Goal: Check status: Check status

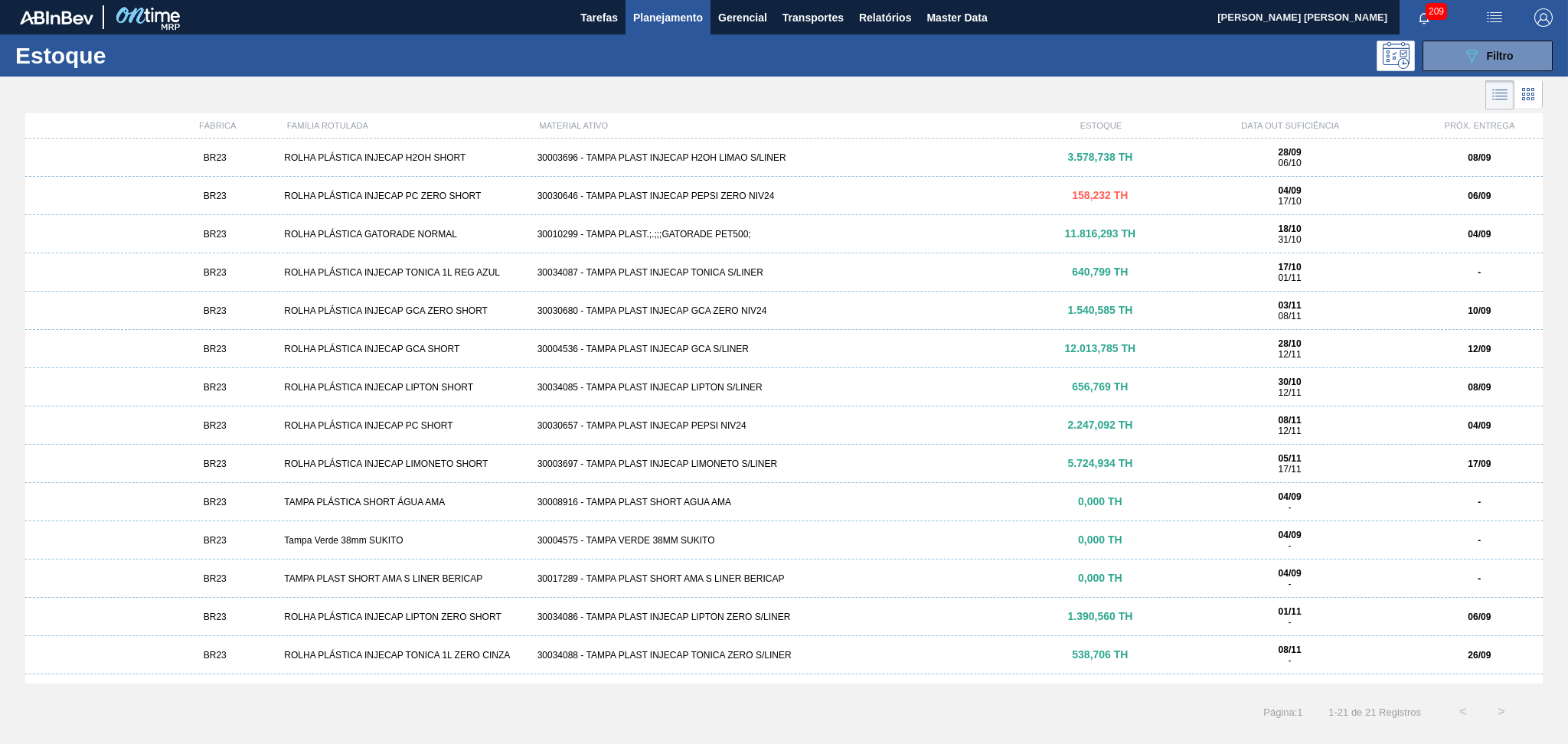
click at [674, 15] on span "Planejamento" at bounding box center [667, 18] width 69 height 18
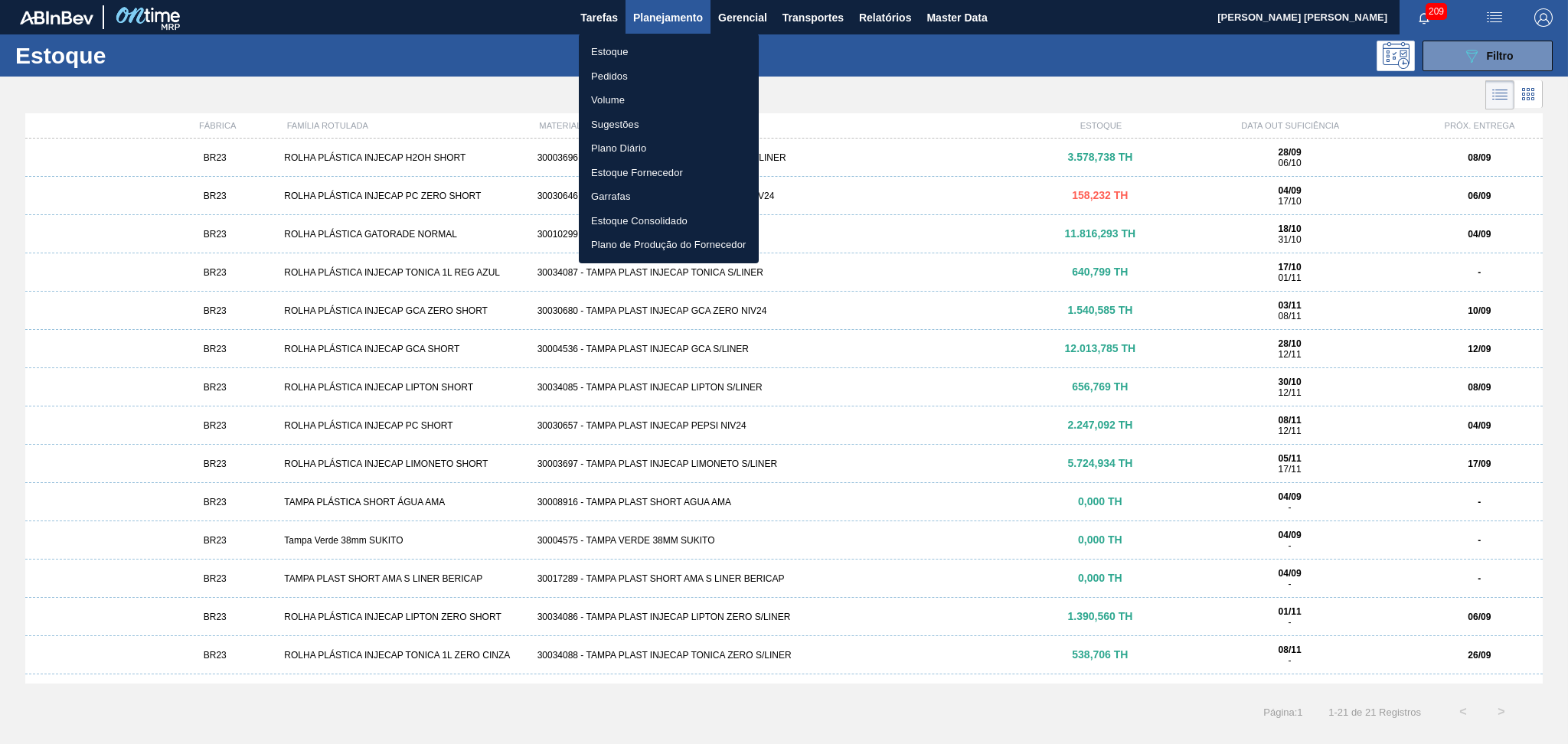
click at [1470, 63] on div at bounding box center [784, 372] width 1568 height 744
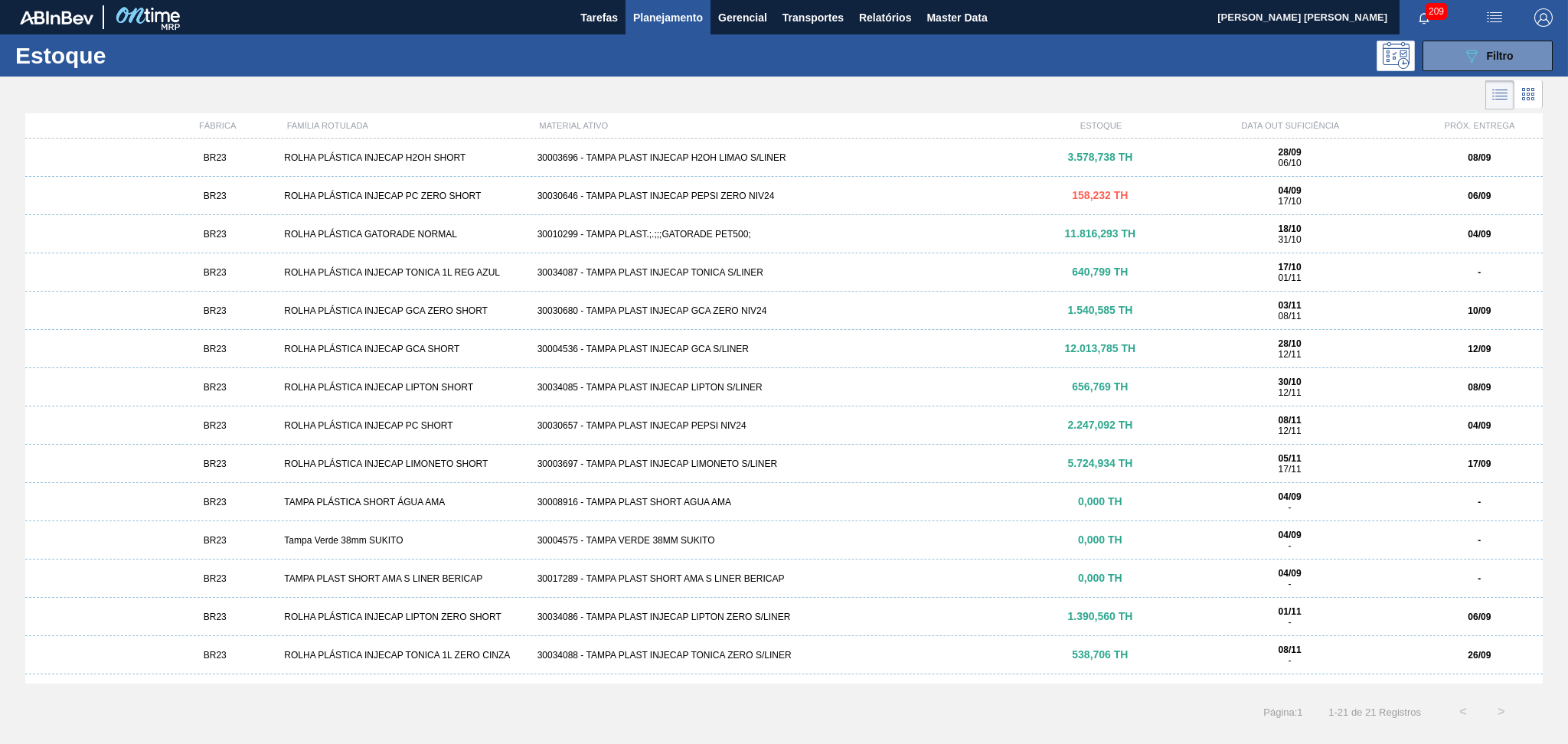
click at [1466, 61] on icon "089F7B8B-B2A5-4AFE-B5C0-19BA573D28AC" at bounding box center [1471, 56] width 18 height 18
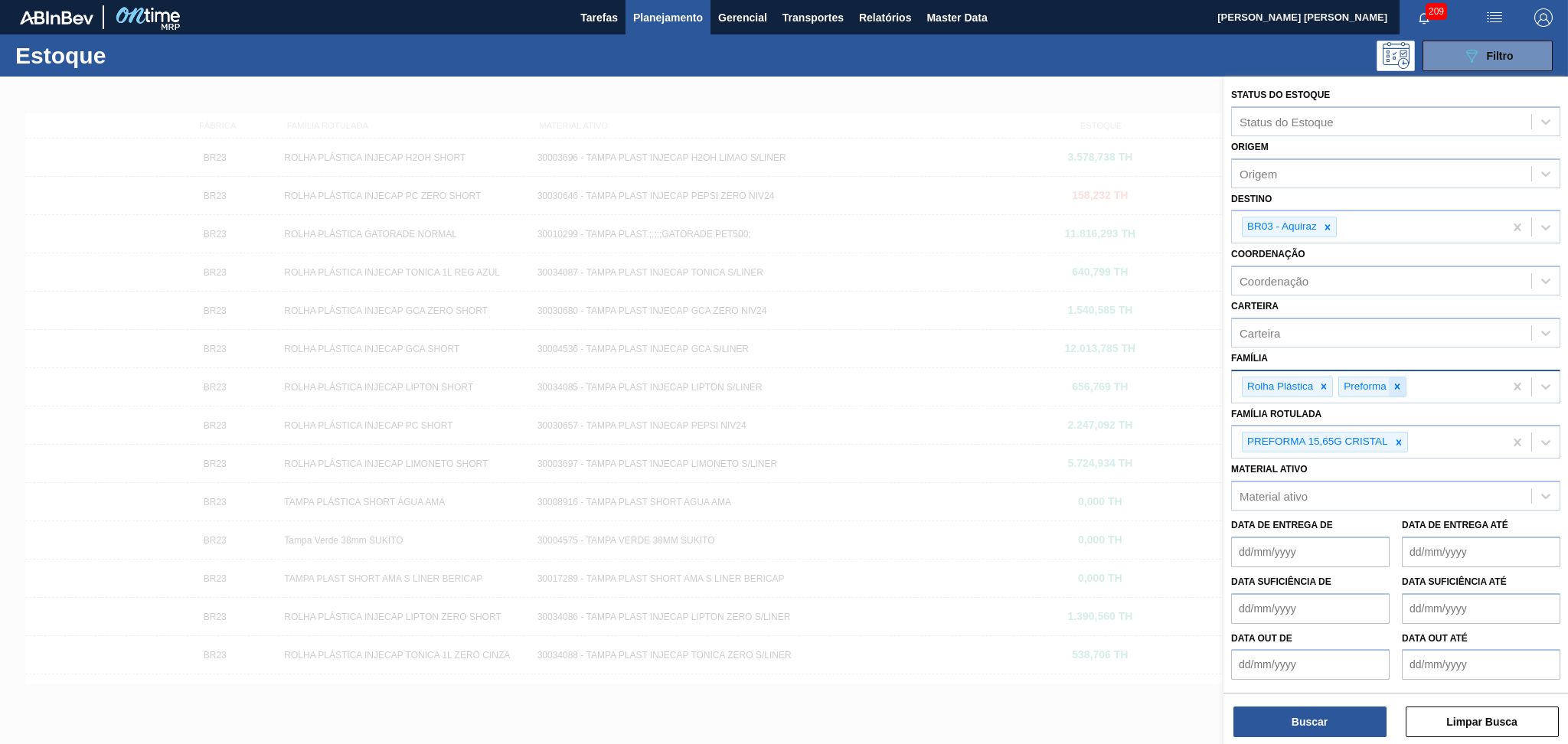
click at [1398, 384] on icon at bounding box center [1397, 386] width 6 height 6
click at [1404, 436] on div at bounding box center [1398, 442] width 17 height 19
click at [1326, 225] on icon at bounding box center [1327, 227] width 10 height 10
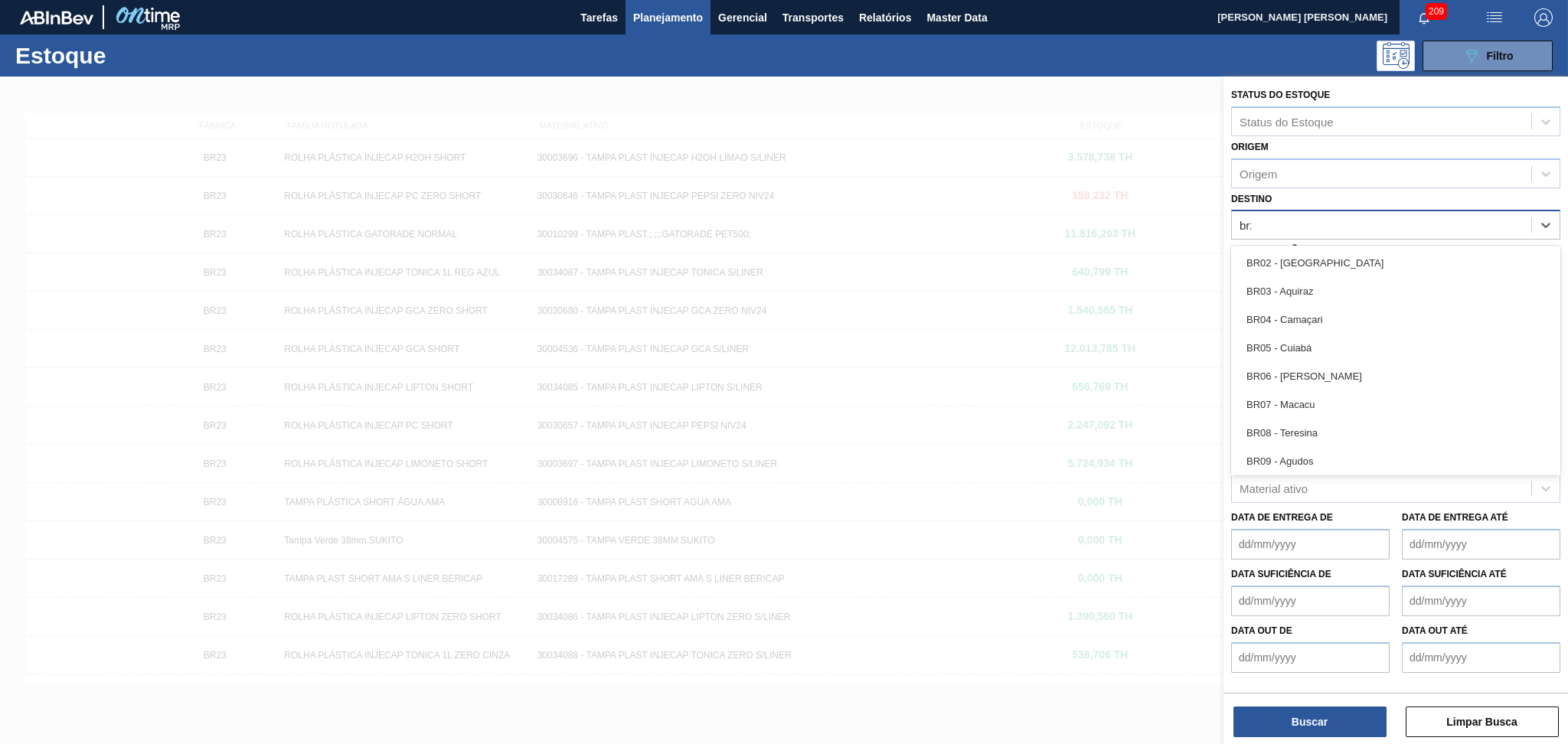
type input "br23"
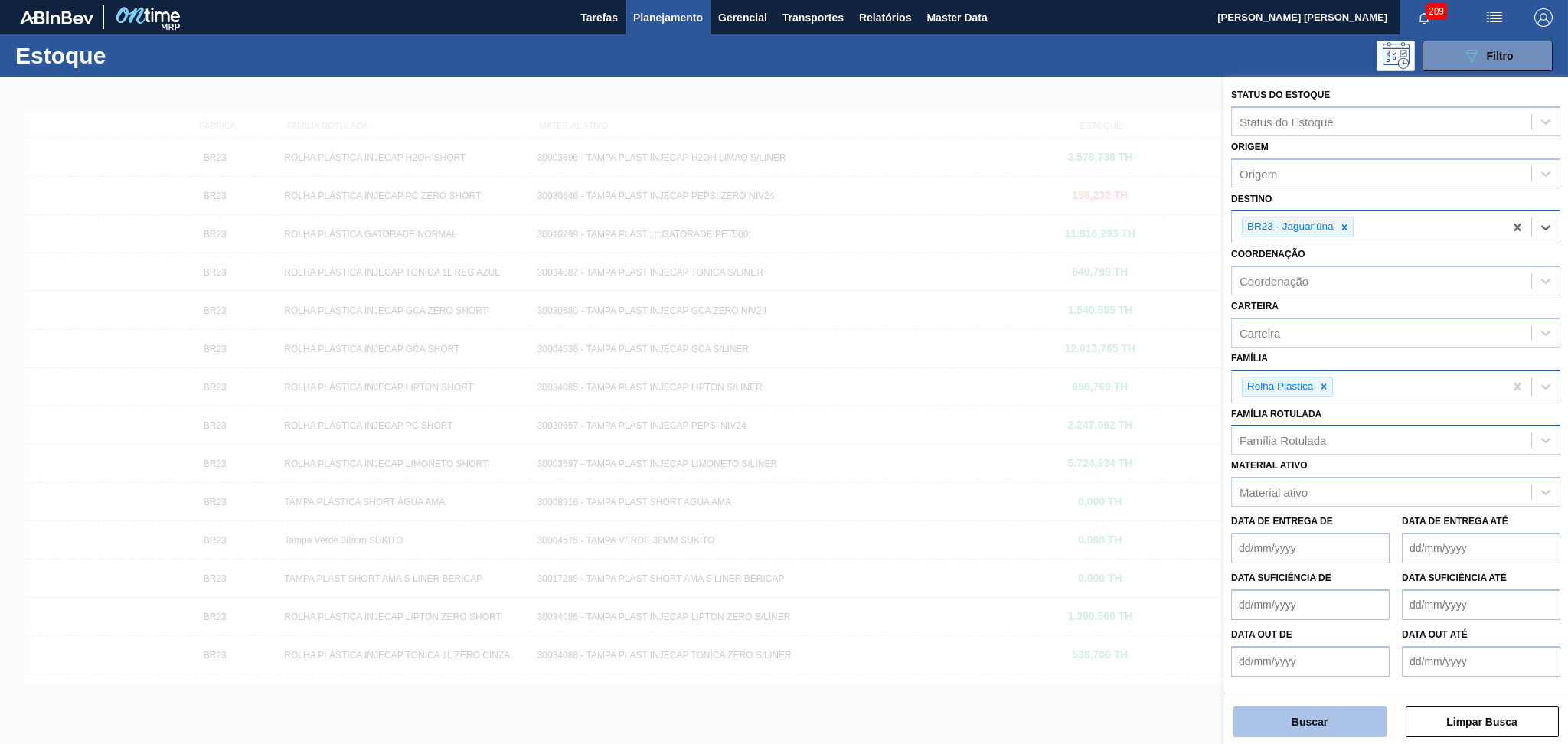
click at [1280, 725] on button "Buscar" at bounding box center [1309, 722] width 153 height 30
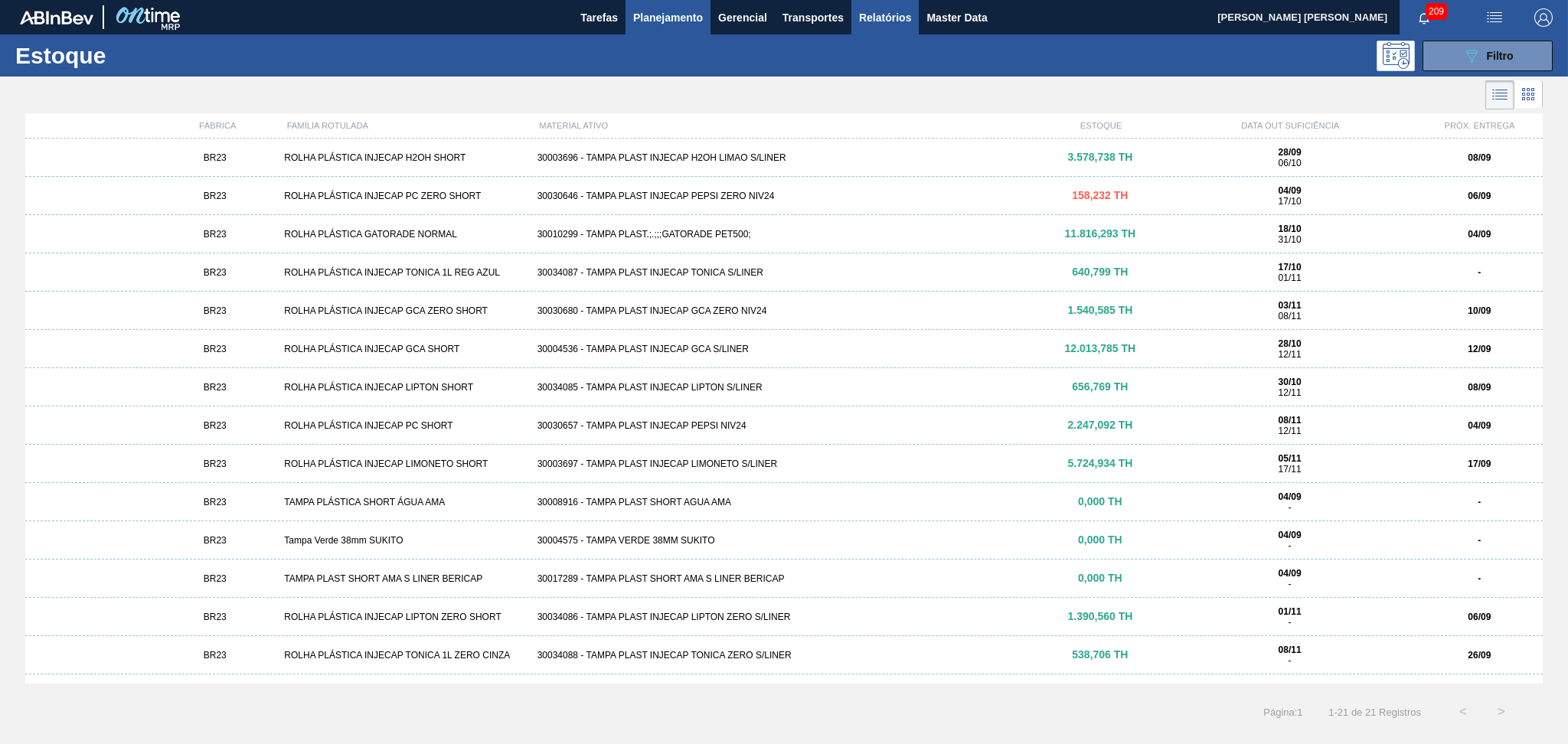
click at [859, 18] on span "Relatórios" at bounding box center [884, 18] width 52 height 18
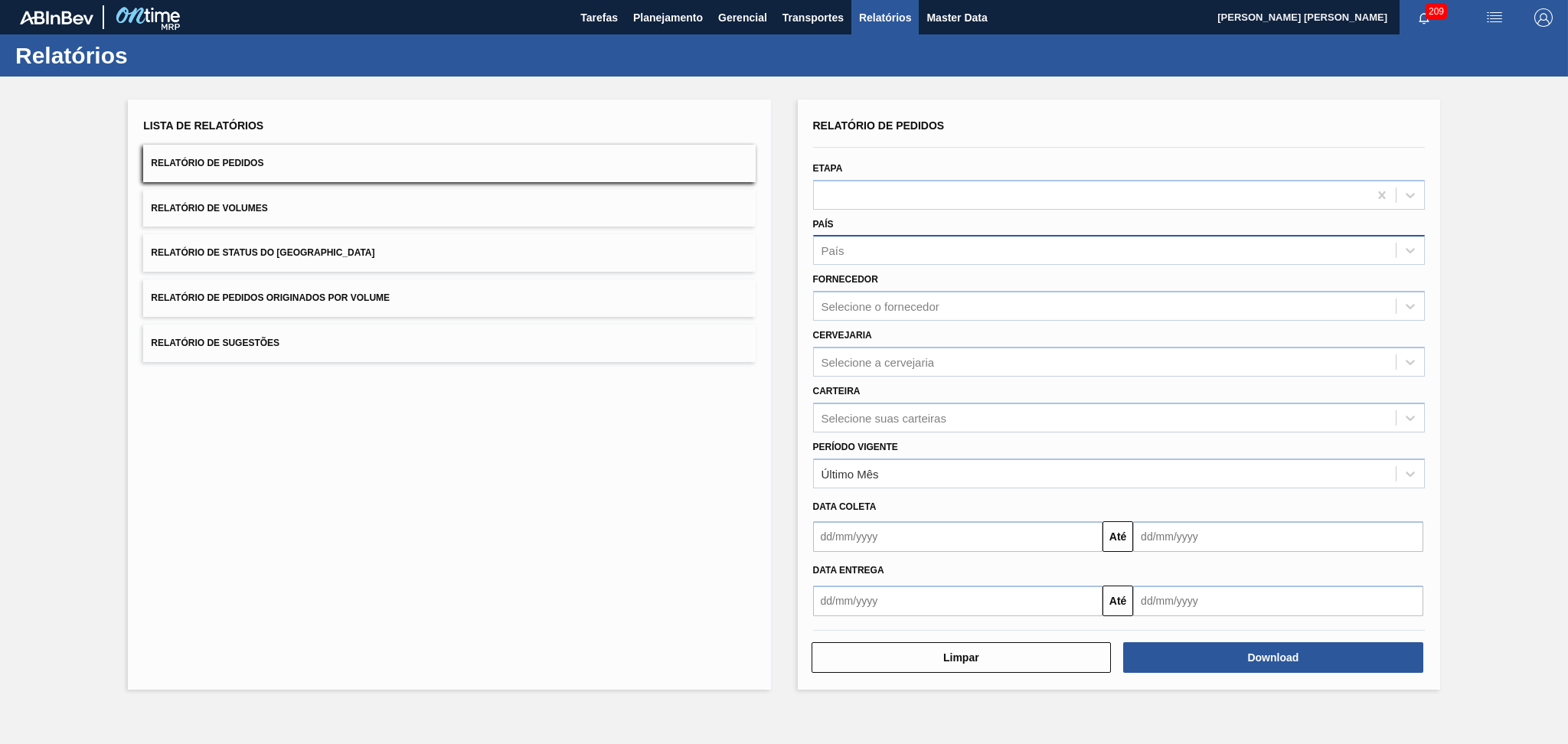
click at [850, 263] on div "País" at bounding box center [1119, 249] width 612 height 29
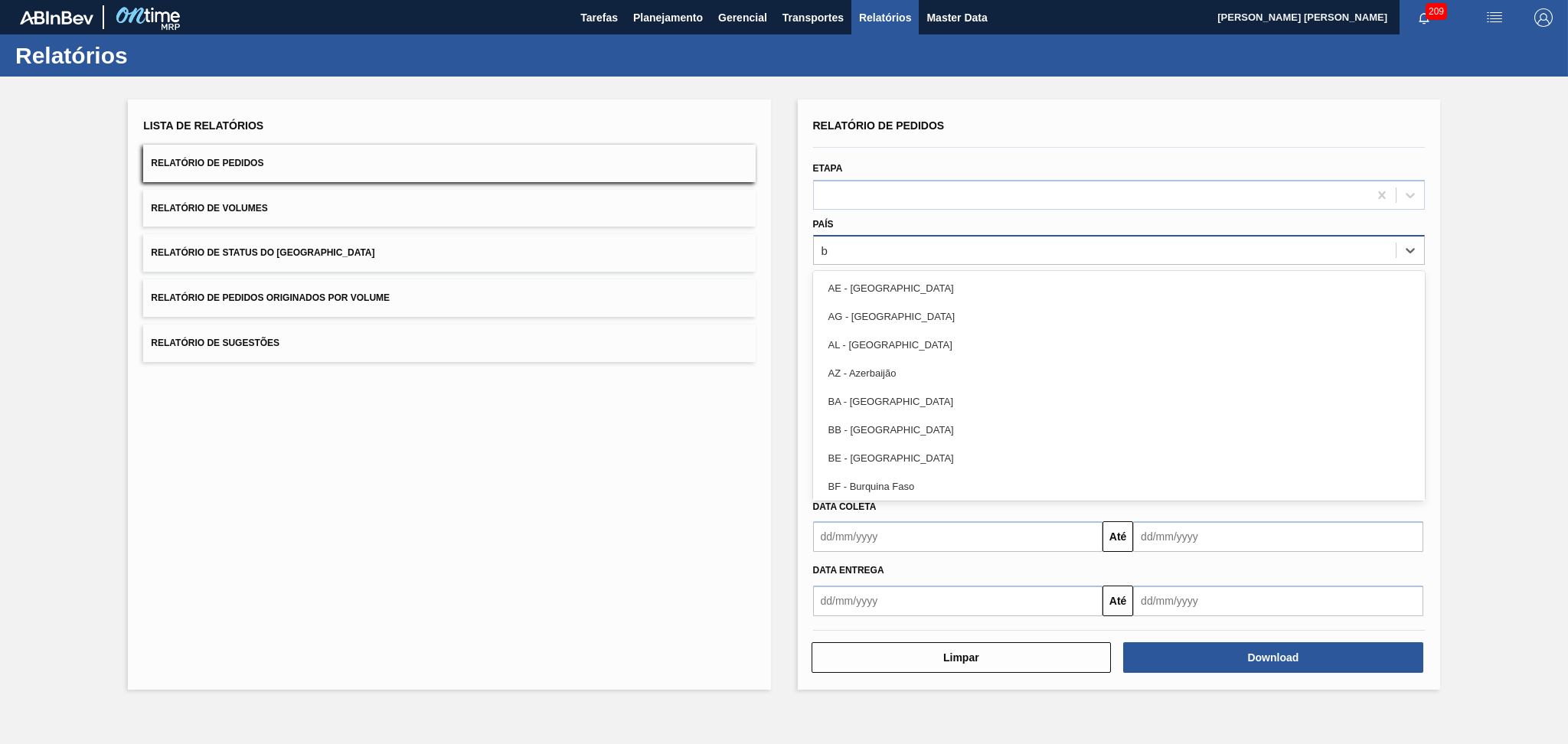
type input "br"
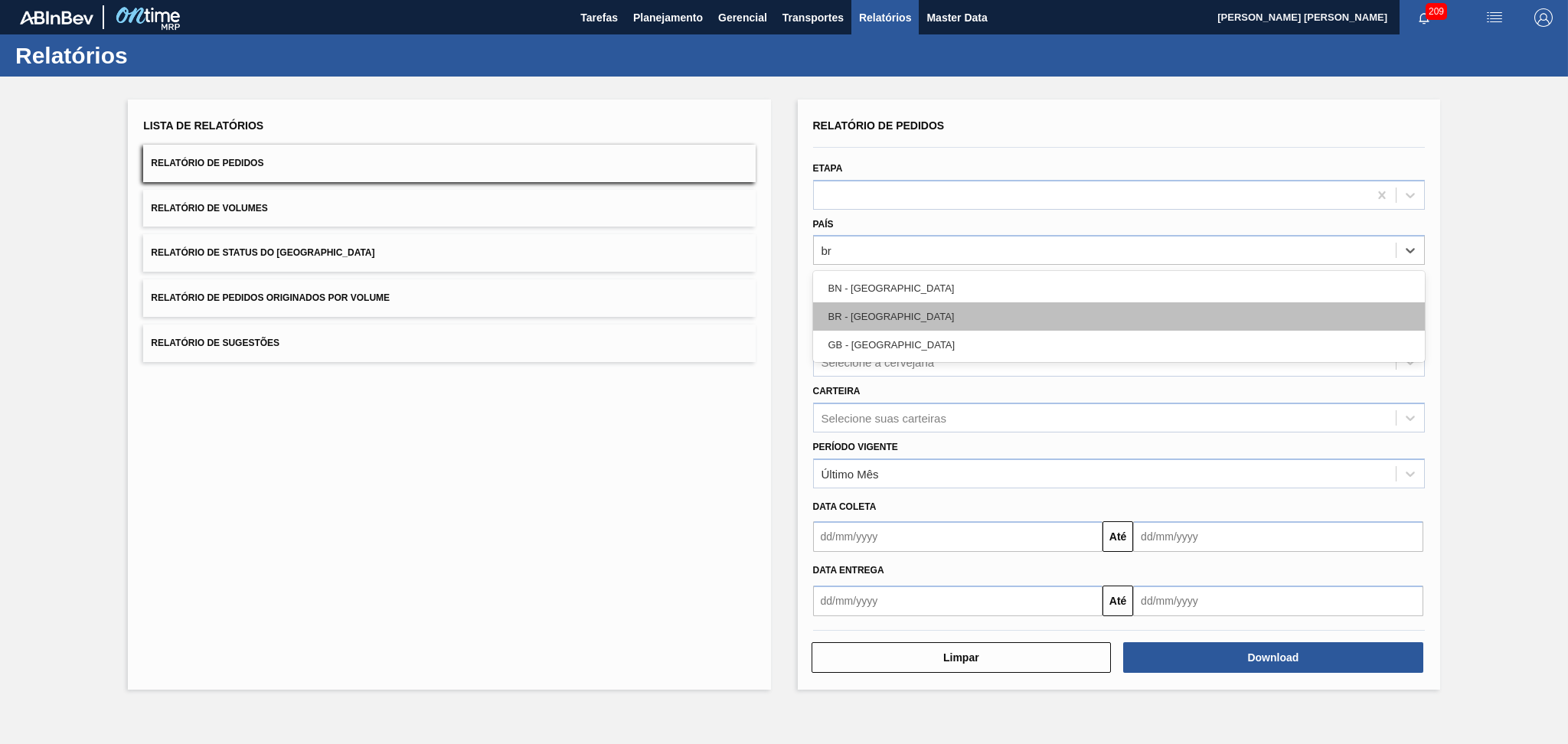
click at [885, 313] on div "BR - Brasil" at bounding box center [1119, 317] width 612 height 29
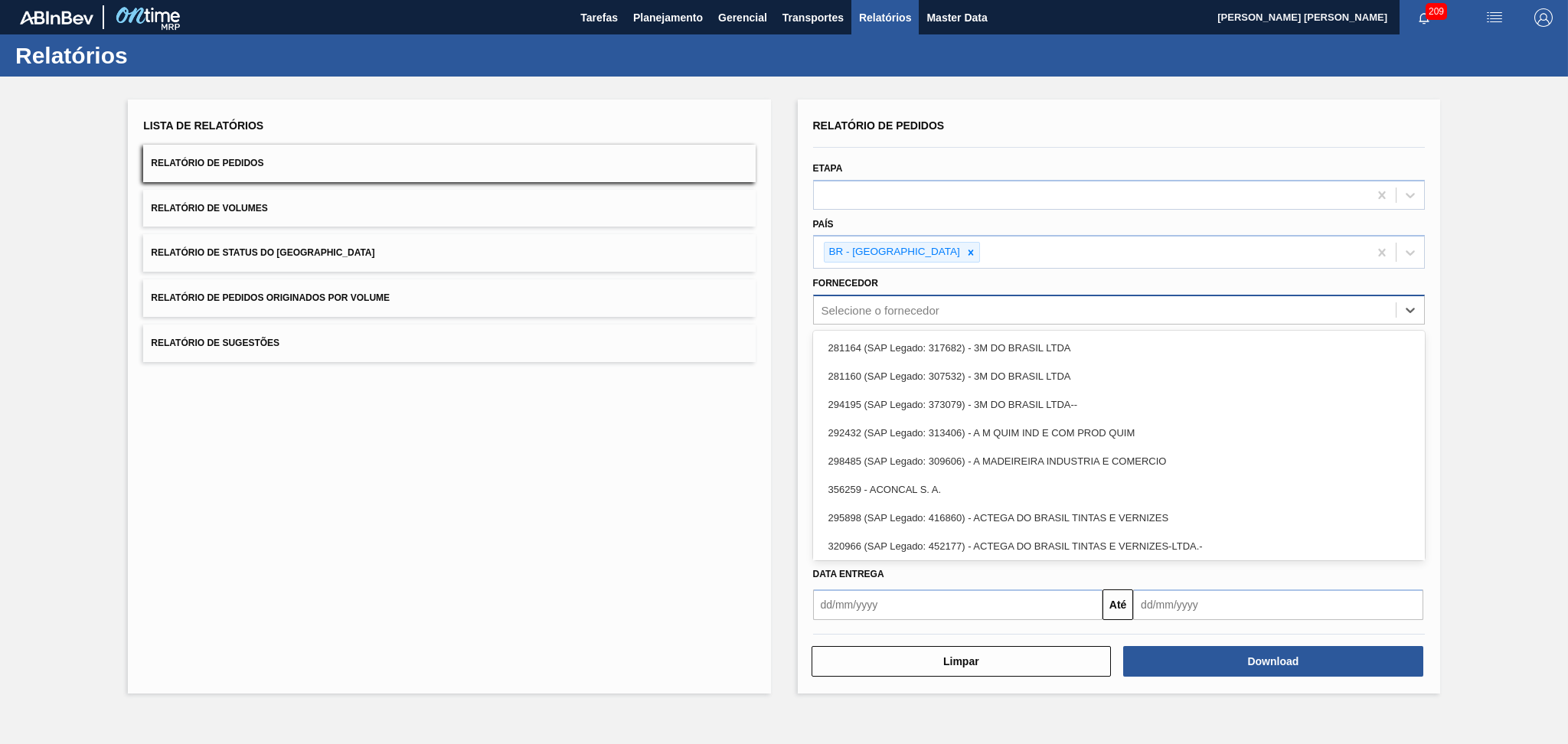
click at [925, 311] on div "Selecione o fornecedor" at bounding box center [880, 311] width 118 height 13
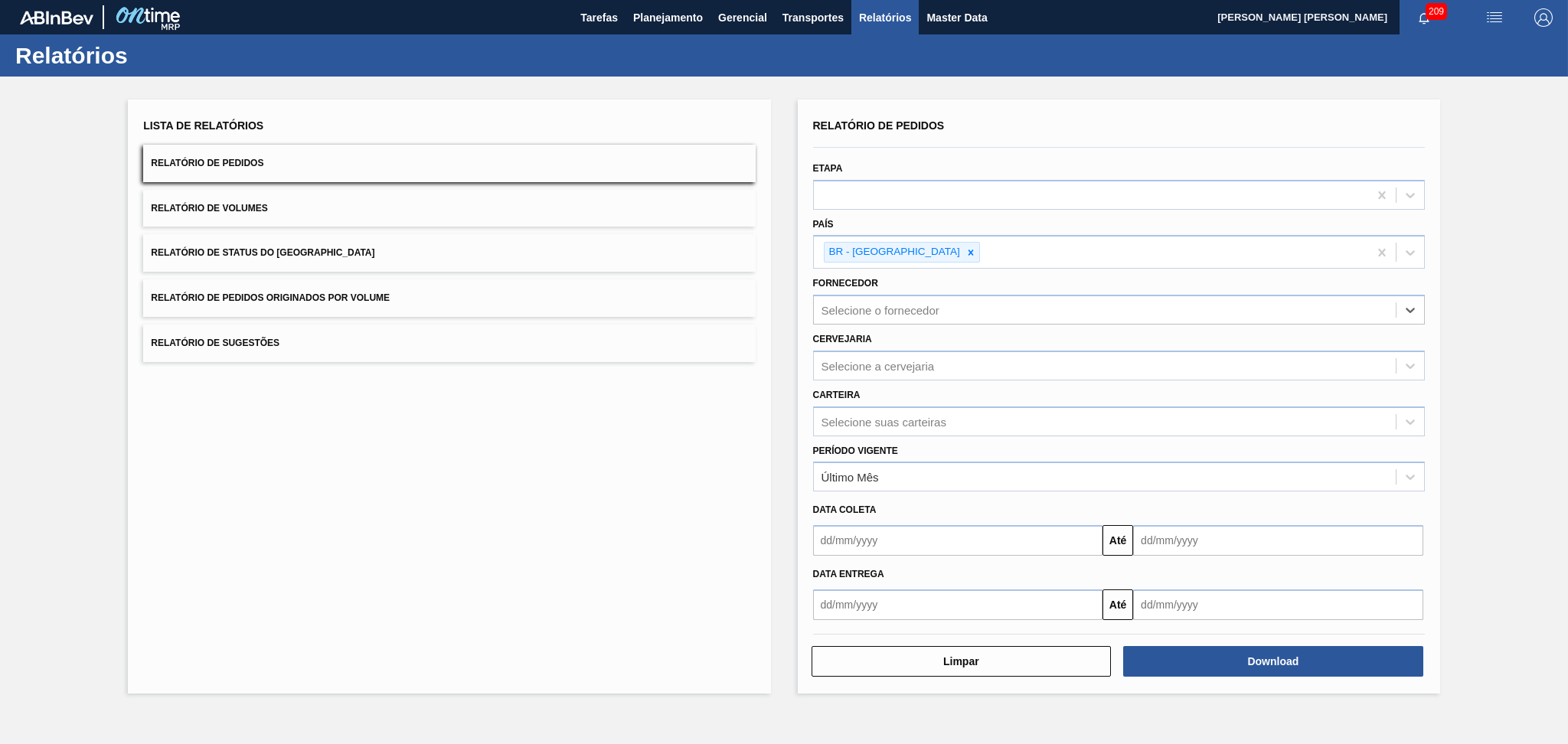
click at [393, 458] on div "Lista de Relatórios Relatório de Pedidos Relatório de Volumes Relatório de Stat…" at bounding box center [449, 397] width 642 height 594
click at [649, 537] on div "Lista de Relatórios Relatório de Pedidos Relatório de Volumes Relatório de Stat…" at bounding box center [449, 397] width 642 height 594
click at [858, 421] on div "Selecione suas carteiras" at bounding box center [883, 421] width 125 height 13
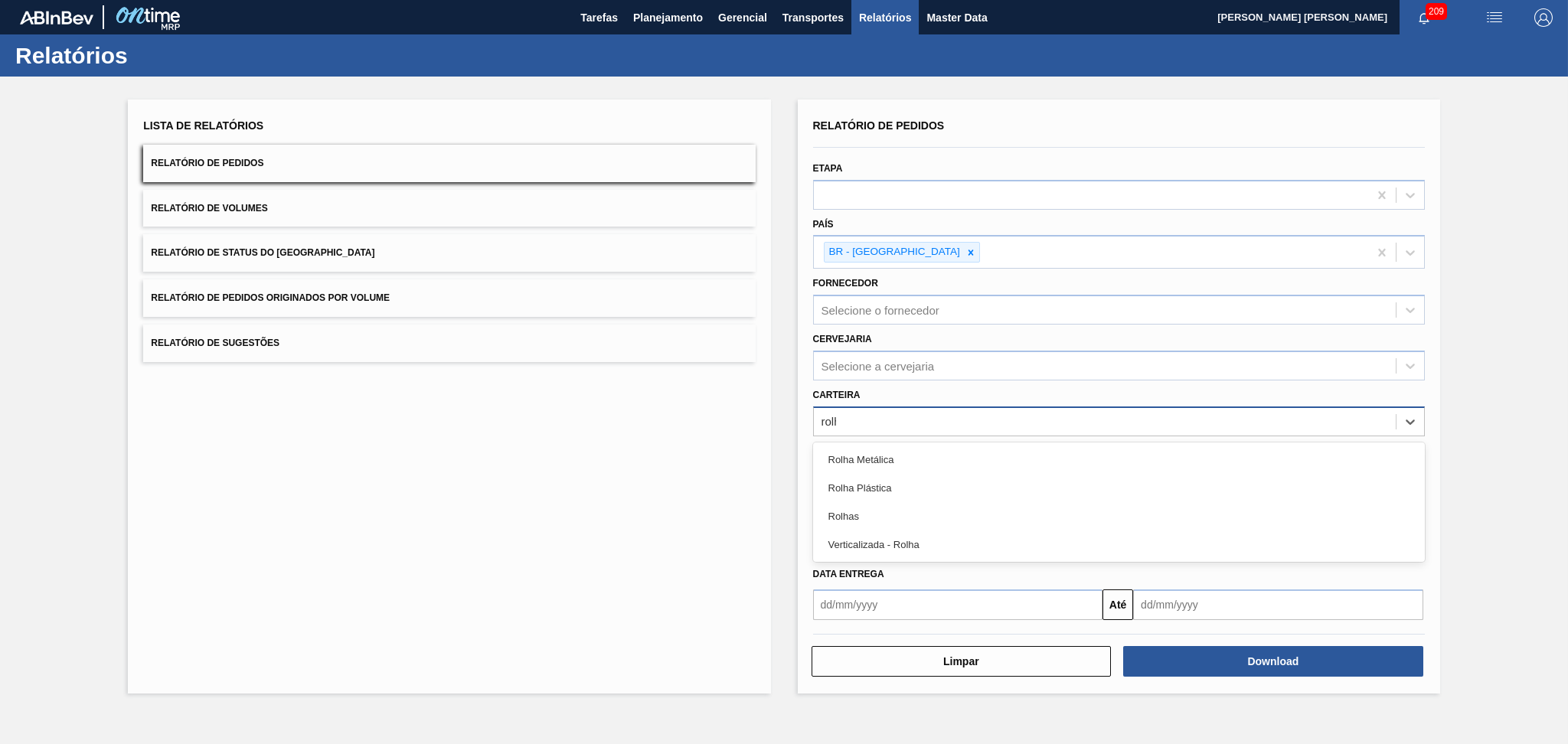
type input "rolha"
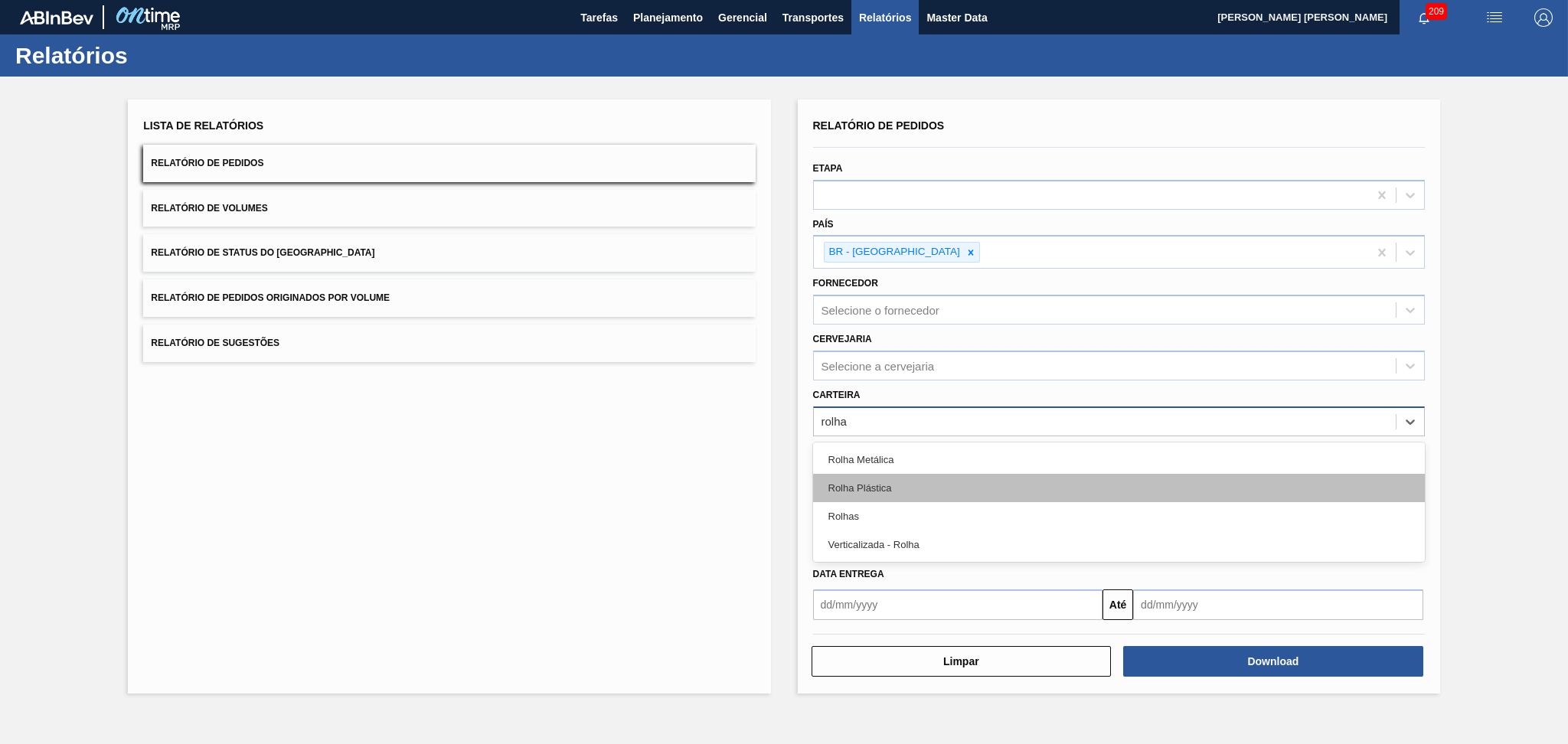
click at [866, 485] on div "Rolha Plástica" at bounding box center [1119, 488] width 612 height 29
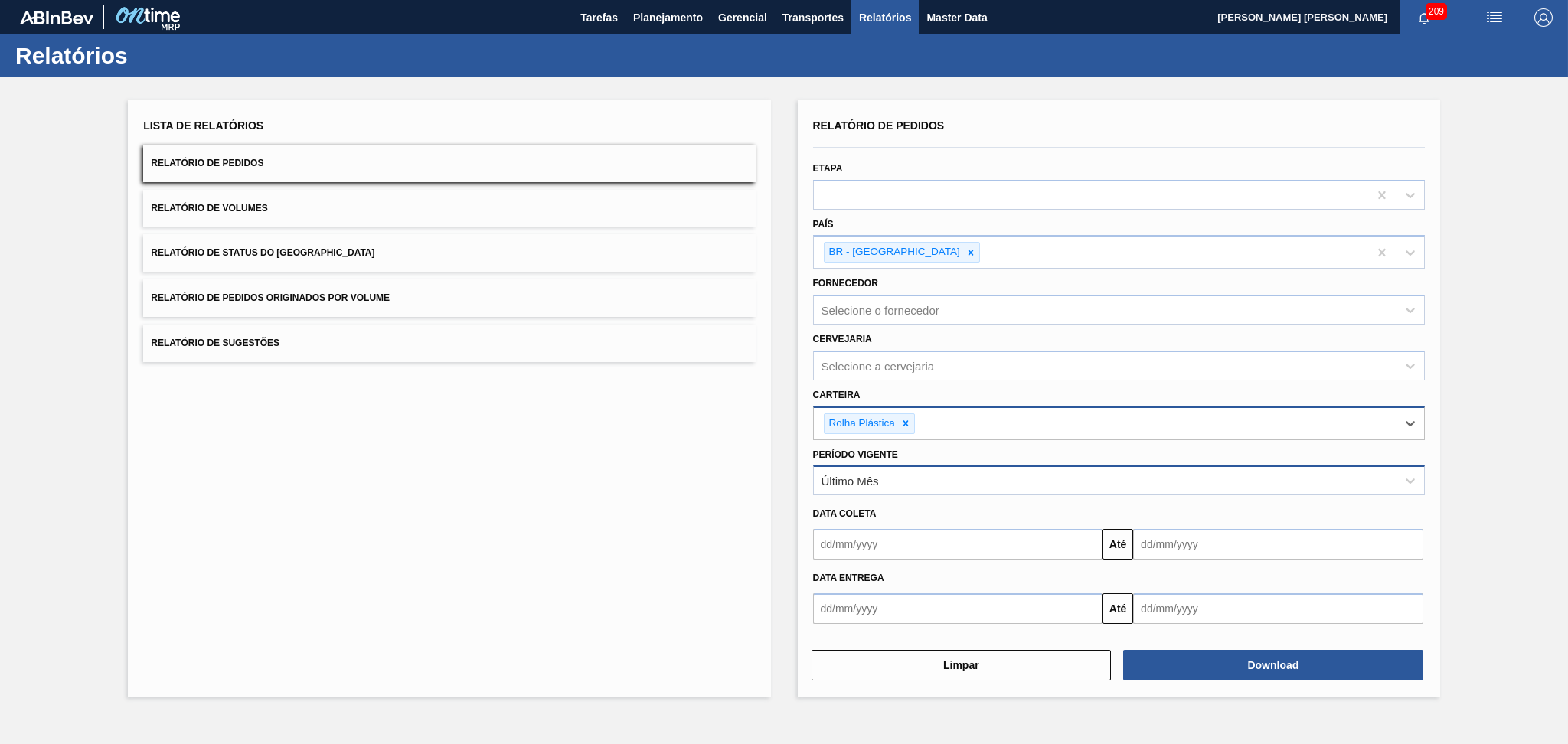
click at [890, 491] on div "Último Mês" at bounding box center [1119, 480] width 612 height 29
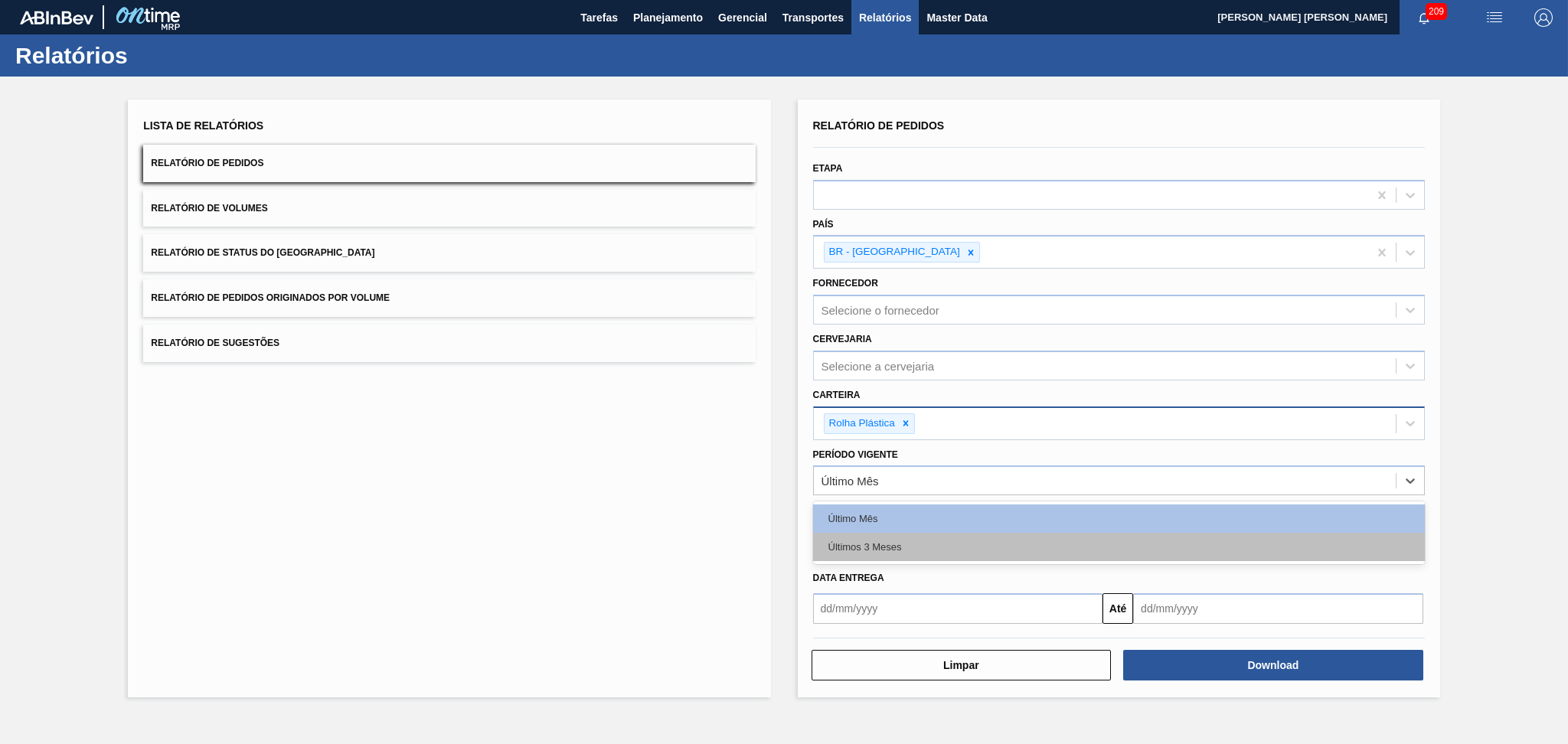
click at [880, 534] on div "Últimos 3 Meses" at bounding box center [1119, 547] width 612 height 29
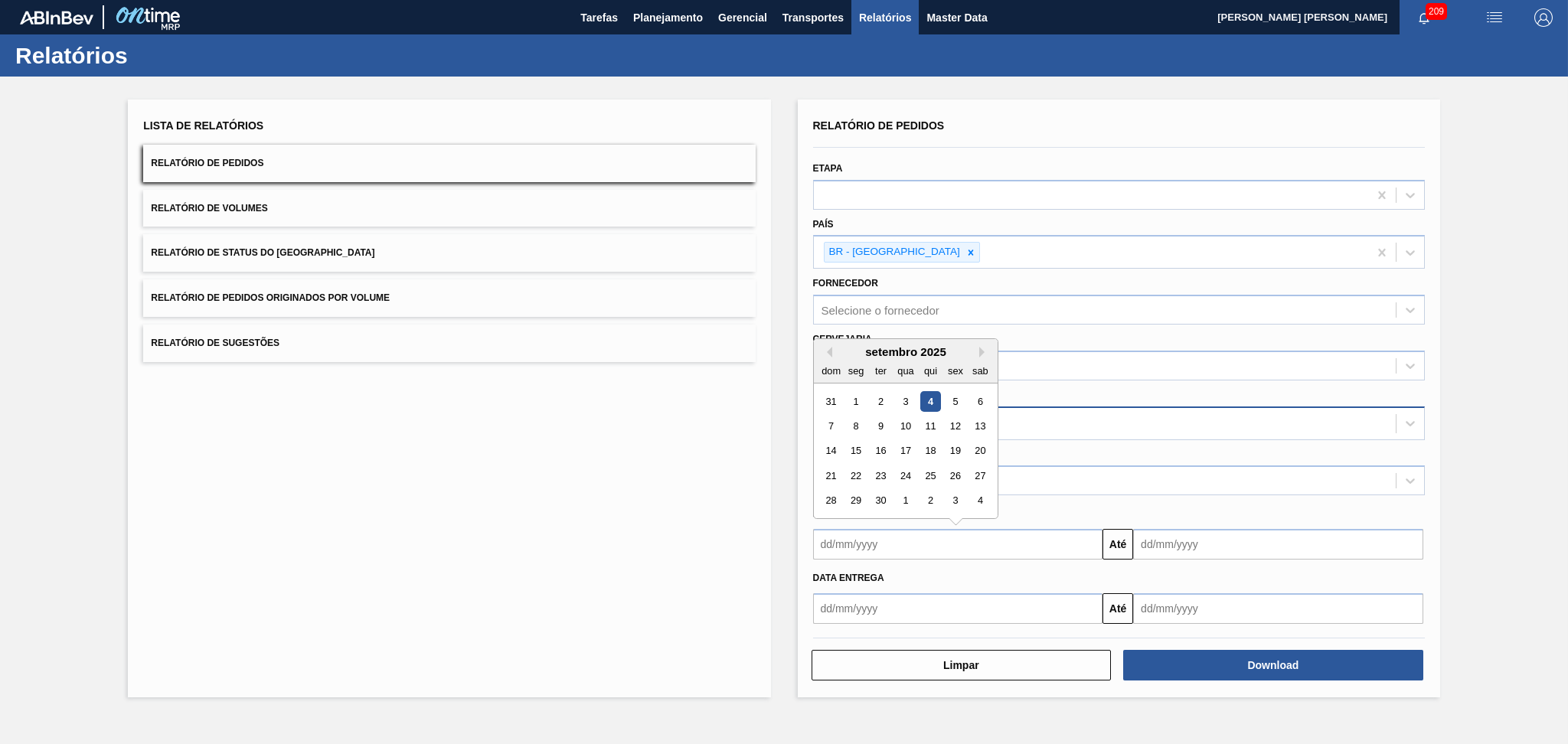
click at [880, 534] on input "text" at bounding box center [958, 544] width 290 height 30
type input "01/08/2025"
click at [1273, 540] on input "text" at bounding box center [1278, 544] width 290 height 30
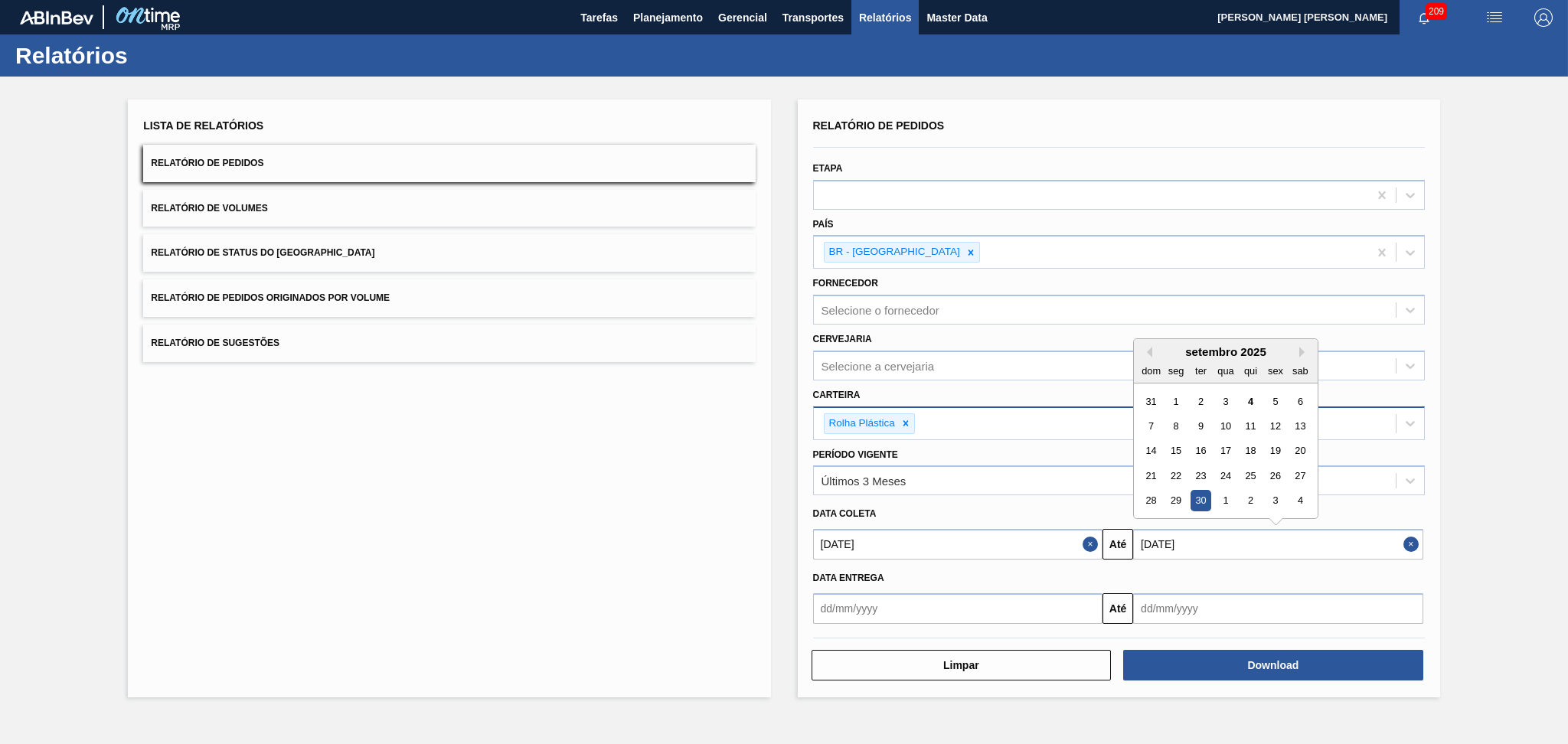
type input "30/09/2025"
click at [980, 573] on div "Data entrega" at bounding box center [1118, 578] width 624 height 22
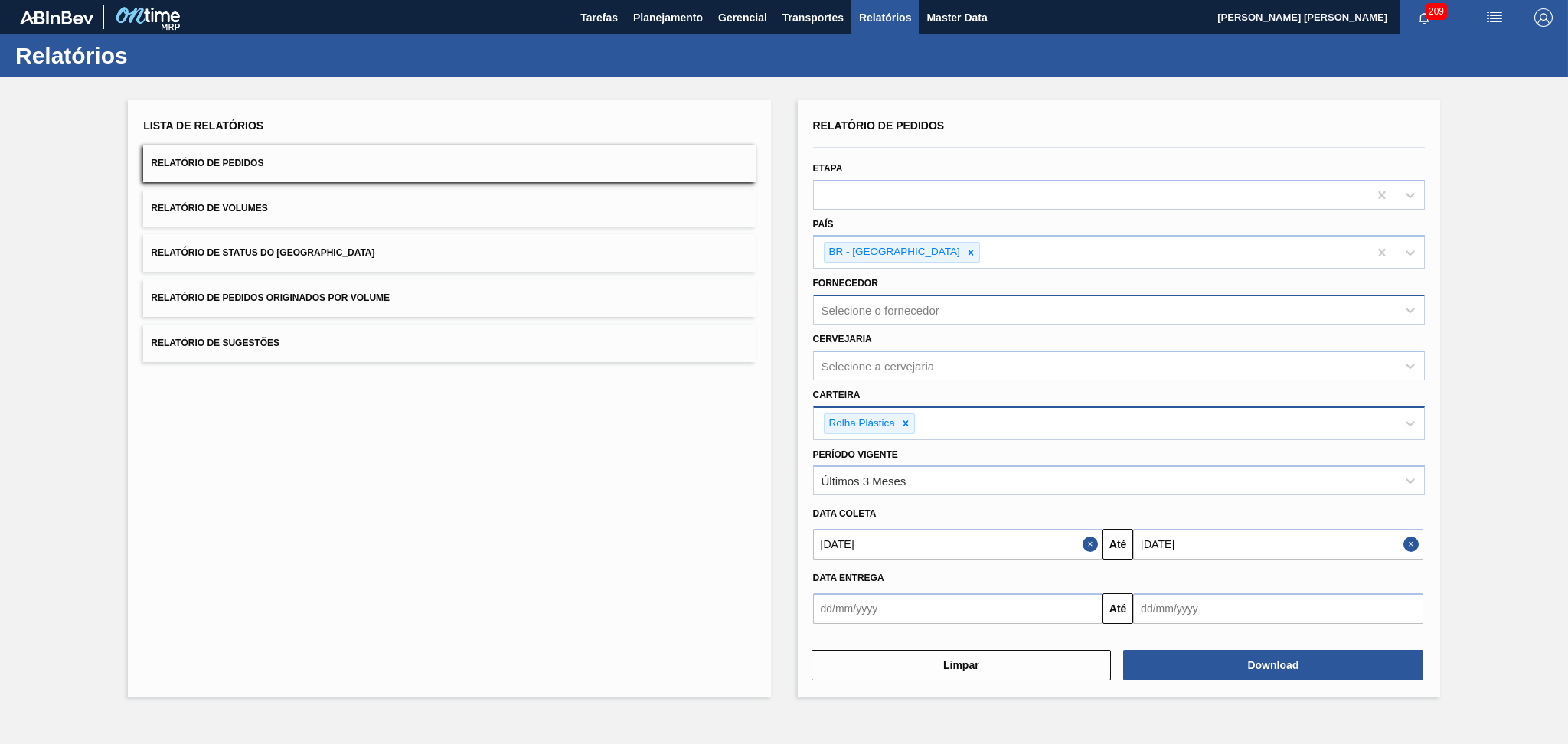
click at [897, 308] on div "Selecione o fornecedor" at bounding box center [880, 311] width 118 height 13
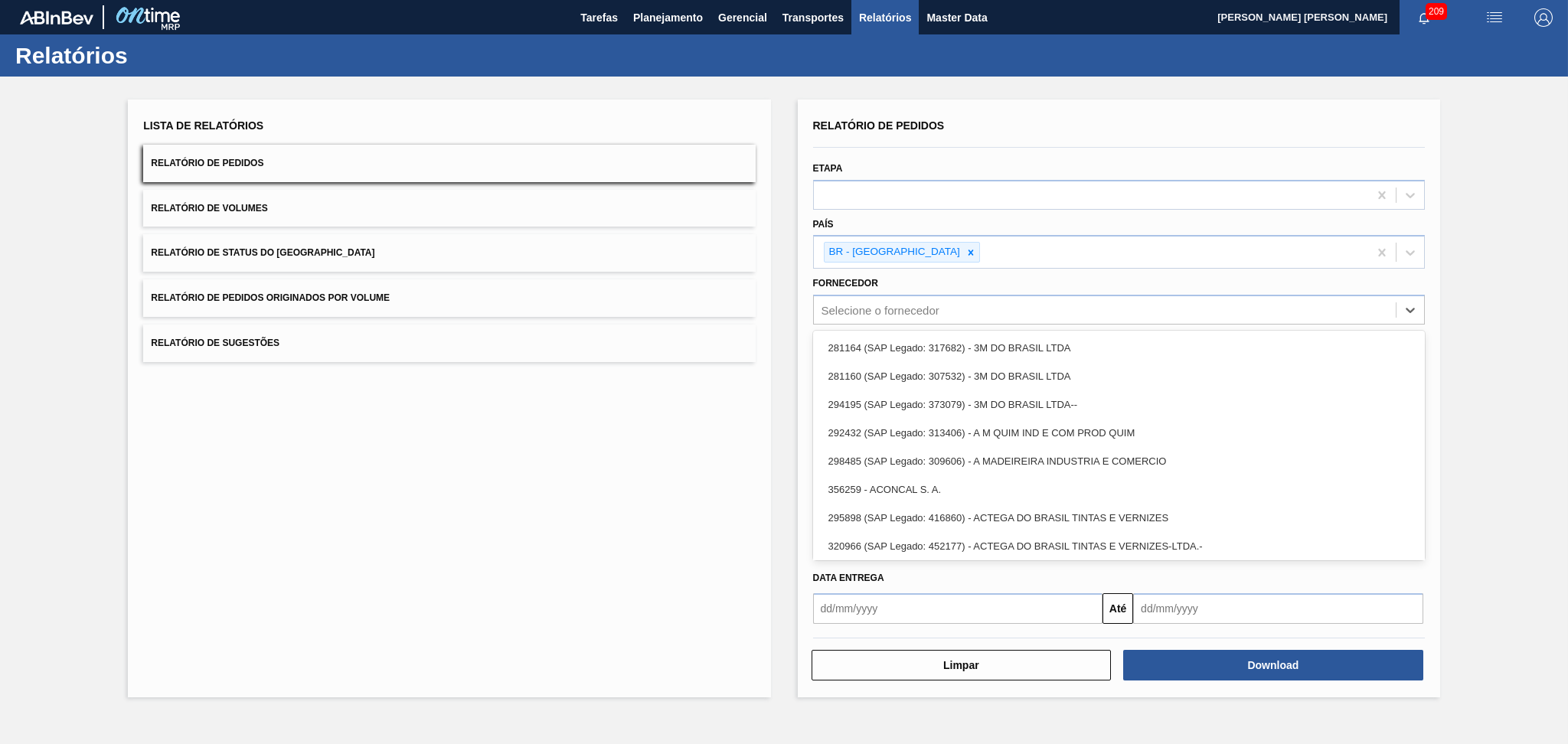
click at [886, 216] on div "País BR - Brasil" at bounding box center [1119, 241] width 612 height 56
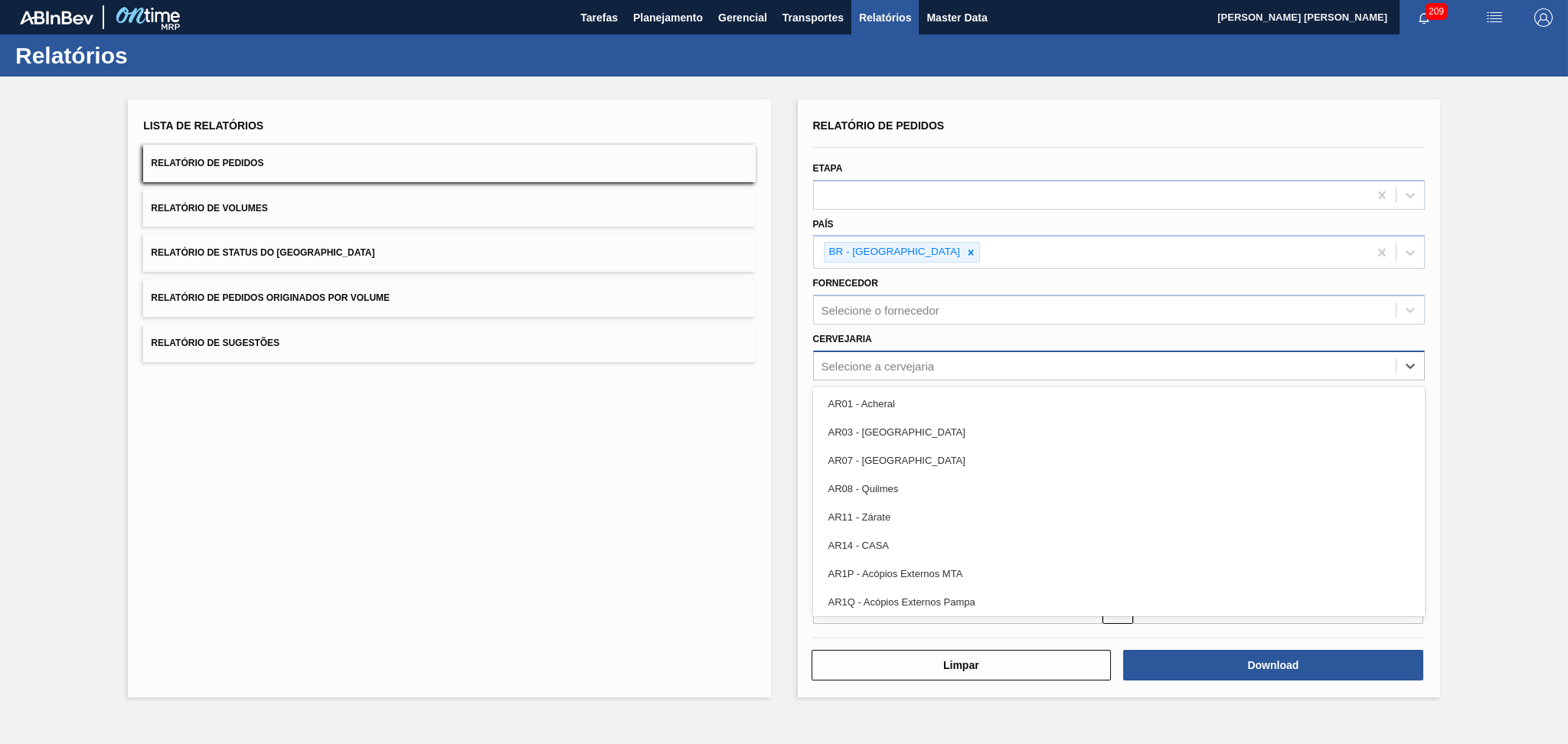
click at [875, 355] on div "Selecione a cervejaria" at bounding box center [1105, 366] width 582 height 22
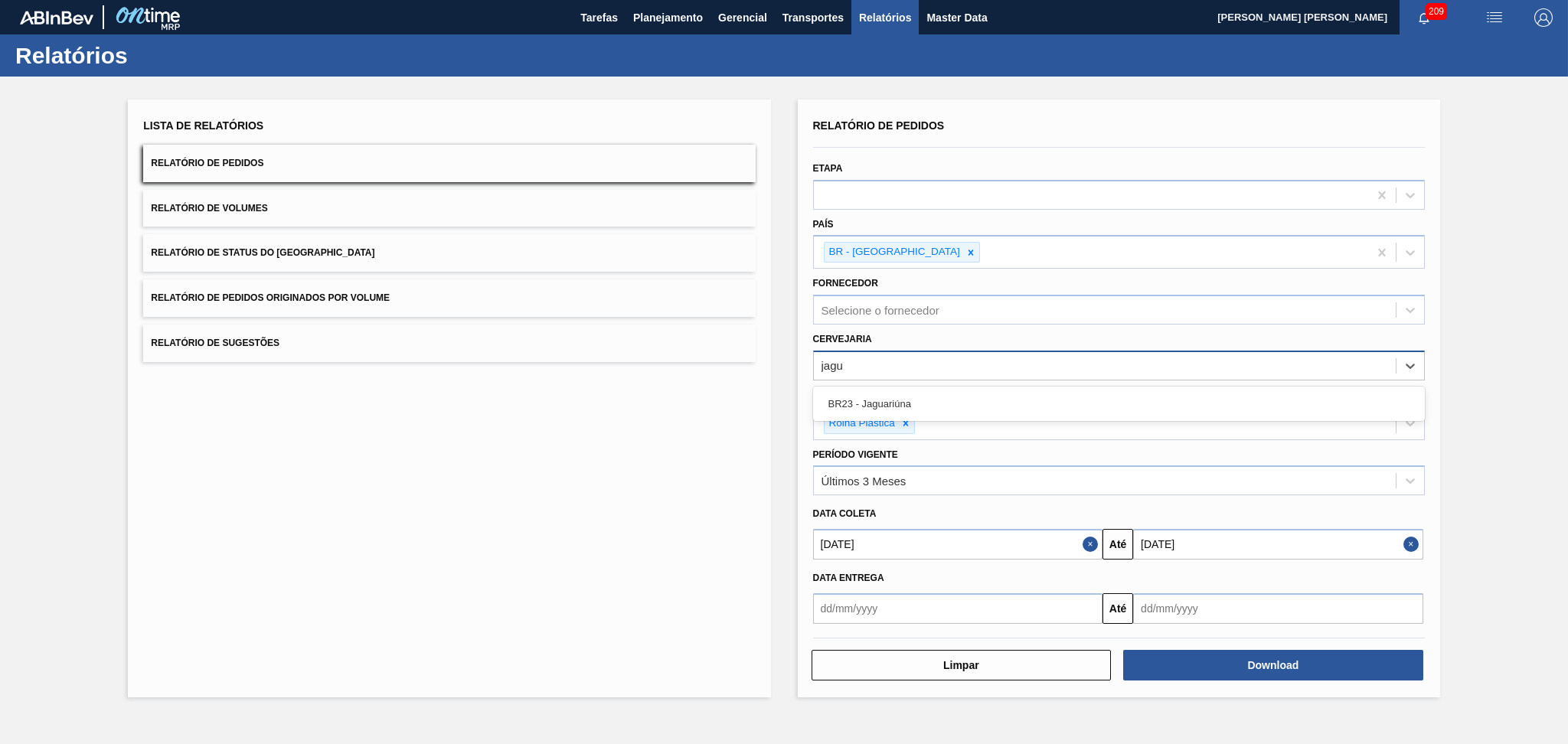
type input "jagua"
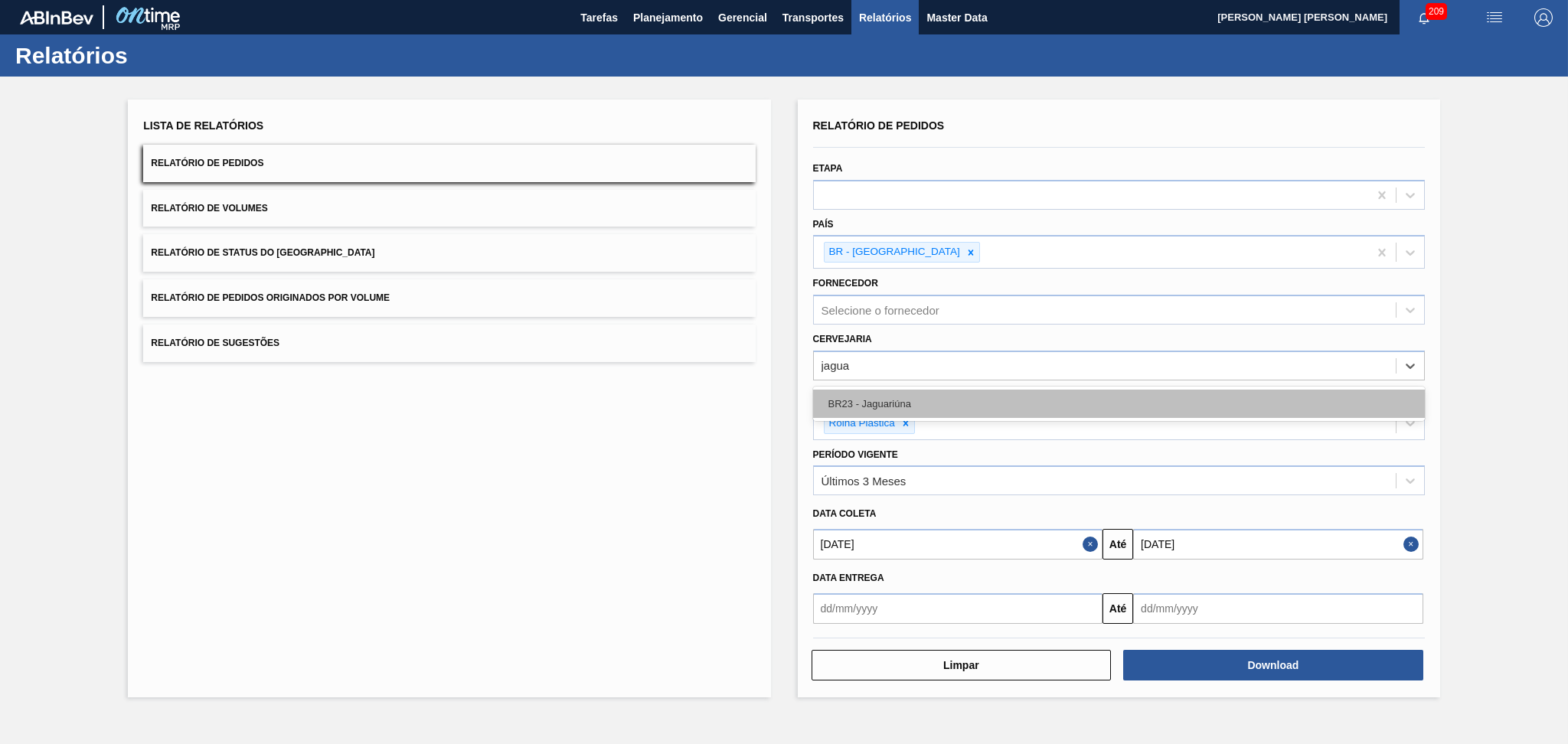
click at [874, 393] on div "BR23 - Jaguariúna" at bounding box center [1119, 404] width 612 height 29
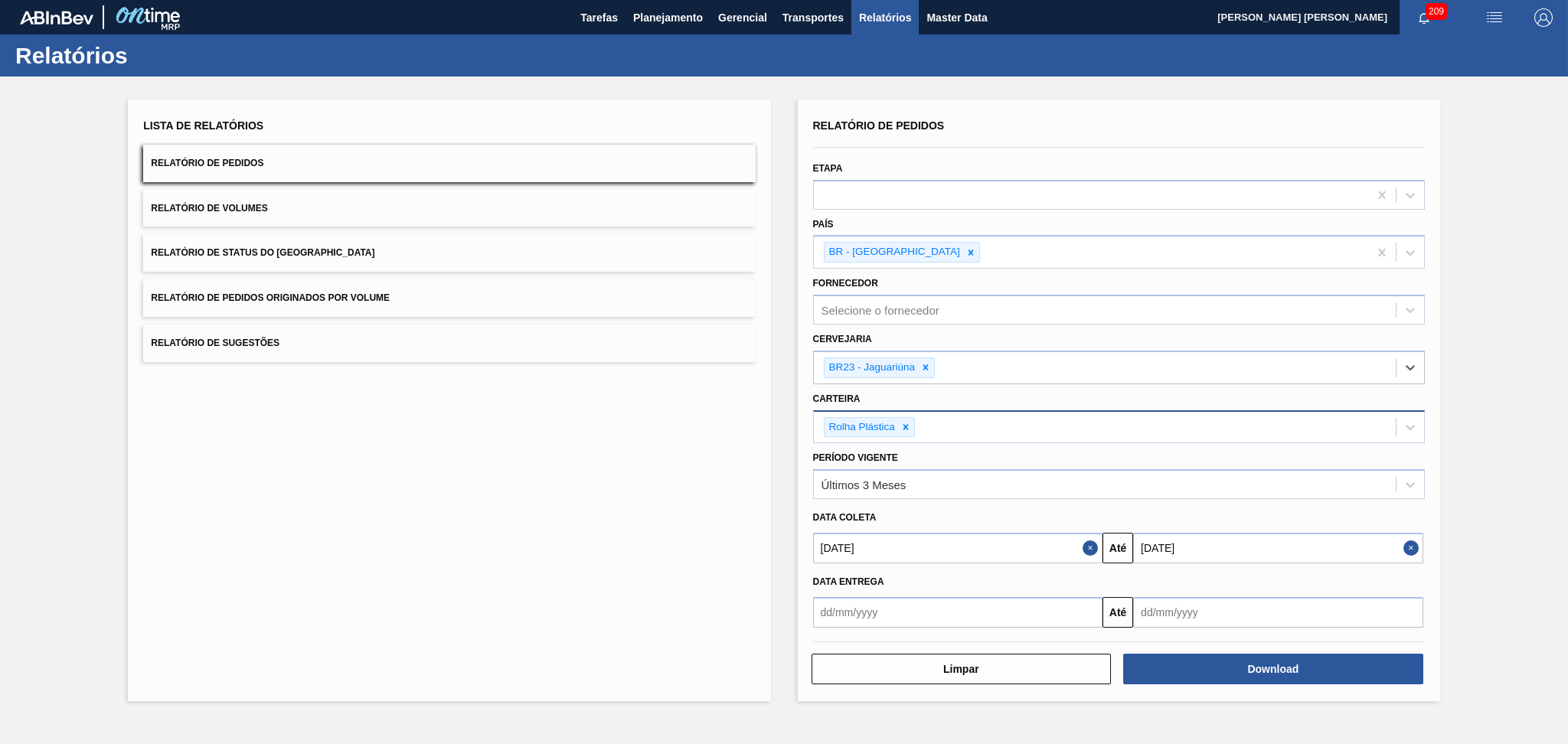
drag, startPoint x: 694, startPoint y: 144, endPoint x: 774, endPoint y: 174, distance: 85.4
click at [694, 145] on button "Relatório de Pedidos" at bounding box center [449, 163] width 612 height 37
click at [1241, 665] on button "Download" at bounding box center [1273, 669] width 300 height 30
click at [606, 594] on div "Lista de Relatórios Relatório de Pedidos Relatório de Volumes Relatório de Stat…" at bounding box center [449, 401] width 642 height 602
click at [944, 507] on div "Data coleta" at bounding box center [1118, 518] width 624 height 22
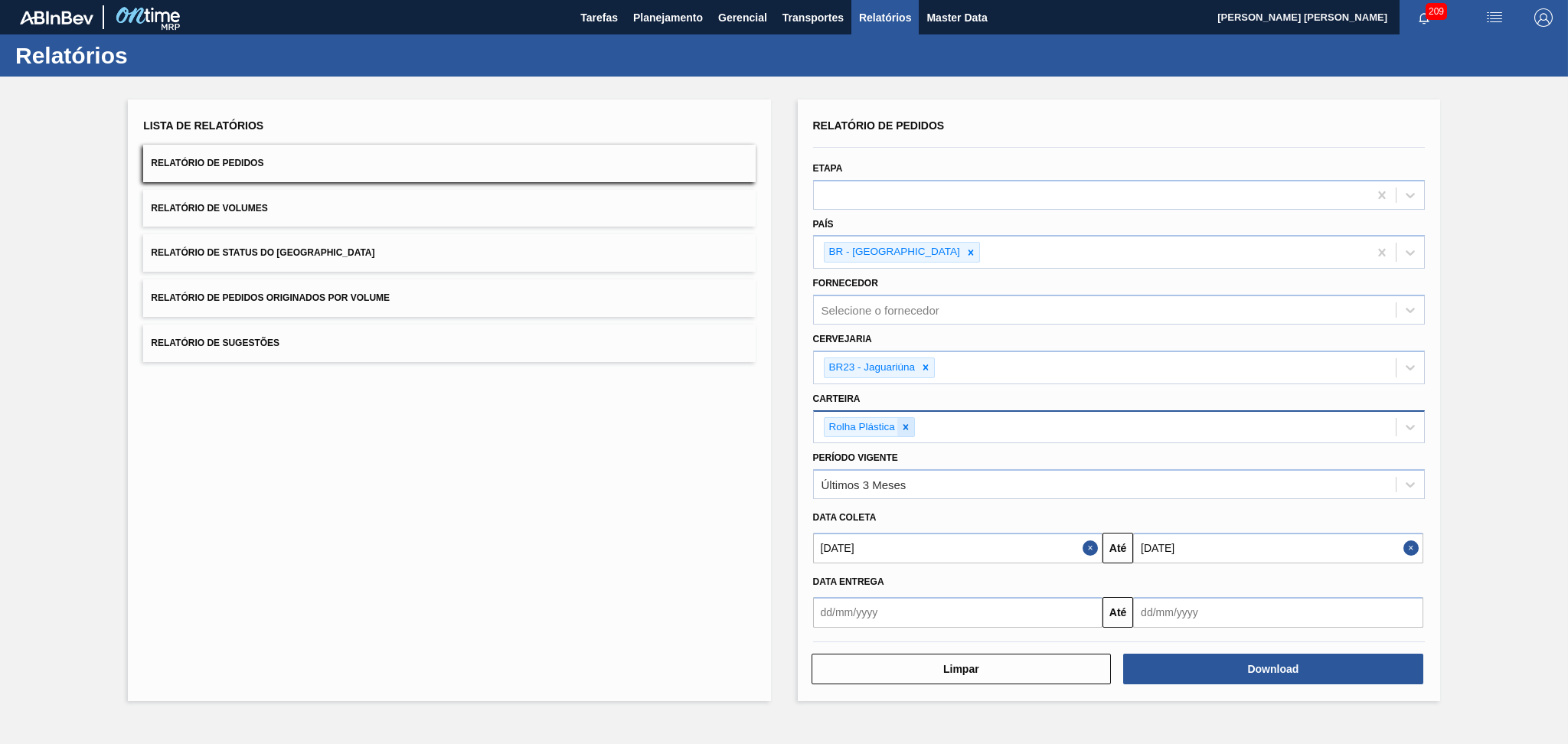
click at [908, 424] on icon at bounding box center [905, 427] width 10 height 10
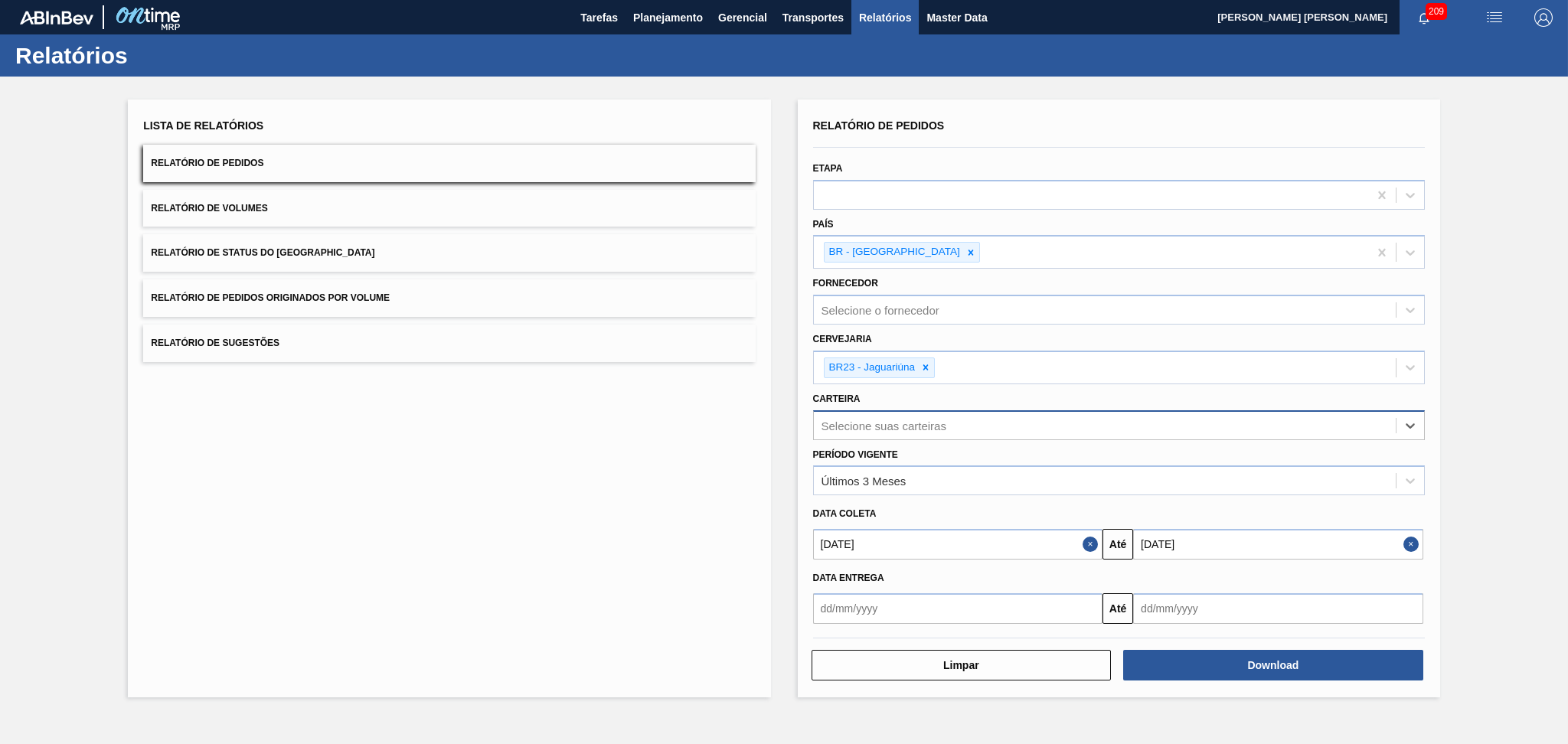
click at [487, 431] on div "Lista de Relatórios Relatório de Pedidos Relatório de Volumes Relatório de Stat…" at bounding box center [449, 398] width 642 height 598
click at [663, 12] on span "Planejamento" at bounding box center [667, 18] width 69 height 18
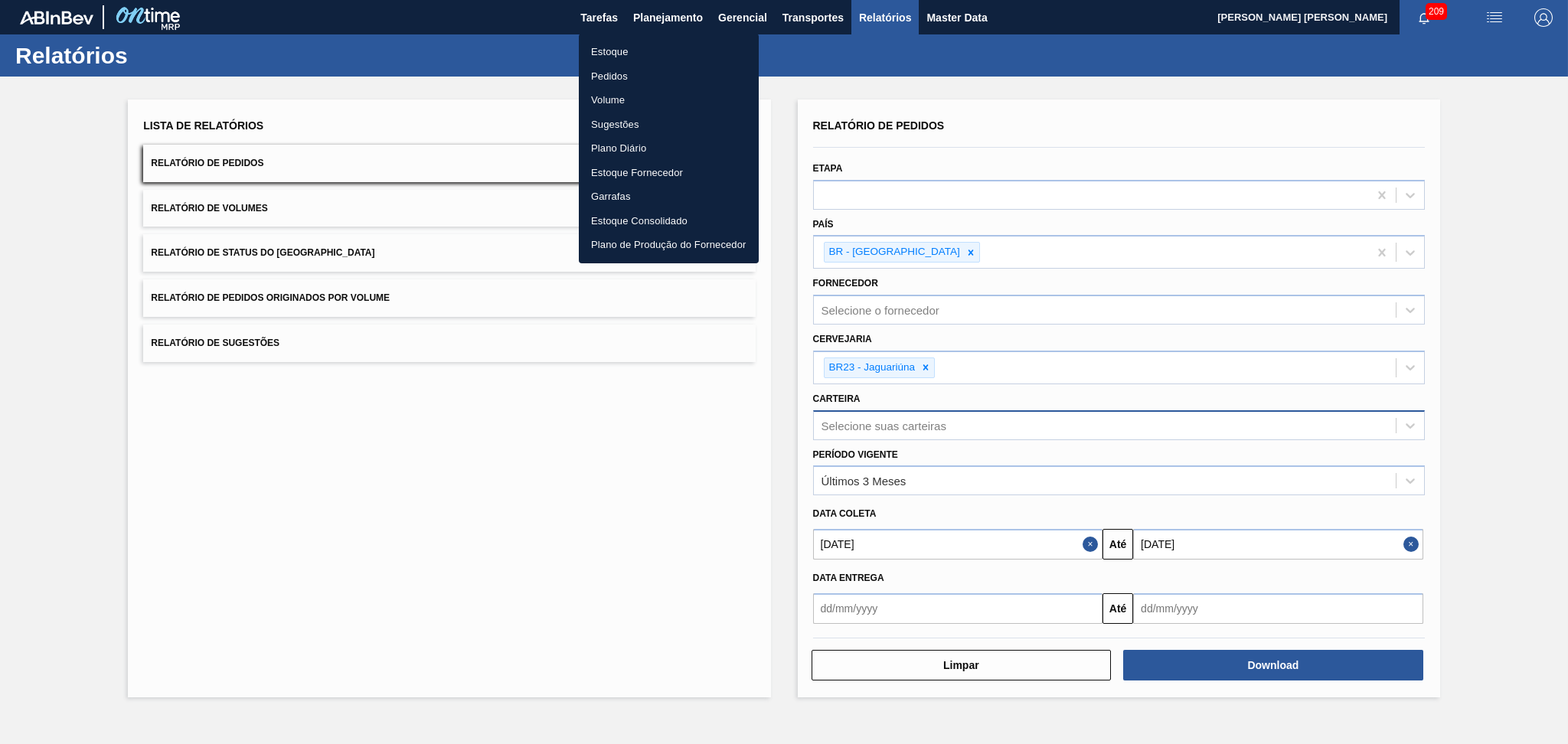
click at [604, 53] on li "Estoque" at bounding box center [669, 52] width 180 height 25
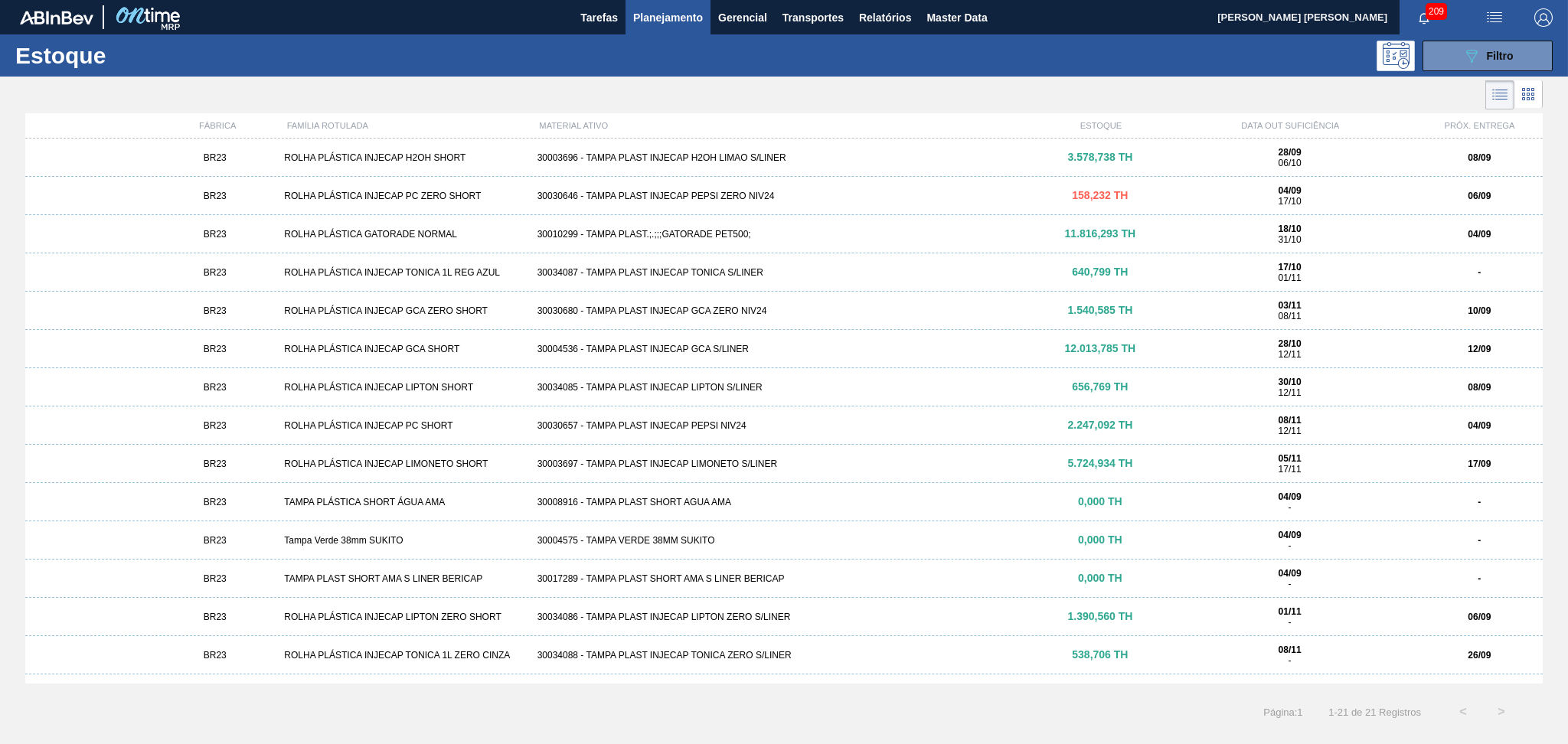
click at [697, 92] on div at bounding box center [771, 95] width 1543 height 37
click at [879, 84] on div at bounding box center [771, 95] width 1543 height 37
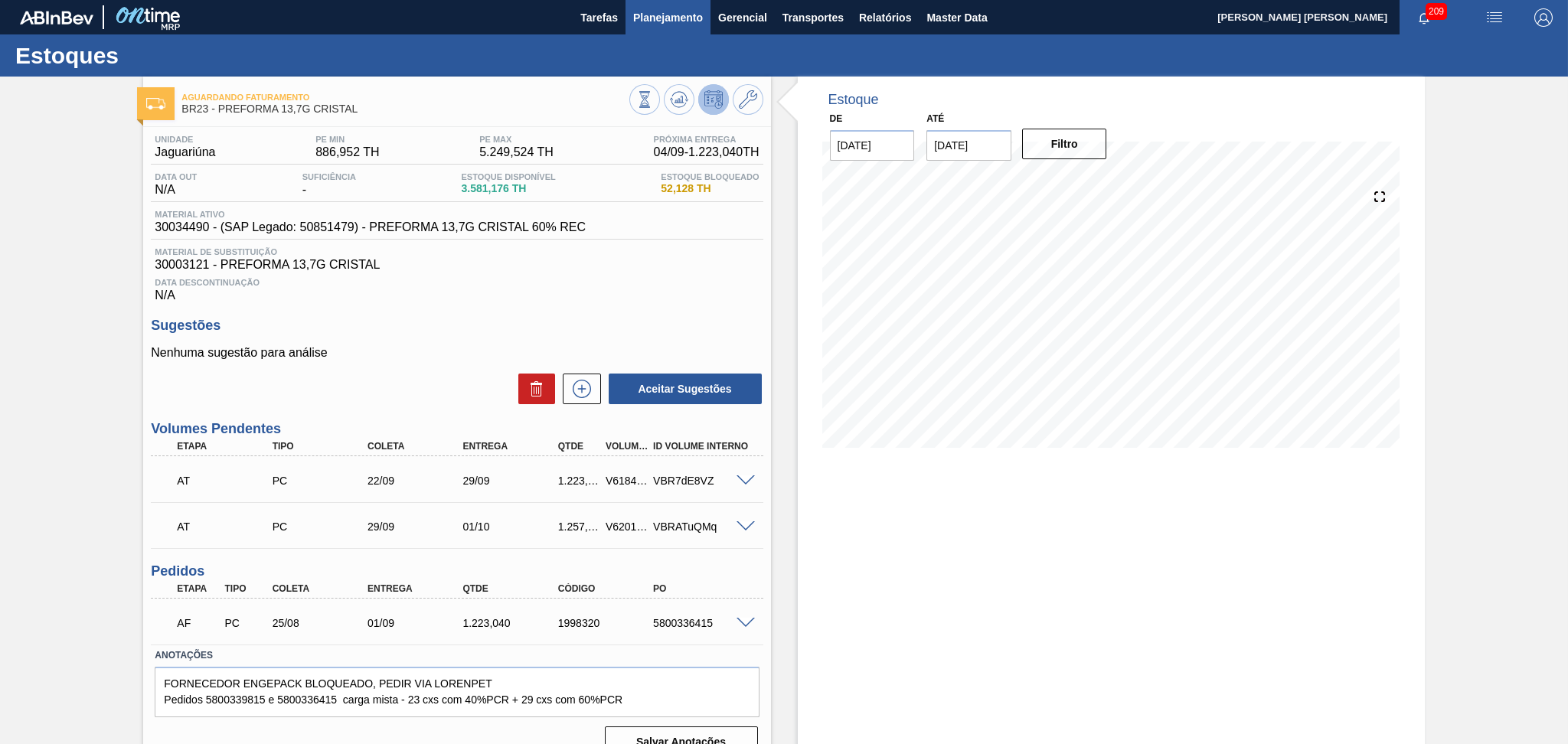
click at [678, 26] on span "Planejamento" at bounding box center [667, 18] width 69 height 18
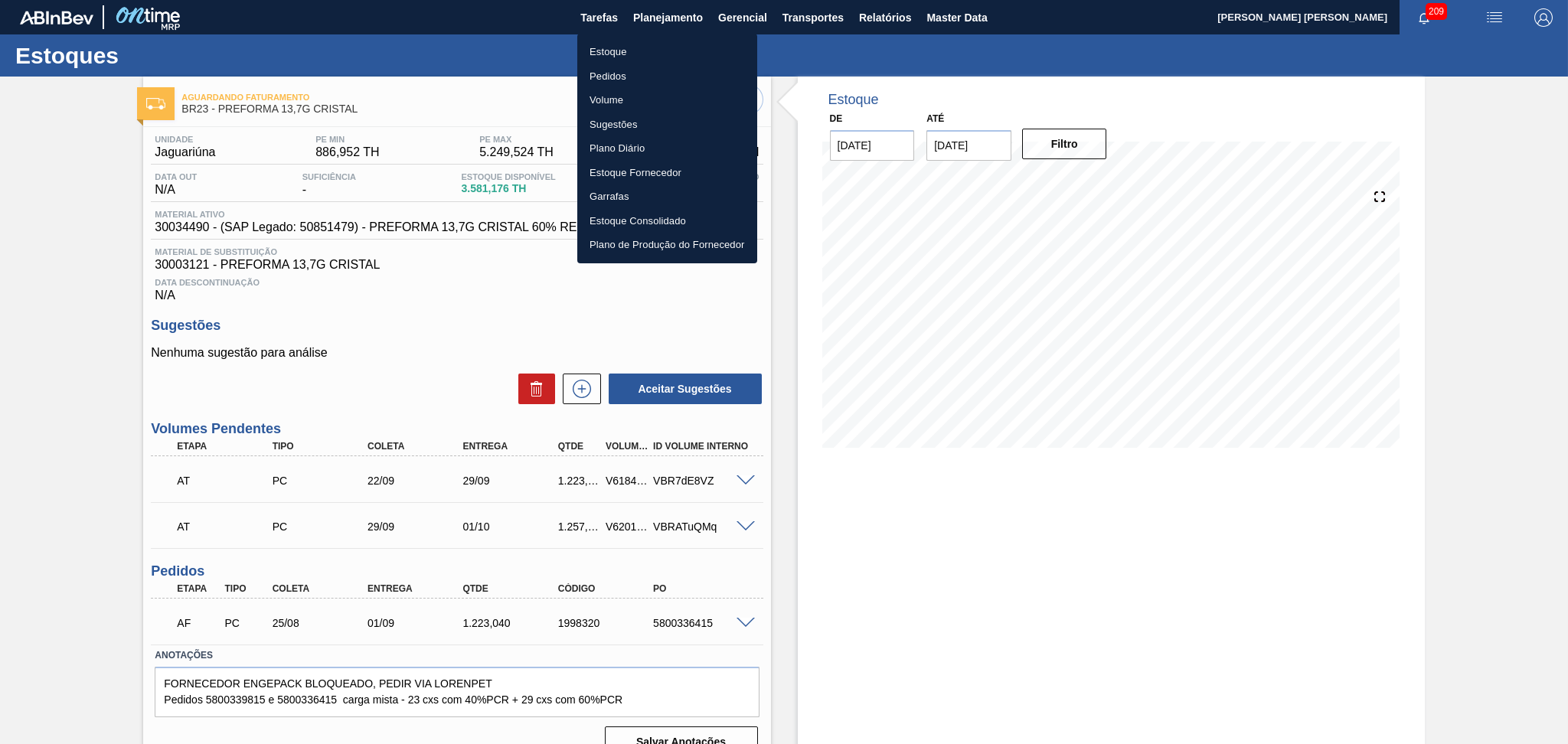
click at [661, 54] on li "Estoque" at bounding box center [667, 52] width 180 height 25
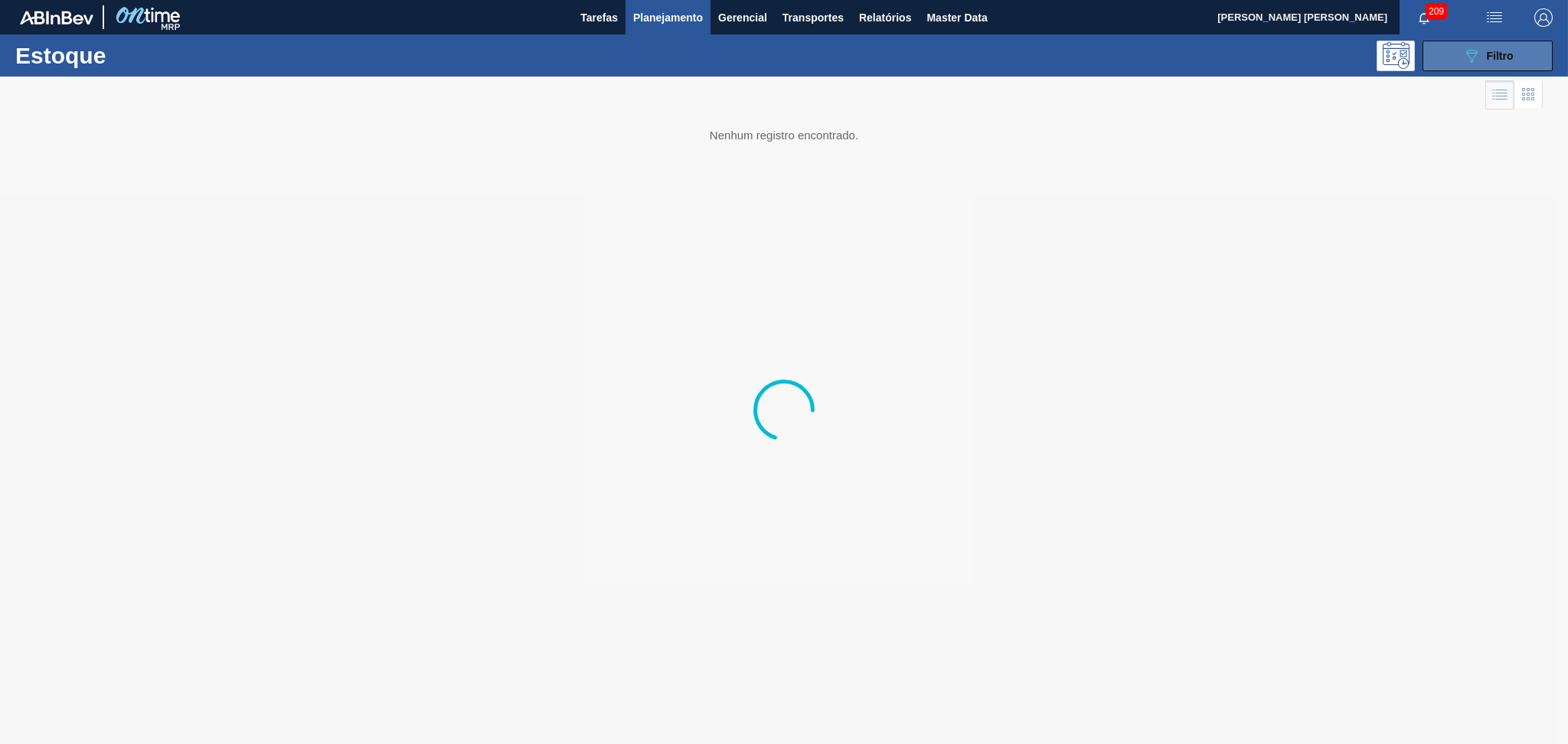
click at [1499, 61] on span "Filtro" at bounding box center [1500, 55] width 27 height 12
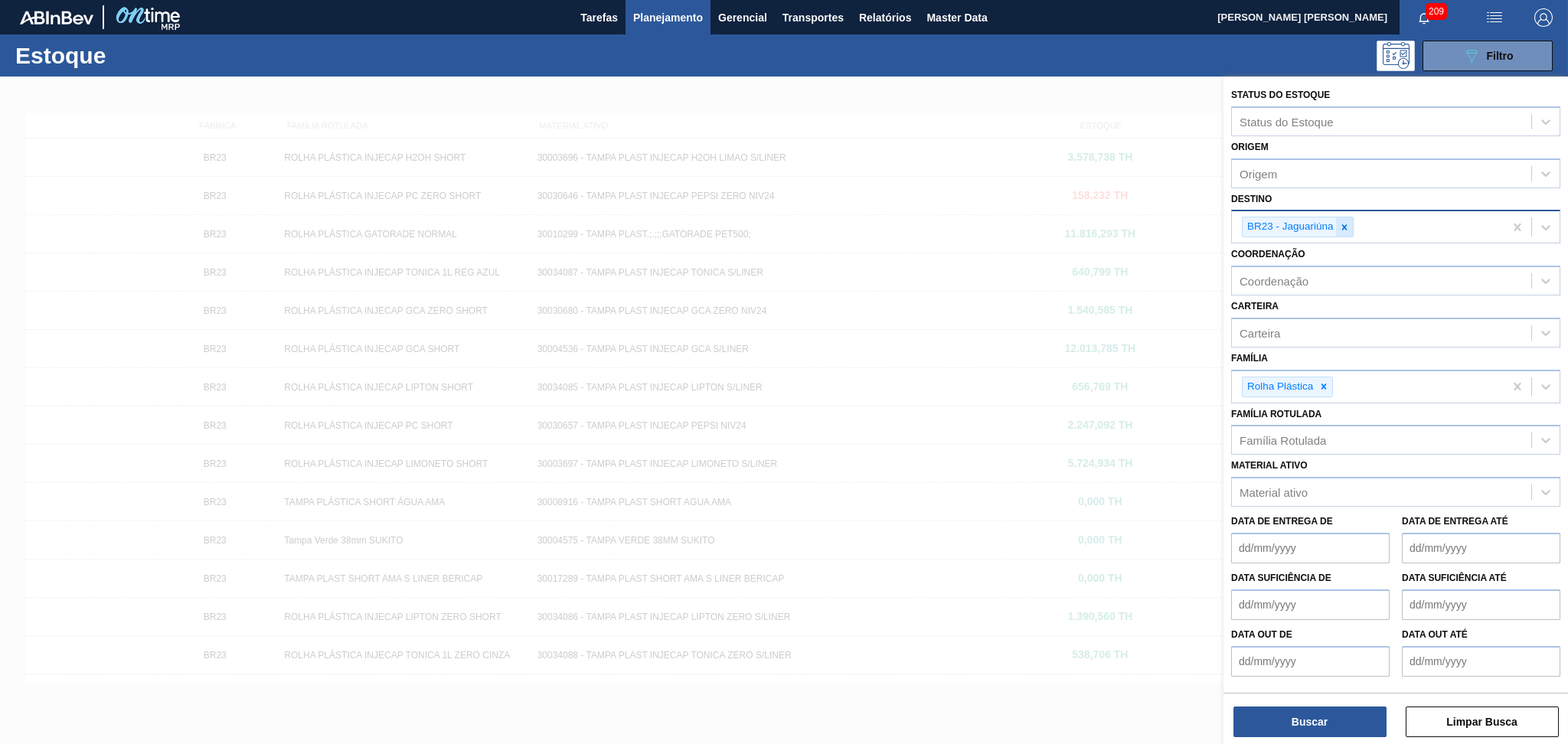
click at [1349, 222] on icon at bounding box center [1343, 227] width 10 height 10
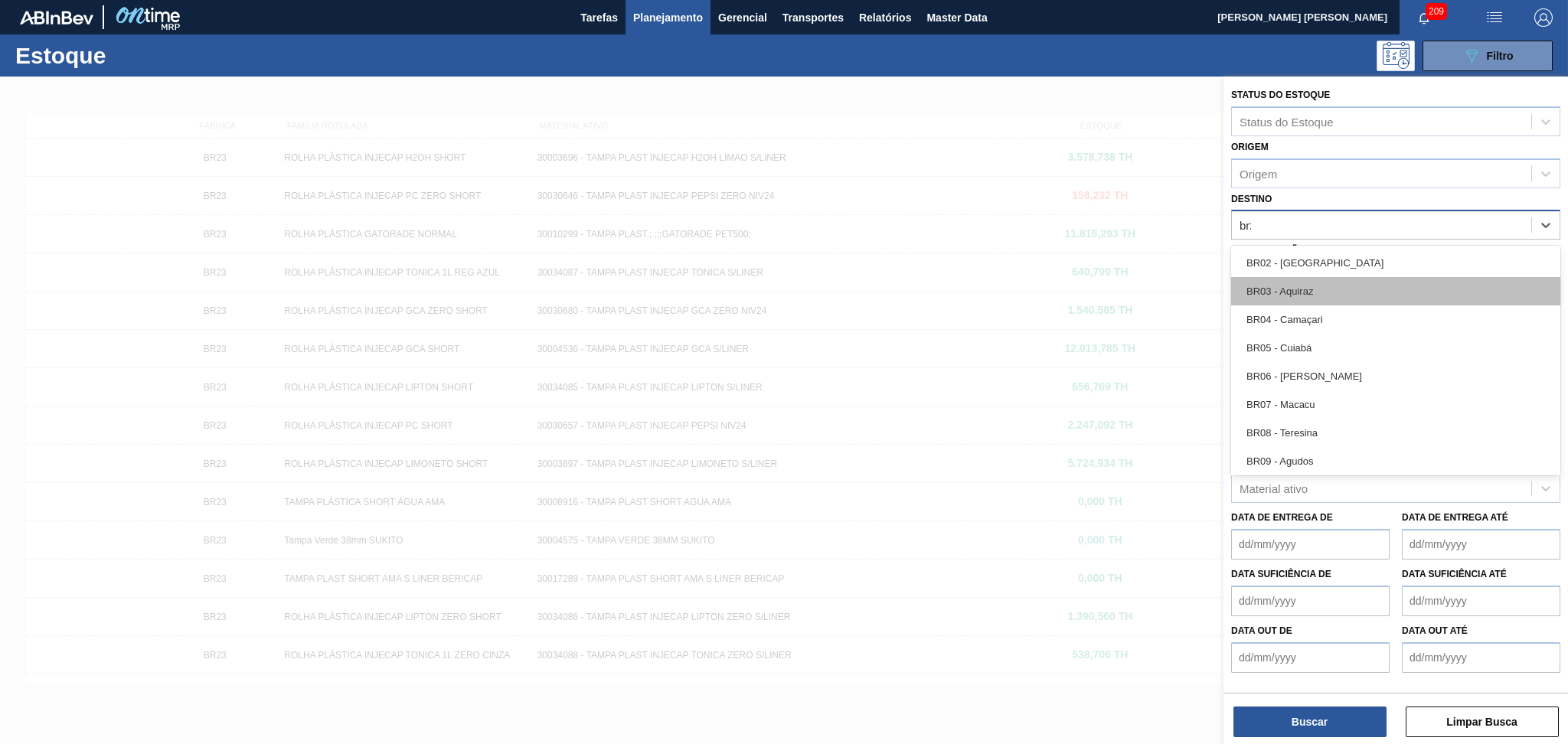
type input "br23"
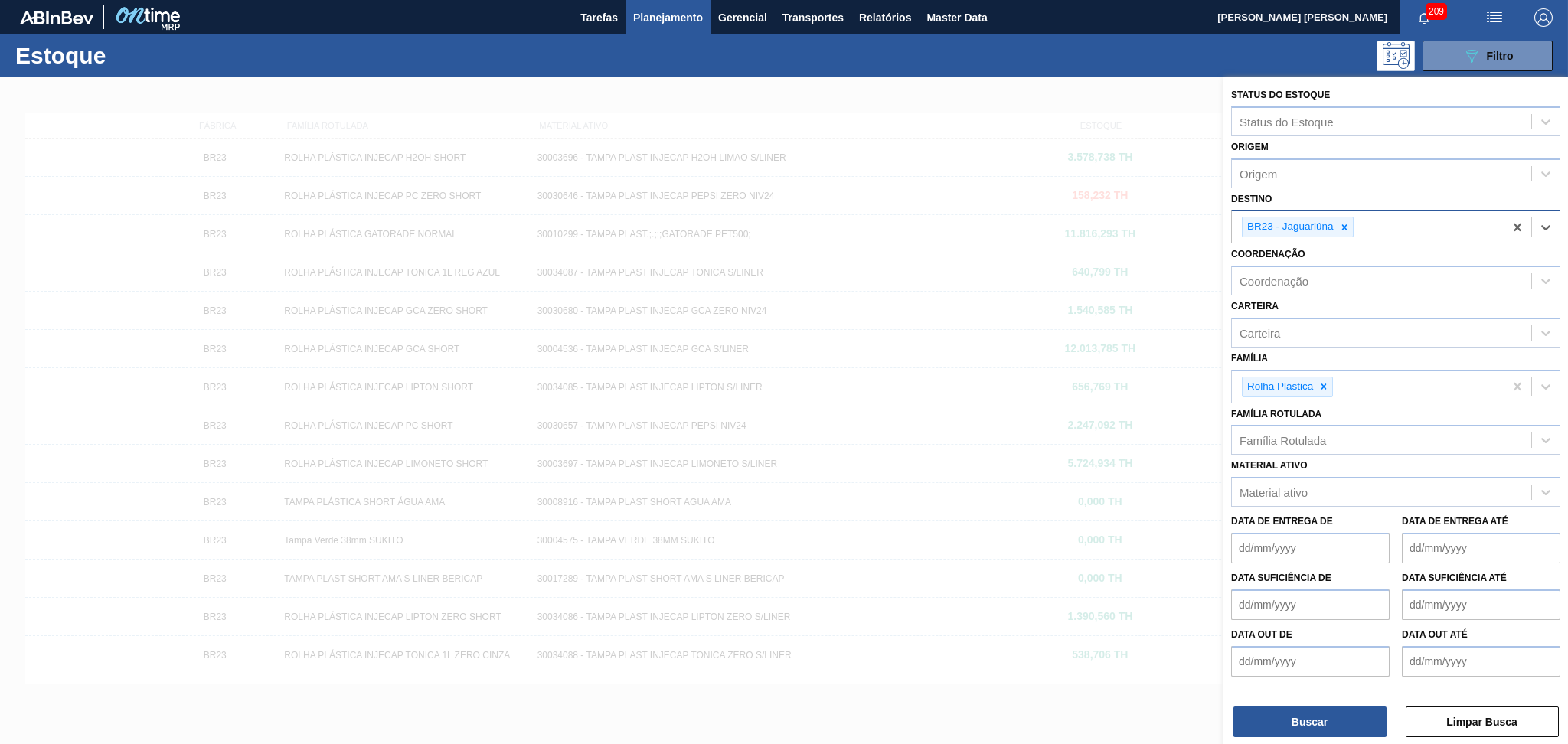
click at [1331, 740] on div "Status do Estoque Status do Estoque Origem Origem Destino option BR23 - Jaguari…" at bounding box center [1395, 412] width 345 height 671
click at [1331, 726] on button "Buscar" at bounding box center [1309, 722] width 153 height 30
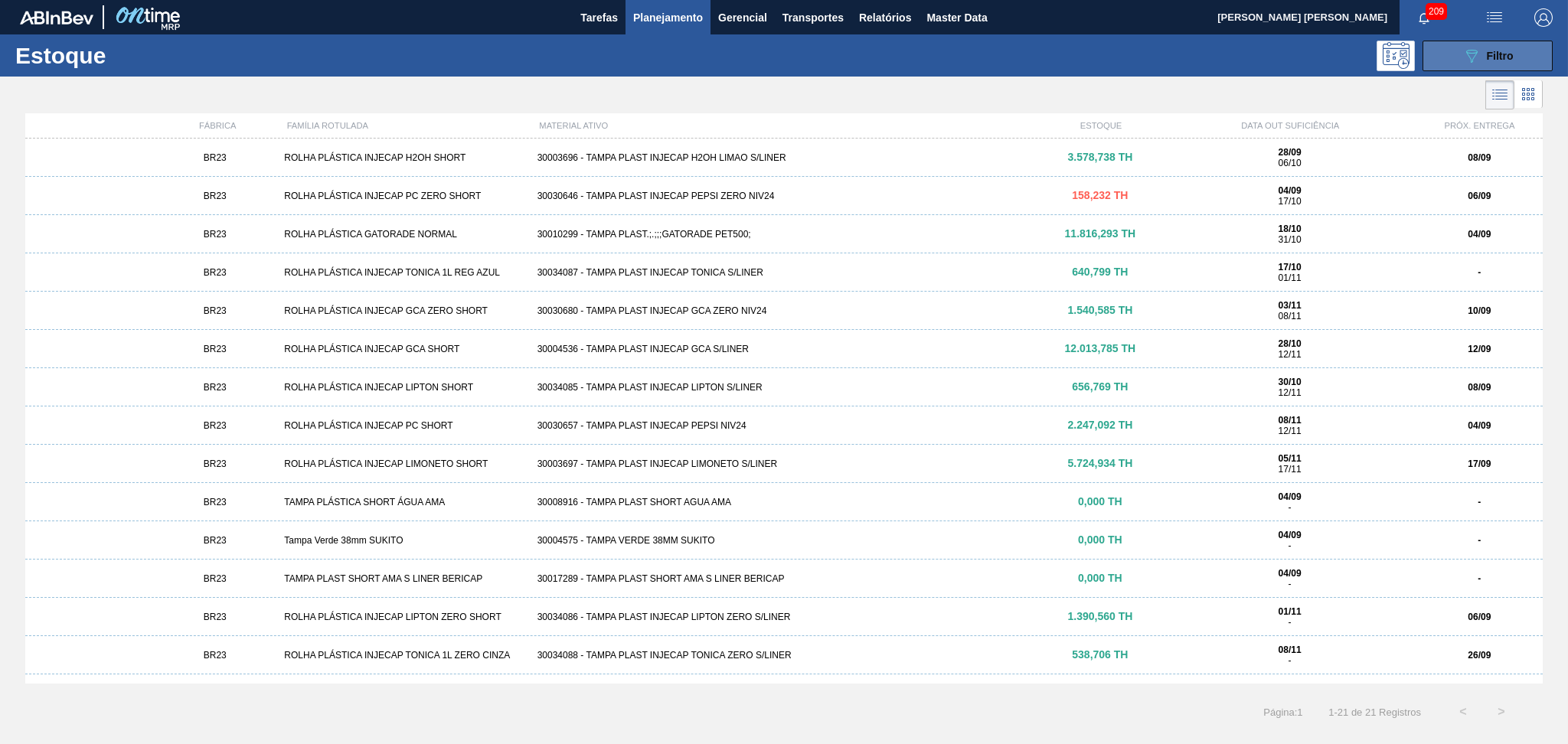
click at [1475, 61] on icon "089F7B8B-B2A5-4AFE-B5C0-19BA573D28AC" at bounding box center [1471, 56] width 18 height 18
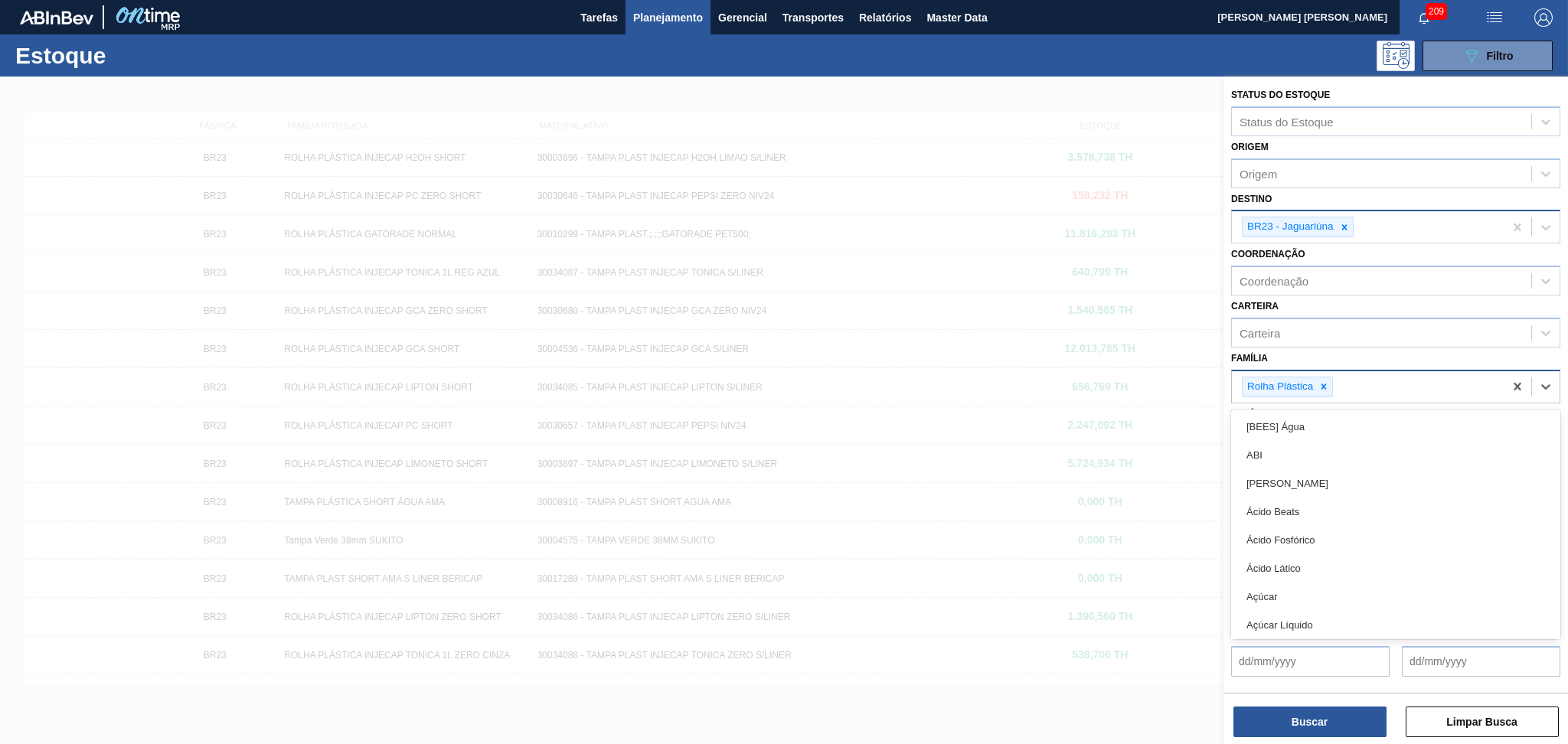
click at [1351, 375] on div "Rolha Plástica" at bounding box center [1367, 386] width 272 height 31
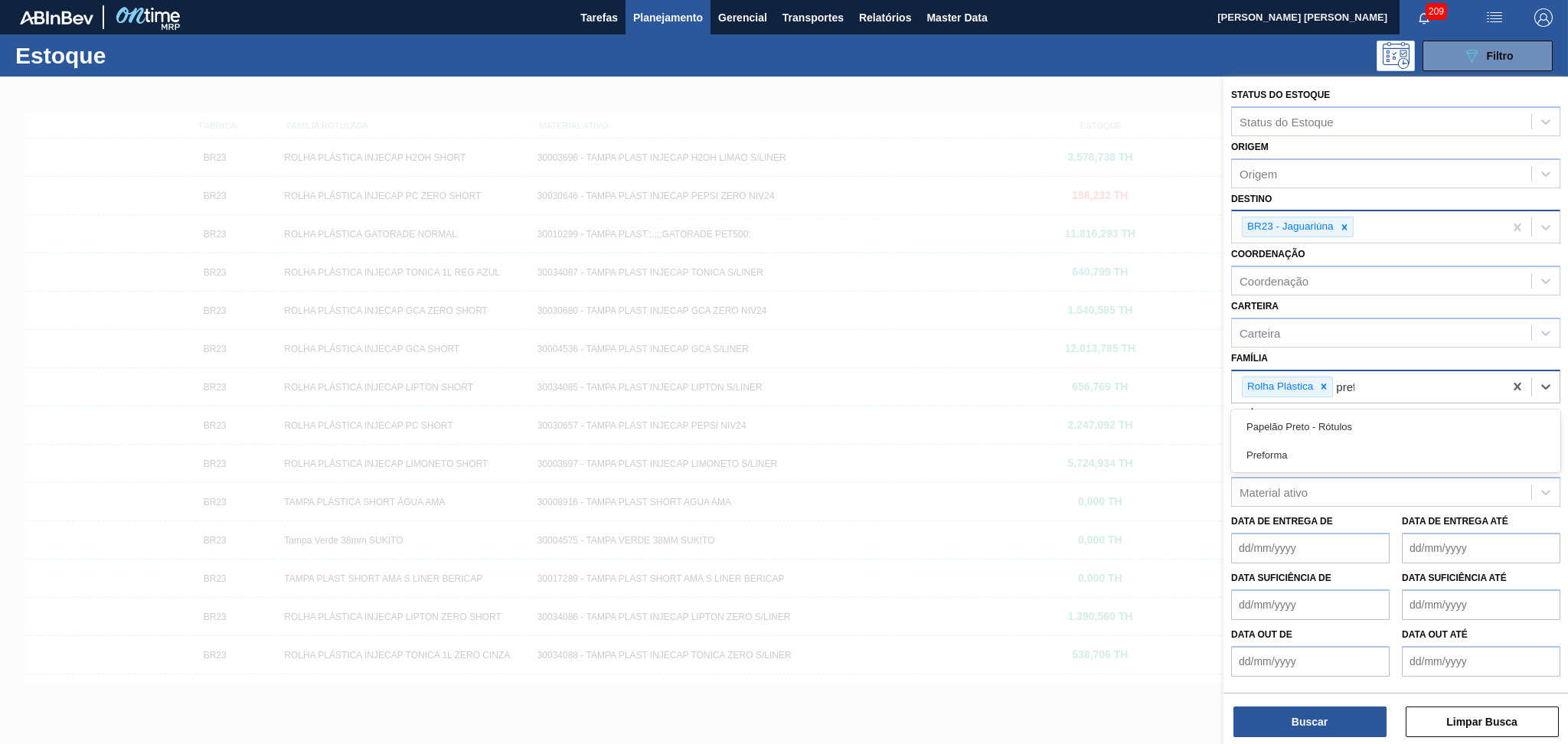
type input "prefo"
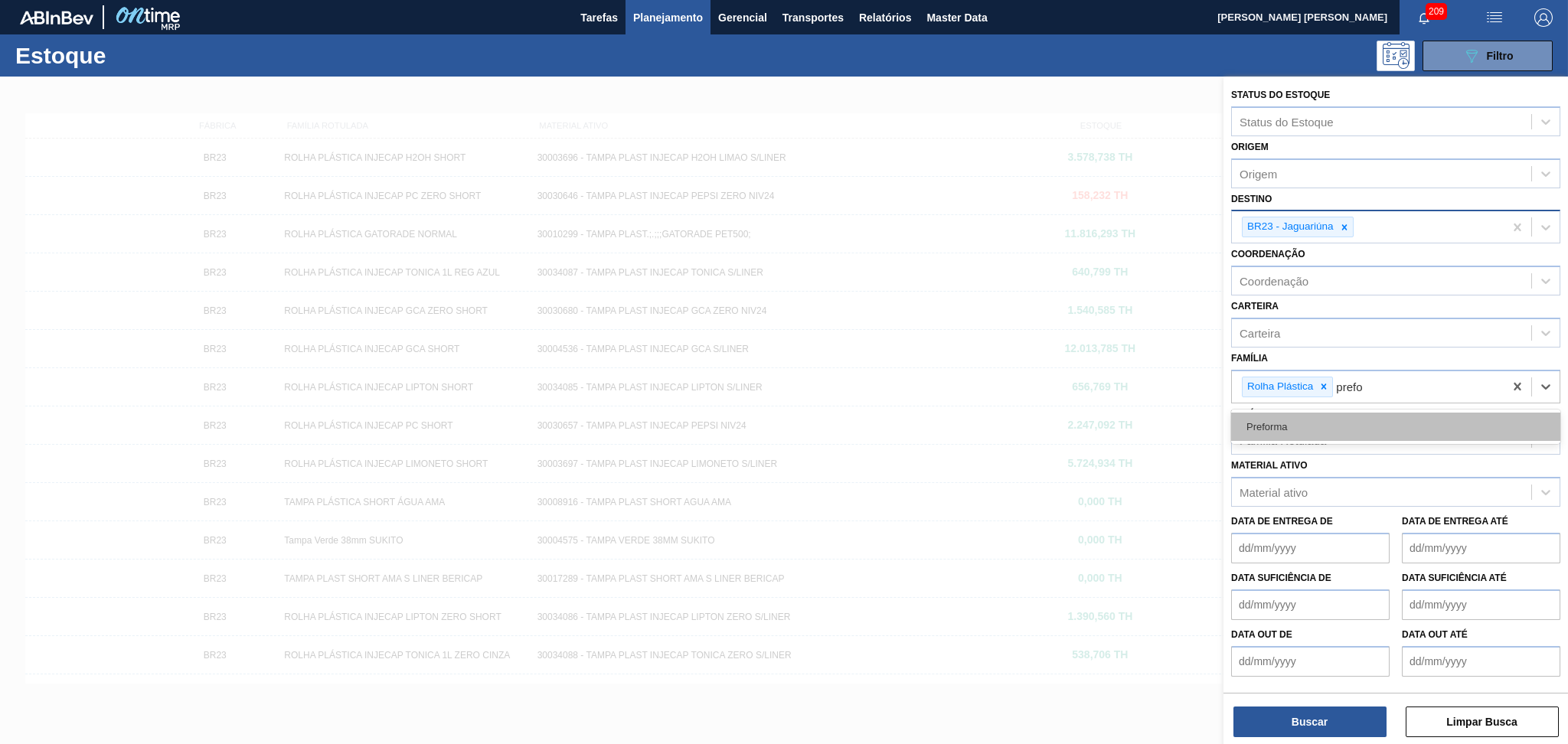
click at [1309, 424] on div "Preforma" at bounding box center [1395, 427] width 329 height 29
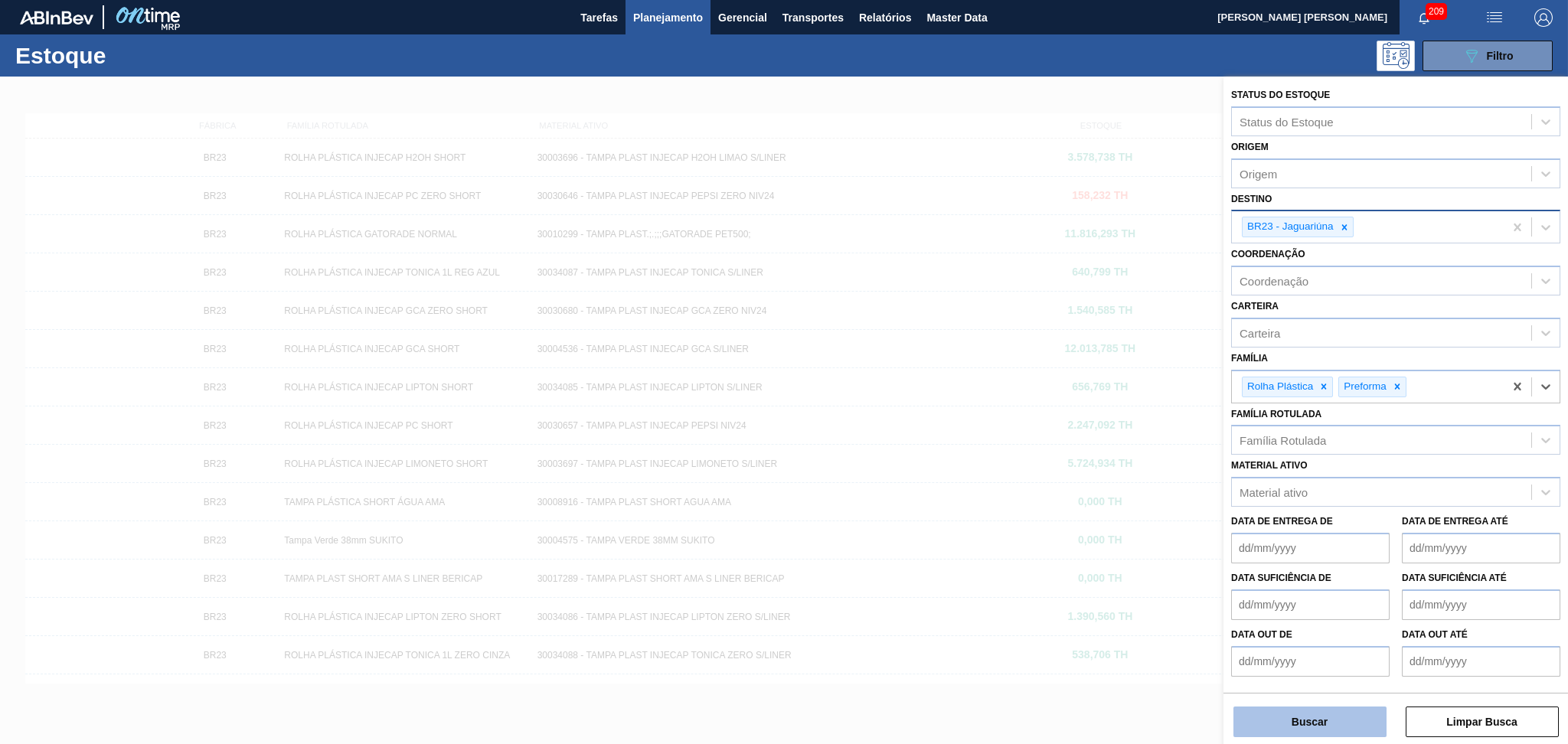
click at [1311, 711] on button "Buscar" at bounding box center [1309, 722] width 153 height 30
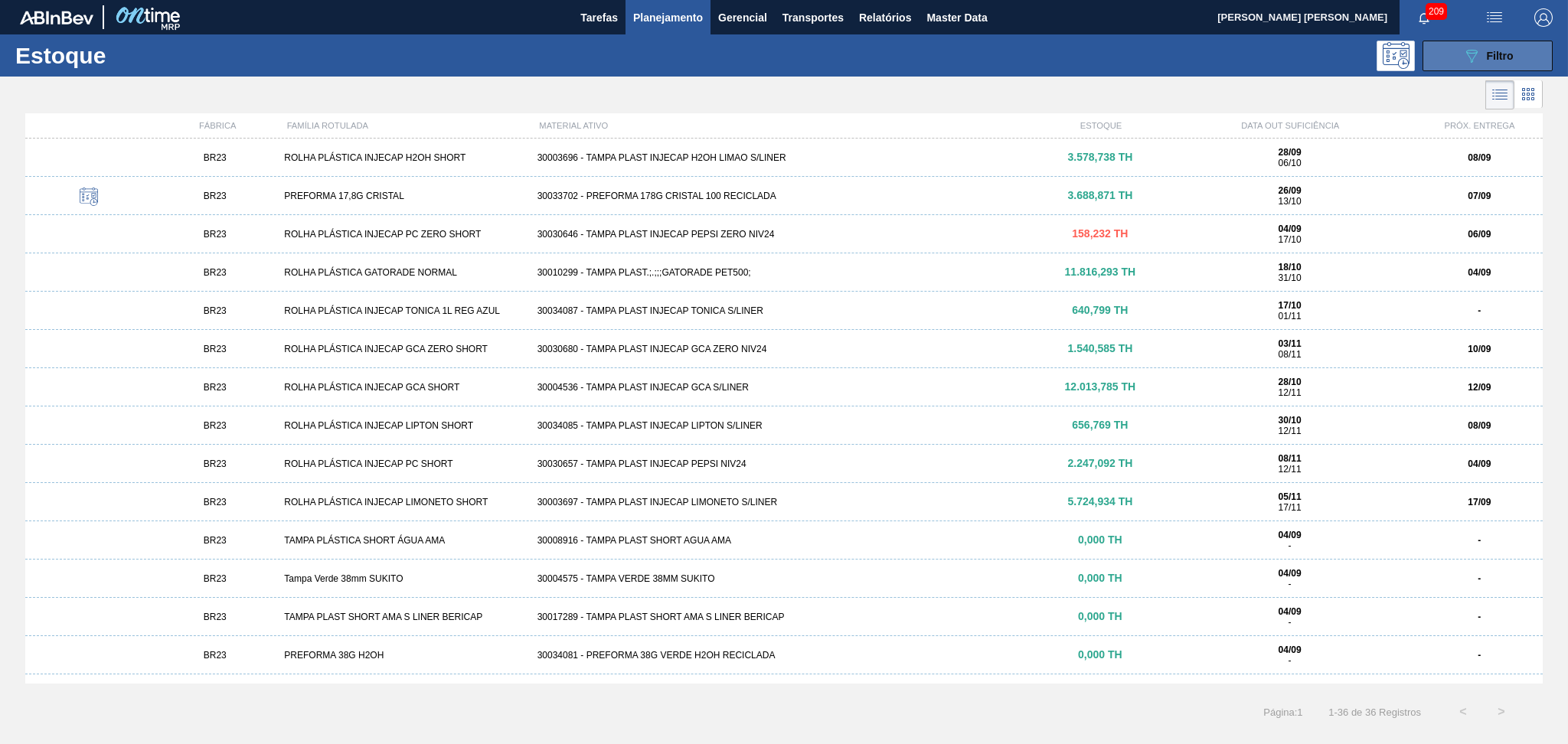
click at [1515, 49] on button "089F7B8B-B2A5-4AFE-B5C0-19BA573D28AC Filtro" at bounding box center [1487, 56] width 130 height 30
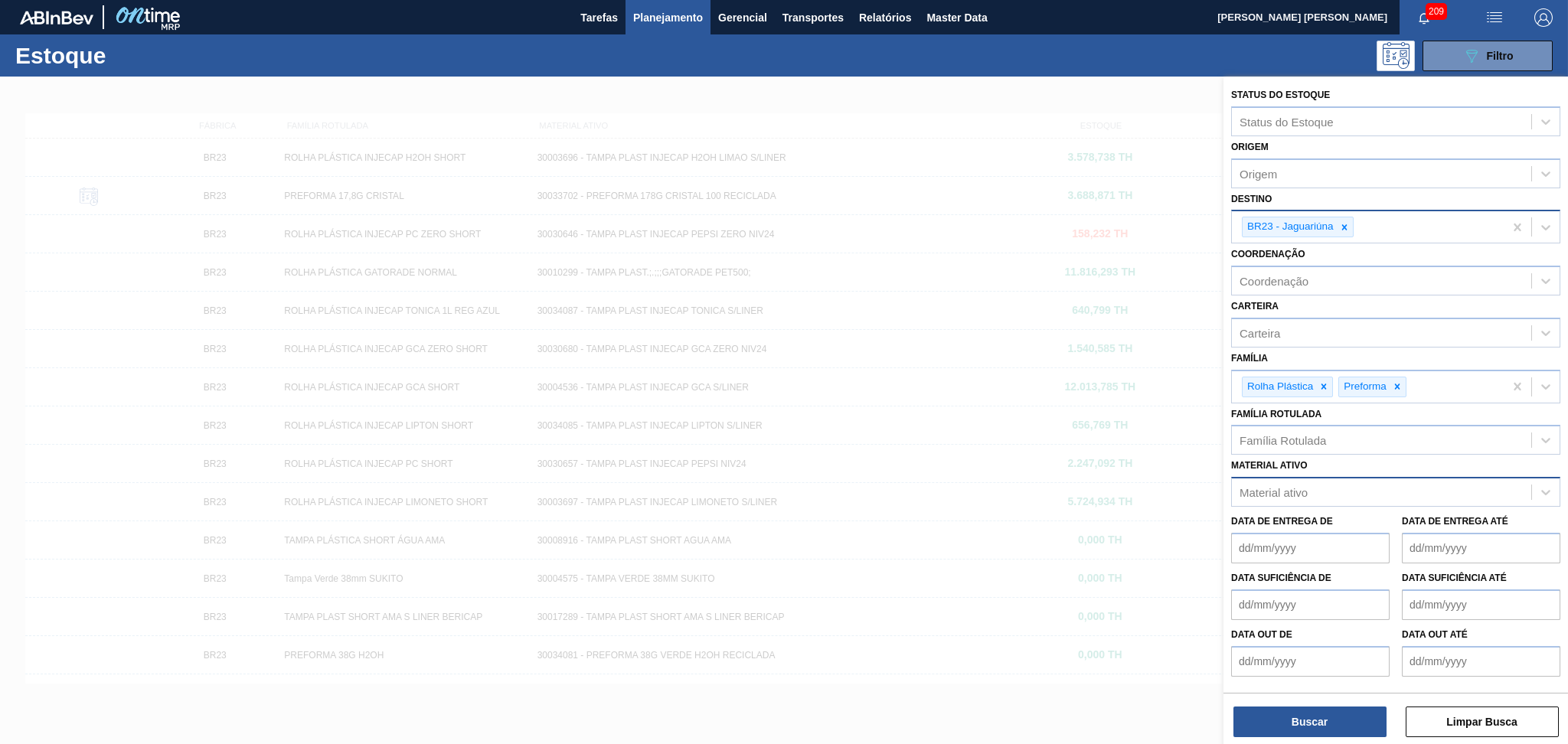
click at [1331, 487] on div "Material ativo" at bounding box center [1382, 493] width 299 height 22
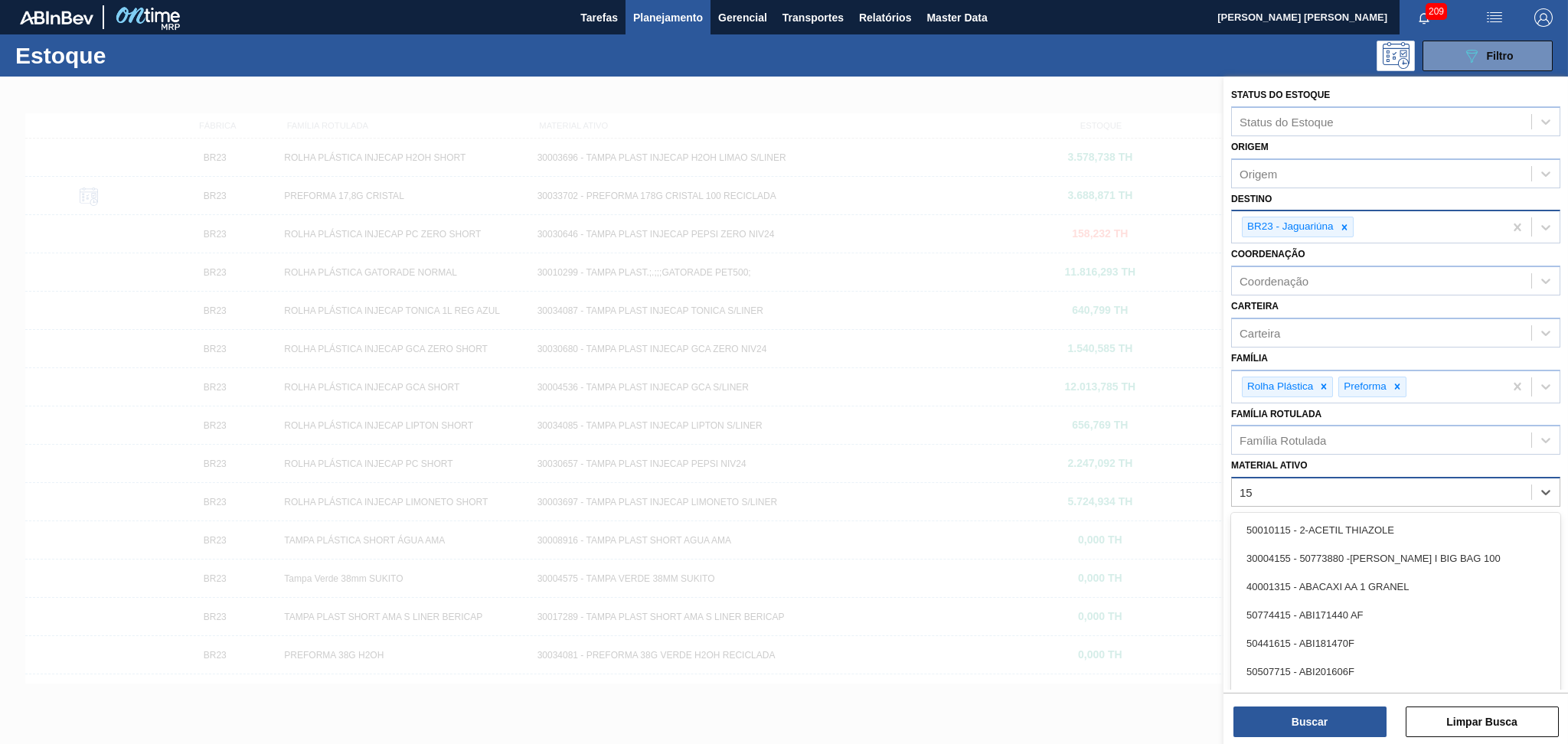
type ativo "1"
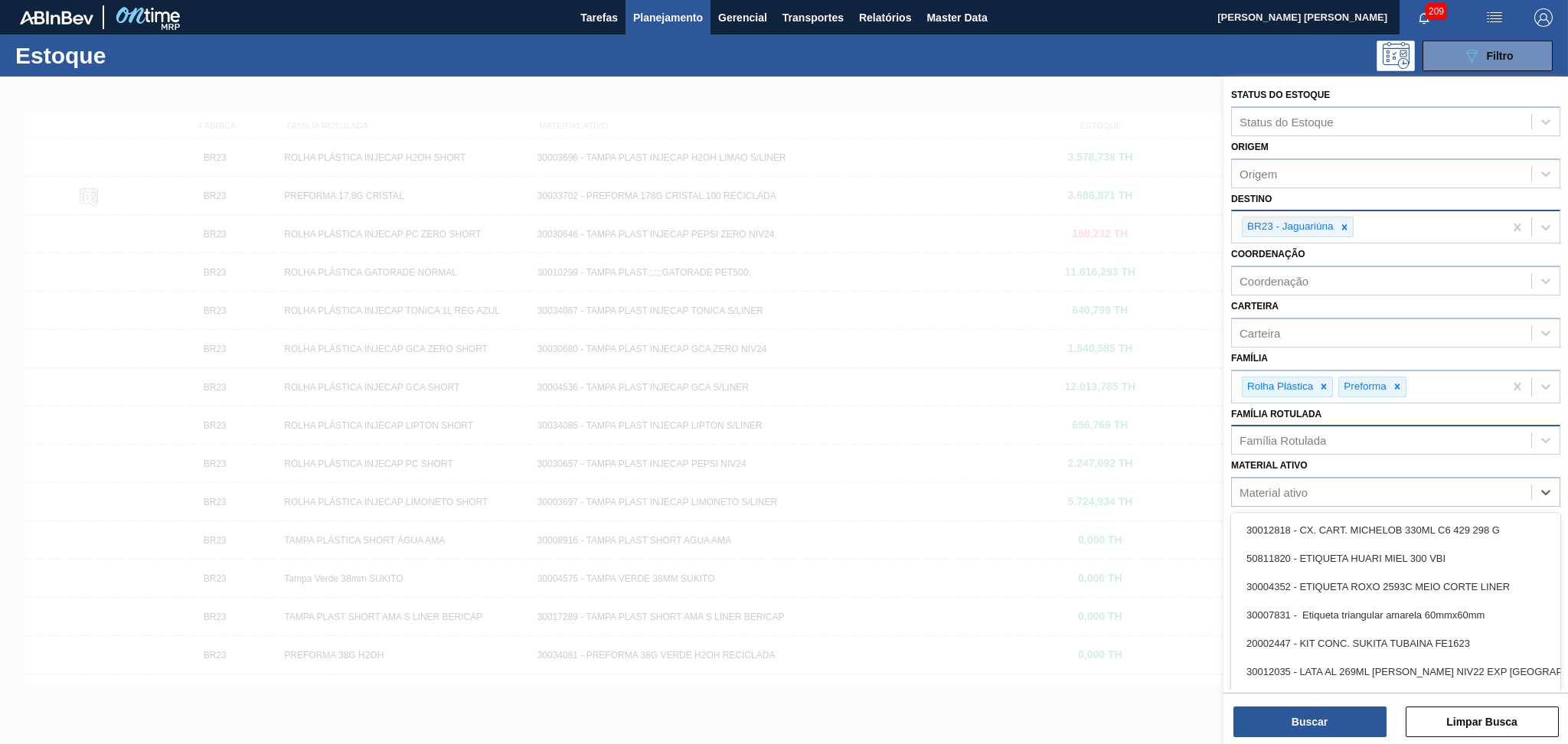
click at [1280, 429] on div "Família Rotulada" at bounding box center [1382, 441] width 299 height 22
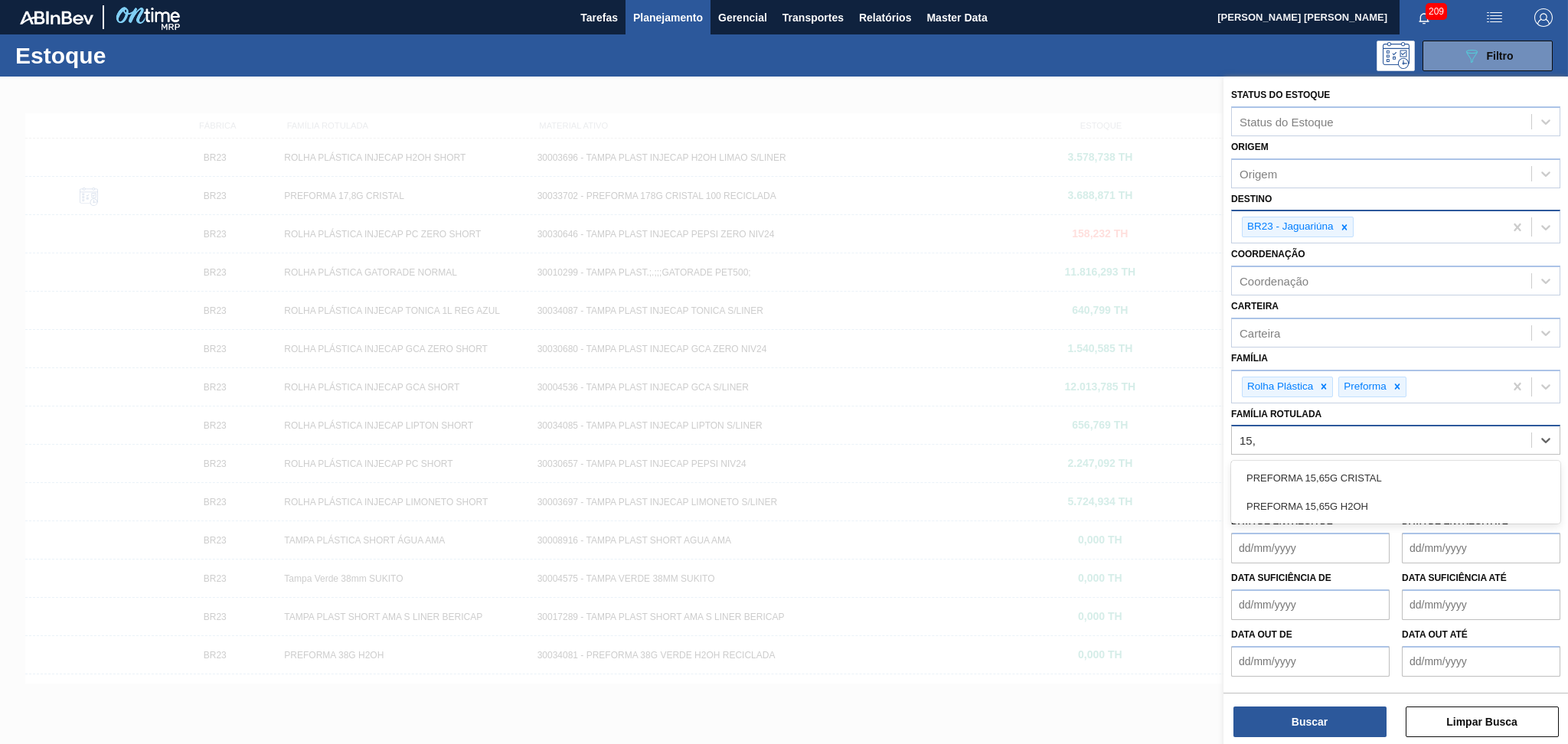
type Rotulada "15,6"
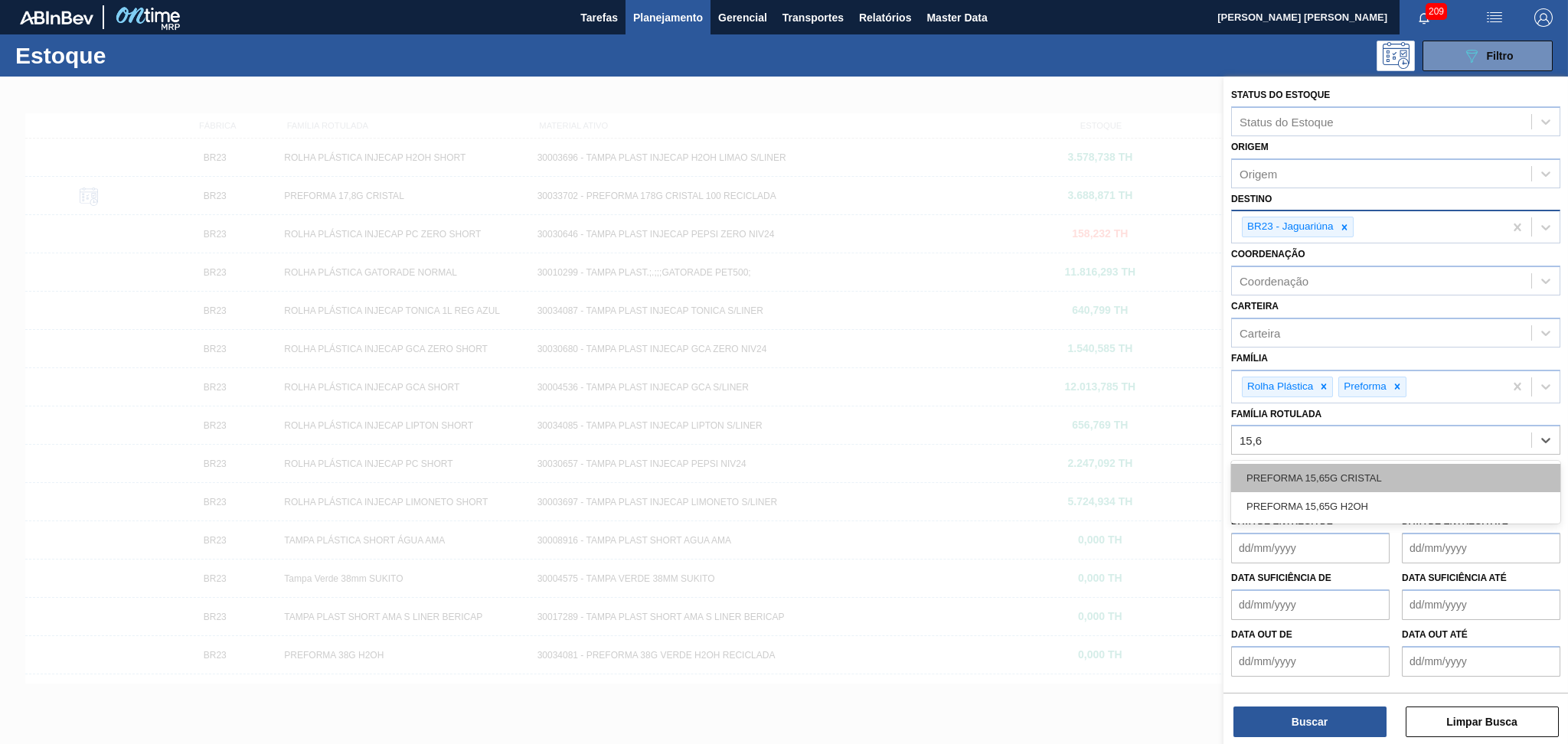
click at [1333, 484] on div "PREFORMA 15,65G CRISTAL" at bounding box center [1395, 478] width 329 height 29
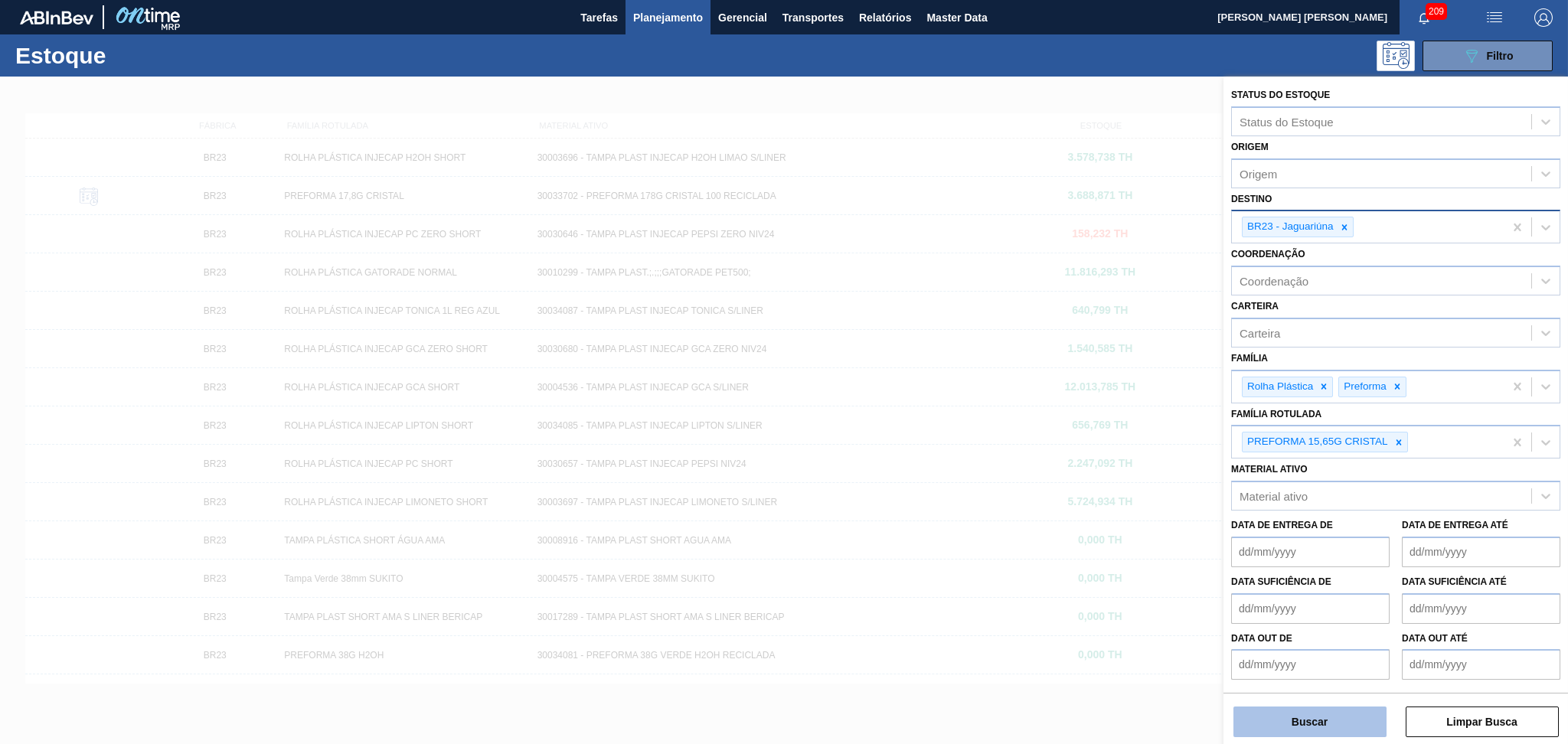
click at [1325, 720] on button "Buscar" at bounding box center [1309, 722] width 153 height 30
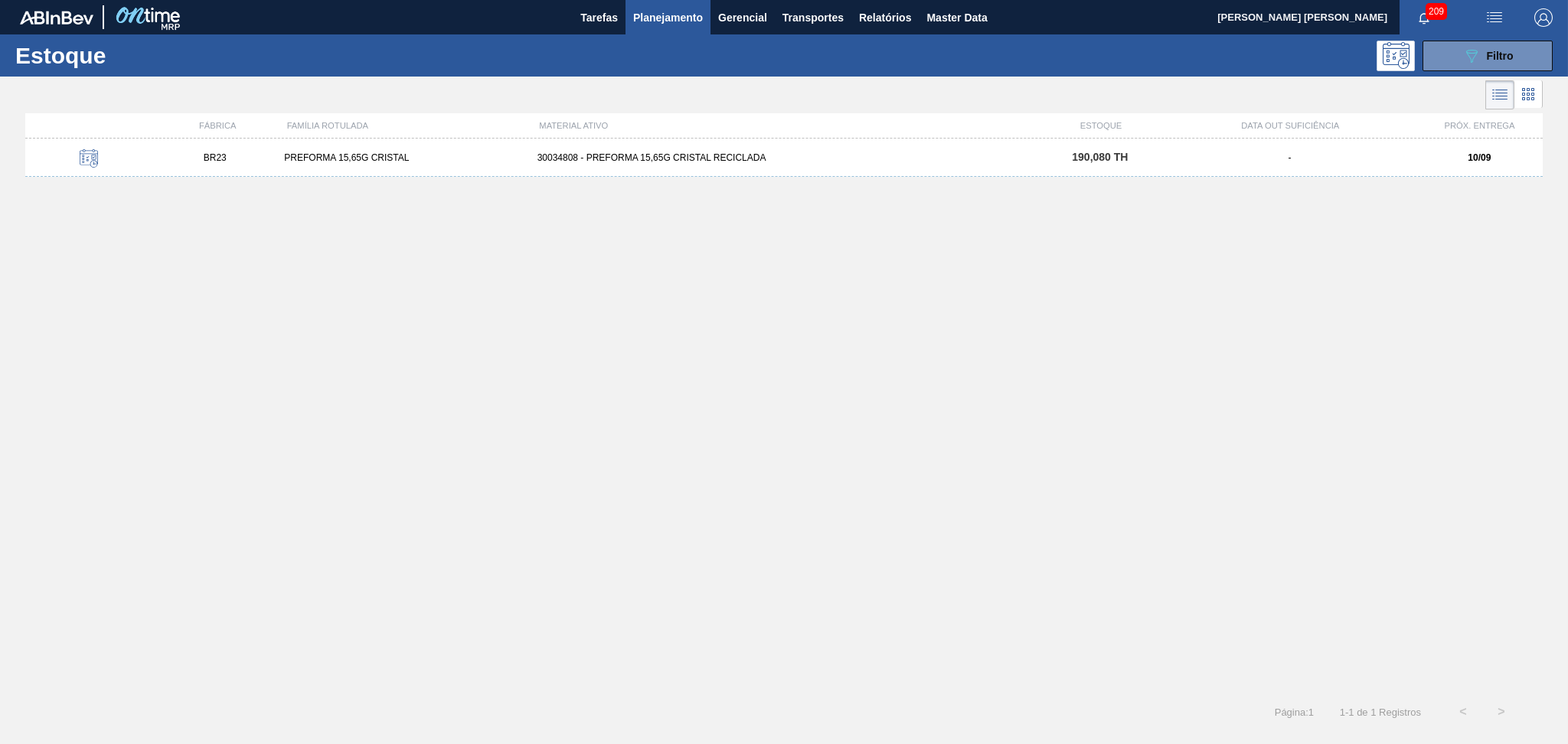
click at [652, 167] on div "BR23 PREFORMA 15,65G CRISTAL 30034808 - PREFORMA 15,65G CRISTAL RECICLADA 190,0…" at bounding box center [784, 158] width 1517 height 38
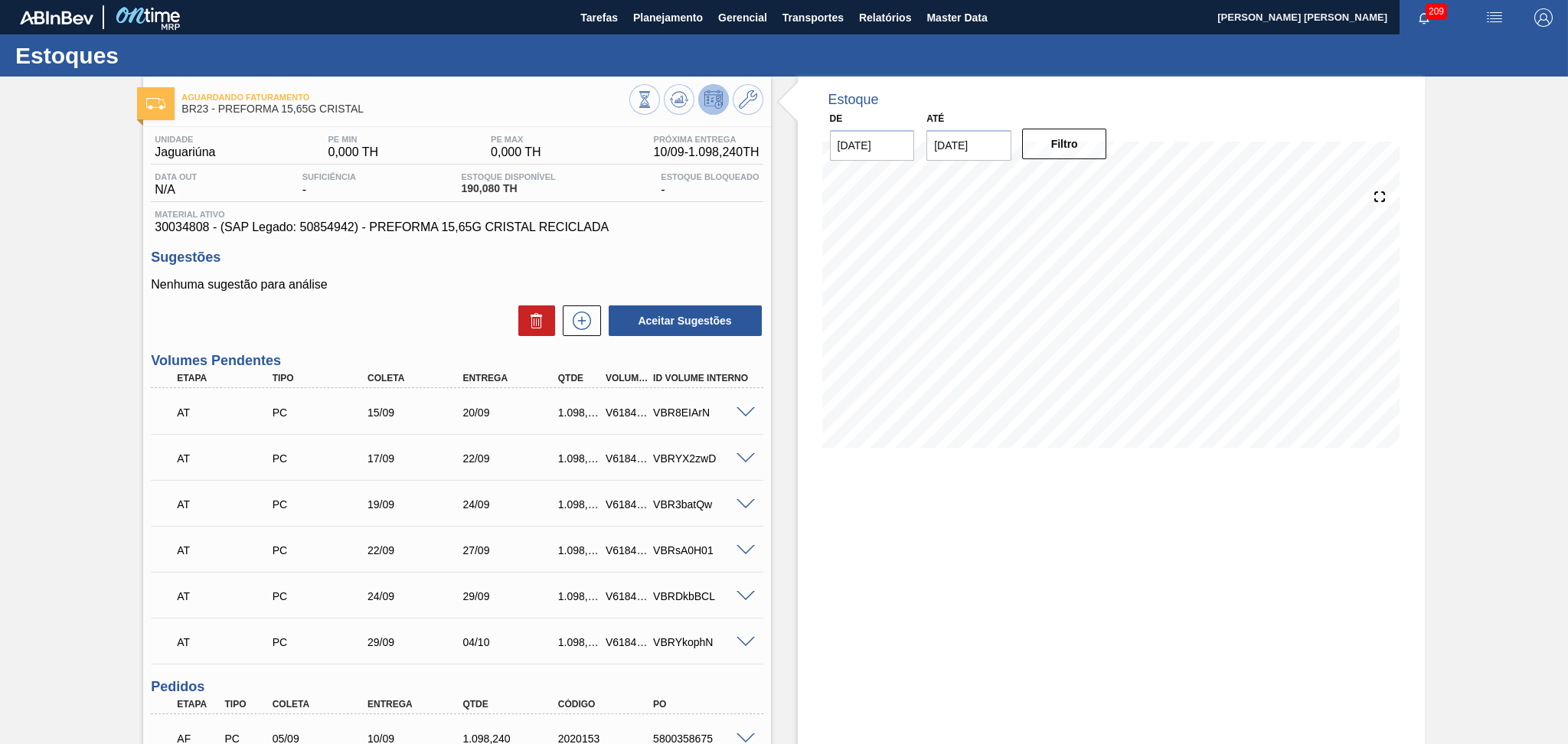
click at [386, 331] on div "Aceitar Sugestões" at bounding box center [456, 321] width 612 height 33
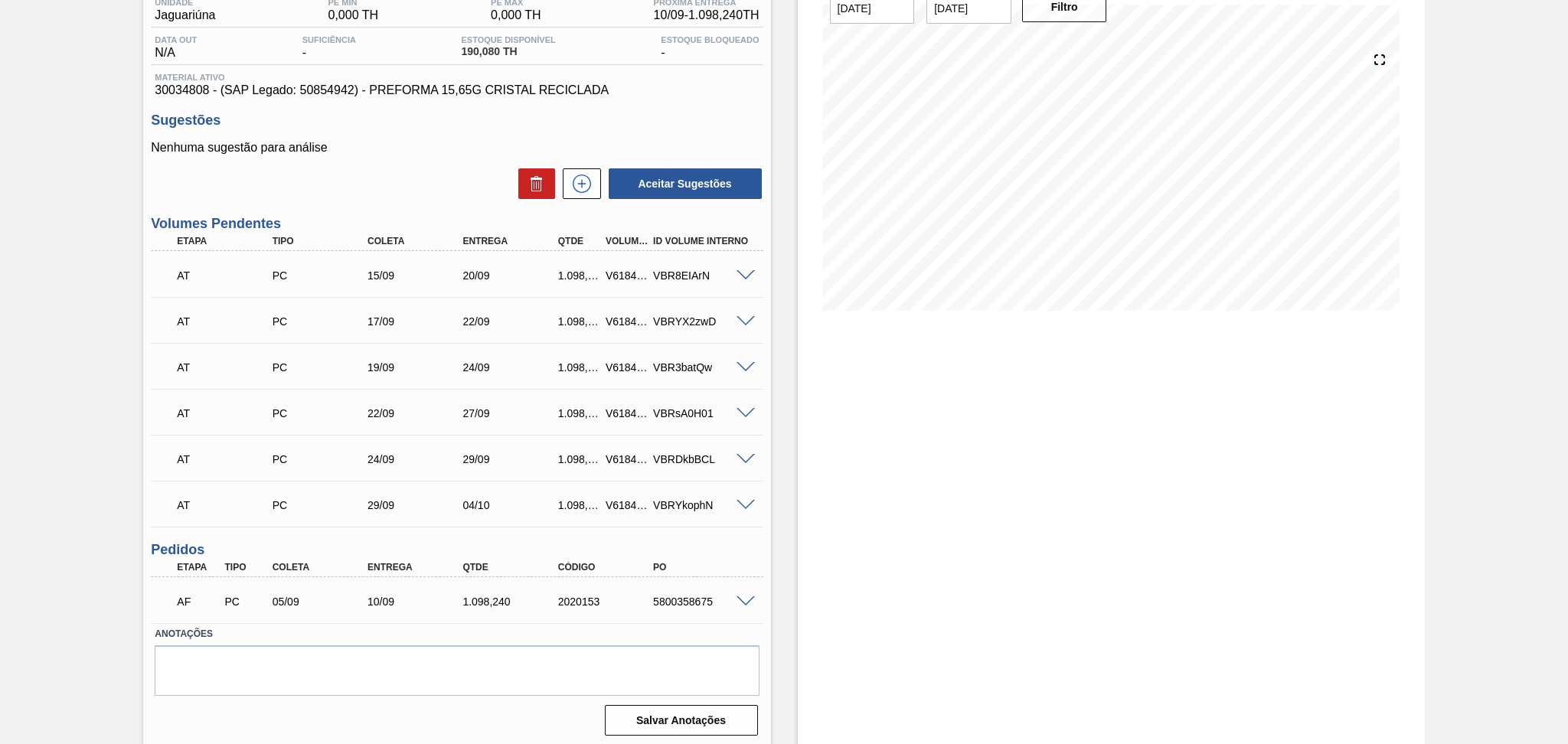
scroll to position [139, 0]
click at [741, 594] on span at bounding box center [745, 600] width 18 height 11
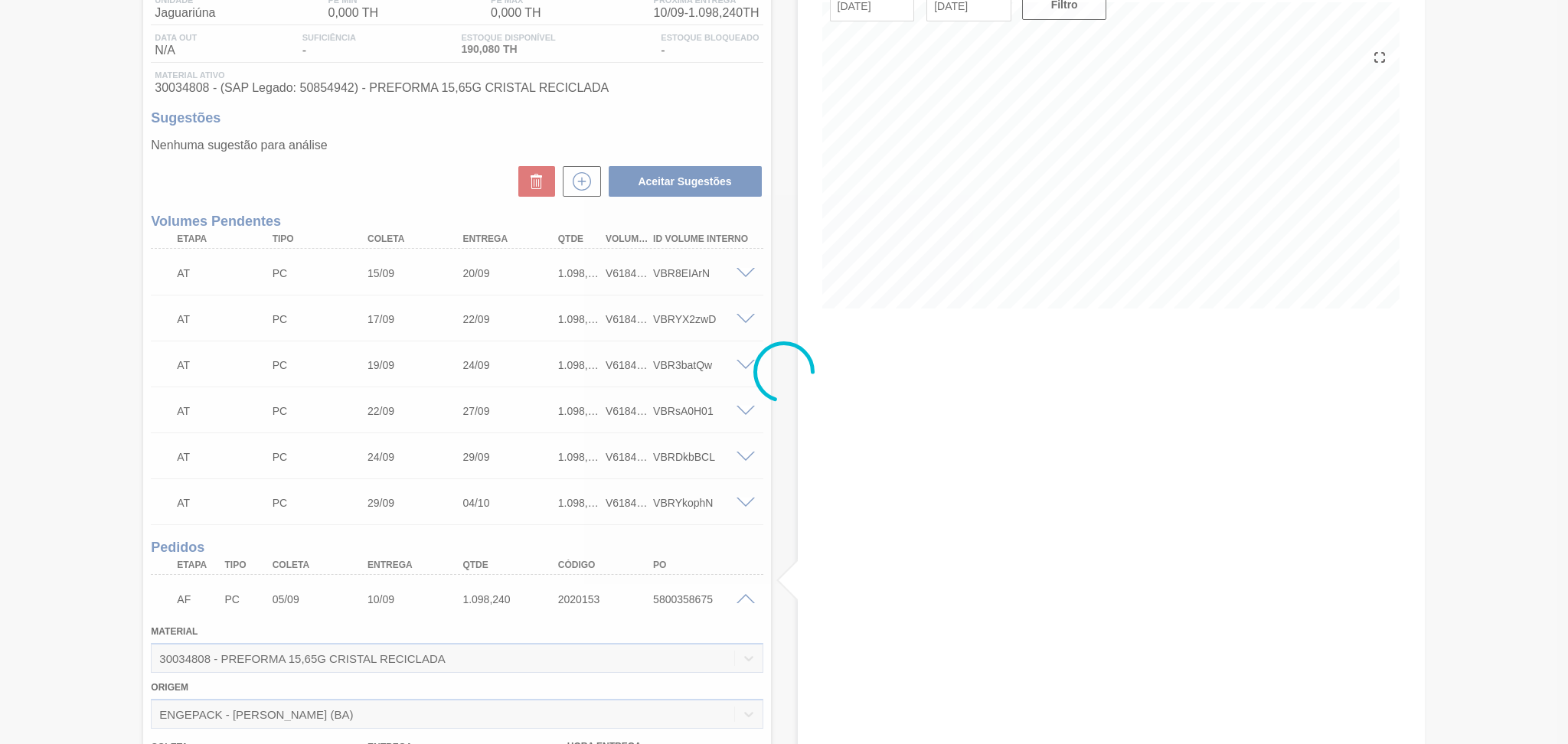
click at [744, 595] on div at bounding box center [784, 372] width 1568 height 744
click at [745, 597] on div at bounding box center [784, 372] width 1568 height 744
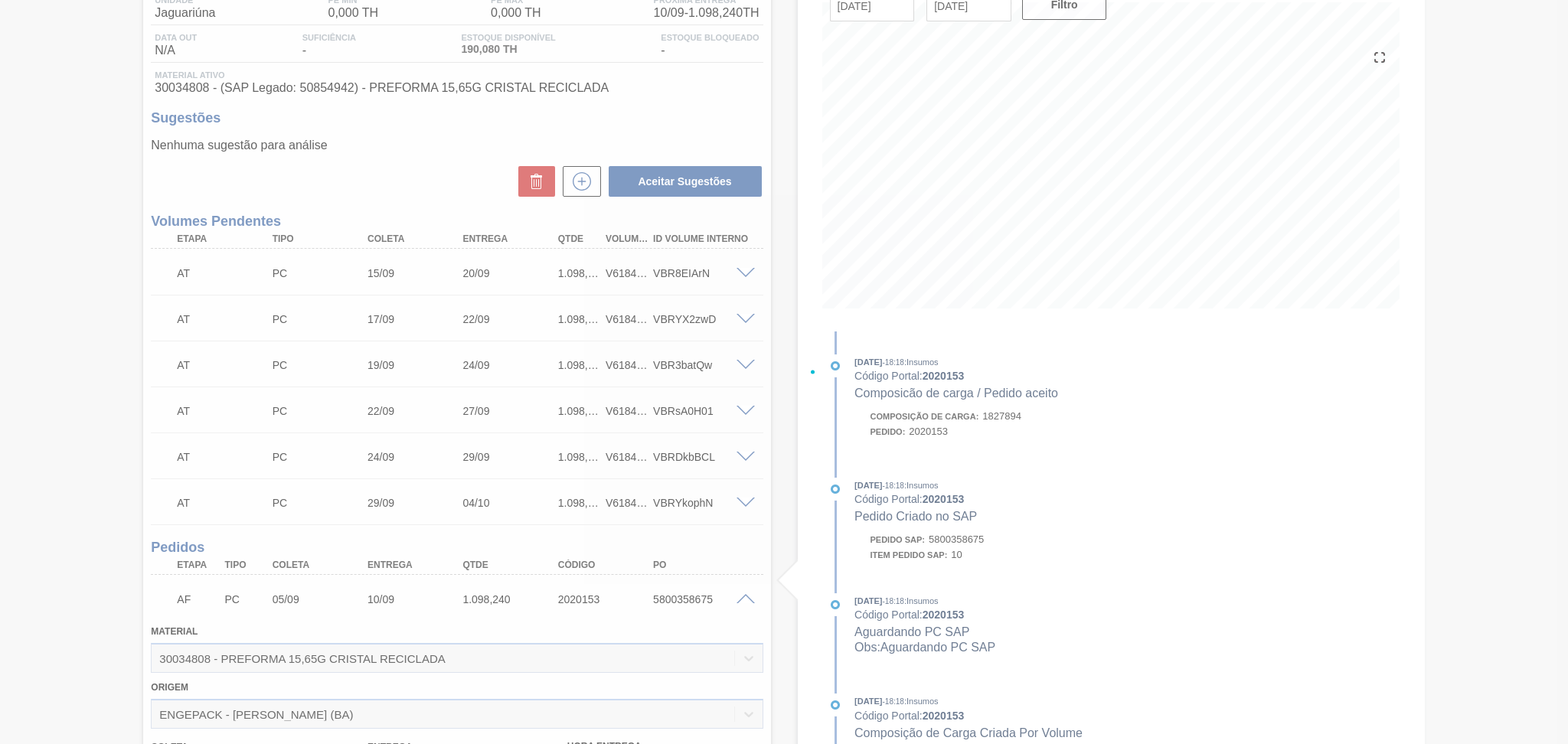
click at [745, 600] on div at bounding box center [784, 372] width 1568 height 744
click at [741, 595] on div at bounding box center [784, 372] width 1568 height 744
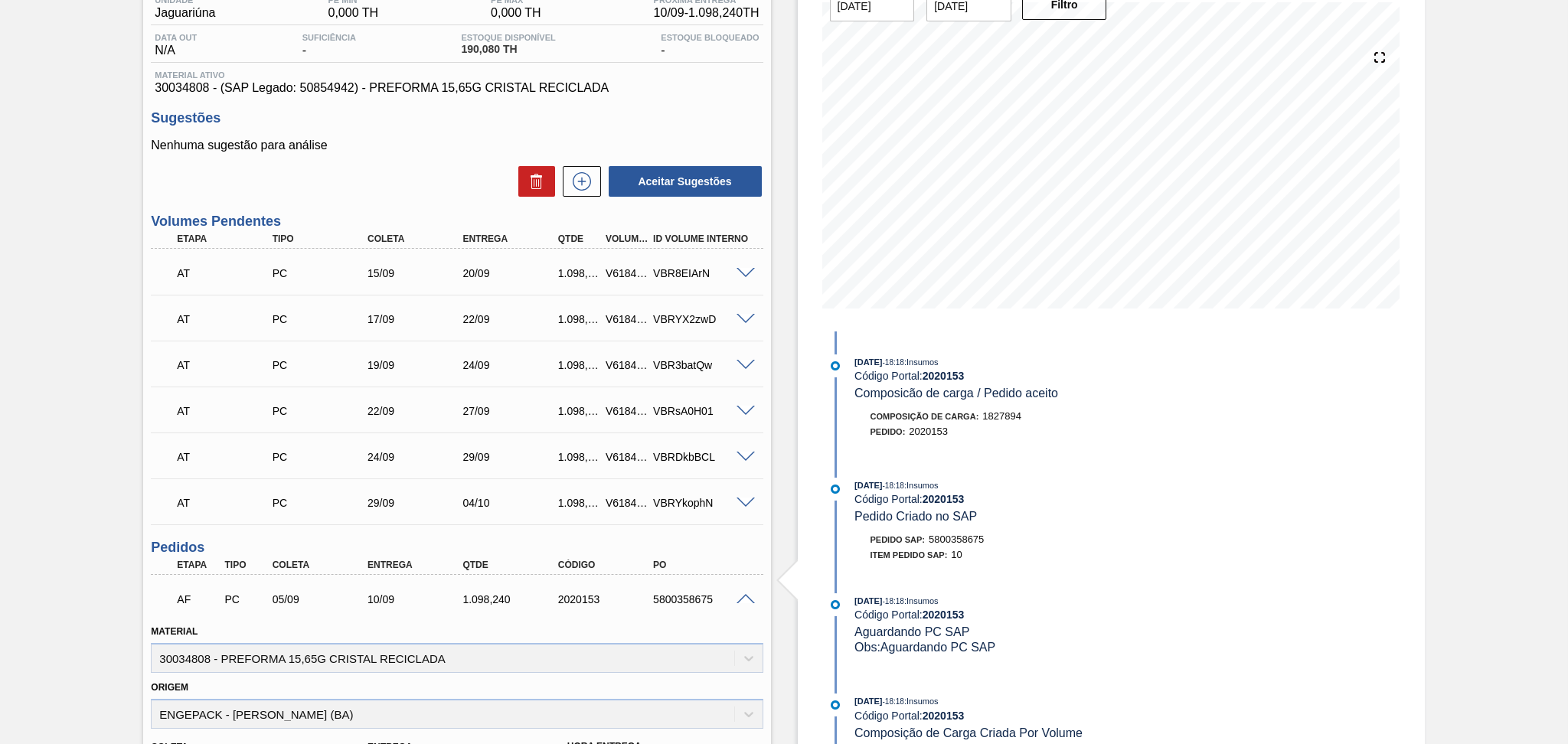
click at [740, 595] on span at bounding box center [745, 600] width 18 height 11
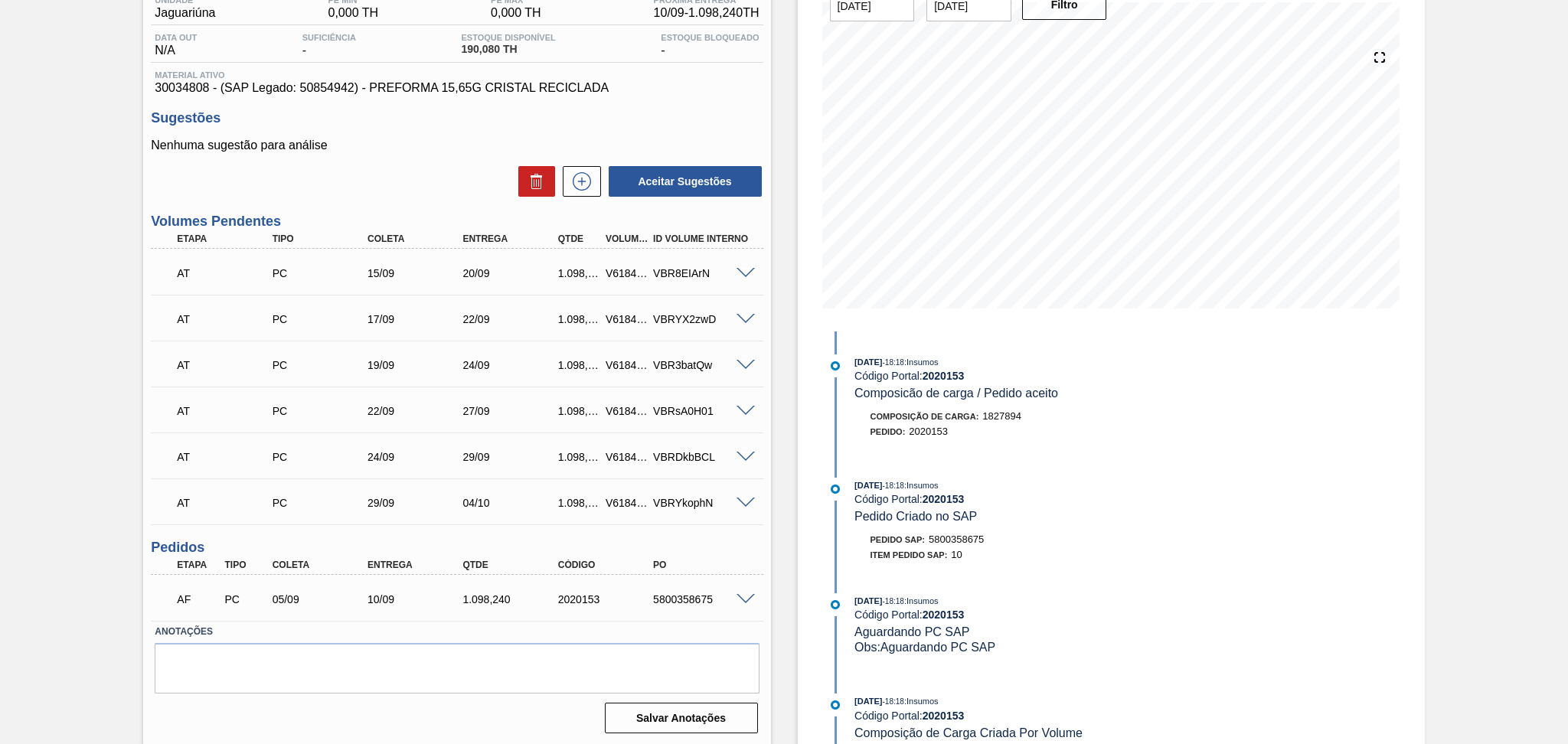
click at [750, 503] on span at bounding box center [745, 503] width 18 height 11
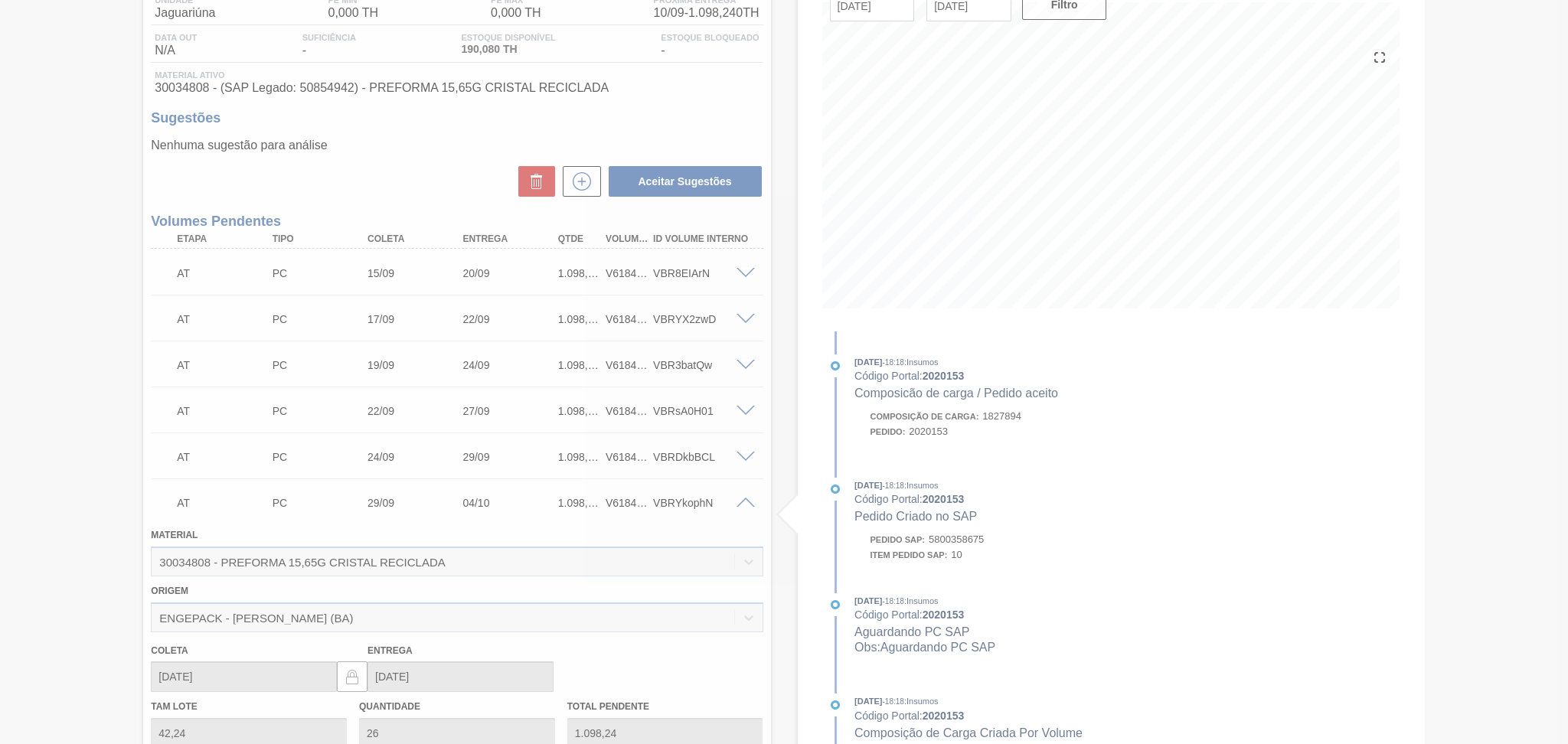
click at [750, 503] on div at bounding box center [784, 372] width 1568 height 744
click at [741, 276] on div at bounding box center [784, 372] width 1568 height 744
click at [741, 275] on div at bounding box center [784, 372] width 1568 height 744
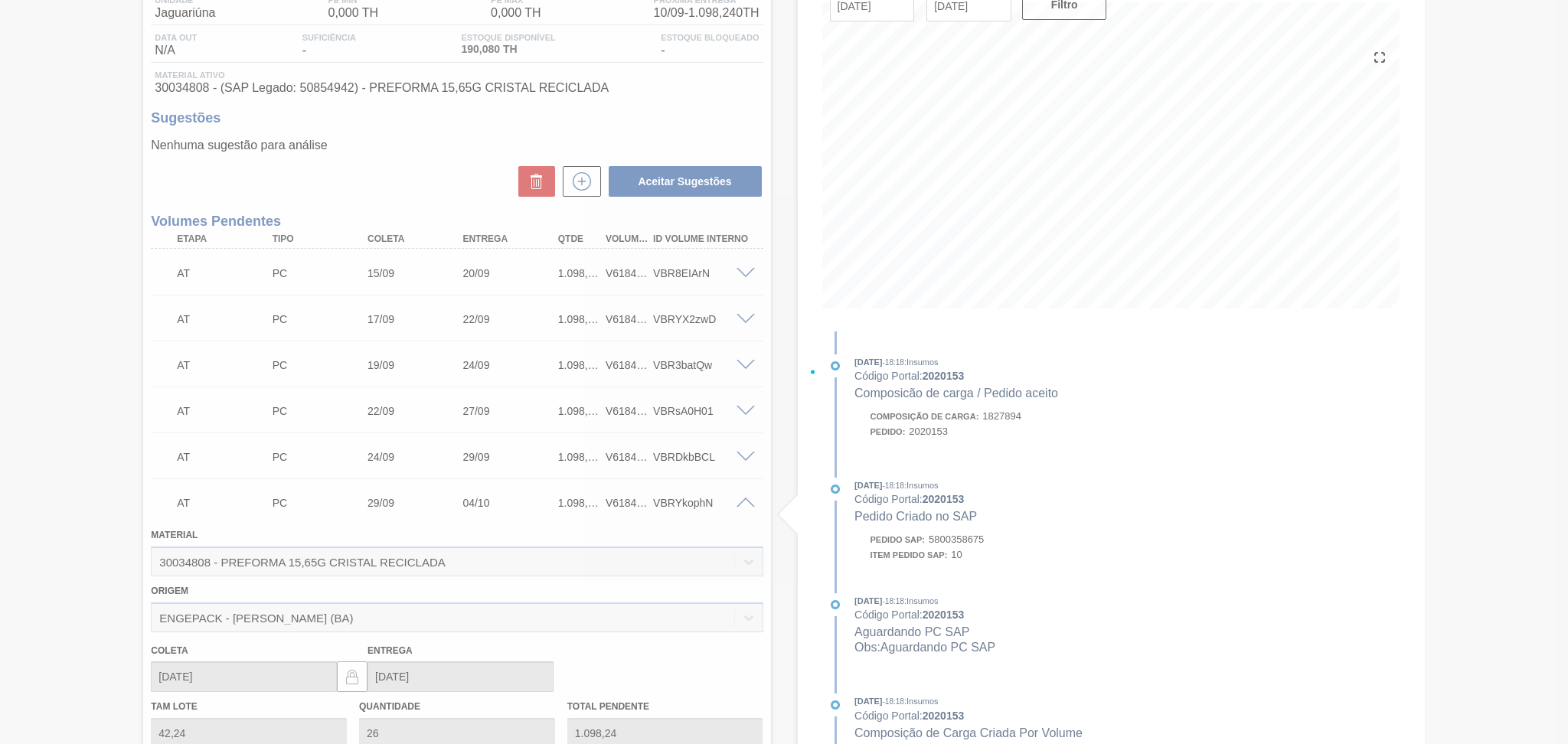
click at [741, 275] on div at bounding box center [784, 372] width 1568 height 744
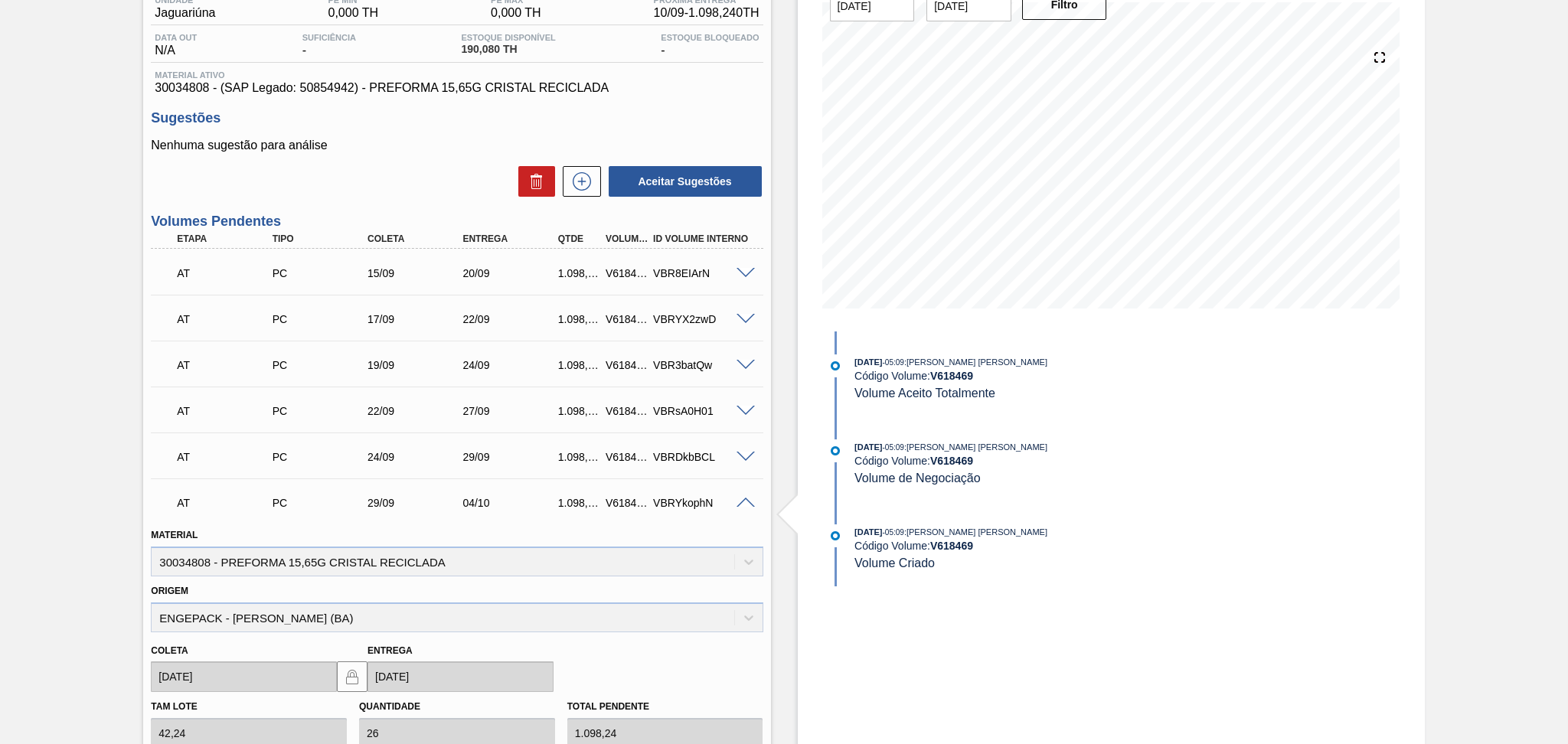
click at [741, 275] on span at bounding box center [745, 273] width 18 height 11
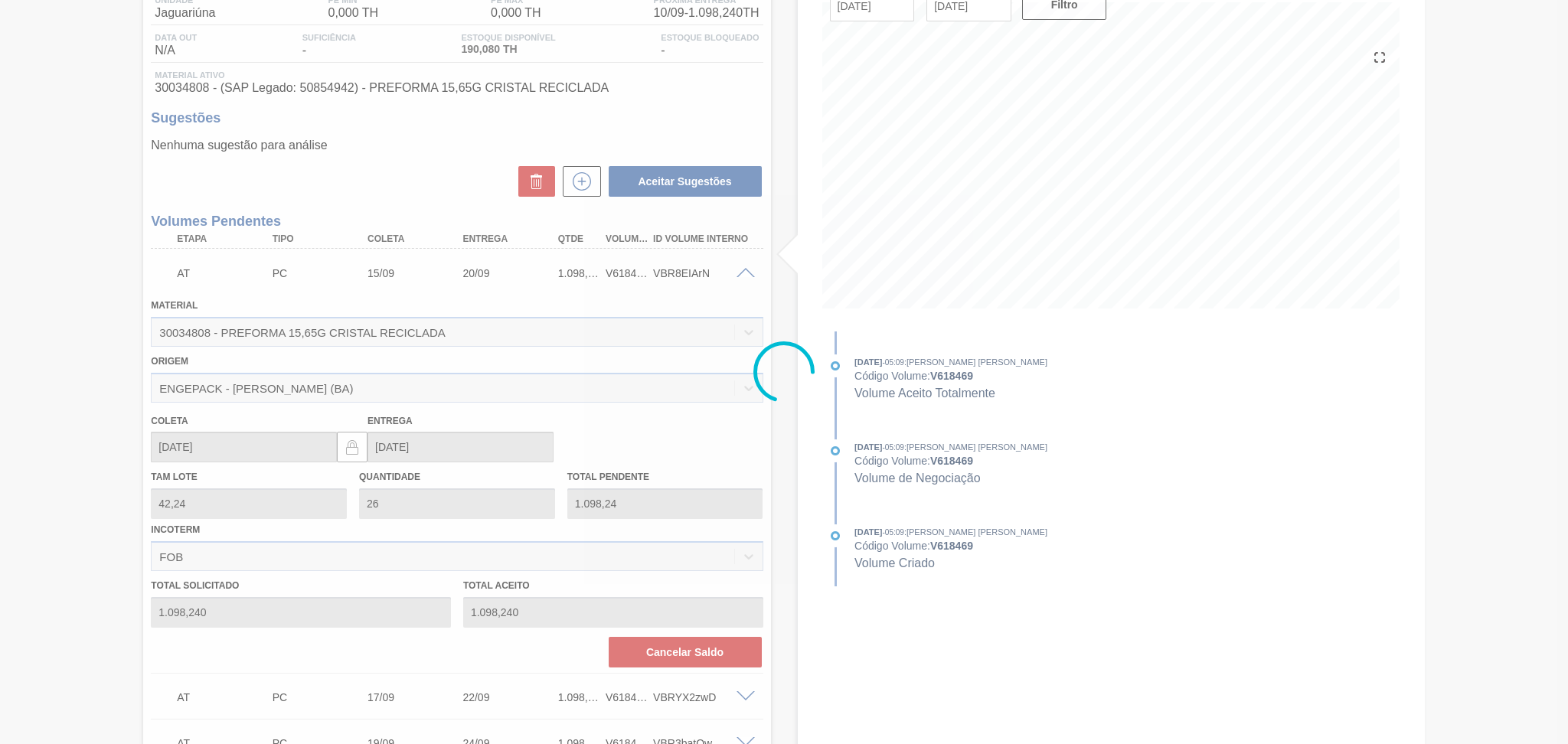
click at [741, 275] on div at bounding box center [784, 372] width 1568 height 744
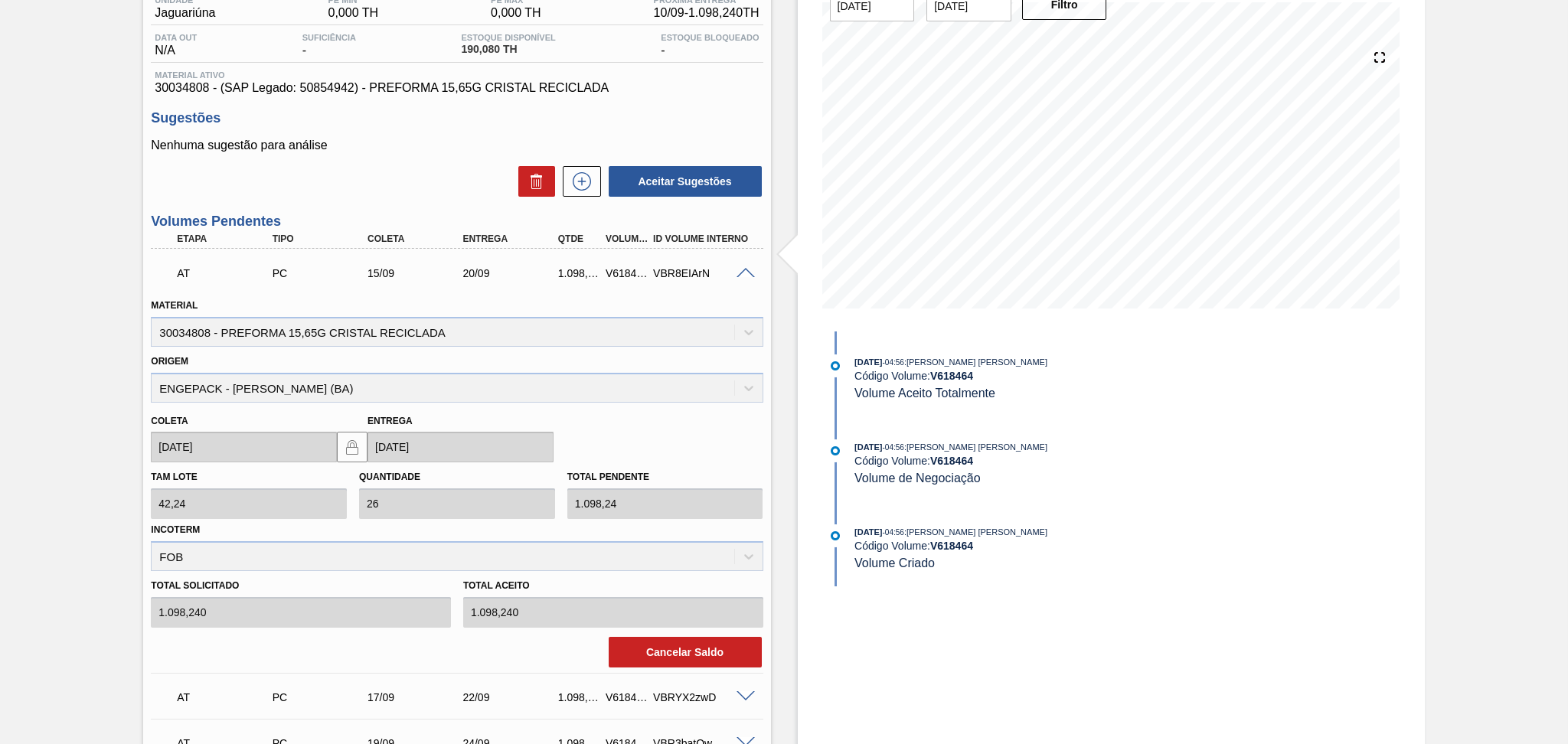
click at [741, 275] on span at bounding box center [745, 273] width 18 height 11
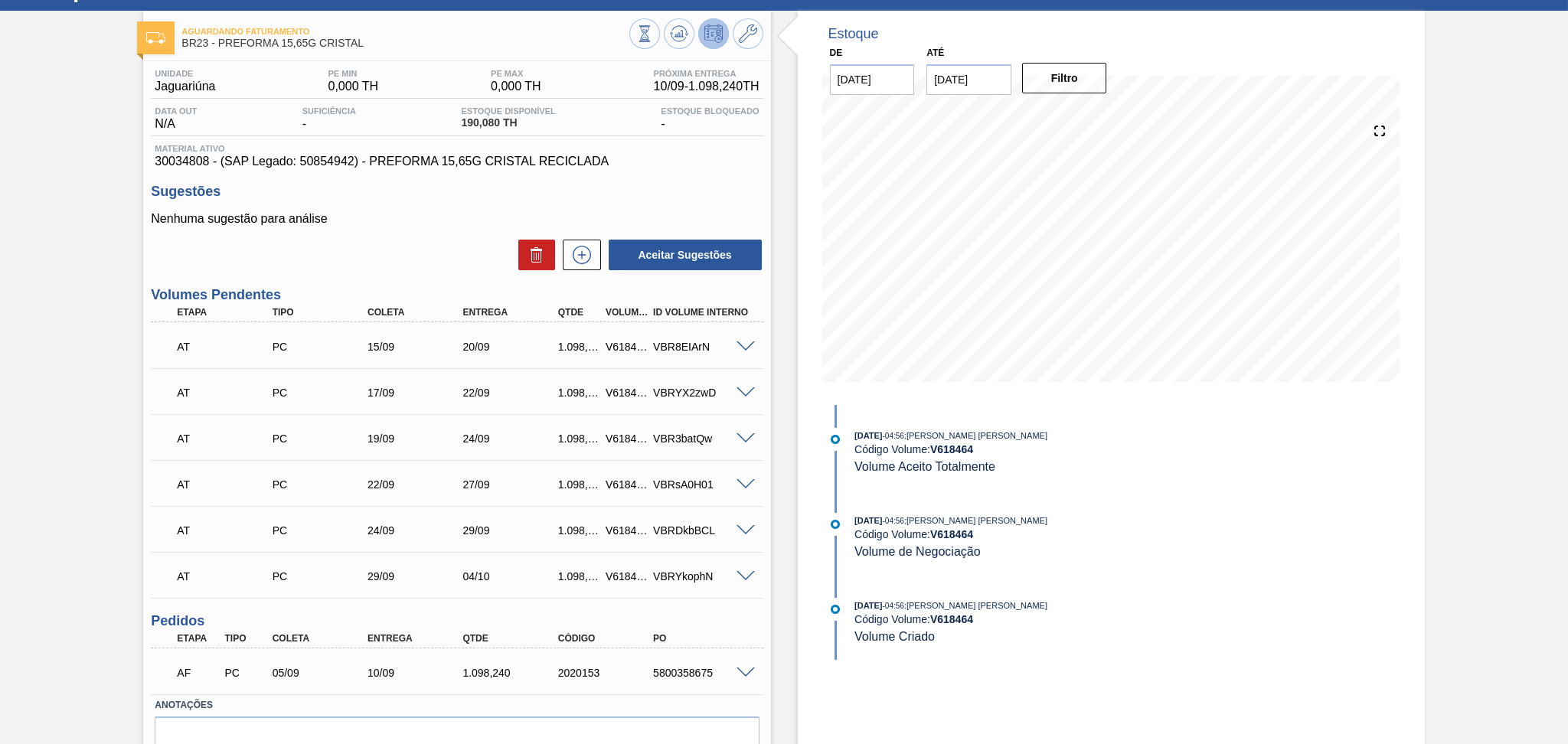
scroll to position [0, 0]
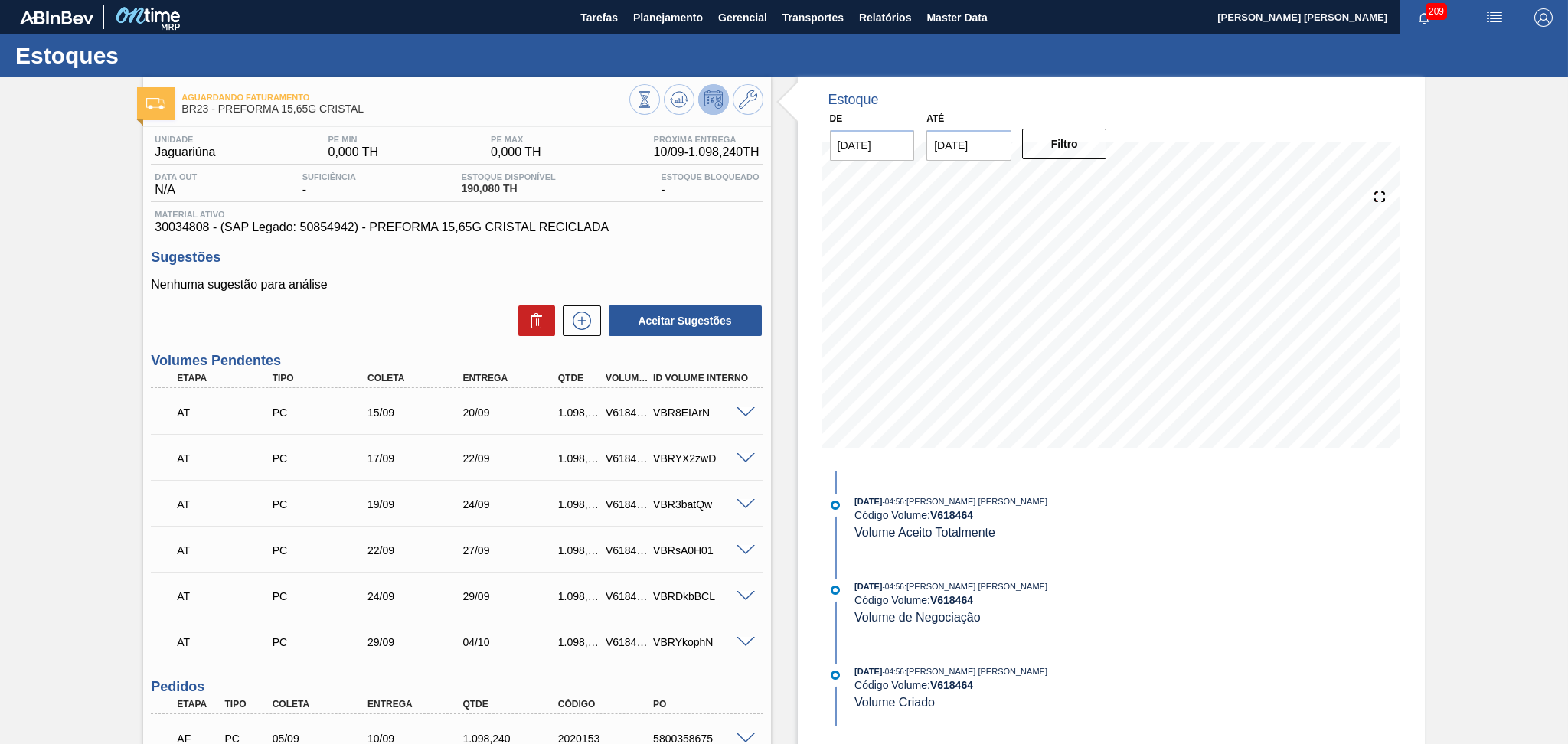
click at [436, 324] on div "Aceitar Sugestões" at bounding box center [456, 321] width 612 height 33
click at [651, 13] on span "Planejamento" at bounding box center [667, 18] width 69 height 18
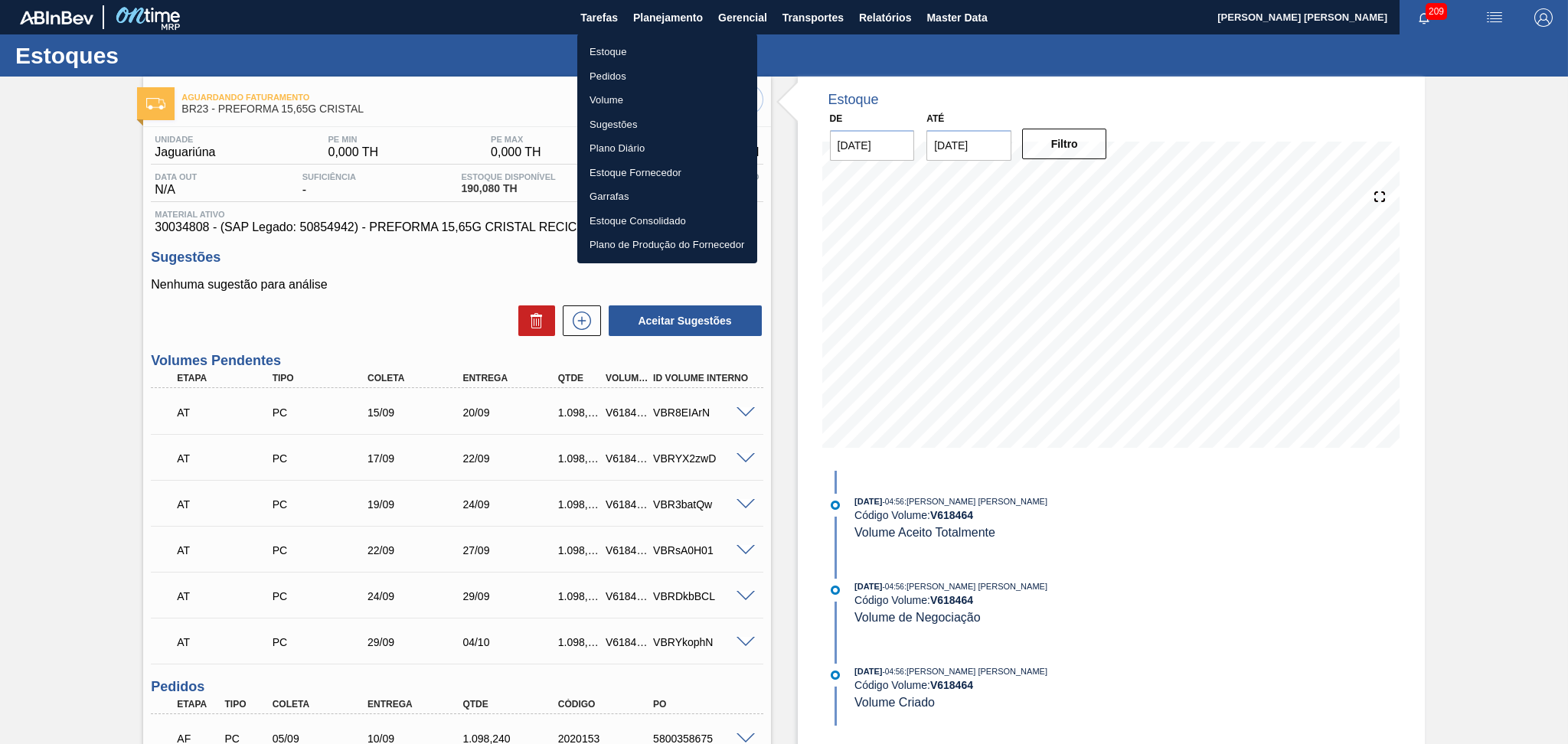
click at [622, 53] on li "Estoque" at bounding box center [667, 52] width 180 height 25
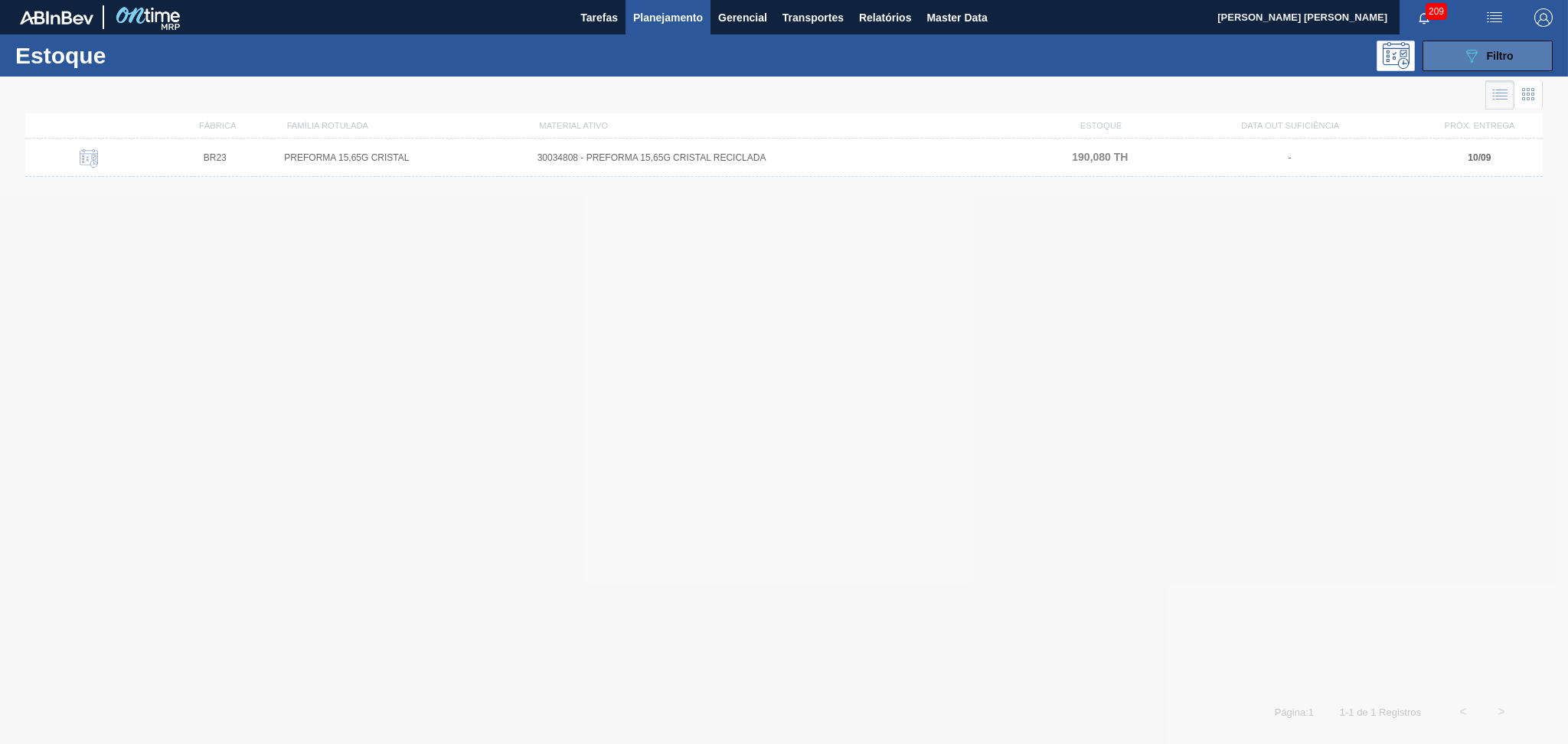
click at [1499, 69] on button "089F7B8B-B2A5-4AFE-B5C0-19BA573D28AC Filtro" at bounding box center [1487, 56] width 130 height 30
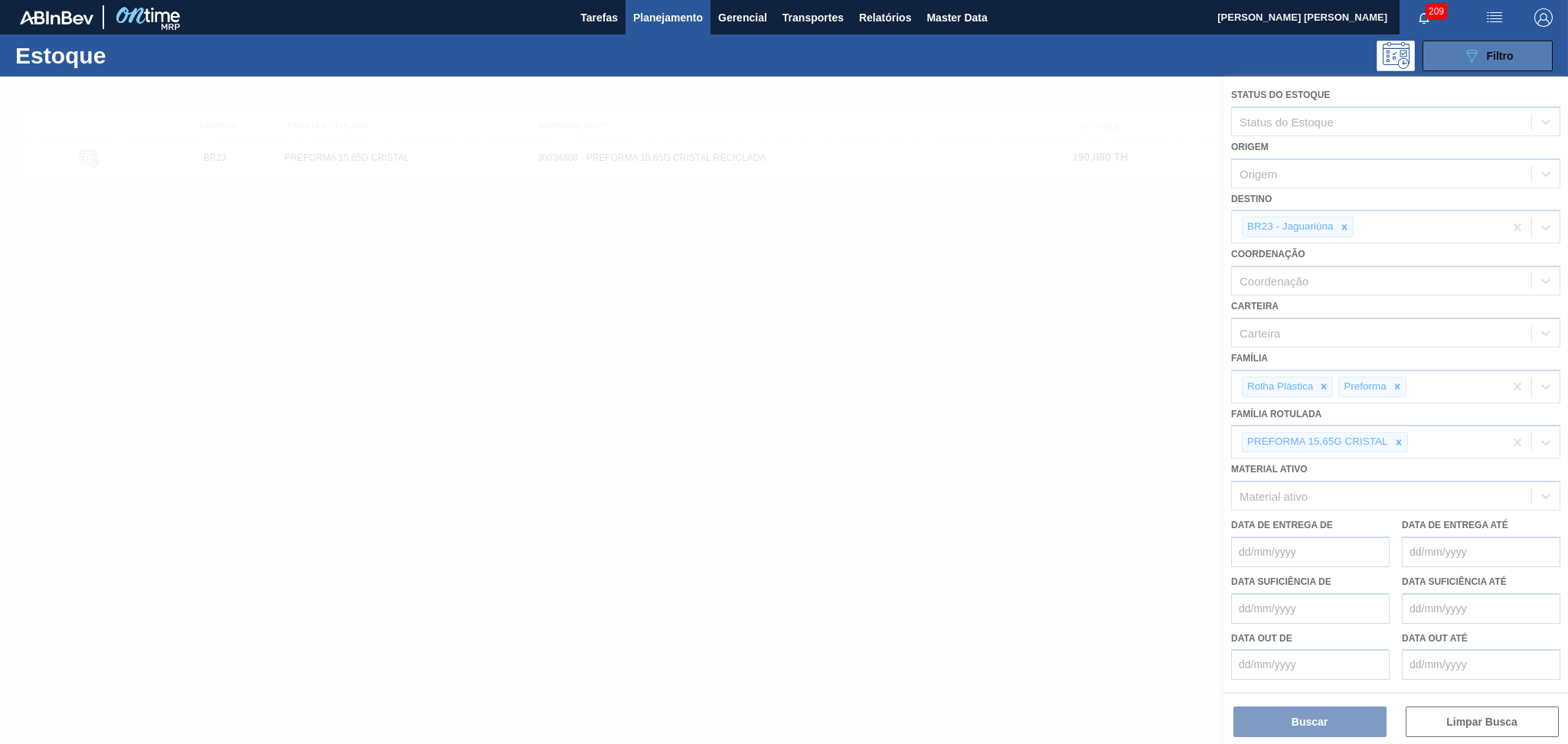
click at [1500, 59] on span "Filtro" at bounding box center [1500, 55] width 27 height 12
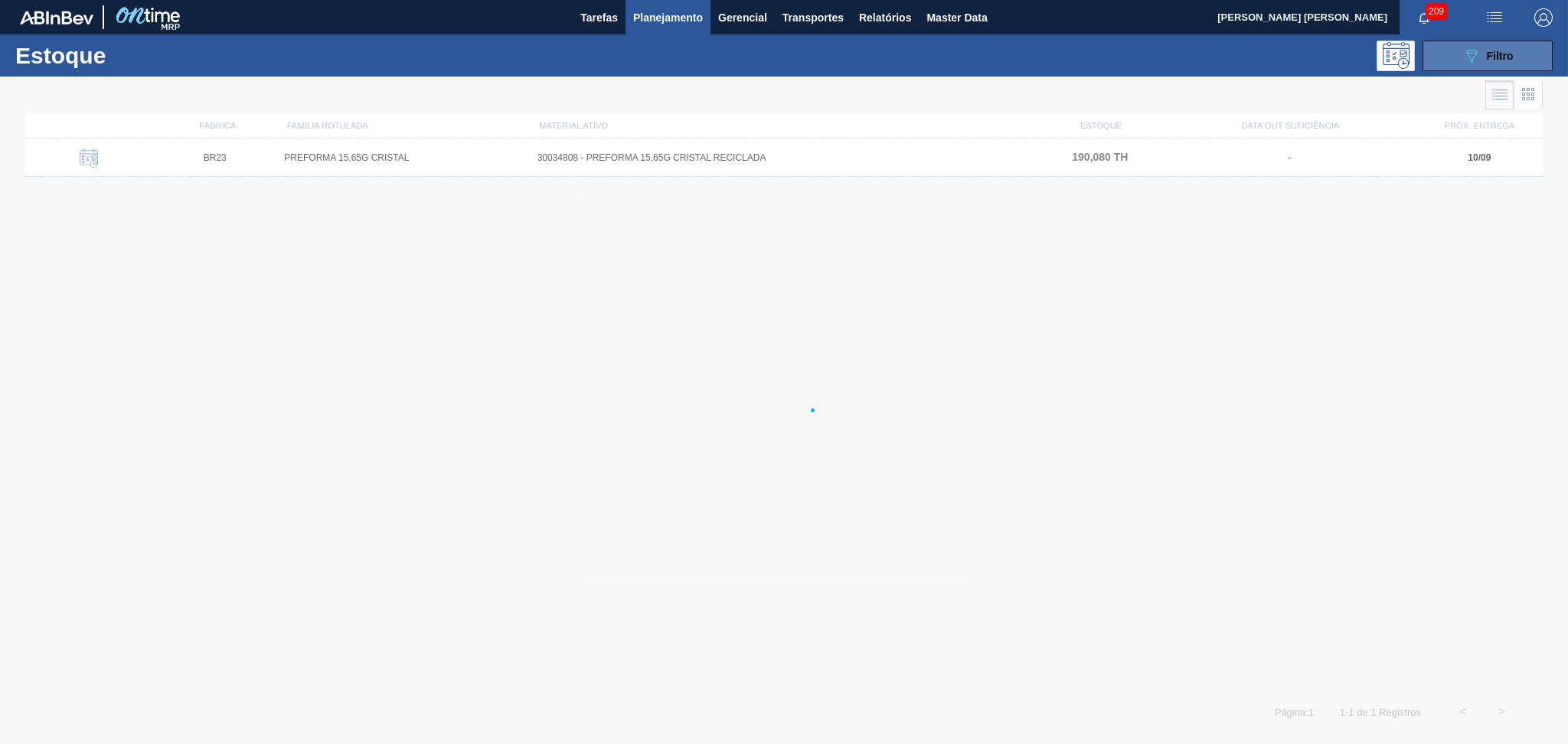
click at [1500, 59] on span "Filtro" at bounding box center [1500, 55] width 27 height 12
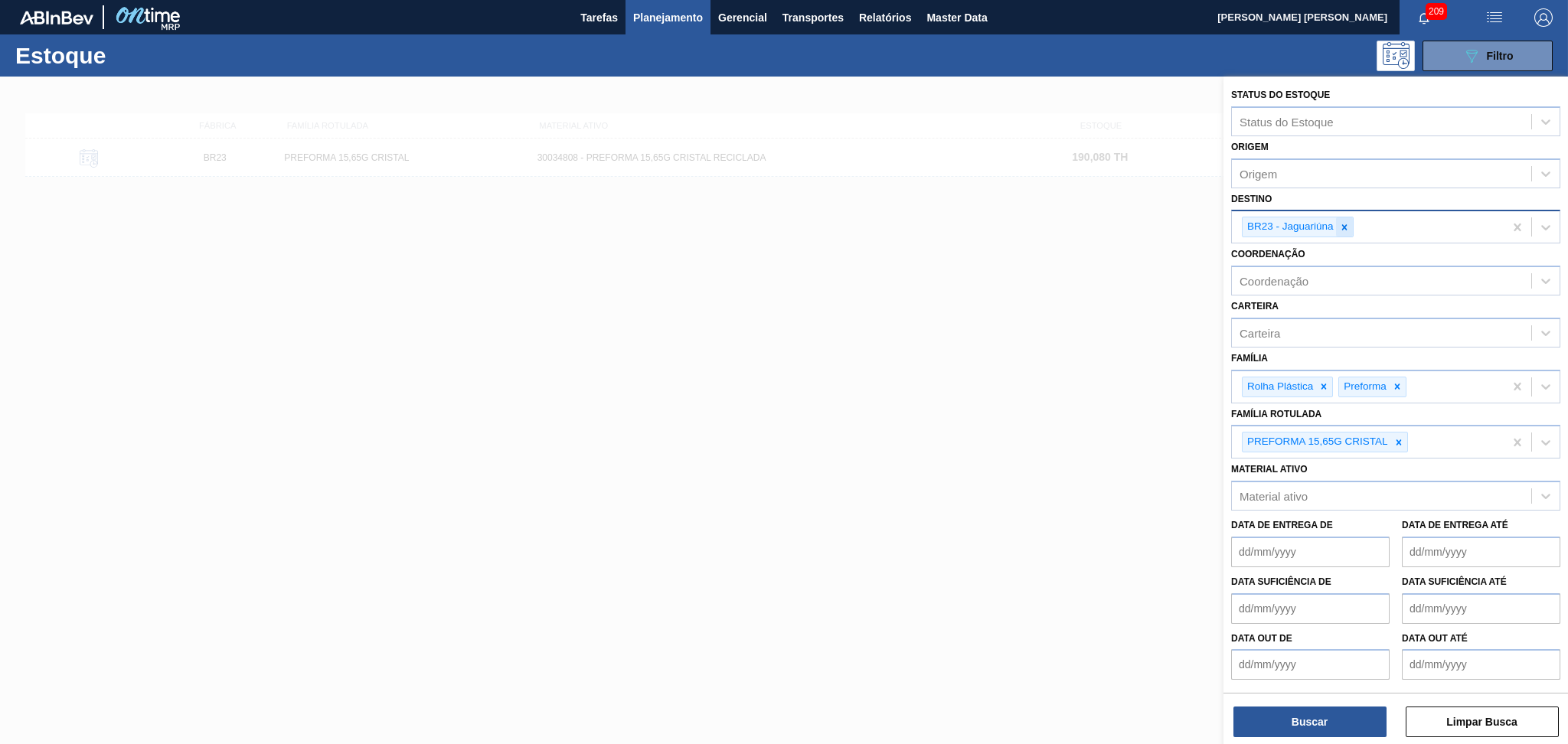
click at [1350, 220] on div at bounding box center [1343, 227] width 17 height 19
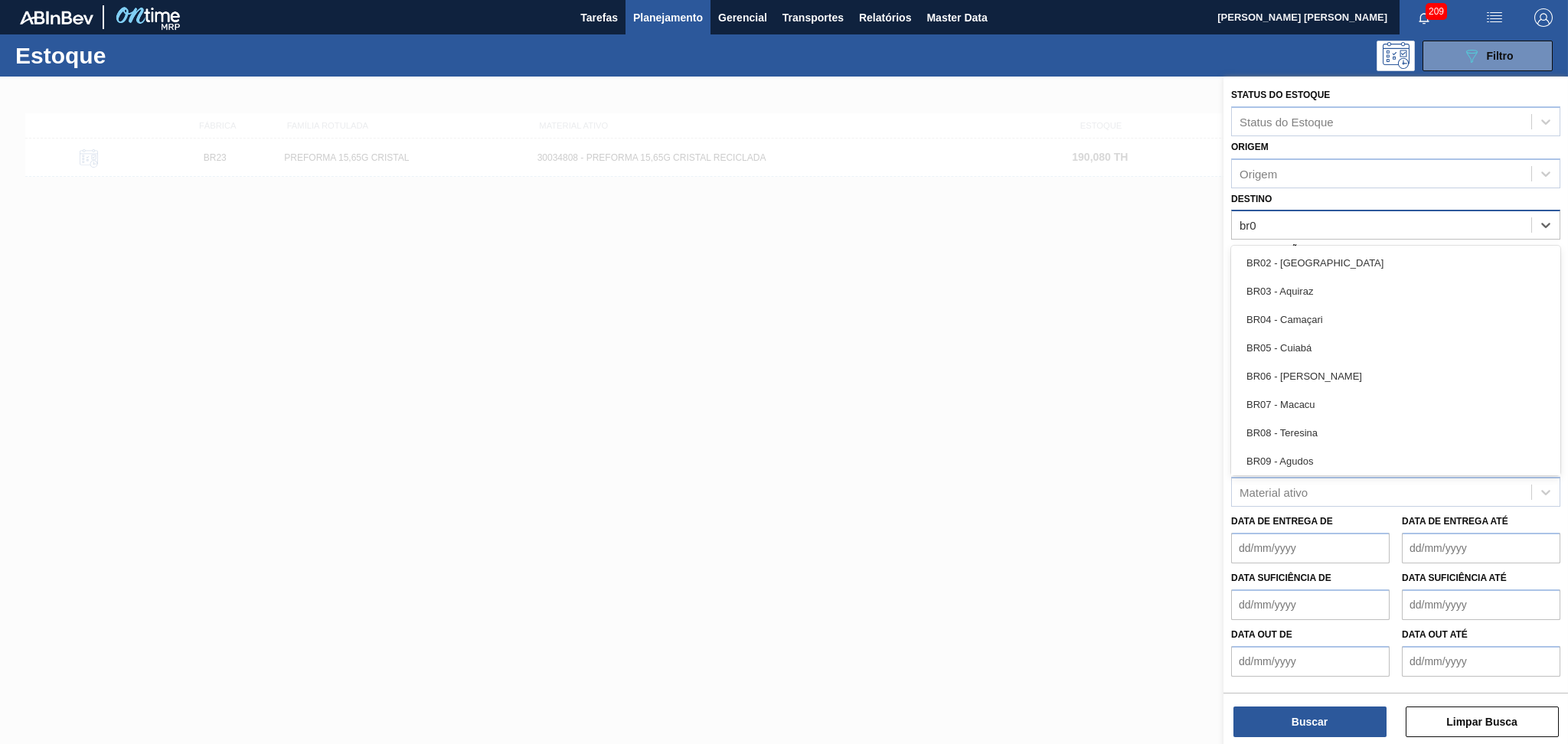
type input "br03"
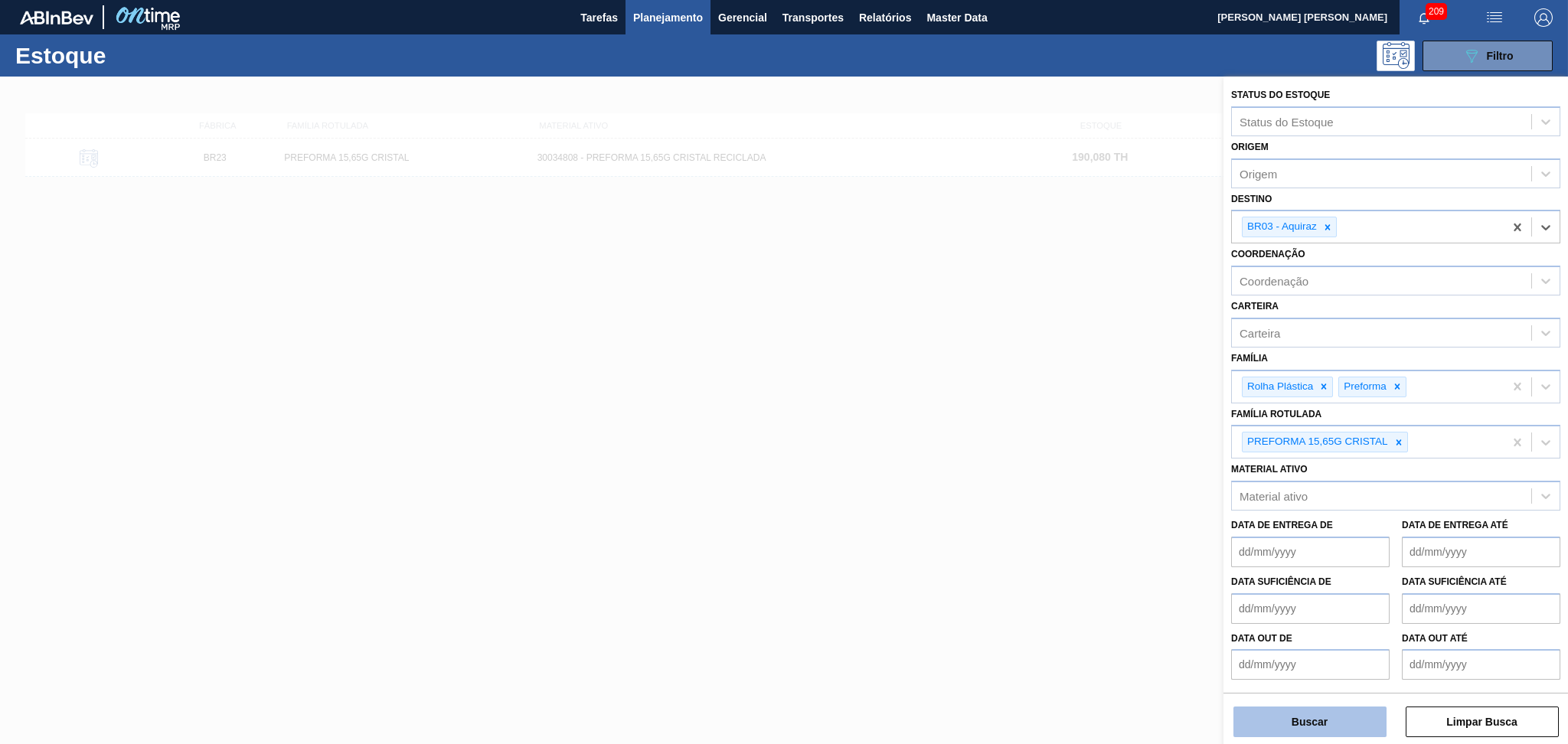
click at [1278, 722] on button "Buscar" at bounding box center [1309, 722] width 153 height 30
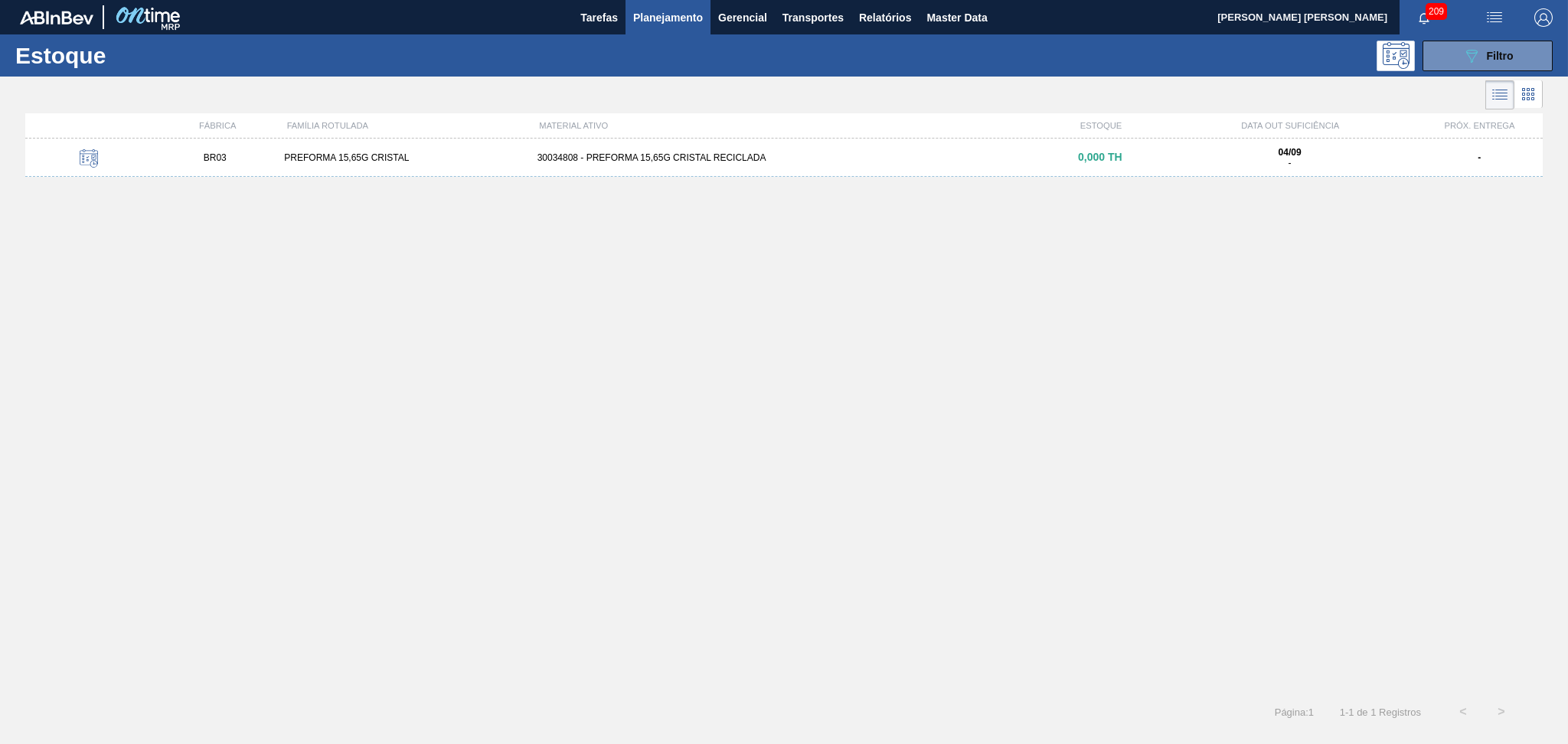
click at [598, 160] on div "30034808 - PREFORMA 15,65G CRISTAL RECICLADA" at bounding box center [784, 157] width 506 height 10
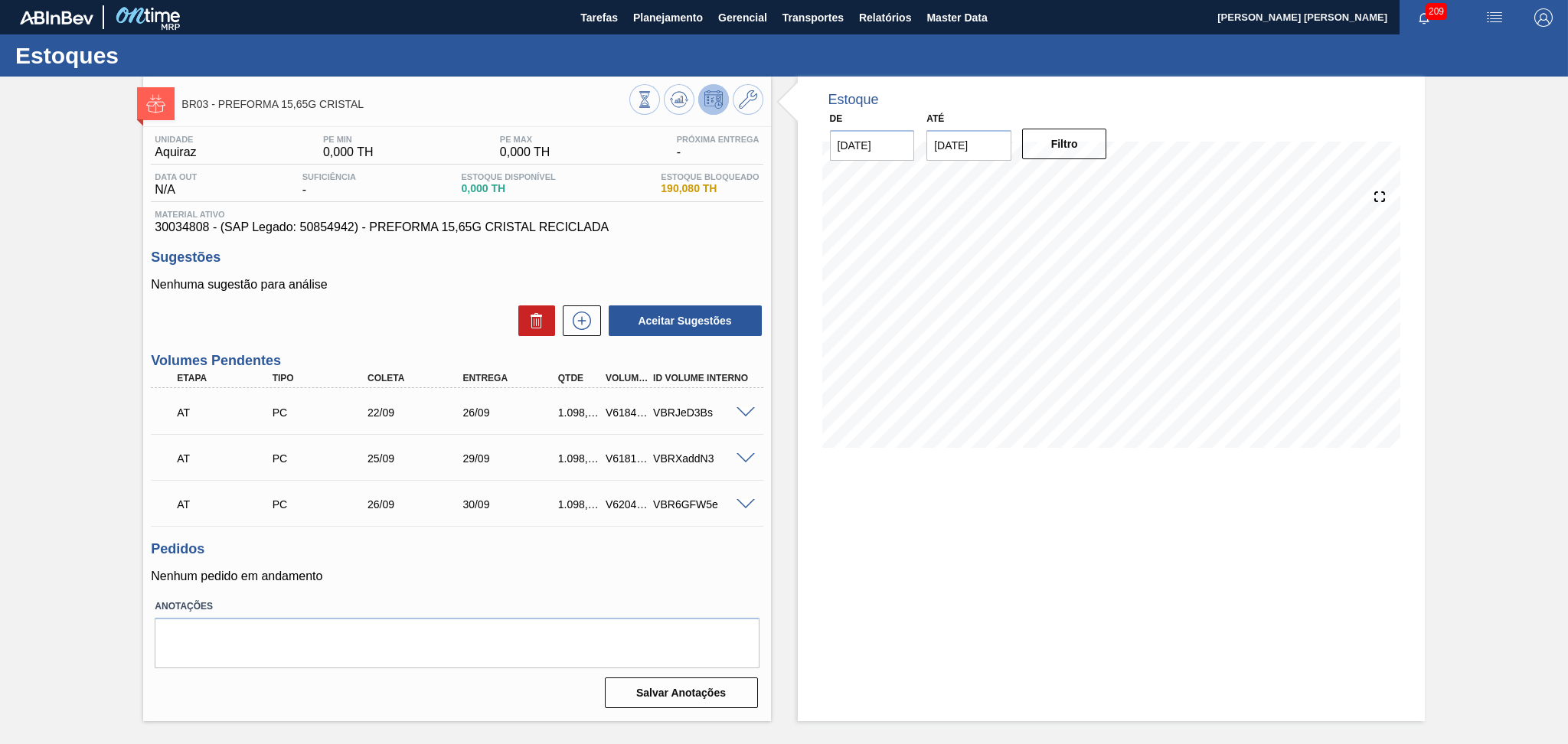
click at [739, 410] on span at bounding box center [745, 413] width 18 height 11
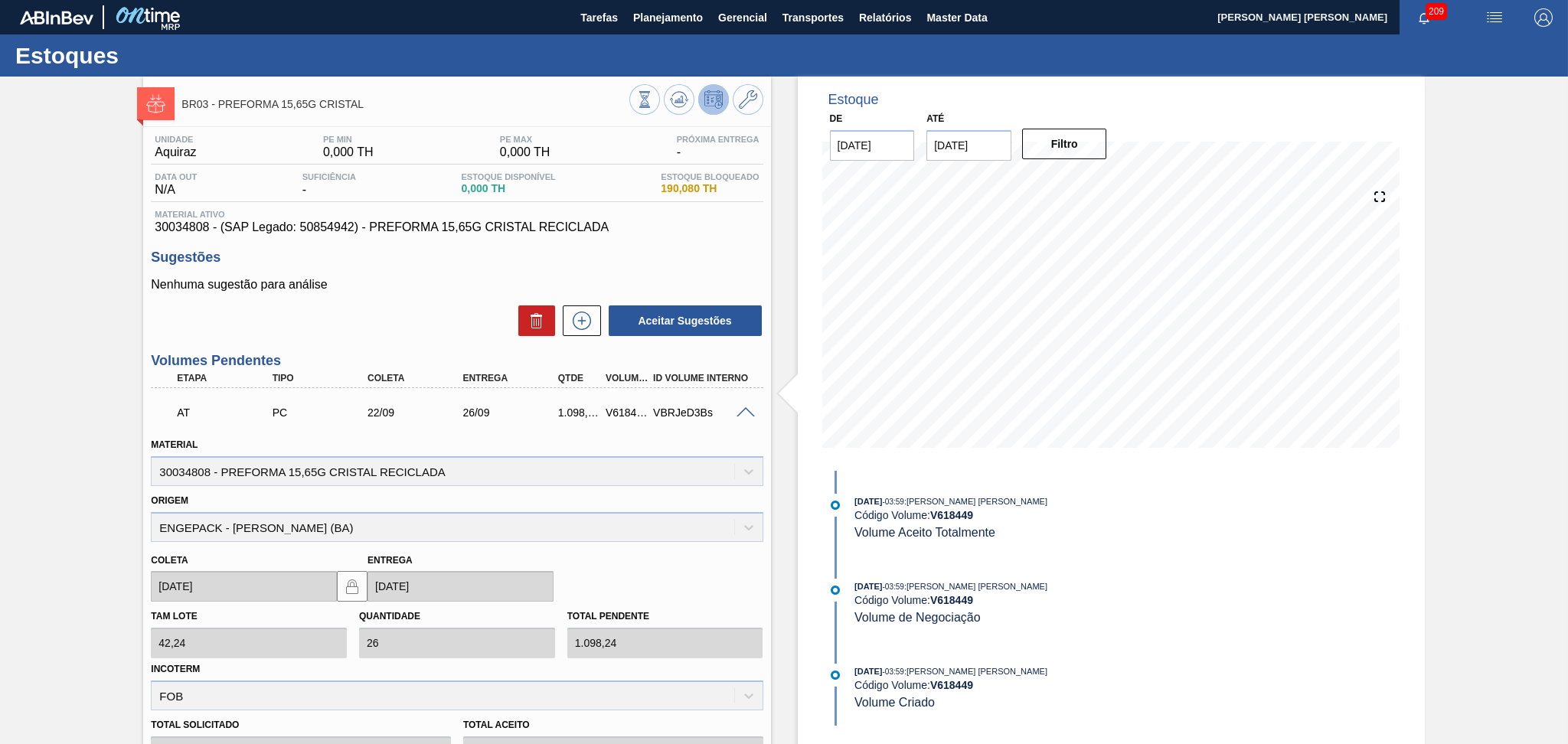
click at [740, 410] on span at bounding box center [745, 413] width 18 height 11
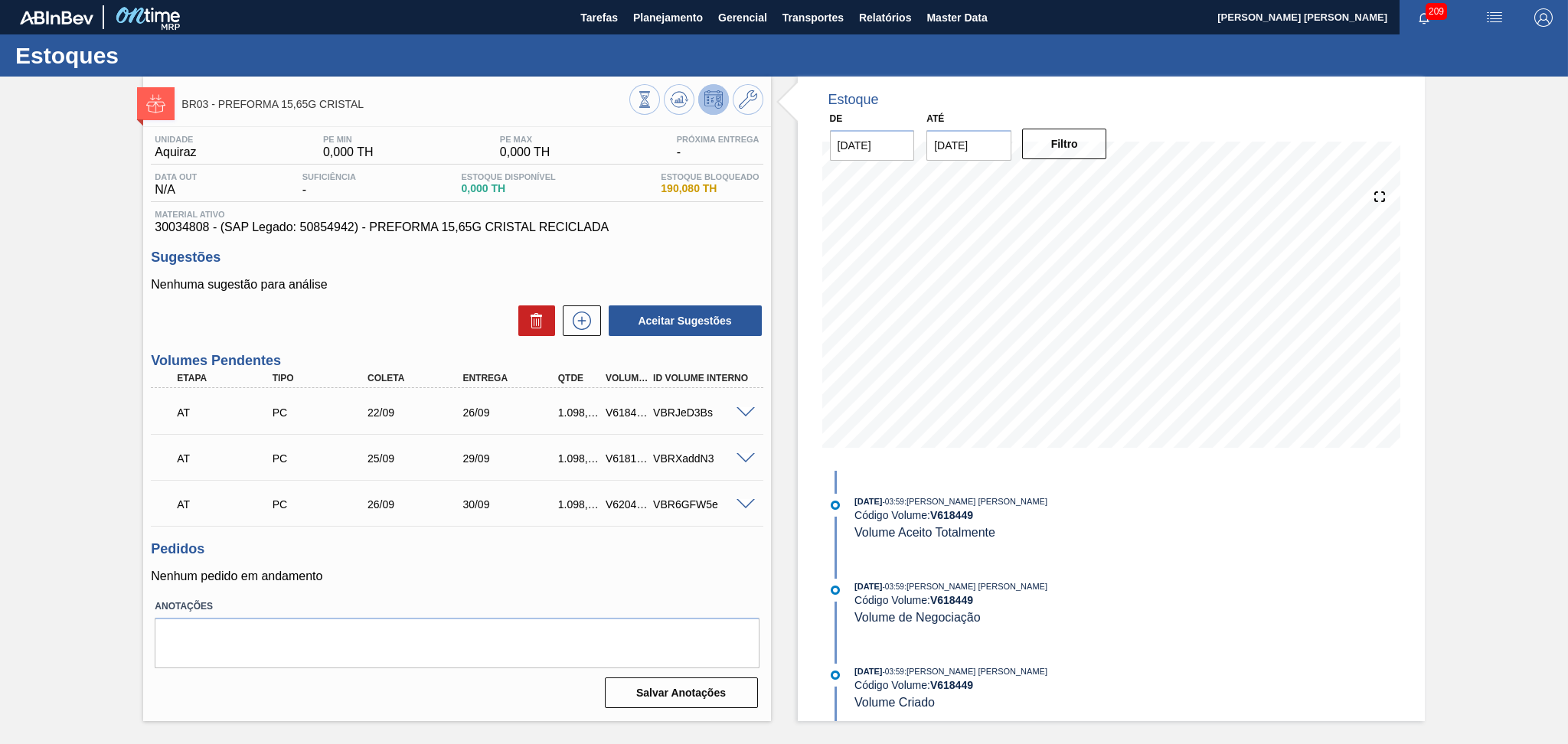
click at [744, 458] on span at bounding box center [745, 459] width 18 height 11
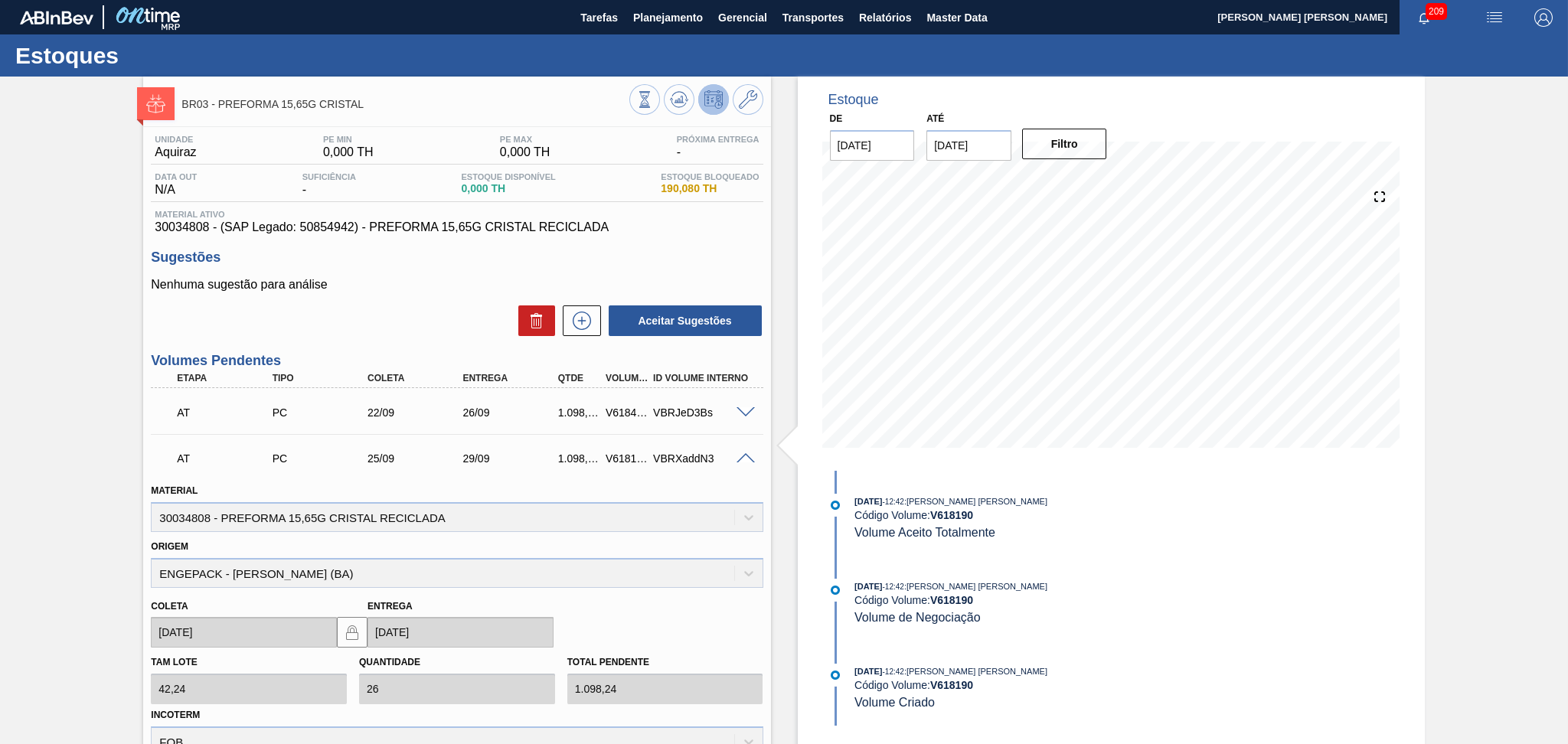
click at [744, 458] on span at bounding box center [745, 459] width 18 height 11
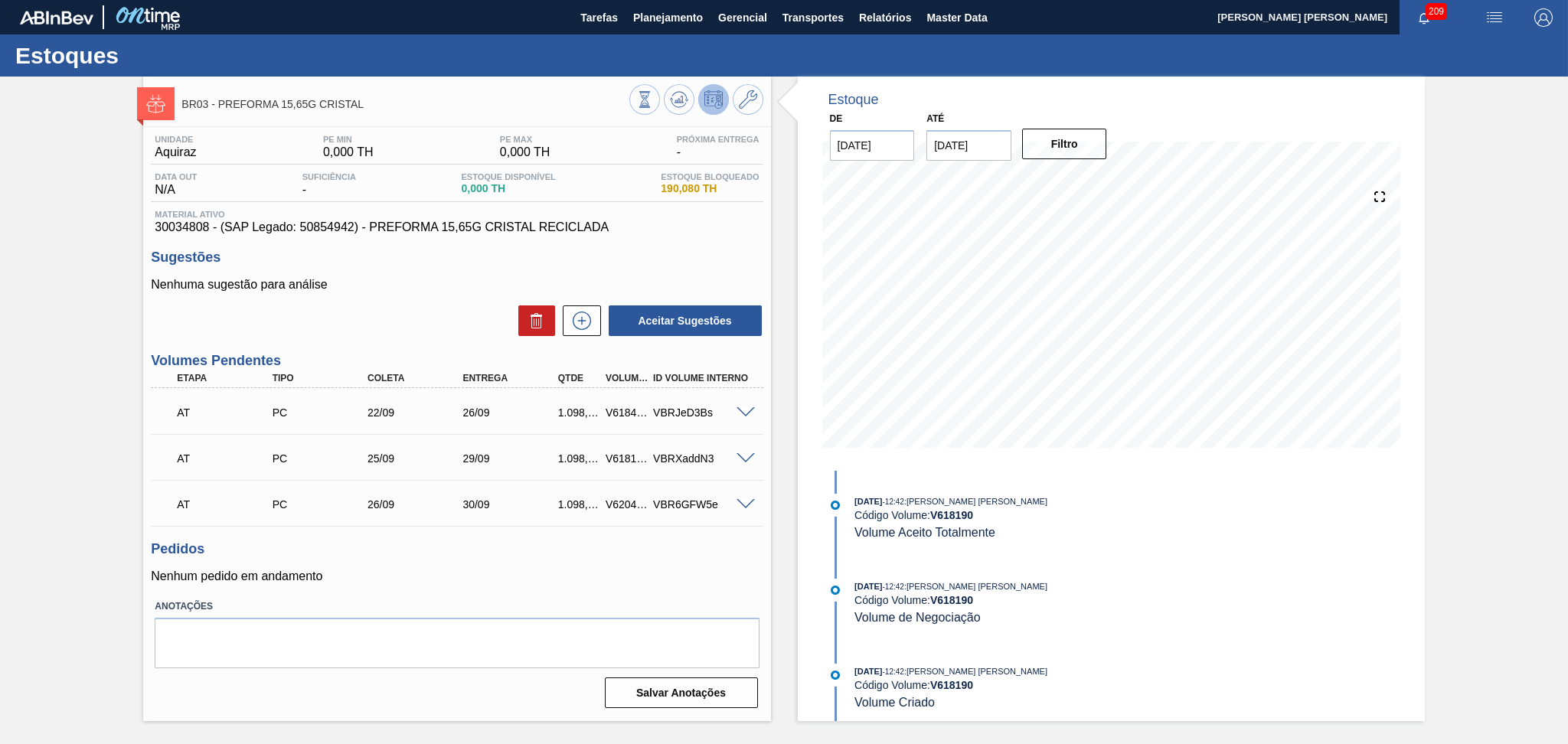
click at [741, 503] on span at bounding box center [745, 505] width 18 height 11
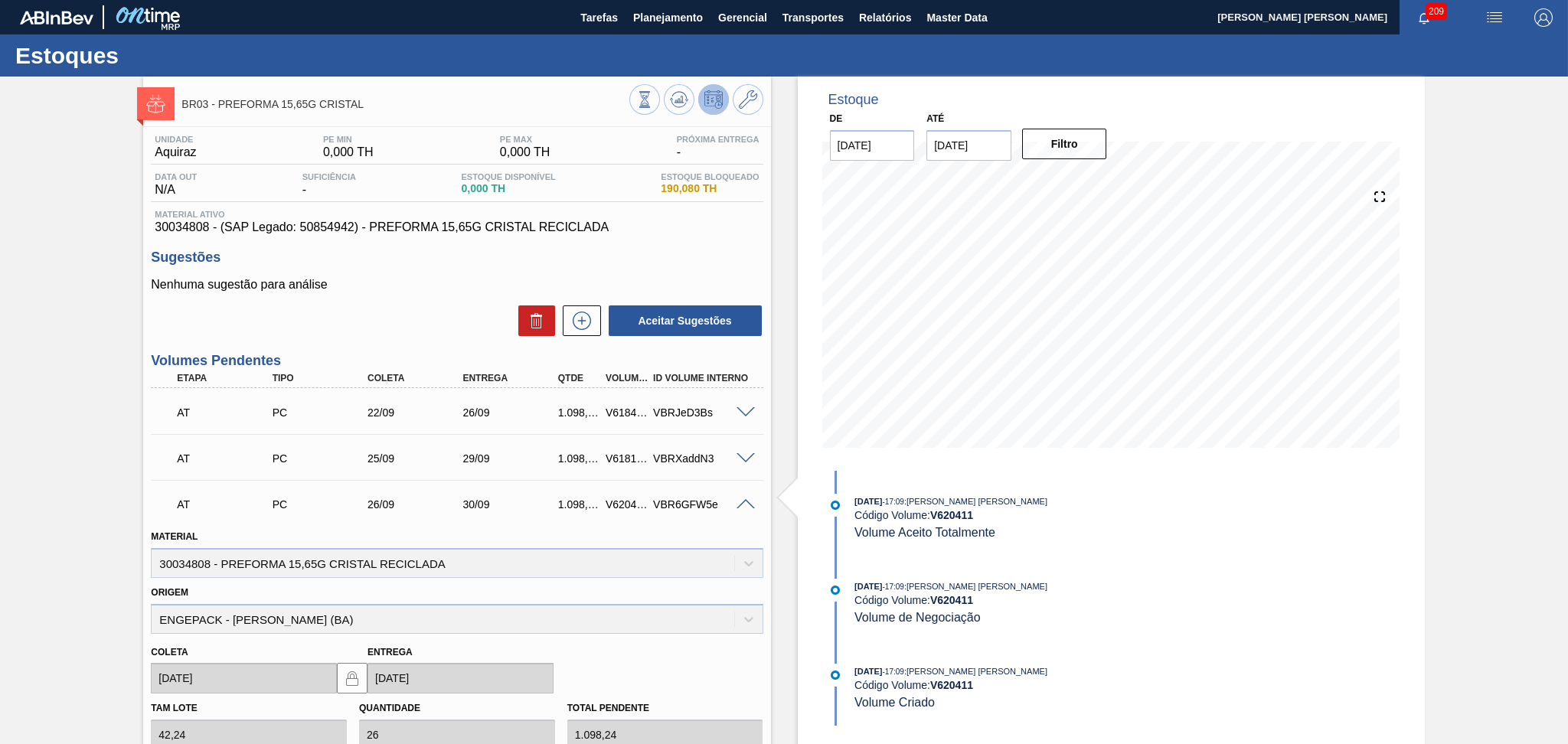
click at [741, 503] on span at bounding box center [745, 505] width 18 height 11
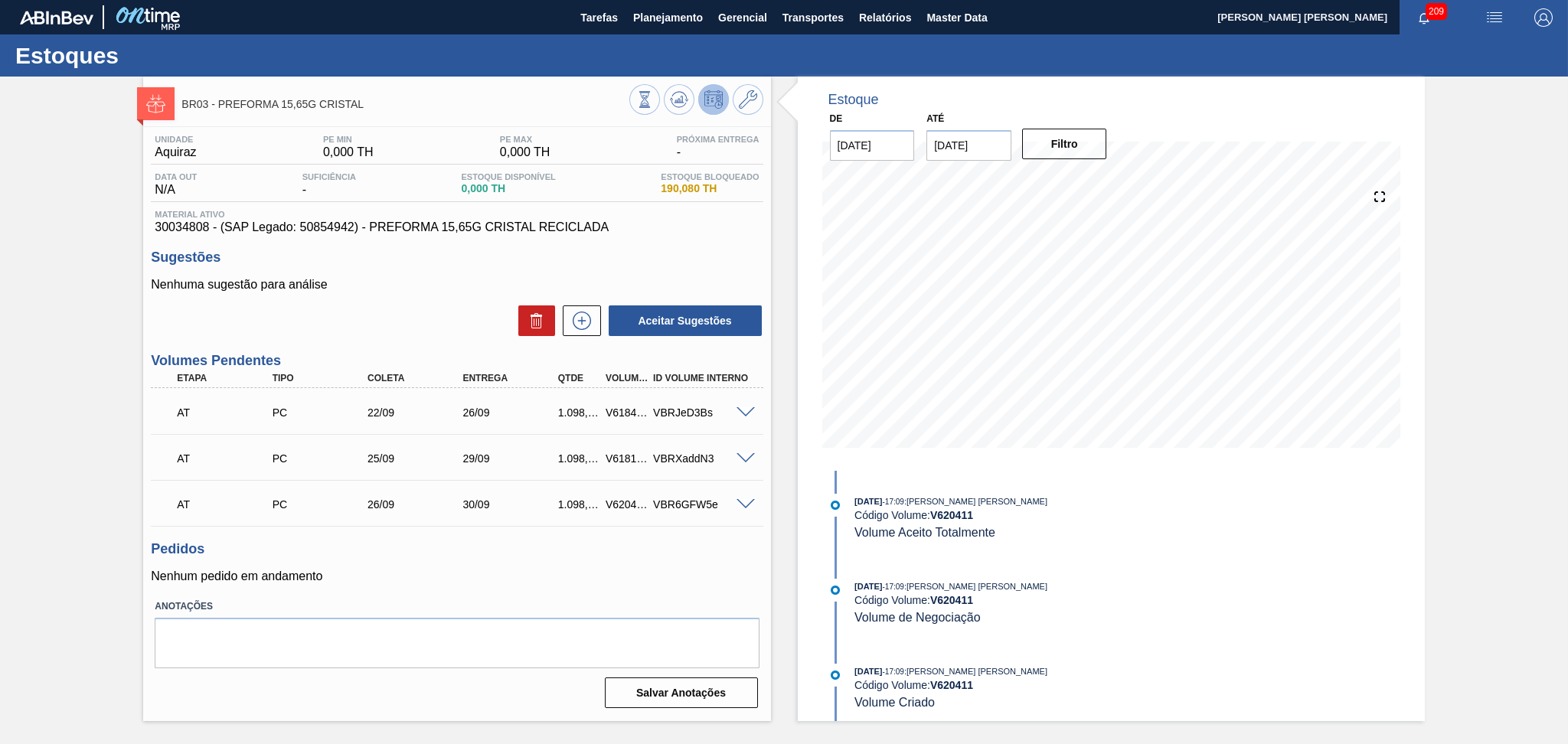
click at [611, 548] on h3 "Pedidos" at bounding box center [456, 550] width 612 height 16
click at [459, 562] on div "Pedidos Nenhum pedido em andamento" at bounding box center [456, 562] width 612 height 42
click at [493, 91] on div "BR03 - PREFORMA 15,65G CRISTAL" at bounding box center [405, 104] width 447 height 34
click at [528, 95] on div "BR03 - PREFORMA 15,65G CRISTAL" at bounding box center [405, 104] width 447 height 34
click at [741, 414] on span at bounding box center [745, 413] width 18 height 11
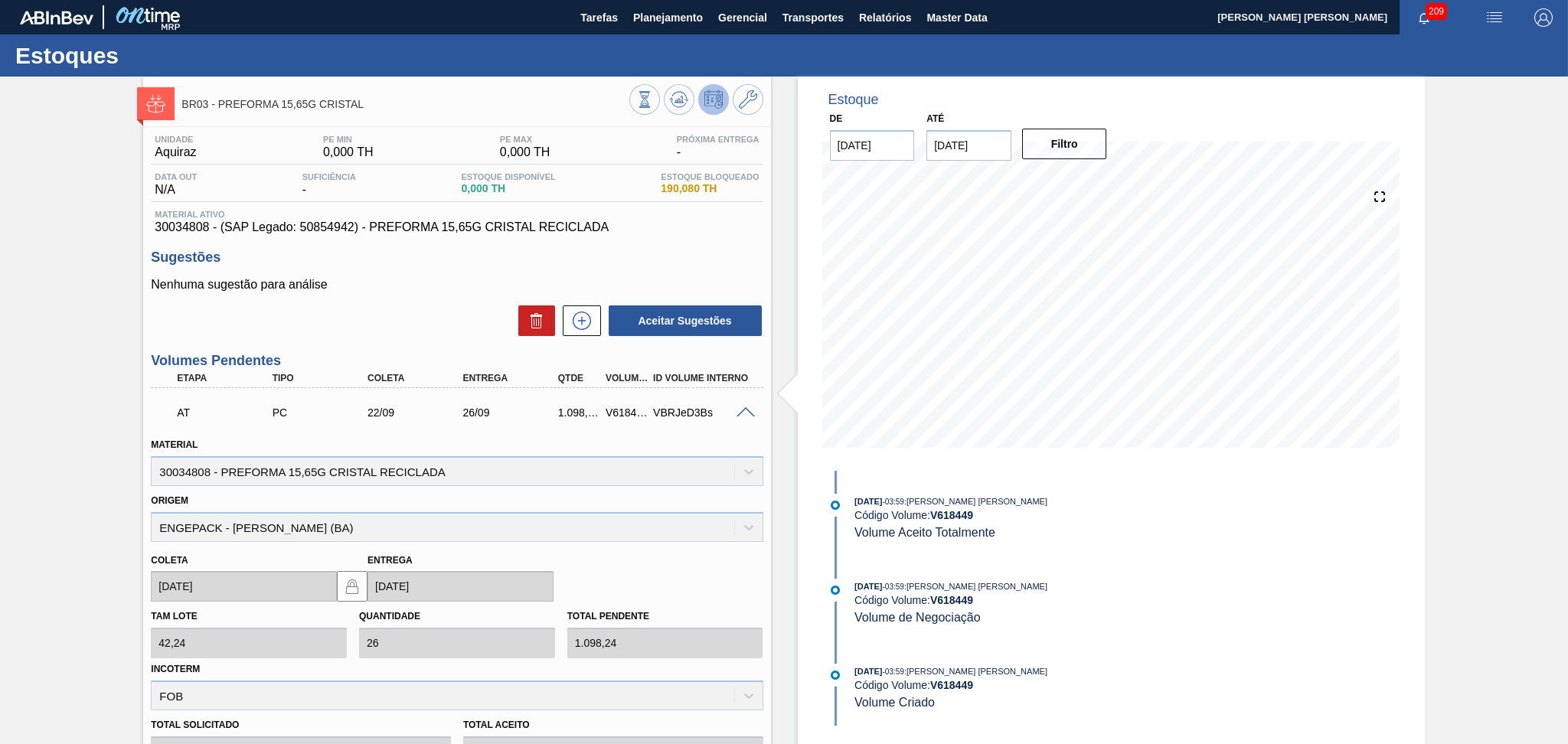
click at [742, 410] on span at bounding box center [745, 413] width 18 height 11
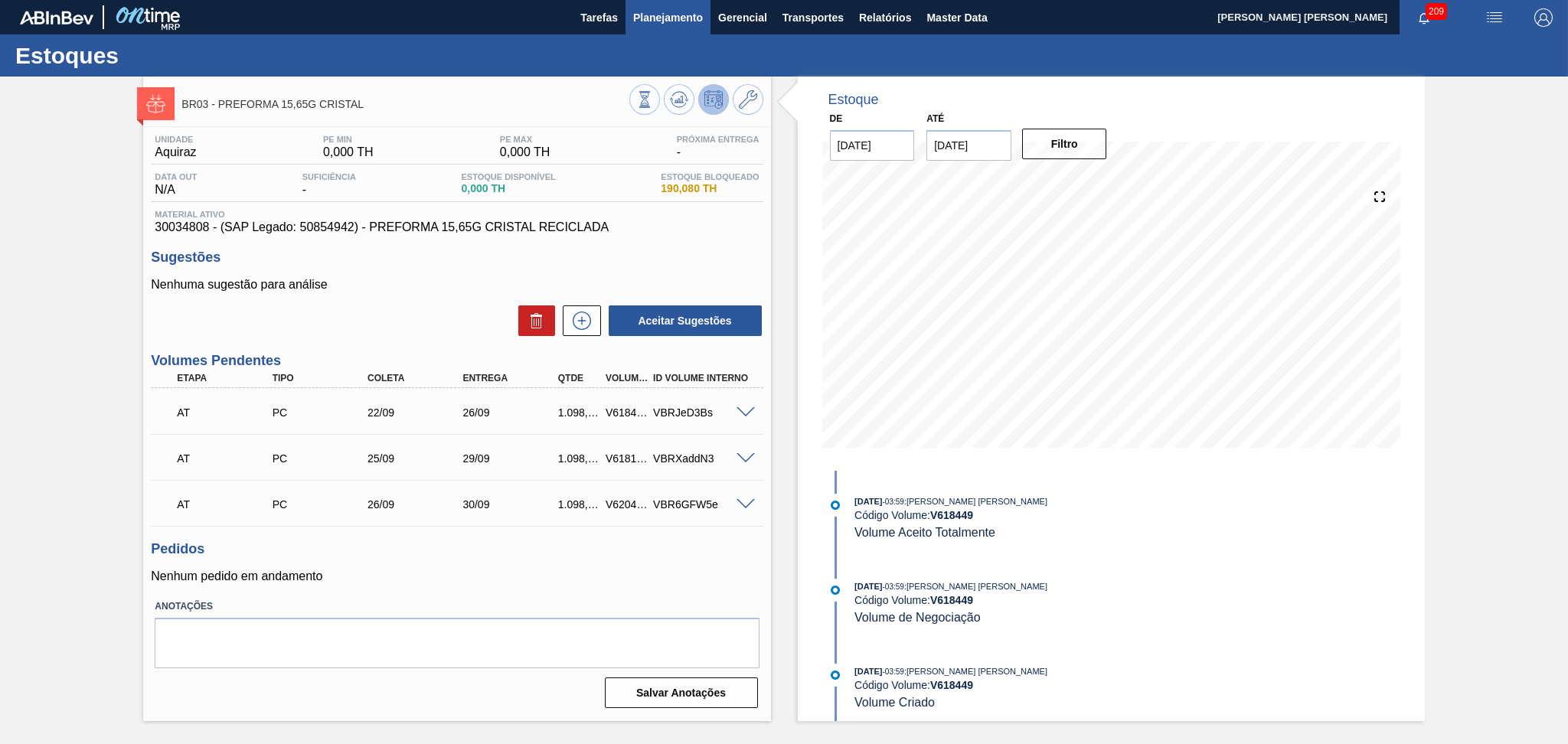
click at [672, 25] on span "Planejamento" at bounding box center [667, 18] width 69 height 18
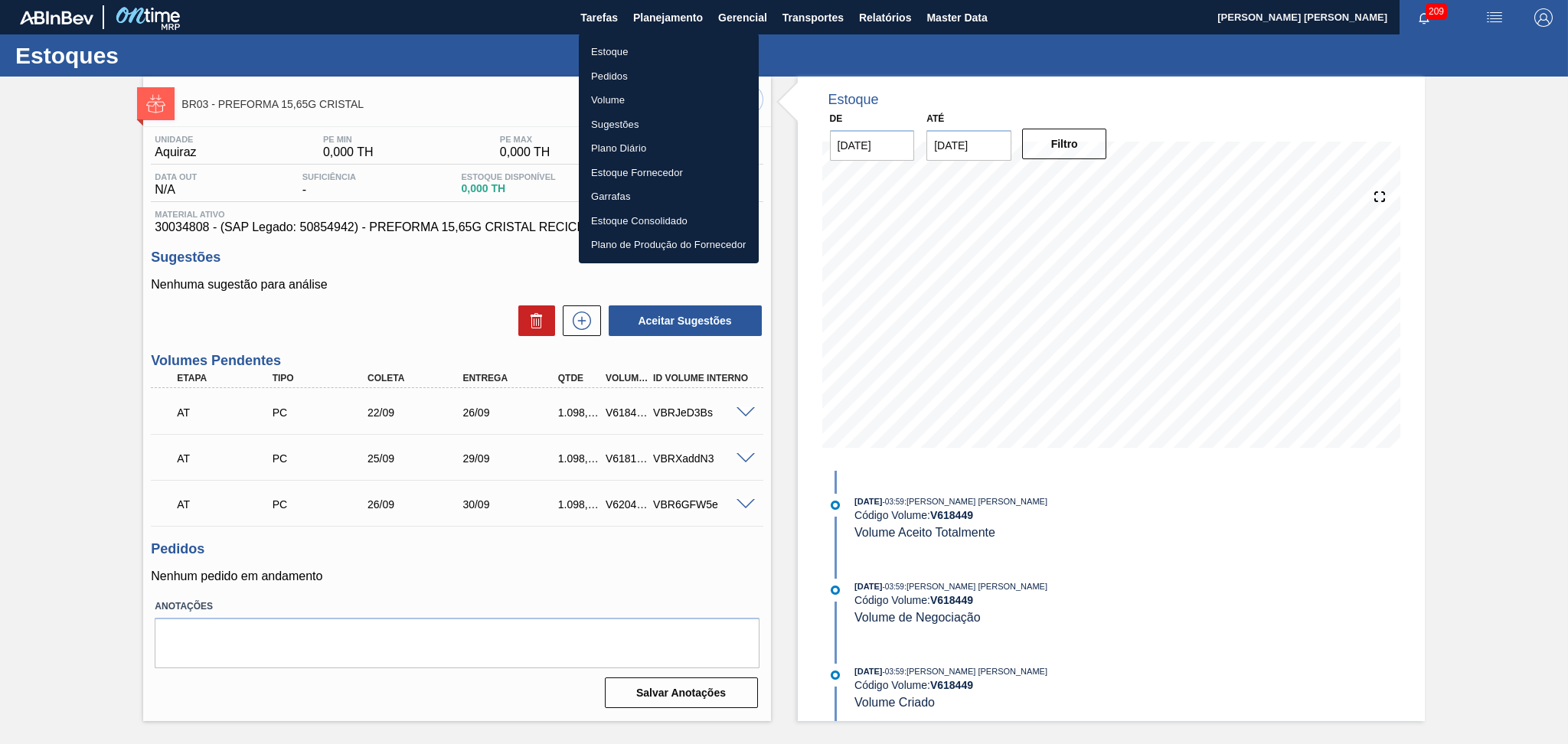
click at [627, 54] on li "Estoque" at bounding box center [669, 52] width 180 height 25
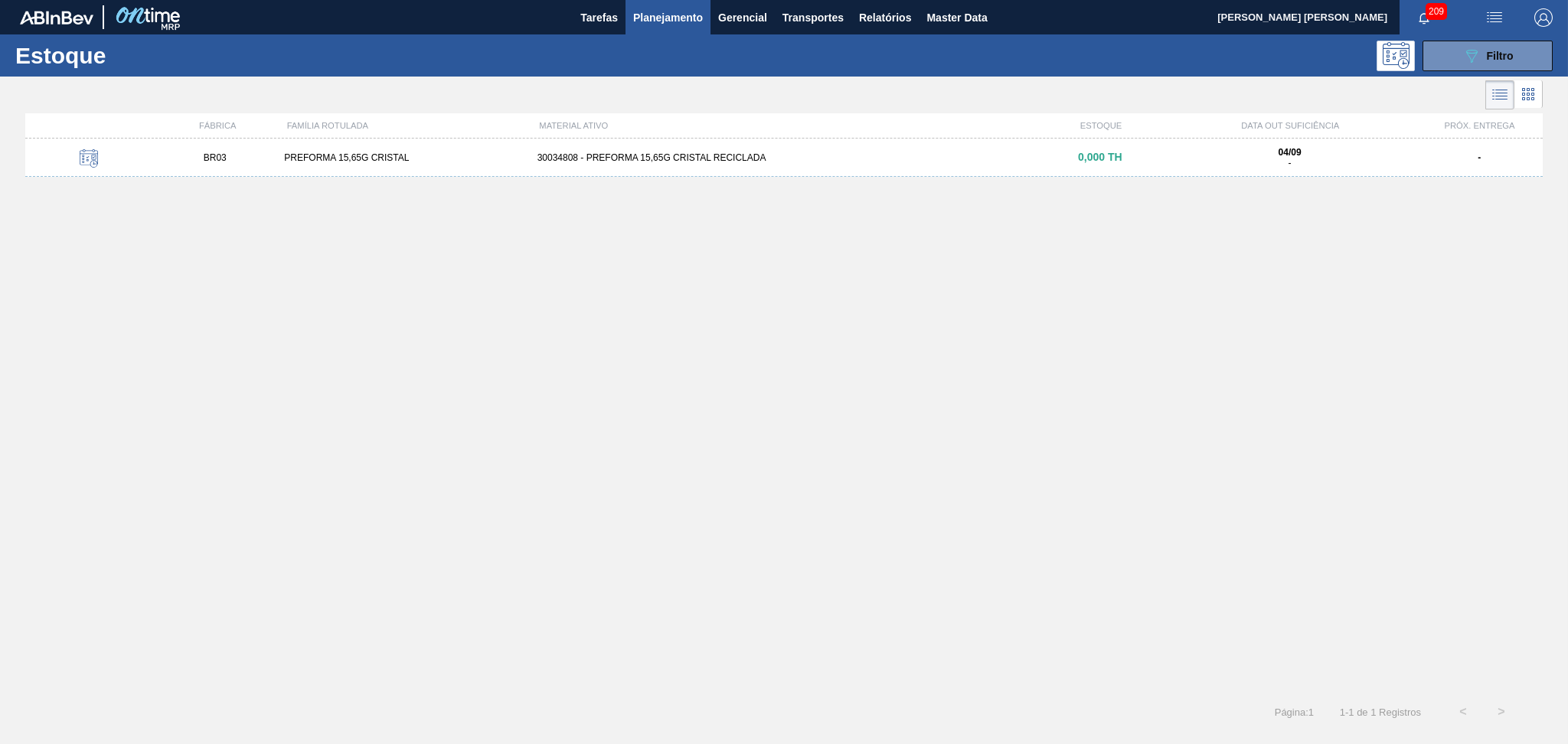
click at [581, 217] on div "BR03 PREFORMA 15,65G CRISTAL 30034808 - PREFORMA 15,65G CRISTAL RECICLADA 0,000…" at bounding box center [784, 411] width 1517 height 545
click at [660, 19] on span "Planejamento" at bounding box center [667, 18] width 69 height 18
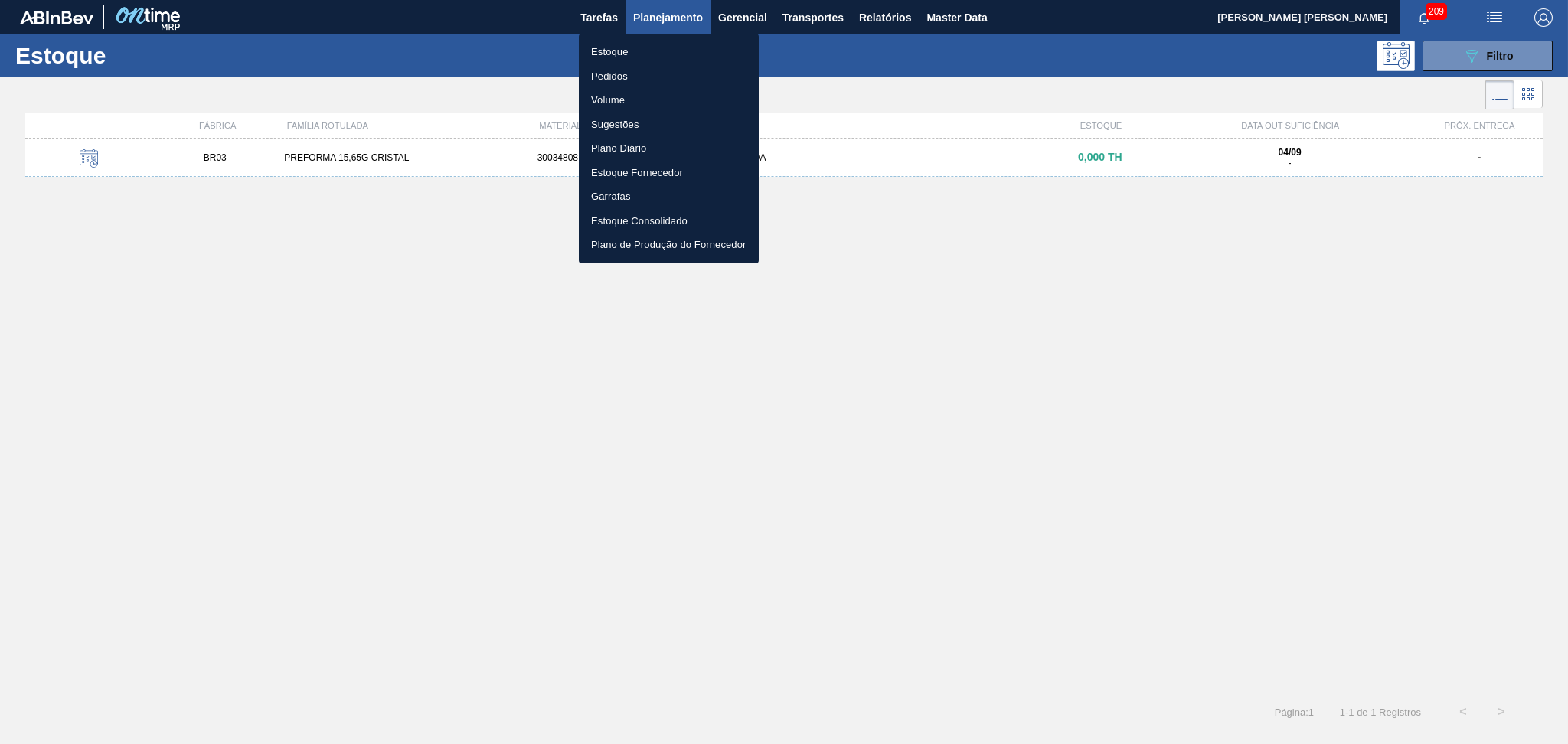
drag, startPoint x: 610, startPoint y: 70, endPoint x: 619, endPoint y: 83, distance: 15.8
click at [610, 71] on li "Pedidos" at bounding box center [669, 76] width 180 height 25
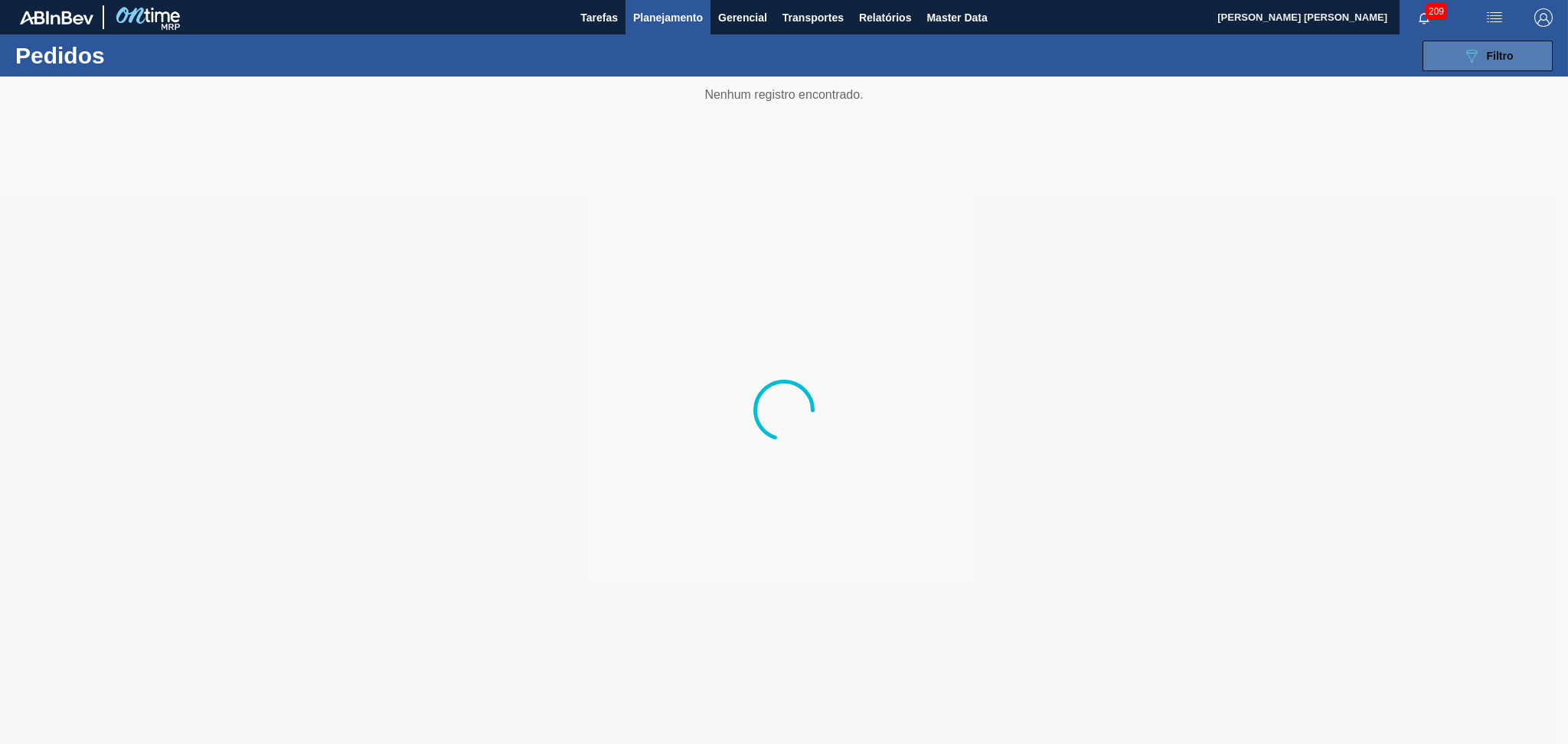
click at [1523, 60] on button "089F7B8B-B2A5-4AFE-B5C0-19BA573D28AC Filtro" at bounding box center [1487, 56] width 130 height 30
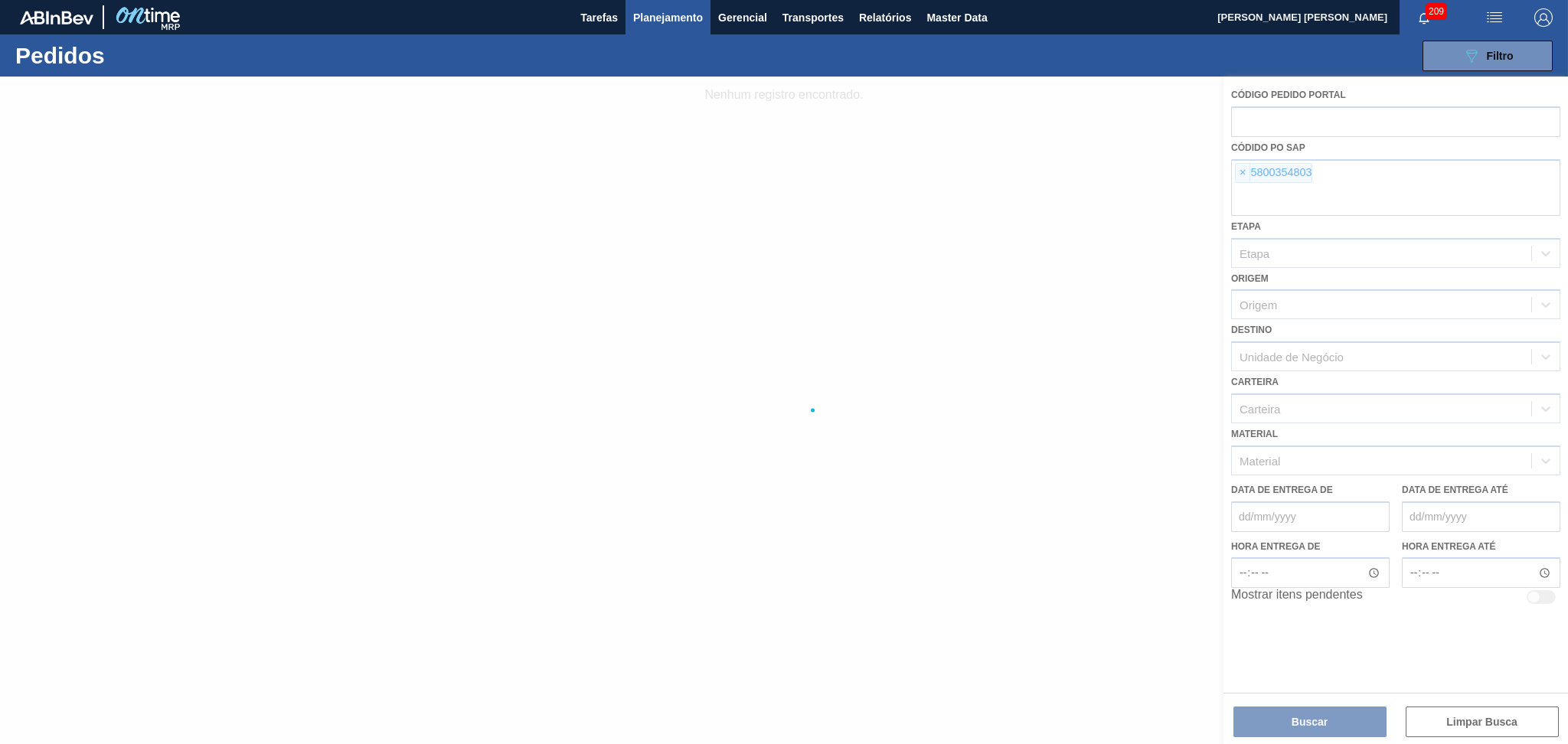
click at [1245, 170] on div at bounding box center [784, 410] width 1568 height 668
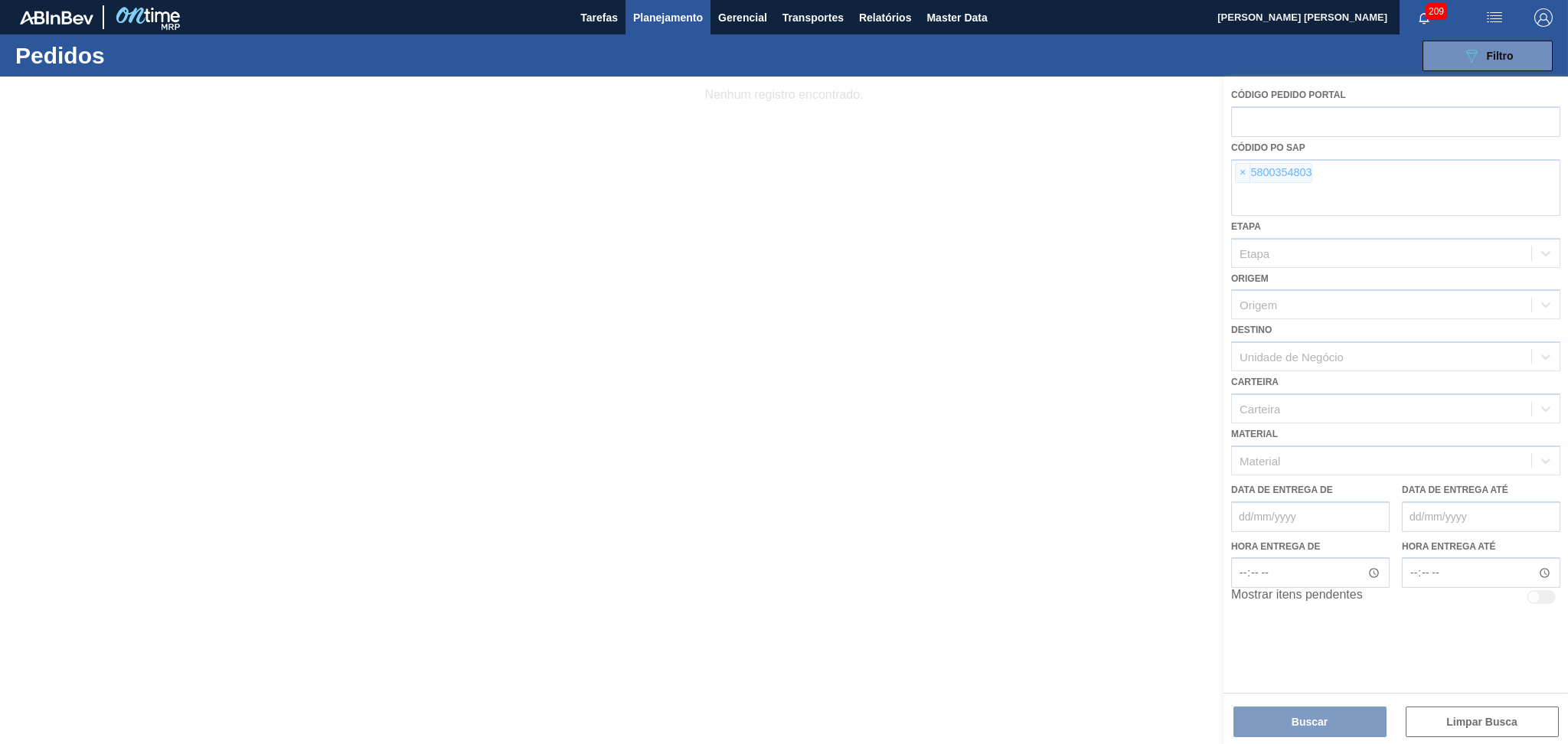
click at [1245, 170] on div at bounding box center [784, 410] width 1568 height 668
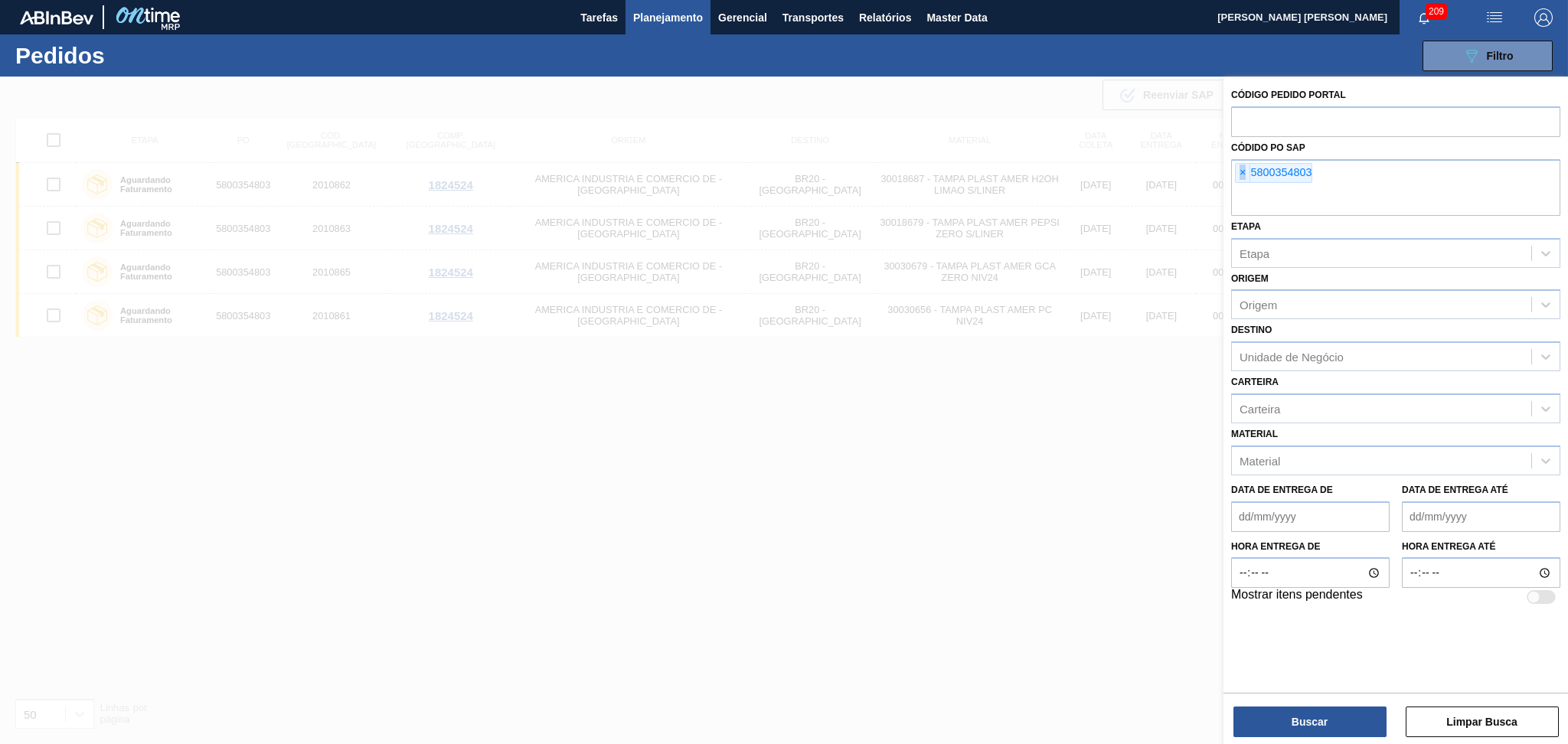
click at [1245, 170] on span "×" at bounding box center [1242, 173] width 14 height 18
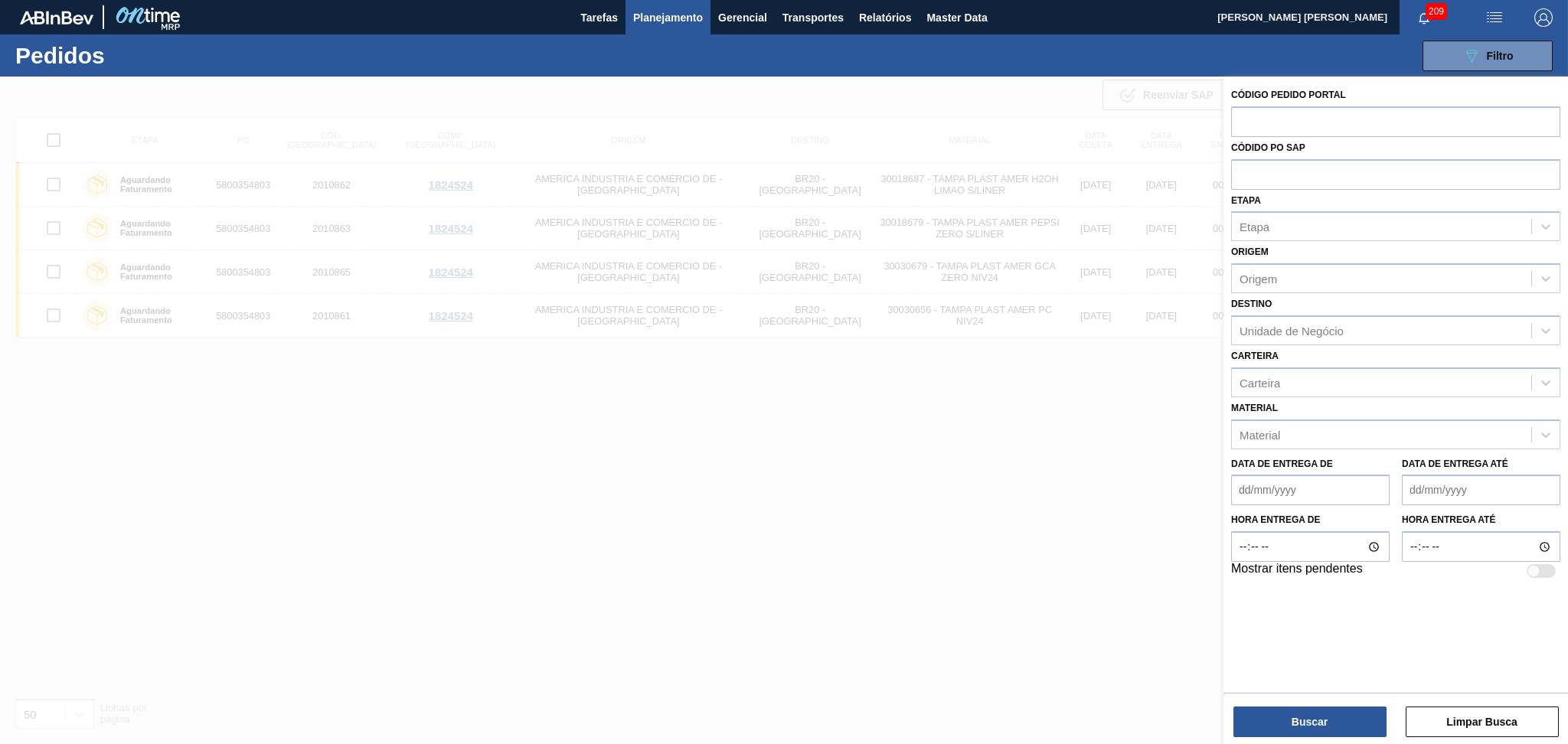
paste input "text"
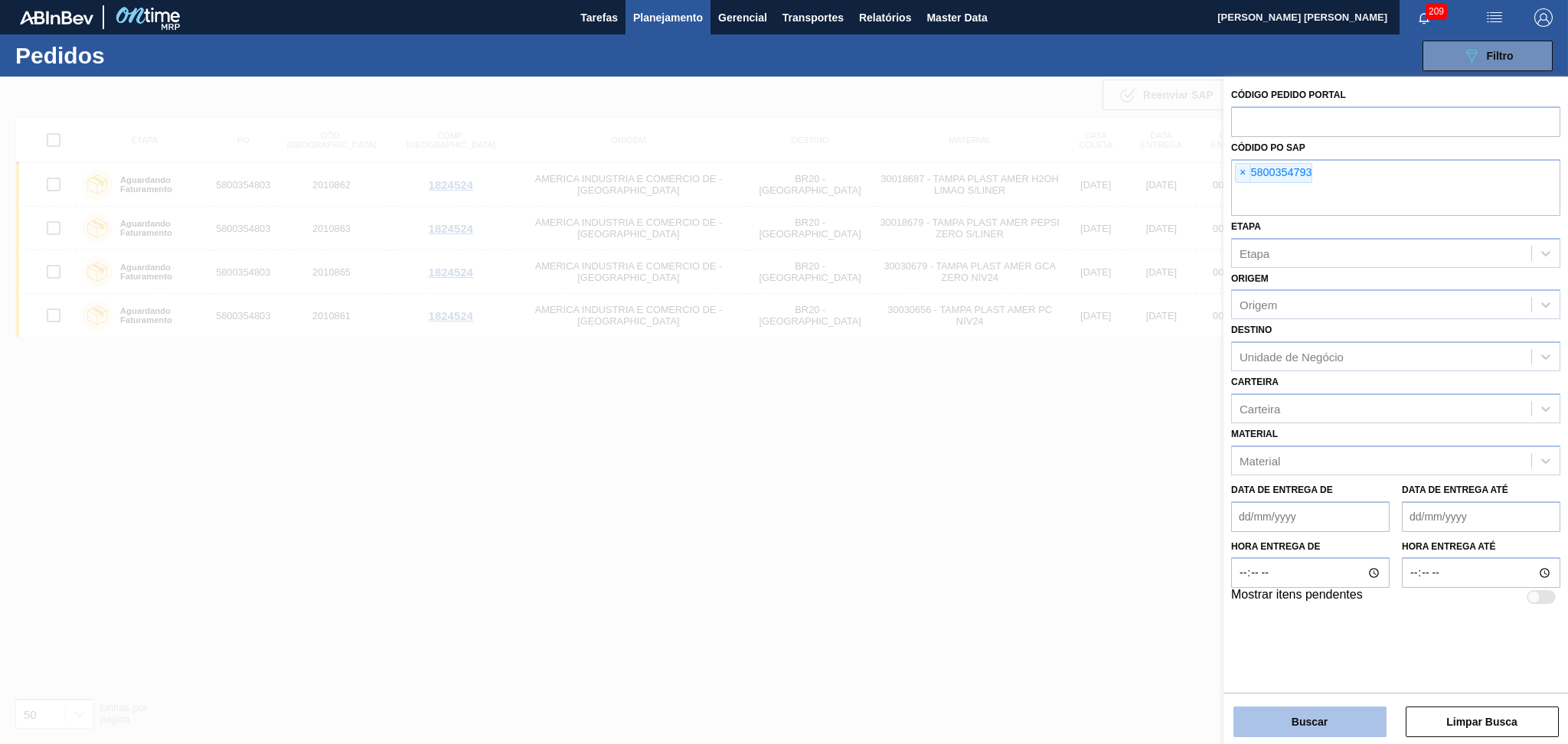
click at [1326, 707] on button "Buscar" at bounding box center [1309, 722] width 153 height 30
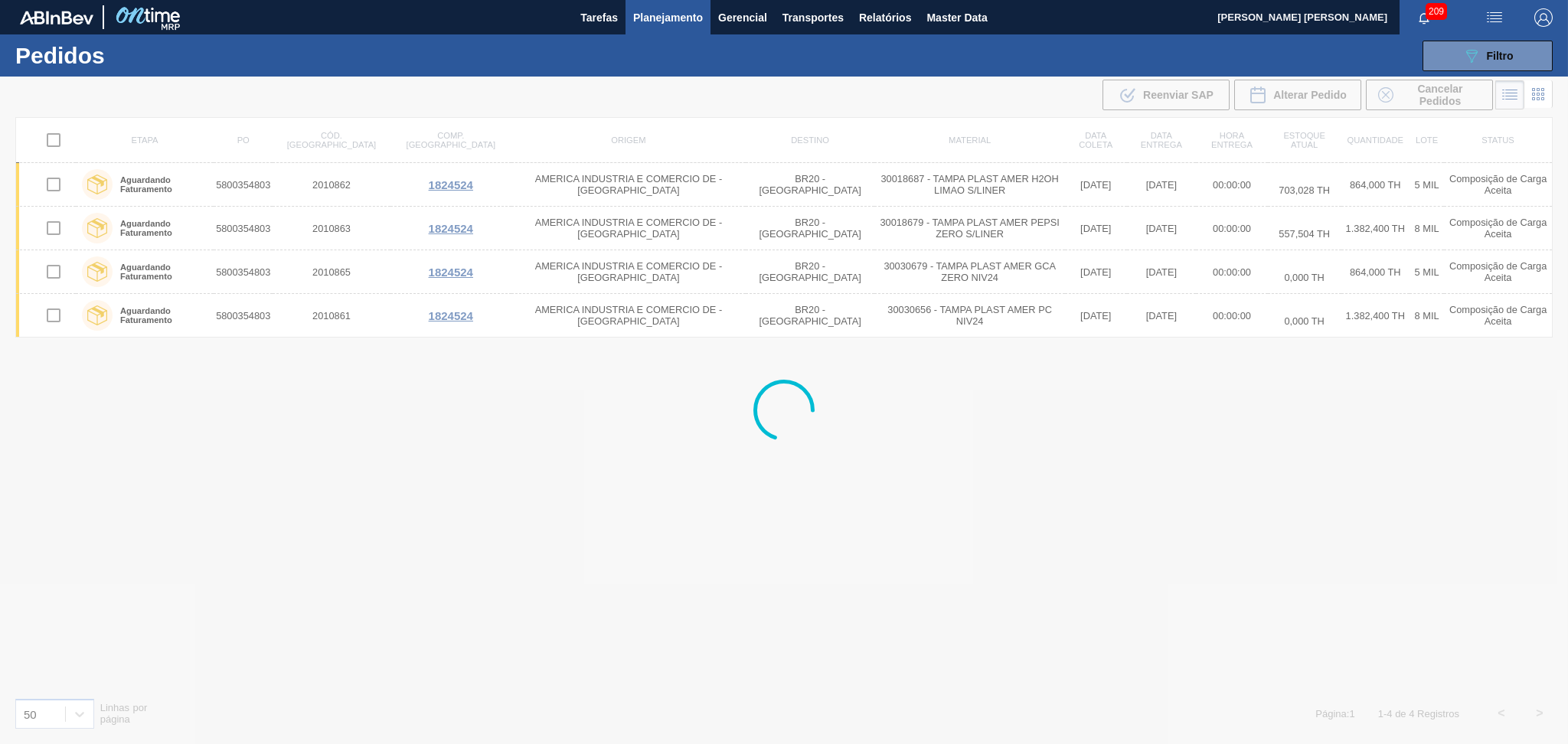
click at [540, 582] on div at bounding box center [784, 410] width 1568 height 668
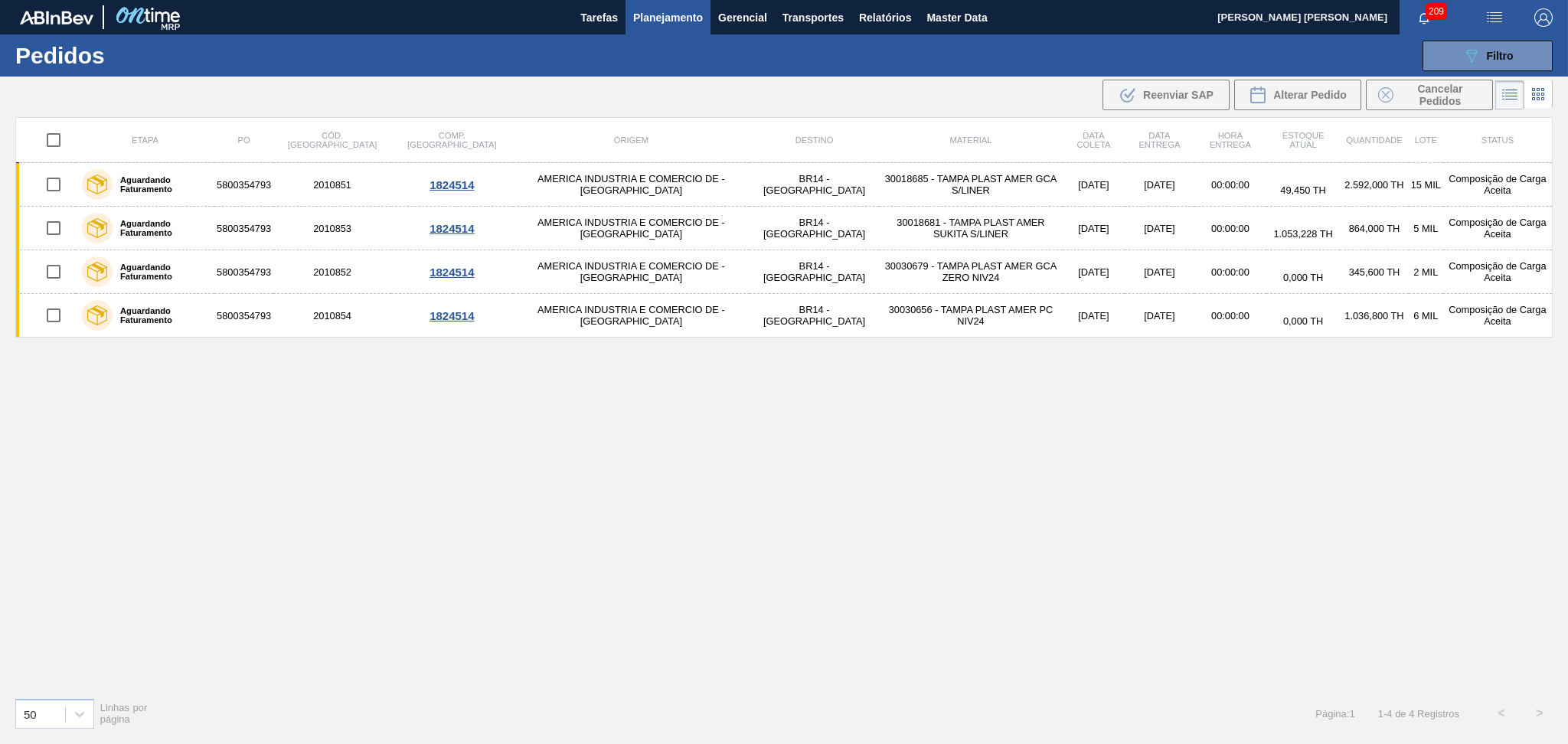
click at [501, 381] on div "Etapa PO Cód. Pedido Comp. Carga Origem Destino Material Data coleta Data entre…" at bounding box center [784, 401] width 1537 height 568
click at [899, 470] on div "Etapa PO Cód. Pedido Comp. Carga Origem Destino Material Data coleta Data entre…" at bounding box center [784, 401] width 1537 height 568
click at [1332, 434] on div "Etapa PO Cód. Pedido Comp. Carga Origem Destino Material Data coleta Data entre…" at bounding box center [784, 401] width 1537 height 568
click at [880, 429] on div "Etapa PO Cód. Pedido Comp. Carga Origem Destino Material Data coleta Data entre…" at bounding box center [784, 401] width 1537 height 568
click at [1080, 366] on div "Etapa PO Cód. Pedido Comp. Carga Origem Destino Material Data coleta Data entre…" at bounding box center [784, 401] width 1537 height 568
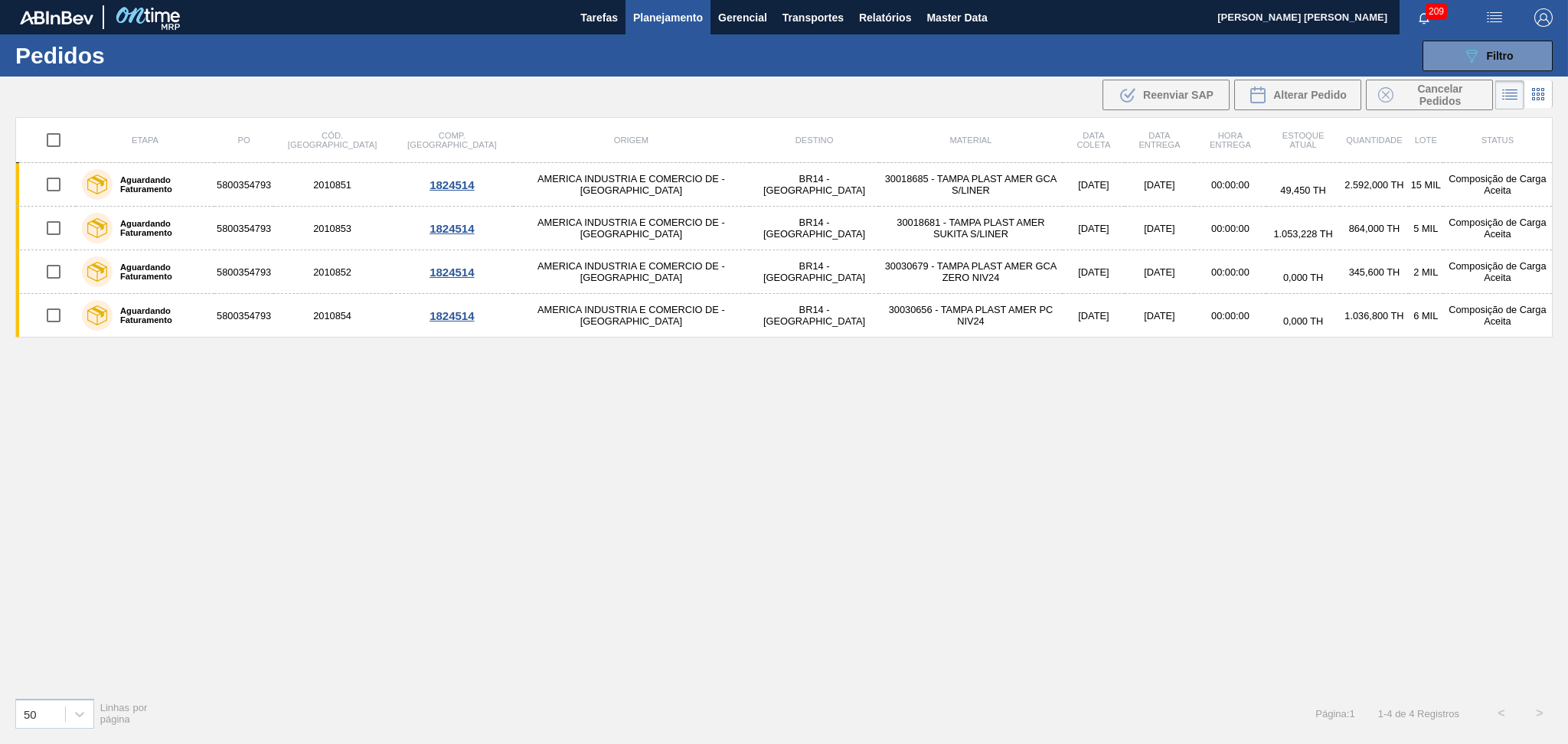
click at [507, 526] on div "Etapa PO Cód. Pedido Comp. Carga Origem Destino Material Data coleta Data entre…" at bounding box center [784, 401] width 1537 height 568
click at [1341, 382] on div "Etapa PO Cód. Pedido Comp. Carga Origem Destino Material Data coleta Data entre…" at bounding box center [784, 401] width 1537 height 568
click at [577, 416] on div "Etapa PO Cód. Pedido Comp. Carga Origem Destino Material Data coleta Data entre…" at bounding box center [784, 401] width 1537 height 568
click at [807, 496] on div "Etapa PO Cód. Pedido Comp. Carga Origem Destino Material Data coleta Data entre…" at bounding box center [784, 401] width 1537 height 568
click at [1031, 442] on div "Etapa PO Cód. Pedido Comp. Carga Origem Destino Material Data coleta Data entre…" at bounding box center [784, 401] width 1537 height 568
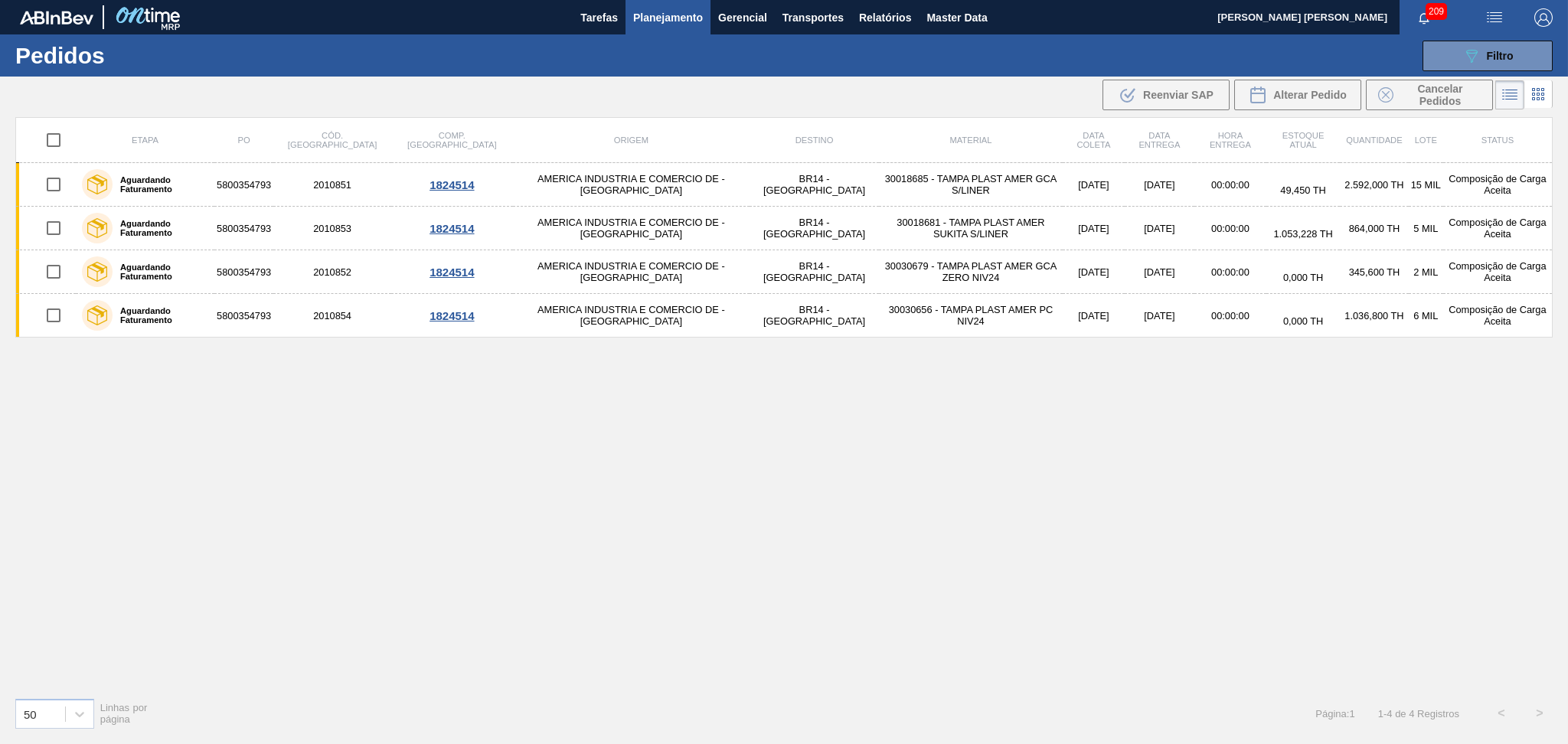
click at [824, 484] on div "Etapa PO Cód. Pedido Comp. Carga Origem Destino Material Data coleta Data entre…" at bounding box center [784, 401] width 1537 height 568
click at [392, 521] on div "Etapa PO Cód. Pedido Comp. Carga Origem Destino Material Data coleta Data entre…" at bounding box center [784, 401] width 1537 height 568
click at [327, 498] on div "Etapa PO Cód. Pedido Comp. Carga Origem Destino Material Data coleta Data entre…" at bounding box center [784, 401] width 1537 height 568
click at [623, 519] on div "Etapa PO Cód. Pedido Comp. Carga Origem Destino Material Data coleta Data entre…" at bounding box center [784, 401] width 1537 height 568
click at [675, 19] on span "Planejamento" at bounding box center [667, 18] width 69 height 18
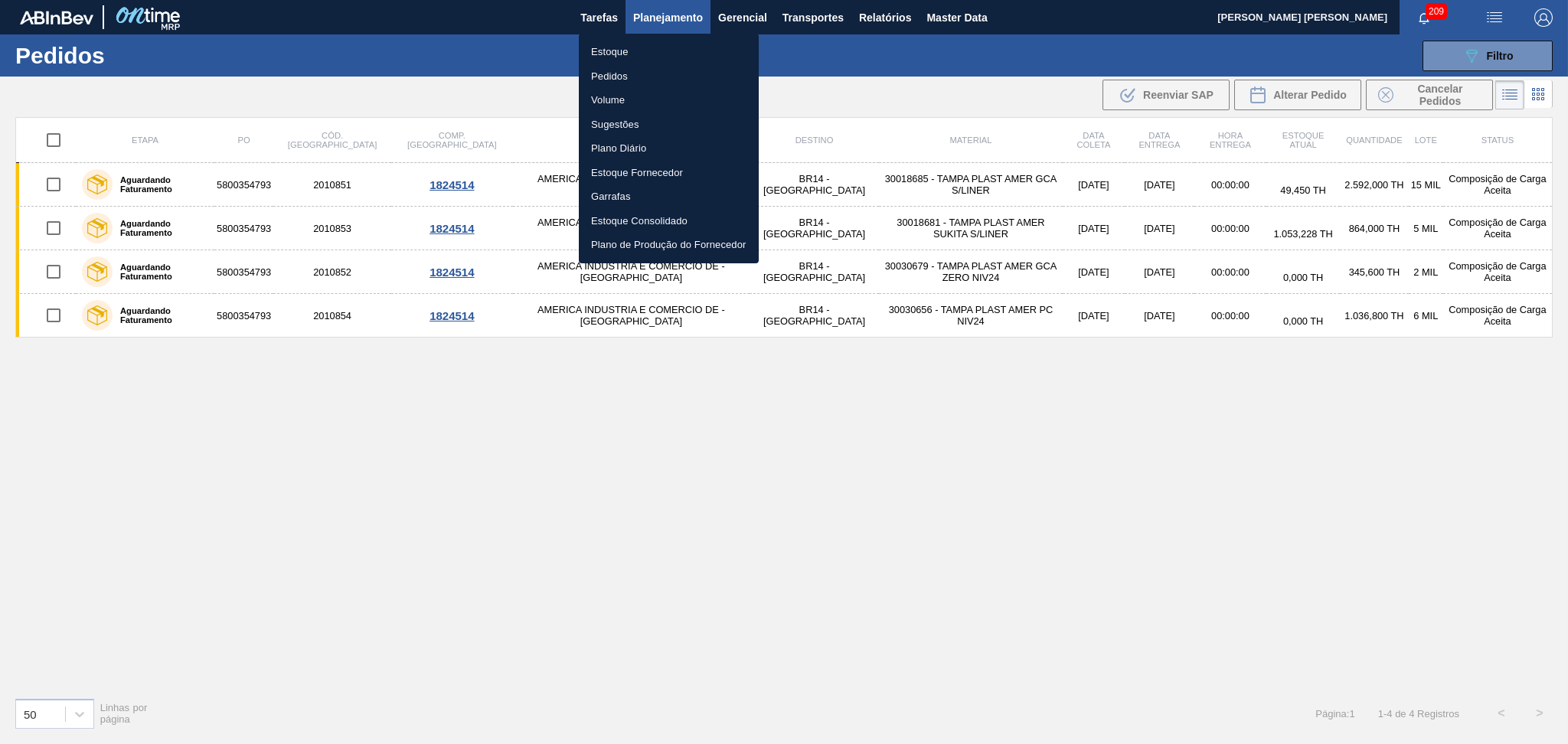
click at [605, 56] on li "Estoque" at bounding box center [669, 52] width 180 height 25
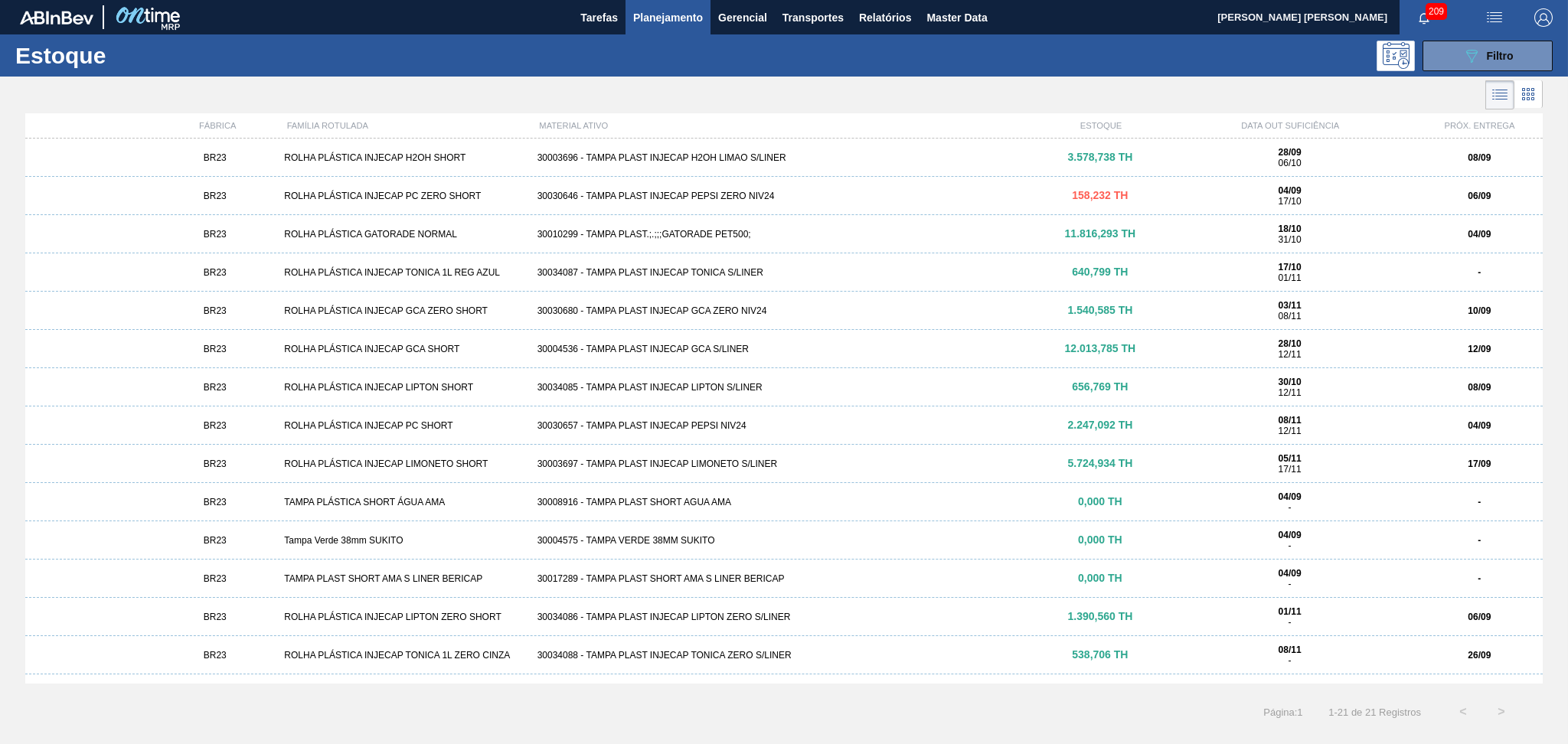
click at [639, 158] on div "30003696 - TAMPA PLAST INJECAP H2OH LIMAO S/LINER" at bounding box center [784, 157] width 506 height 10
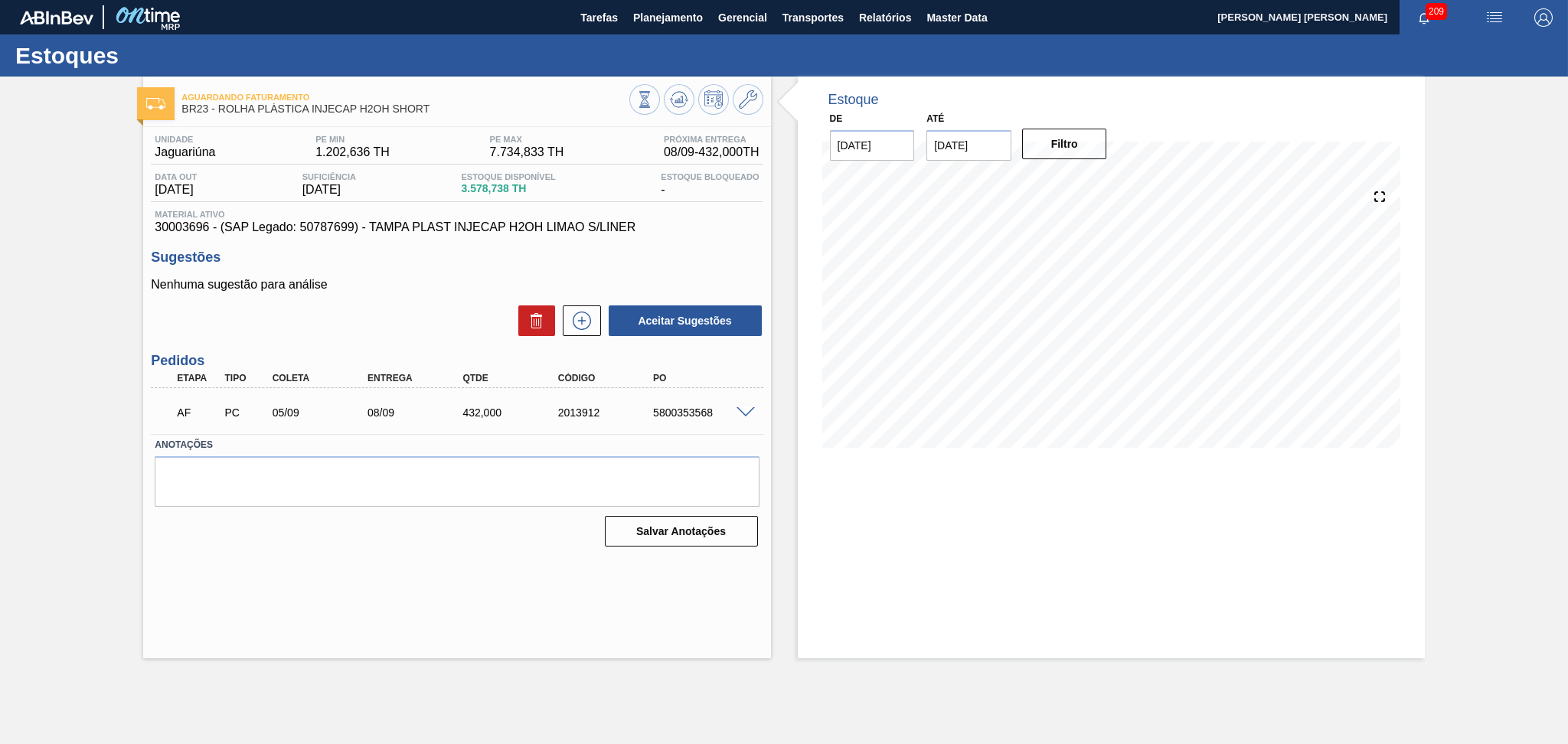
click at [752, 409] on span at bounding box center [745, 413] width 18 height 11
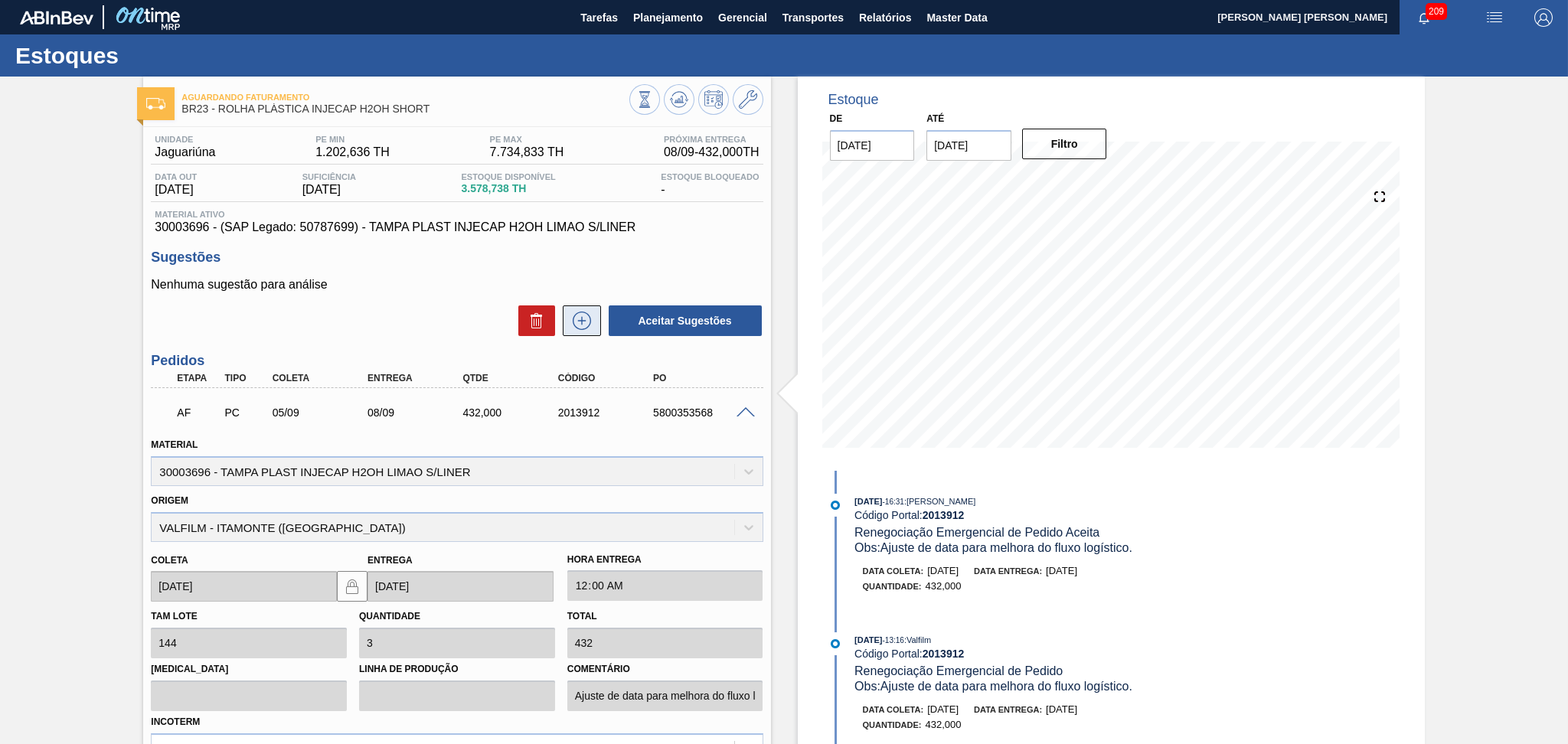
click at [573, 320] on icon at bounding box center [581, 320] width 18 height 18
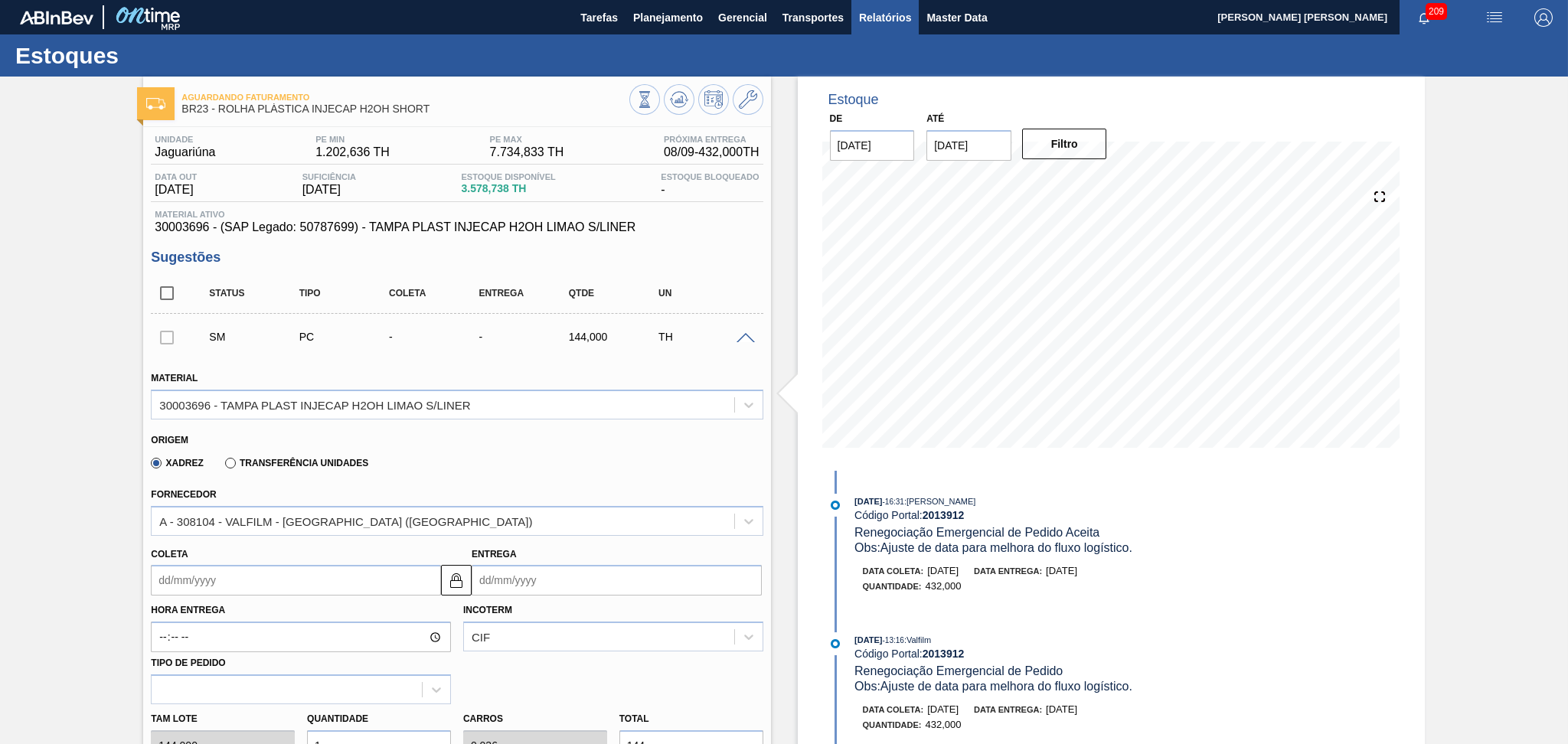
click at [878, 14] on span "Relatórios" at bounding box center [884, 18] width 52 height 18
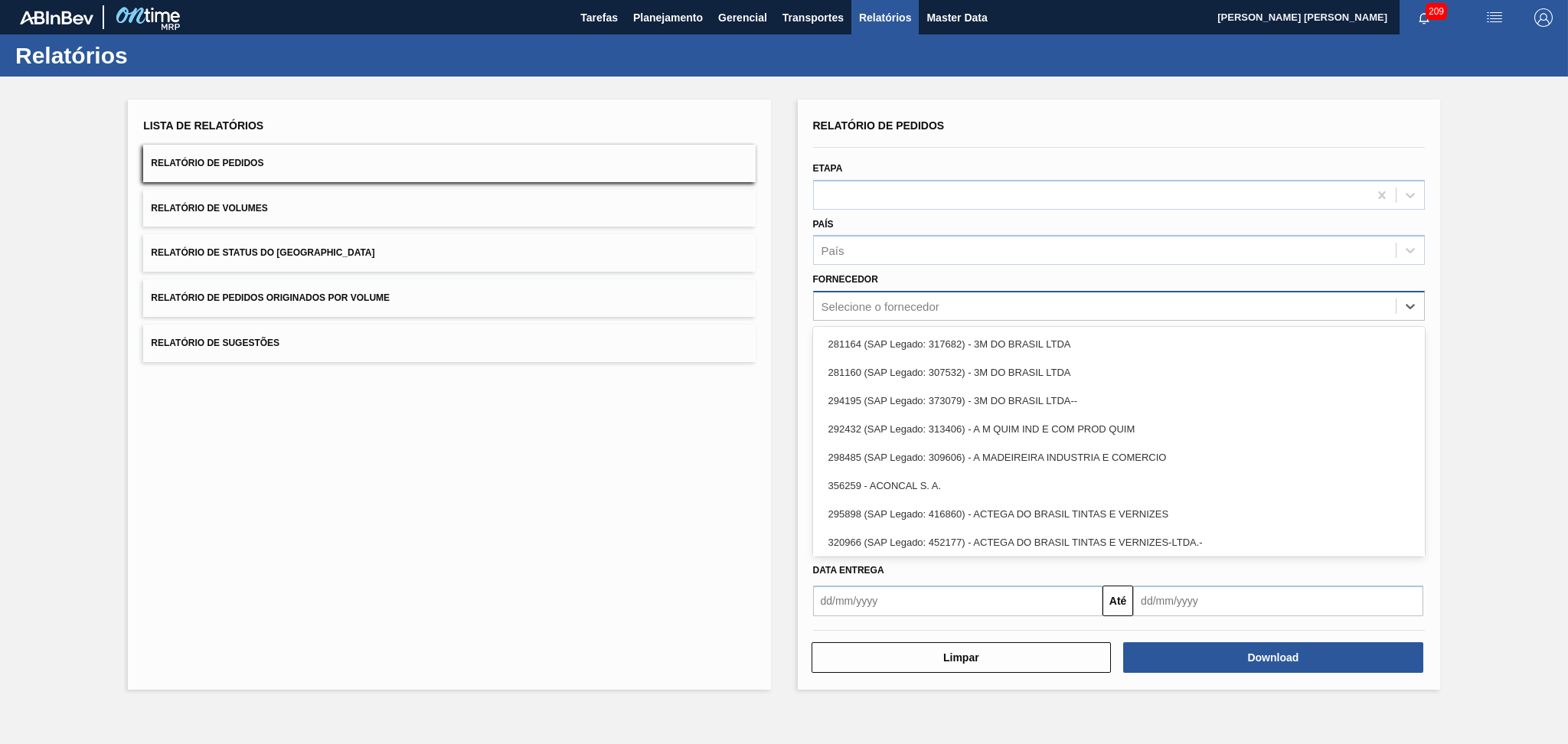
click at [878, 306] on div "Selecione o fornecedor" at bounding box center [880, 307] width 118 height 13
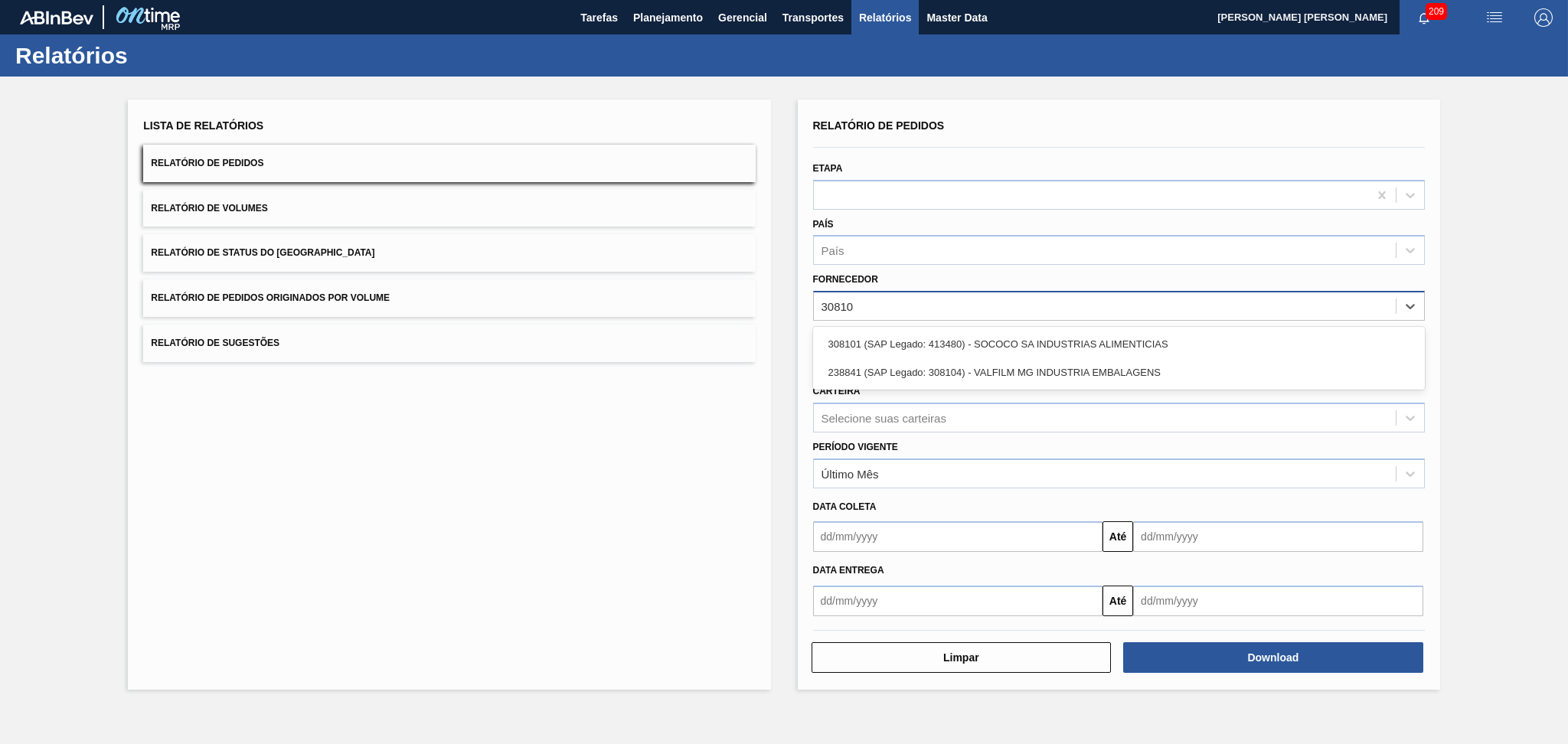
type input "308104"
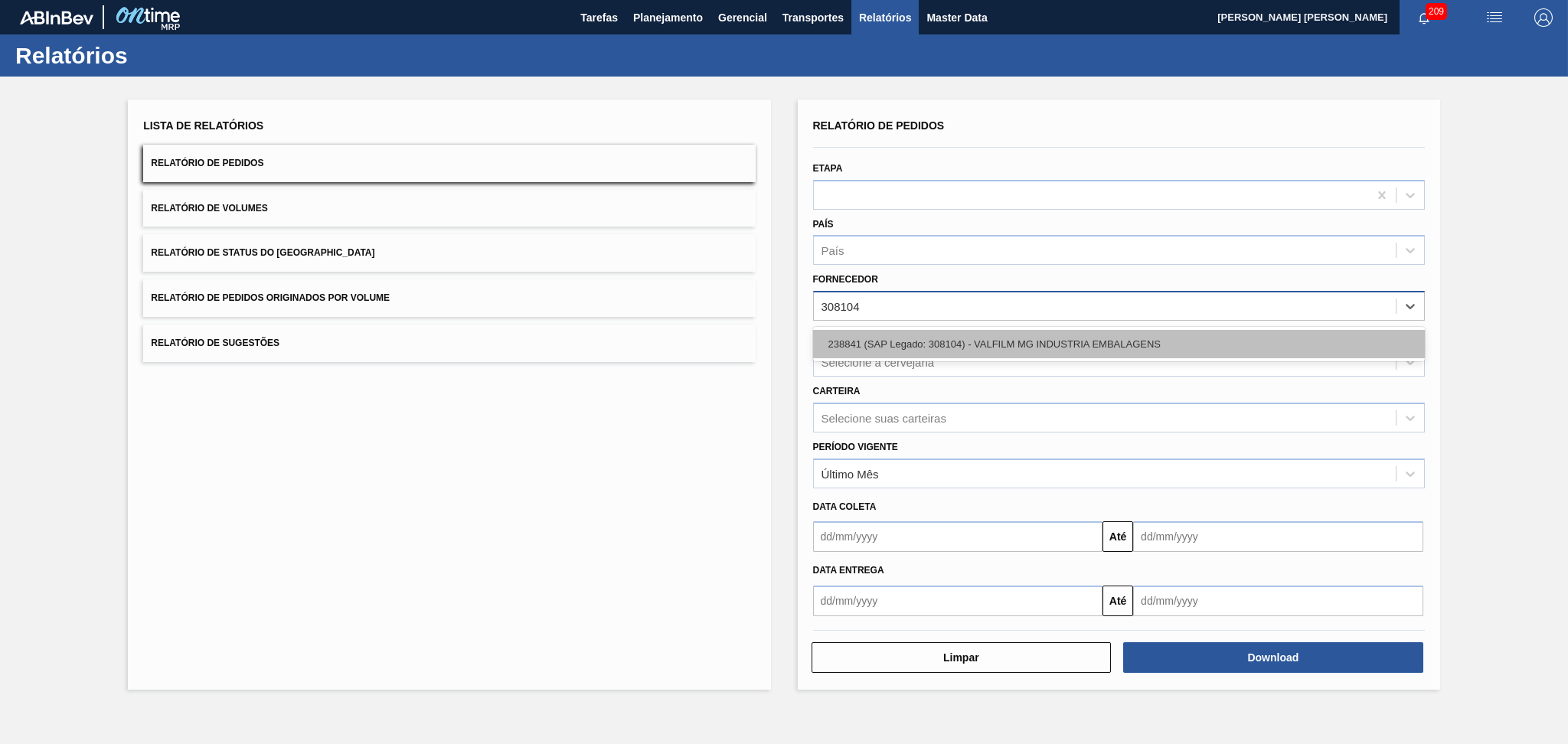
click at [875, 332] on div "238841 (SAP Legado: 308104) - VALFILM MG INDUSTRIA EMBALAGENS" at bounding box center [1119, 344] width 612 height 29
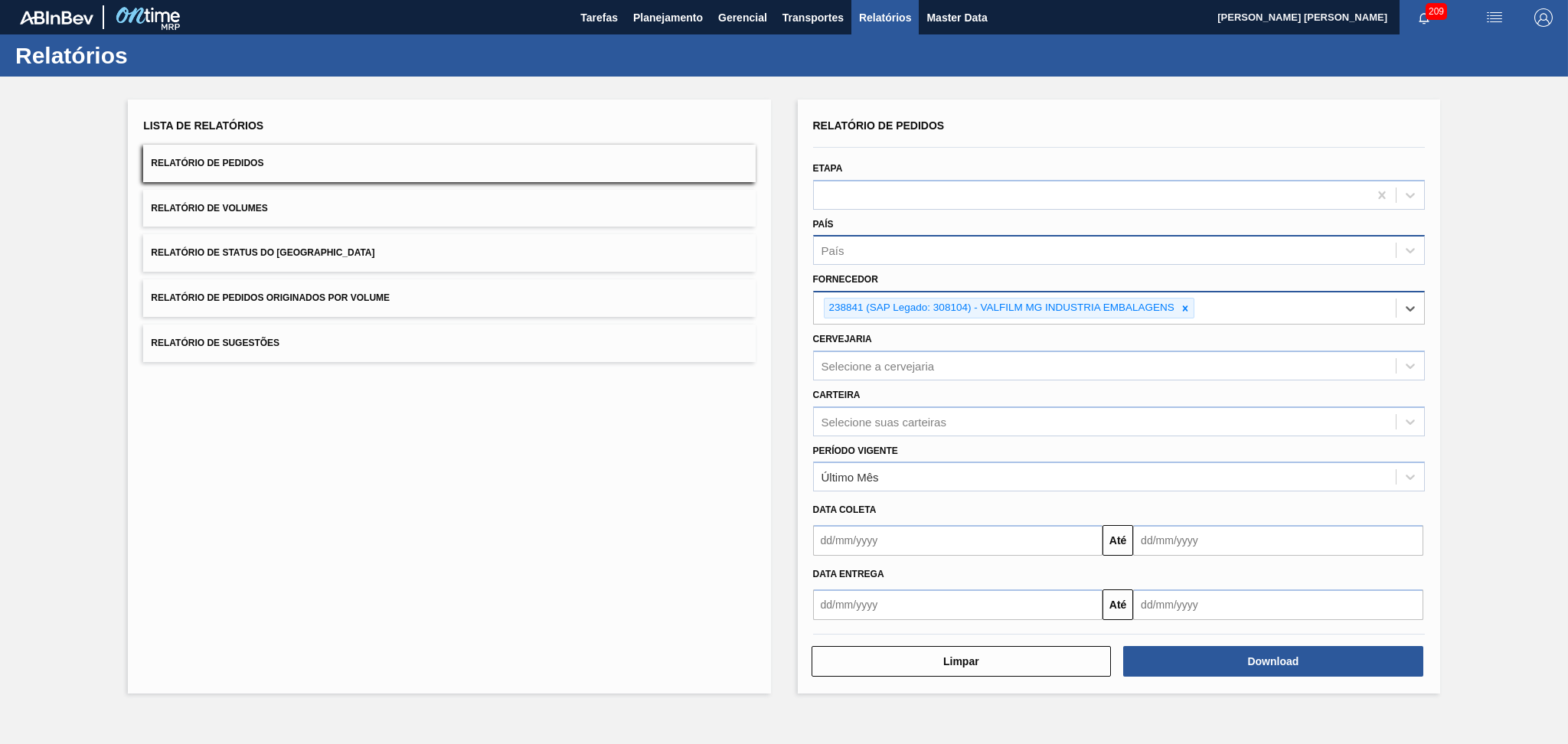
click at [872, 260] on div "País" at bounding box center [1119, 249] width 612 height 29
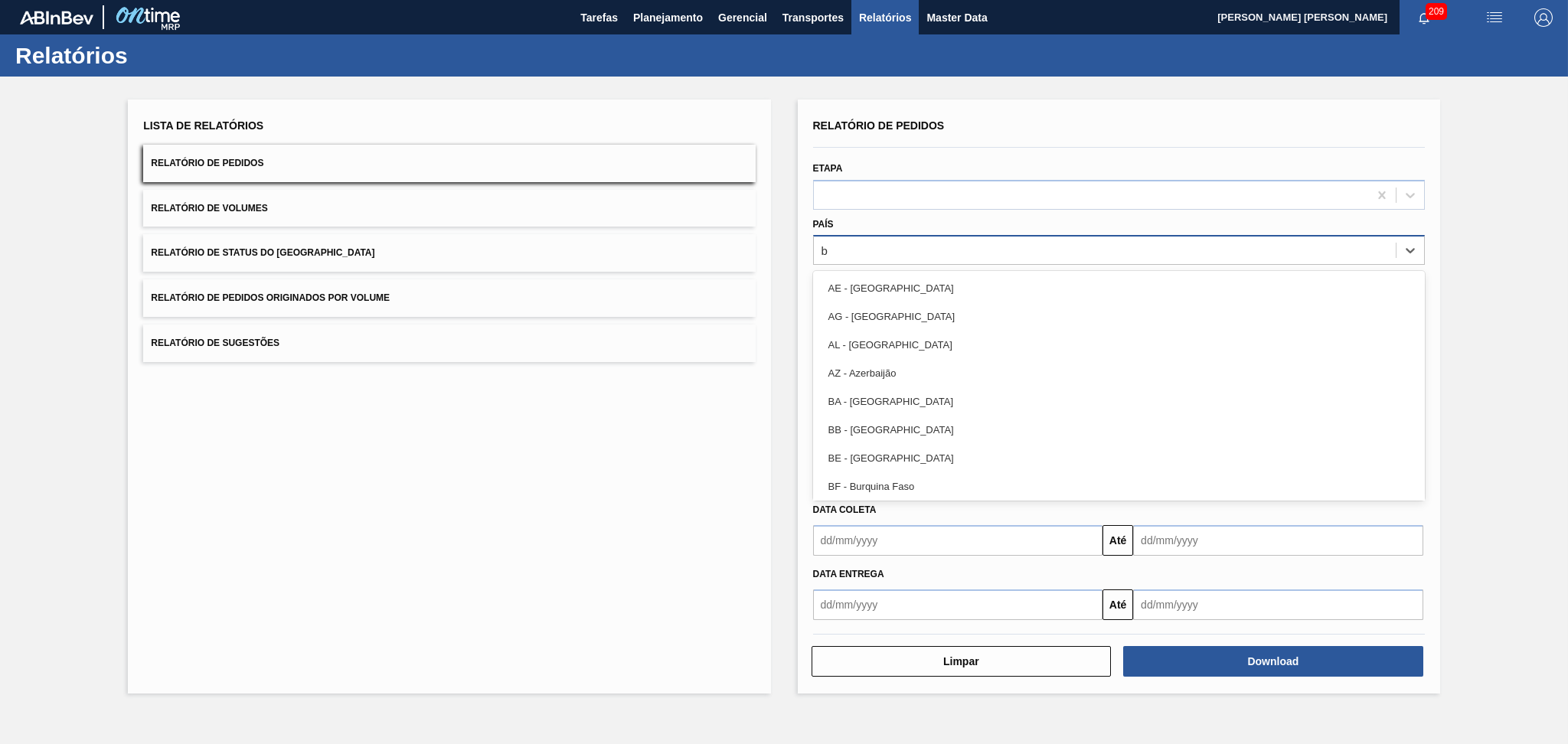
type input "br"
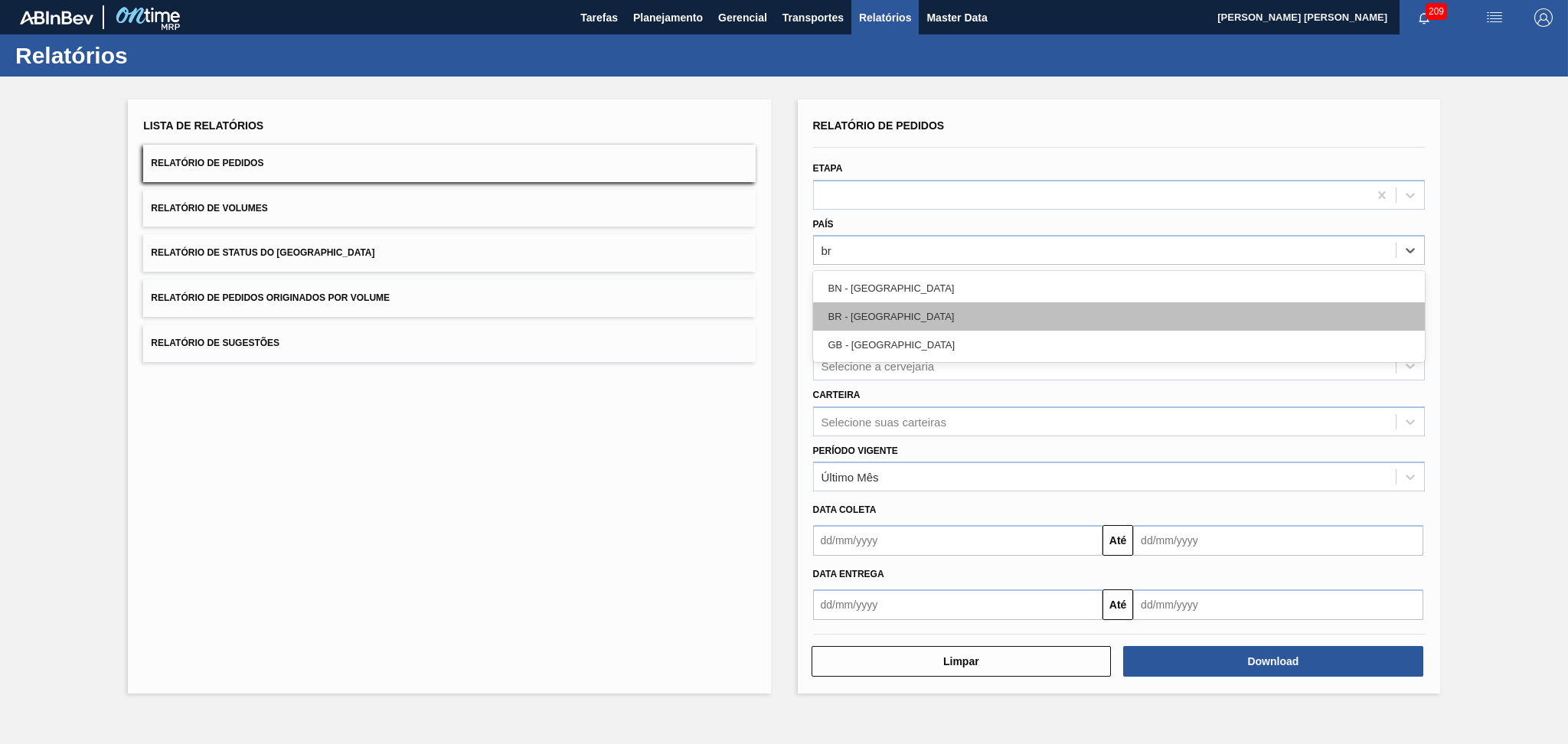
click at [862, 309] on div "BR - Brasil" at bounding box center [1119, 317] width 612 height 29
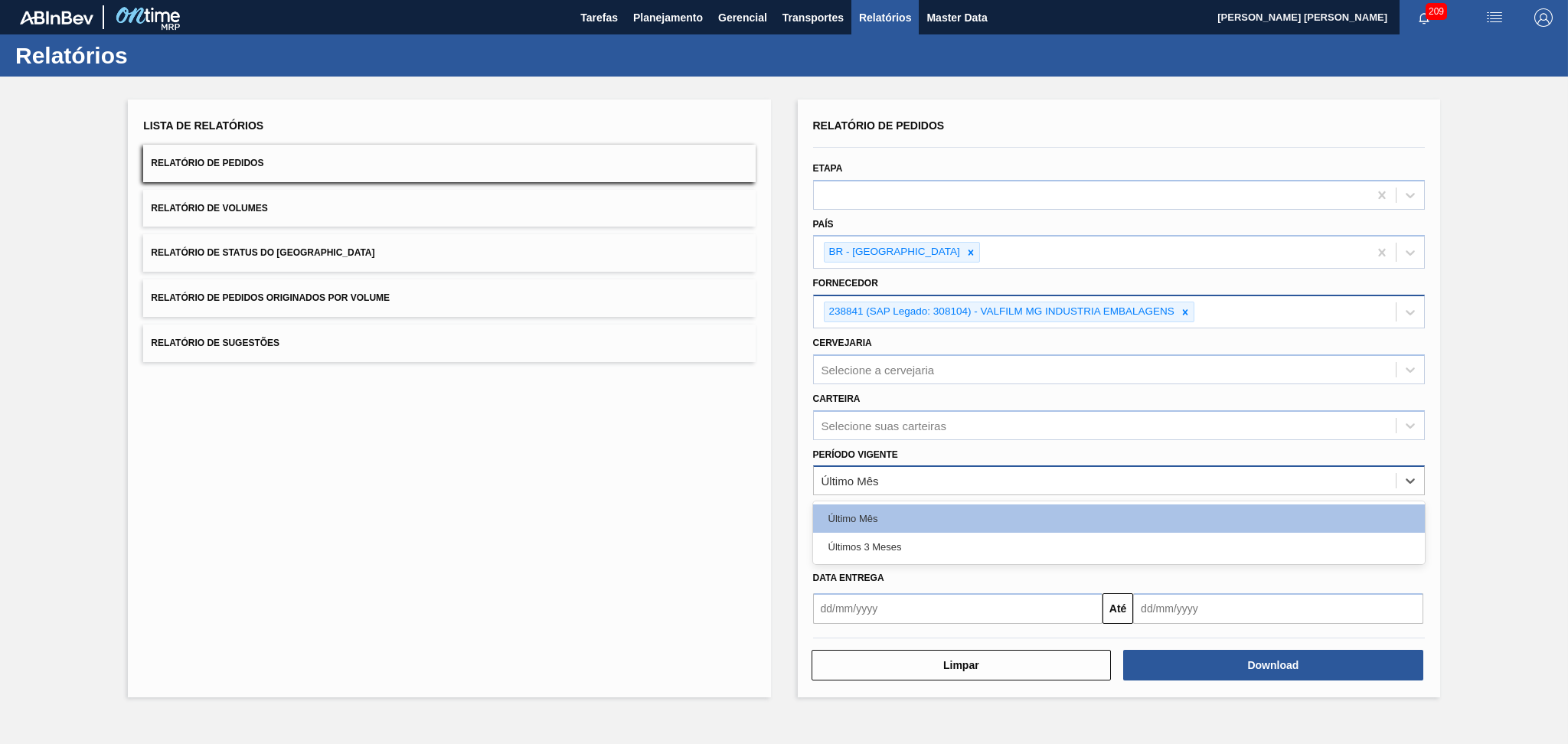
click at [972, 476] on div "Último Mês" at bounding box center [1105, 481] width 582 height 22
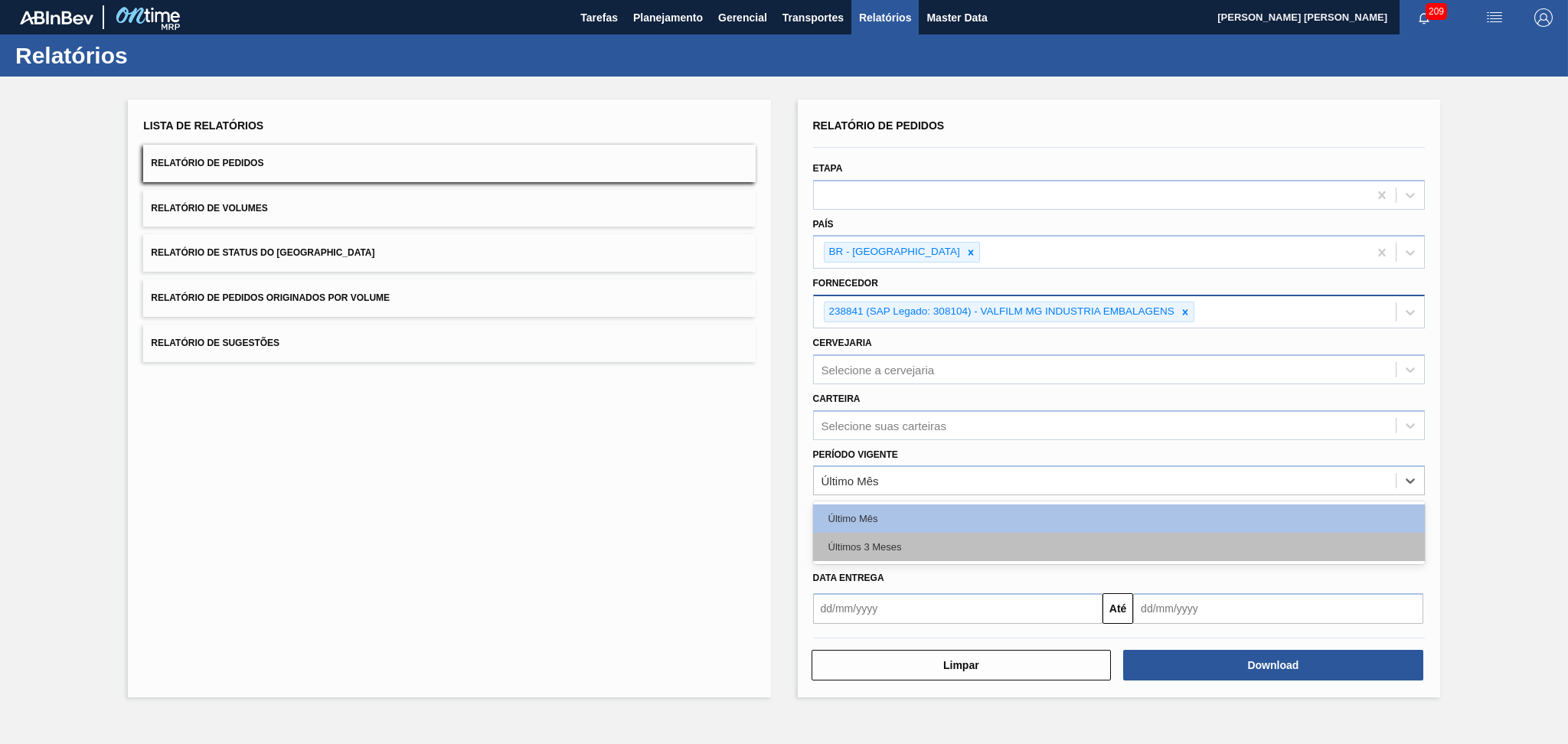
click at [933, 544] on div "Últimos 3 Meses" at bounding box center [1119, 547] width 612 height 29
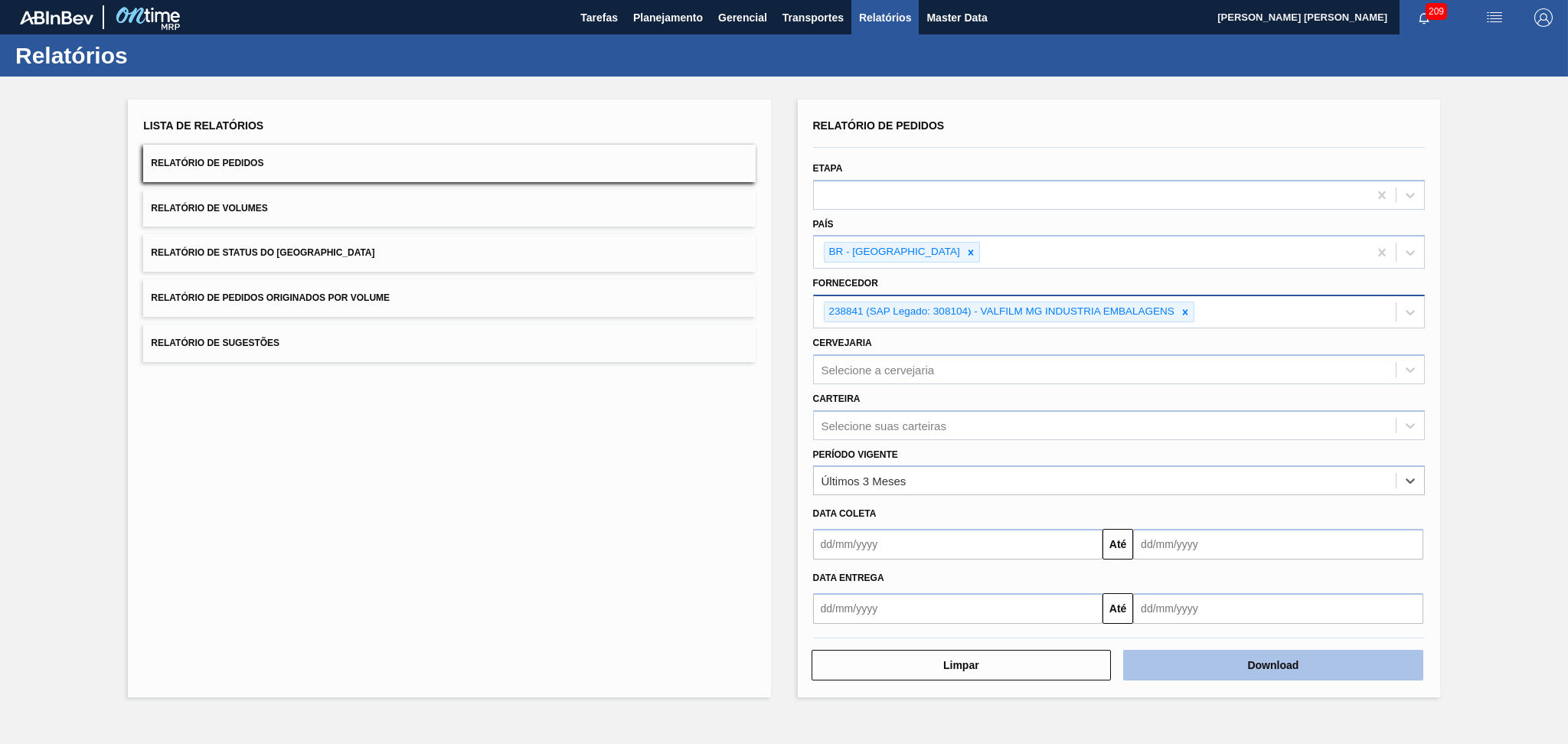
click at [1175, 672] on button "Download" at bounding box center [1273, 665] width 300 height 30
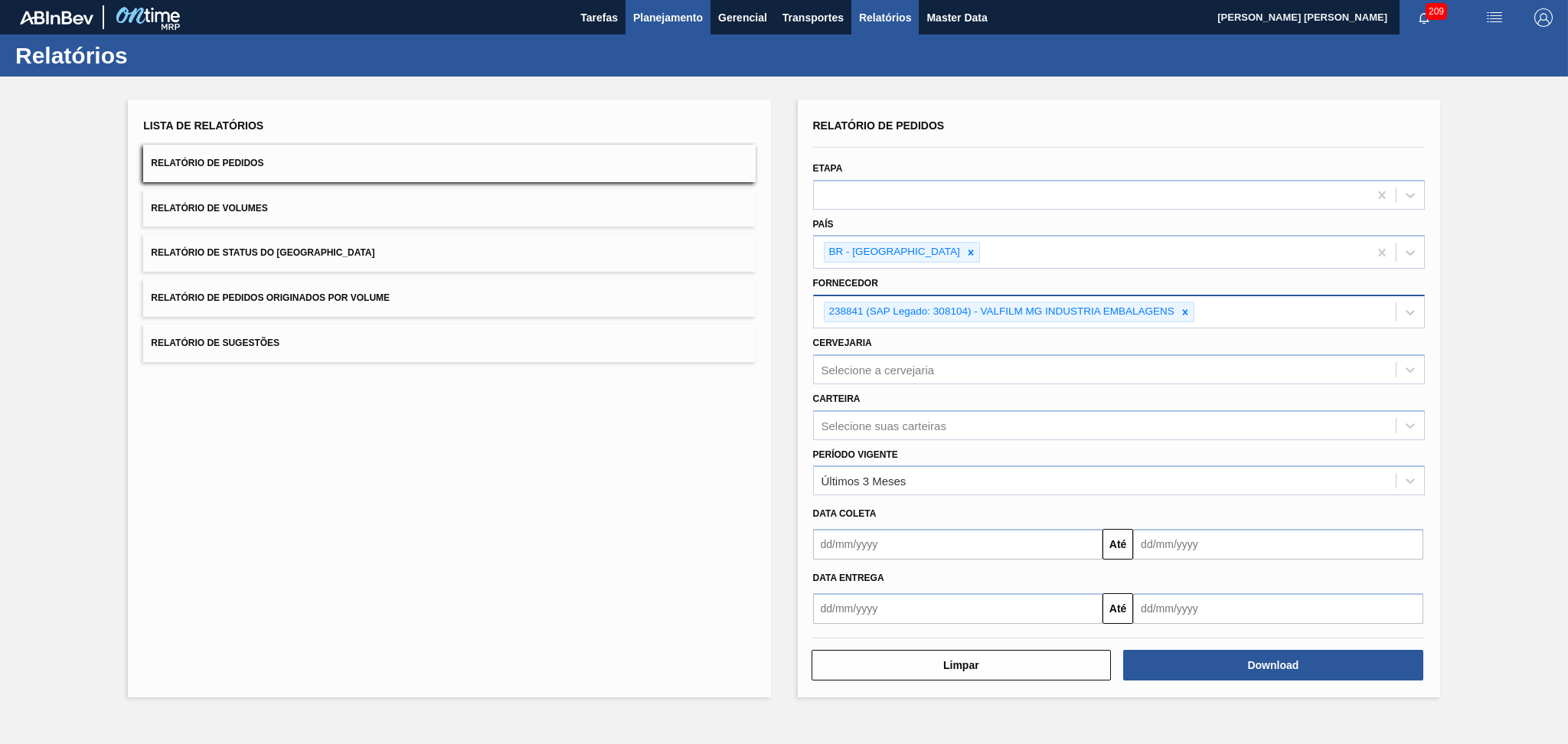
click at [690, 19] on span "Planejamento" at bounding box center [667, 18] width 69 height 18
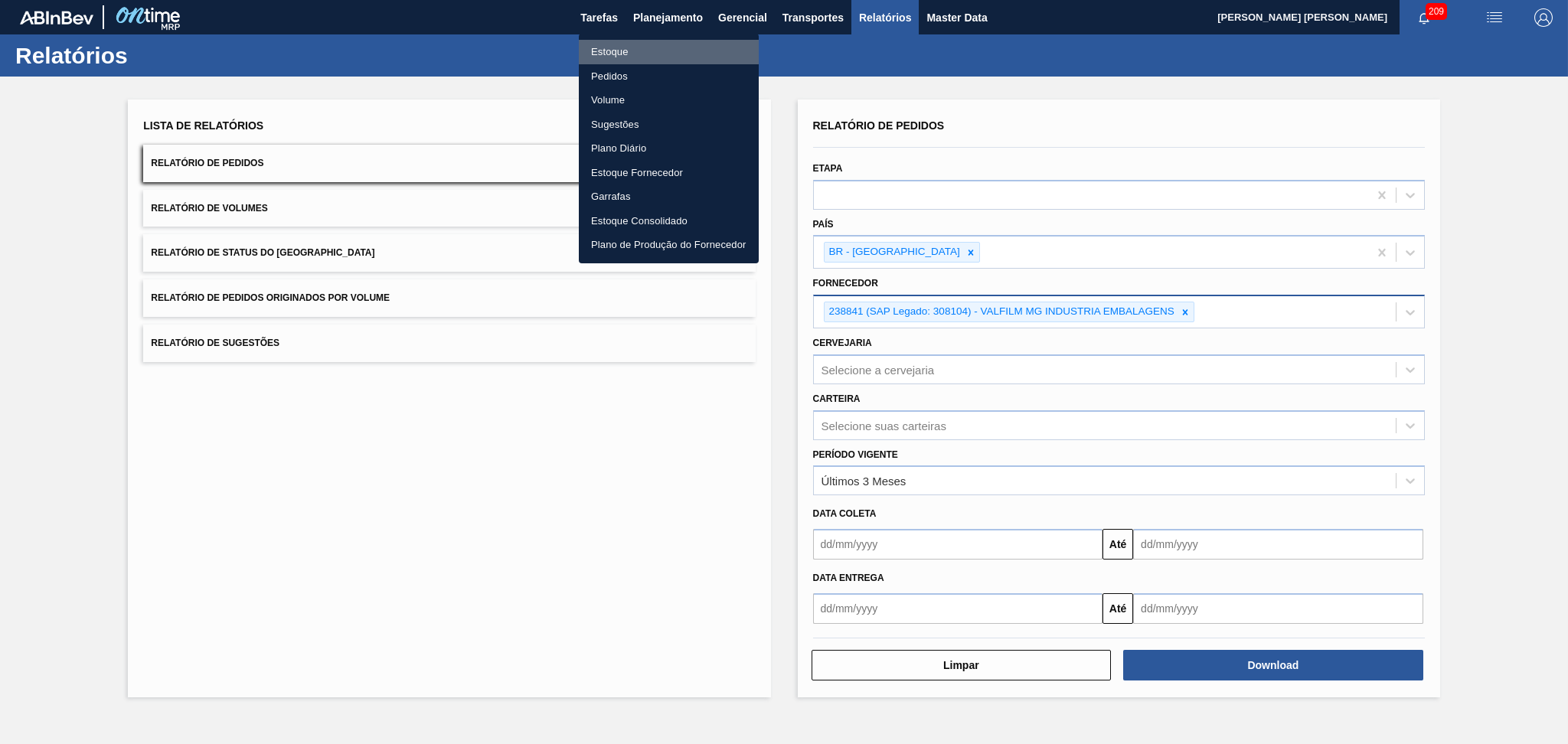
click at [617, 49] on li "Estoque" at bounding box center [669, 52] width 180 height 25
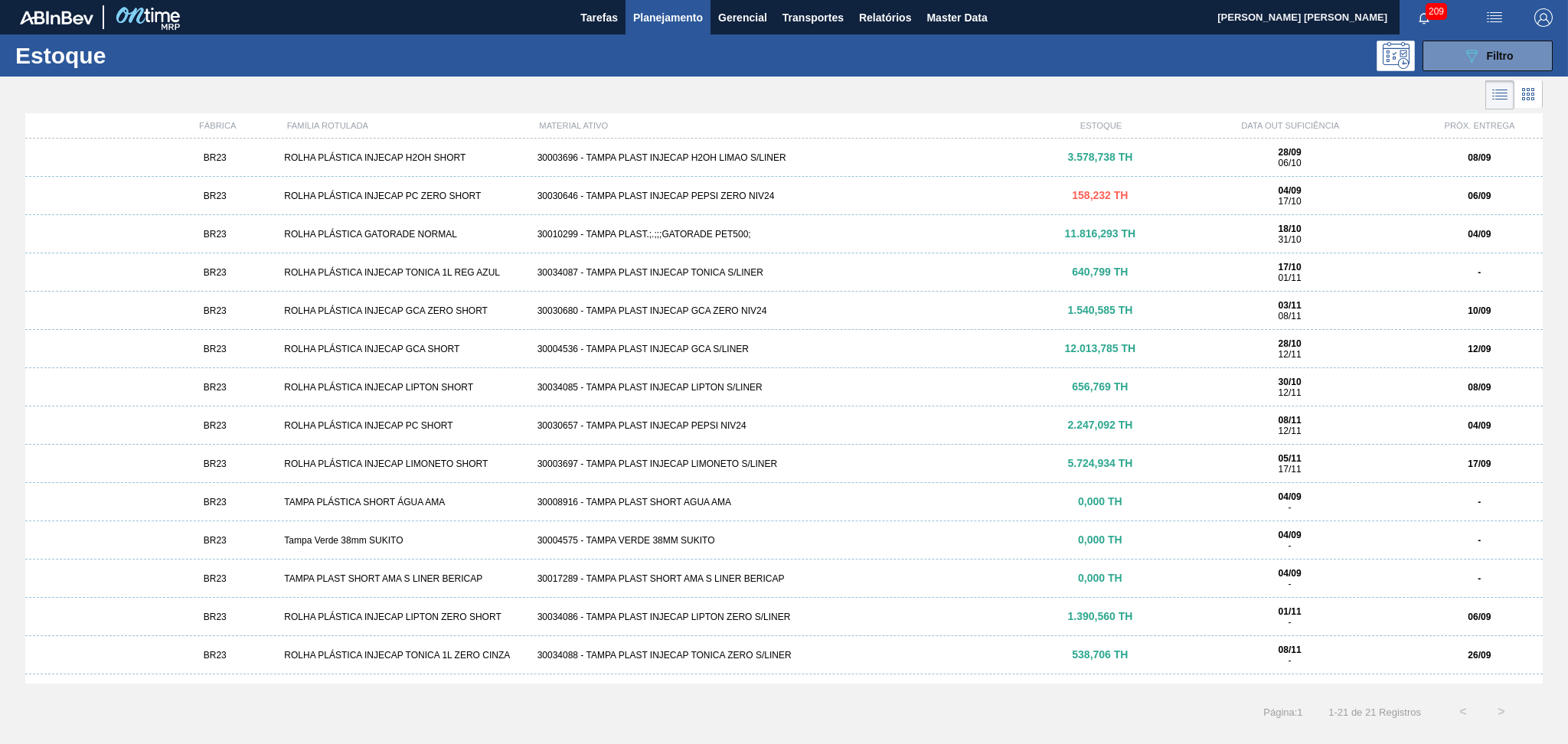
click at [765, 110] on div at bounding box center [771, 95] width 1543 height 37
click at [772, 92] on div at bounding box center [771, 95] width 1543 height 37
click at [1062, 95] on div at bounding box center [771, 95] width 1543 height 37
click at [1479, 55] on icon "089F7B8B-B2A5-4AFE-B5C0-19BA573D28AC" at bounding box center [1471, 56] width 18 height 18
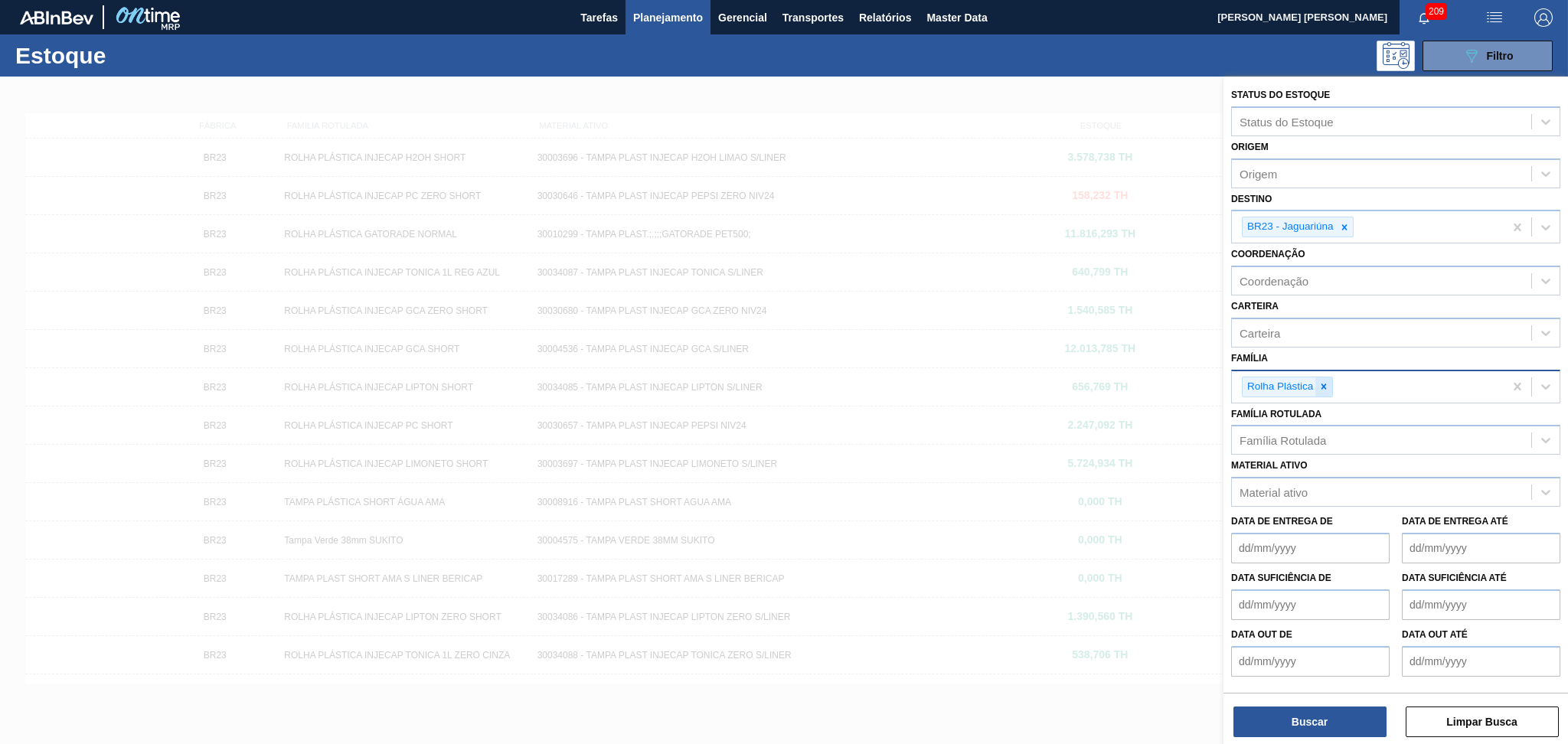
click at [1327, 384] on icon at bounding box center [1323, 386] width 10 height 10
click at [1292, 384] on div "Família" at bounding box center [1382, 385] width 299 height 22
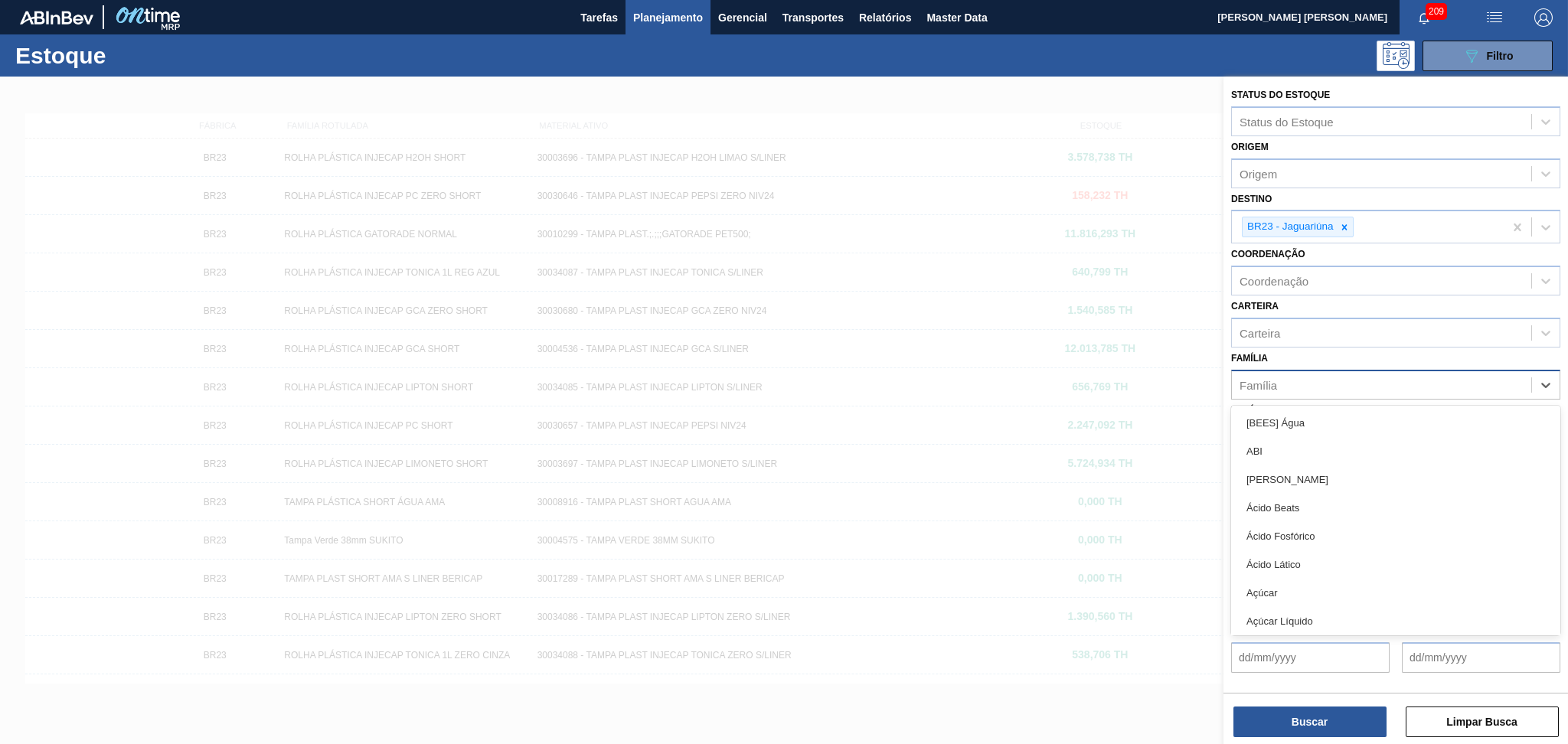
click at [1292, 384] on div "Família" at bounding box center [1382, 385] width 299 height 22
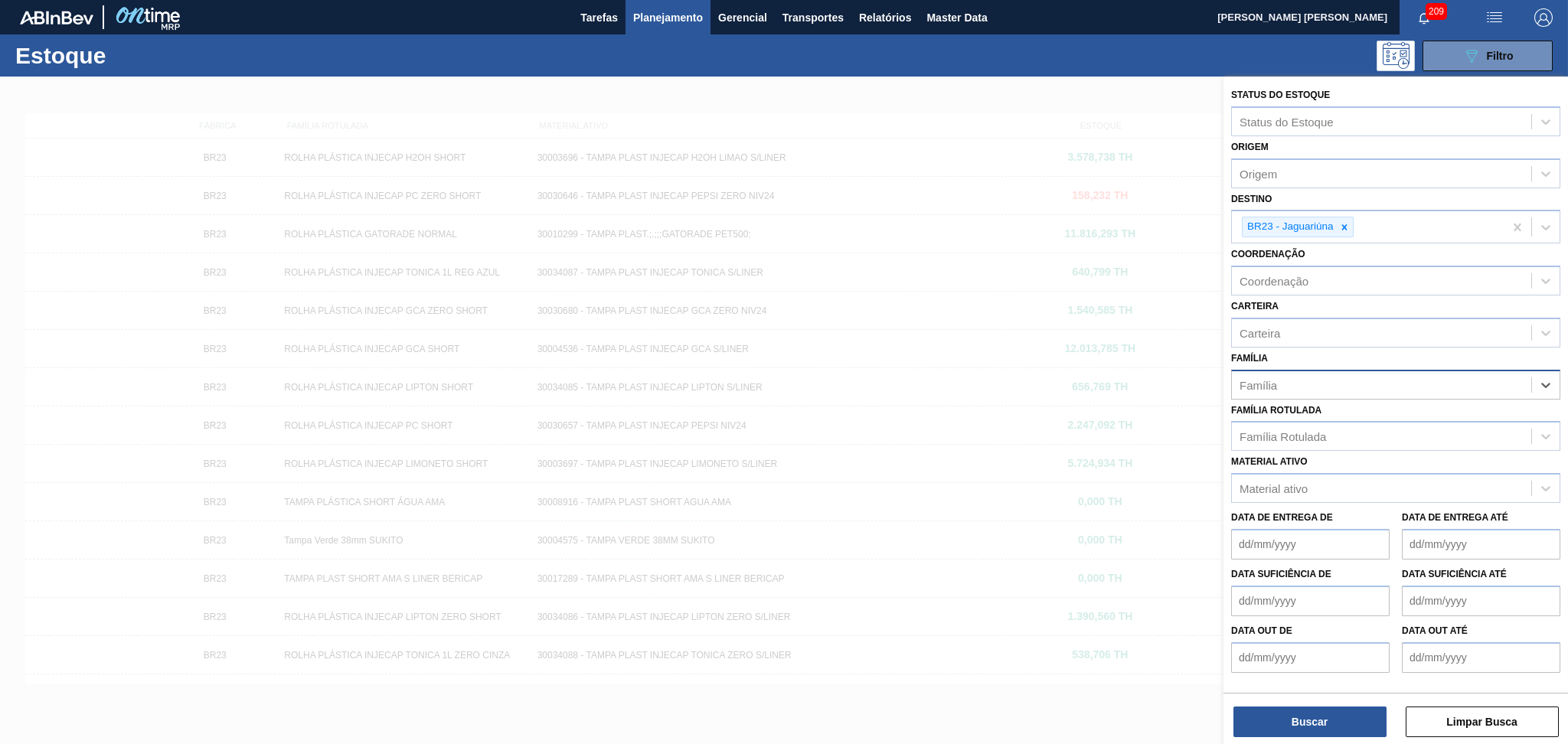
click at [1292, 384] on div "Família" at bounding box center [1382, 385] width 299 height 22
type input "t"
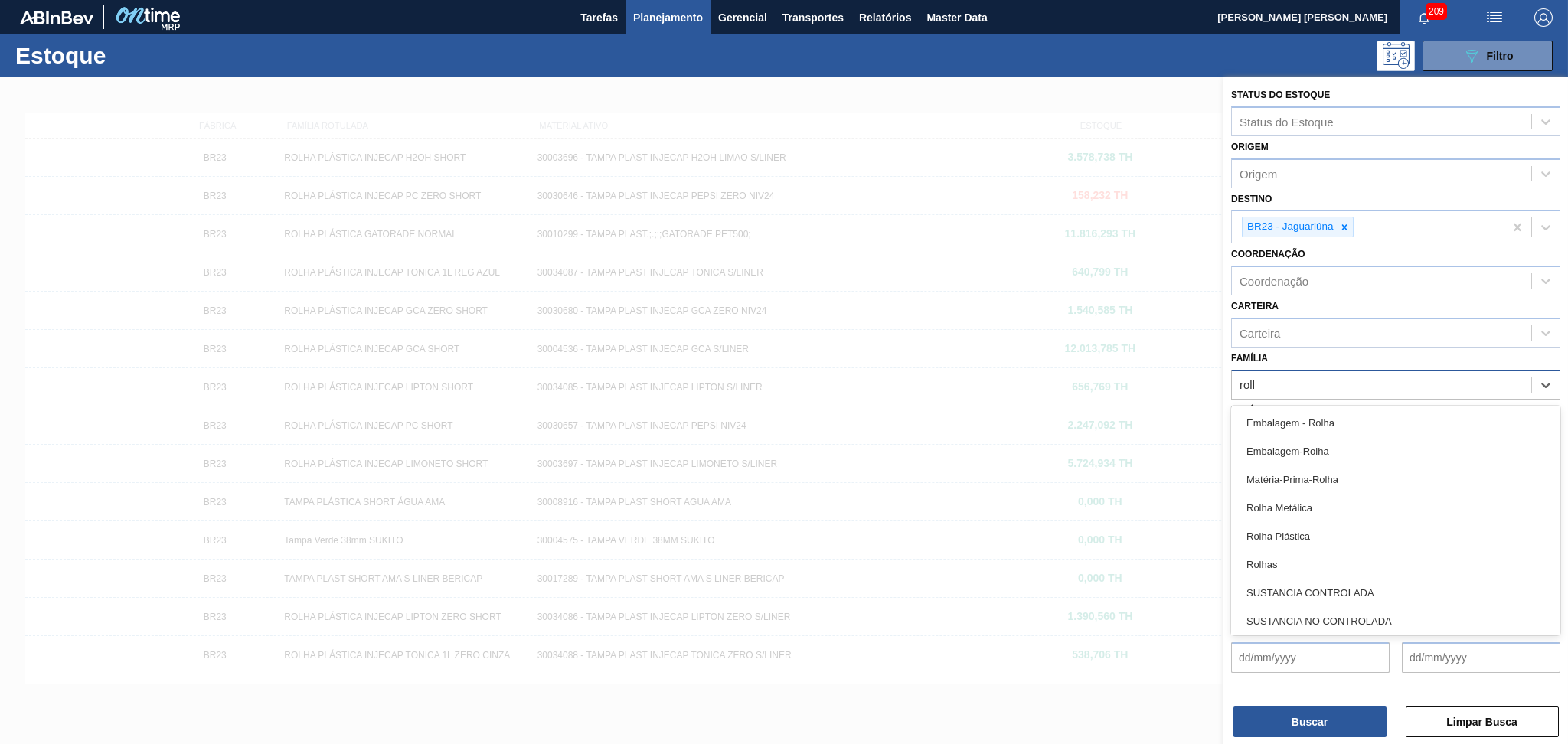
type input "rolha"
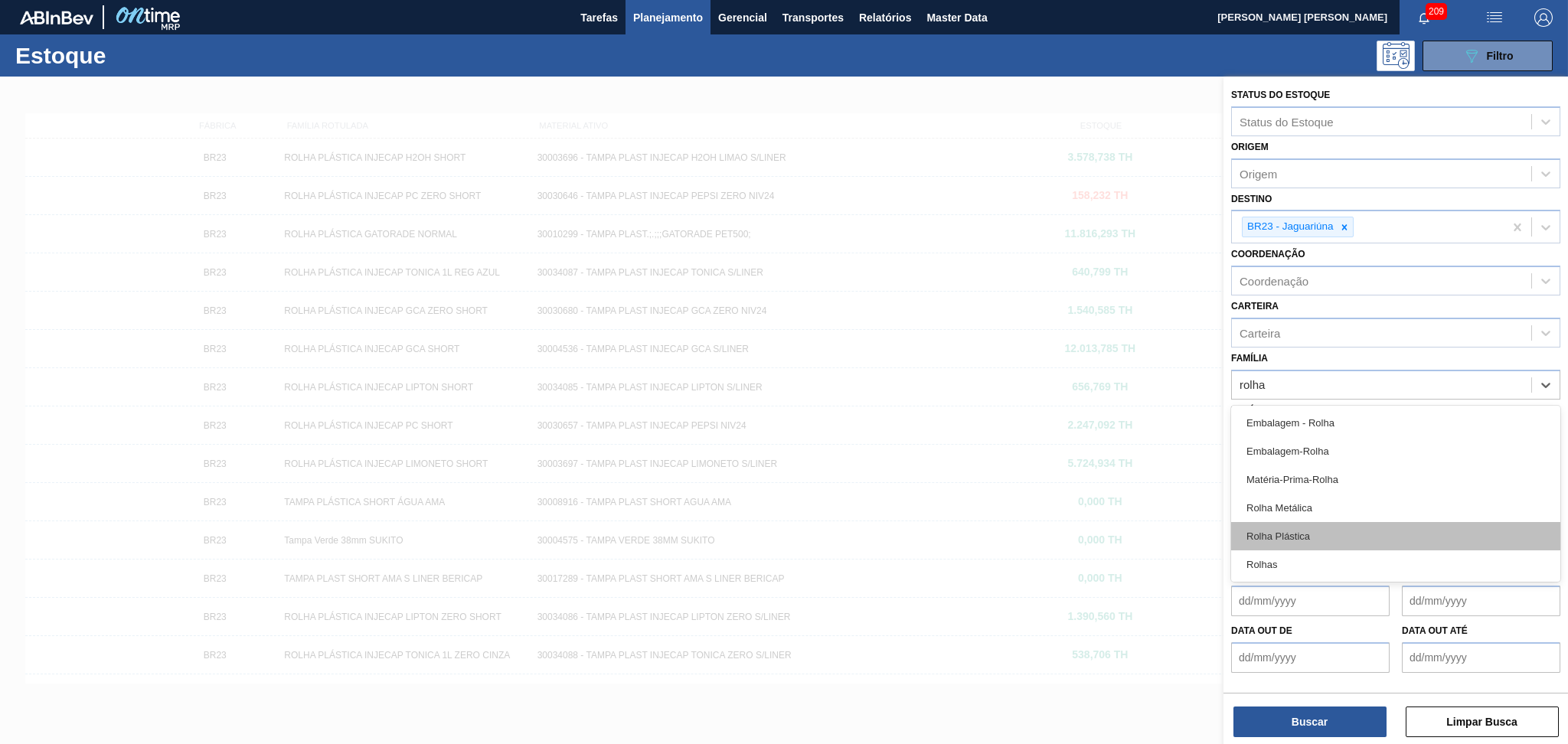
click at [1289, 532] on div "Rolha Plástica" at bounding box center [1395, 537] width 329 height 29
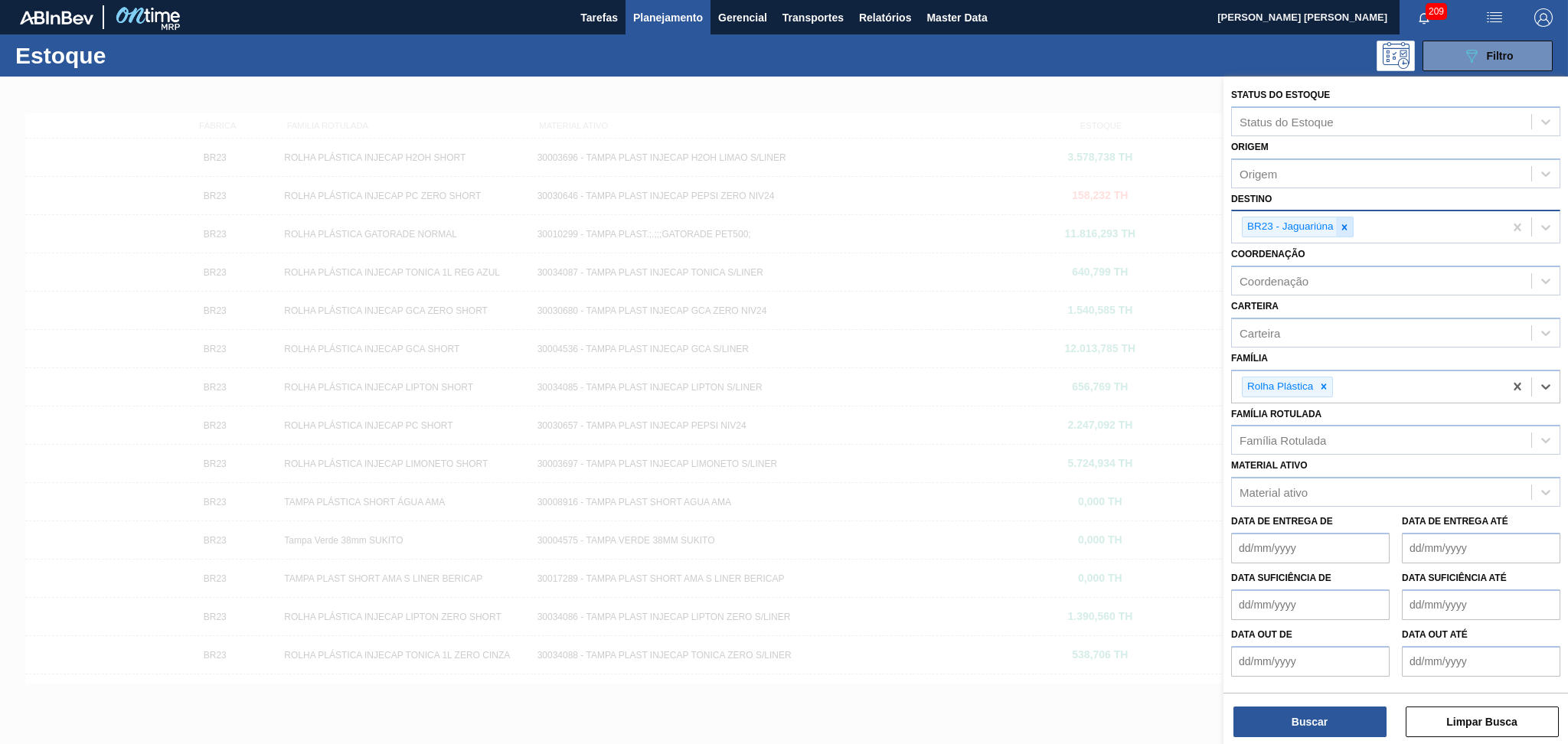
click at [1343, 228] on icon at bounding box center [1343, 227] width 10 height 10
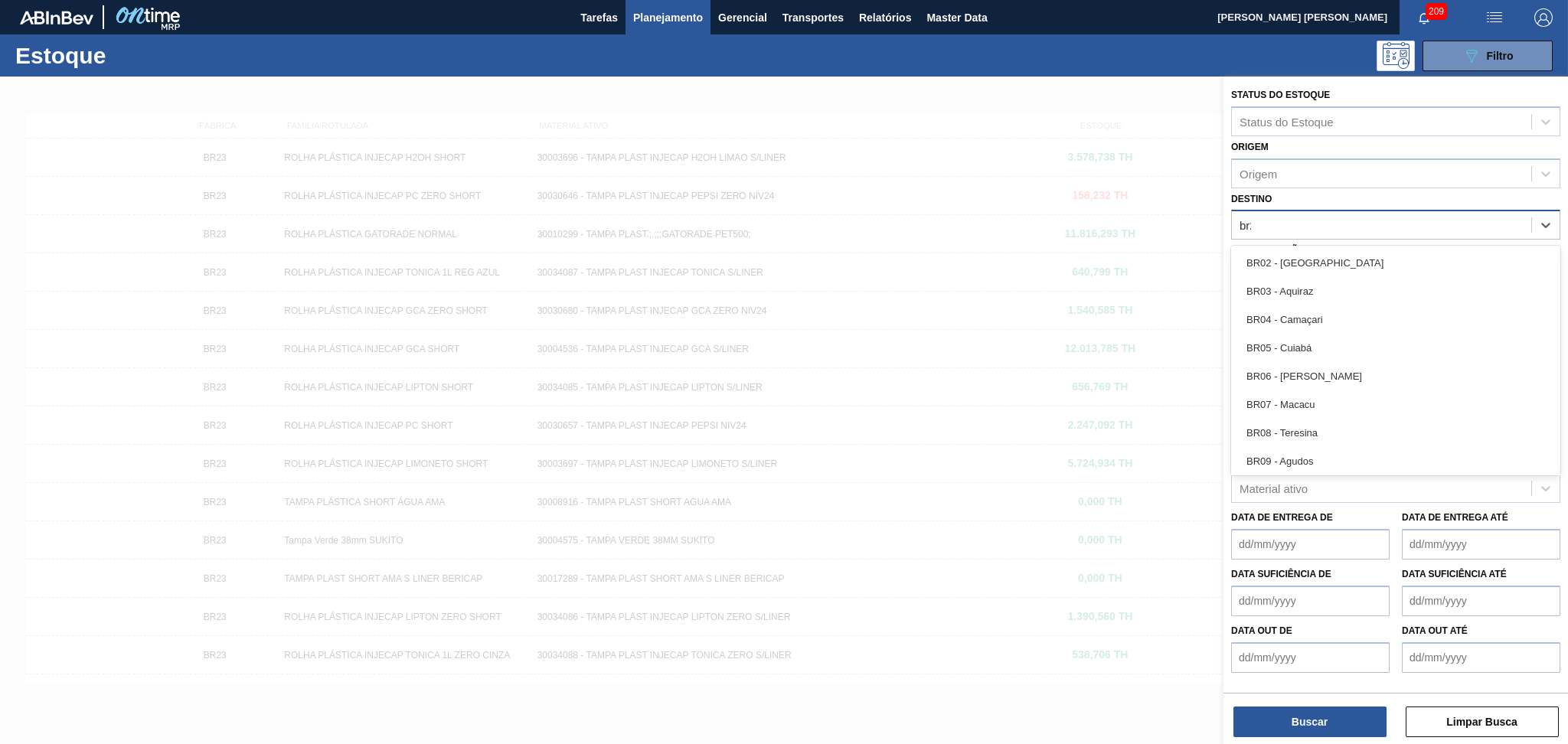
type input "br20"
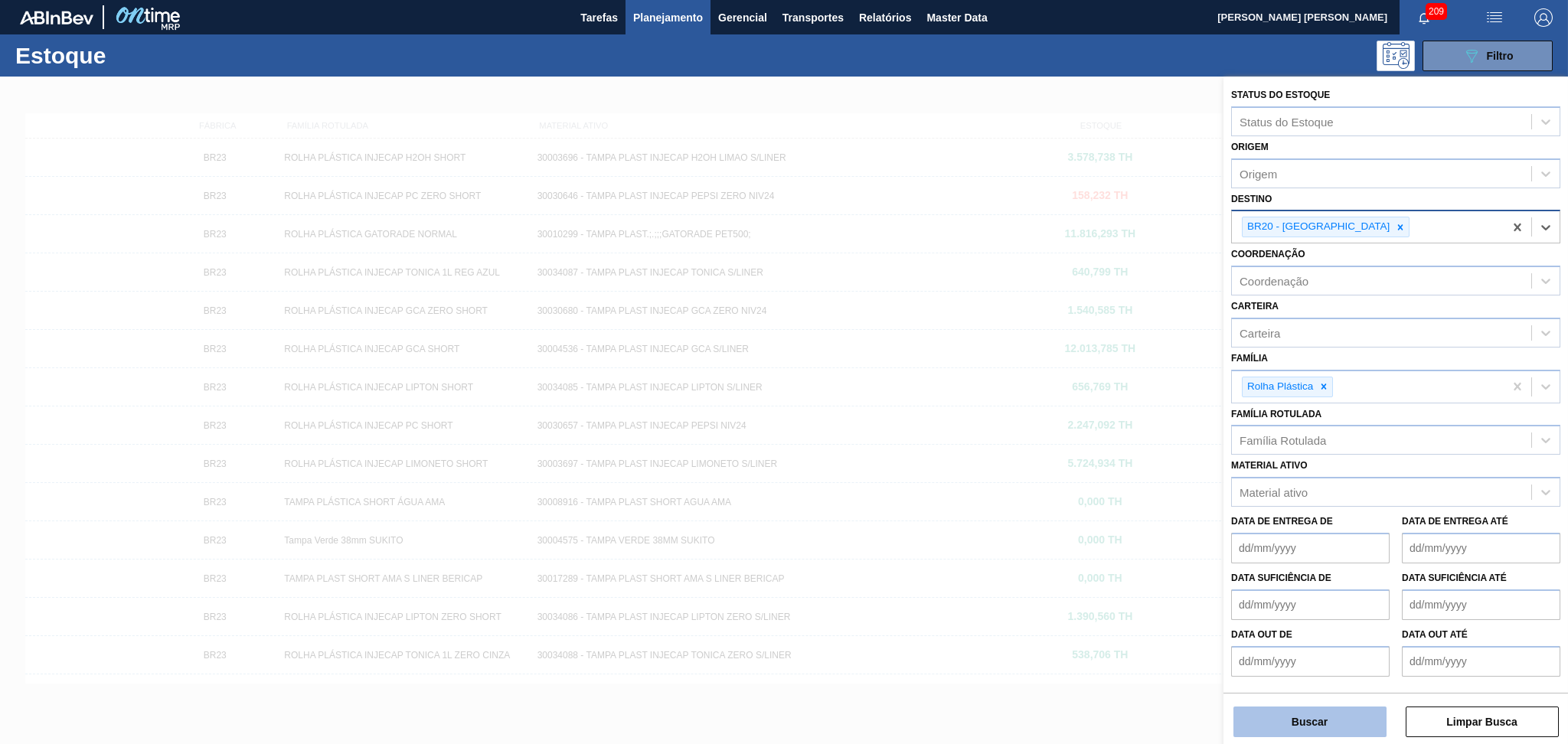
click at [1288, 718] on button "Buscar" at bounding box center [1309, 722] width 153 height 30
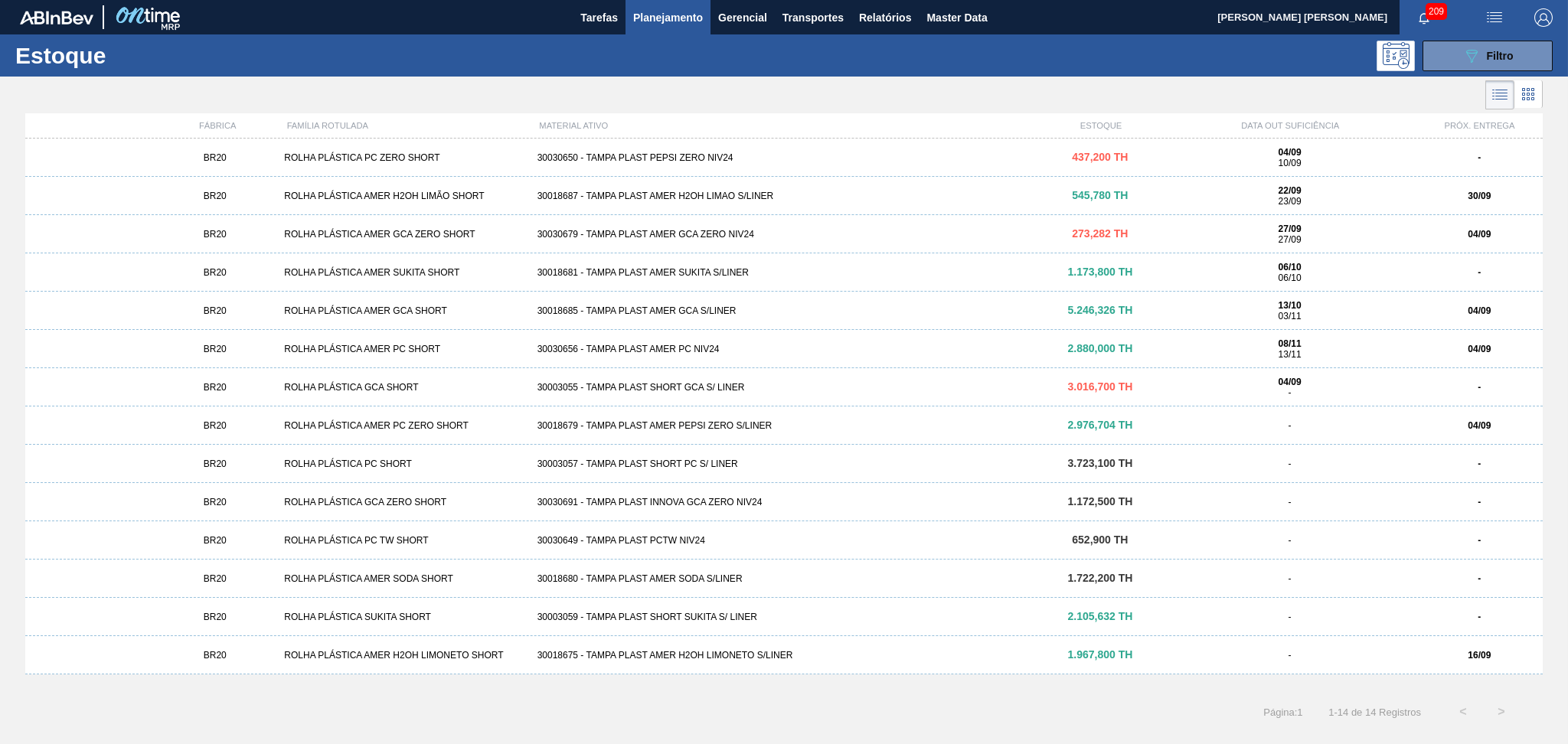
click at [705, 190] on div "30018687 - TAMPA PLAST AMER H2OH LIMAO S/LINER" at bounding box center [784, 195] width 506 height 10
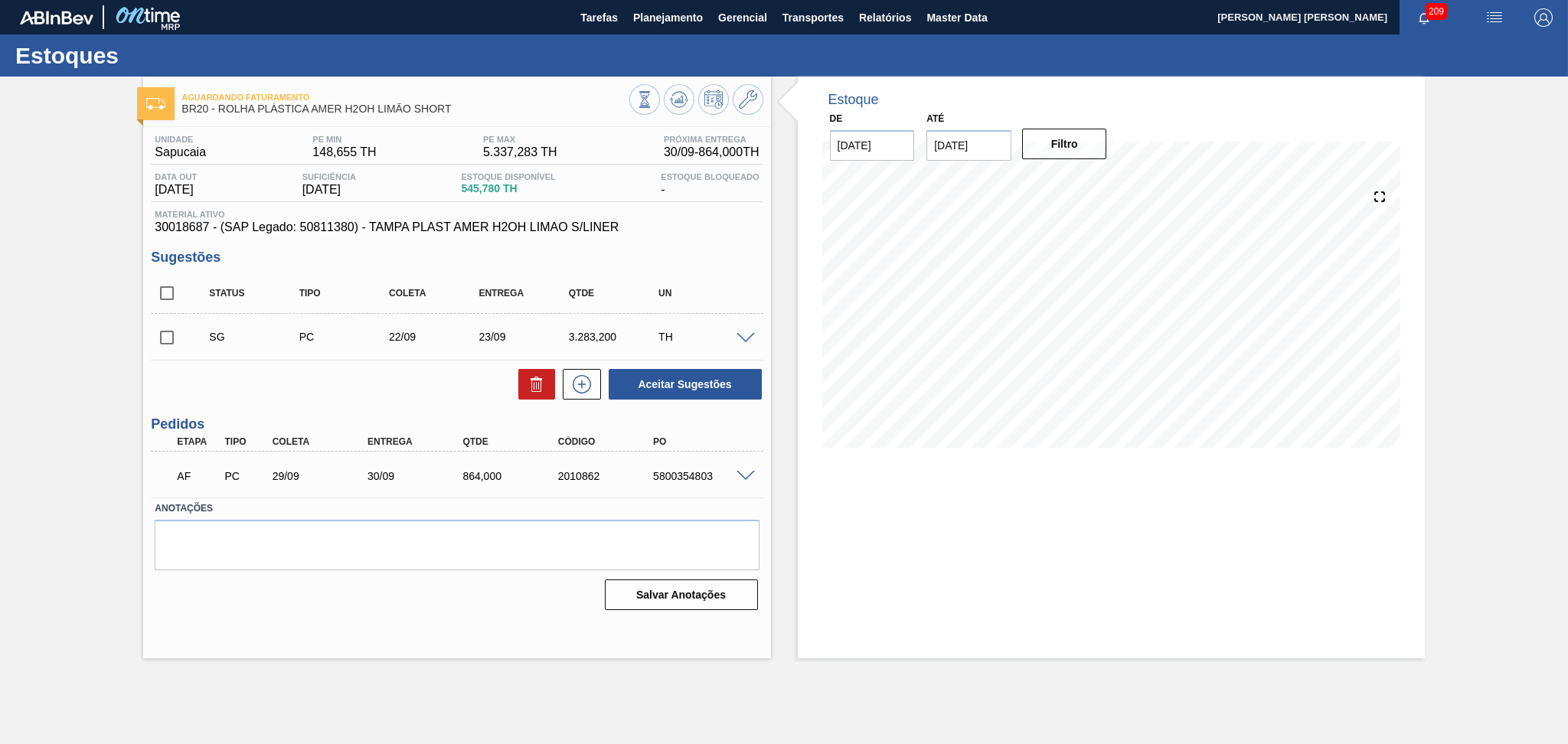
click at [780, 173] on div "Estoque De [DATE] Até [DATE] Filtro" at bounding box center [1097, 367] width 654 height 582
click at [412, 385] on div "Aceitar Sugestões" at bounding box center [456, 384] width 612 height 33
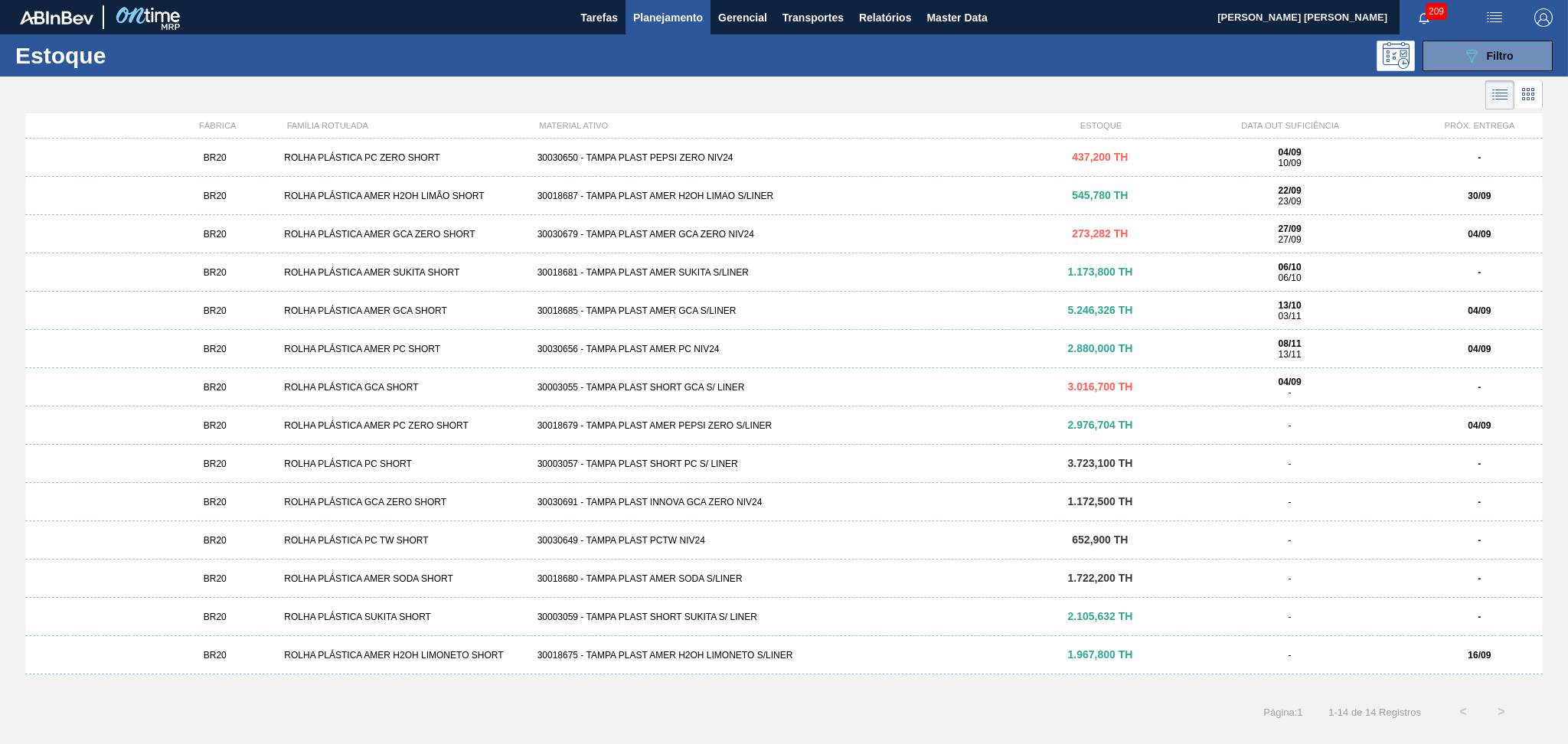
click at [748, 201] on div "30018687 - TAMPA PLAST AMER H2OH LIMAO S/LINER" at bounding box center [784, 195] width 506 height 10
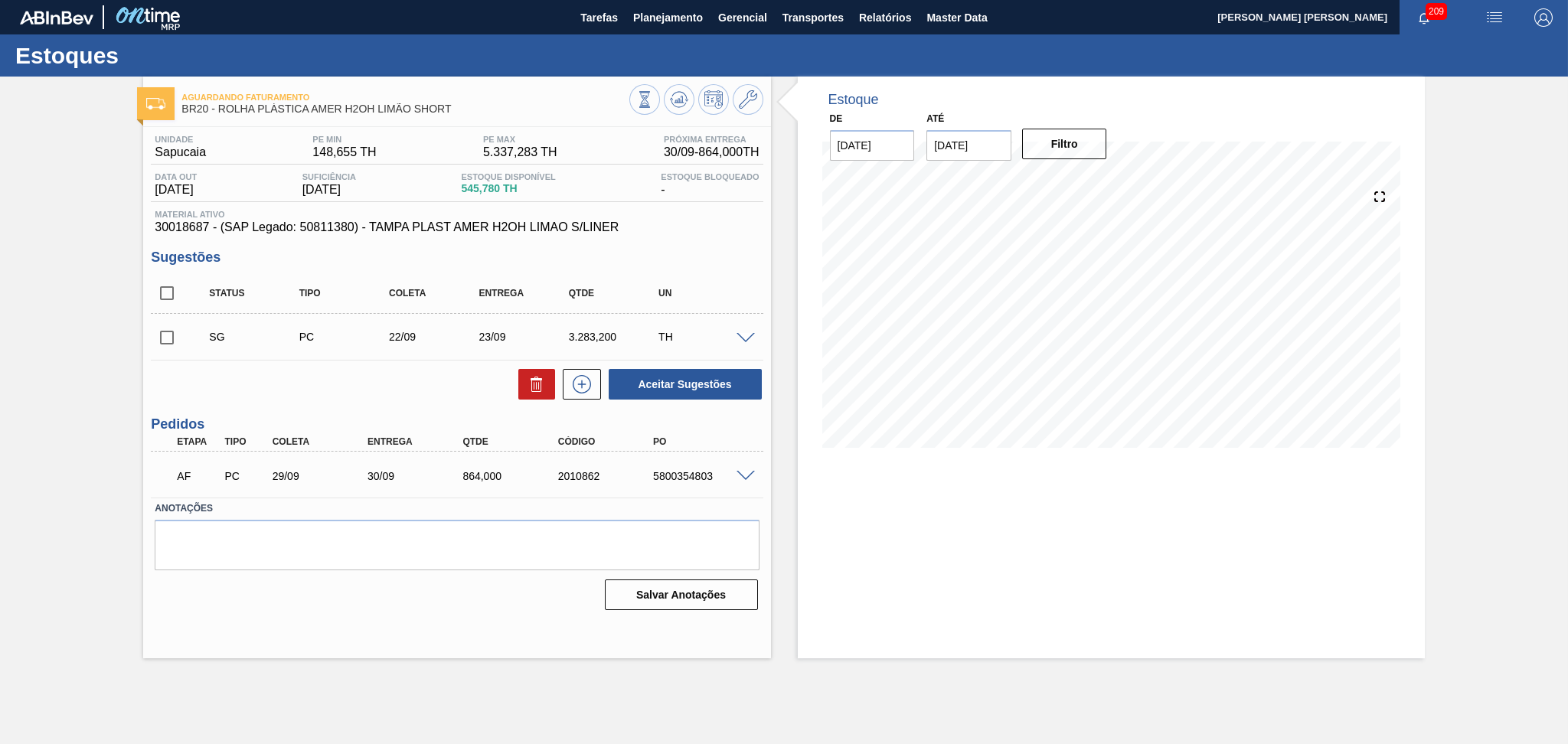
click at [113, 374] on div "Aguardando Faturamento BR20 - ROLHA PLÁSTICA AMER H2OH LIMÃO SHORT Unidade Sapu…" at bounding box center [784, 367] width 1568 height 582
drag, startPoint x: 712, startPoint y: 475, endPoint x: 651, endPoint y: 460, distance: 62.8
click at [651, 460] on div "AF PC 29/09 30/09 864,000 2010862 5800354803" at bounding box center [452, 475] width 571 height 30
copy div "5800354803"
click at [664, 12] on span "Planejamento" at bounding box center [667, 18] width 69 height 18
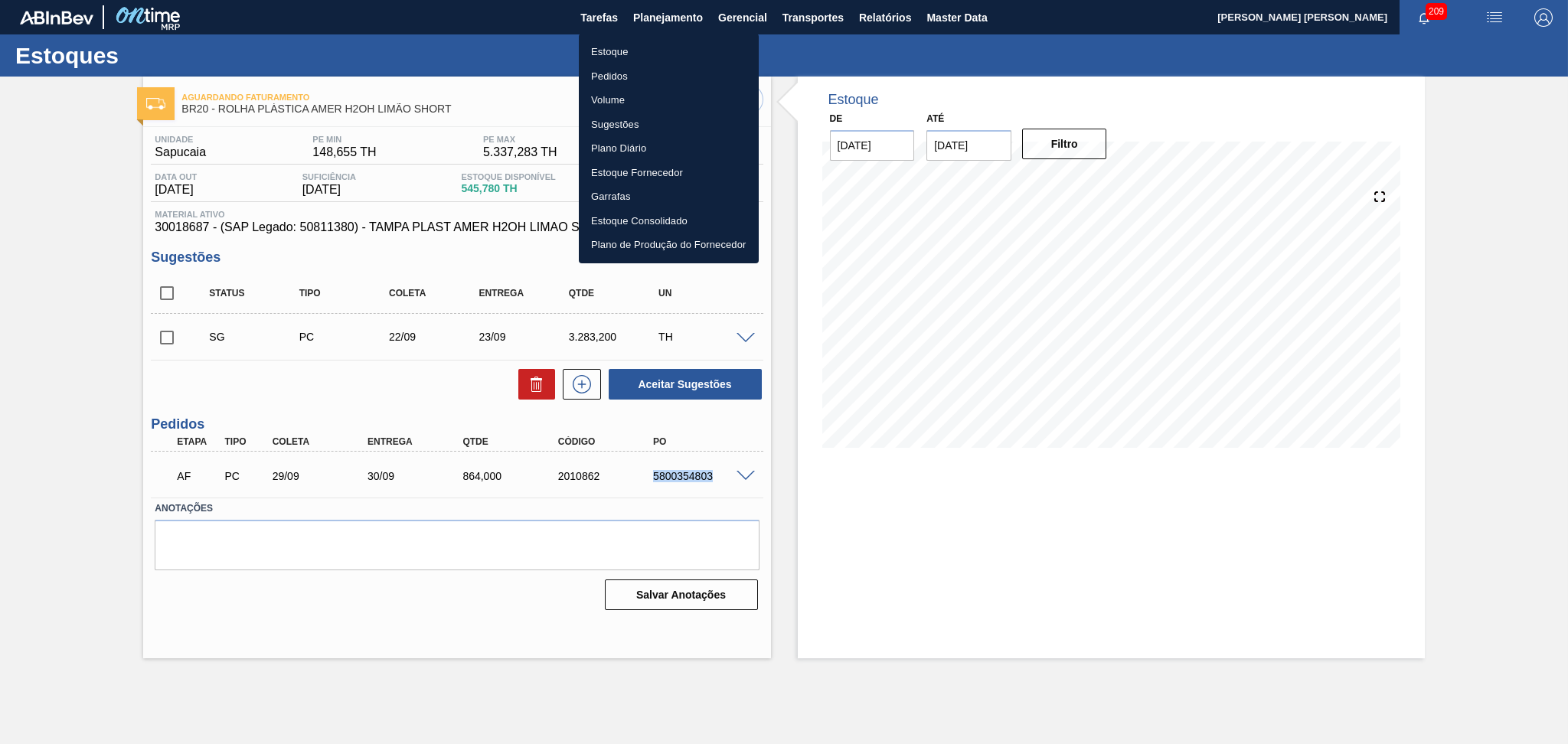
click at [604, 85] on li "Pedidos" at bounding box center [669, 76] width 180 height 25
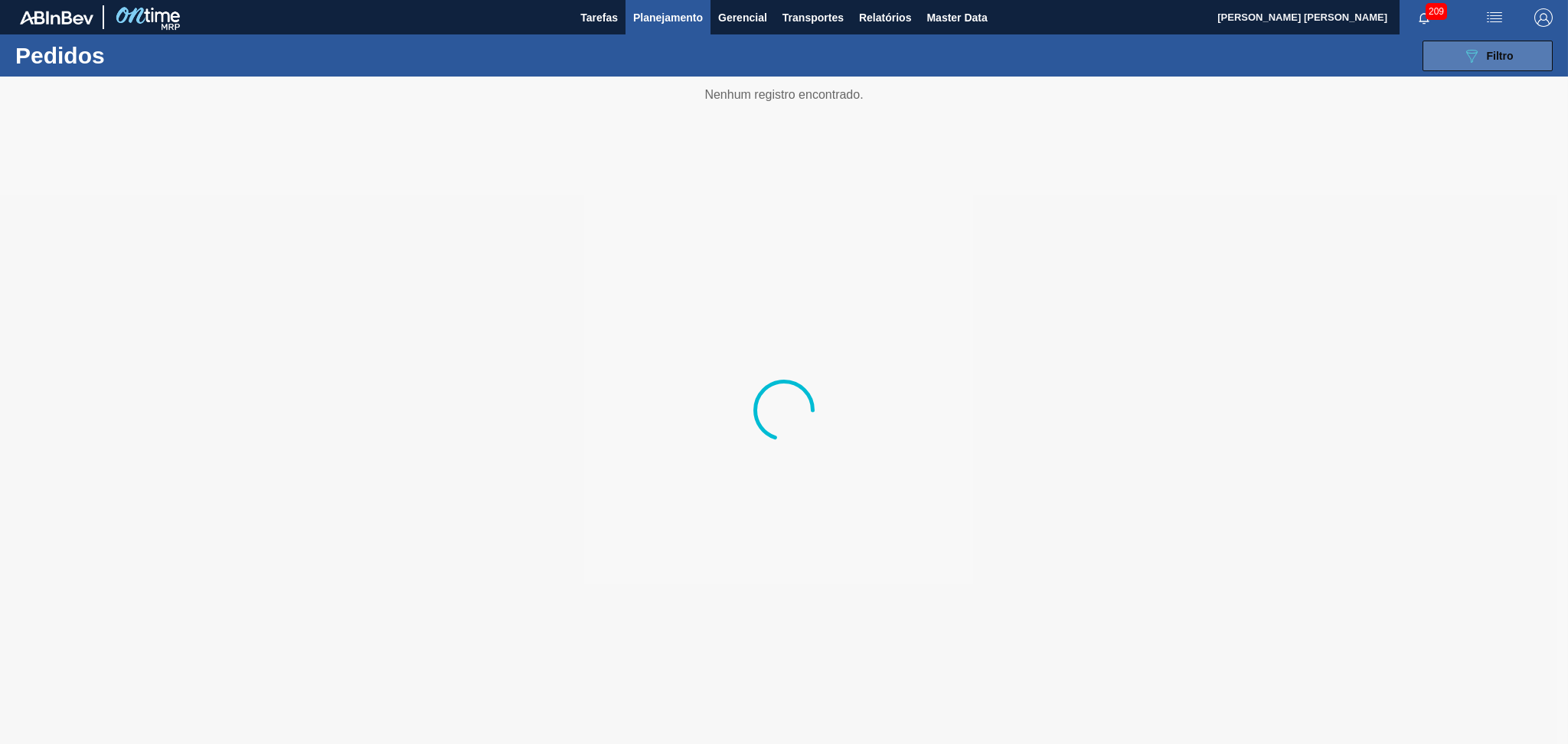
click at [1470, 47] on icon "089F7B8B-B2A5-4AFE-B5C0-19BA573D28AC" at bounding box center [1471, 56] width 18 height 18
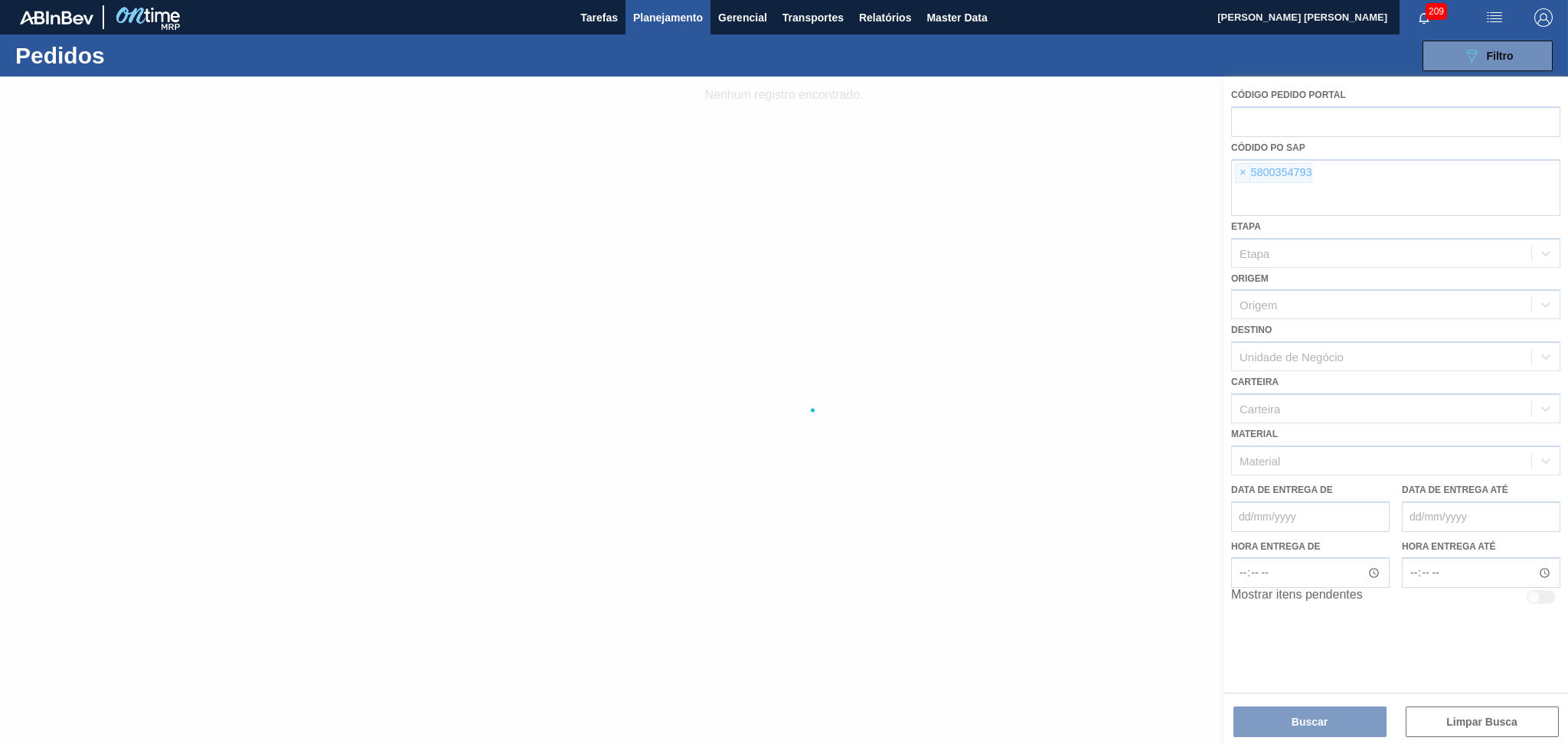
click at [1242, 170] on div at bounding box center [784, 410] width 1568 height 668
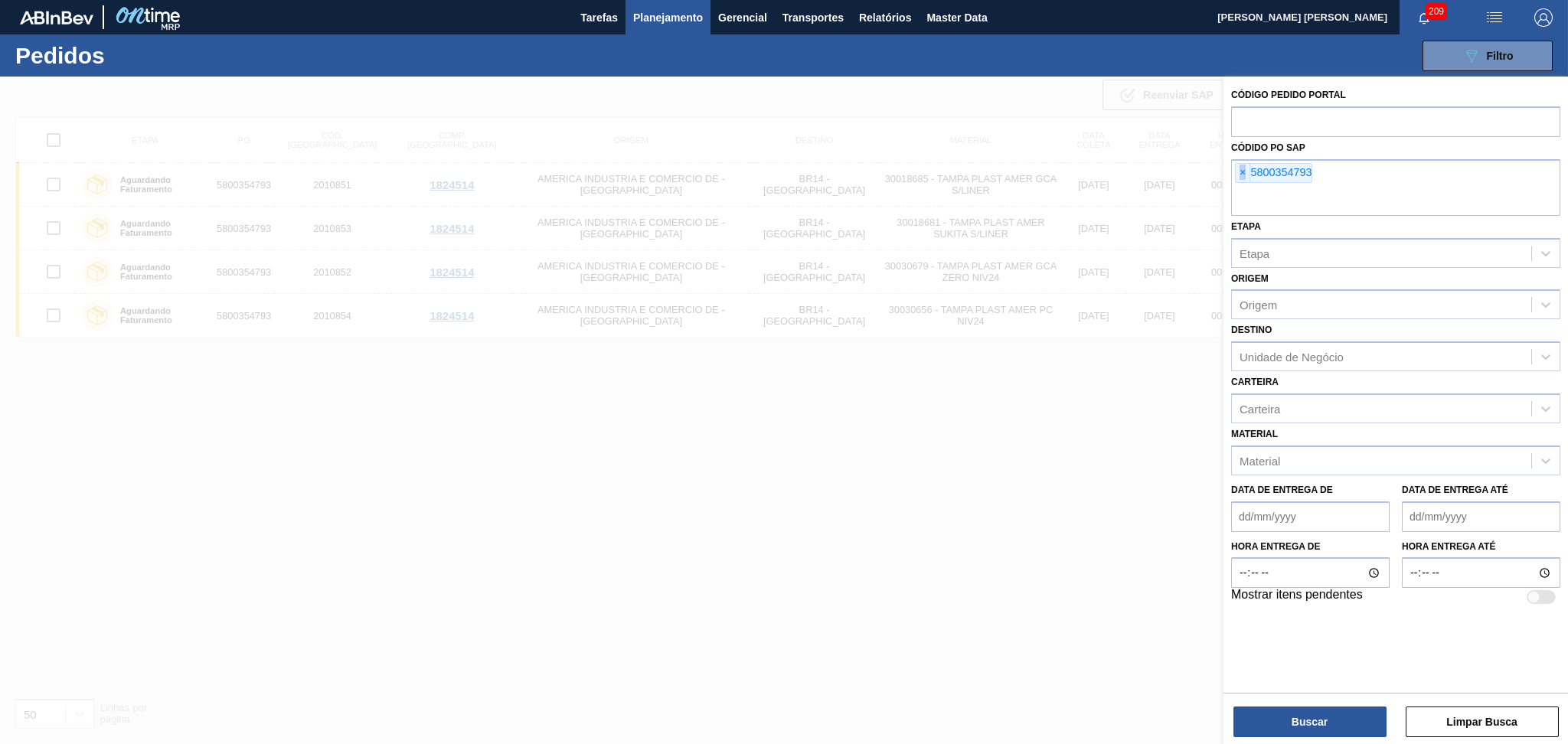
click at [1242, 170] on span "×" at bounding box center [1242, 173] width 14 height 18
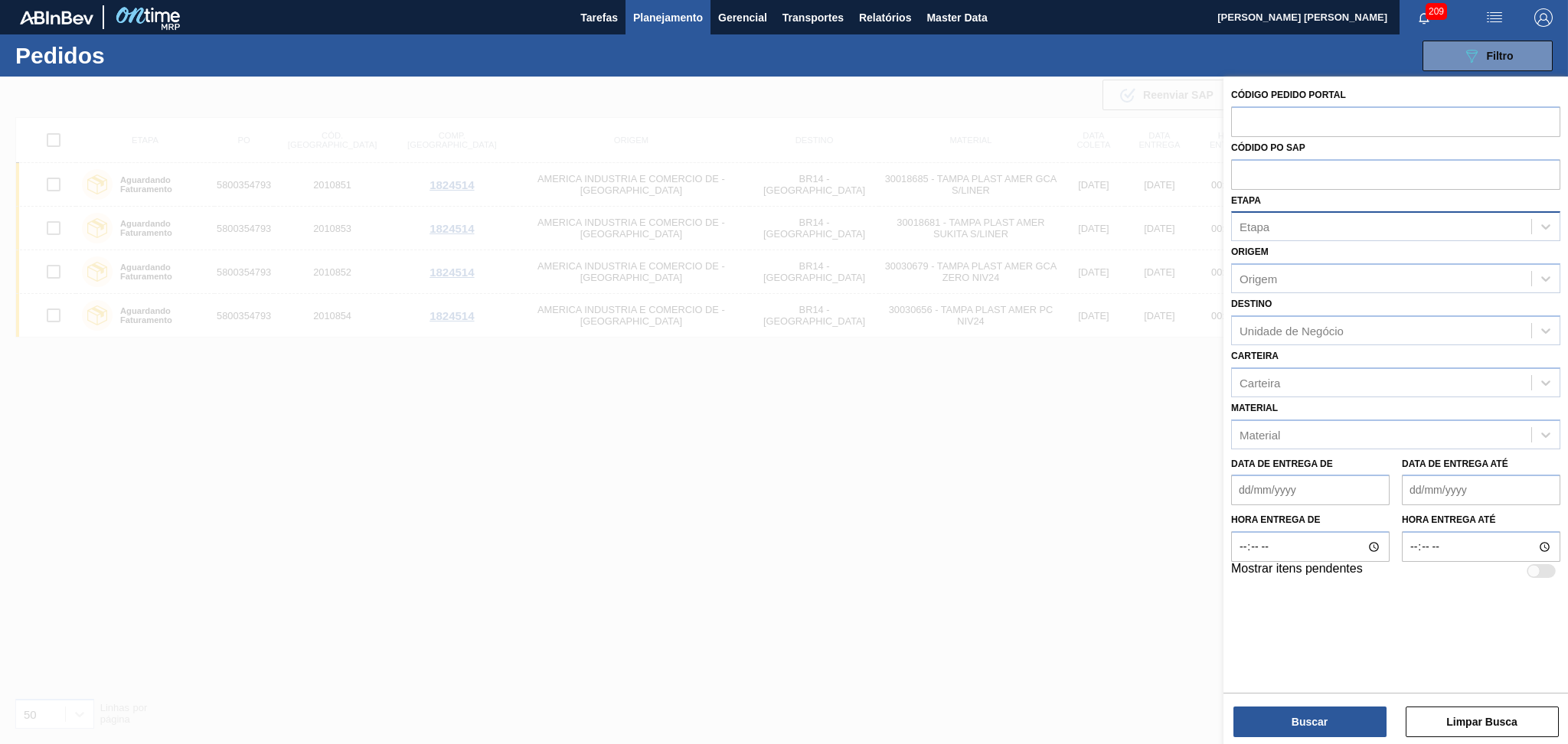
paste input "5800354803"
type input "5800354803"
click at [1294, 722] on button "Buscar" at bounding box center [1309, 722] width 153 height 30
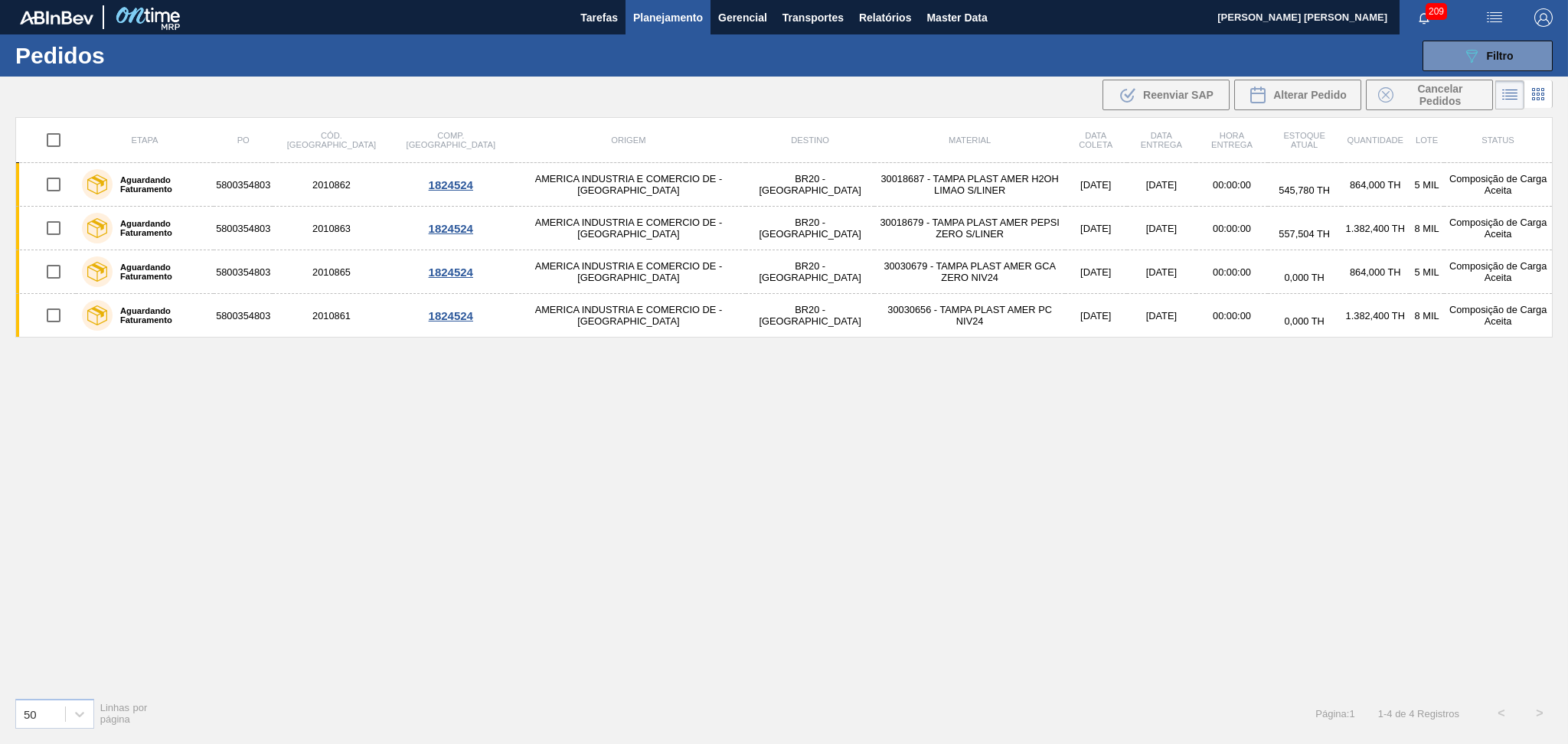
click at [742, 472] on div "Etapa PO Cód. Pedido Comp. Carga Origem Destino Material Data coleta Data entre…" at bounding box center [784, 401] width 1537 height 568
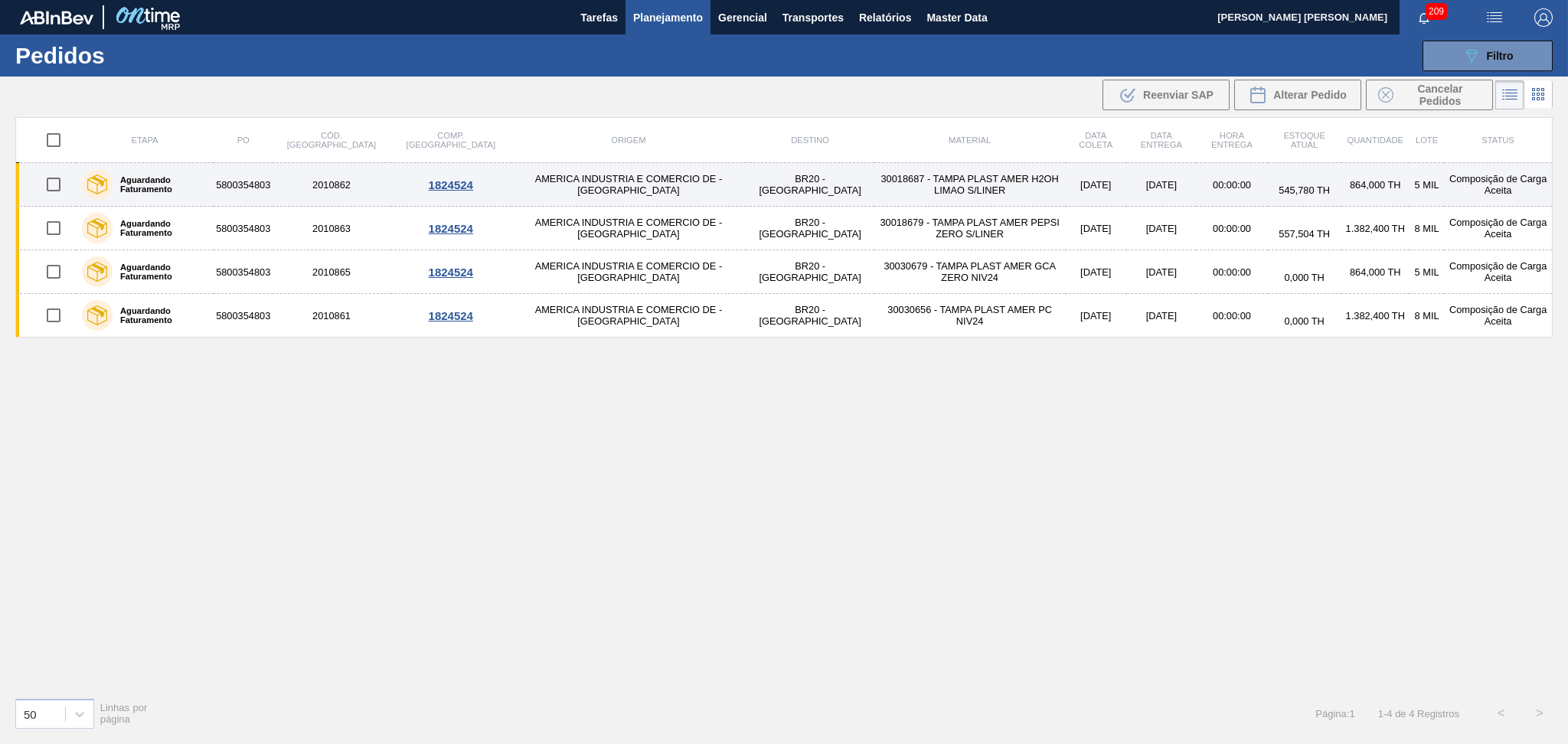
click at [878, 182] on td "30018687 - TAMPA PLAST AMER H2OH LIMAO S/LINER" at bounding box center [969, 185] width 190 height 44
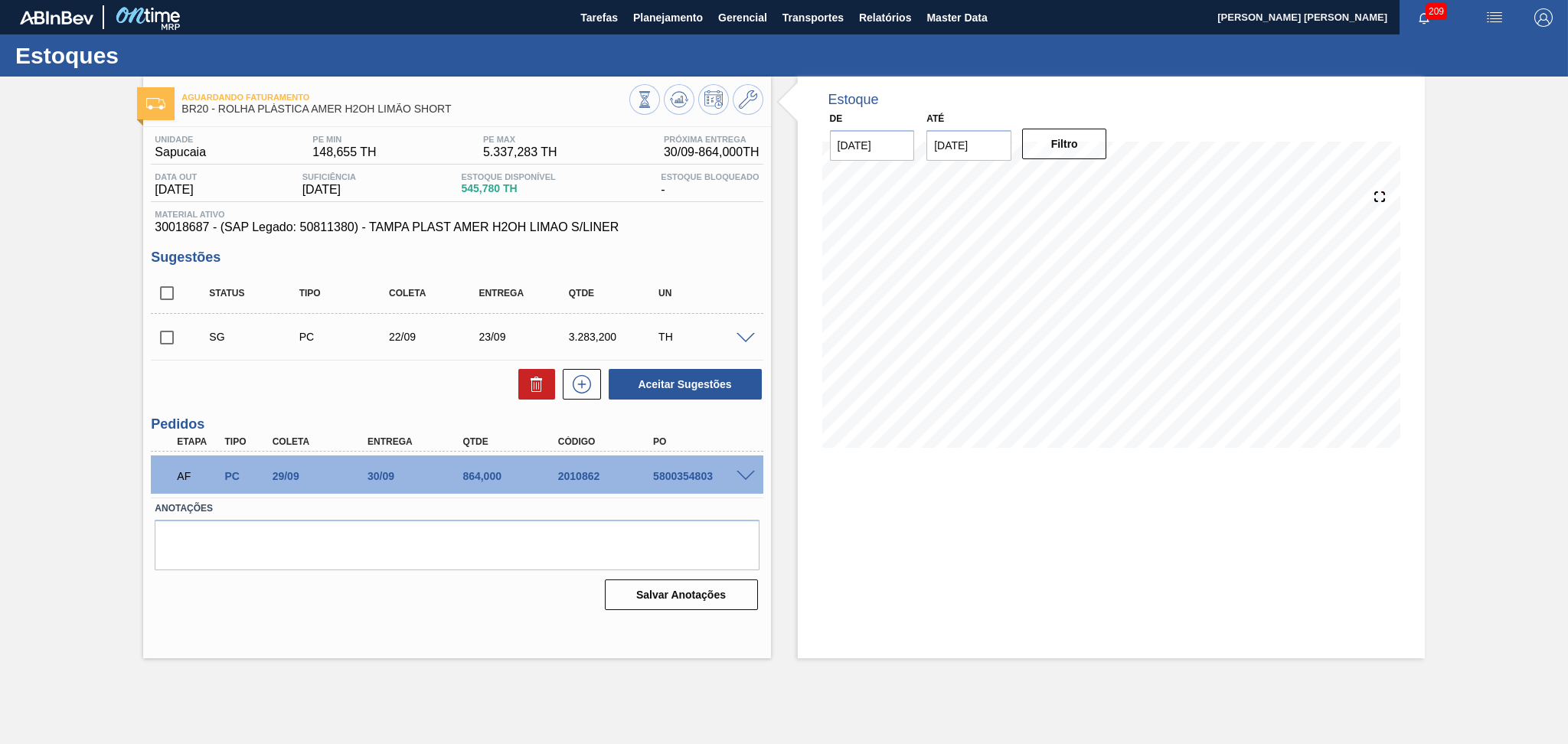
click at [768, 240] on div "Unidade Sapucaia PE MIN 148,655 TH PE MAX 5.337,283 TH Próxima Entrega 30/09 - …" at bounding box center [456, 371] width 627 height 488
click at [676, 104] on icon at bounding box center [678, 99] width 18 height 18
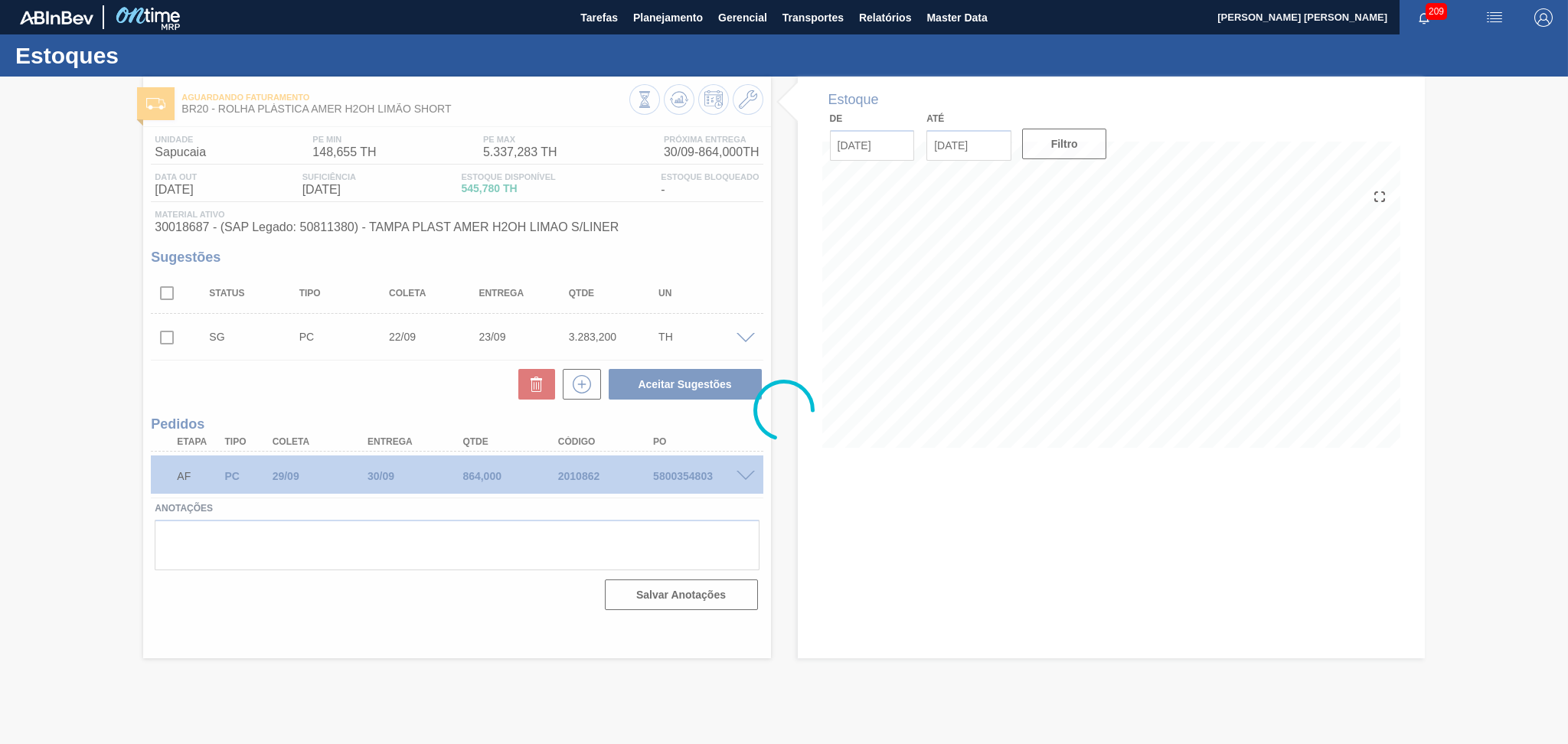
click at [778, 296] on div at bounding box center [784, 410] width 1568 height 668
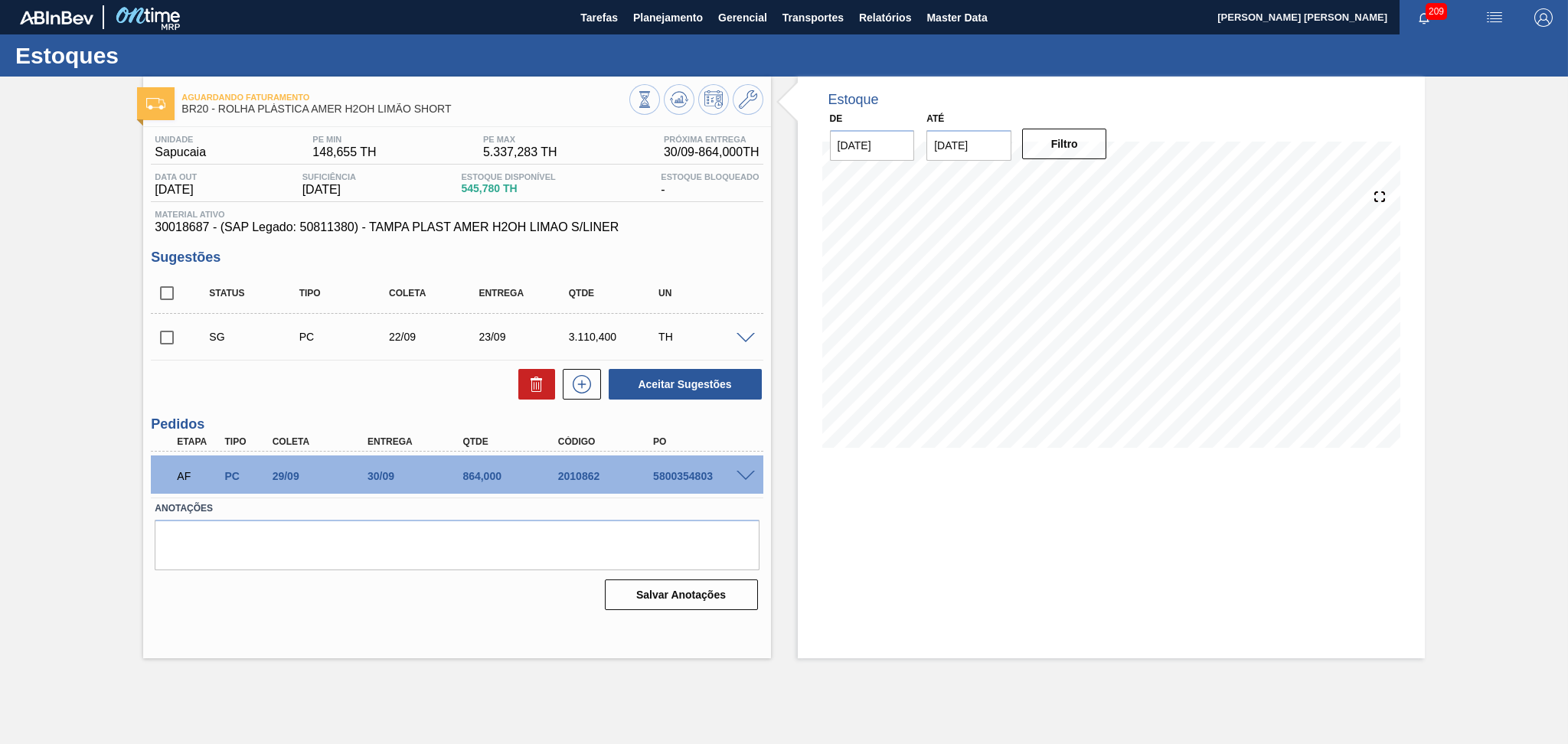
click at [765, 283] on div "Unidade Sapucaia PE MIN 148,655 TH PE MAX 5.337,283 TH Próxima Entrega 30/09 - …" at bounding box center [456, 371] width 627 height 488
click at [777, 260] on div "Estoque De 04/09/2025 Até 10/10/2025 Filtro 07/09 Projeção de Estoque 199.028 N…" at bounding box center [1097, 367] width 654 height 582
click at [760, 310] on div "Status Tipo Coleta Entrega Qtde UN" at bounding box center [456, 293] width 612 height 41
click at [768, 251] on div "Unidade Sapucaia PE MIN 148,655 TH PE MAX 5.337,283 TH Próxima Entrega 30/09 - …" at bounding box center [456, 371] width 627 height 488
click at [780, 269] on div "Estoque De 04/09/2025 Até 10/10/2025 Filtro 07/09 Projeção de Estoque 199.028 N…" at bounding box center [1097, 367] width 654 height 582
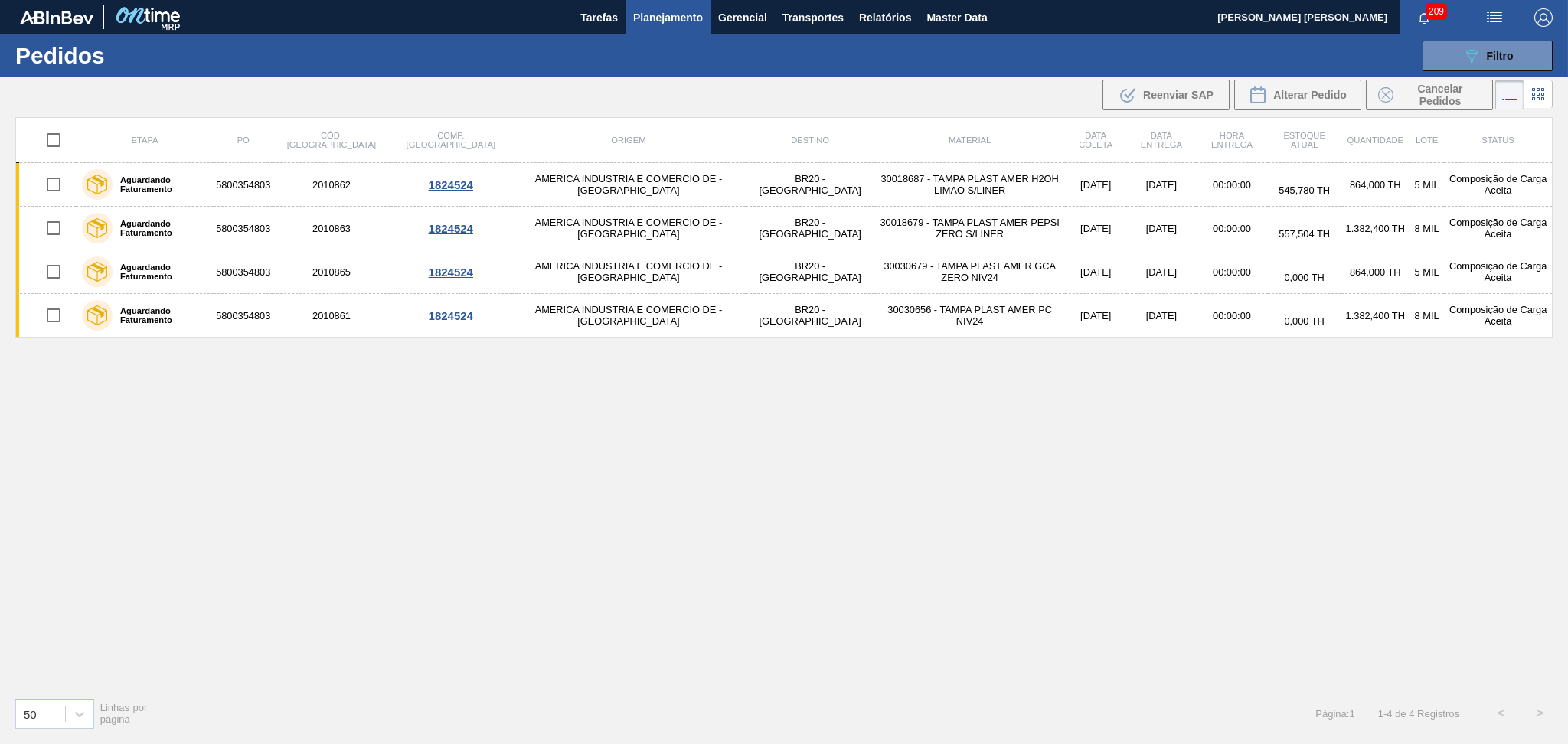
click at [596, 494] on div "Etapa PO Cód. Pedido Comp. Carga Origem Destino Material Data coleta Data entre…" at bounding box center [784, 401] width 1537 height 568
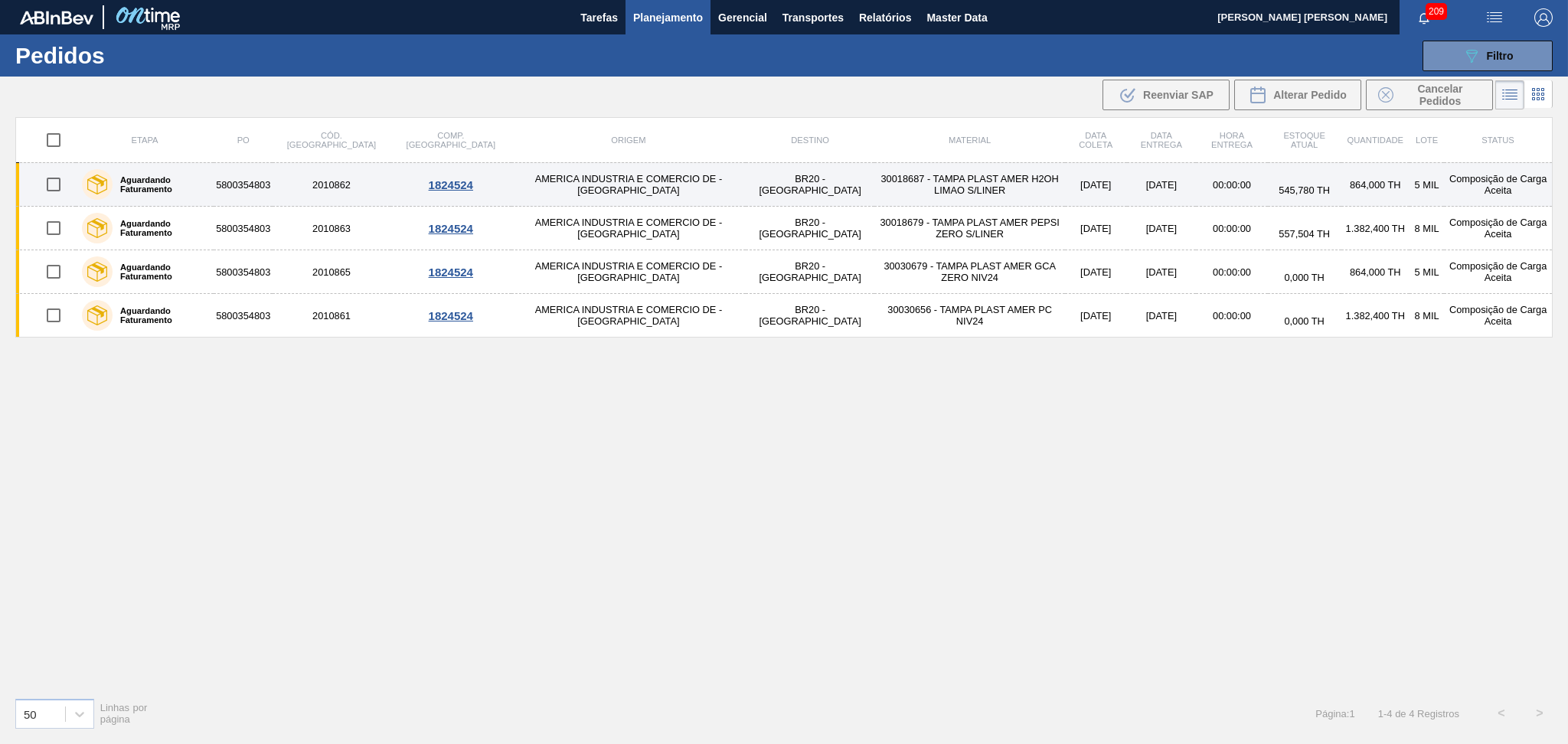
click at [896, 187] on td "30018687 - TAMPA PLAST AMER H2OH LIMAO S/LINER" at bounding box center [969, 185] width 190 height 44
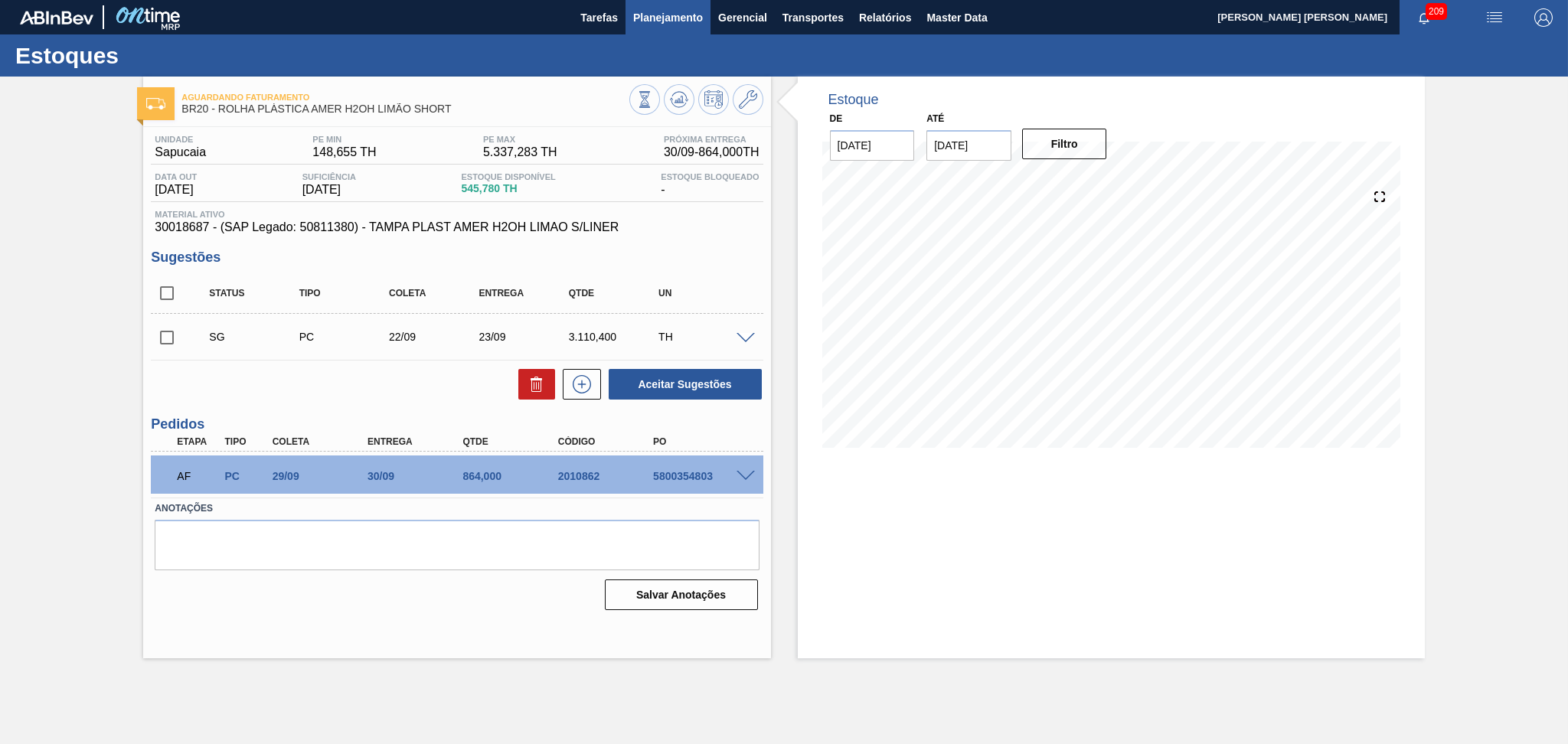
click at [672, 22] on span "Planejamento" at bounding box center [667, 18] width 69 height 18
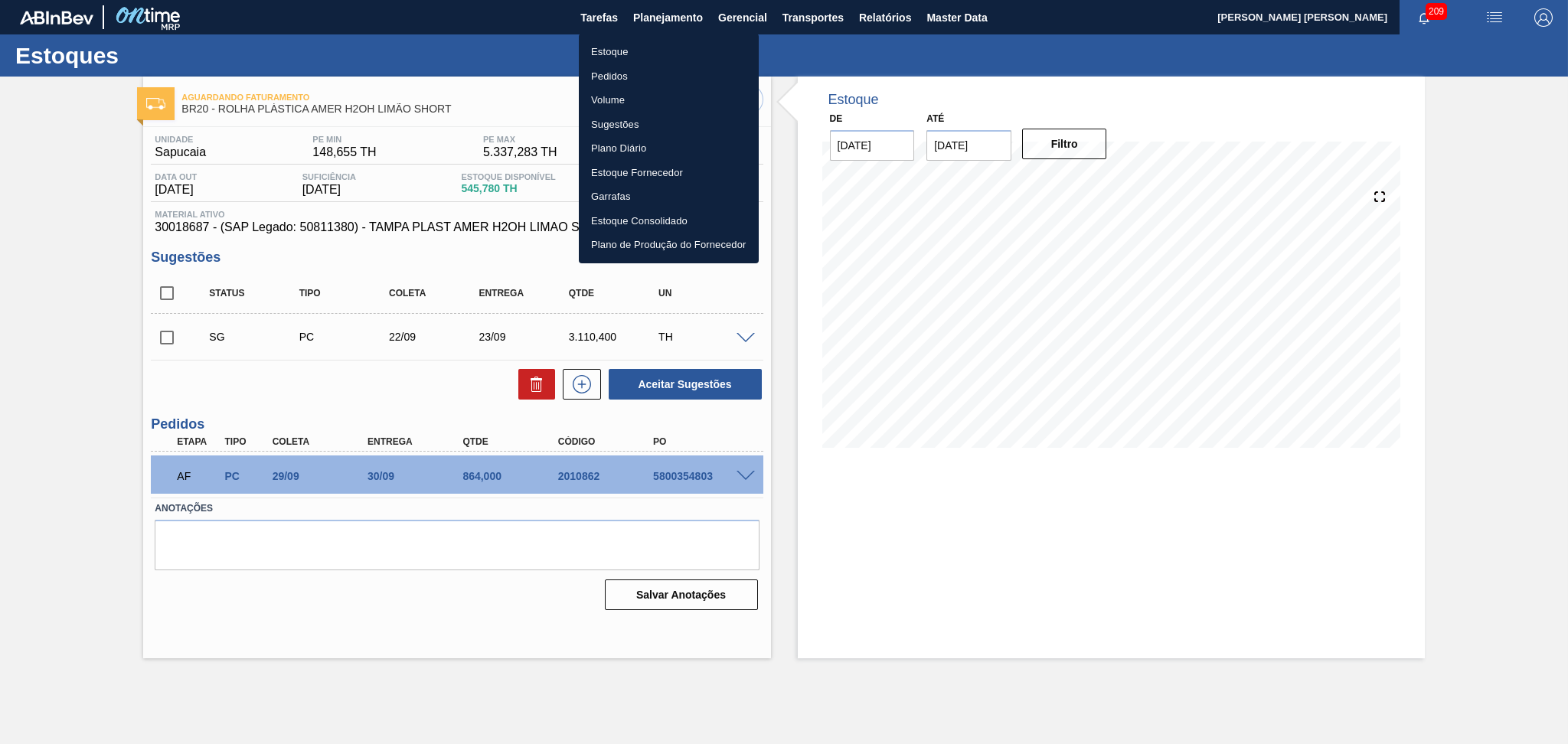
click at [604, 76] on li "Pedidos" at bounding box center [669, 76] width 180 height 25
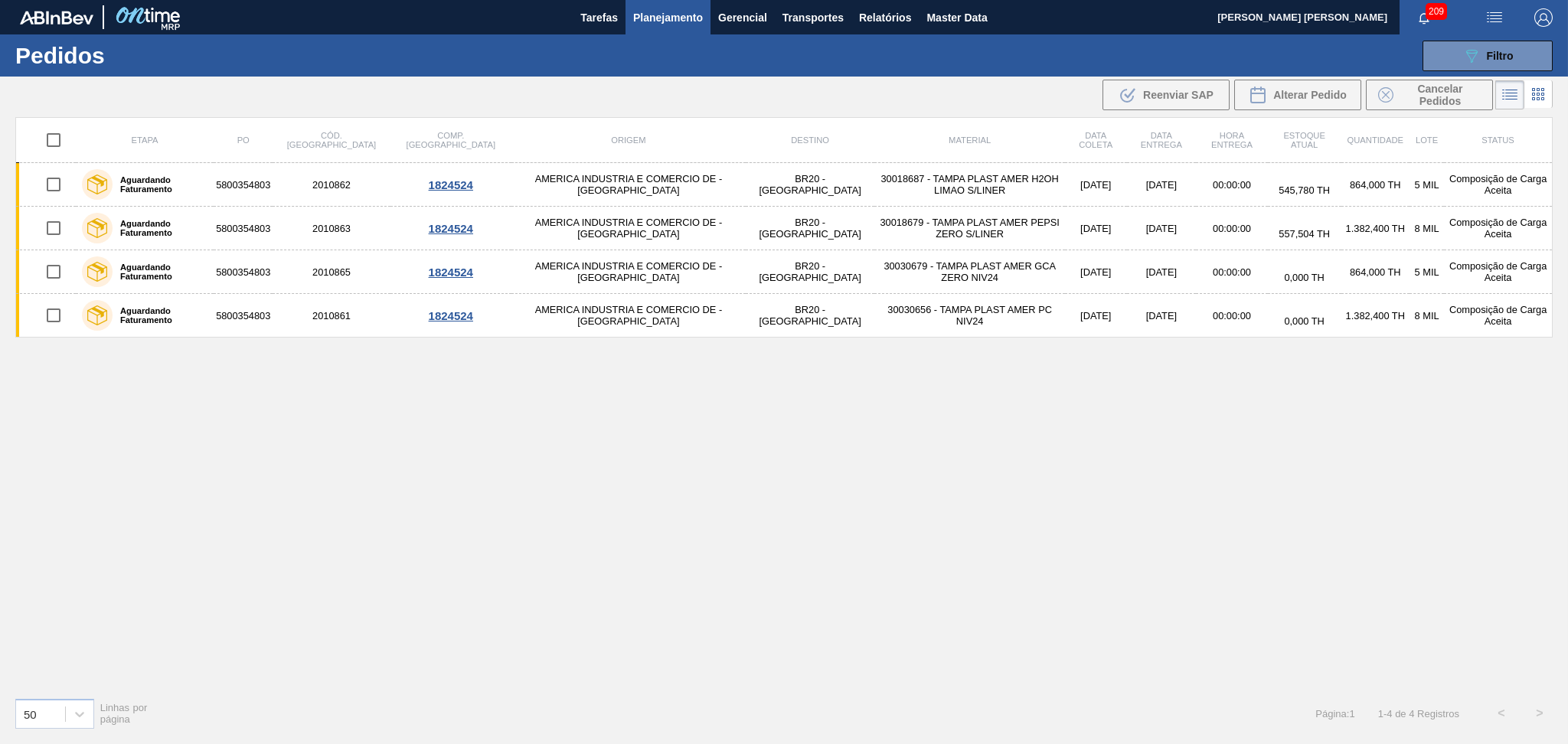
click at [604, 617] on div "Etapa PO Cód. Pedido Comp. Carga Origem Destino Material Data coleta Data entre…" at bounding box center [784, 401] width 1537 height 568
click at [726, 538] on div "Etapa PO Cód. Pedido Comp. Carga Origem Destino Material Data coleta Data entre…" at bounding box center [784, 401] width 1537 height 568
click at [1472, 47] on icon "089F7B8B-B2A5-4AFE-B5C0-19BA573D28AC" at bounding box center [1471, 56] width 18 height 18
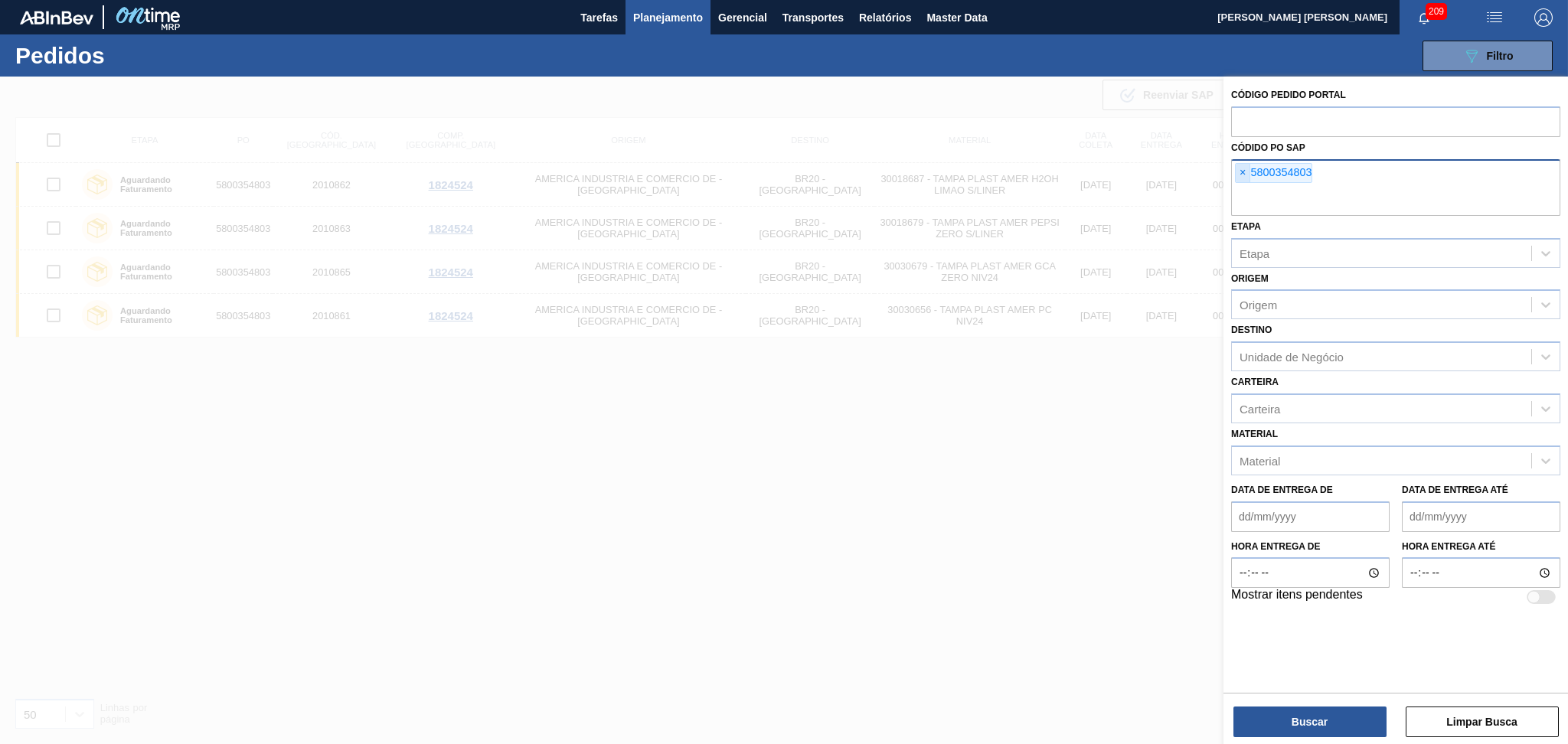
click at [1245, 170] on span "×" at bounding box center [1242, 173] width 14 height 18
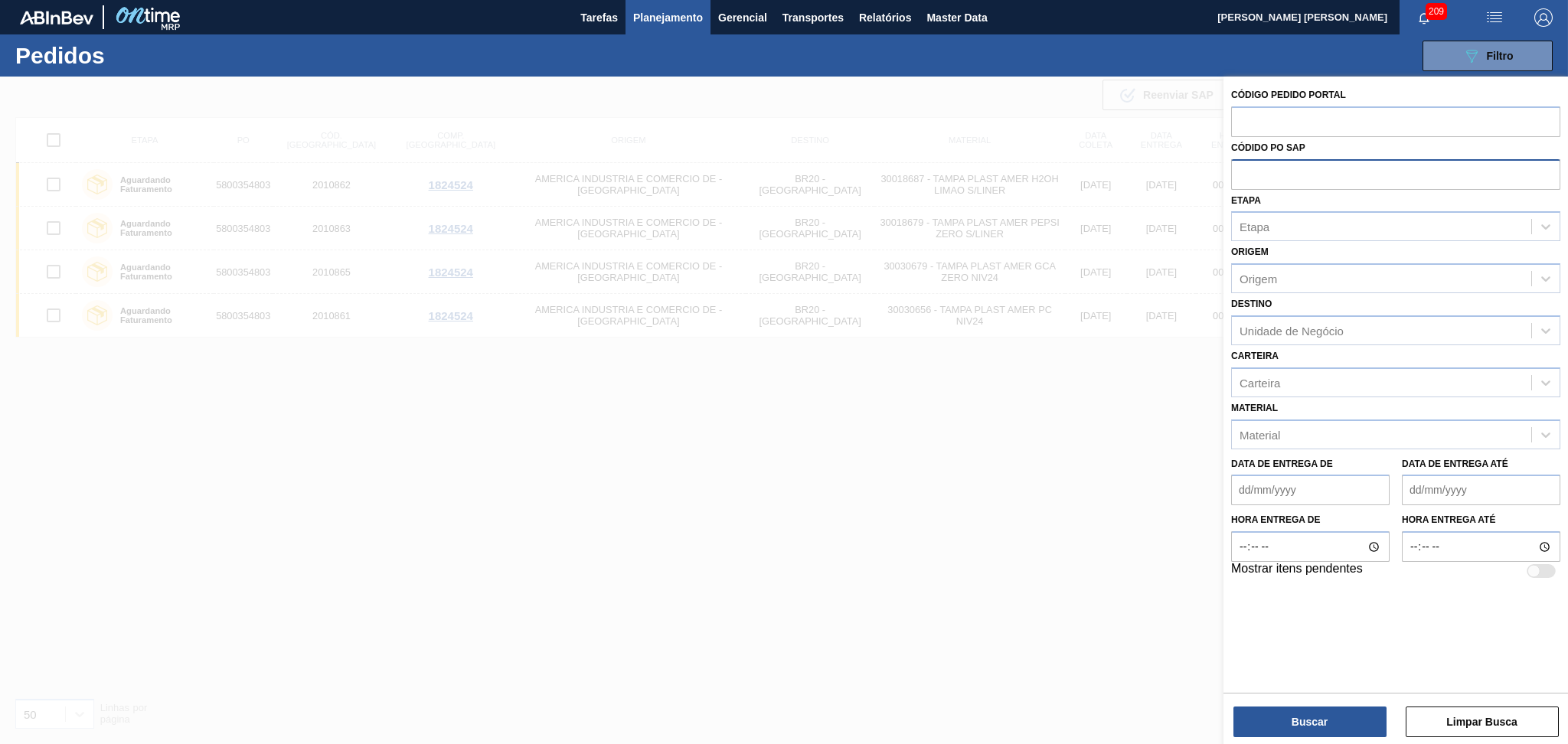
paste input "5800353568"
type input "5800353568"
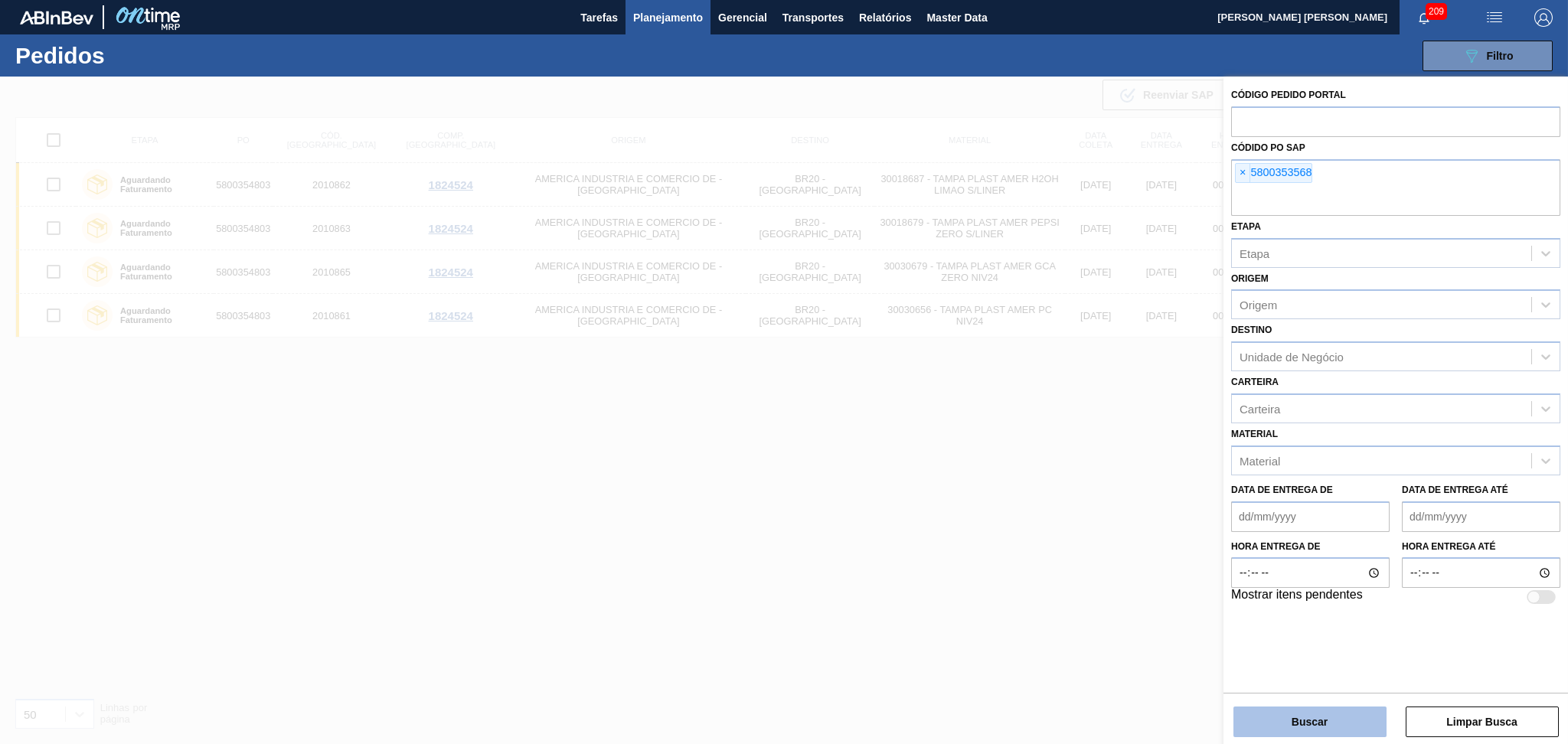
click at [1259, 715] on button "Buscar" at bounding box center [1309, 722] width 153 height 30
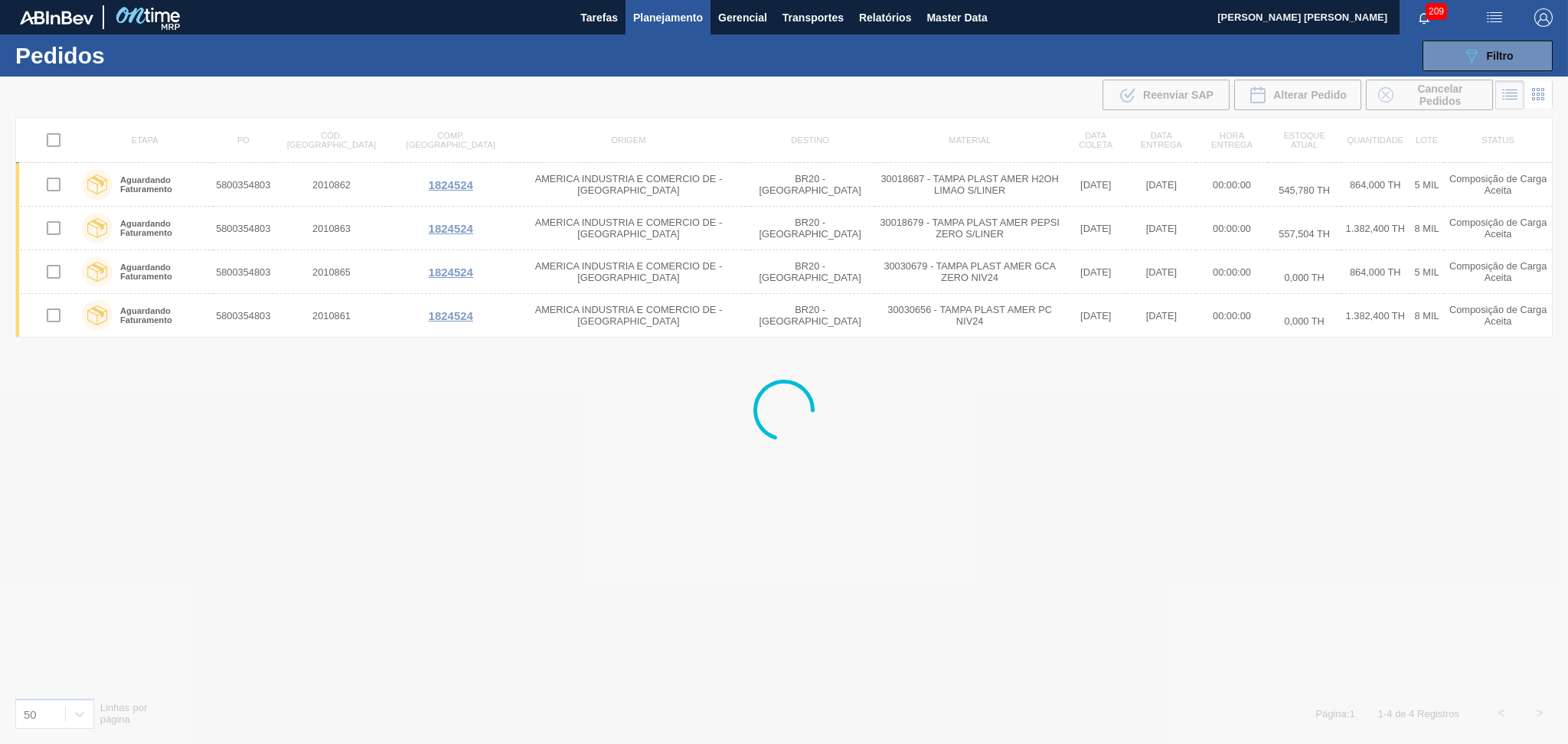
click at [804, 594] on div at bounding box center [784, 410] width 1568 height 668
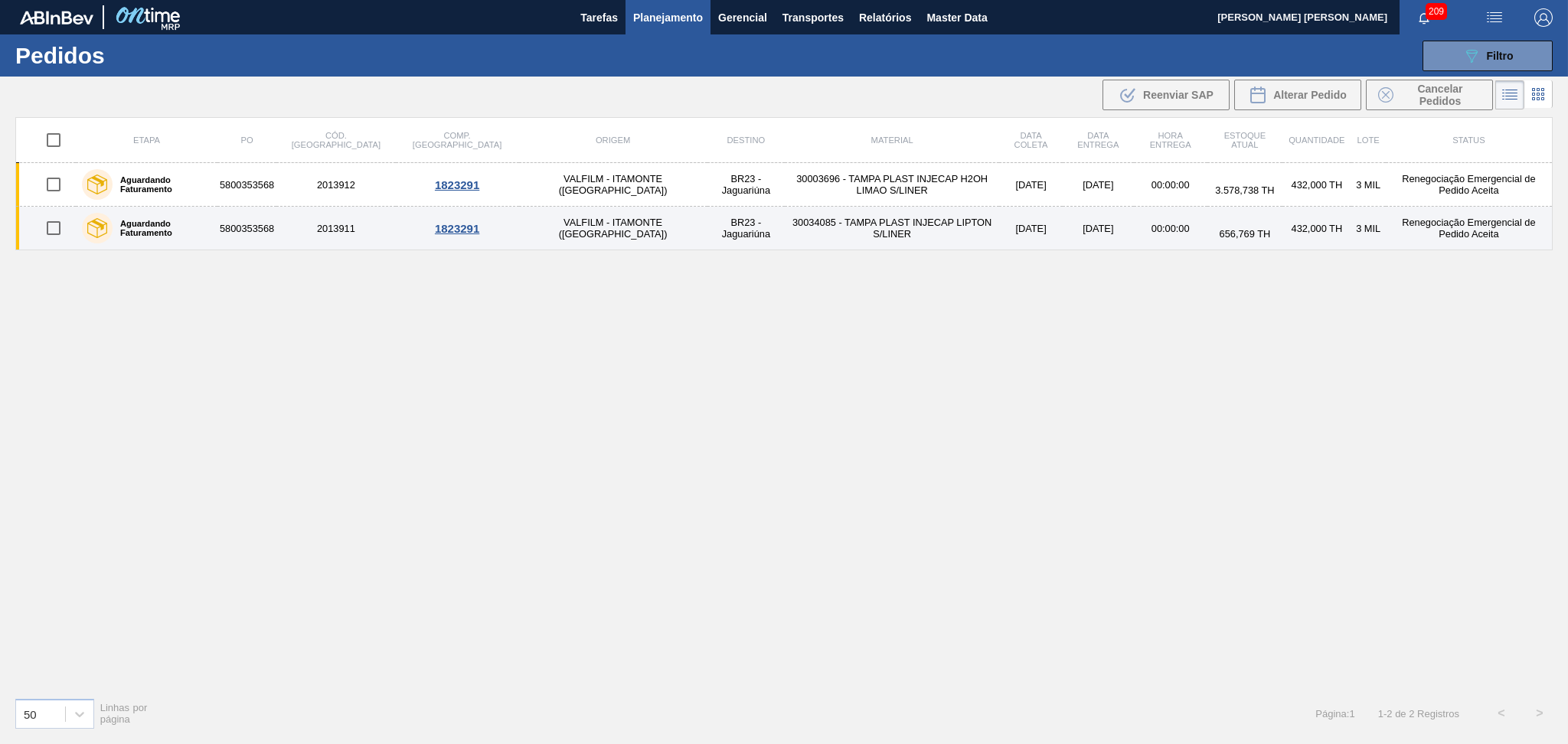
click at [836, 223] on td "30034085 - TAMPA PLAST INJECAP LIPTON S/LINER" at bounding box center [891, 229] width 214 height 44
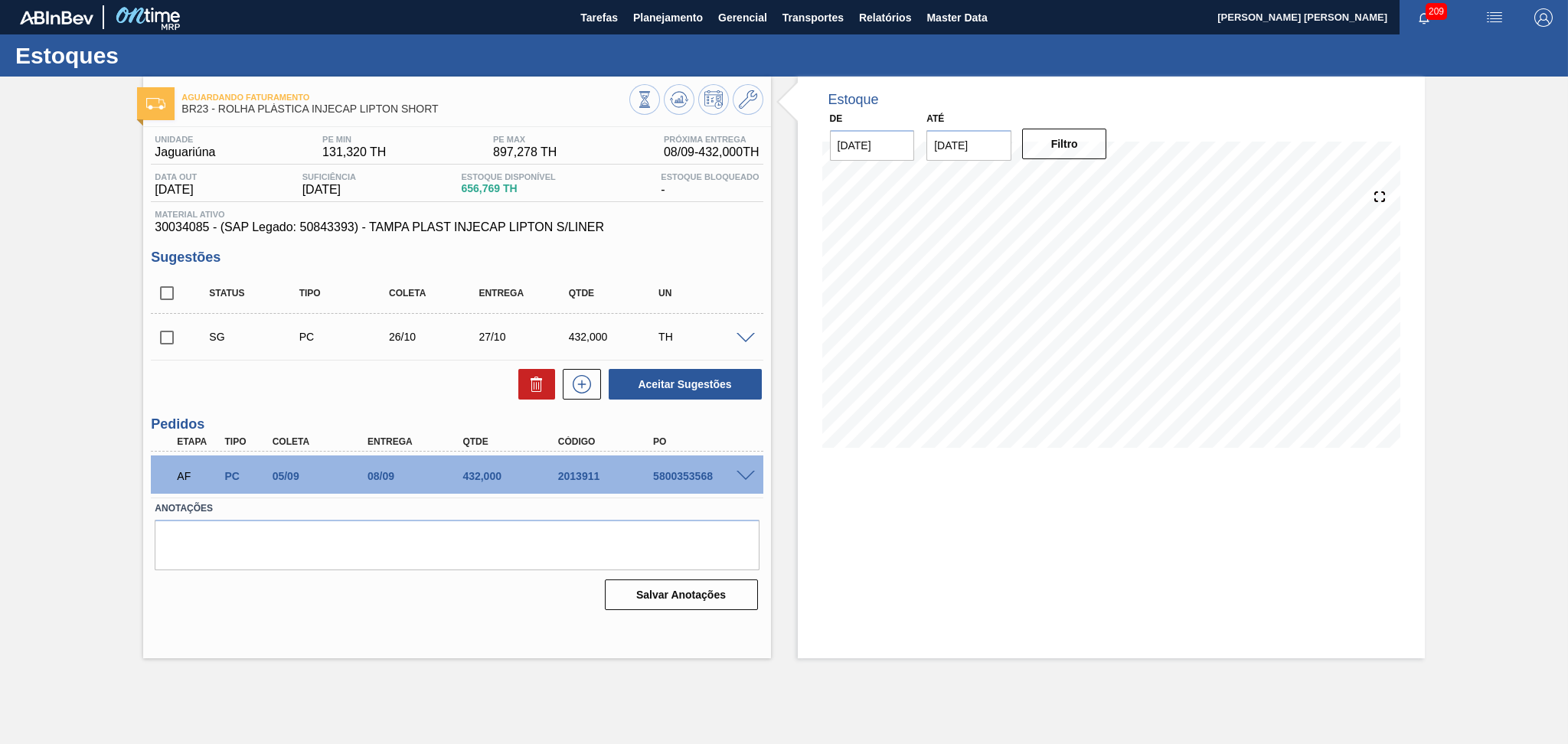
click at [927, 469] on div "12/09 Projeção de Estoque 816.297 Nec.SAP 0 Política Objetiva 590.895 Pedidos 0" at bounding box center [1111, 318] width 578 height 306
click at [319, 394] on div "Aceitar Sugestões" at bounding box center [456, 384] width 612 height 33
click at [768, 258] on div "Unidade Jaguariúna PE MIN 131,320 TH PE MAX 897,278 TH Próxima Entrega 08/09 - …" at bounding box center [456, 371] width 627 height 488
click at [771, 243] on div "Estoque De 04/09/2025 Até 10/10/2025 Filtro 10/09 Projeção de Estoque 925.299 N…" at bounding box center [1097, 367] width 654 height 582
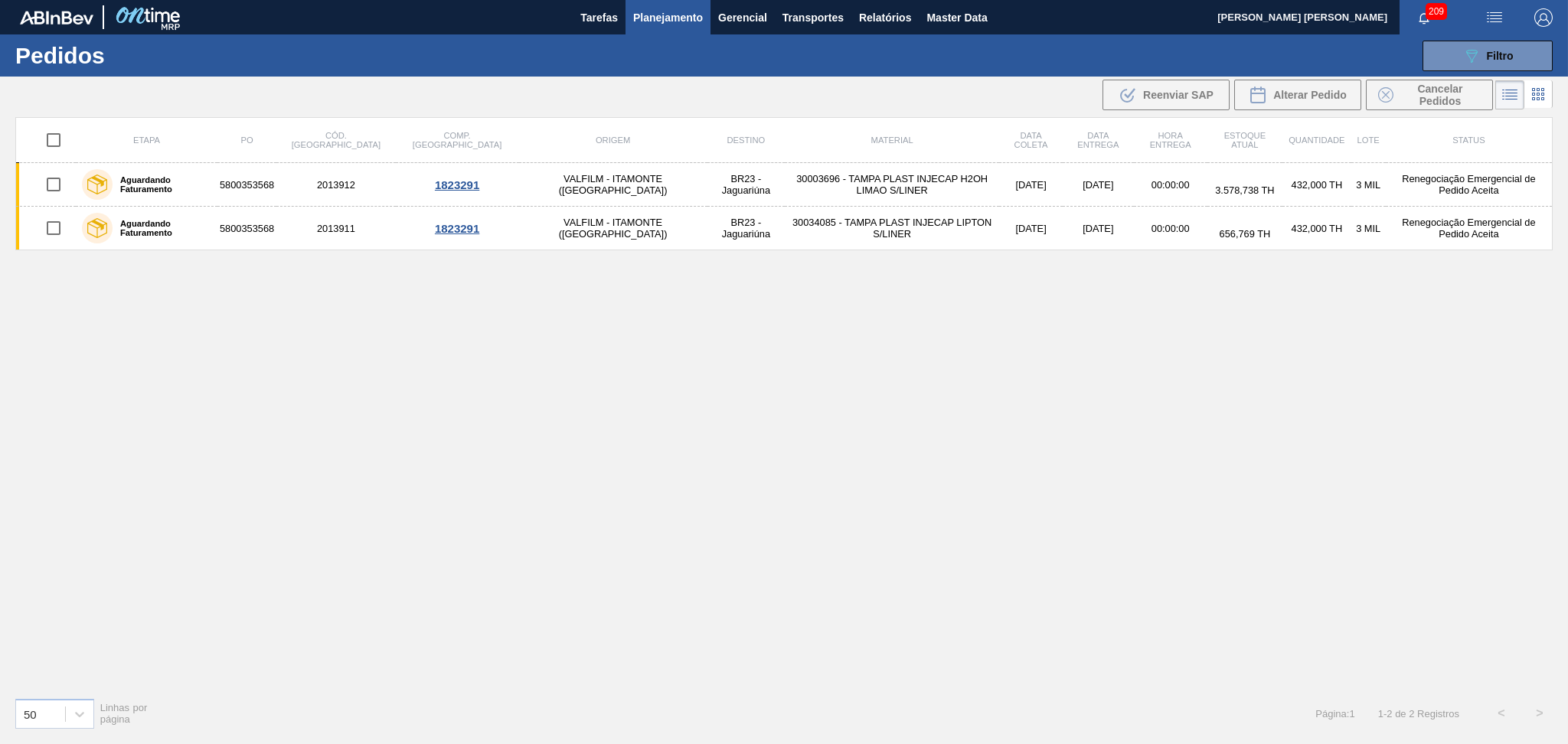
click at [686, 18] on span "Planejamento" at bounding box center [667, 18] width 69 height 18
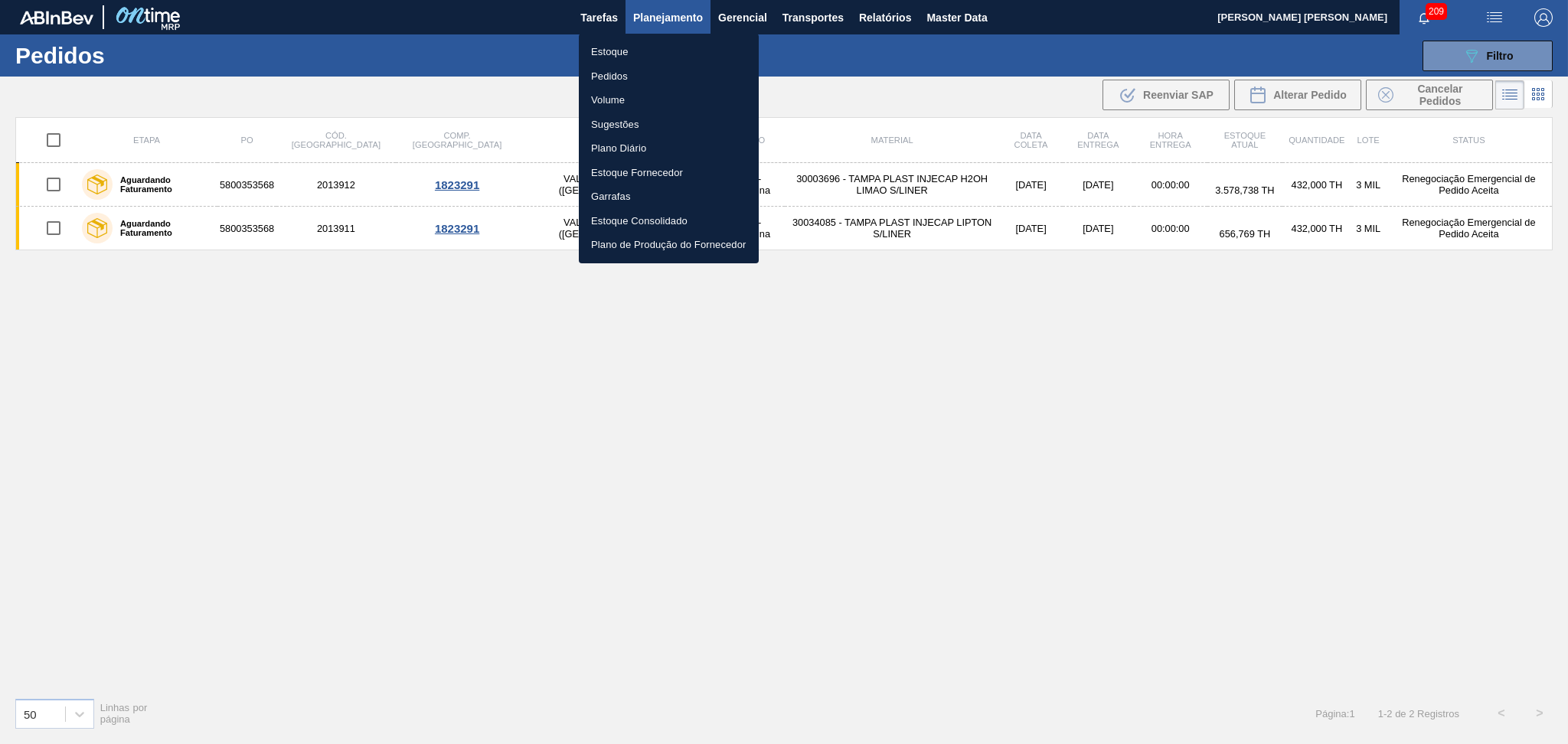
click at [639, 48] on li "Estoque" at bounding box center [669, 52] width 180 height 25
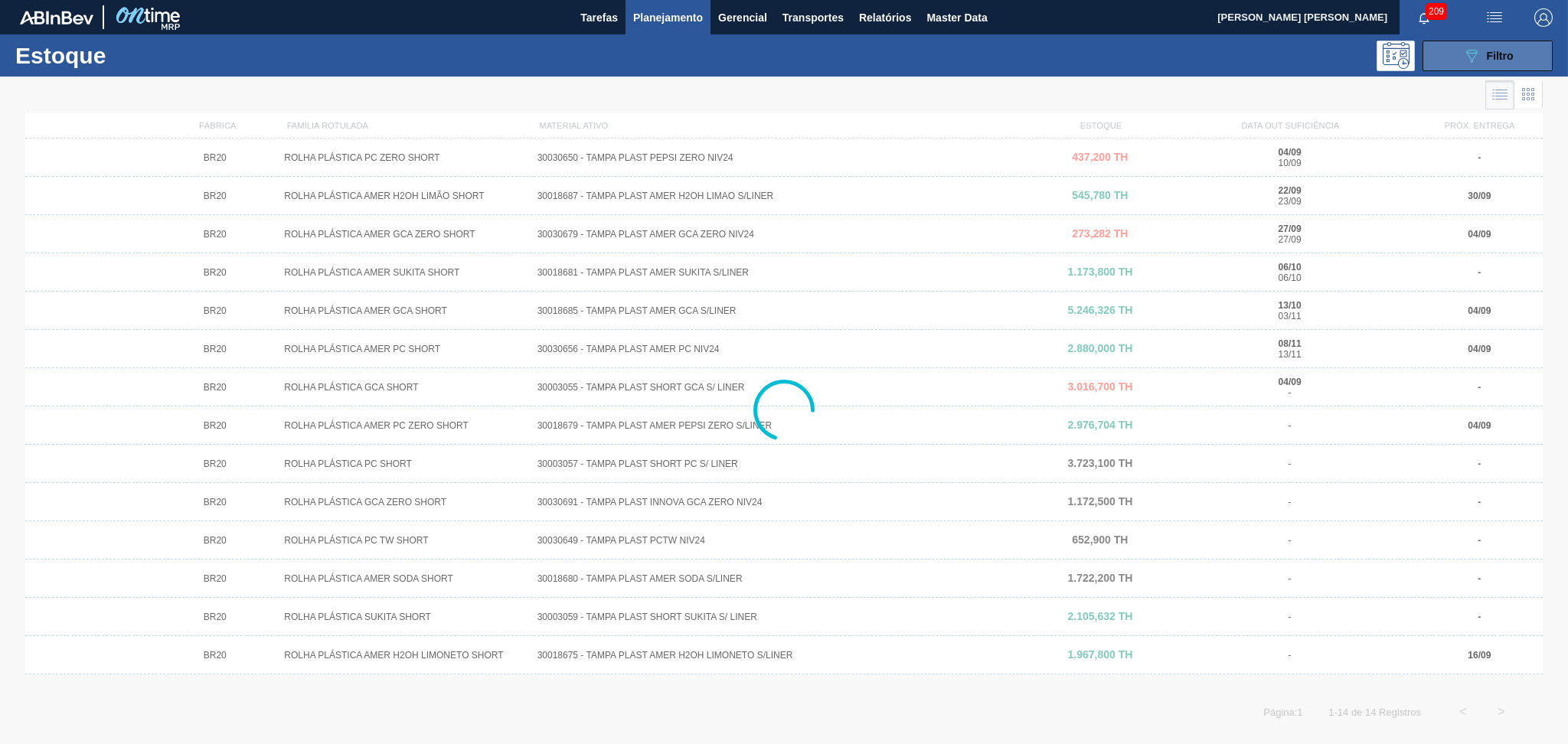
click at [1532, 54] on button "089F7B8B-B2A5-4AFE-B5C0-19BA573D28AC Filtro" at bounding box center [1487, 56] width 130 height 30
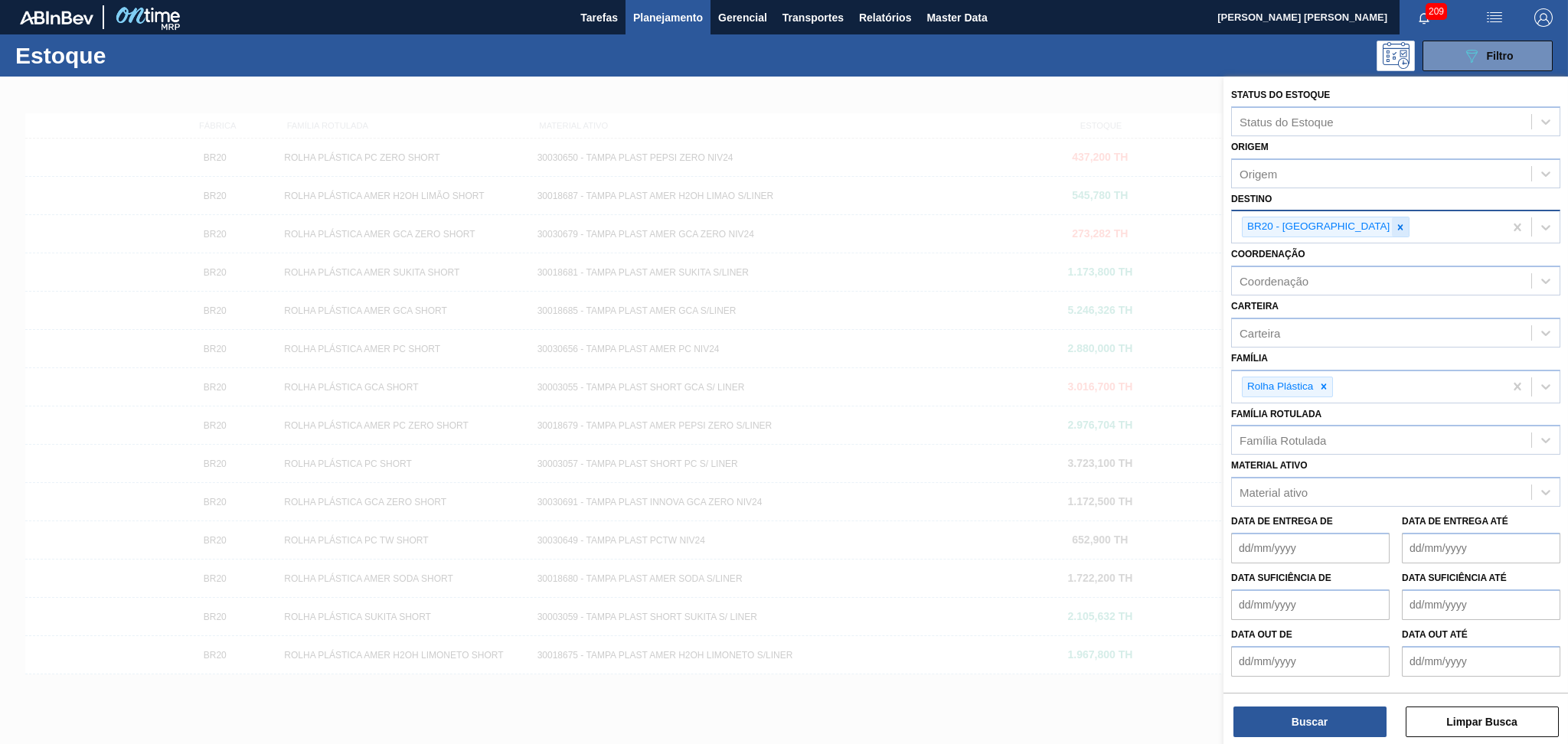
click at [1394, 228] on icon at bounding box center [1399, 227] width 10 height 10
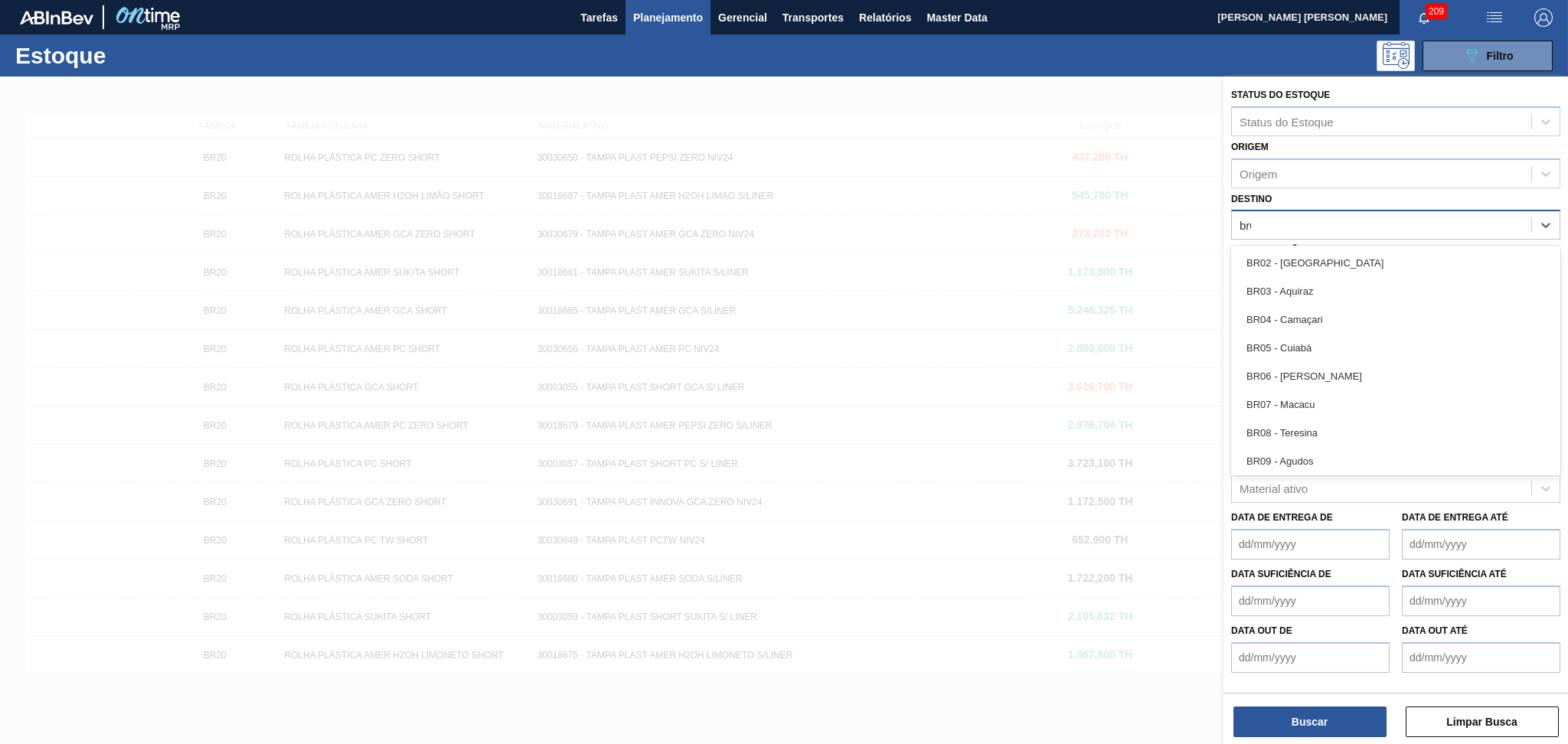
type input "br07"
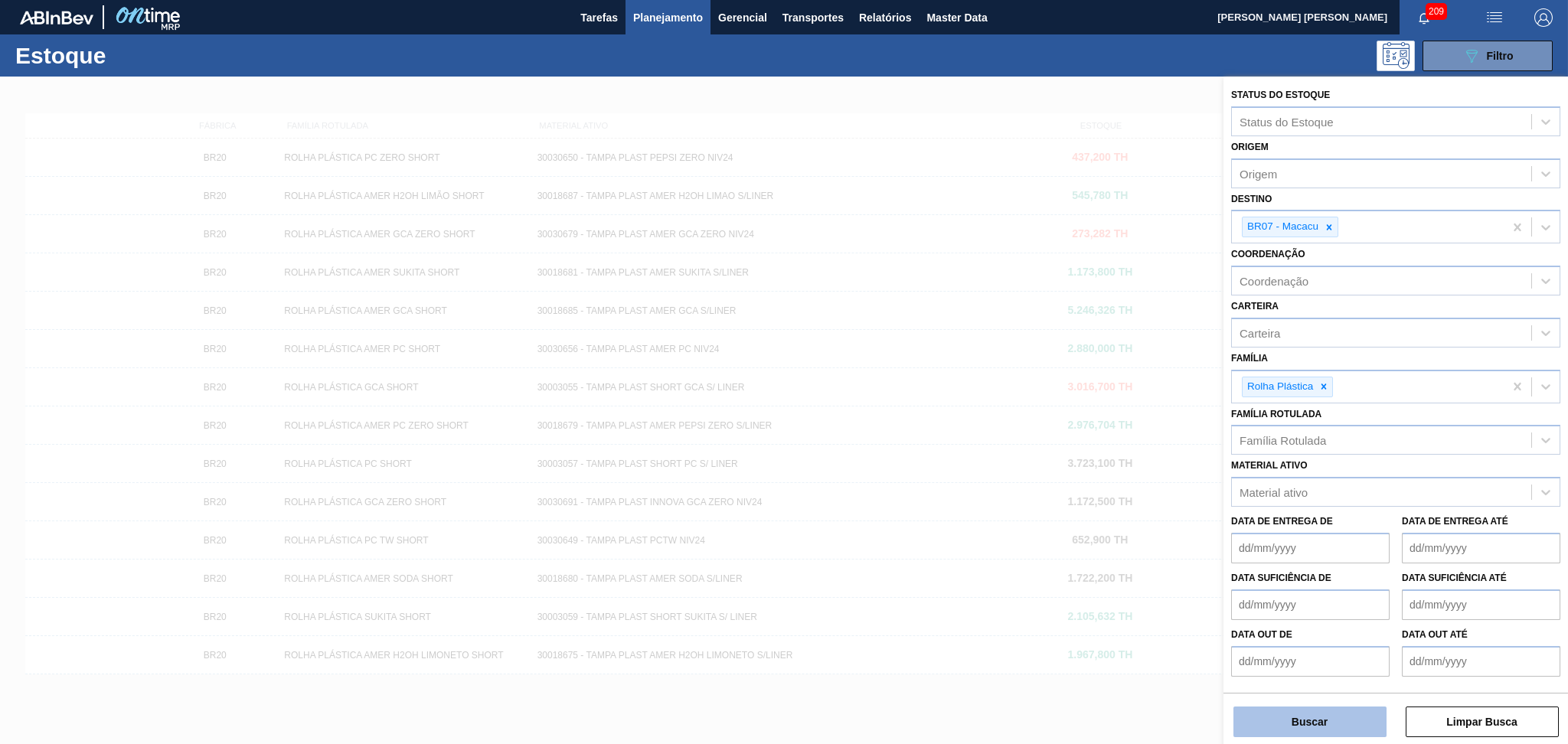
click at [1308, 734] on button "Buscar" at bounding box center [1309, 722] width 153 height 30
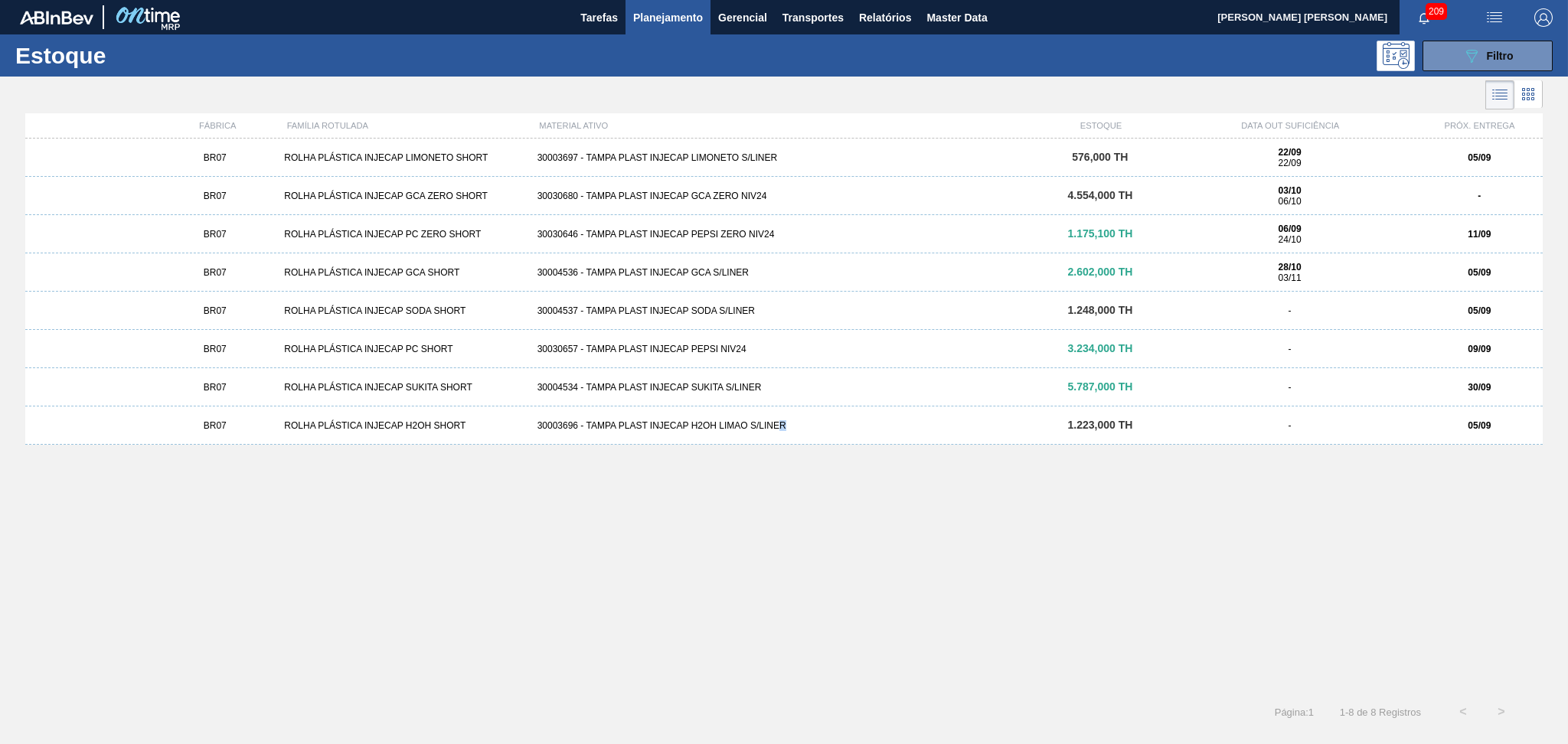
click at [790, 508] on div "BR07 ROLHA PLÁSTICA INJECAP LIMONETO SHORT 30003697 - TAMPA PLAST INJECAP LIMON…" at bounding box center [784, 411] width 1517 height 545
click at [722, 437] on div "BR07 ROLHA PLÁSTICA INJECAP H2OH SHORT 30003696 - TAMPA PLAST INJECAP H2OH LIMA…" at bounding box center [784, 425] width 1517 height 38
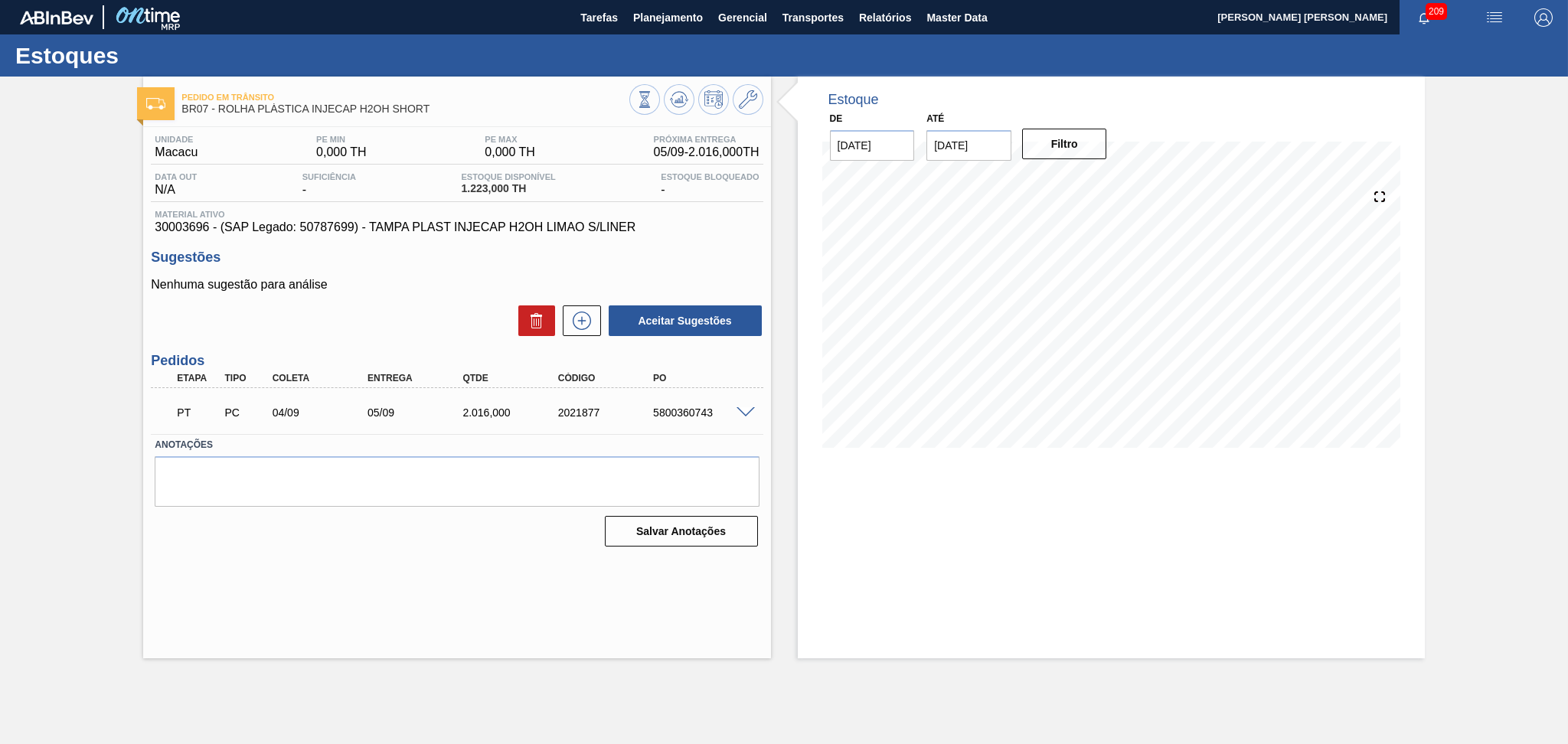
click at [682, 414] on div "5800360743" at bounding box center [702, 412] width 108 height 12
copy div "5800360743"
click at [644, 10] on span "Planejamento" at bounding box center [667, 18] width 69 height 18
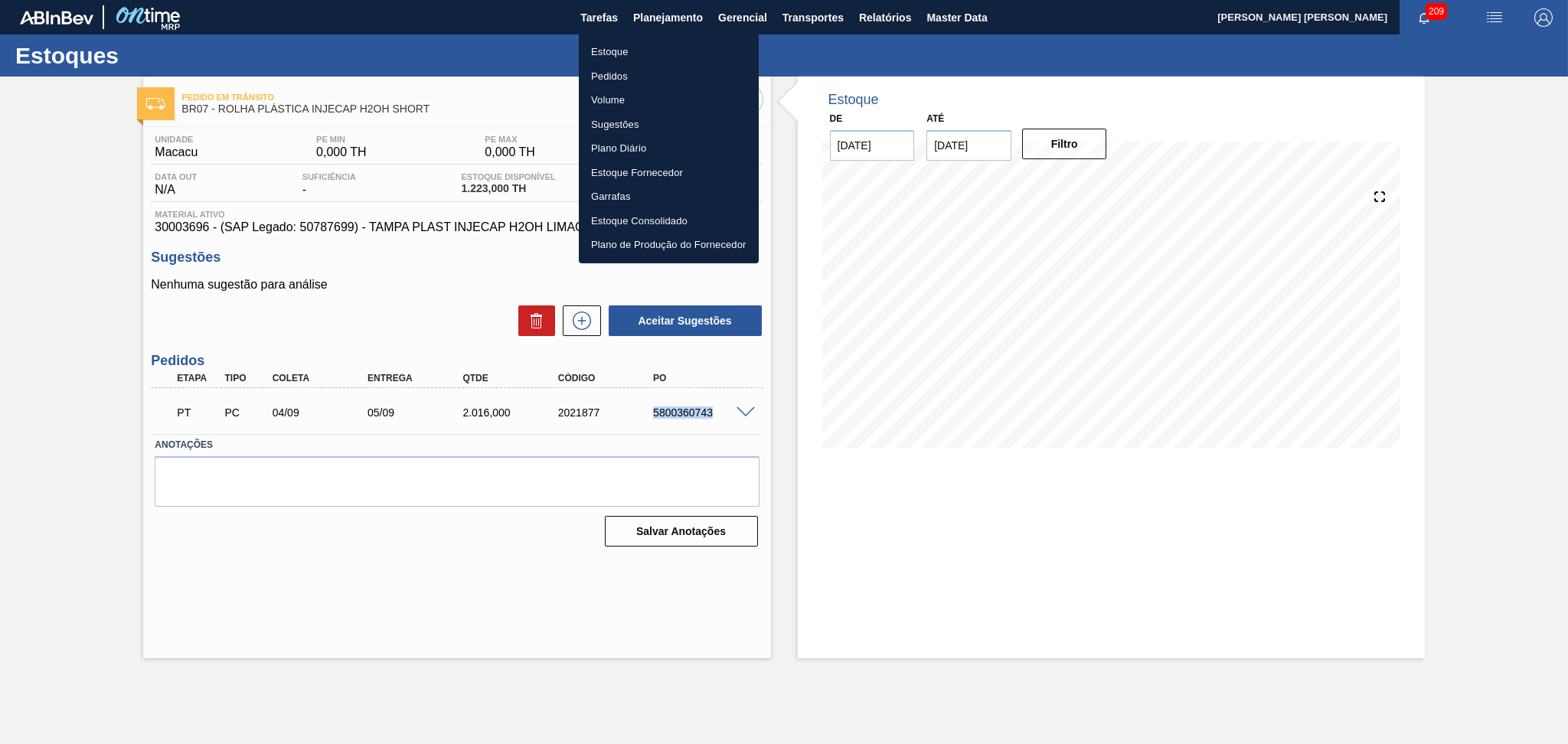
drag, startPoint x: 625, startPoint y: 77, endPoint x: 667, endPoint y: 77, distance: 42.0
click at [625, 77] on li "Pedidos" at bounding box center [669, 76] width 180 height 25
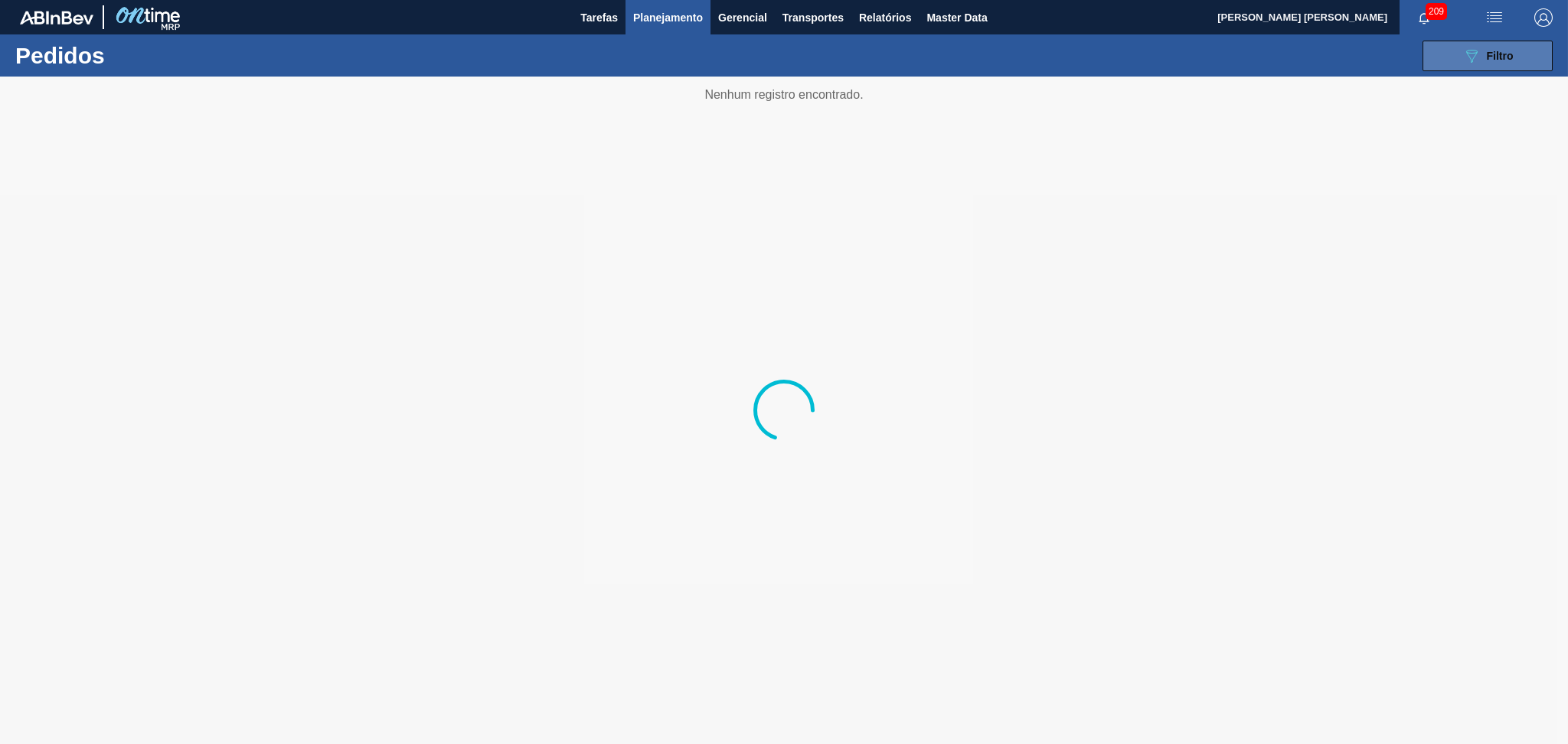
click at [1483, 56] on div "089F7B8B-B2A5-4AFE-B5C0-19BA573D28AC Filtro" at bounding box center [1488, 56] width 51 height 18
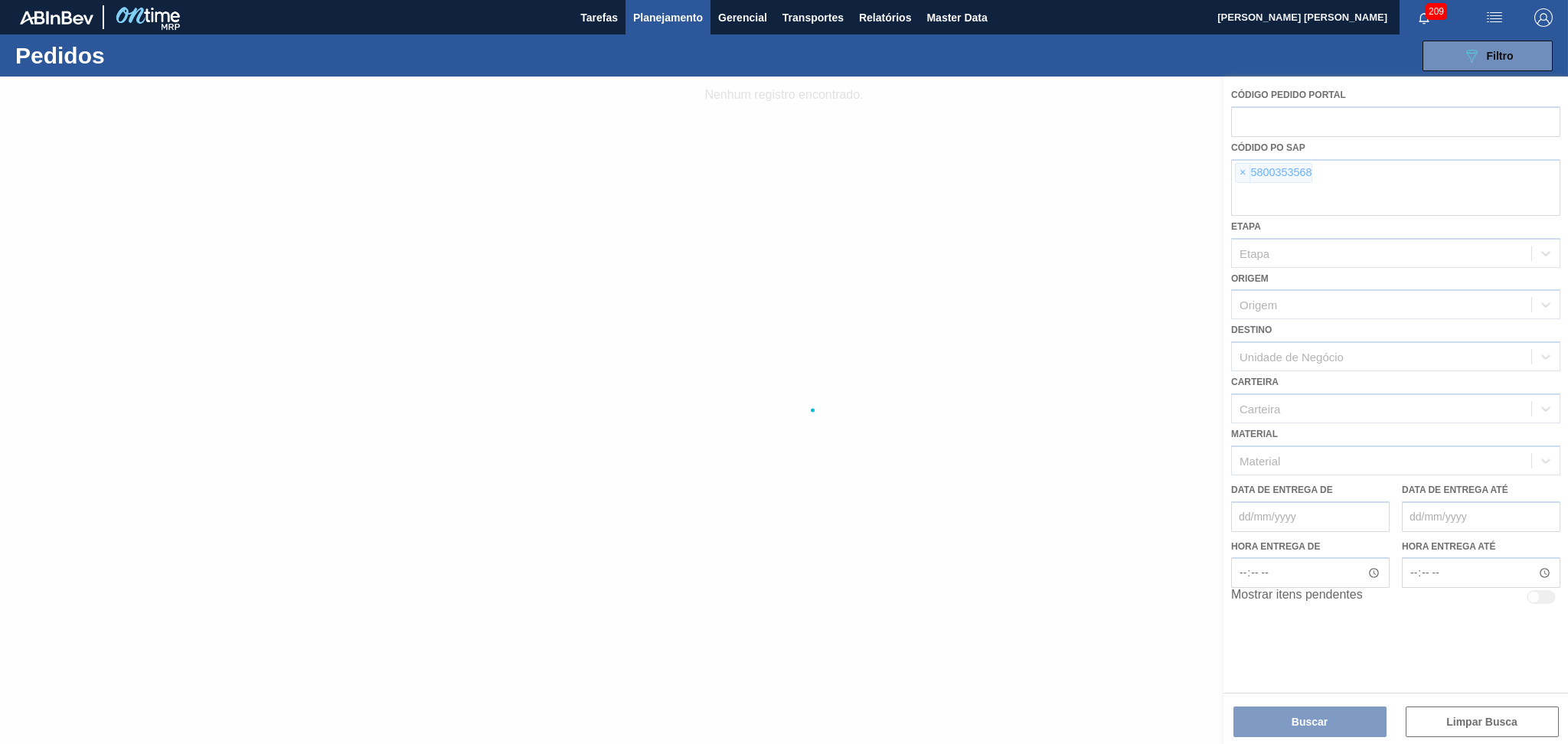
click at [1238, 173] on div at bounding box center [784, 410] width 1568 height 668
click at [1242, 175] on div at bounding box center [784, 410] width 1568 height 668
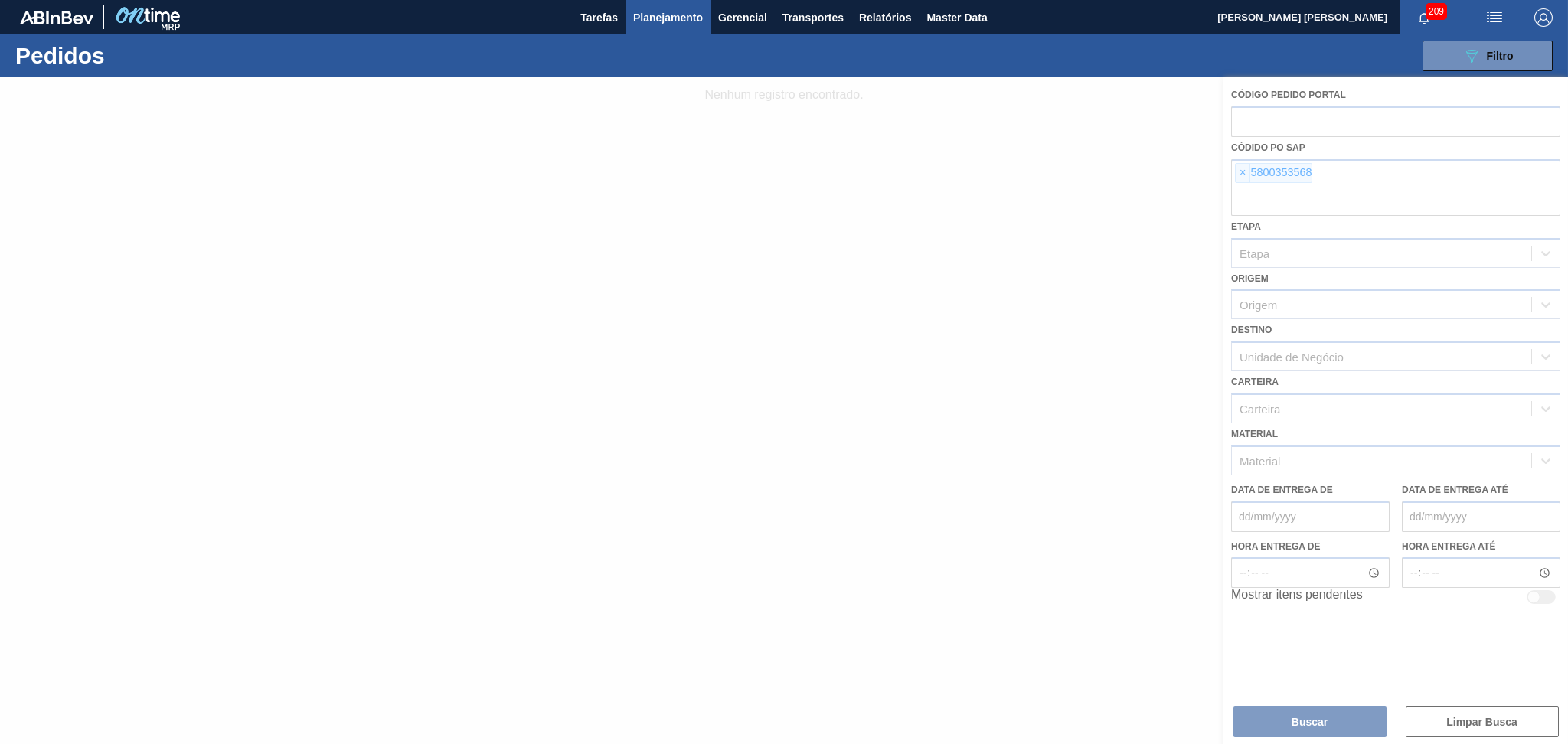
click at [1242, 175] on div at bounding box center [784, 410] width 1568 height 668
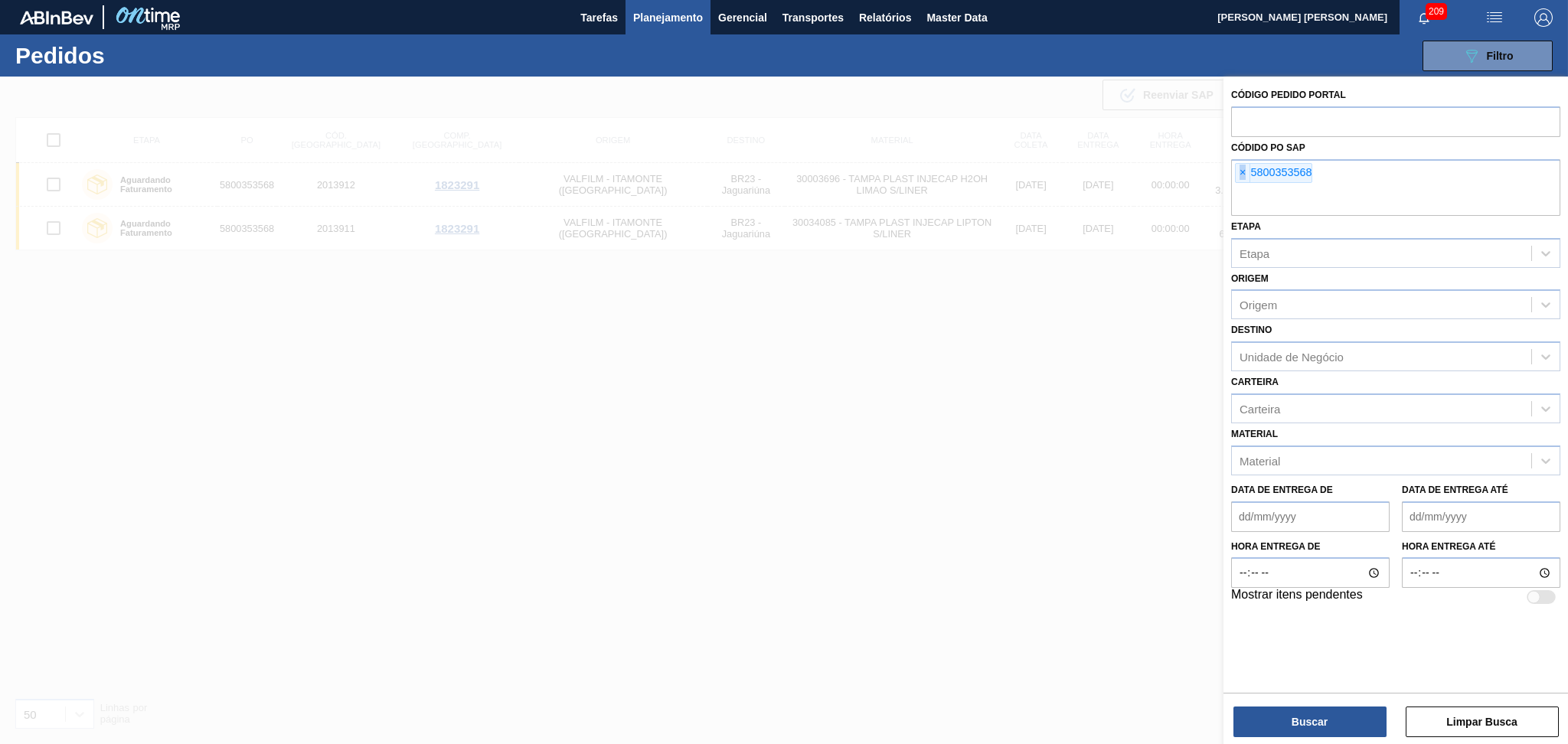
click at [1242, 175] on span "×" at bounding box center [1242, 173] width 14 height 18
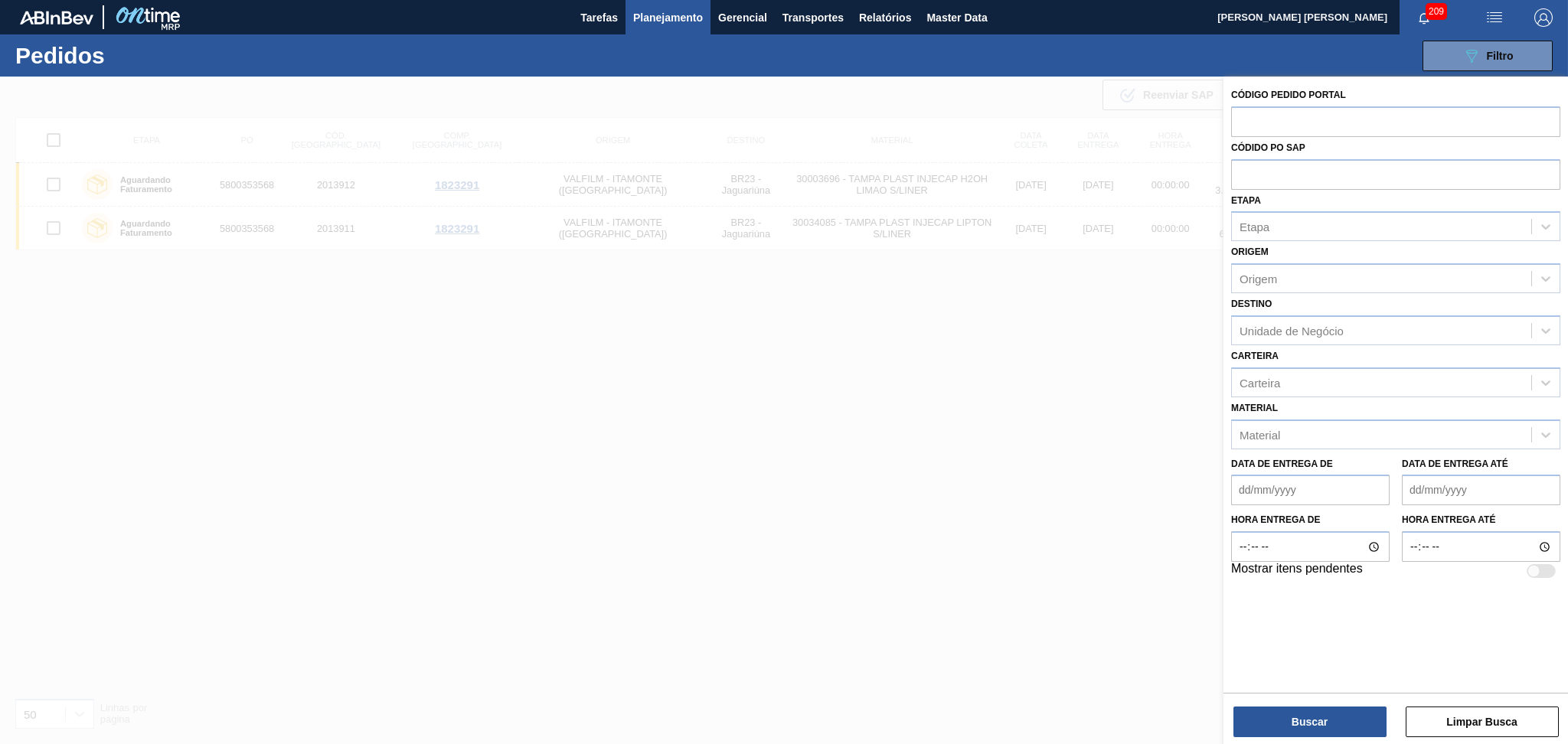
paste input "5800360743"
type input "5800360743"
click at [1296, 720] on button "Buscar" at bounding box center [1309, 722] width 153 height 30
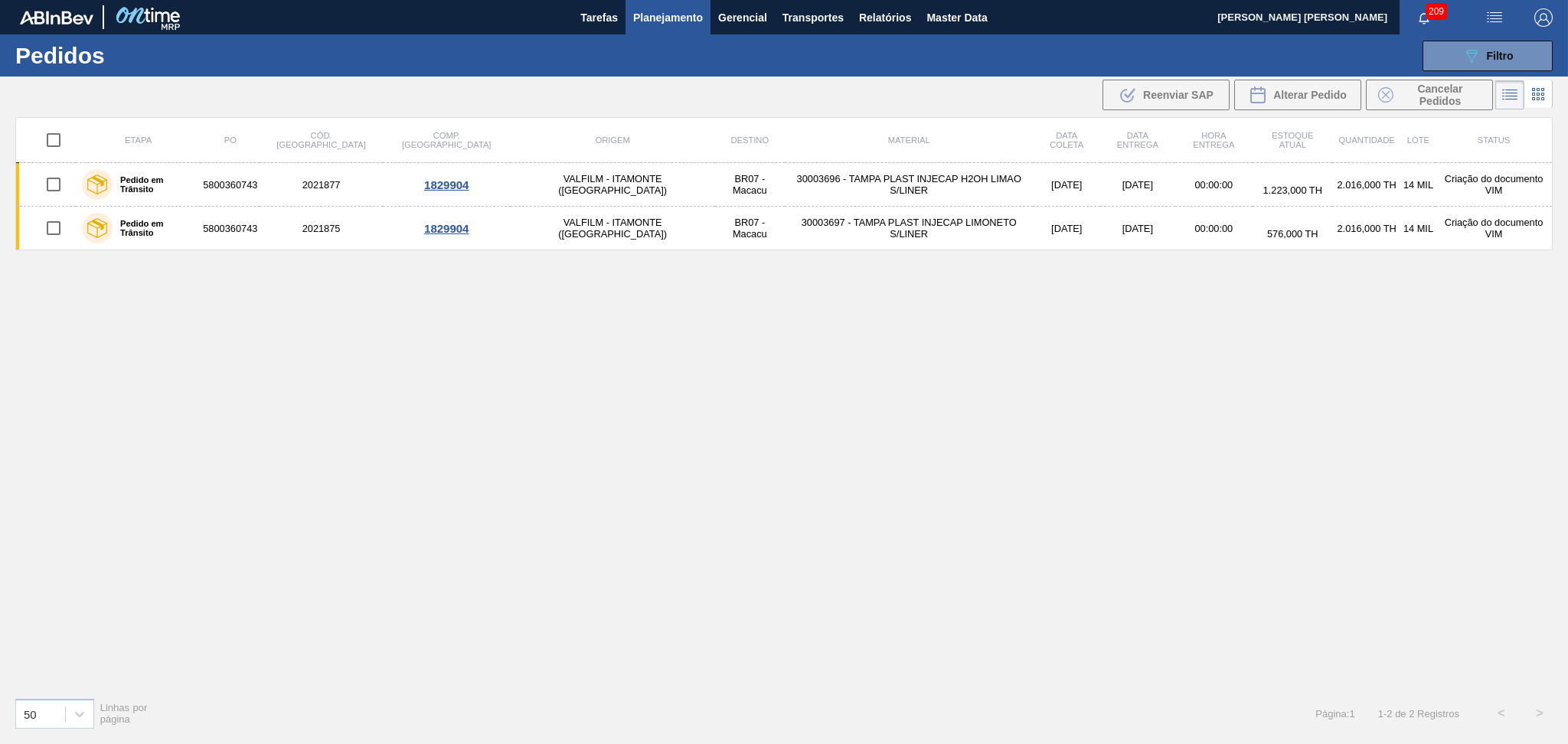
click at [683, 383] on div "Etapa PO Cód. Pedido Comp. Carga Origem Destino Material Data coleta Data entre…" at bounding box center [784, 401] width 1537 height 568
click at [1068, 323] on div "Etapa PO Cód. Pedido Comp. Carga Origem Destino Material Data coleta Data entre…" at bounding box center [784, 401] width 1537 height 568
click at [708, 357] on div "Etapa PO Cód. Pedido Comp. Carga Origem Destino Material Data coleta Data entre…" at bounding box center [784, 401] width 1537 height 568
click at [456, 333] on div "Etapa PO Cód. Pedido Comp. Carga Origem Destino Material Data coleta Data entre…" at bounding box center [784, 401] width 1537 height 568
click at [840, 272] on div "Etapa PO Cód. Pedido Comp. Carga Origem Destino Material Data coleta Data entre…" at bounding box center [784, 401] width 1537 height 568
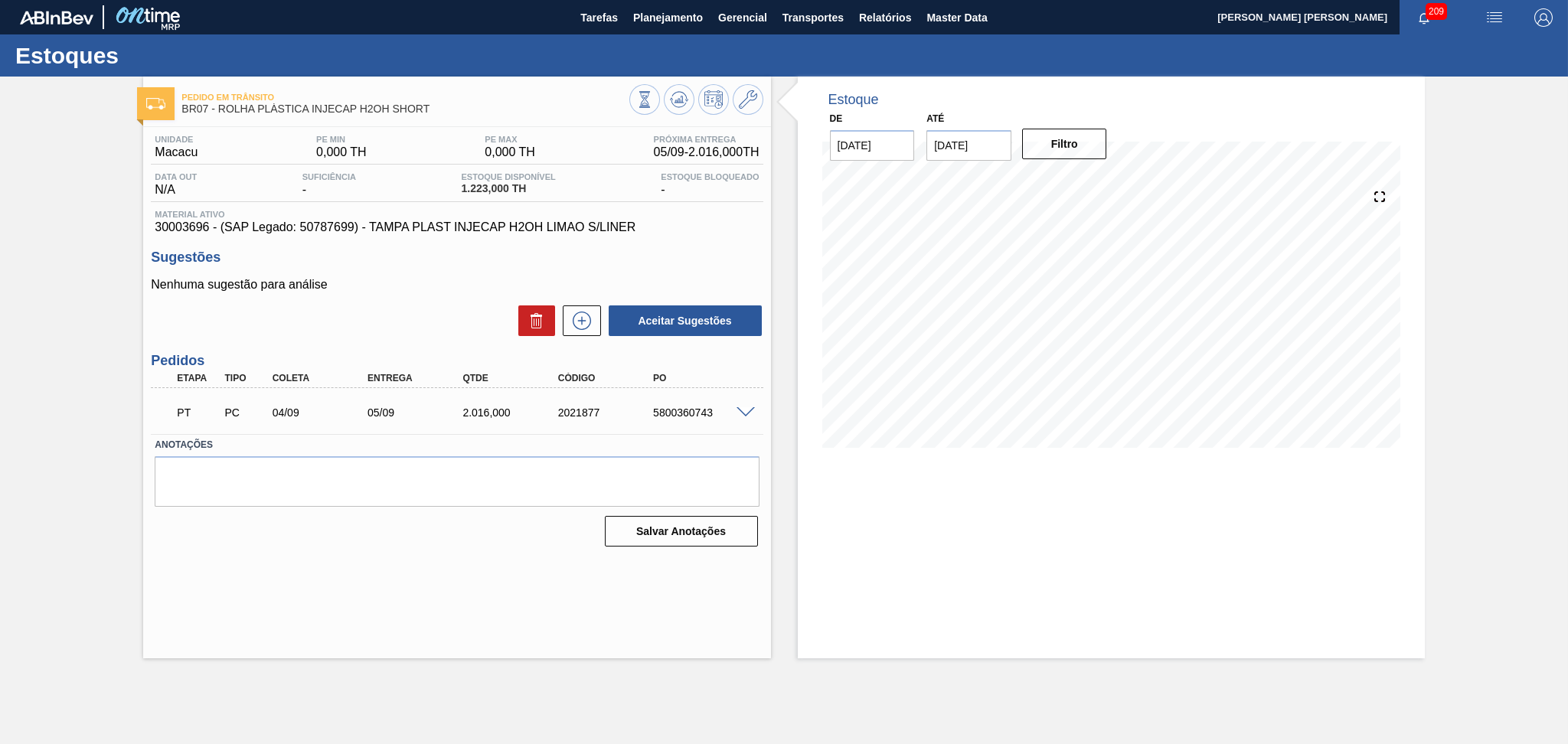
click at [794, 424] on div "Estoque De [DATE] Até [DATE] Filtro" at bounding box center [1097, 367] width 654 height 582
click at [775, 105] on div "Estoque De [DATE] Até [DATE] Filtro" at bounding box center [1097, 367] width 654 height 582
drag, startPoint x: 816, startPoint y: 227, endPoint x: 800, endPoint y: 224, distance: 16.3
click at [816, 227] on div at bounding box center [1111, 318] width 590 height 306
click at [776, 156] on div "Estoque De [DATE] Até [DATE] Filtro" at bounding box center [1097, 367] width 654 height 582
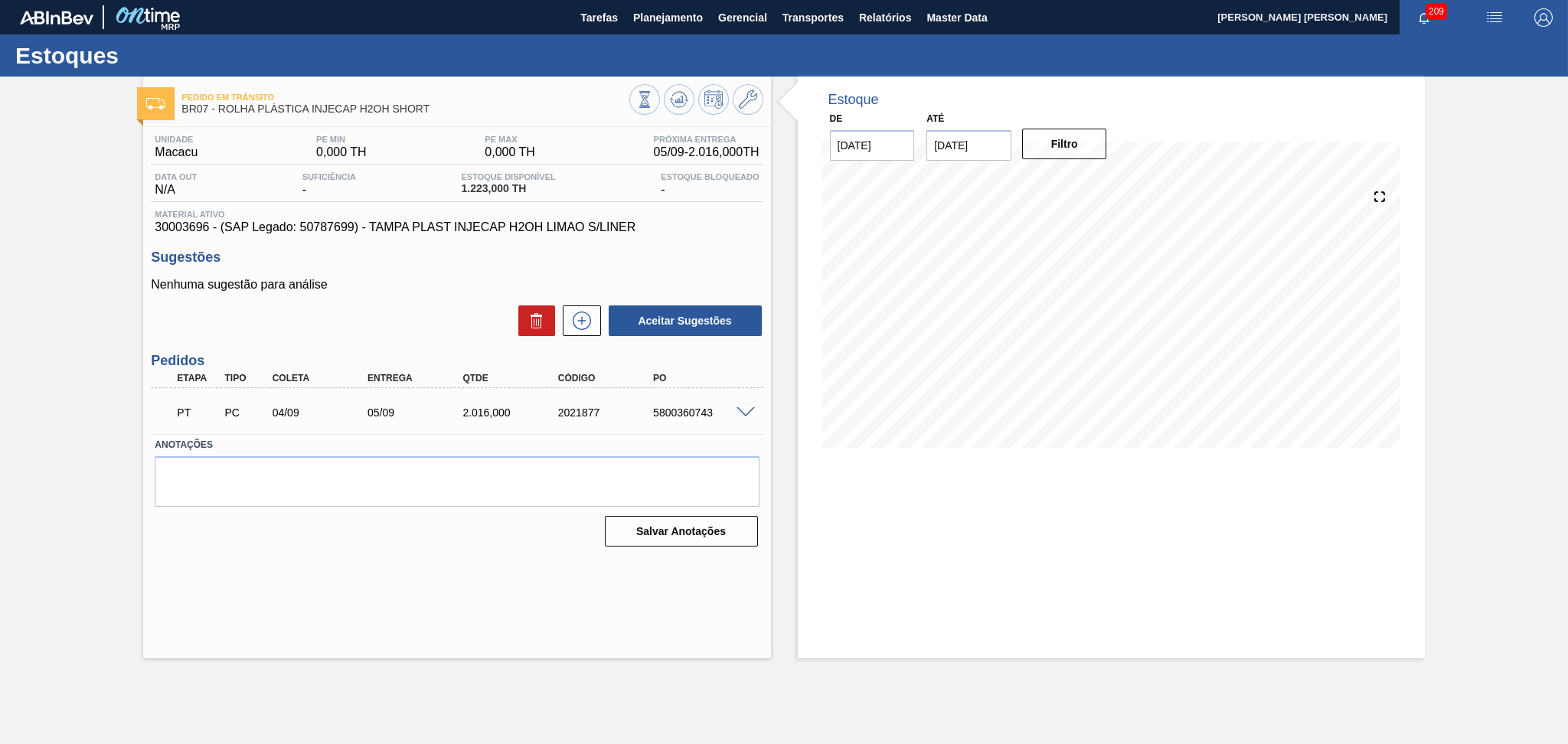
click at [776, 225] on div "Estoque De [DATE] Até [DATE] Filtro" at bounding box center [1097, 367] width 654 height 582
click at [425, 275] on div "Sugestões Nenhuma sugestão para análise Aceitar Sugestões" at bounding box center [456, 293] width 612 height 88
click at [807, 218] on div "Estoque De [DATE] Até [DATE] Filtro" at bounding box center [1111, 273] width 627 height 394
click at [1480, 588] on div "Pedido em Trânsito BR07 - ROLHA PLÁSTICA INJECAP H2OH SHORT Unidade Macacu PE M…" at bounding box center [784, 367] width 1568 height 582
click at [785, 198] on div "Estoque De 04/09/2025 Até 10/10/2025 Filtro 04/09 Projeção de Estoque 1,431.84 …" at bounding box center [1097, 367] width 654 height 582
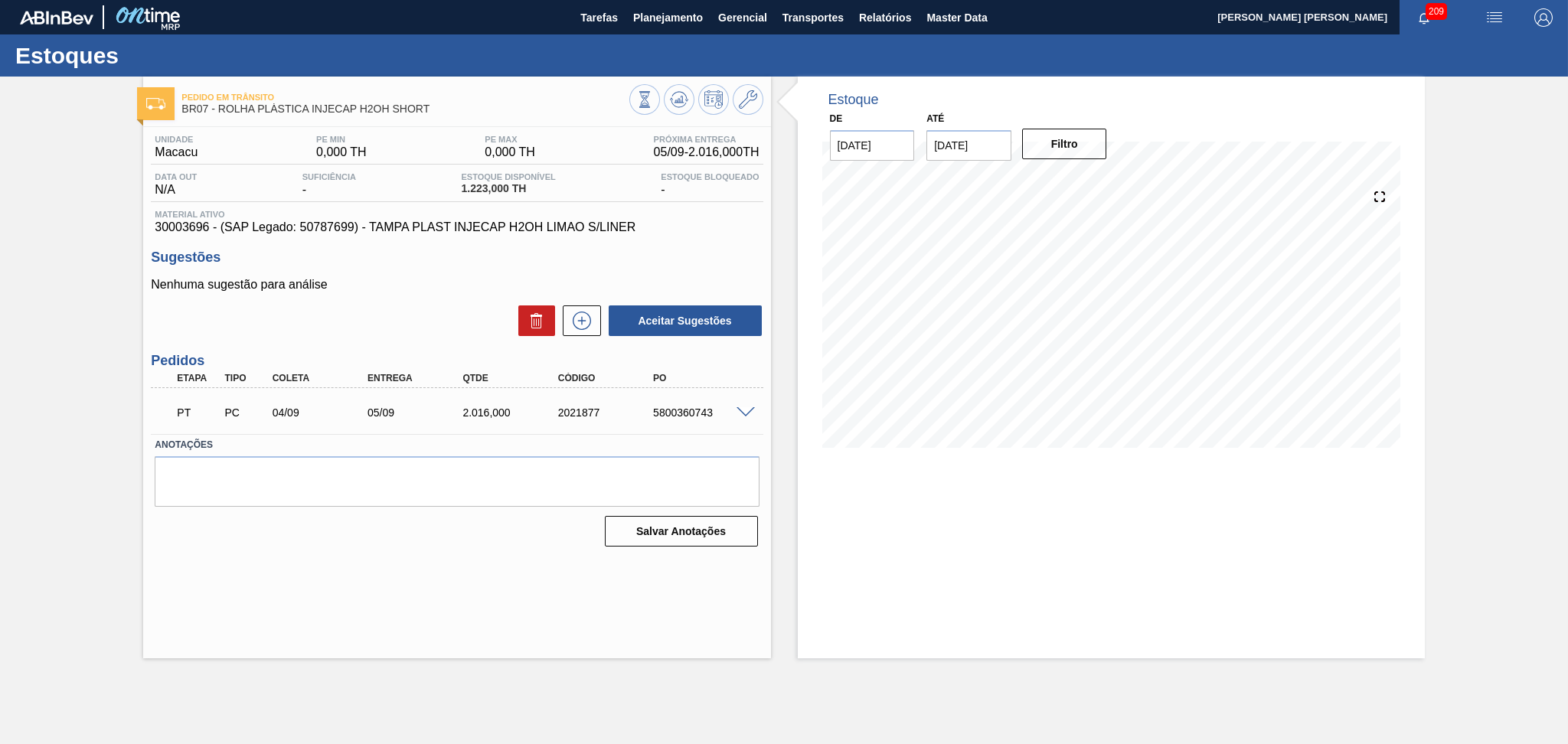
click at [788, 241] on div "Estoque De 04/09/2025 Até 10/10/2025 Filtro 04/09 Projeção de Estoque 1,431.84 …" at bounding box center [1097, 367] width 654 height 582
click at [780, 270] on div "Estoque De 04/09/2025 Até 10/10/2025 Filtro 04/09 Projeção de Estoque 1,431.84 …" at bounding box center [1097, 367] width 654 height 582
click at [773, 411] on div "Estoque De 04/09/2025 Até 10/10/2025 Filtro 08/10 Projeção de Estoque 234.504 N…" at bounding box center [1097, 367] width 654 height 582
click at [671, 18] on span "Planejamento" at bounding box center [667, 18] width 69 height 18
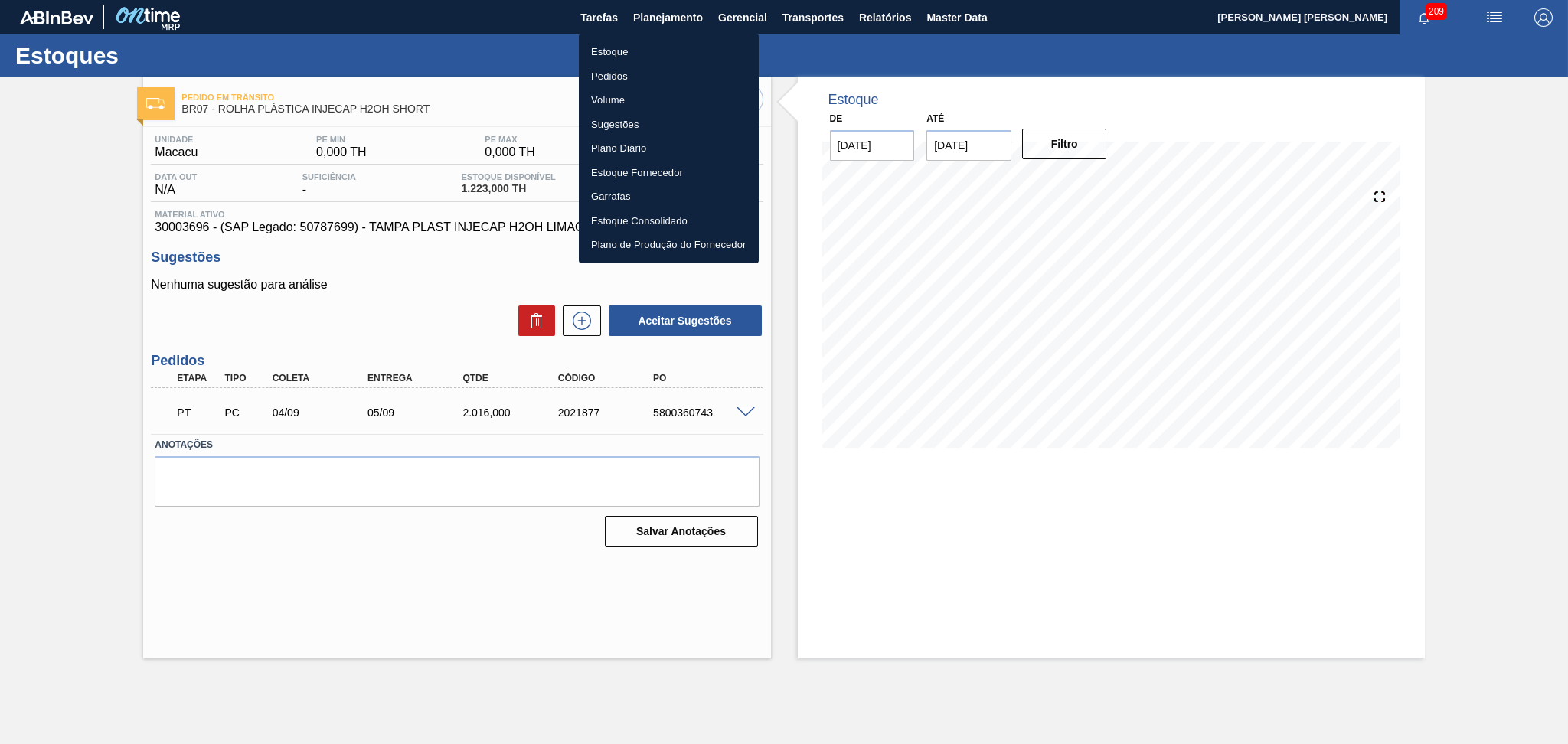
click at [620, 53] on li "Estoque" at bounding box center [669, 52] width 180 height 25
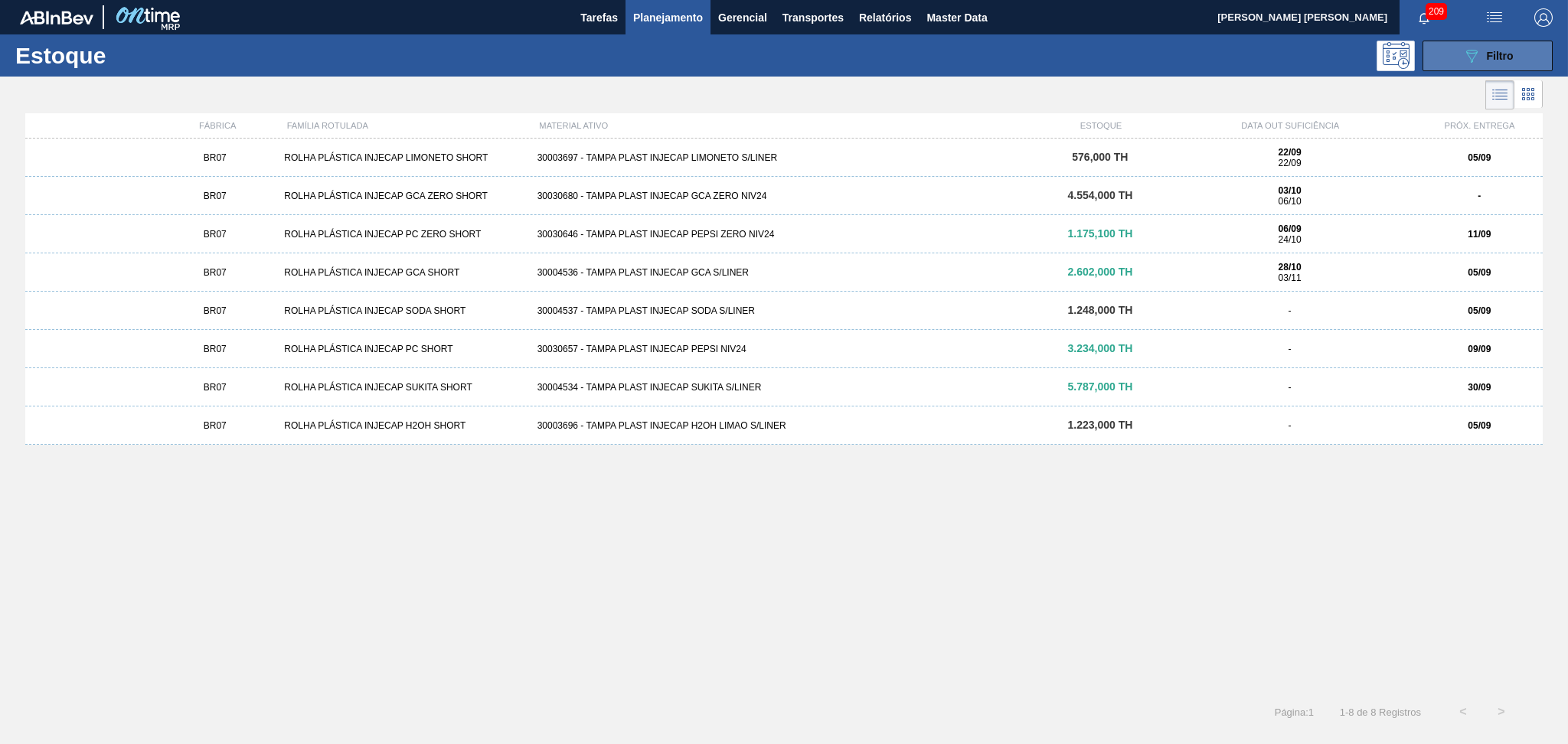
click at [1467, 53] on icon "089F7B8B-B2A5-4AFE-B5C0-19BA573D28AC" at bounding box center [1471, 56] width 18 height 18
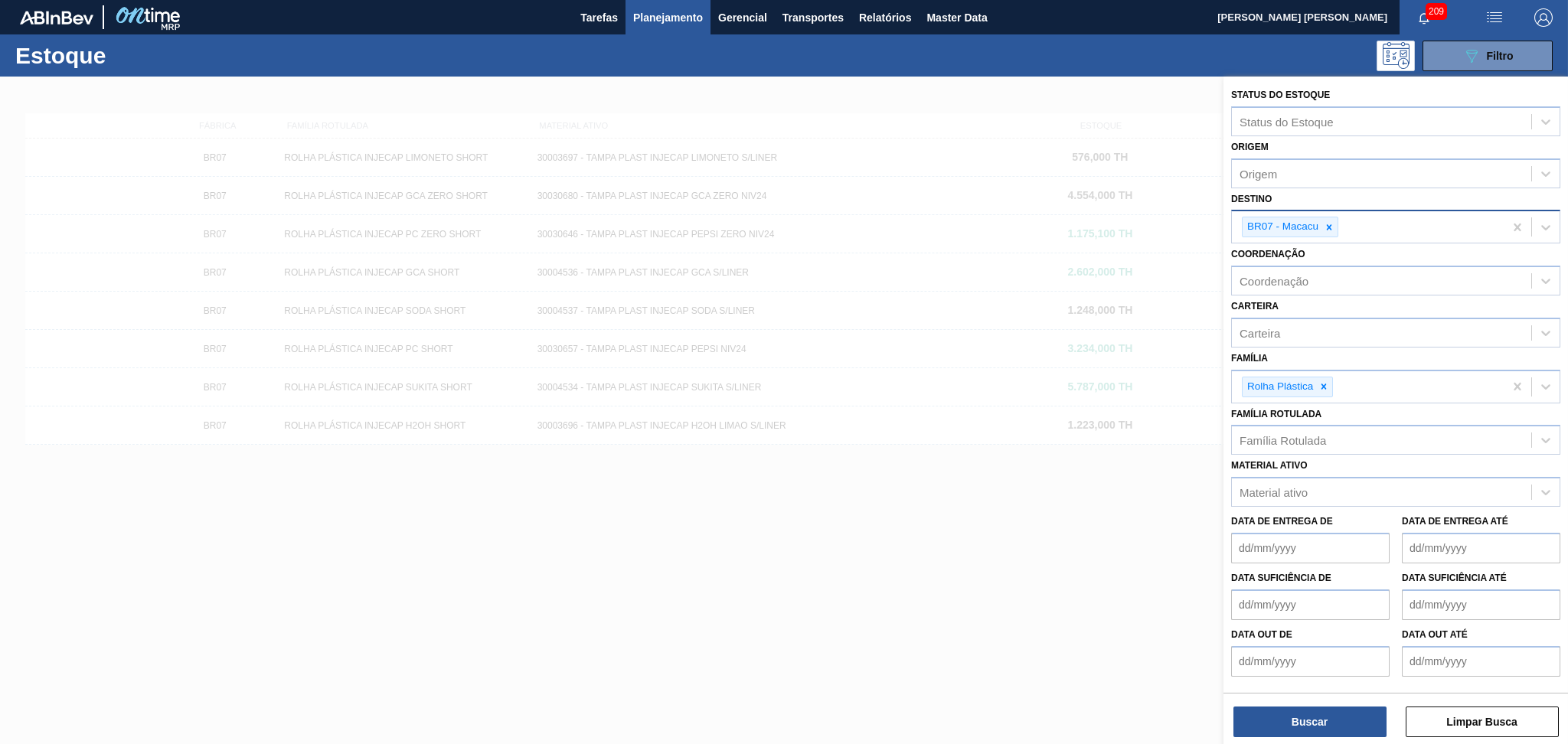
click at [1329, 225] on icon at bounding box center [1329, 227] width 6 height 6
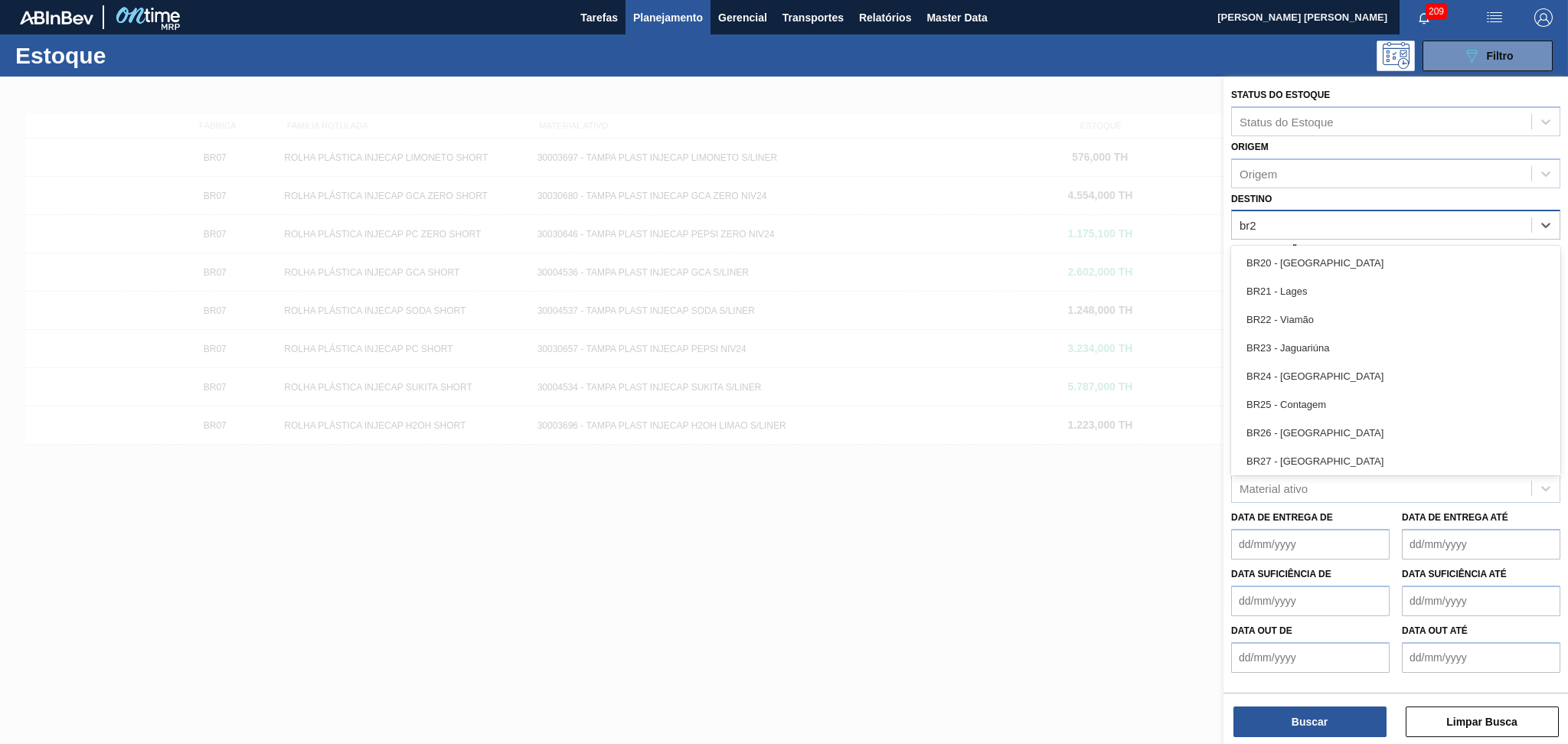
type input "br23"
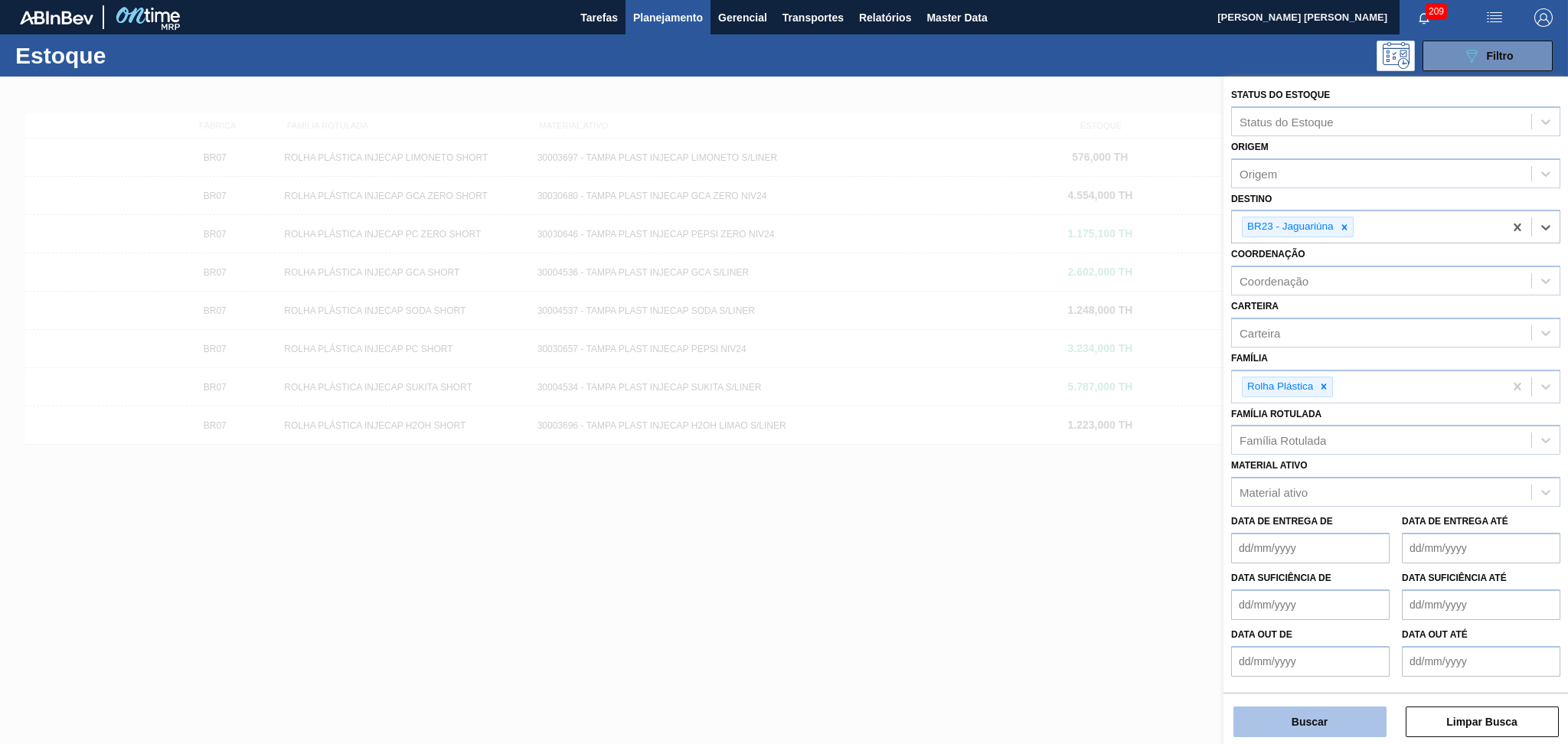
click at [1304, 720] on button "Buscar" at bounding box center [1309, 722] width 153 height 30
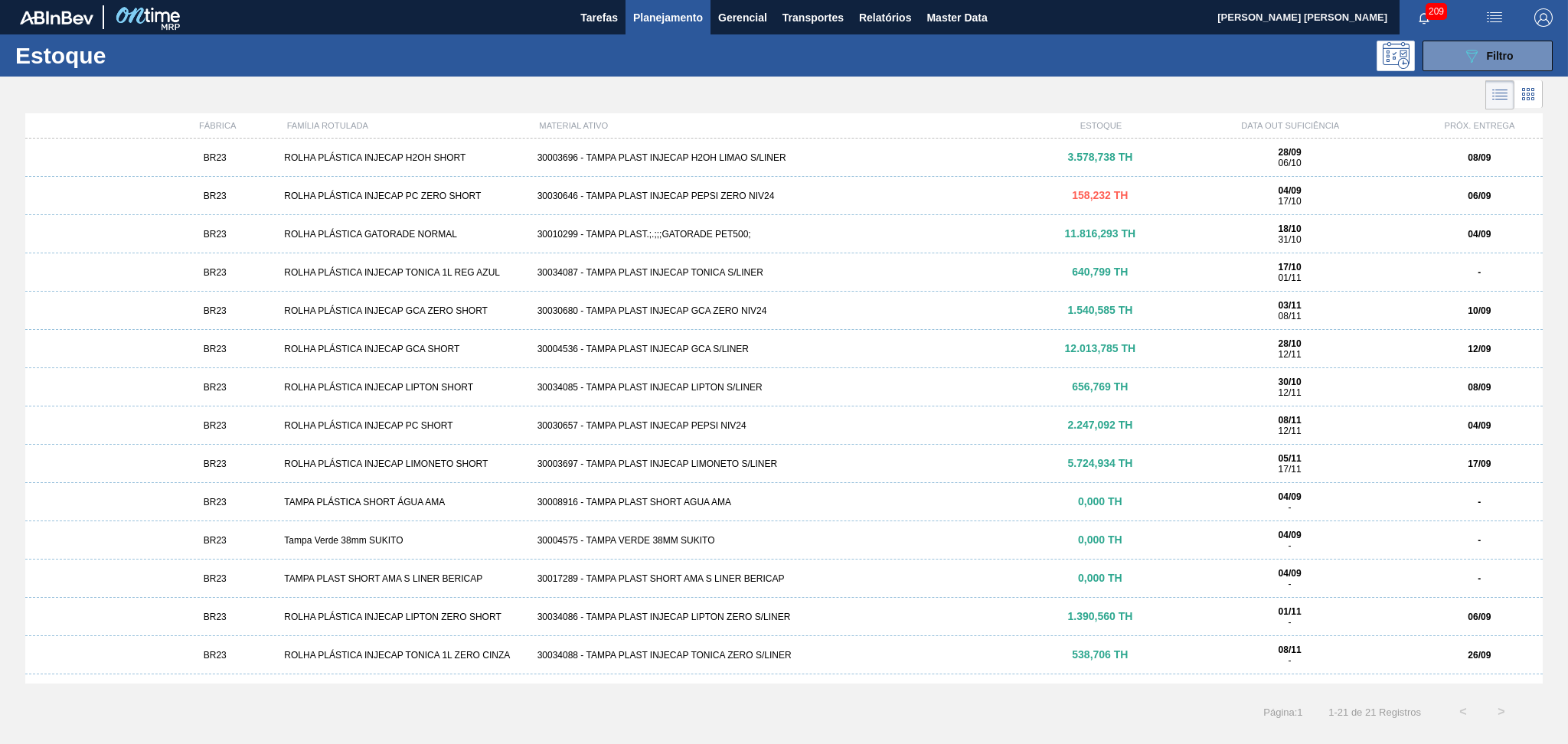
click at [805, 108] on div at bounding box center [771, 95] width 1543 height 37
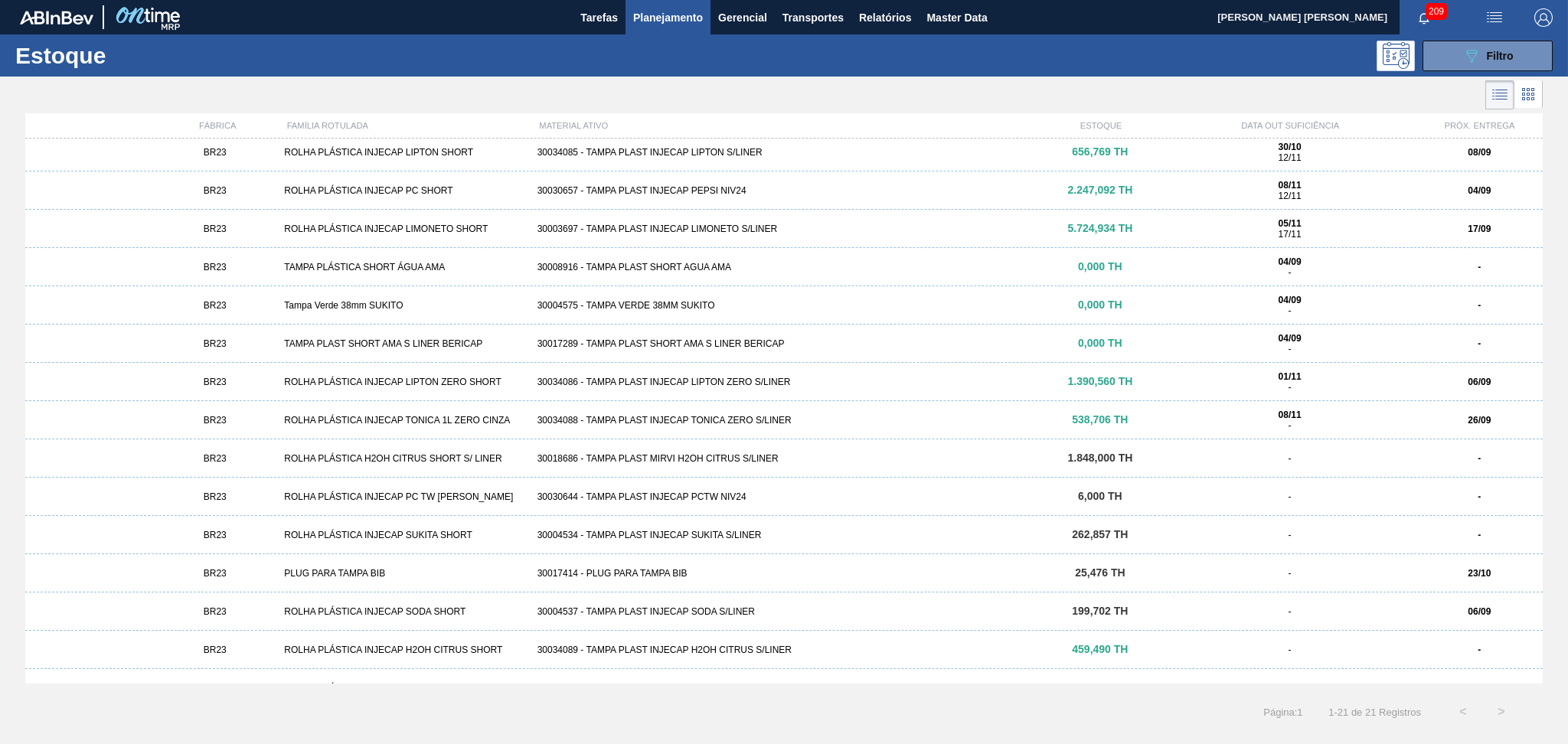
scroll to position [258, 0]
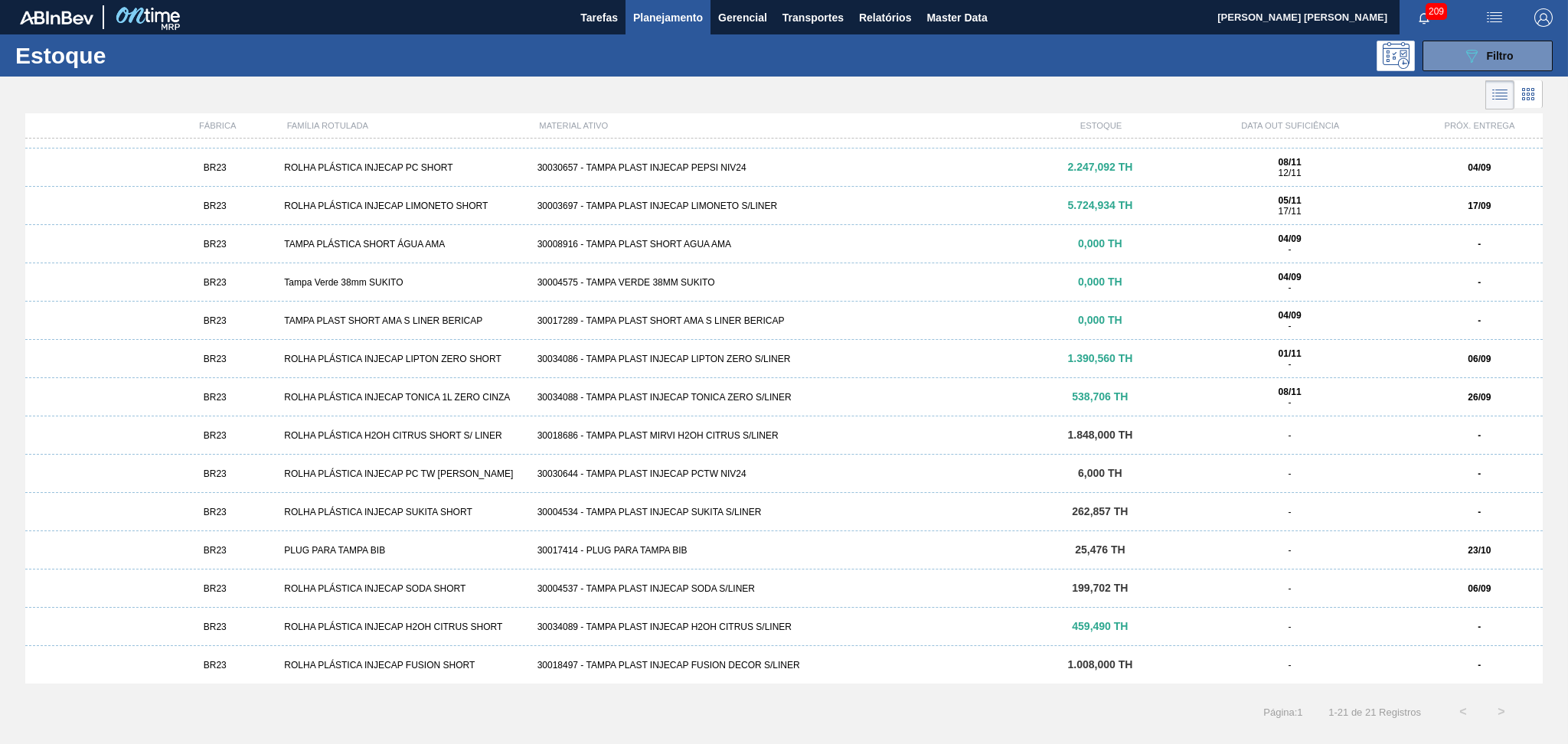
click at [720, 589] on div "30004537 - TAMPA PLAST INJECAP SODA S/LINER" at bounding box center [784, 588] width 506 height 10
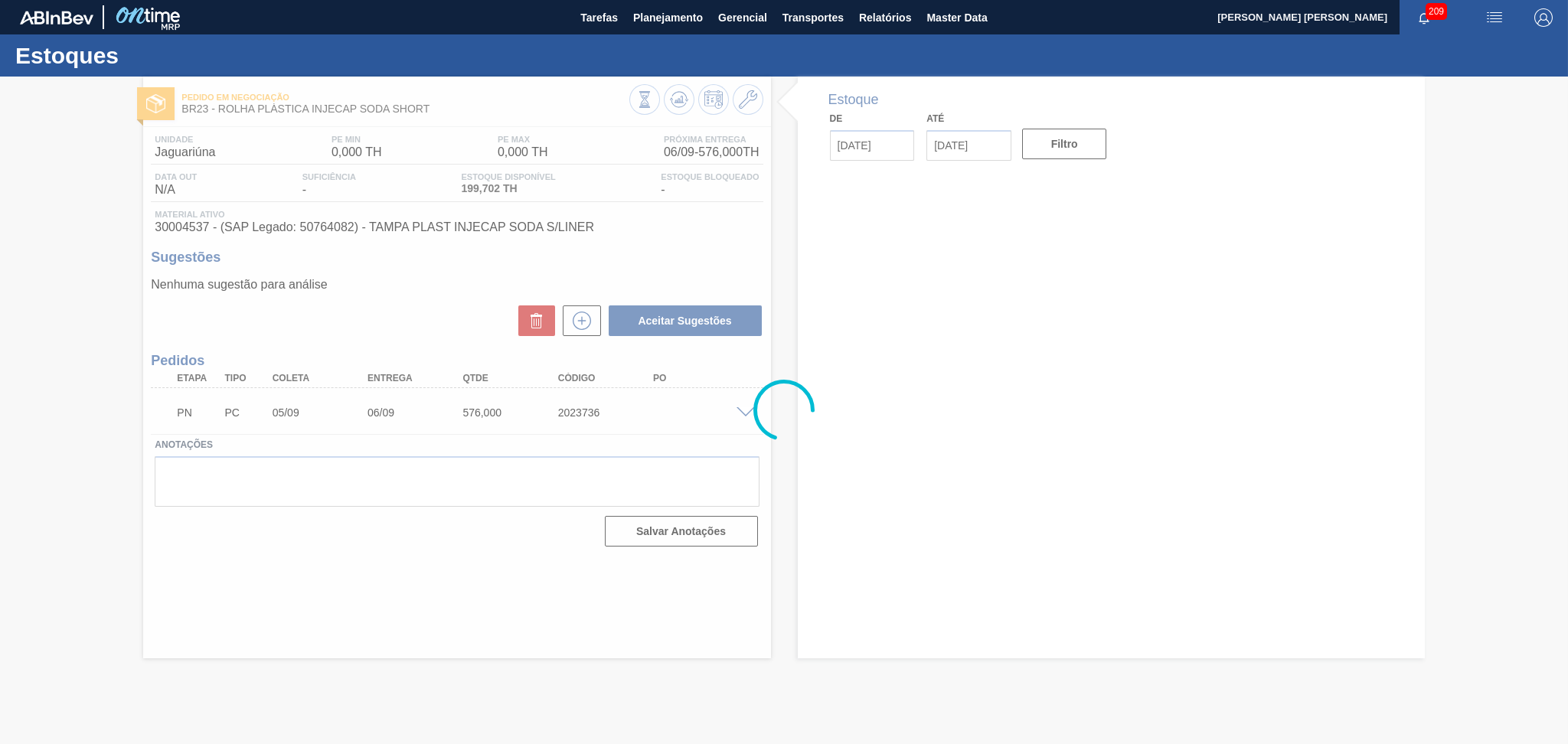
click at [794, 244] on div at bounding box center [784, 410] width 1568 height 668
click at [744, 232] on div at bounding box center [784, 410] width 1568 height 668
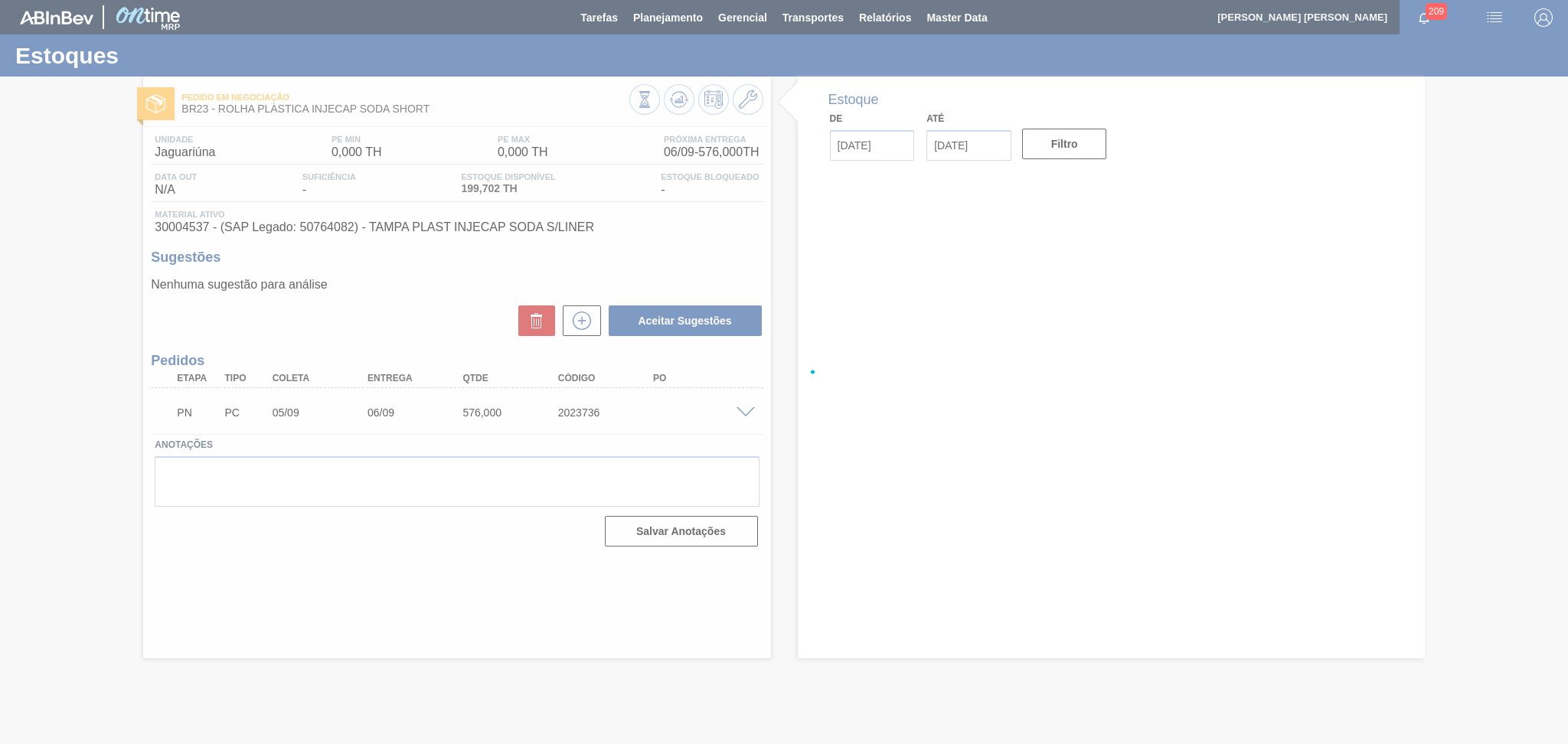
click at [715, 248] on div at bounding box center [784, 372] width 1568 height 744
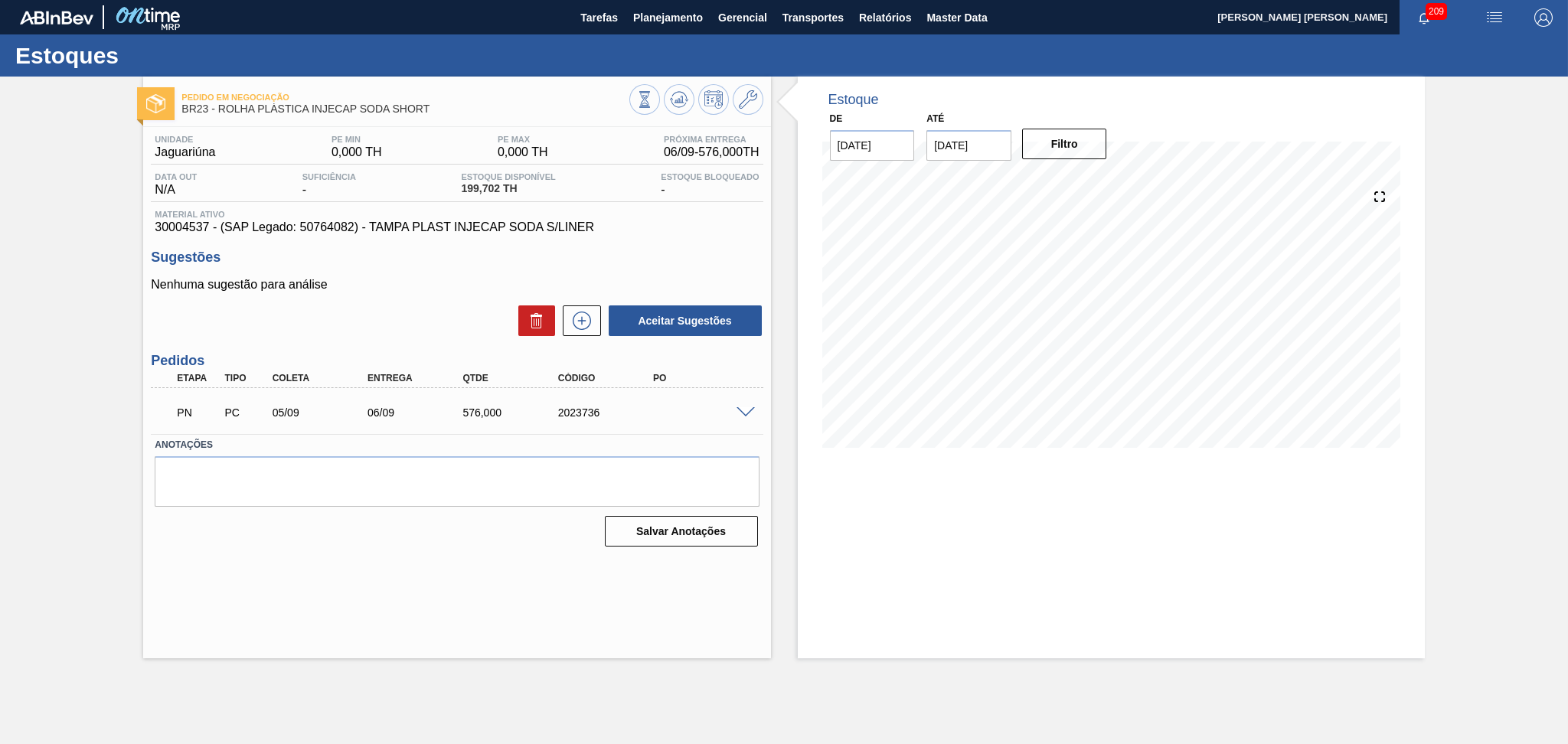
click at [665, 249] on h3 "Sugestões" at bounding box center [456, 257] width 612 height 16
click at [385, 319] on div "Aceitar Sugestões" at bounding box center [456, 321] width 612 height 33
click at [755, 272] on div "Sugestões Nenhuma sugestão para análise Aceitar Sugestões" at bounding box center [456, 293] width 612 height 88
click at [416, 291] on p "Nenhuma sugestão para análise" at bounding box center [456, 284] width 612 height 14
click at [747, 409] on span at bounding box center [745, 413] width 18 height 11
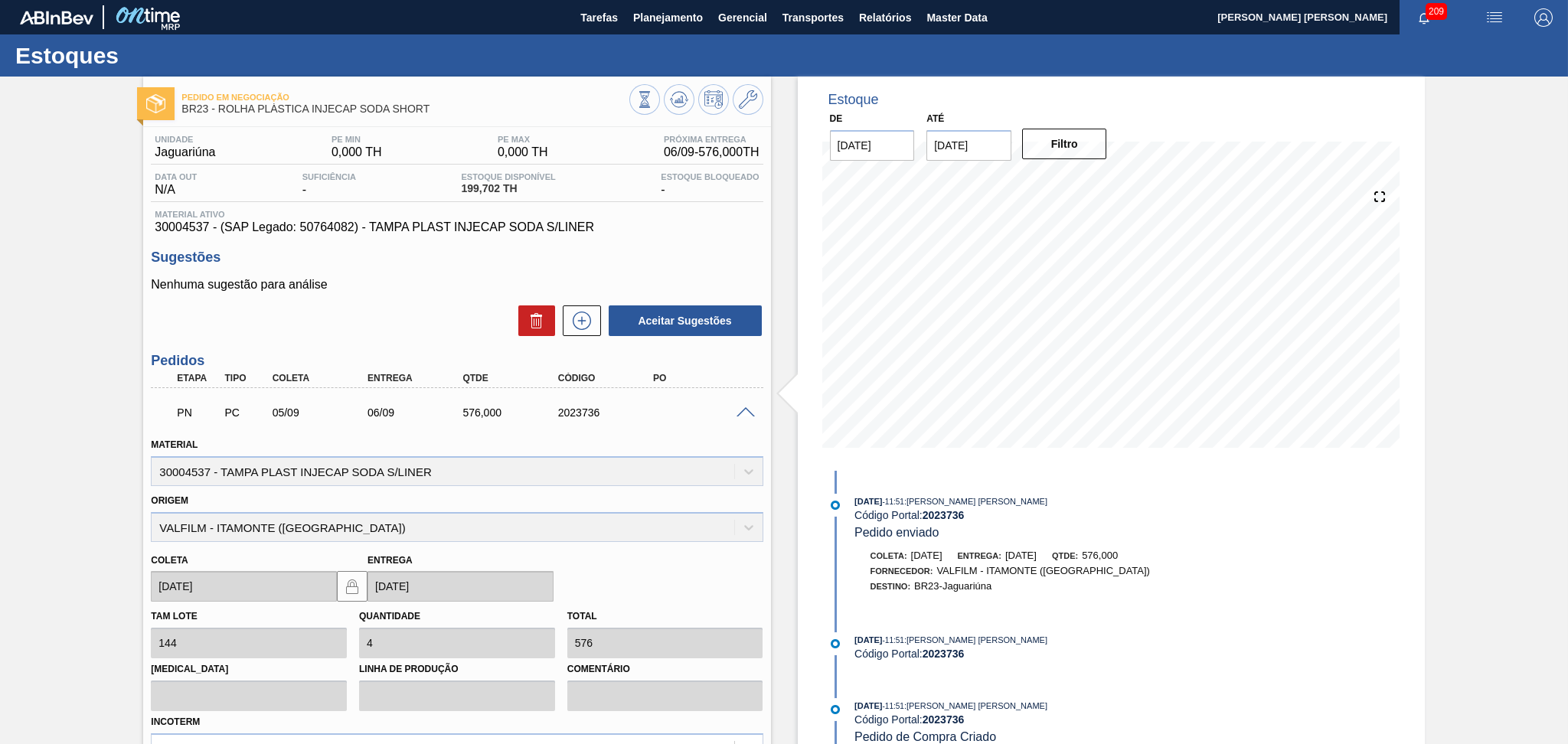
scroll to position [184, 0]
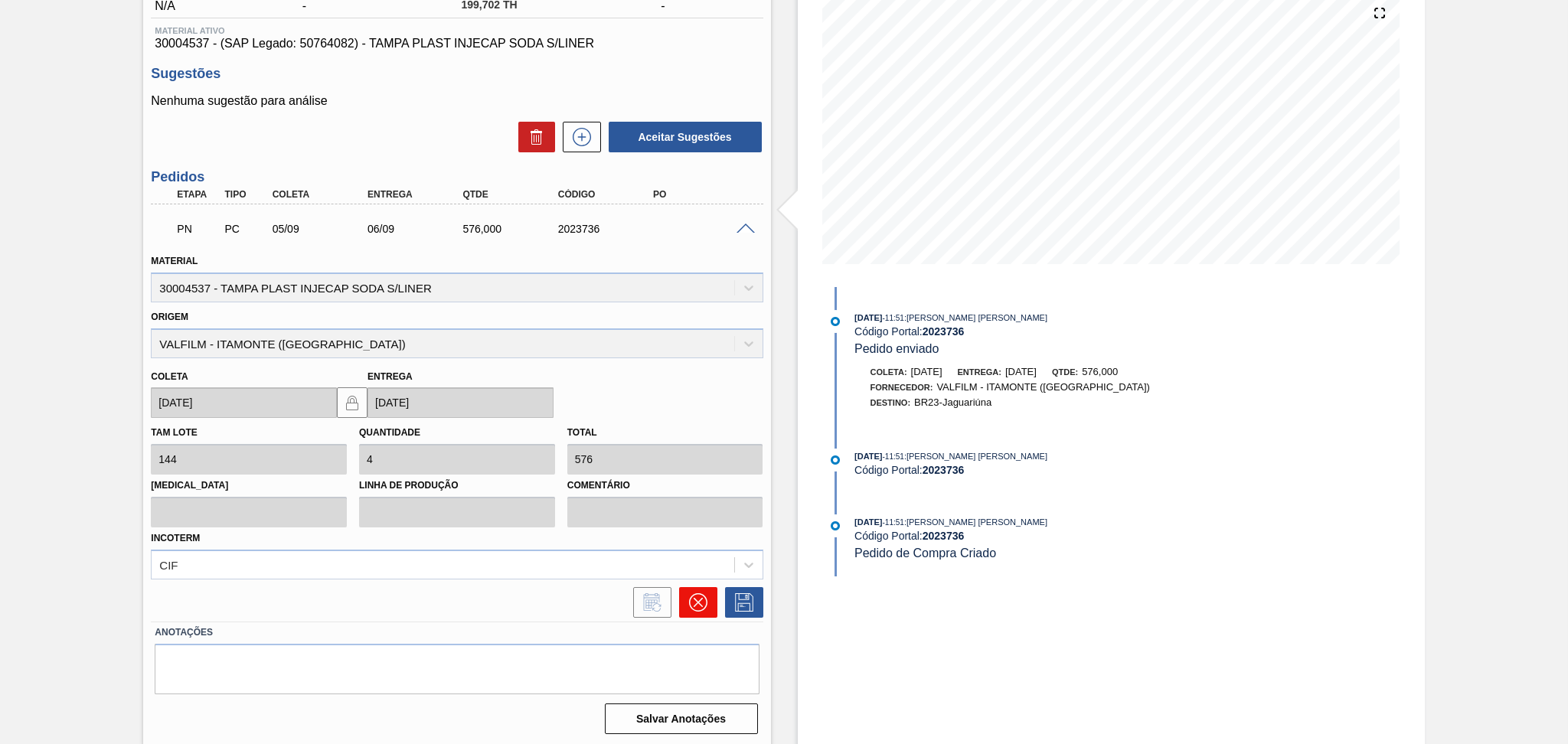
click at [686, 602] on button at bounding box center [698, 602] width 38 height 30
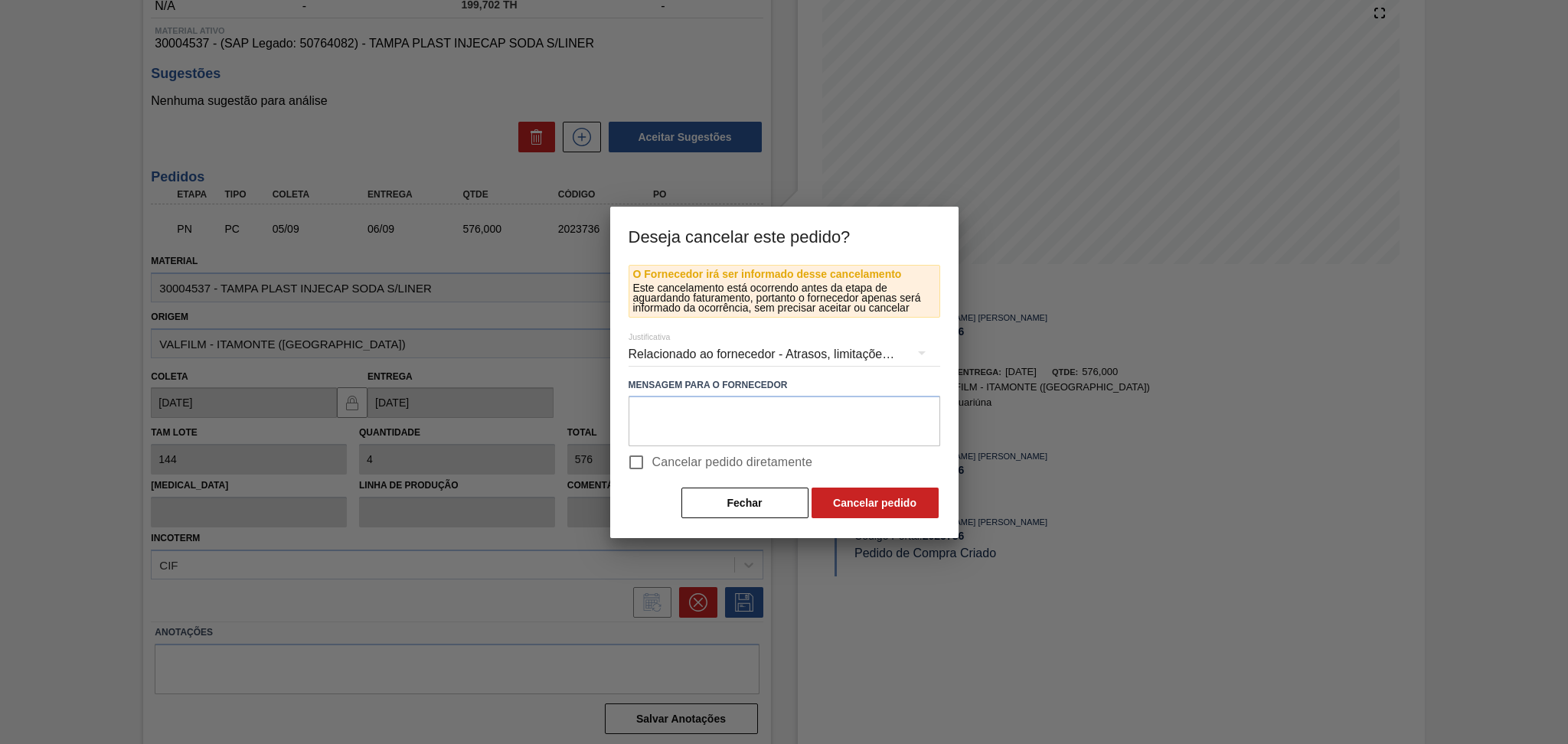
click at [676, 456] on span "Cancelar pedido diretamente" at bounding box center [733, 462] width 161 height 18
click at [652, 456] on input "Cancelar pedido diretamente" at bounding box center [636, 462] width 32 height 32
checkbox input "true"
click at [824, 503] on button "Cancelar pedido" at bounding box center [875, 503] width 127 height 30
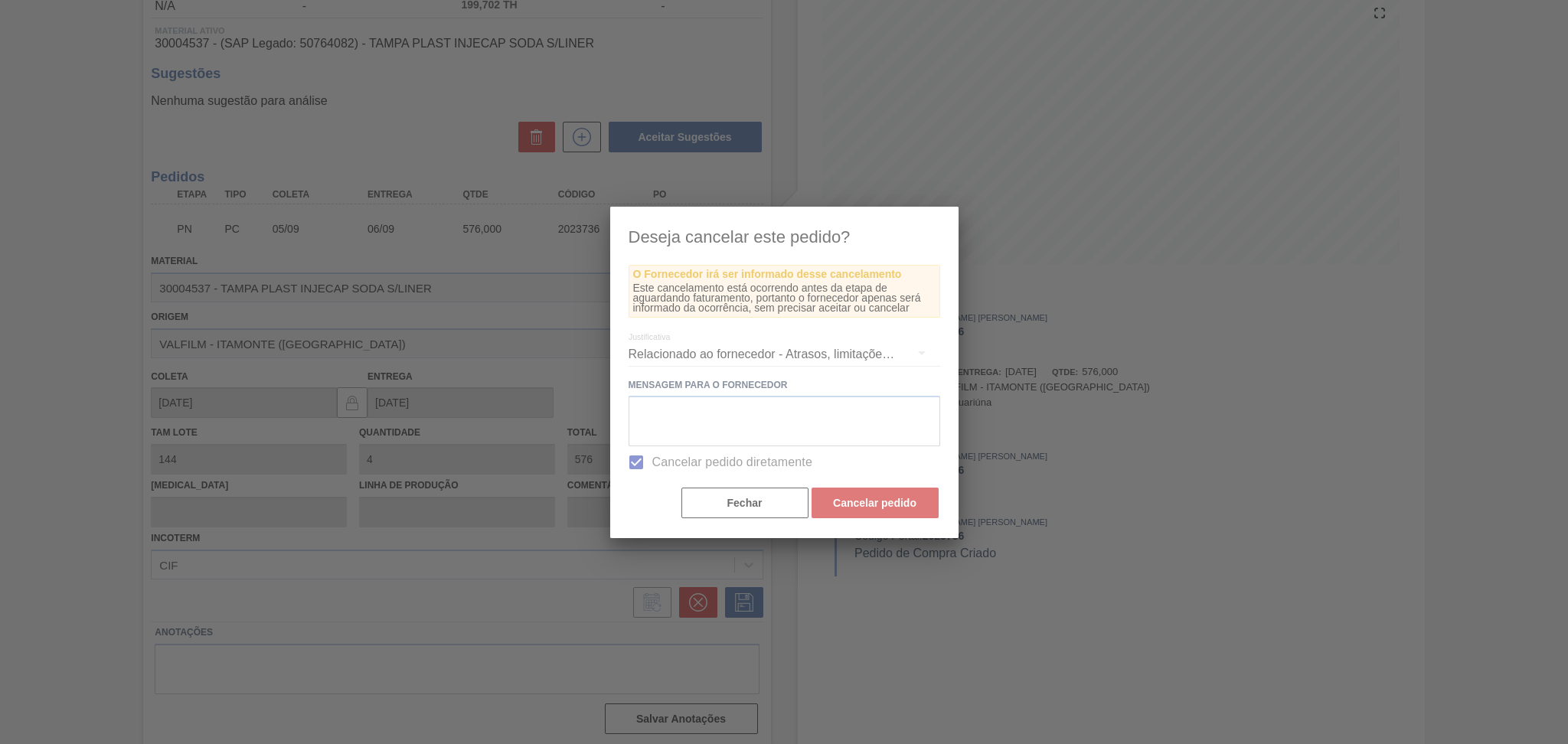
scroll to position [0, 0]
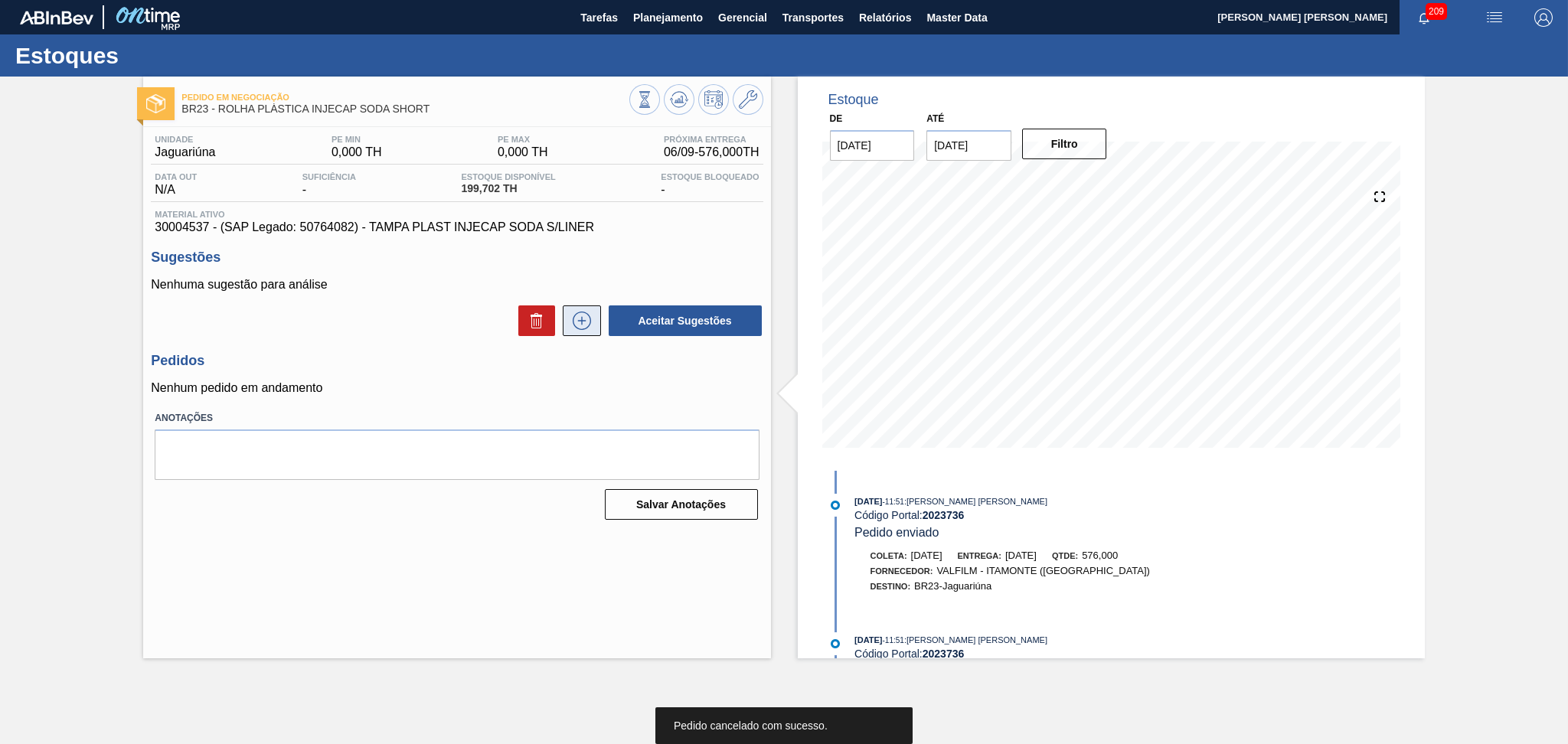
click at [582, 331] on button at bounding box center [581, 321] width 38 height 30
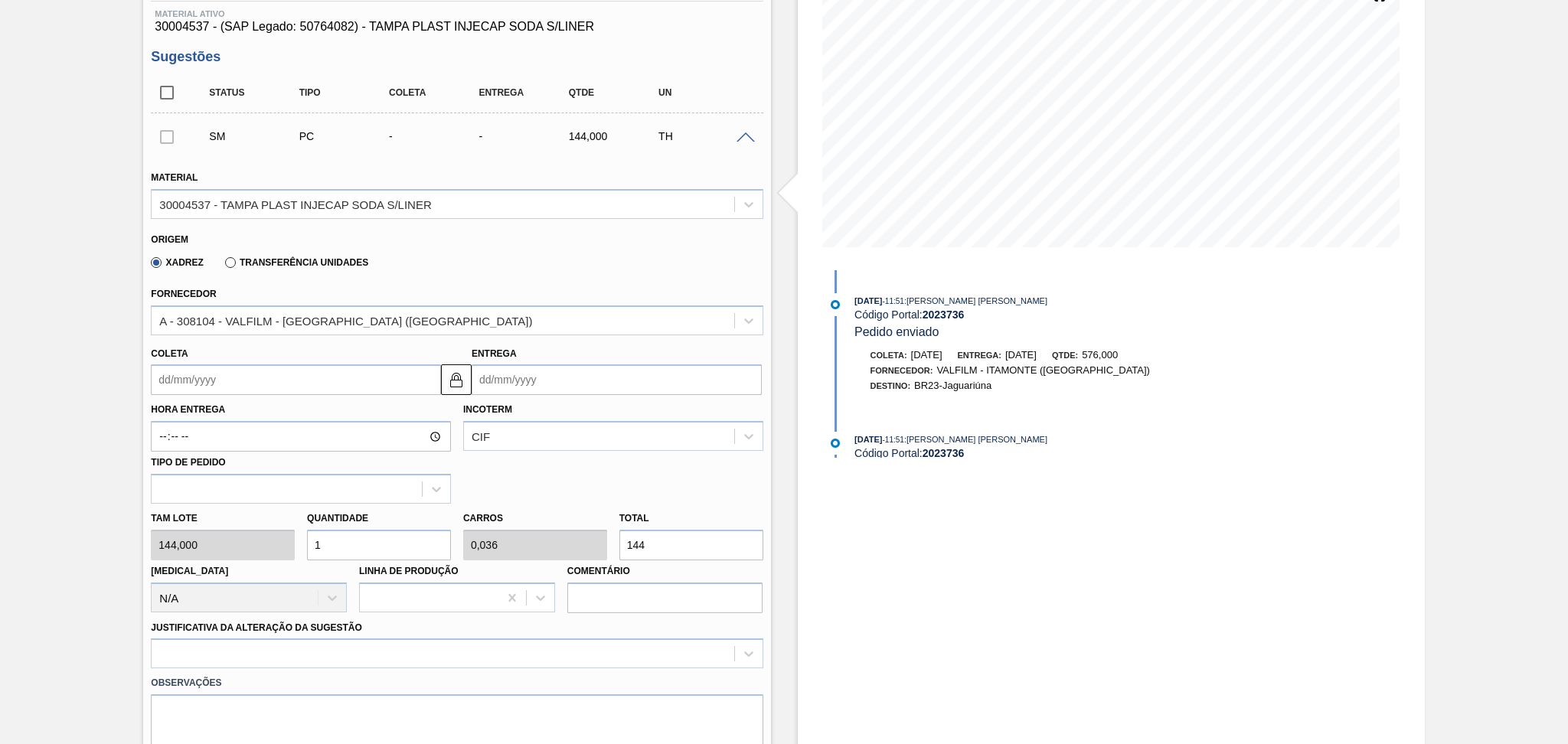
scroll to position [204, 0]
click at [398, 538] on input "1" at bounding box center [378, 542] width 144 height 30
type input "0"
type input "3"
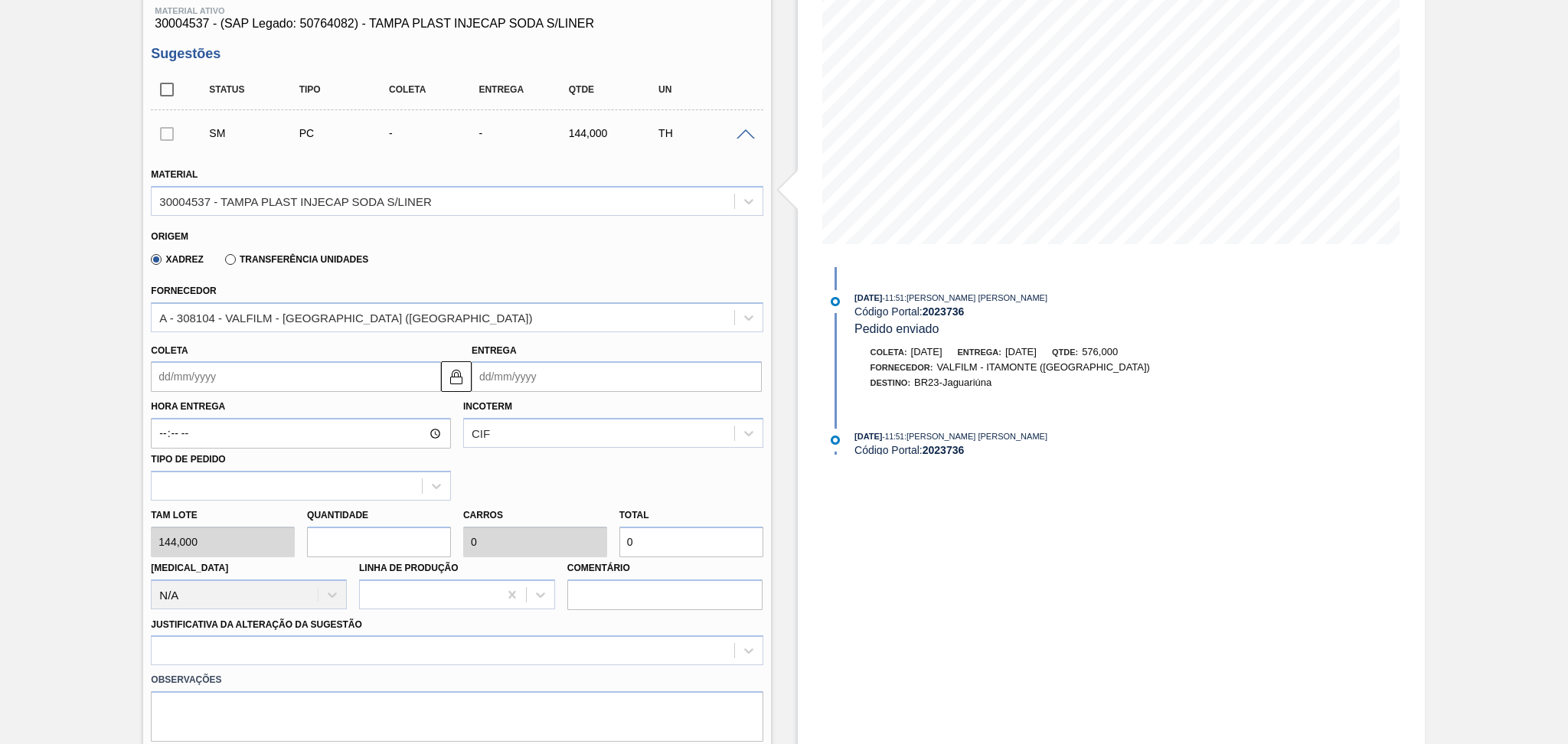
type input "0,107"
type input "432"
type input "3"
click at [221, 374] on input "Coleta" at bounding box center [295, 377] width 290 height 30
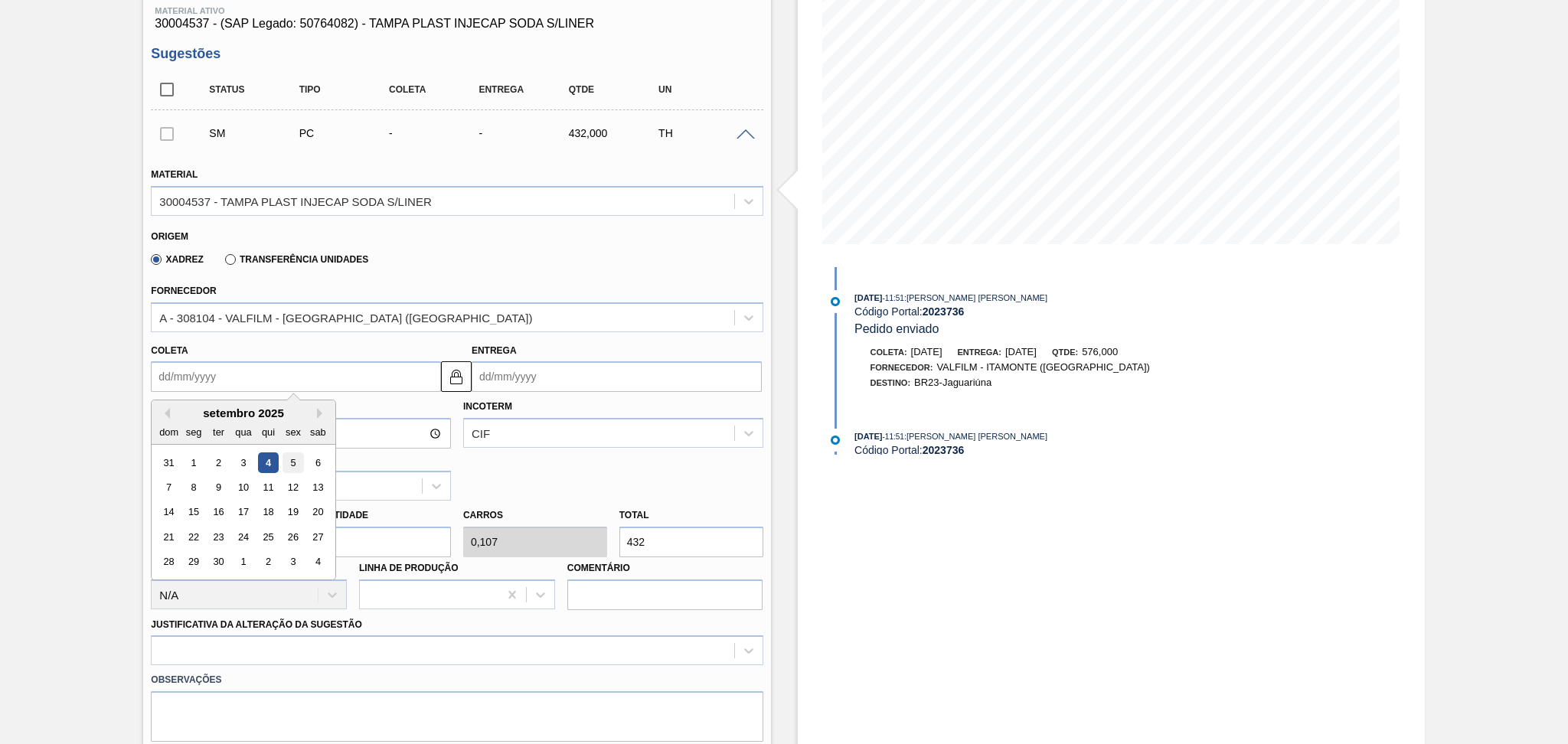
click at [286, 460] on div "5" at bounding box center [294, 463] width 21 height 21
type input "[DATE]"
type input "06/09/2025"
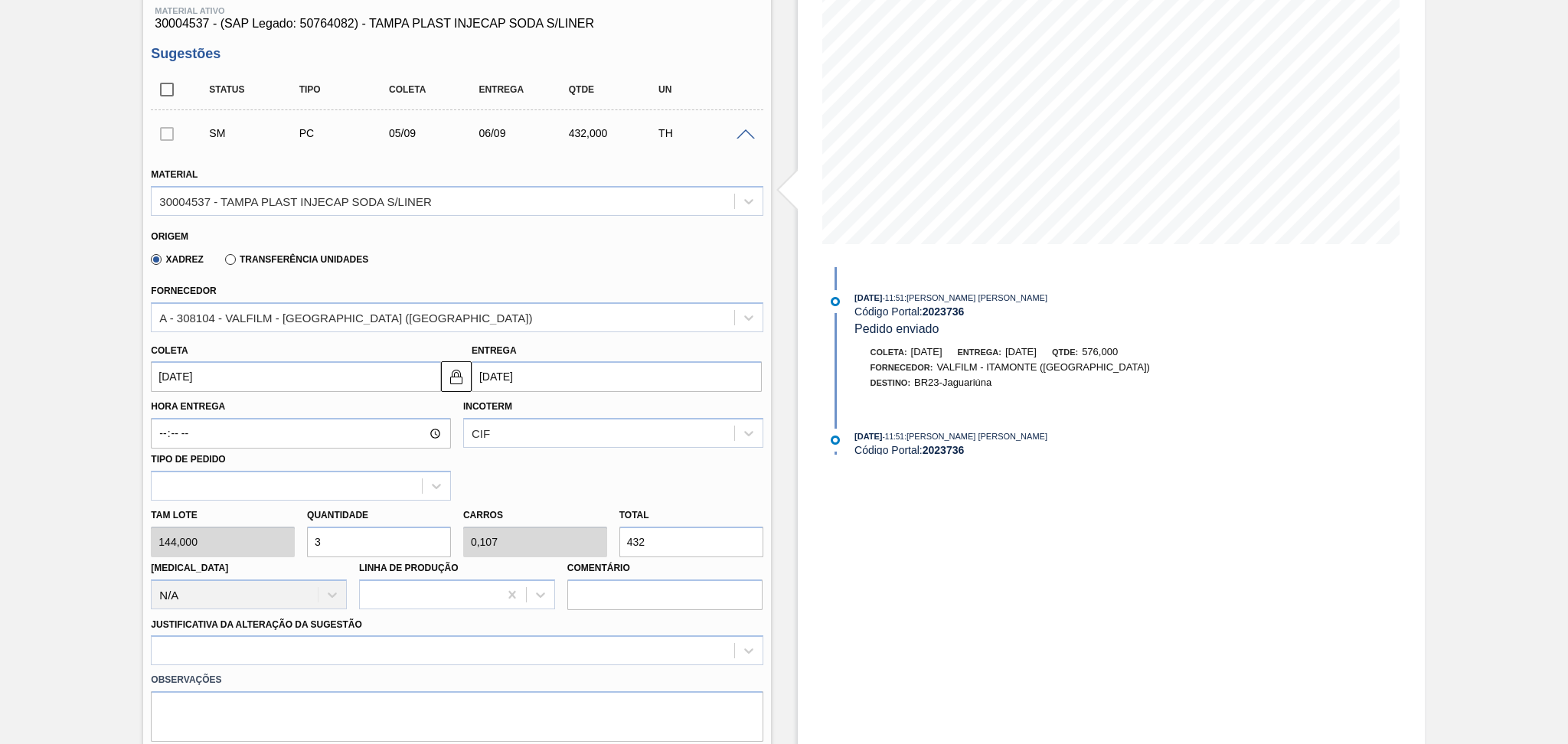
scroll to position [408, 0]
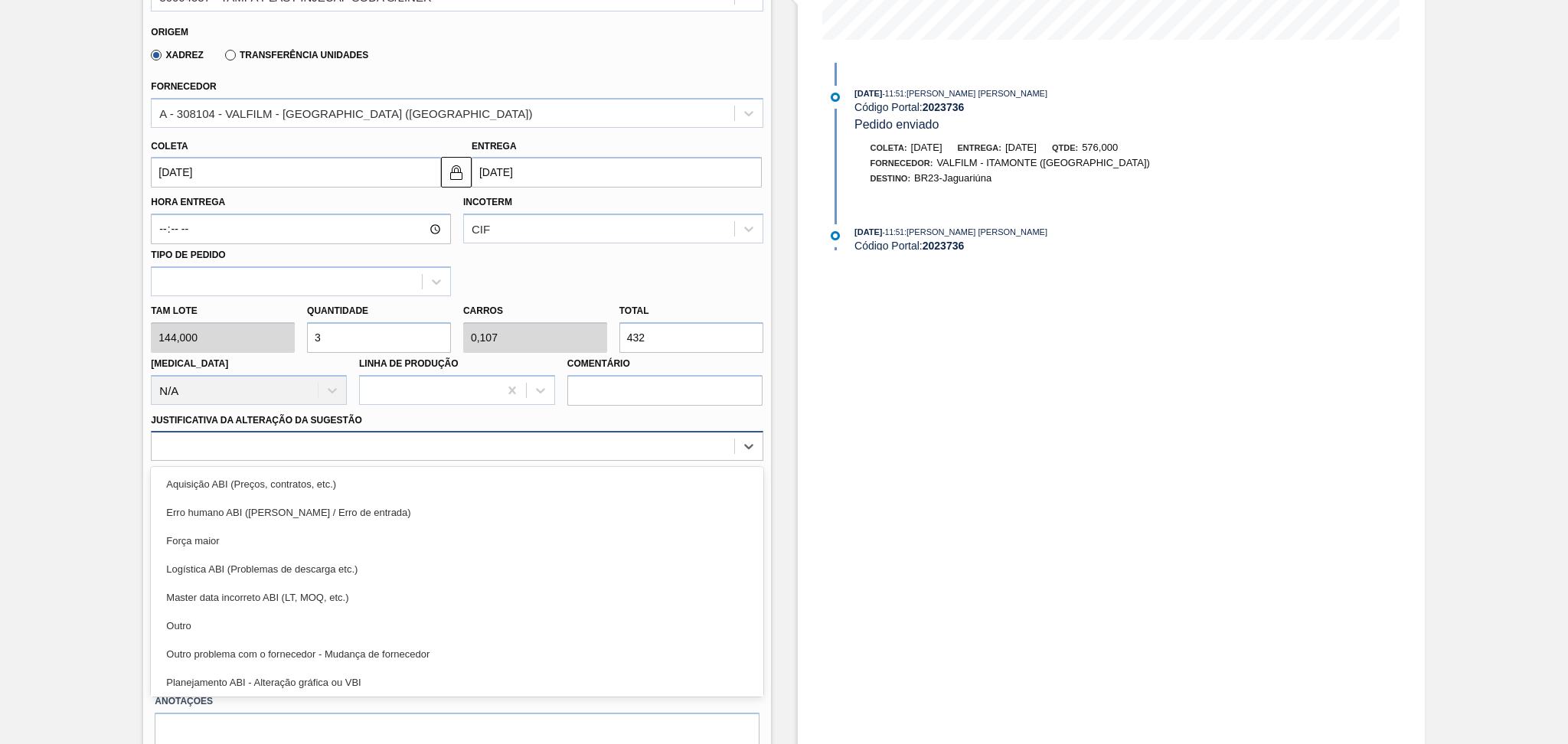
click at [467, 446] on div at bounding box center [442, 447] width 582 height 22
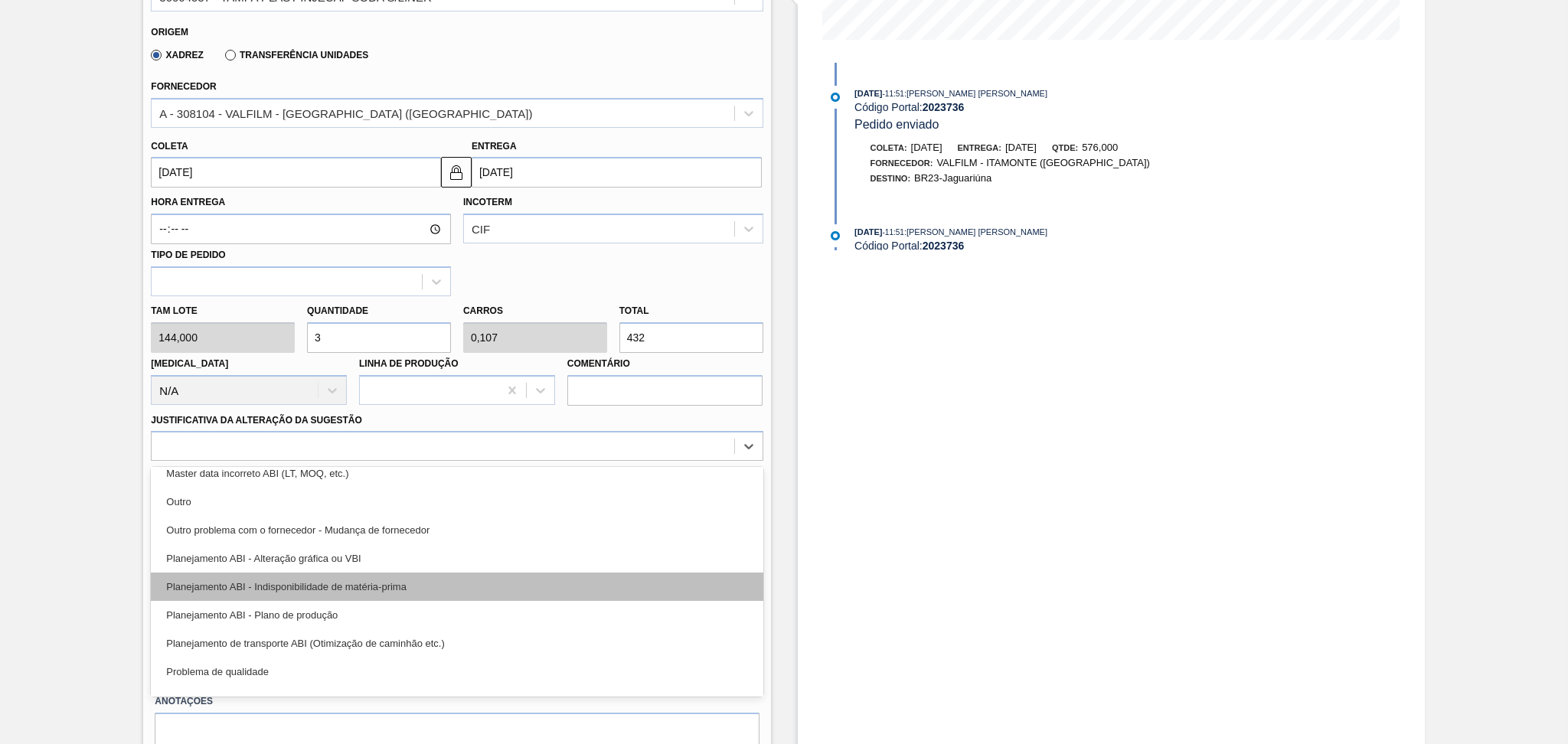
scroll to position [204, 0]
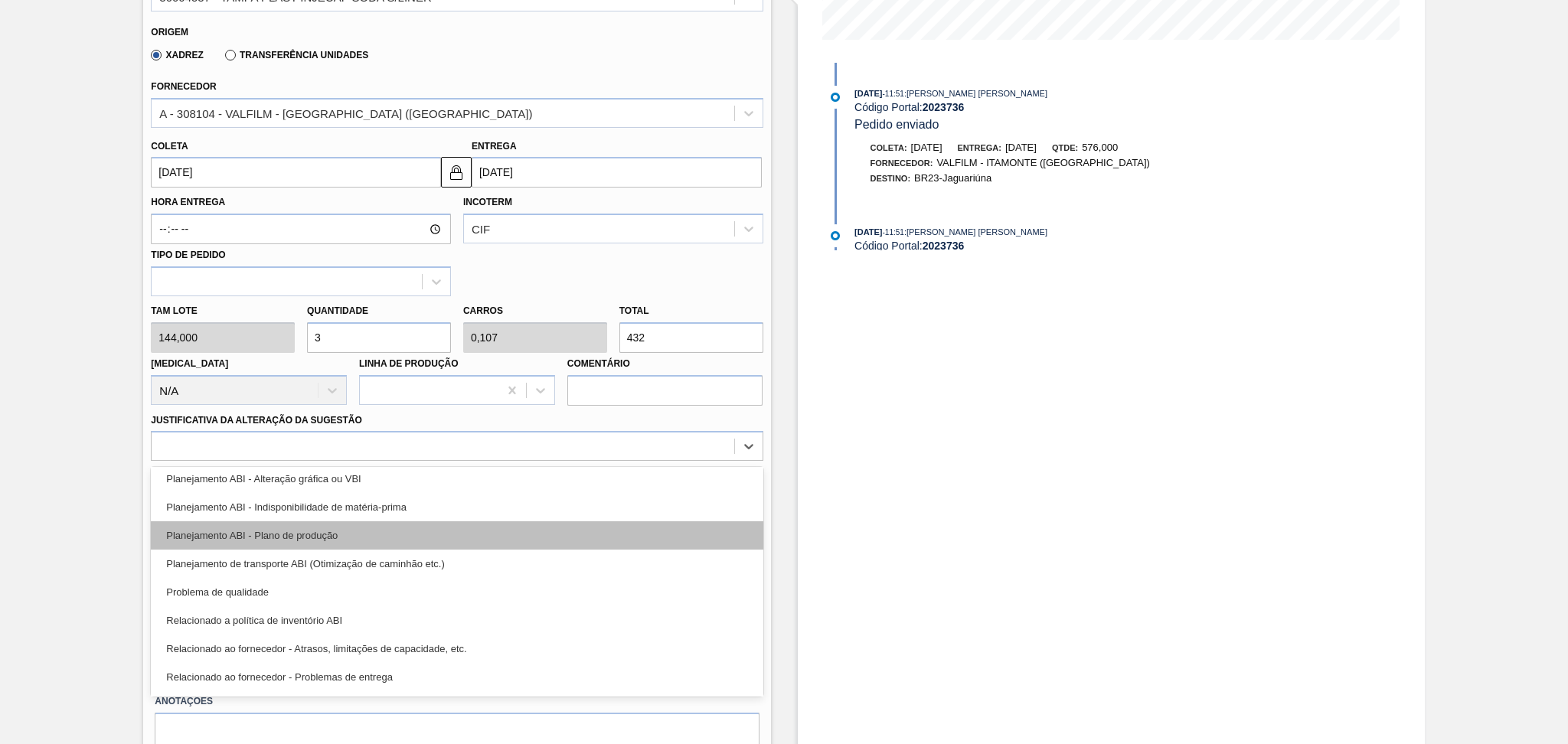
click at [313, 531] on div "Planejamento ABI - Plano de produção" at bounding box center [456, 536] width 612 height 29
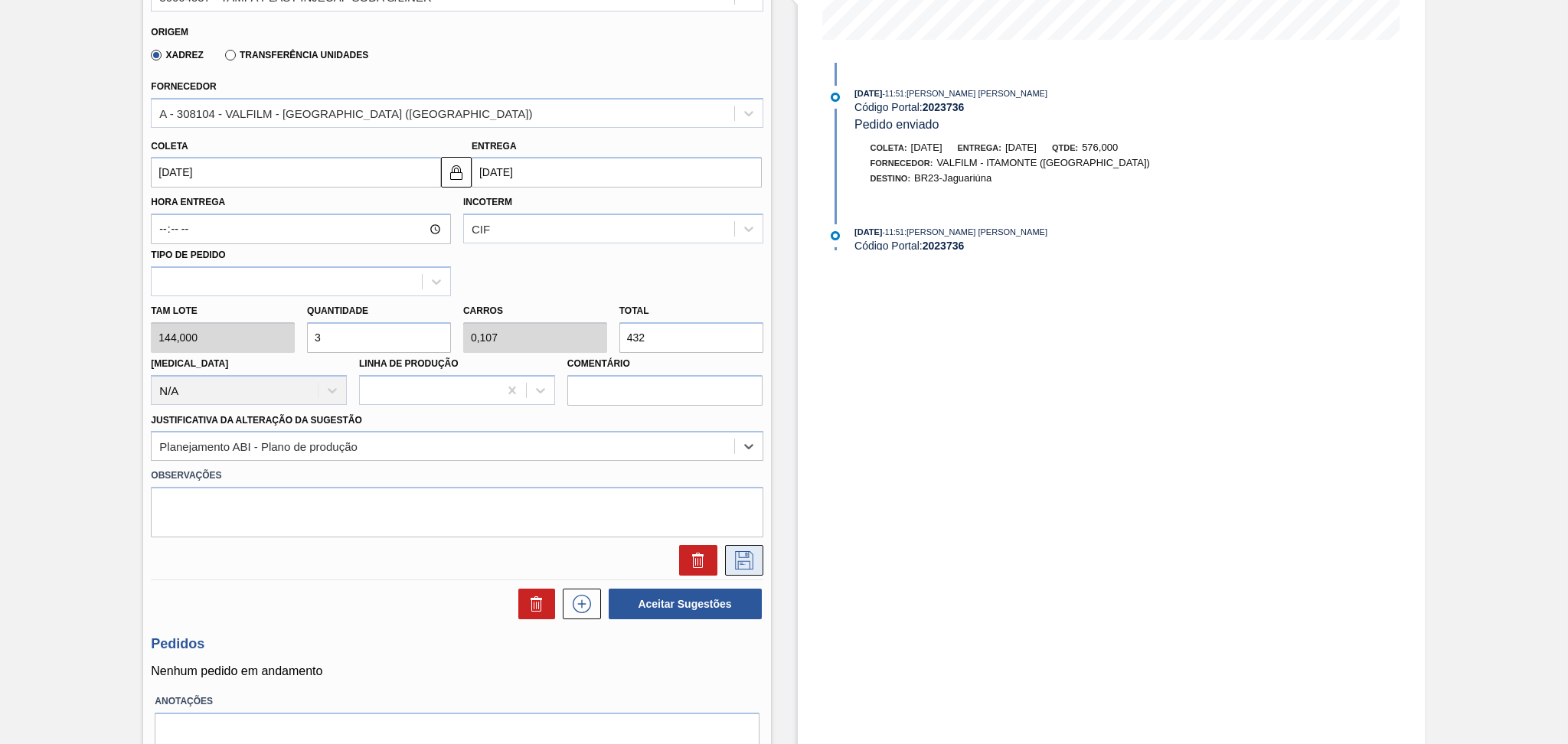
click at [745, 553] on icon at bounding box center [744, 558] width 8 height 12
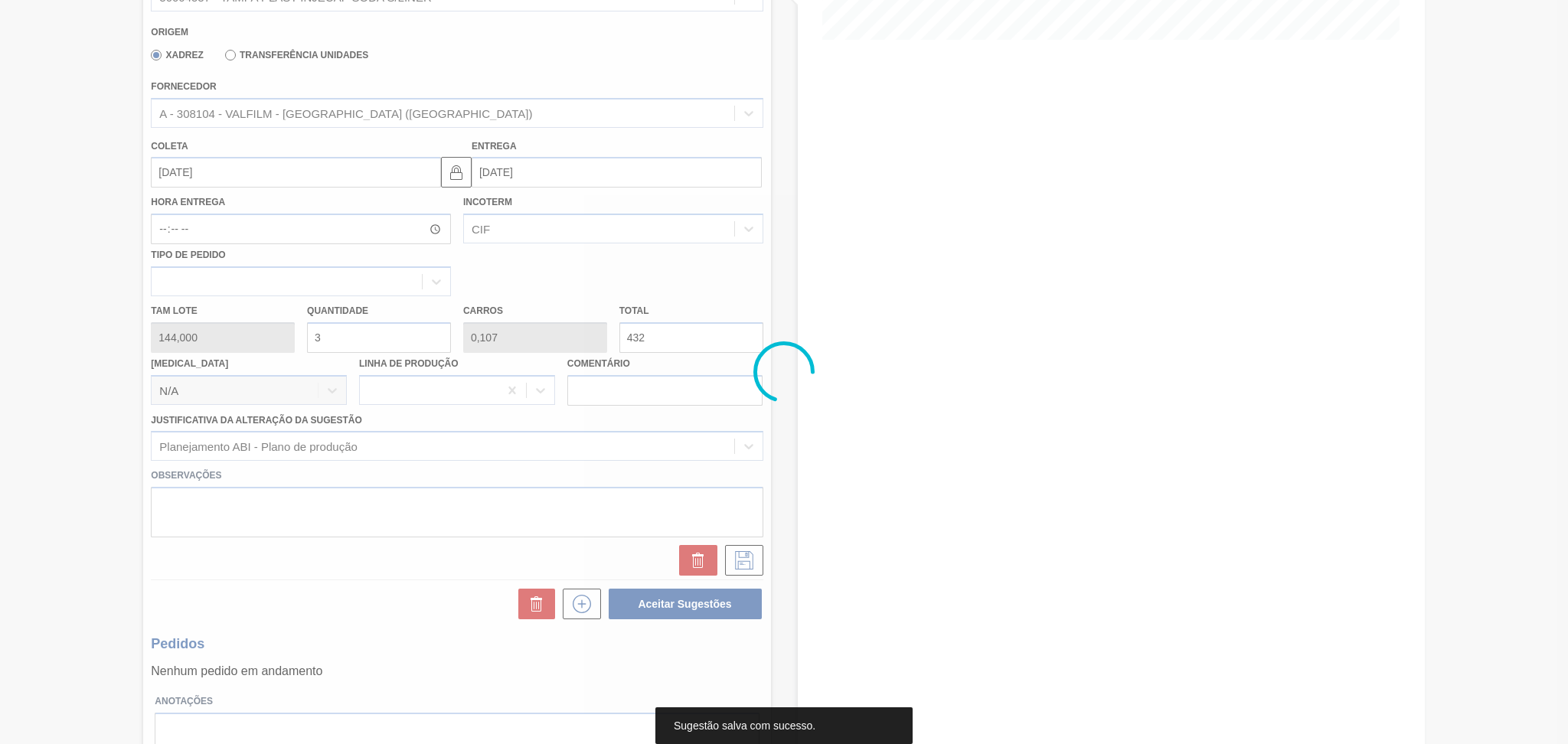
scroll to position [0, 0]
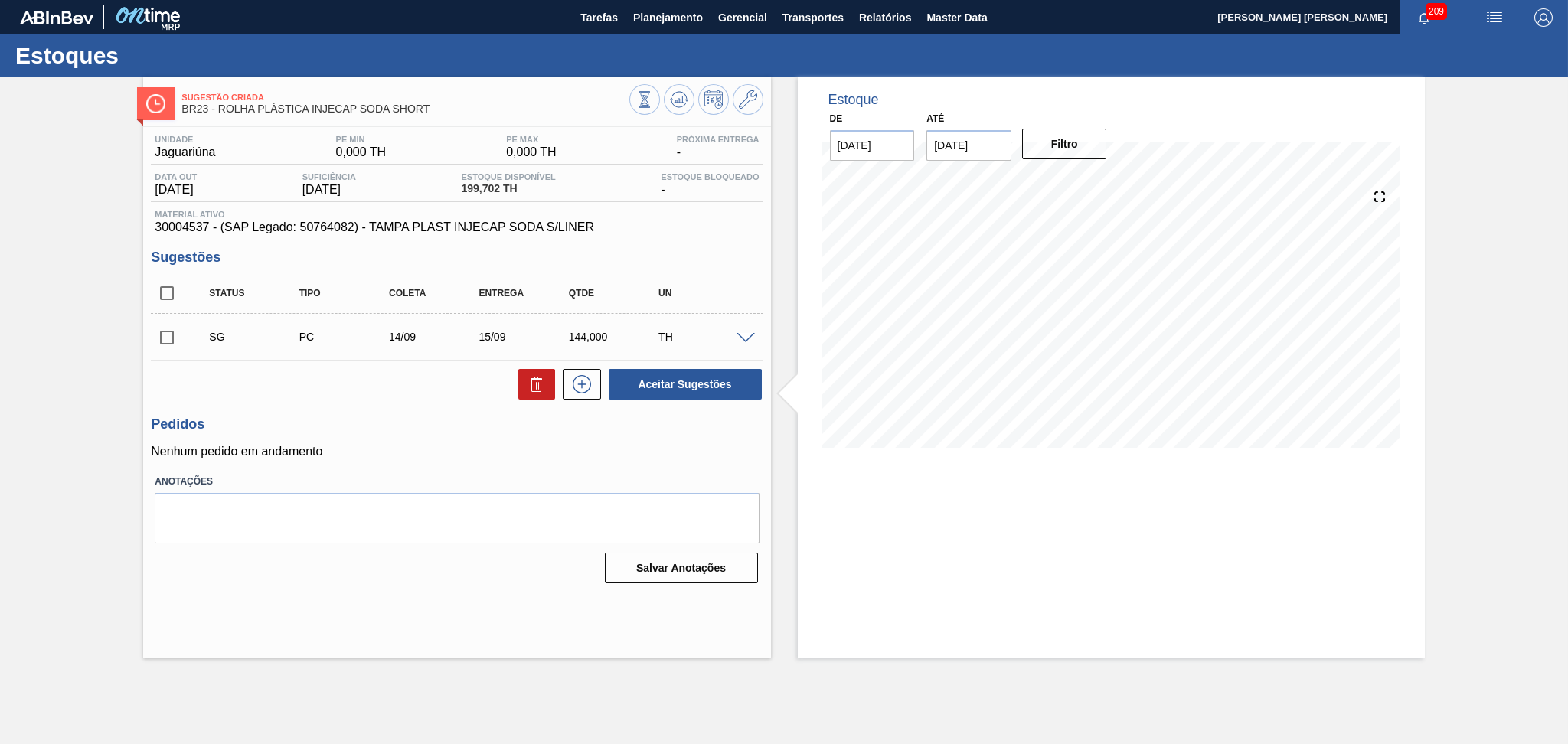
click at [749, 337] on span at bounding box center [745, 339] width 18 height 11
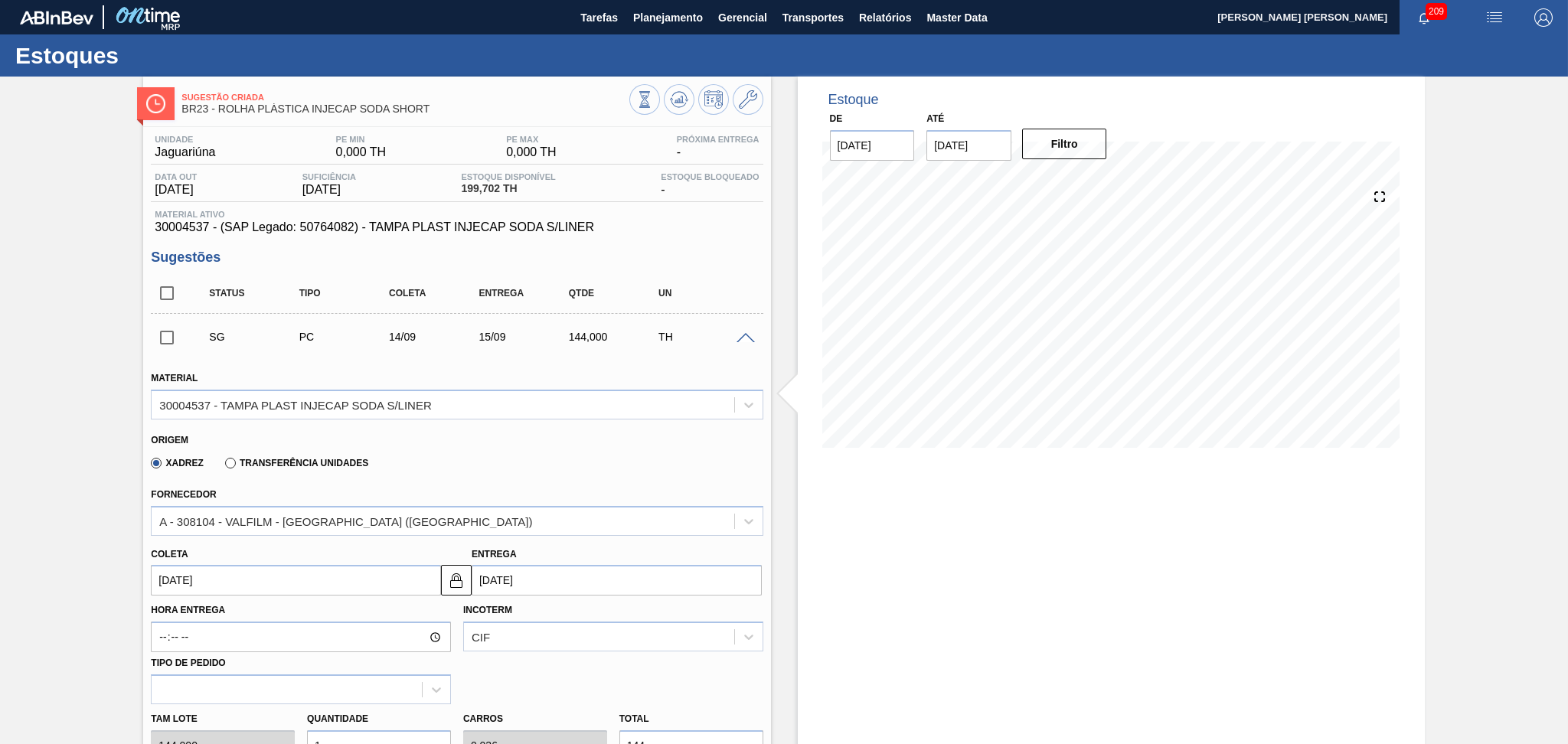
click at [257, 570] on input "14/09/2025" at bounding box center [295, 580] width 290 height 30
click at [721, 274] on div "Status Tipo Coleta Entrega Qtde UN" at bounding box center [456, 293] width 612 height 41
click at [507, 263] on h3 "Sugestões" at bounding box center [456, 257] width 612 height 16
click at [138, 270] on div "Sugestão Criada BR23 - ROLHA PLÁSTICA INJECAP SODA SHORT Unidade Jaguariúna PE …" at bounding box center [784, 622] width 1568 height 1092
click at [461, 457] on div "Xadrez Transferência Unidades" at bounding box center [450, 460] width 599 height 29
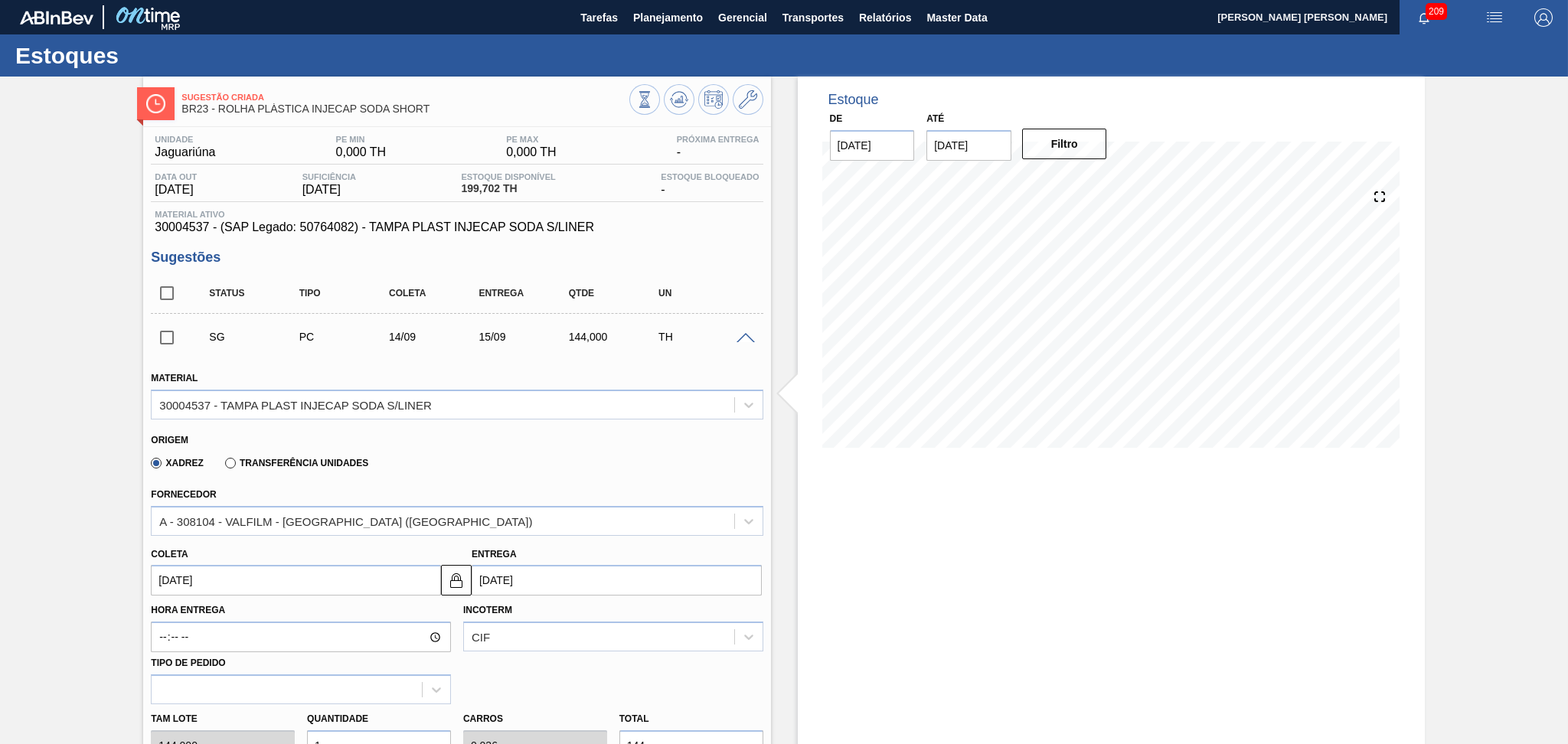
click at [211, 582] on input "14/09/2025" at bounding box center [295, 580] width 290 height 30
click at [297, 437] on div "5" at bounding box center [294, 437] width 21 height 21
type input "[DATE]"
type input "06/09/2025"
click at [597, 452] on div "Xadrez Transferência Unidades" at bounding box center [450, 460] width 599 height 29
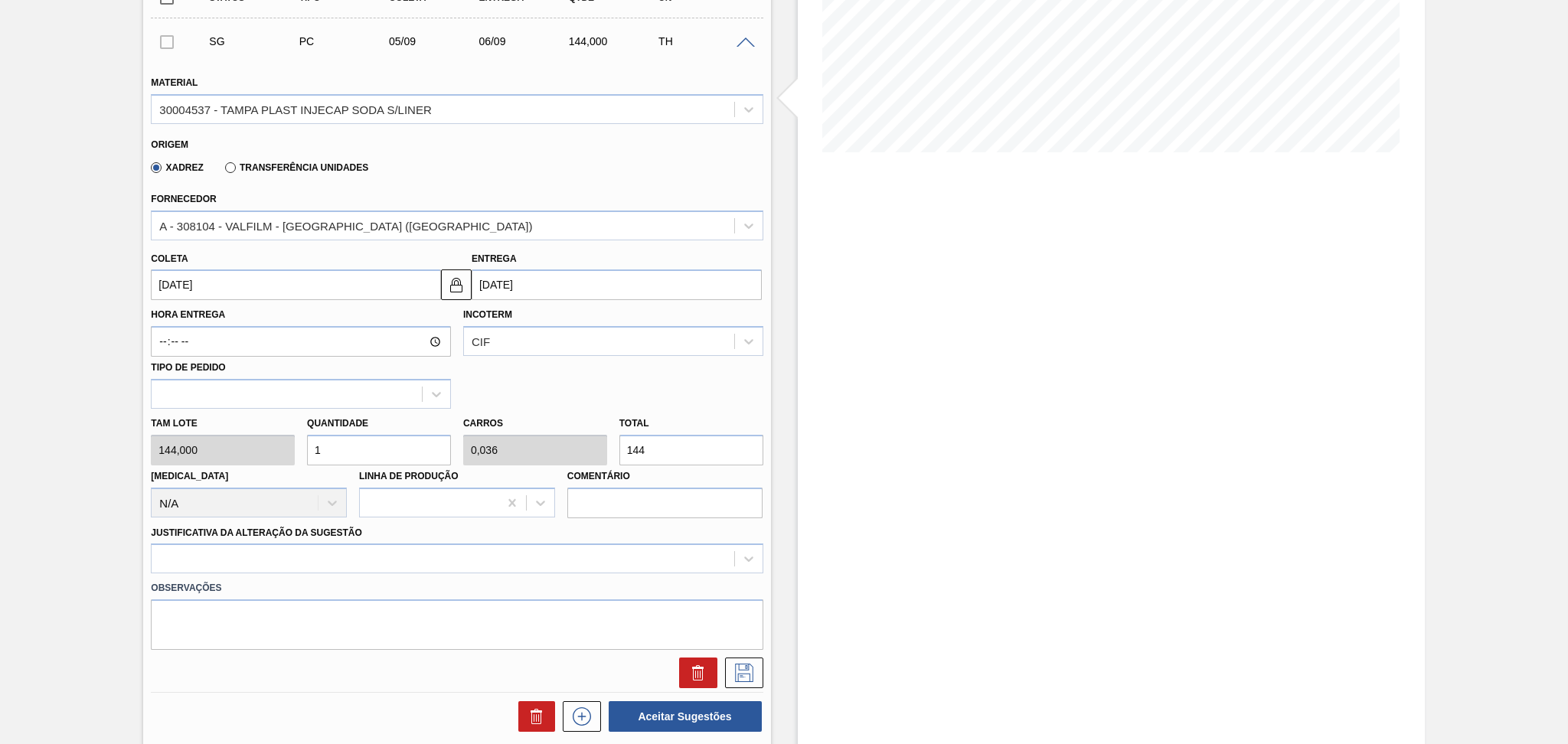
scroll to position [306, 0]
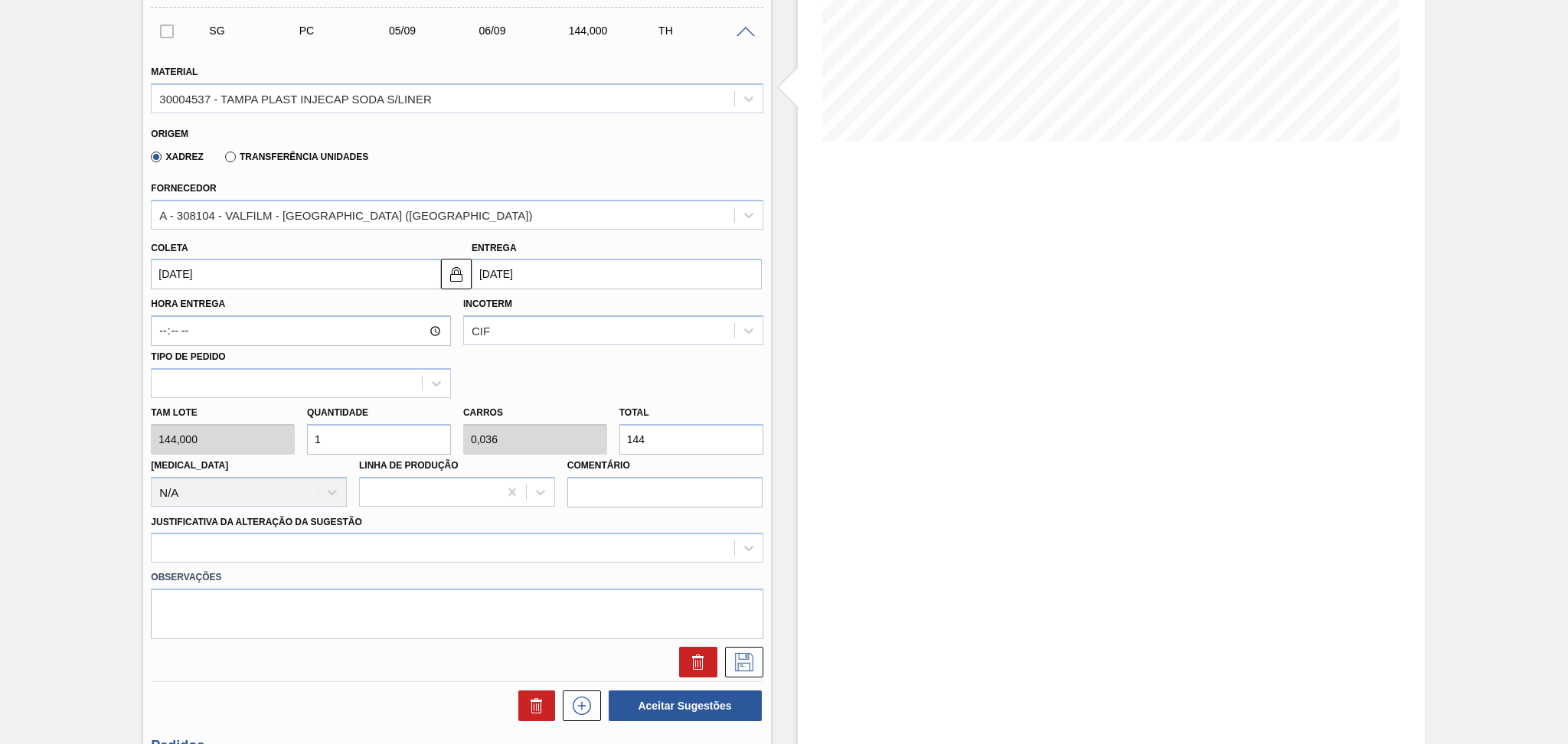
drag, startPoint x: 363, startPoint y: 443, endPoint x: 186, endPoint y: 415, distance: 179.2
click at [197, 415] on div "Tam lote 144,000 Quantidade 1 Carros 0,036 Total 144 Doca N/A Linha de Produção…" at bounding box center [456, 452] width 624 height 109
type input "2"
type input "0,071"
type input "288"
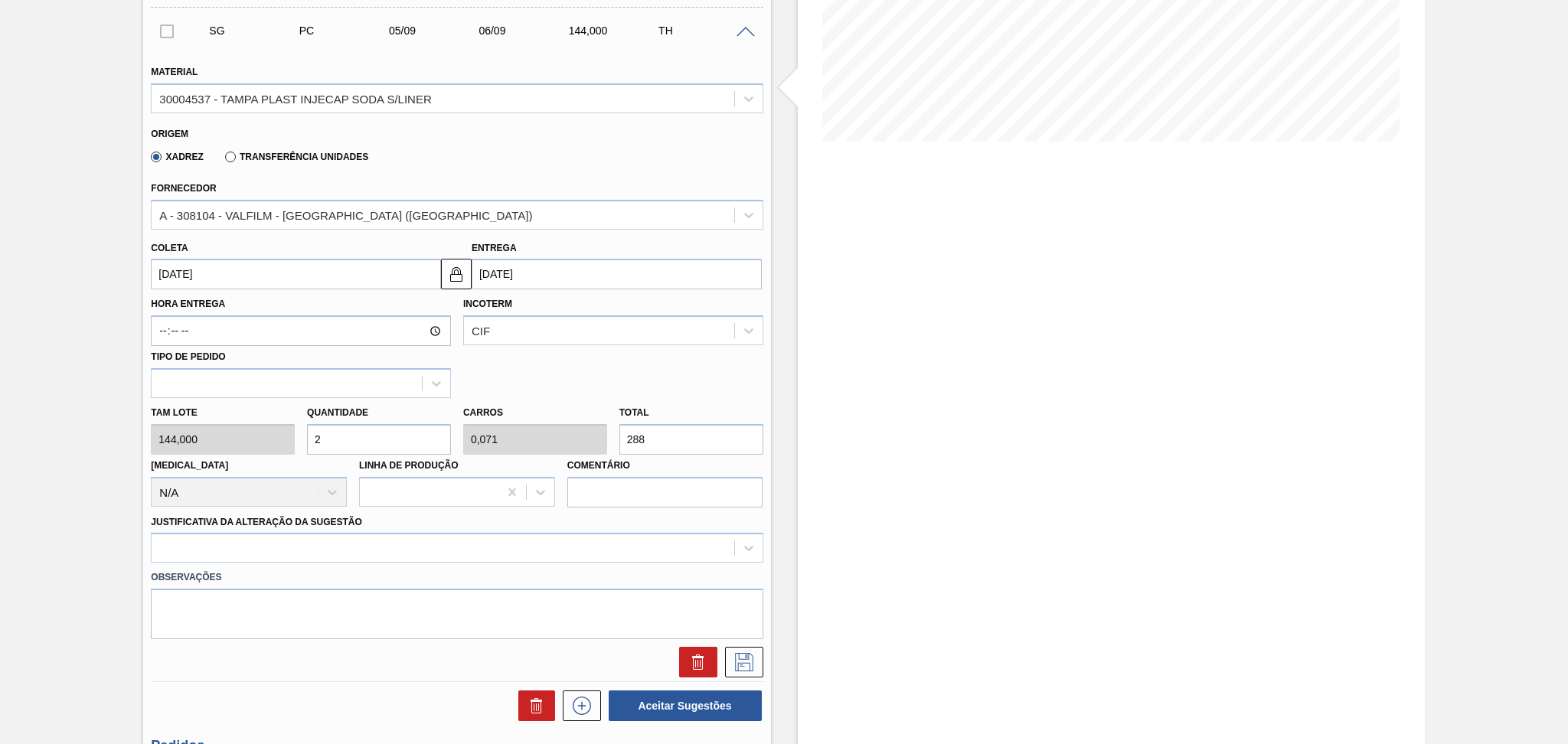
type input "26"
type input "0,929"
type input "3.744"
click at [228, 537] on div at bounding box center [456, 547] width 612 height 29
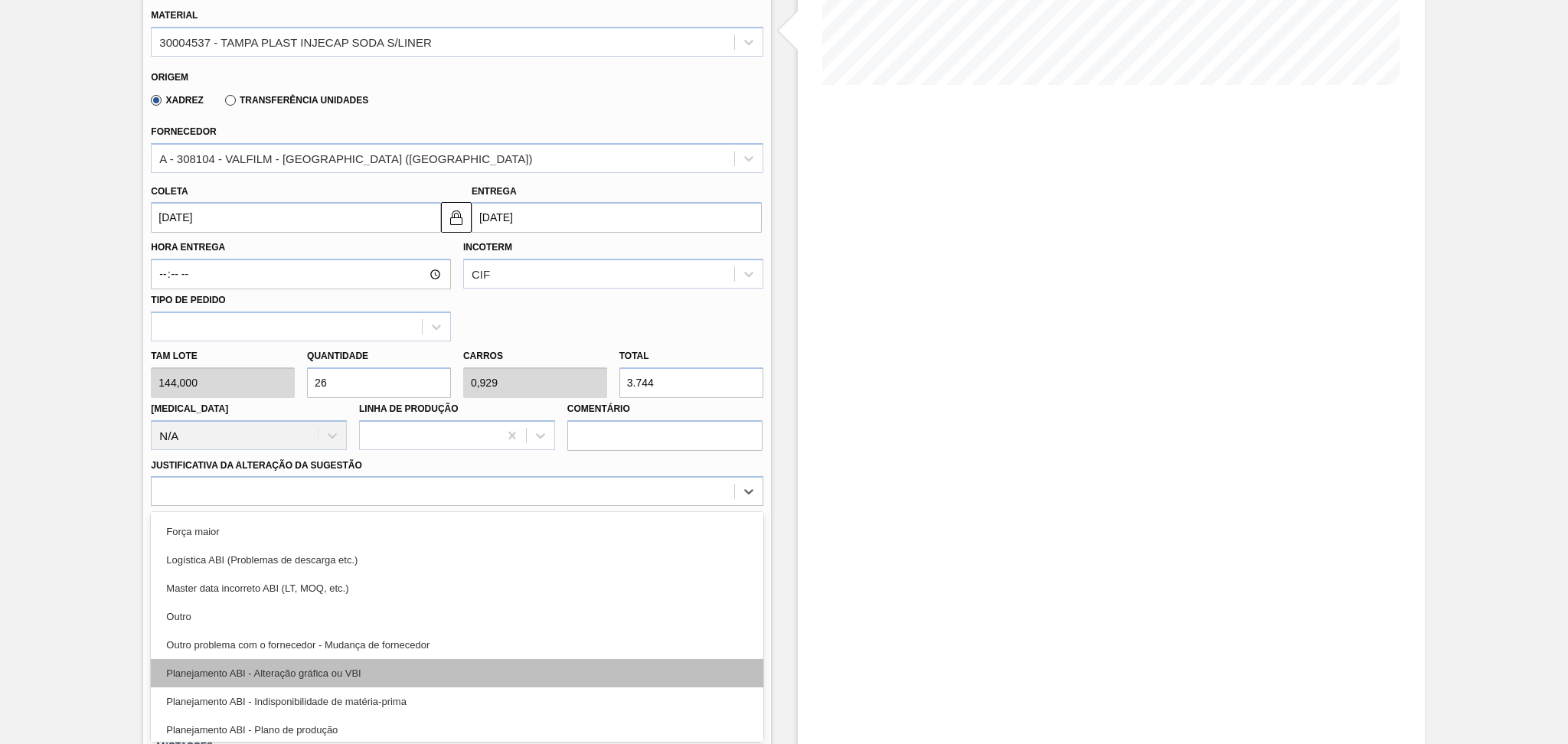
scroll to position [102, 0]
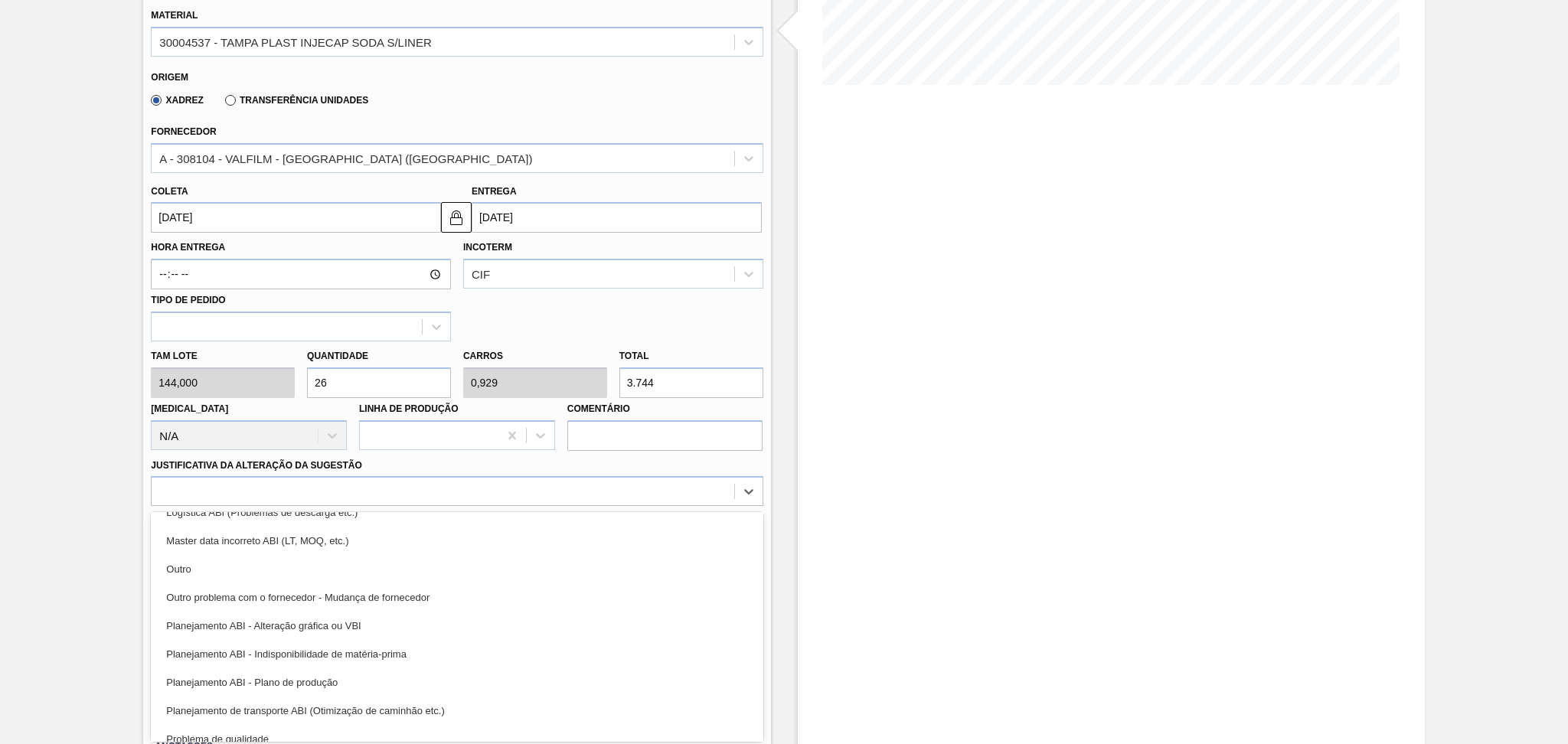
click at [295, 676] on div "Planejamento ABI - Plano de produção" at bounding box center [456, 683] width 612 height 29
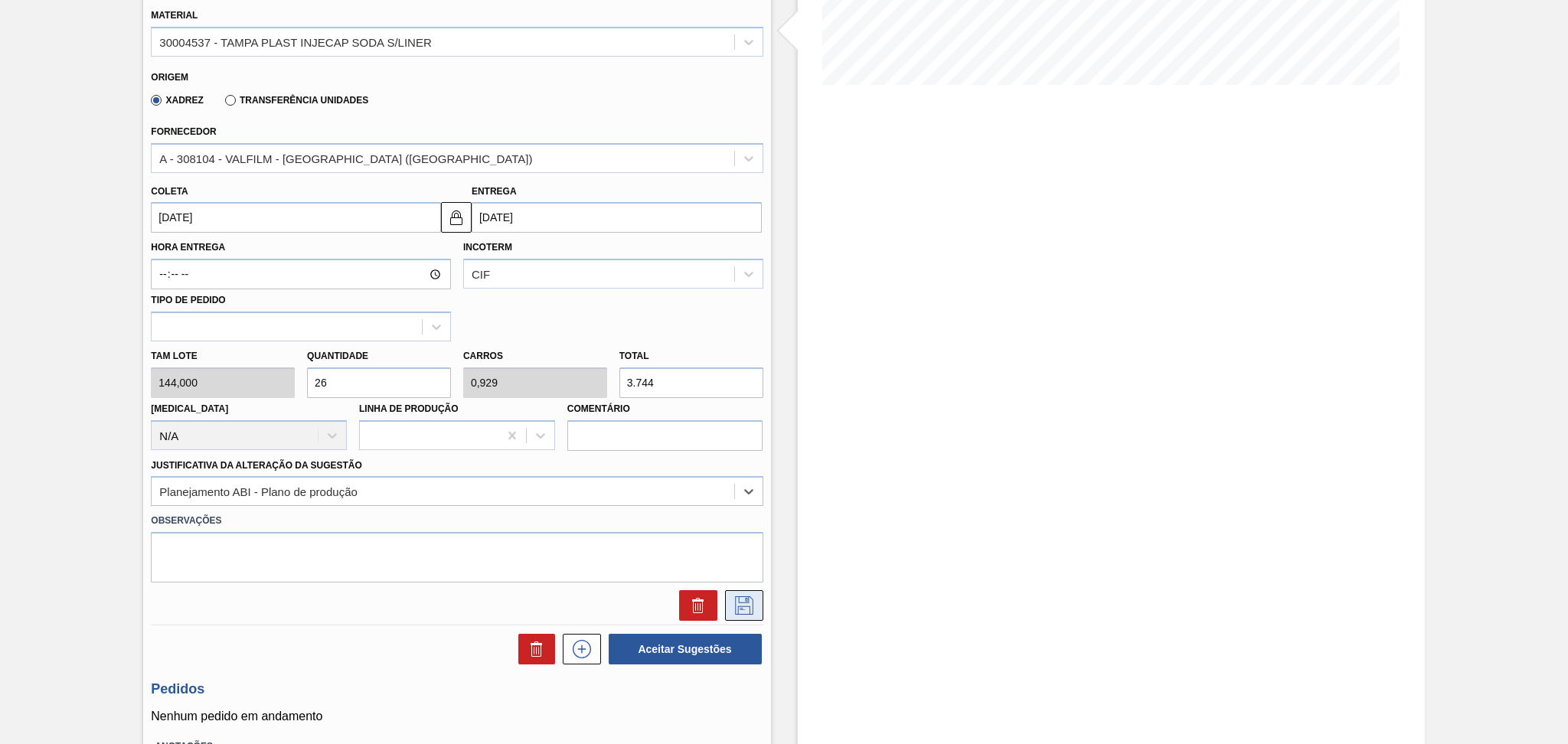
click at [732, 608] on icon at bounding box center [744, 605] width 25 height 18
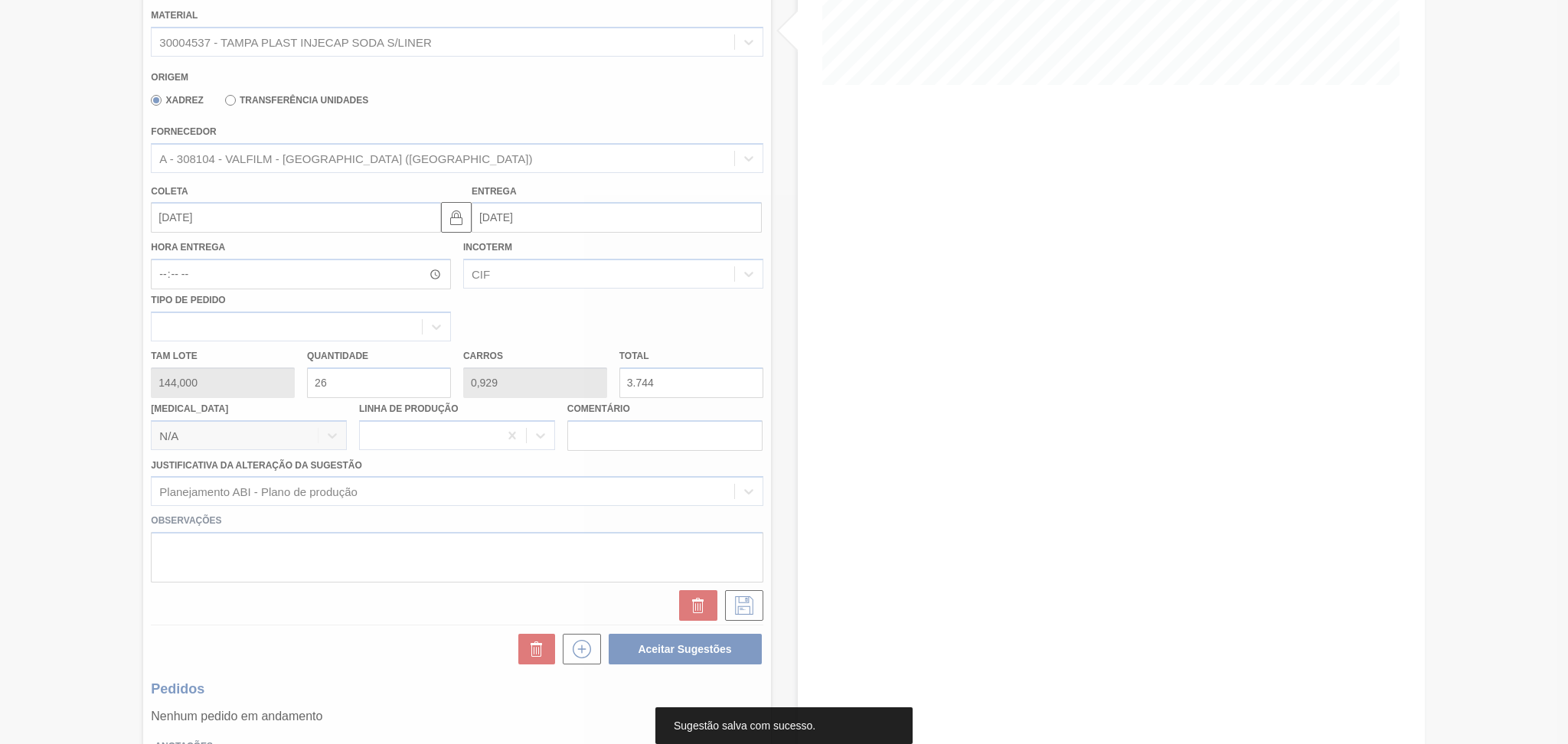
scroll to position [0, 0]
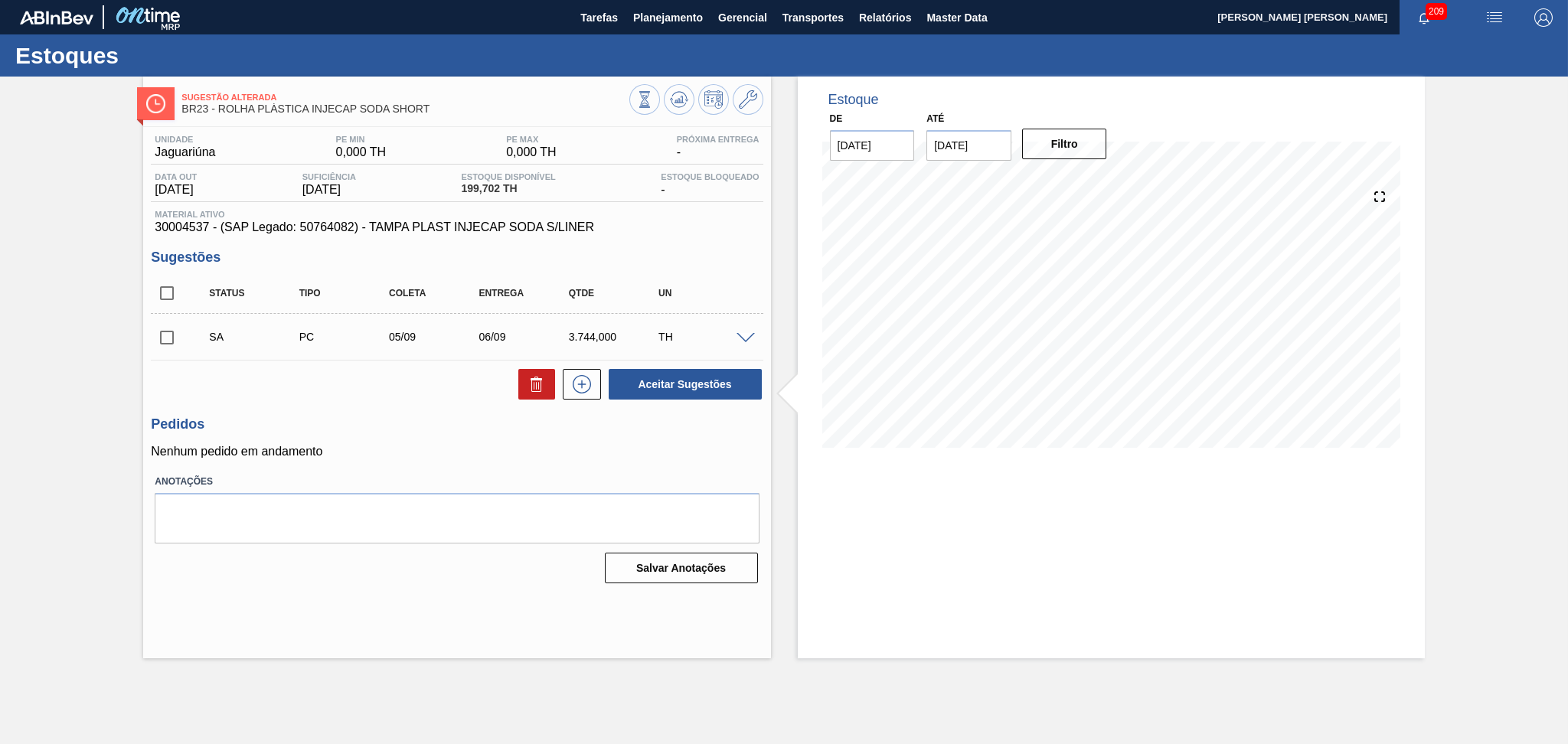
click at [742, 333] on span at bounding box center [745, 339] width 18 height 11
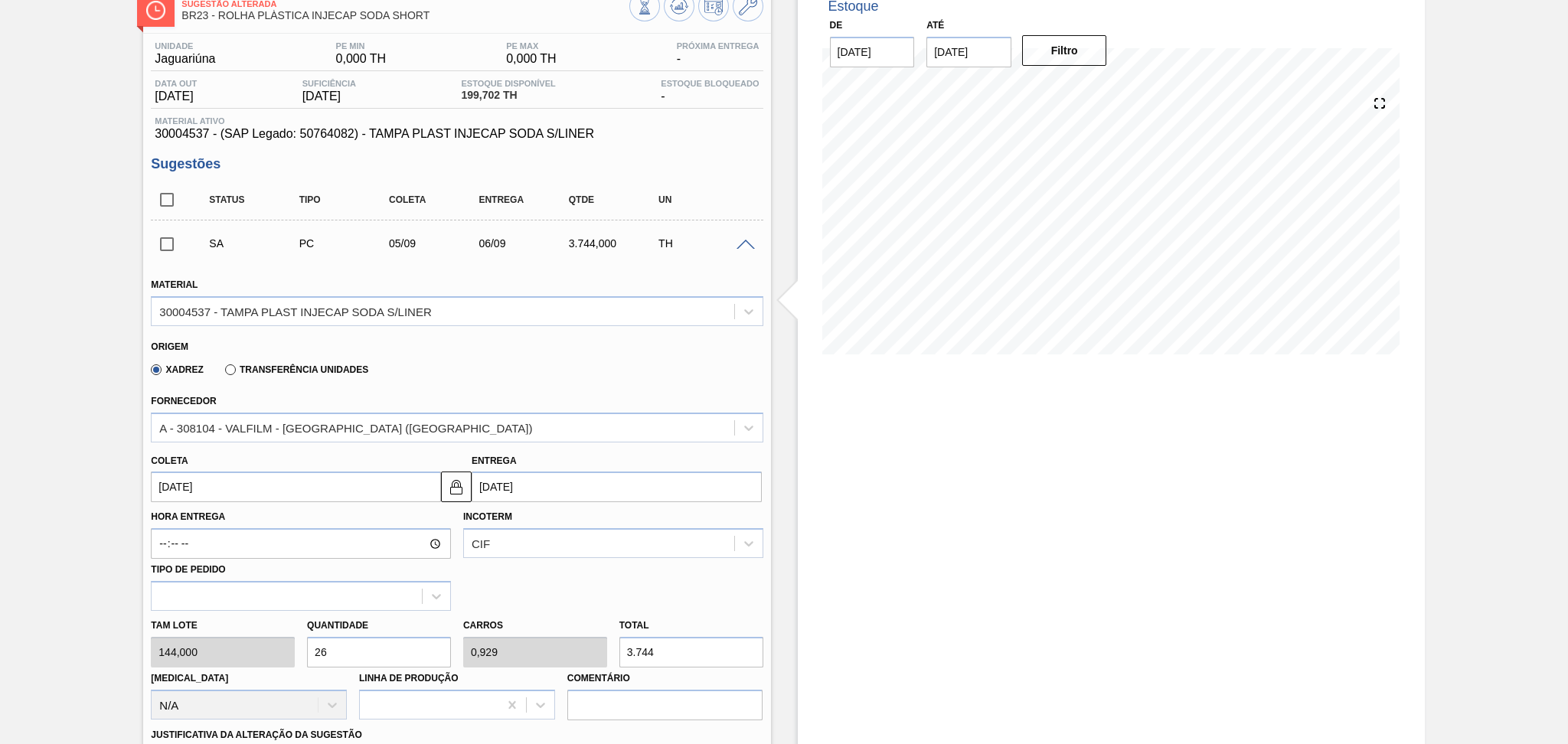
scroll to position [204, 0]
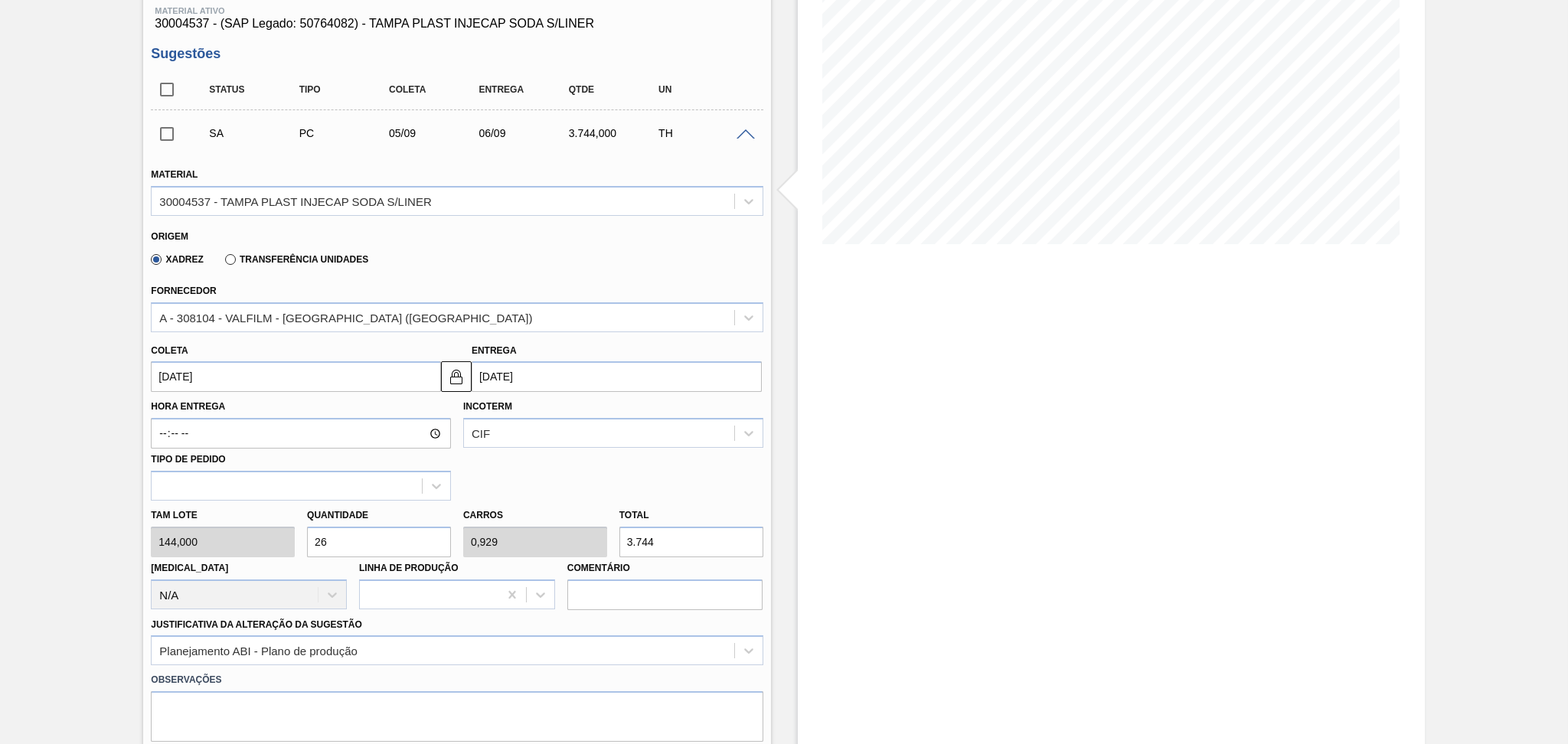
click at [292, 534] on div "Tam lote 144,000 Quantidade 26 Carros 0,929 Total 3.744 Doca N/A Linha de Produ…" at bounding box center [456, 555] width 624 height 109
type input "4"
type input "0,143"
type input "576"
type input "0"
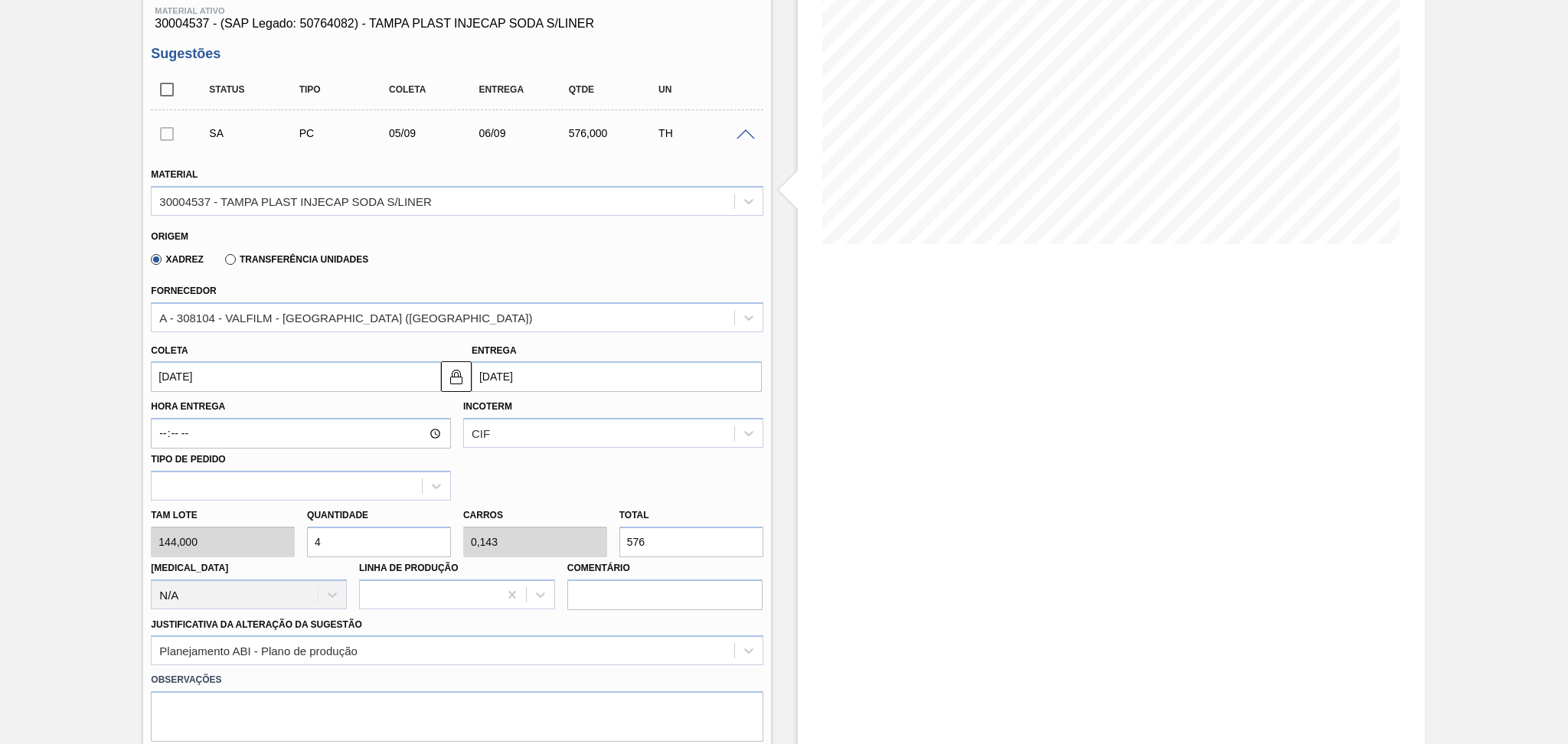
type input "0"
type input "3"
type input "0,107"
type input "432"
type input "3"
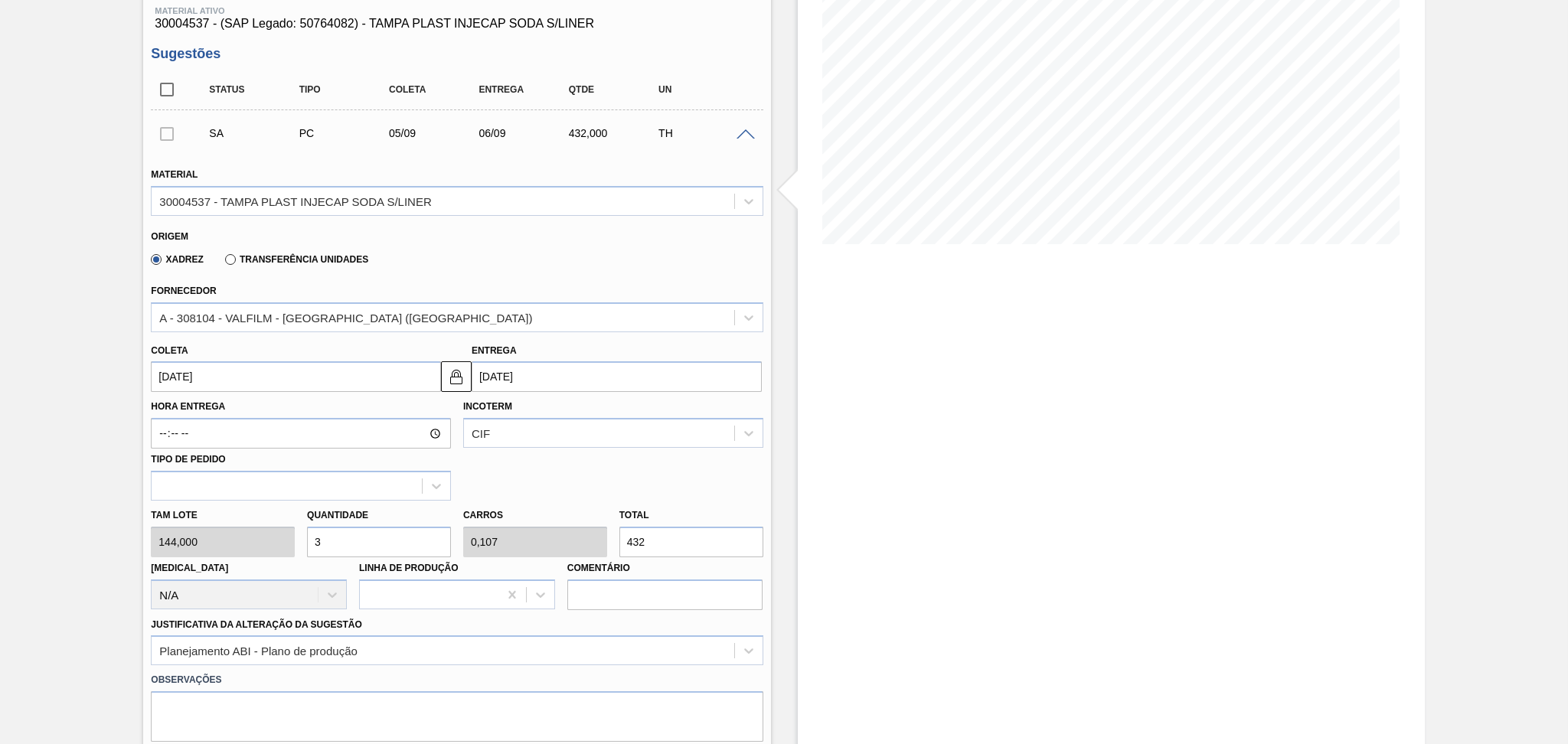
click at [643, 467] on div "Hora Entrega Incoterm CIF Tipo de pedido" at bounding box center [456, 446] width 624 height 108
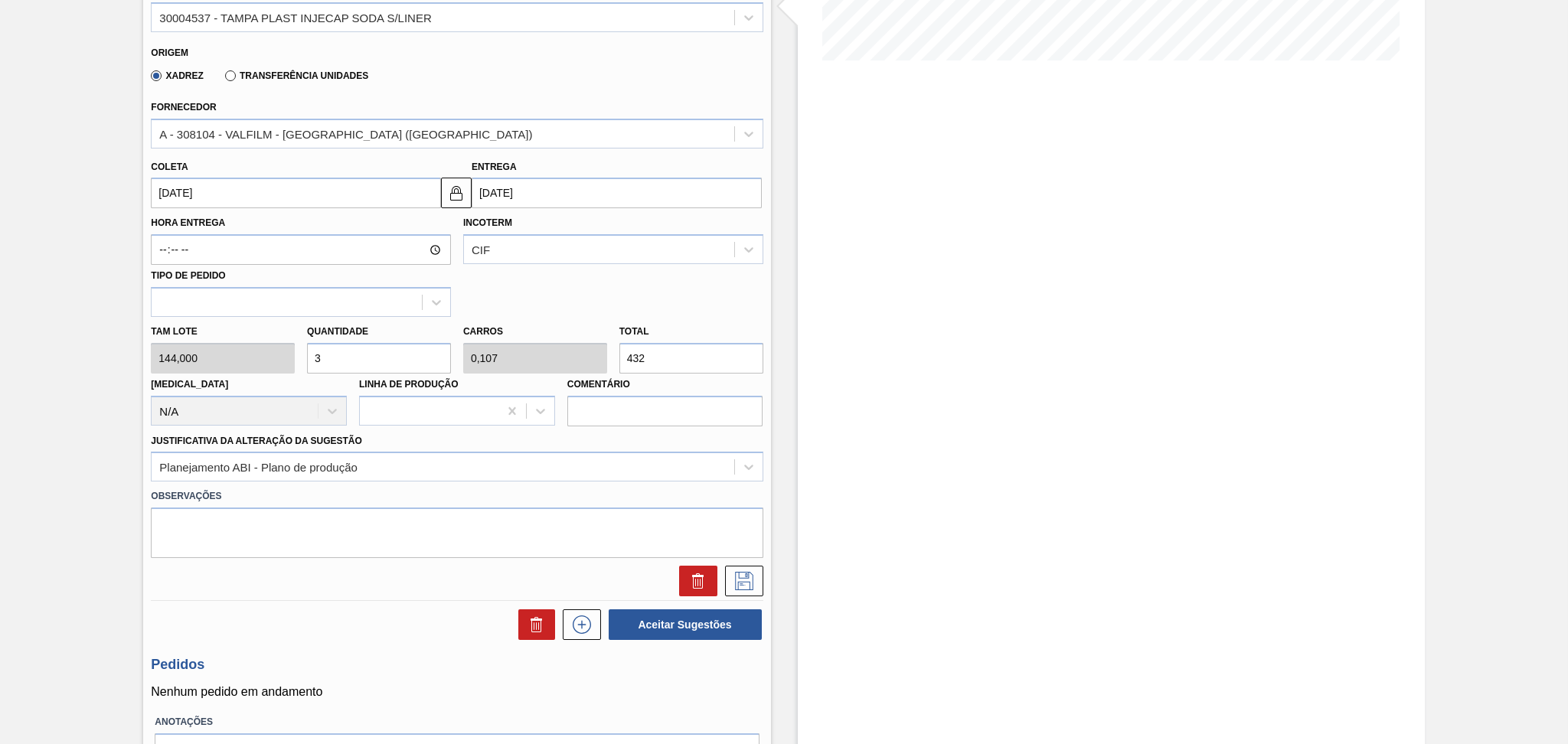
scroll to position [408, 0]
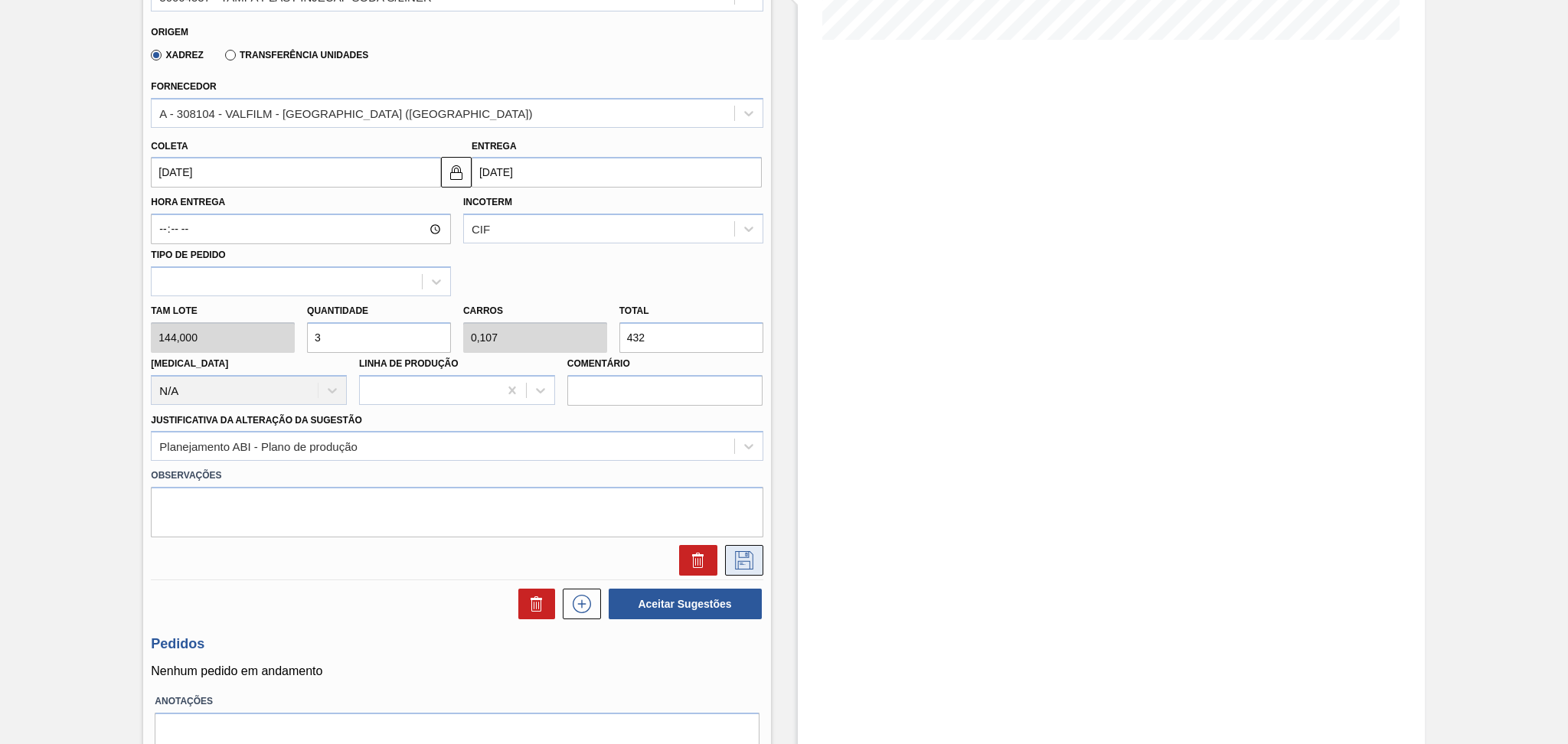
click at [753, 557] on icon at bounding box center [744, 560] width 25 height 18
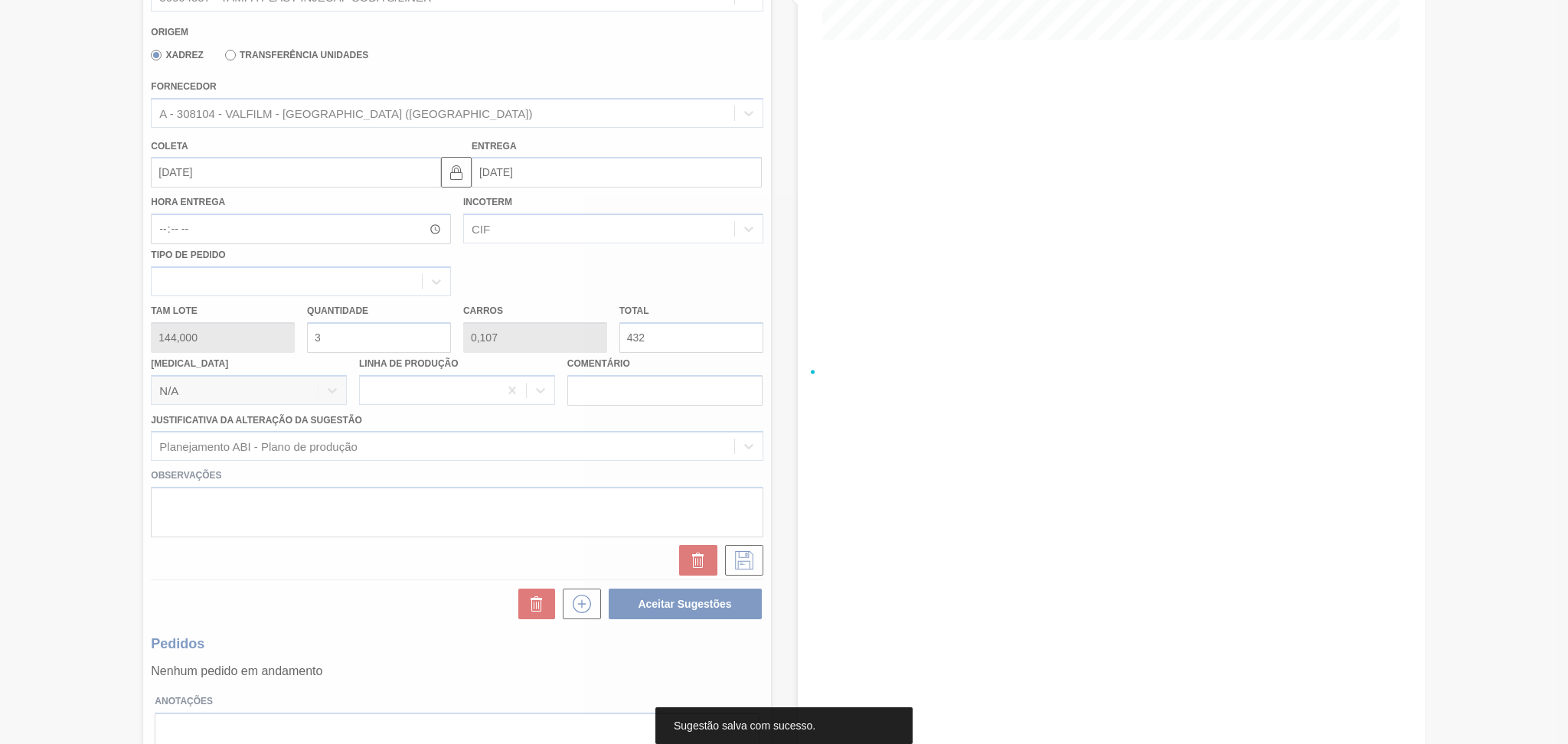
scroll to position [0, 0]
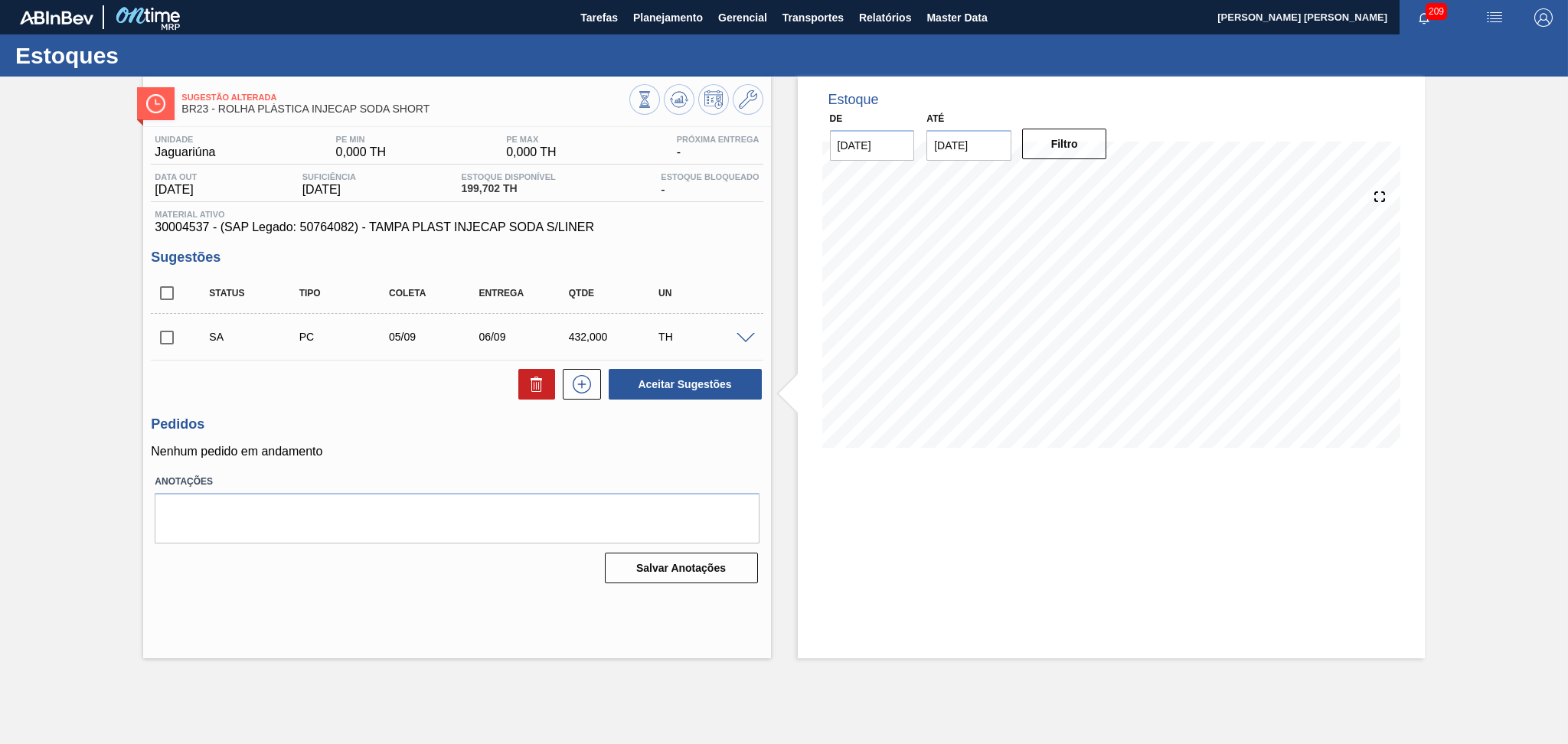
click at [166, 347] on input "checkbox" at bounding box center [166, 338] width 32 height 32
click at [688, 385] on button "Aceitar Sugestões" at bounding box center [685, 384] width 153 height 30
checkbox input "false"
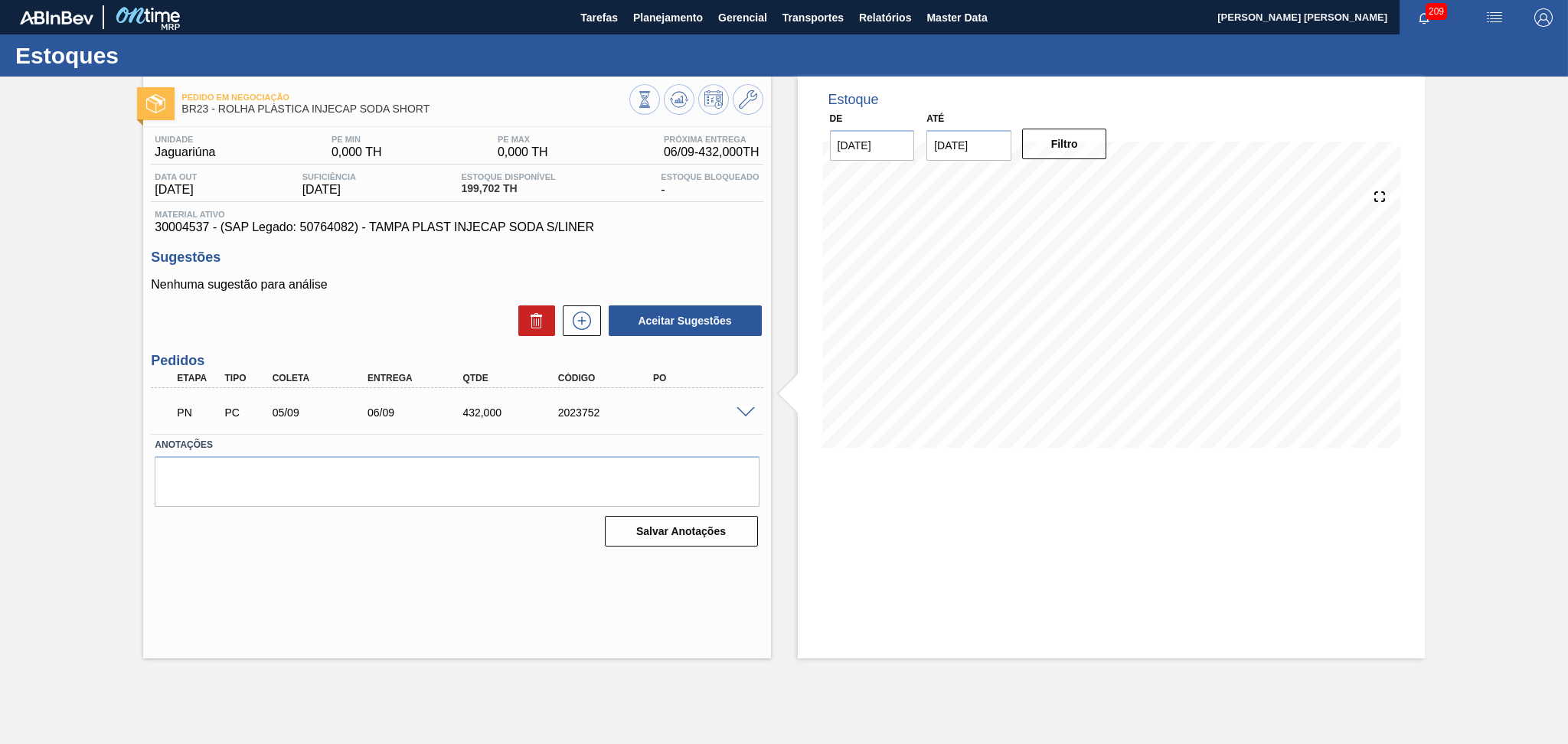
click at [585, 410] on div "2023752" at bounding box center [608, 412] width 108 height 12
copy div "2023752"
click at [681, 247] on div "Unidade Jaguariúna PE MIN 0,000 TH PE MAX 0,000 TH Próxima Entrega 06/09 - 432,…" at bounding box center [456, 339] width 627 height 425
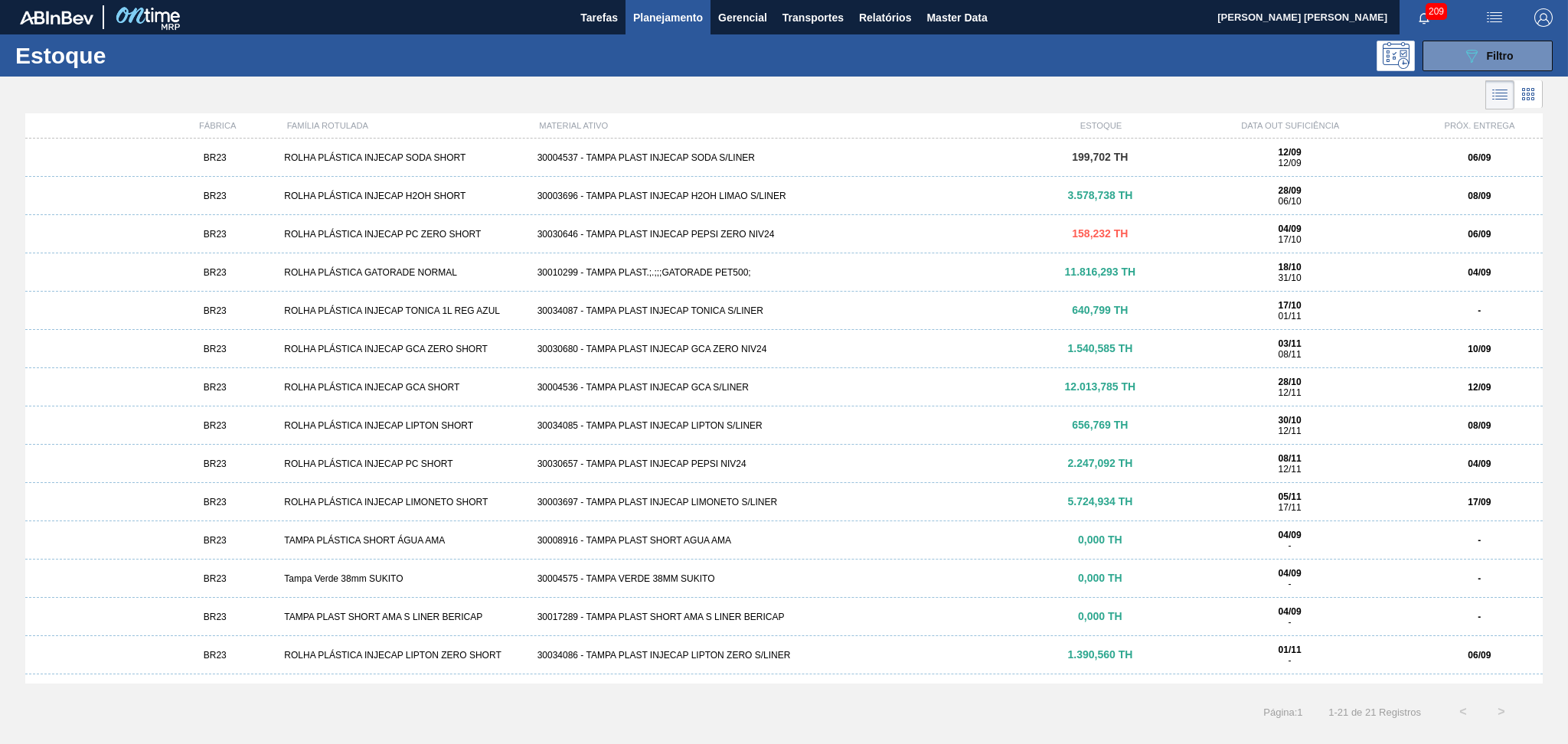
click at [701, 426] on div "30034085 - TAMPA PLAST INJECAP LIPTON S/LINER" at bounding box center [784, 425] width 506 height 10
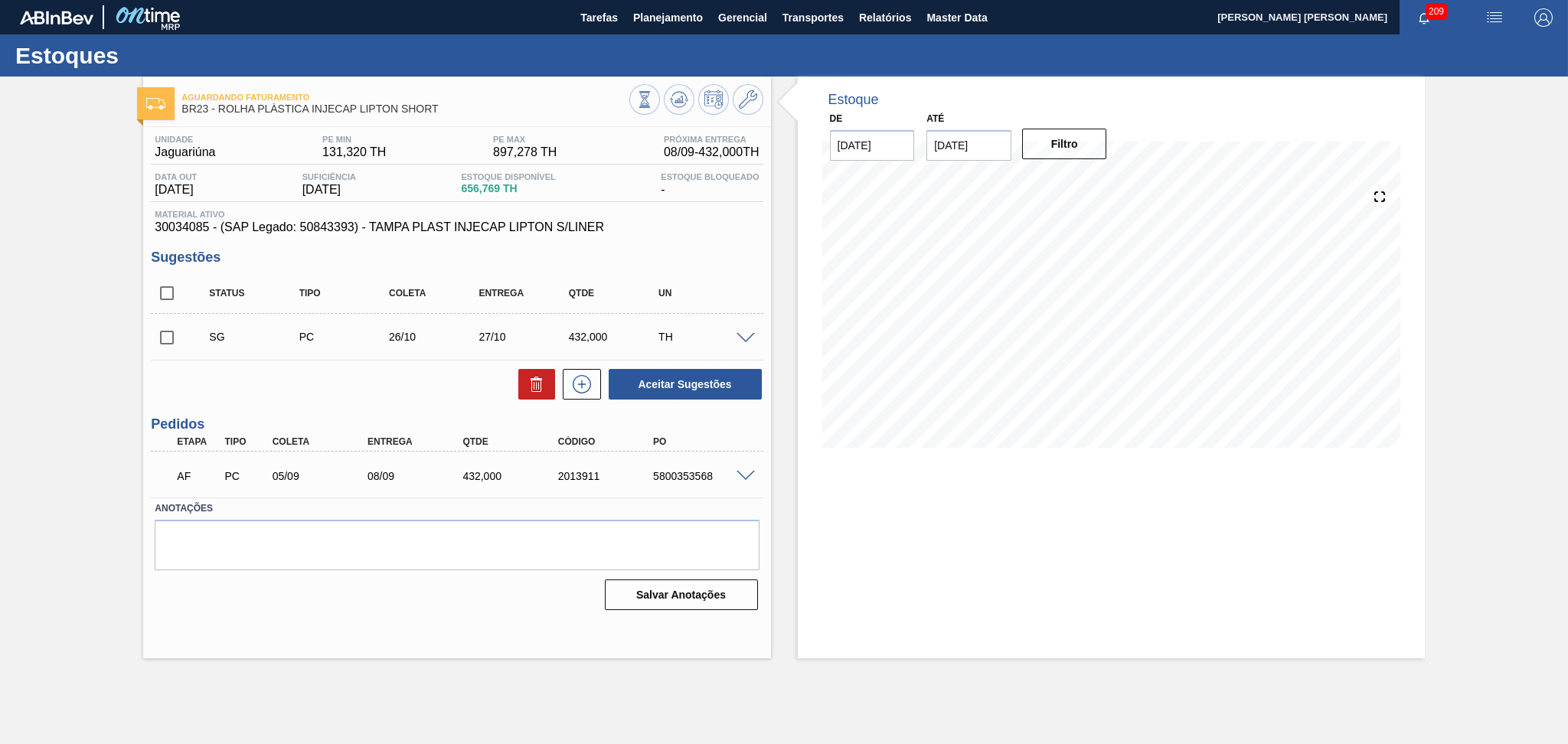
click at [702, 478] on div "5800353568" at bounding box center [702, 476] width 108 height 12
copy div "5800353568"
click at [663, 22] on span "Planejamento" at bounding box center [667, 18] width 69 height 18
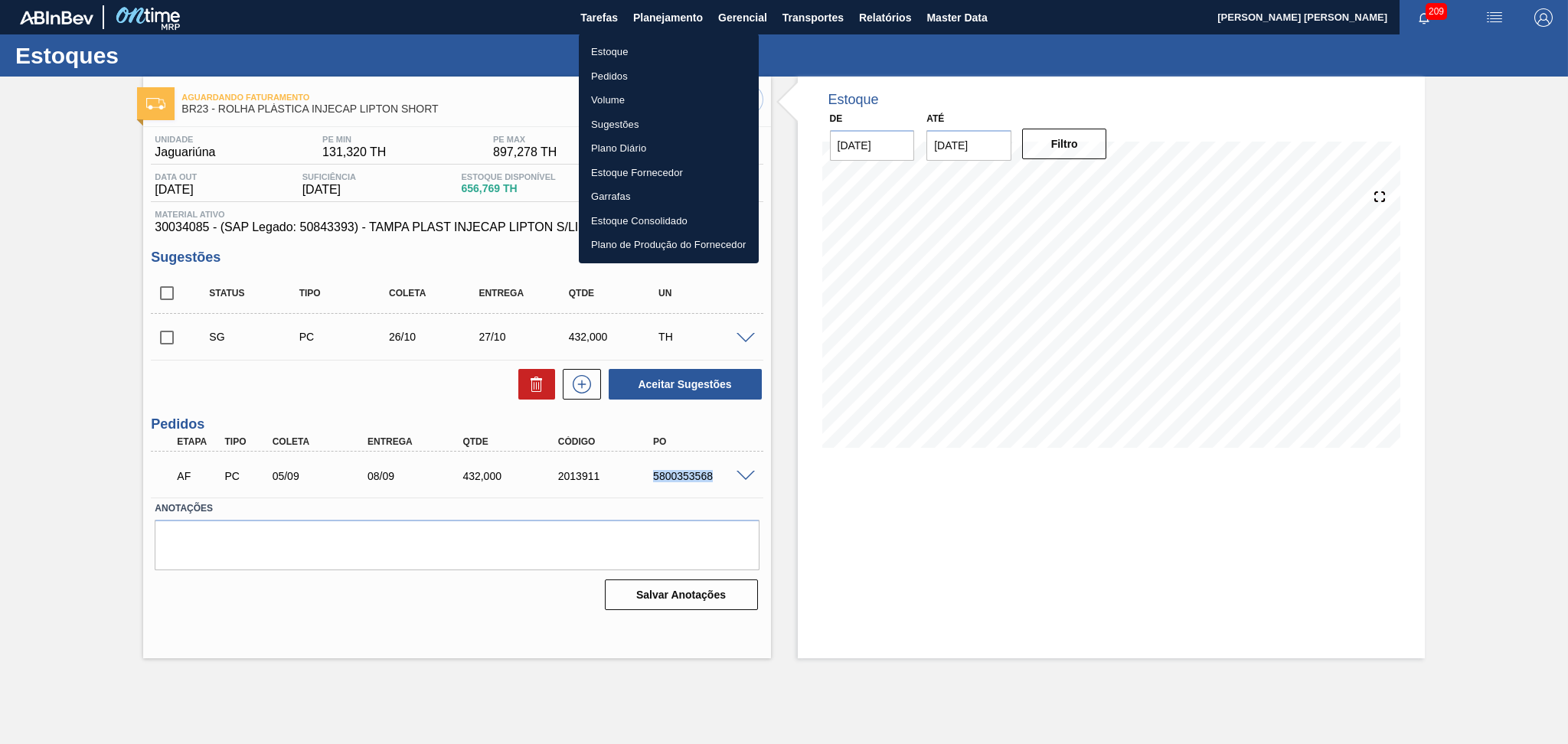
click at [619, 72] on li "Pedidos" at bounding box center [669, 76] width 180 height 25
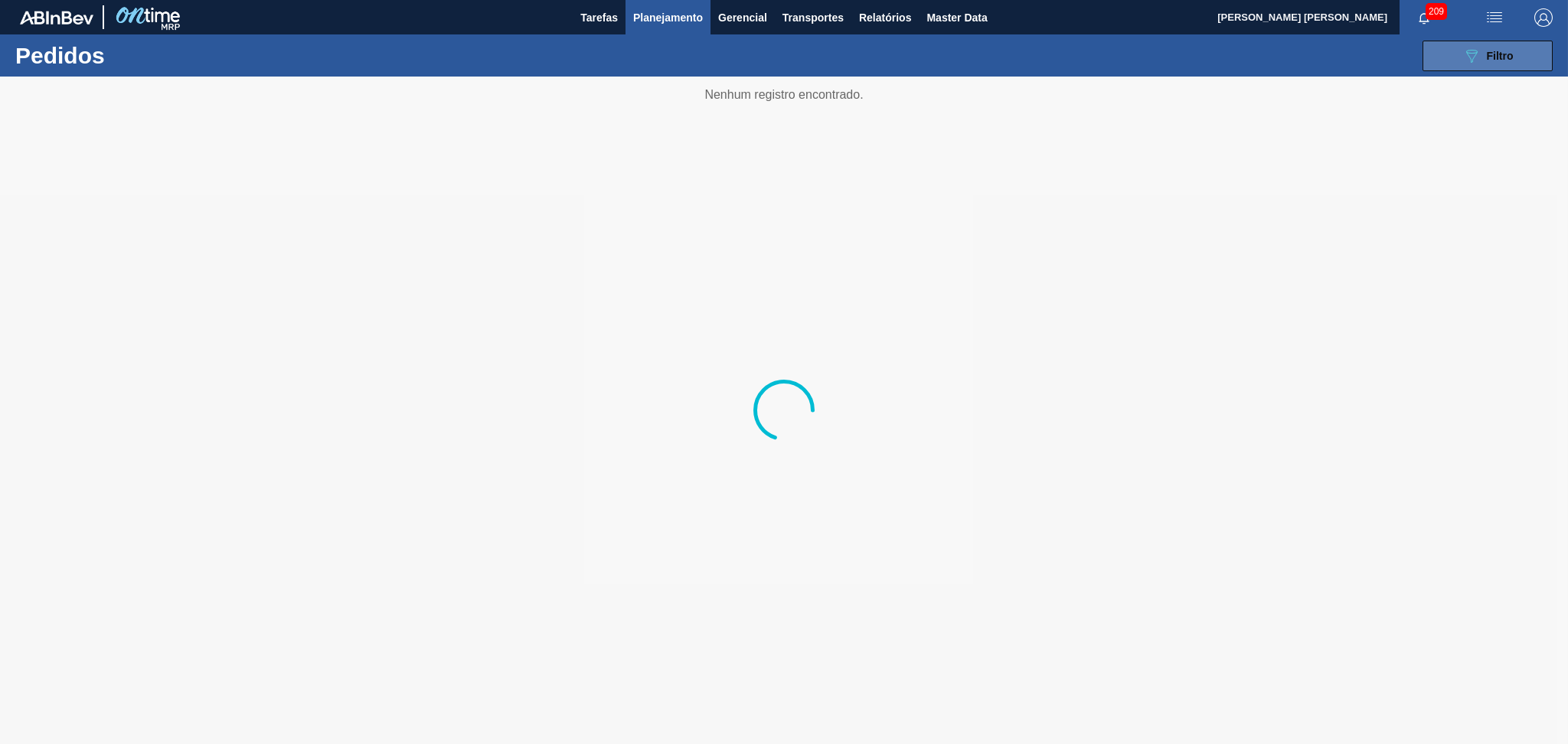
click at [1504, 59] on span "Filtro" at bounding box center [1500, 55] width 27 height 12
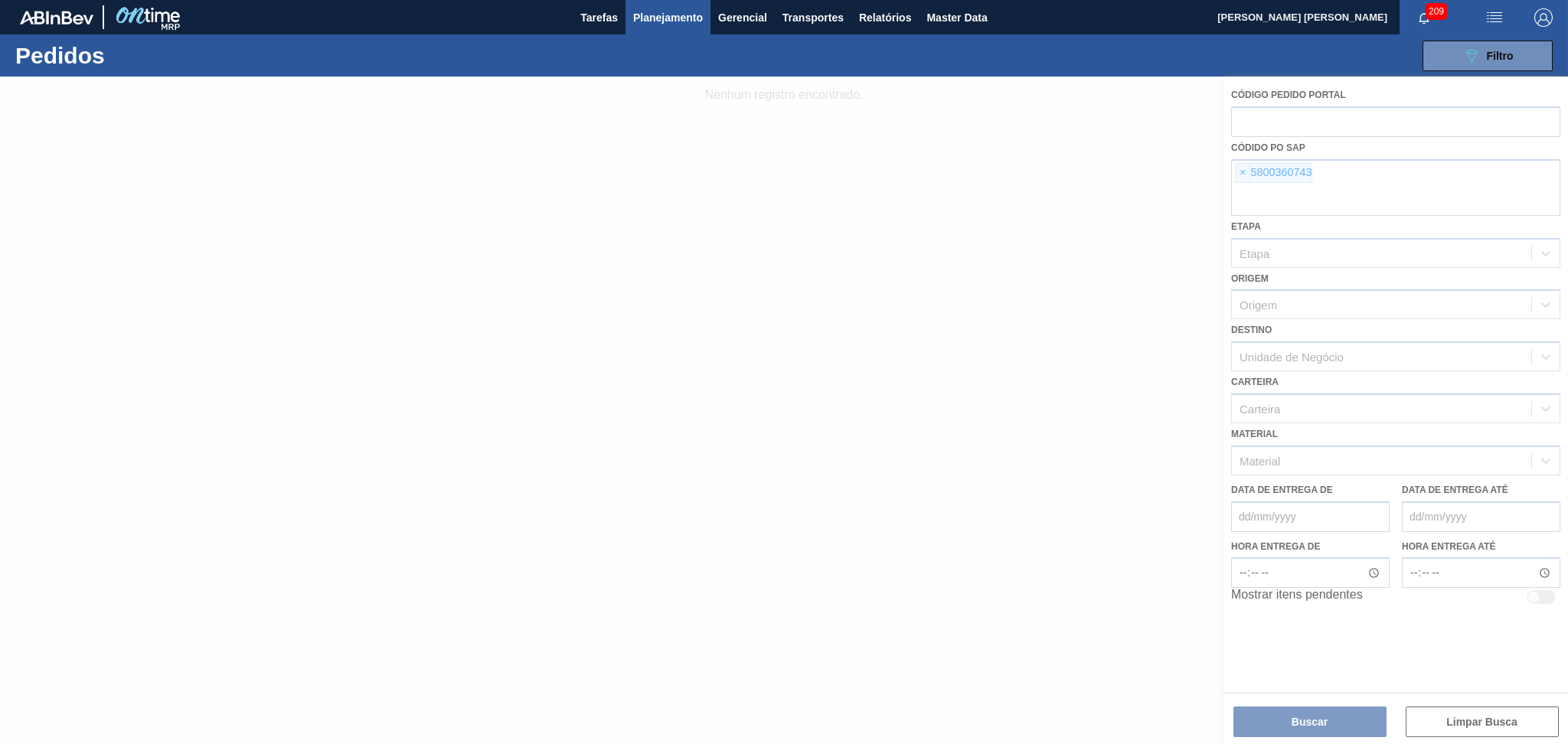
click at [1244, 175] on div at bounding box center [784, 410] width 1568 height 668
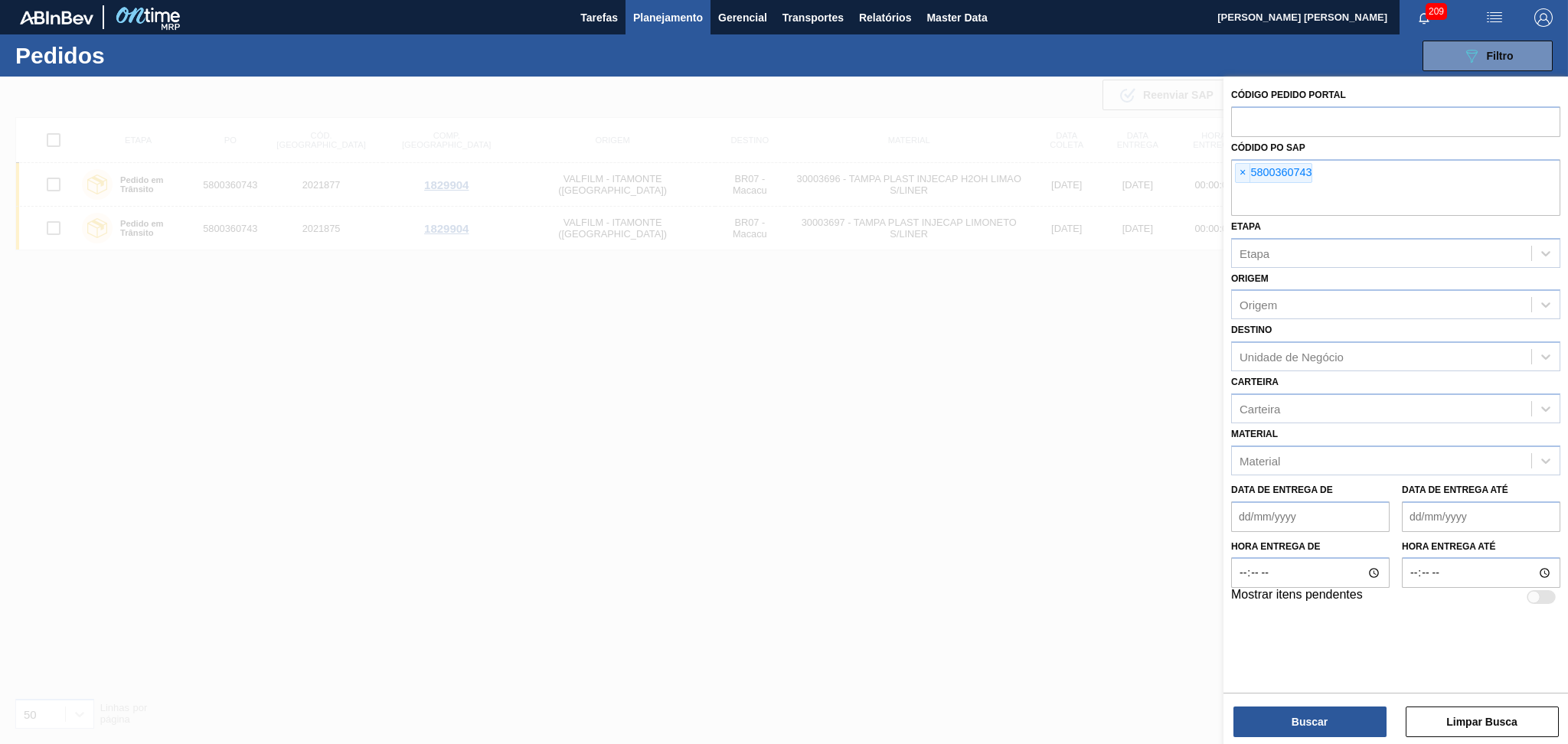
click at [1244, 175] on span "×" at bounding box center [1242, 173] width 14 height 18
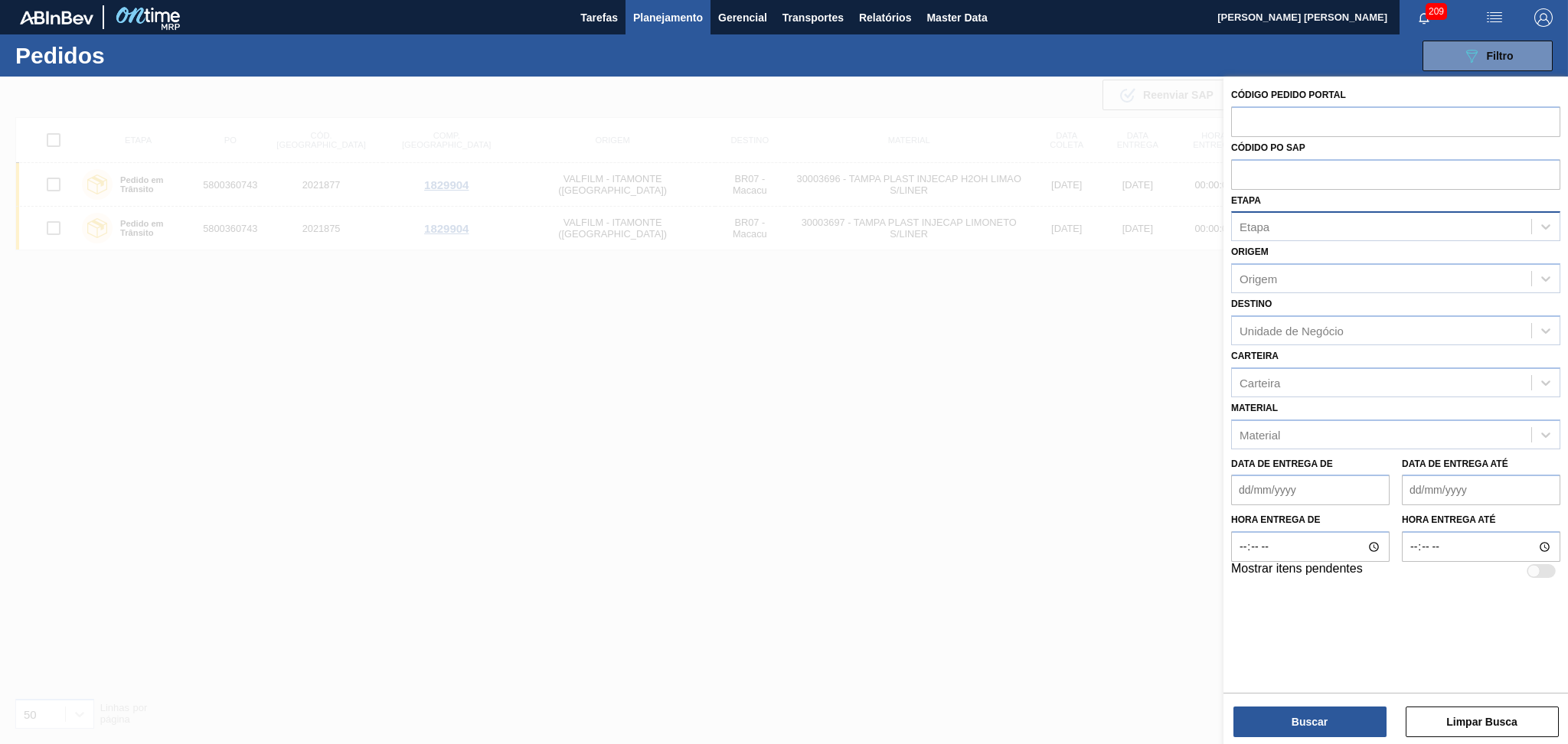
paste input "5800353568"
type input "5800353568"
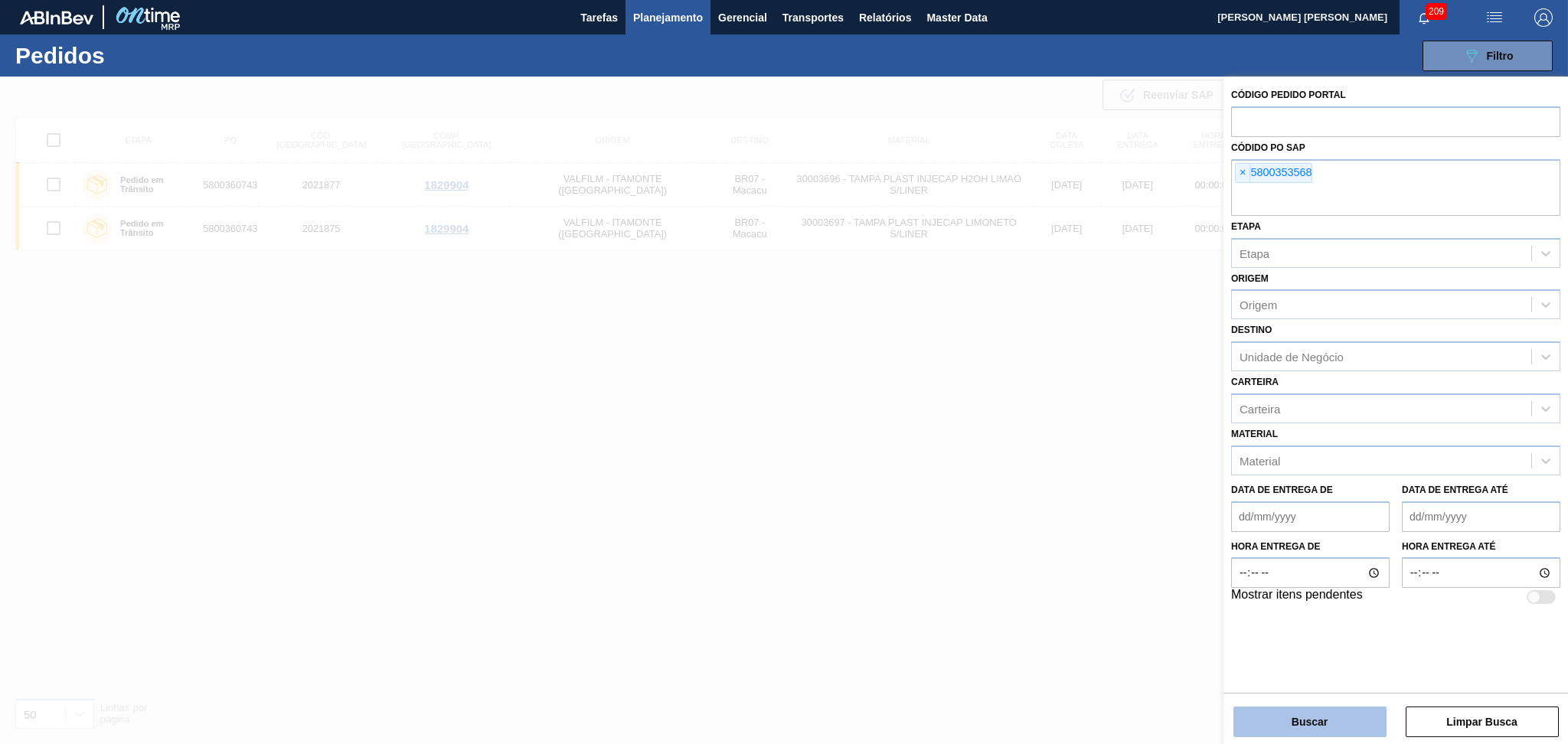
click at [1304, 728] on button "Buscar" at bounding box center [1309, 722] width 153 height 30
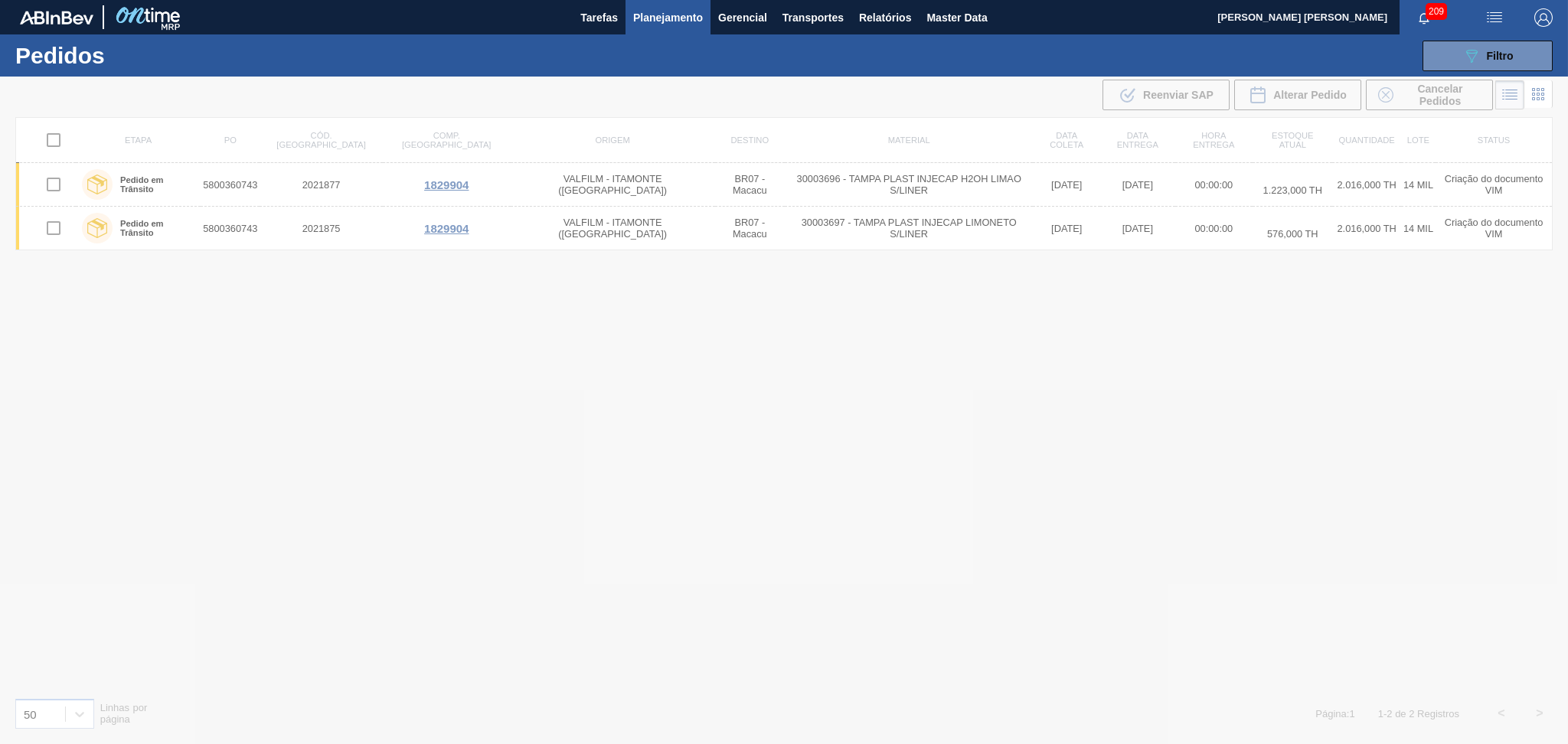
click at [879, 483] on div at bounding box center [784, 410] width 1568 height 668
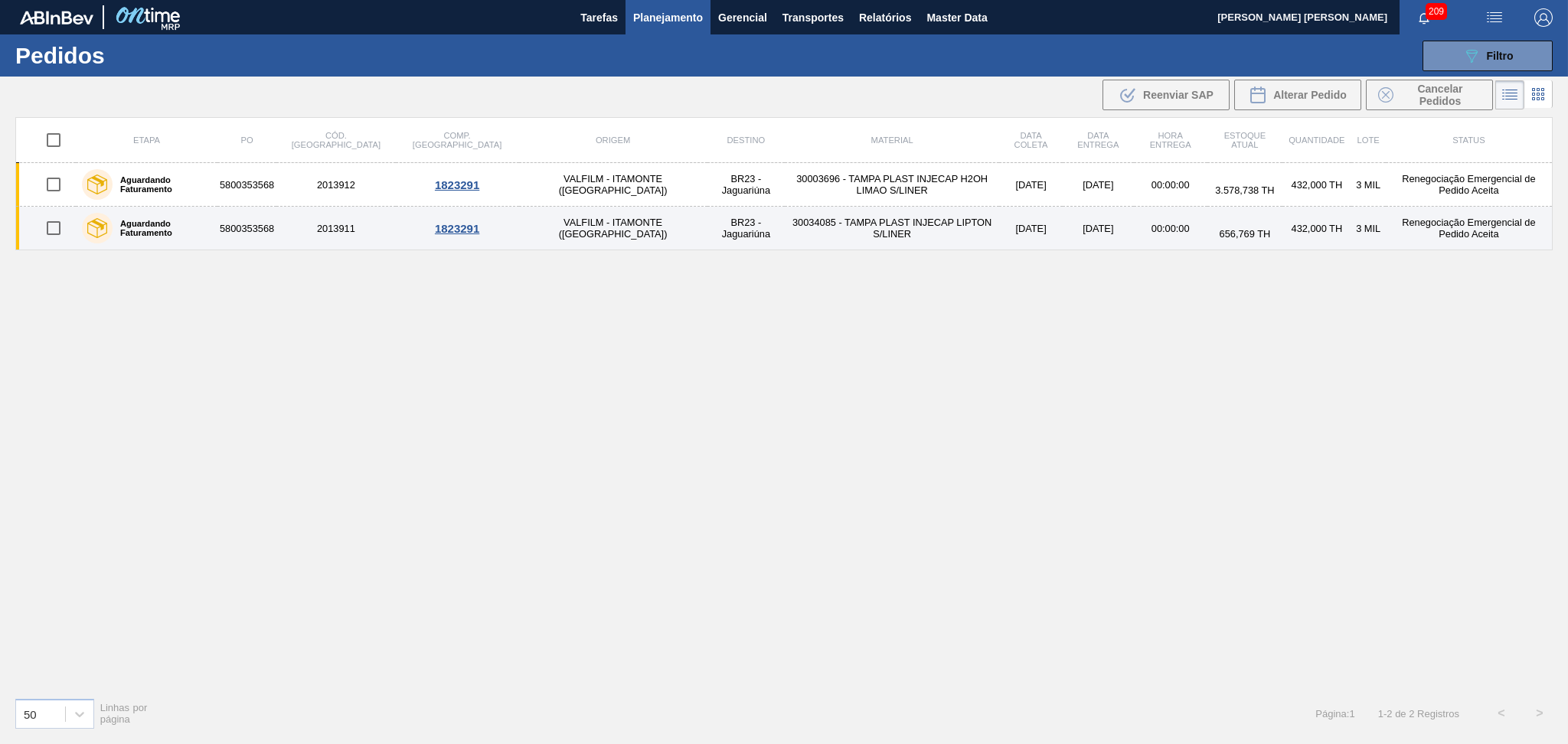
click at [825, 229] on td "30034085 - TAMPA PLAST INJECAP LIPTON S/LINER" at bounding box center [891, 229] width 214 height 44
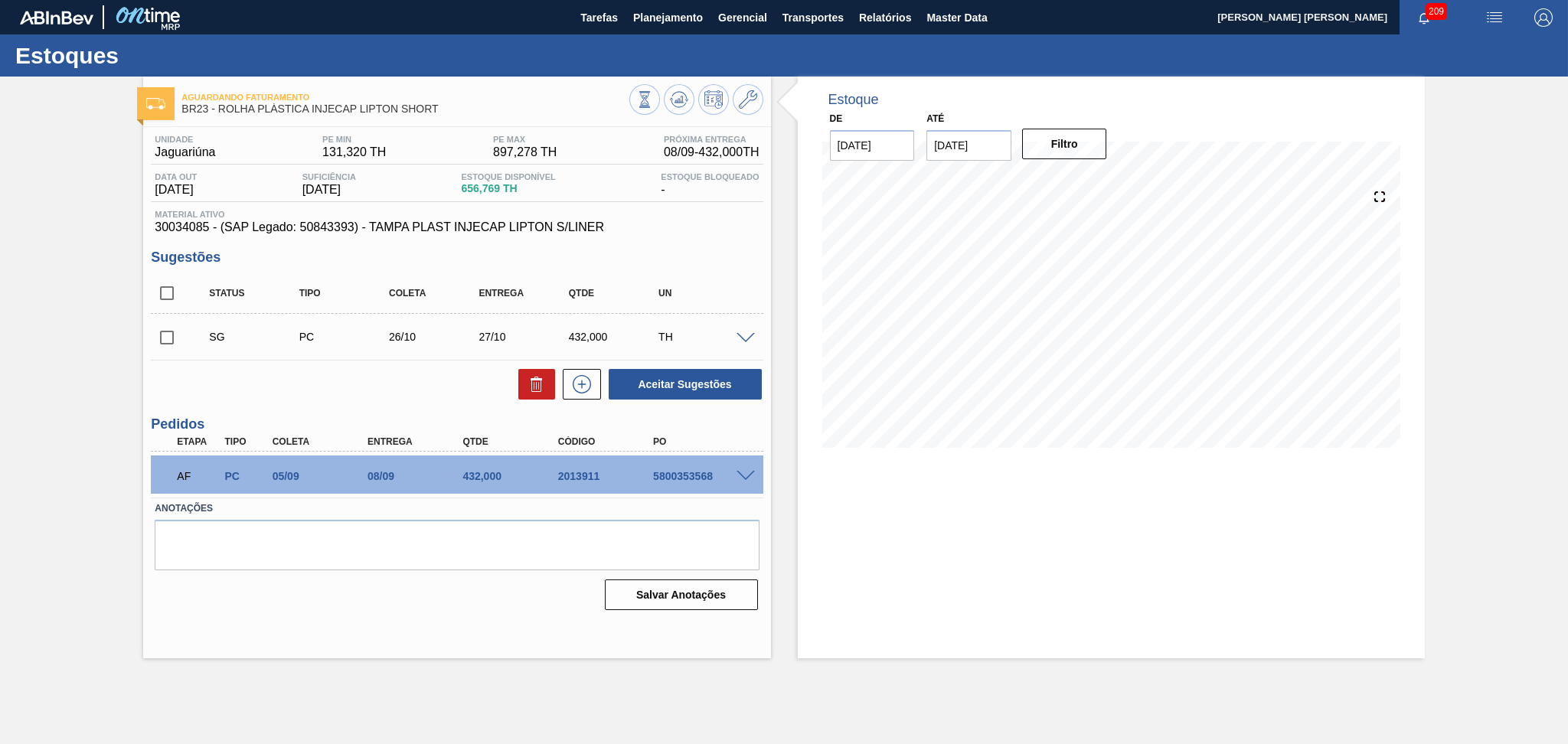
click at [331, 394] on div "Aceitar Sugestões" at bounding box center [456, 384] width 612 height 33
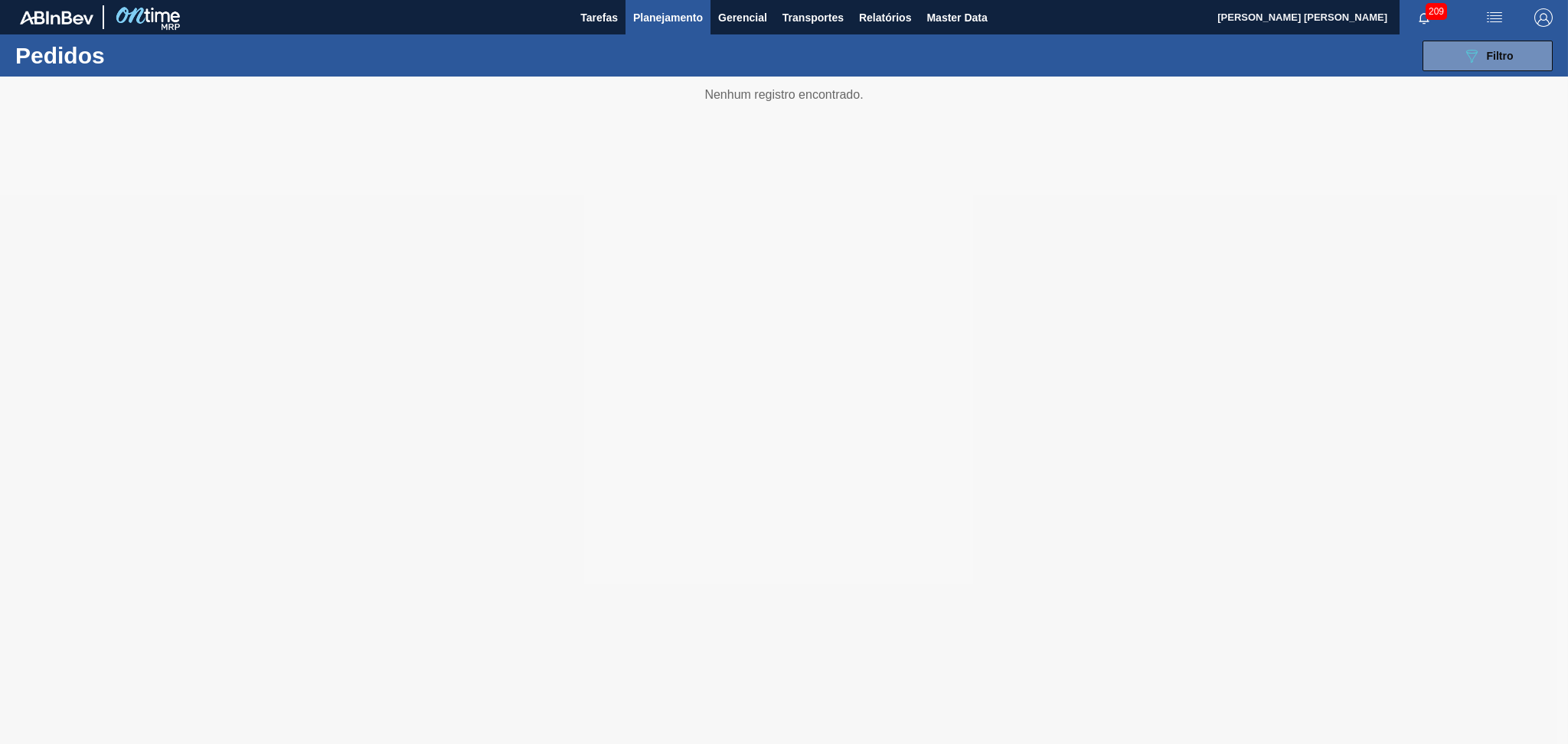
click at [1093, 484] on div at bounding box center [784, 410] width 1568 height 668
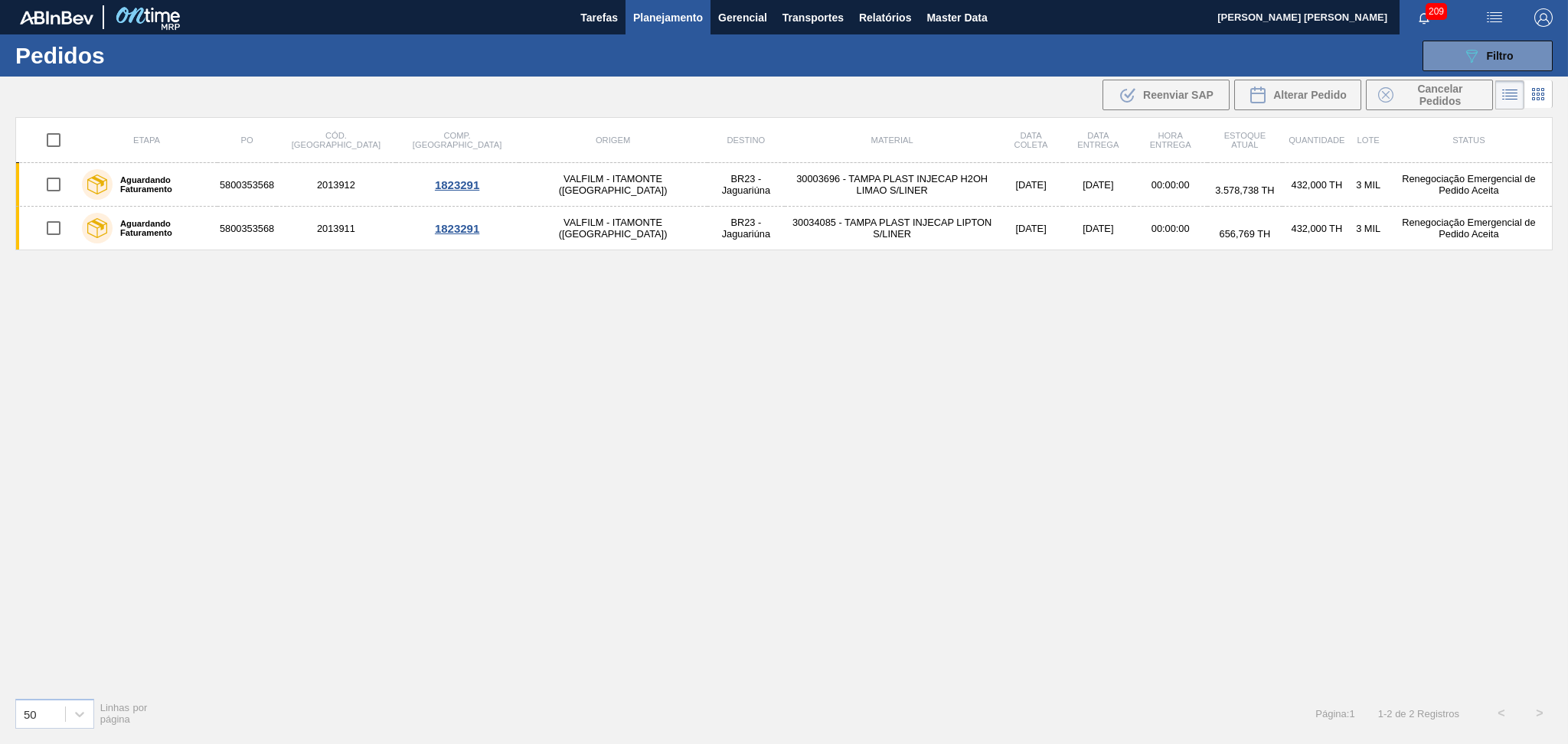
drag, startPoint x: 927, startPoint y: 484, endPoint x: 995, endPoint y: 548, distance: 93.4
click at [935, 483] on div "Etapa PO Cód. Pedido Comp. Carga Origem Destino Material Data coleta Data entre…" at bounding box center [784, 401] width 1537 height 568
click at [725, 309] on div "Etapa PO Cód. Pedido Comp. Carga Origem Destino Material Data coleta Data entre…" at bounding box center [784, 401] width 1537 height 568
click at [704, 18] on button "Planejamento" at bounding box center [667, 17] width 85 height 34
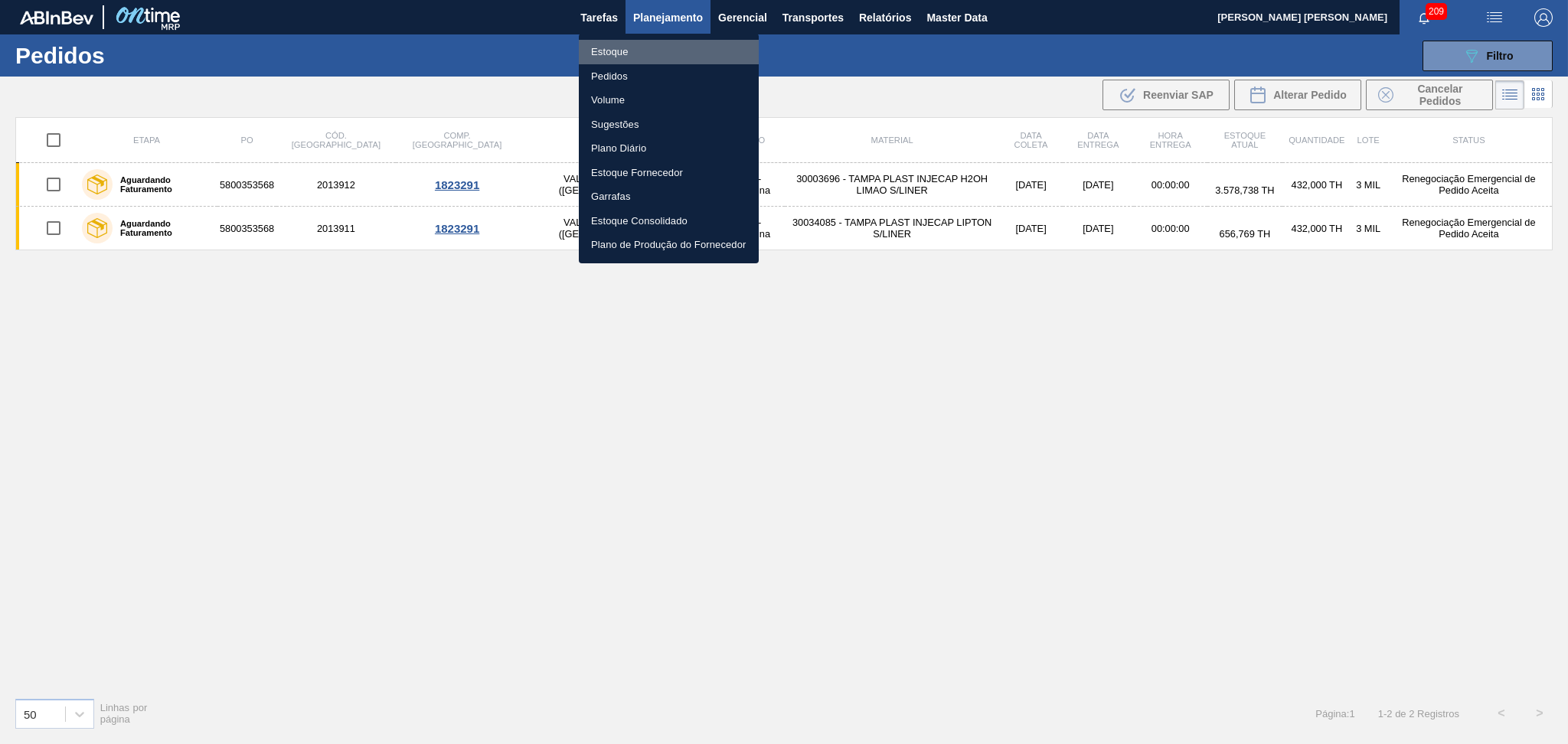
click at [622, 54] on li "Estoque" at bounding box center [669, 52] width 180 height 25
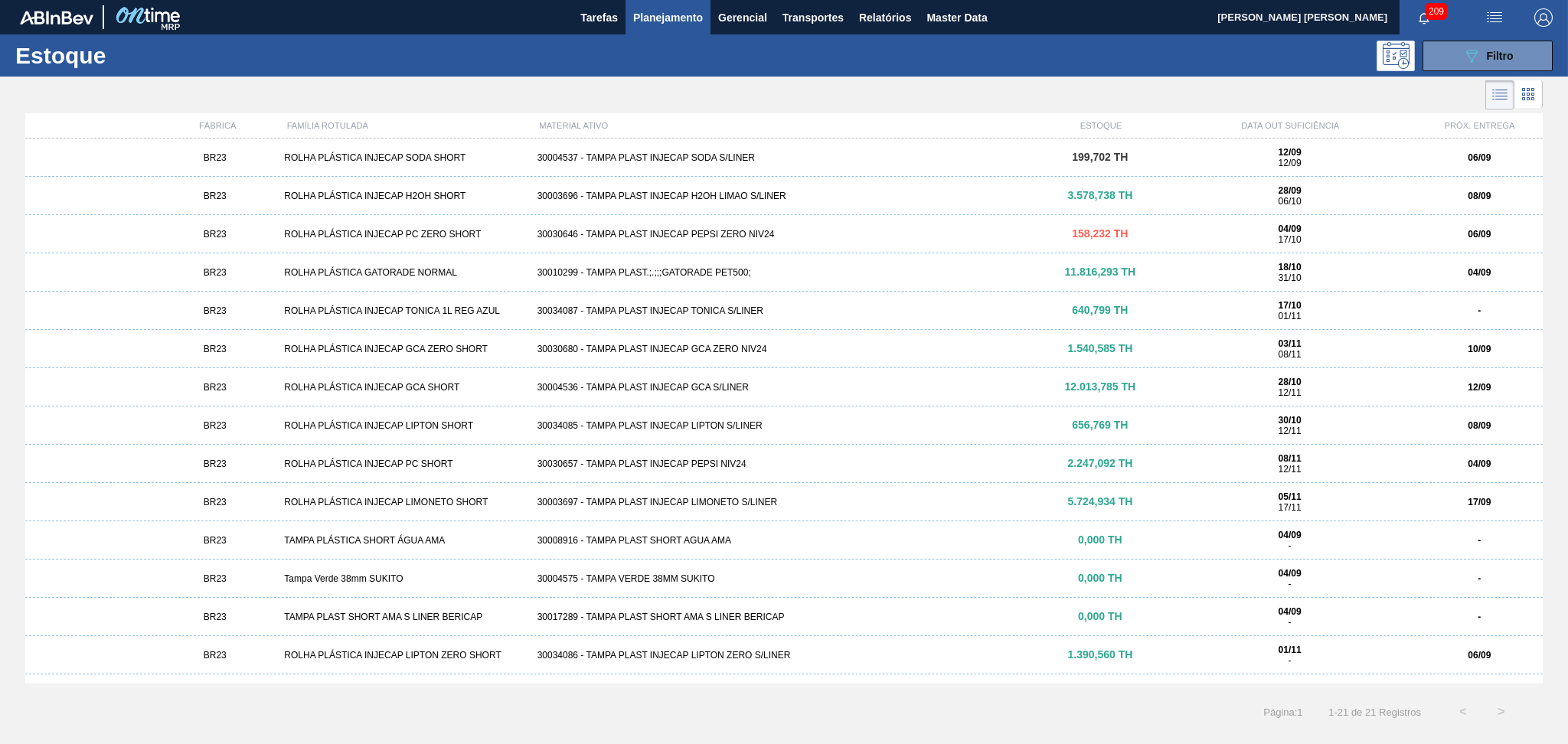
click at [740, 157] on div "30004537 - TAMPA PLAST INJECAP SODA S/LINER" at bounding box center [784, 157] width 506 height 10
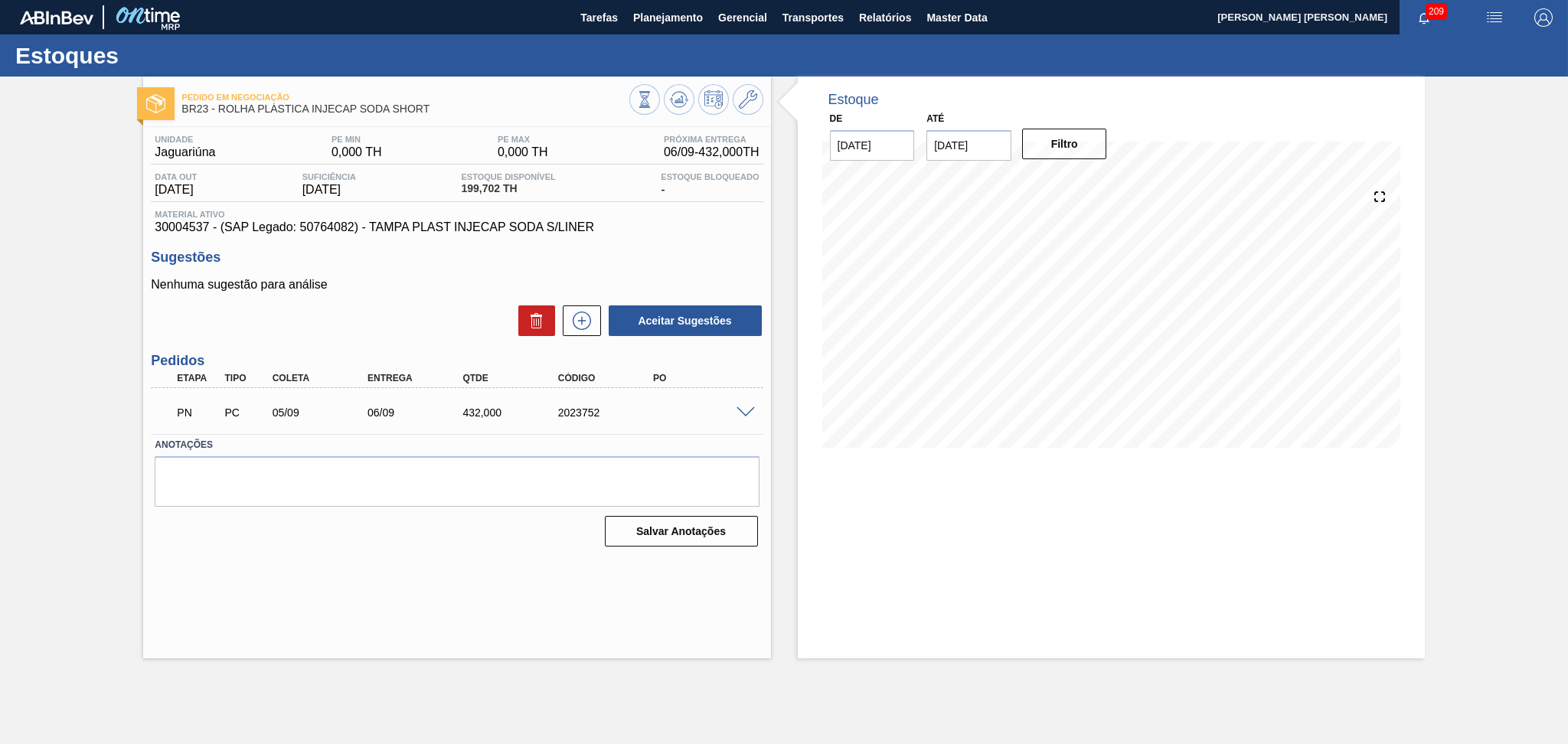
click at [748, 411] on span at bounding box center [745, 413] width 18 height 11
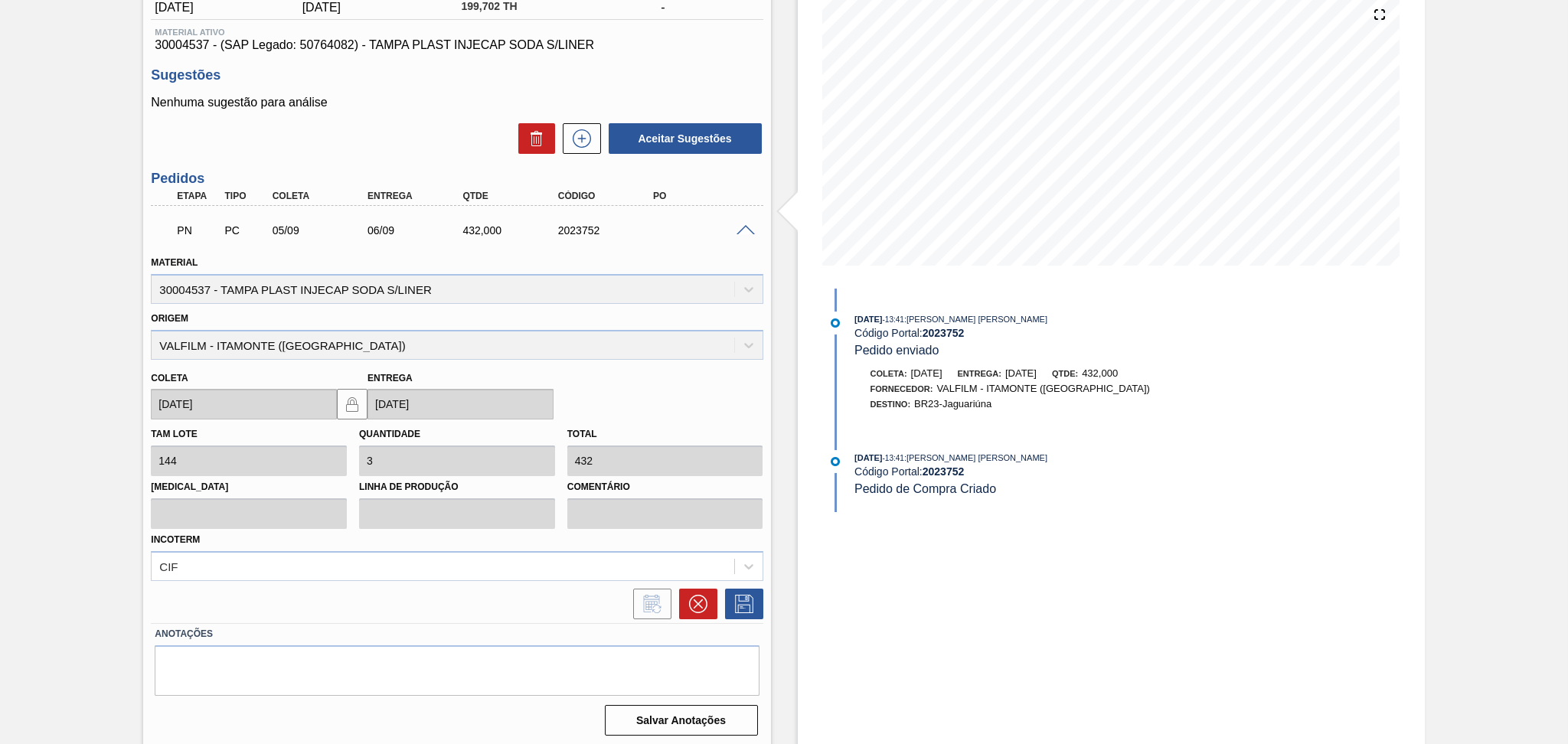
scroll to position [184, 0]
click at [696, 600] on icon at bounding box center [698, 603] width 10 height 10
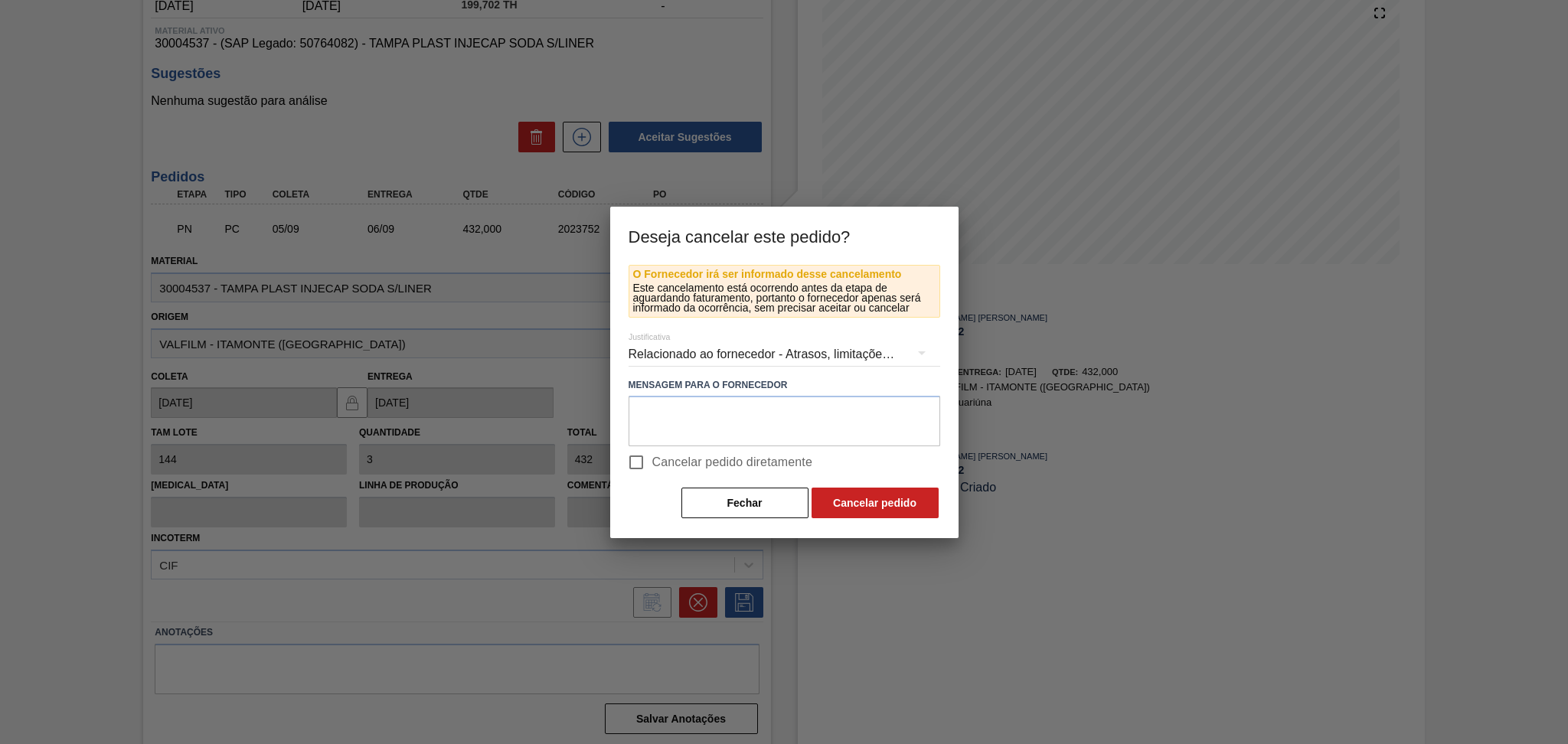
click at [651, 464] on input "Cancelar pedido diretamente" at bounding box center [636, 462] width 32 height 32
checkbox input "true"
click at [892, 498] on button "Cancelar pedido" at bounding box center [875, 503] width 127 height 30
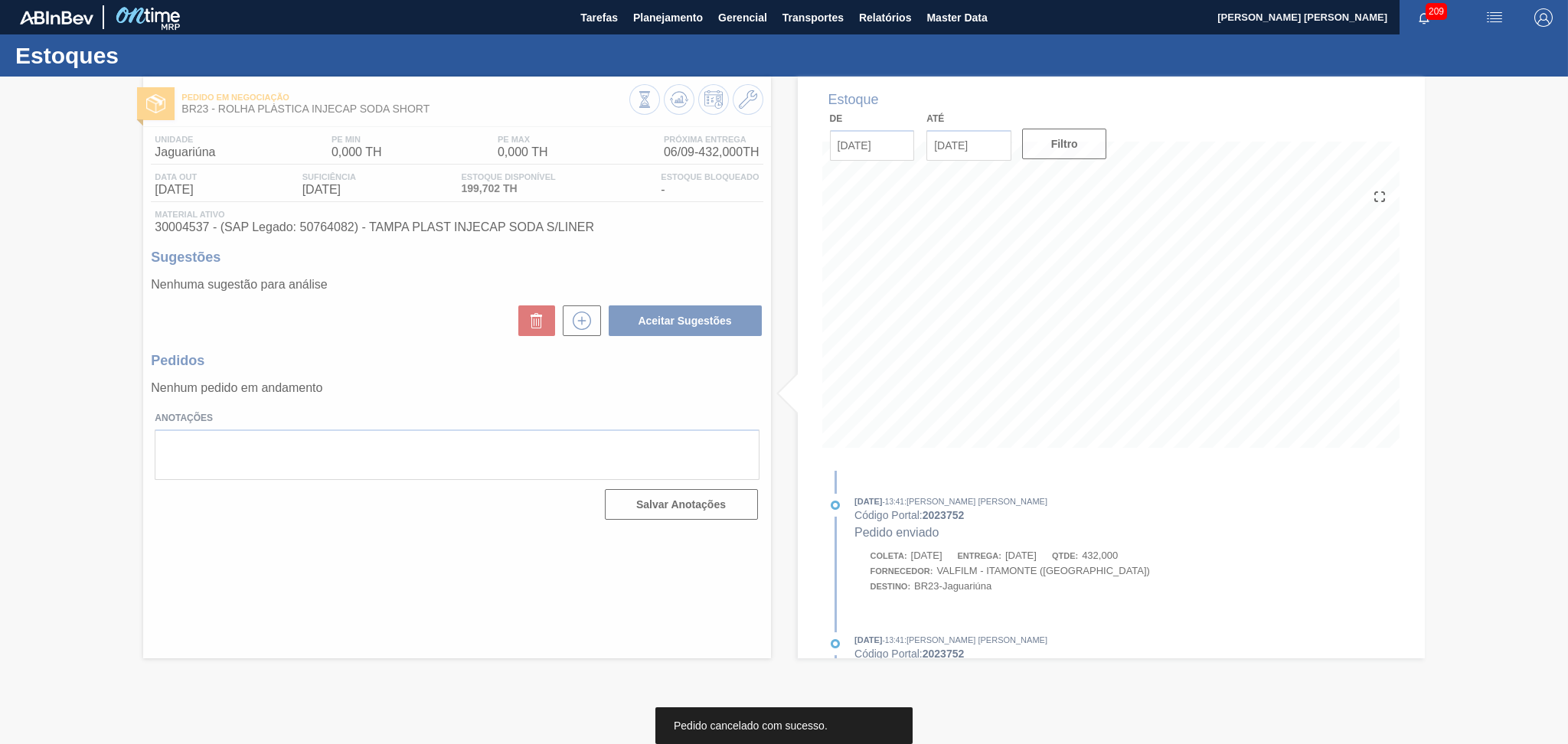
scroll to position [0, 0]
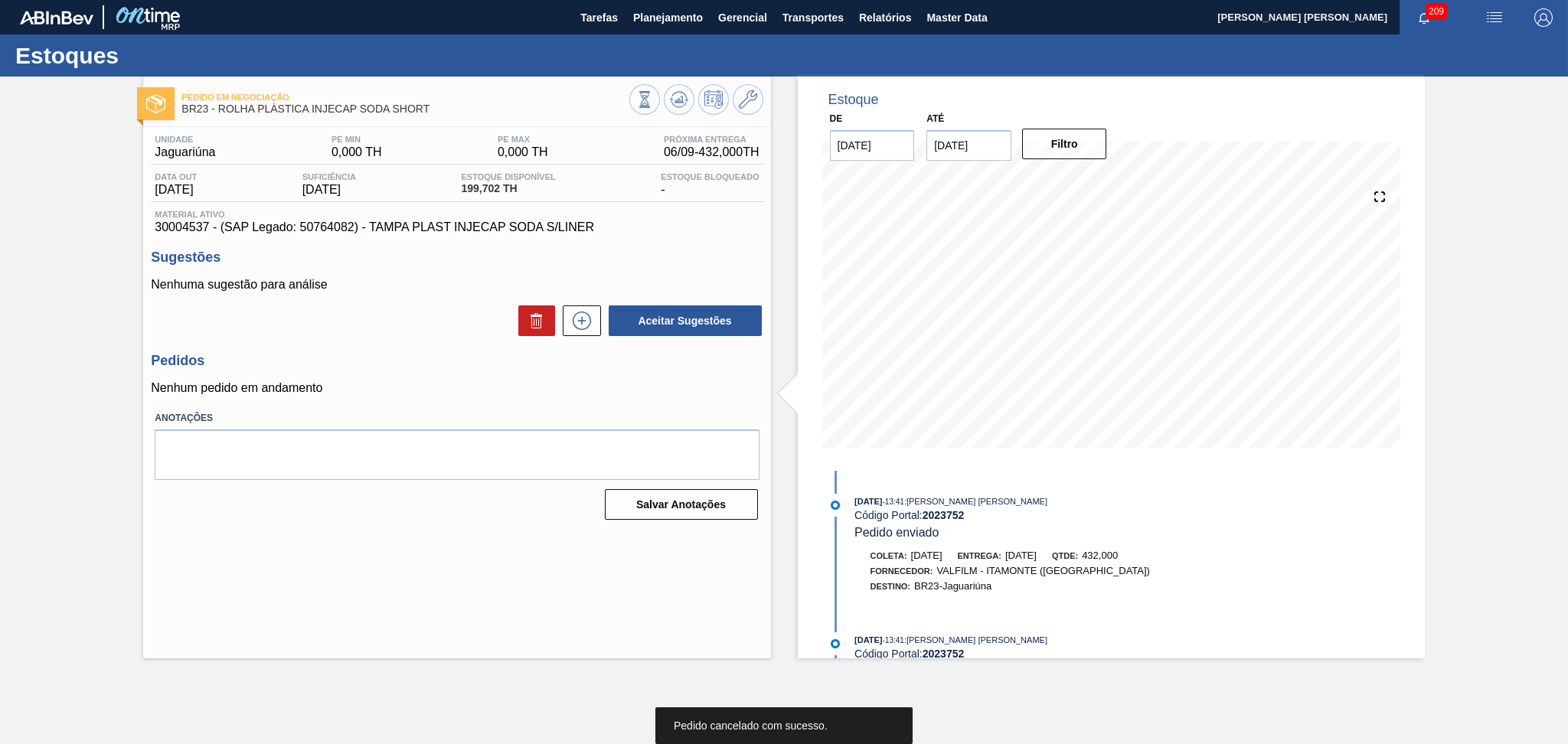
click at [601, 326] on div "Aceitar Sugestões" at bounding box center [682, 321] width 162 height 33
click at [589, 322] on icon at bounding box center [581, 320] width 18 height 18
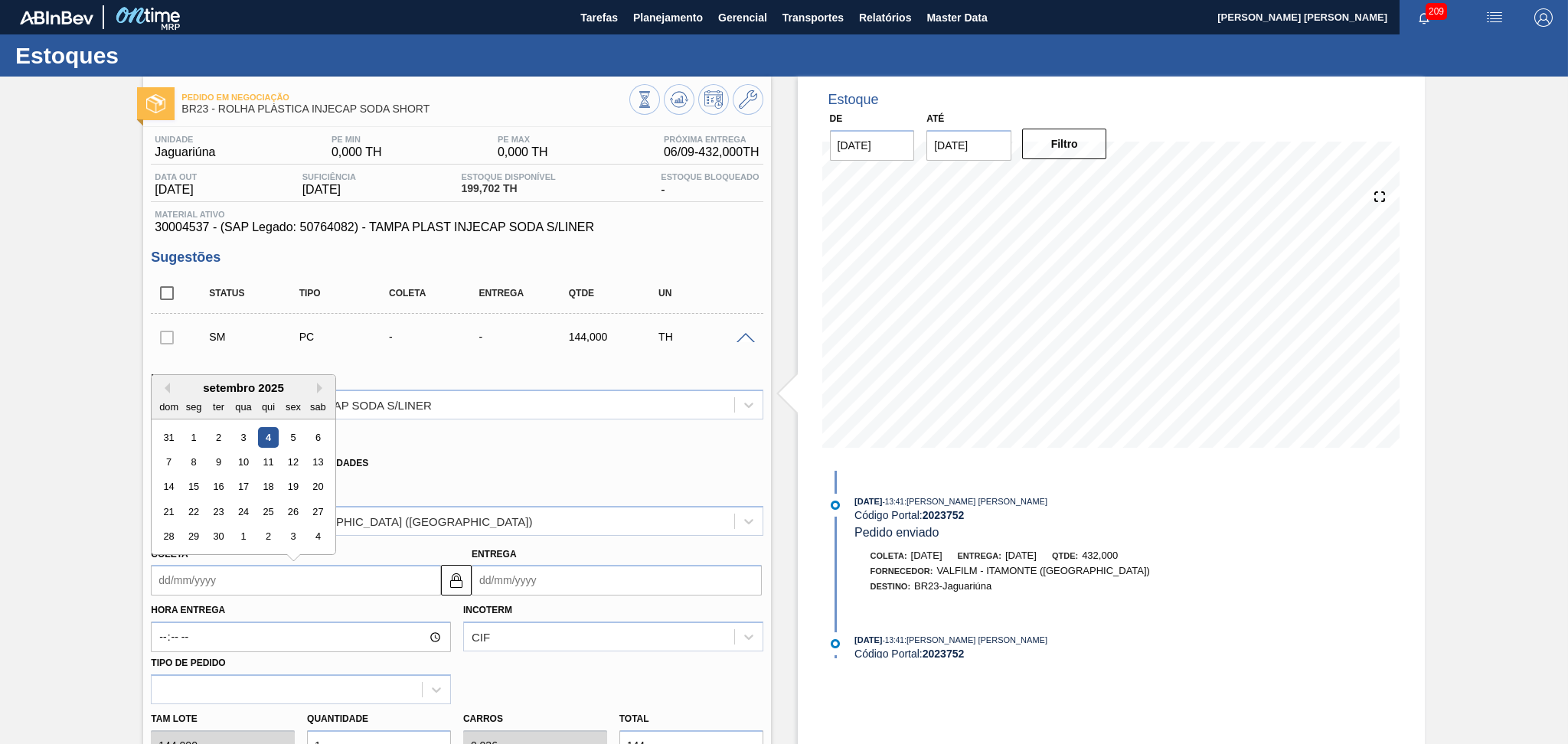
click at [299, 581] on input "Coleta" at bounding box center [295, 580] width 290 height 30
click at [292, 440] on div "5" at bounding box center [294, 437] width 21 height 21
type input "[DATE]"
type input "06/09/2025"
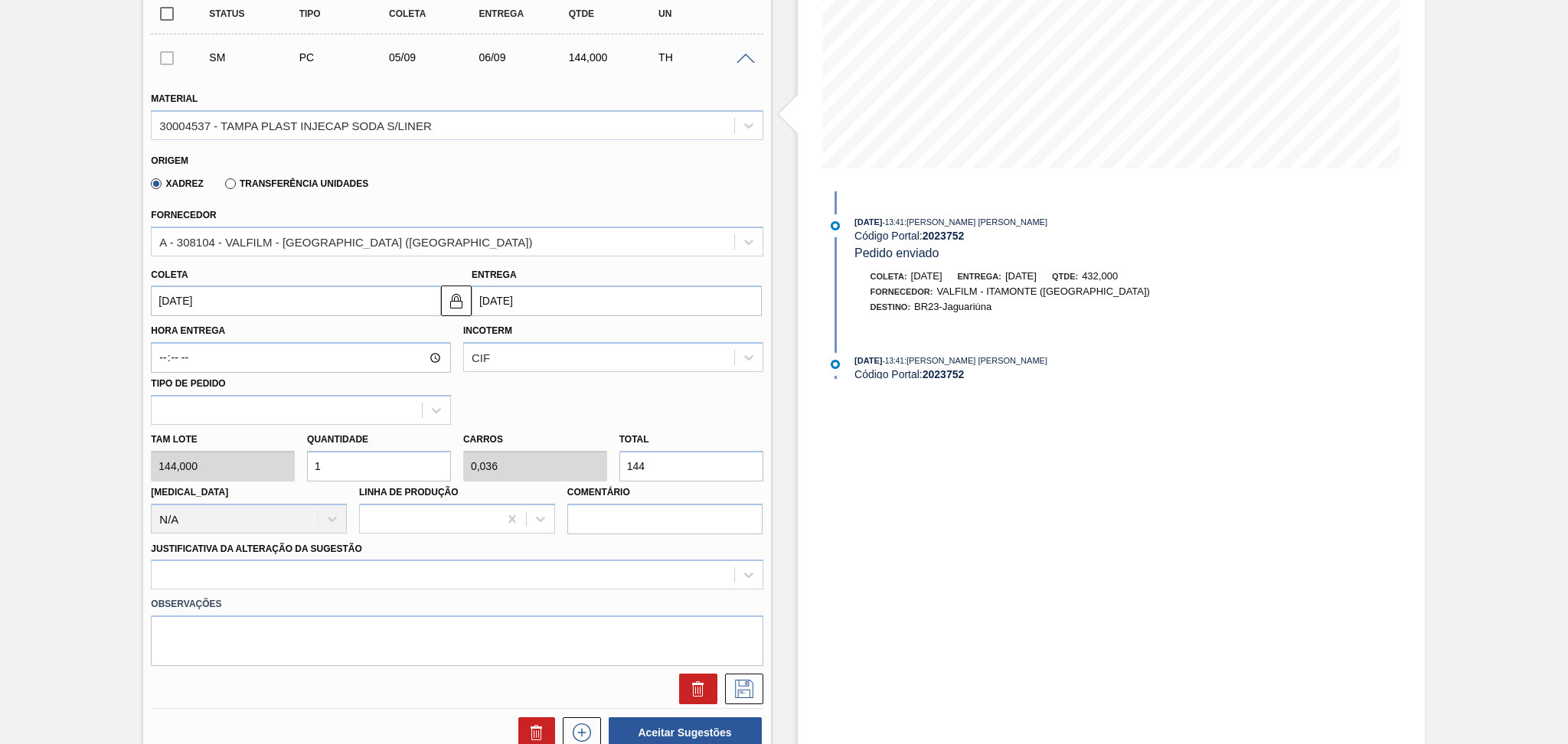
scroll to position [306, 0]
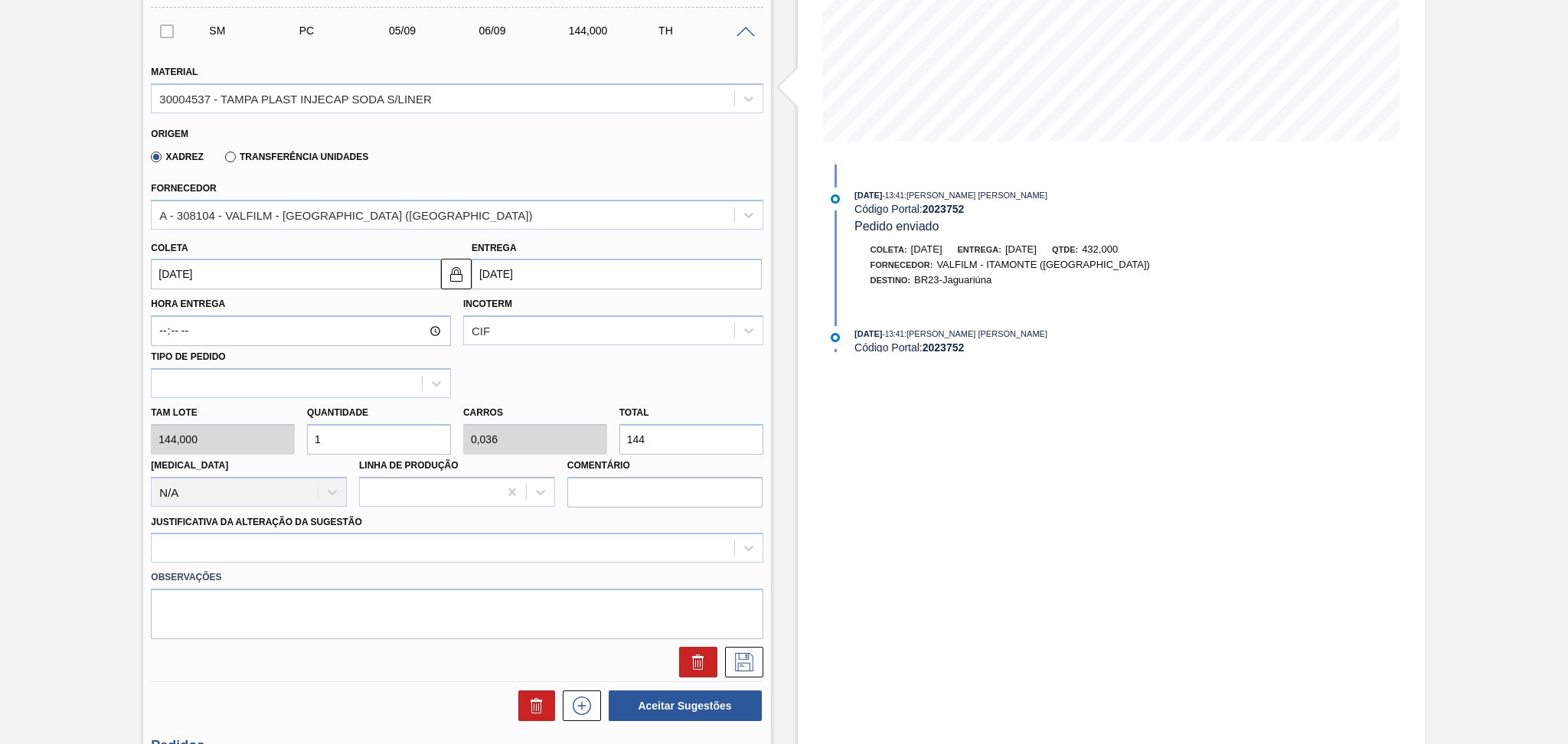
click at [334, 436] on input "1" at bounding box center [378, 440] width 144 height 30
type input "0"
type input "4"
type input "0,143"
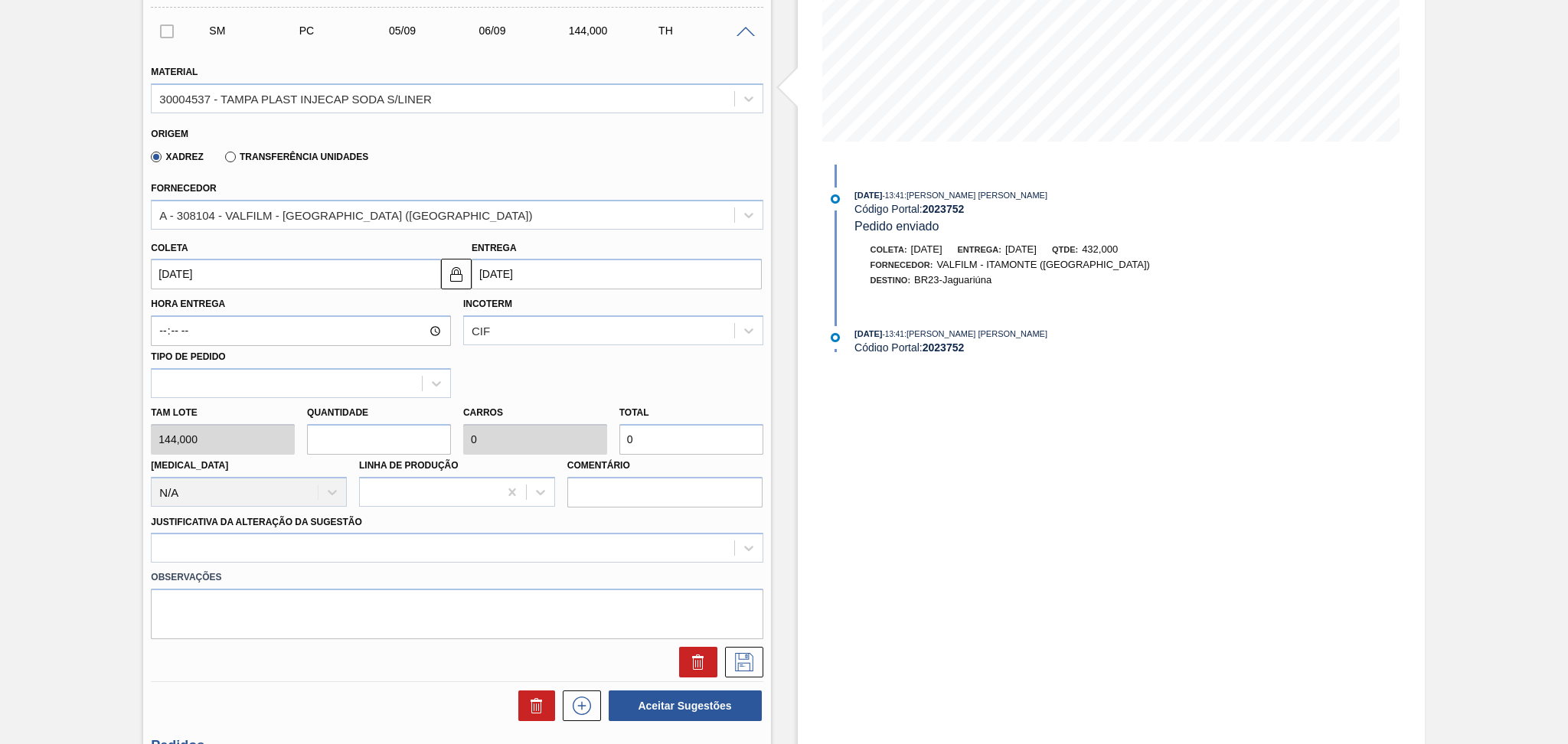
type input "576"
type input "4"
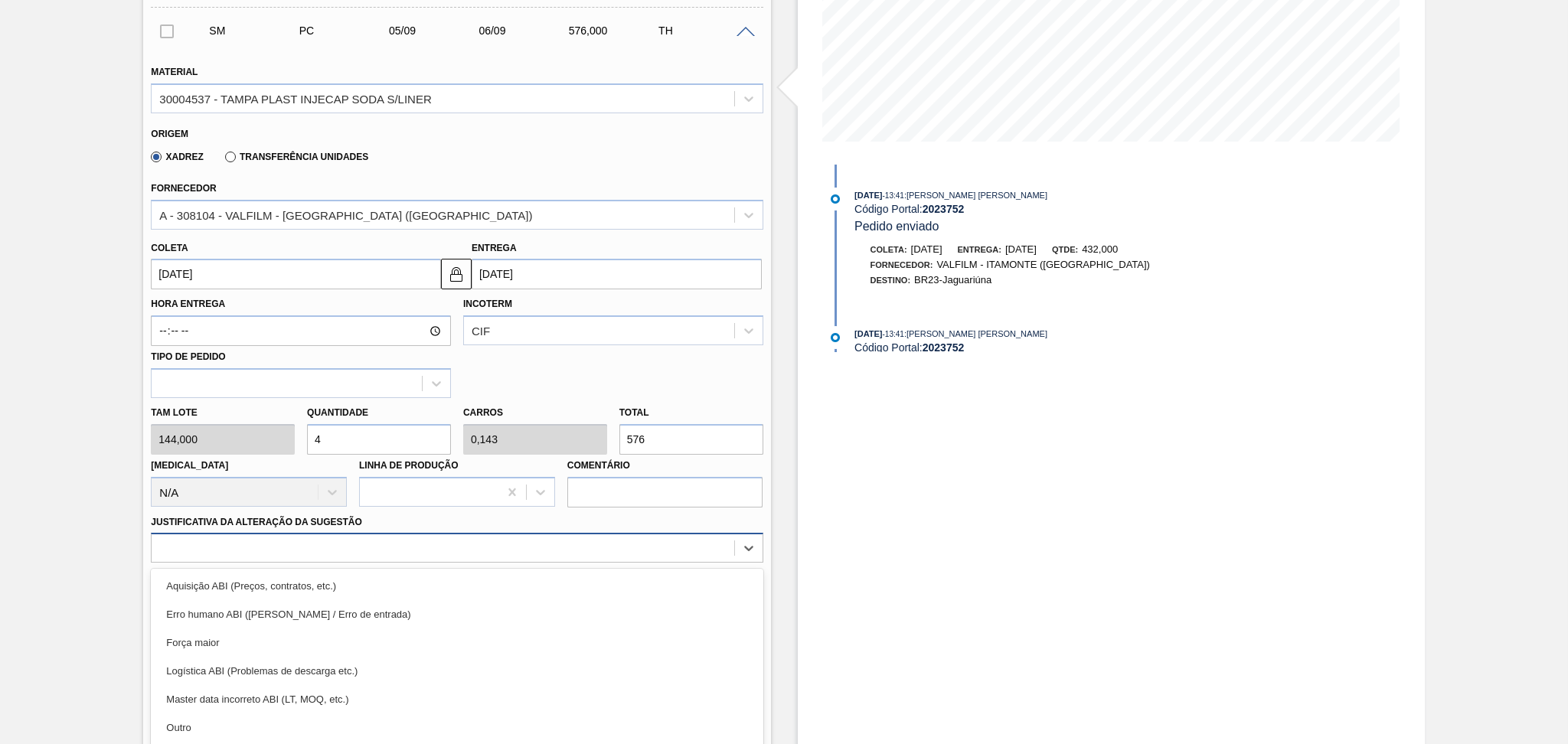
click at [397, 542] on div "option Erro humano ABI (Cálculo / Erro de entrada) focused, 2 of 18. 18 results…" at bounding box center [456, 547] width 612 height 29
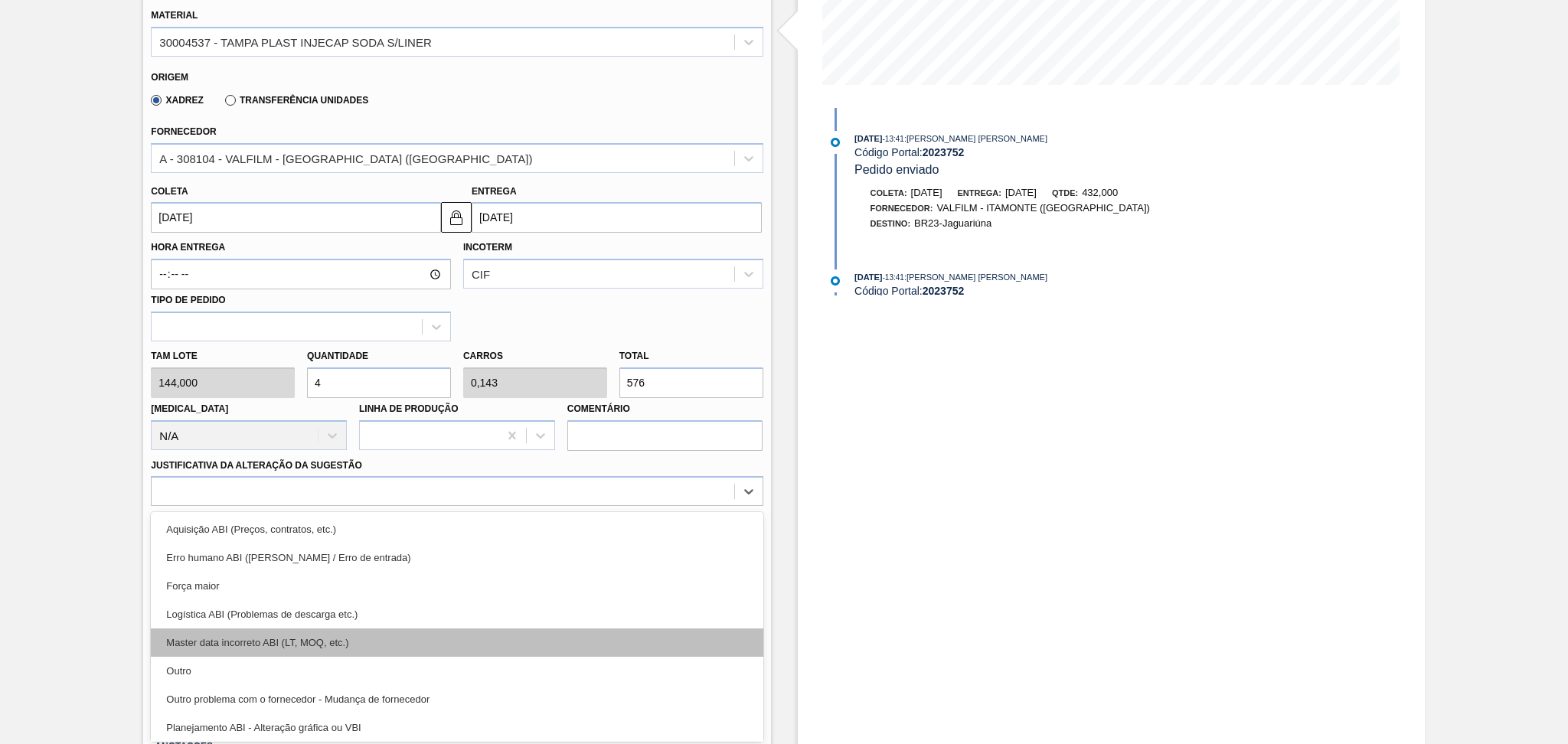
scroll to position [204, 0]
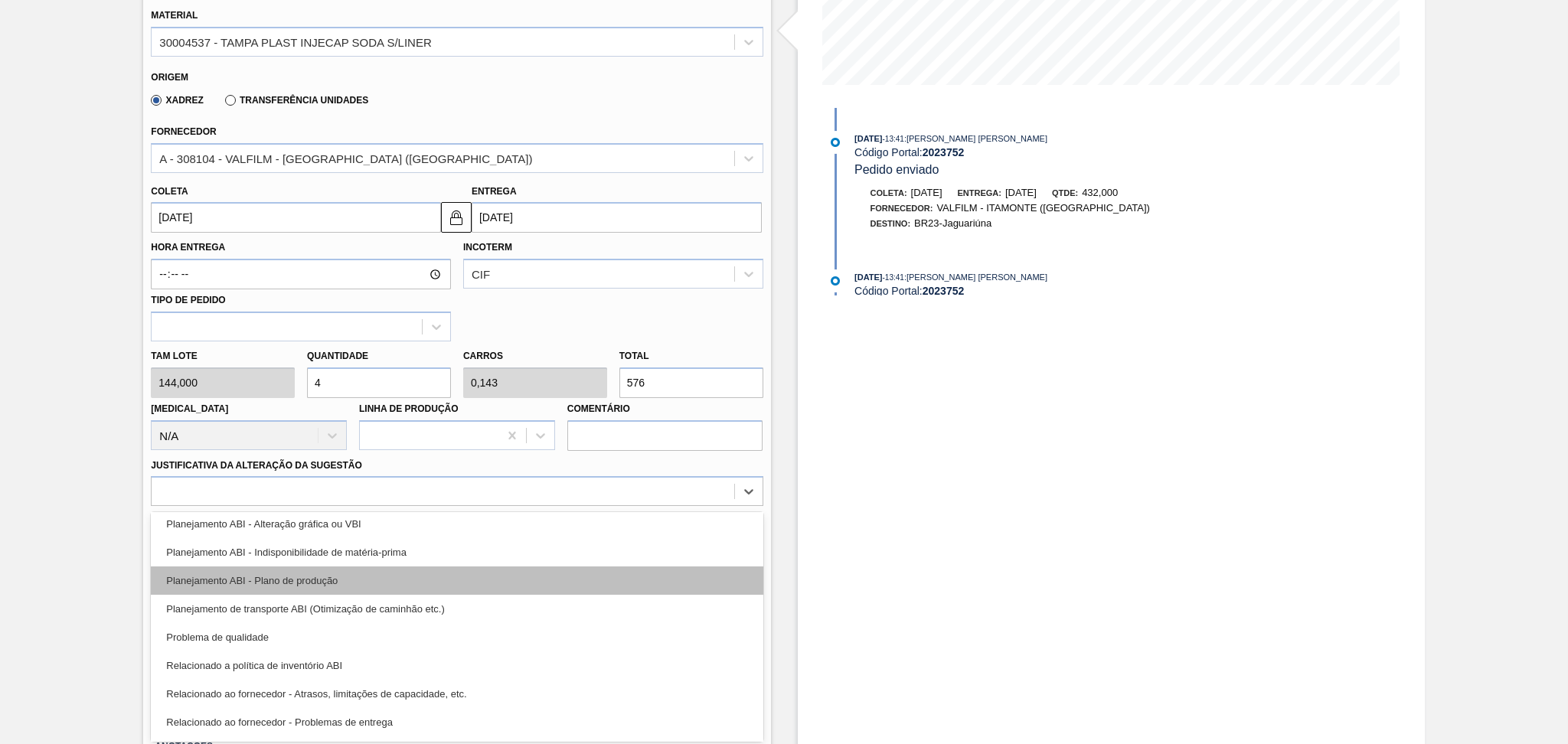
click at [342, 578] on div "Planejamento ABI - Plano de produção" at bounding box center [456, 581] width 612 height 29
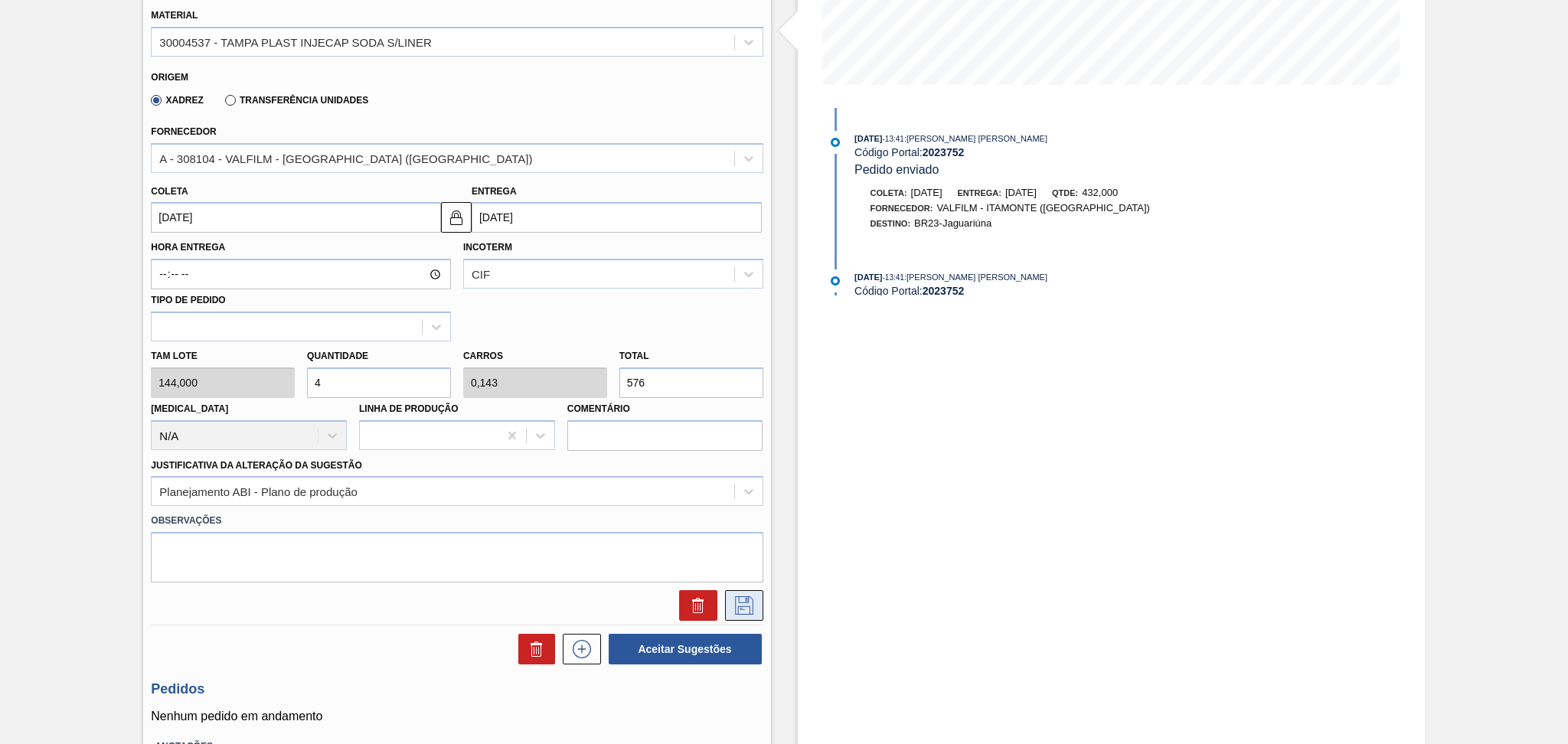
click at [741, 600] on icon at bounding box center [744, 605] width 25 height 18
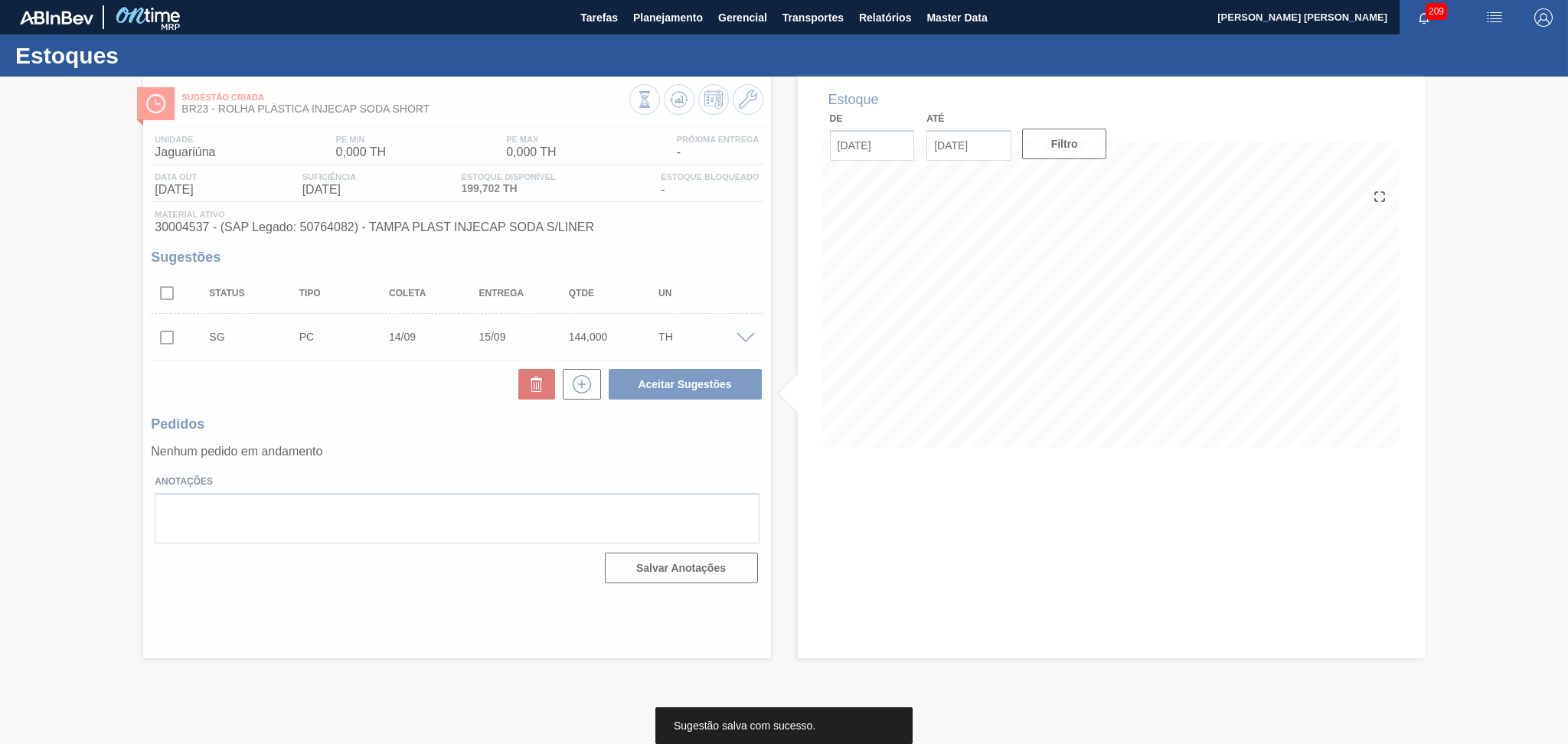
scroll to position [0, 0]
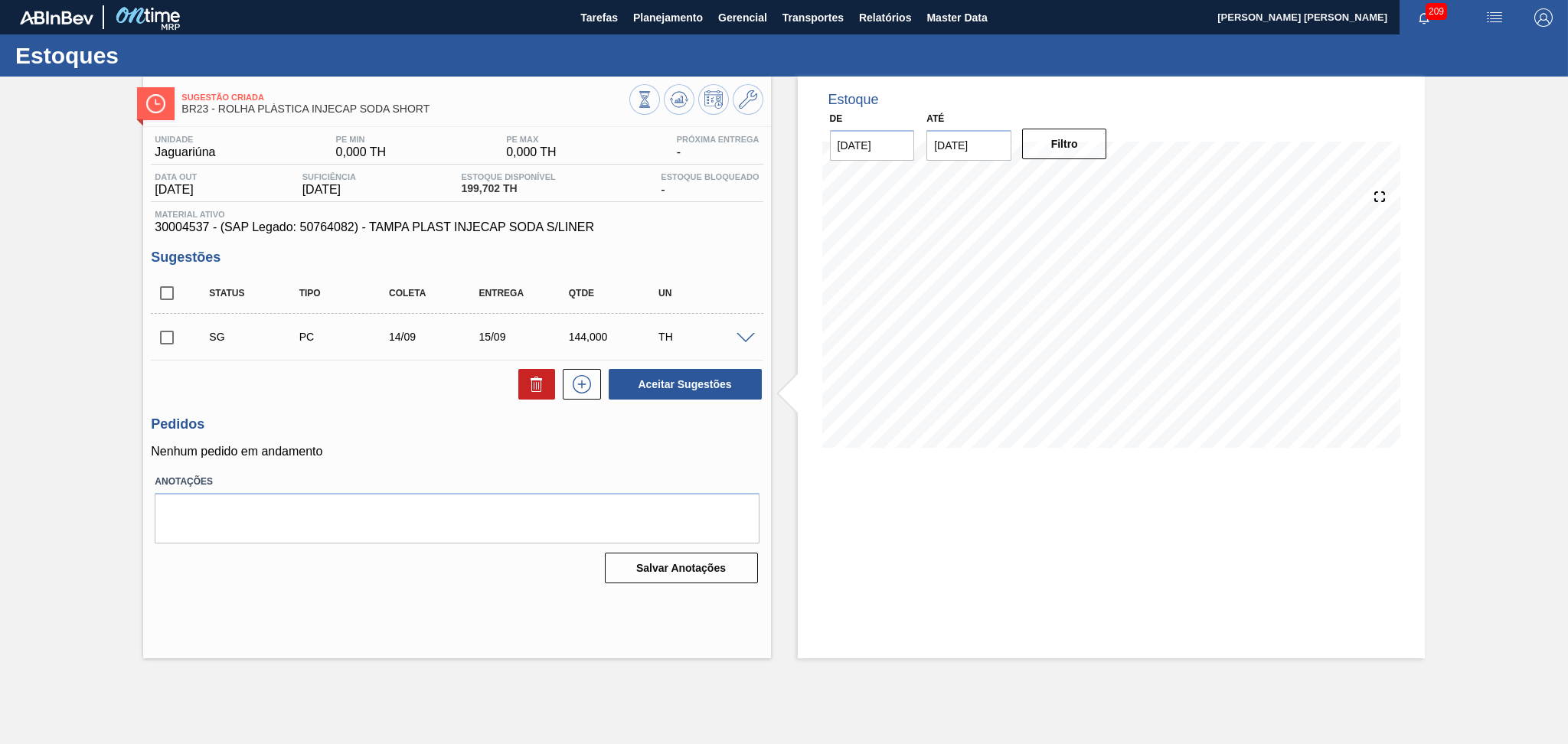
click at [752, 331] on div at bounding box center [748, 337] width 30 height 11
click at [744, 335] on span at bounding box center [745, 339] width 18 height 11
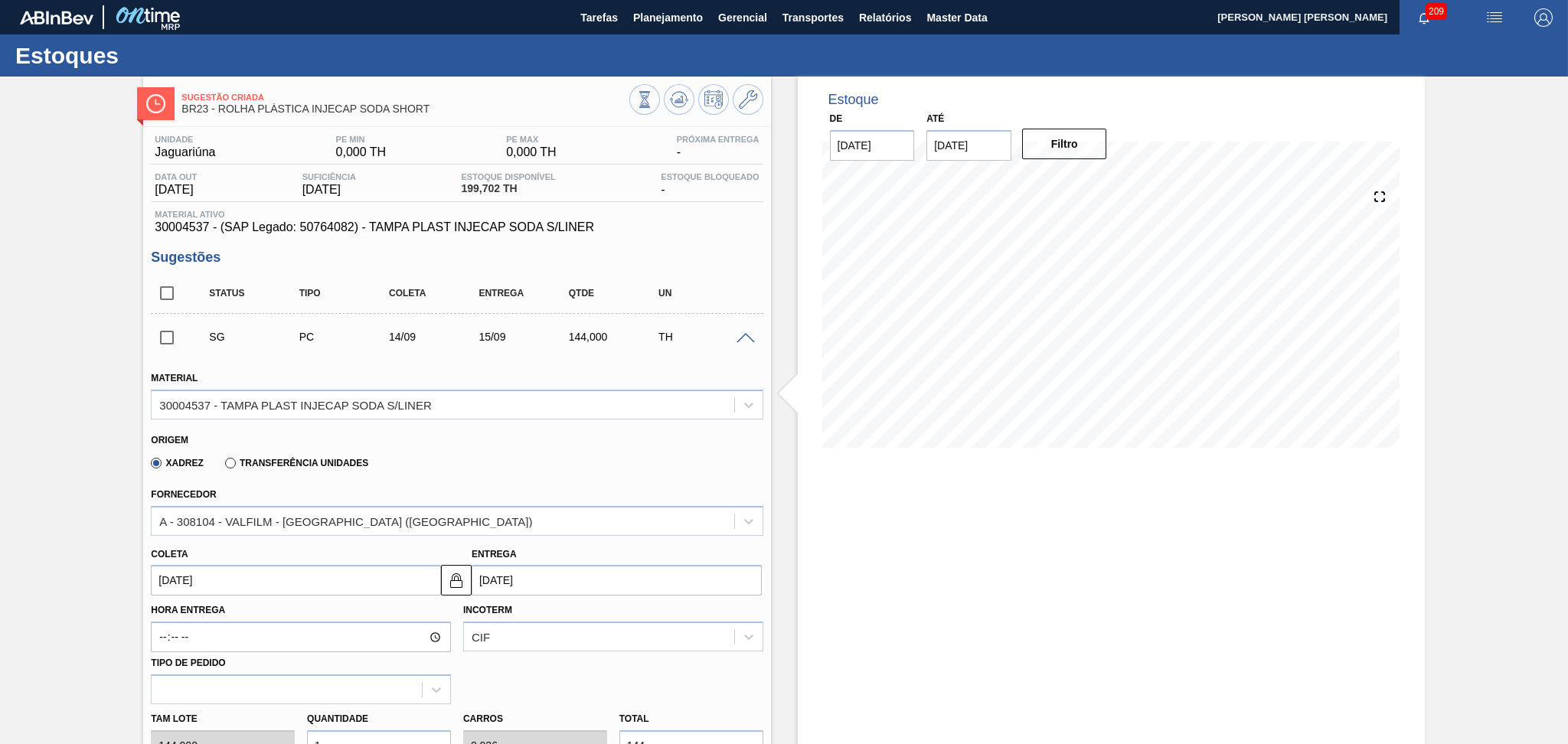
click at [226, 581] on input "14/09/2025" at bounding box center [295, 580] width 290 height 30
click at [289, 435] on div "5" at bounding box center [294, 437] width 21 height 21
type input "[DATE]"
type input "06/09/2025"
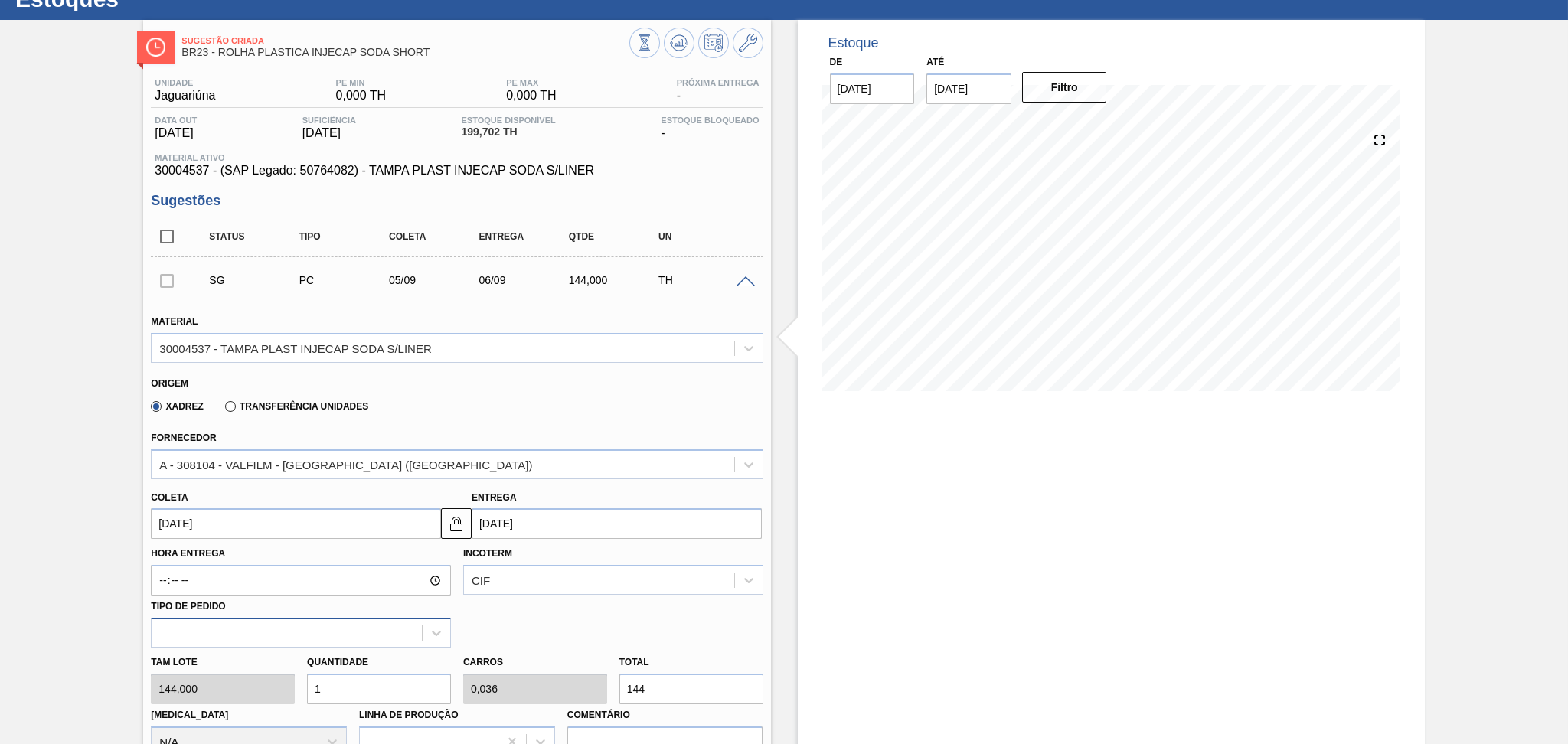
scroll to position [102, 0]
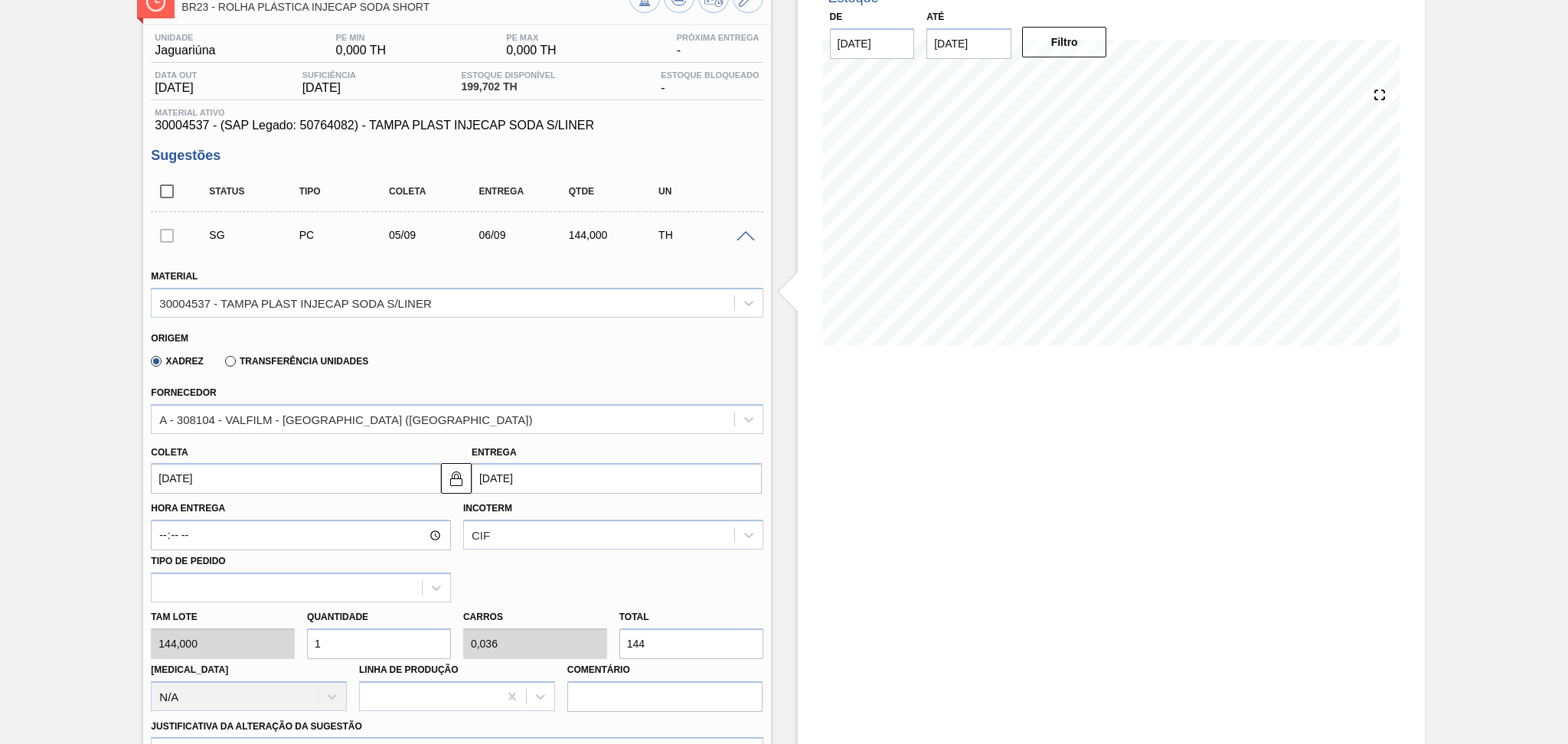
drag, startPoint x: 334, startPoint y: 636, endPoint x: 298, endPoint y: 625, distance: 37.6
click at [301, 627] on div "Quantidade 1" at bounding box center [379, 632] width 156 height 53
type input "4"
type input "0,143"
type input "576"
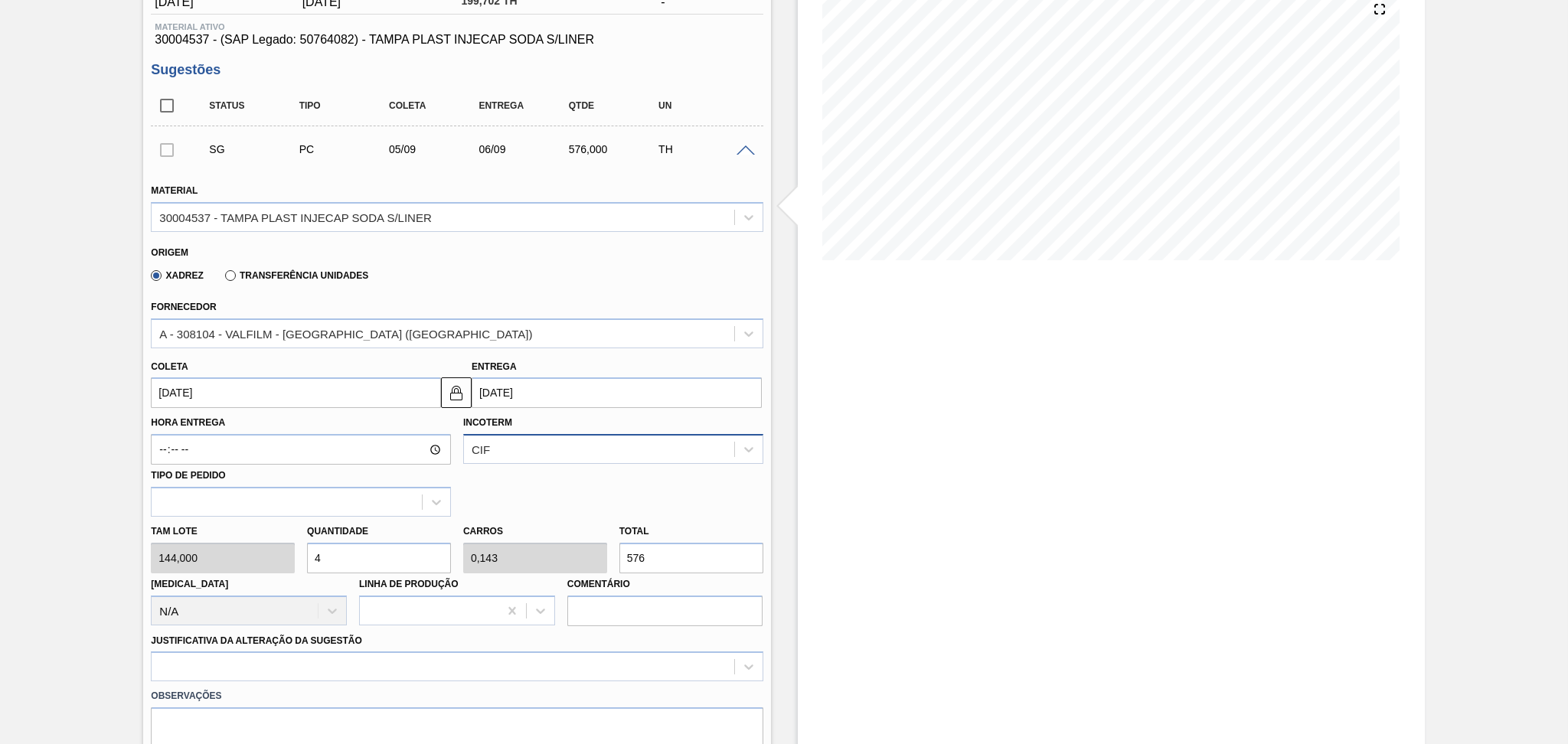
scroll to position [306, 0]
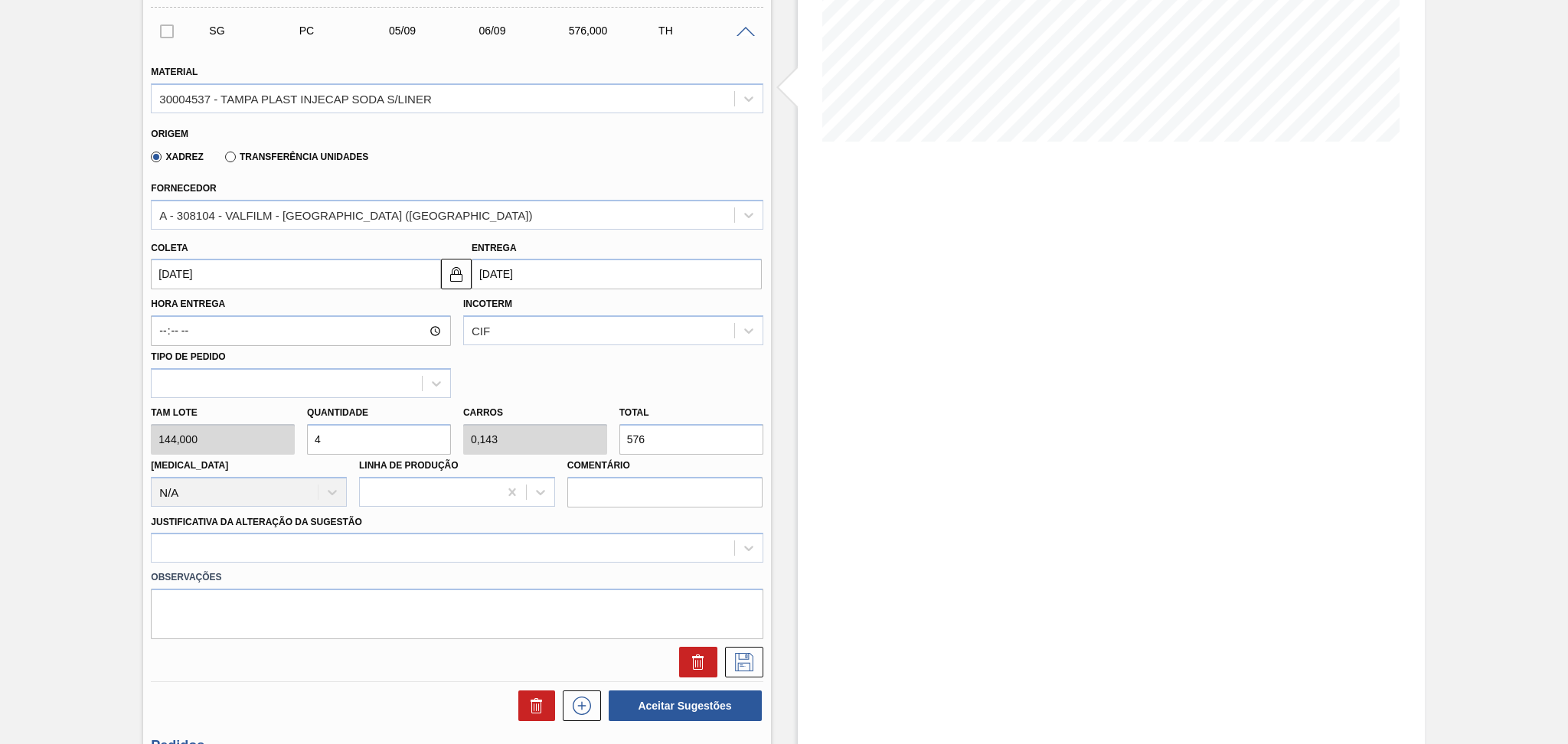
type input "4"
click at [675, 562] on div "Observações" at bounding box center [456, 601] width 624 height 76
click at [675, 540] on div at bounding box center [456, 547] width 612 height 29
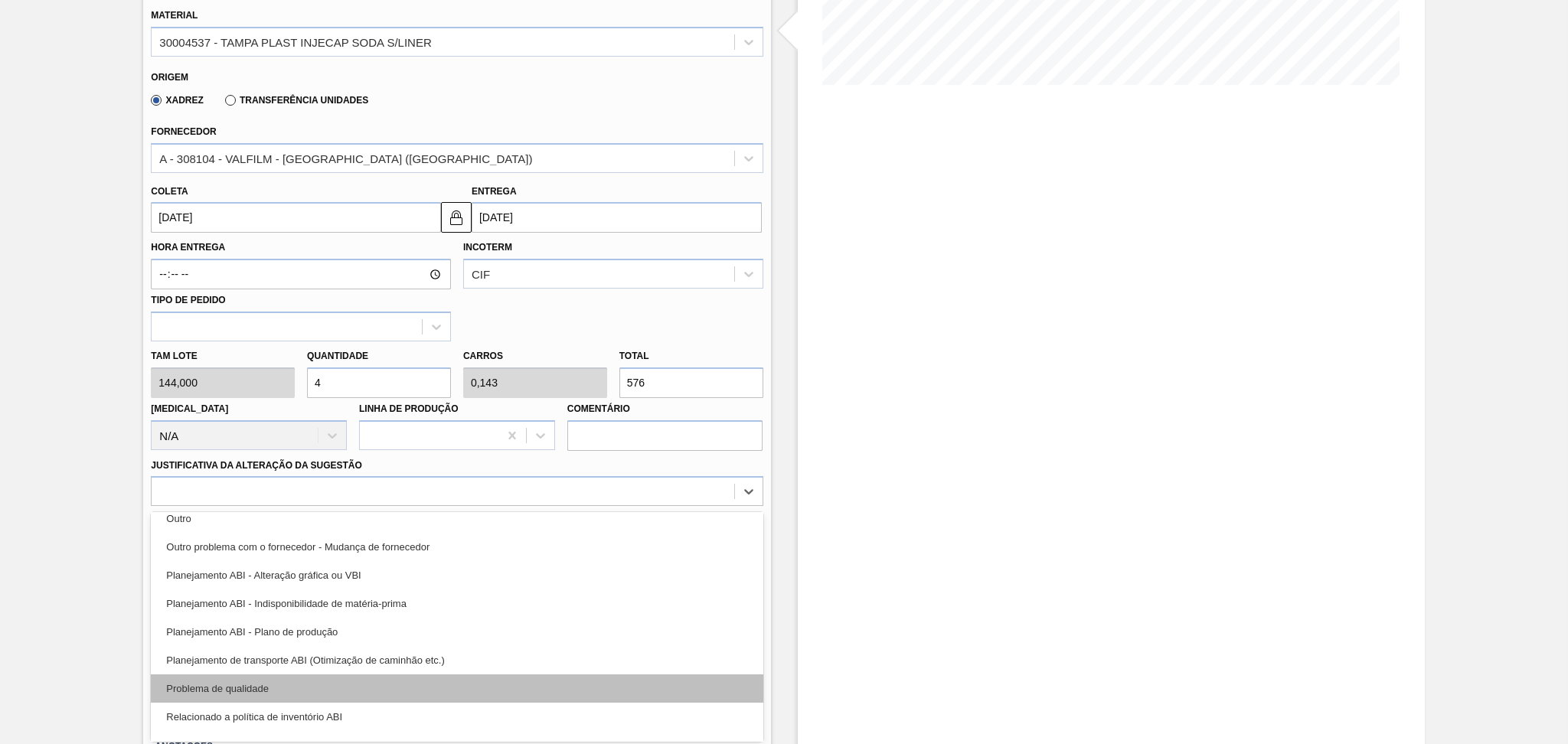
scroll to position [204, 0]
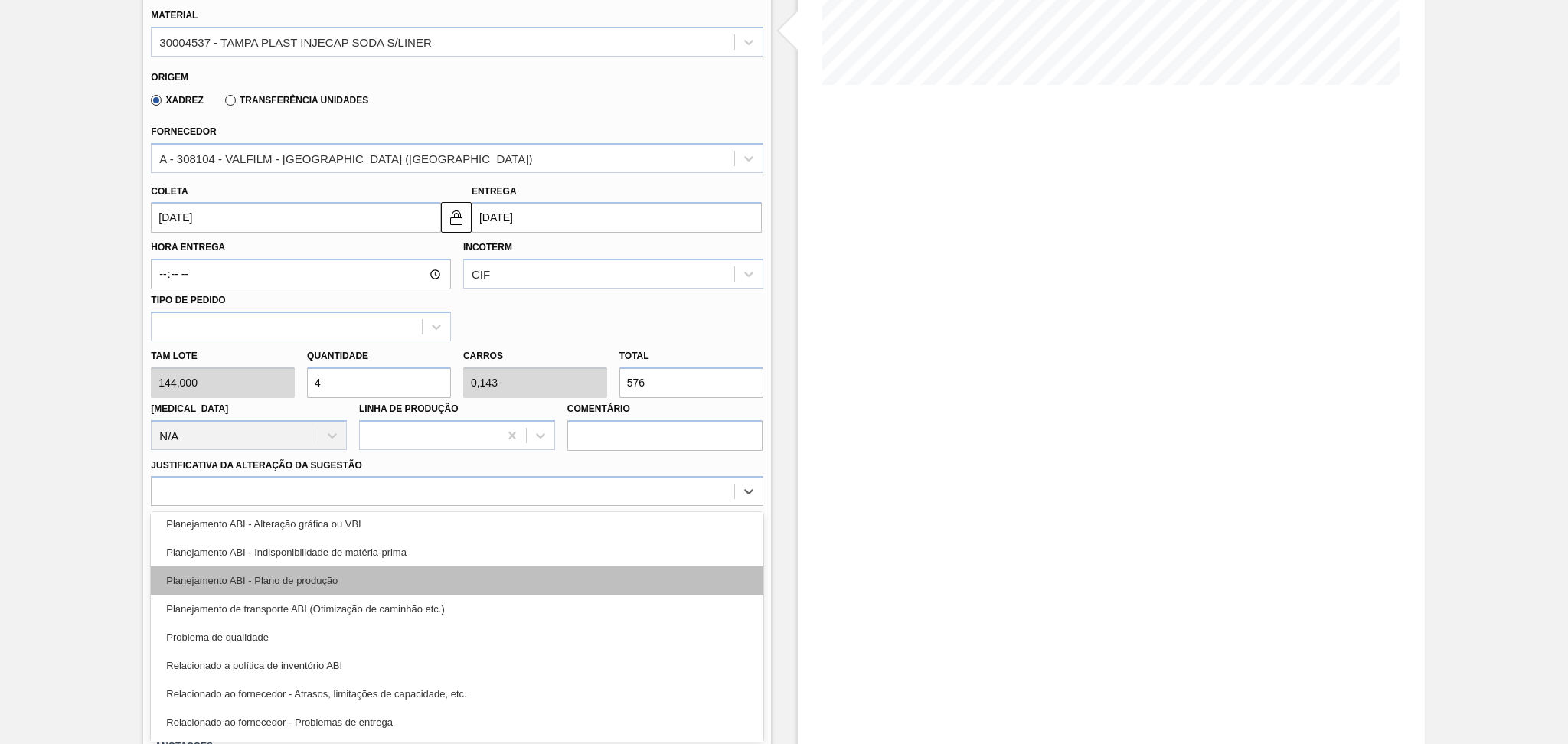
click at [346, 574] on div "Planejamento ABI - Plano de produção" at bounding box center [456, 581] width 612 height 29
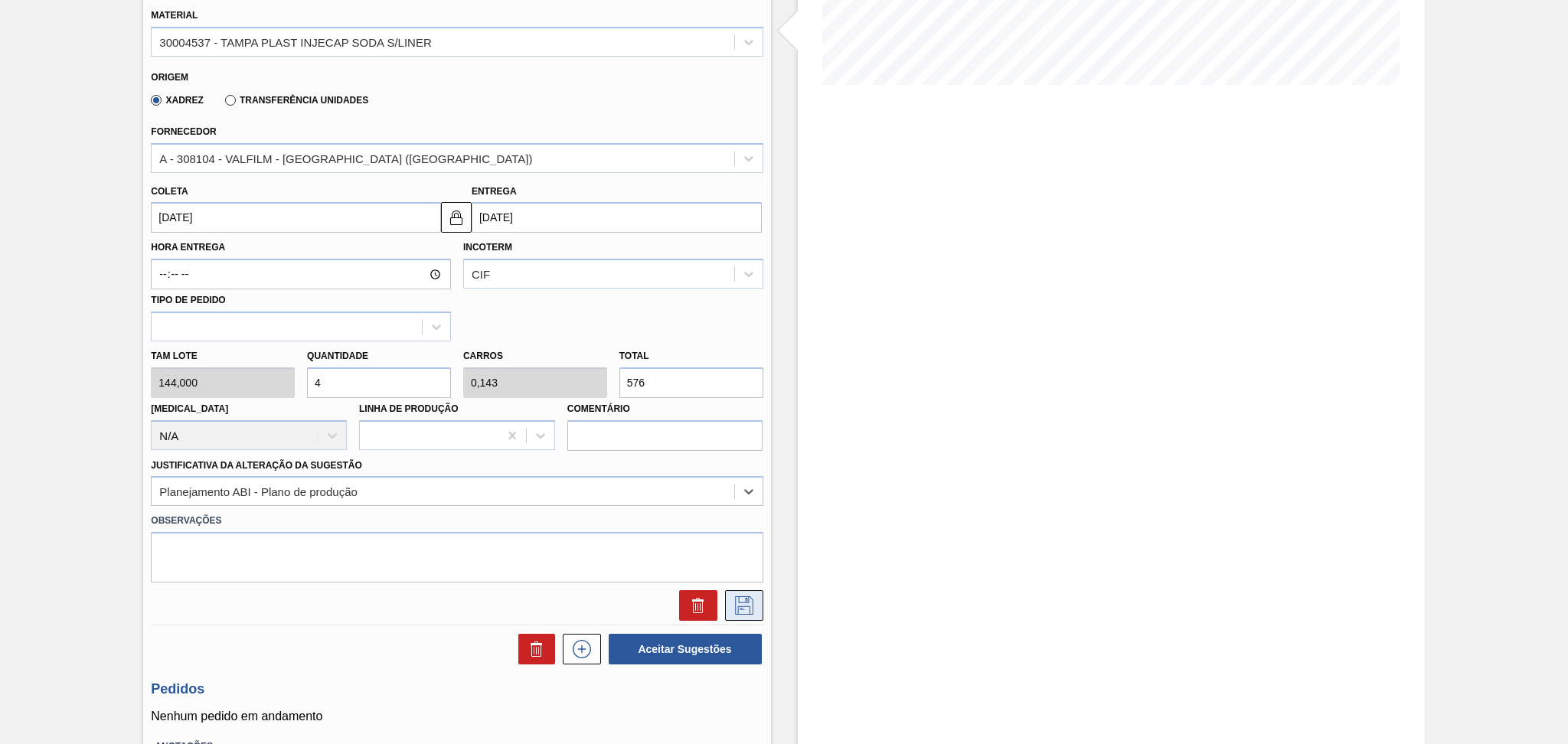
click at [737, 599] on icon at bounding box center [744, 605] width 25 height 18
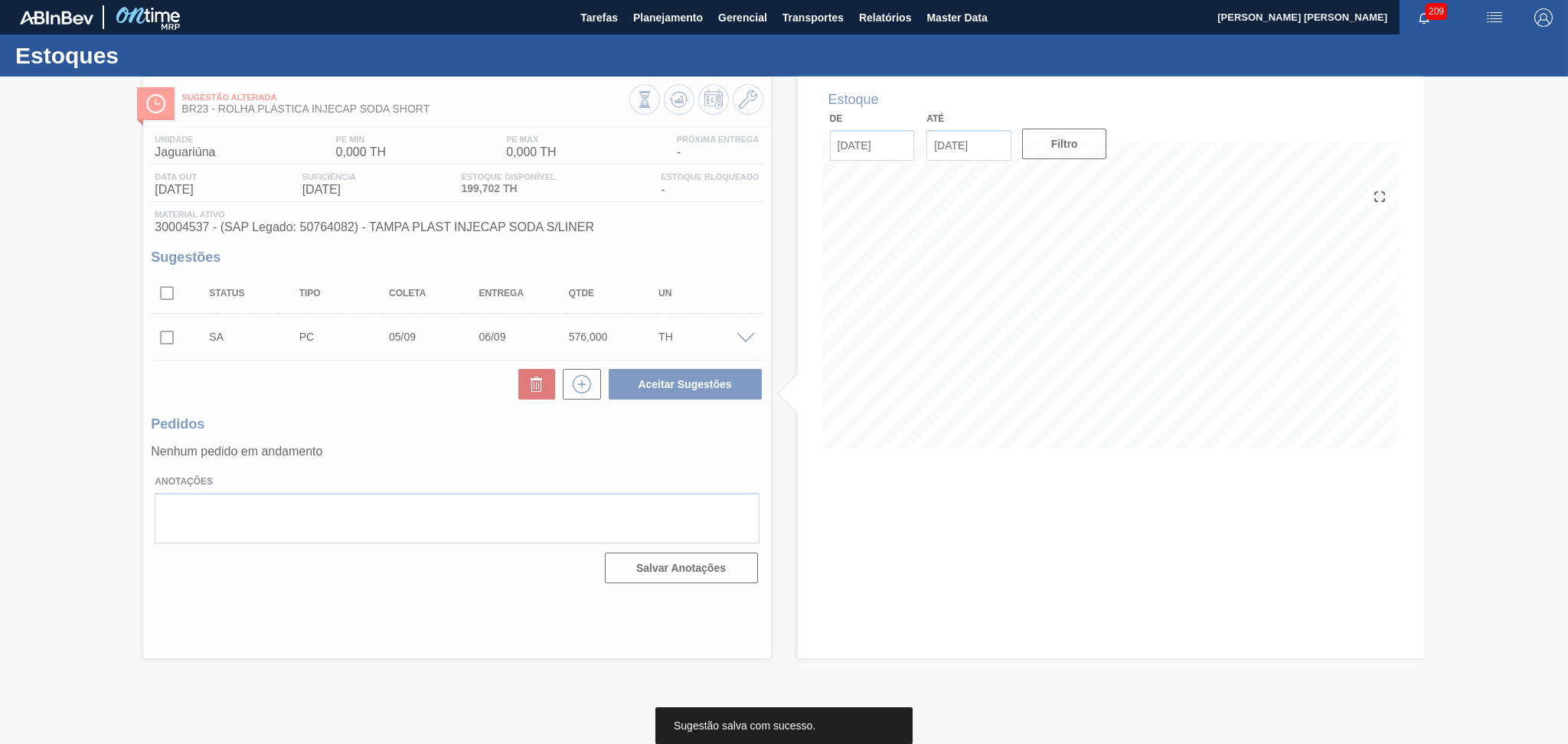
scroll to position [0, 0]
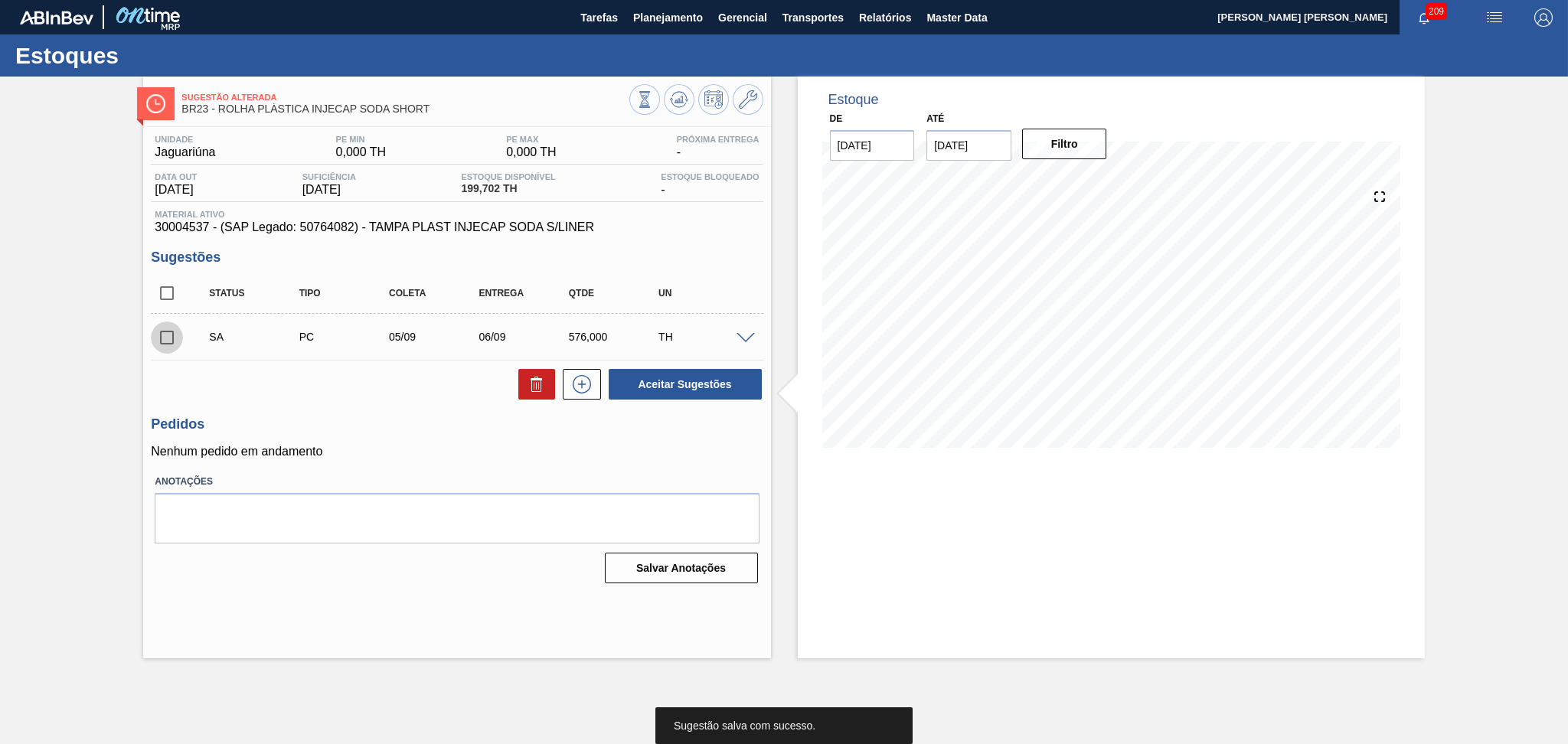
click at [162, 340] on input "checkbox" at bounding box center [166, 338] width 32 height 32
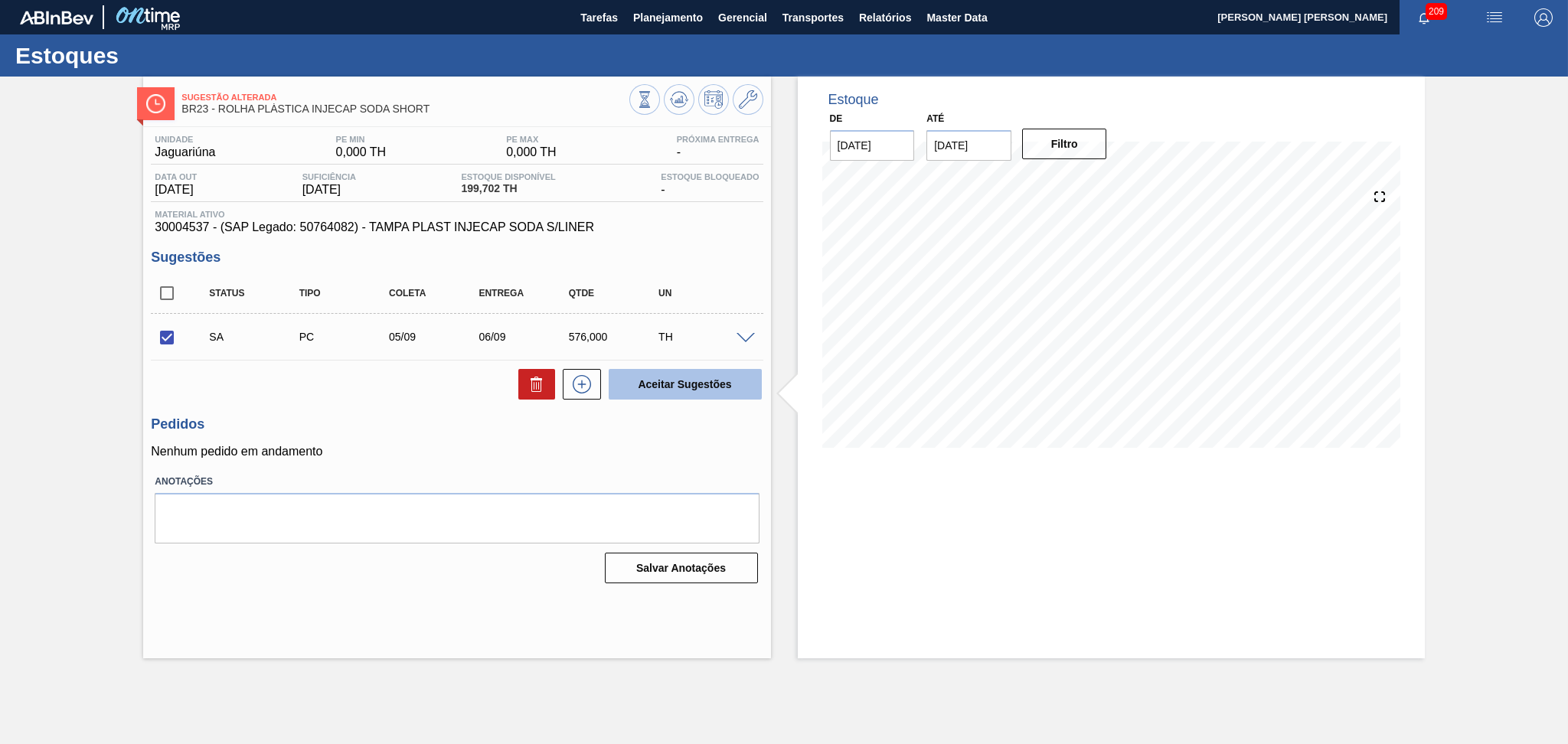
click at [701, 384] on button "Aceitar Sugestões" at bounding box center [685, 384] width 153 height 30
checkbox input "false"
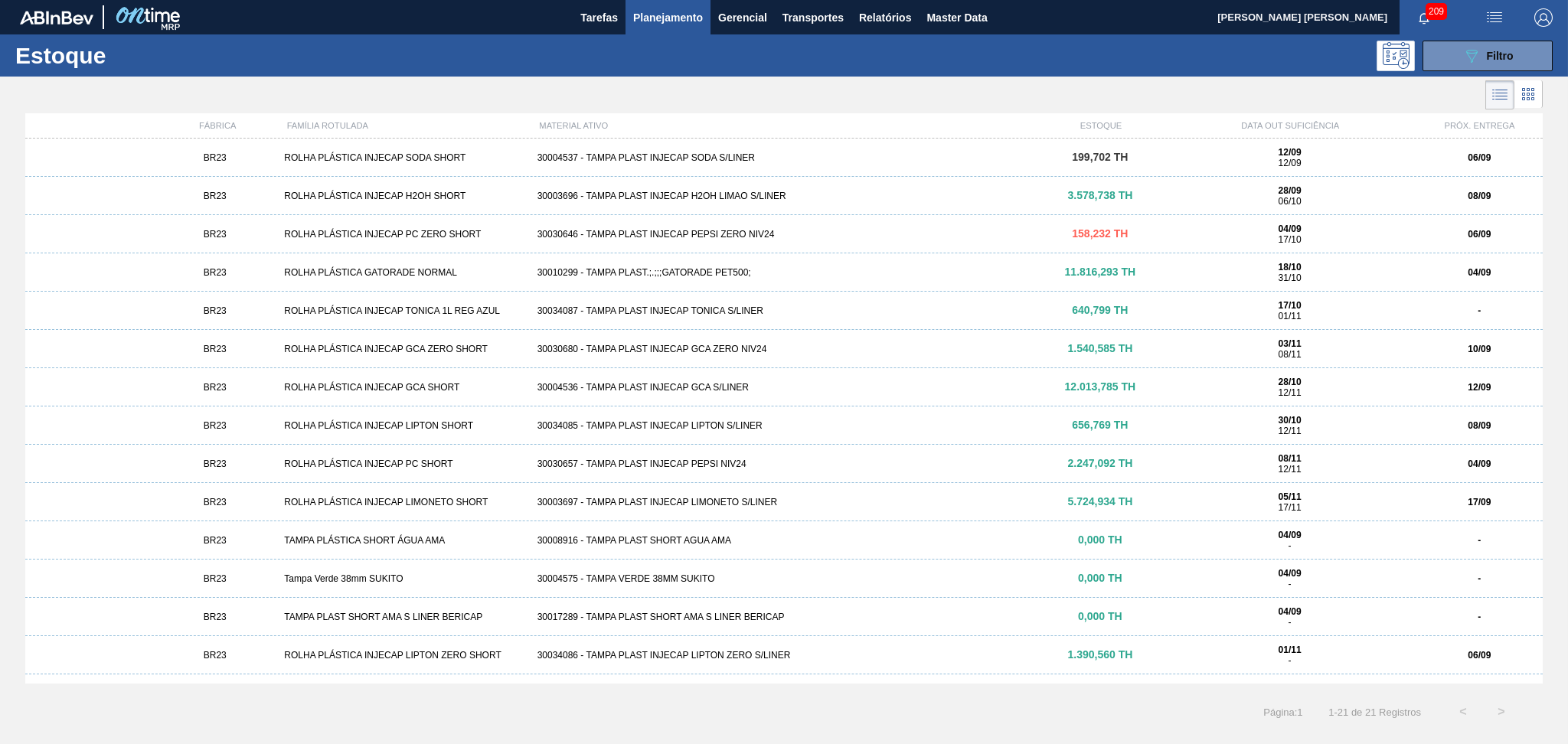
click at [725, 200] on div "30003696 - TAMPA PLAST INJECAP H2OH LIMAO S/LINER" at bounding box center [784, 195] width 506 height 10
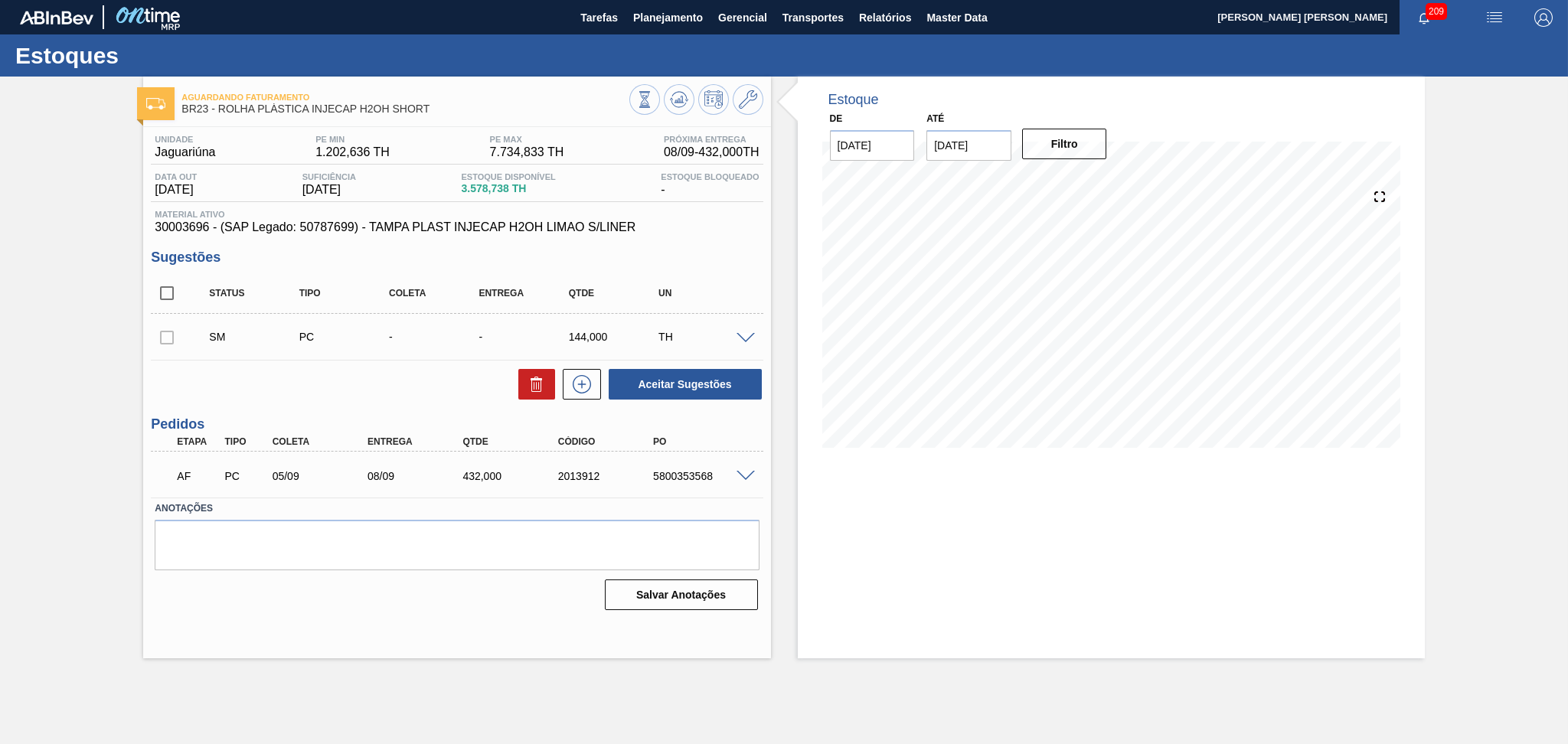
click at [789, 445] on div "Estoque De [DATE] Até [DATE] Filtro" at bounding box center [1097, 367] width 654 height 582
click at [788, 399] on div "Estoque De 04/09/2025 Até 10/10/2025 Filtro 04/09 Projeção de Estoque 3,369.938…" at bounding box center [1097, 367] width 654 height 582
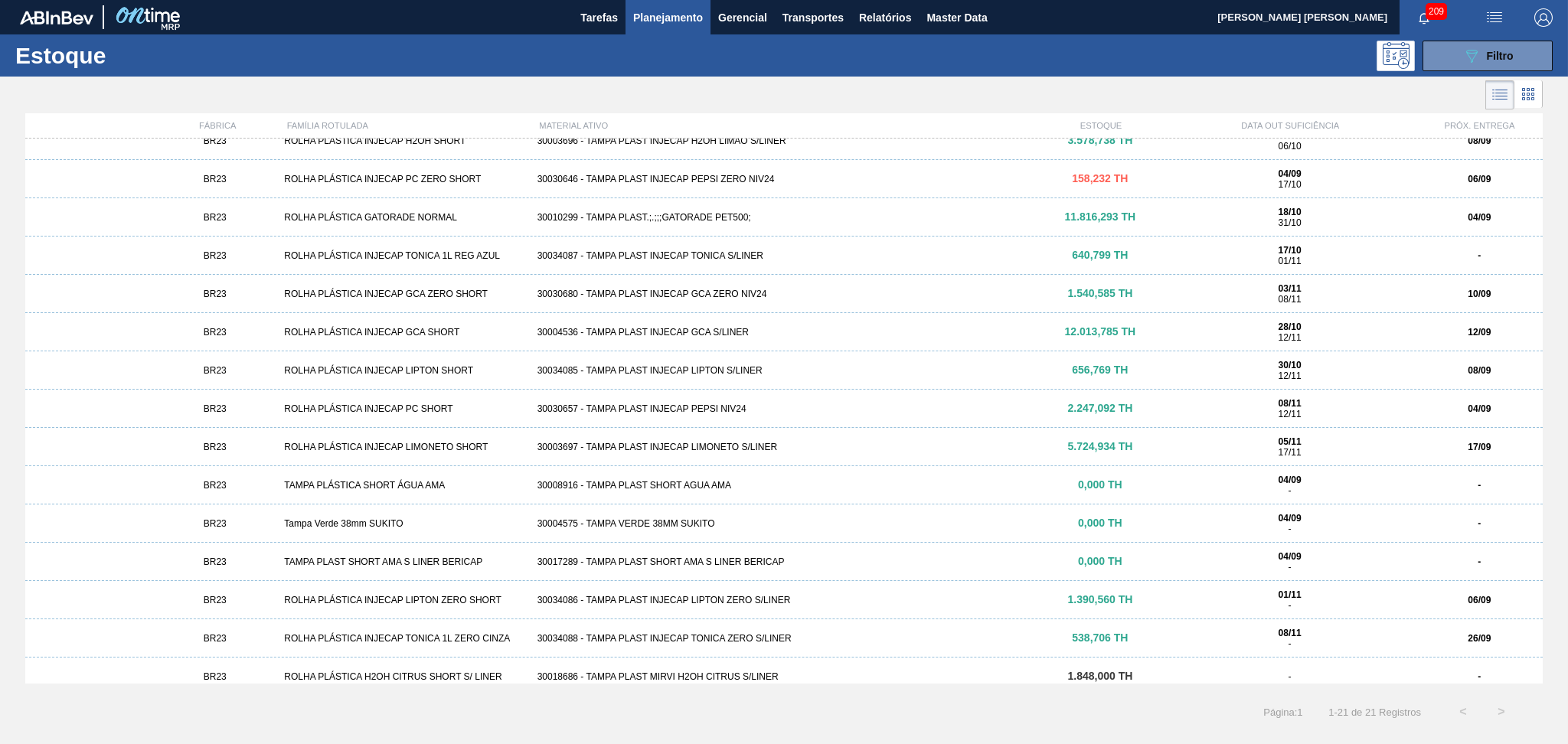
scroll to position [53, 0]
click at [714, 299] on div "30030680 - TAMPA PLAST INJECAP GCA ZERO NIV24" at bounding box center [784, 295] width 506 height 10
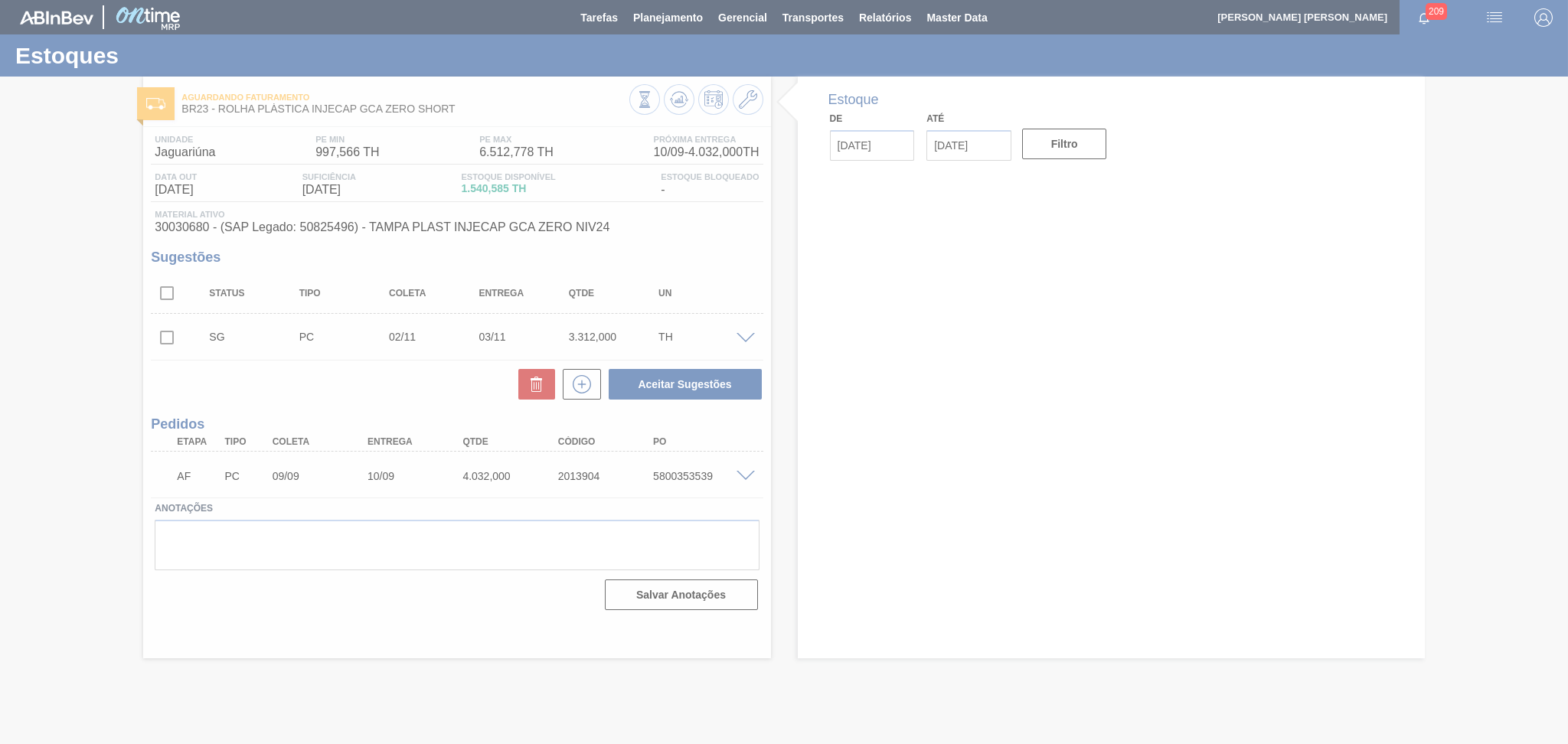
click at [367, 386] on div at bounding box center [784, 372] width 1568 height 744
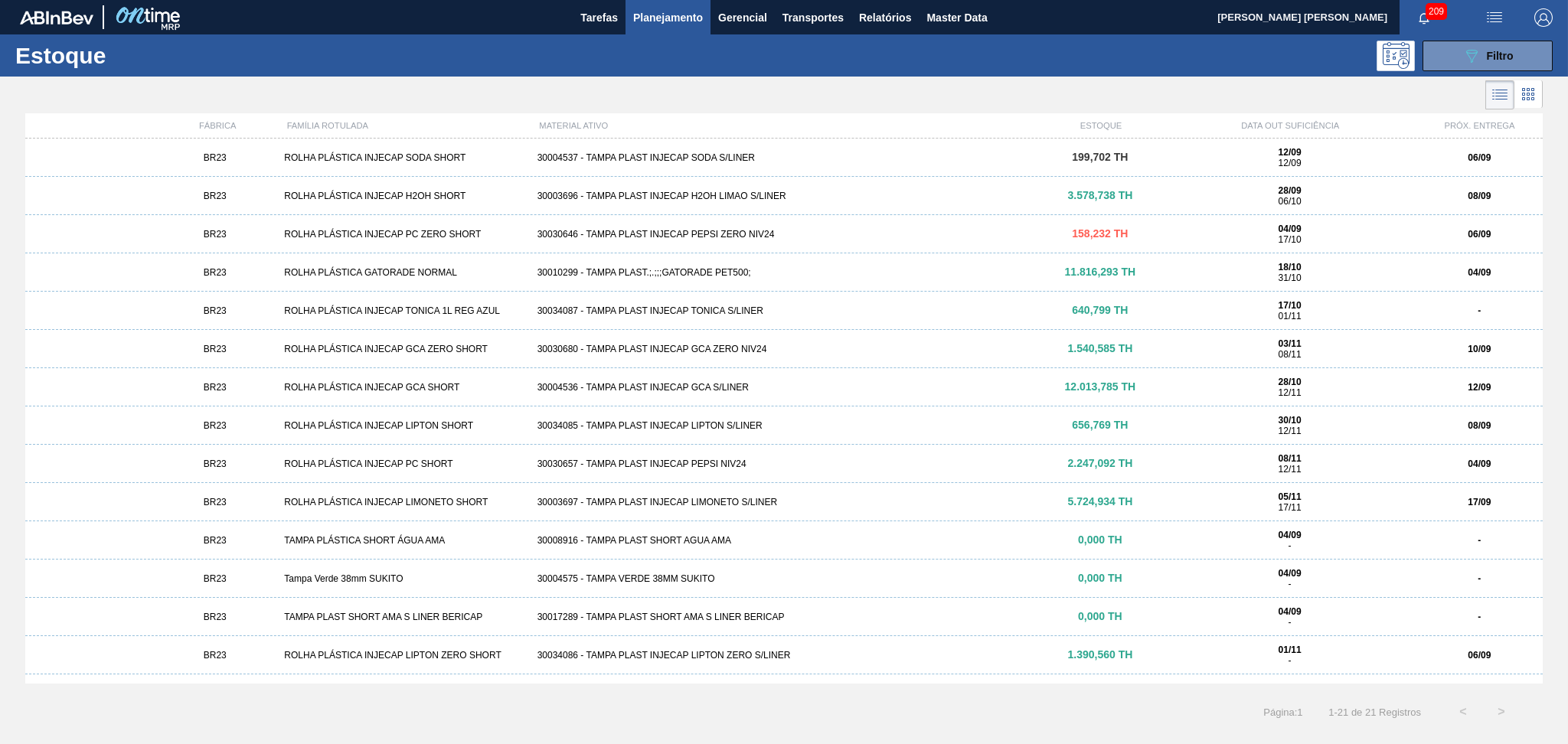
click at [688, 232] on div "30030646 - TAMPA PLAST INJECAP PEPSI ZERO NIV24" at bounding box center [784, 233] width 506 height 10
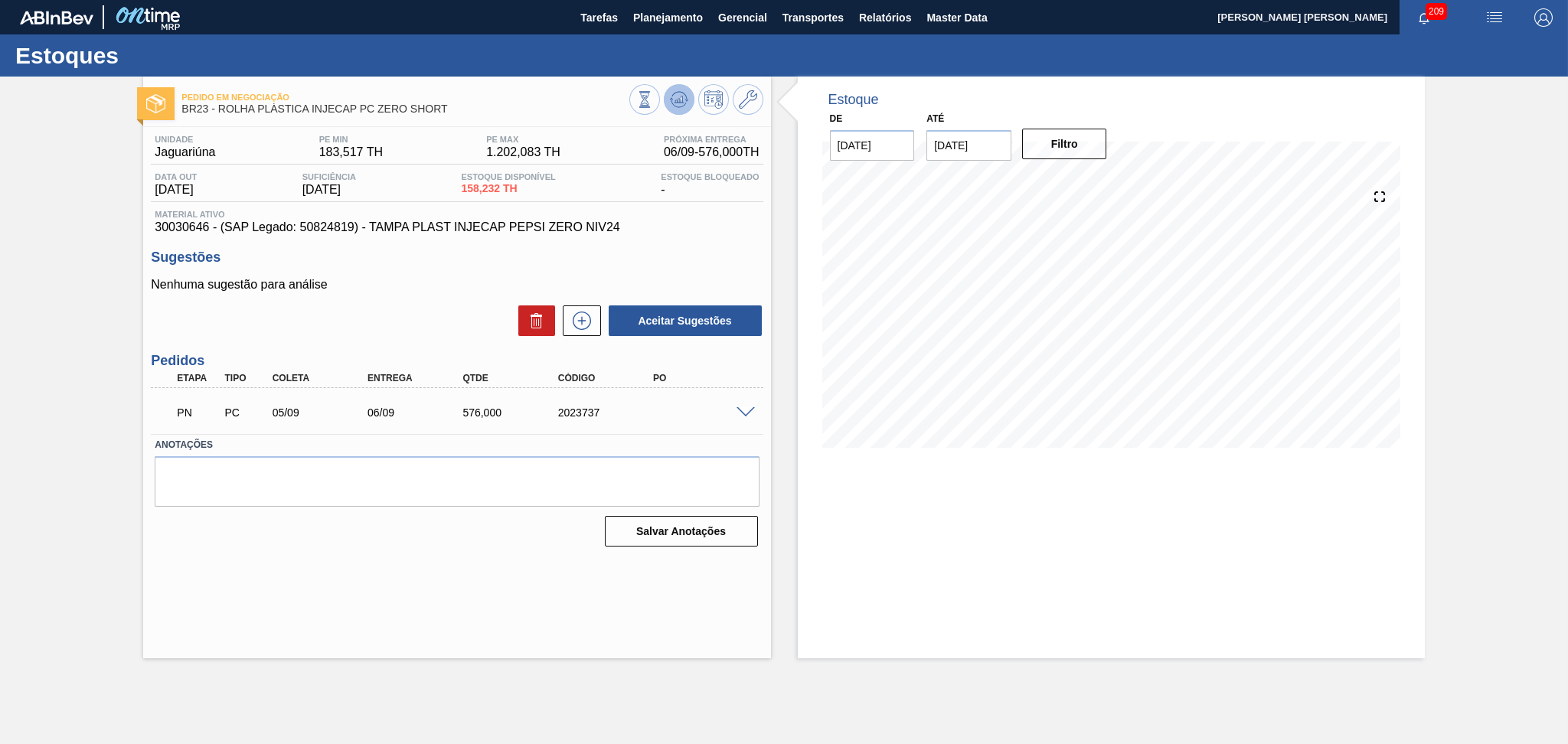
click at [678, 103] on icon at bounding box center [678, 99] width 18 height 18
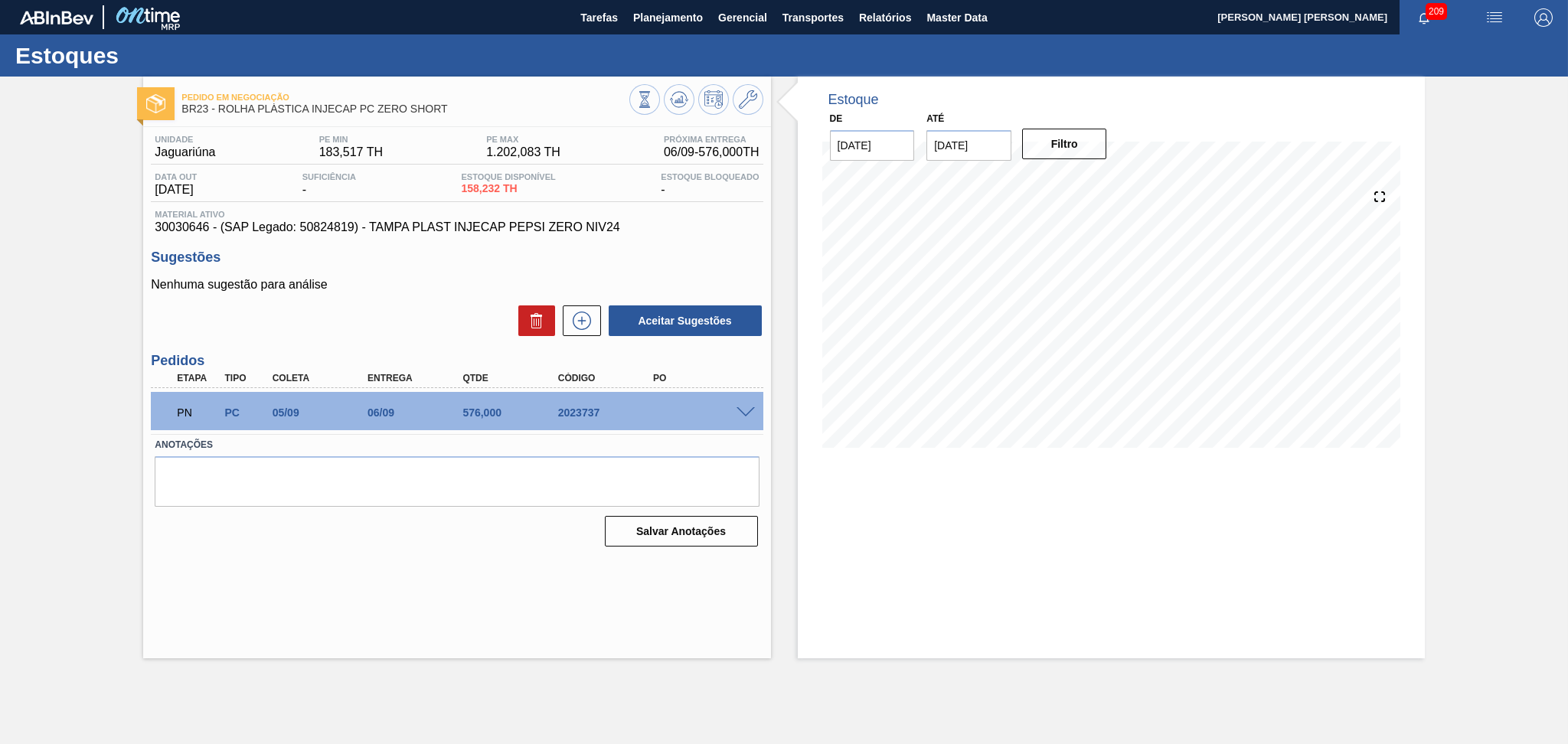
click at [747, 412] on span at bounding box center [745, 413] width 18 height 11
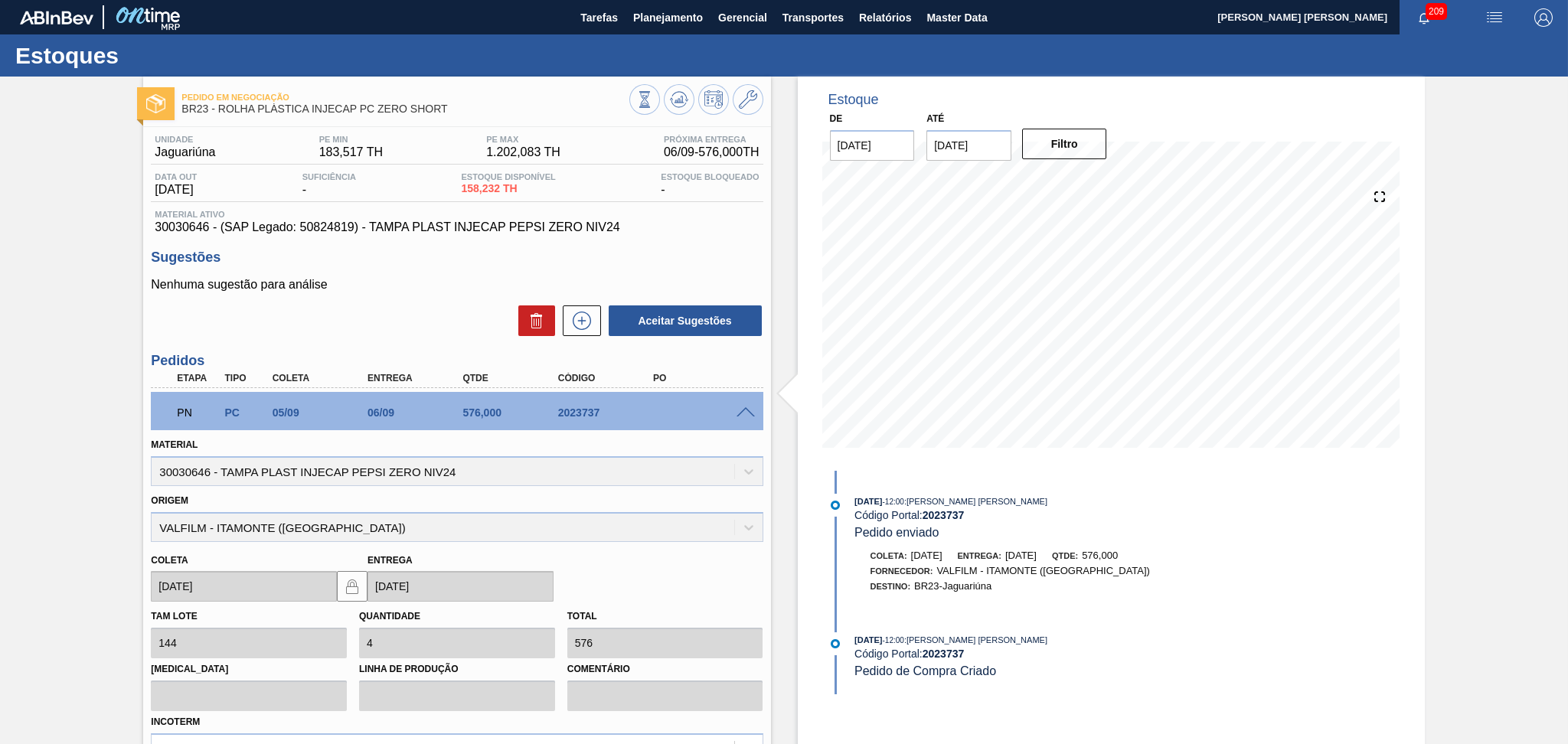
click at [745, 412] on span at bounding box center [745, 413] width 18 height 11
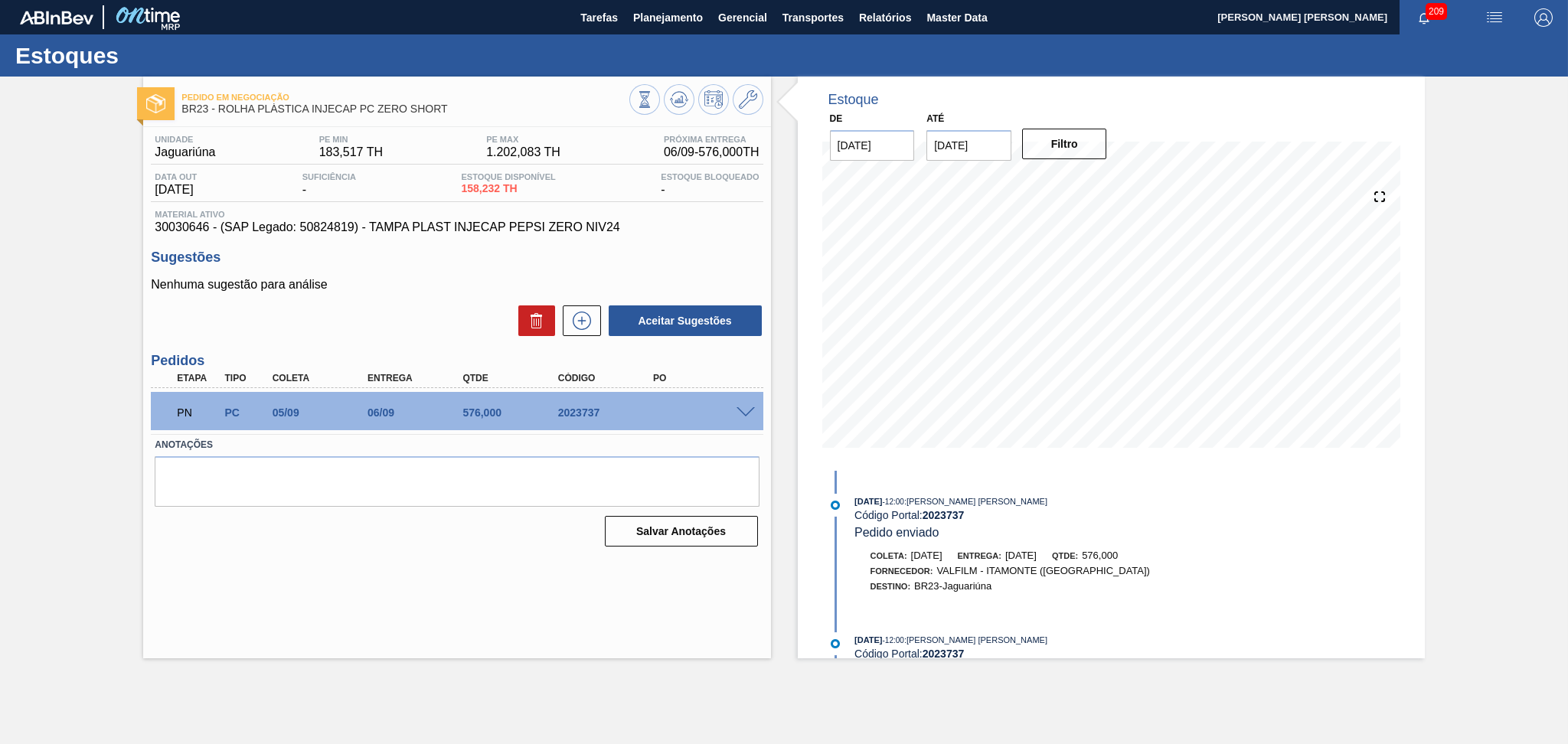
click at [366, 313] on div "Aceitar Sugestões" at bounding box center [456, 321] width 612 height 33
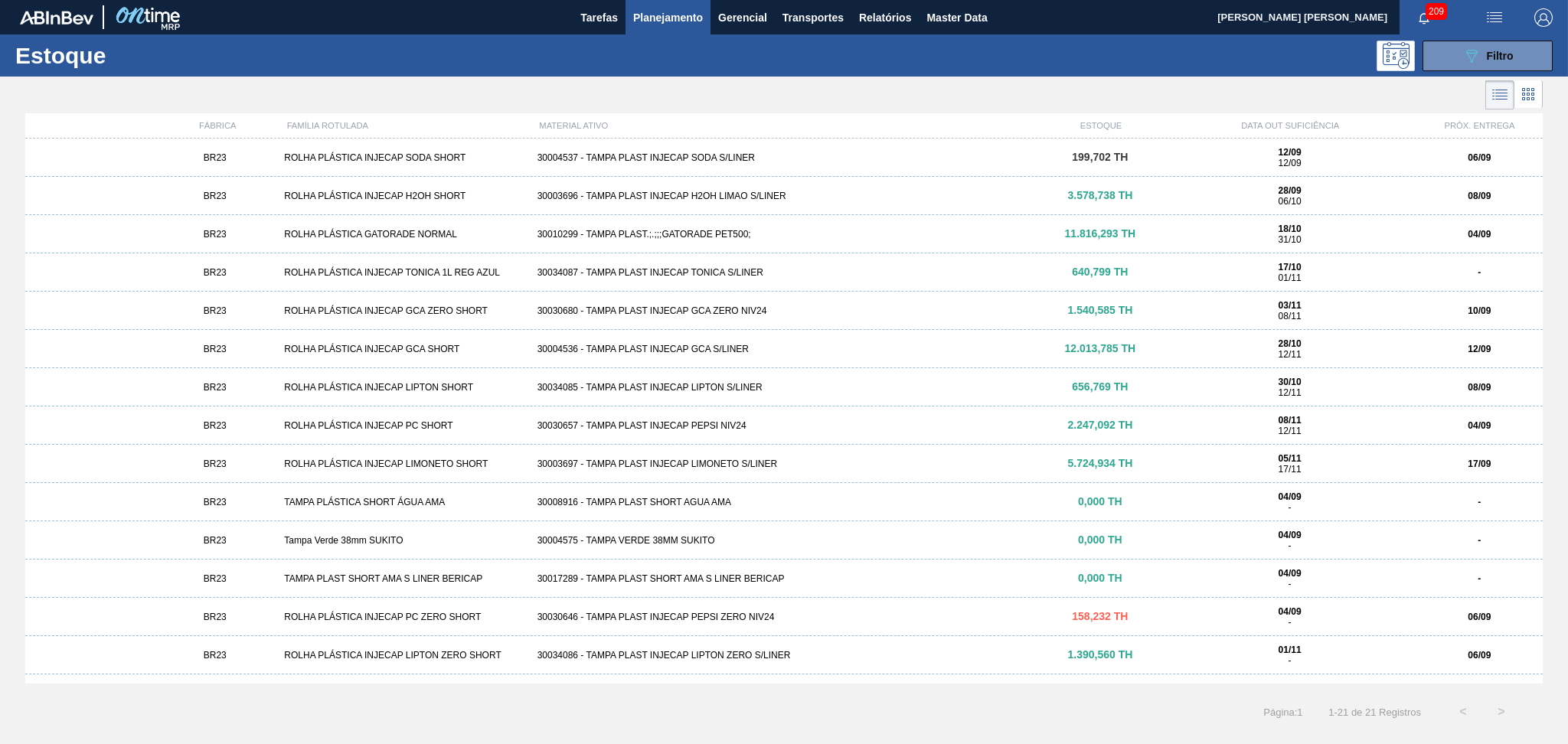
click at [702, 464] on div "30003697 - TAMPA PLAST INJECAP LIMONETO S/LINER" at bounding box center [784, 464] width 506 height 10
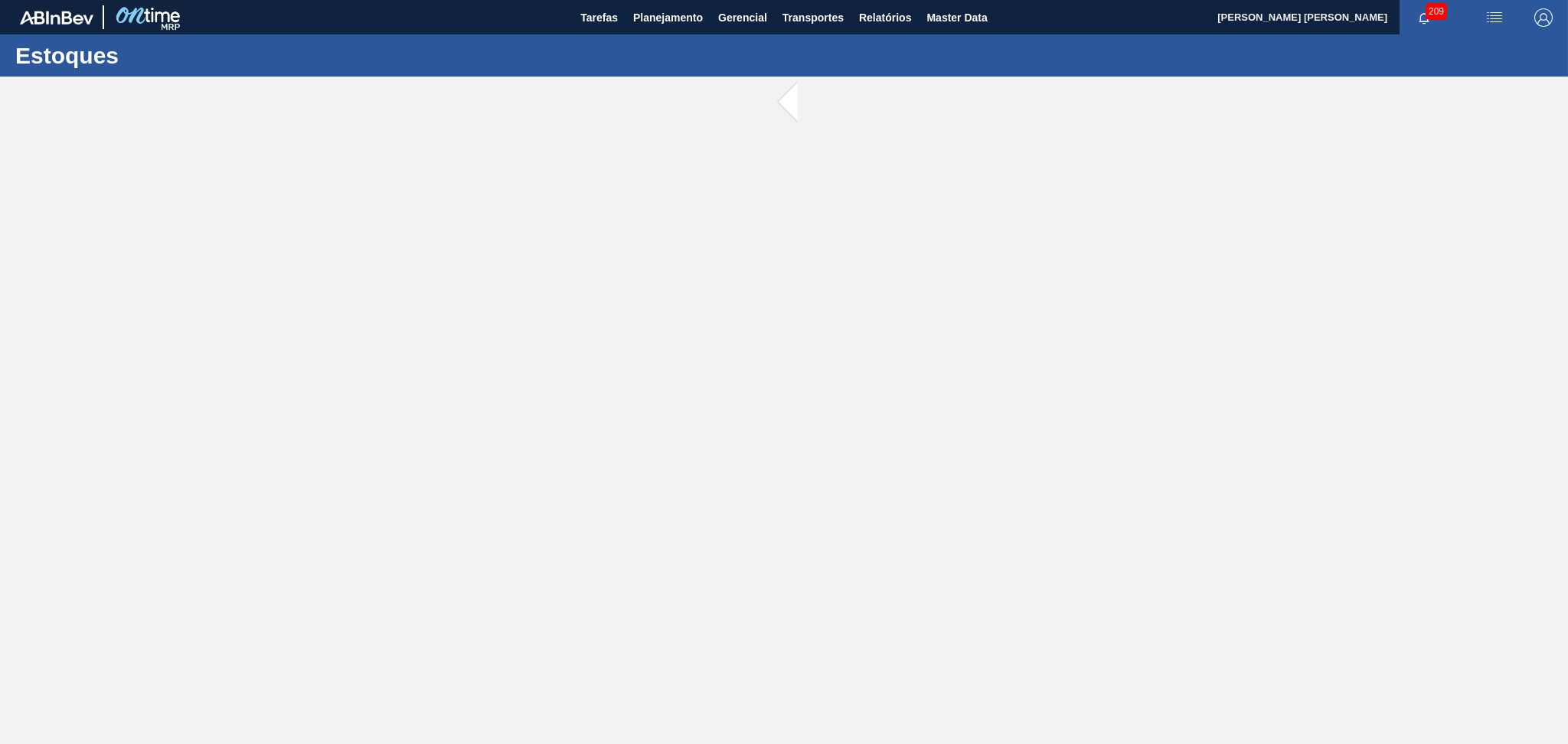
click at [522, 159] on main "Tarefas Planejamento Gerencial Transportes Relatórios Master Data Aline Apareci…" at bounding box center [784, 372] width 1568 height 744
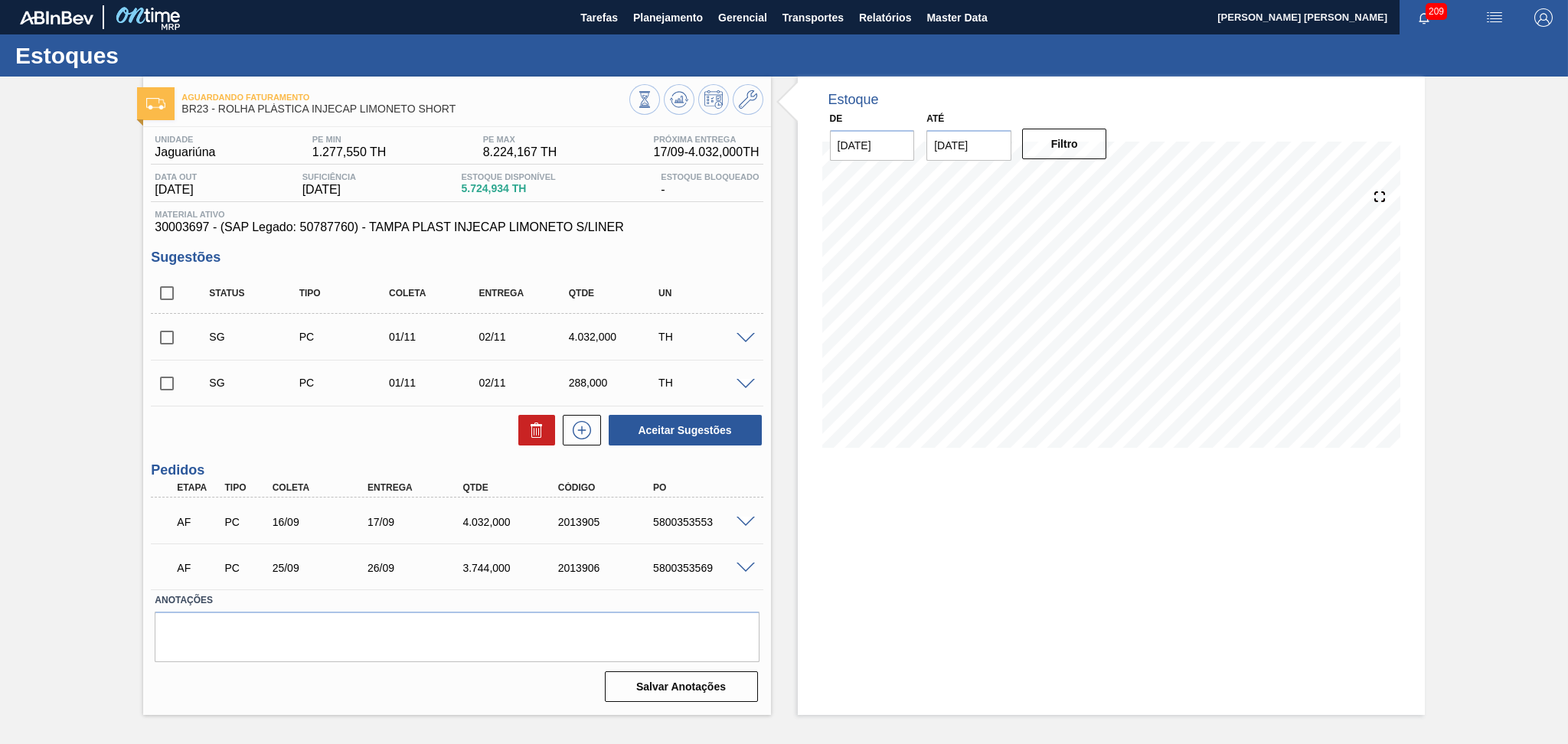
click at [776, 255] on div "Estoque De [DATE] Até [DATE] Filtro" at bounding box center [1097, 396] width 654 height 639
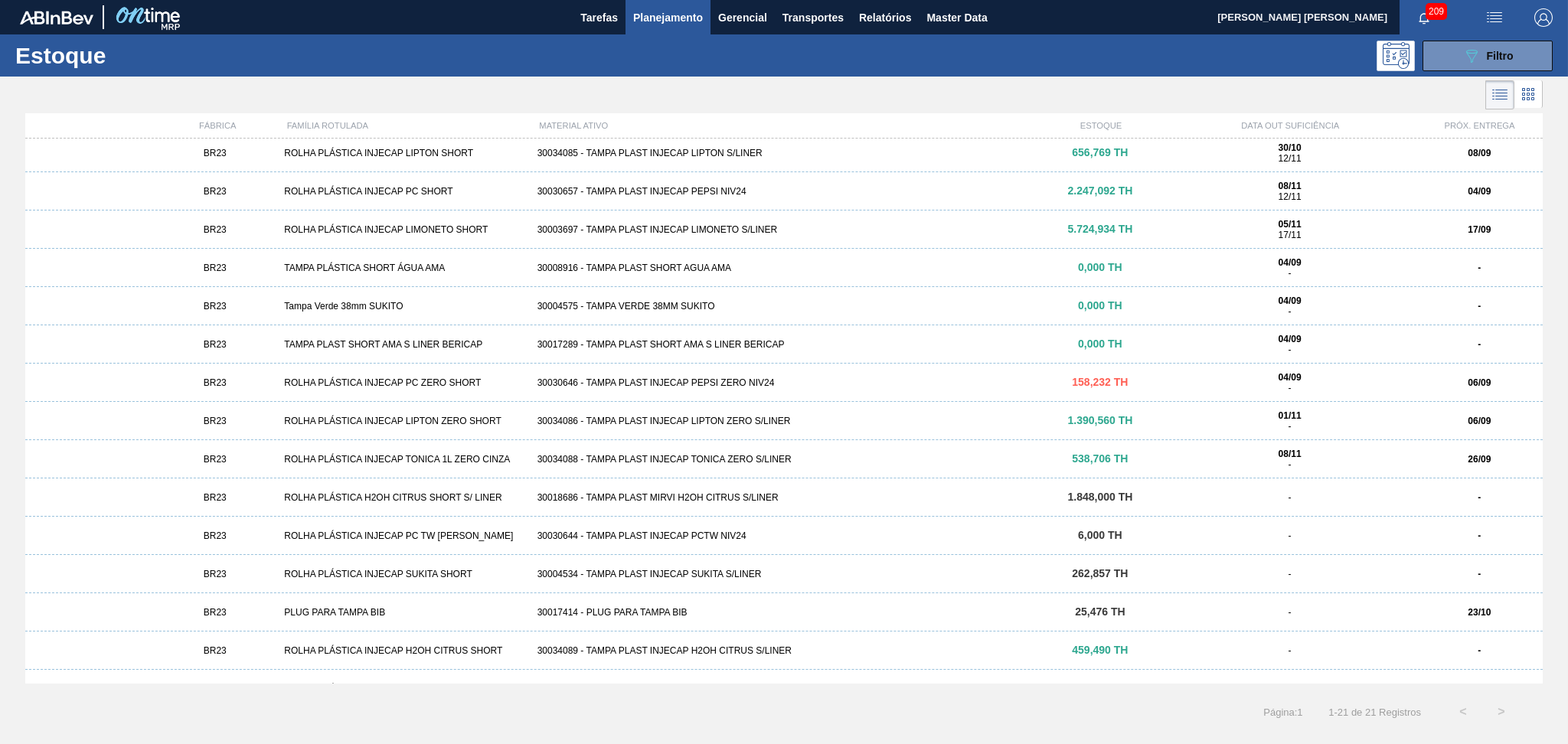
scroll to position [258, 0]
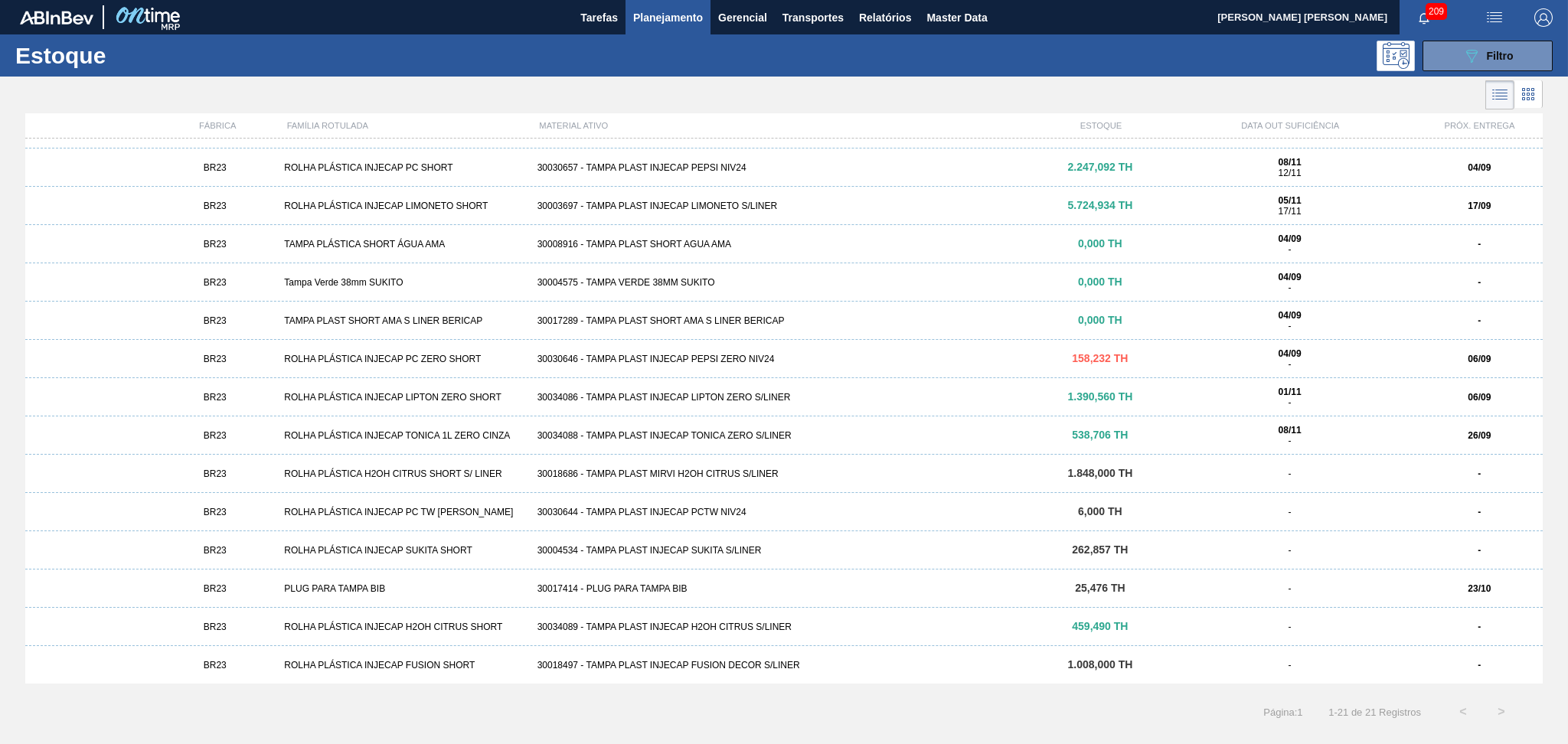
click at [653, 556] on div "BR23 ROLHA PLÁSTICA INJECAP SUKITA SHORT 30004534 - TAMPA PLAST INJECAP SUKITA …" at bounding box center [784, 550] width 1517 height 38
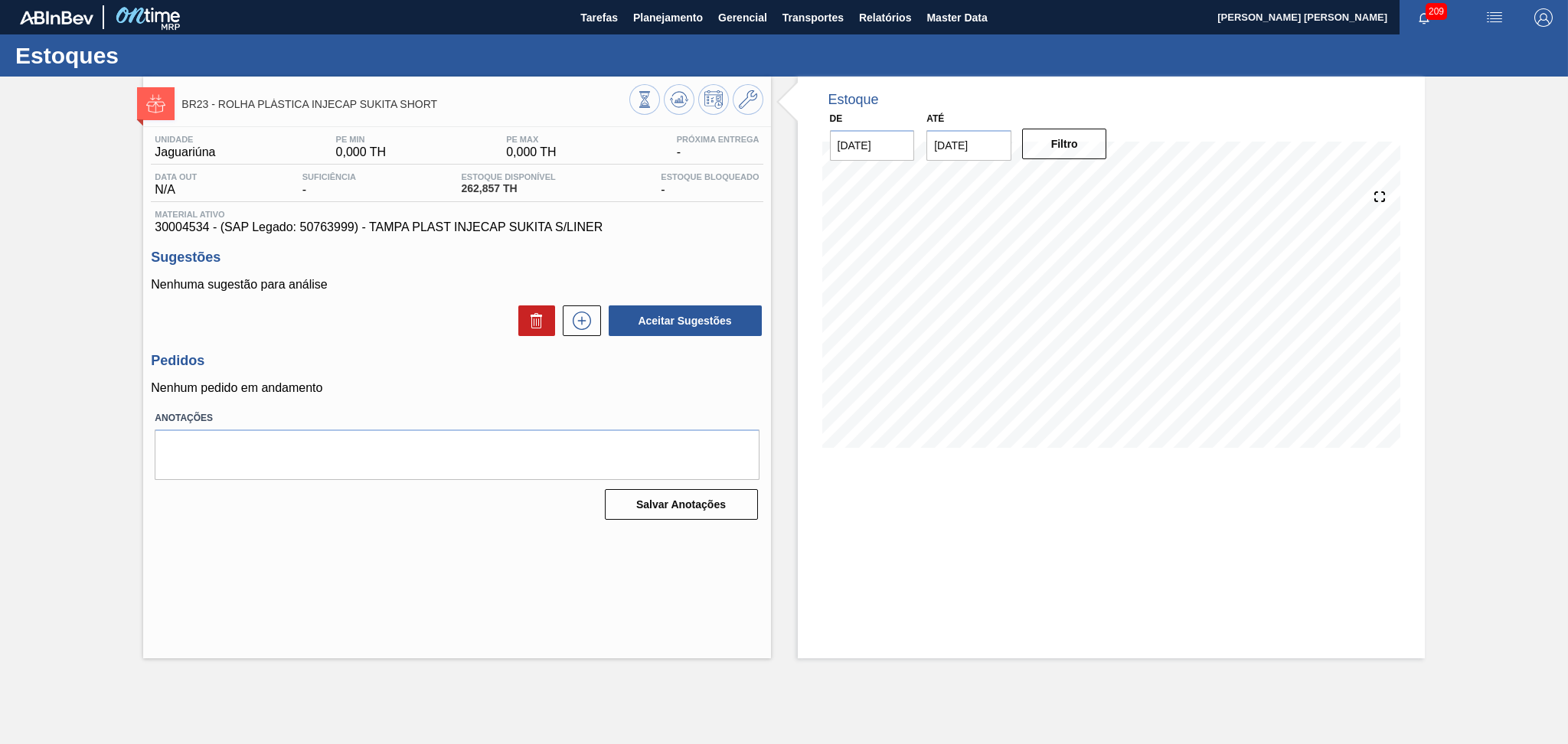
click at [437, 382] on p "Nenhum pedido em andamento" at bounding box center [456, 388] width 612 height 14
click at [678, 103] on icon at bounding box center [678, 99] width 18 height 18
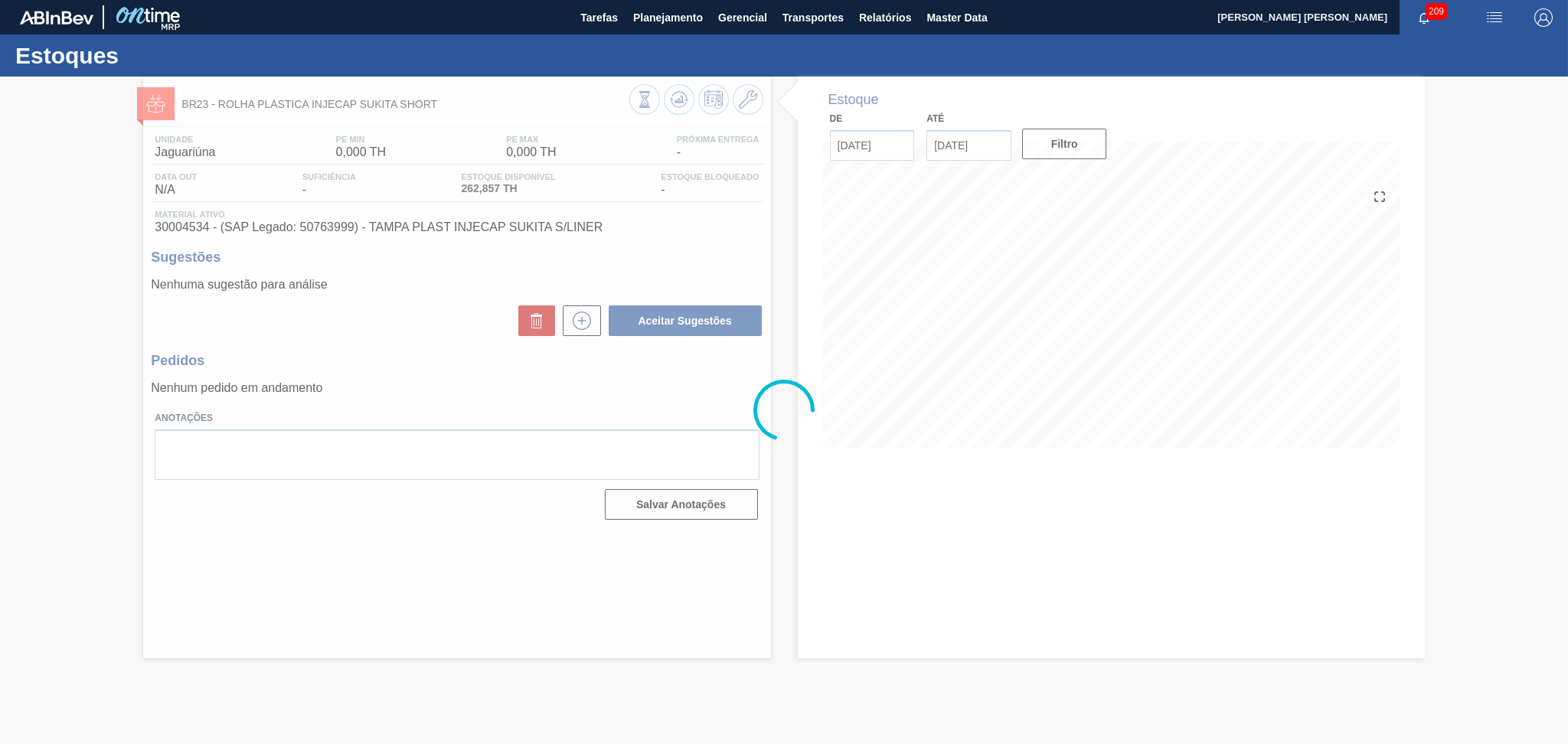
click at [452, 343] on div at bounding box center [784, 410] width 1568 height 668
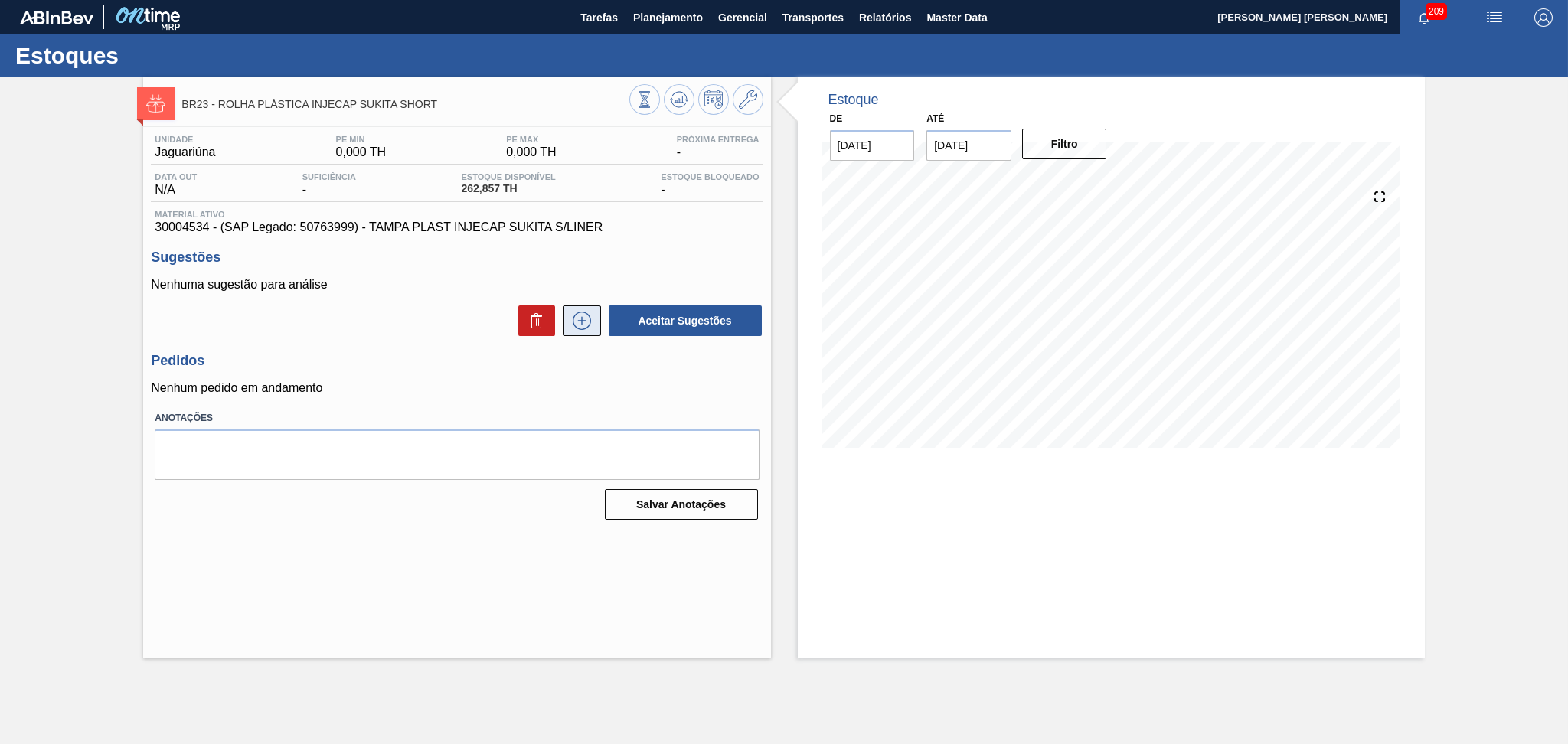
click at [581, 326] on icon at bounding box center [581, 320] width 25 height 18
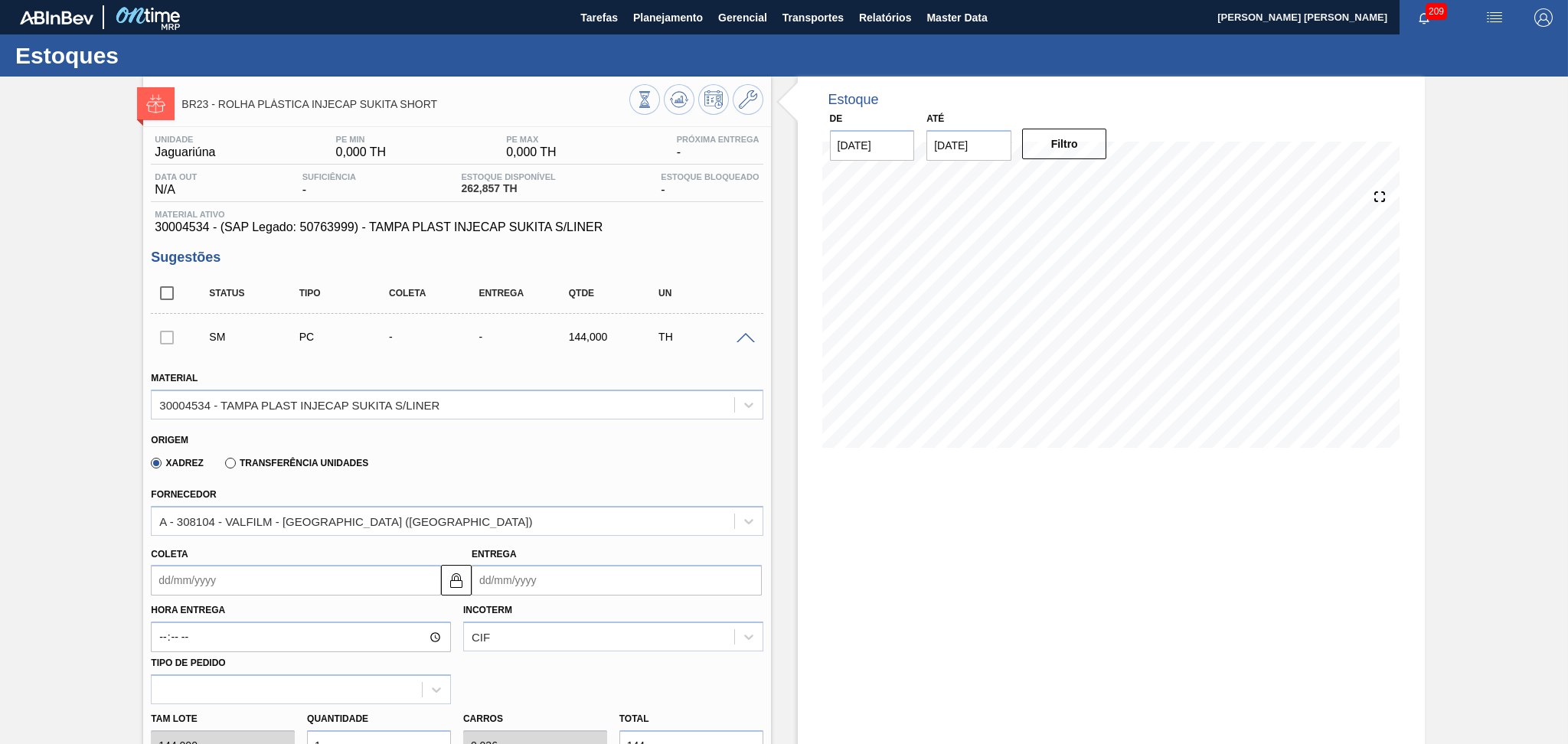
type input "4"
type input "0,143"
type input "576"
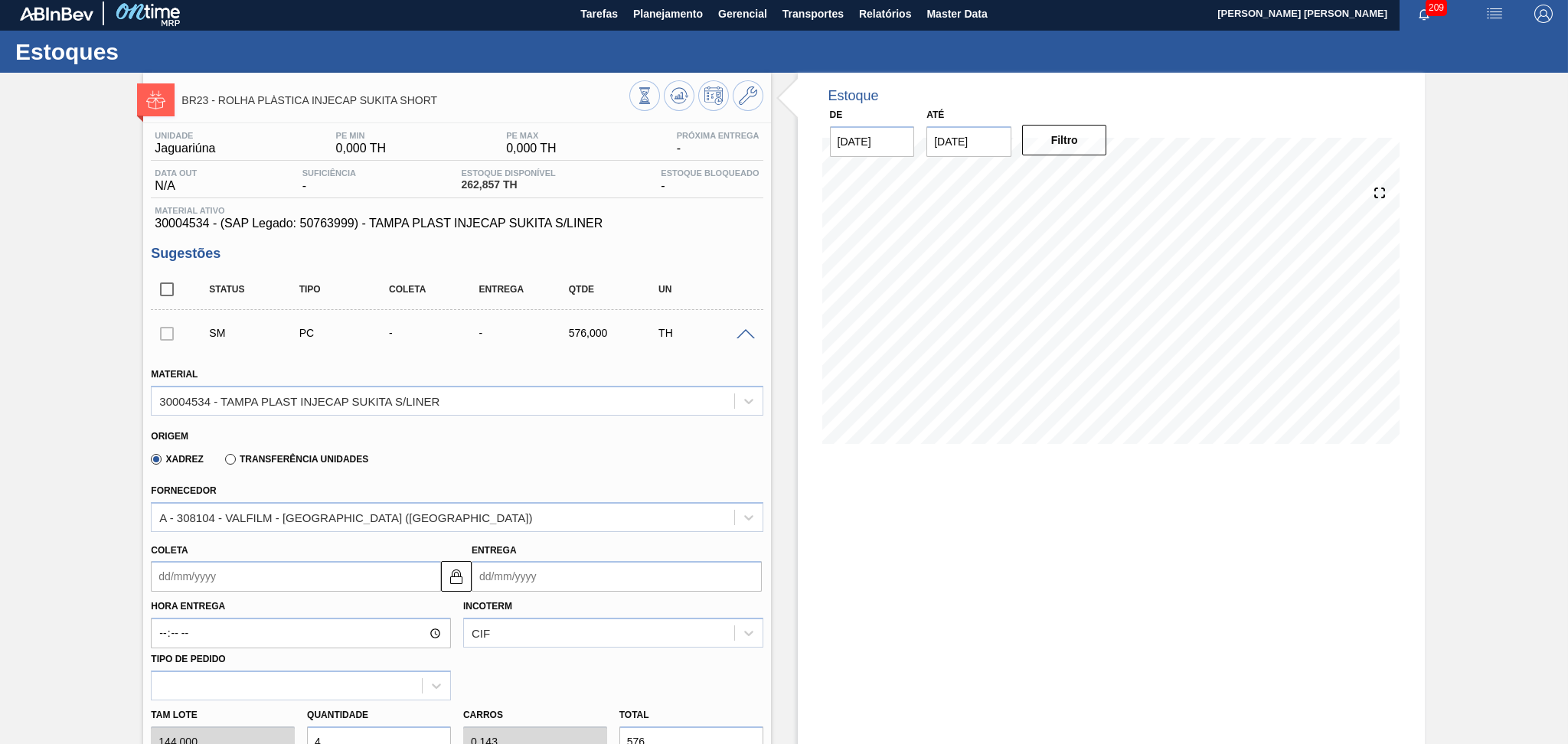
type input "4"
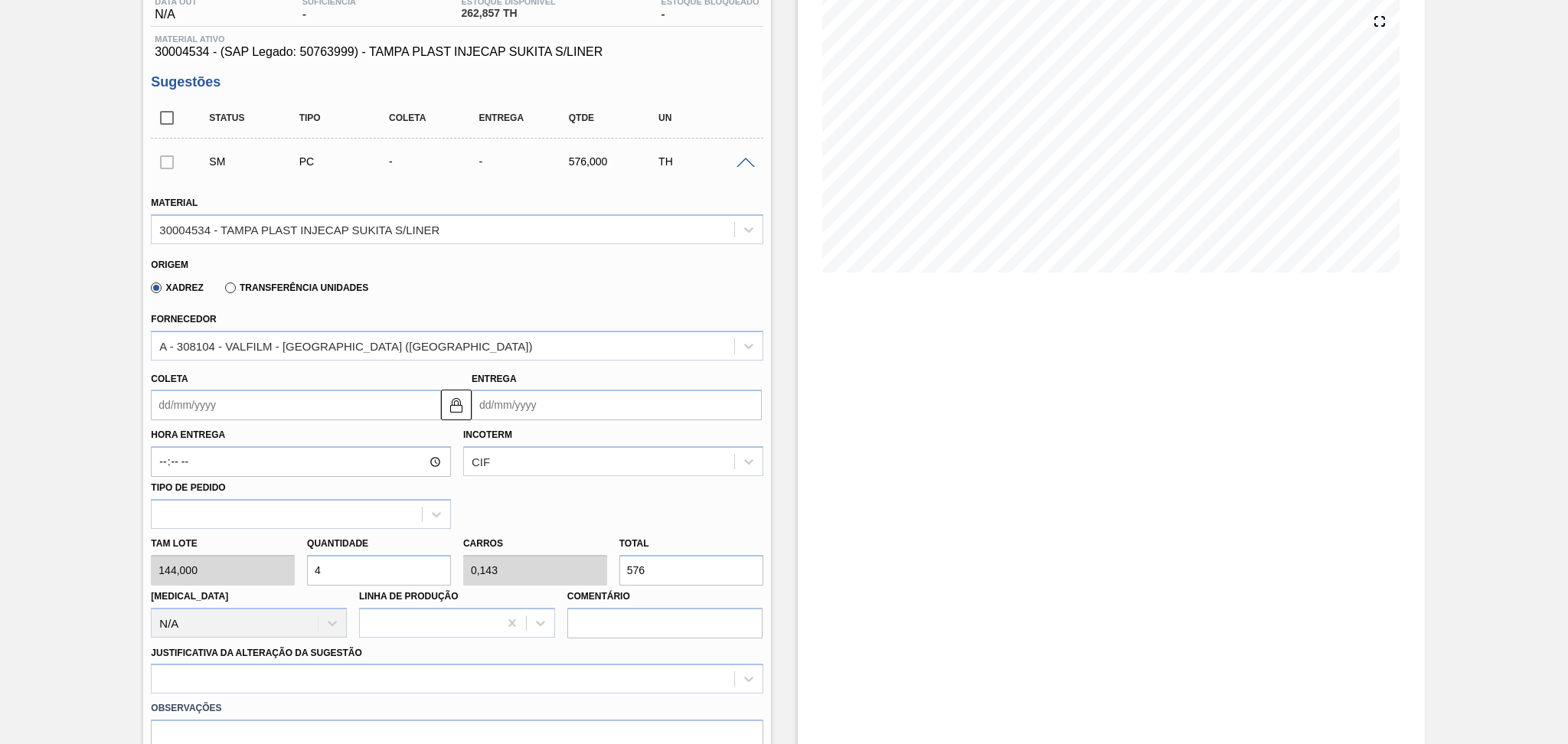
scroll to position [208, 0]
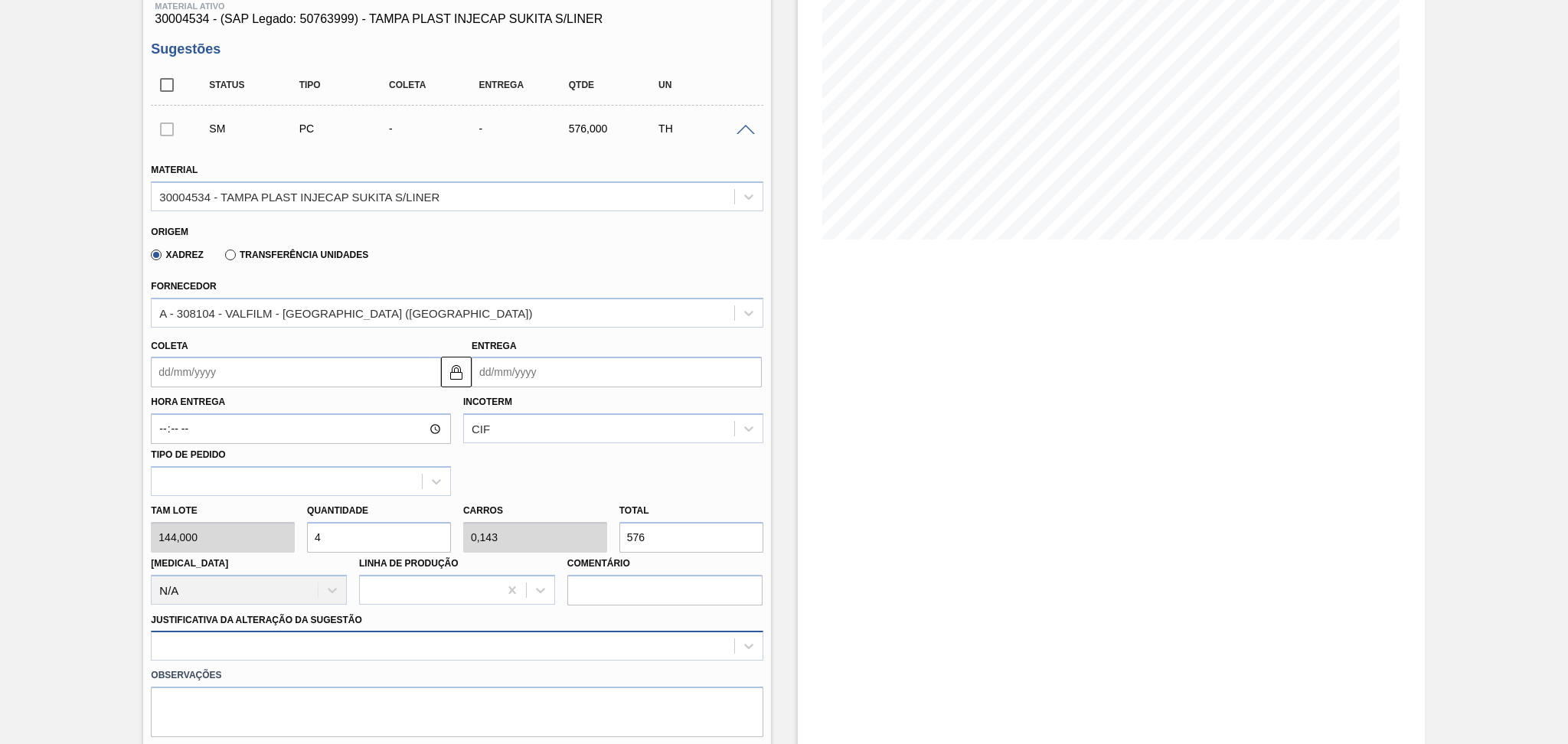
click at [356, 640] on div at bounding box center [456, 645] width 612 height 29
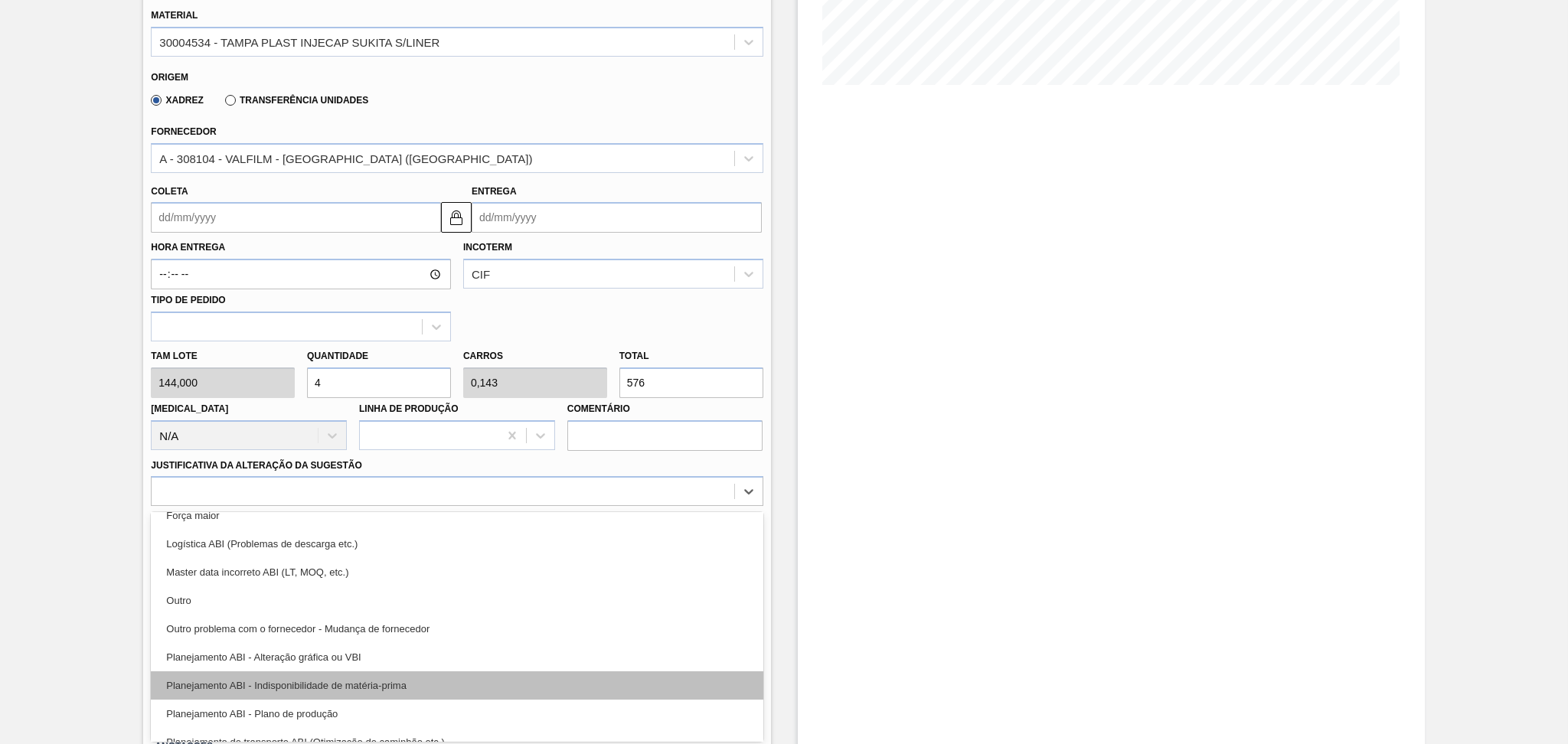
scroll to position [102, 0]
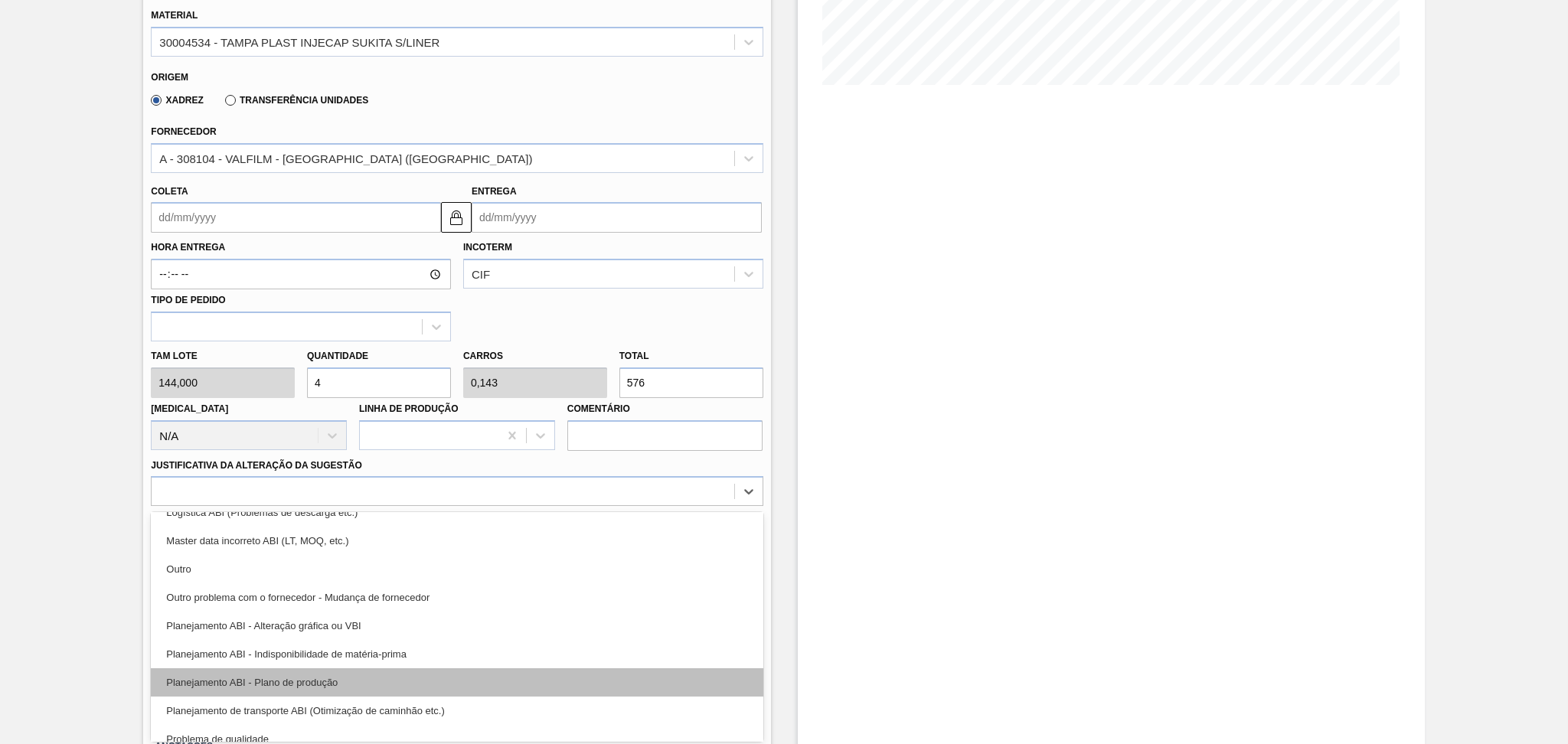
click at [368, 671] on div "Planejamento ABI - Plano de produção" at bounding box center [456, 683] width 612 height 29
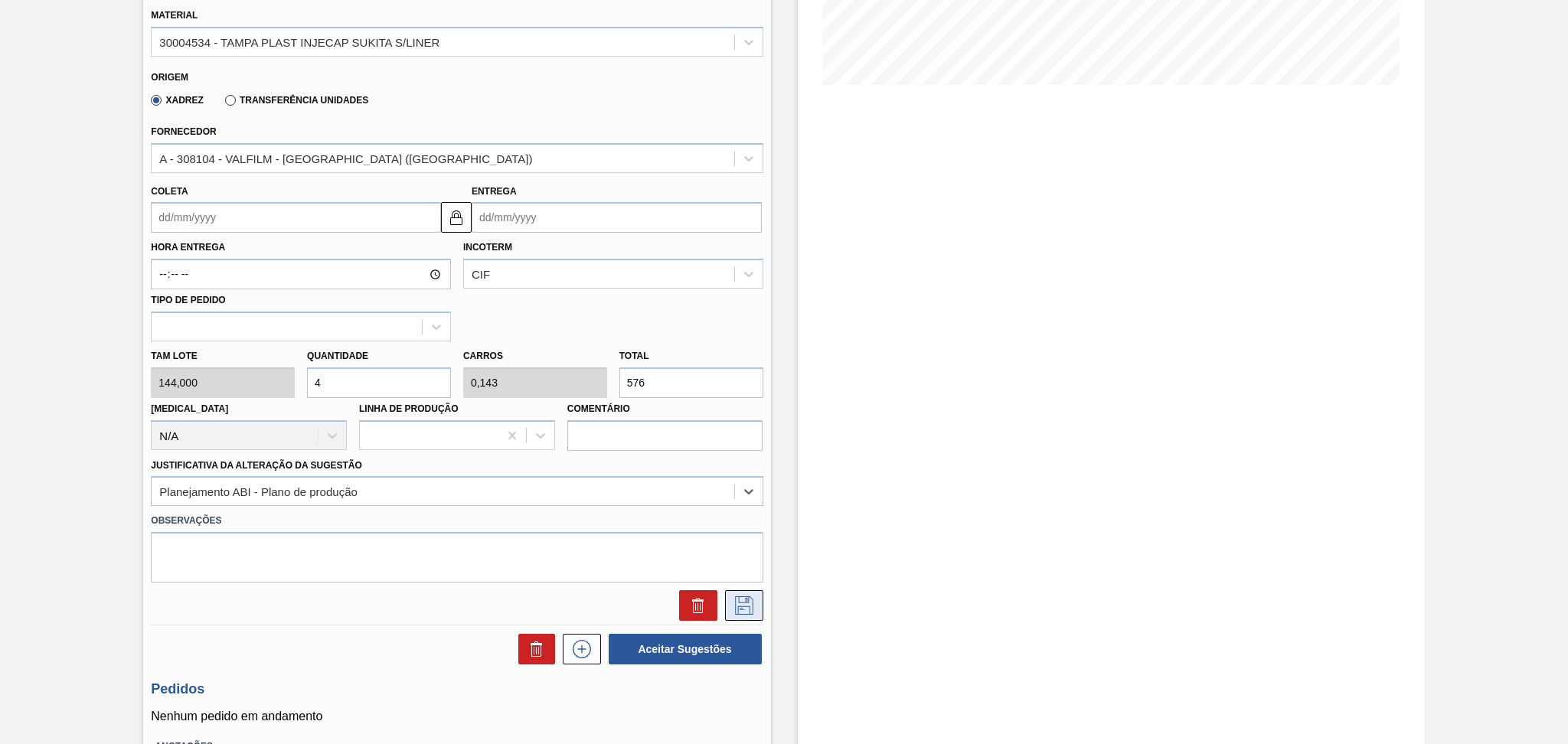
click at [744, 590] on button at bounding box center [744, 605] width 38 height 30
click at [745, 598] on icon at bounding box center [744, 604] width 8 height 12
click at [171, 221] on input "Coleta" at bounding box center [295, 217] width 290 height 30
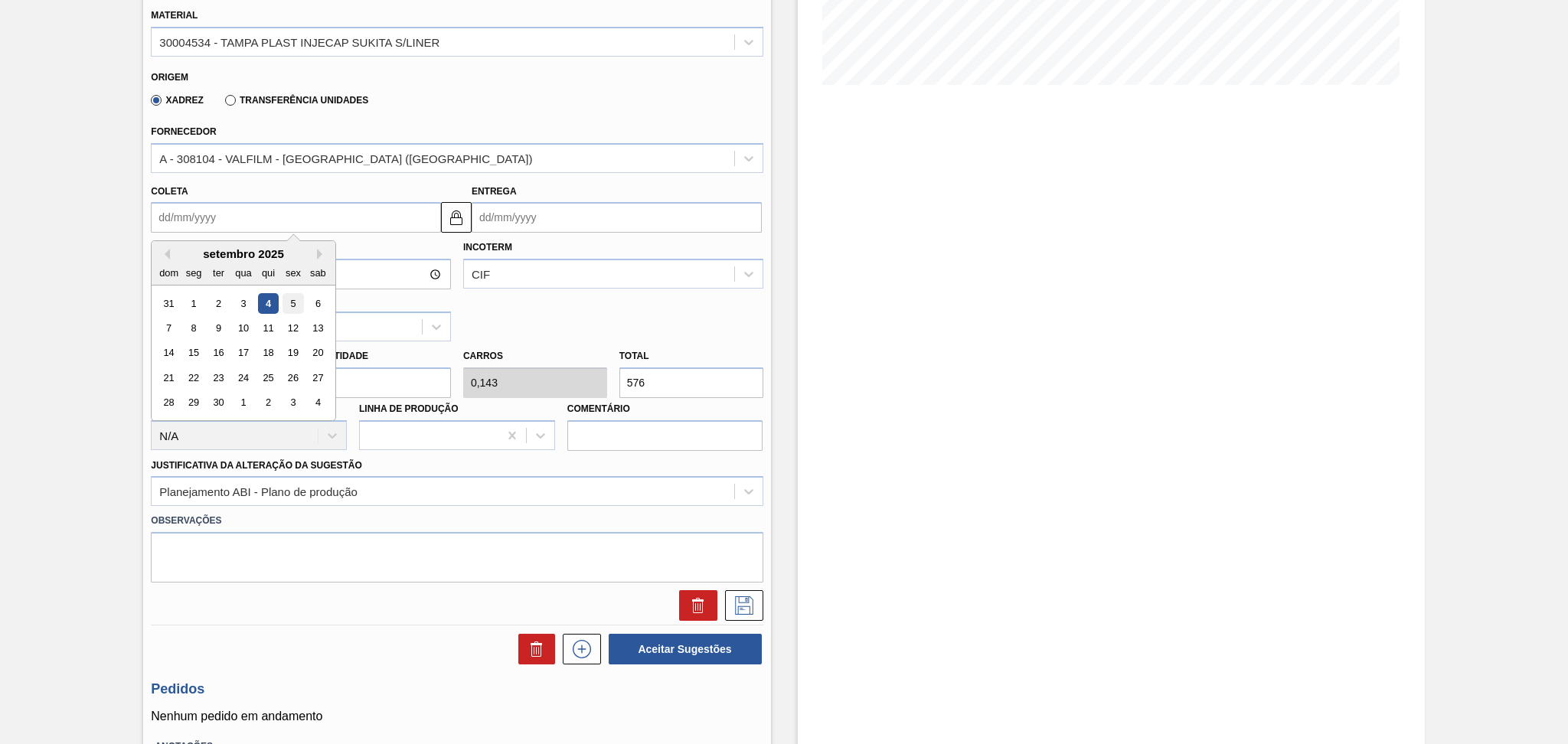
click at [297, 303] on div "5" at bounding box center [294, 303] width 21 height 21
type input "[DATE]"
type input "06/09/2025"
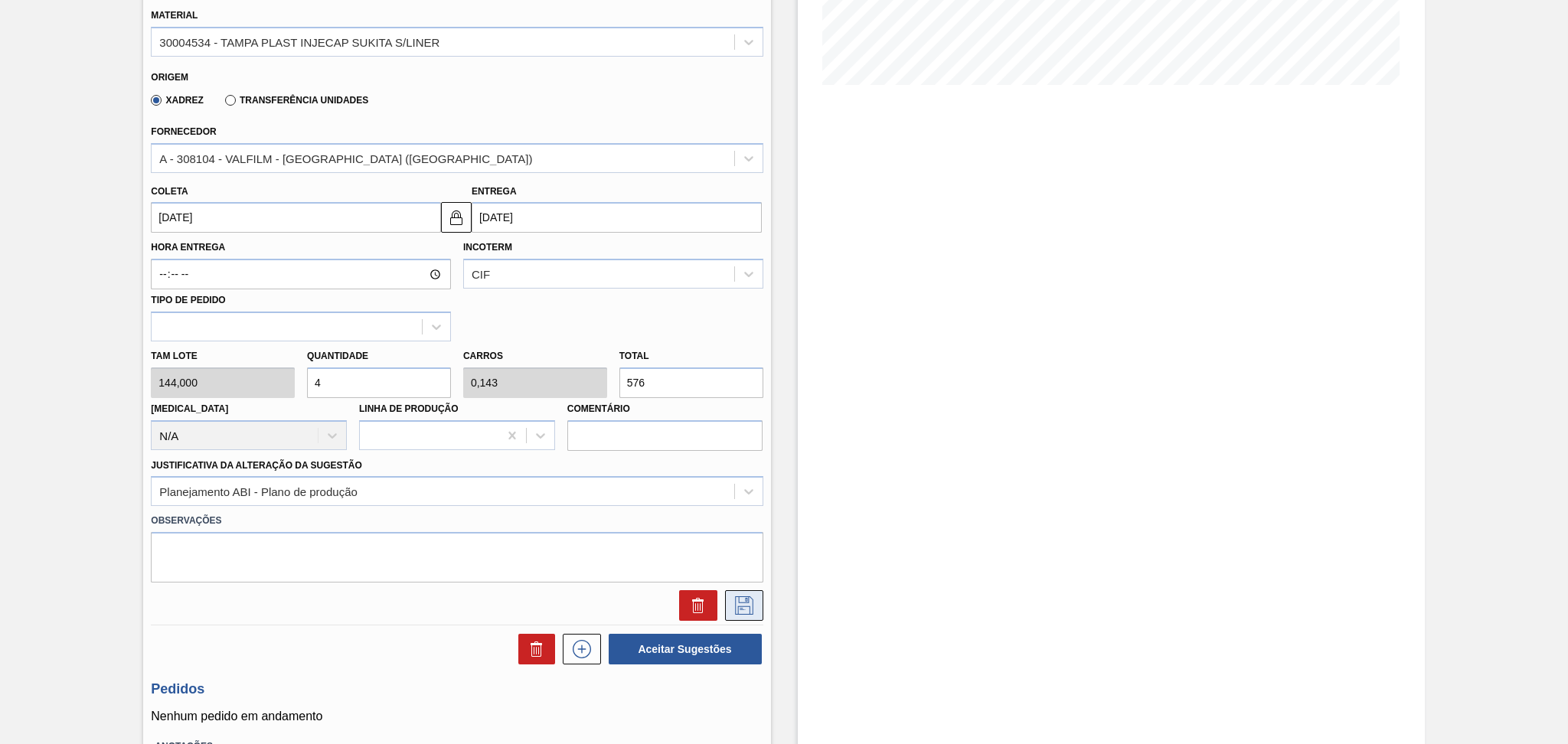
click at [755, 600] on button at bounding box center [744, 605] width 38 height 30
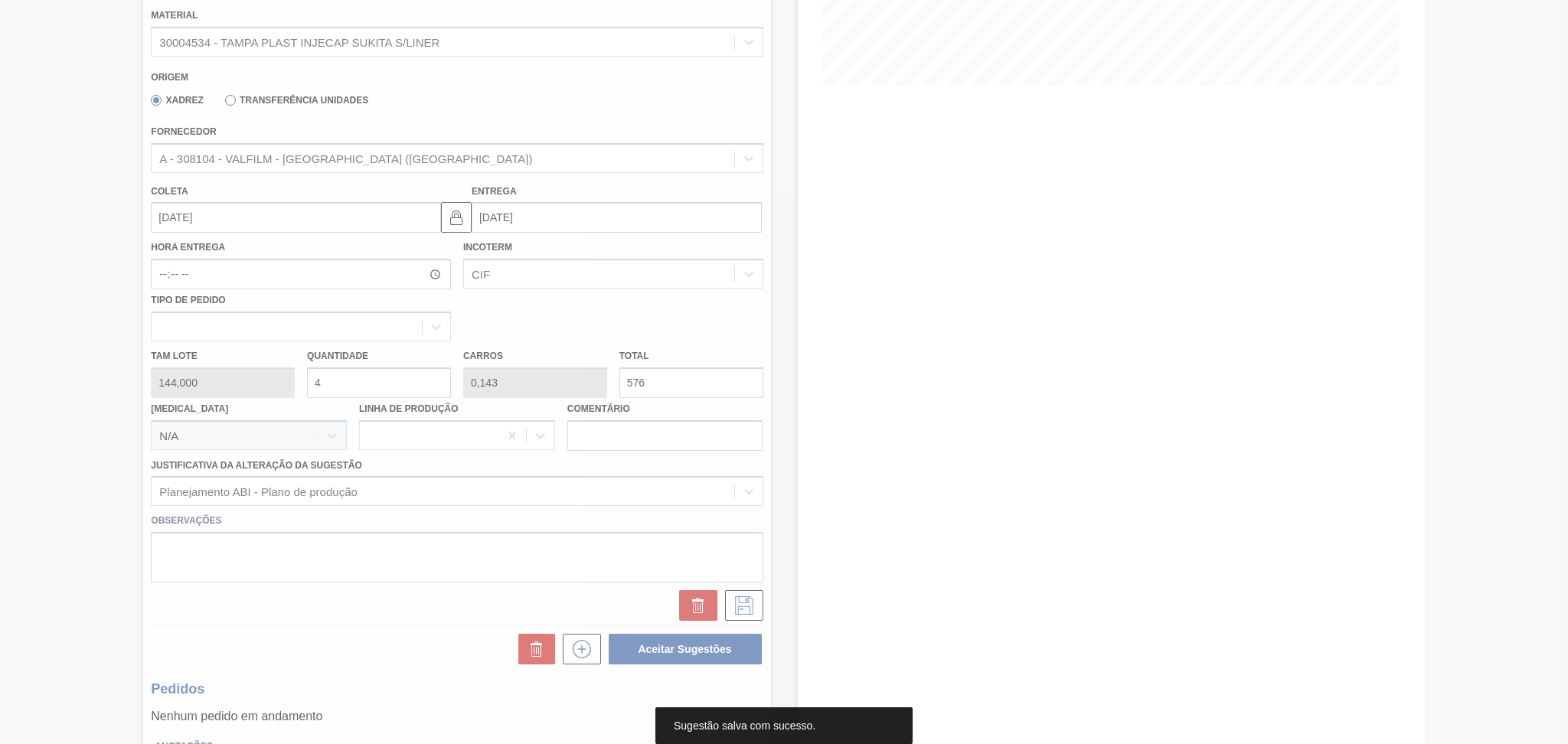
scroll to position [0, 0]
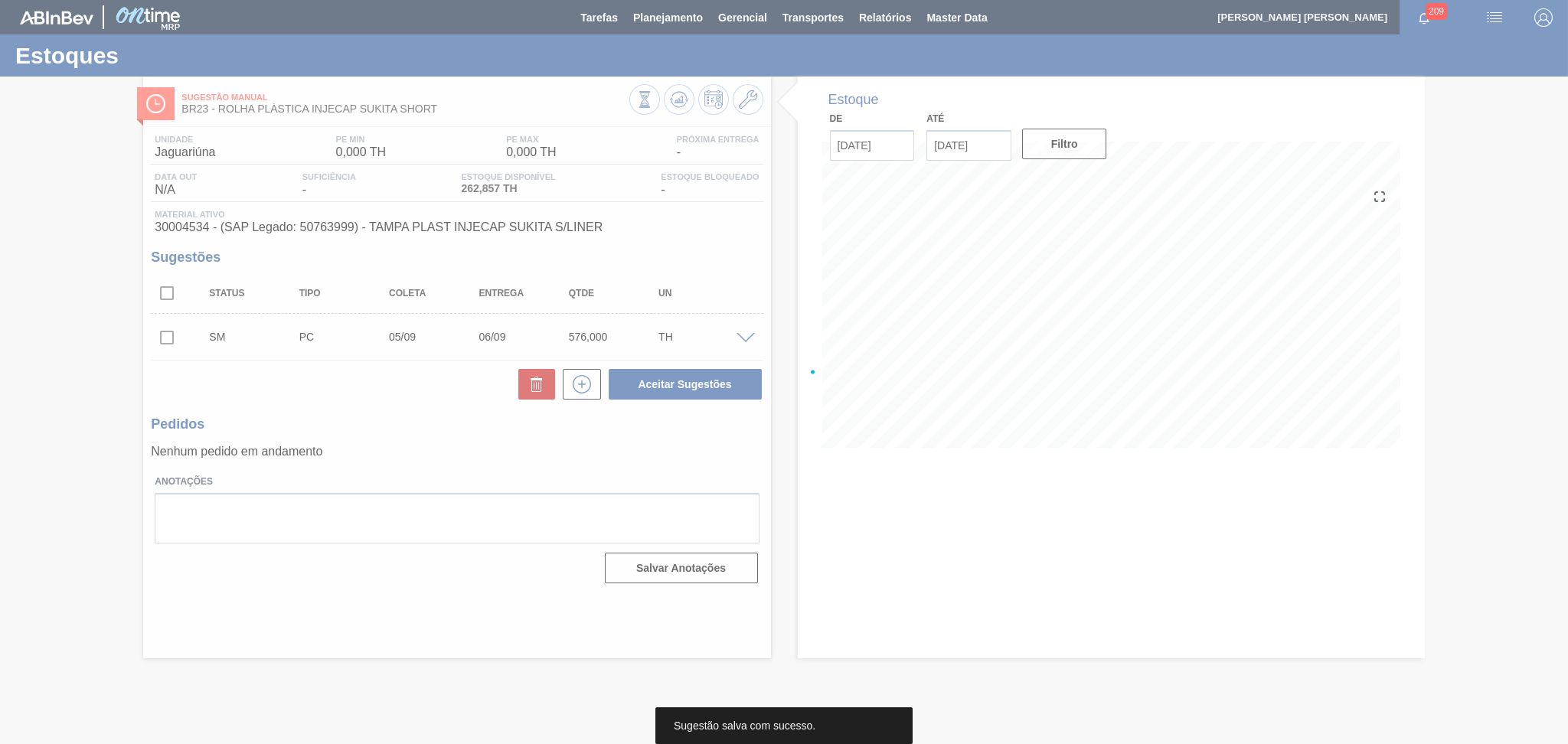
click at [58, 293] on div at bounding box center [784, 372] width 1568 height 744
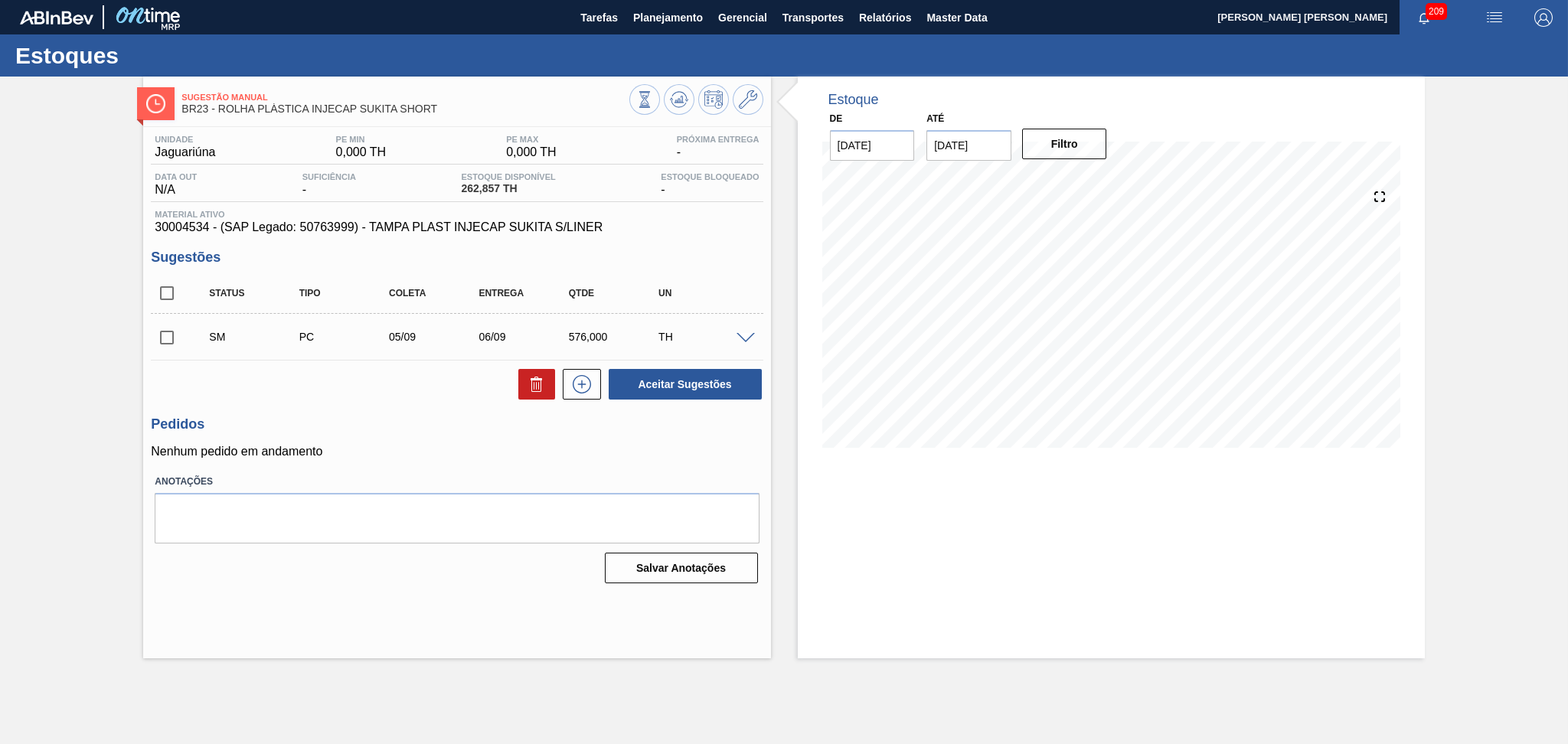
click at [173, 341] on input "checkbox" at bounding box center [166, 338] width 32 height 32
click at [671, 382] on button "Aceitar Sugestões" at bounding box center [685, 384] width 153 height 30
click at [171, 341] on input "checkbox" at bounding box center [166, 338] width 32 height 32
click at [638, 378] on button "Aceitar Sugestões" at bounding box center [685, 384] width 153 height 30
checkbox input "false"
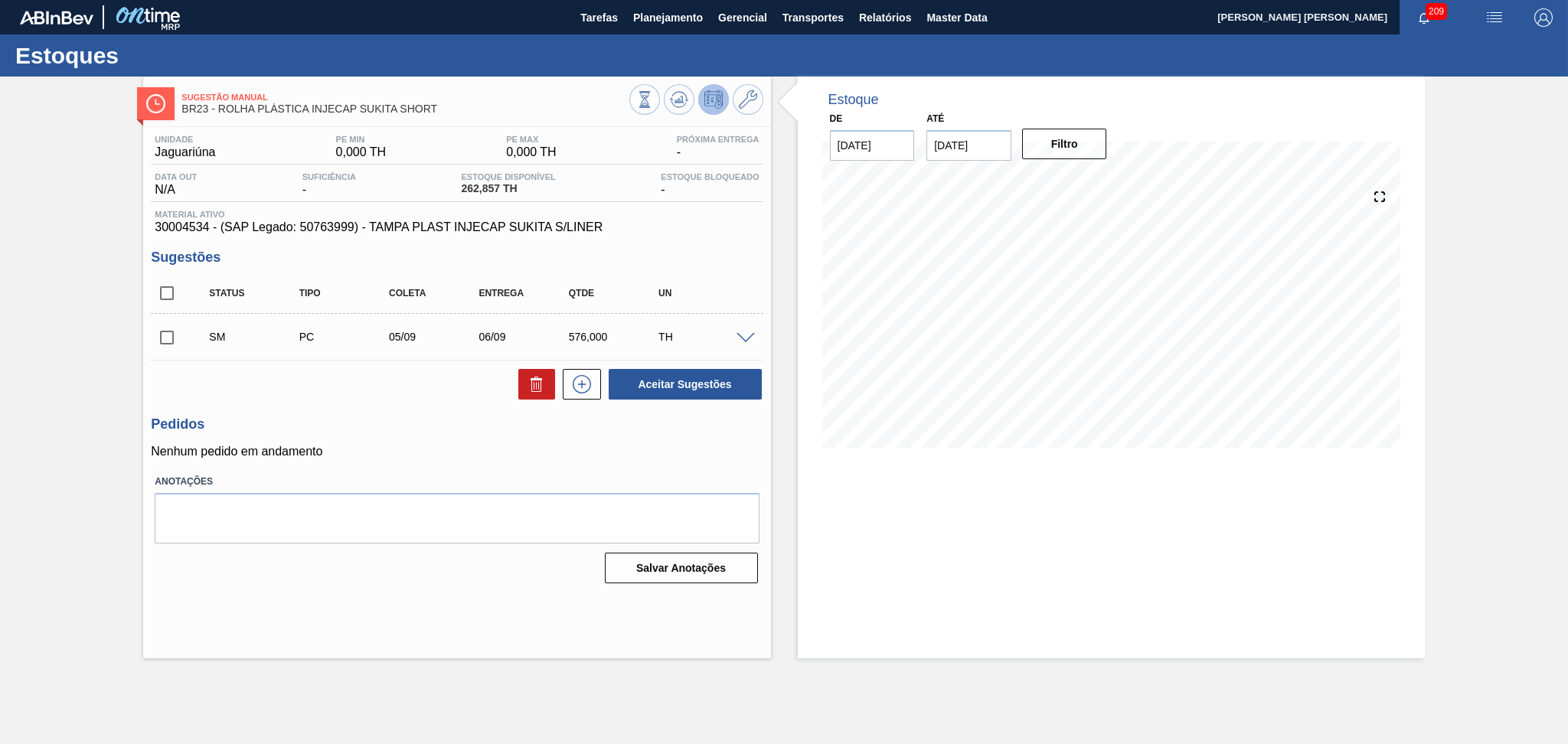
click at [727, 102] on button at bounding box center [714, 100] width 30 height 30
click at [743, 104] on icon at bounding box center [748, 99] width 18 height 18
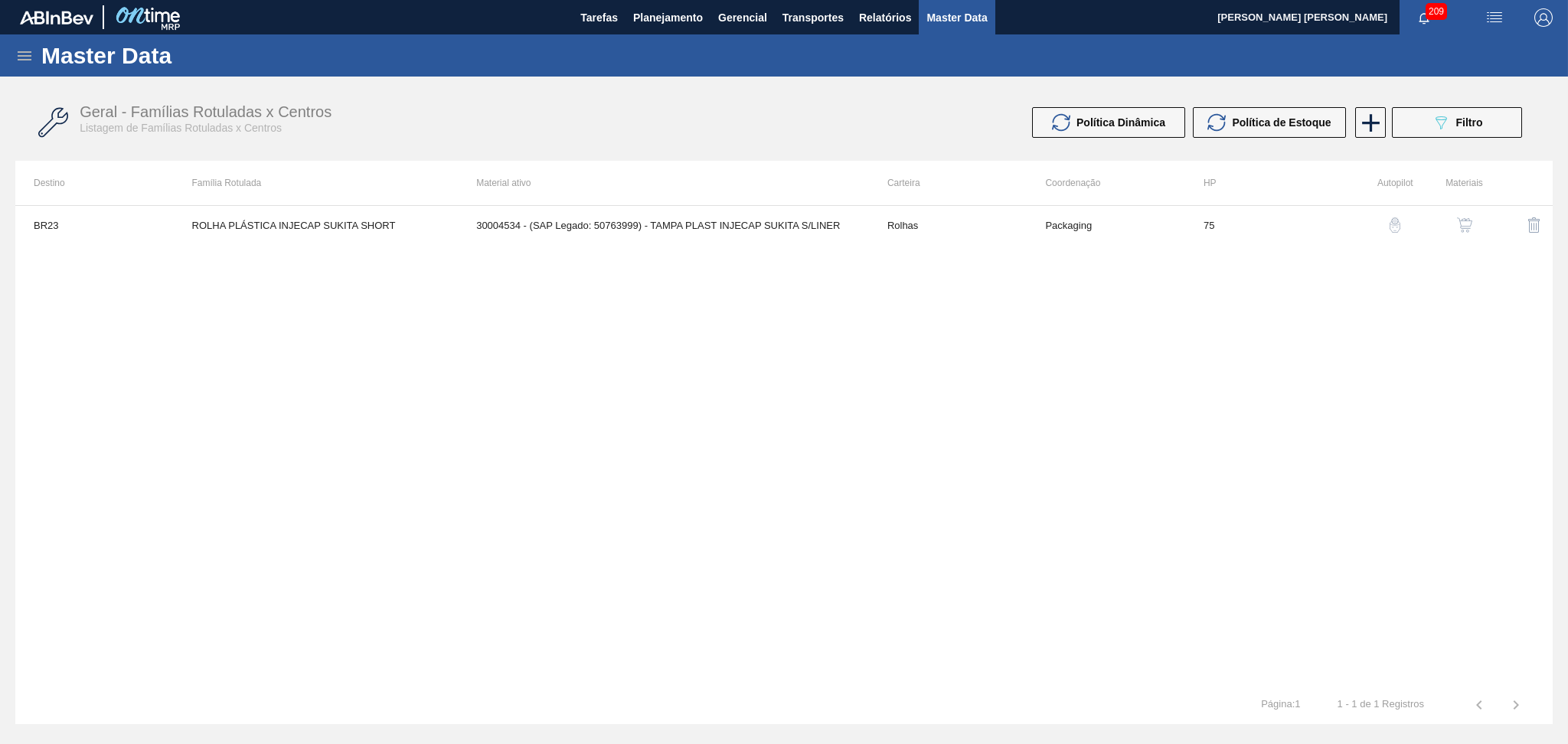
click at [689, 222] on td "30004534 - (SAP Legado: 50763999) - TAMPA PLAST INJECAP SUKITA S/LINER" at bounding box center [663, 225] width 411 height 38
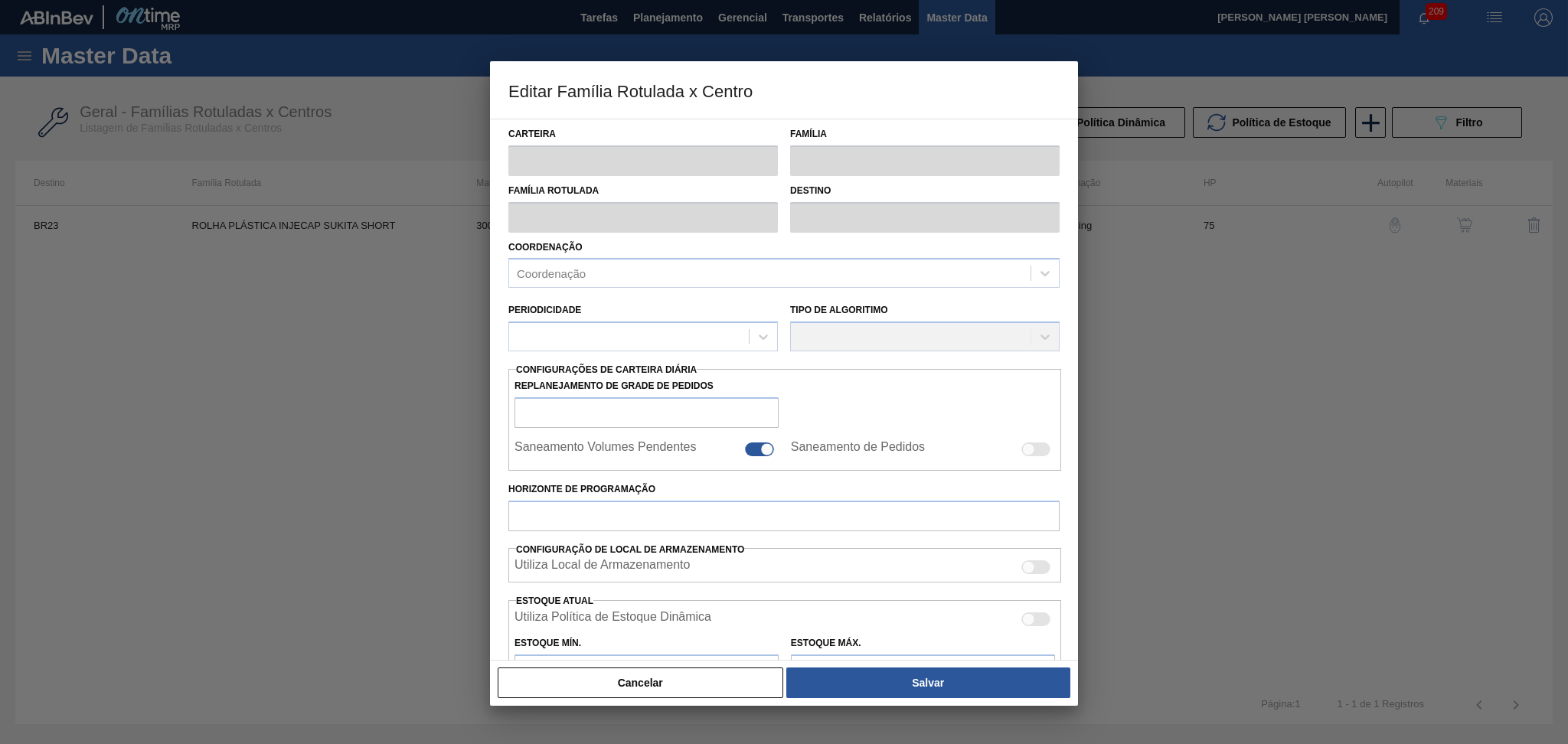
type input "Rolhas"
type input "Rolha Plástica"
type input "ROLHA PLÁSTICA INJECAP SUKITA SHORT"
type input "BR23 - Jaguariúna"
type input "75"
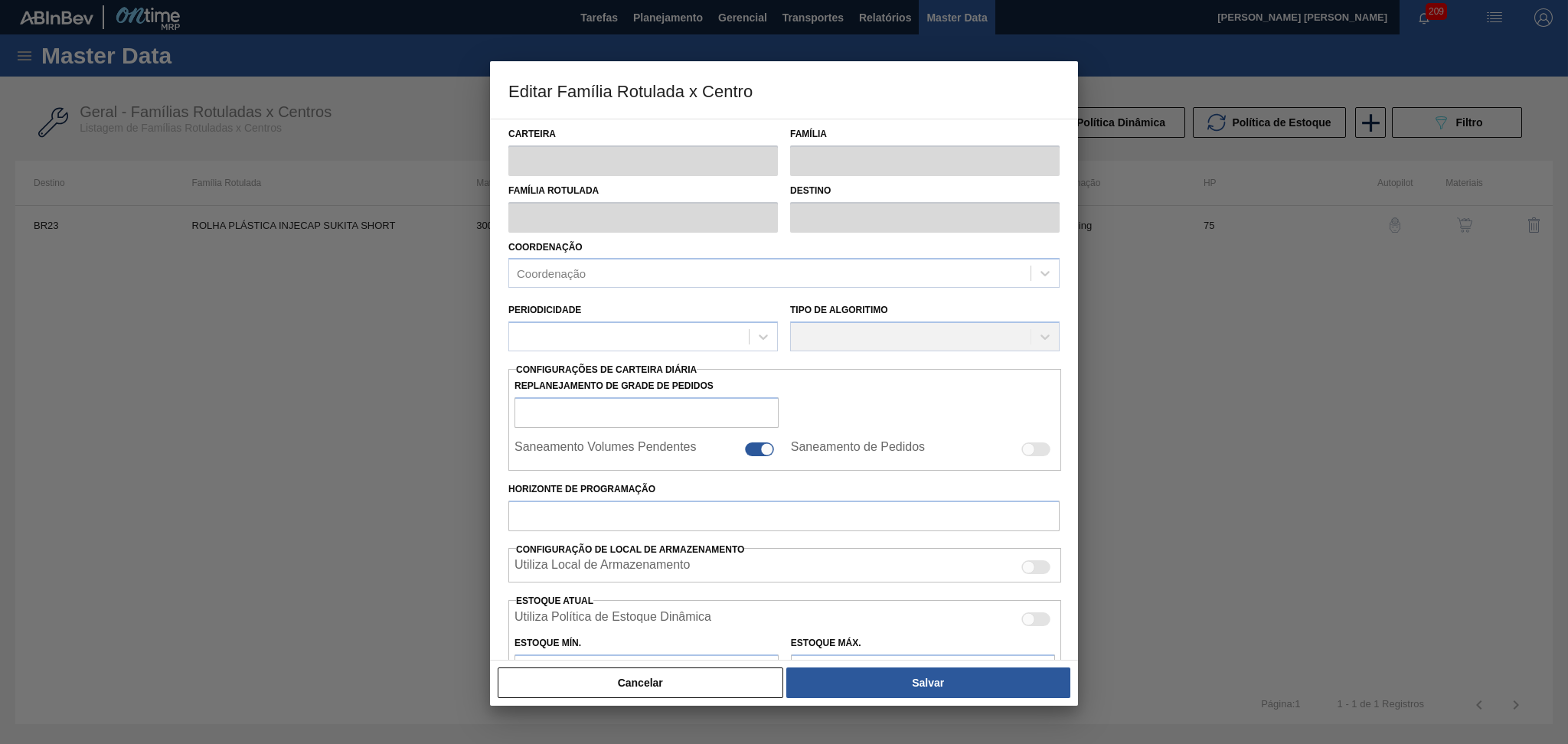
type input "0"
type input "100"
type input "0,000"
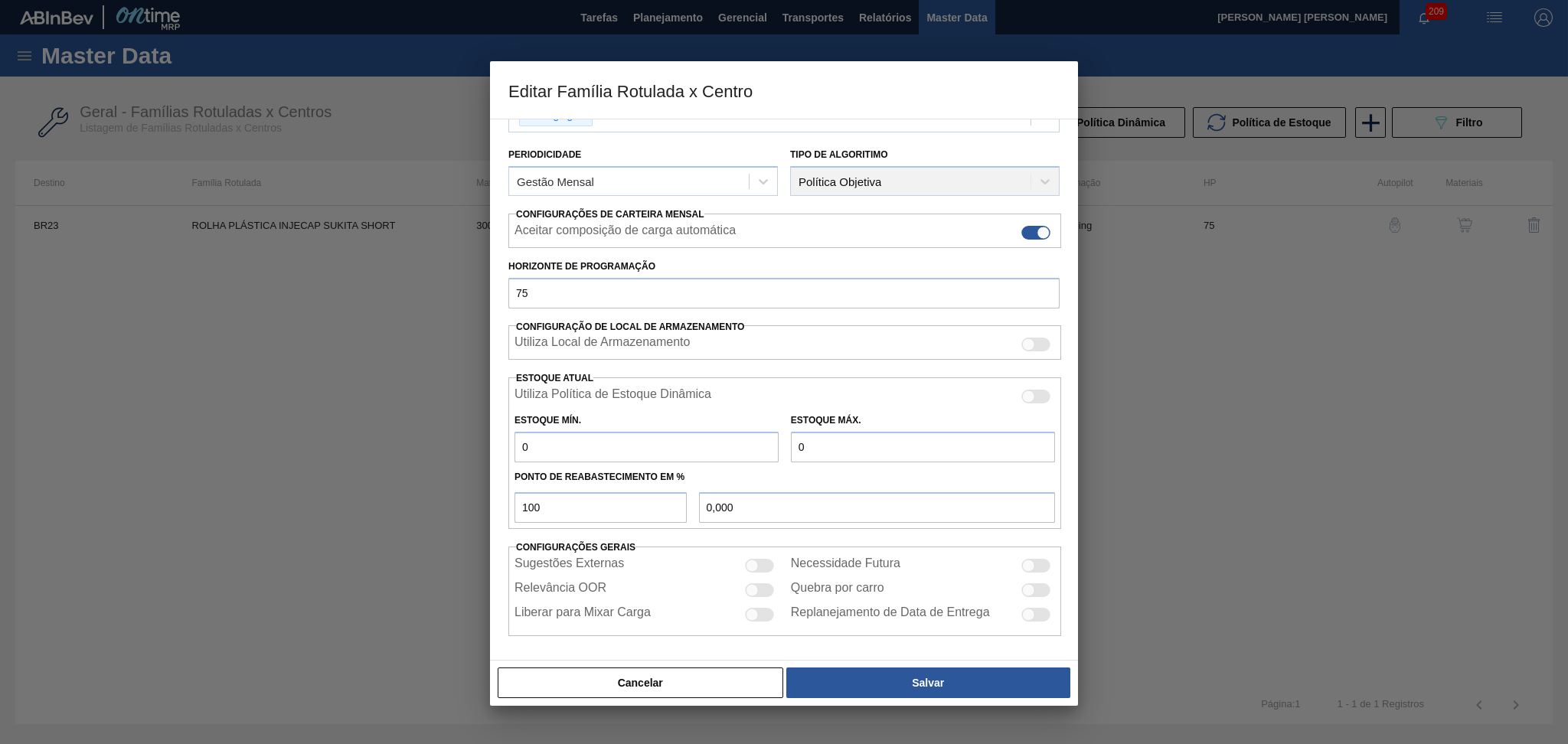
scroll to position [160, 0]
click at [1035, 618] on div at bounding box center [1035, 613] width 29 height 14
click at [1032, 617] on div at bounding box center [1035, 613] width 29 height 14
checkbox input "false"
click at [1036, 594] on div at bounding box center [1035, 589] width 29 height 14
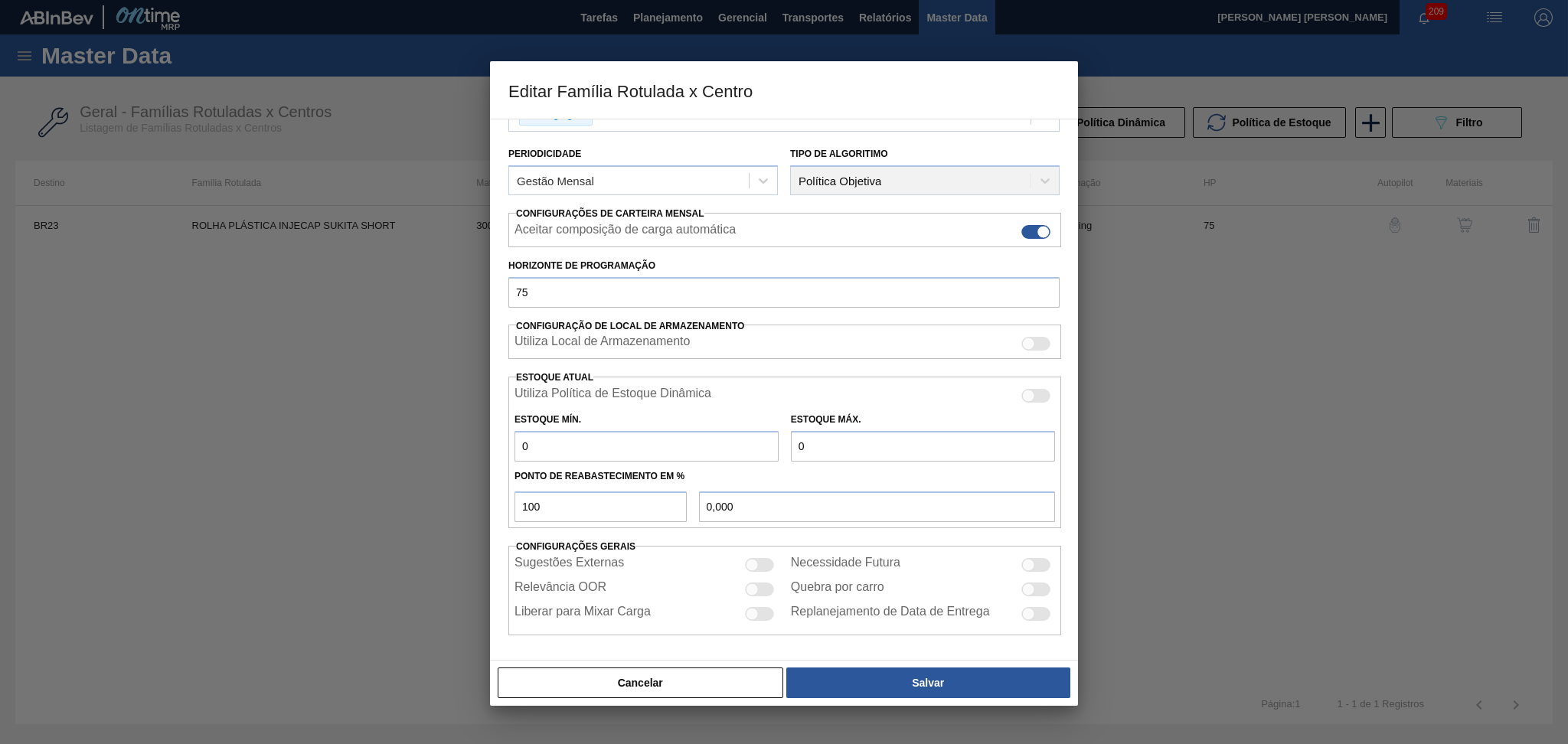
checkbox input "true"
click at [908, 678] on button "Salvar" at bounding box center [928, 683] width 284 height 30
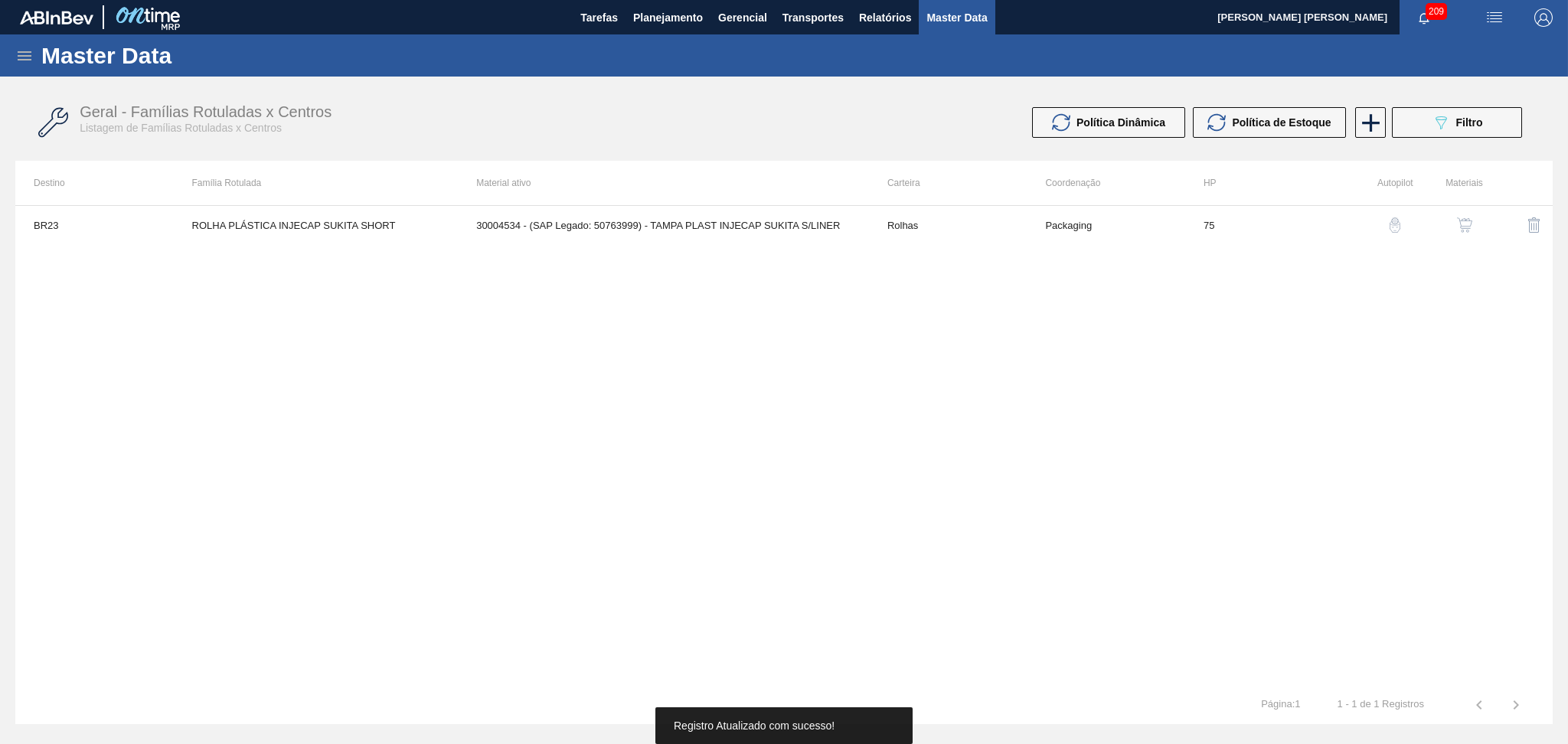
click at [1467, 219] on img "button" at bounding box center [1464, 225] width 15 height 15
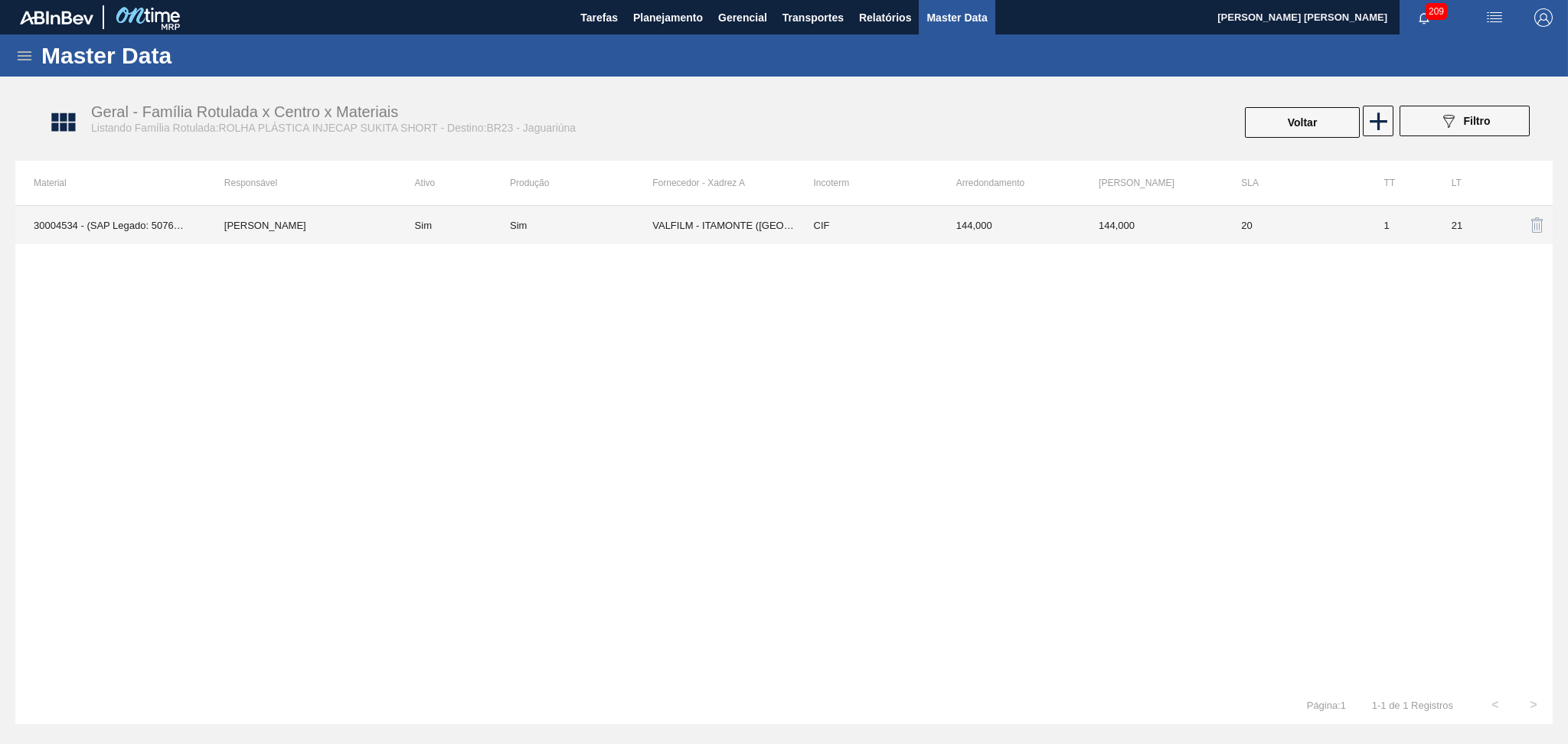
click at [737, 217] on td "VALFILM - ITAMONTE (MG)" at bounding box center [723, 225] width 143 height 38
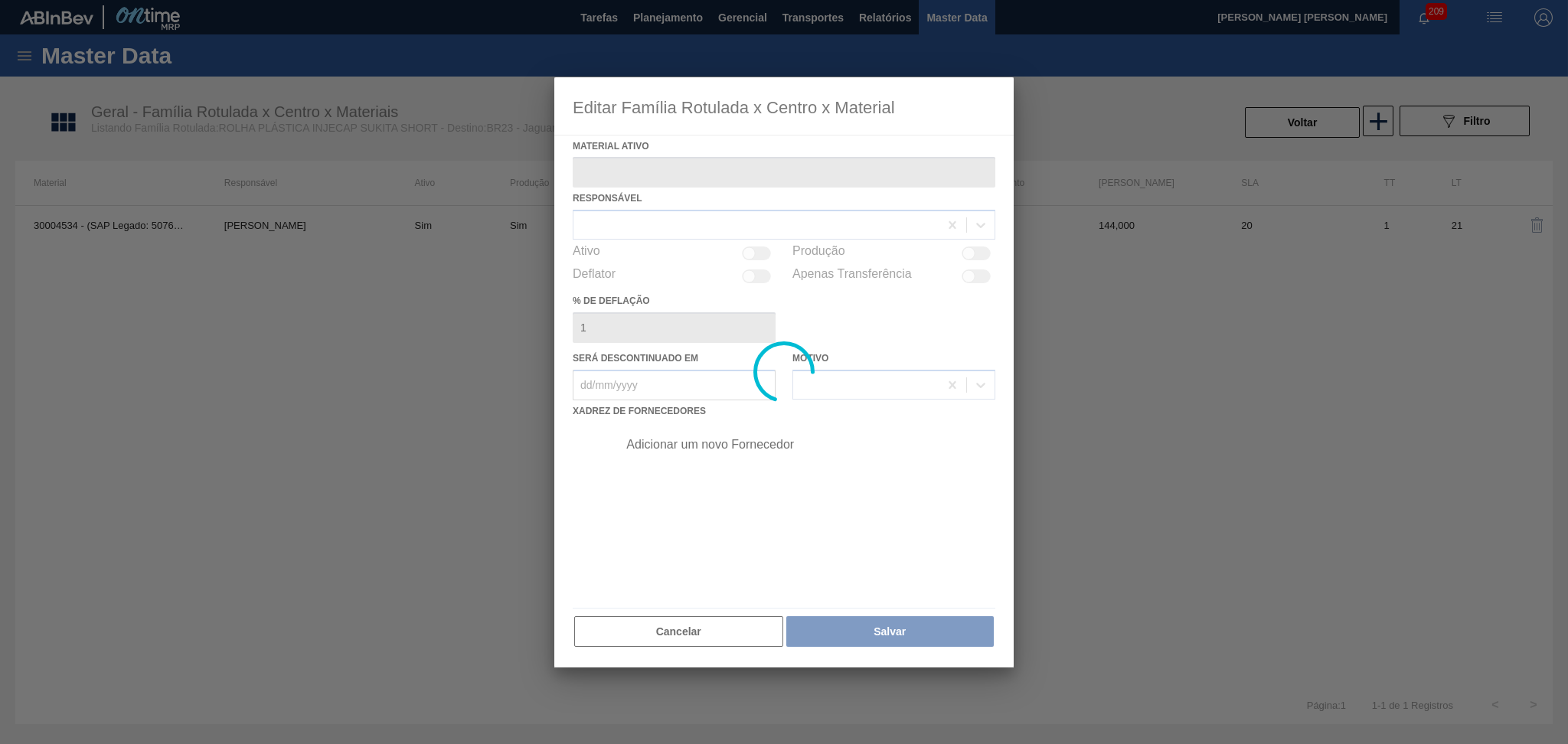
type ativo "30004534 - (SAP Legado: 50763999) - TAMPA PLAST INJECAP SUKITA S/LINER"
checkbox input "true"
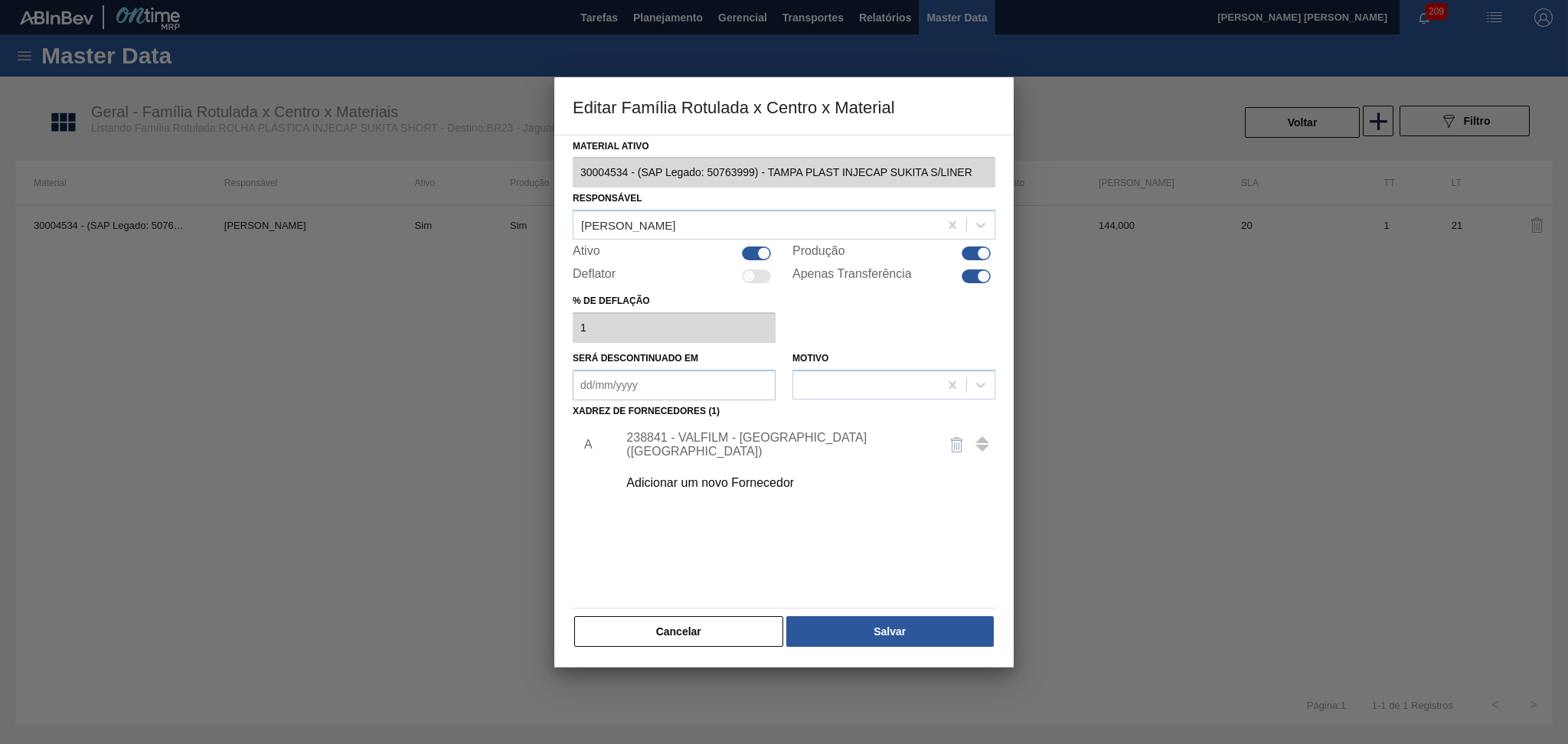
click at [980, 272] on div at bounding box center [983, 276] width 13 height 13
checkbox input "false"
click at [861, 613] on div "Material ativo 30004534 - (SAP Legado: 50763999) - TAMPA PLAST INJECAP SUKITA S…" at bounding box center [784, 392] width 423 height 514
click at [863, 625] on button "Salvar" at bounding box center [890, 632] width 207 height 30
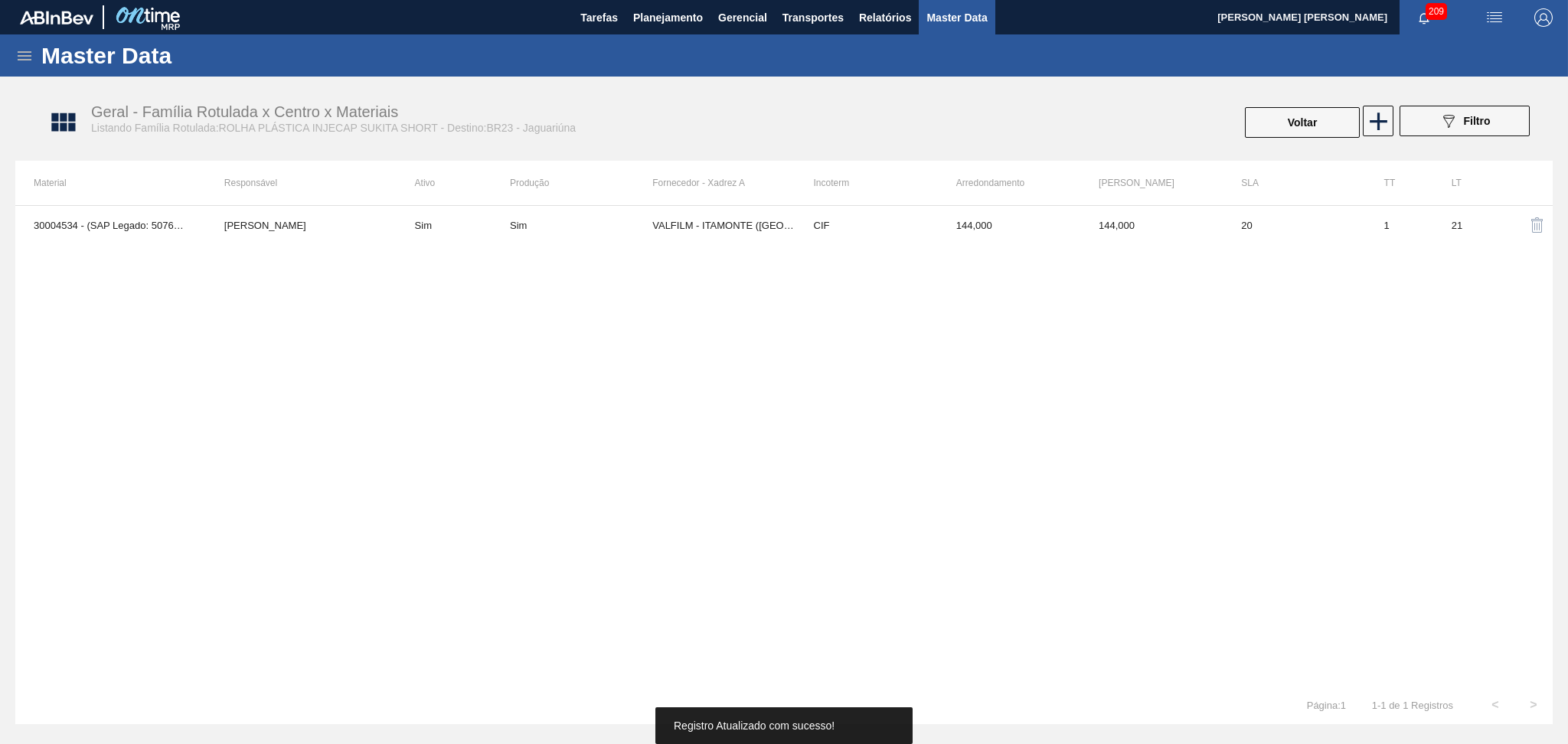
click at [743, 417] on div "30004534 - (SAP Legado: 50763999) - TAMPA PLAST INJECAP SUKITA S/LINER José Alb…" at bounding box center [784, 446] width 1537 height 481
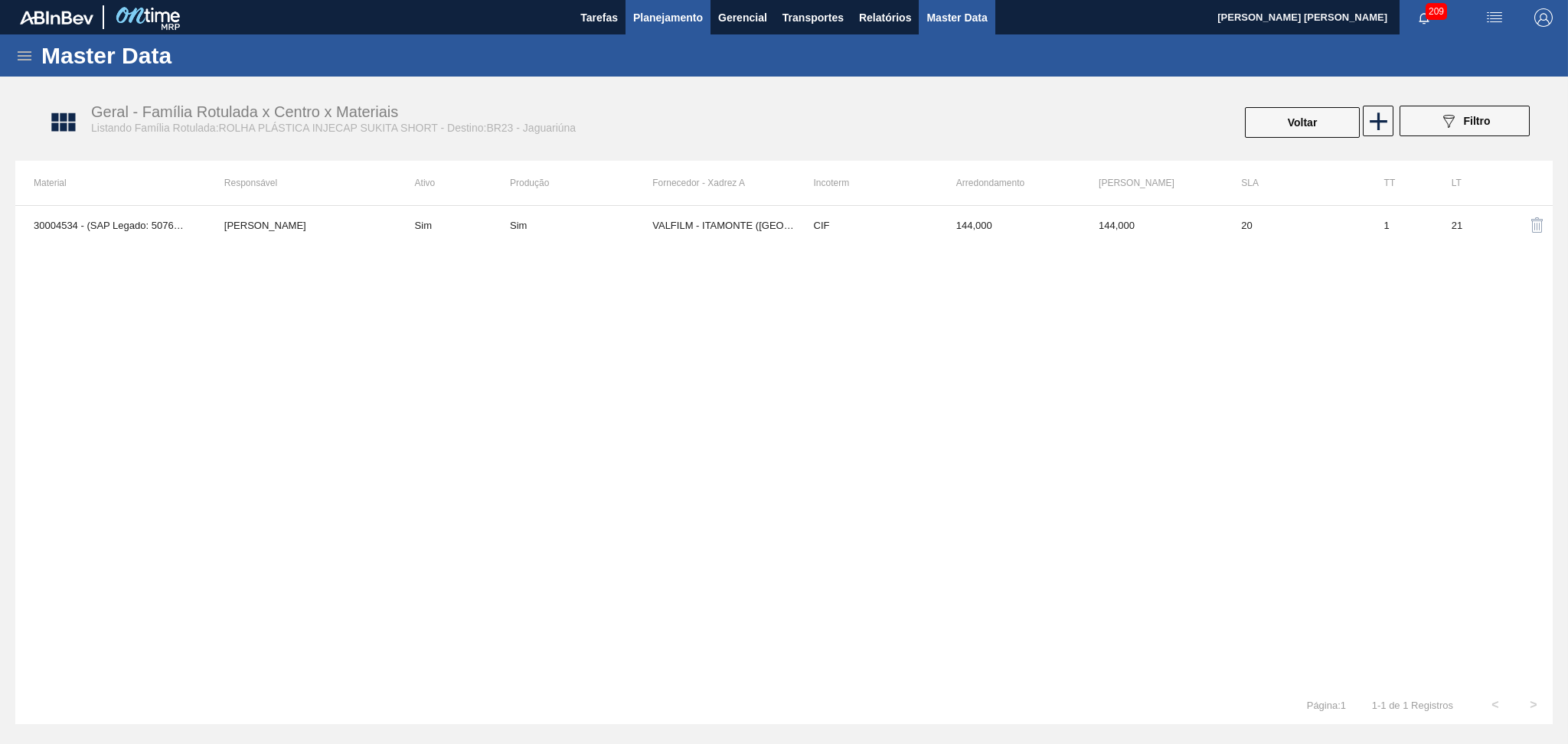
click at [657, 22] on span "Planejamento" at bounding box center [667, 18] width 69 height 18
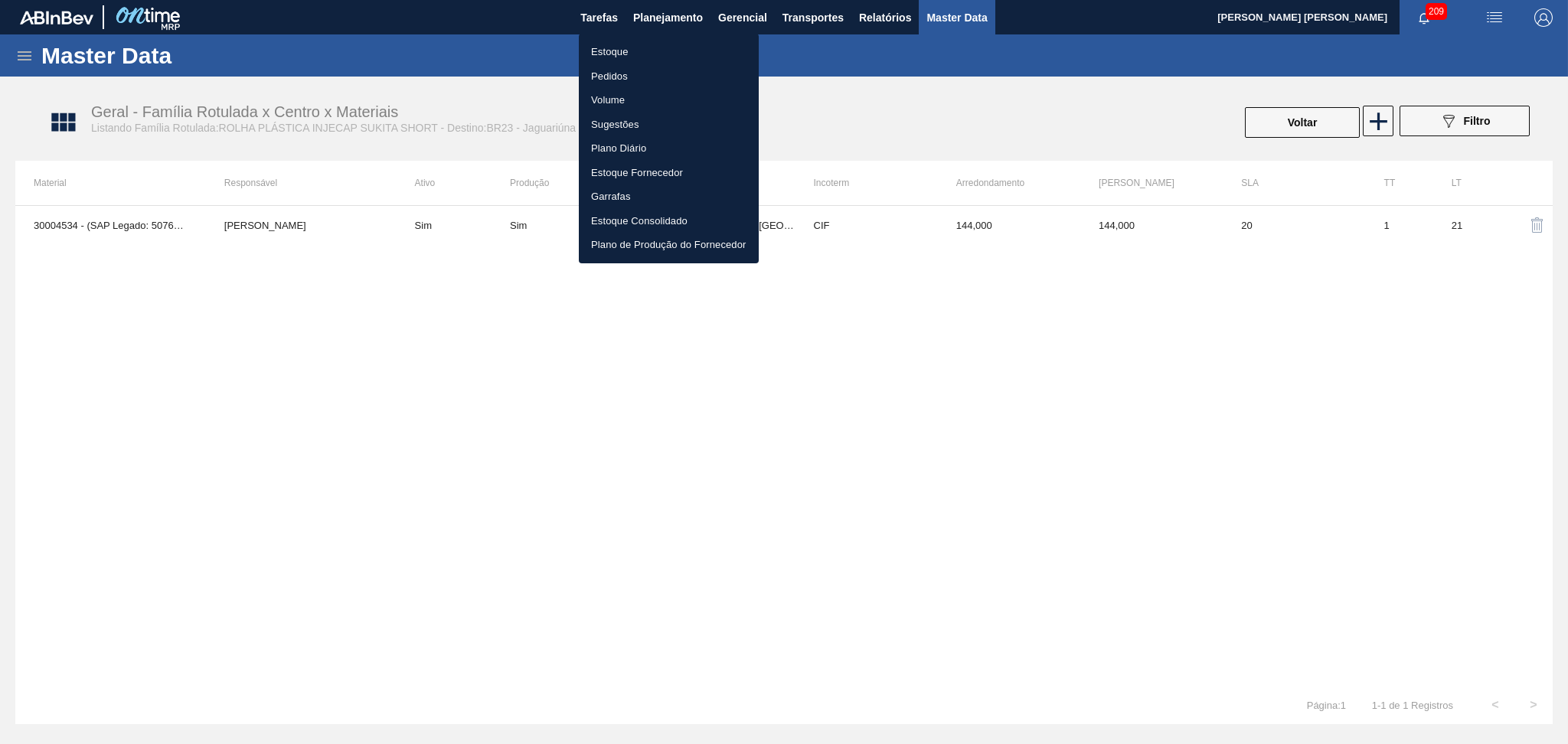
click at [634, 48] on li "Estoque" at bounding box center [669, 52] width 180 height 25
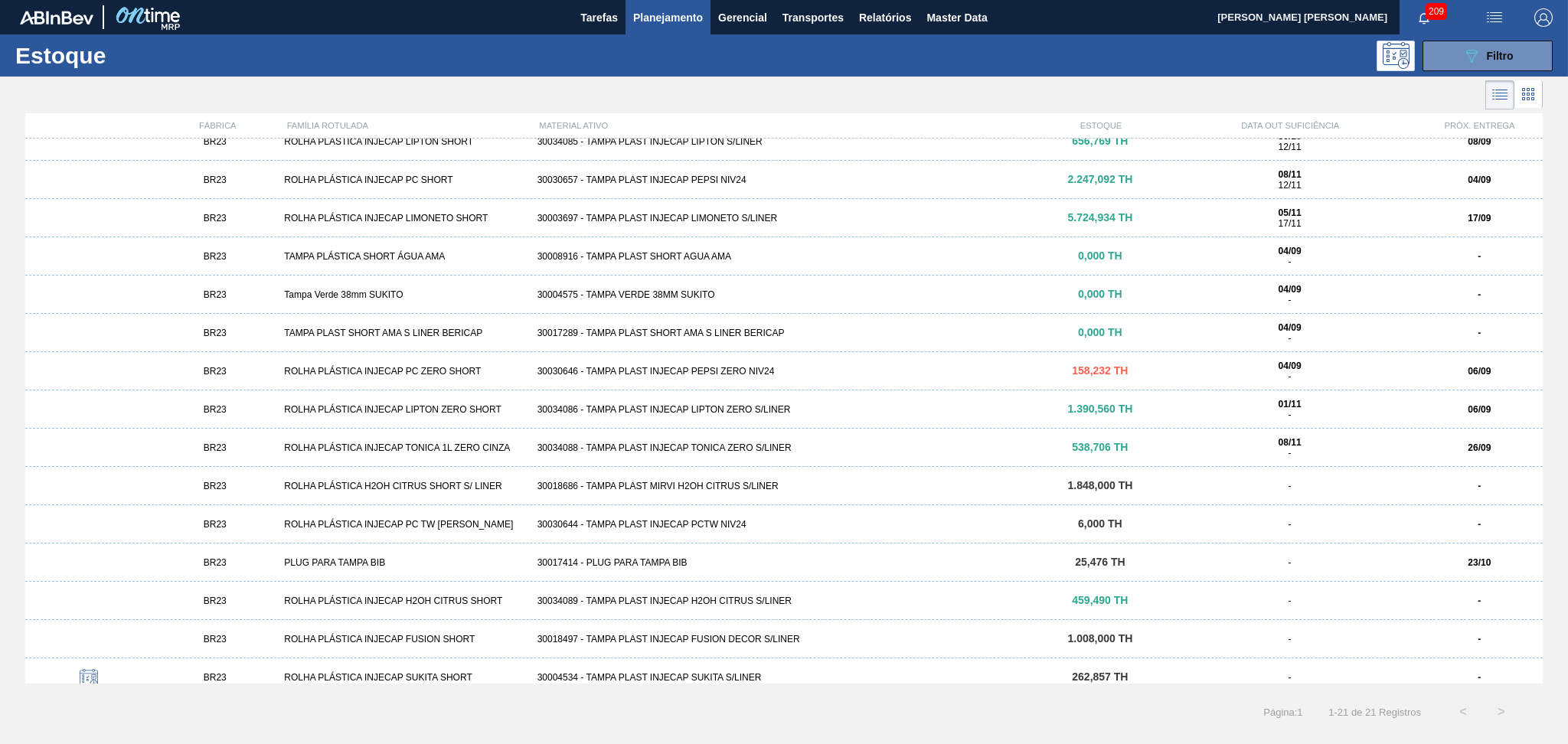
scroll to position [258, 0]
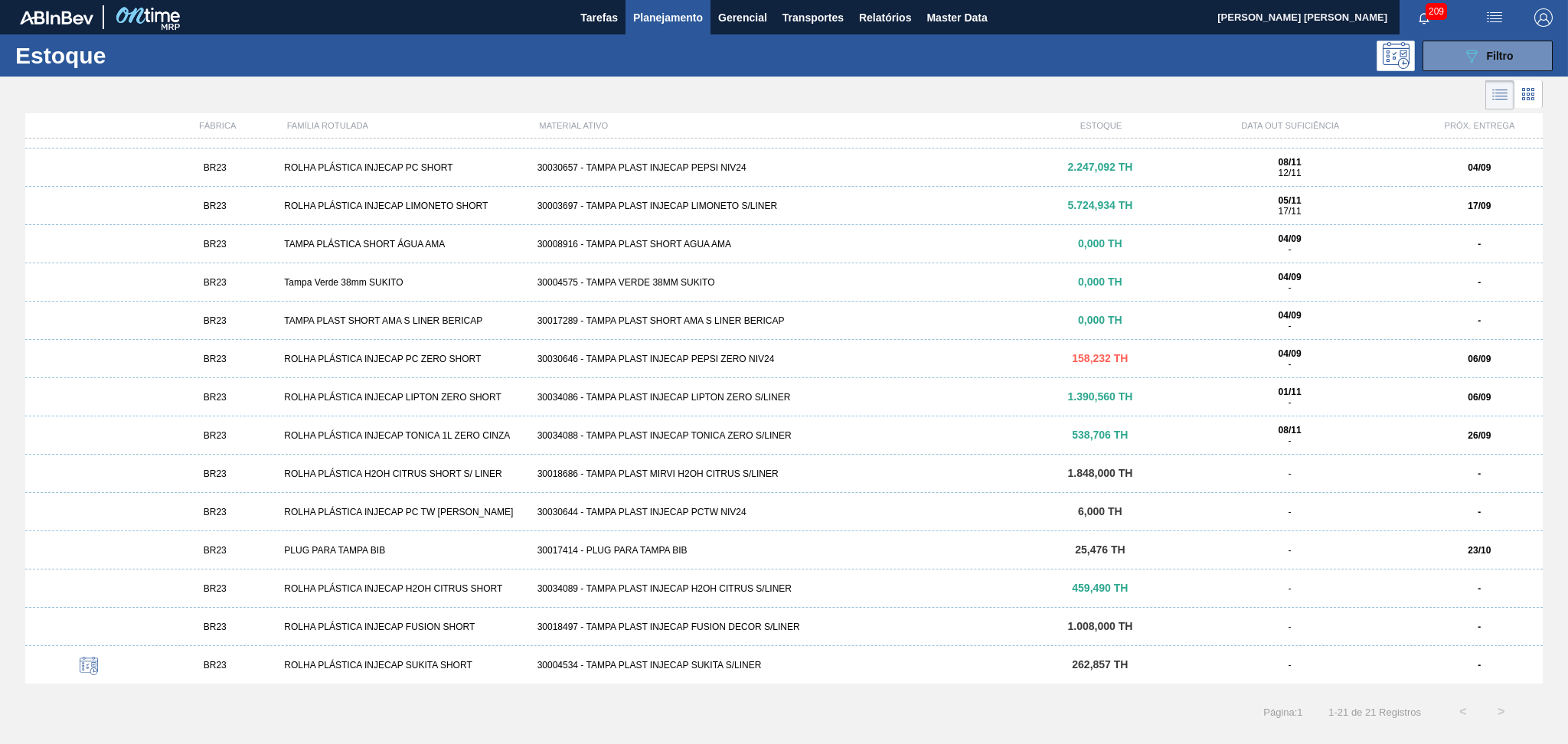
click at [682, 665] on div "30004534 - TAMPA PLAST INJECAP SUKITA S/LINER" at bounding box center [784, 665] width 506 height 10
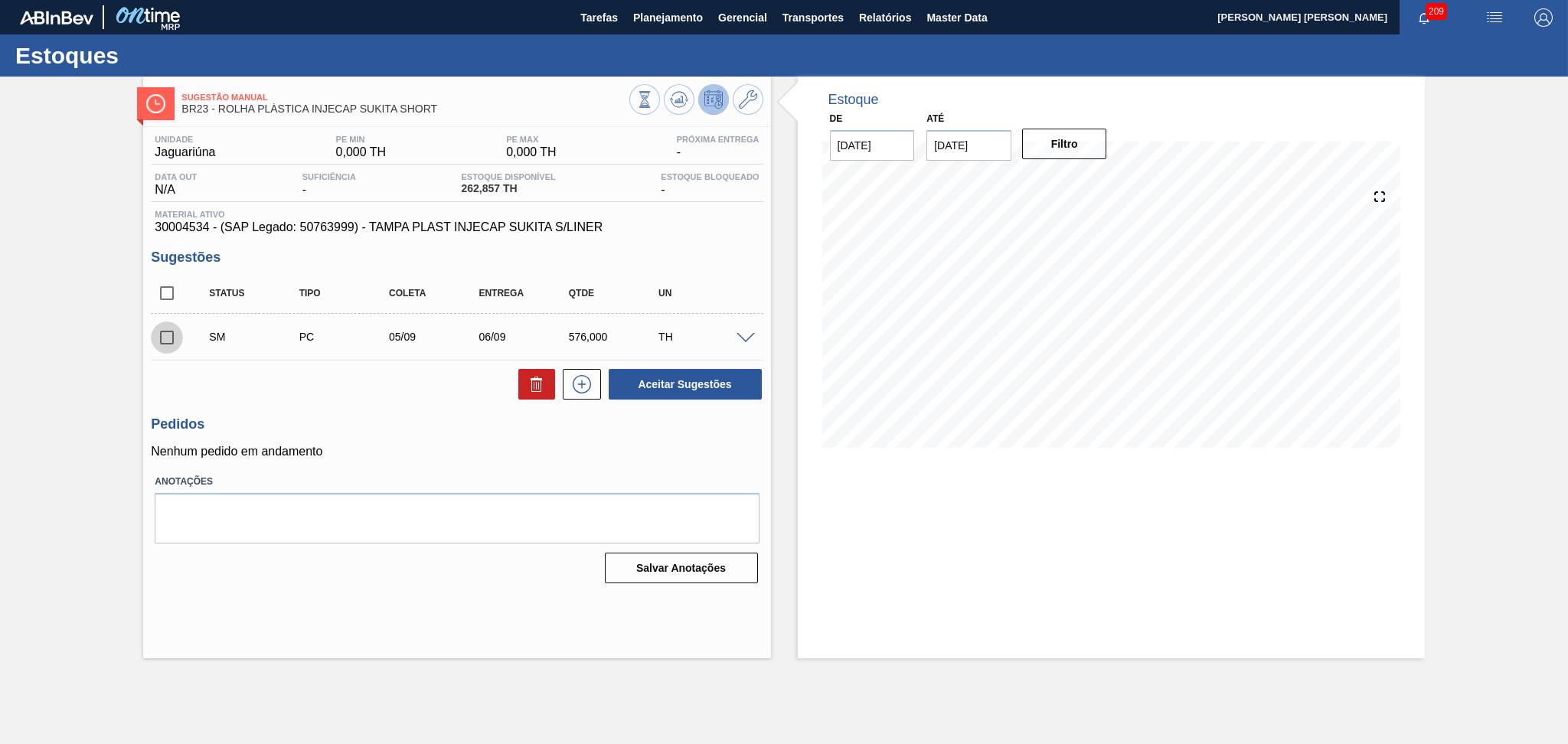
click at [175, 335] on input "checkbox" at bounding box center [166, 338] width 32 height 32
click at [709, 379] on button "Aceitar Sugestões" at bounding box center [685, 384] width 153 height 30
checkbox input "false"
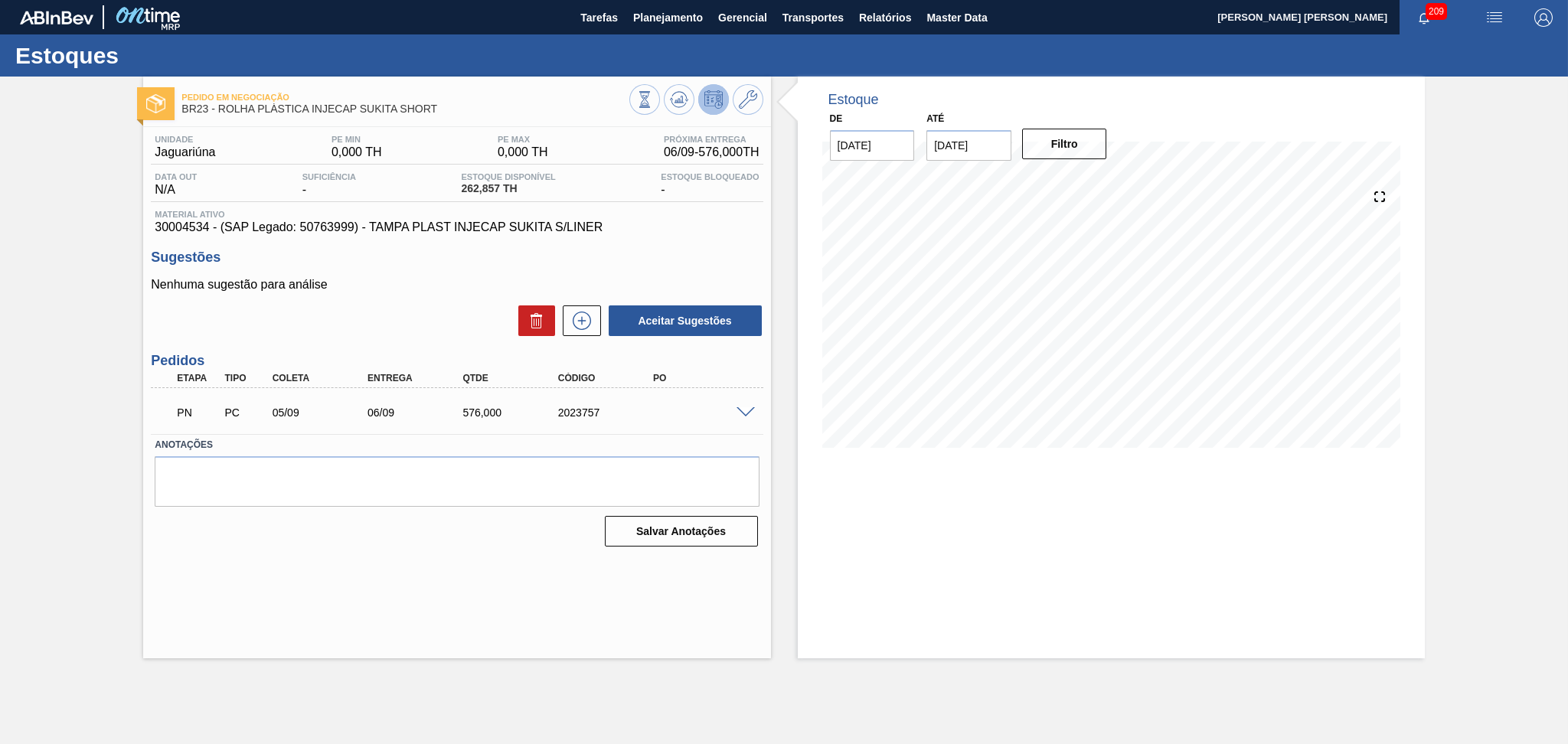
click at [755, 252] on h3 "Sugestões" at bounding box center [456, 257] width 612 height 16
click at [676, 108] on icon at bounding box center [678, 99] width 18 height 18
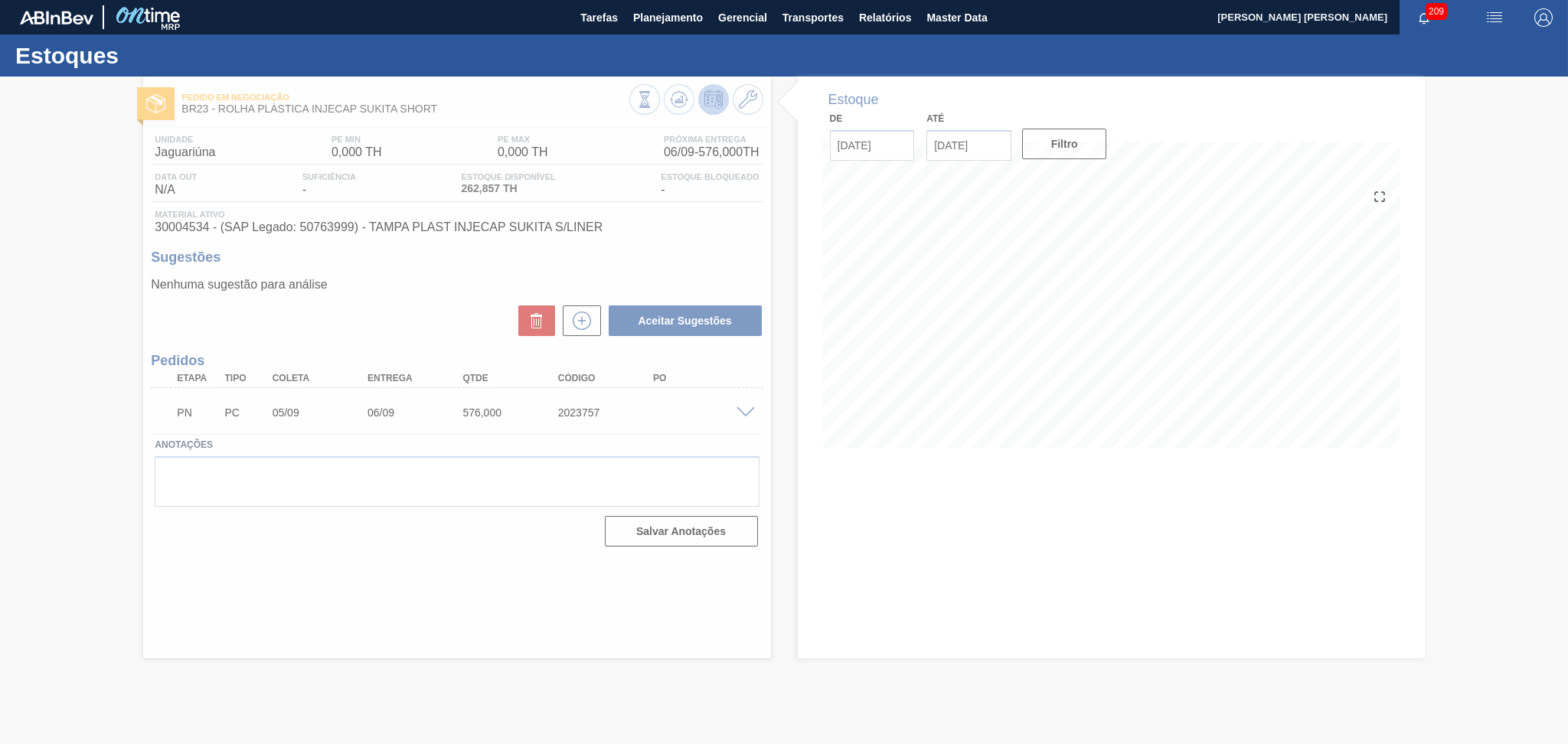
click at [1019, 355] on div at bounding box center [784, 410] width 1568 height 668
click at [1011, 337] on div at bounding box center [784, 410] width 1568 height 668
click at [1013, 360] on div at bounding box center [784, 410] width 1568 height 668
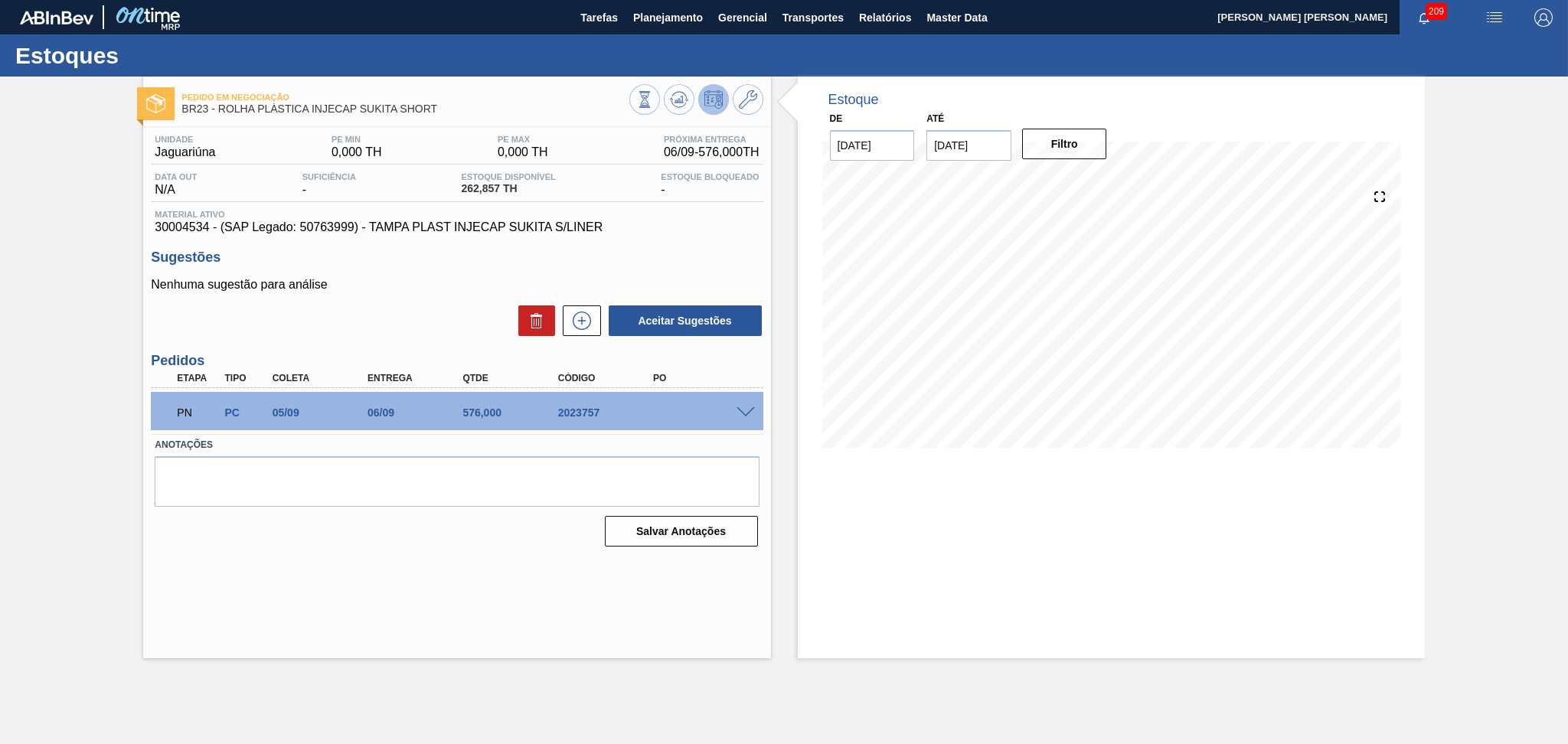
click at [605, 265] on div "Sugestões Nenhuma sugestão para análise Aceitar Sugestões" at bounding box center [456, 293] width 612 height 88
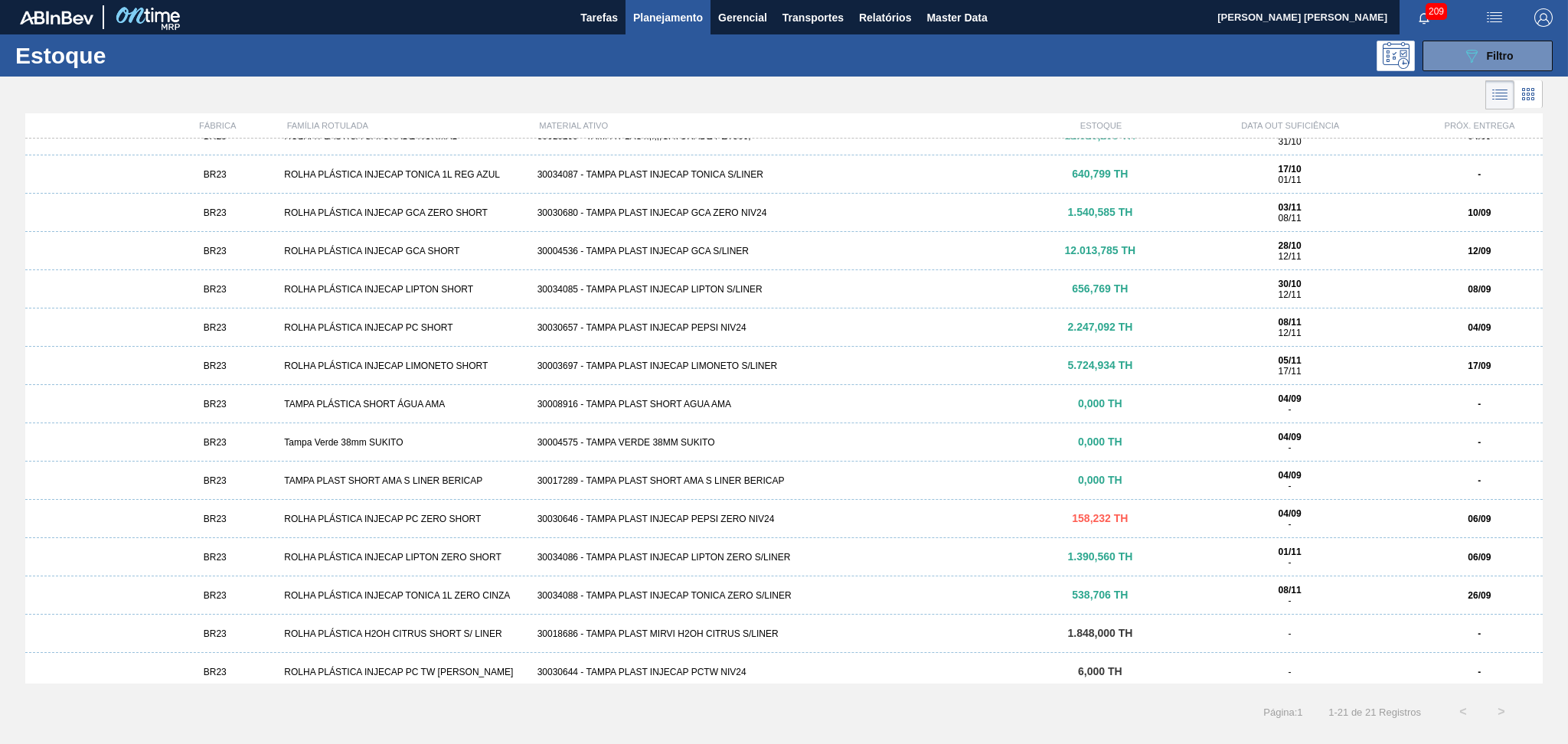
scroll to position [258, 0]
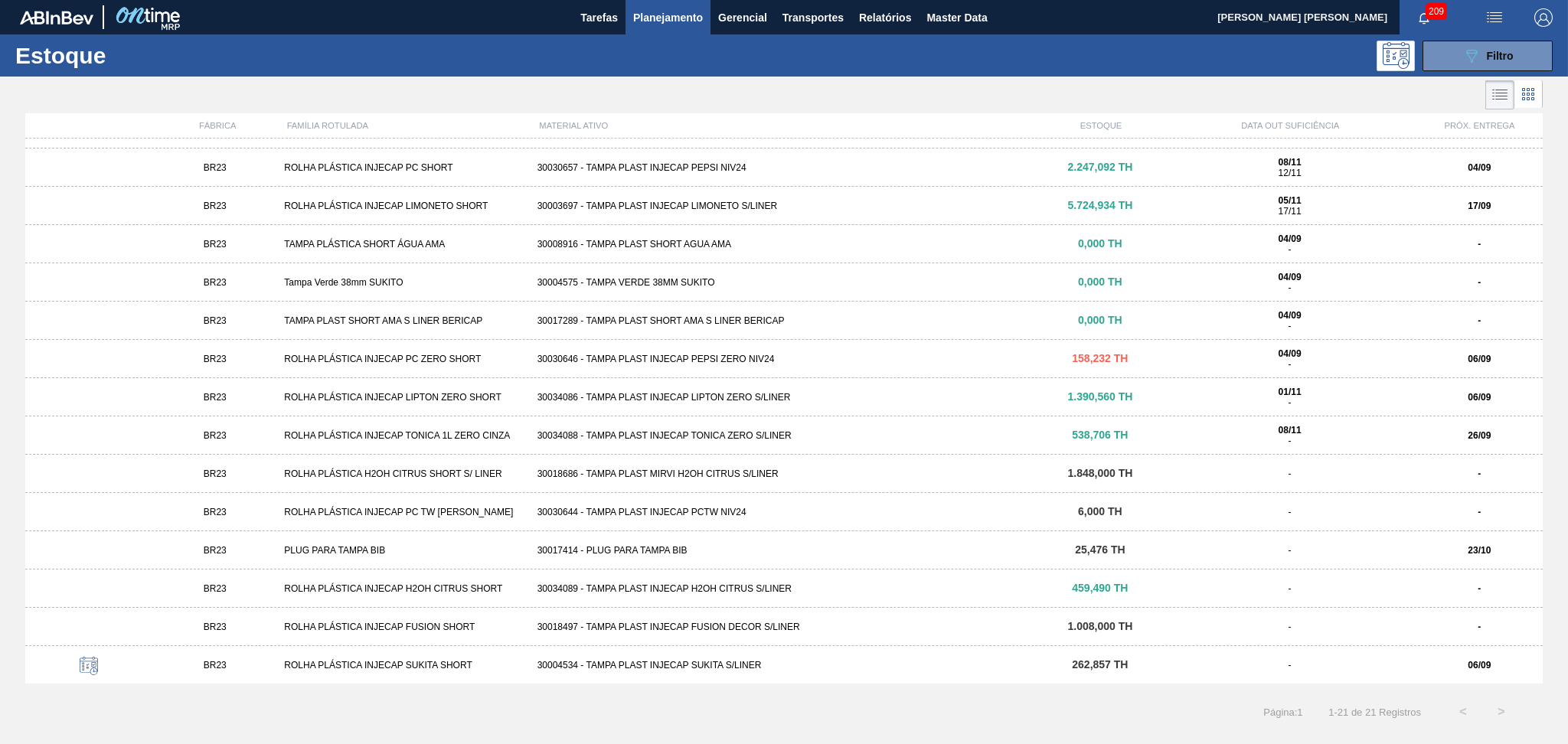
click at [718, 514] on div "30030644 - TAMPA PLAST INJECAP PCTW NIV24" at bounding box center [784, 511] width 506 height 10
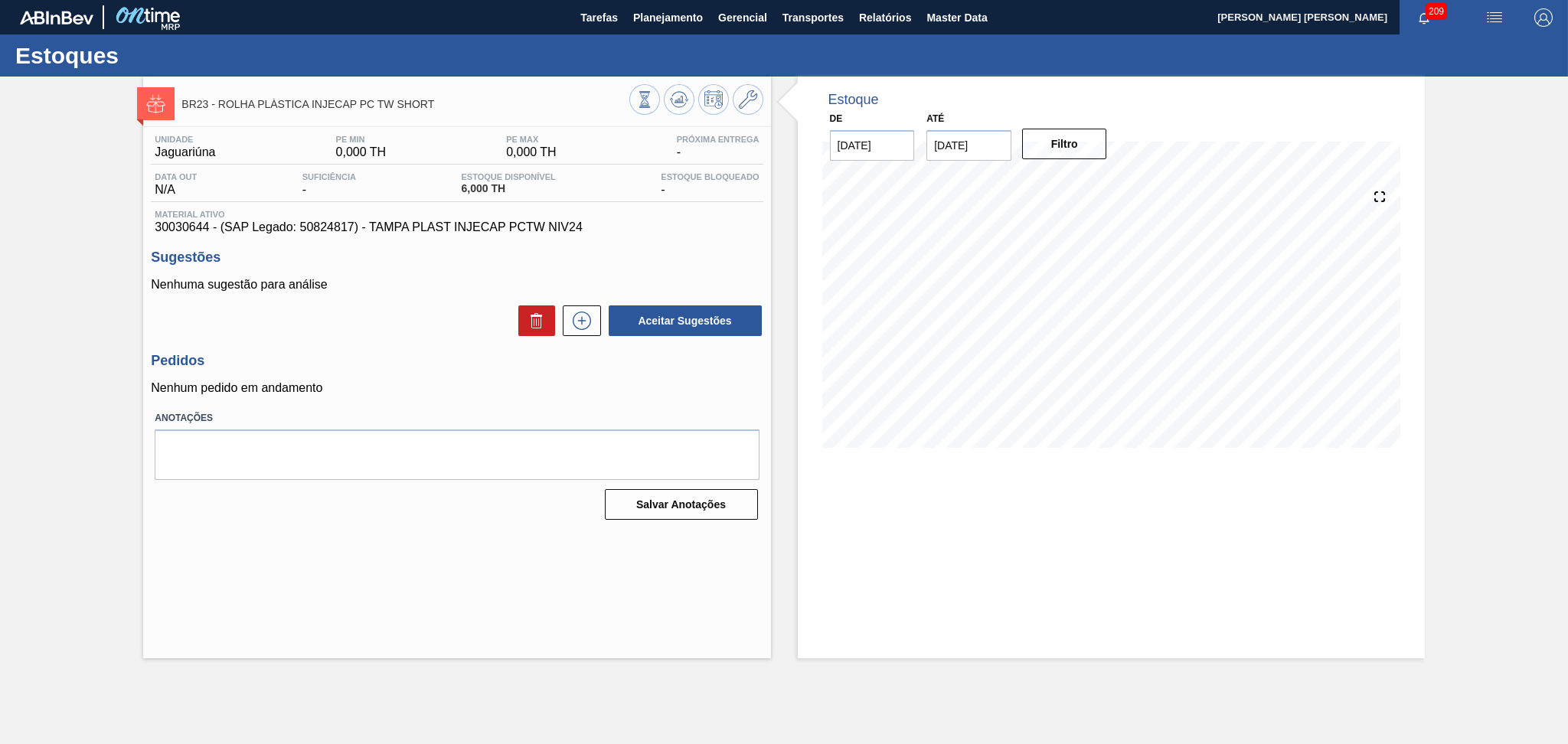
click at [456, 365] on h3 "Pedidos" at bounding box center [456, 361] width 612 height 16
click at [674, 100] on icon at bounding box center [678, 99] width 18 height 18
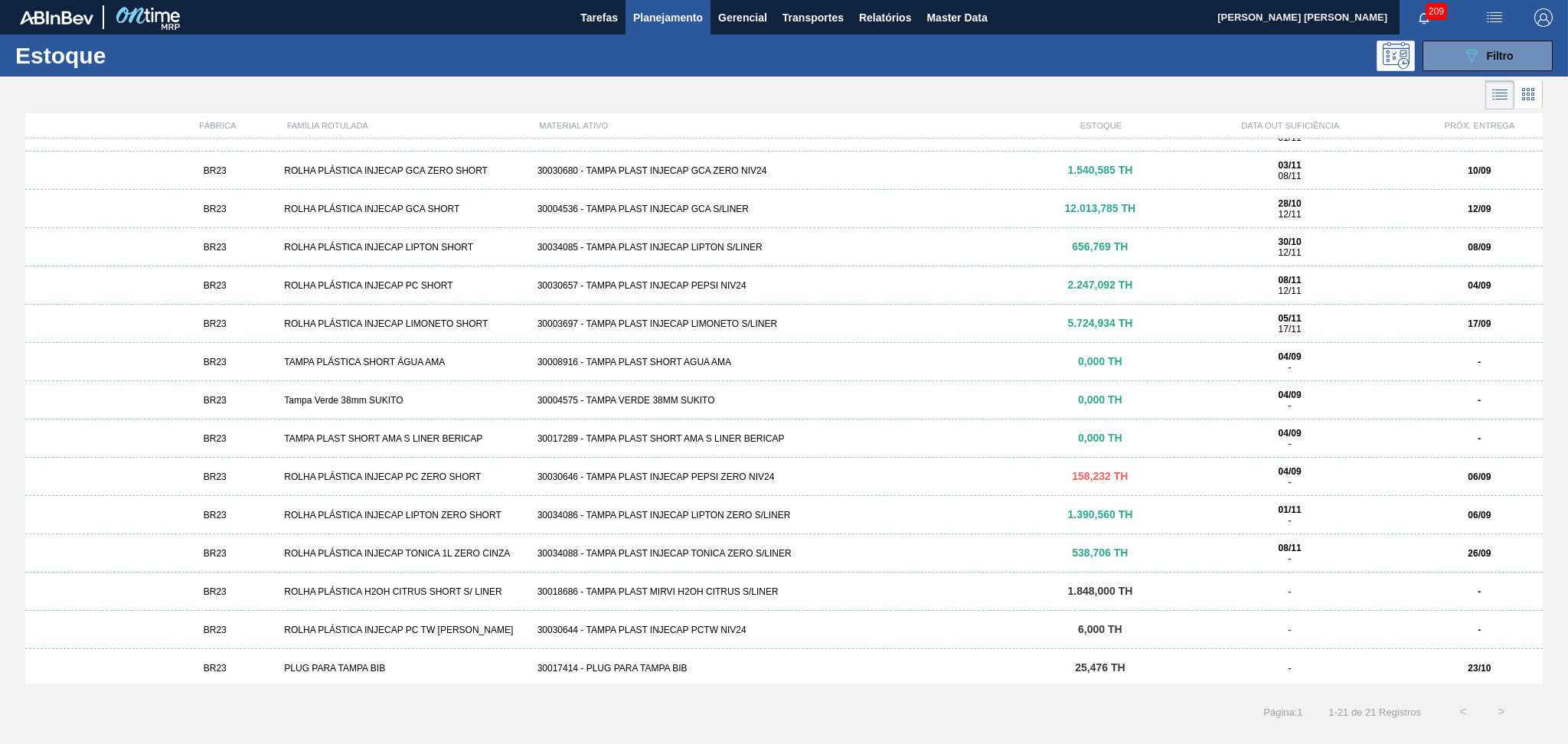
scroll to position [258, 0]
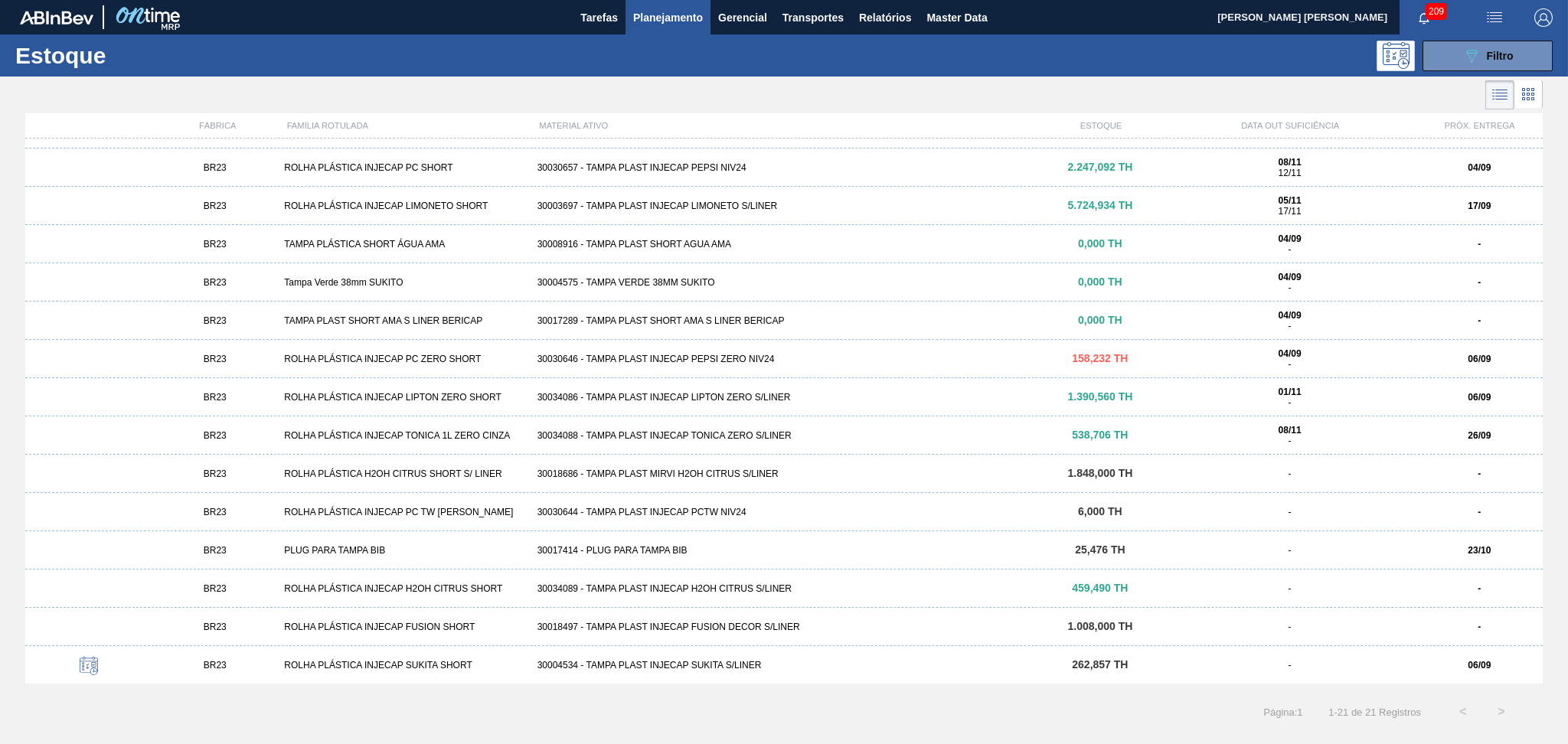
click at [669, 362] on div "30030646 - TAMPA PLAST INJECAP PEPSI ZERO NIV24" at bounding box center [784, 358] width 506 height 10
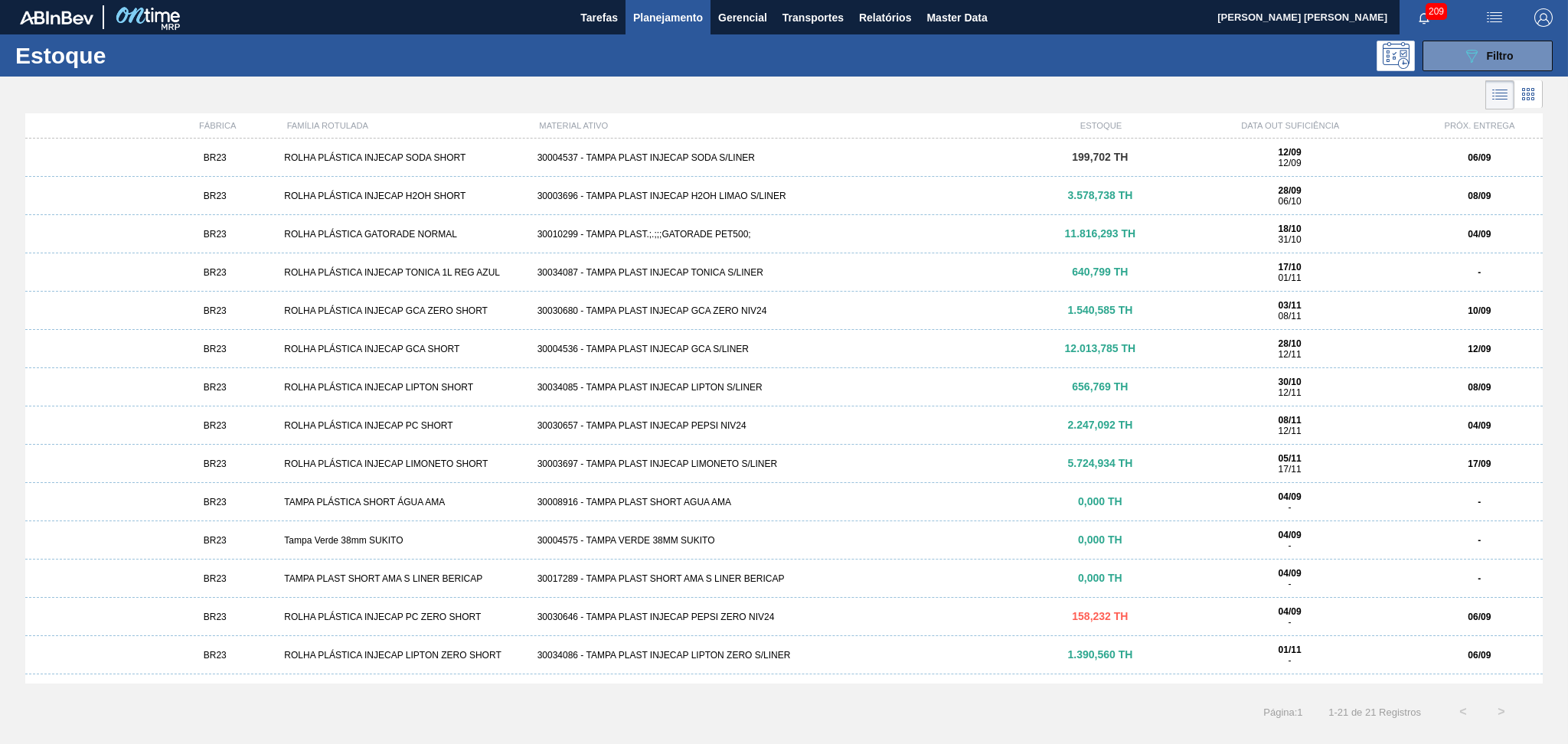
click at [721, 310] on div "30030680 - TAMPA PLAST INJECAP GCA ZERO NIV24" at bounding box center [784, 311] width 506 height 10
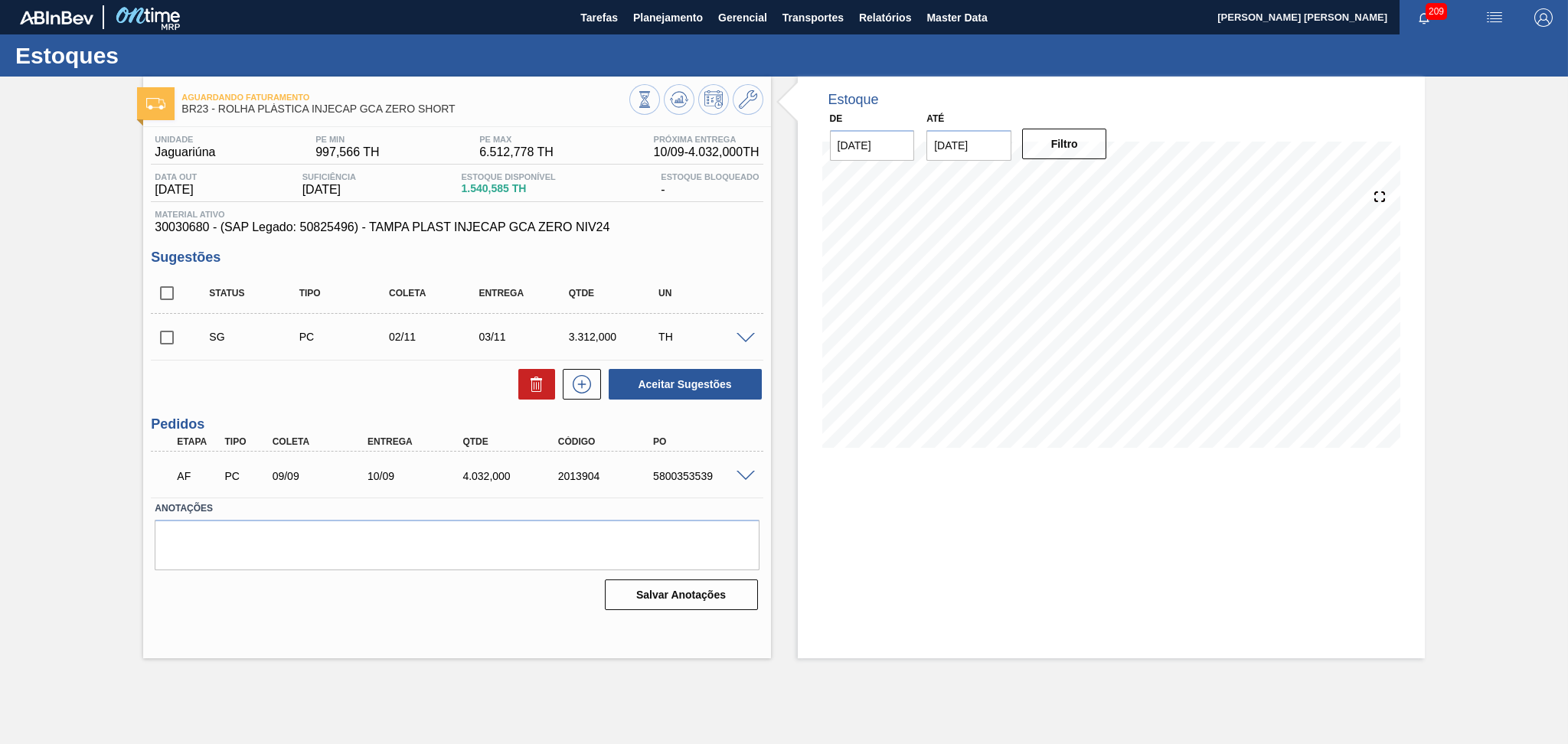
click at [777, 288] on div "Estoque De 04/09/2025 Até 10/10/2025 Filtro 04/09 Projeção de Estoque 1,285.585…" at bounding box center [1097, 367] width 654 height 582
click at [346, 409] on div "Unidade Jaguariúna PE MIN 997,566 TH PE MAX 6.512,778 TH Próxima Entrega 10/09 …" at bounding box center [456, 371] width 627 height 488
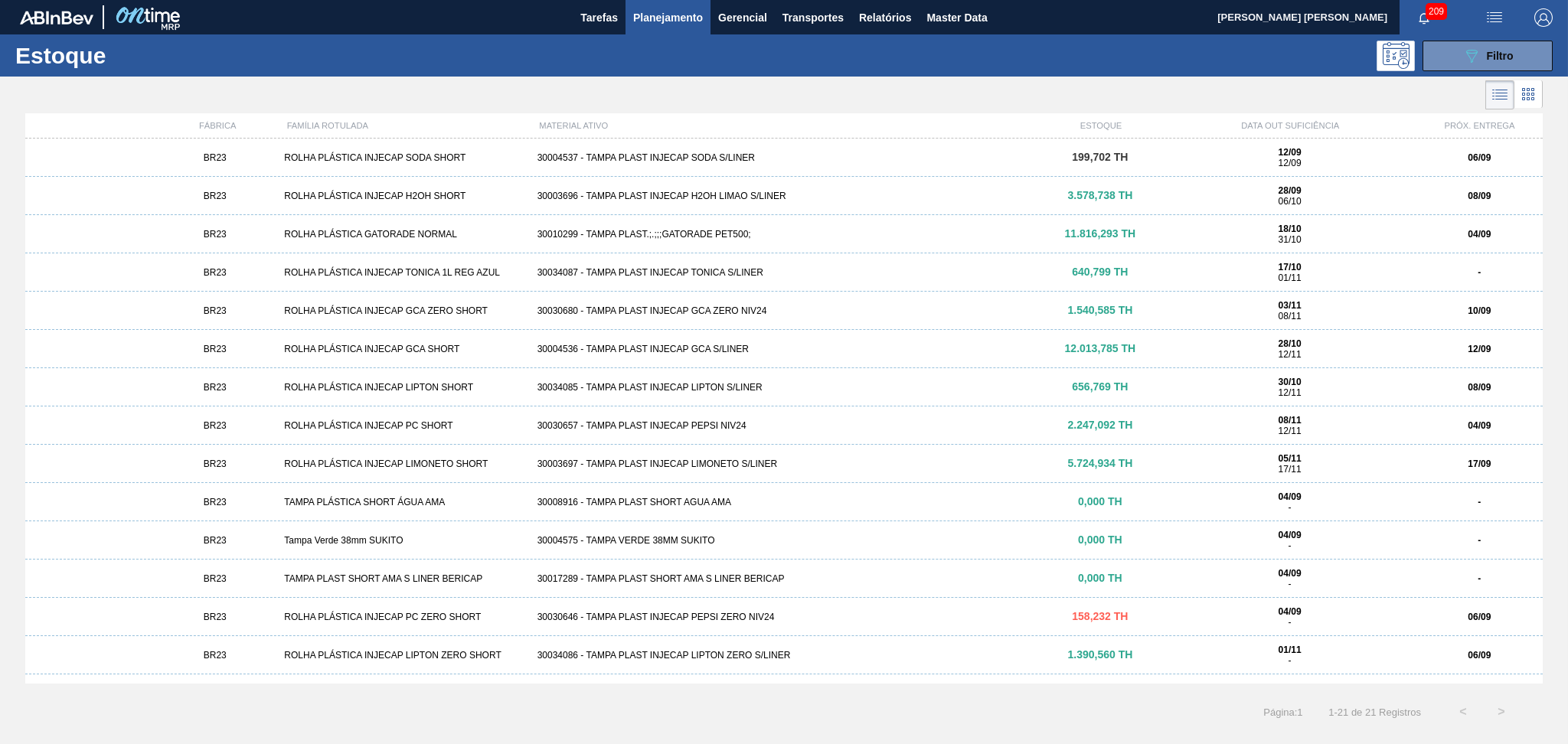
click at [720, 196] on div "30003696 - TAMPA PLAST INJECAP H2OH LIMAO S/LINER" at bounding box center [784, 195] width 506 height 10
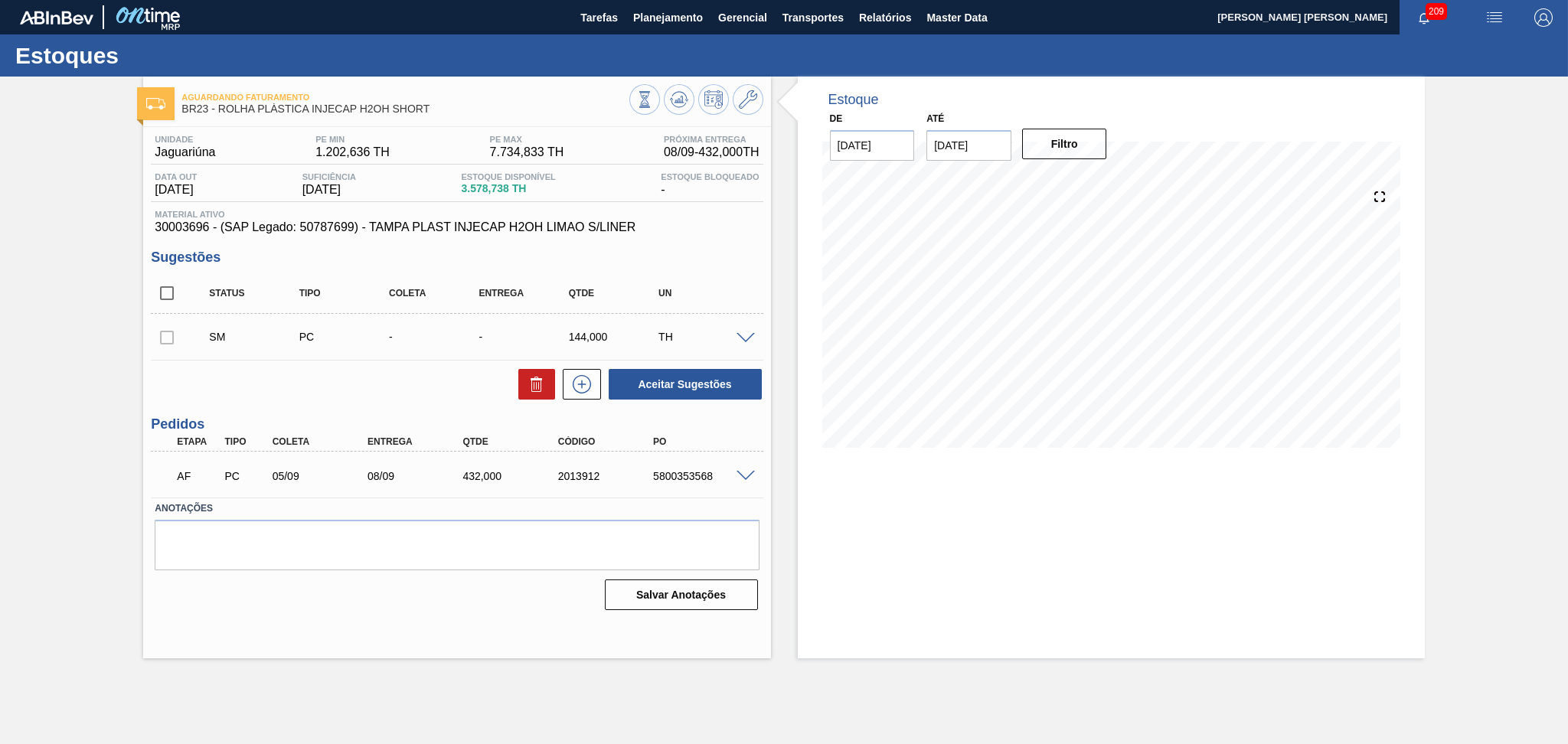
click at [418, 374] on div "Aceitar Sugestões" at bounding box center [456, 384] width 612 height 33
click at [742, 337] on span at bounding box center [745, 339] width 18 height 11
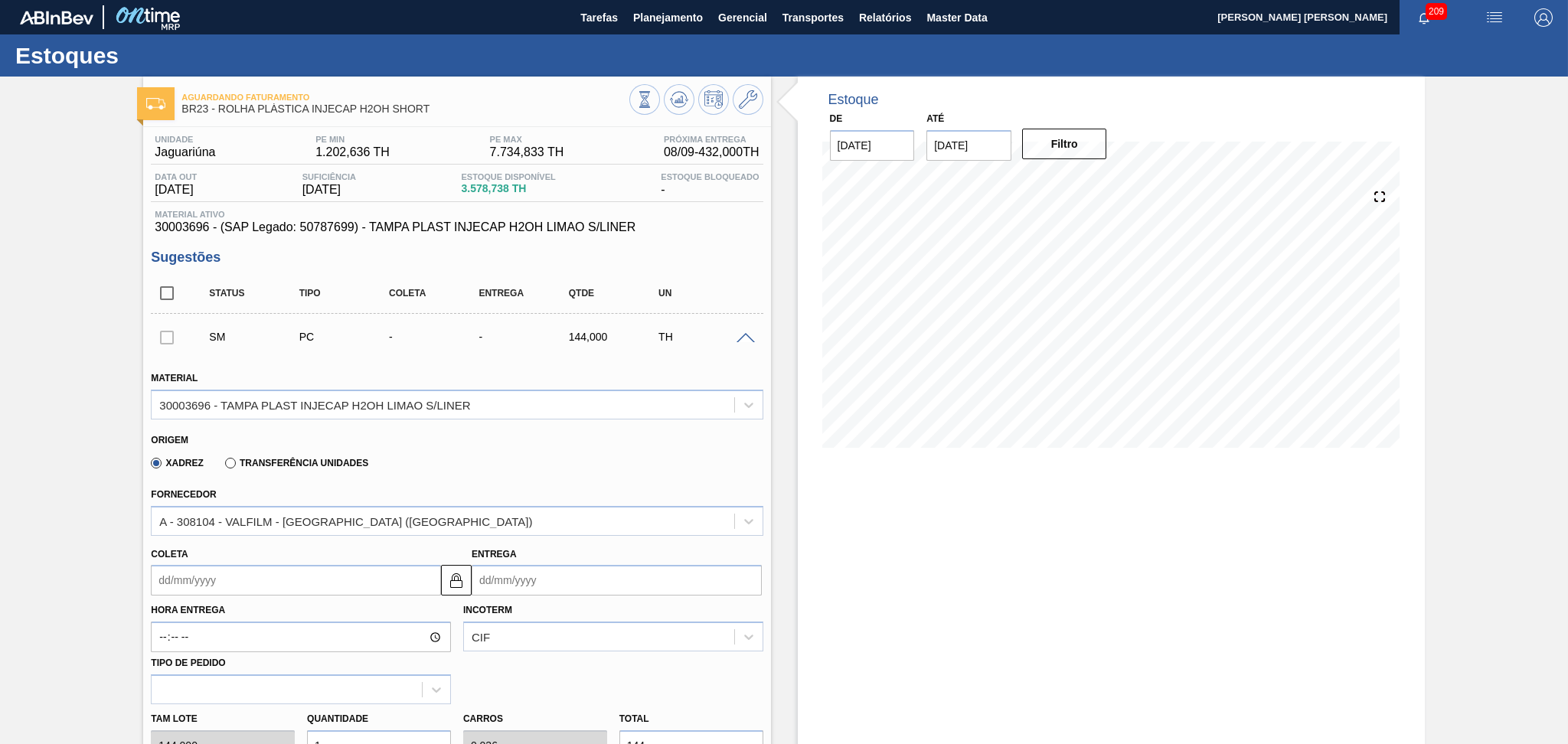
click at [215, 579] on input "Coleta" at bounding box center [295, 580] width 290 height 30
click at [294, 427] on div "5" at bounding box center [294, 437] width 21 height 21
type input "[DATE]"
type input "06/09/2025"
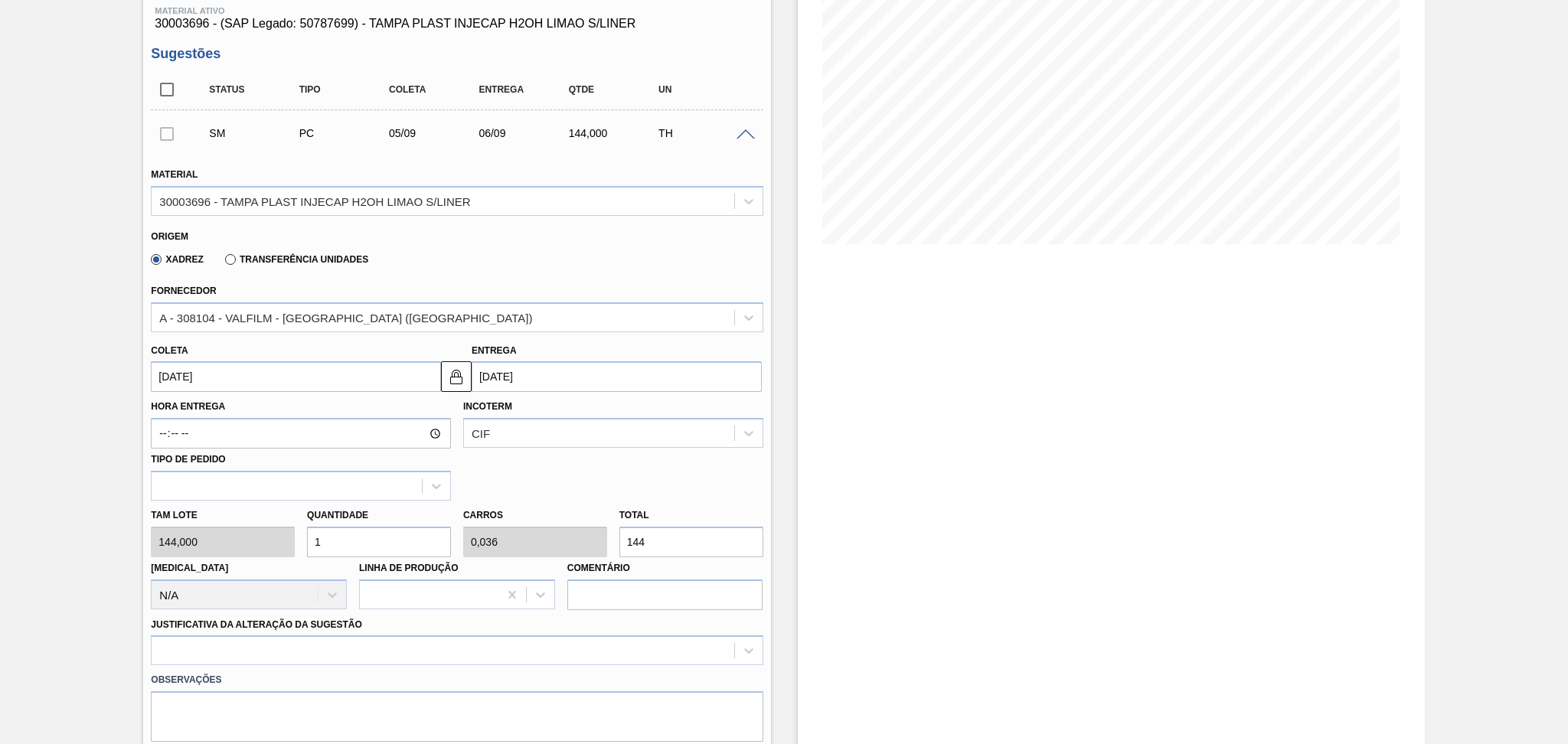
click at [350, 539] on input "1" at bounding box center [378, 542] width 144 height 30
type input "12"
type input "0,429"
type input "1.728"
type input "12"
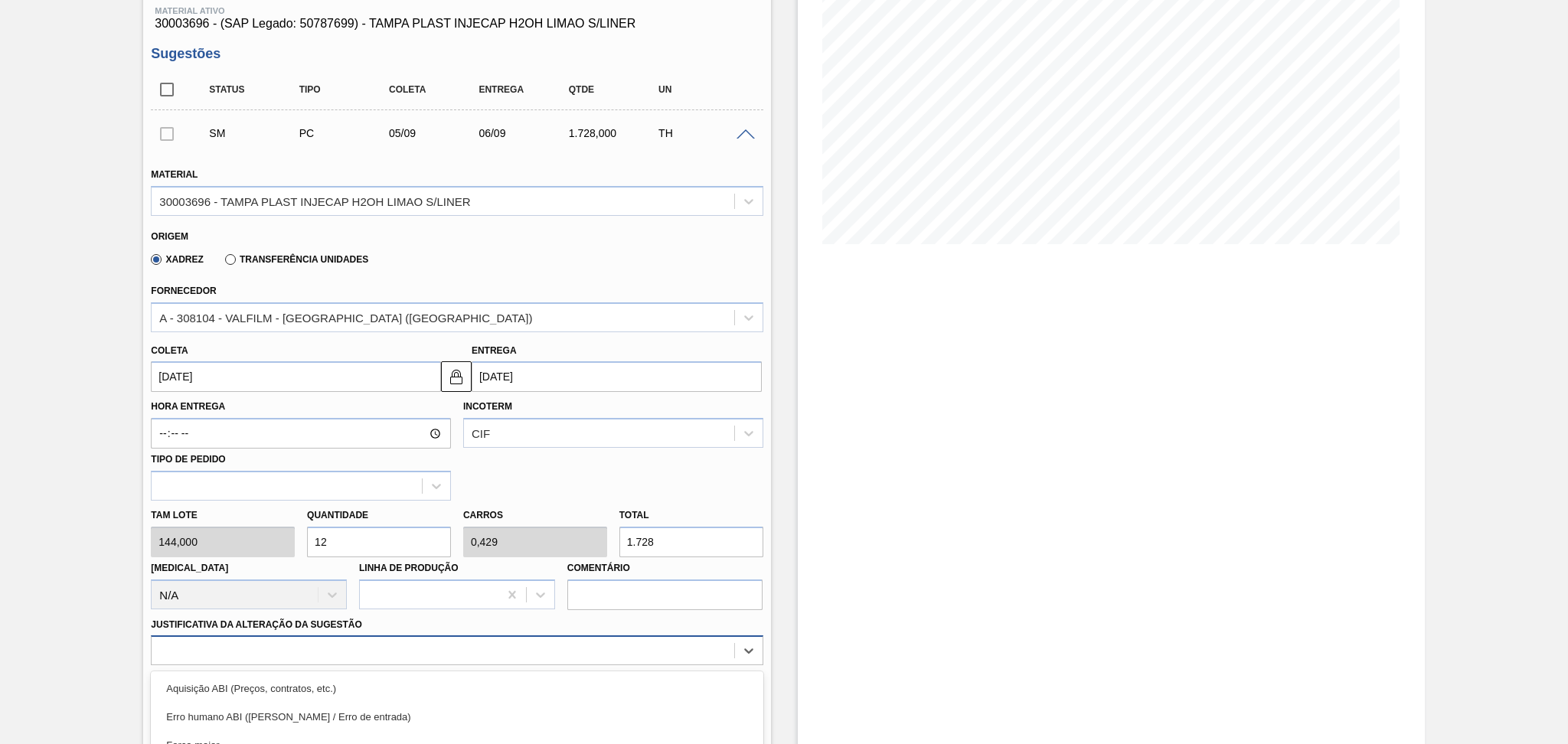
click at [433, 661] on div "option Outro focused, 6 of 18. 18 results available. Use Up and Down to choose …" at bounding box center [456, 650] width 612 height 29
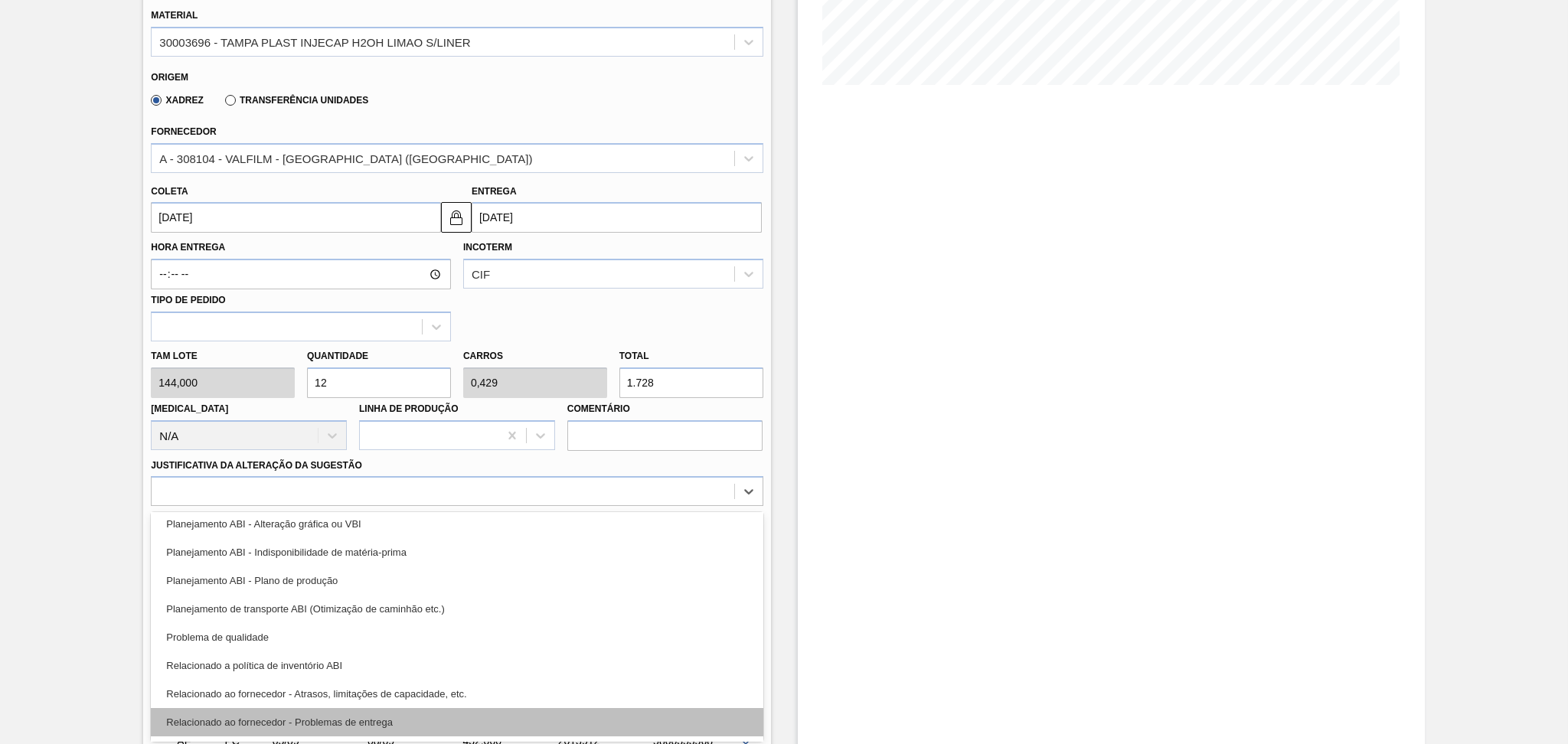
click at [365, 713] on div "Relacionado ao fornecedor - Problemas de entrega" at bounding box center [456, 722] width 612 height 29
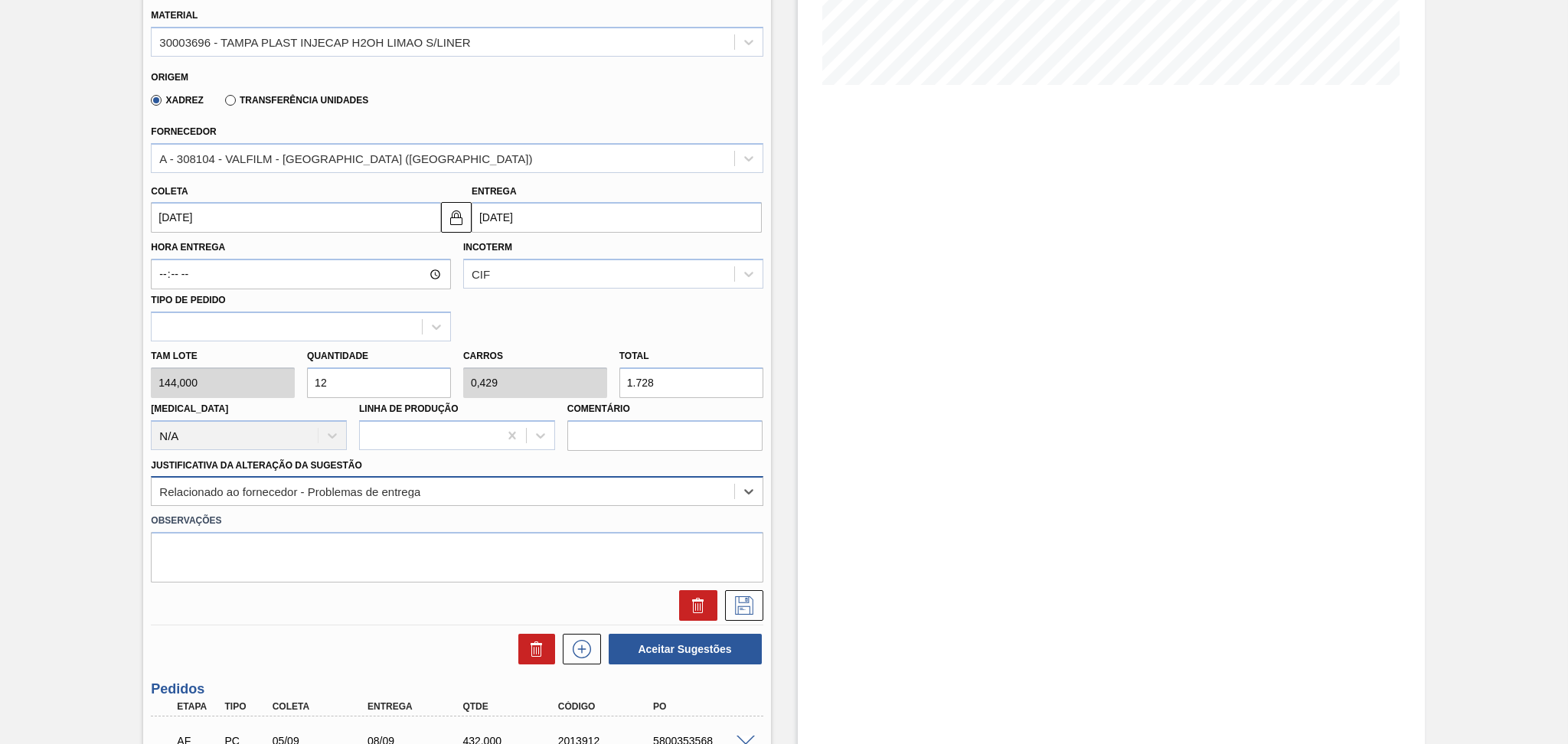
click at [395, 491] on div "Relacionado ao fornecedor - Problemas de entrega" at bounding box center [290, 491] width 261 height 13
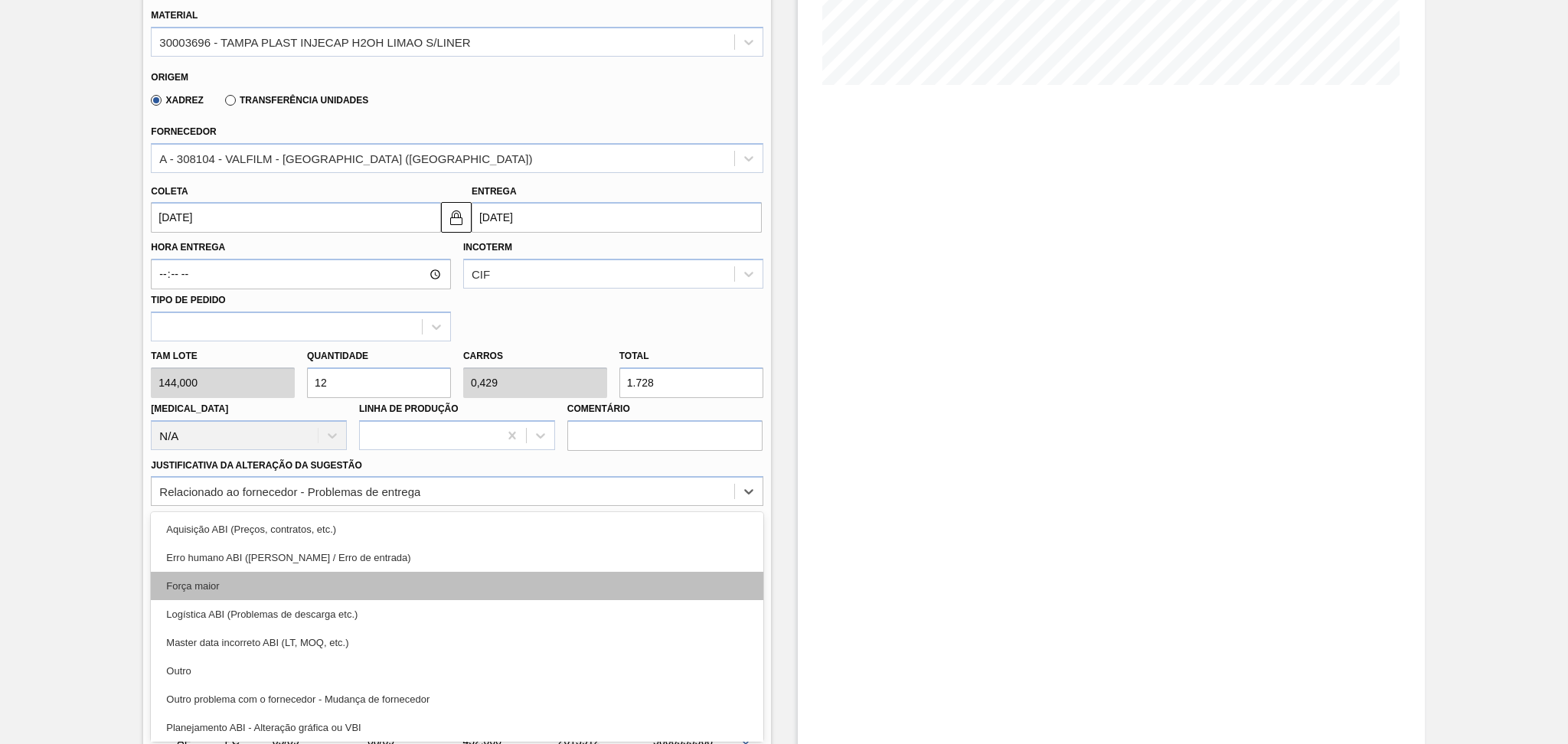
scroll to position [102, 0]
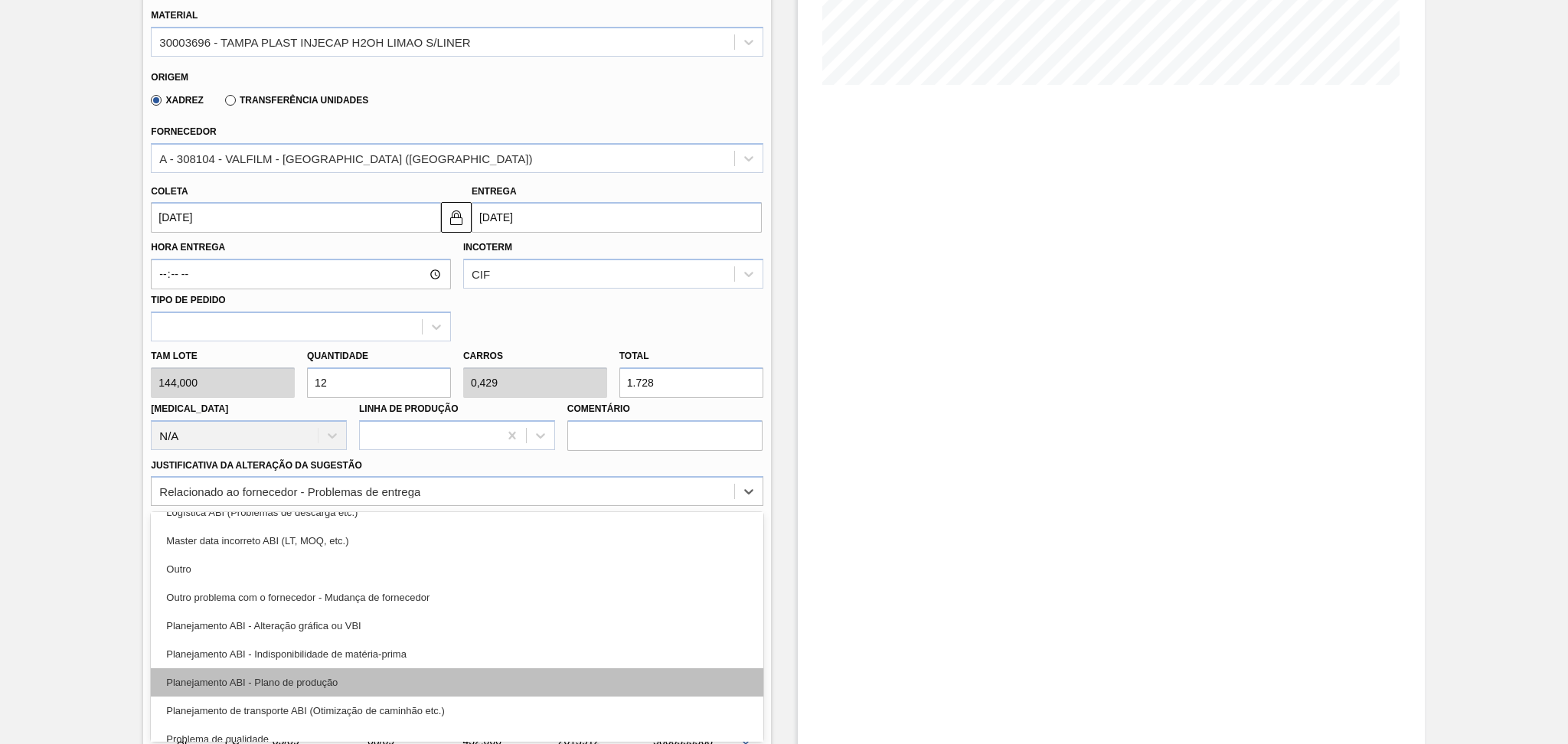
click at [324, 676] on div "Planejamento ABI - Plano de produção" at bounding box center [456, 683] width 612 height 29
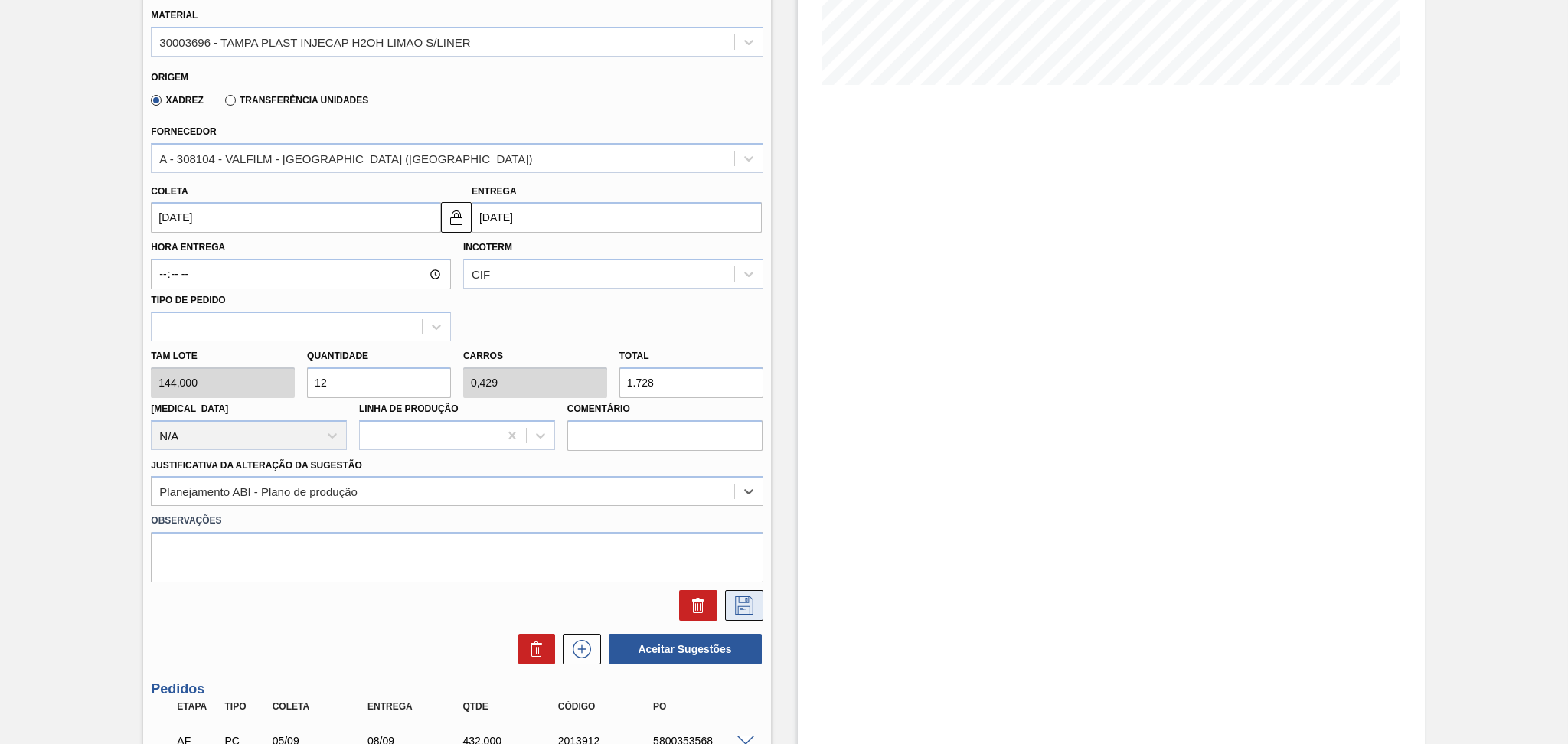
click at [729, 611] on button at bounding box center [744, 605] width 38 height 30
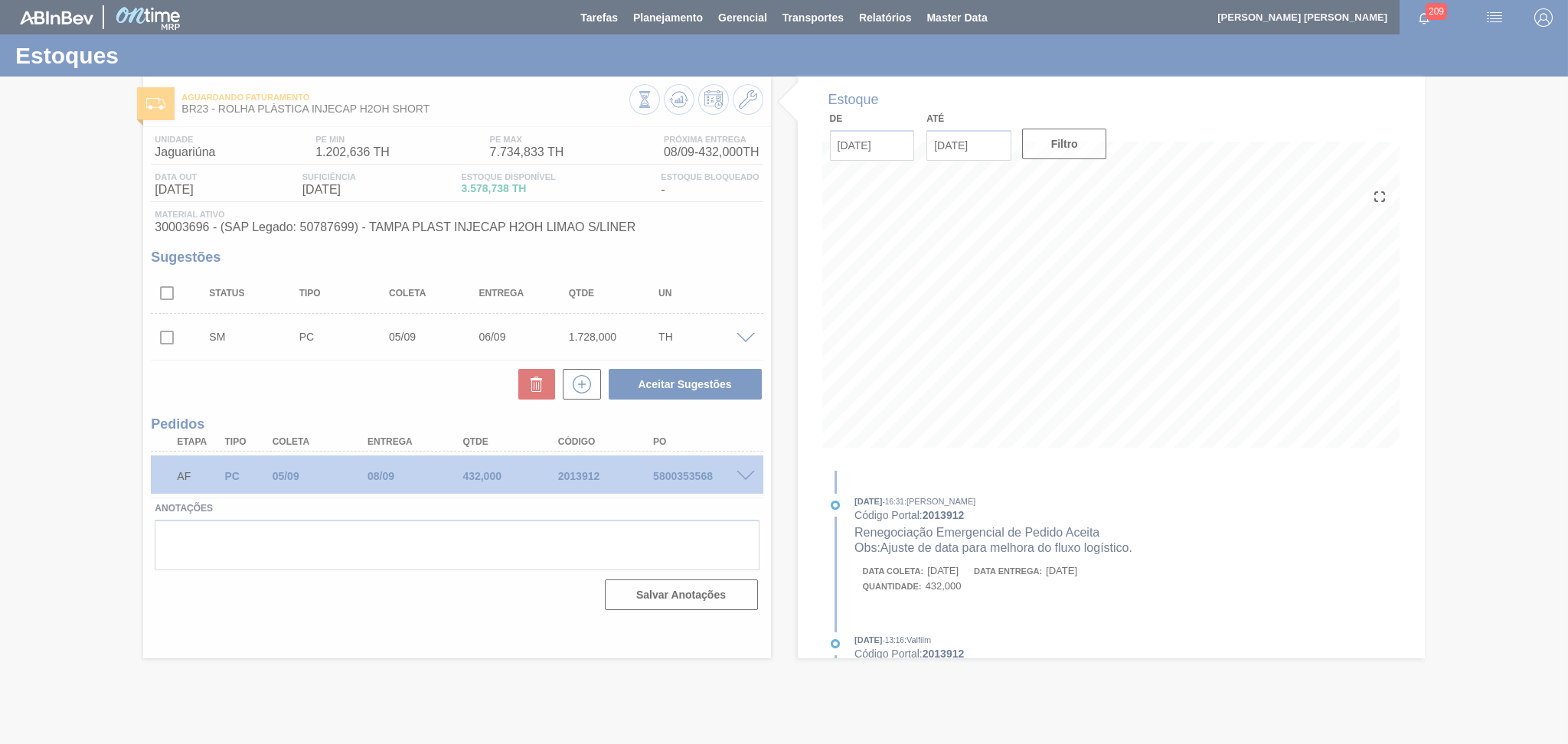
scroll to position [0, 0]
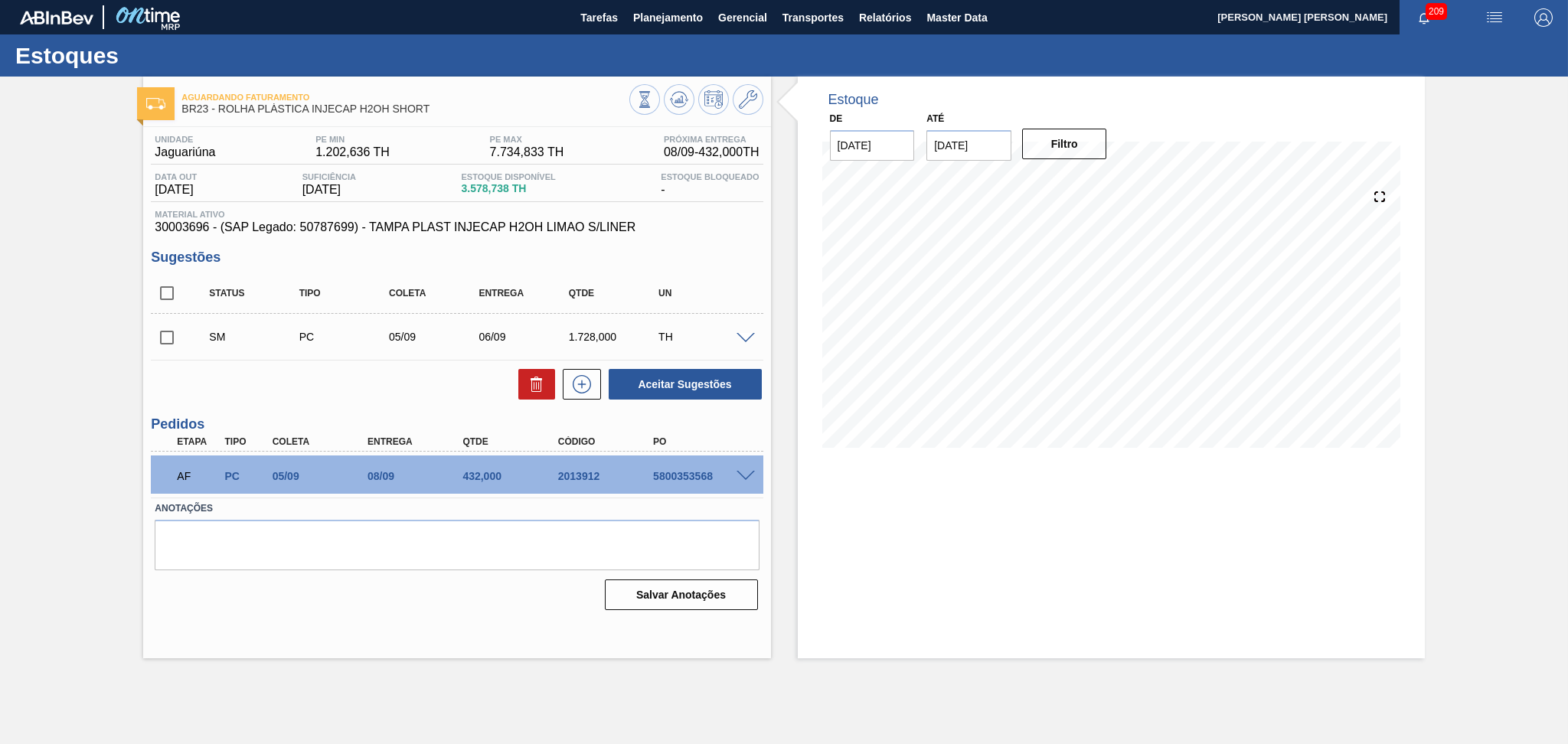
click at [764, 420] on div "Unidade Jaguariúna PE MIN 1.202,636 TH PE MAX 7.734,833 TH Próxima Entrega 08/0…" at bounding box center [456, 371] width 627 height 488
click at [153, 345] on input "checkbox" at bounding box center [166, 338] width 32 height 32
click at [686, 385] on button "Aceitar Sugestões" at bounding box center [685, 384] width 153 height 30
checkbox input "false"
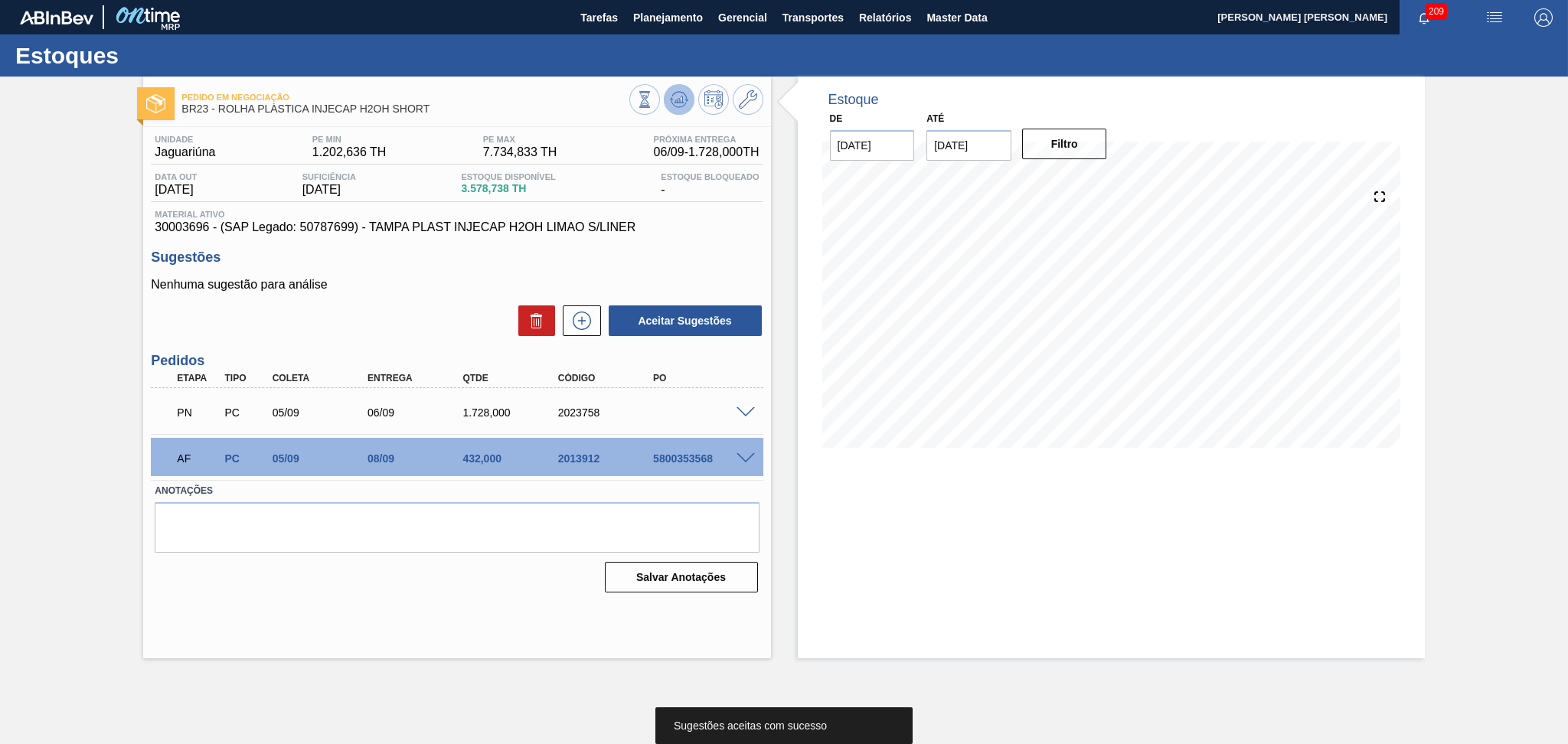
click at [675, 110] on button at bounding box center [678, 100] width 30 height 30
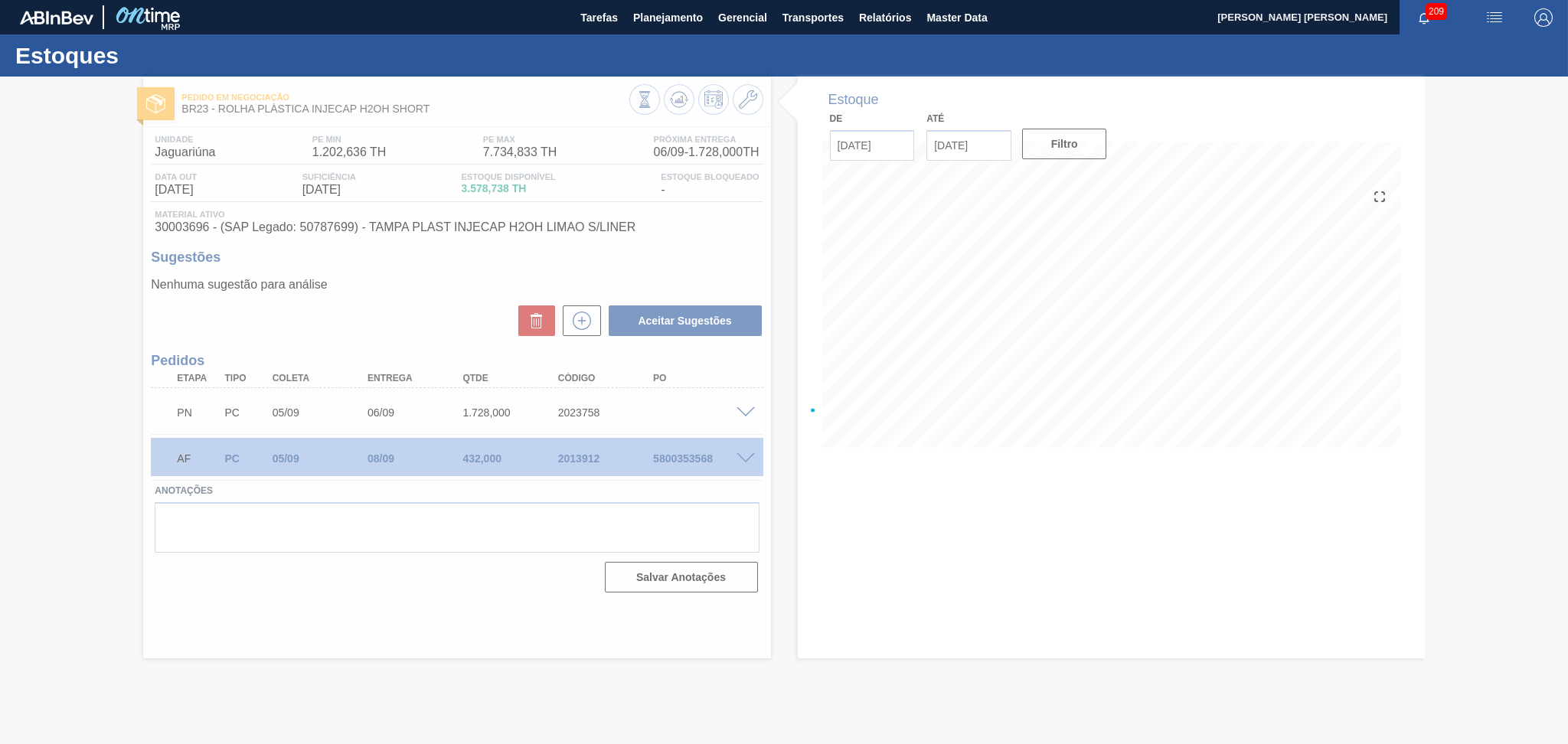
click at [792, 484] on div at bounding box center [784, 410] width 1568 height 668
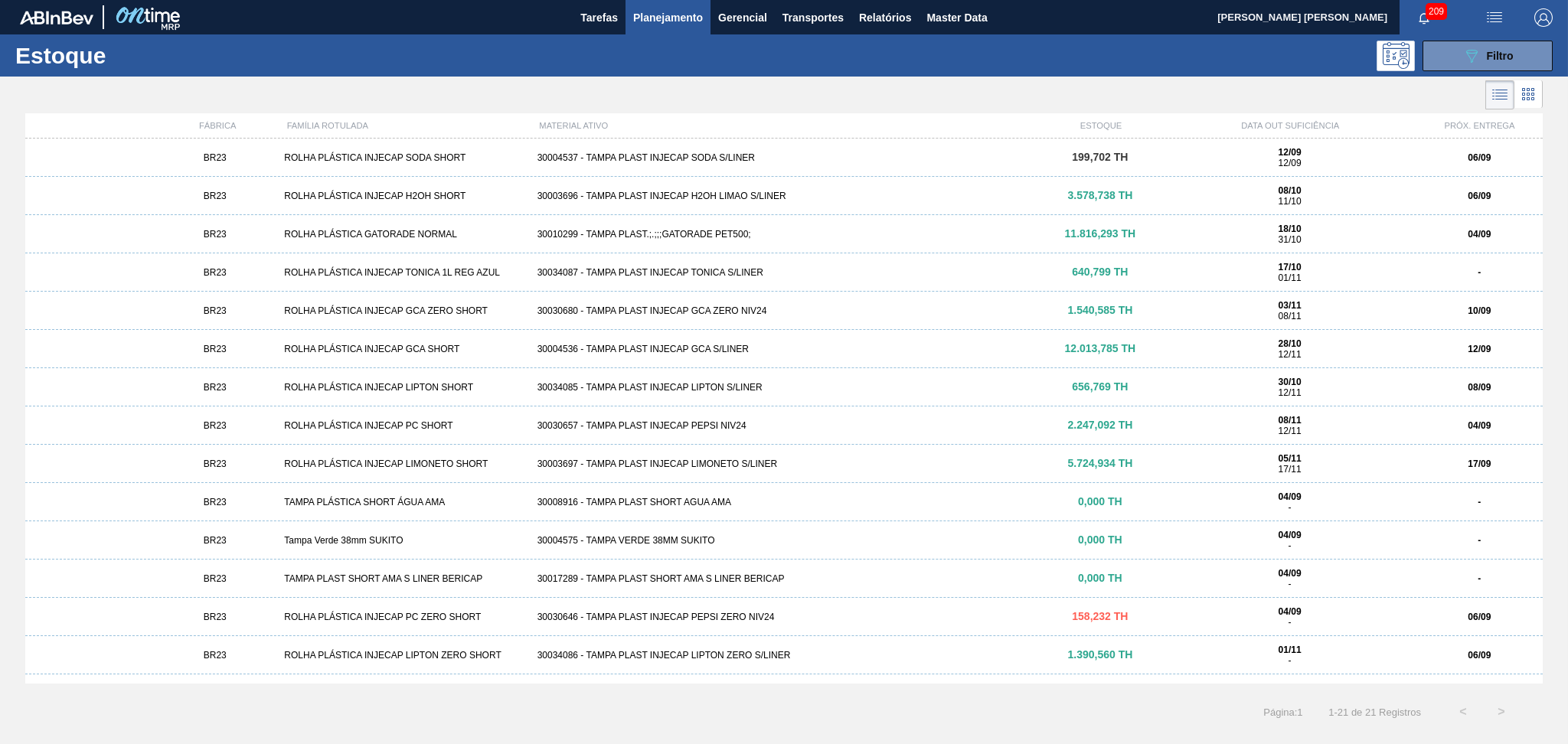
click at [733, 154] on div "30004537 - TAMPA PLAST INJECAP SODA S/LINER" at bounding box center [784, 157] width 506 height 10
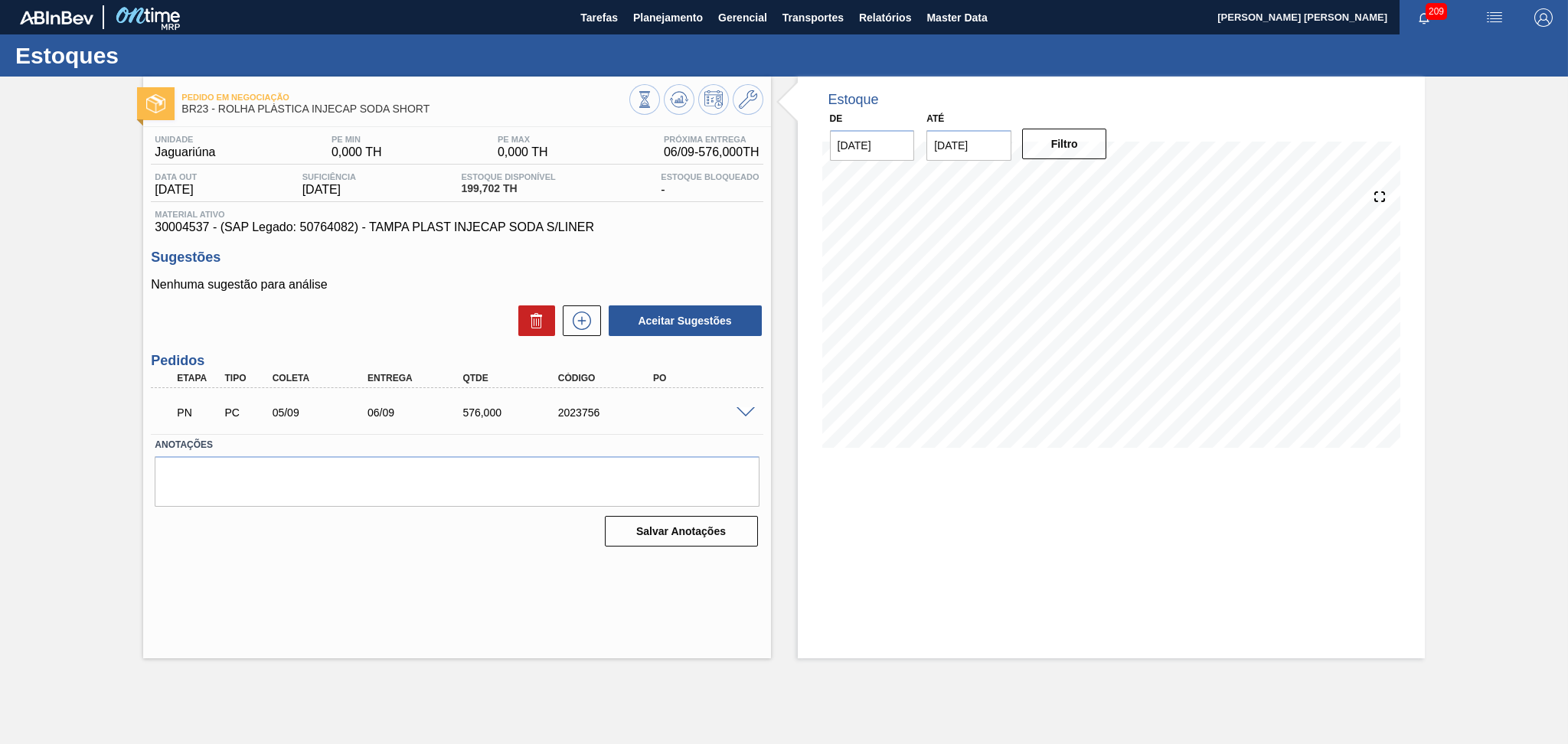
click at [921, 542] on div "Estoque De [DATE] Até [DATE] Filtro" at bounding box center [1111, 367] width 627 height 582
click at [672, 106] on icon at bounding box center [678, 99] width 18 height 18
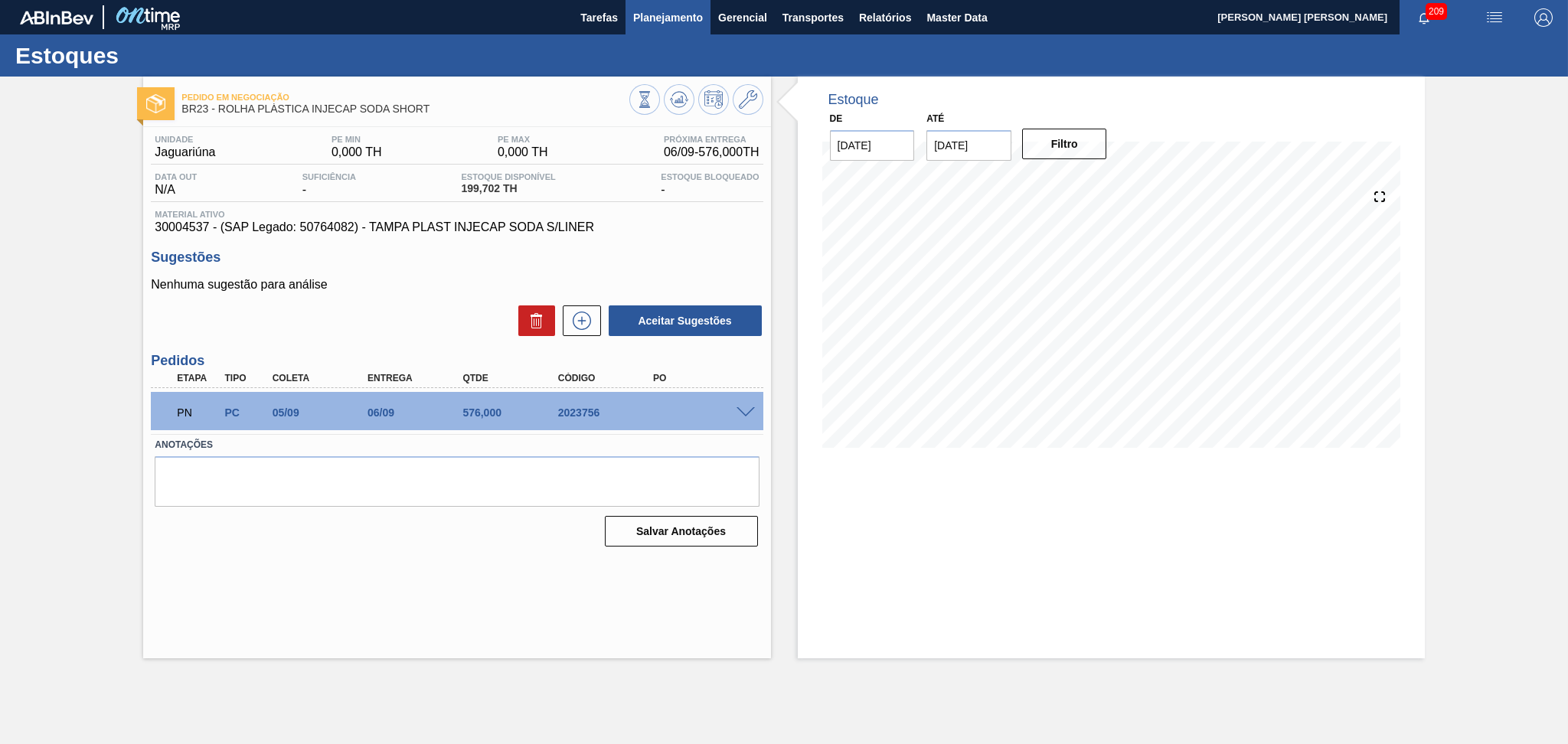
click at [639, 26] on span "Planejamento" at bounding box center [667, 18] width 69 height 18
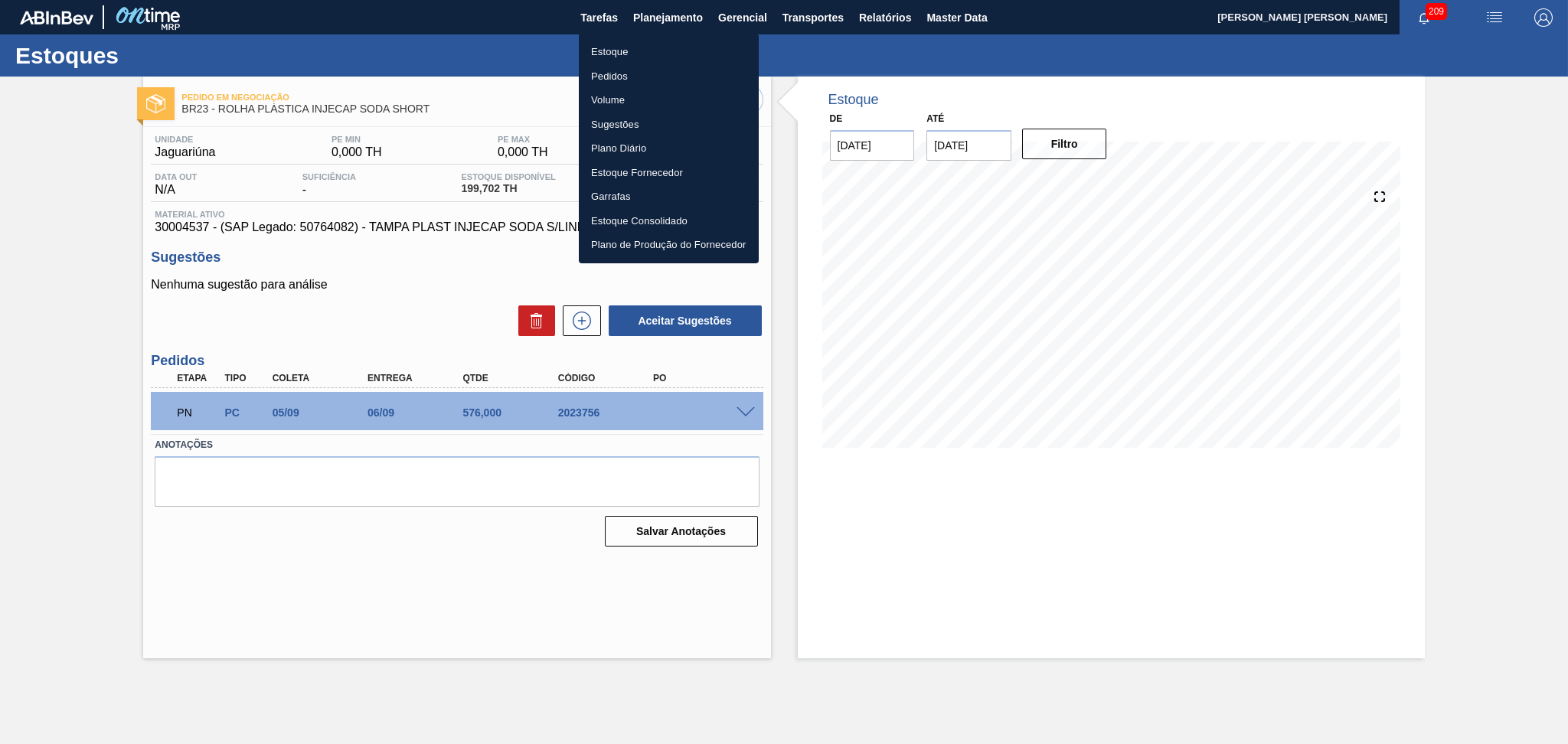
click at [631, 47] on li "Estoque" at bounding box center [669, 52] width 180 height 25
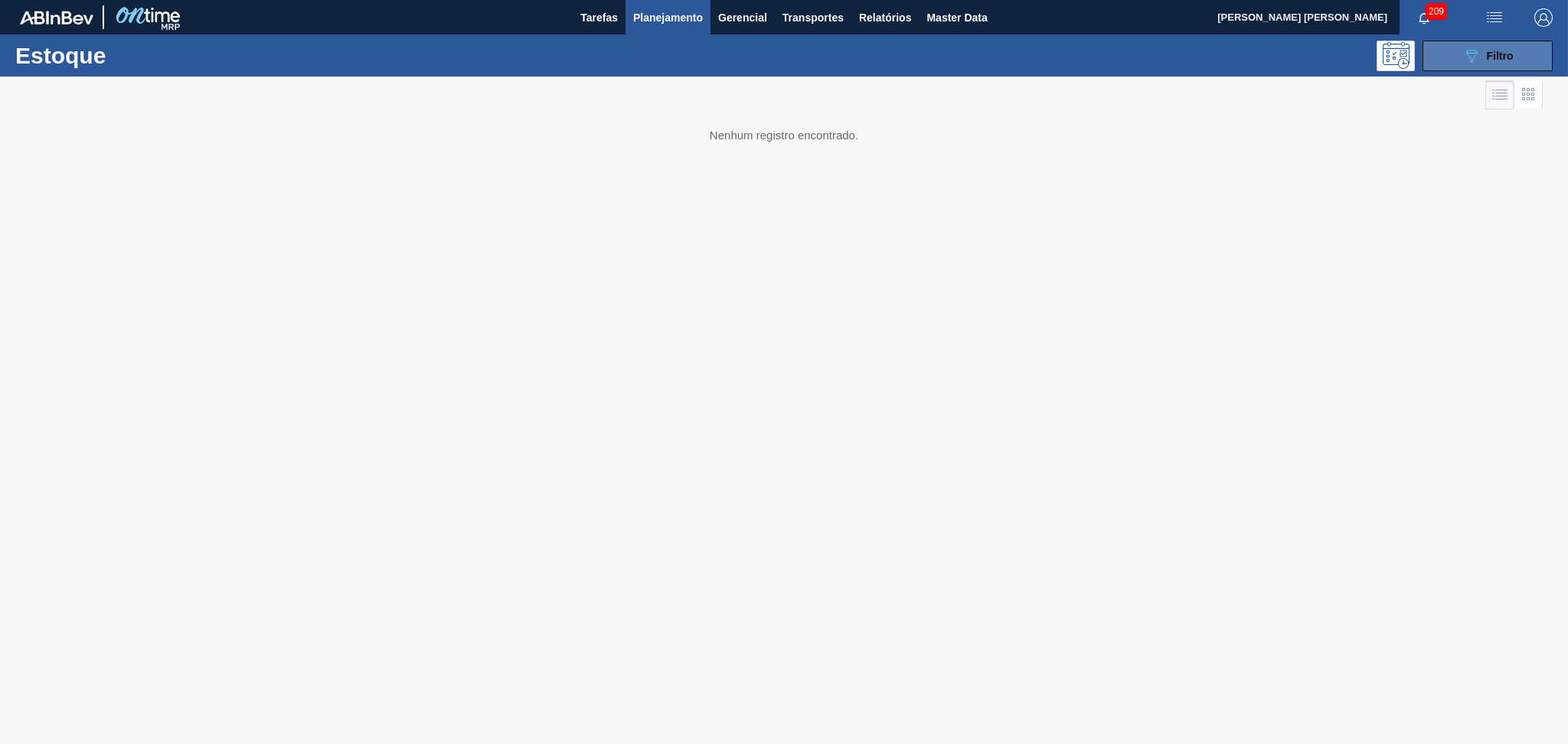
click at [1472, 50] on icon "089F7B8B-B2A5-4AFE-B5C0-19BA573D28AC" at bounding box center [1471, 56] width 18 height 18
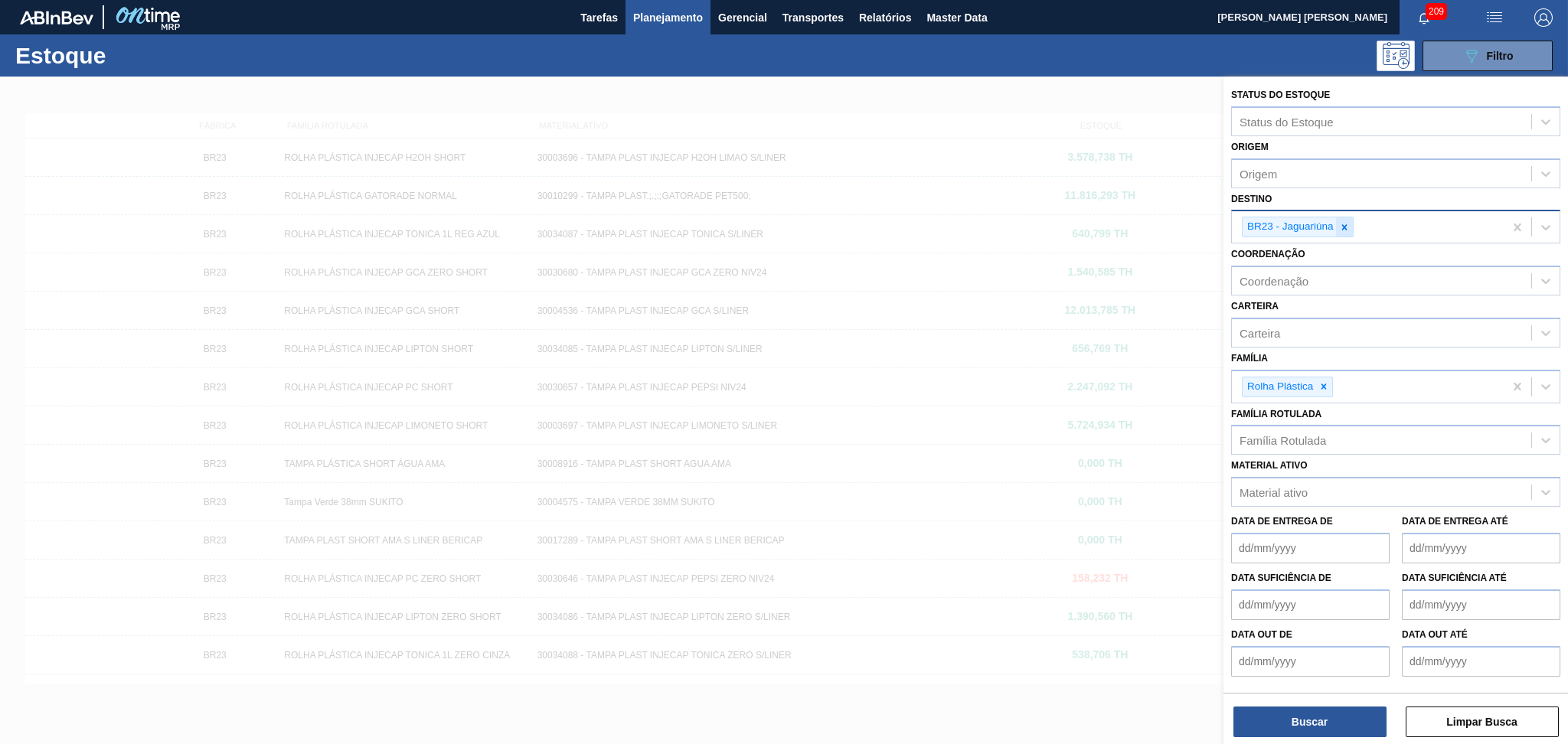
click at [1341, 222] on icon at bounding box center [1343, 227] width 10 height 10
click at [1247, 228] on div "Destino" at bounding box center [1258, 225] width 39 height 13
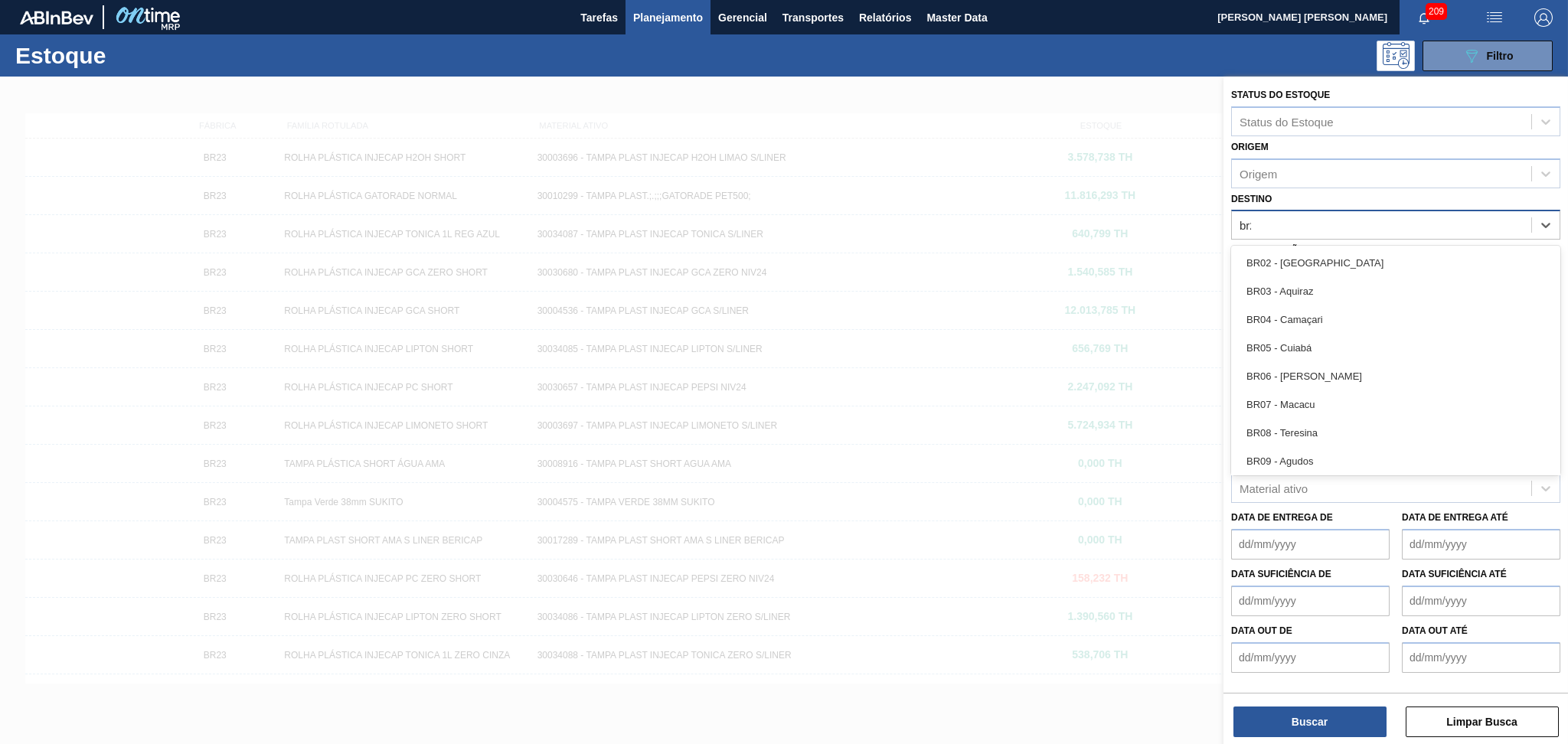
type input "br20"
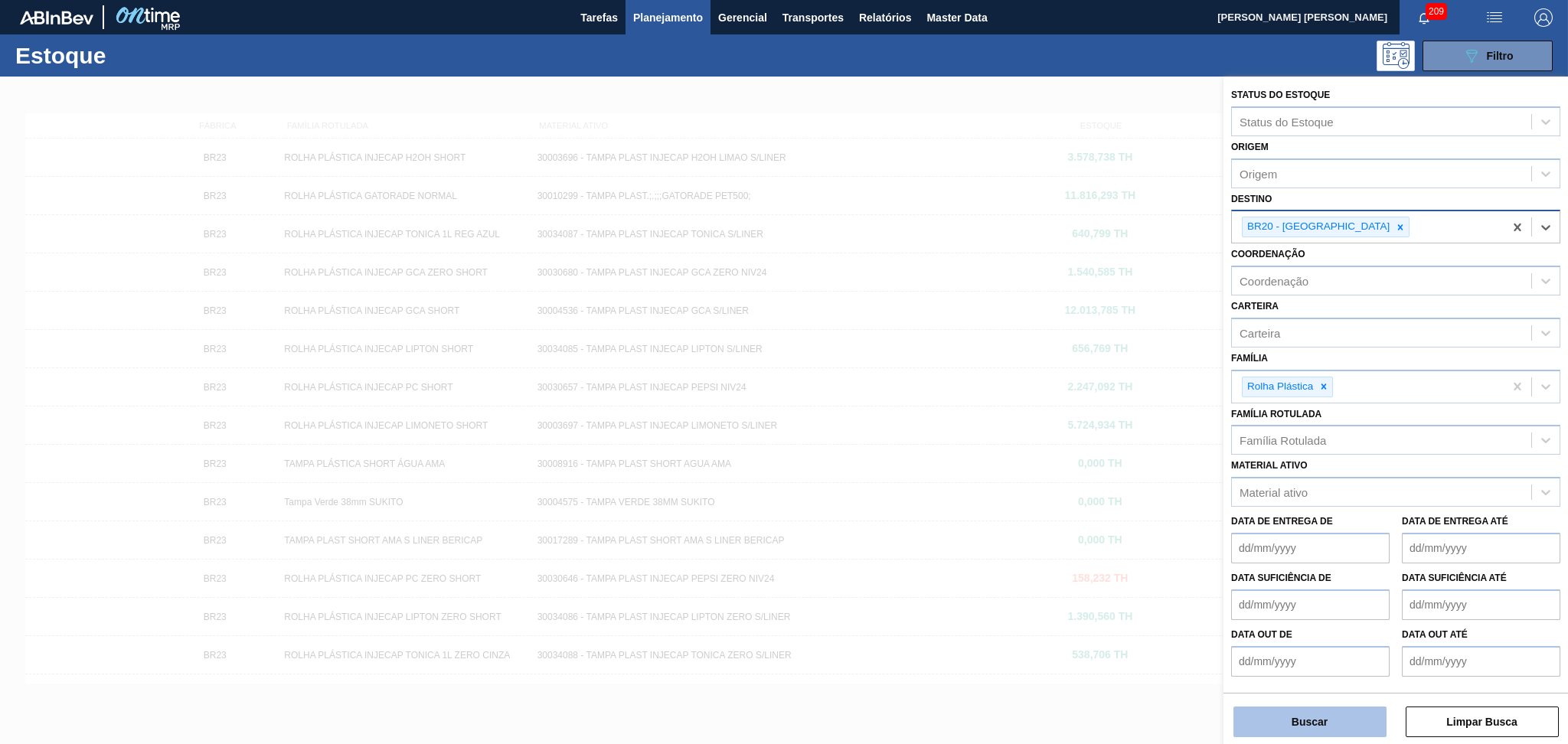
click at [1321, 728] on button "Buscar" at bounding box center [1309, 722] width 153 height 30
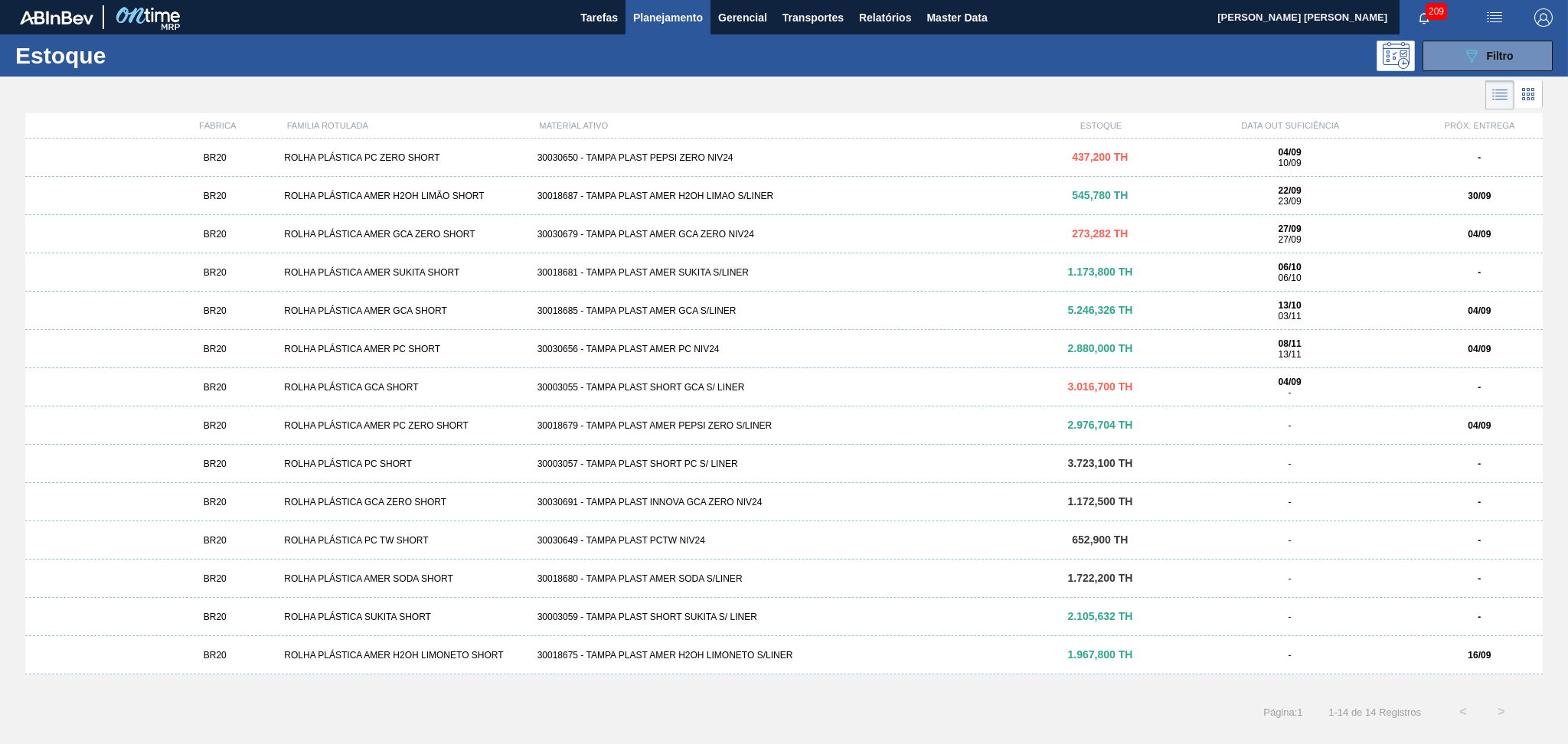
click at [754, 201] on div "30018687 - TAMPA PLAST AMER H2OH LIMAO S/LINER" at bounding box center [784, 195] width 506 height 10
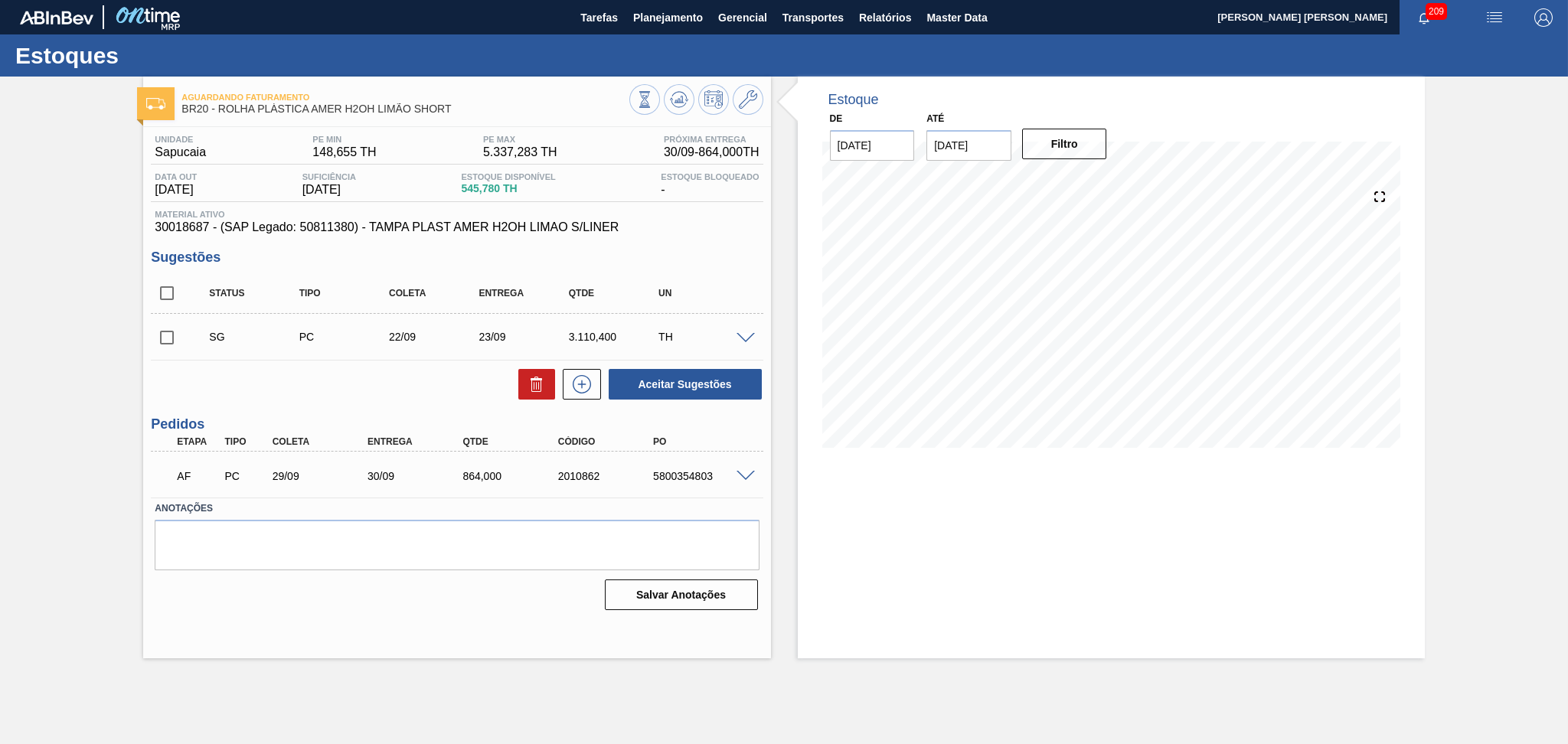
click at [694, 480] on div "5800354803" at bounding box center [702, 476] width 108 height 12
copy div "5800354803"
click at [736, 504] on label "Anotações" at bounding box center [456, 509] width 604 height 22
drag, startPoint x: 780, startPoint y: 249, endPoint x: 749, endPoint y: 227, distance: 38.0
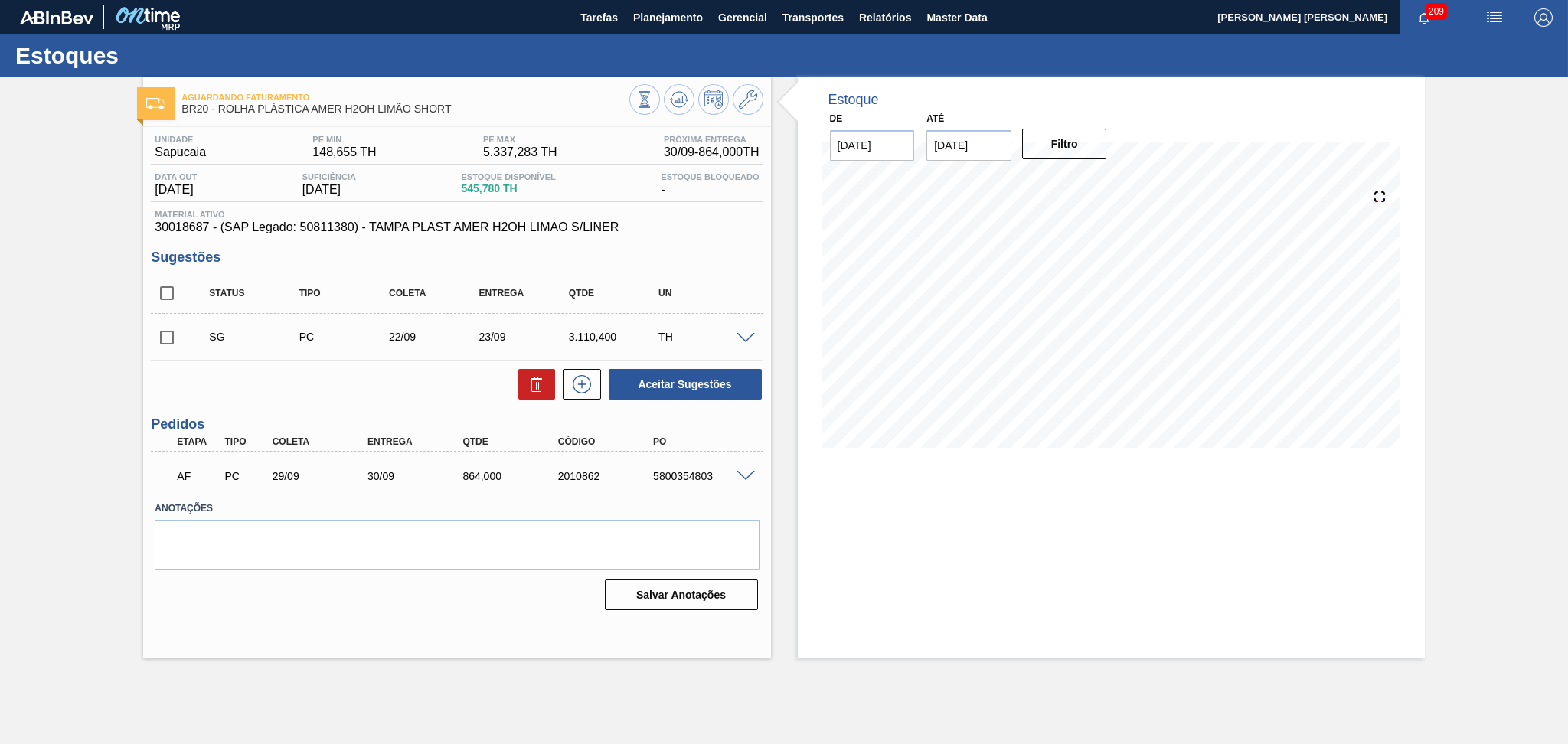
click at [780, 248] on div "Estoque De 04/09/2025 Até 10/10/2025 Filtro 13/09 Projeção de Estoque 199.028 N…" at bounding box center [1097, 367] width 654 height 582
click at [643, 23] on span "Planejamento" at bounding box center [667, 18] width 69 height 18
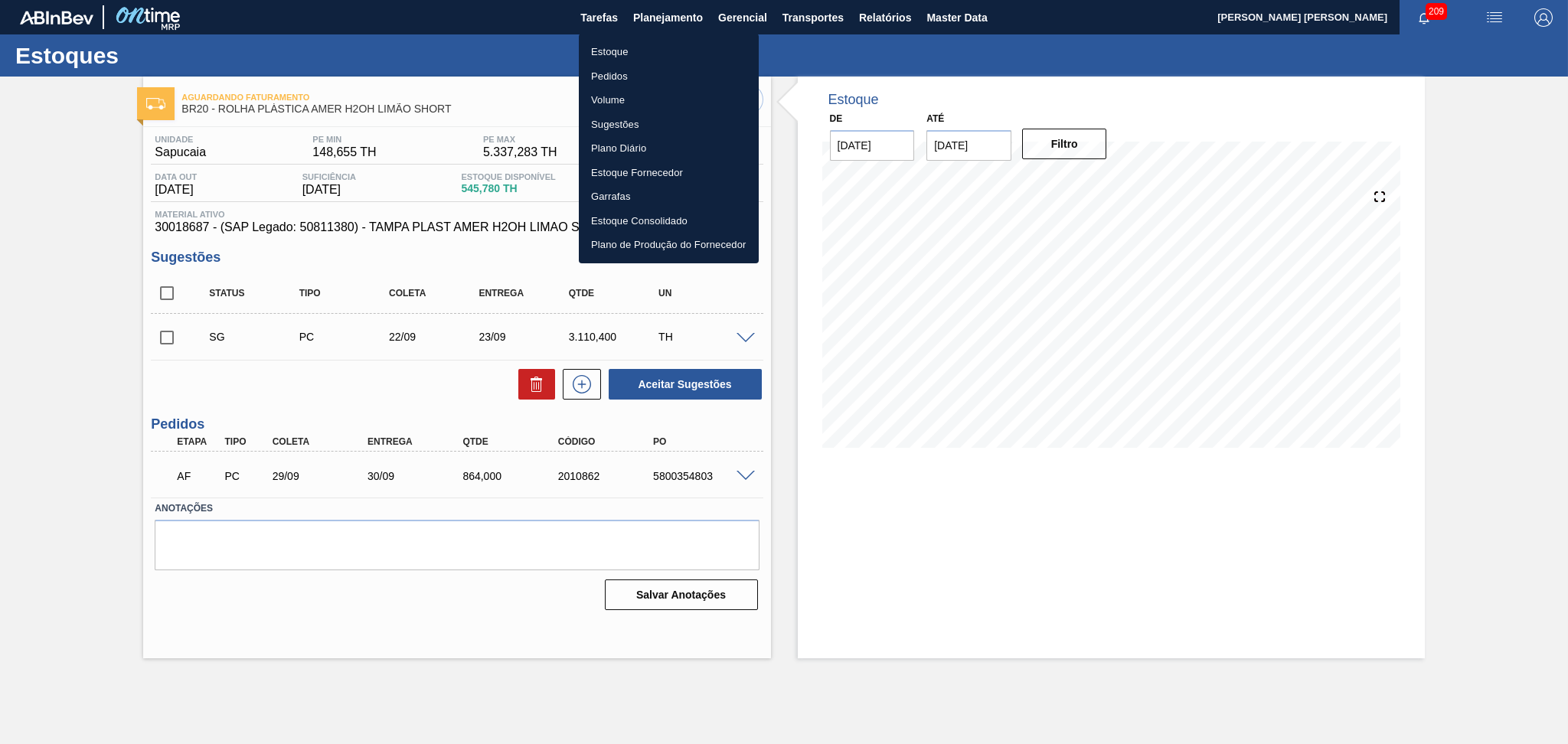
click at [618, 55] on li "Estoque" at bounding box center [669, 52] width 180 height 25
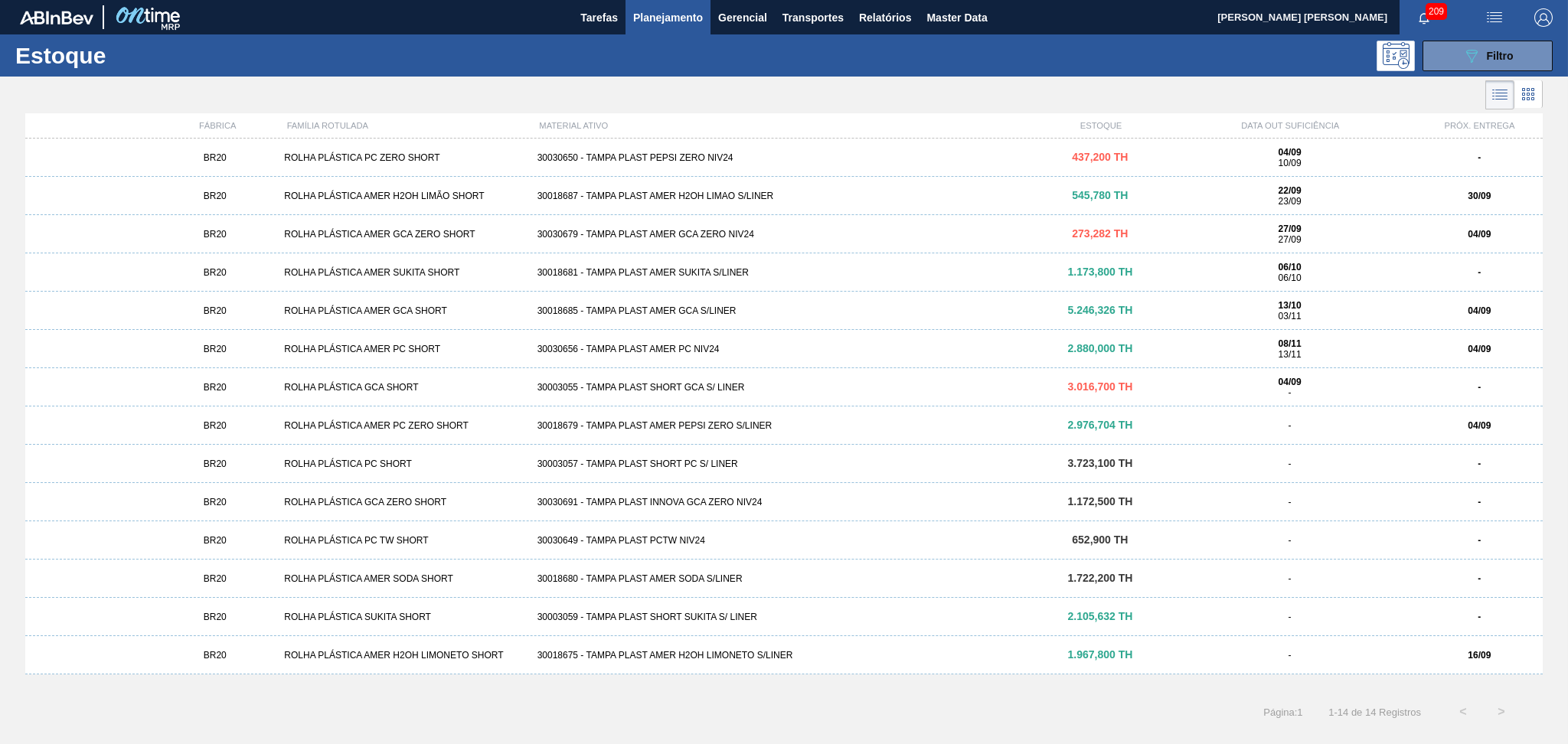
click at [745, 89] on div at bounding box center [771, 95] width 1543 height 37
click at [727, 79] on div at bounding box center [771, 95] width 1543 height 37
click at [722, 88] on div at bounding box center [771, 95] width 1543 height 37
click at [822, 93] on div at bounding box center [771, 95] width 1543 height 37
click at [743, 198] on div "30018687 - TAMPA PLAST AMER H2OH LIMAO S/LINER" at bounding box center [784, 195] width 506 height 10
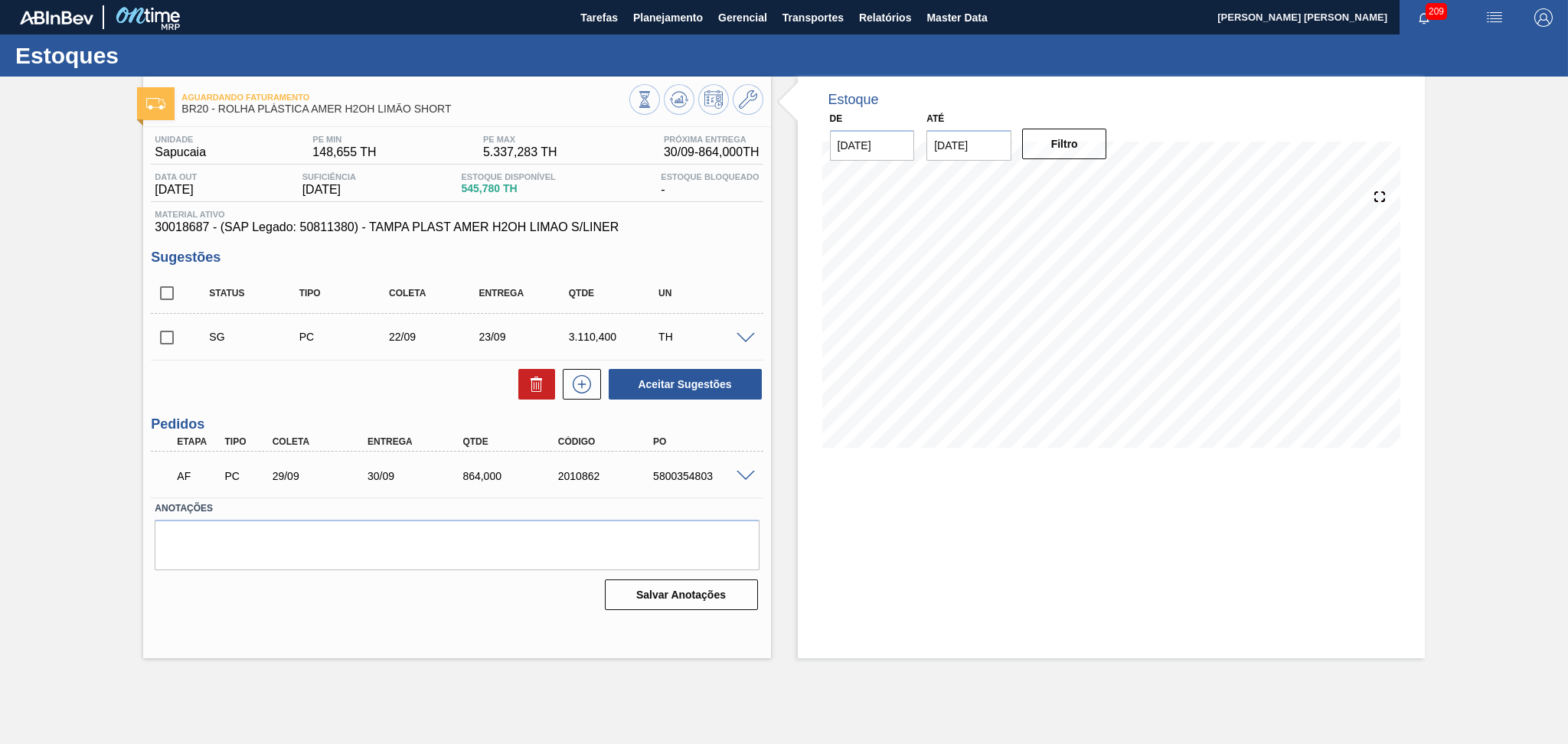
click at [663, 284] on div "Status Tipo Coleta Entrega Qtde UN" at bounding box center [468, 293] width 539 height 32
click at [713, 243] on div "Unidade Sapucaia PE MIN 148,655 TH PE MAX 5.337,283 TH Próxima Entrega 30/09 - …" at bounding box center [456, 371] width 627 height 488
click at [694, 471] on div "5800354803" at bounding box center [702, 476] width 108 height 12
copy div "5800354803"
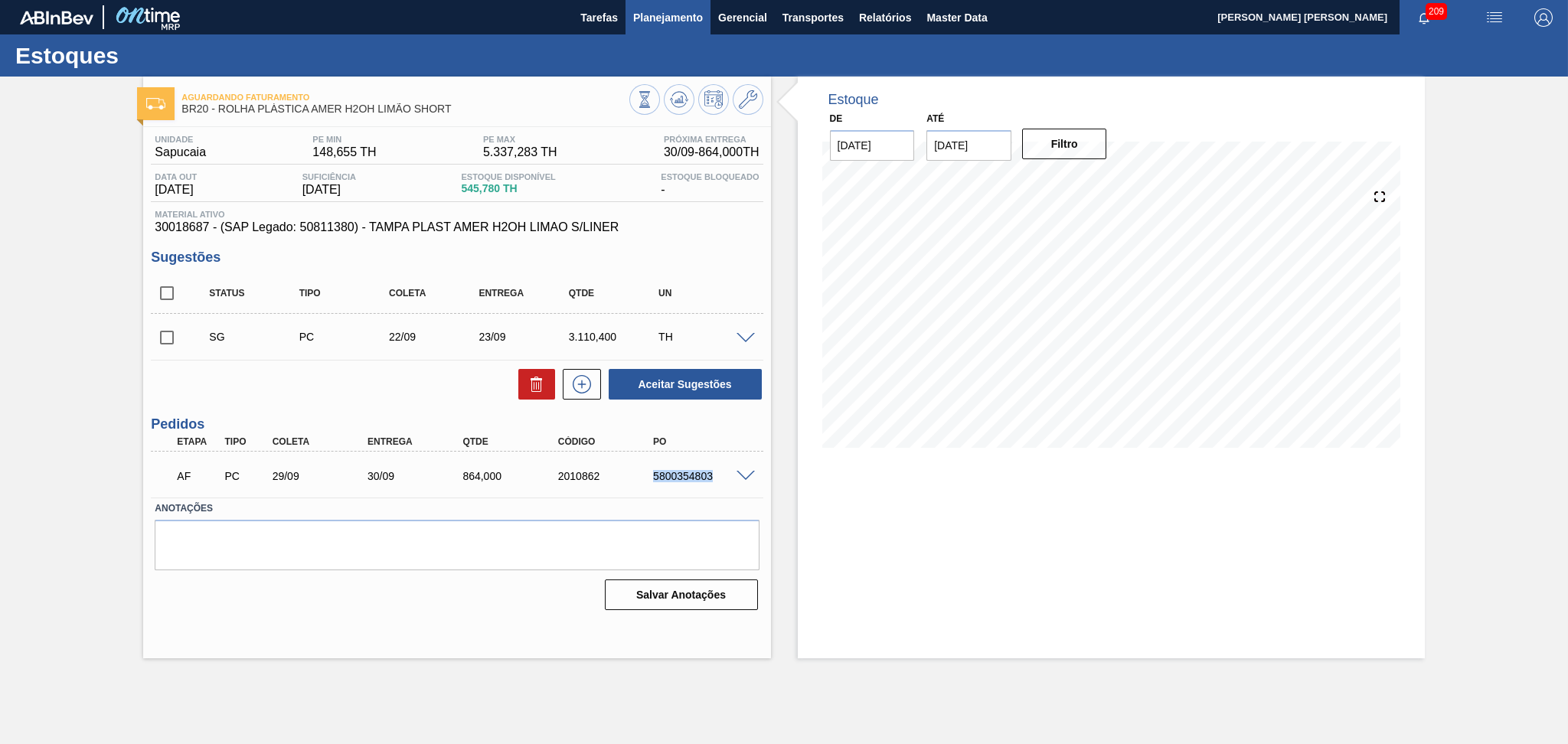
click at [674, 18] on span "Planejamento" at bounding box center [667, 18] width 69 height 18
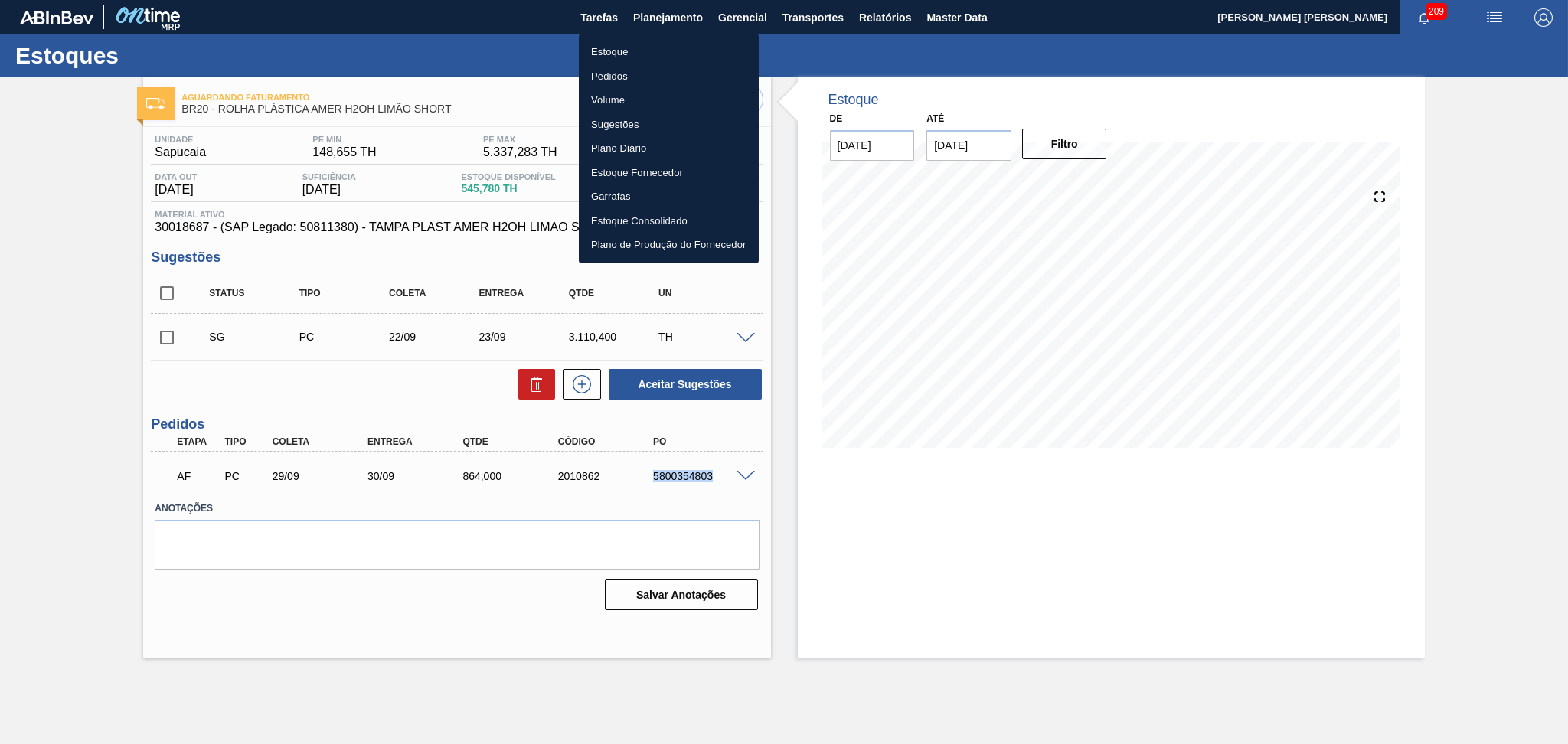
click at [614, 77] on li "Pedidos" at bounding box center [669, 76] width 180 height 25
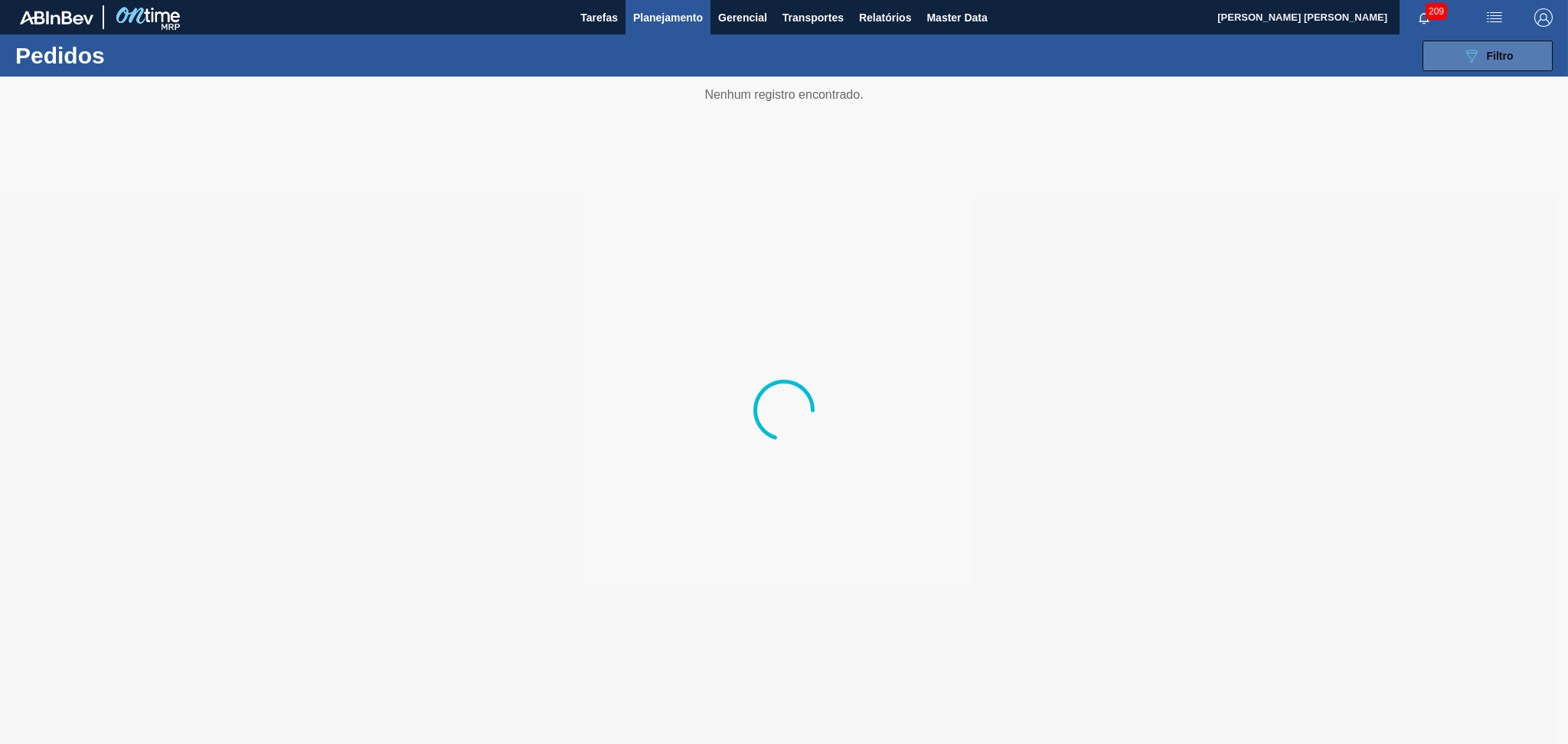
click at [1473, 55] on icon at bounding box center [1472, 56] width 11 height 13
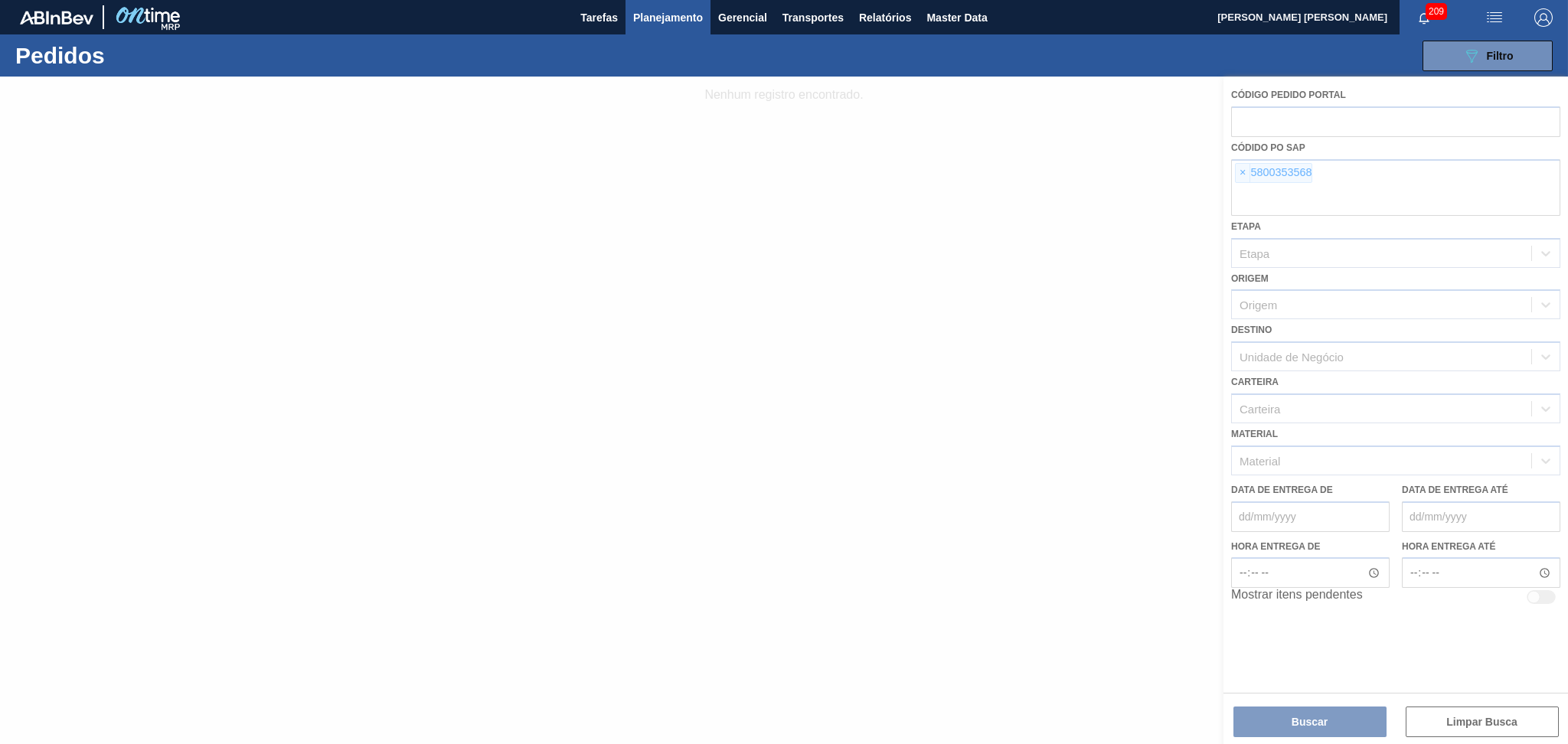
click at [1237, 175] on div at bounding box center [784, 410] width 1568 height 668
click at [1238, 170] on div at bounding box center [784, 410] width 1568 height 668
click at [1241, 173] on div at bounding box center [784, 410] width 1568 height 668
click at [1243, 174] on div at bounding box center [784, 410] width 1568 height 668
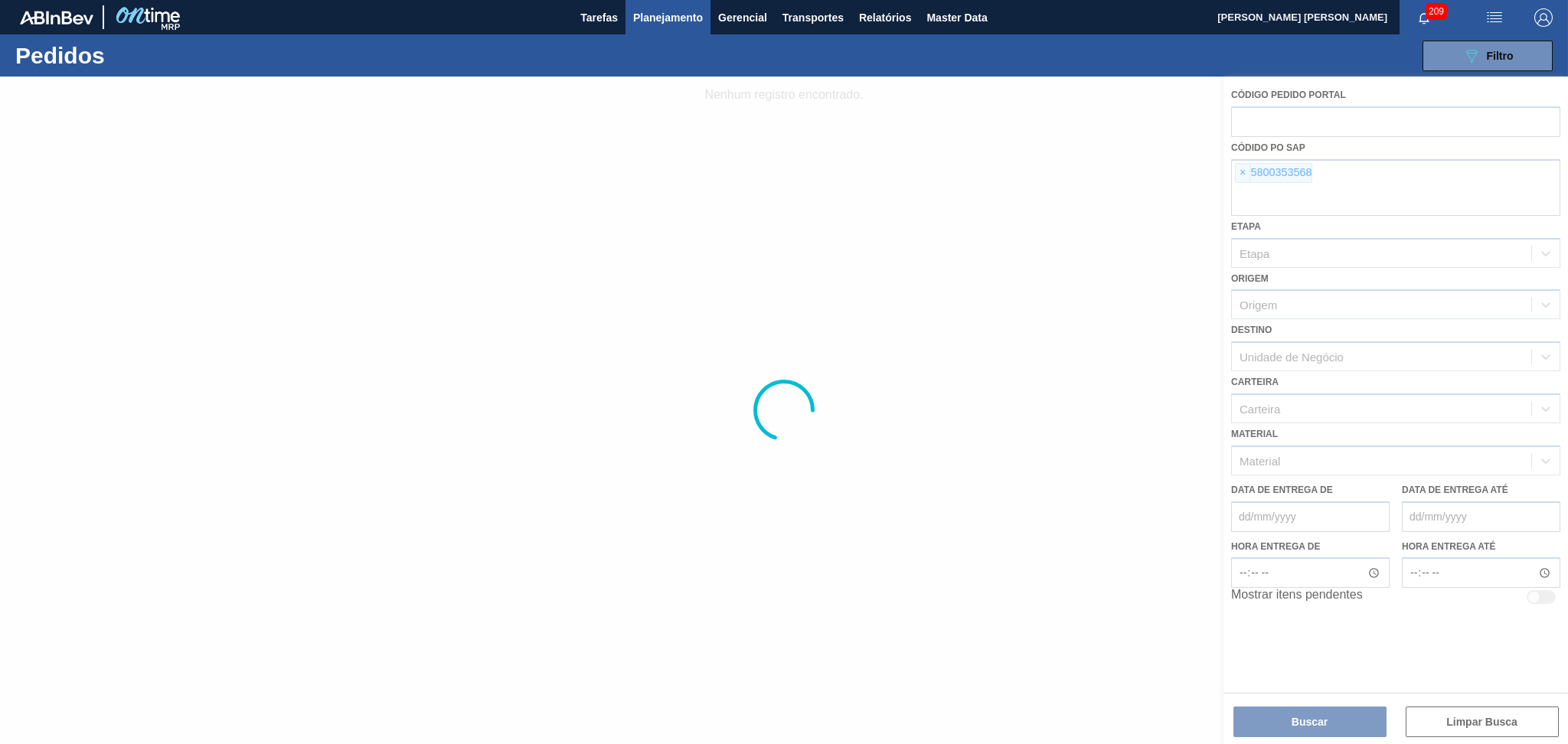
click at [1243, 174] on div at bounding box center [784, 410] width 1568 height 668
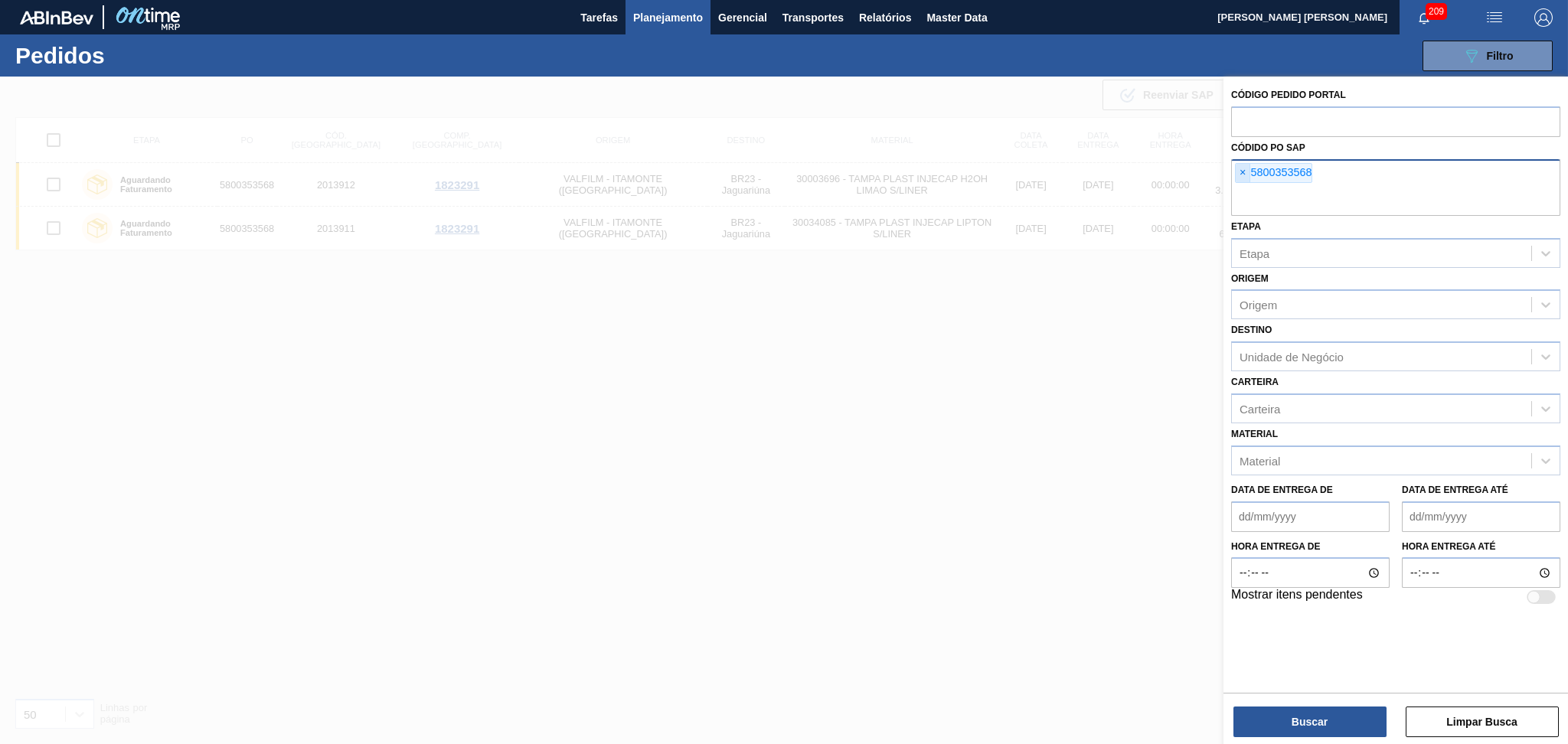
click at [1245, 174] on span "×" at bounding box center [1242, 173] width 14 height 18
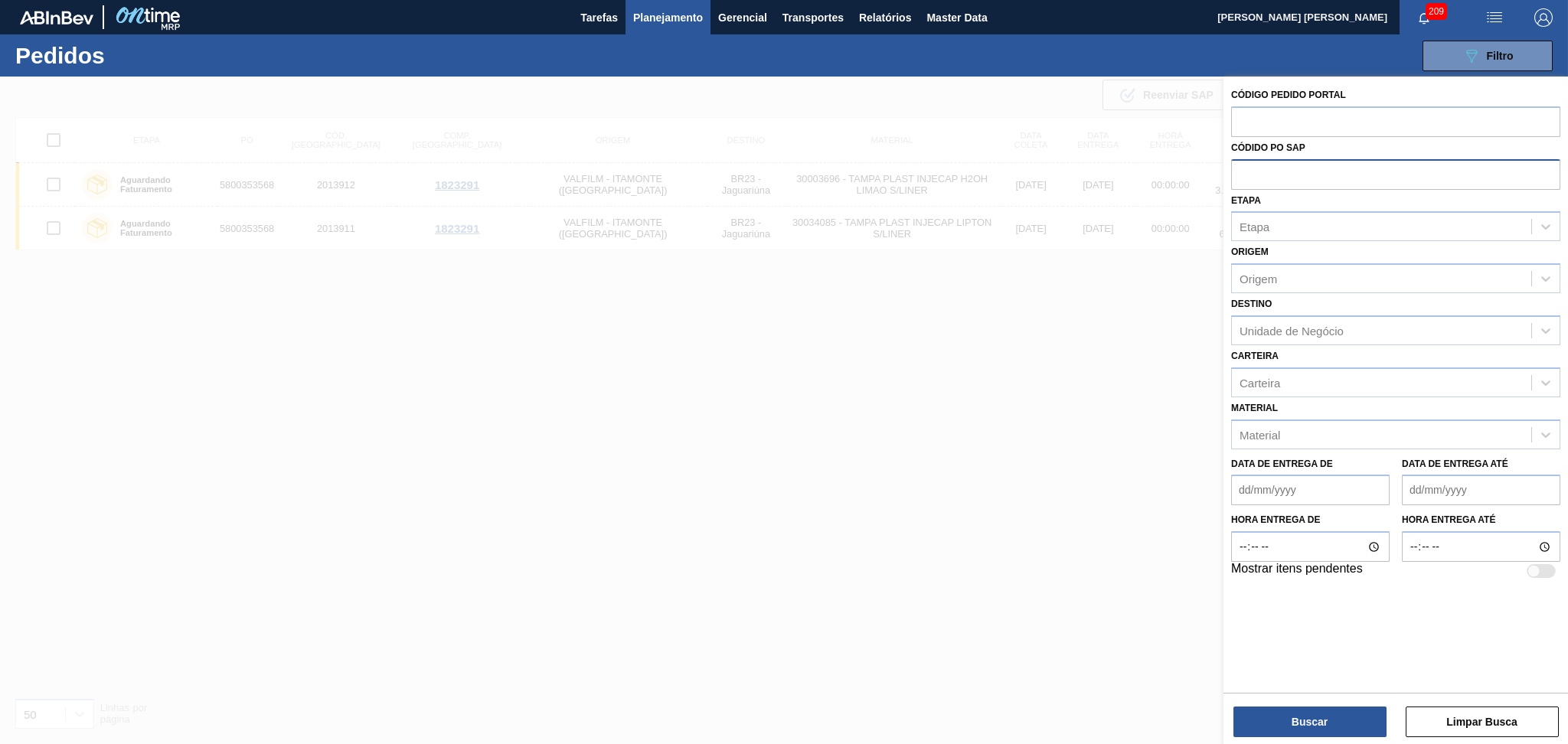
paste input "5800354803"
type input "5800354803"
click at [1288, 719] on button "Buscar" at bounding box center [1309, 722] width 153 height 30
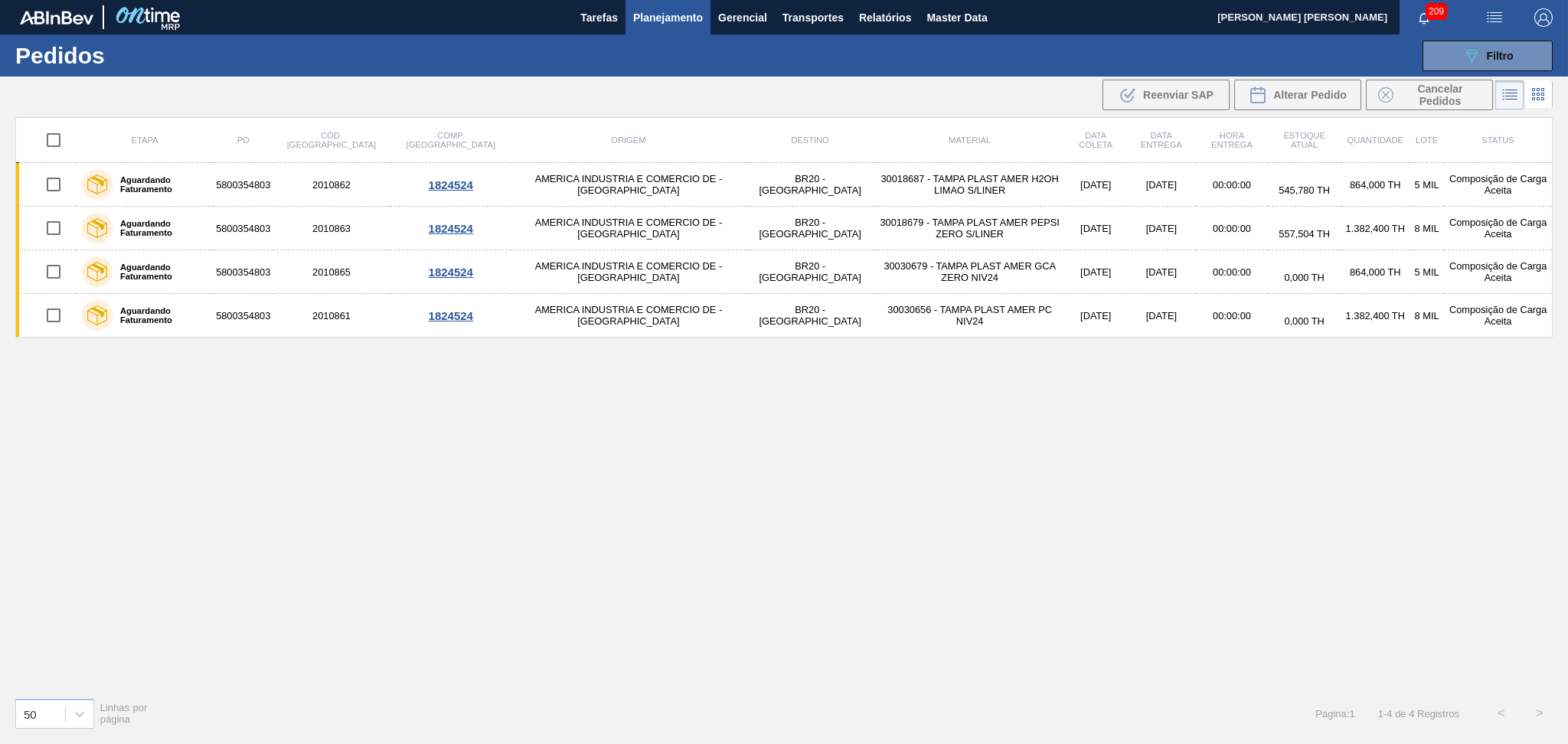
click at [953, 453] on div "Etapa PO Cód. Pedido Comp. Carga Origem Destino Material Data coleta Data entre…" at bounding box center [784, 401] width 1537 height 568
click at [897, 88] on div ".b{fill:var(--color-action-default)} Reenviar SAP Alterar Pedido Cancelar Pedid…" at bounding box center [784, 95] width 1568 height 37
click at [471, 372] on div "Etapa PO Cód. Pedido Comp. Carga Origem Destino Material Data coleta Data entre…" at bounding box center [784, 401] width 1537 height 568
click at [1125, 368] on div "Etapa PO Cód. Pedido Comp. Carga Origem Destino Material Data coleta Data entre…" at bounding box center [784, 401] width 1537 height 568
click at [399, 456] on div "Etapa PO Cód. Pedido Comp. Carga Origem Destino Material Data coleta Data entre…" at bounding box center [784, 401] width 1537 height 568
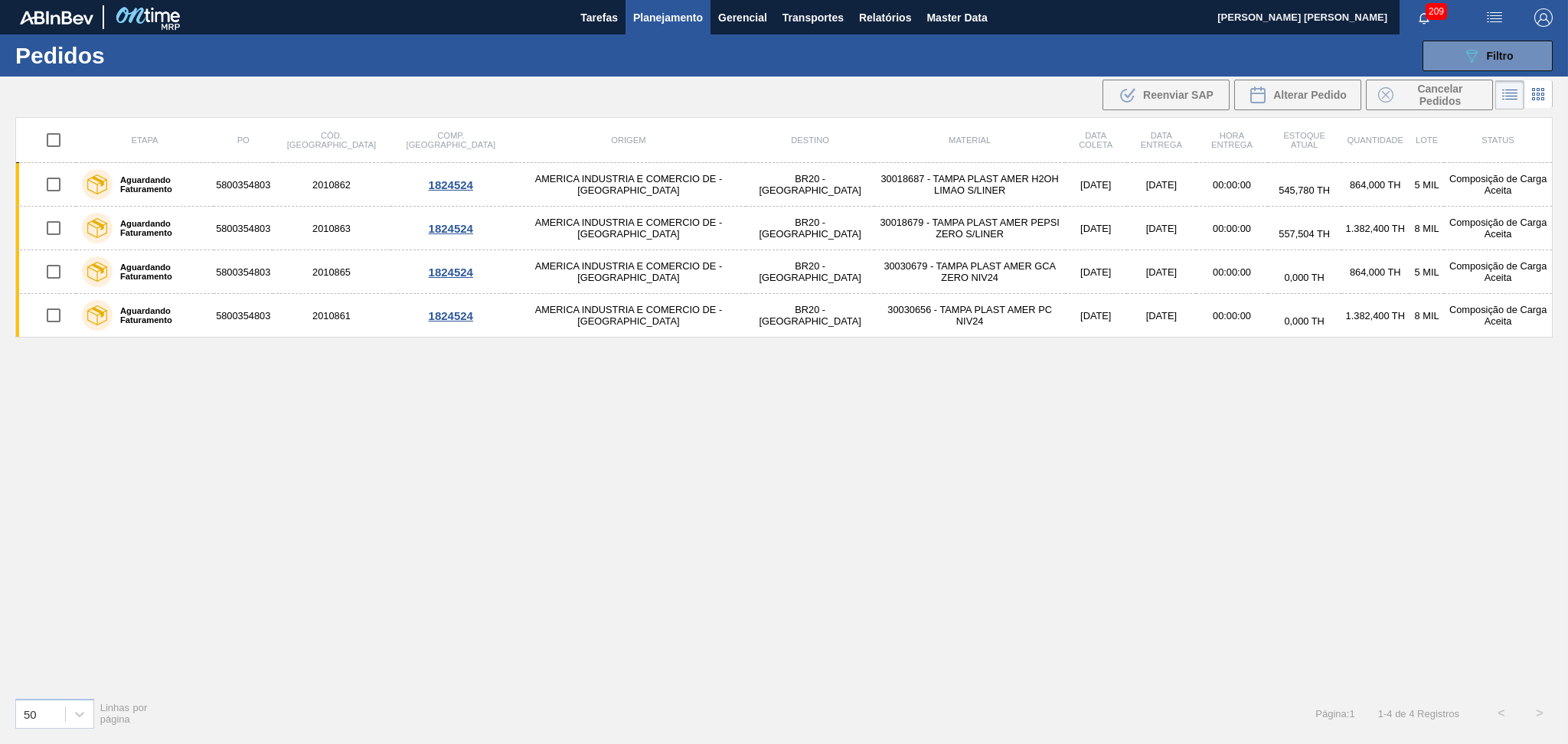
click at [830, 527] on div "Etapa PO Cód. Pedido Comp. Carga Origem Destino Material Data coleta Data entre…" at bounding box center [784, 401] width 1537 height 568
click at [918, 405] on div "Etapa PO Cód. Pedido Comp. Carga Origem Destino Material Data coleta Data entre…" at bounding box center [784, 401] width 1537 height 568
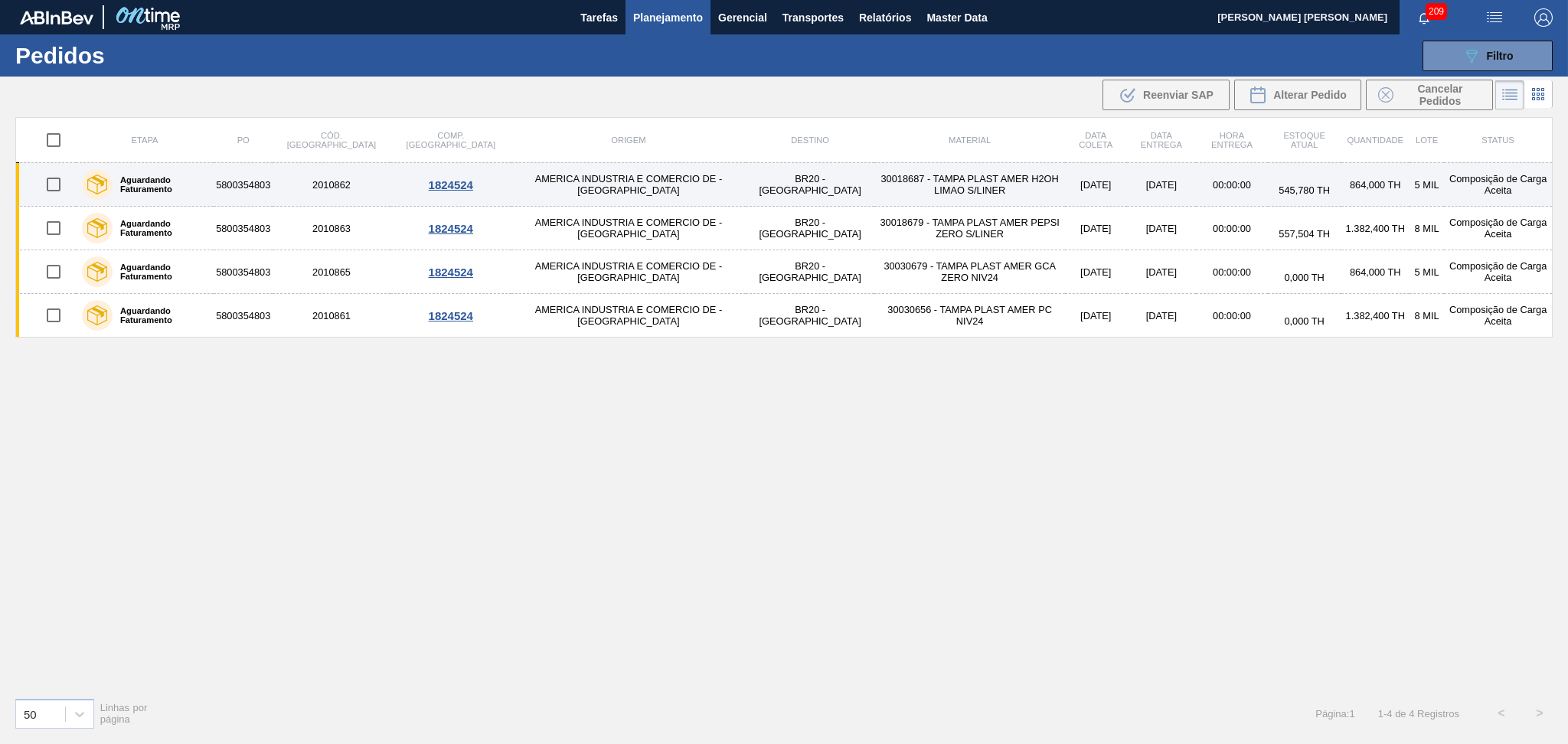
click at [897, 176] on td "30018687 - TAMPA PLAST AMER H2OH LIMAO S/LINER" at bounding box center [969, 185] width 190 height 44
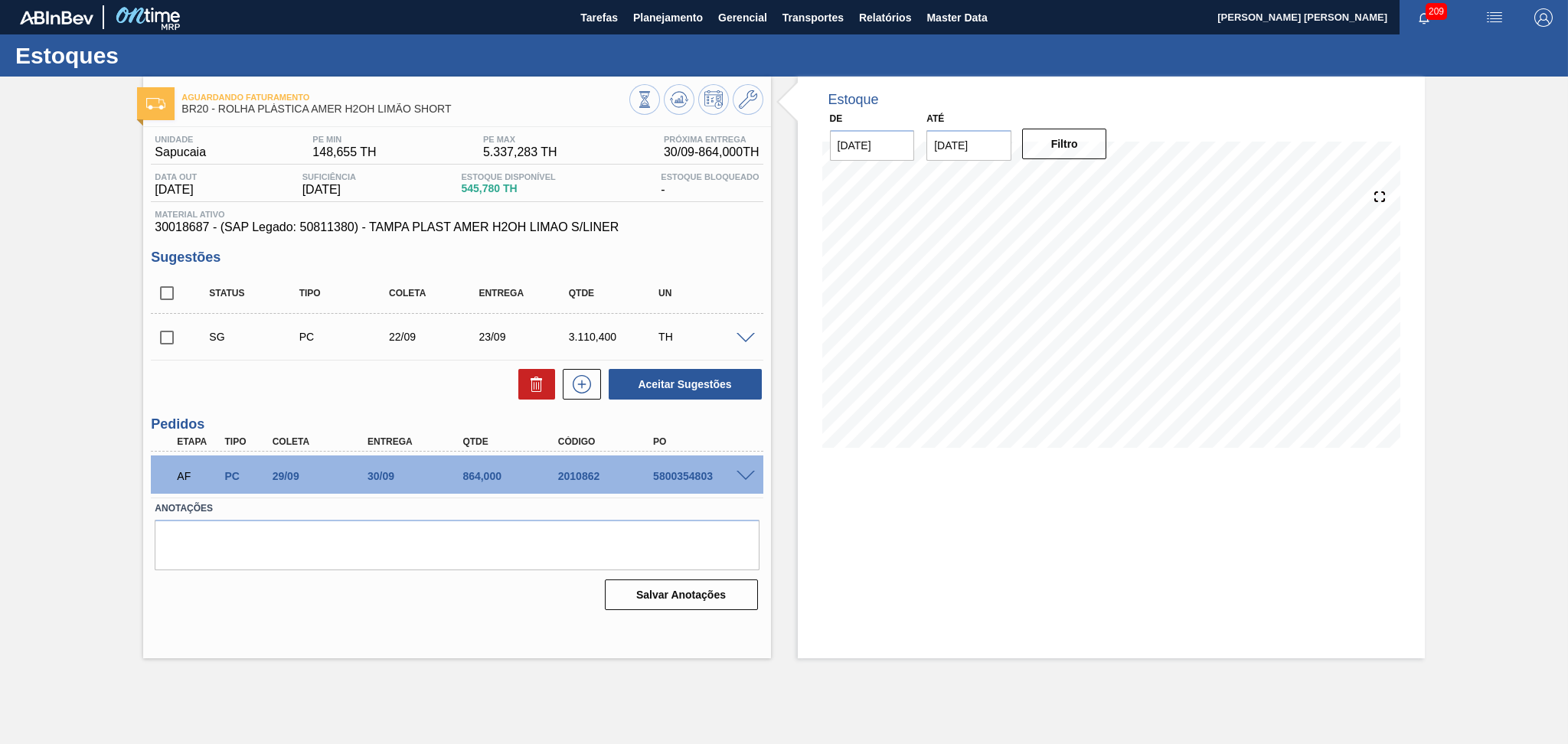
click at [470, 400] on div "Aceitar Sugestões" at bounding box center [456, 384] width 612 height 33
click at [740, 336] on span at bounding box center [745, 339] width 18 height 11
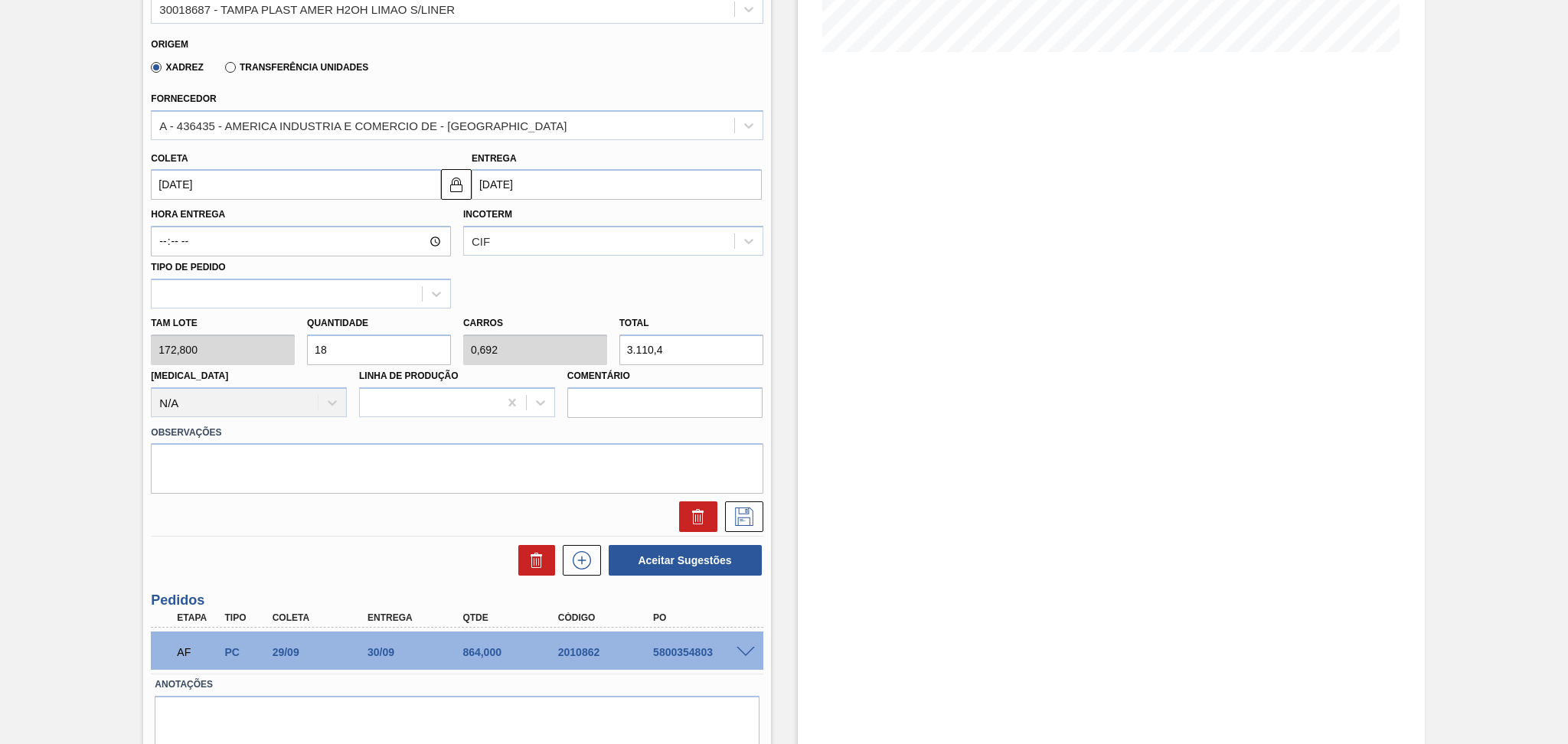
scroll to position [408, 0]
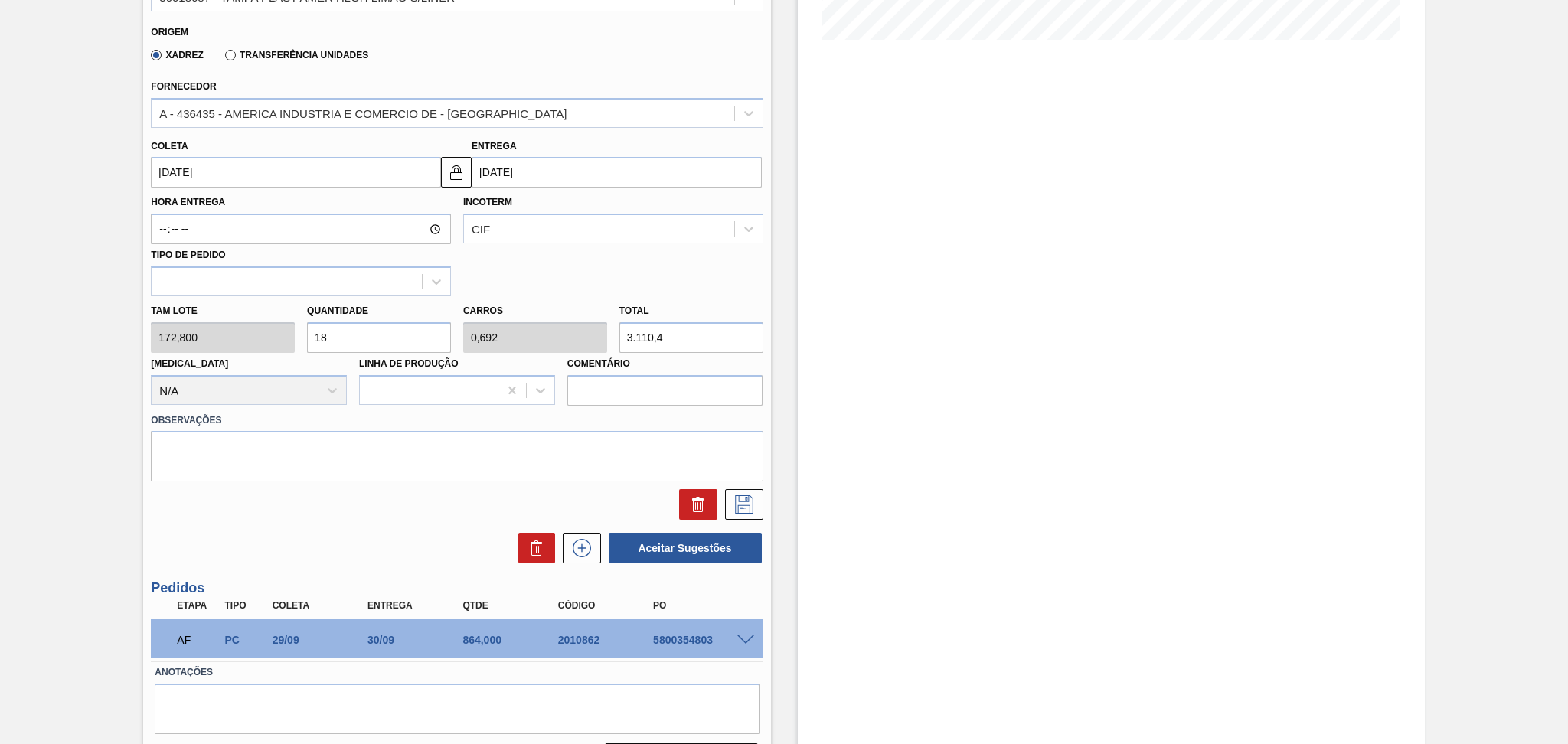
click at [100, 527] on div "Aguardando Faturamento BR20 - ROLHA PLÁSTICA AMER H2OH LIMÃO SHORT Unidade Sapu…" at bounding box center [784, 228] width 1568 height 1118
click at [799, 257] on div "Estoque De 04/09/2025 Até 10/10/2025 Filtro 07/10 Projeção de Estoque 3,953.432…" at bounding box center [1111, 228] width 627 height 1118
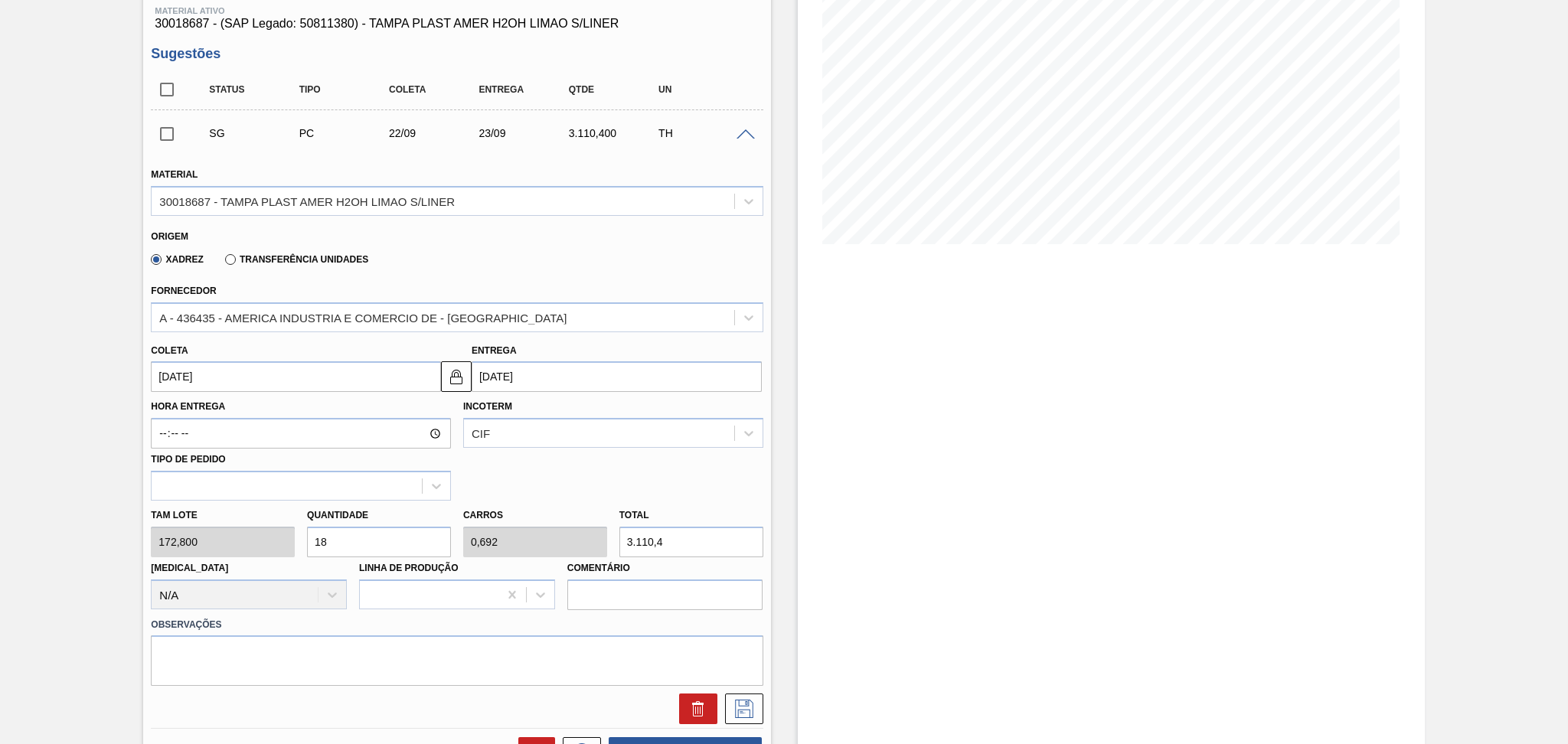
click at [741, 133] on span at bounding box center [745, 135] width 18 height 11
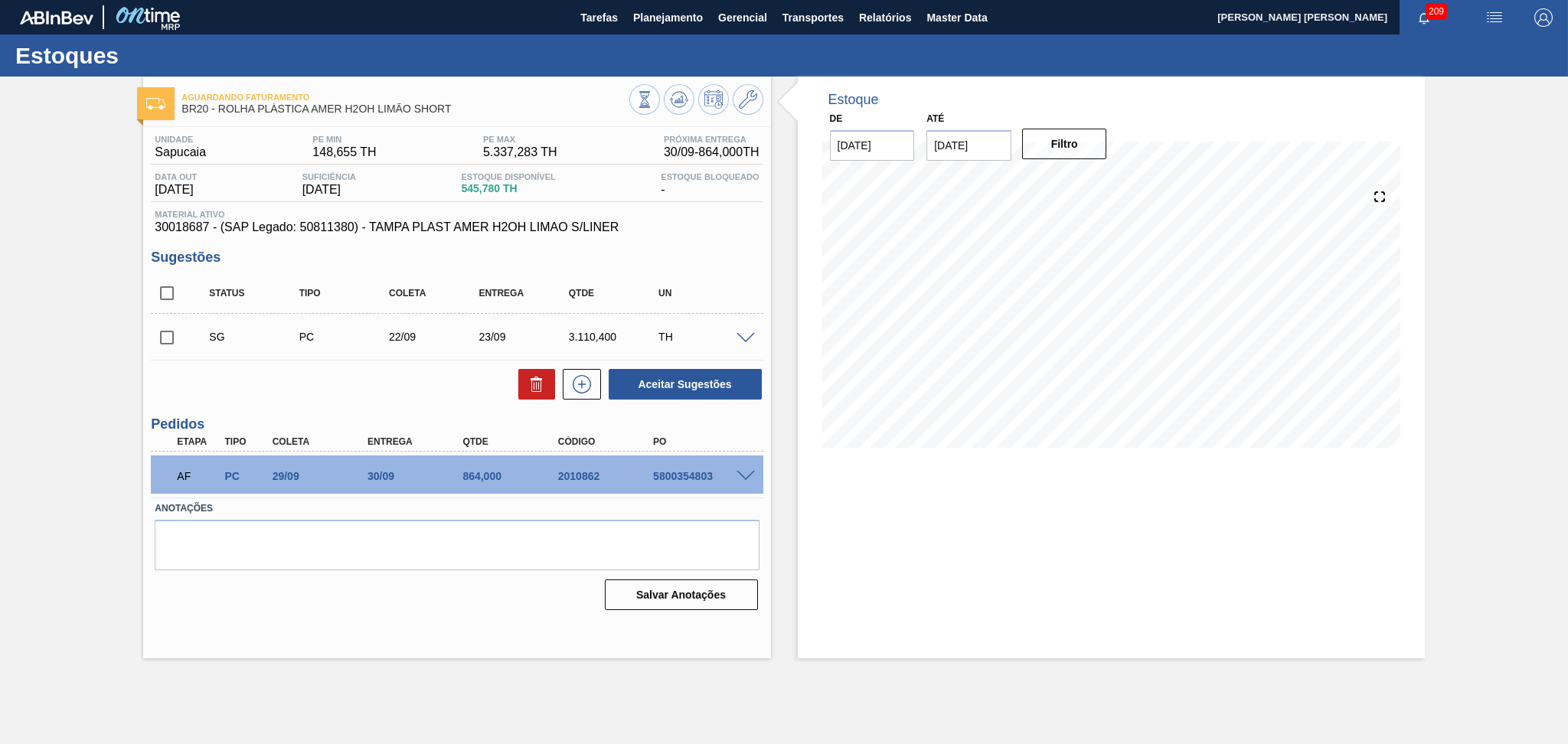
click at [423, 392] on div "Aceitar Sugestões" at bounding box center [456, 384] width 612 height 33
click at [780, 302] on div "Estoque De 04/09/2025 Até 10/10/2025 Filtro 07/10 Projeção de Estoque 3,953.432…" at bounding box center [1097, 367] width 654 height 582
click at [675, 19] on span "Planejamento" at bounding box center [667, 18] width 69 height 18
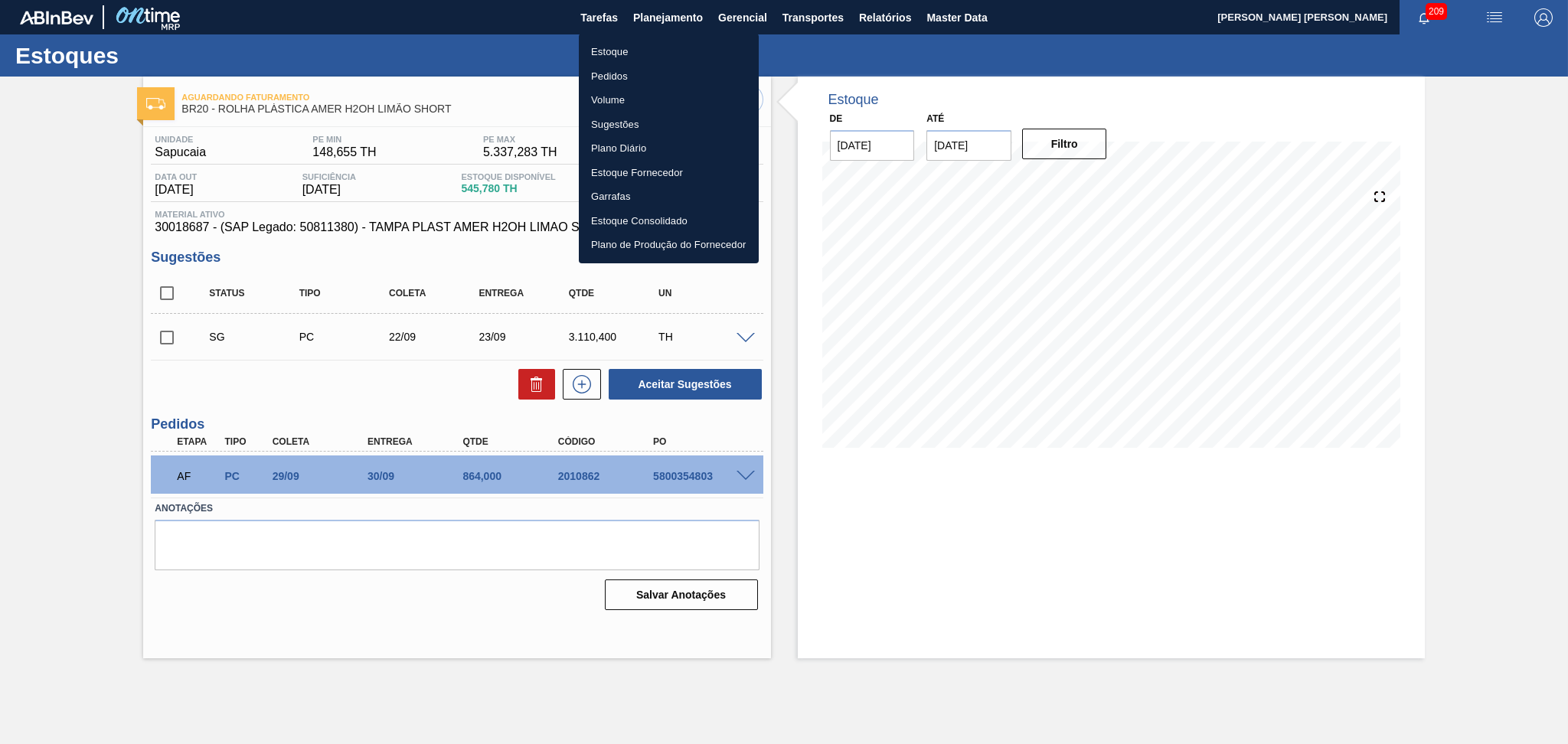
click at [616, 75] on li "Pedidos" at bounding box center [669, 76] width 180 height 25
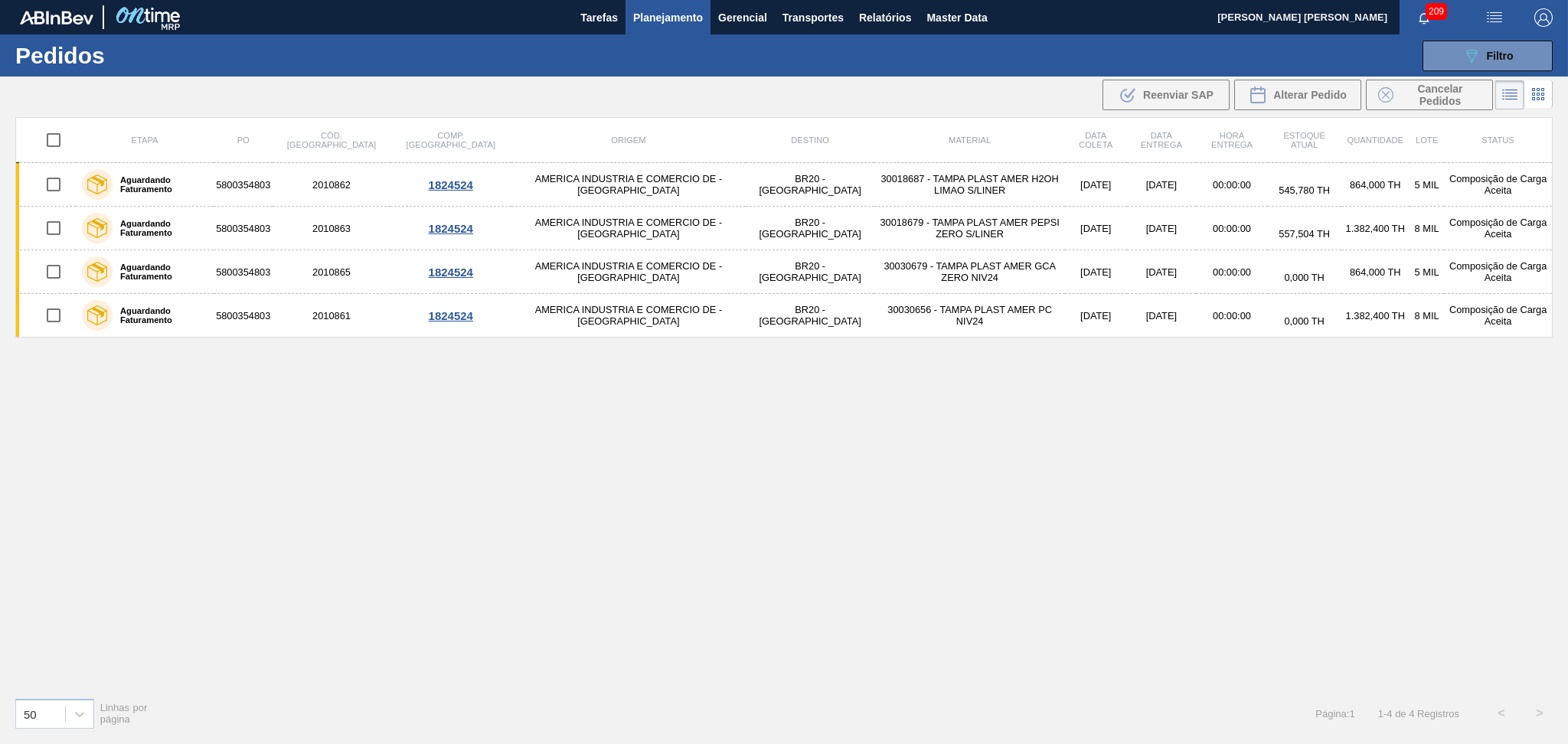
click at [740, 550] on div "Etapa PO Cód. Pedido Comp. Carga Origem Destino Material Data coleta Data entre…" at bounding box center [784, 401] width 1537 height 568
click at [671, 12] on span "Planejamento" at bounding box center [667, 18] width 69 height 18
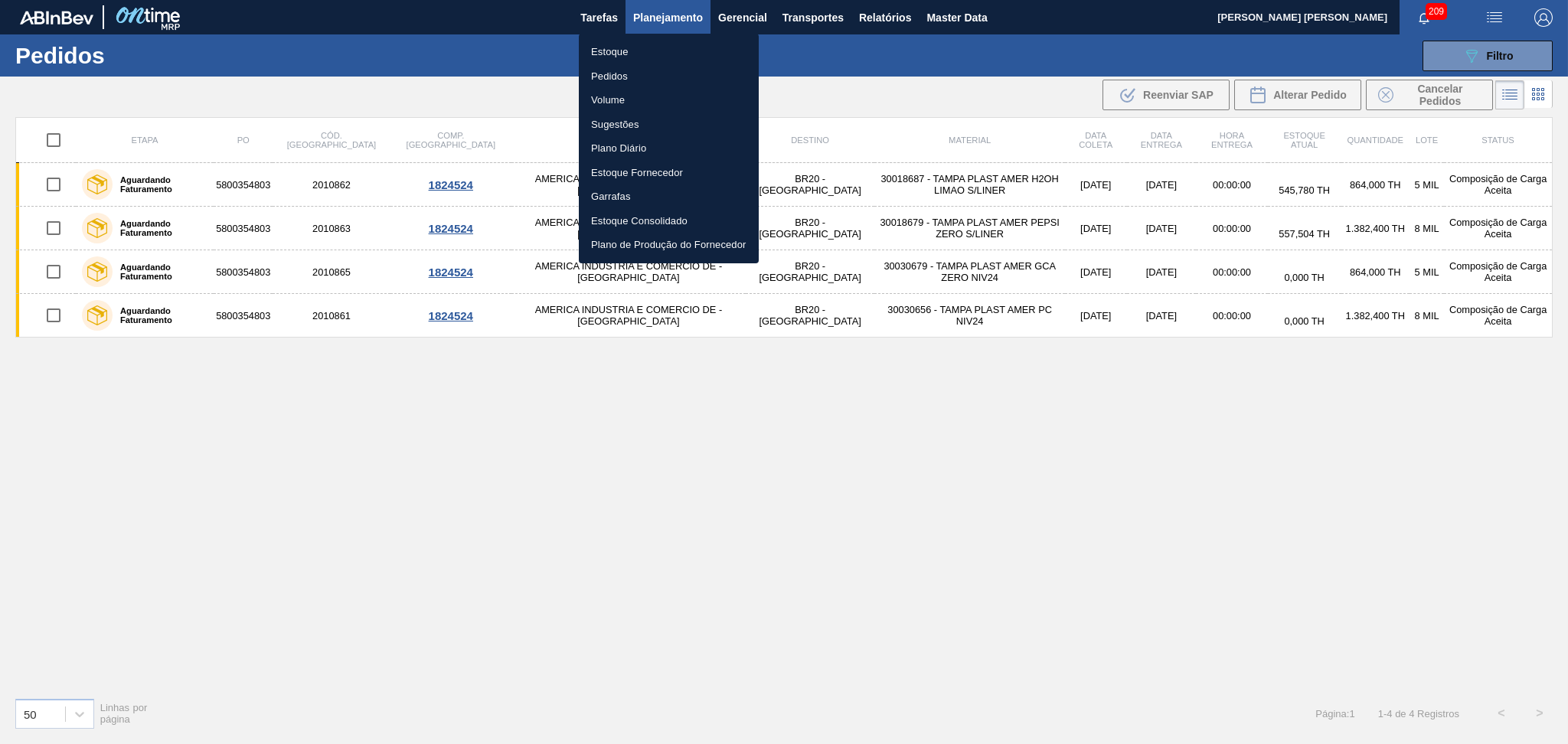
click at [622, 53] on li "Estoque" at bounding box center [669, 52] width 180 height 25
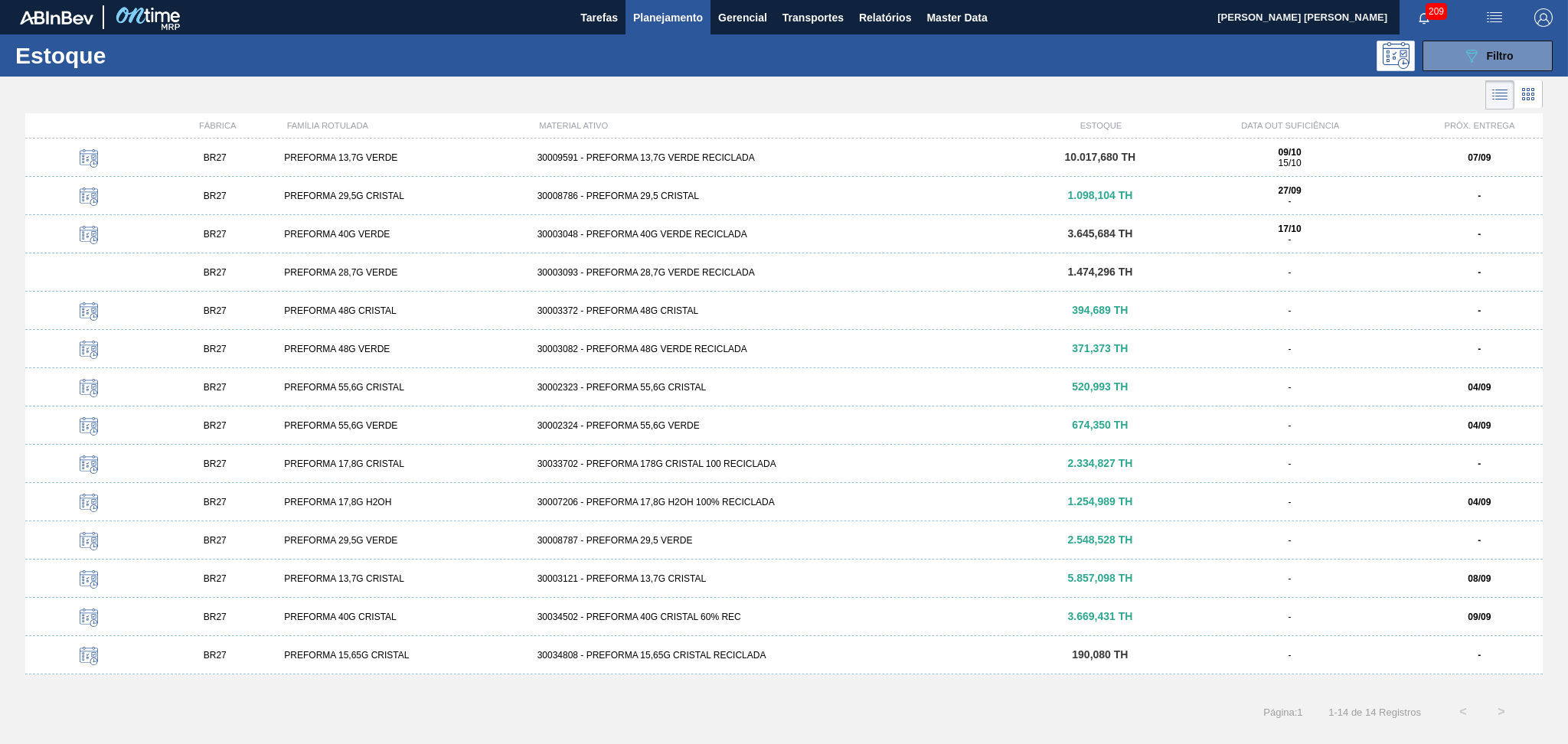
click at [678, 20] on span "Planejamento" at bounding box center [667, 18] width 69 height 18
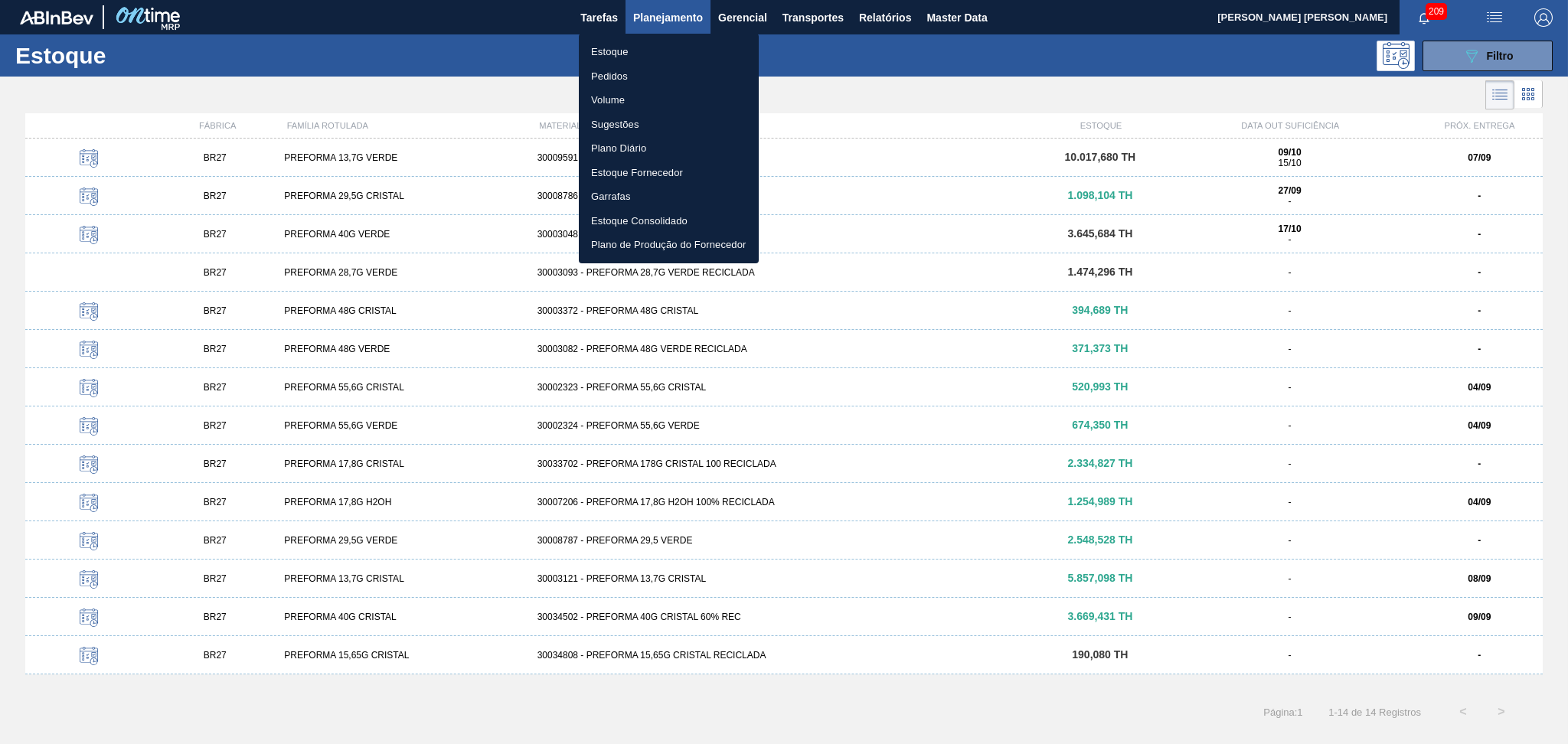
click at [1483, 49] on div at bounding box center [784, 372] width 1568 height 744
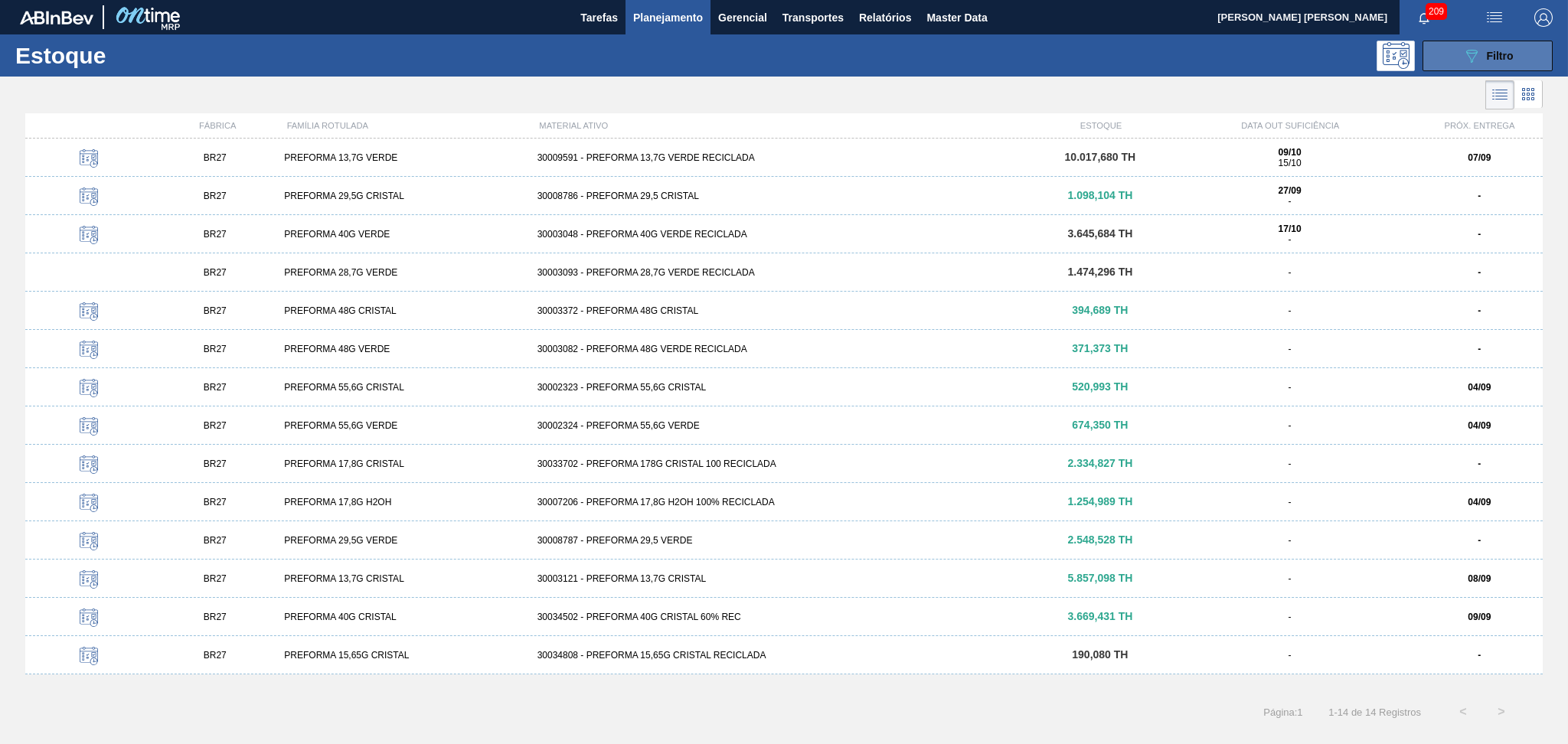
click at [1490, 52] on div "089F7B8B-B2A5-4AFE-B5C0-19BA573D28AC Filtro" at bounding box center [1488, 56] width 51 height 18
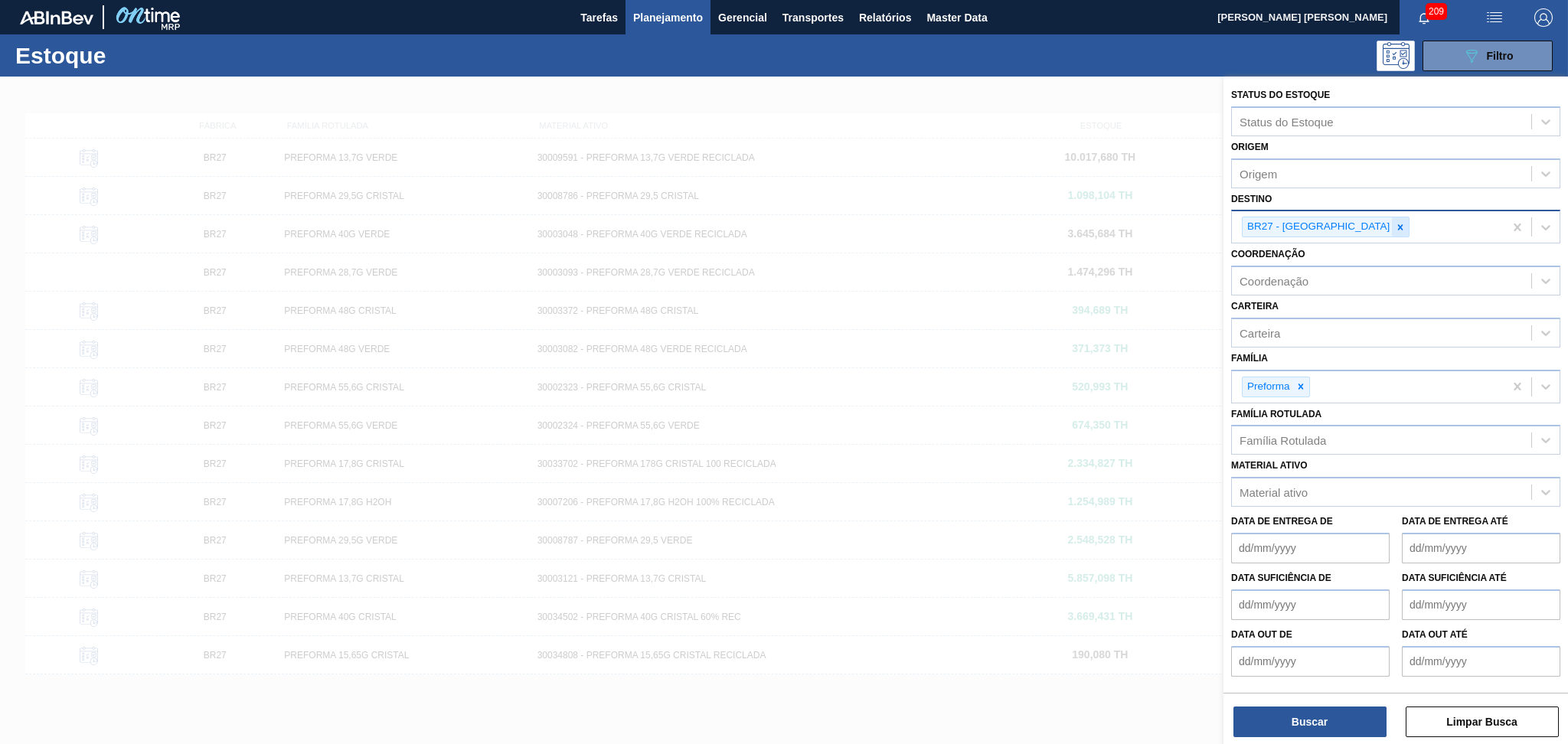
click at [1394, 222] on icon at bounding box center [1399, 227] width 10 height 10
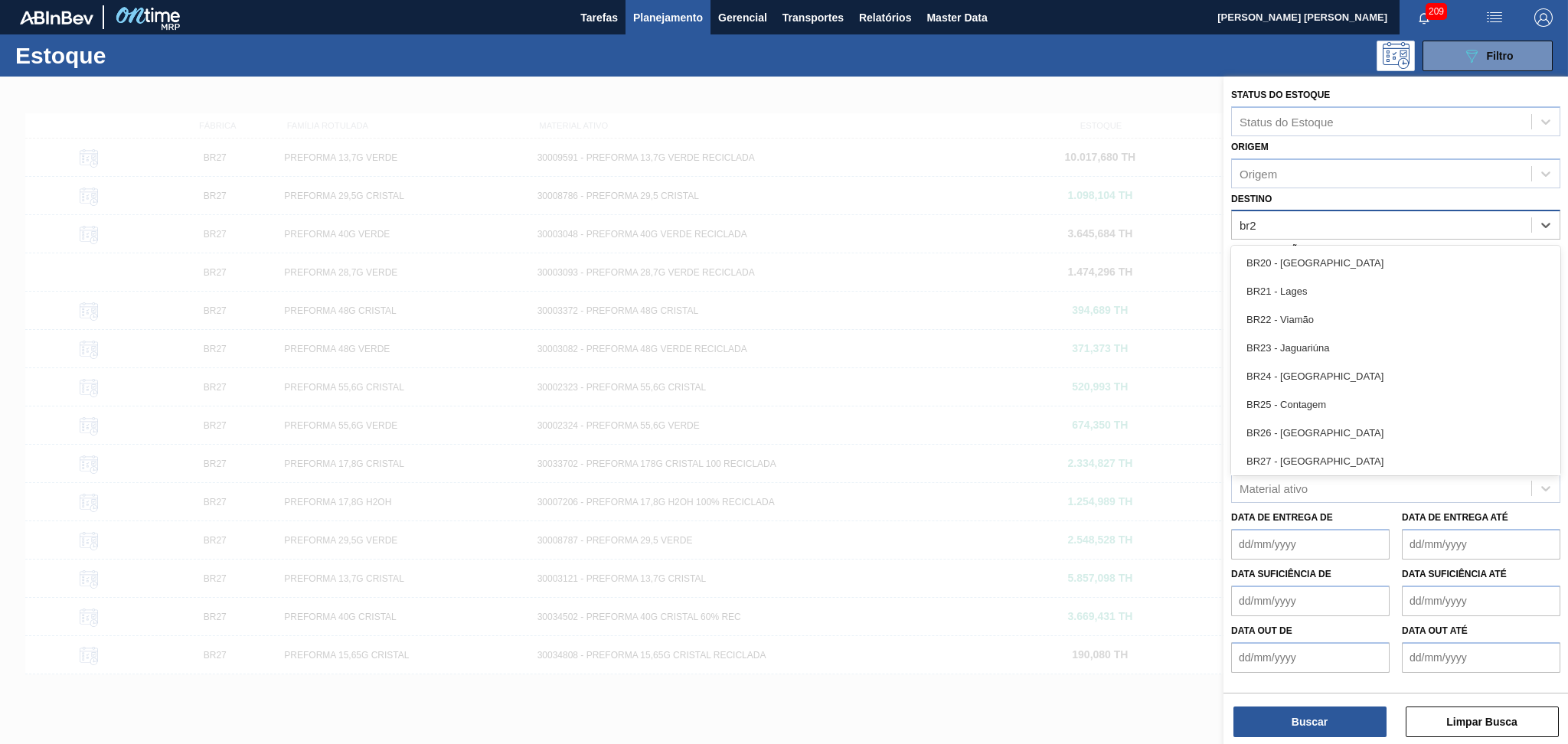
type input "br20"
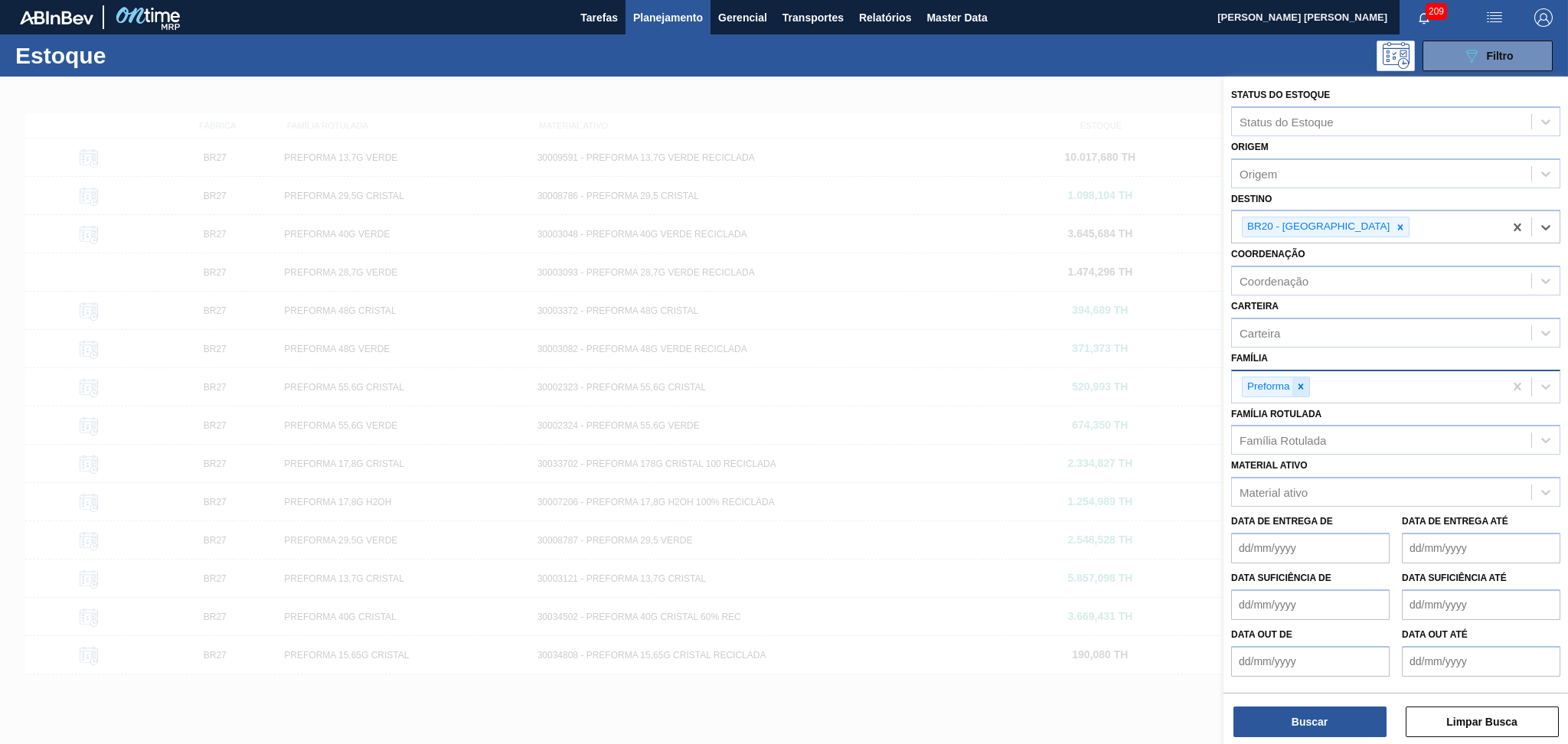
click at [1300, 384] on icon at bounding box center [1300, 386] width 6 height 6
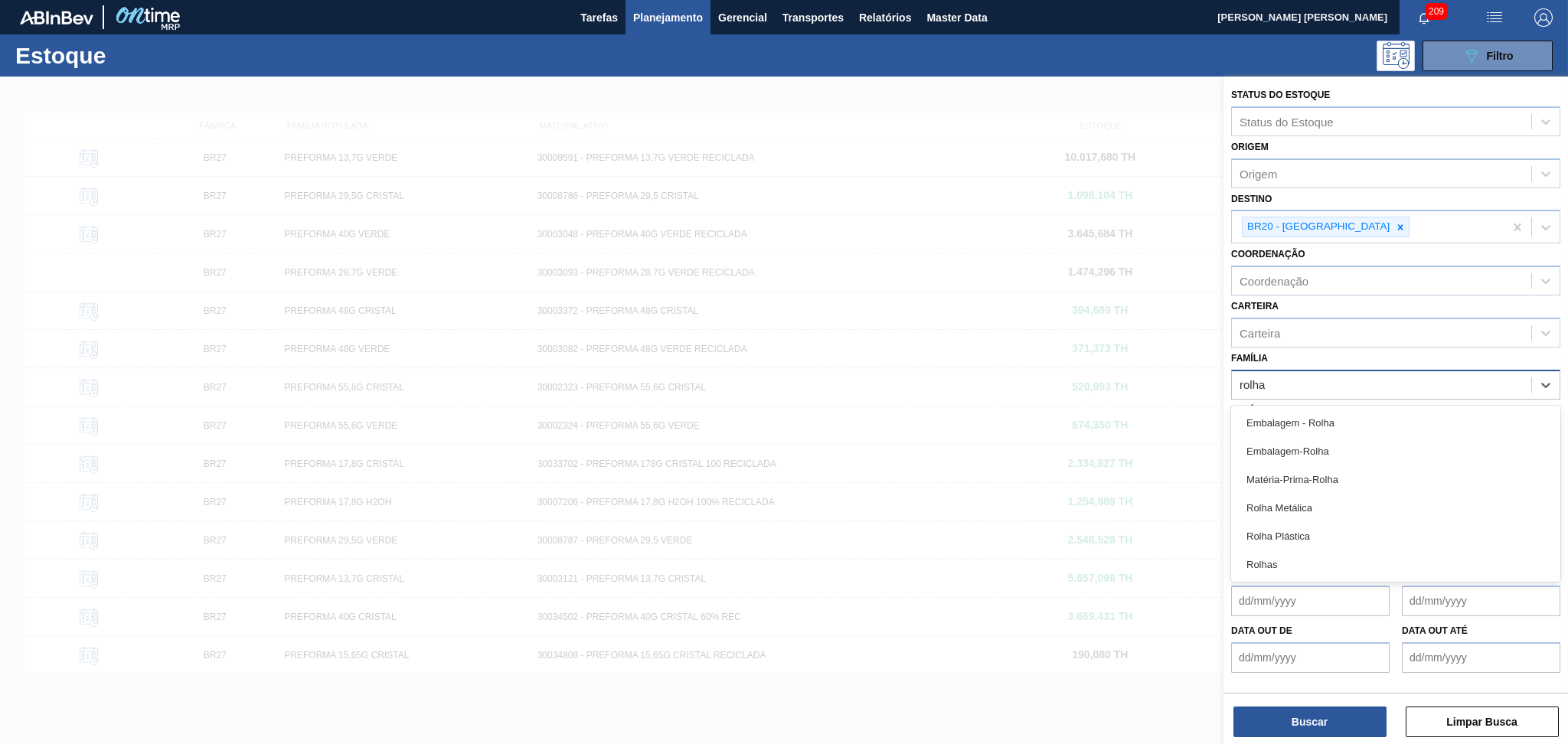
type input "rolha"
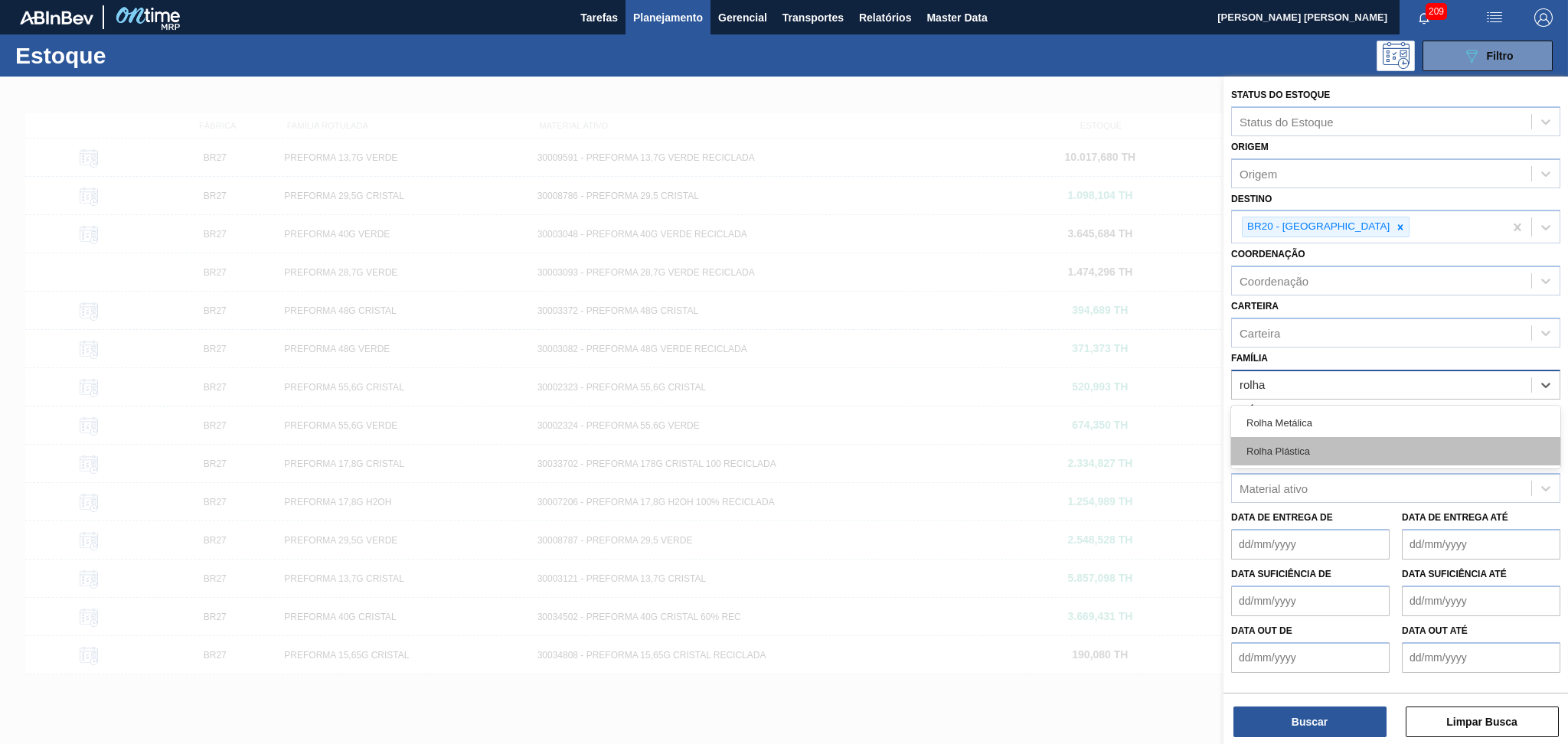
click at [1396, 444] on div "Rolha Plástica" at bounding box center [1395, 452] width 329 height 29
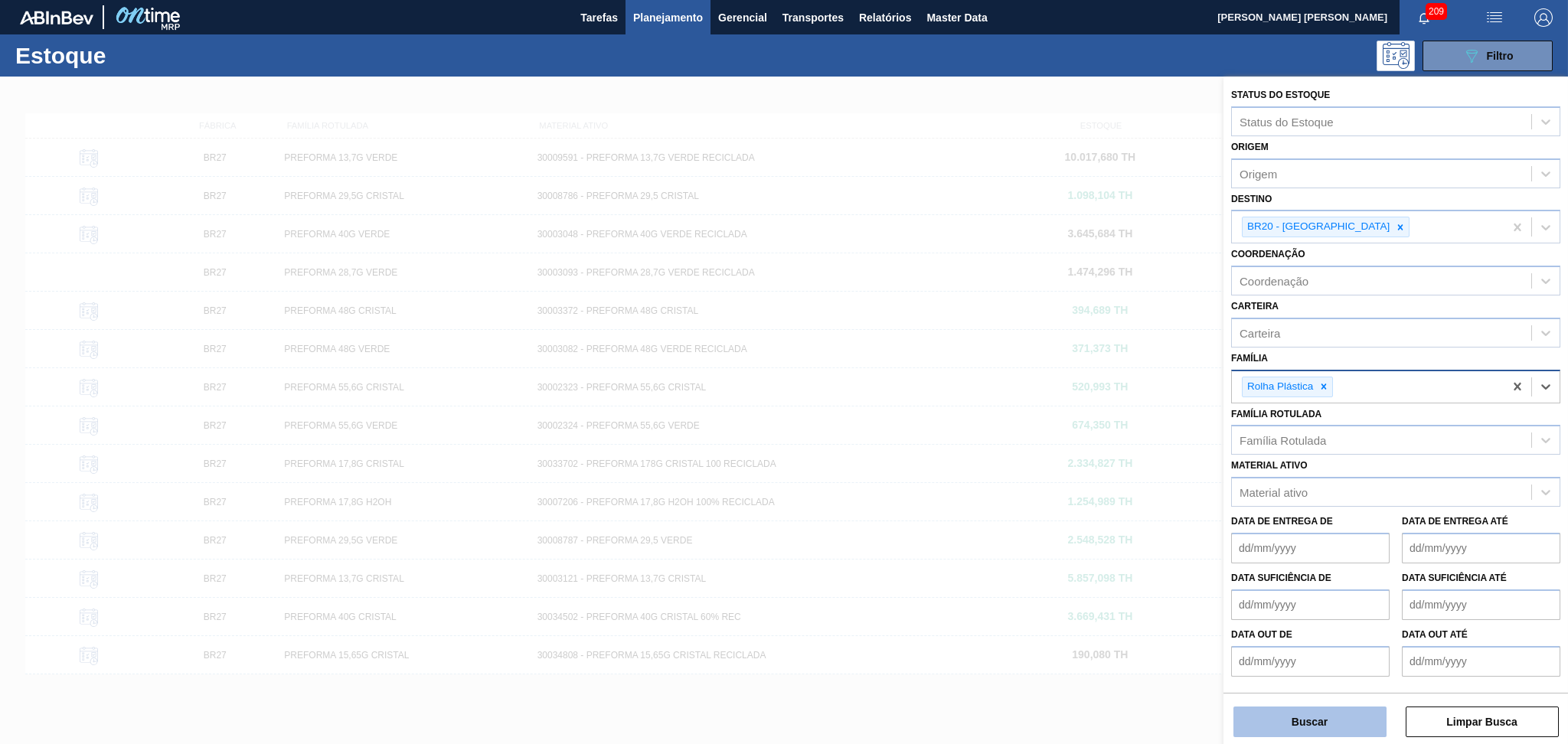
click at [1333, 714] on button "Buscar" at bounding box center [1309, 722] width 153 height 30
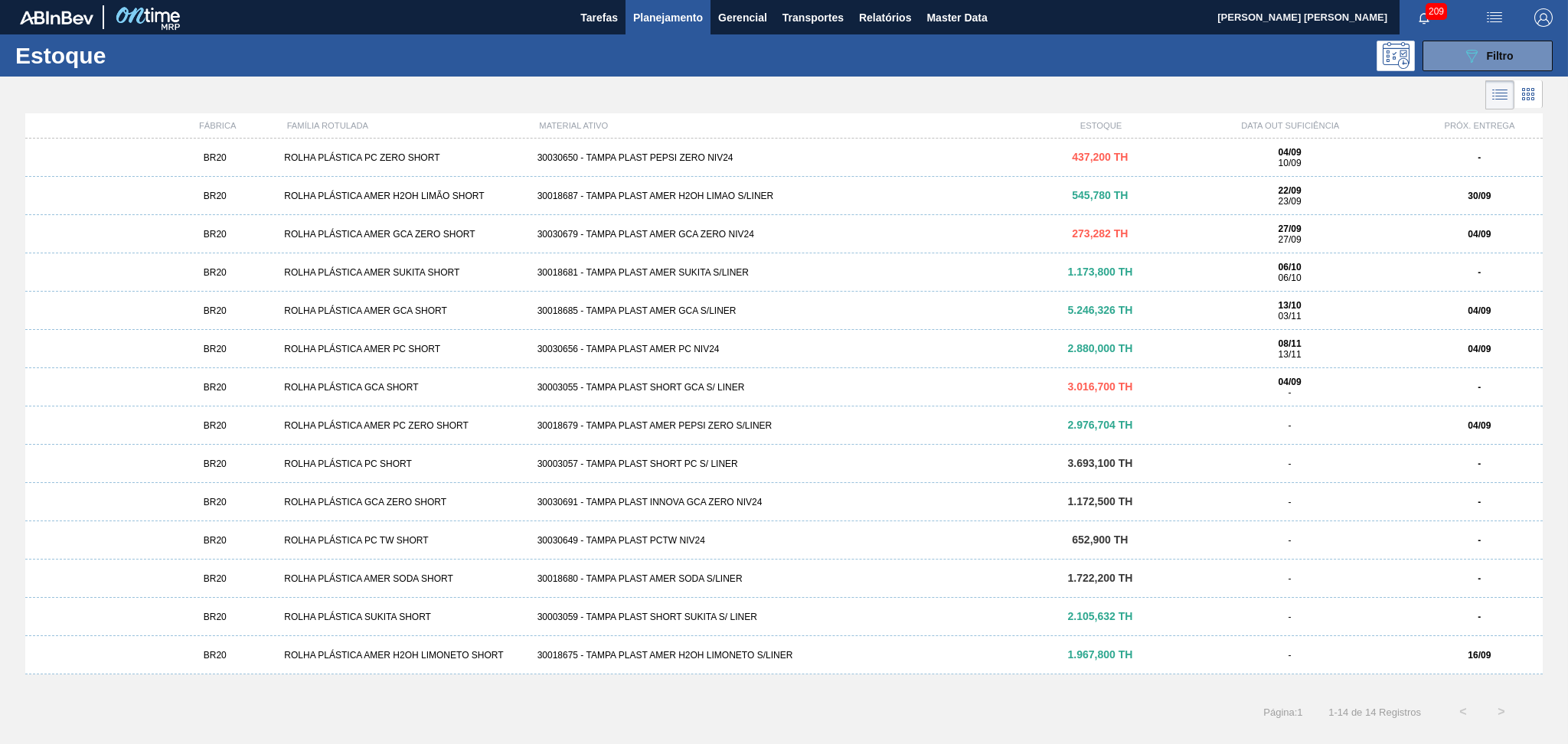
click at [702, 311] on div "30018685 - TAMPA PLAST AMER GCA S/LINER" at bounding box center [784, 311] width 506 height 10
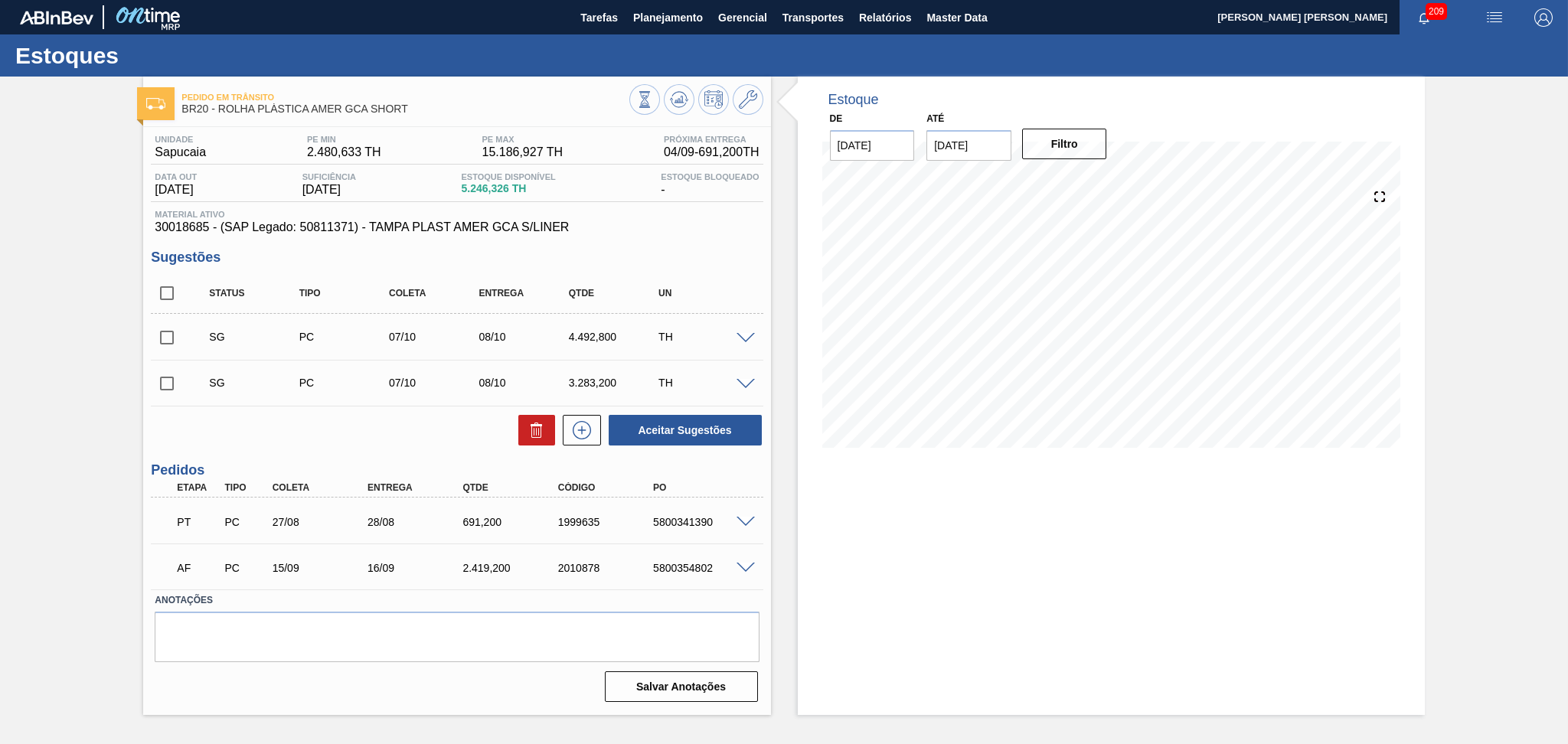
click at [744, 336] on span at bounding box center [745, 339] width 18 height 11
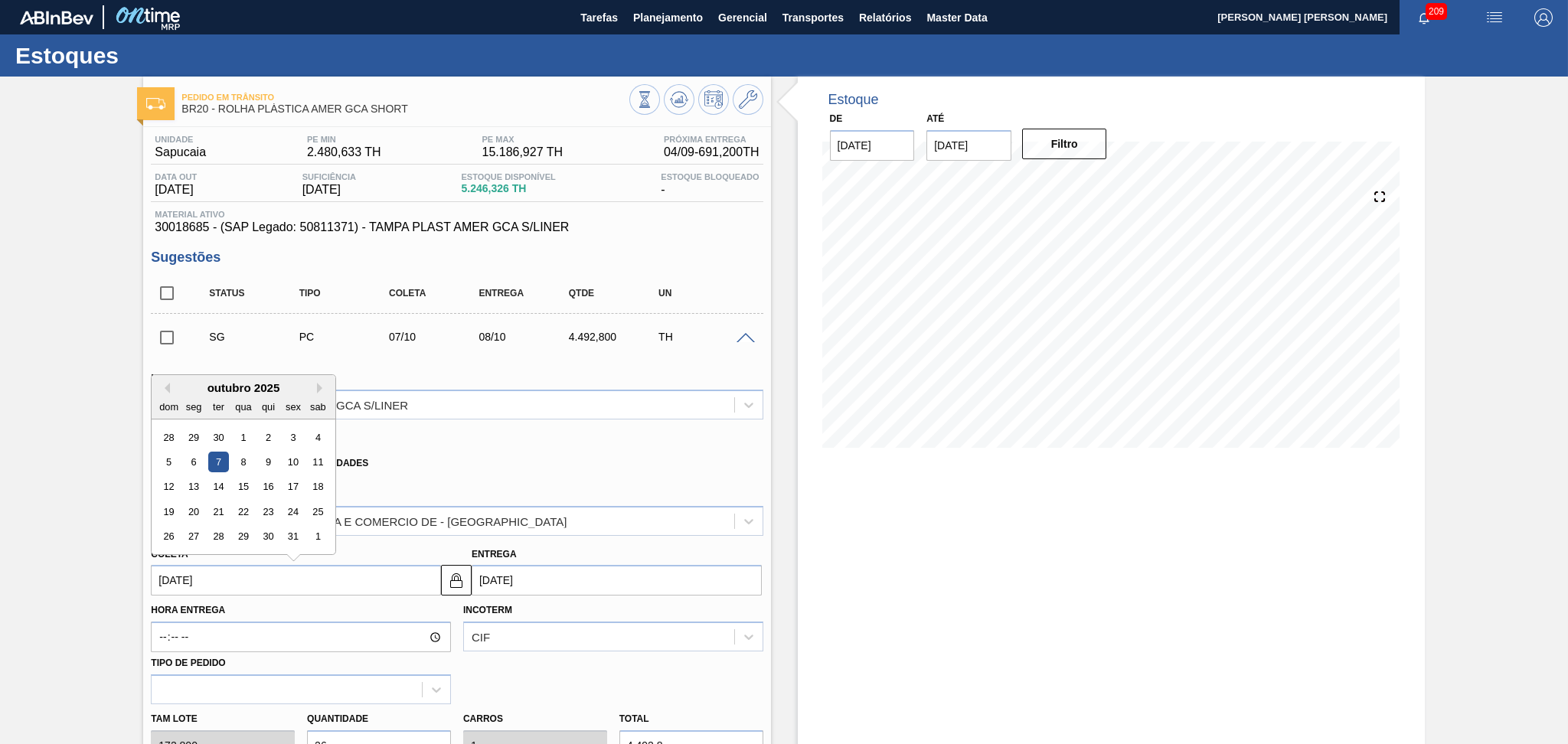
click at [227, 573] on input "07/10/2025" at bounding box center [295, 580] width 290 height 30
click at [509, 464] on div "Xadrez Transferência Unidades" at bounding box center [450, 460] width 599 height 29
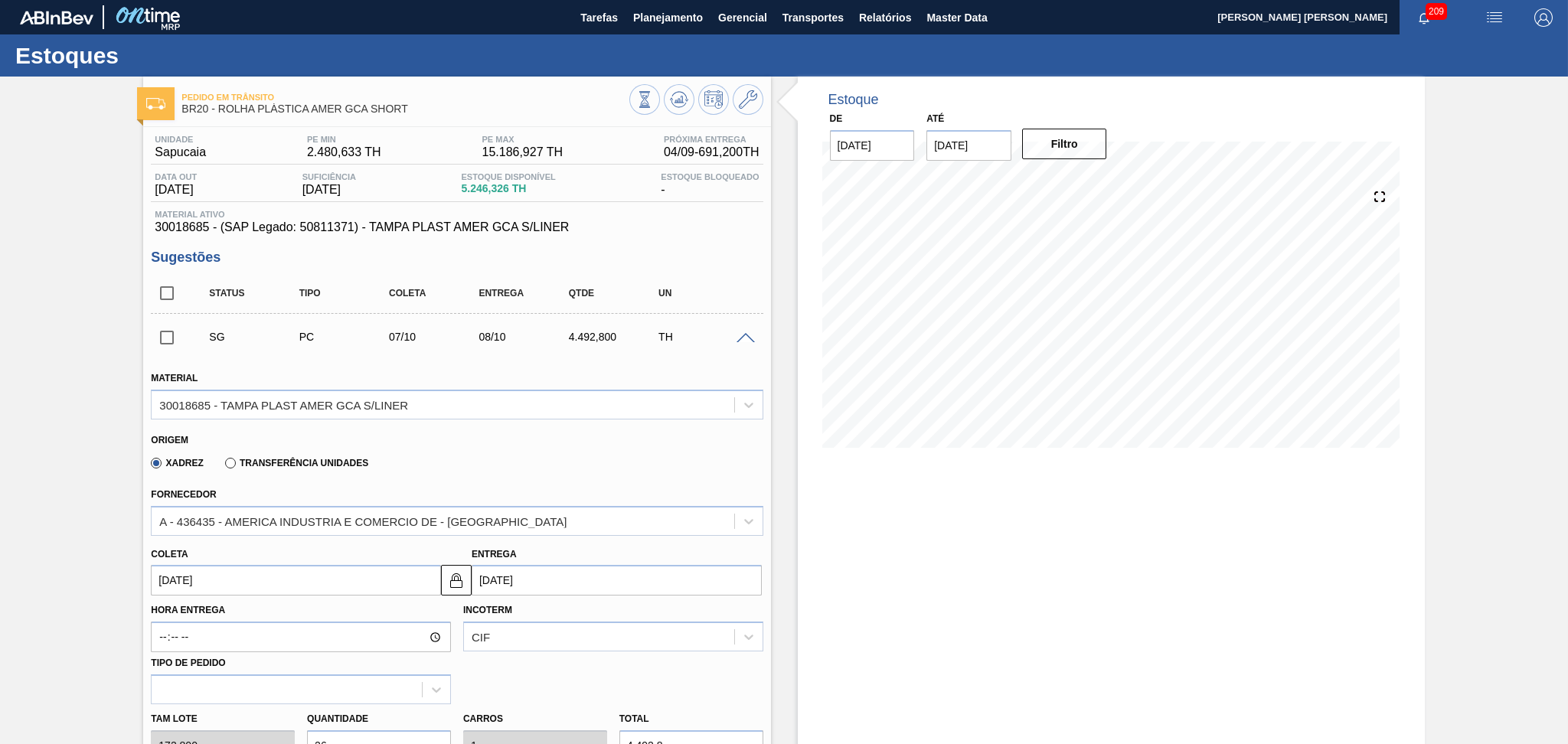
click at [740, 340] on span at bounding box center [745, 339] width 18 height 11
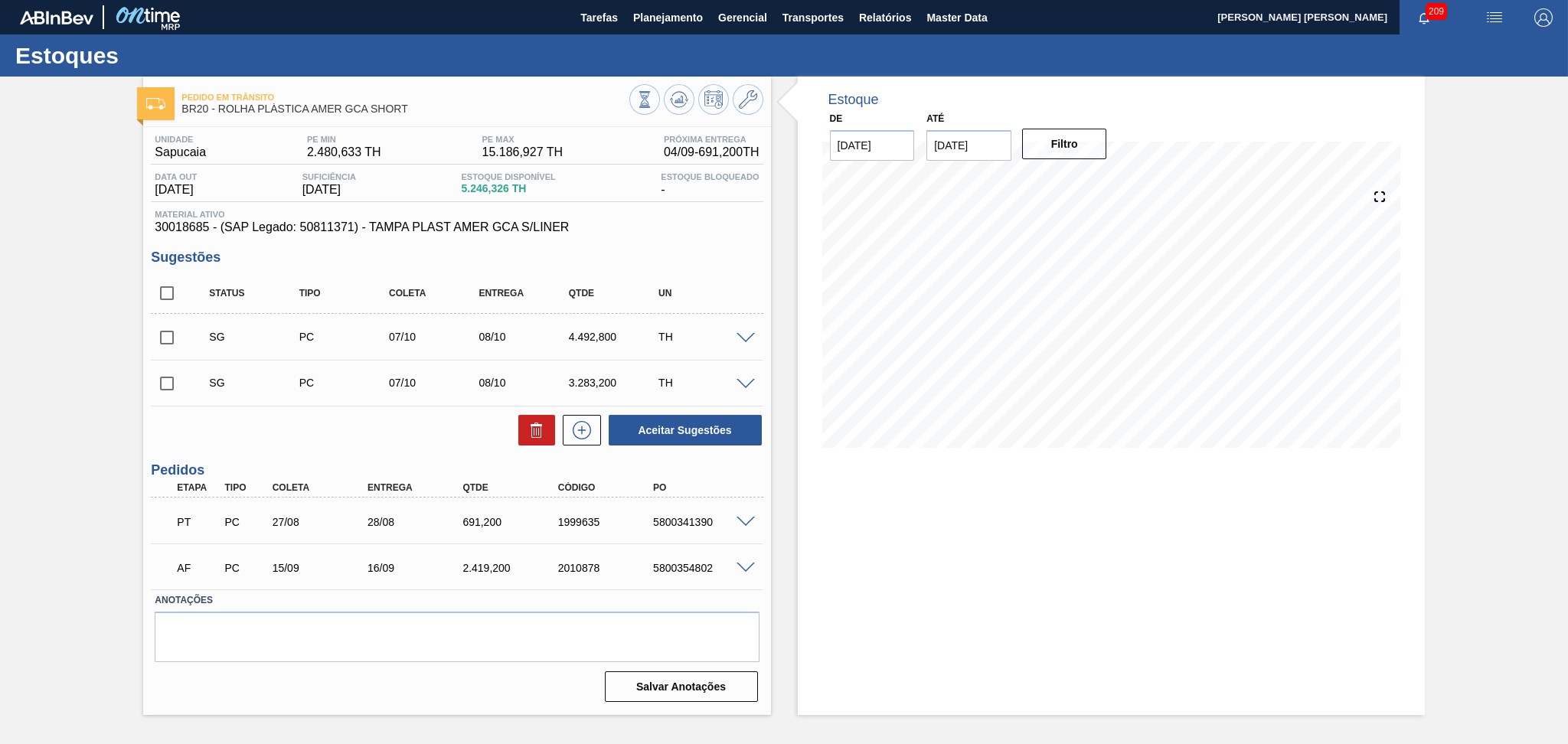
click at [788, 558] on div "Estoque De 04/09/2025 Até 10/10/2025 Filtro 05/09 Projeção de Estoque 5,790.13 …" at bounding box center [1097, 396] width 654 height 639
click at [74, 346] on div "Pedido em Trânsito BR20 - ROLHA PLÁSTICA AMER GCA SHORT Unidade Sapucaia PE MIN…" at bounding box center [784, 396] width 1568 height 639
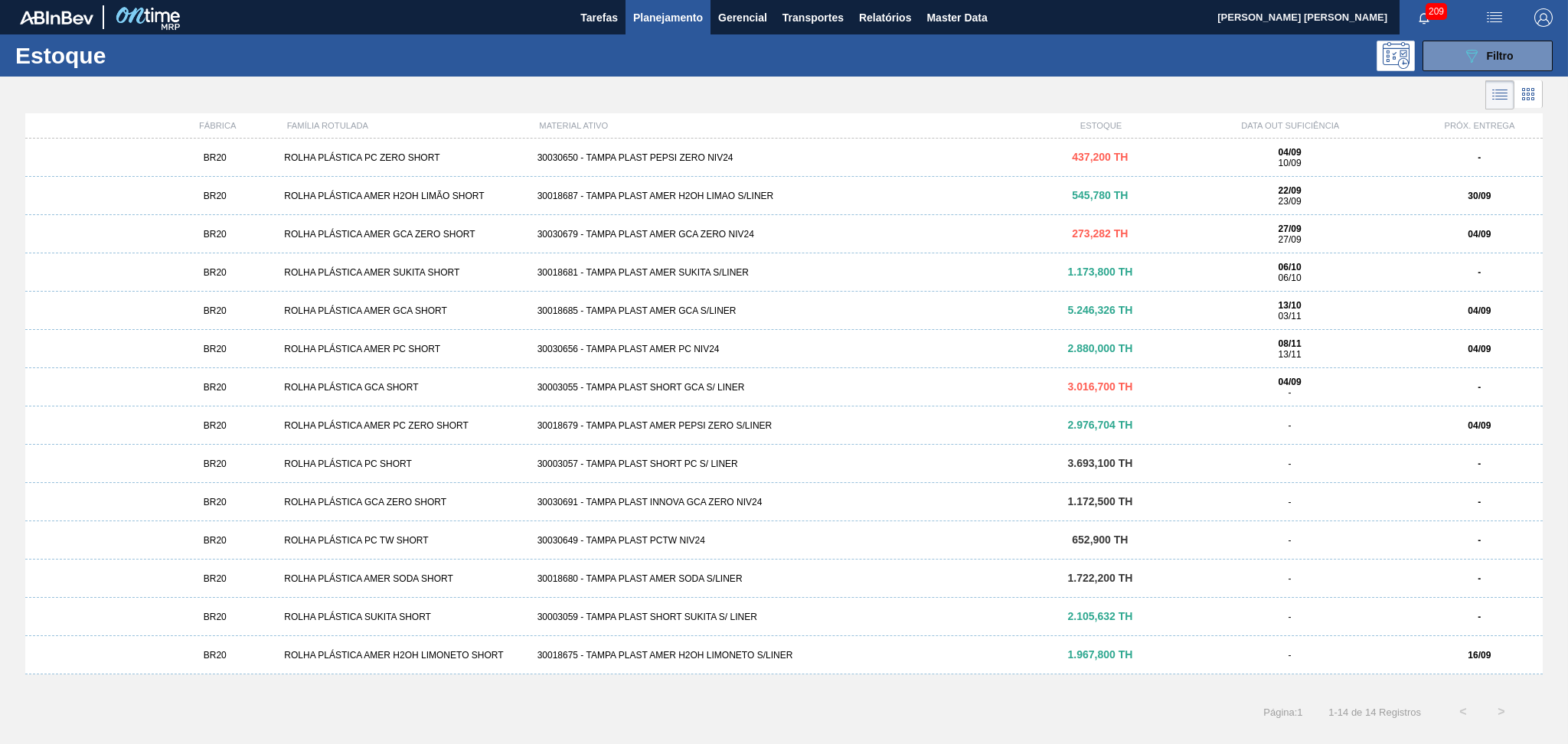
click at [675, 160] on div "30030650 - TAMPA PLAST PEPSI ZERO NIV24" at bounding box center [784, 157] width 506 height 10
click at [727, 425] on div "30018679 - TAMPA PLAST AMER PEPSI ZERO S/LINER" at bounding box center [784, 425] width 506 height 10
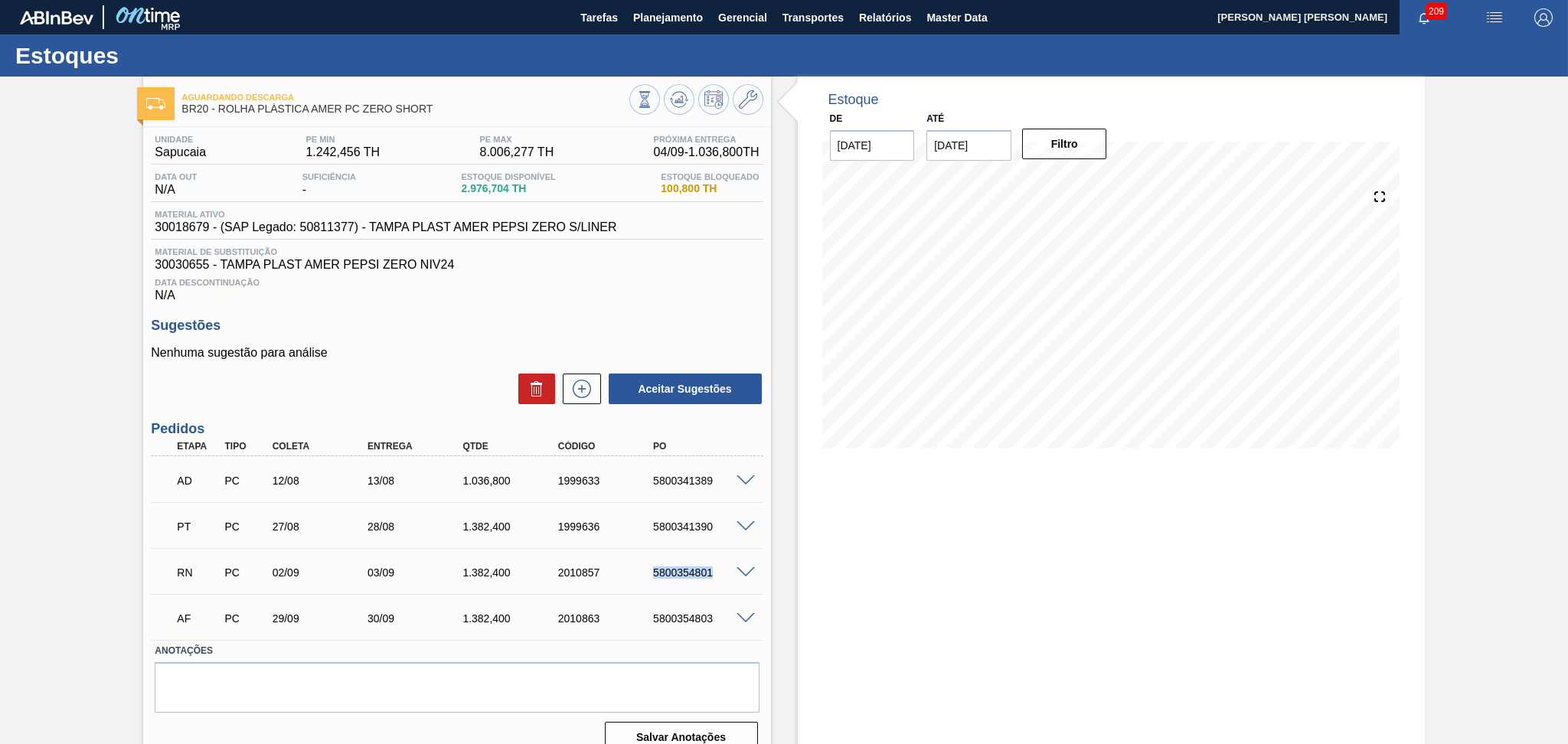
drag, startPoint x: 717, startPoint y: 570, endPoint x: 649, endPoint y: 573, distance: 68.1
click at [649, 573] on div "5800354801" at bounding box center [702, 572] width 108 height 12
copy div "5800354801"
click at [681, 16] on span "Planejamento" at bounding box center [667, 18] width 69 height 18
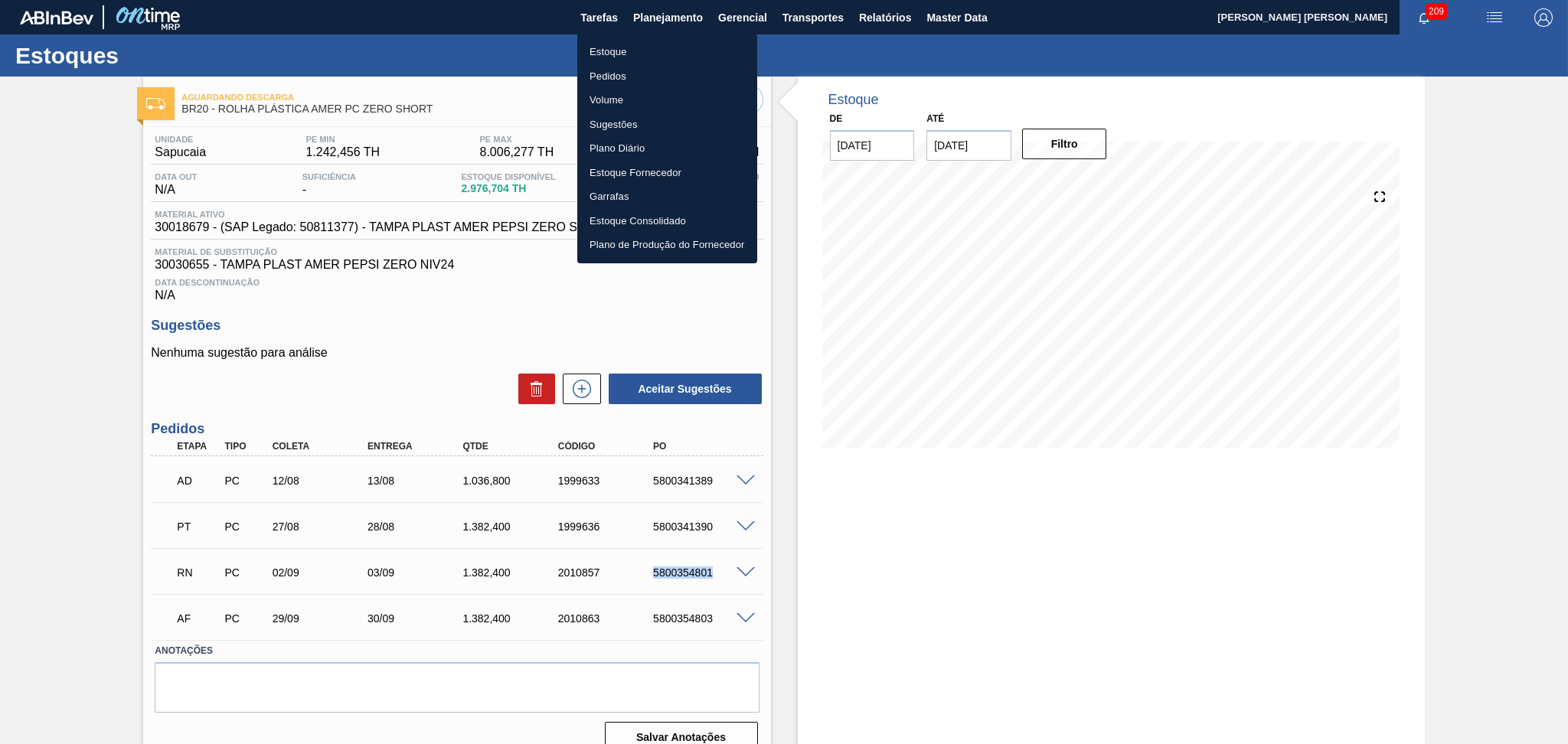
drag, startPoint x: 604, startPoint y: 76, endPoint x: 615, endPoint y: 76, distance: 11.0
click at [604, 76] on li "Pedidos" at bounding box center [667, 76] width 180 height 25
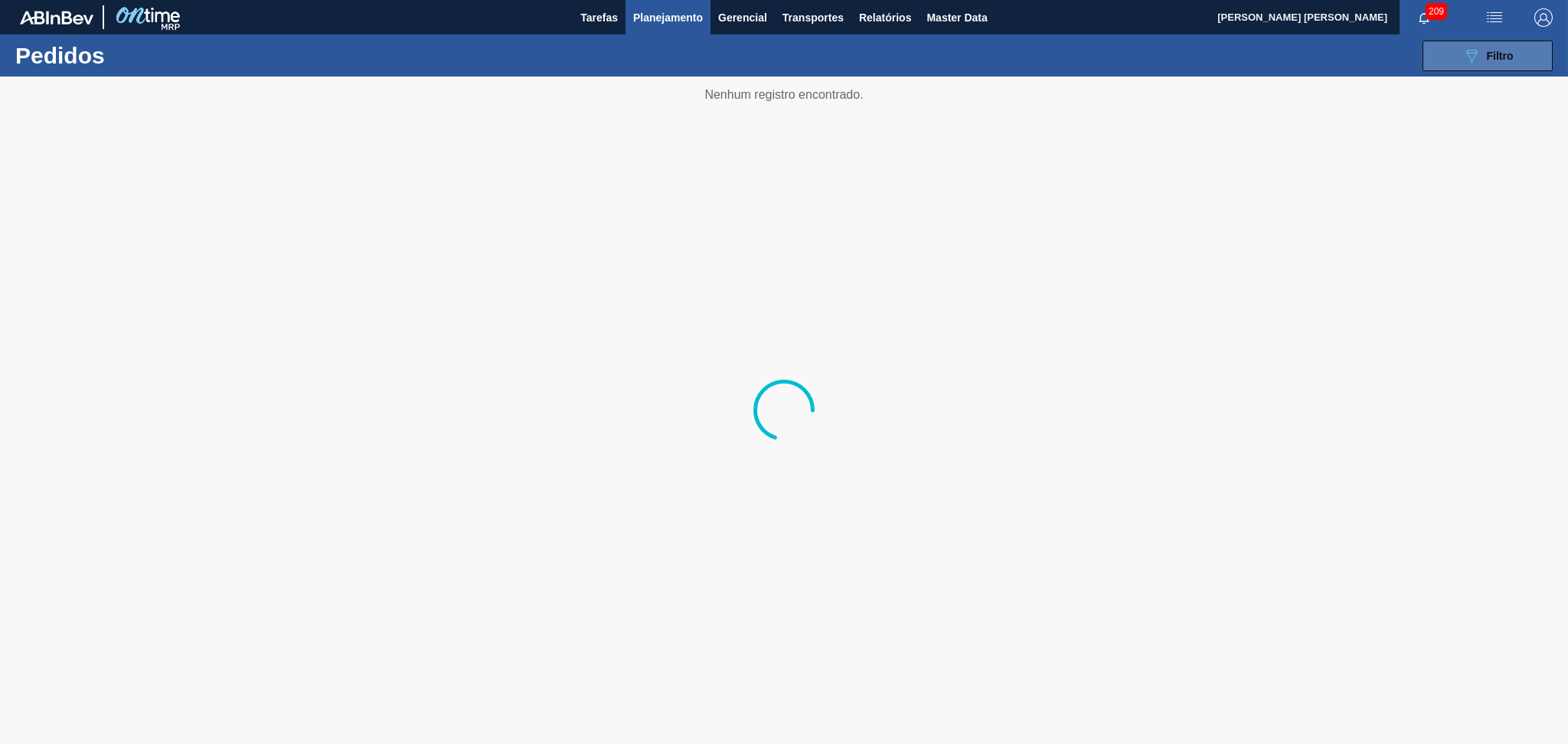
click at [1488, 62] on div "089F7B8B-B2A5-4AFE-B5C0-19BA573D28AC Filtro" at bounding box center [1488, 56] width 51 height 18
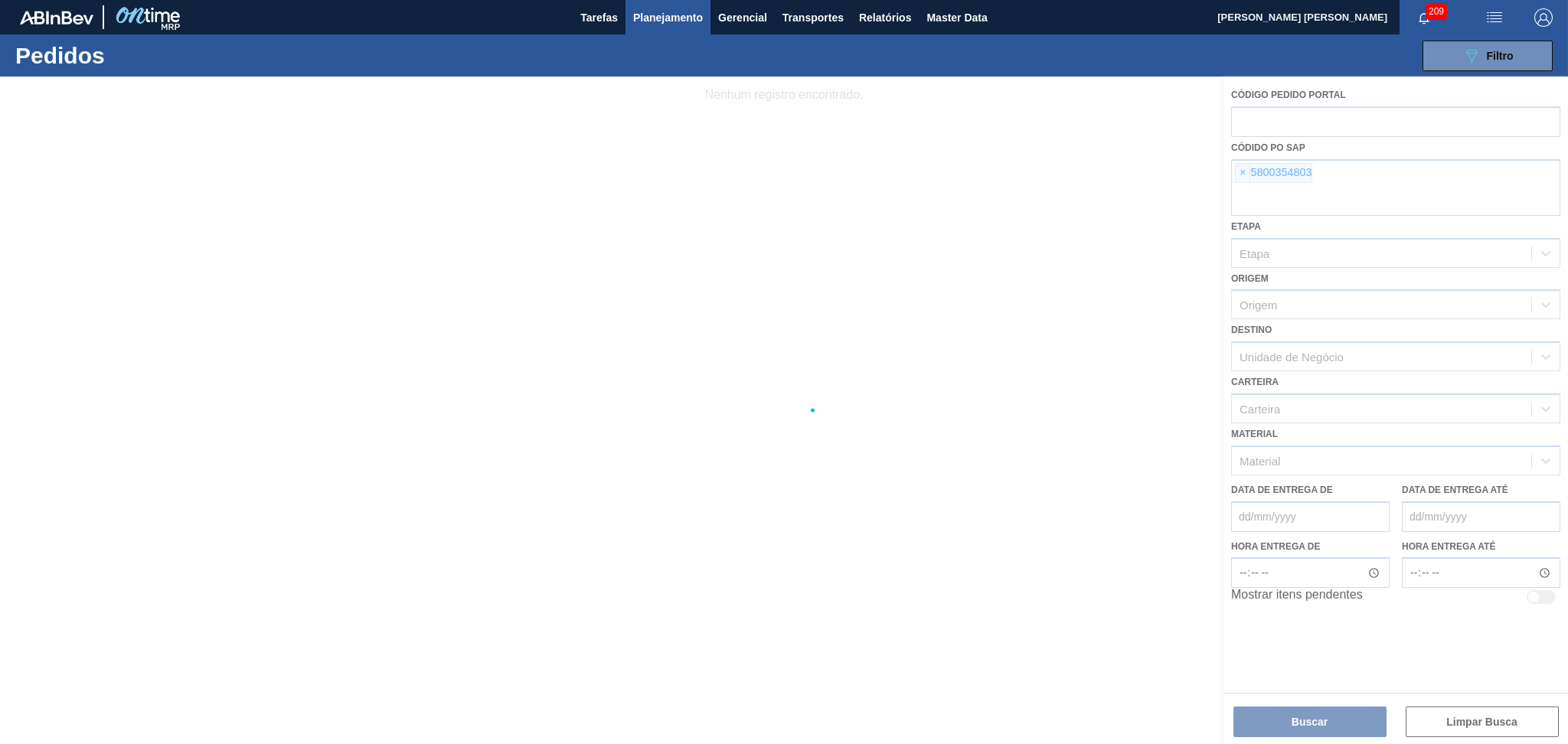
click at [1242, 171] on div at bounding box center [784, 410] width 1568 height 668
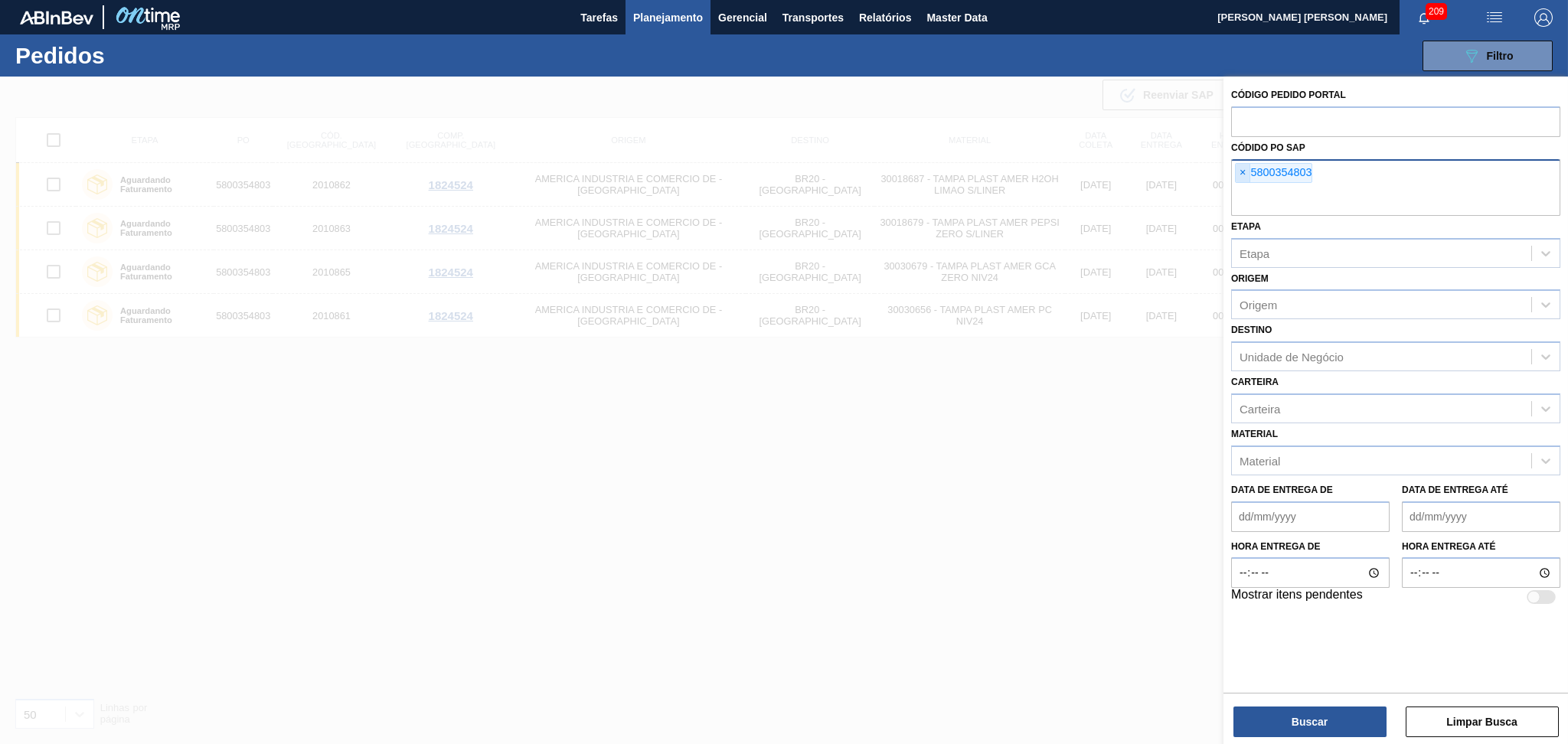
click at [1243, 174] on span "×" at bounding box center [1242, 173] width 14 height 18
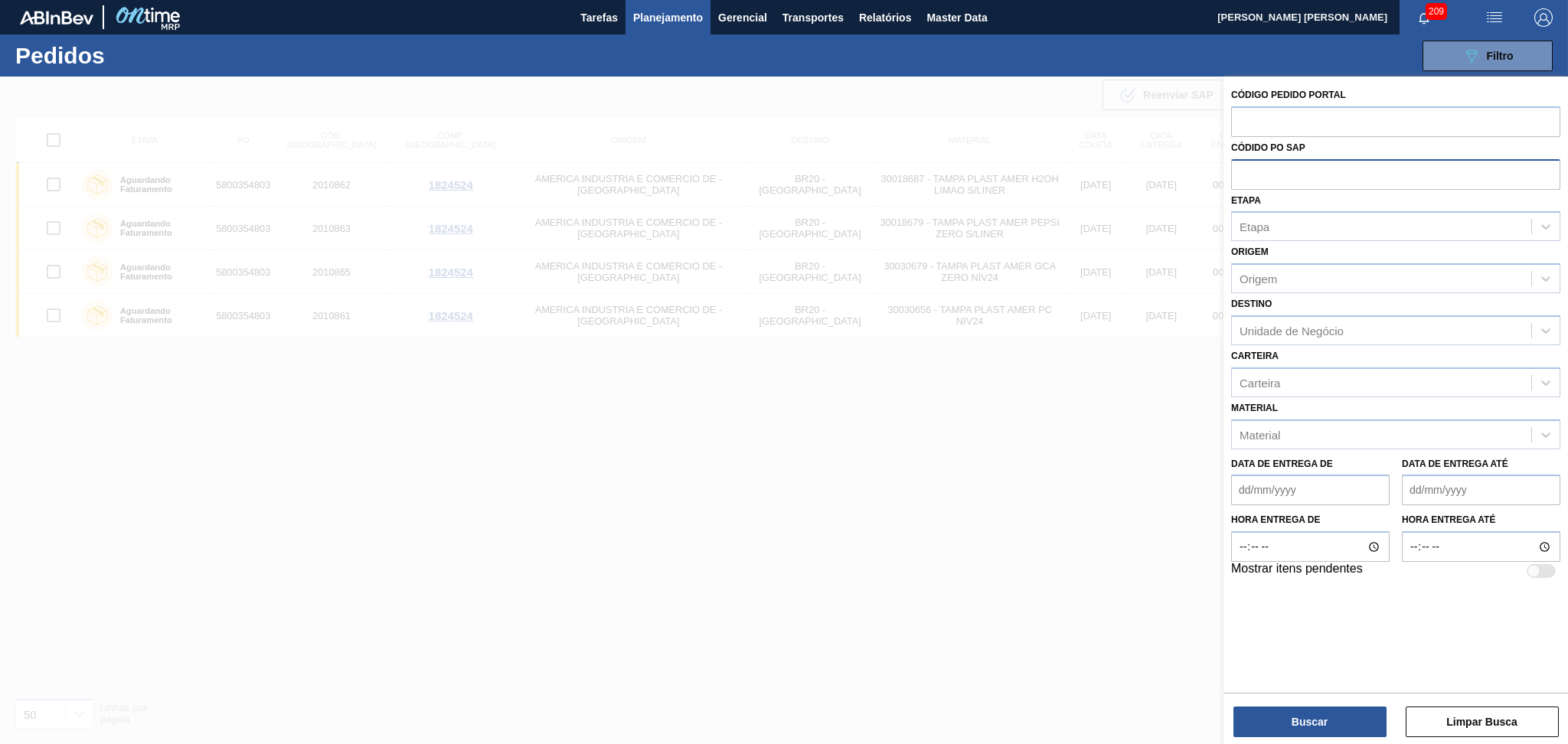
paste input "5800354801"
type input "5800354801"
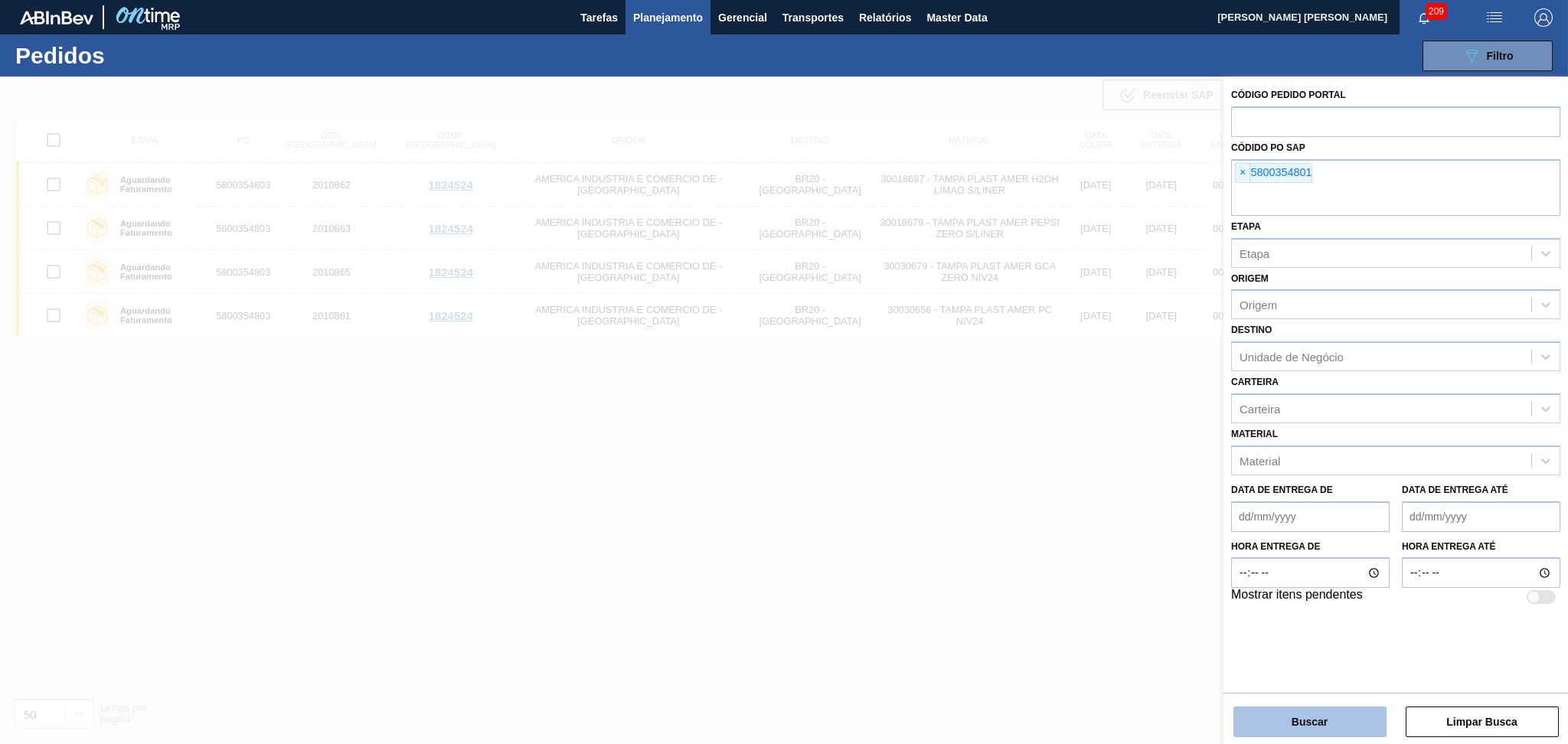
click at [1295, 711] on button "Buscar" at bounding box center [1309, 722] width 153 height 30
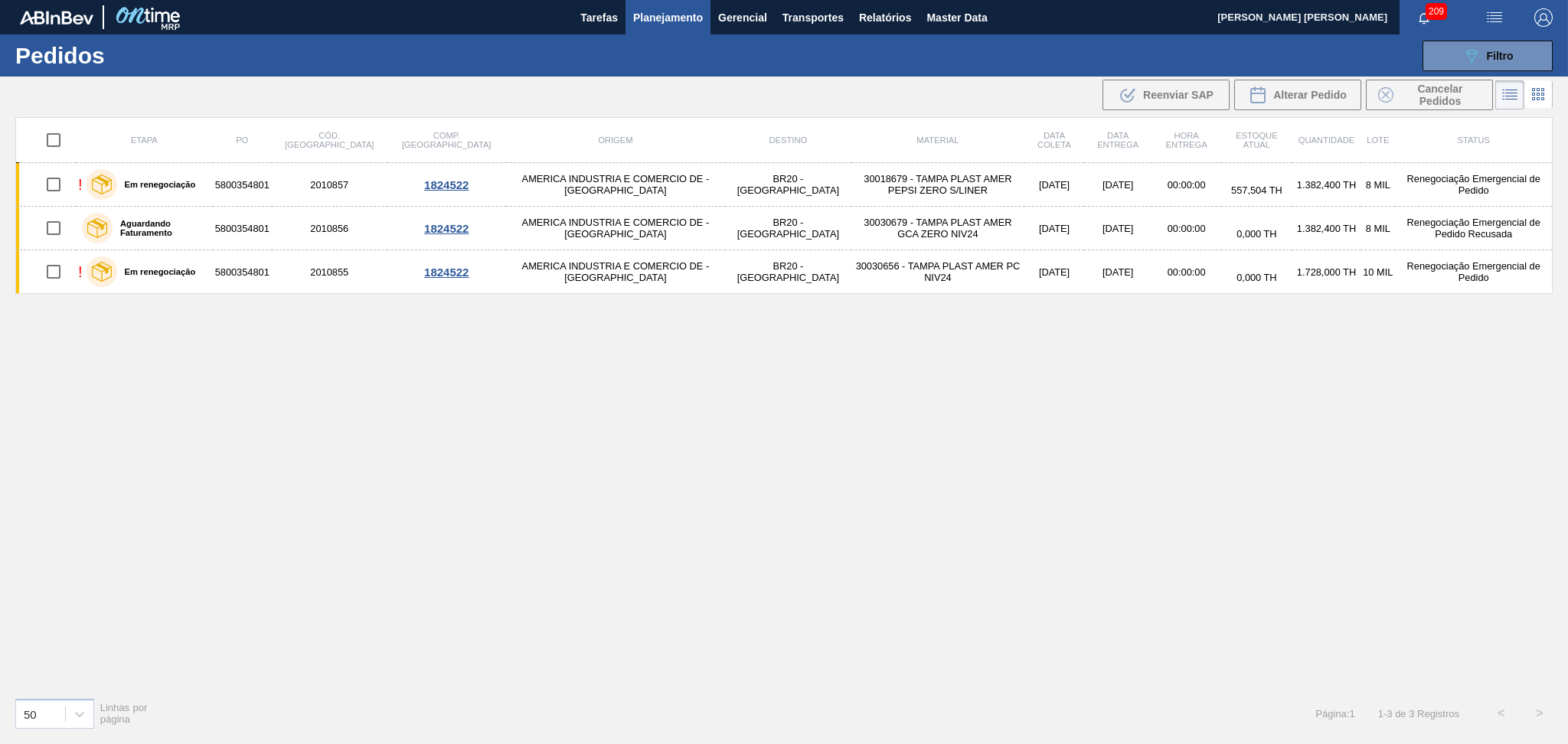
click at [497, 472] on div "Etapa PO Cód. Pedido Comp. Carga Origem Destino Material Data coleta Data entre…" at bounding box center [784, 401] width 1537 height 568
click at [743, 459] on div "Etapa PO Cód. Pedido Comp. Carga Origem Destino Material Data coleta Data entre…" at bounding box center [784, 401] width 1537 height 568
click at [675, 27] on button "Planejamento" at bounding box center [667, 17] width 85 height 34
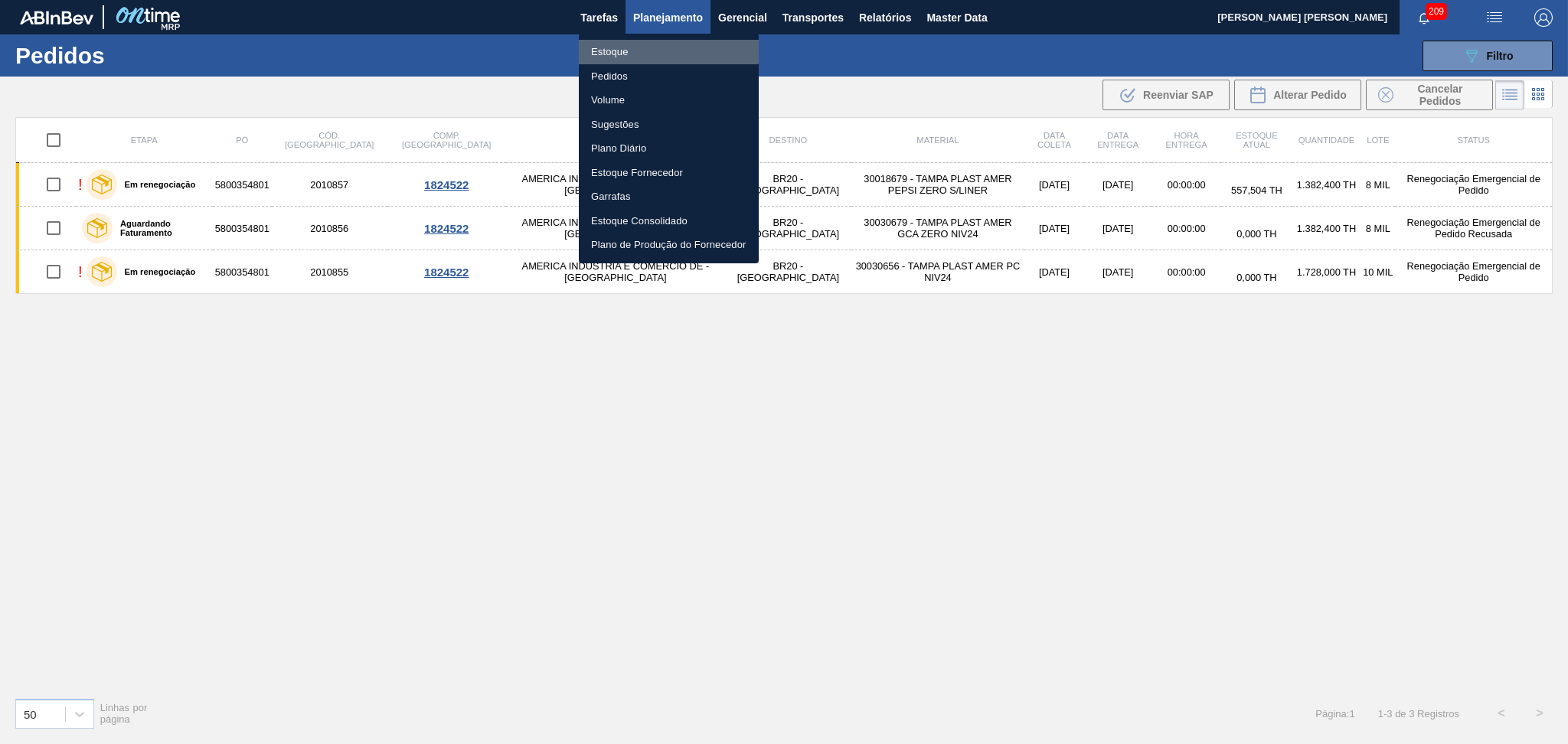
click at [632, 49] on li "Estoque" at bounding box center [669, 52] width 180 height 25
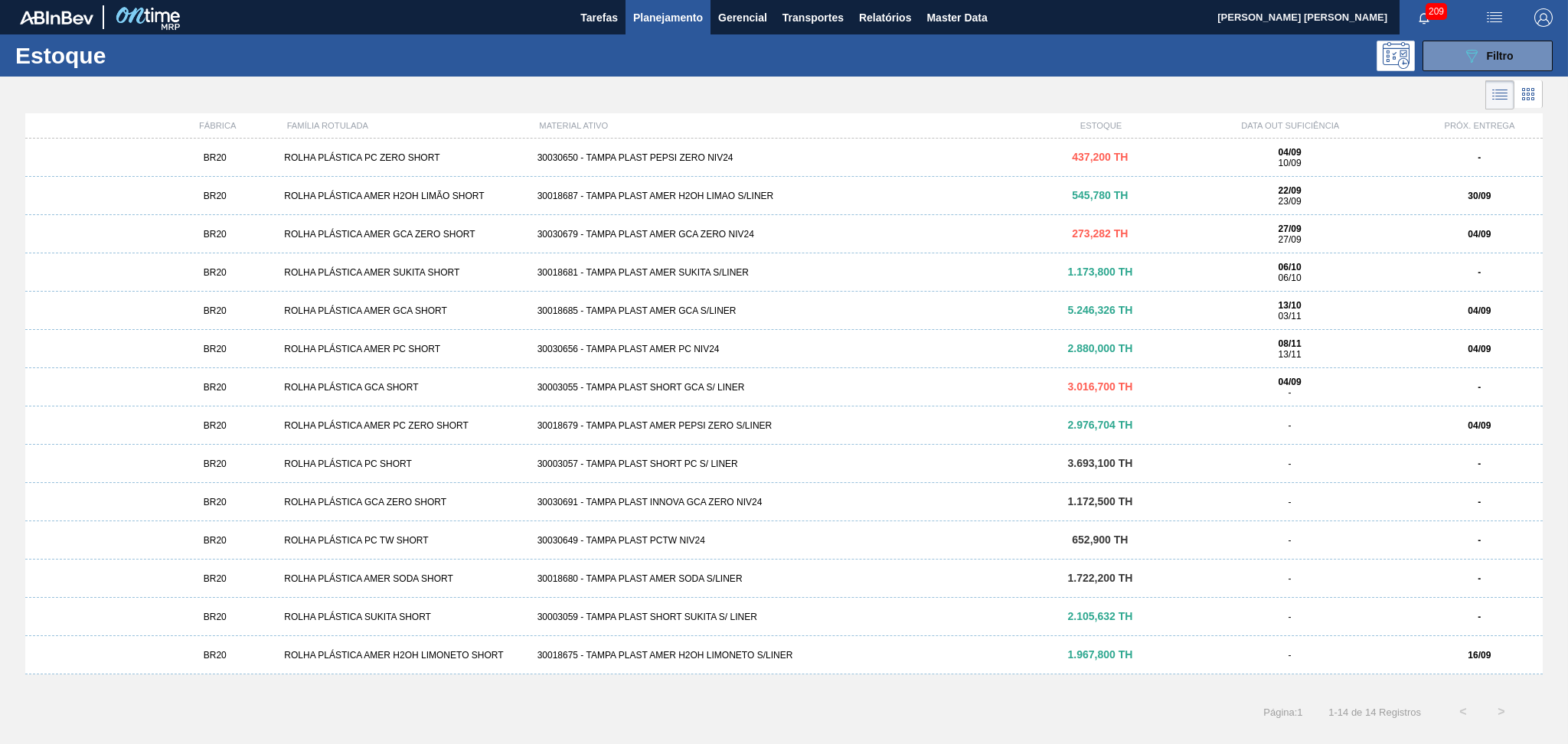
click at [714, 195] on div "30018687 - TAMPA PLAST AMER H2OH LIMAO S/LINER" at bounding box center [784, 195] width 506 height 10
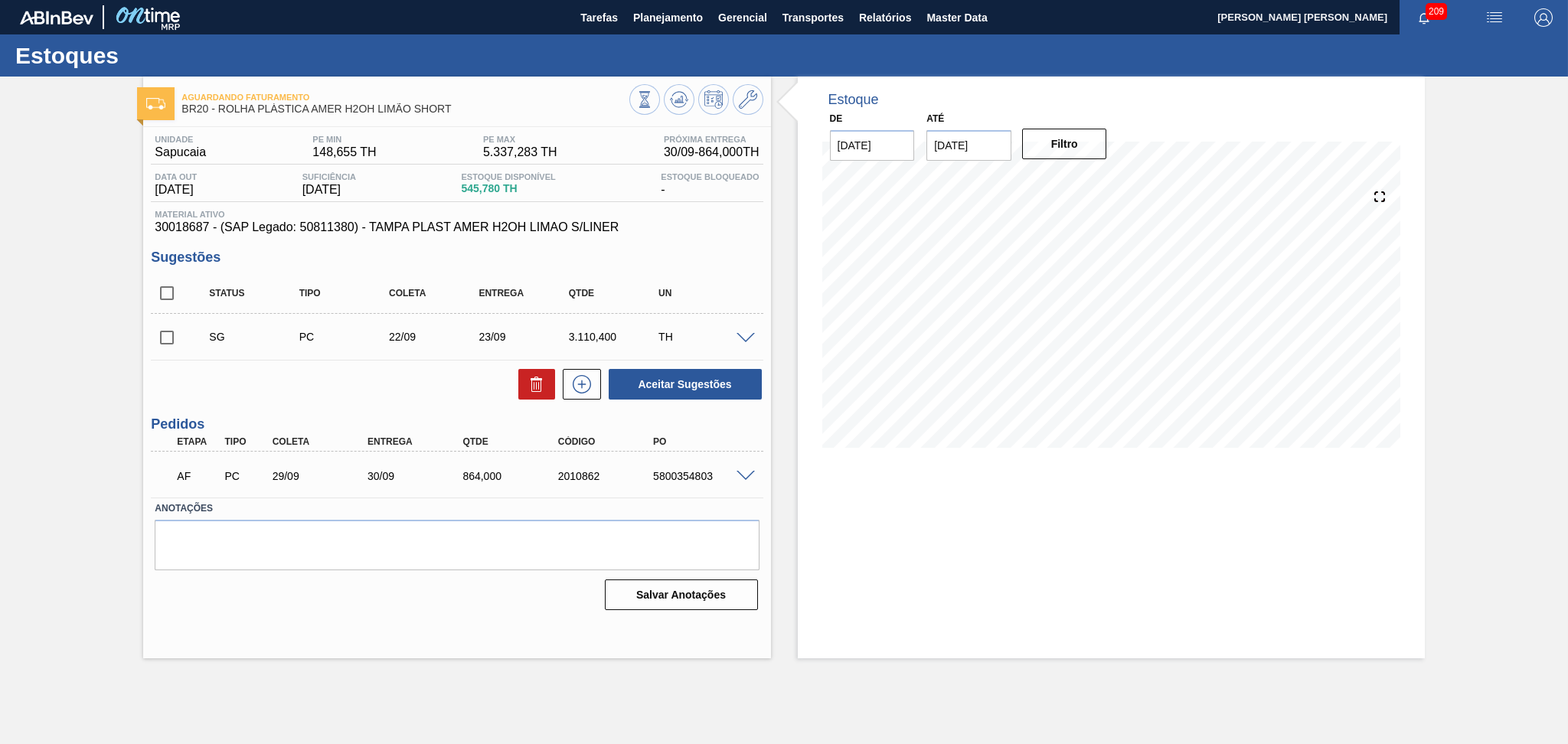
click at [741, 339] on span at bounding box center [745, 339] width 18 height 11
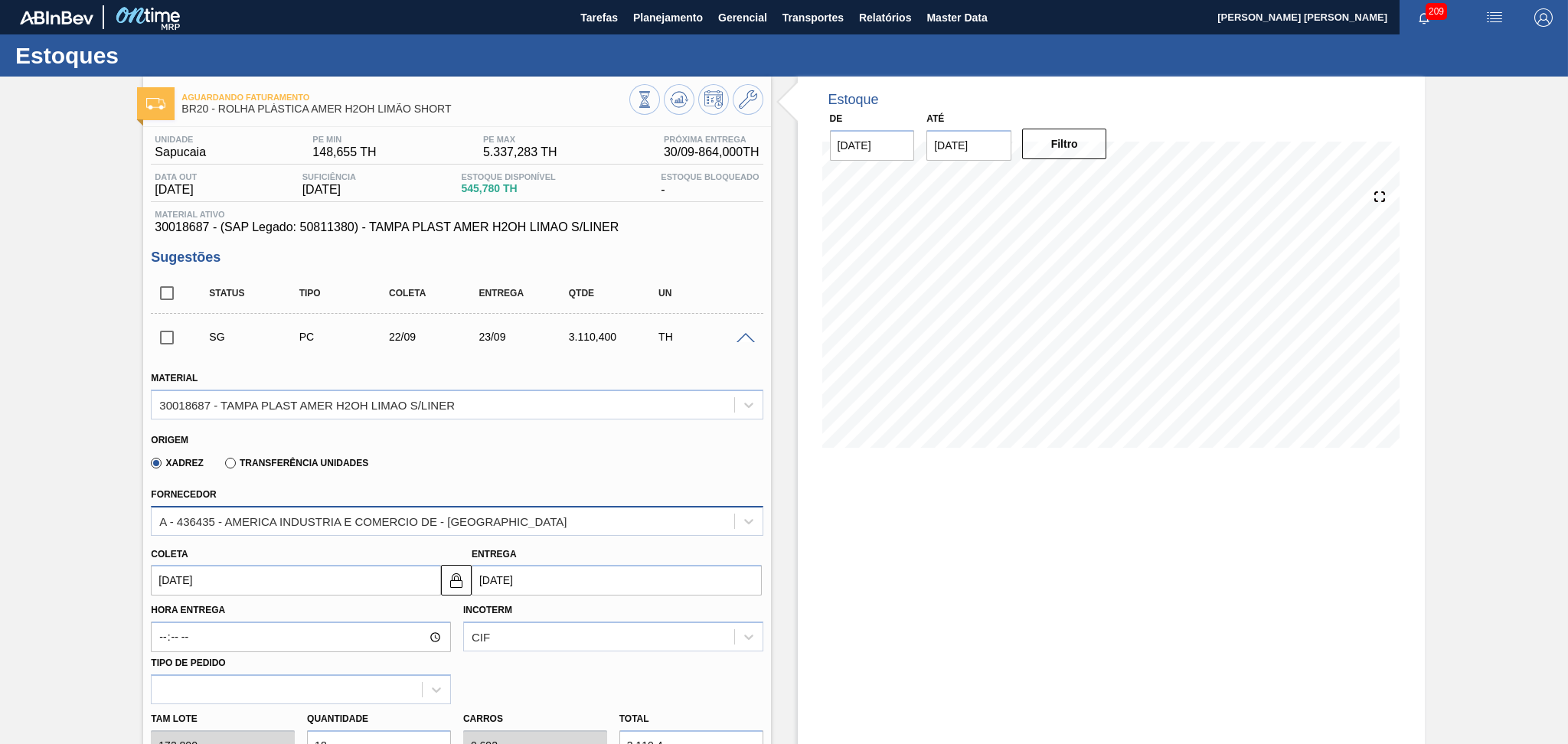
scroll to position [204, 0]
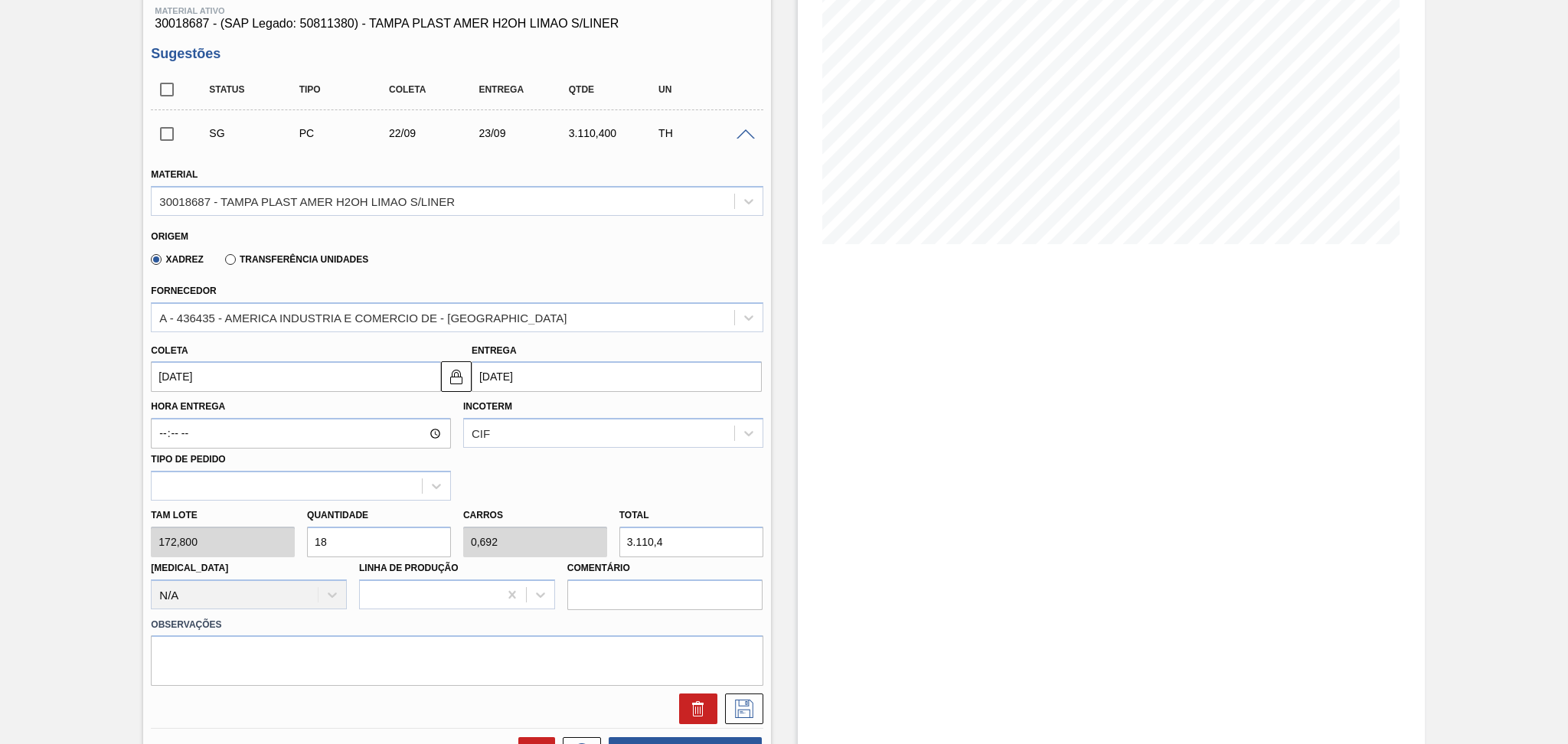
drag, startPoint x: 356, startPoint y: 542, endPoint x: 275, endPoint y: 538, distance: 81.1
click at [298, 537] on div "Tam lote 172,800 Quantidade 18 Carros 0,692 Total 3.110,4 Doca N/A Linha de Pro…" at bounding box center [456, 555] width 624 height 109
type input "8"
type input "0,308"
type input "1.382,4"
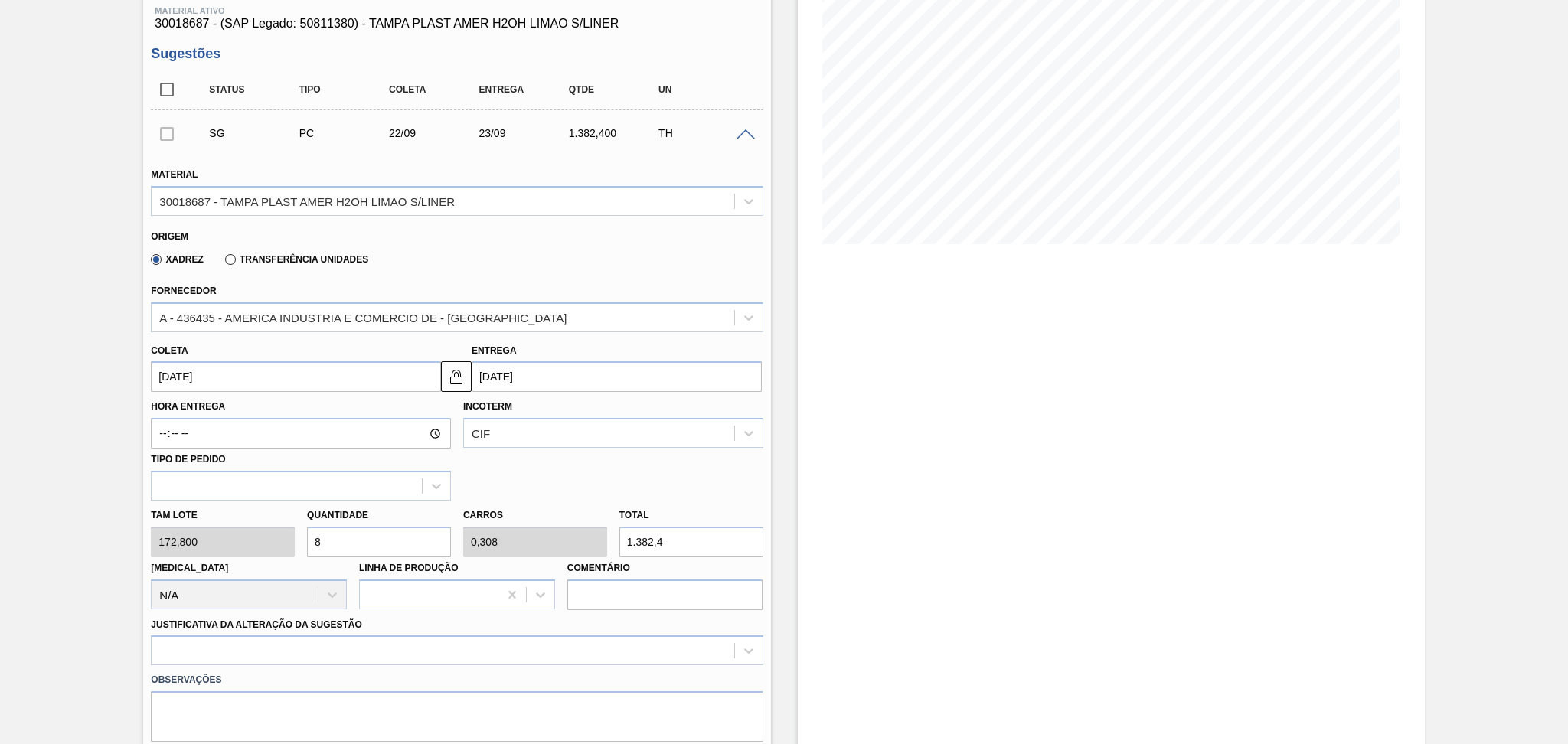
type input "8"
click at [237, 378] on input "22/09/2025" at bounding box center [295, 377] width 290 height 30
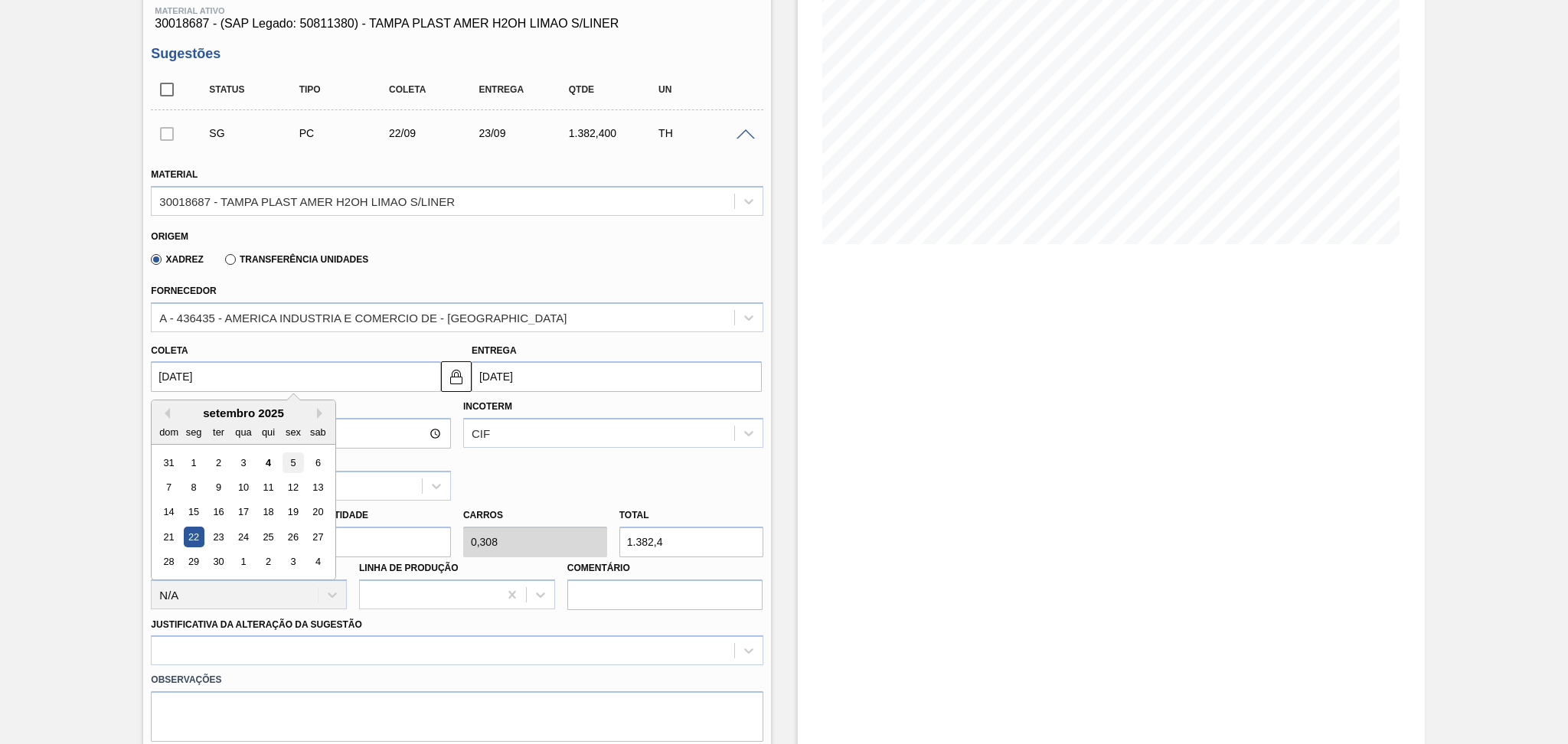
click at [291, 460] on div "5" at bounding box center [294, 463] width 21 height 21
type input "[DATE]"
type input "06/09/2025"
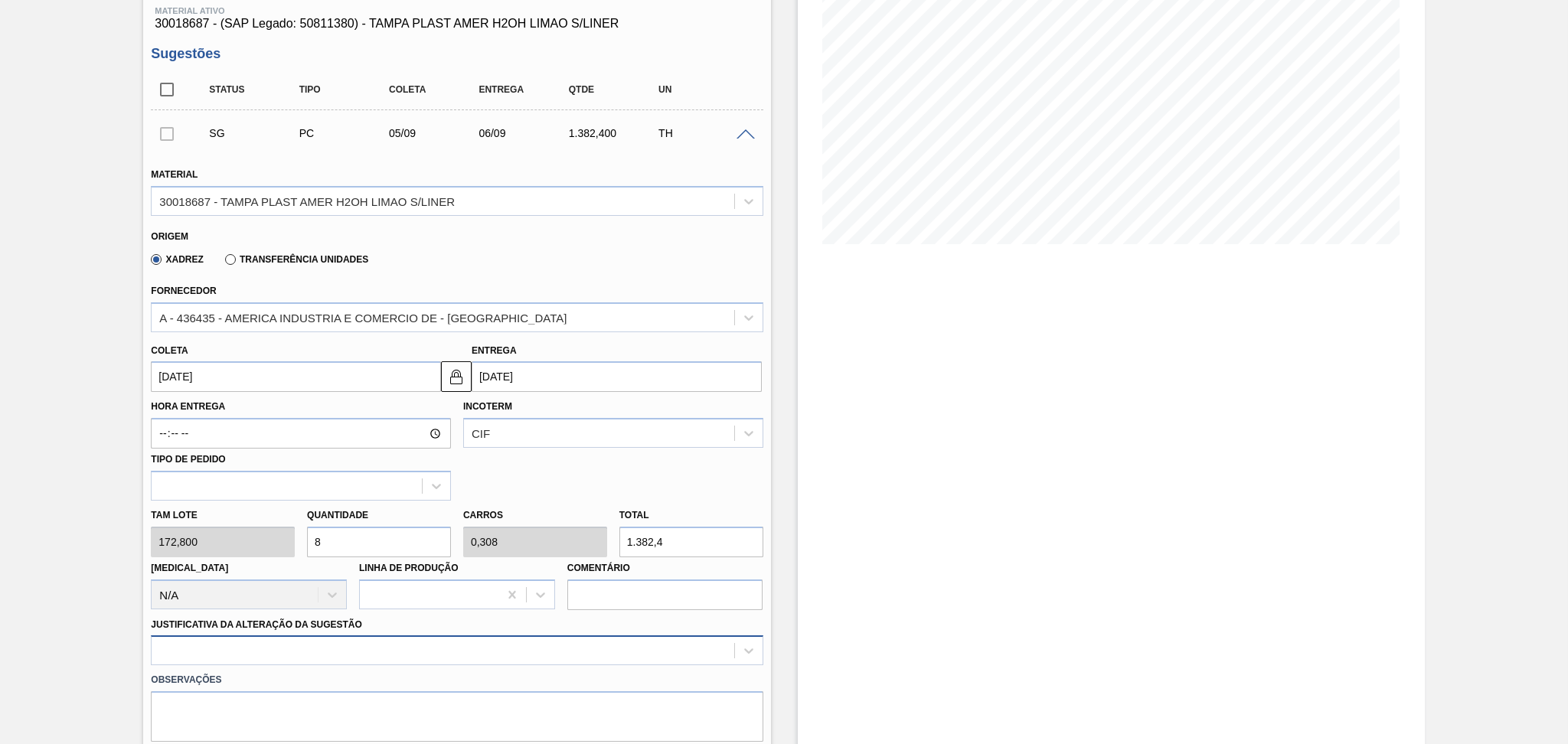
click at [287, 641] on div at bounding box center [456, 650] width 612 height 29
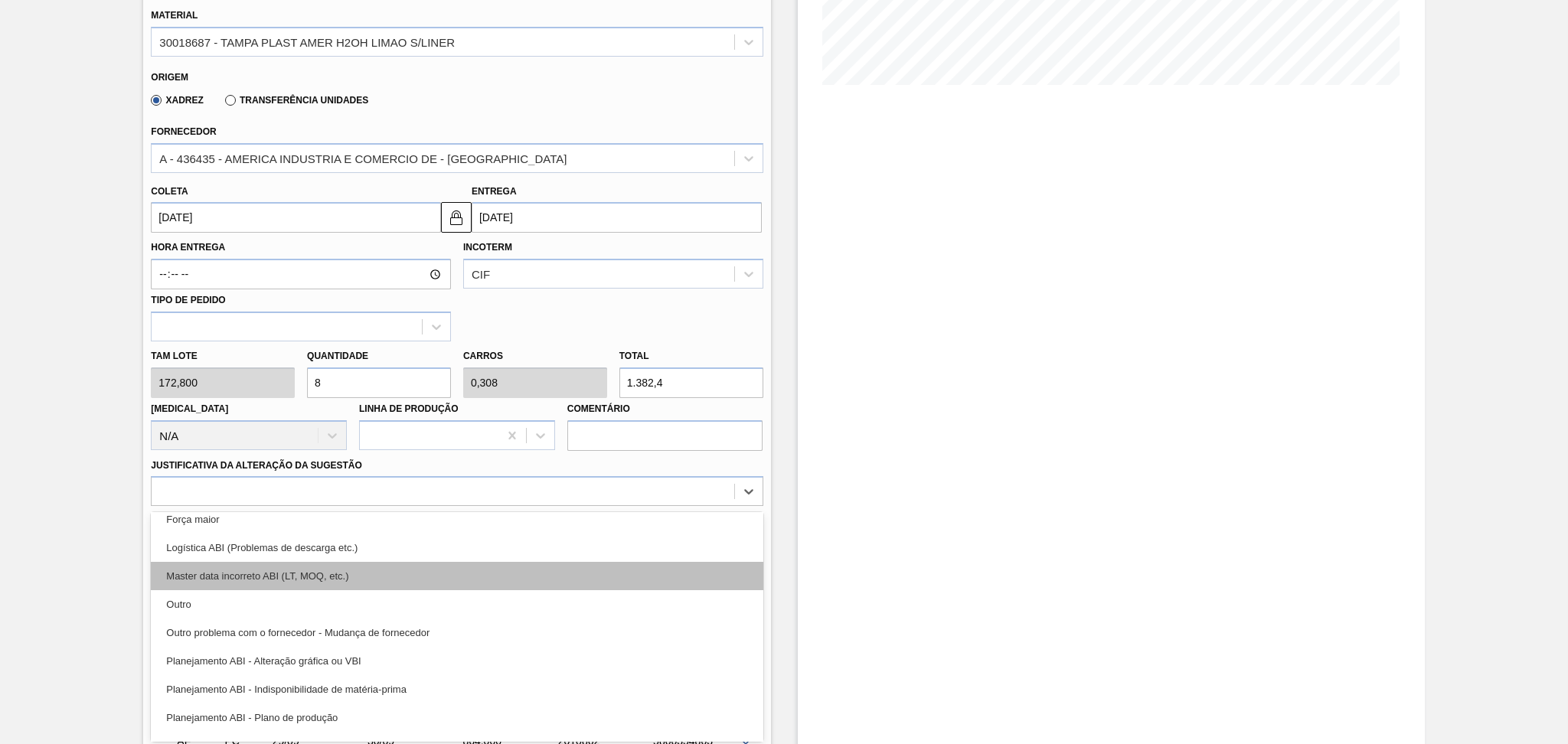
scroll to position [102, 0]
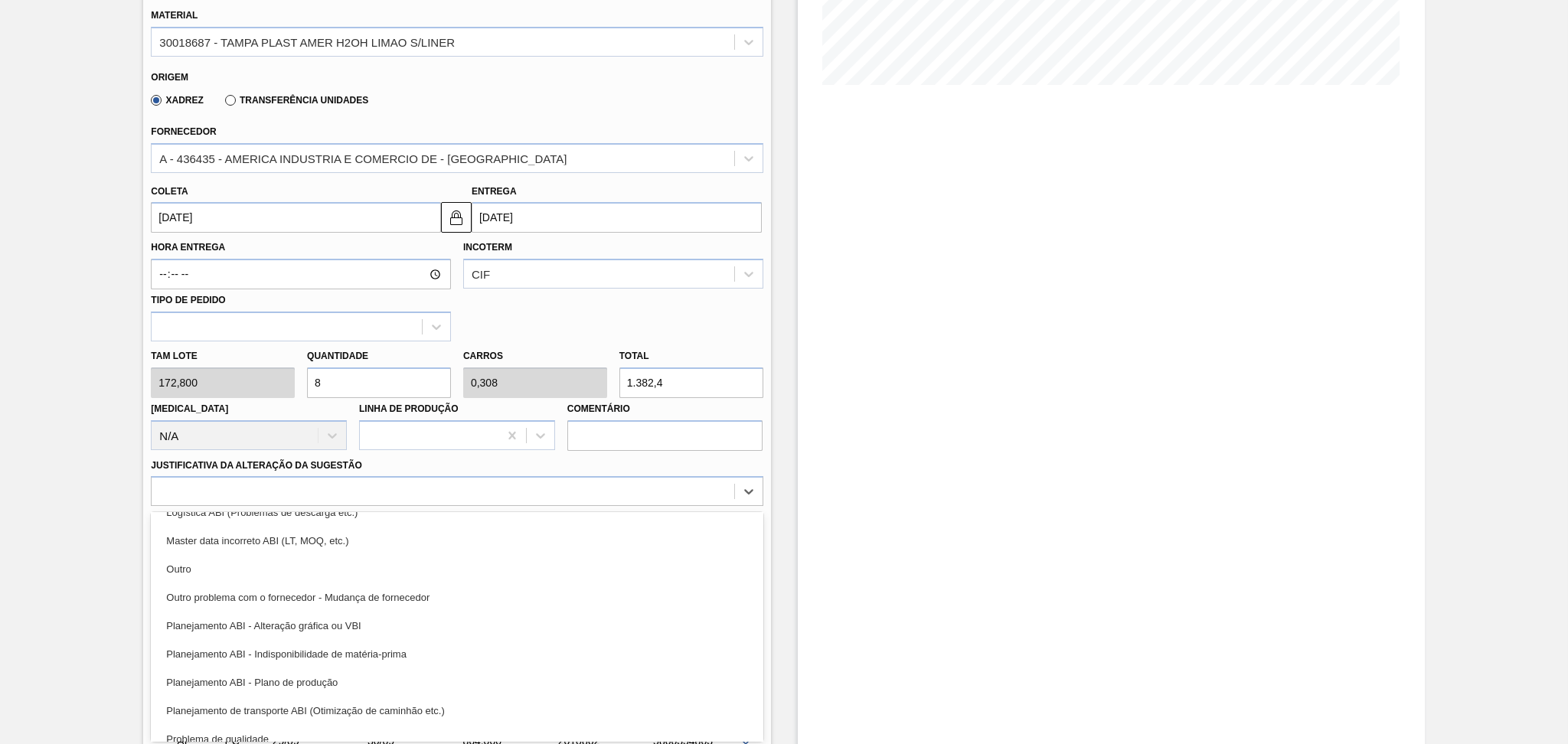
click at [330, 677] on div "Planejamento ABI - Plano de produção" at bounding box center [456, 683] width 612 height 29
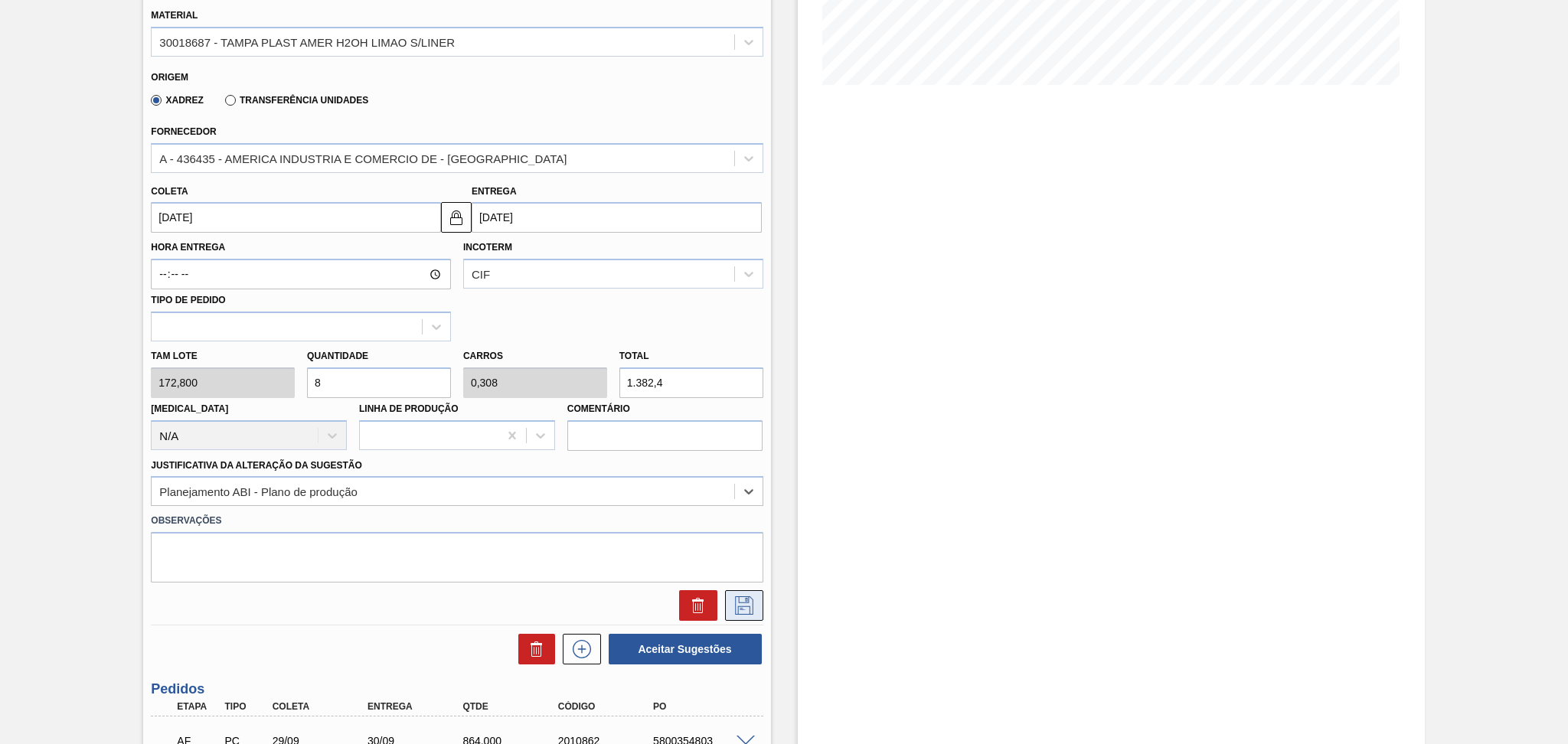
click at [756, 603] on button at bounding box center [744, 605] width 38 height 30
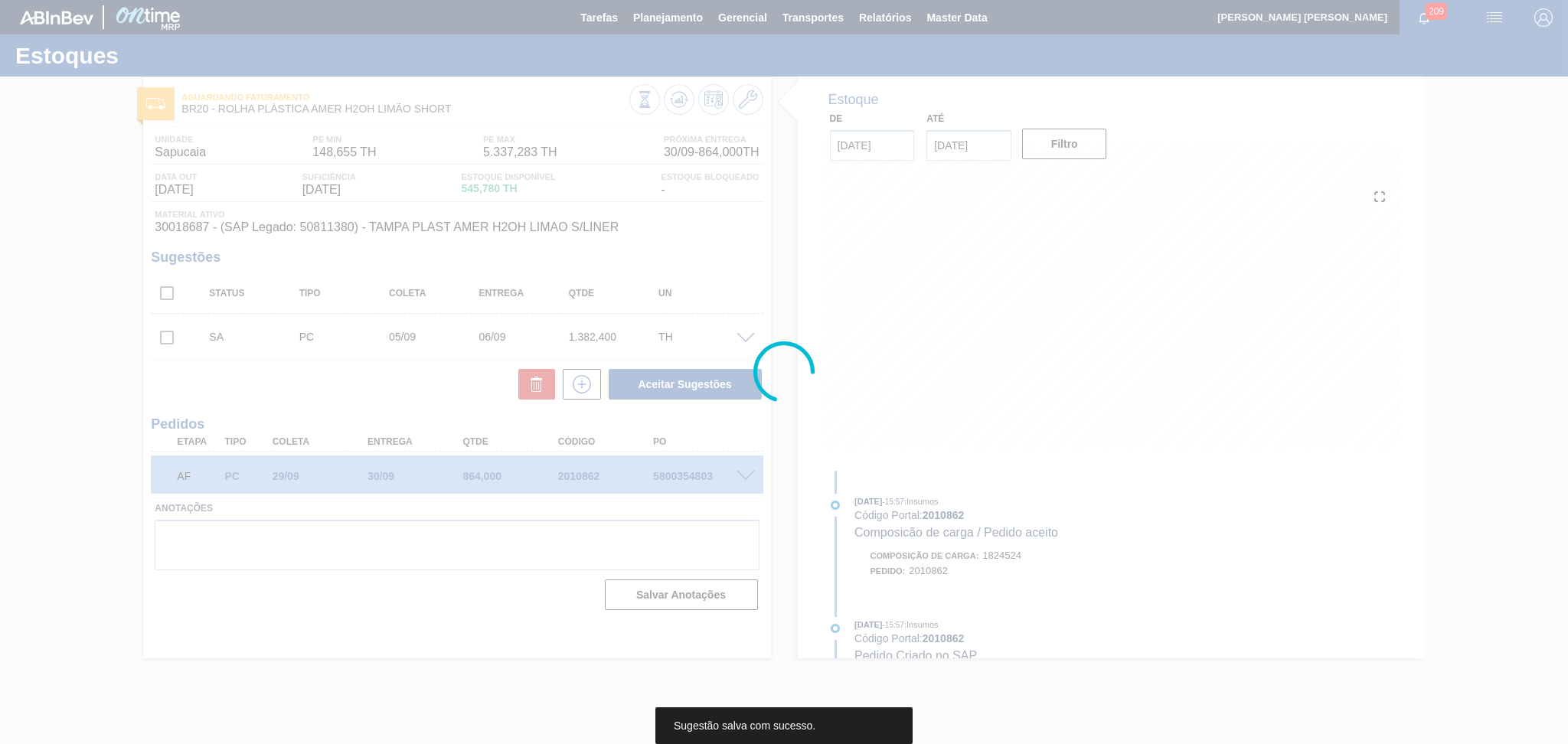
scroll to position [0, 0]
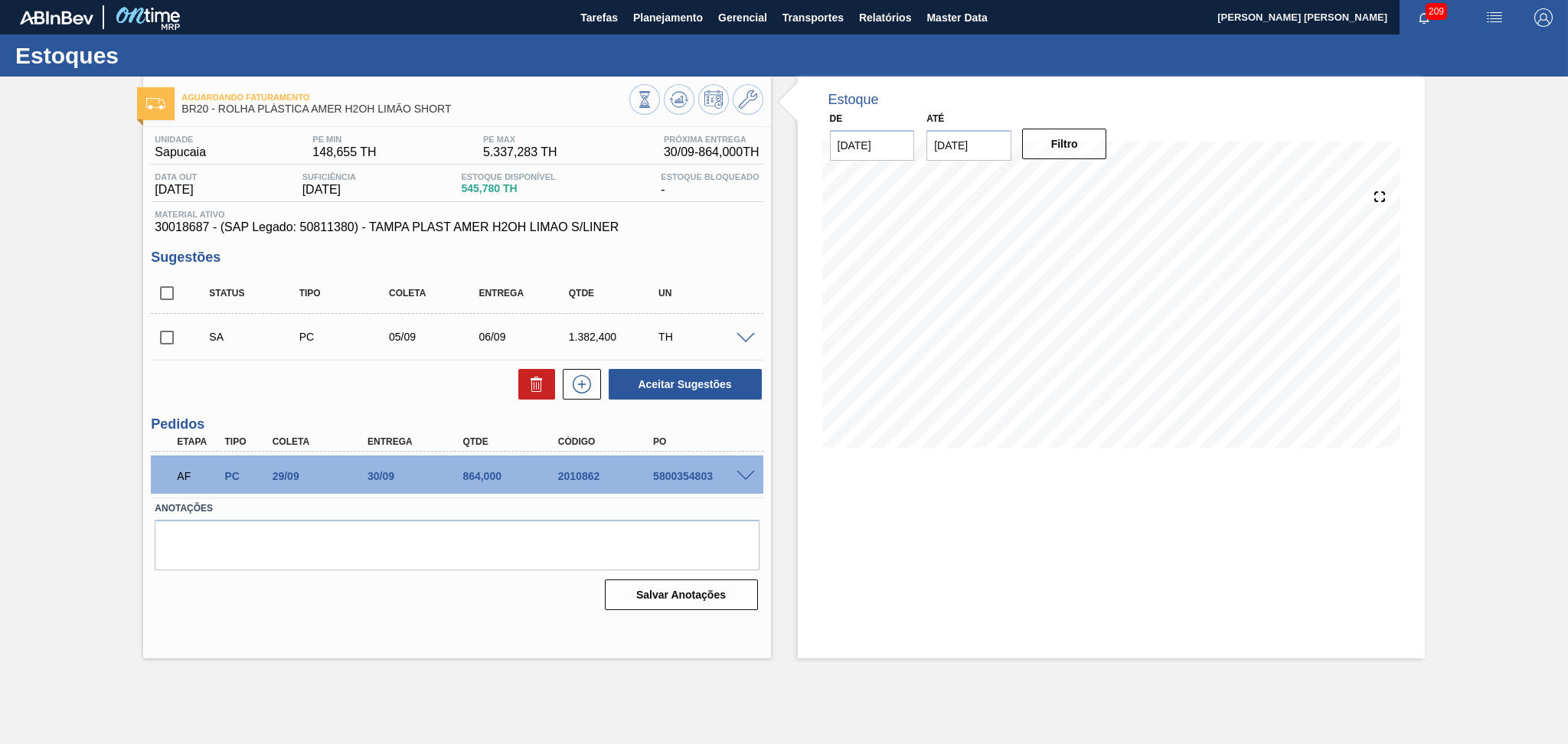
click at [165, 335] on input "checkbox" at bounding box center [166, 338] width 32 height 32
click at [745, 334] on span at bounding box center [745, 339] width 18 height 11
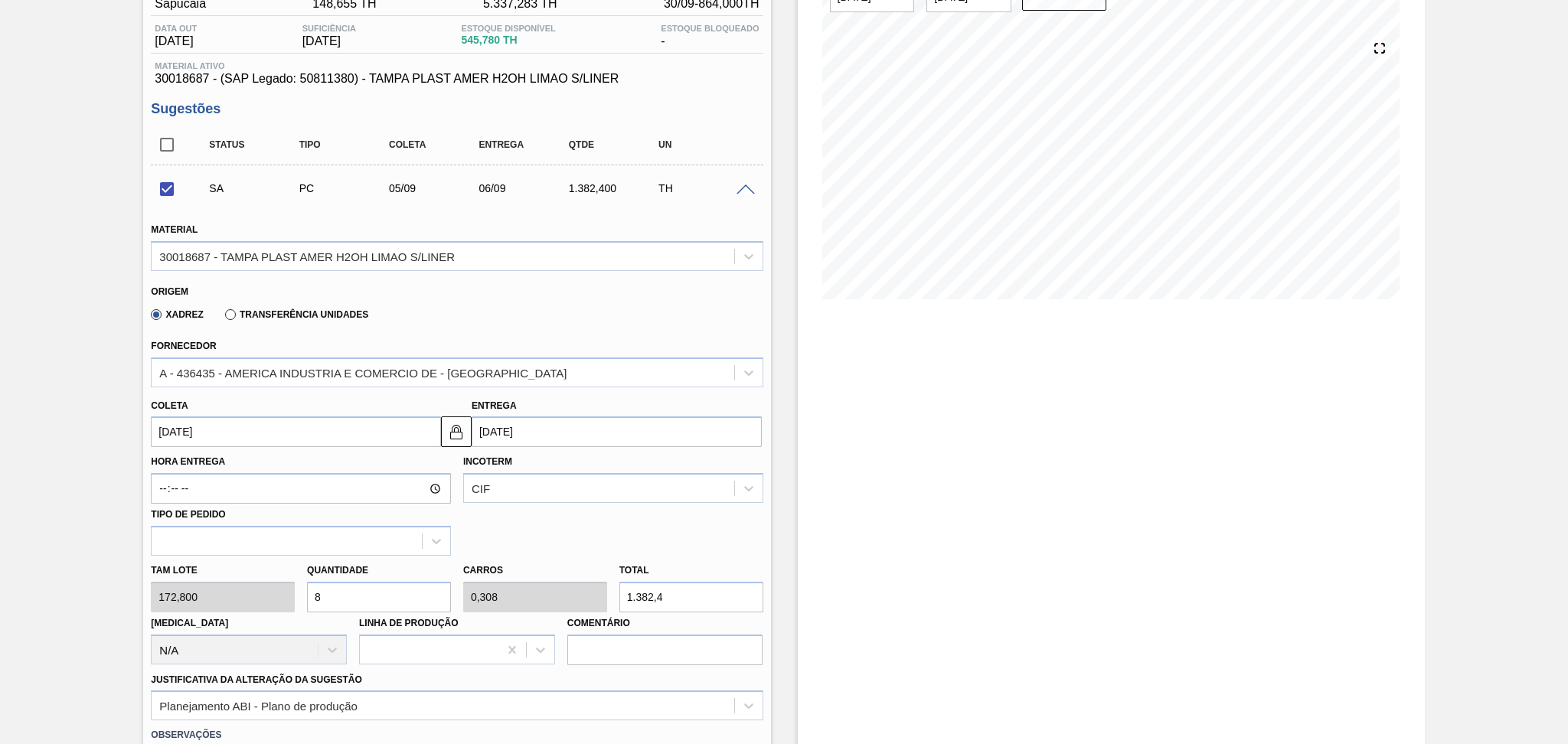
scroll to position [102, 0]
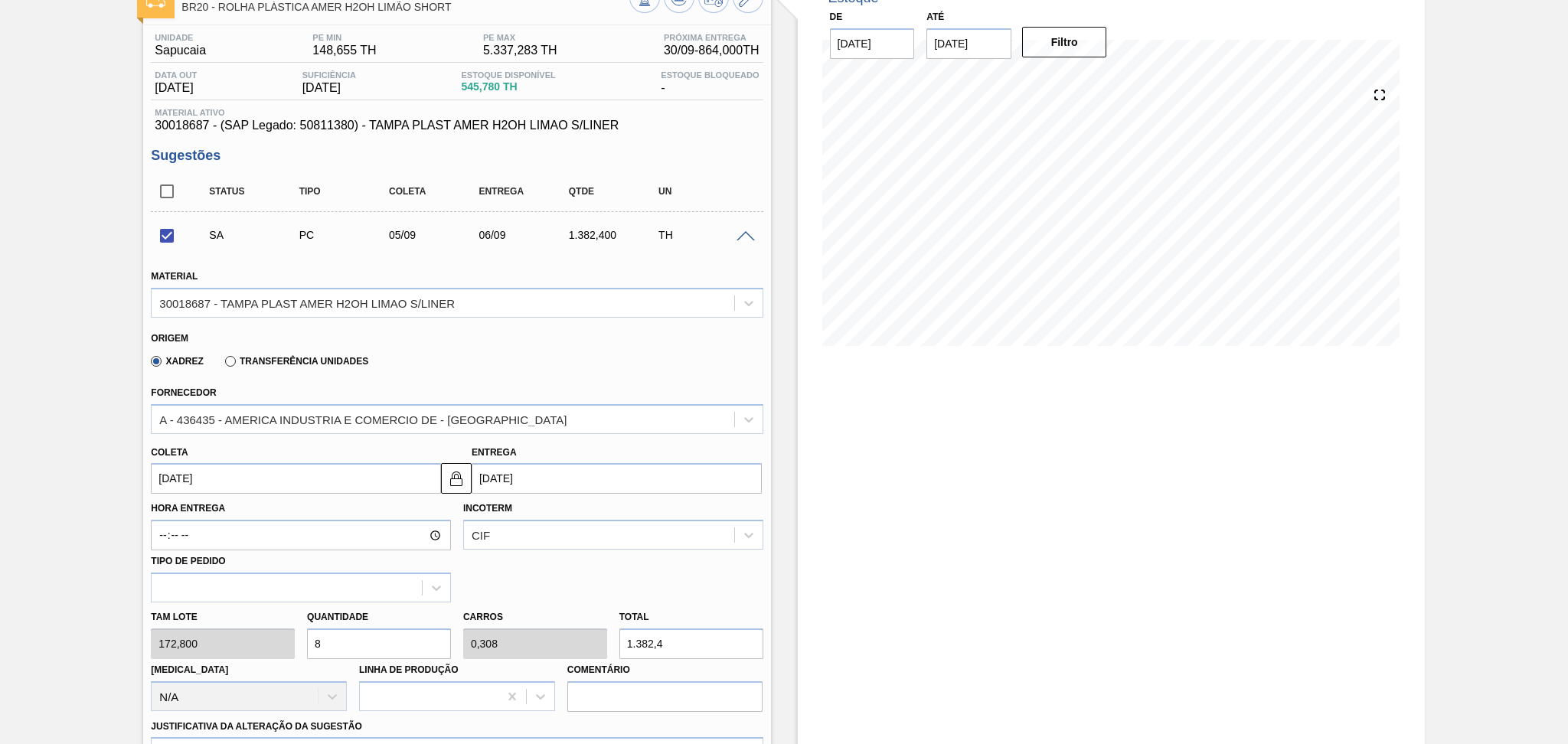
click at [745, 234] on span at bounding box center [745, 237] width 18 height 11
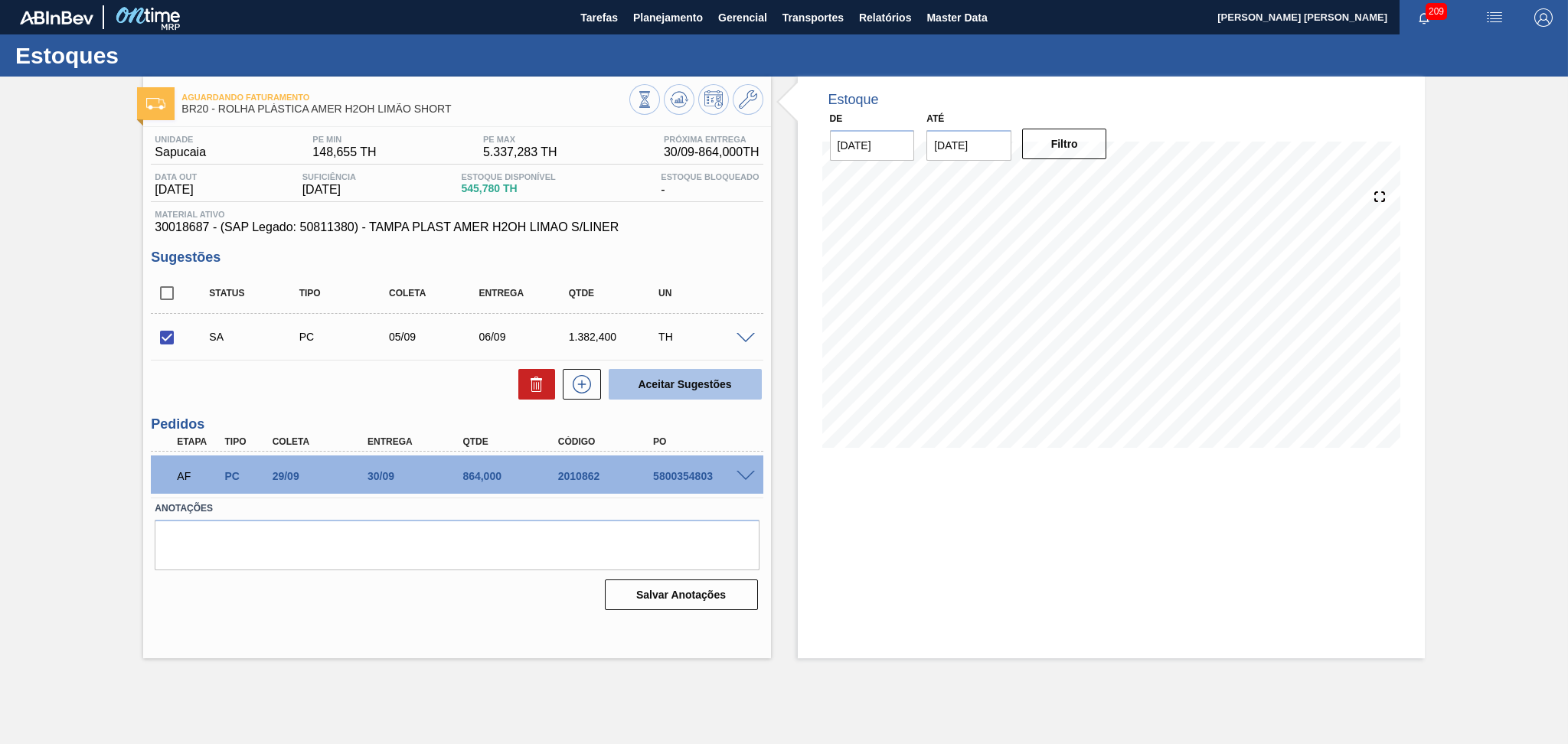
click at [717, 380] on button "Aceitar Sugestões" at bounding box center [685, 384] width 153 height 30
checkbox input "false"
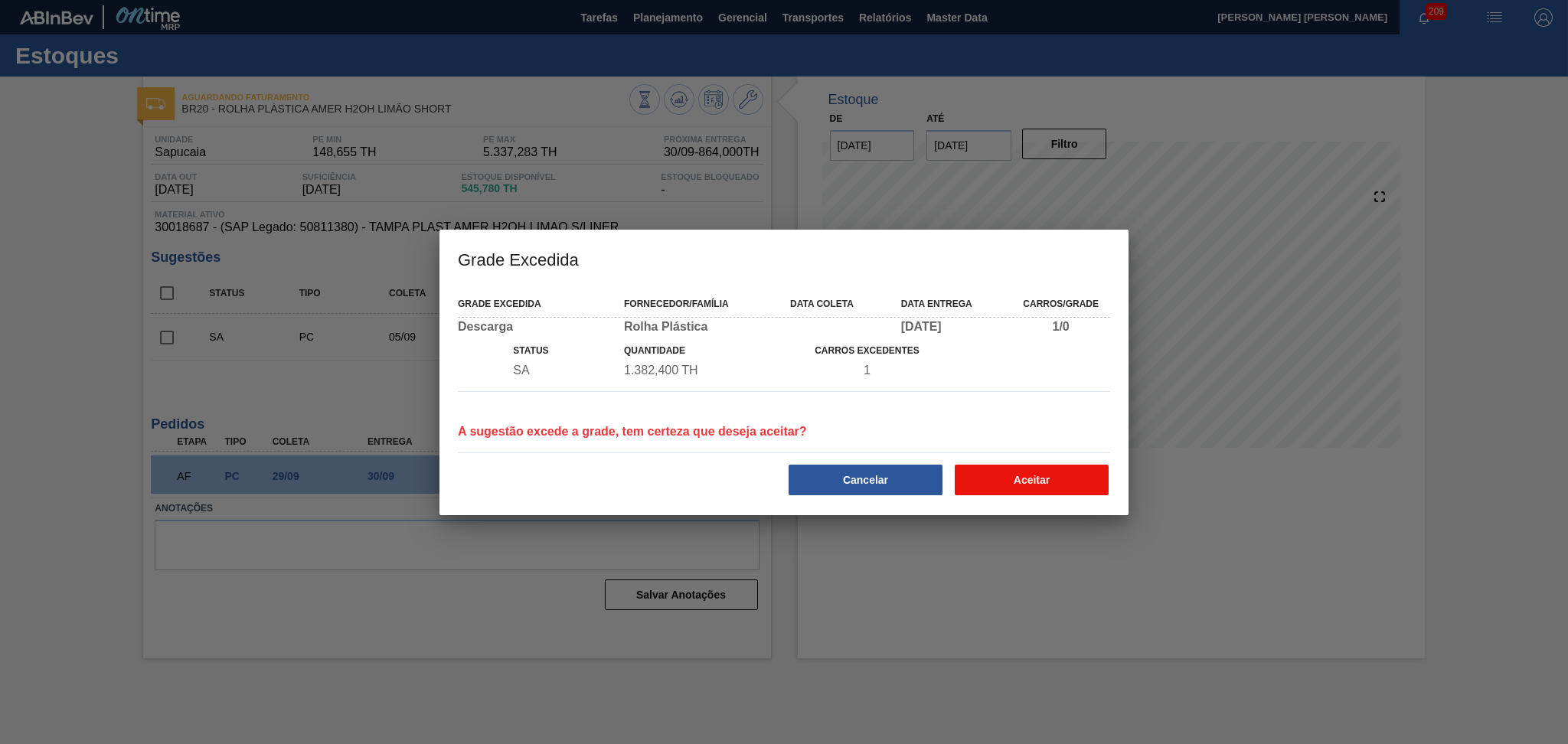
click at [999, 477] on button "Aceitar" at bounding box center [1031, 480] width 154 height 30
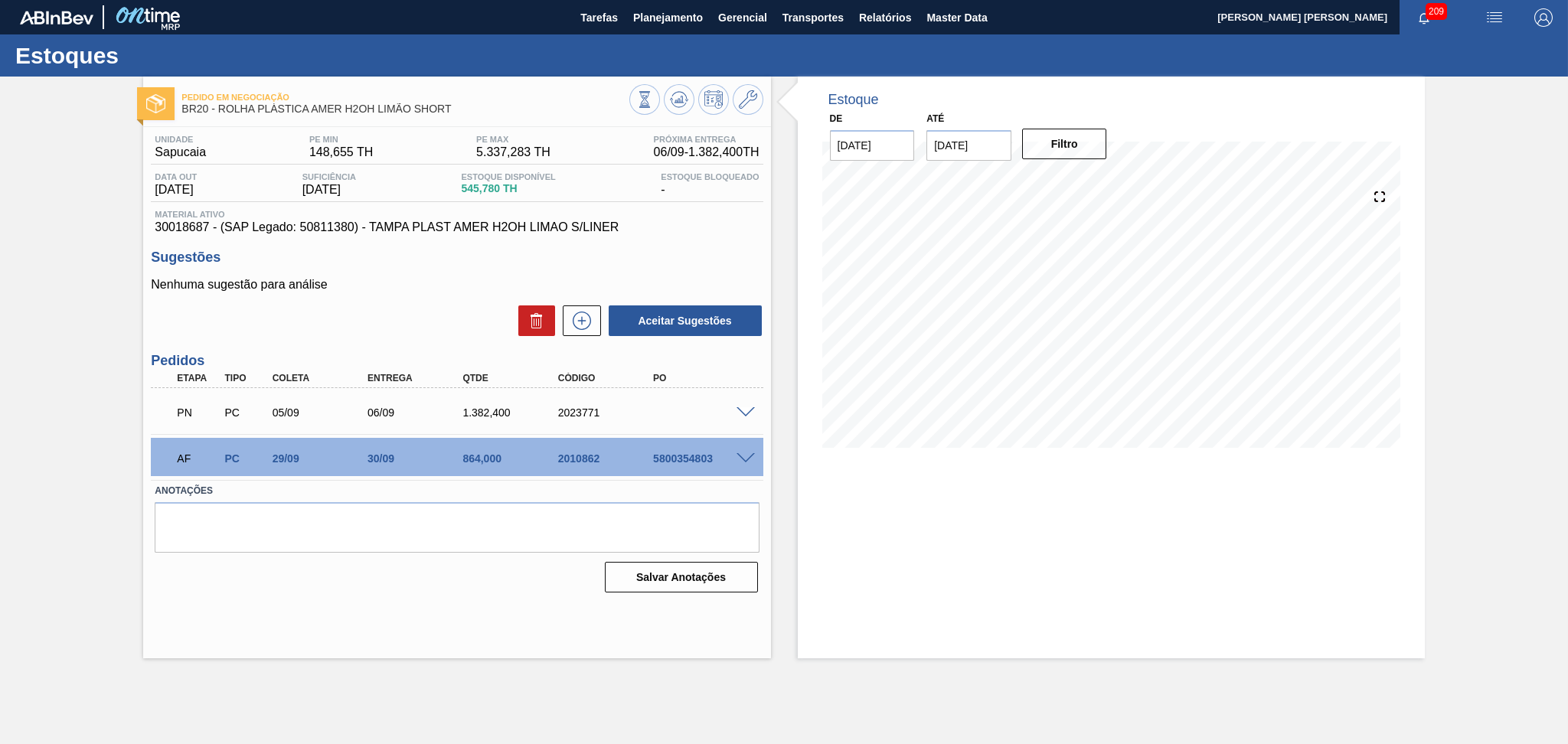
click at [382, 264] on h3 "Sugestões" at bounding box center [456, 257] width 612 height 16
click at [384, 284] on p "Nenhuma sugestão para análise" at bounding box center [456, 284] width 612 height 14
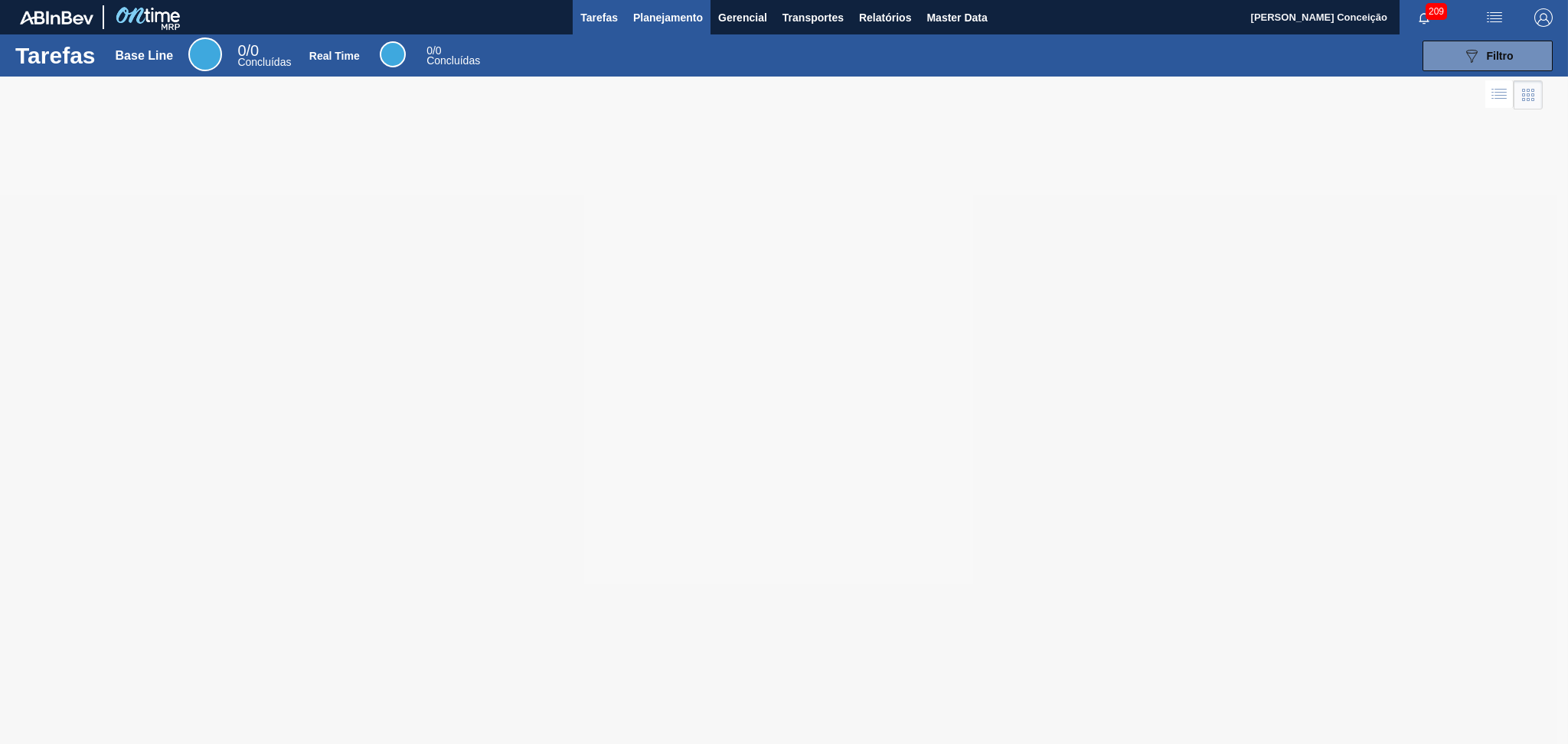
click at [667, 12] on span "Planejamento" at bounding box center [667, 18] width 69 height 18
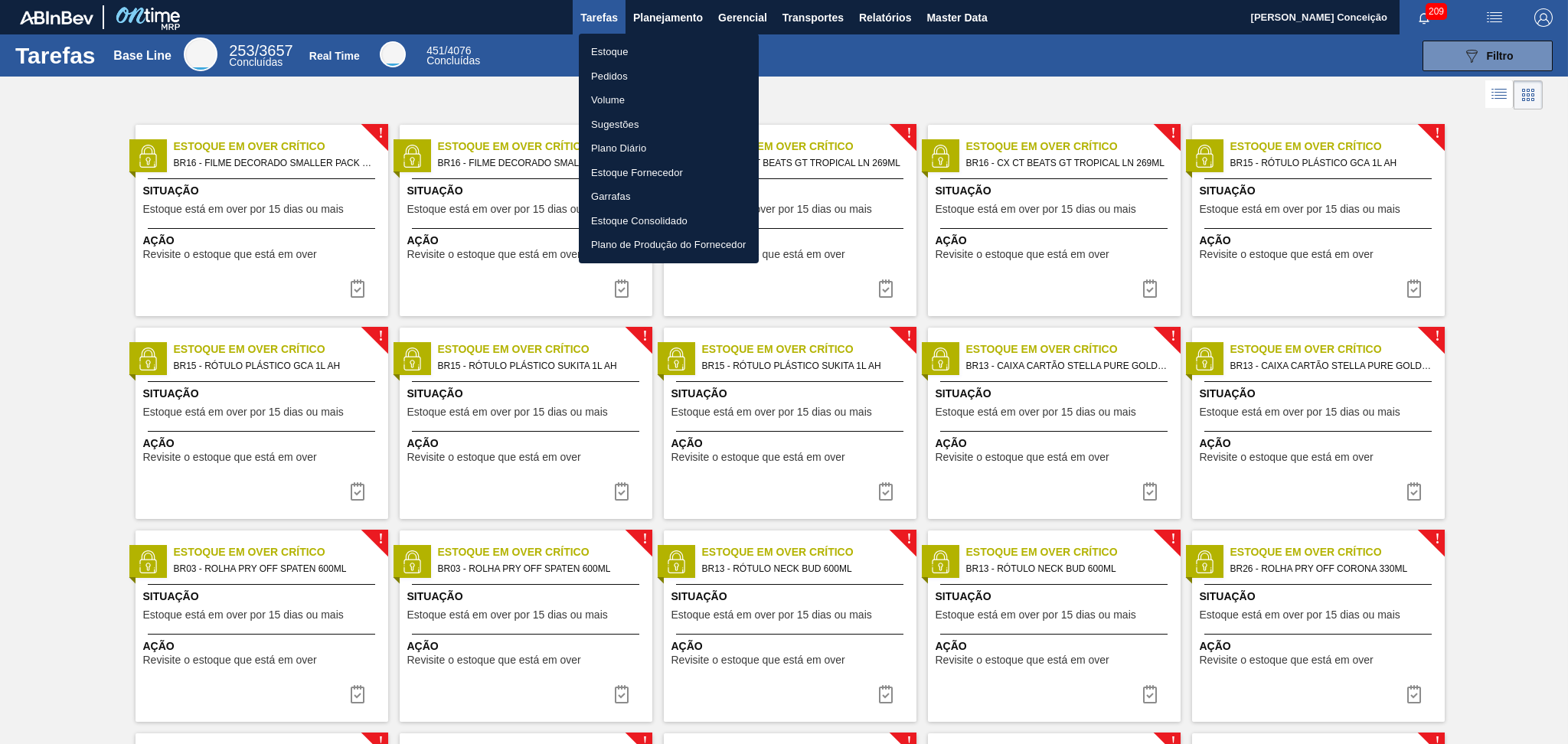
click at [599, 48] on li "Estoque" at bounding box center [669, 52] width 180 height 25
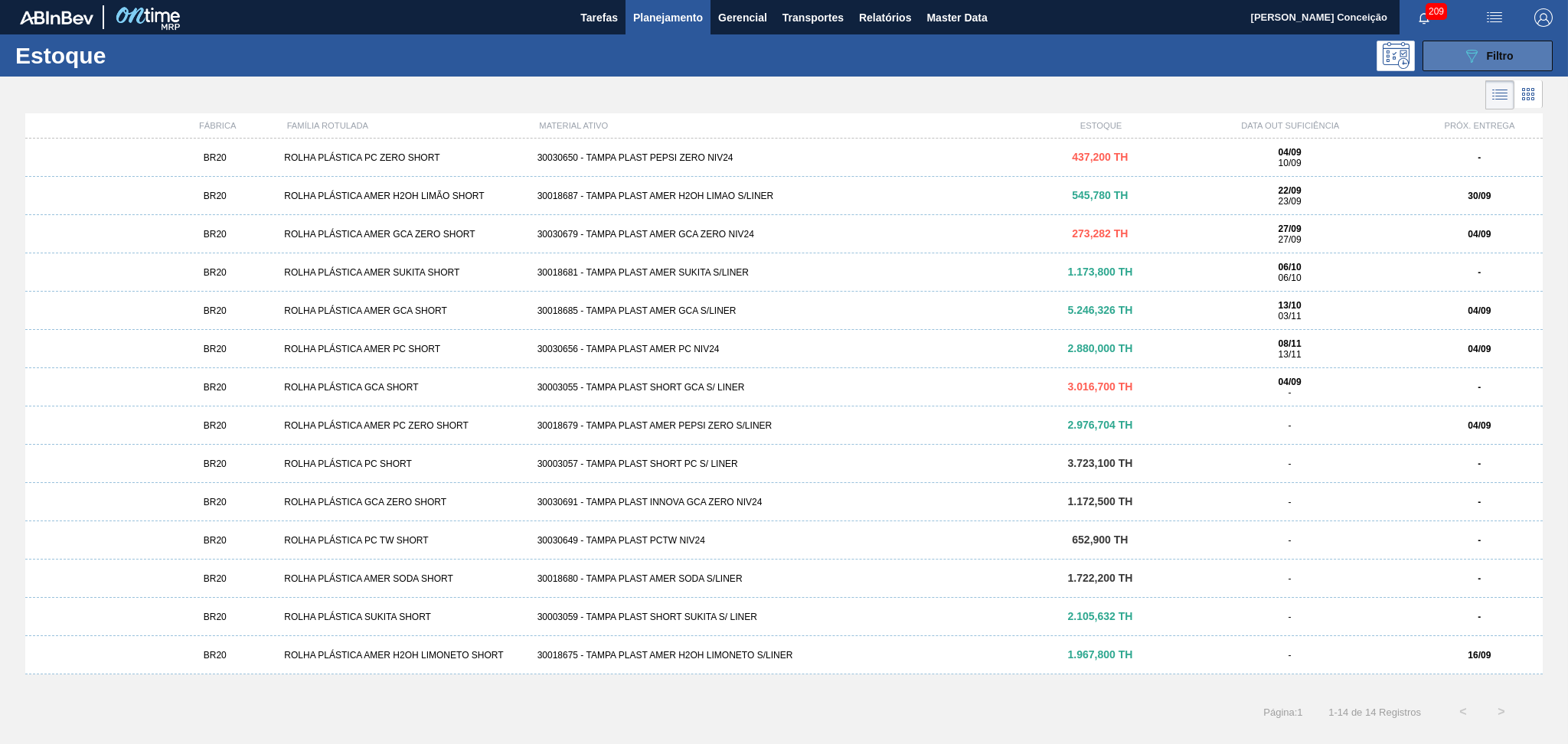
click at [1434, 60] on button "089F7B8B-B2A5-4AFE-B5C0-19BA573D28AC Filtro" at bounding box center [1487, 56] width 130 height 30
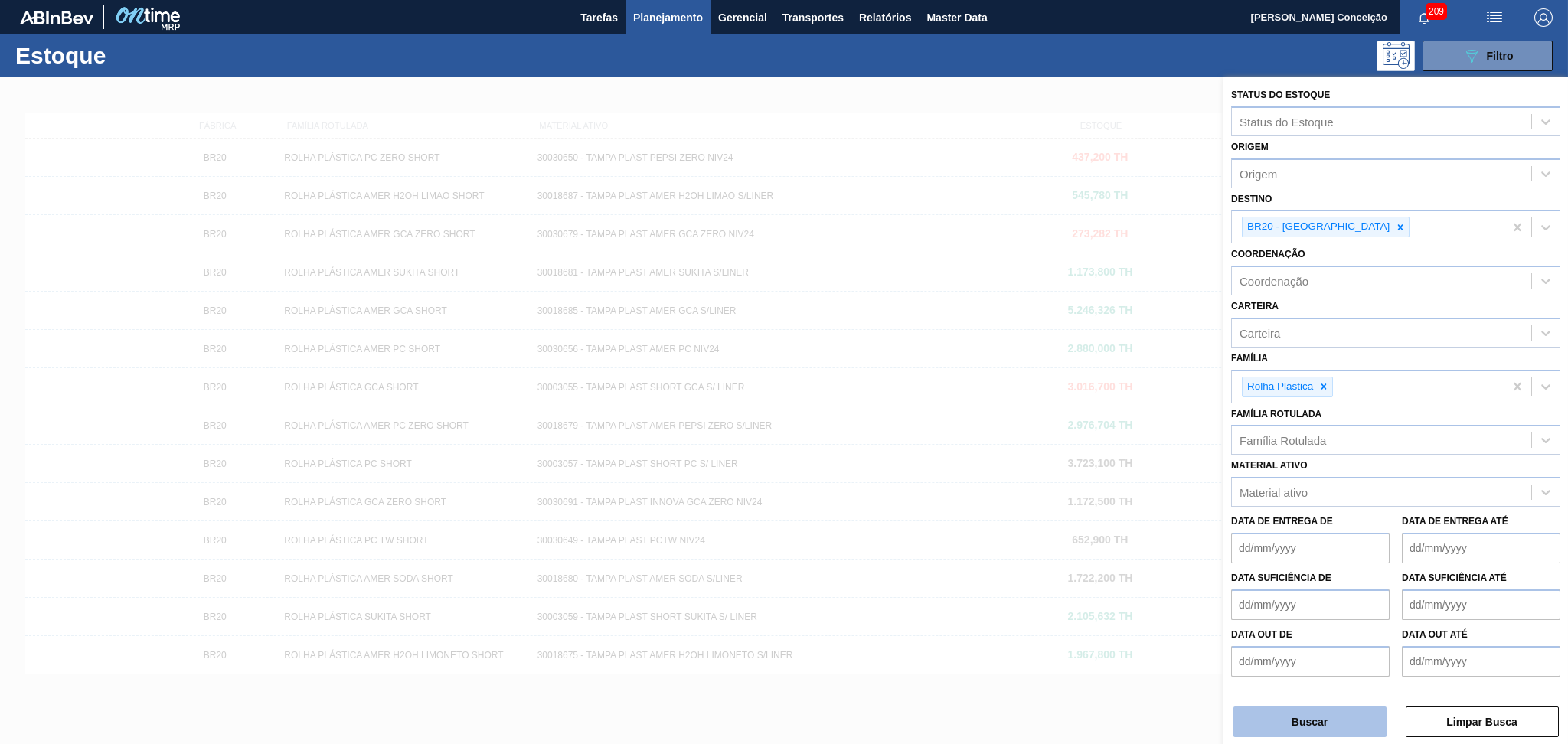
click at [1234, 720] on button "Buscar" at bounding box center [1309, 722] width 153 height 30
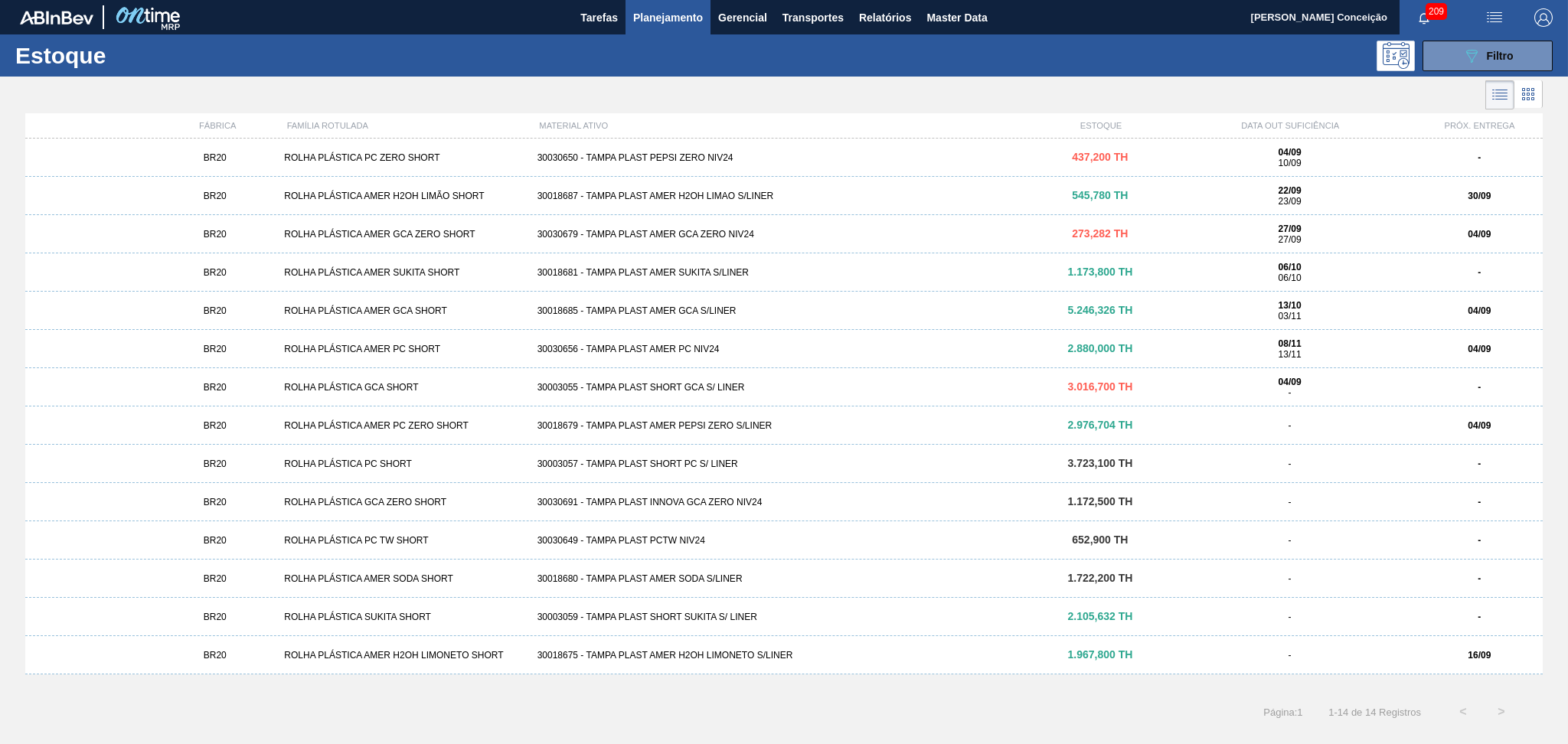
click at [768, 92] on div at bounding box center [771, 95] width 1543 height 37
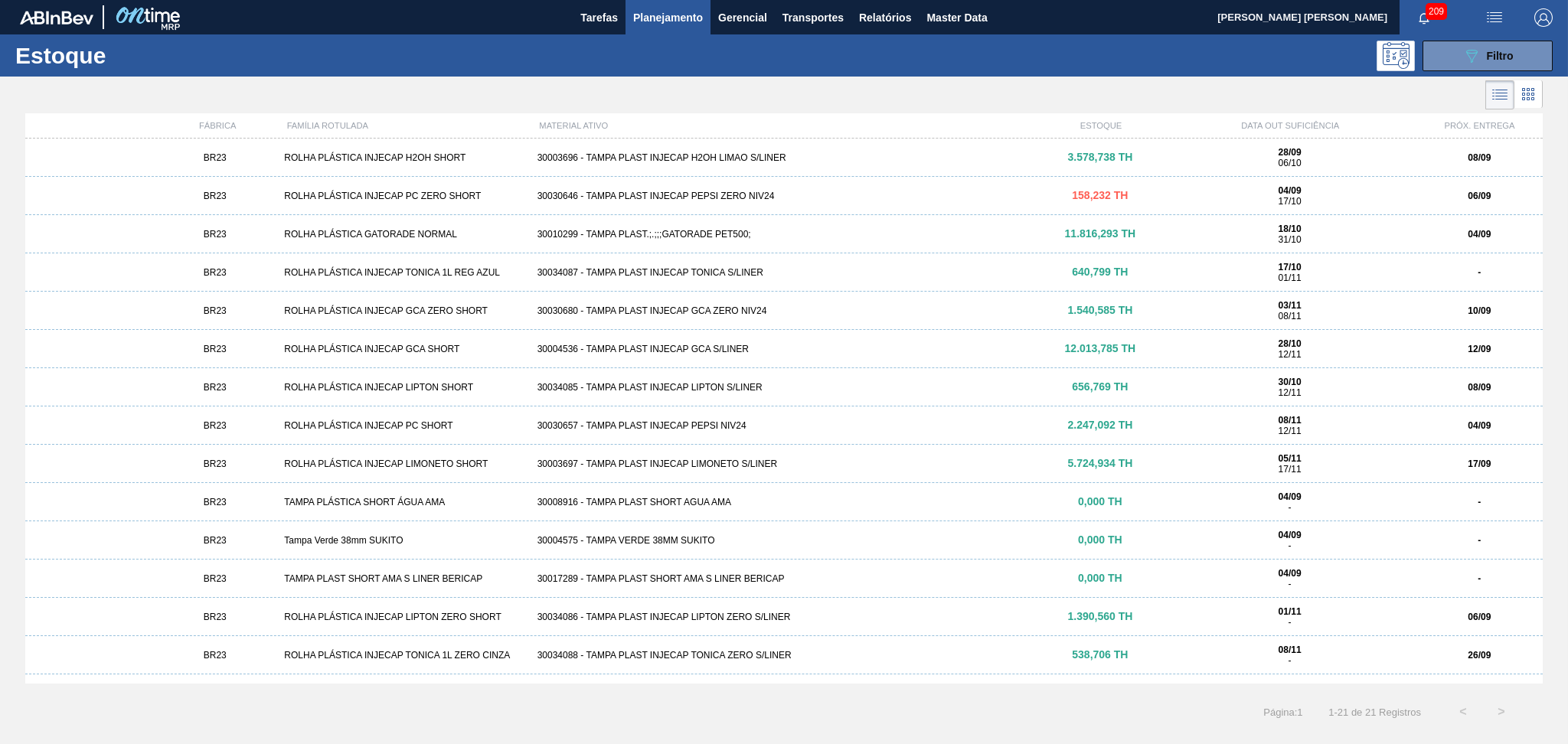
click at [681, 3] on button "Planejamento" at bounding box center [667, 17] width 85 height 34
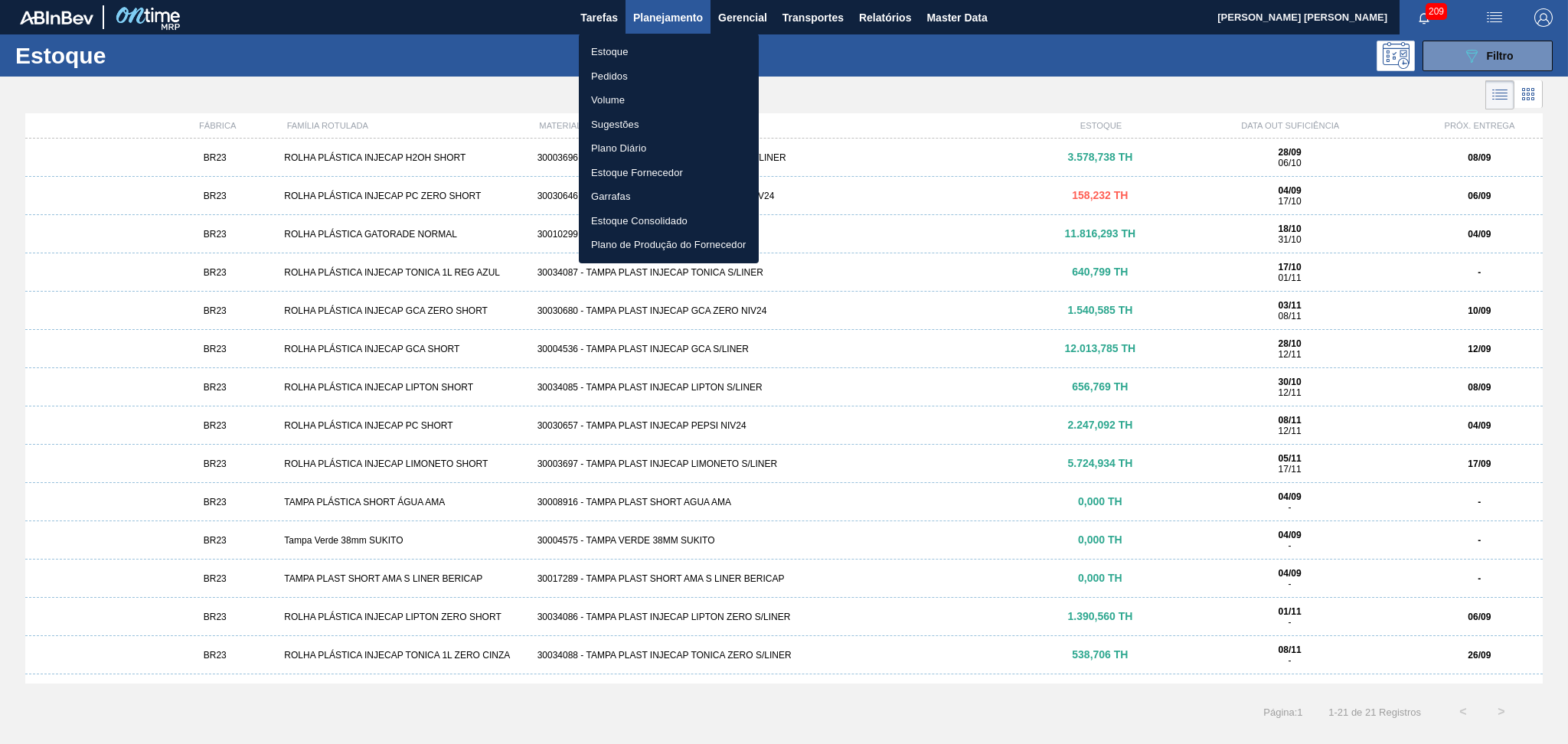
click at [616, 53] on li "Estoque" at bounding box center [669, 52] width 180 height 25
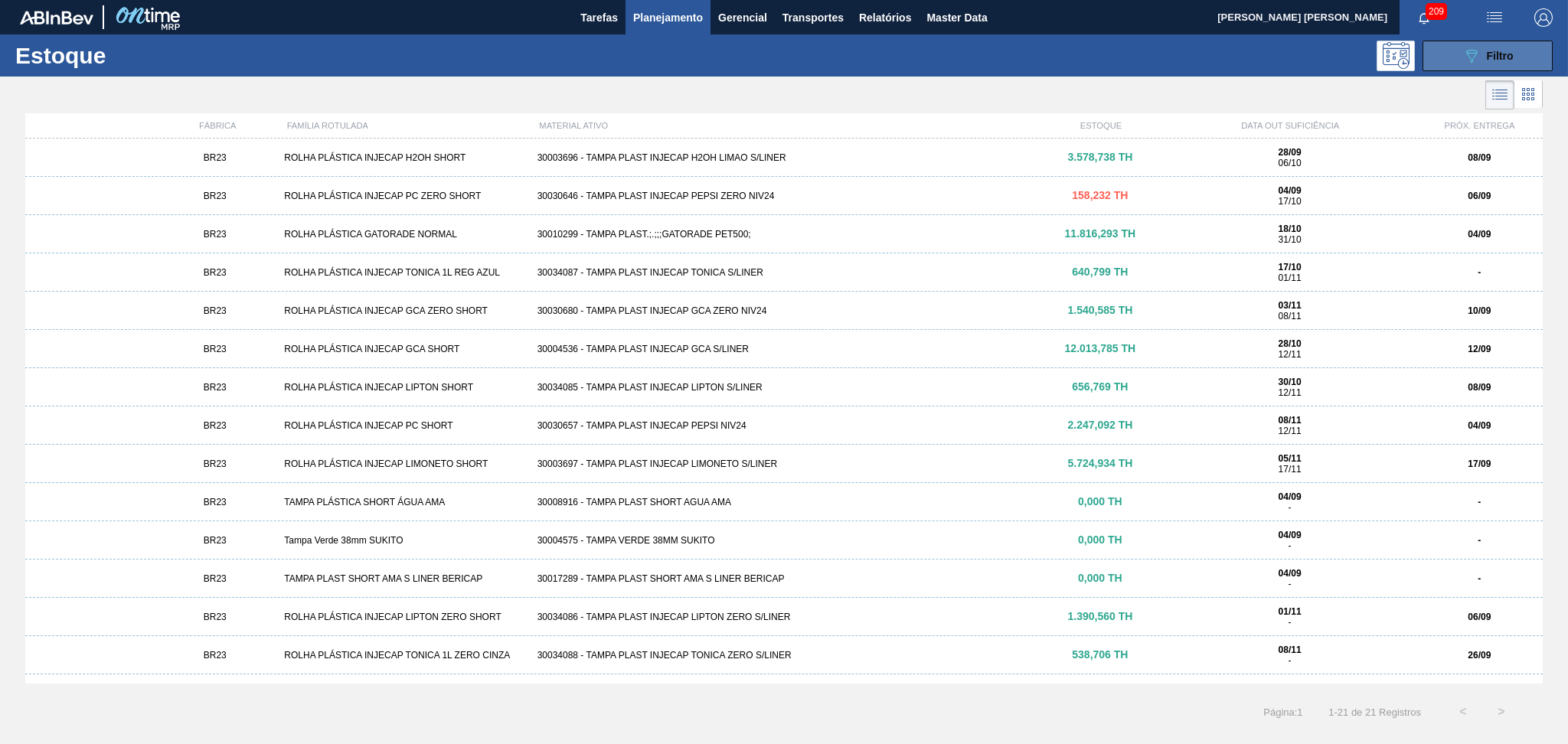
click at [1509, 64] on div "089F7B8B-B2A5-4AFE-B5C0-19BA573D28AC Filtro" at bounding box center [1488, 56] width 51 height 18
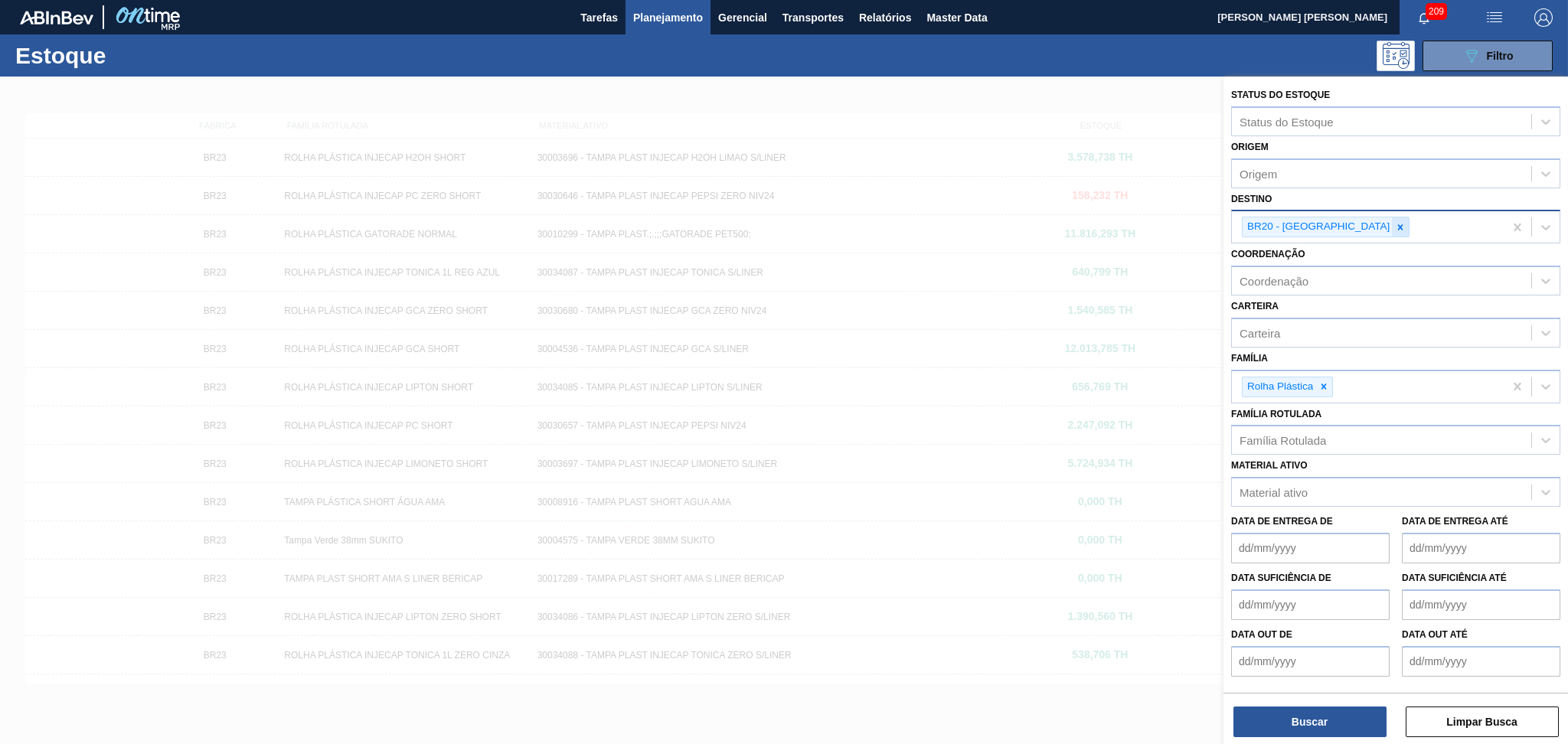
click at [1394, 222] on icon at bounding box center [1399, 227] width 10 height 10
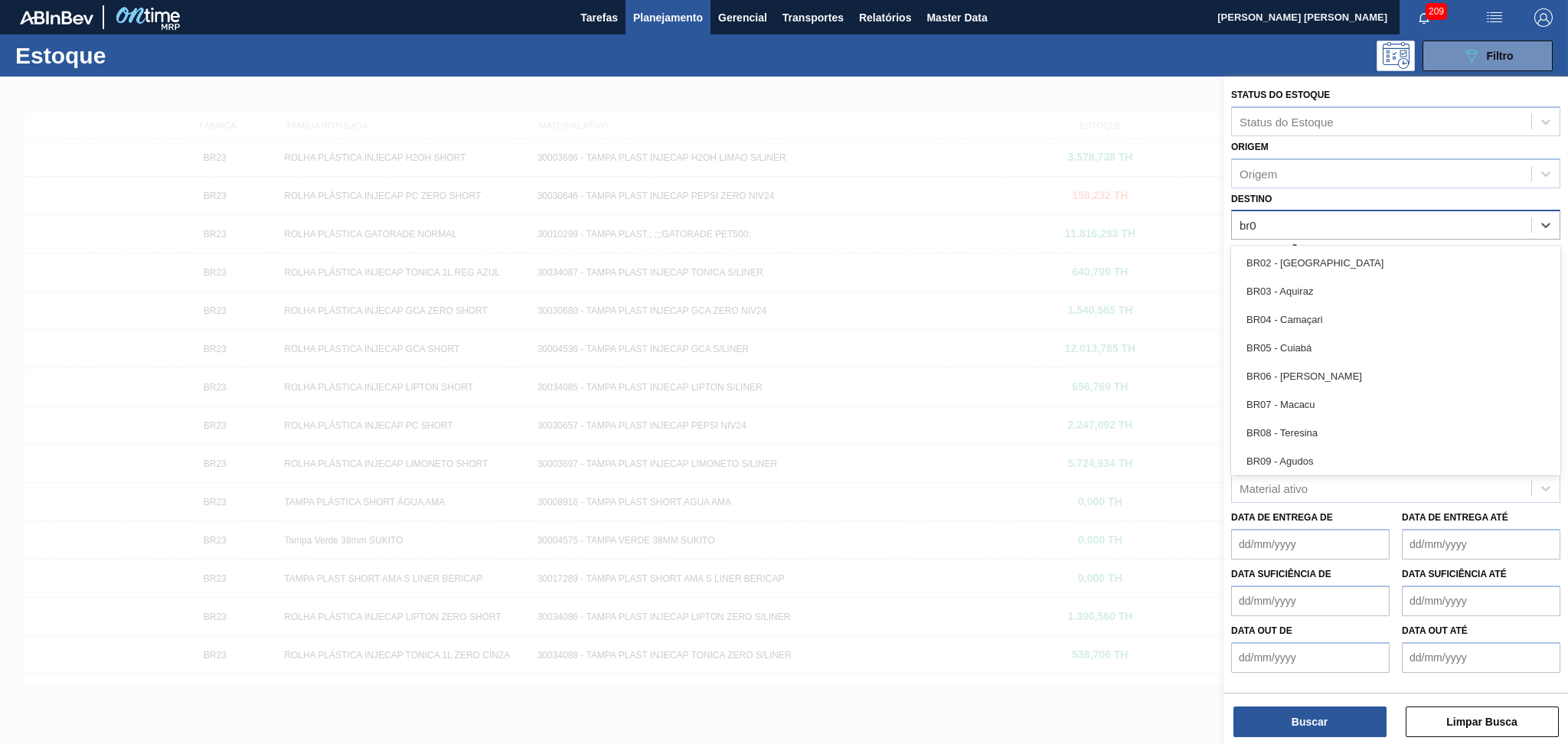
type input "br03"
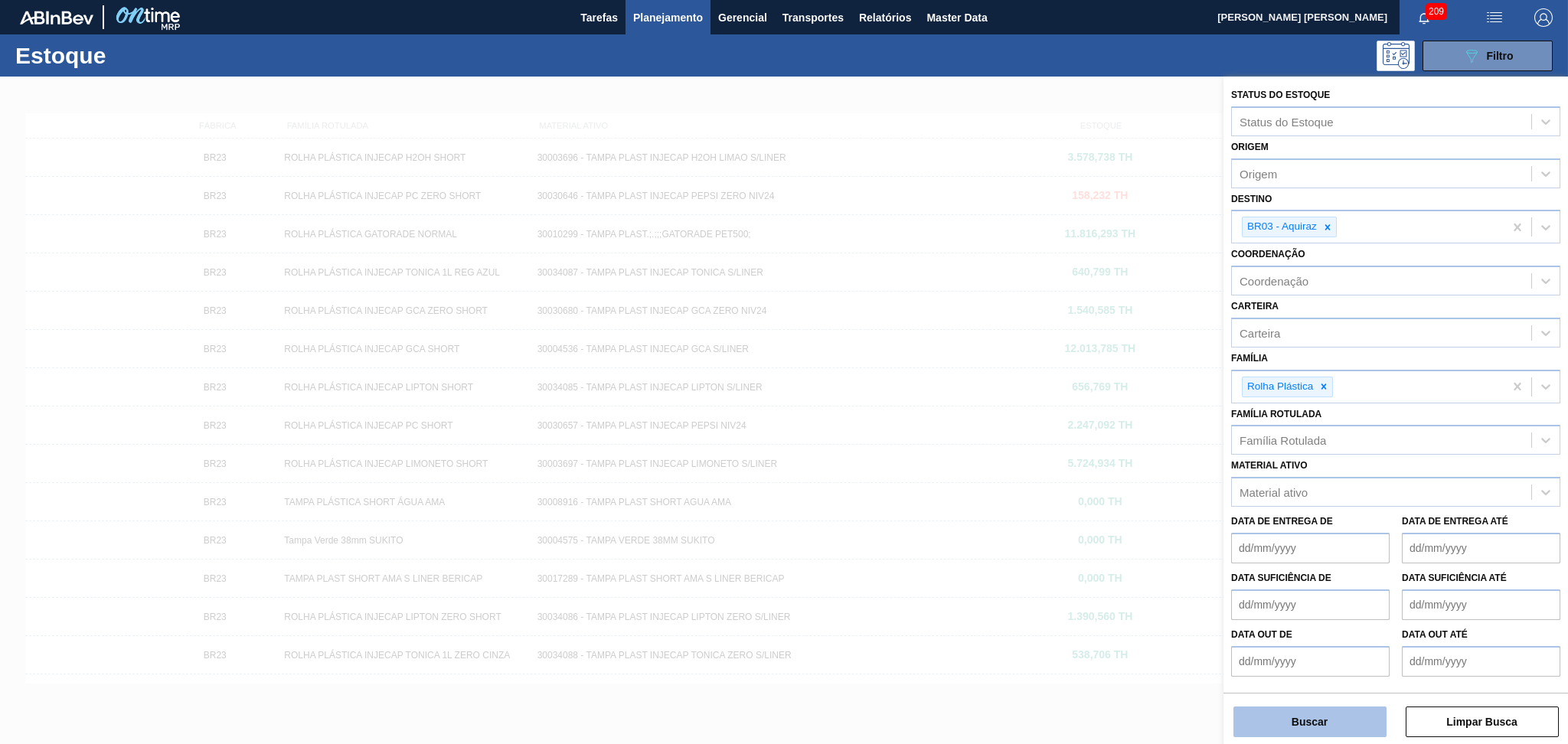
click at [1309, 721] on button "Buscar" at bounding box center [1309, 722] width 153 height 30
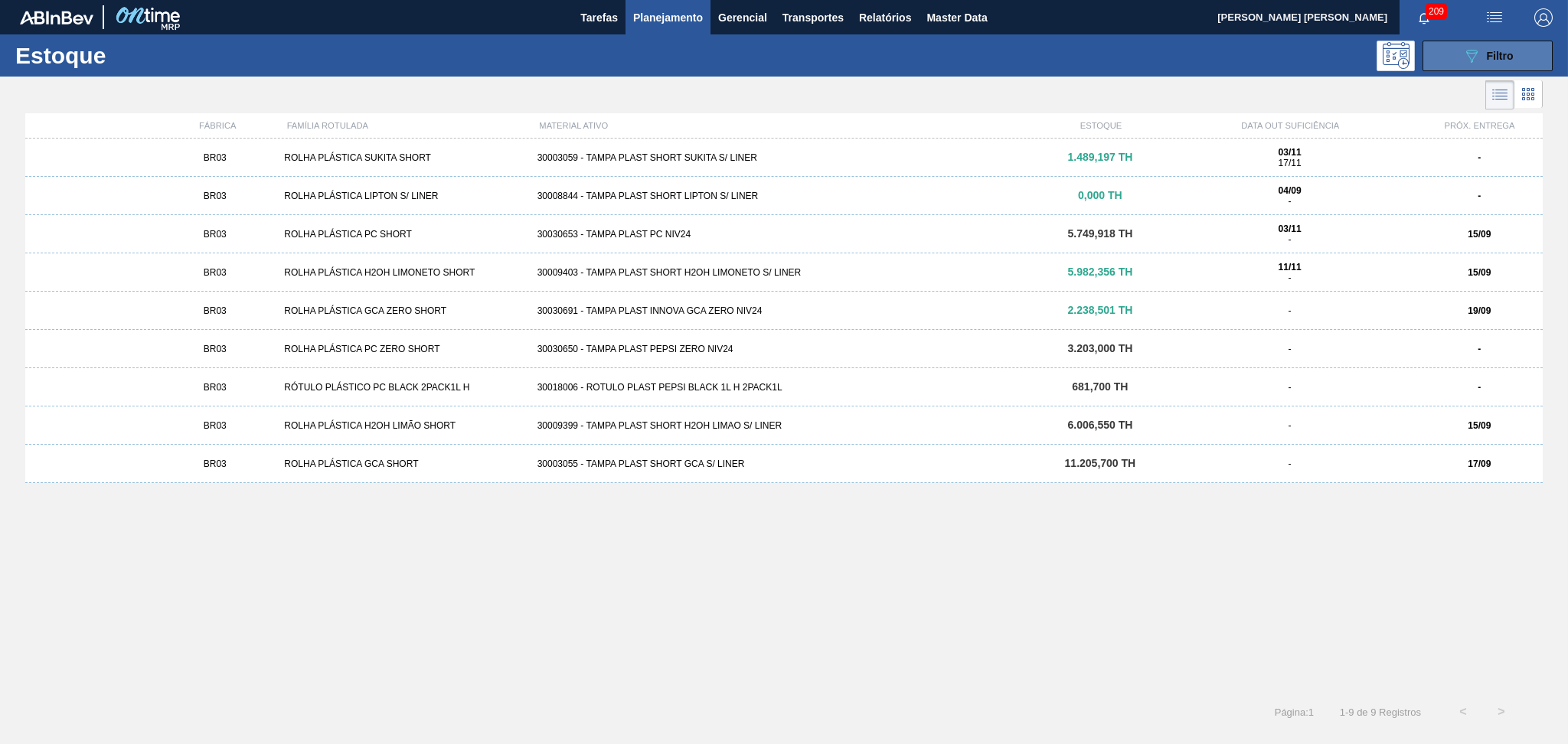
click at [1464, 65] on button "089F7B8B-B2A5-4AFE-B5C0-19BA573D28AC Filtro" at bounding box center [1487, 56] width 130 height 30
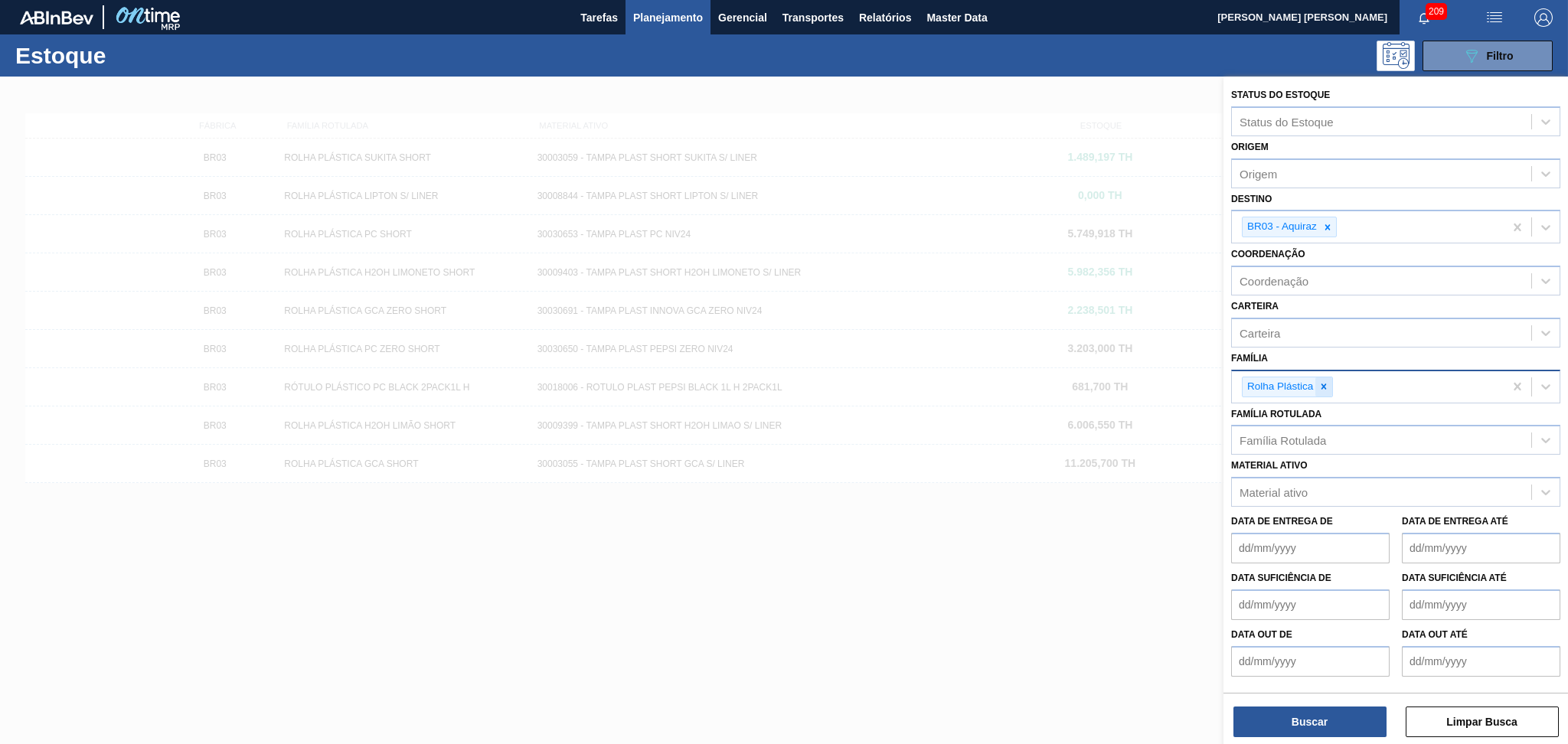
click at [1328, 382] on icon at bounding box center [1323, 386] width 10 height 10
type input "prefo"
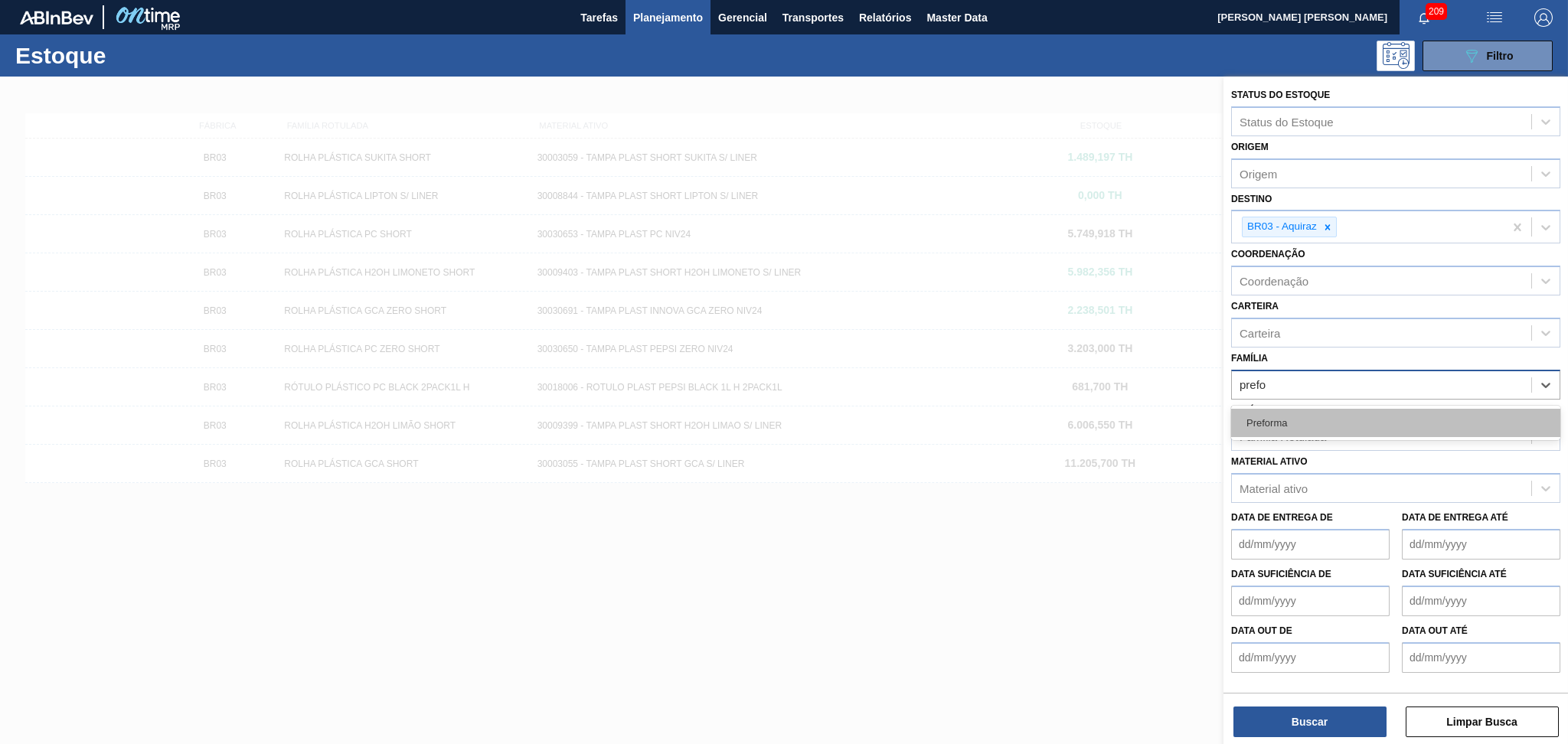
click at [1324, 422] on div "Preforma" at bounding box center [1395, 423] width 329 height 29
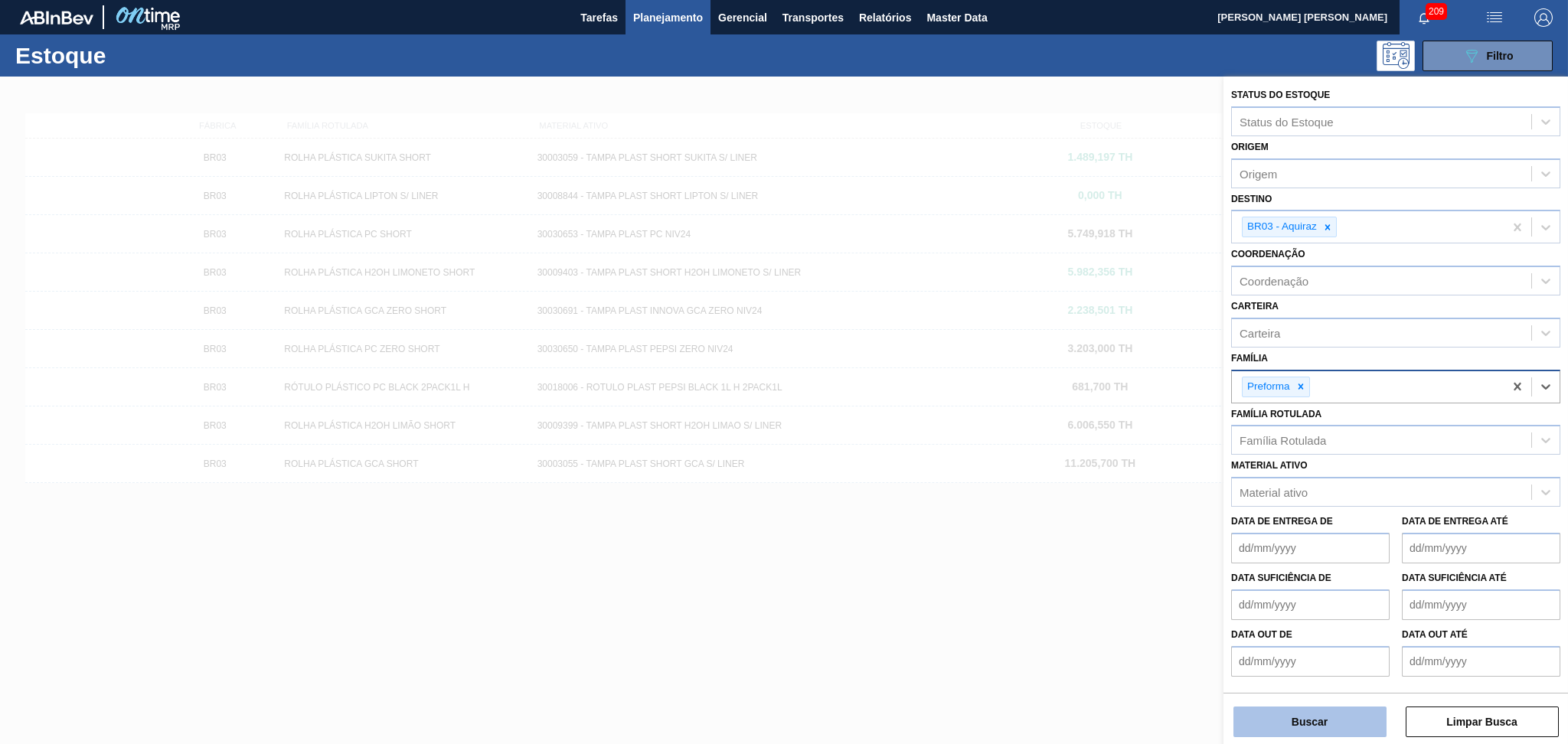
click at [1276, 711] on button "Buscar" at bounding box center [1309, 722] width 153 height 30
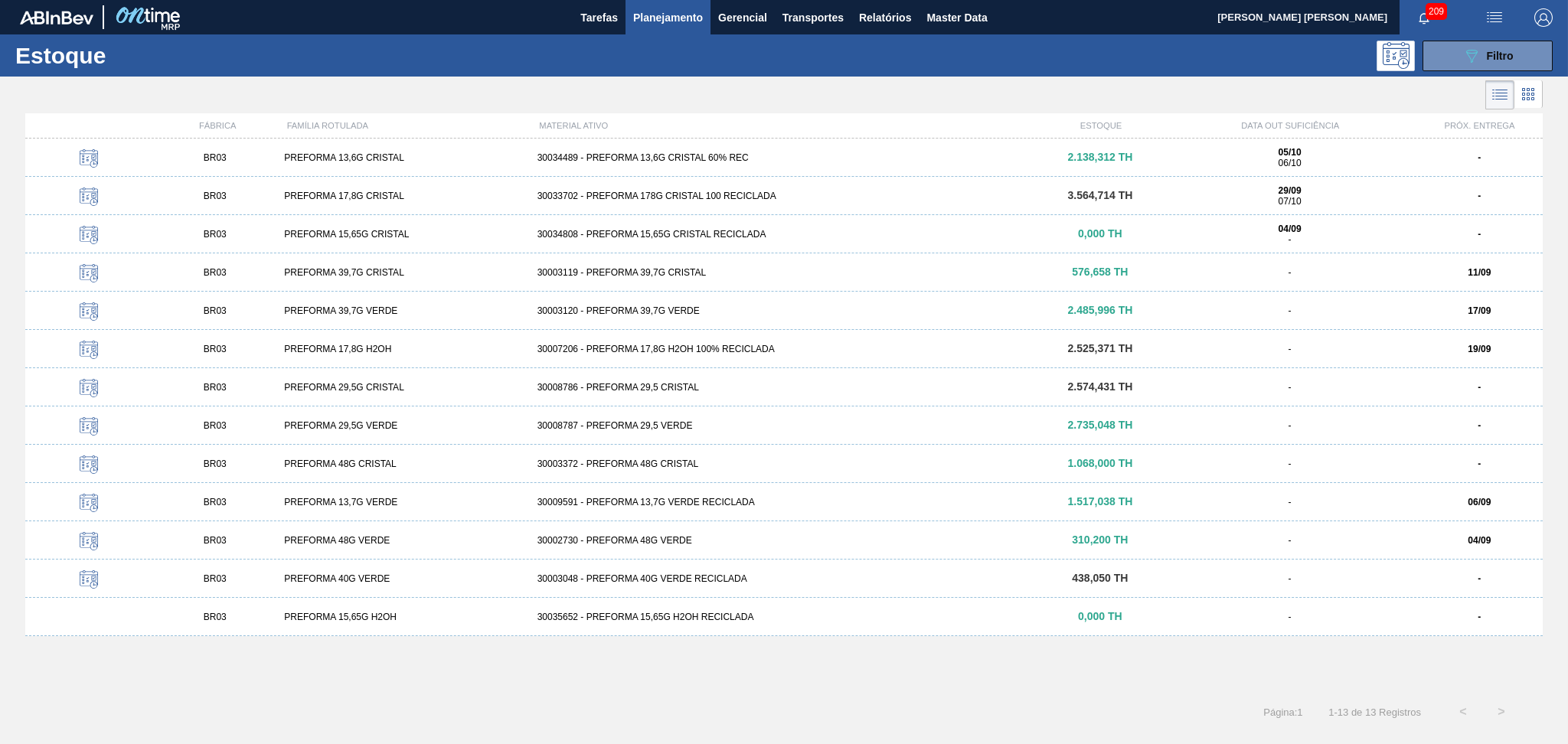
click at [670, 538] on div "30002730 - PREFORMA 48G VERDE" at bounding box center [784, 540] width 506 height 10
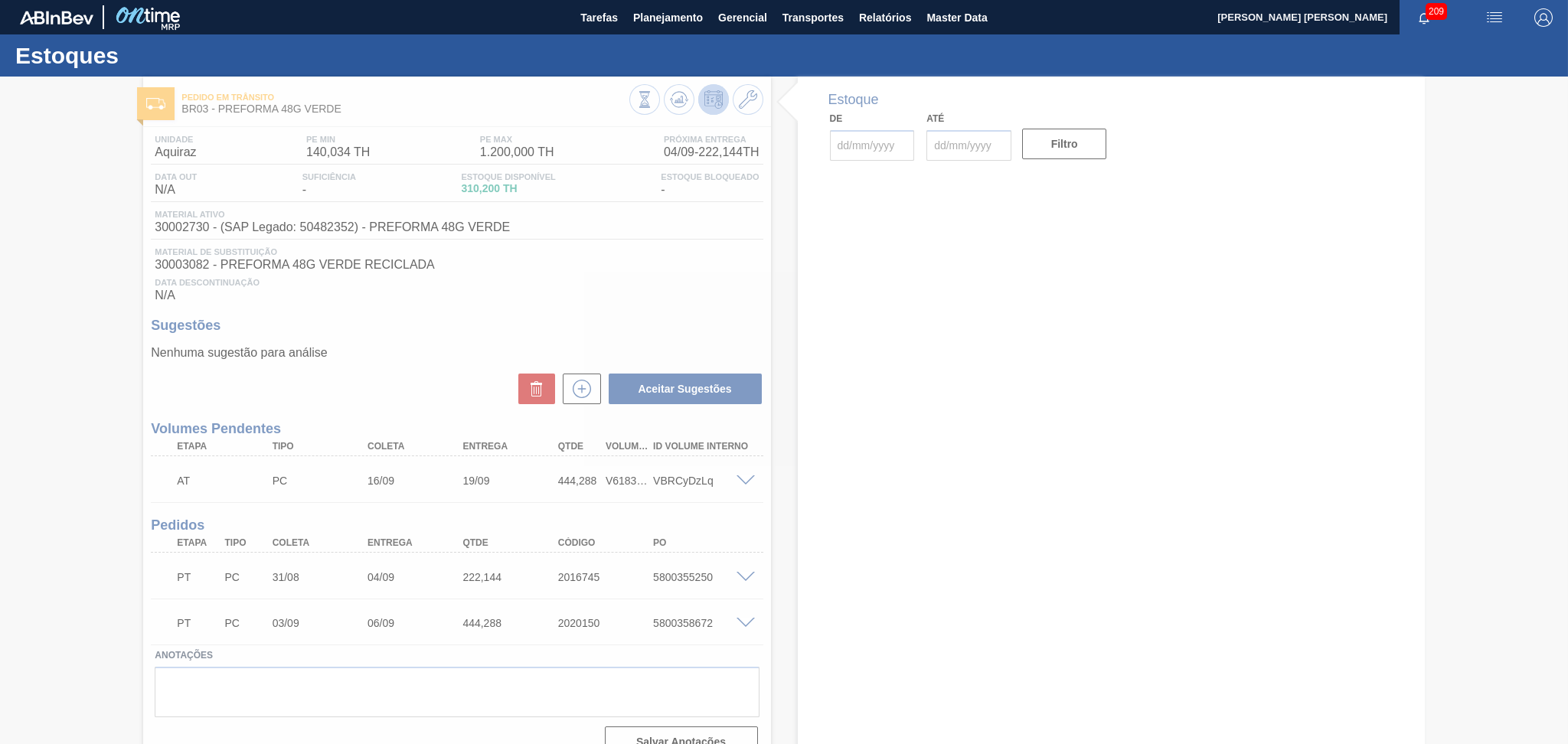
type input "[DATE]"
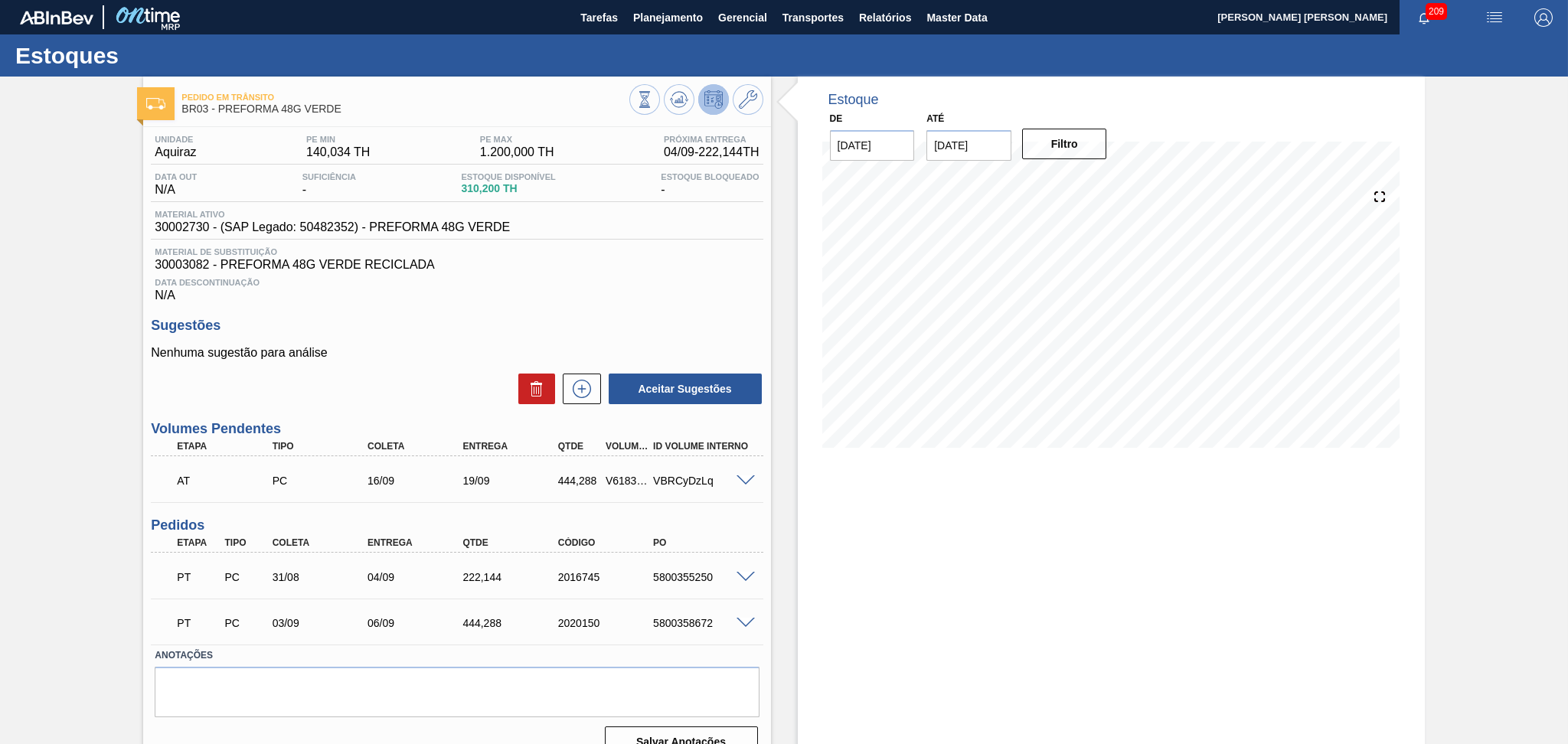
click at [697, 578] on div "5800355250" at bounding box center [702, 577] width 108 height 12
copy div "5800355250"
click at [650, 625] on div "5800358672" at bounding box center [702, 623] width 108 height 12
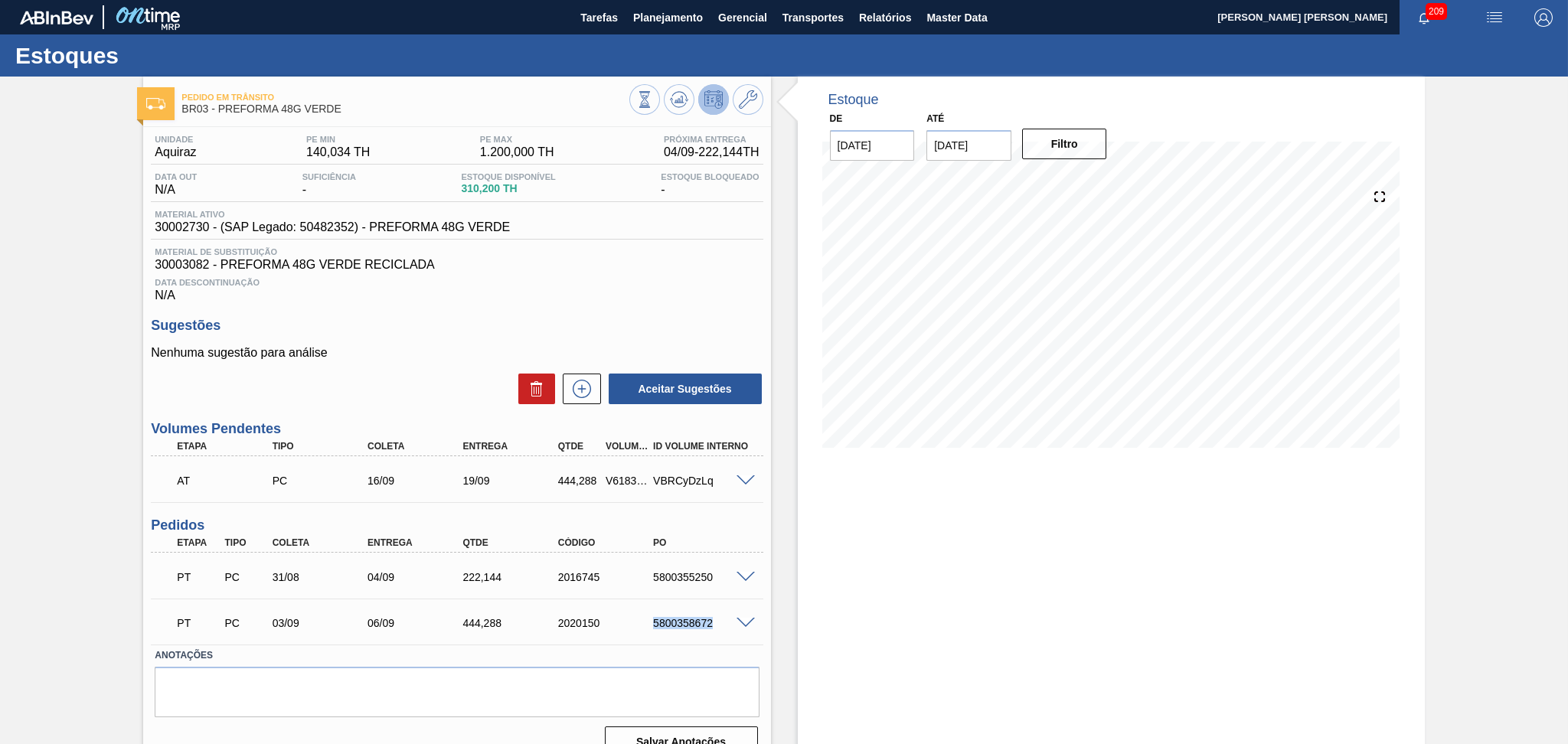
copy div "5800358672"
click at [687, 22] on span "Planejamento" at bounding box center [667, 18] width 69 height 18
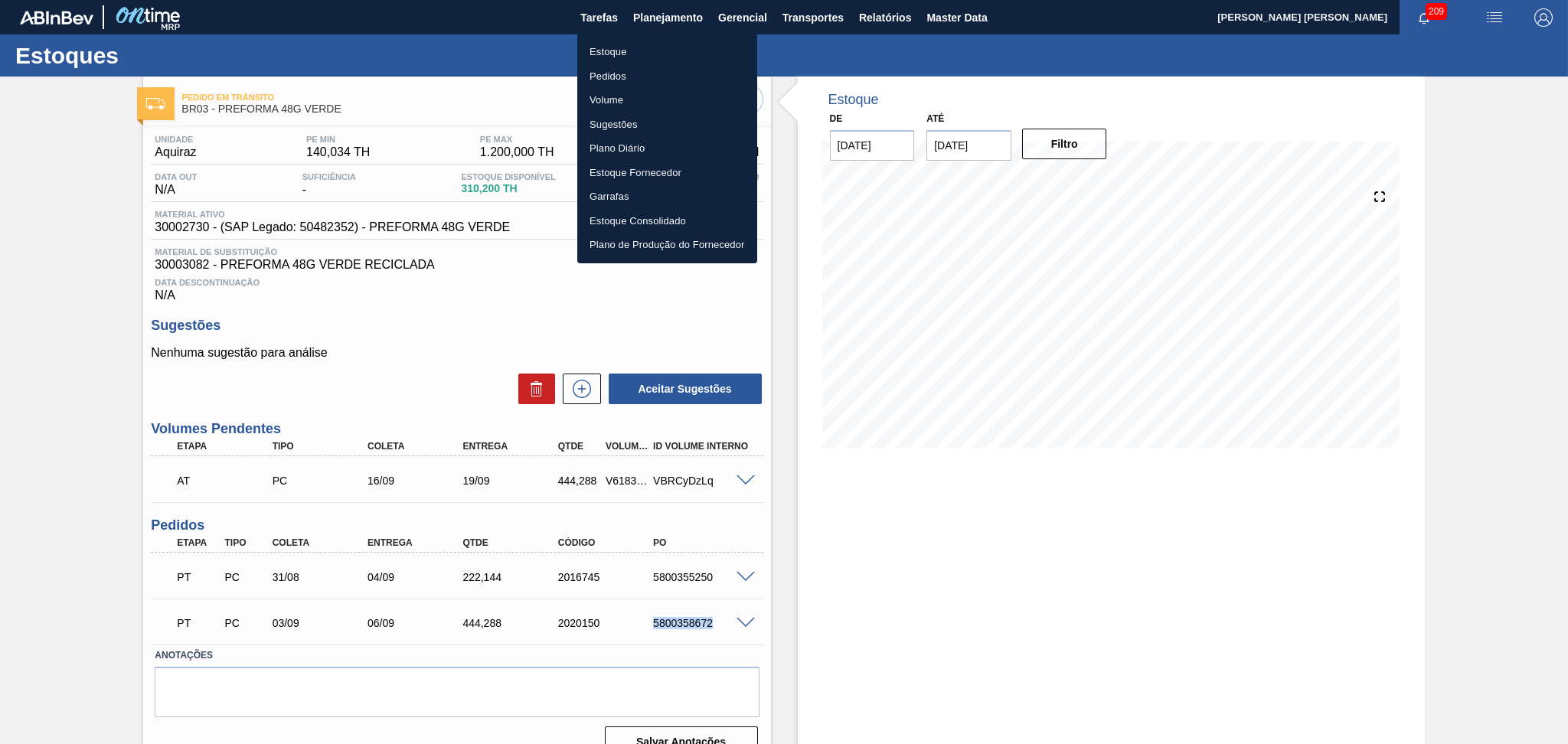
drag, startPoint x: 622, startPoint y: 52, endPoint x: 687, endPoint y: 60, distance: 65.5
click at [622, 52] on li "Estoque" at bounding box center [667, 52] width 180 height 25
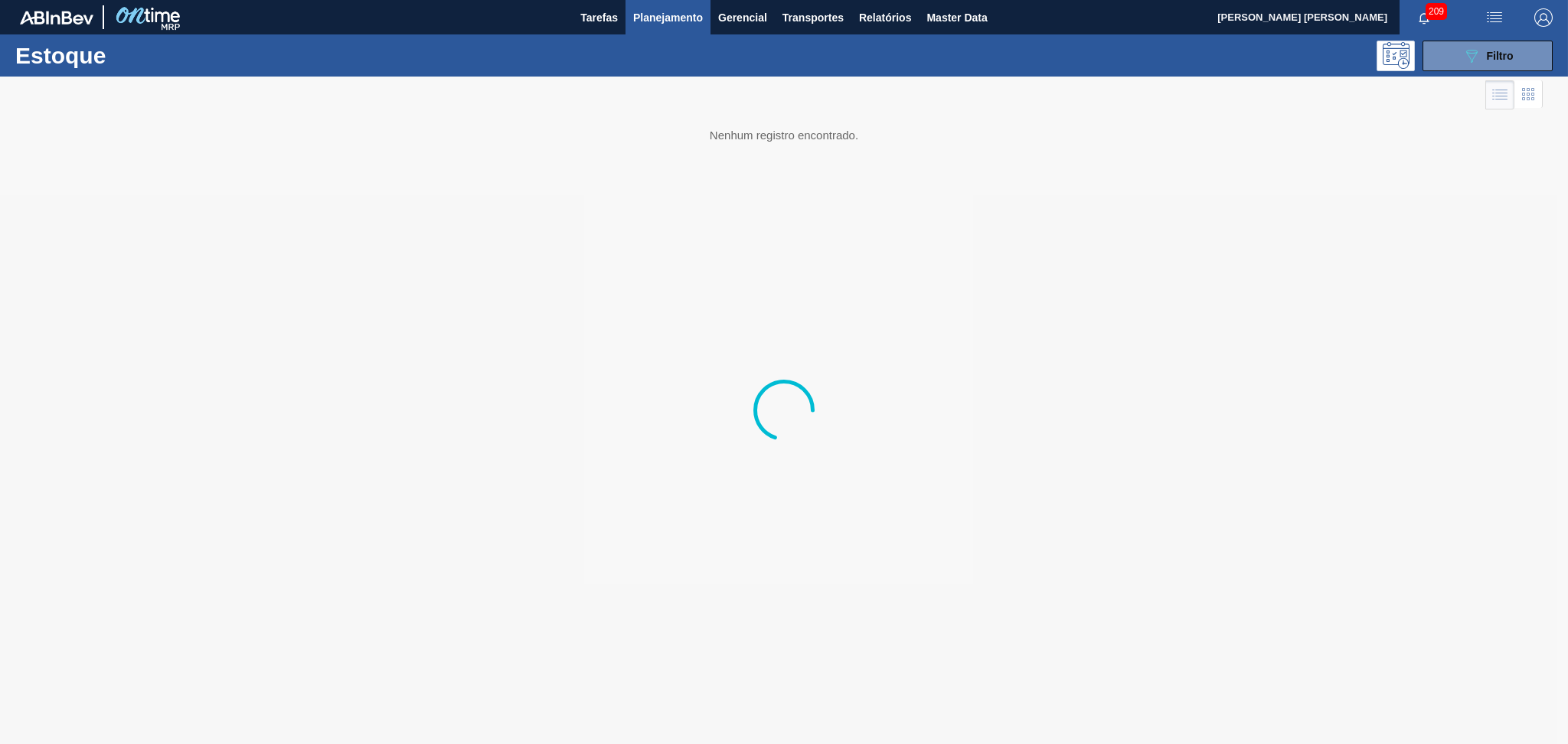
click at [1495, 72] on div "Estoque 089F7B8B-B2A5-4AFE-B5C0-19BA573D28AC Filtro" at bounding box center [784, 55] width 1568 height 42
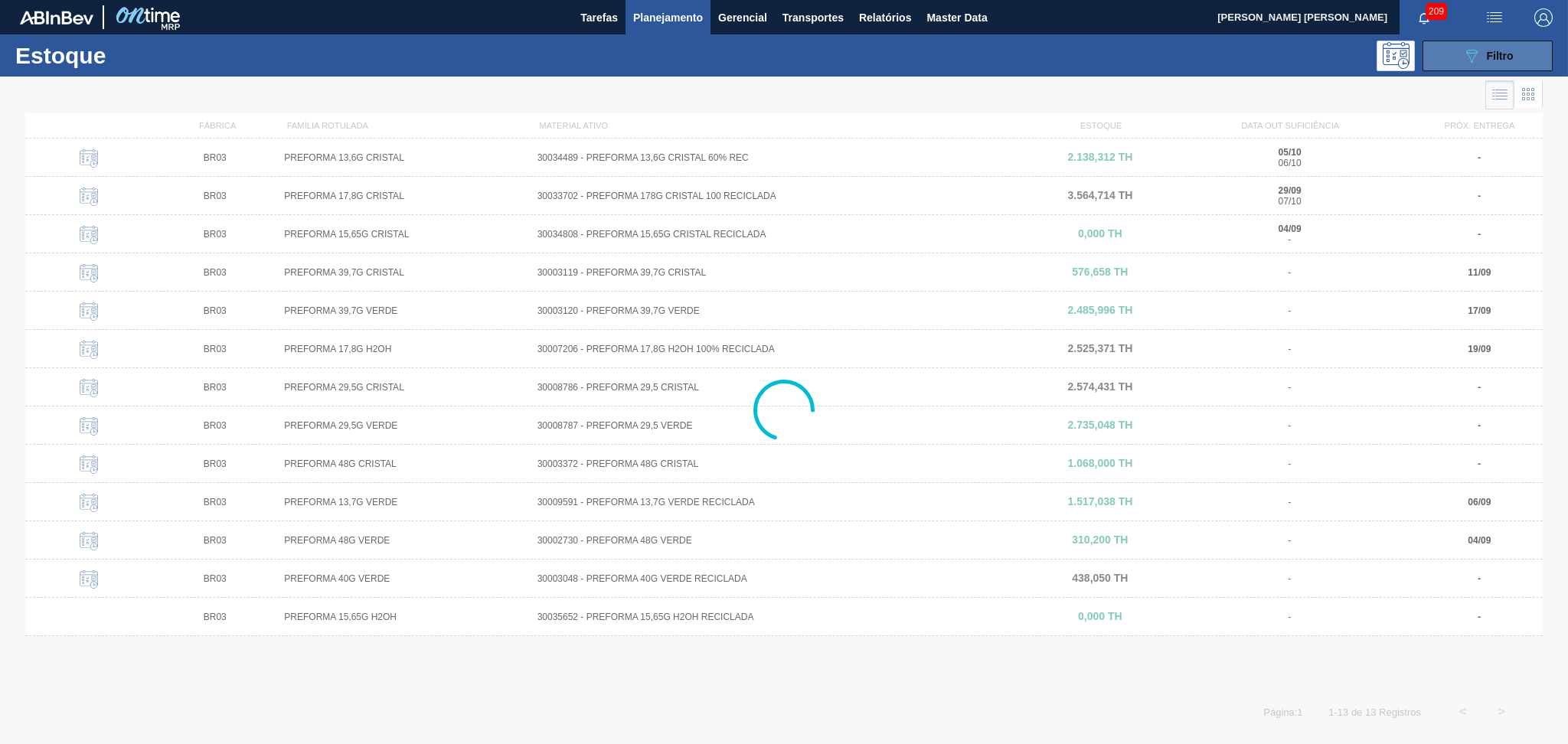
click at [1492, 62] on div "089F7B8B-B2A5-4AFE-B5C0-19BA573D28AC Filtro" at bounding box center [1488, 56] width 51 height 18
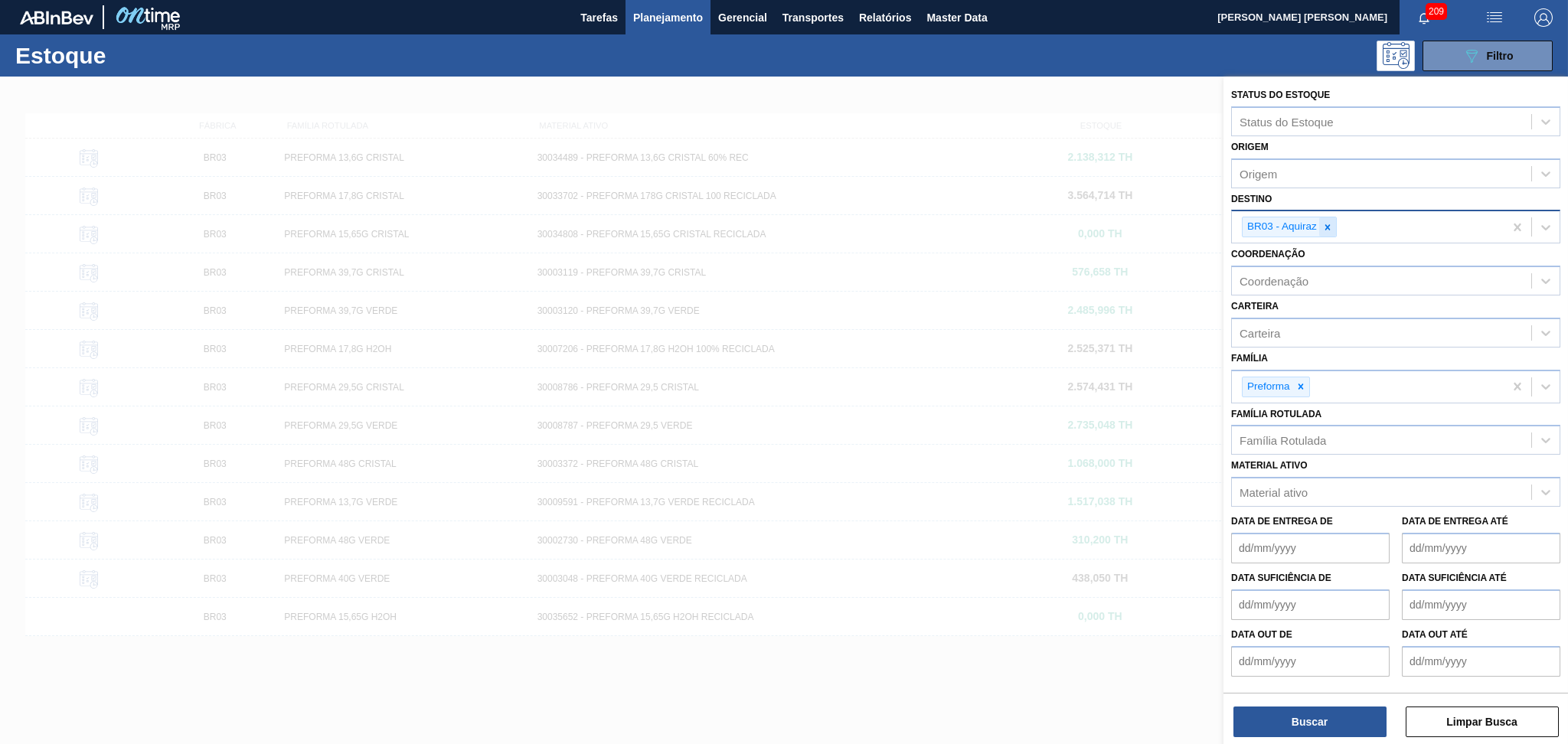
click at [1329, 225] on icon at bounding box center [1327, 227] width 10 height 10
type input "br27"
click at [1333, 225] on div at bounding box center [1327, 227] width 17 height 19
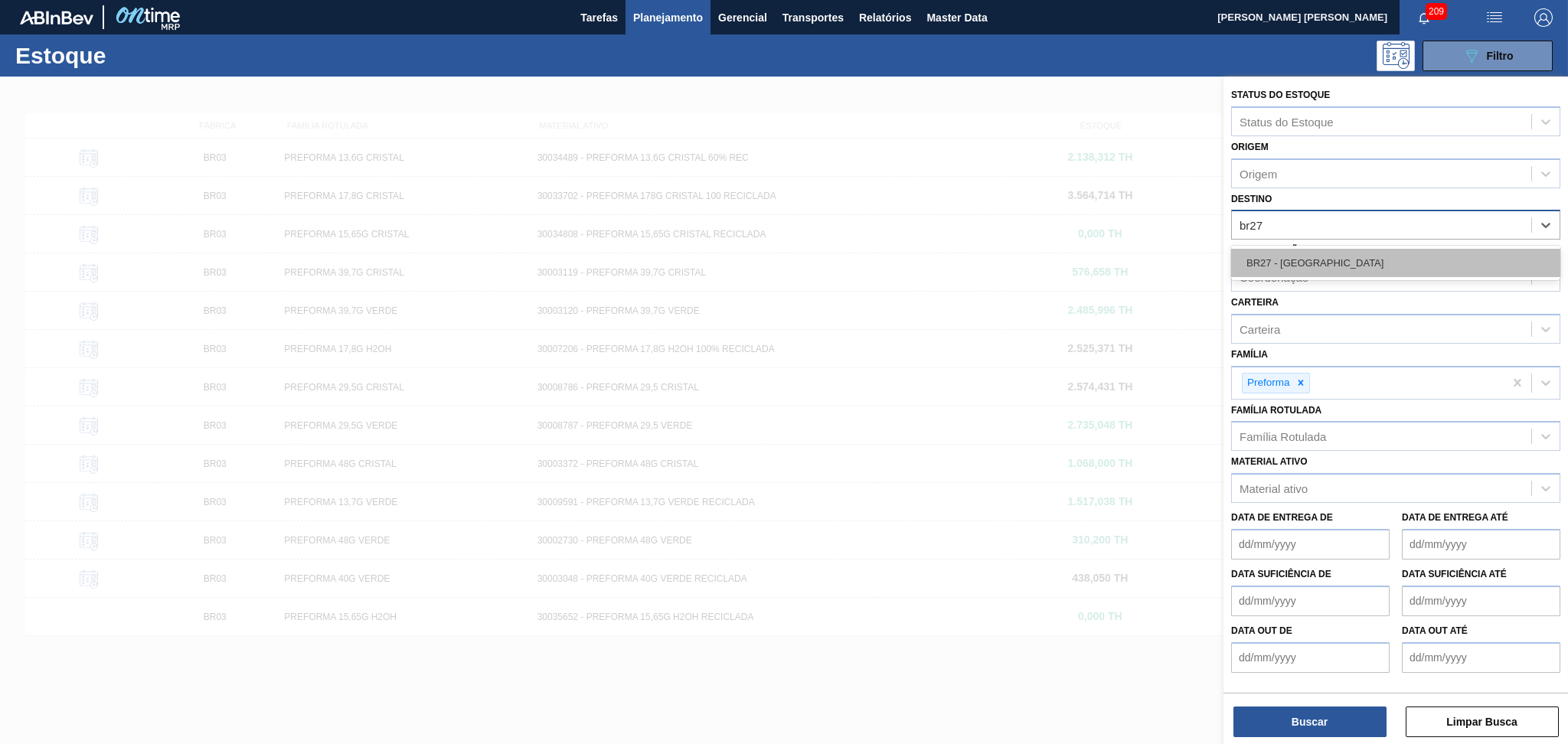
click at [1316, 257] on div "BR27 - [GEOGRAPHIC_DATA]" at bounding box center [1395, 263] width 329 height 29
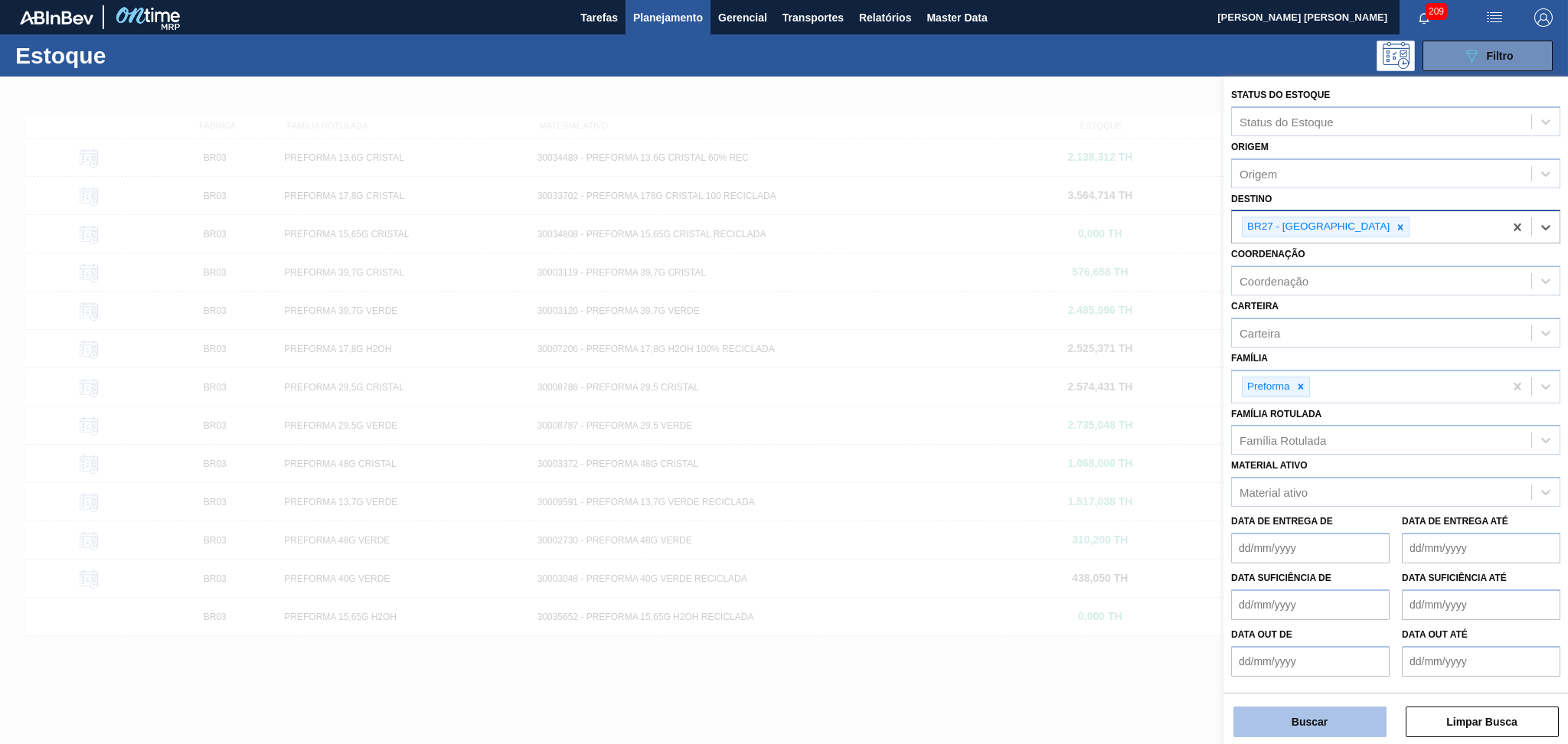
click at [1299, 715] on button "Buscar" at bounding box center [1309, 722] width 153 height 30
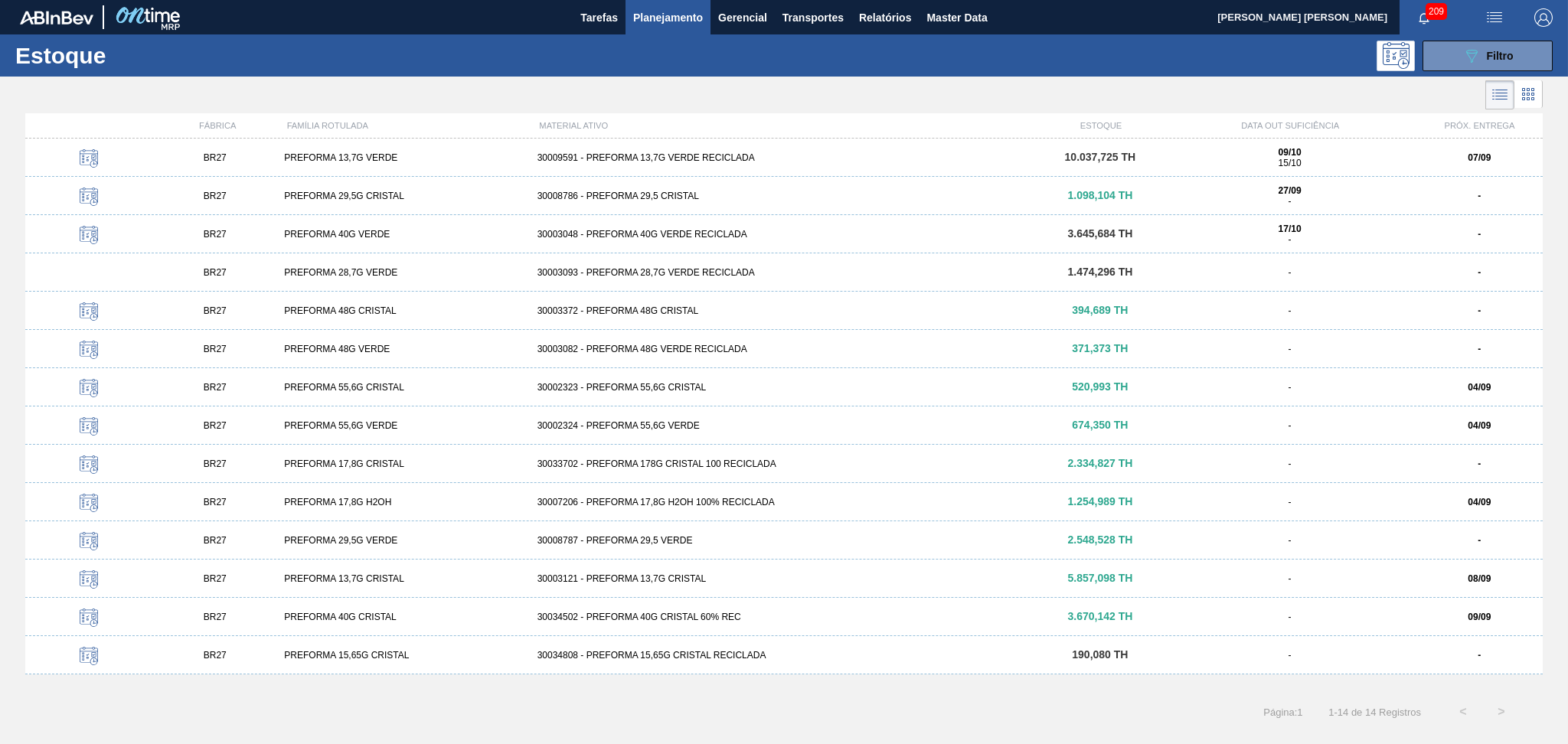
click at [635, 20] on span "Planejamento" at bounding box center [667, 18] width 69 height 18
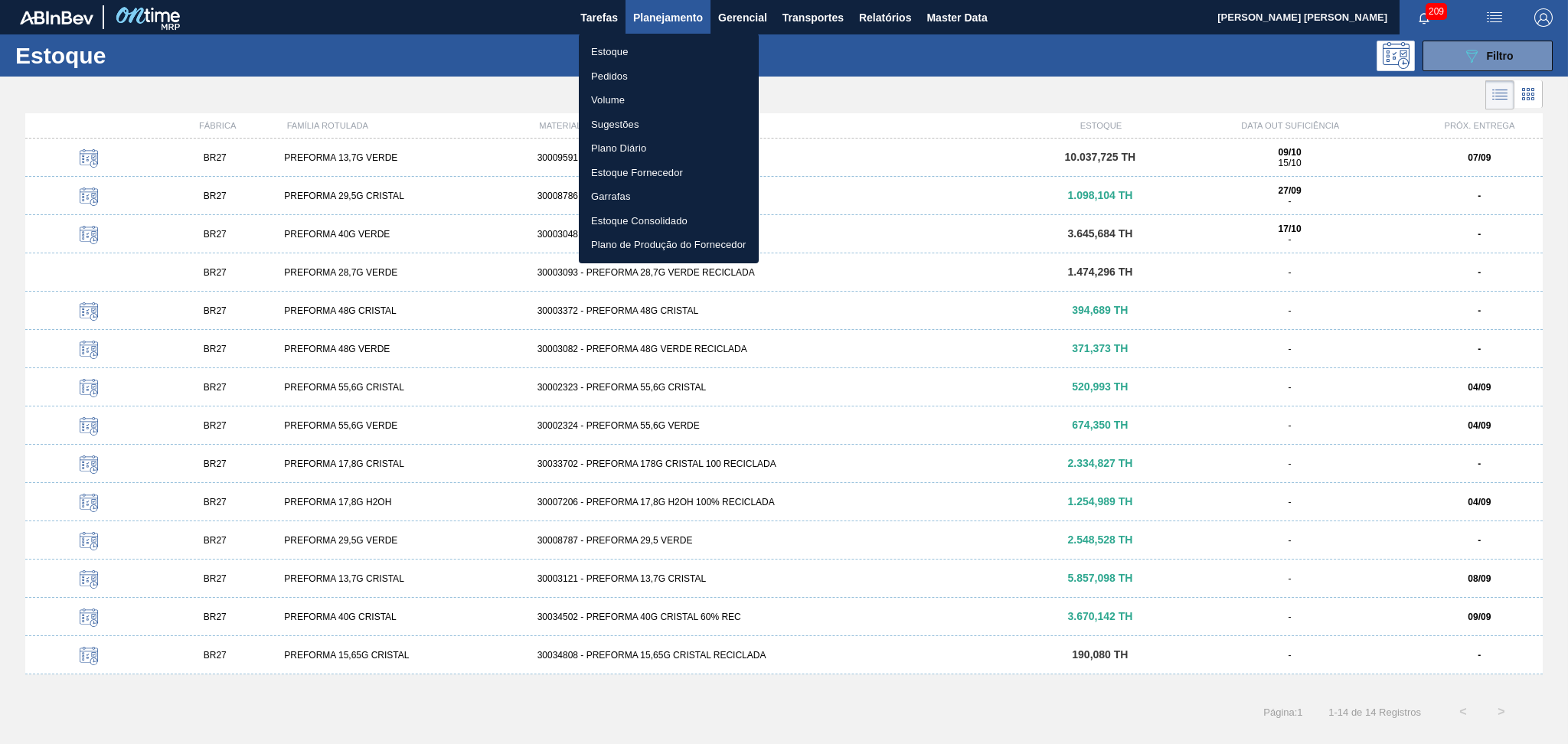
click at [643, 44] on li "Estoque" at bounding box center [669, 52] width 180 height 25
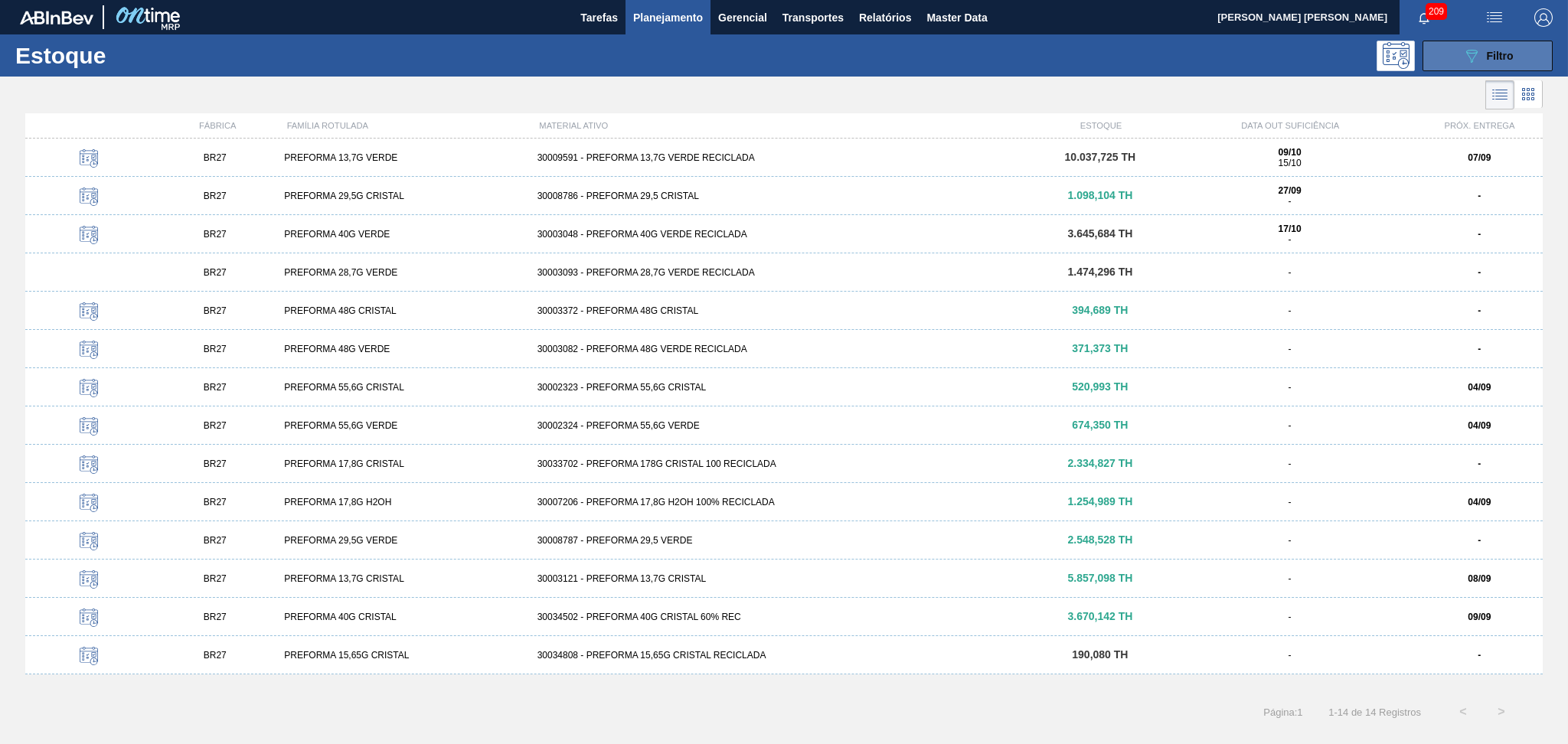
click at [1546, 50] on button "089F7B8B-B2A5-4AFE-B5C0-19BA573D28AC Filtro" at bounding box center [1487, 56] width 130 height 30
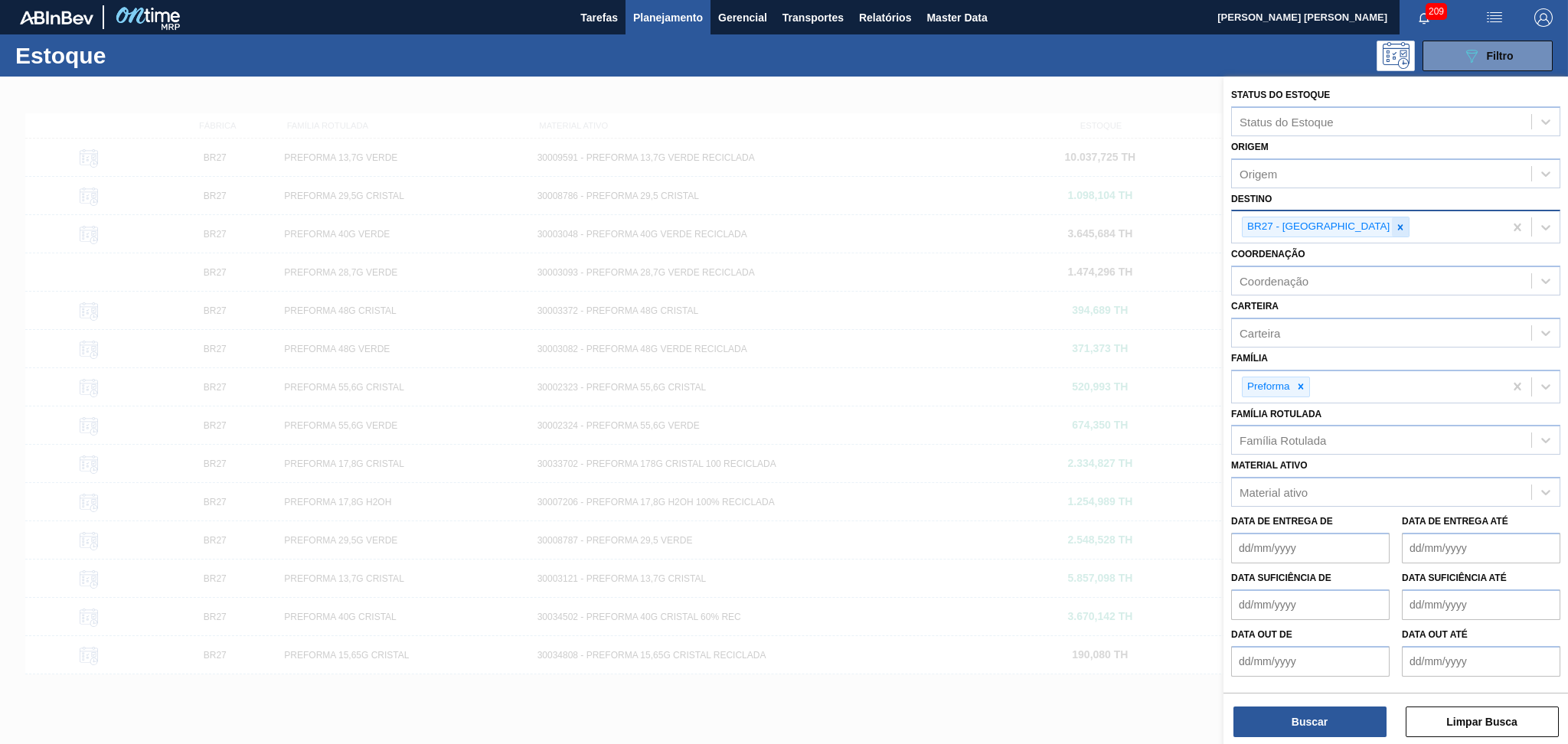
click at [1398, 226] on icon at bounding box center [1400, 227] width 6 height 6
click at [1301, 219] on div "Destino" at bounding box center [1382, 225] width 299 height 22
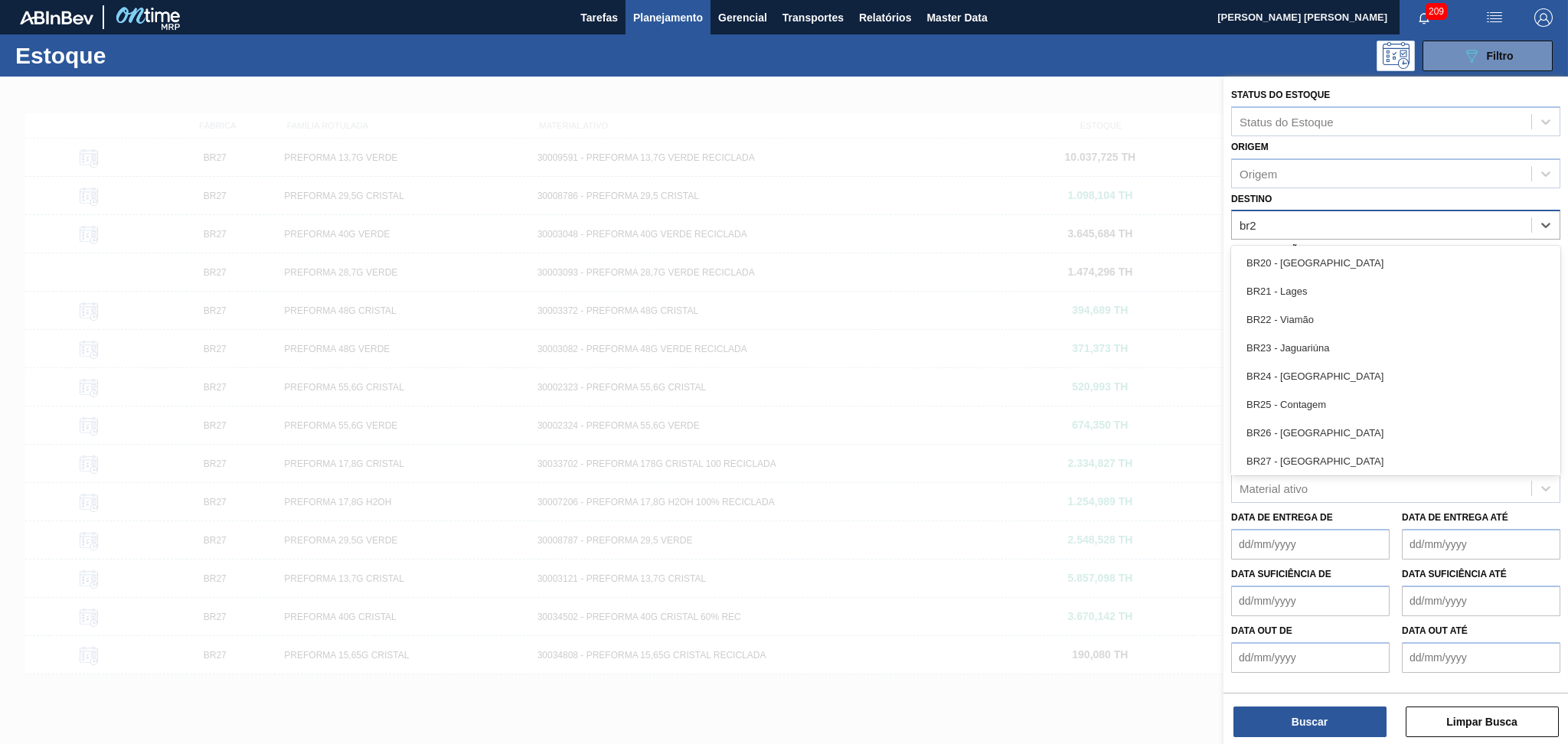
type input "br27"
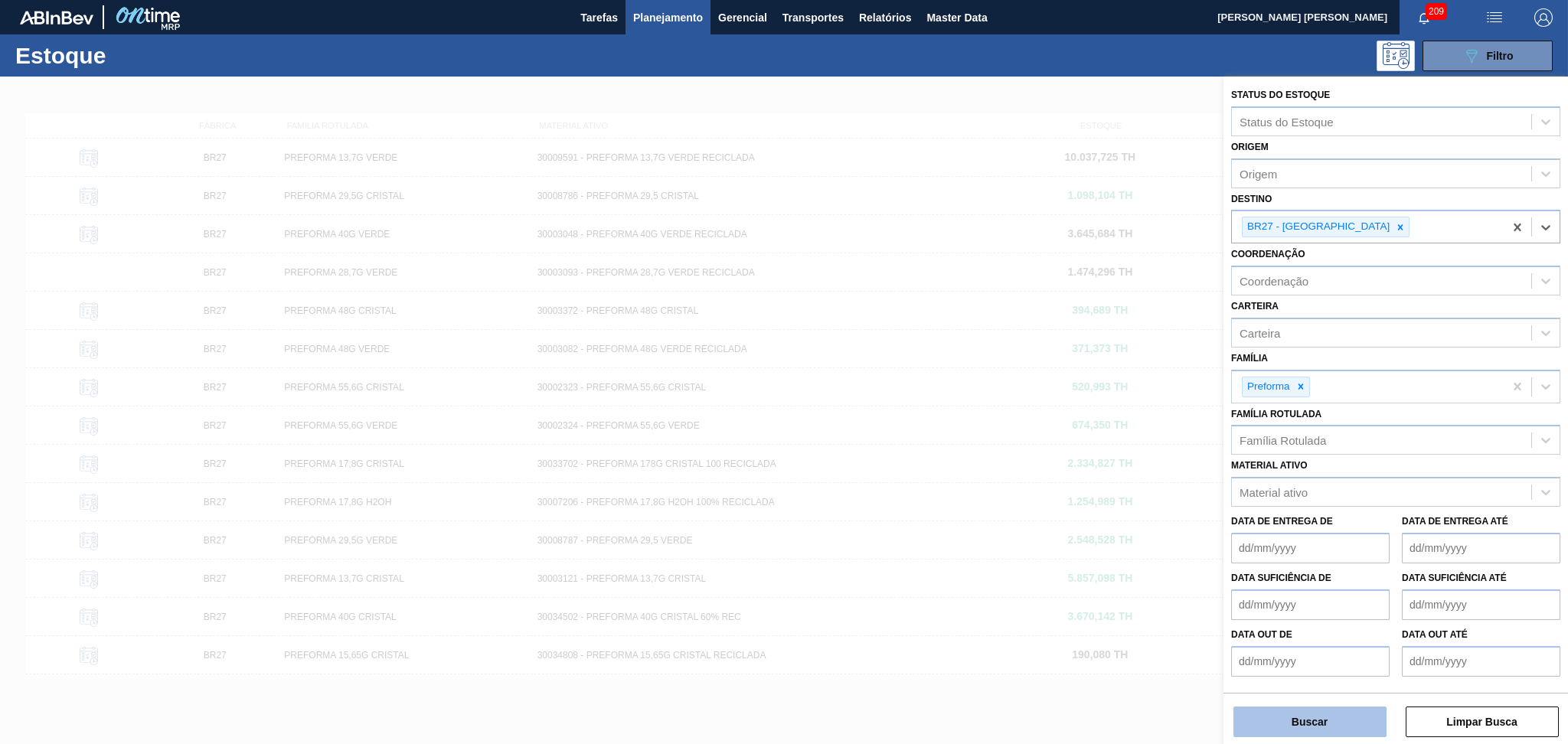
click at [1293, 722] on button "Buscar" at bounding box center [1309, 722] width 153 height 30
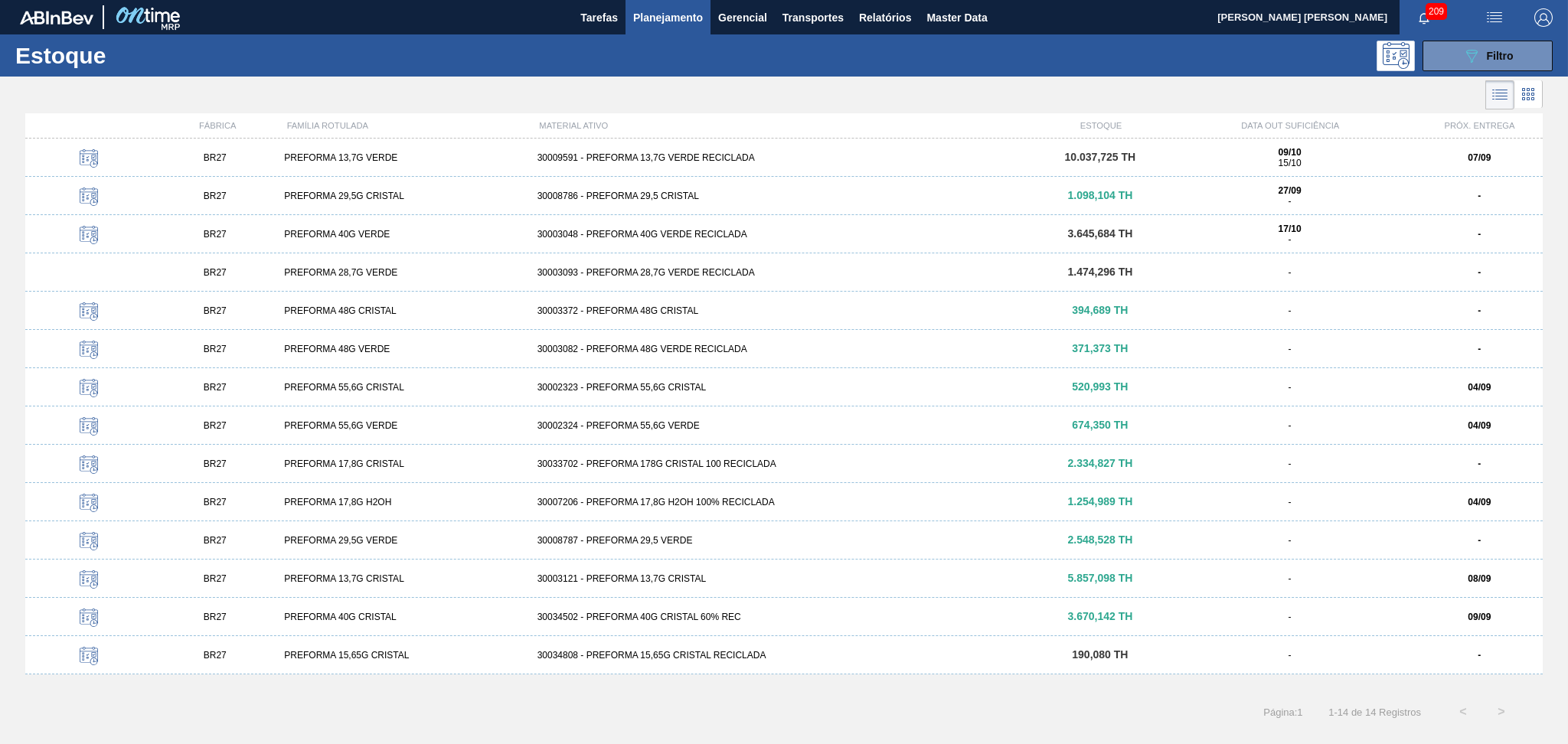
click at [678, 504] on div "30007206 - PREFORMA 17,8G H2OH 100% RECICLADA" at bounding box center [784, 502] width 506 height 10
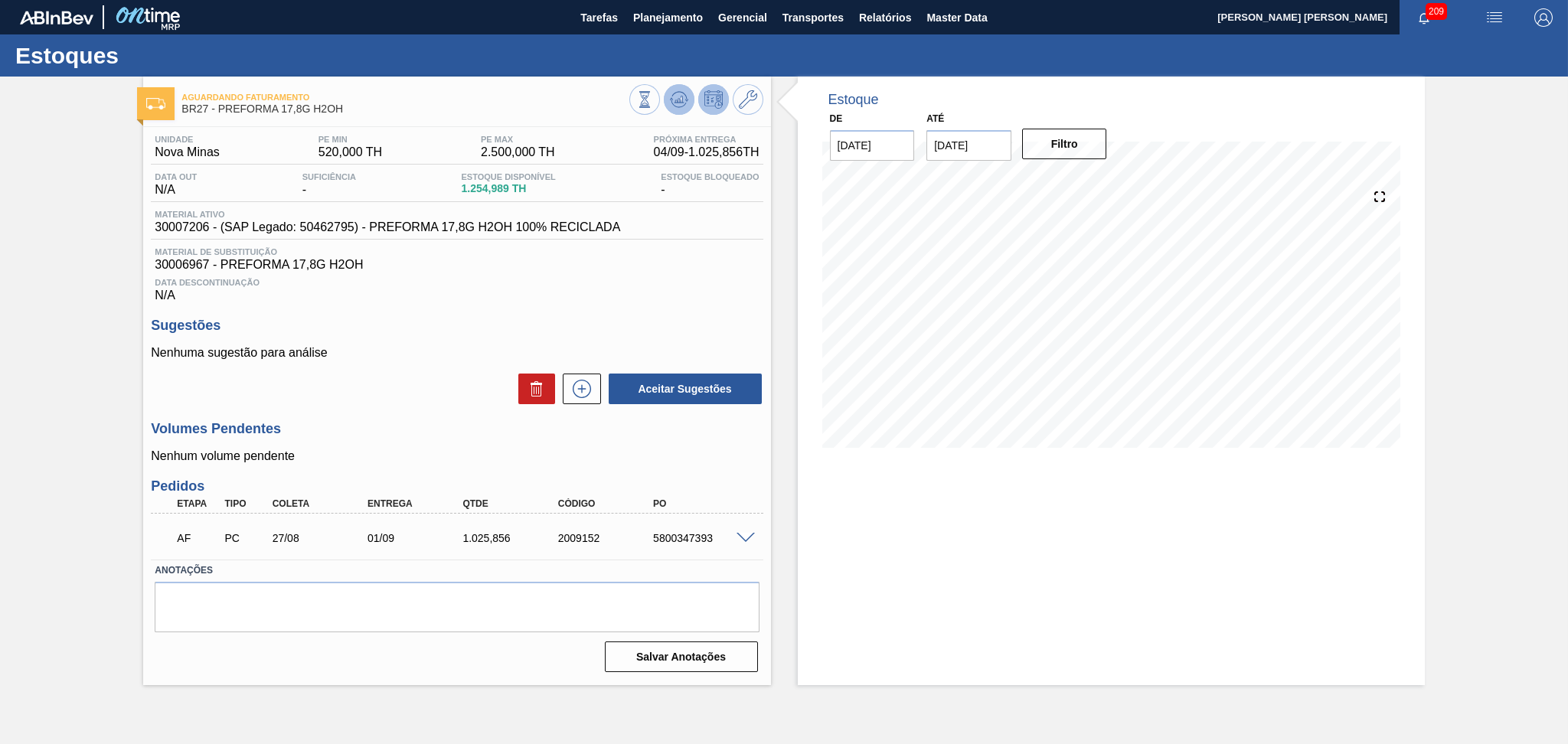
click at [679, 103] on icon at bounding box center [678, 99] width 18 height 18
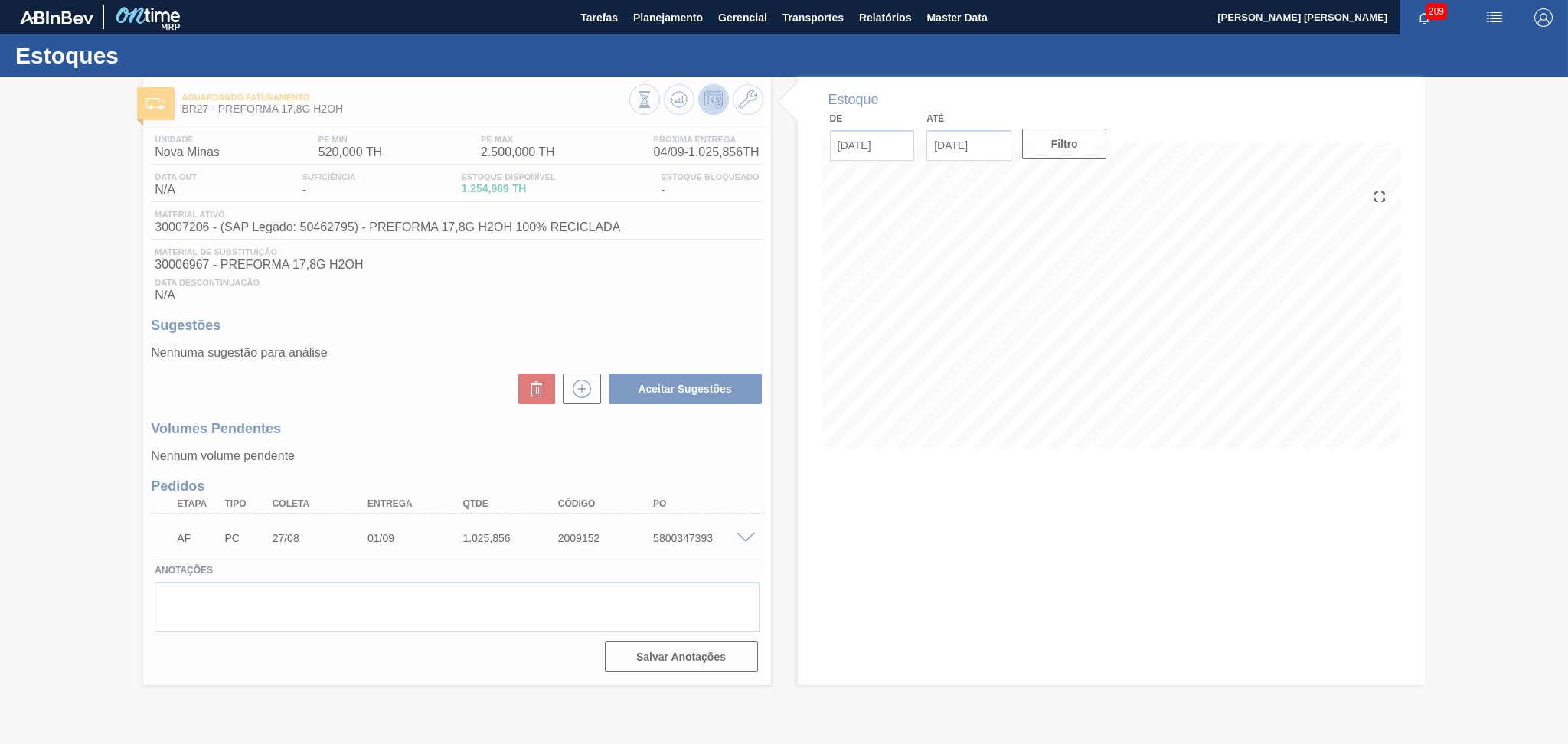
click at [584, 316] on div at bounding box center [784, 410] width 1568 height 668
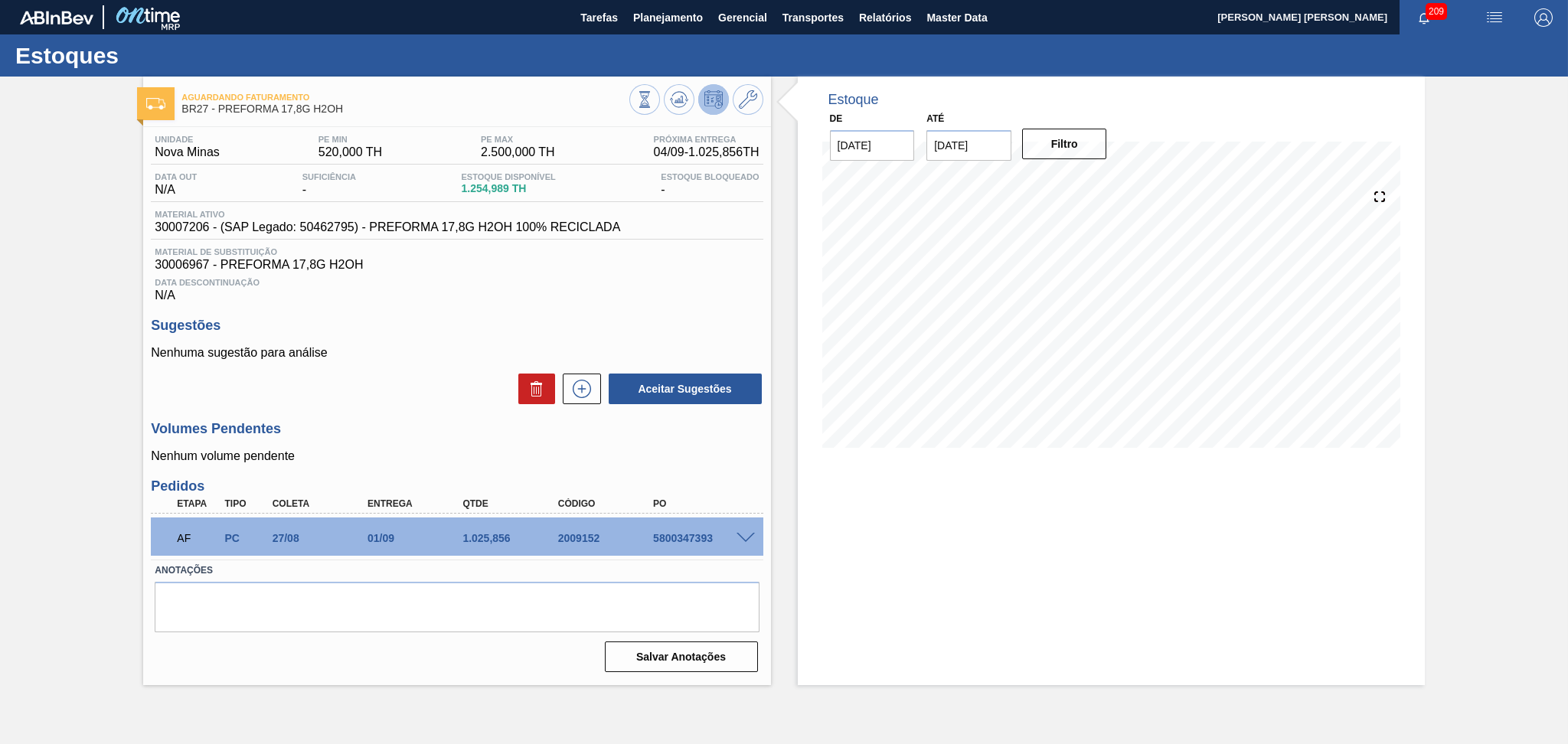
click at [468, 268] on span "30006967 - PREFORMA 17,8G H2OH" at bounding box center [456, 264] width 604 height 14
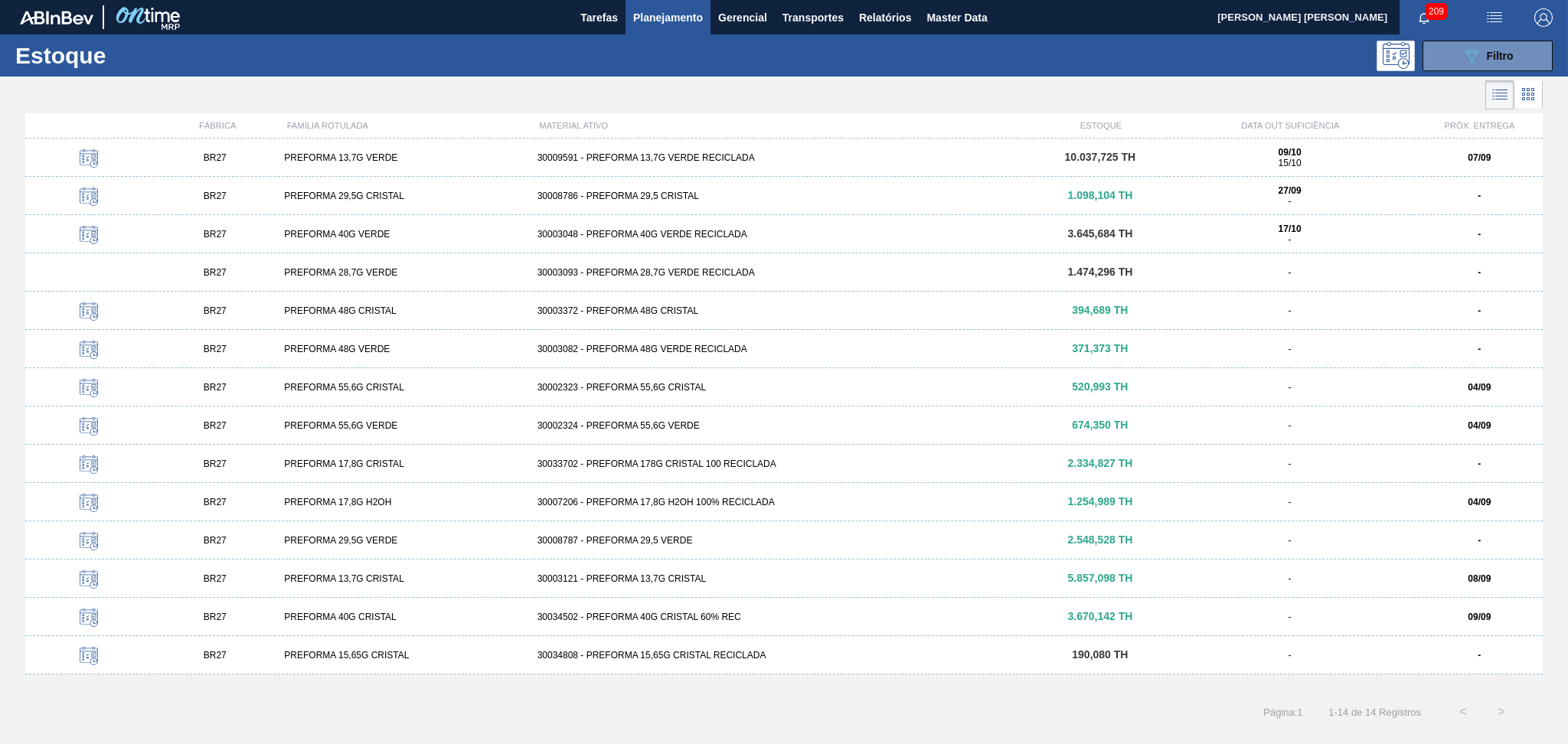
click at [664, 73] on div "Estoque 089F7B8B-B2A5-4AFE-B5C0-19BA573D28AC Filtro" at bounding box center [784, 55] width 1568 height 42
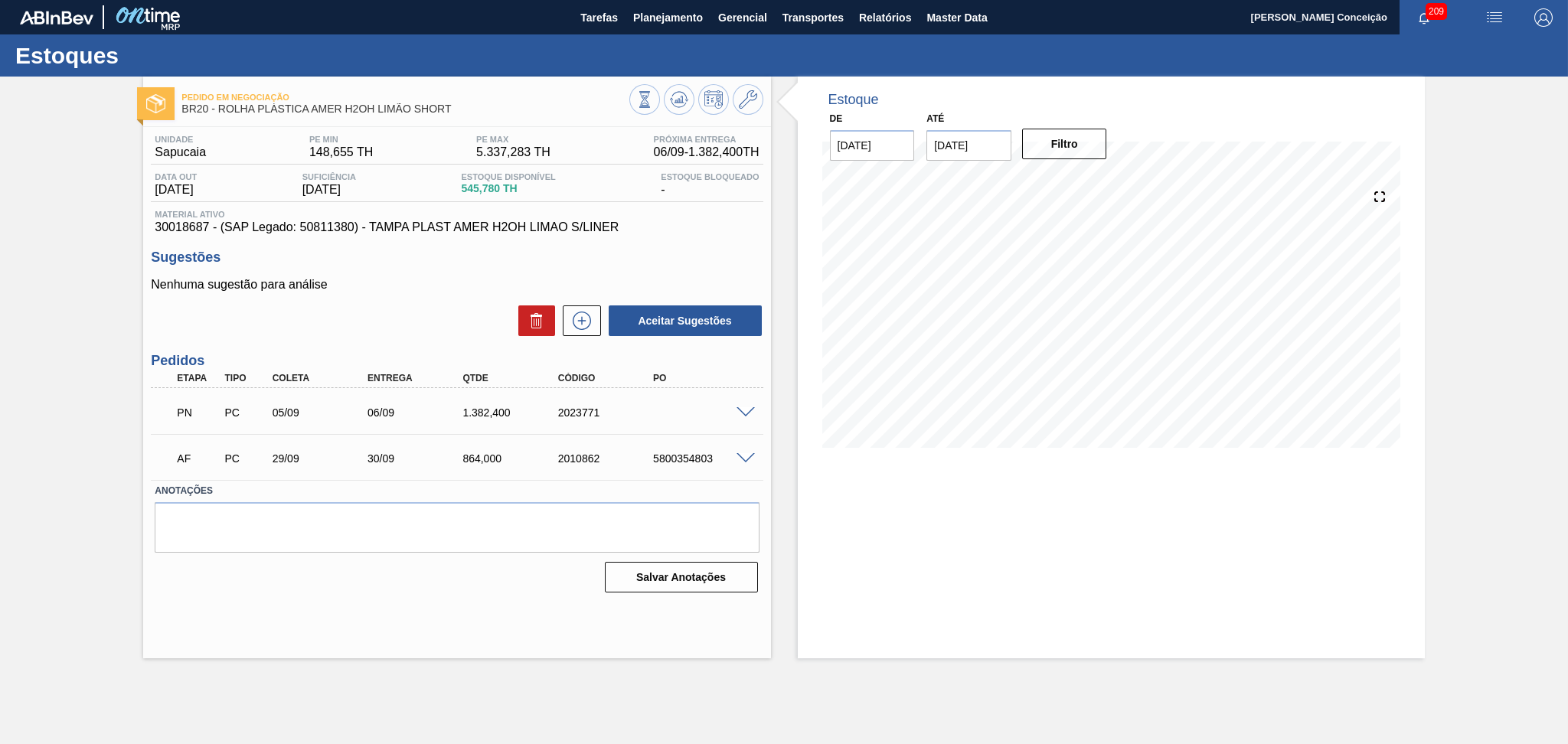
click at [810, 360] on div "Estoque De [DATE] Até [DATE] Filtro" at bounding box center [1111, 273] width 627 height 394
click at [671, 207] on div "Unidade Sapucaia PE MIN 148,655 TH PE MAX 5.337,283 TH Próxima Entrega 06/09 - …" at bounding box center [456, 184] width 612 height 100
click at [680, 104] on icon at bounding box center [678, 99] width 18 height 18
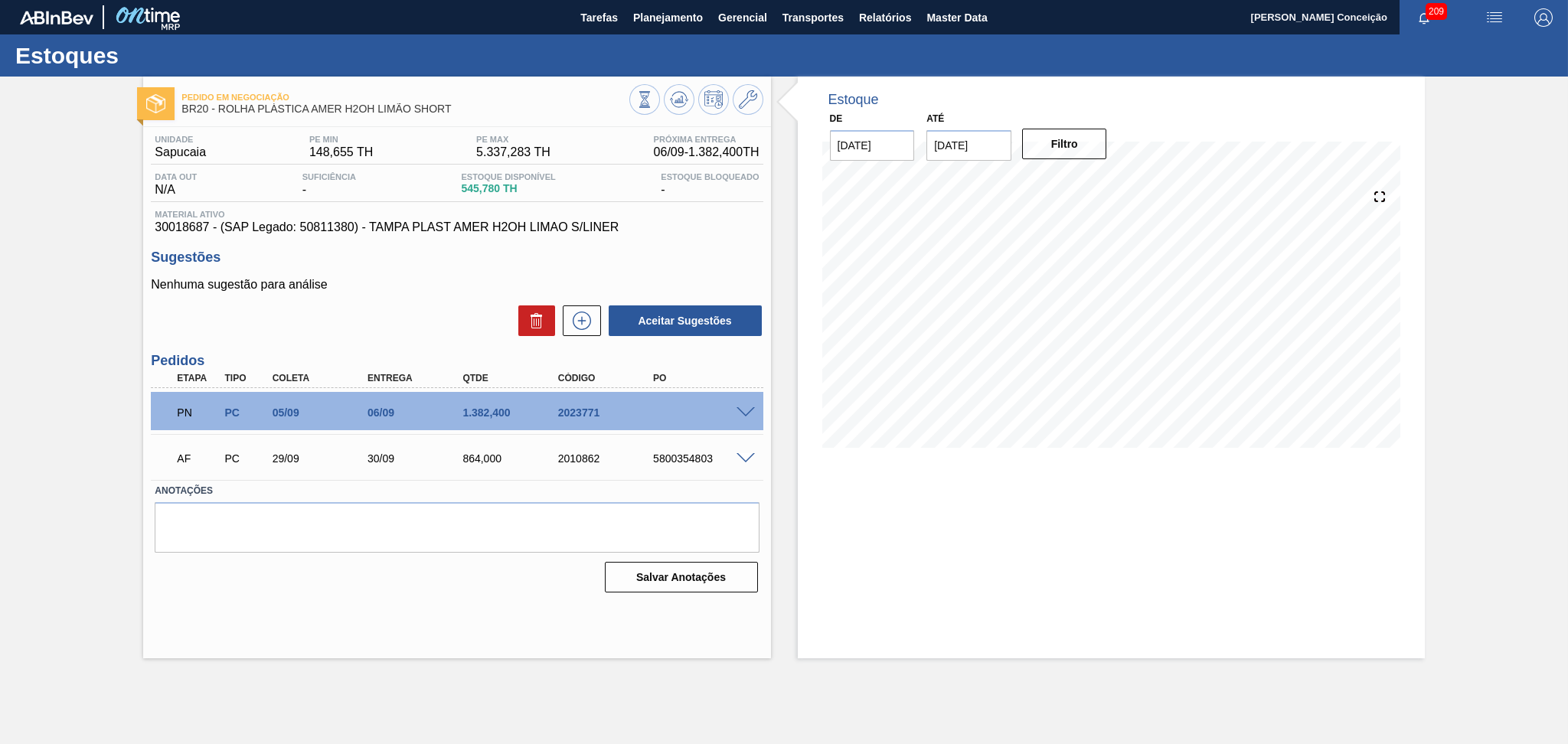
click at [749, 409] on span at bounding box center [745, 413] width 18 height 11
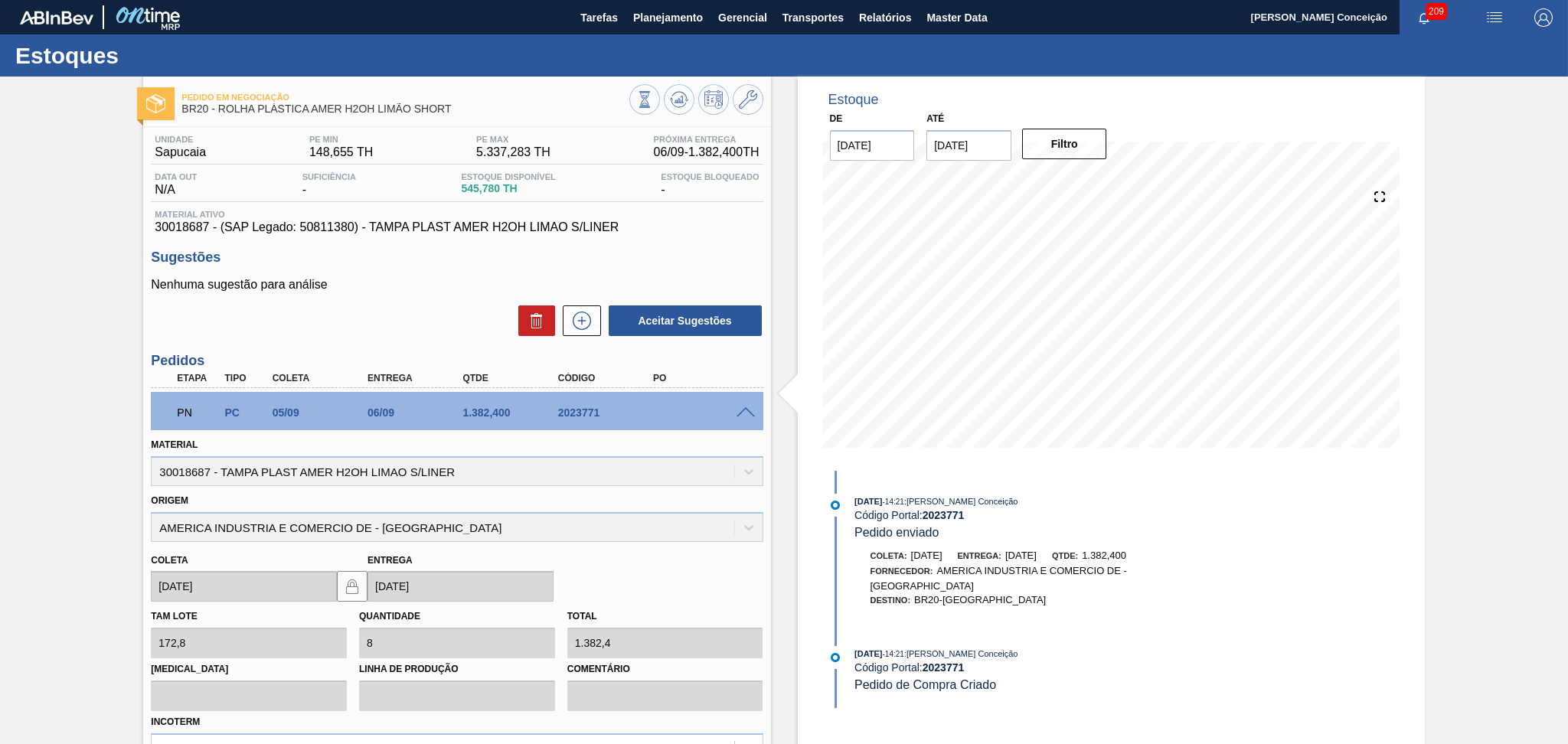
click at [749, 409] on span at bounding box center [745, 413] width 18 height 11
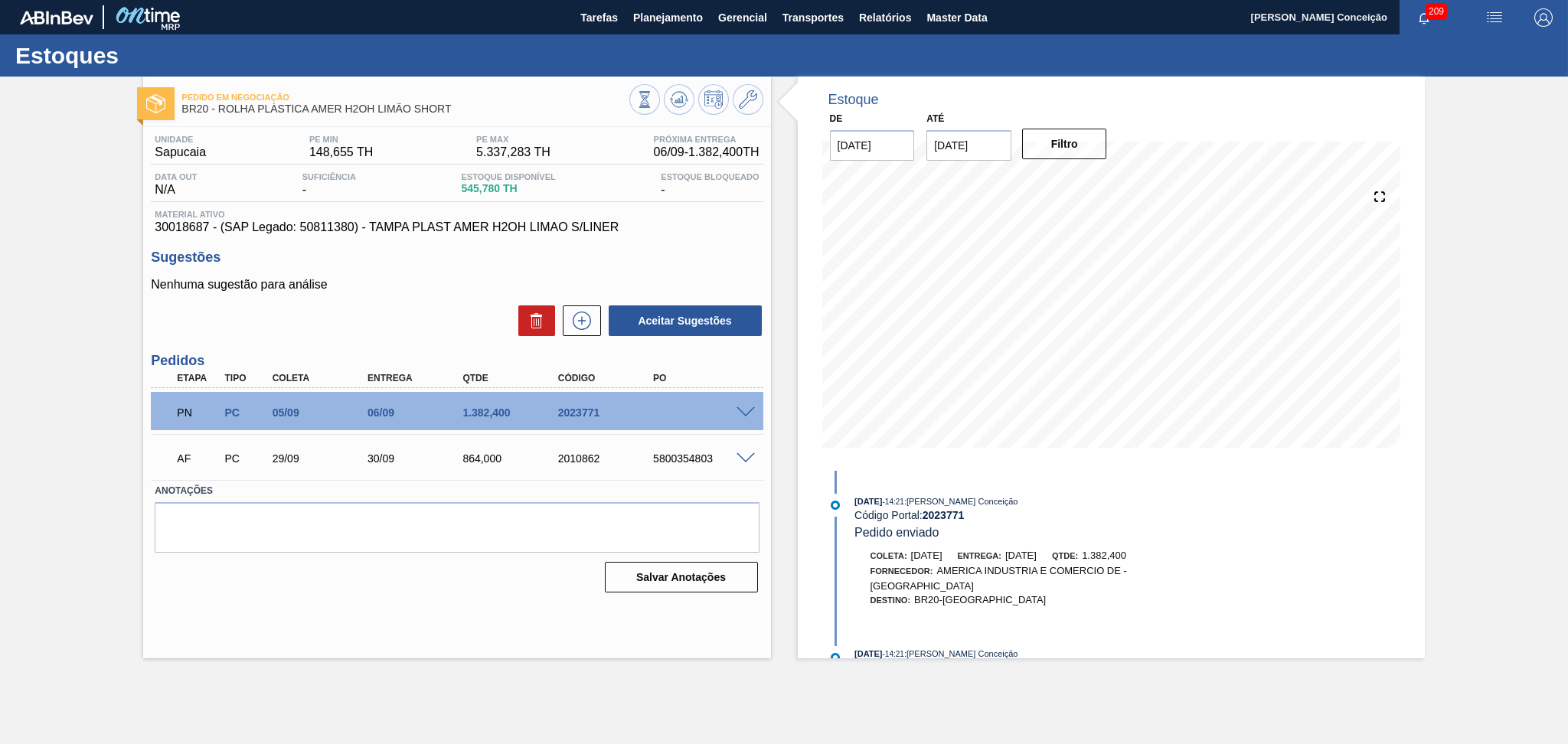
click at [742, 411] on span at bounding box center [745, 413] width 18 height 11
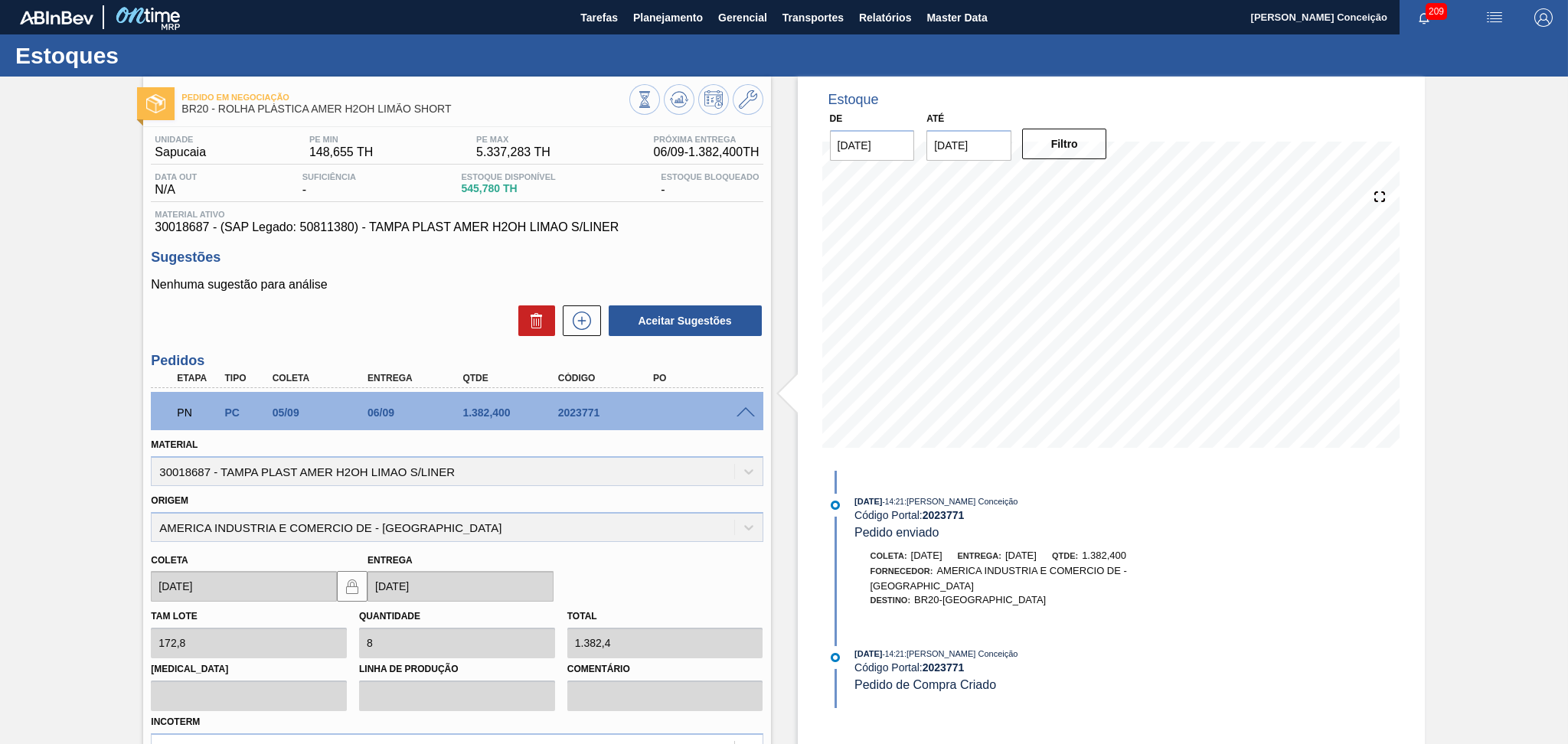
click at [742, 411] on span at bounding box center [745, 413] width 18 height 11
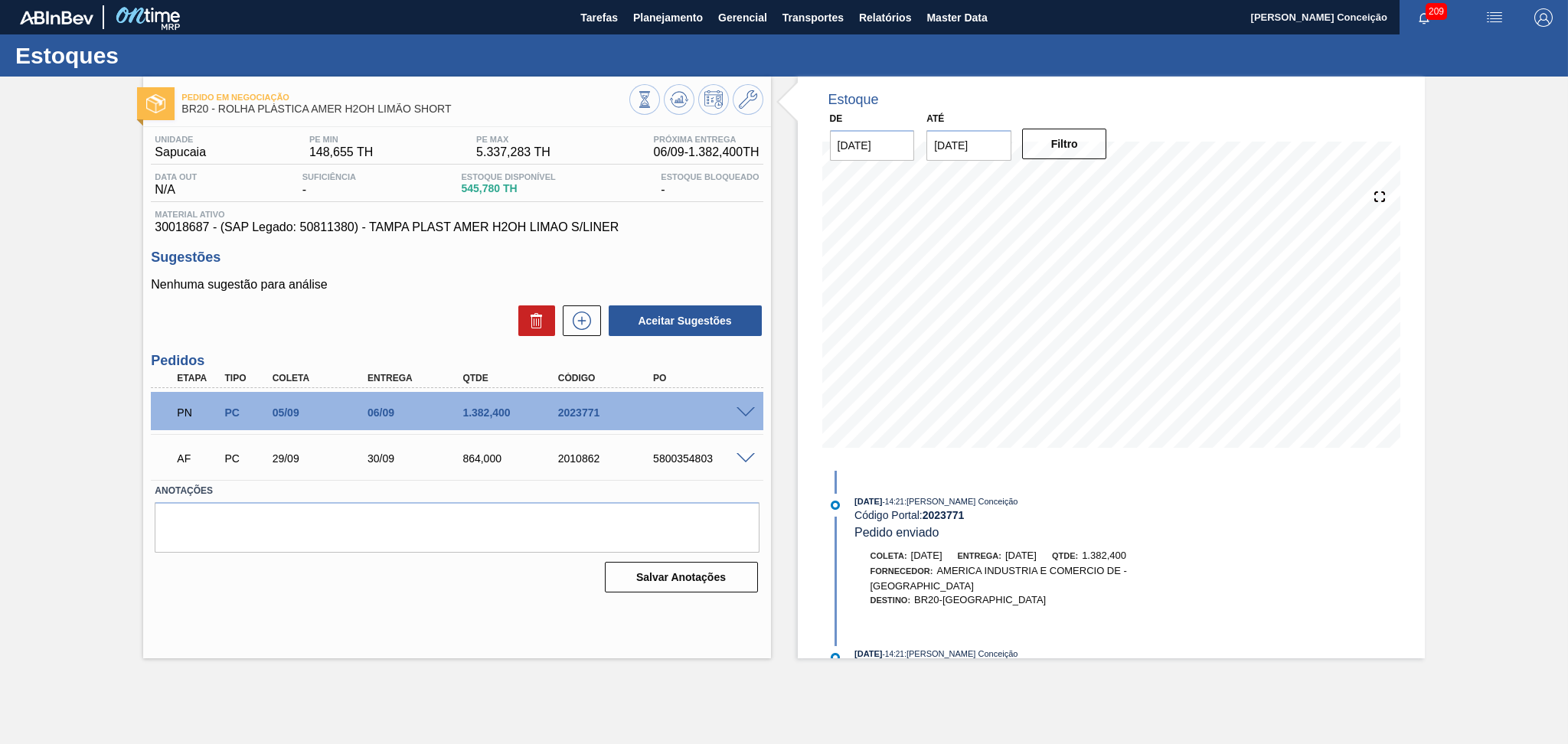
click at [742, 411] on span at bounding box center [745, 413] width 18 height 11
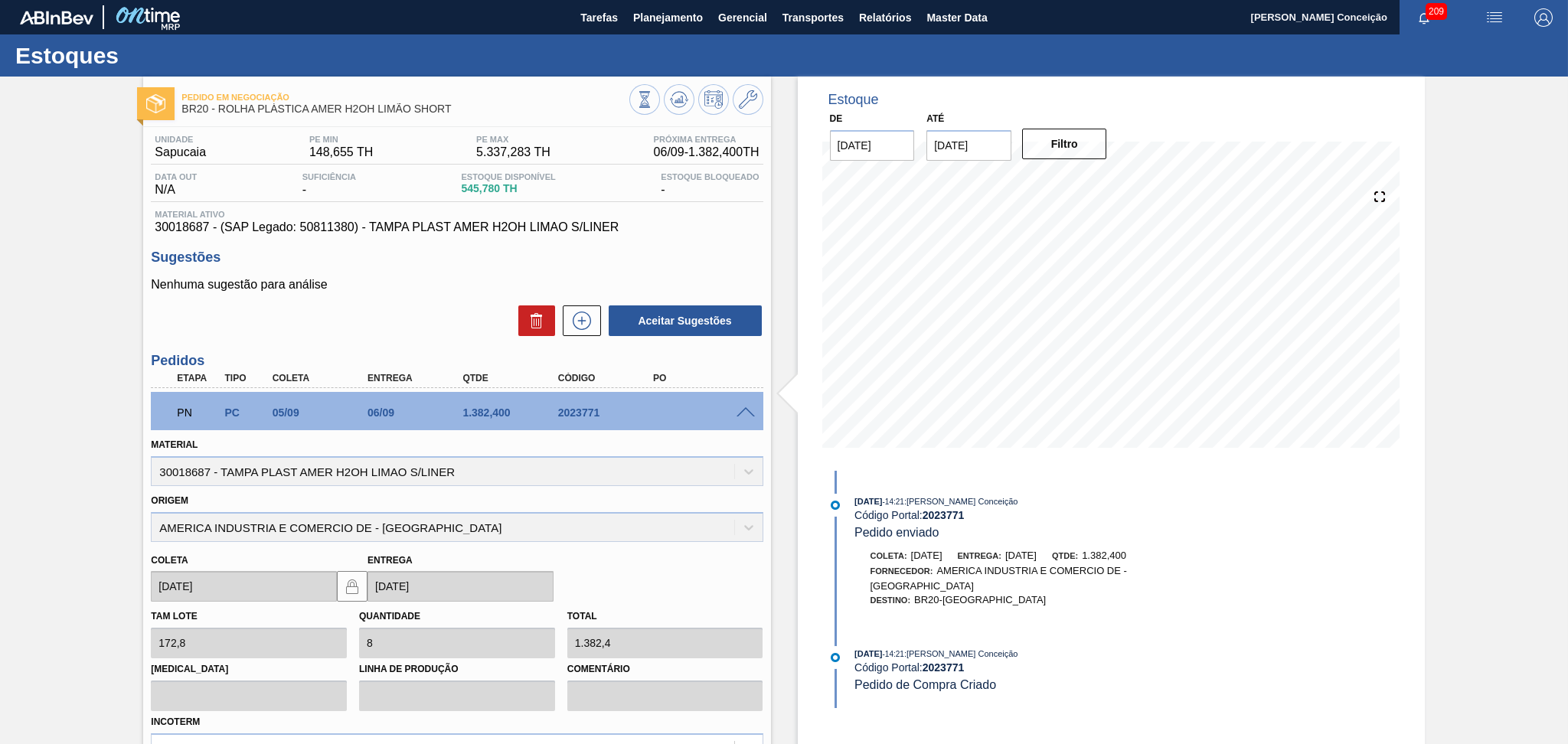
click at [741, 411] on span at bounding box center [745, 413] width 18 height 11
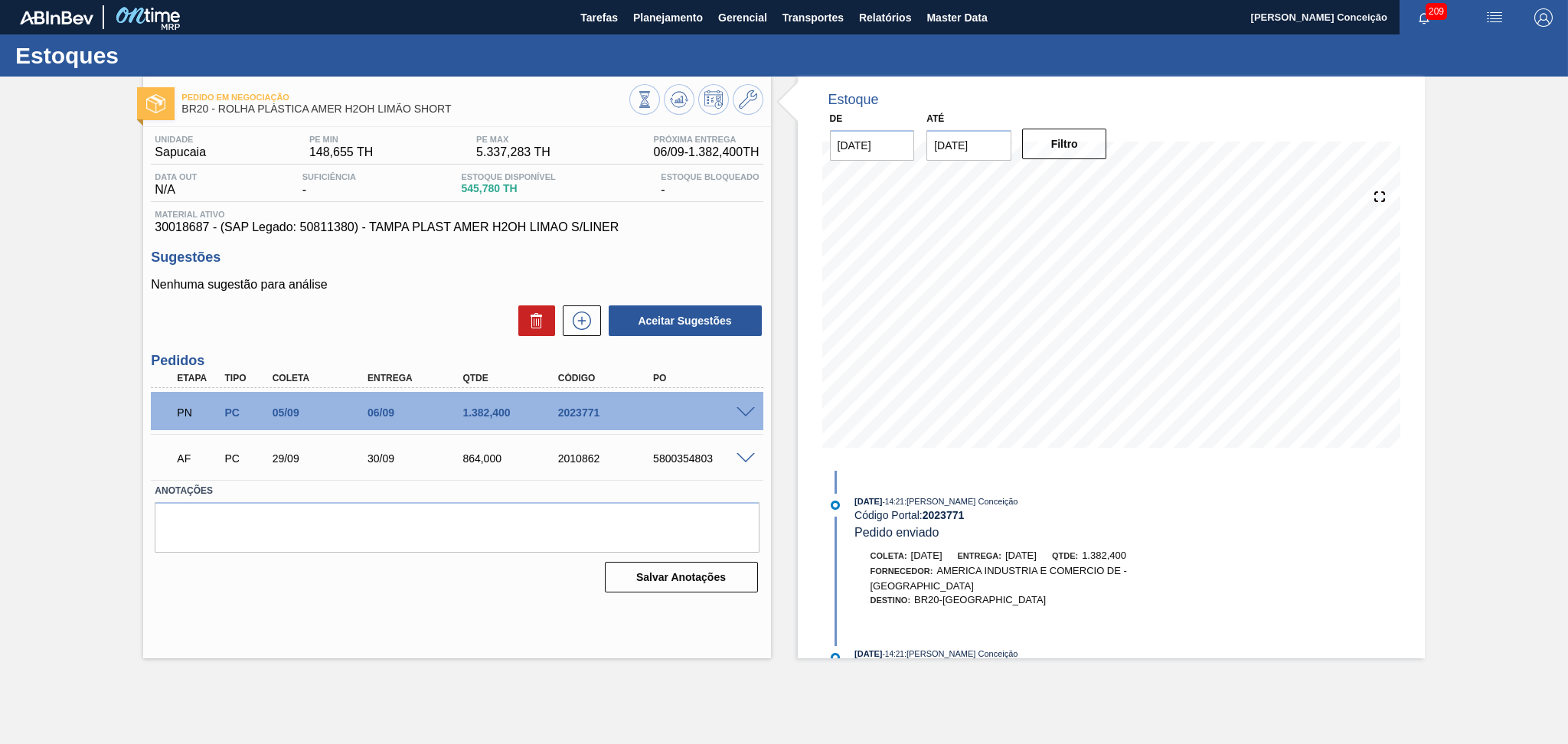
click at [682, 457] on div "5800354803" at bounding box center [702, 458] width 108 height 12
copy div "5800354803"
click at [687, 25] on span "Planejamento" at bounding box center [667, 18] width 69 height 18
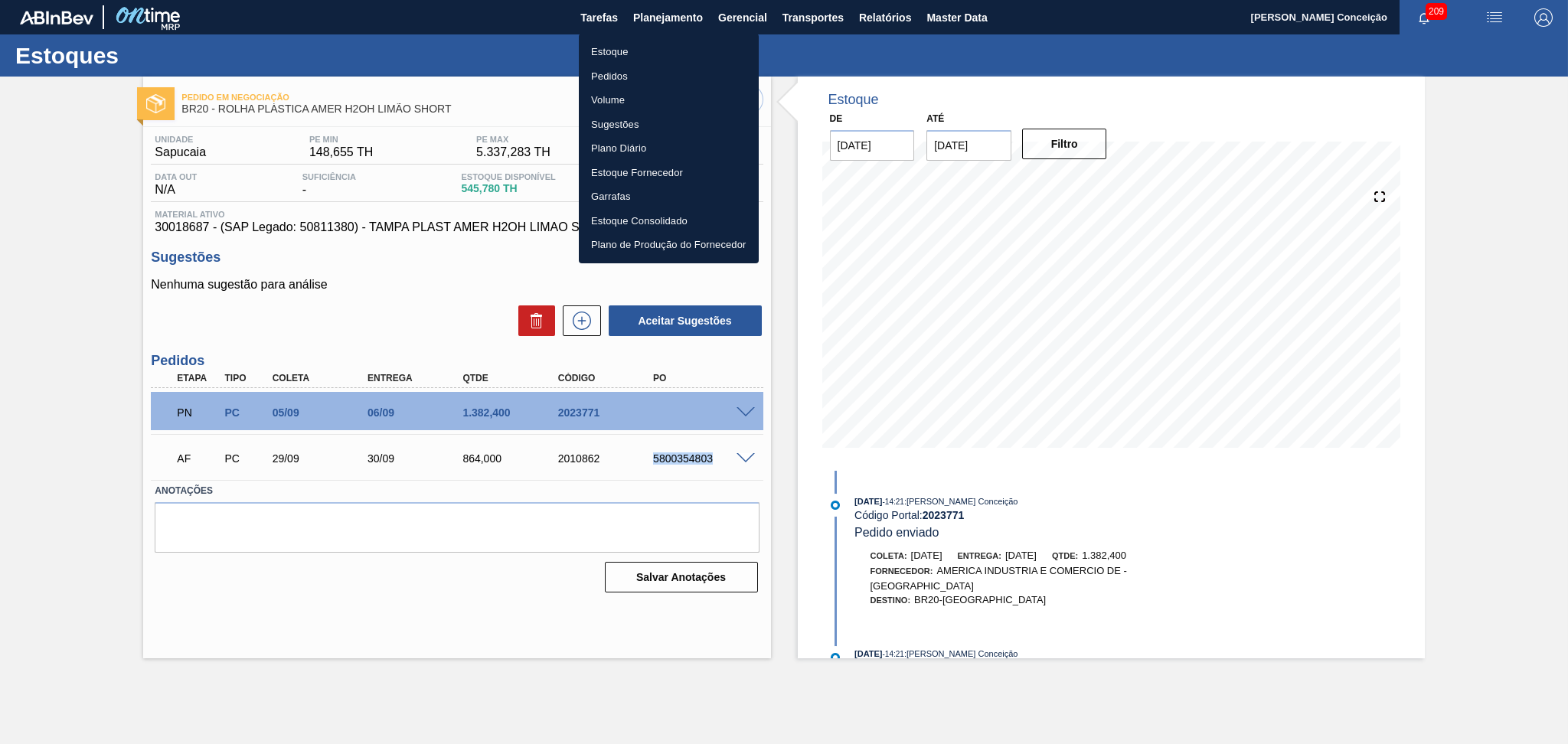
click at [621, 74] on li "Pedidos" at bounding box center [669, 76] width 180 height 25
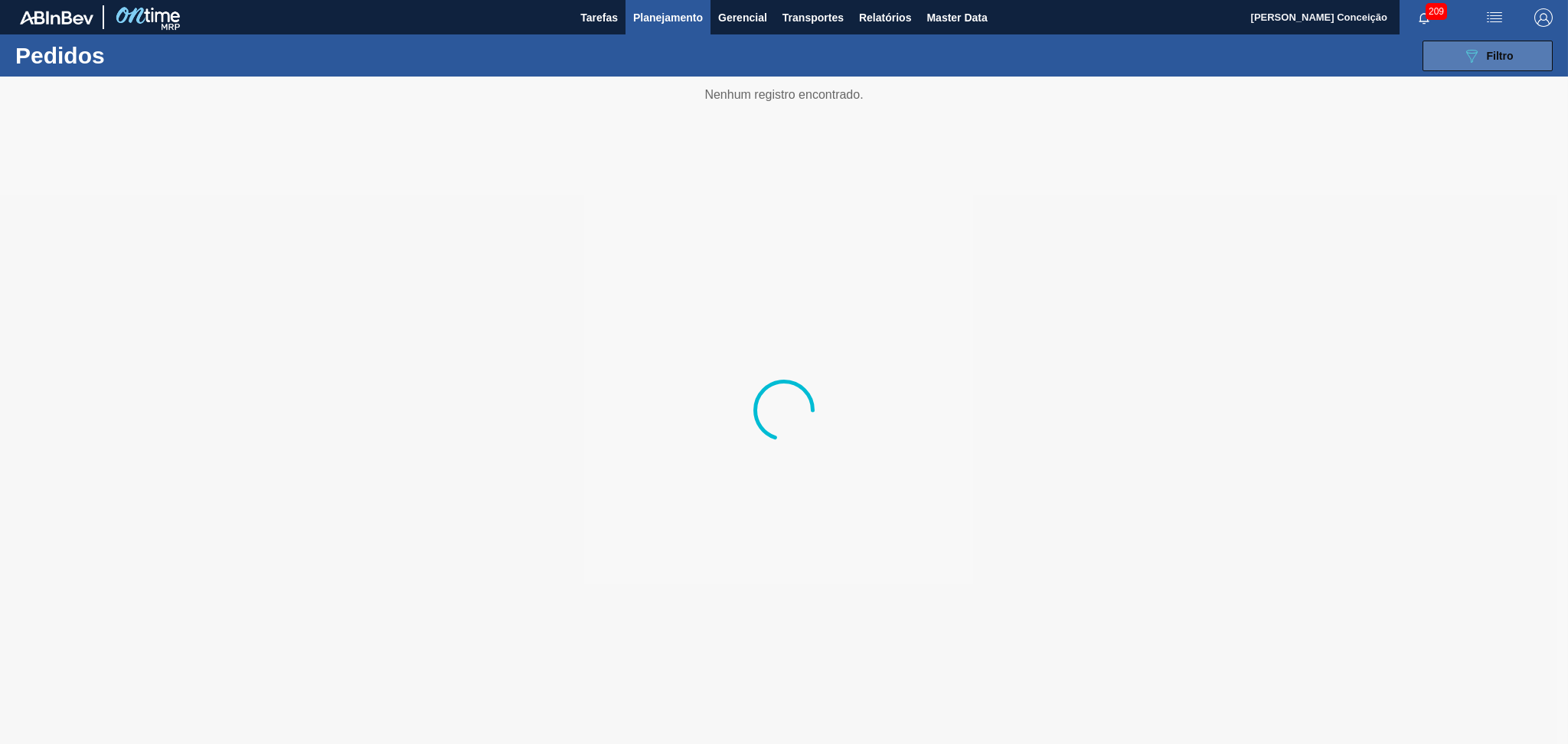
click at [1483, 59] on div "089F7B8B-B2A5-4AFE-B5C0-19BA573D28AC Filtro" at bounding box center [1488, 56] width 51 height 18
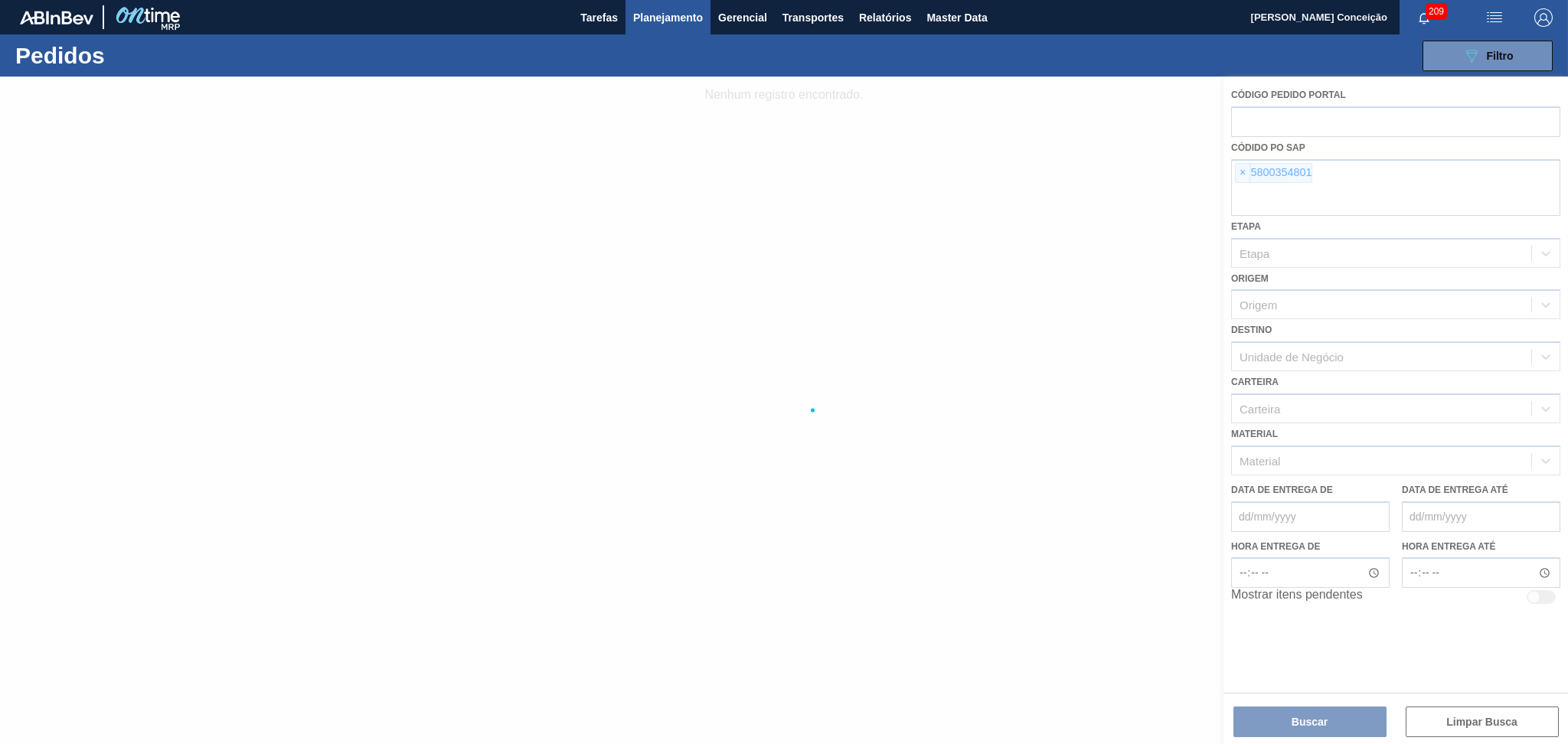
click at [1258, 189] on div at bounding box center [784, 410] width 1568 height 668
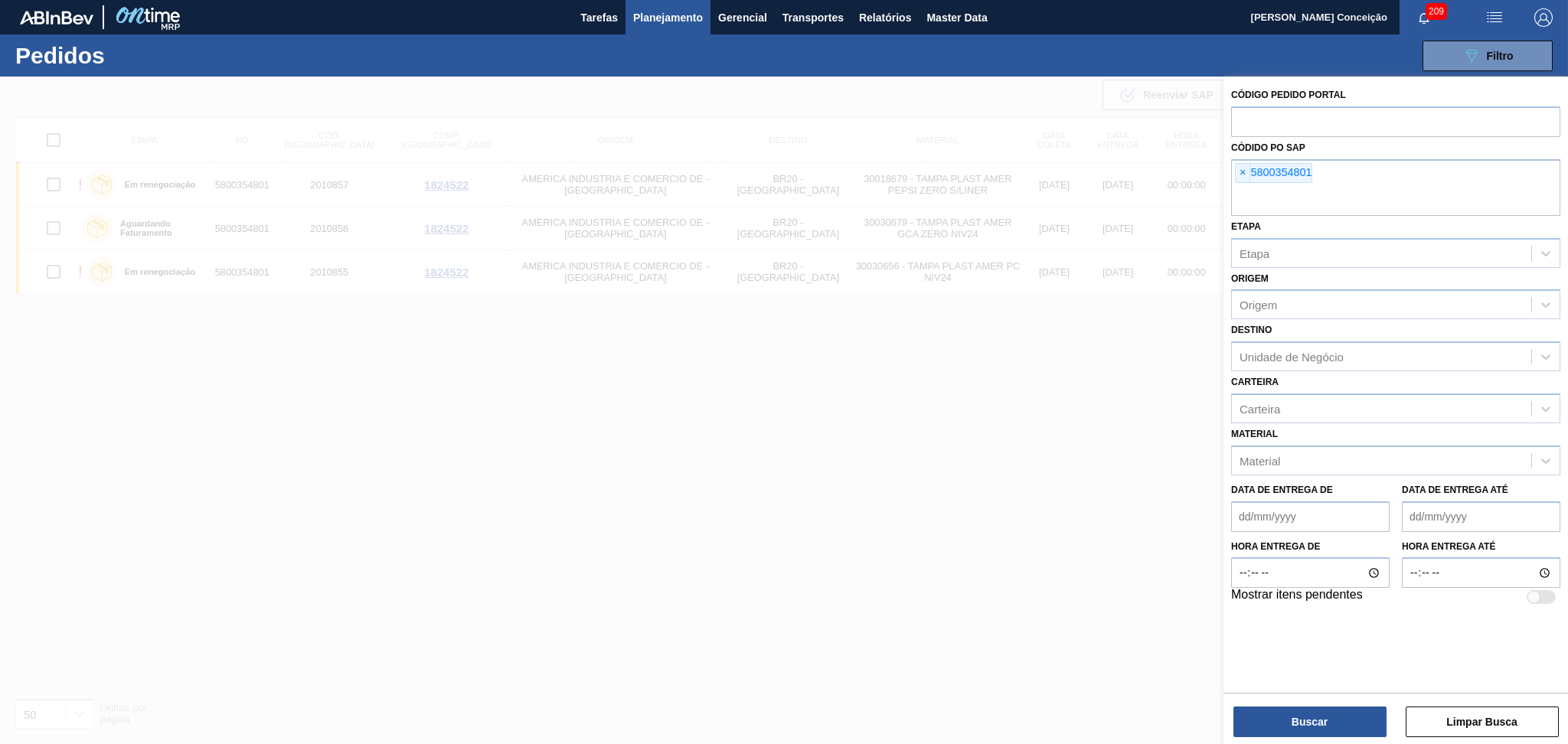
click at [694, 397] on div at bounding box center [784, 448] width 1568 height 744
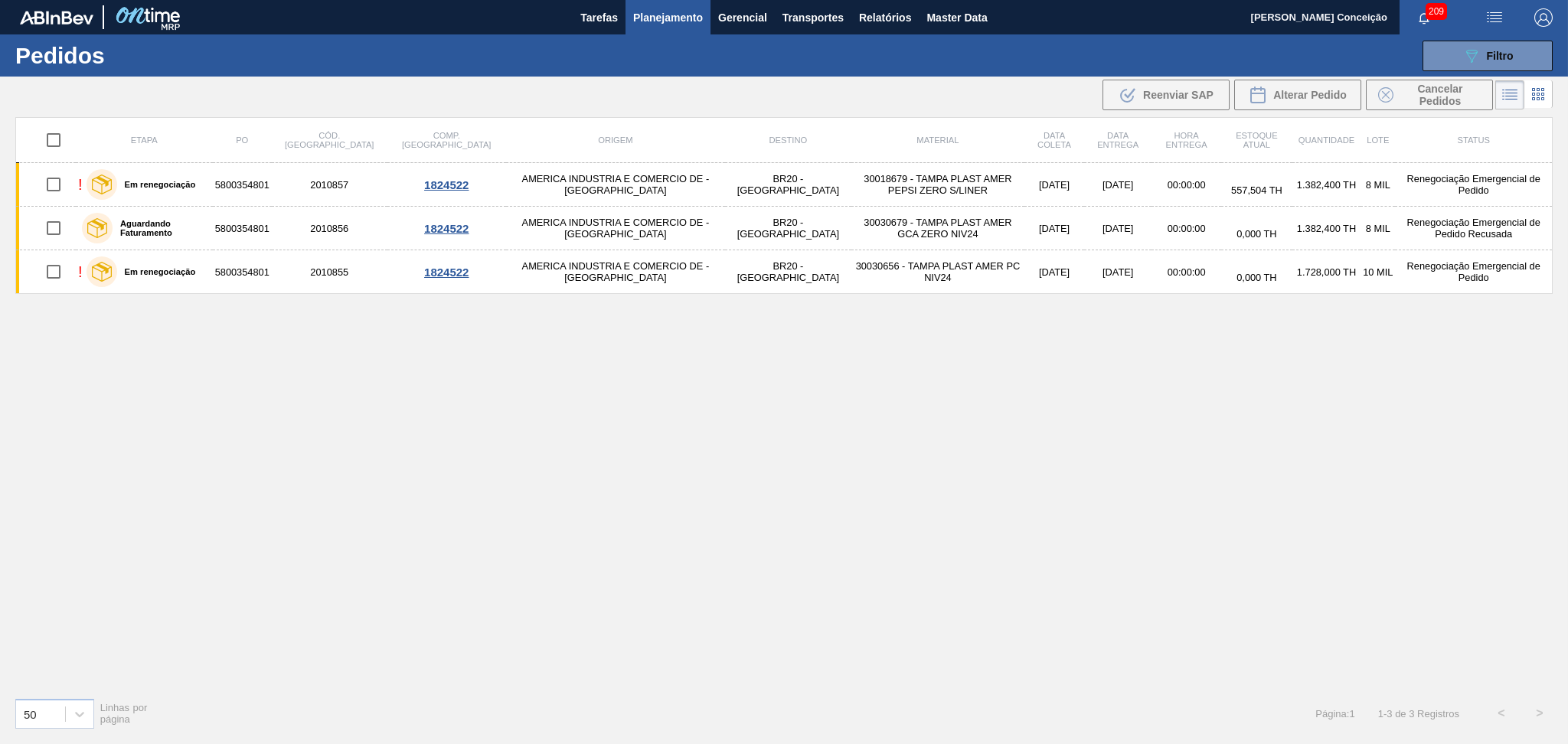
click at [1270, 389] on div "Etapa PO Cód. Pedido Comp. Carga Origem Destino Material Data coleta Data entre…" at bounding box center [784, 401] width 1537 height 568
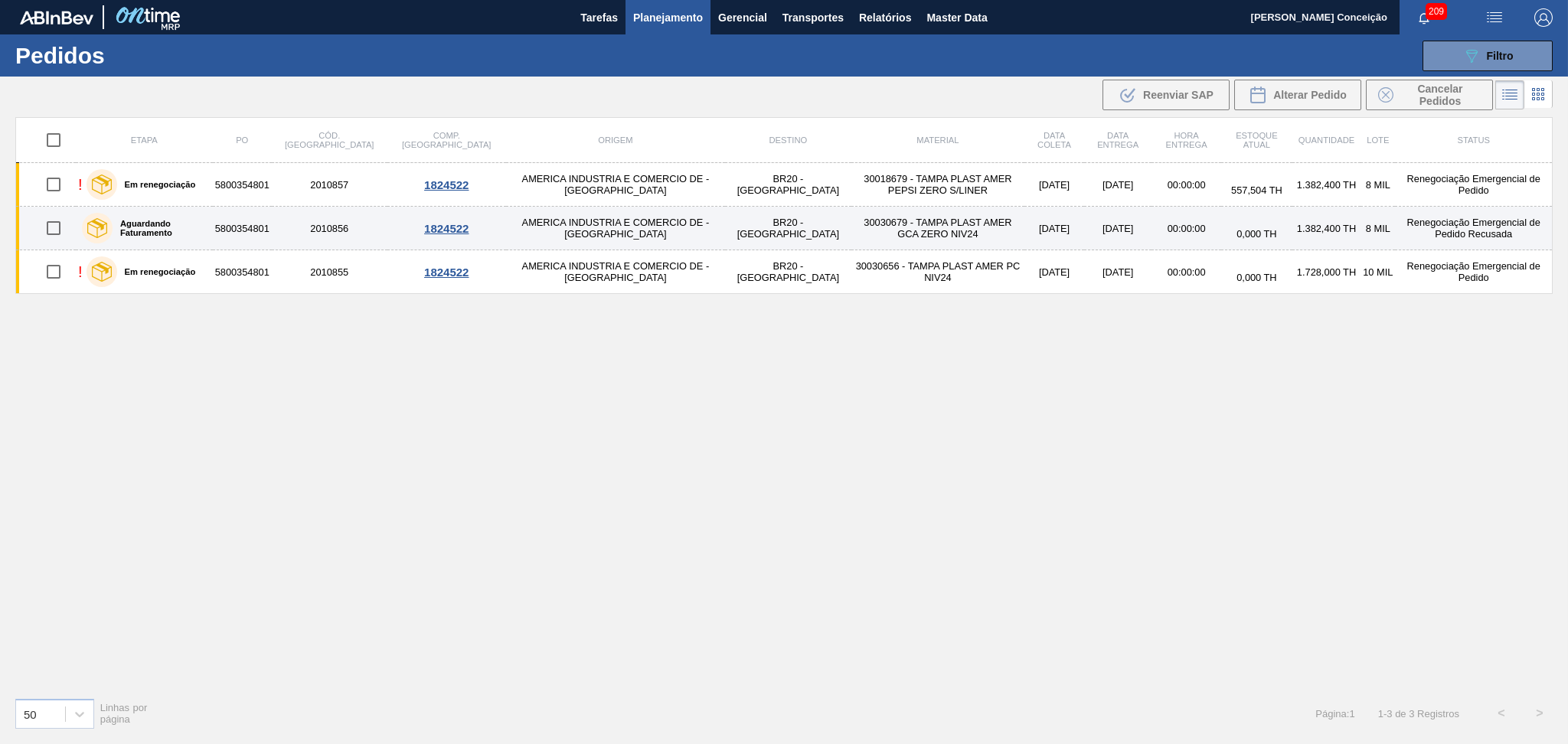
click at [1292, 227] on td "1.382,400 TH" at bounding box center [1327, 229] width 68 height 44
click at [1277, 227] on main "Tarefas Planejamento Gerencial Transportes Relatórios Master Data Aline Apareci…" at bounding box center [784, 372] width 1568 height 744
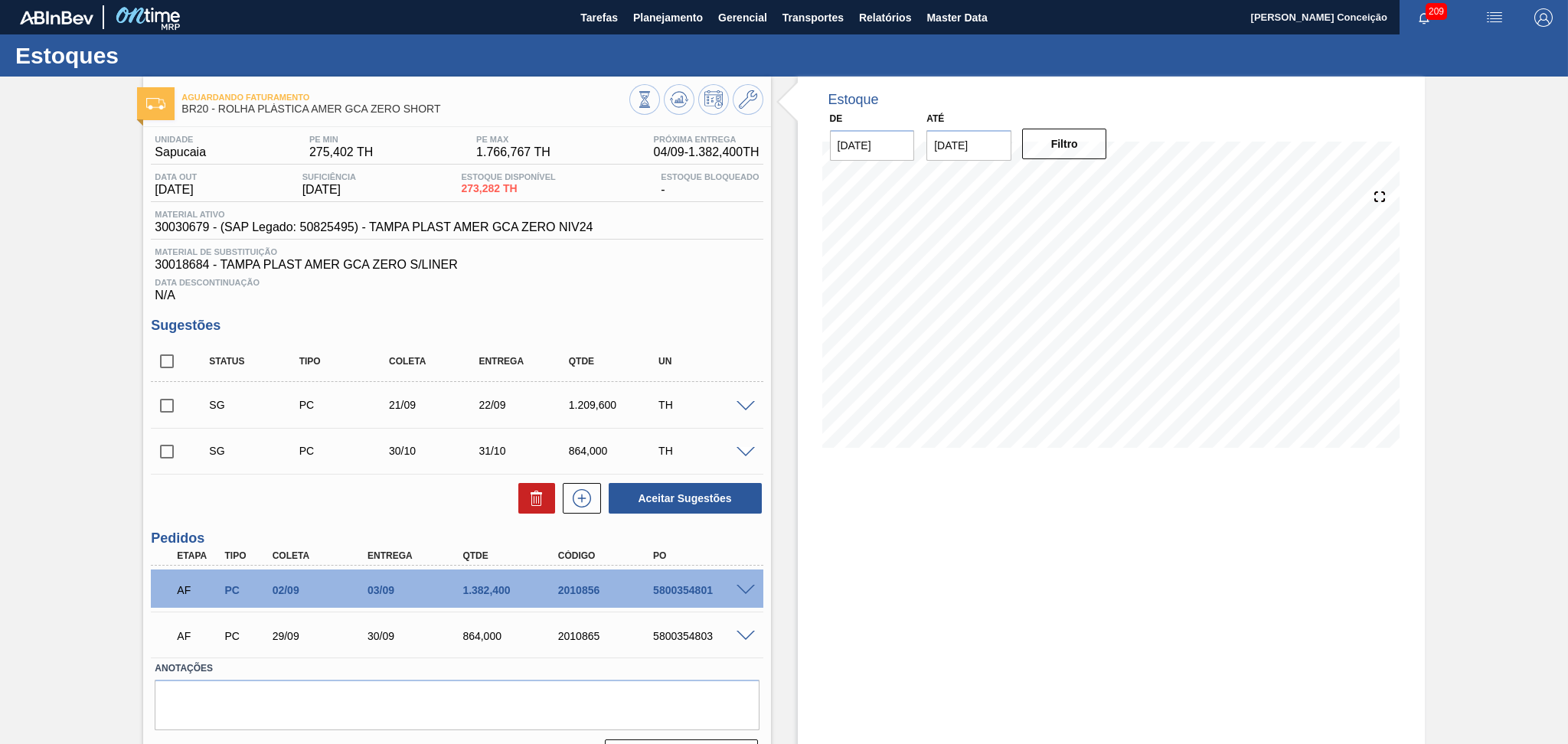
click at [780, 528] on div "Estoque De [DATE] Até [DATE] Filtro" at bounding box center [1097, 429] width 654 height 707
drag, startPoint x: 513, startPoint y: 590, endPoint x: 442, endPoint y: 593, distance: 71.1
click at [442, 593] on div "AF PC 02/09 03/09 1.382,400 2010856 5800354801" at bounding box center [452, 589] width 571 height 30
copy div "1.382,400"
click at [716, 258] on span "30018684 - TAMPA PLAST AMER GCA ZERO S/LINER" at bounding box center [456, 264] width 604 height 14
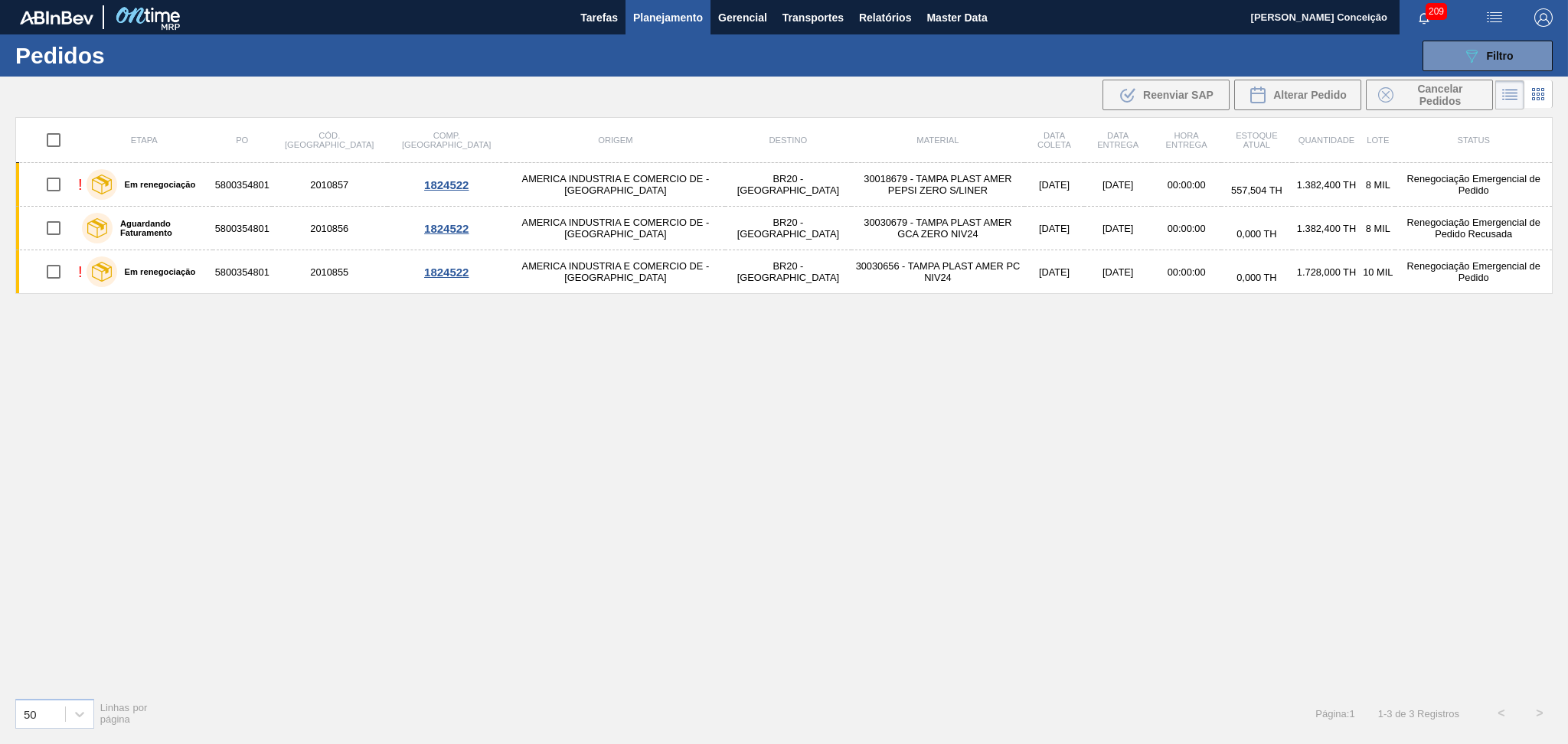
click at [769, 482] on div "Etapa PO Cód. Pedido Comp. Carga Origem Destino Material Data coleta Data entre…" at bounding box center [784, 401] width 1537 height 568
click at [956, 356] on div "Etapa PO Cód. Pedido Comp. Carga Origem Destino Material Data coleta Data entre…" at bounding box center [784, 401] width 1537 height 568
click at [728, 485] on div "Etapa PO Cód. Pedido Comp. Carga Origem Destino Material Data coleta Data entre…" at bounding box center [784, 401] width 1537 height 568
click at [672, 11] on span "Planejamento" at bounding box center [667, 18] width 69 height 18
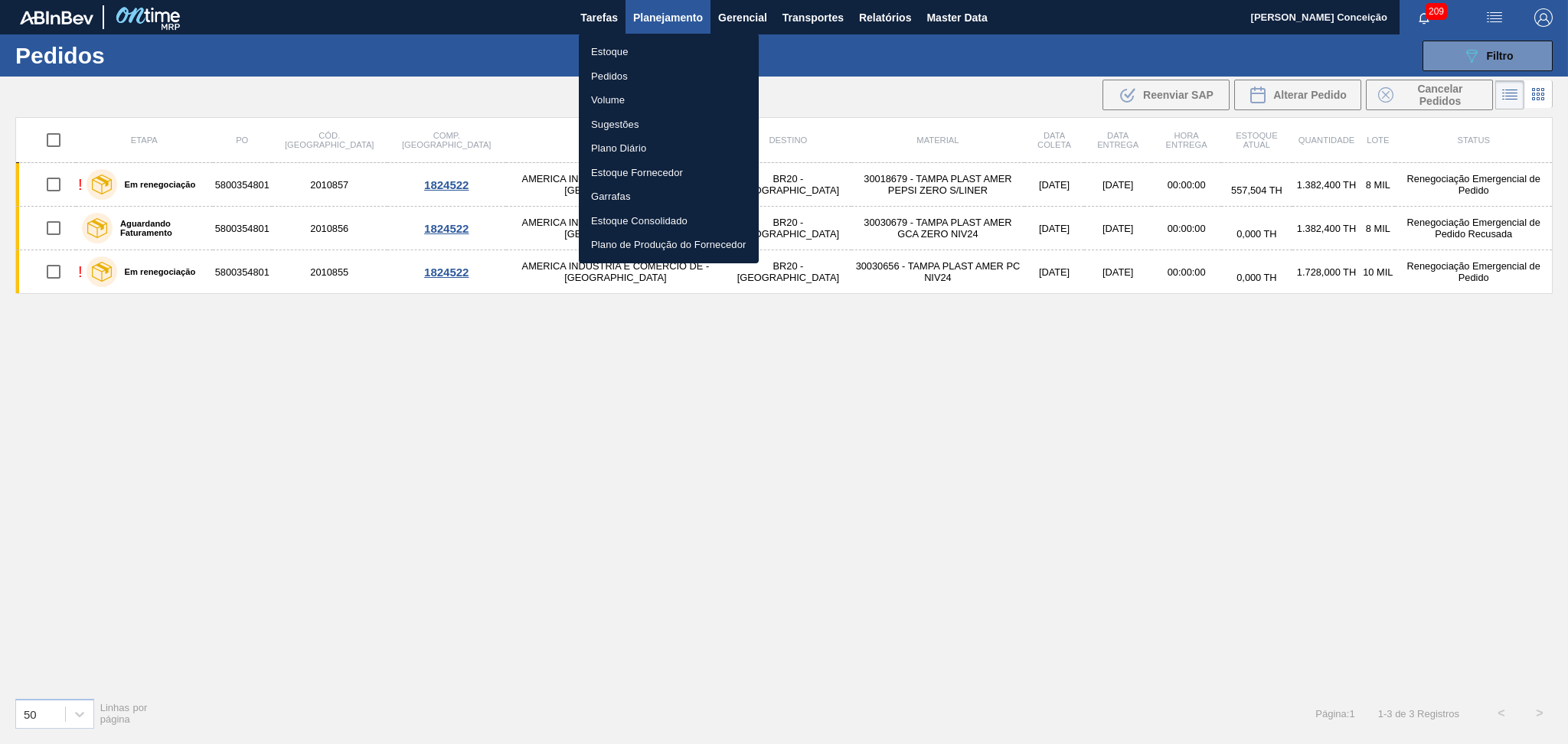
click at [612, 49] on li "Estoque" at bounding box center [669, 52] width 180 height 25
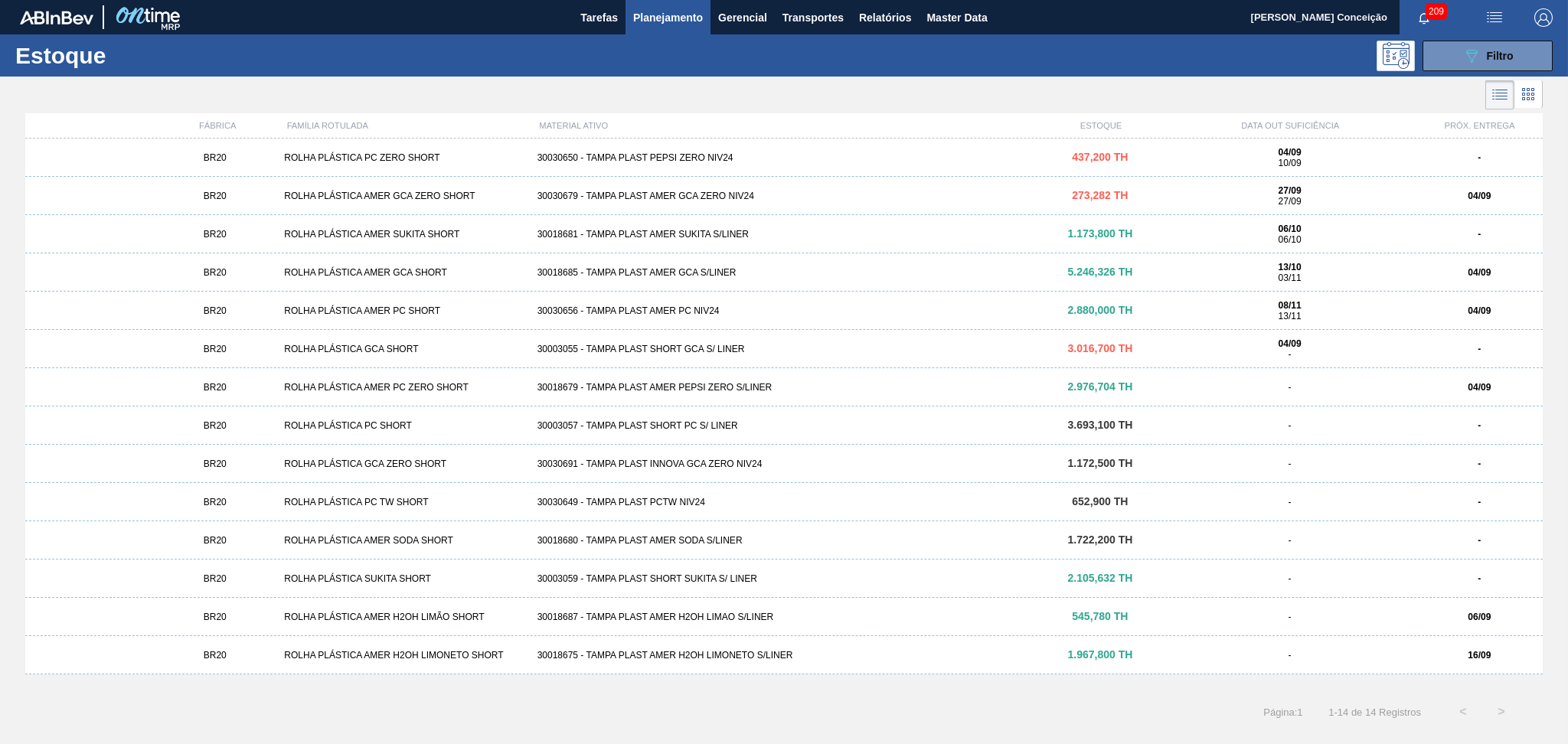
click at [709, 620] on div "30018687 - TAMPA PLAST AMER H2OH LIMAO S/LINER" at bounding box center [784, 617] width 506 height 10
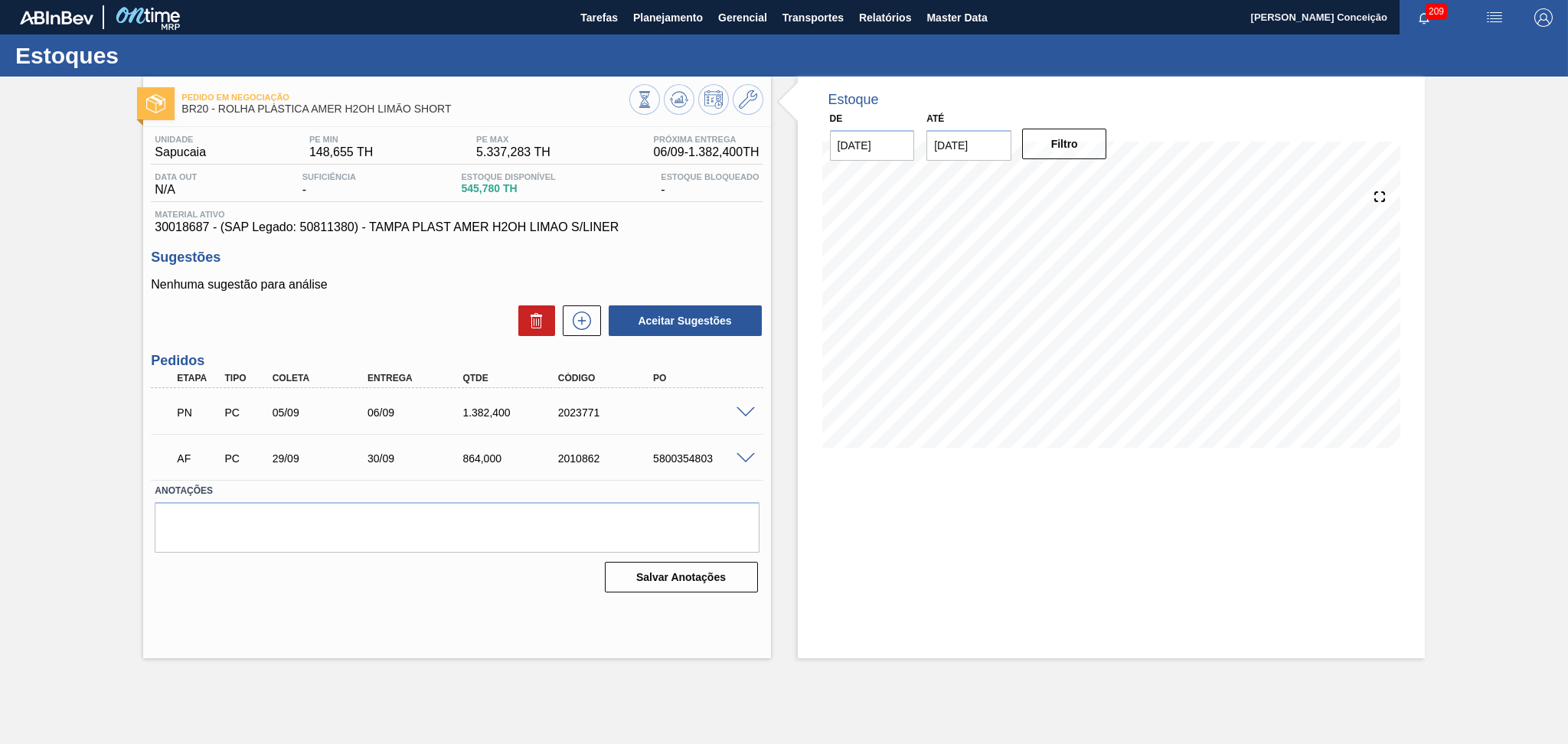
click at [465, 320] on div "Aceitar Sugestões" at bounding box center [456, 321] width 612 height 33
click at [738, 409] on span at bounding box center [745, 413] width 18 height 11
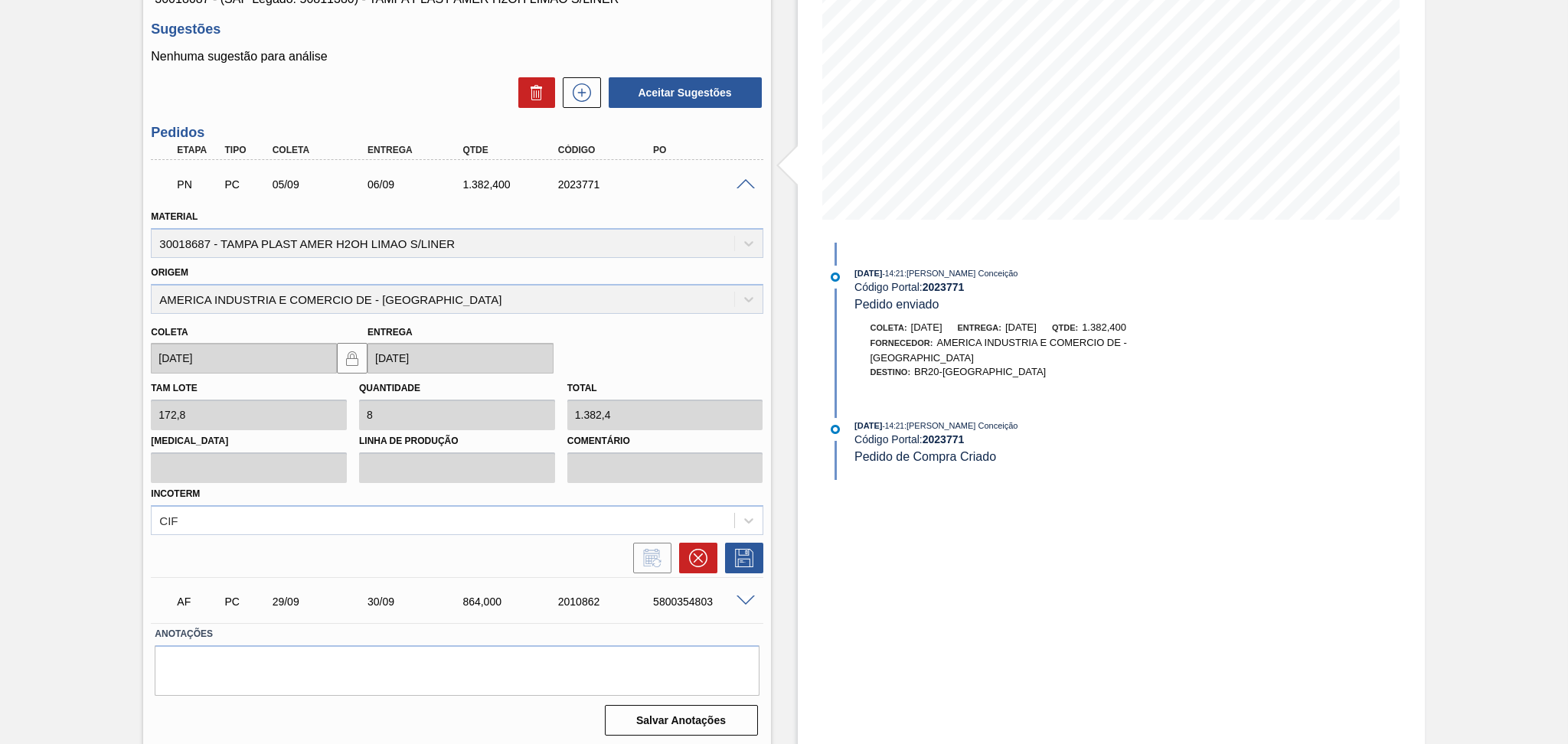
scroll to position [229, 0]
click at [693, 553] on icon at bounding box center [698, 557] width 18 height 18
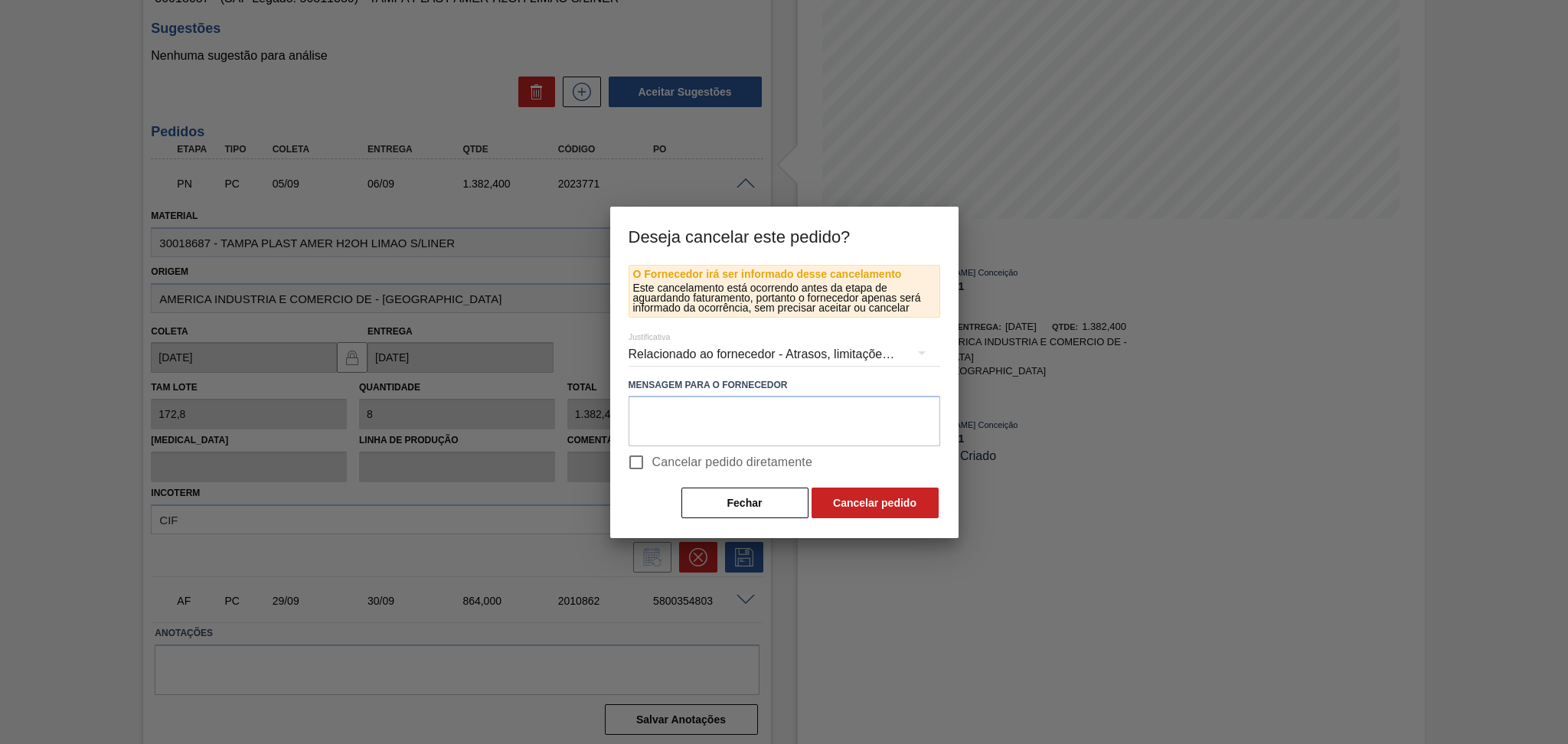
click at [662, 465] on span "Cancelar pedido diretamente" at bounding box center [733, 462] width 161 height 18
click at [652, 465] on input "Cancelar pedido diretamente" at bounding box center [636, 462] width 32 height 32
checkbox input "true"
click at [852, 500] on button "Cancelar pedido" at bounding box center [875, 503] width 127 height 30
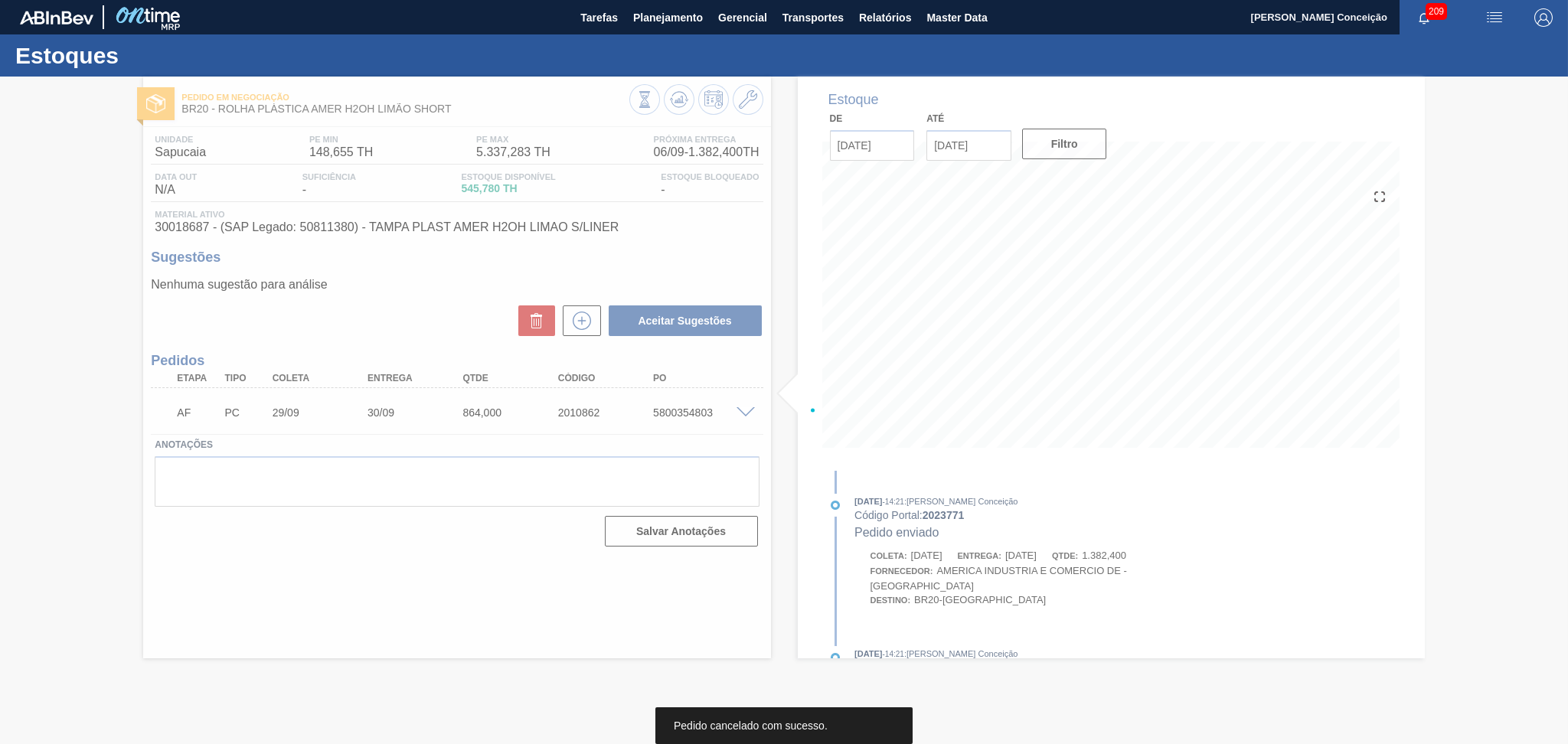
scroll to position [0, 0]
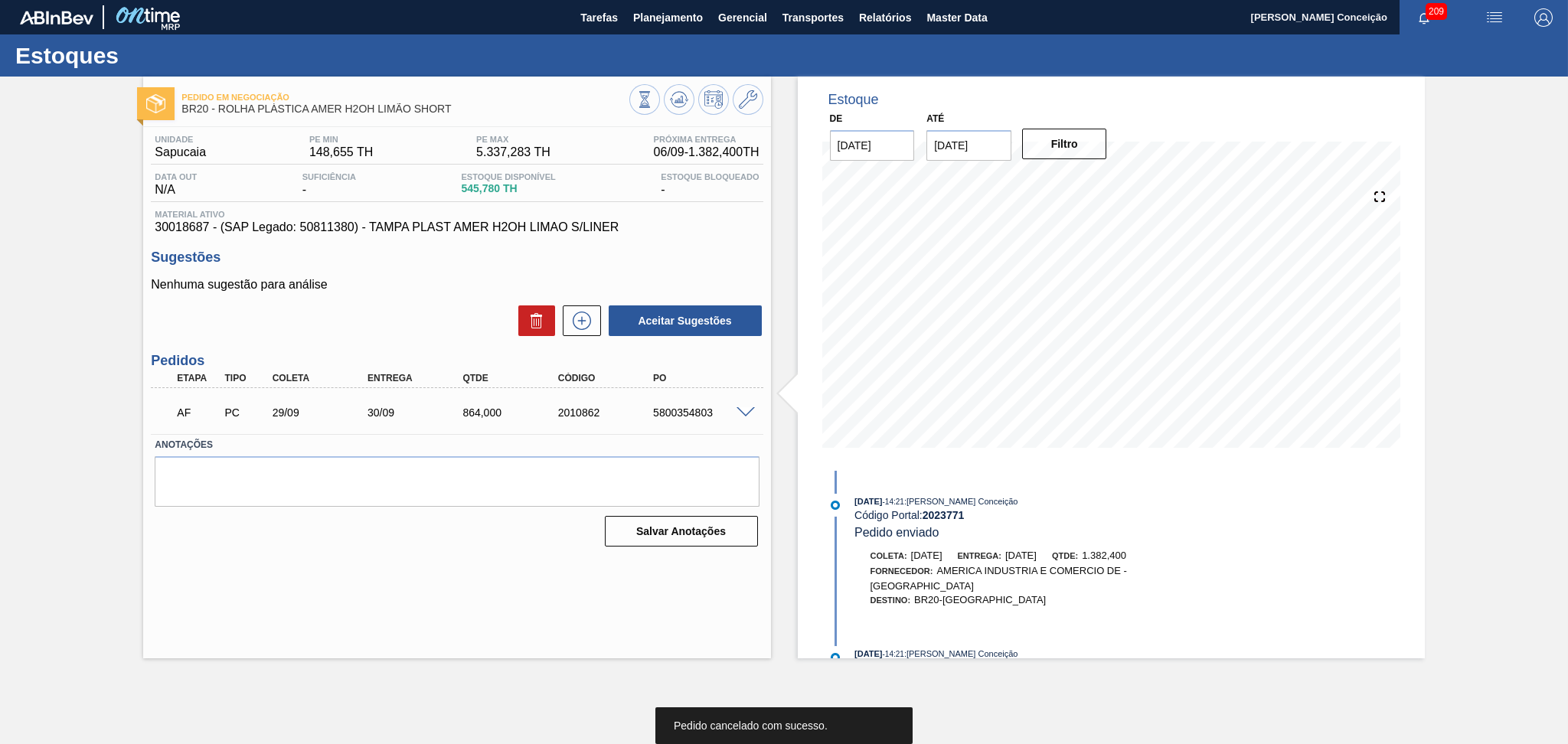
click at [760, 358] on h3 "Pedidos" at bounding box center [456, 361] width 612 height 16
click at [584, 314] on icon at bounding box center [581, 320] width 25 height 18
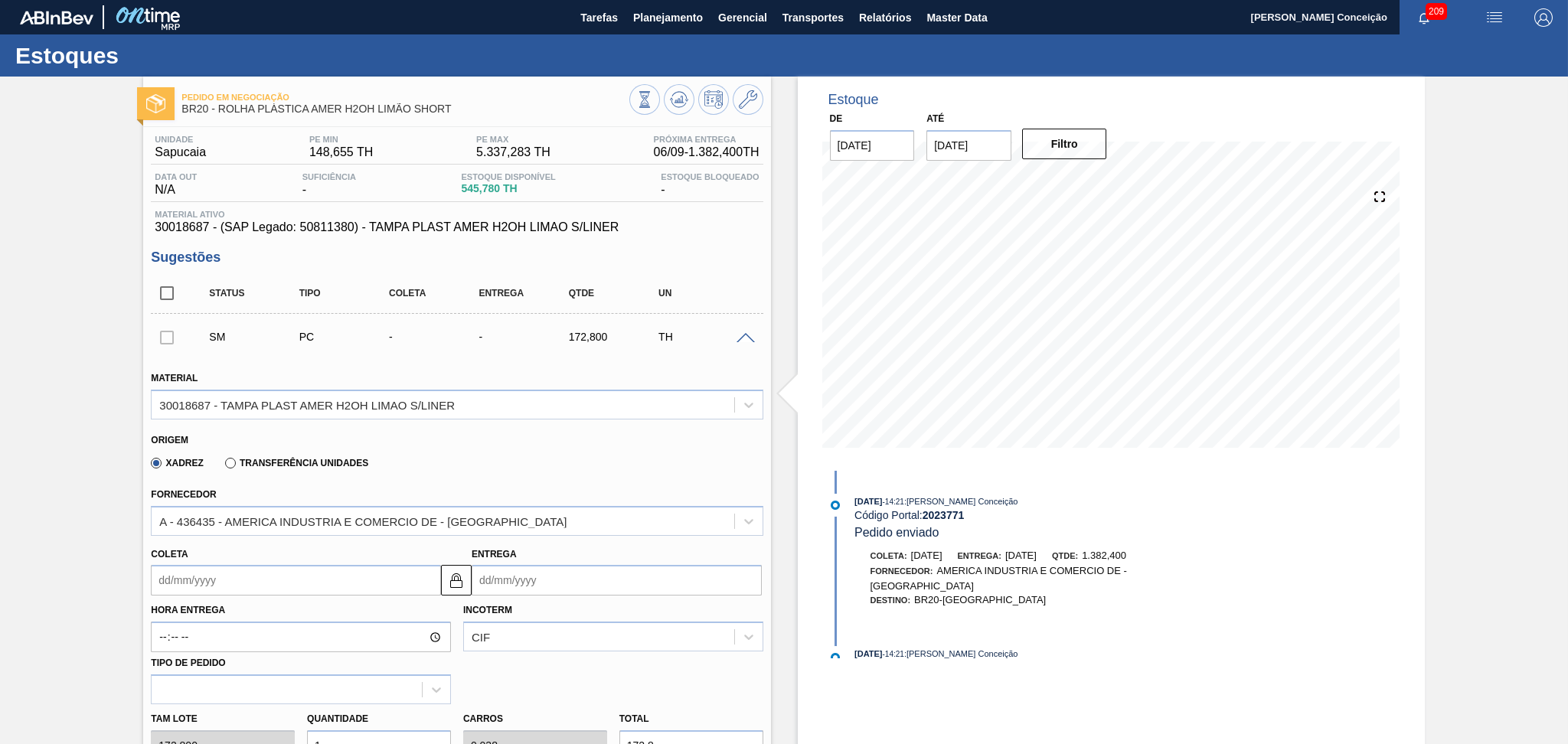
scroll to position [204, 0]
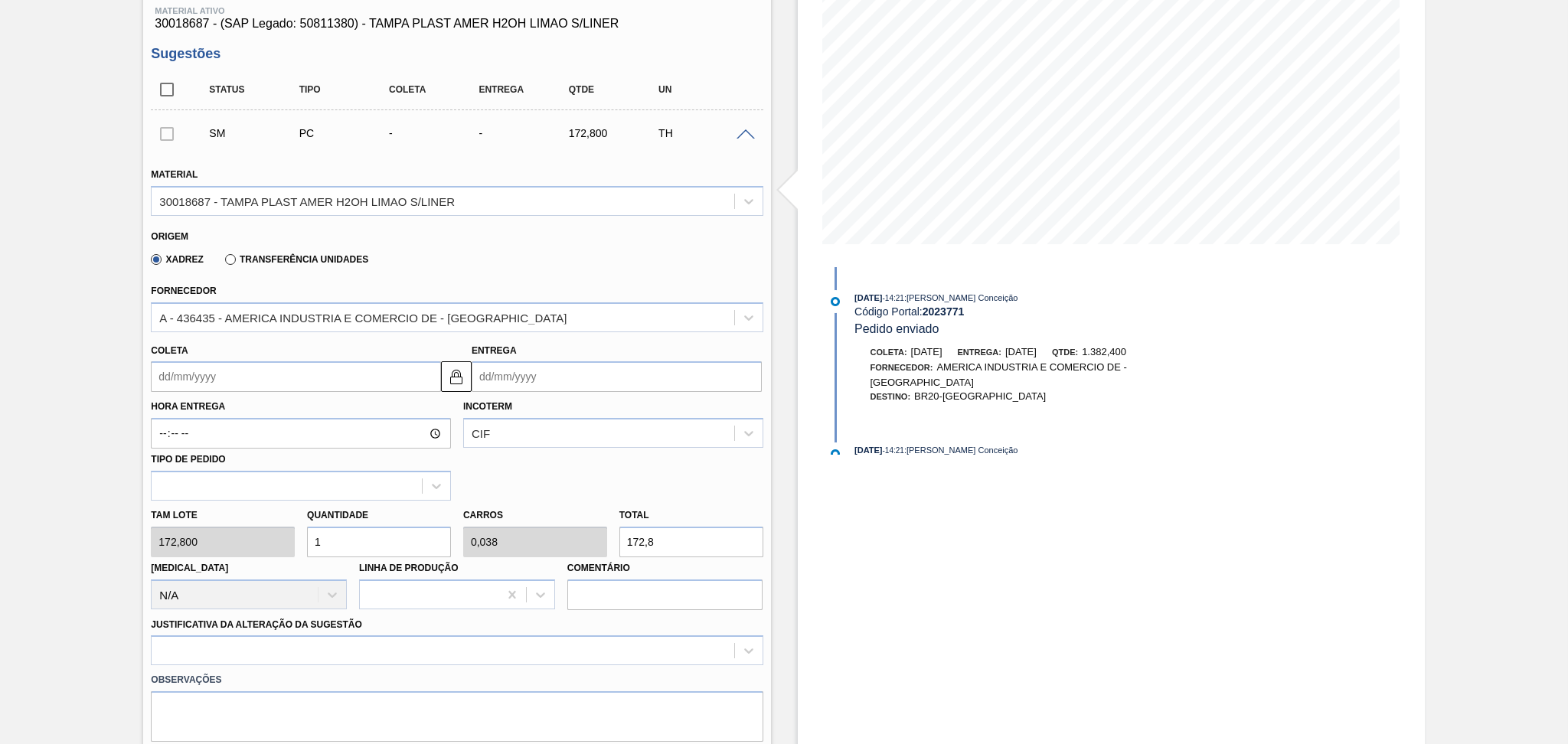
click at [248, 535] on div "Tam lote 172,800 Quantidade 1 Carros 0,038 Total 172,8 Doca N/A Linha de Produç…" at bounding box center [456, 555] width 624 height 109
type input "8"
type input "0,308"
type input "1.382,4"
type input "86"
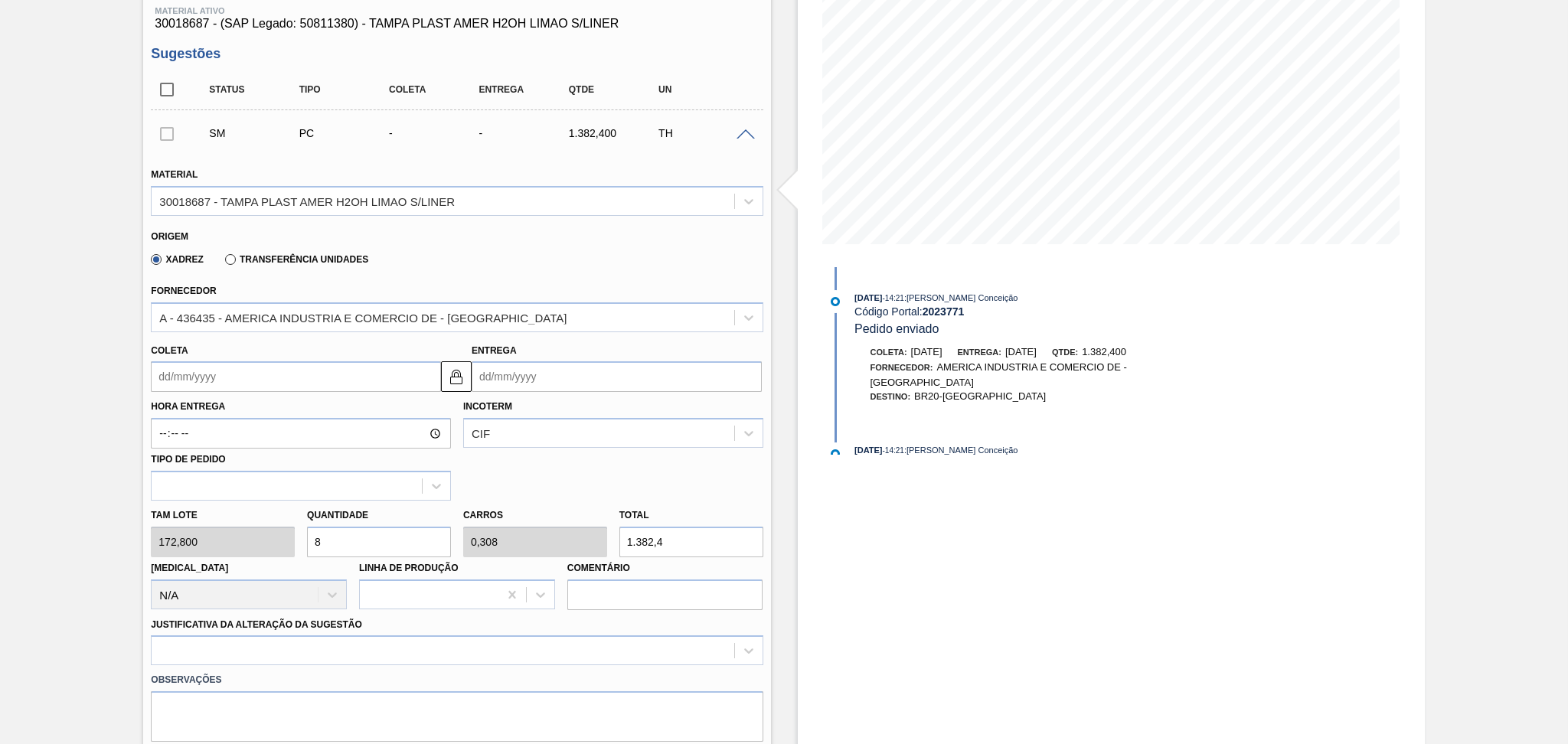
type input "3,308"
type input "14.860,8"
type input "864"
type input "33,231"
type input "149.299,2"
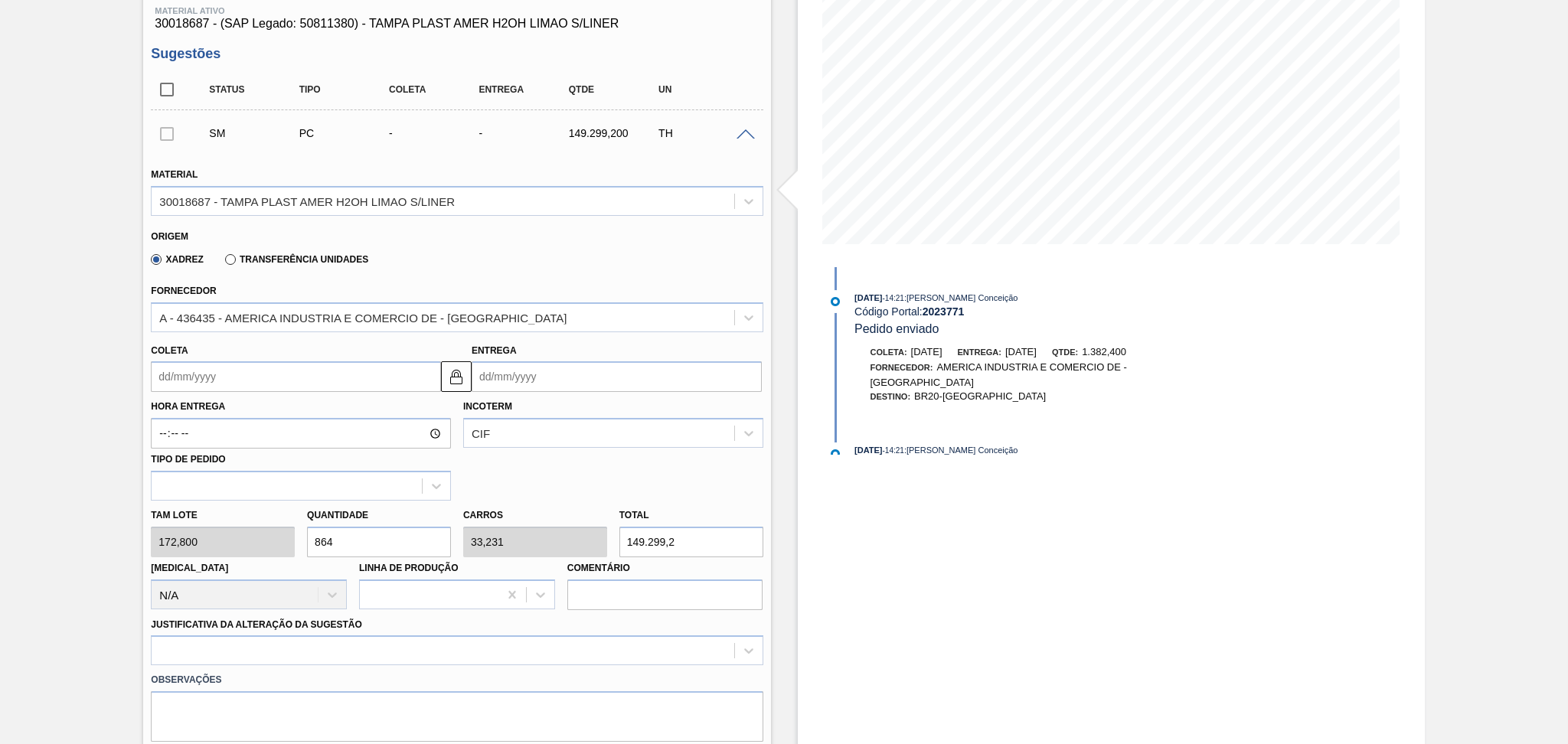
type input "864"
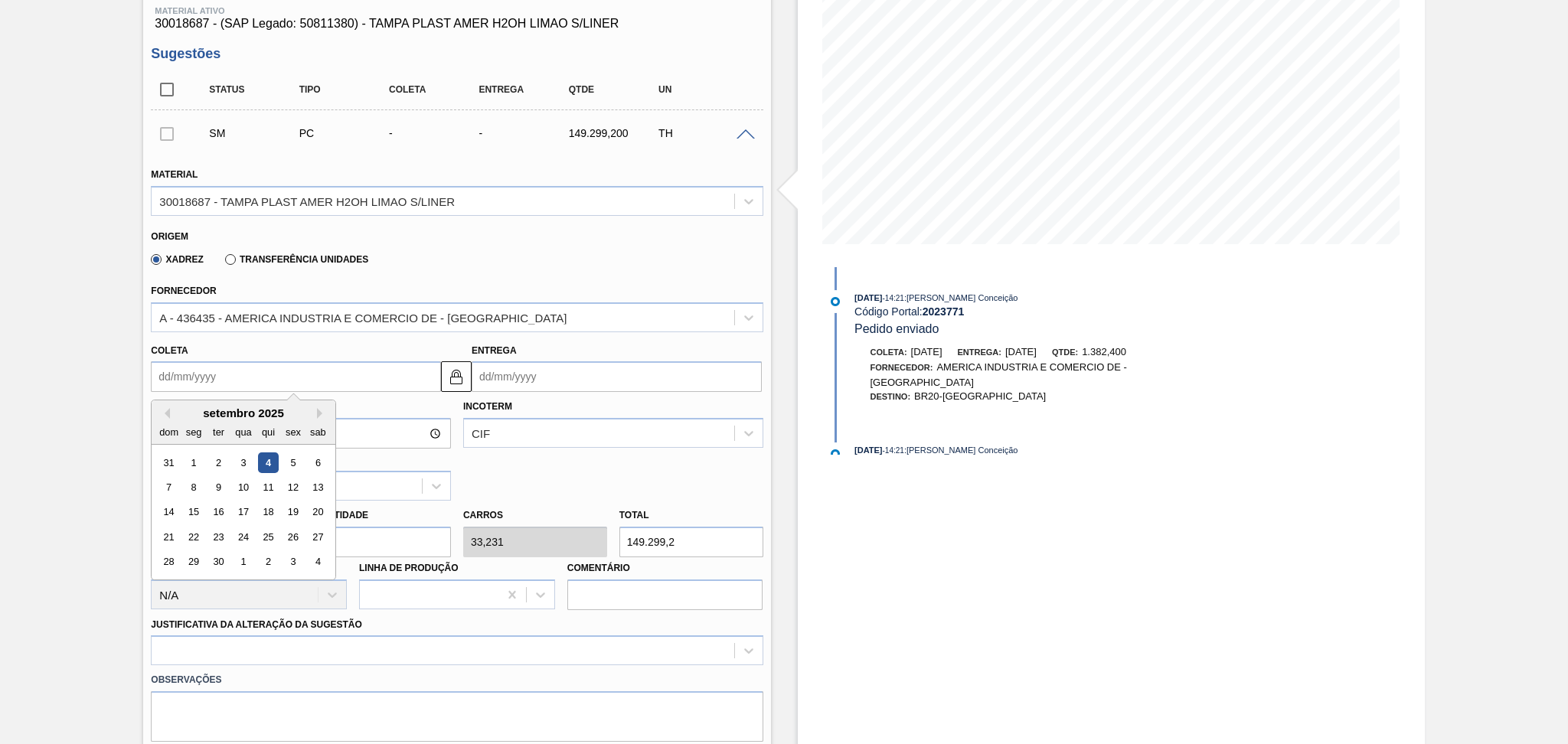
click at [214, 362] on input "Coleta" at bounding box center [295, 377] width 290 height 30
click at [292, 454] on div "5" at bounding box center [294, 463] width 21 height 21
type input "[DATE]"
type input "06/09/2025"
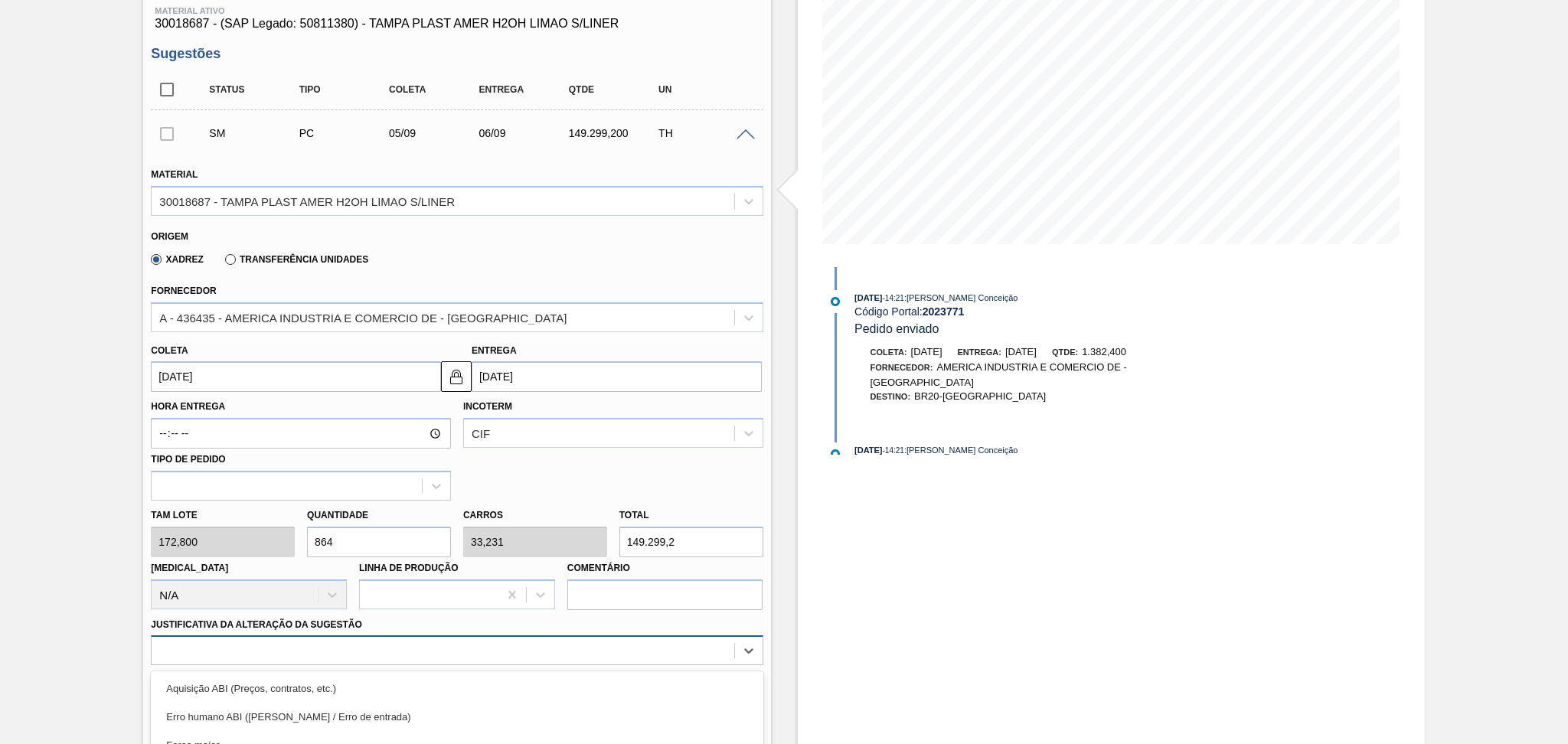
click at [315, 644] on div "option Master data incorreto ABI (LT, MOQ, etc.) focused, 5 of 18. 18 results a…" at bounding box center [456, 650] width 612 height 29
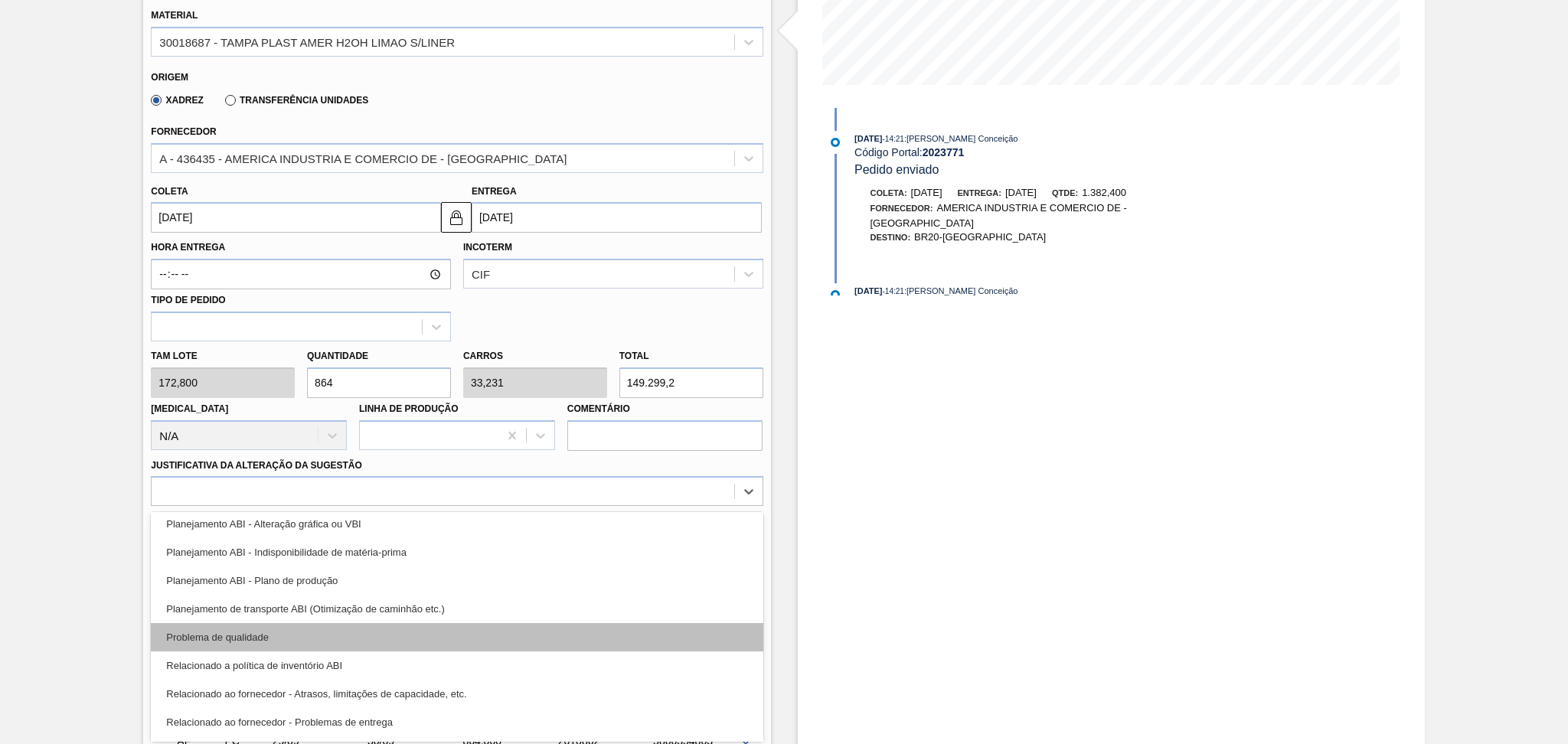
scroll to position [286, 0]
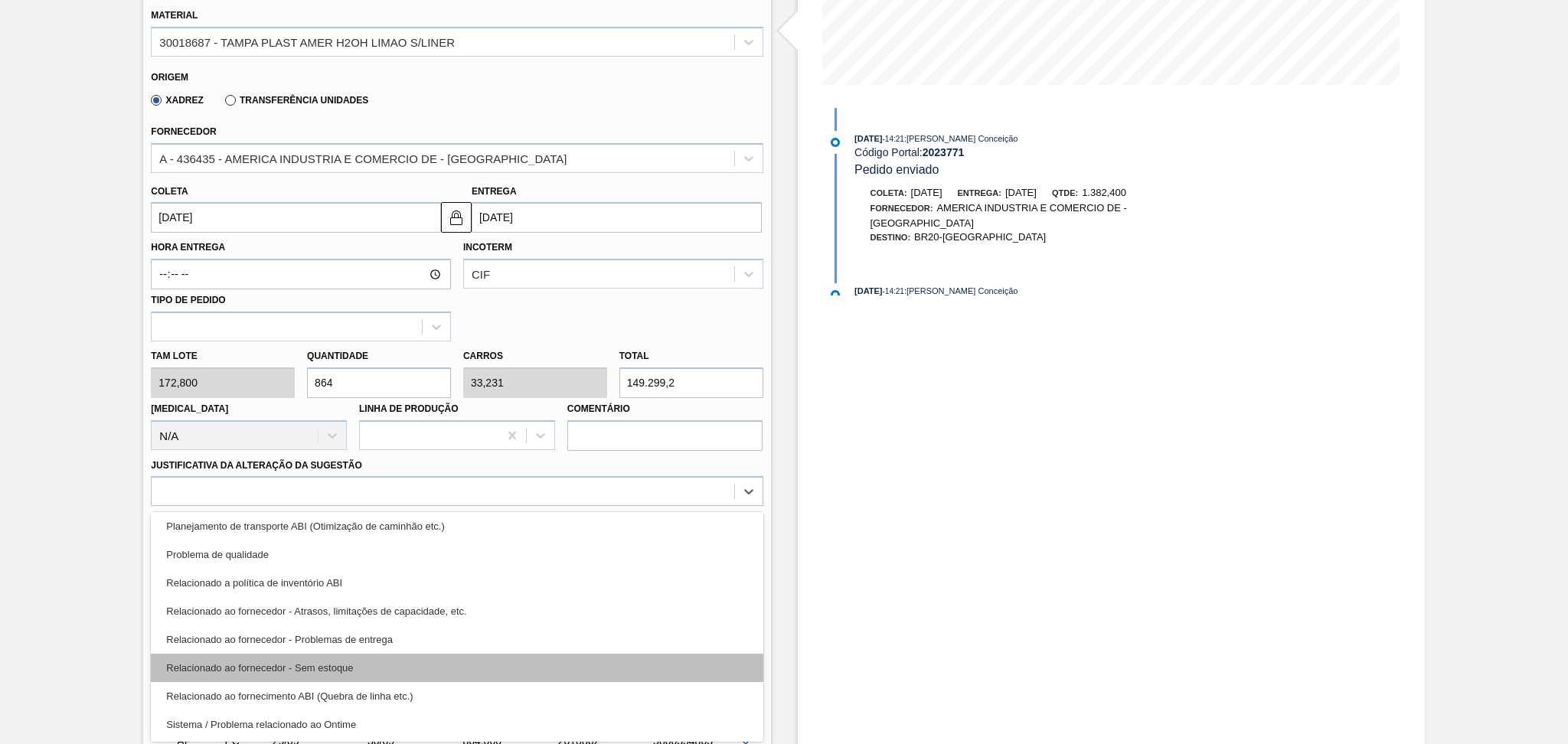
click at [344, 667] on div "Relacionado ao fornecedor - Sem estoque" at bounding box center [456, 668] width 612 height 29
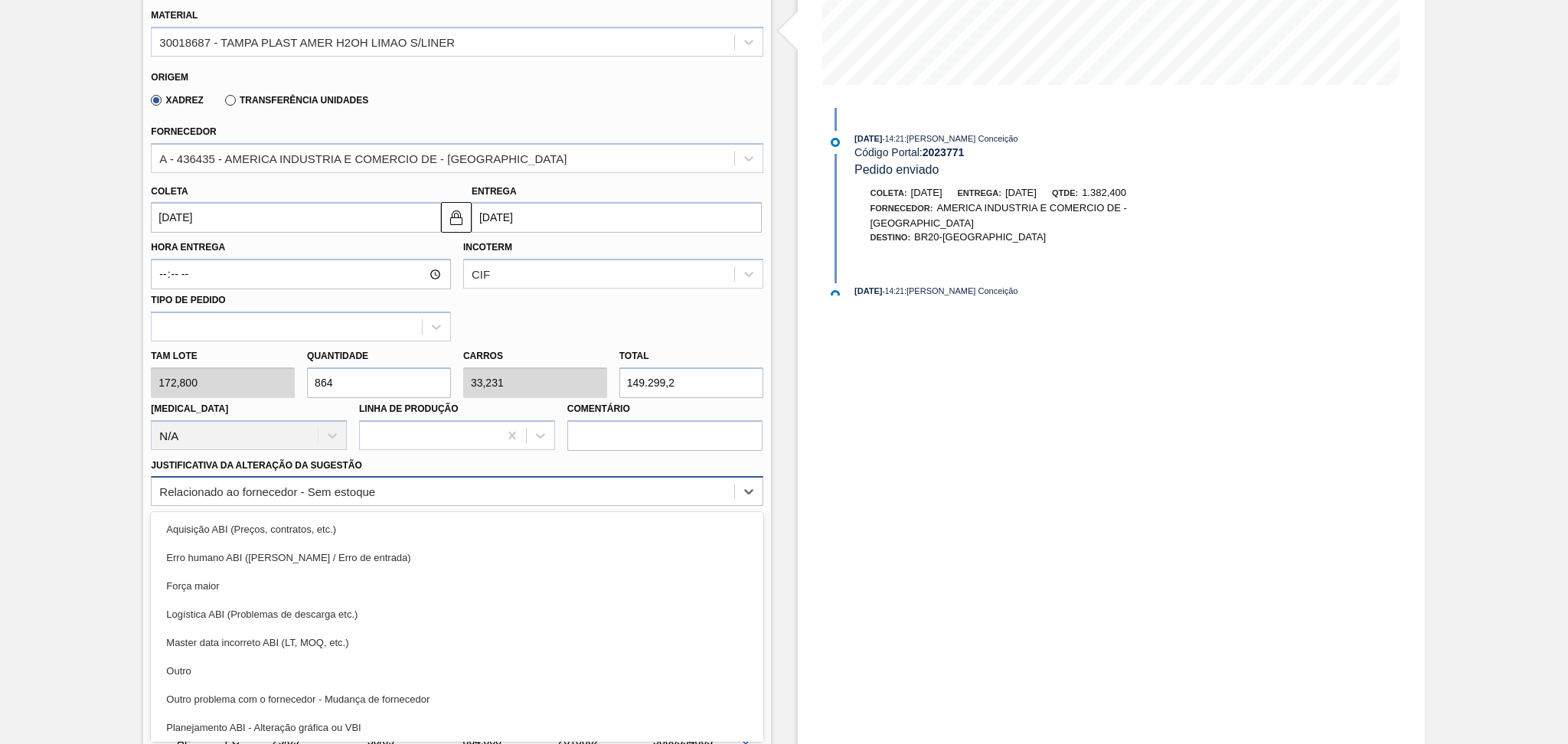
click at [351, 491] on div "Relacionado ao fornecedor - Sem estoque" at bounding box center [267, 491] width 216 height 13
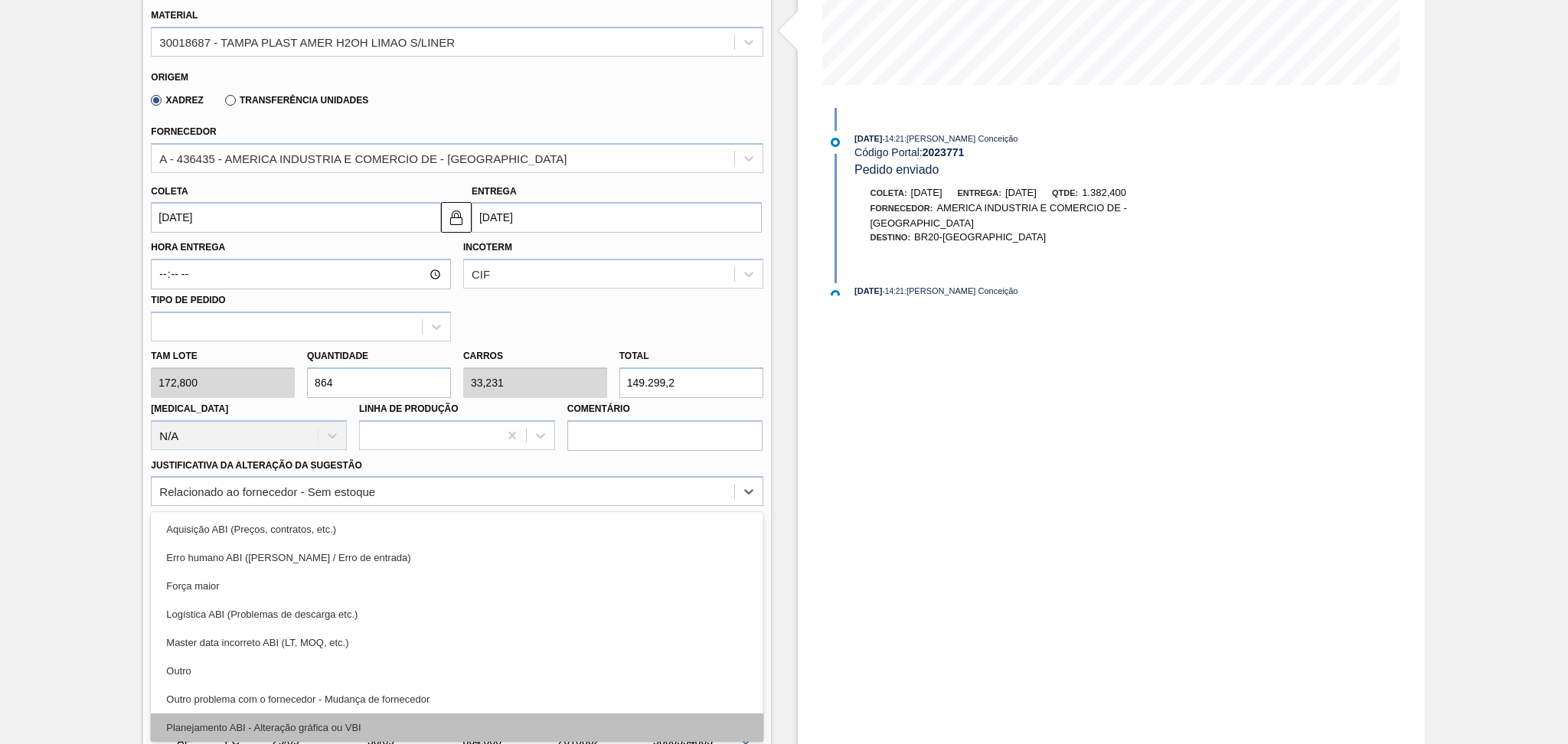
scroll to position [102, 0]
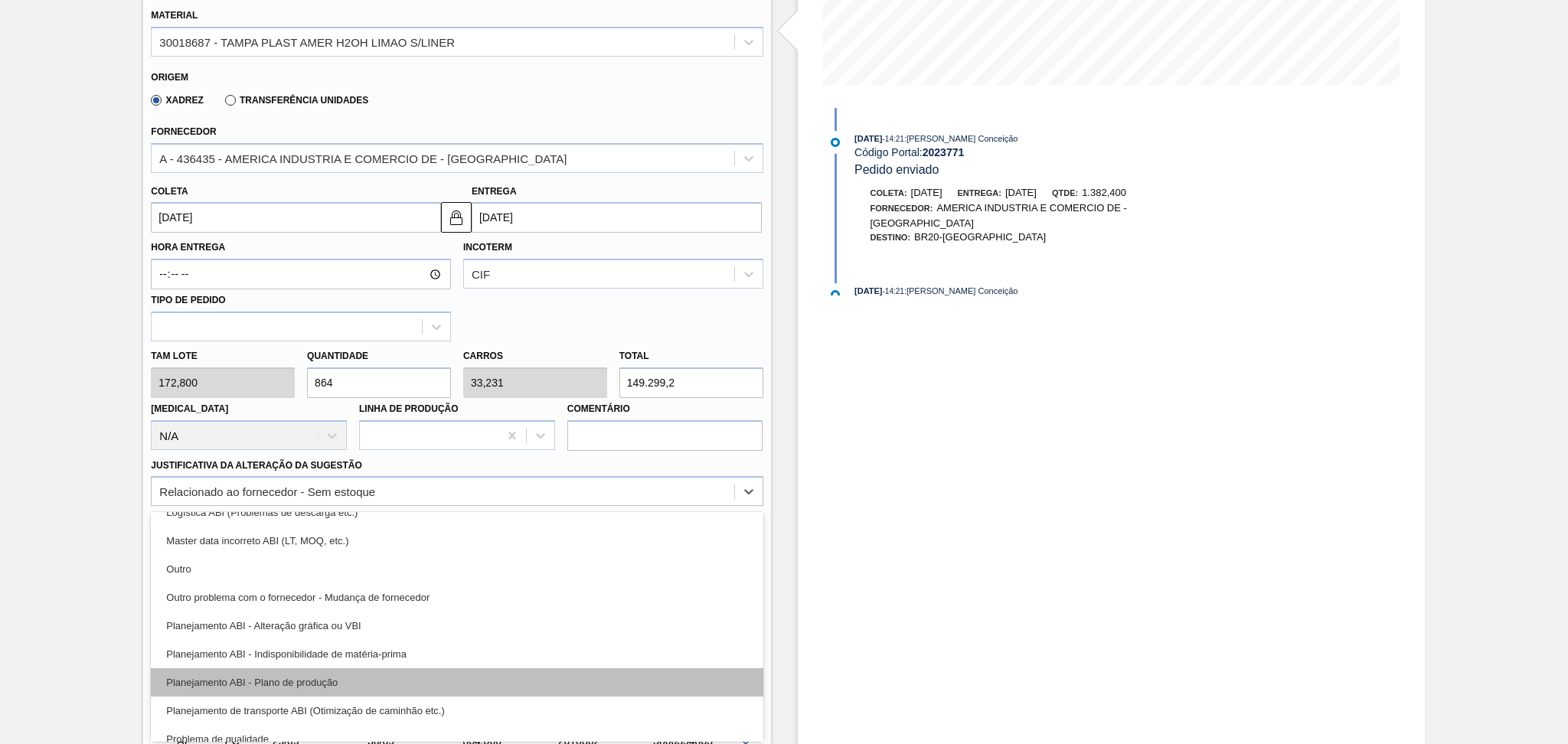
click at [339, 681] on div "Planejamento ABI - Plano de produção" at bounding box center [456, 683] width 612 height 29
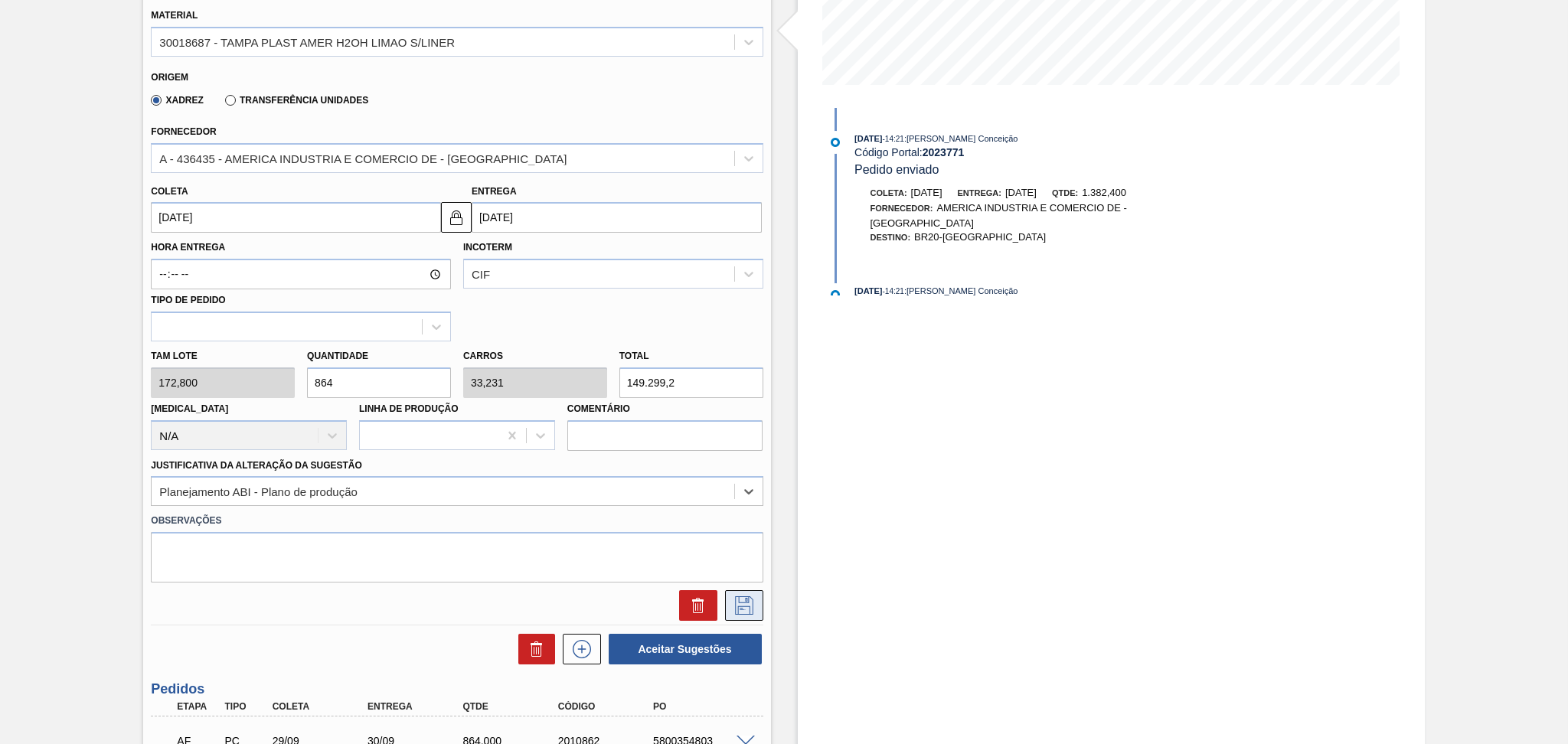
click at [747, 604] on icon at bounding box center [744, 605] width 25 height 18
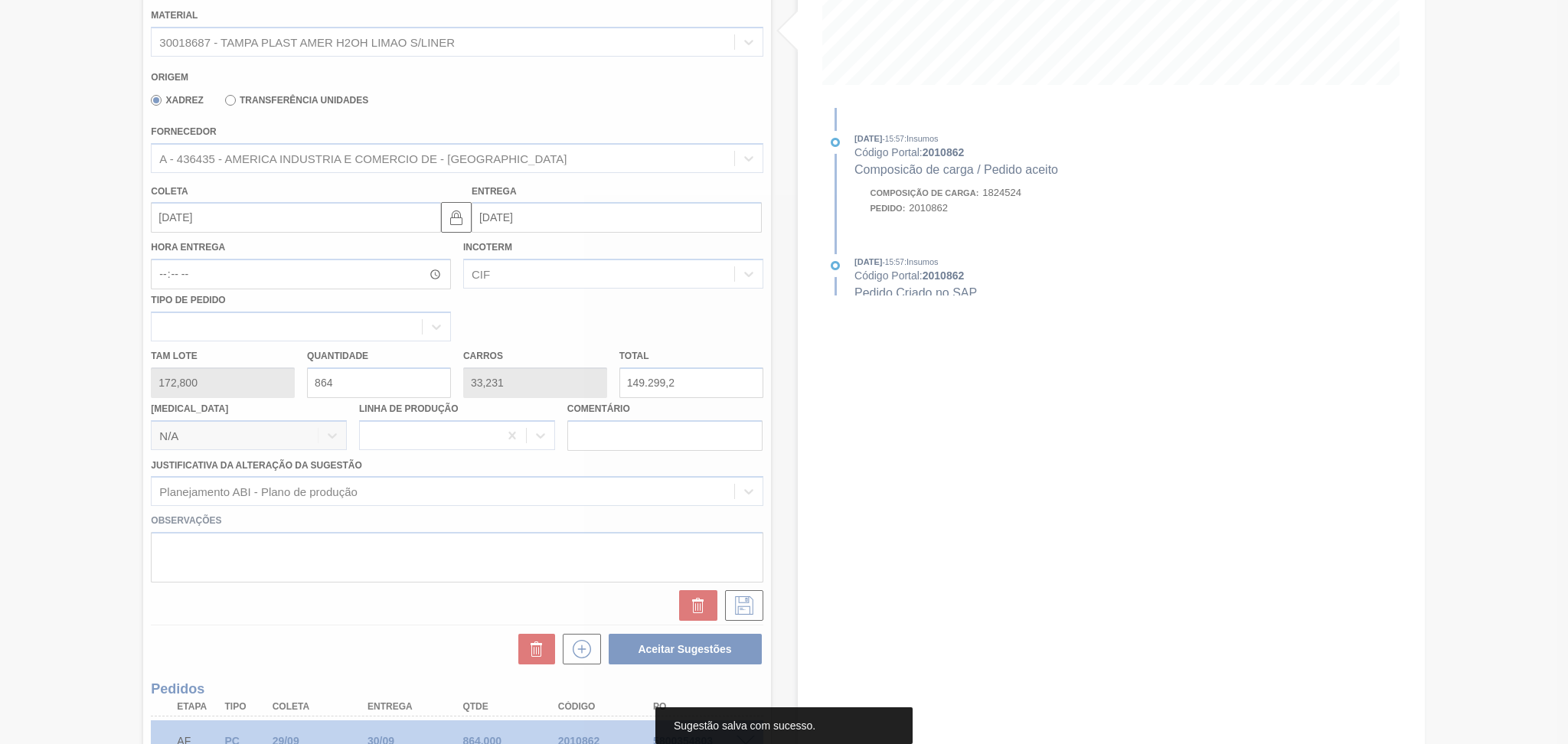
scroll to position [0, 0]
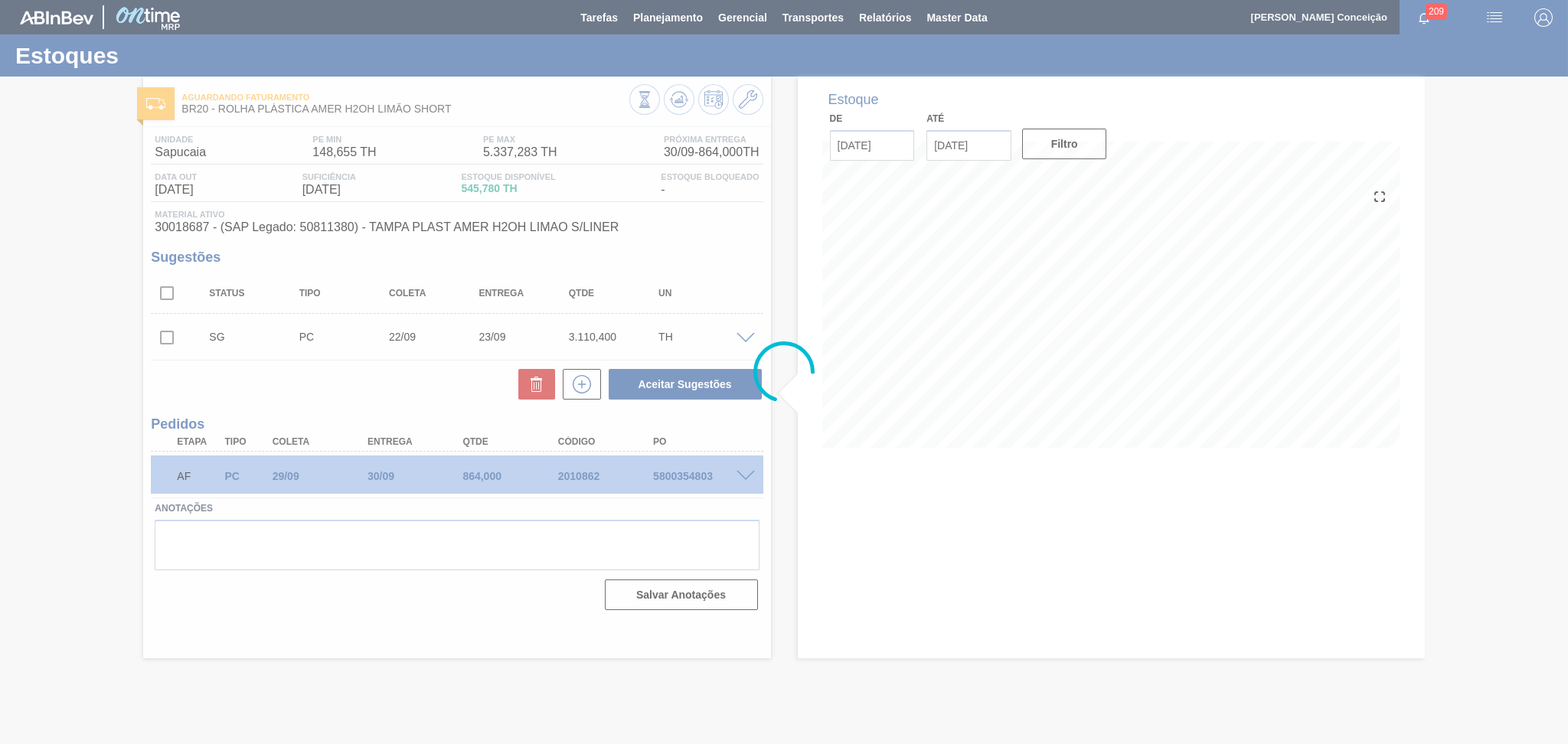
click at [743, 339] on div at bounding box center [784, 372] width 1568 height 744
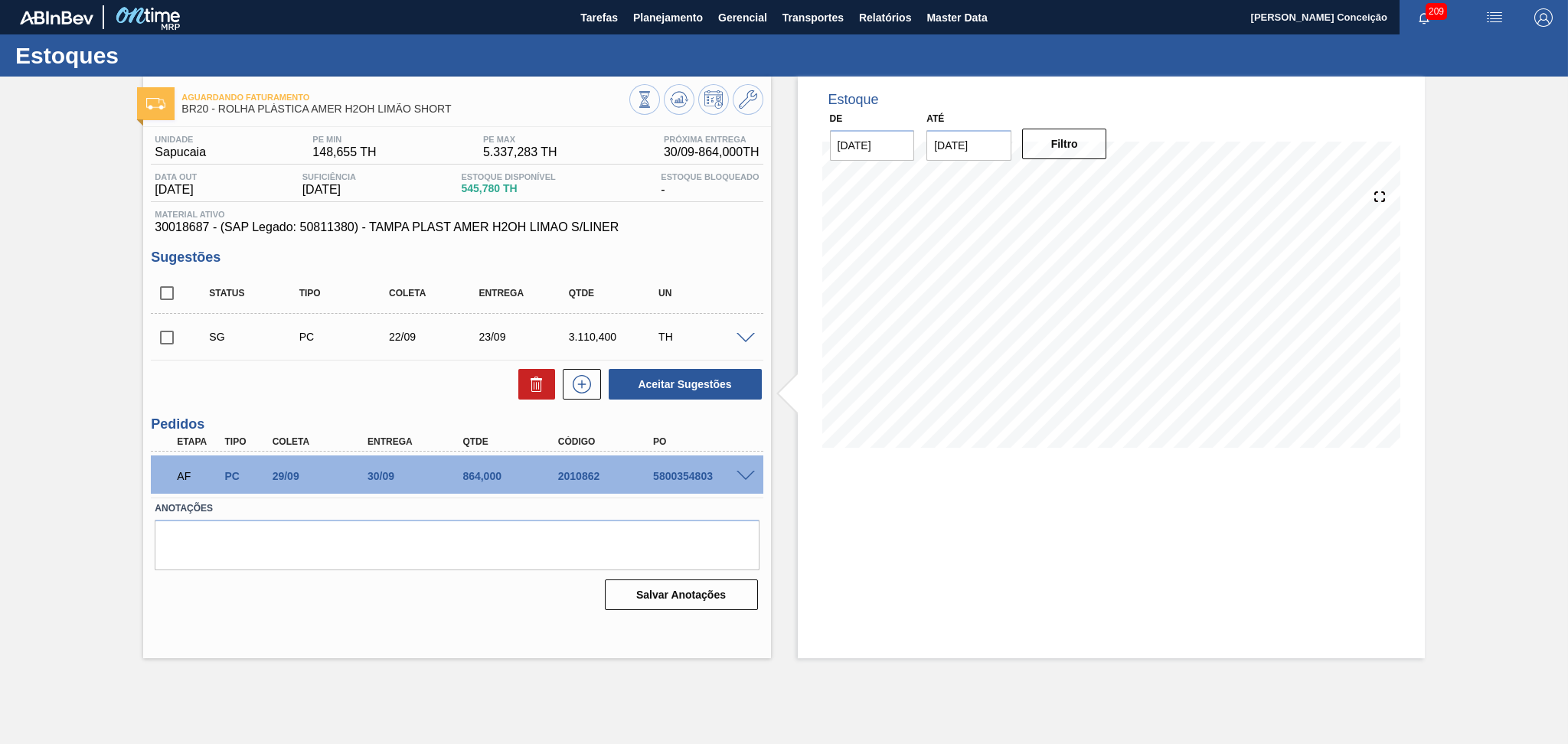
click at [743, 336] on span at bounding box center [745, 339] width 18 height 11
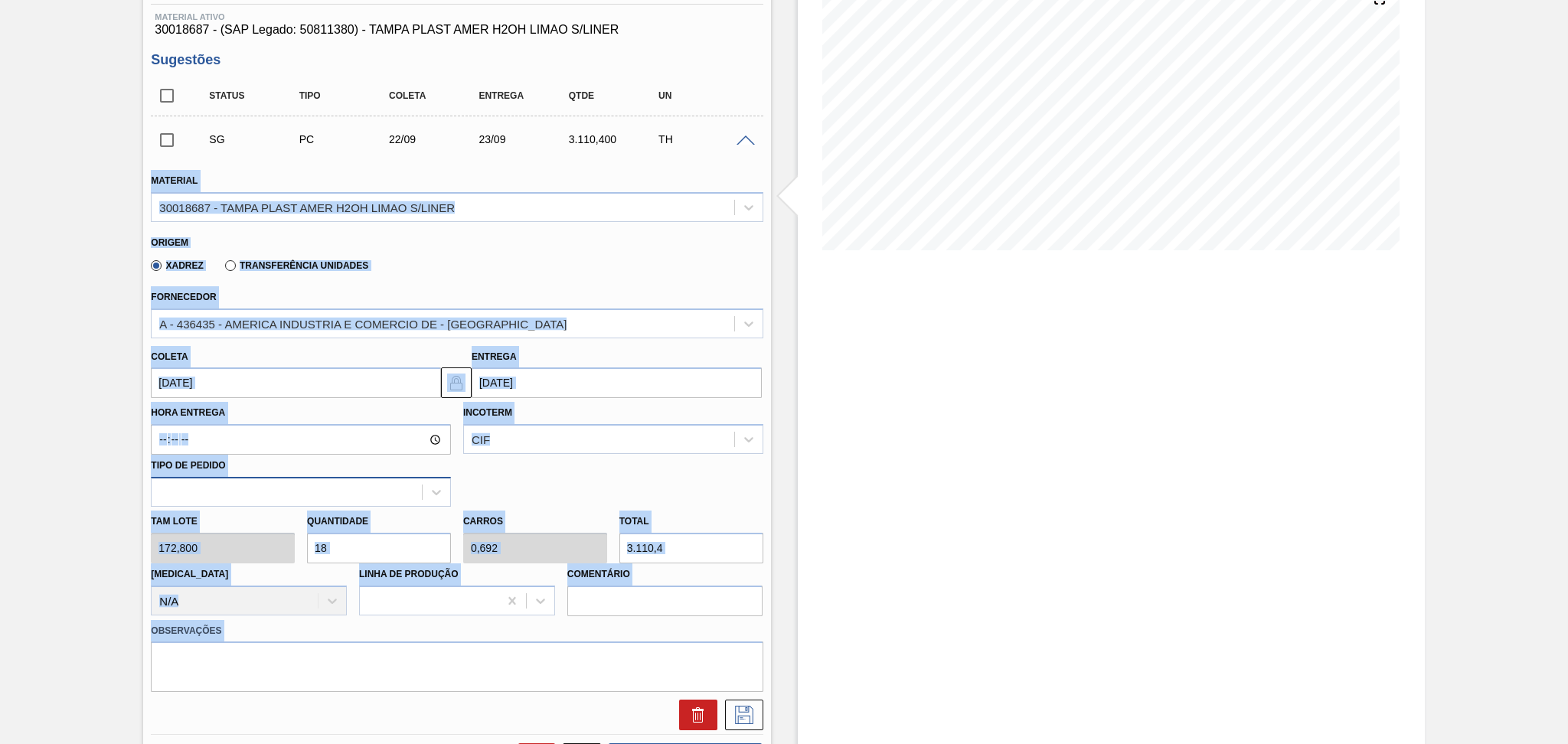
scroll to position [204, 0]
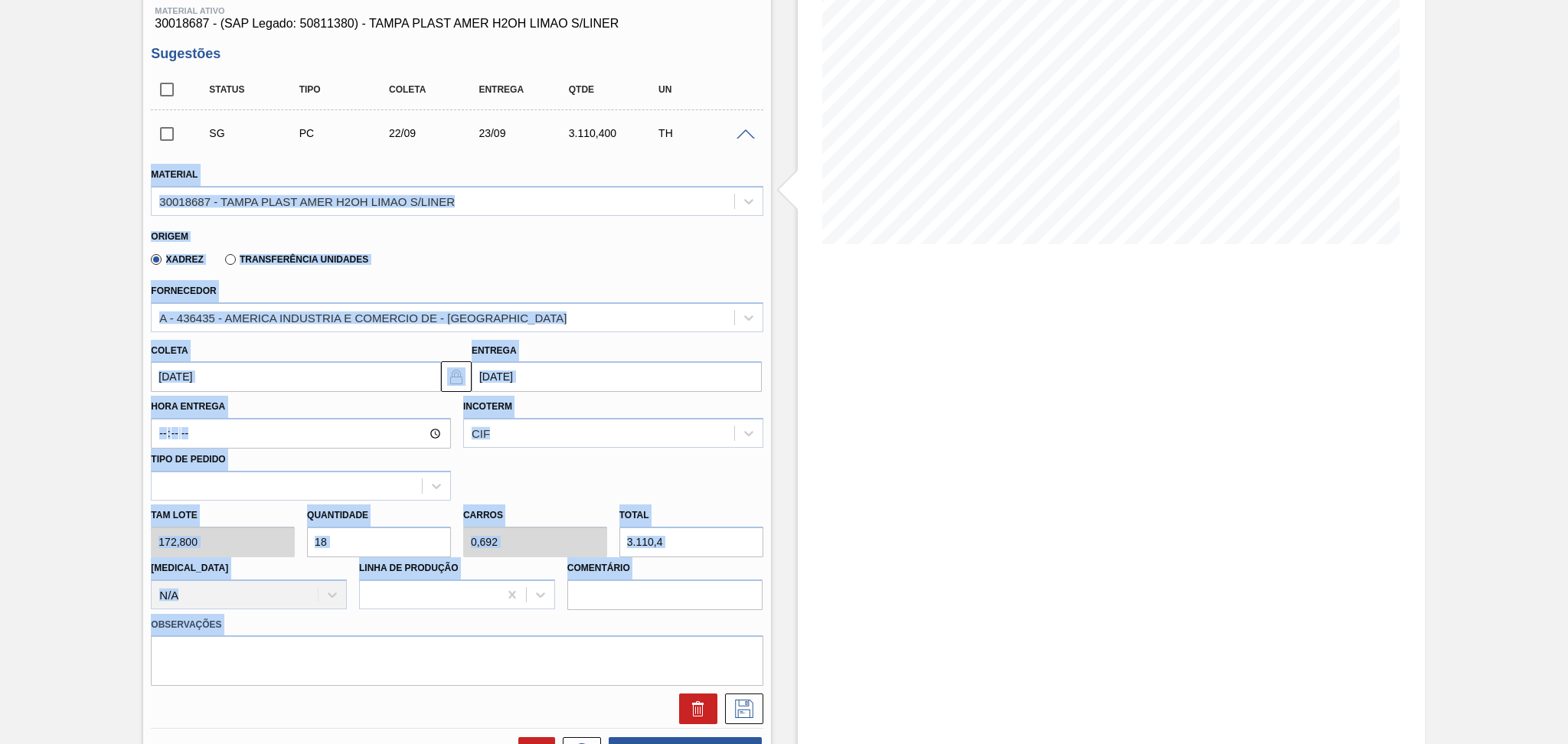
click at [364, 533] on input "18" at bounding box center [378, 542] width 144 height 30
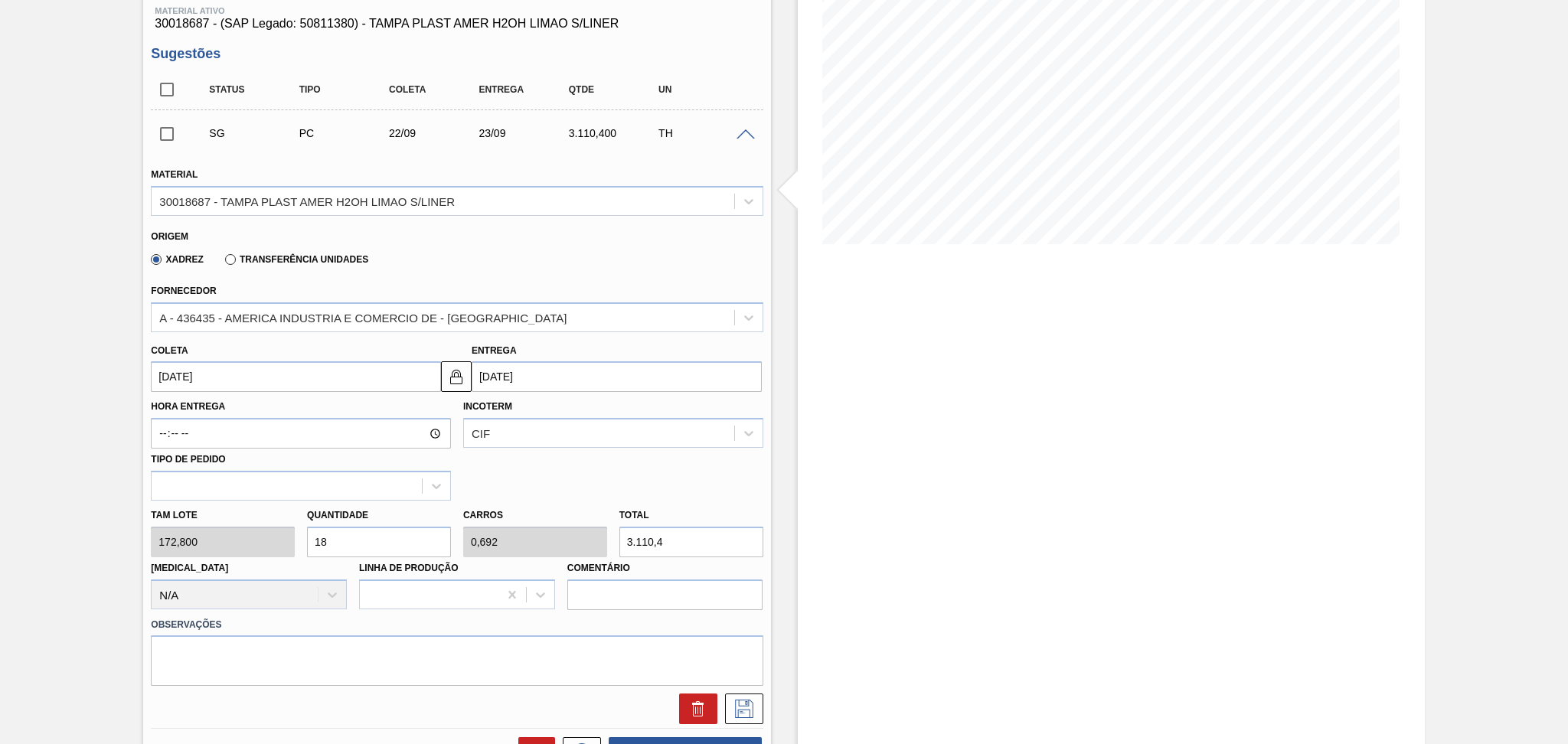
click at [261, 528] on div "Tam lote 172,800 Quantidade 18 Carros 0,692 Total 3.110,4 Doca N/A Linha de Pro…" at bounding box center [456, 555] width 624 height 109
click at [632, 468] on div "Hora Entrega Incoterm CIF Tipo de pedido" at bounding box center [456, 446] width 624 height 108
click at [359, 538] on input "18" at bounding box center [378, 542] width 144 height 30
click at [987, 566] on div "Estoque De [DATE] Até [DATE] Filtro" at bounding box center [1111, 460] width 627 height 1174
click at [247, 545] on div "Tam lote 172,800 Quantidade 18 Carros 0,692 Total 3.110,4 Doca N/A Linha de Pro…" at bounding box center [456, 555] width 624 height 109
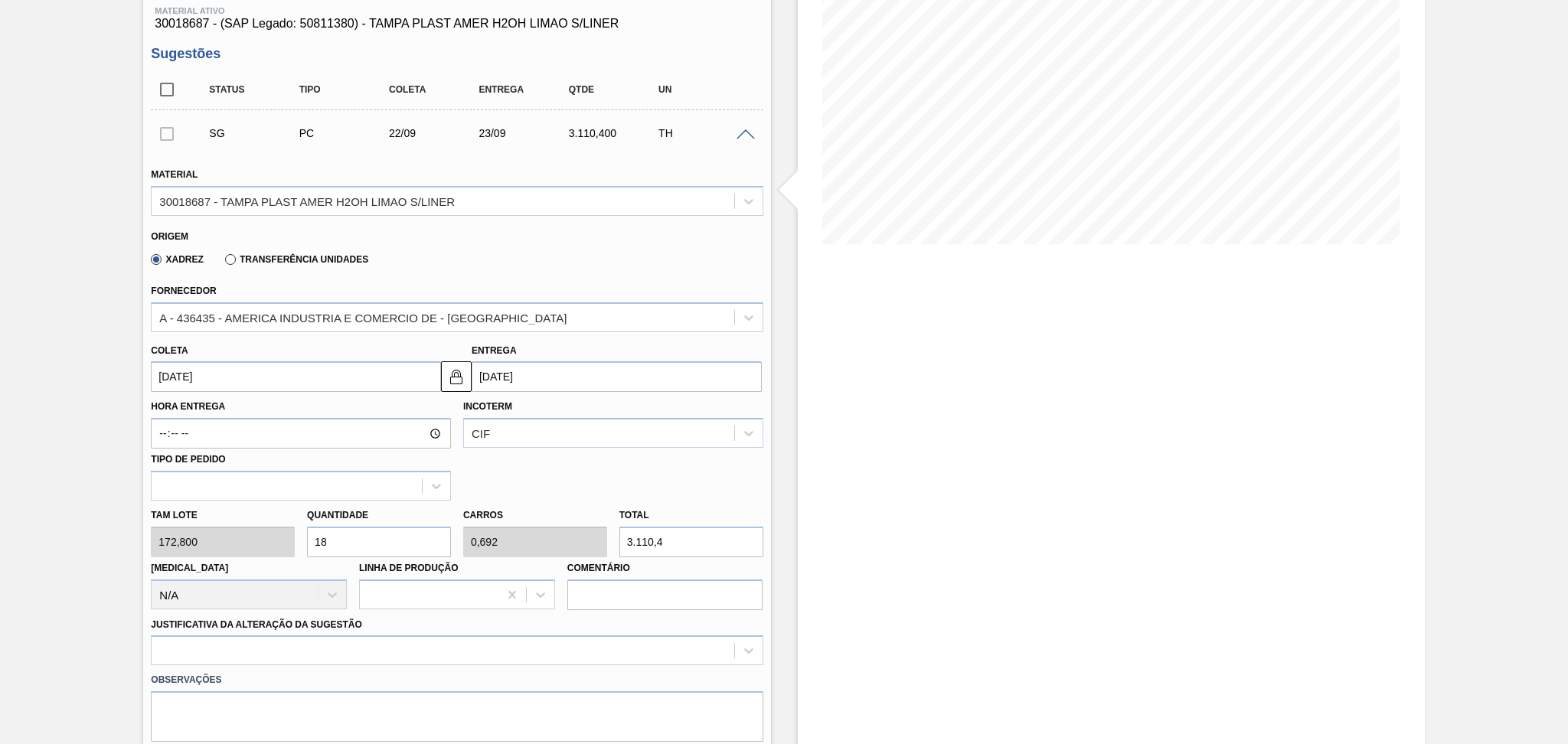
type input "0"
type input "5"
type input "0,192"
type input "864"
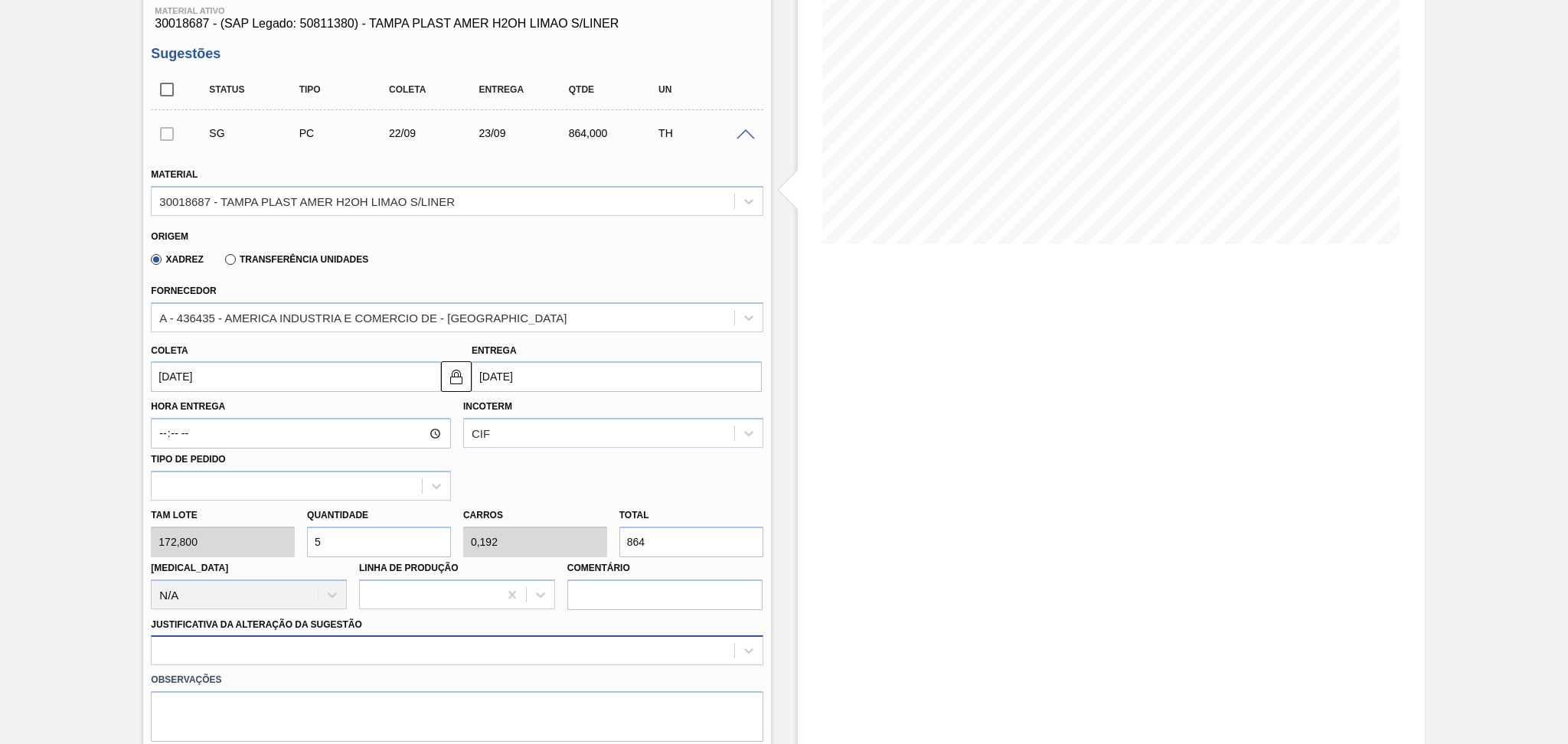
type input "5"
click at [311, 656] on div at bounding box center [456, 650] width 612 height 29
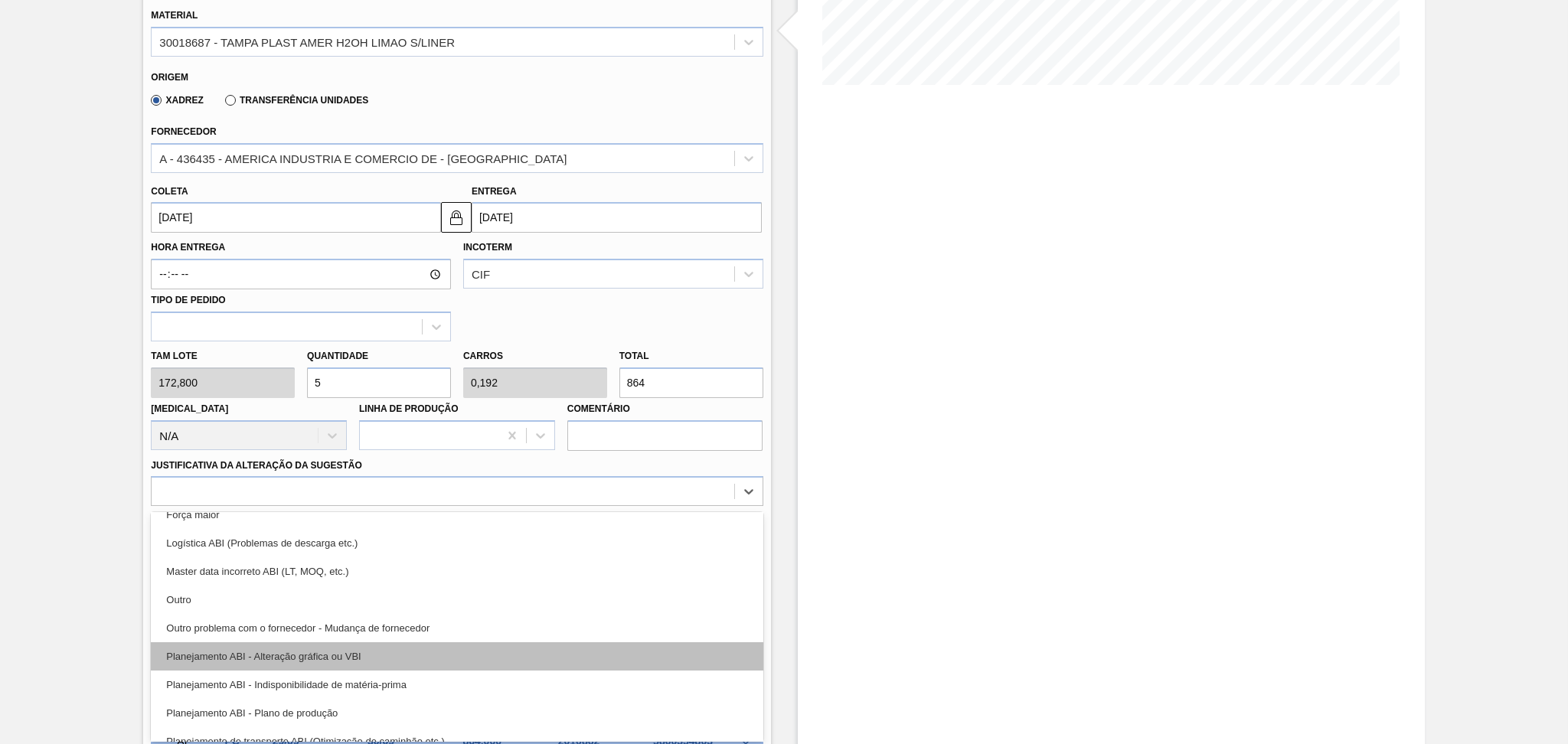
scroll to position [102, 0]
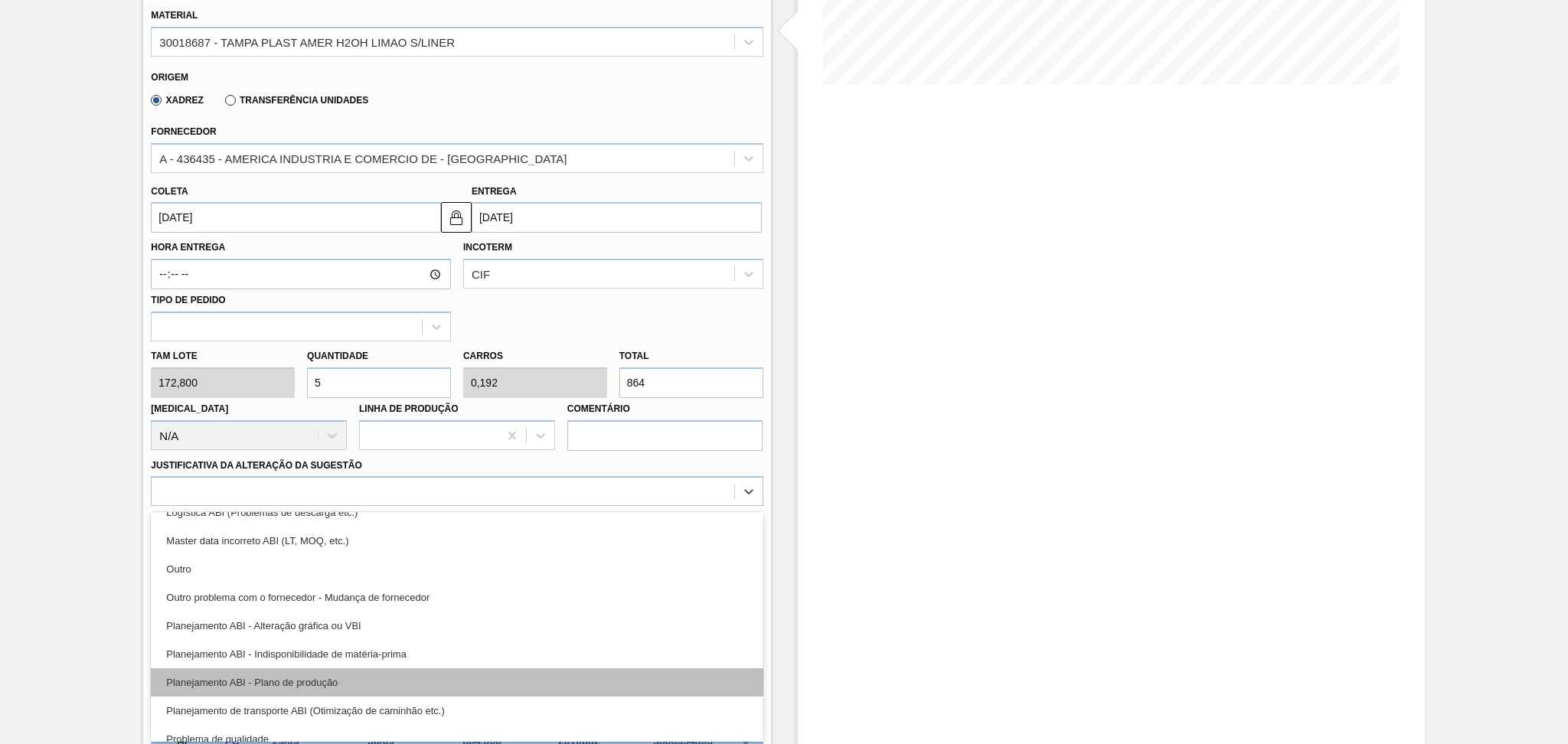
click at [343, 675] on div "Planejamento ABI - Plano de produção" at bounding box center [456, 683] width 612 height 29
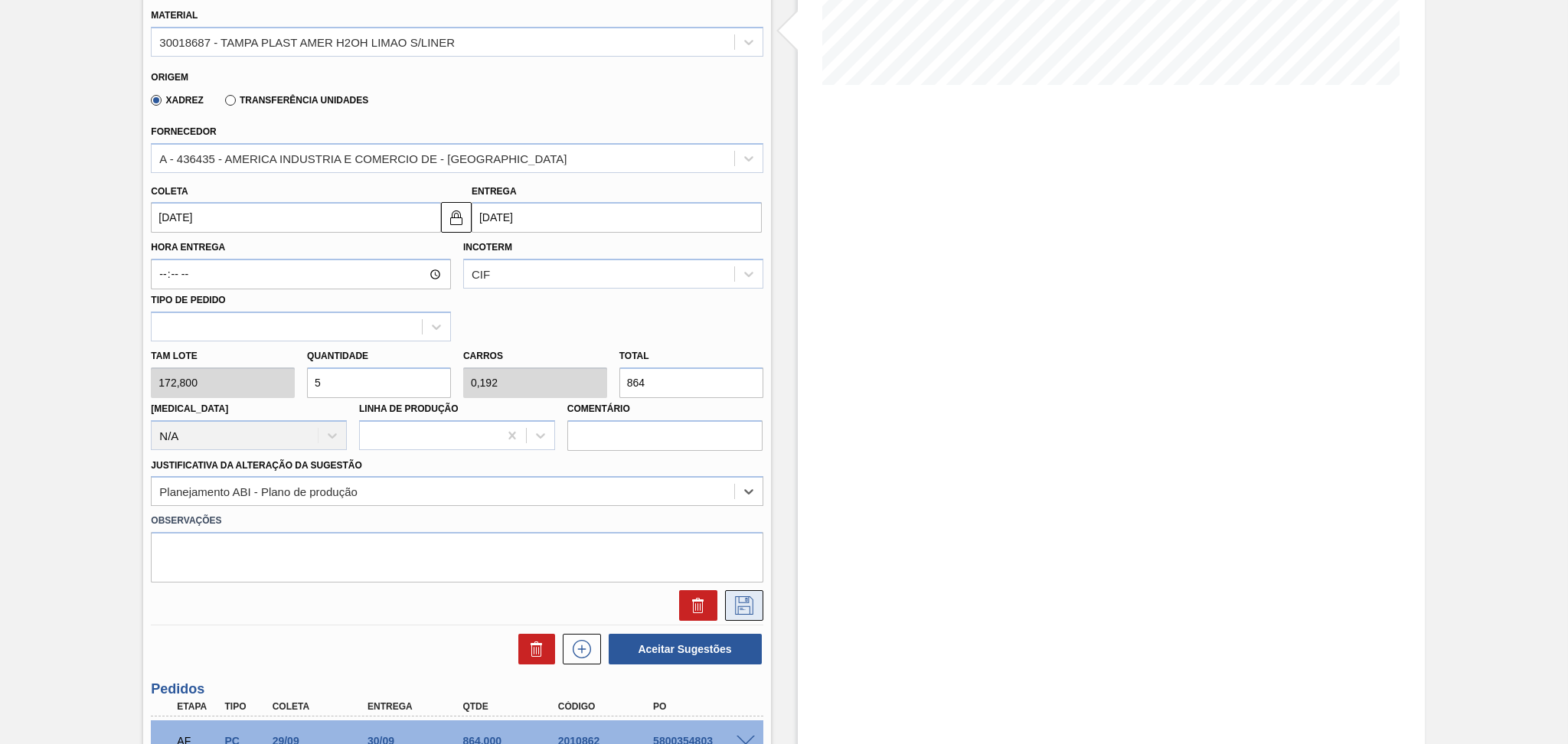
click at [737, 612] on button at bounding box center [744, 605] width 38 height 30
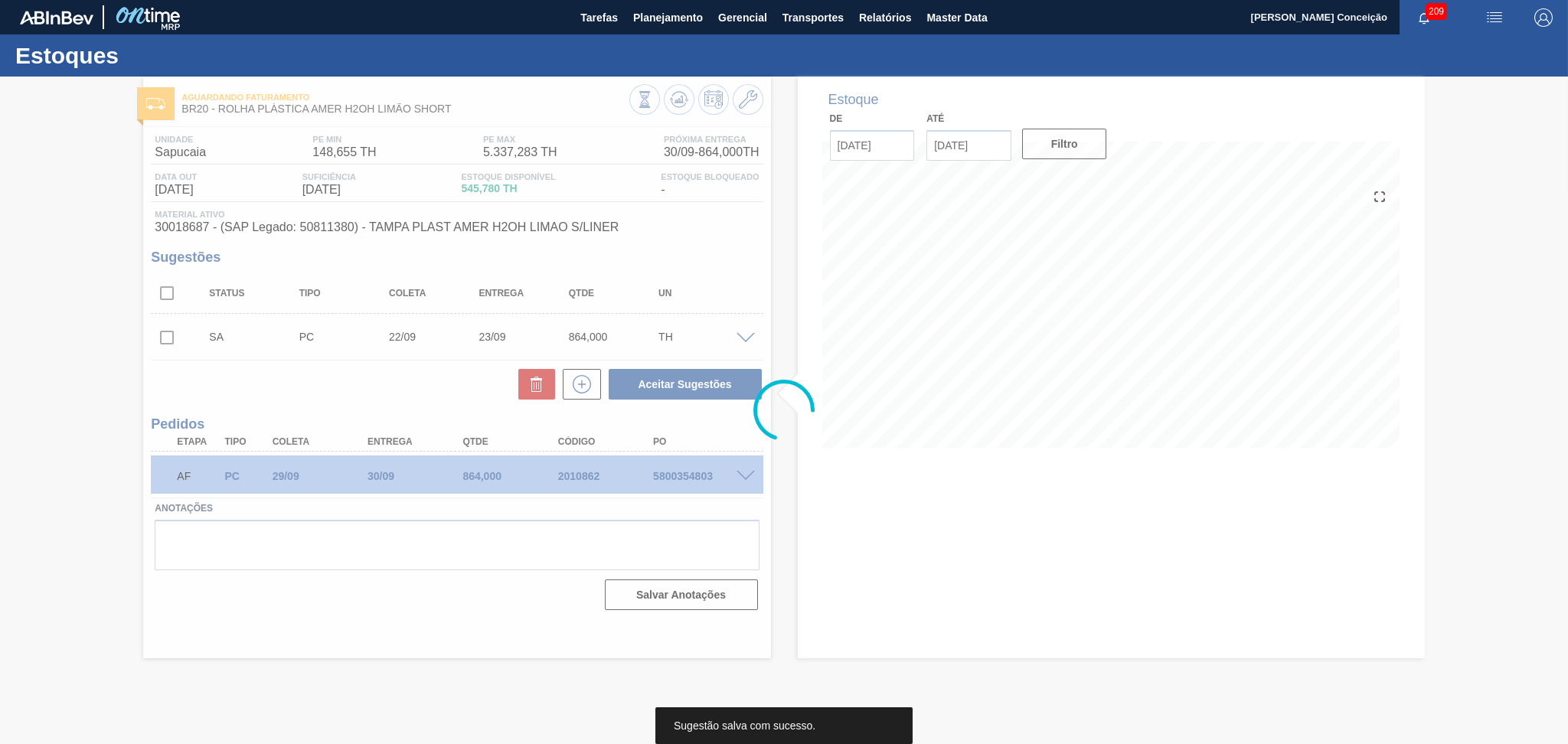
scroll to position [0, 0]
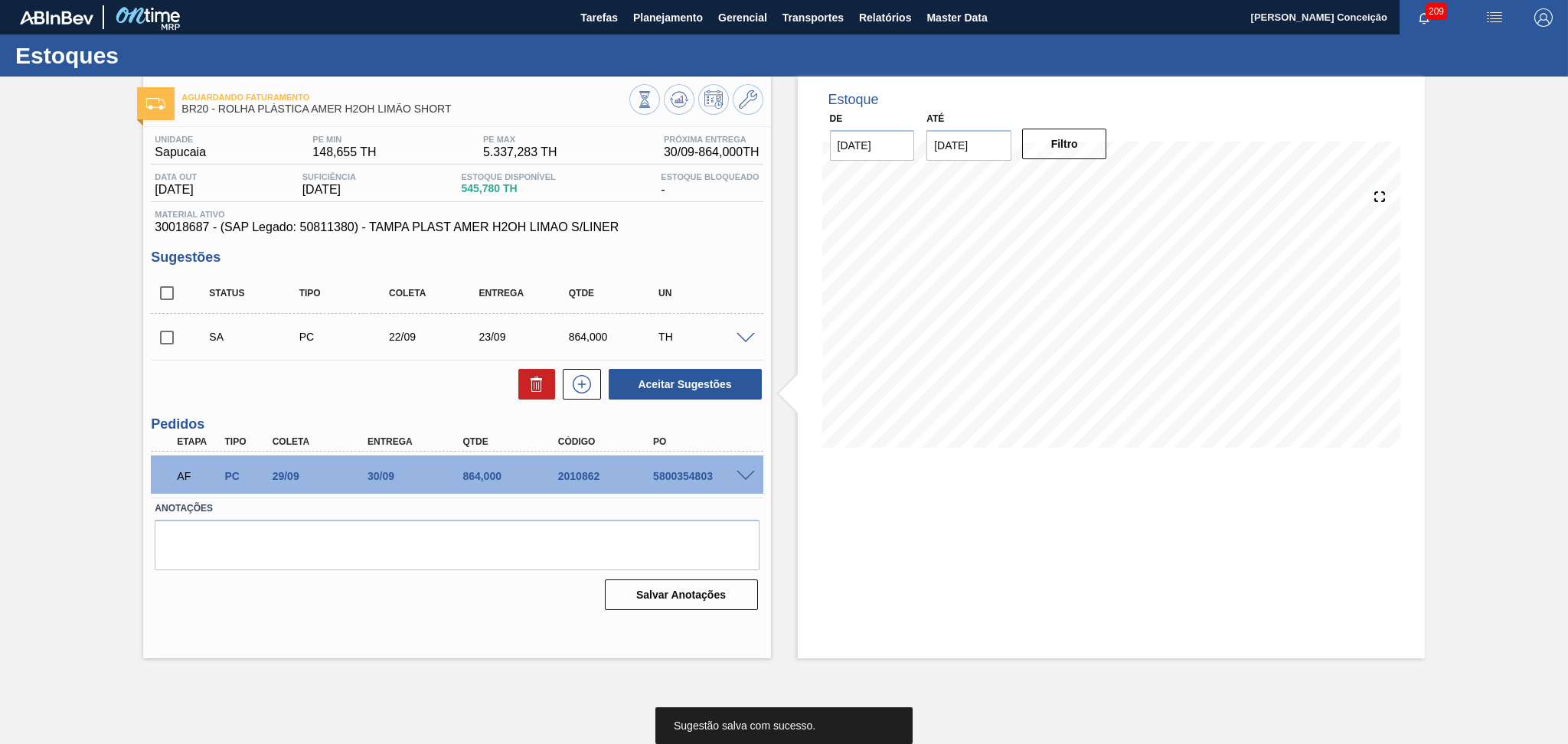
click at [741, 341] on span at bounding box center [745, 339] width 18 height 11
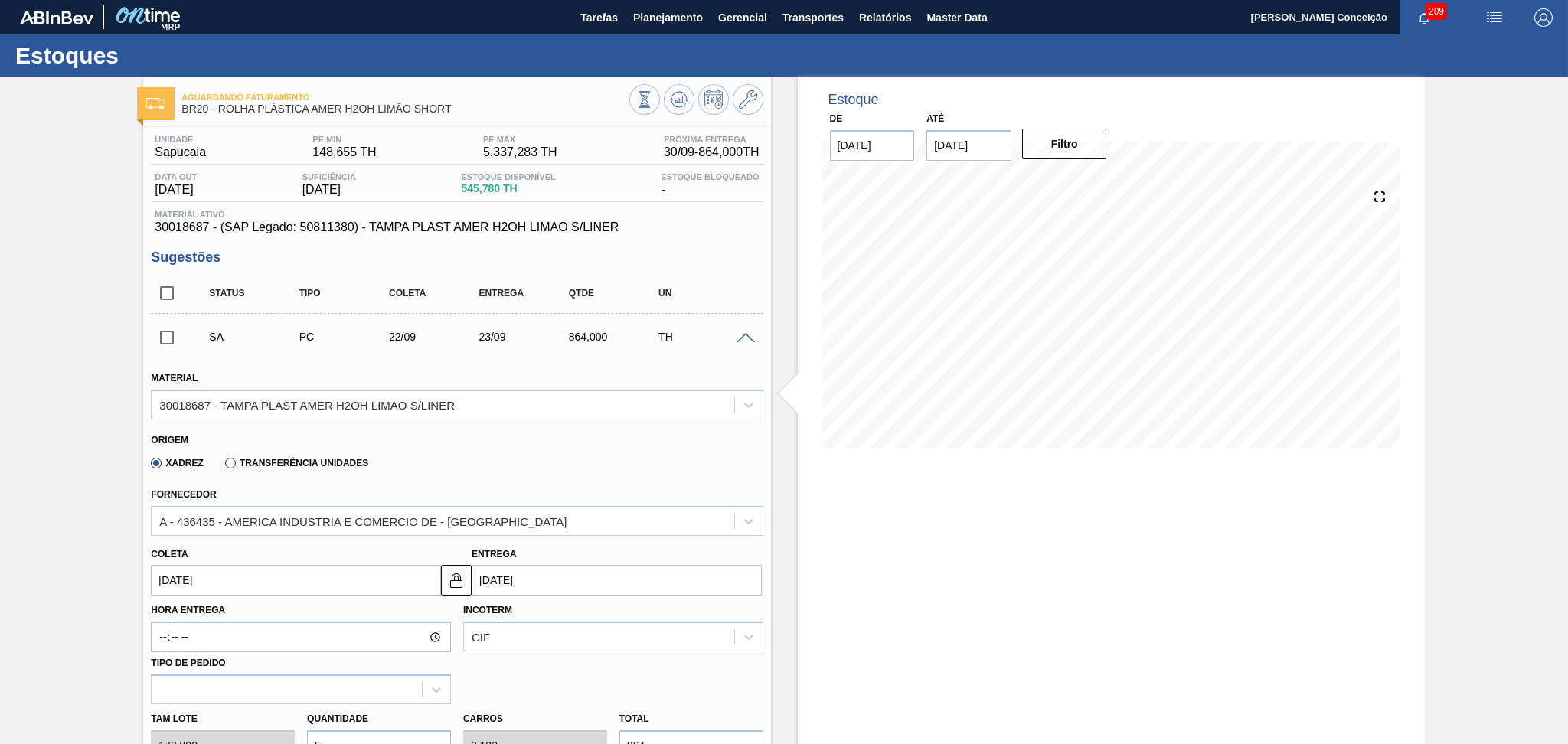
click at [190, 578] on input "22/09/2025" at bounding box center [295, 580] width 290 height 30
click at [296, 438] on div "5" at bounding box center [294, 437] width 21 height 21
type input "[DATE]"
type input "06/09/2025"
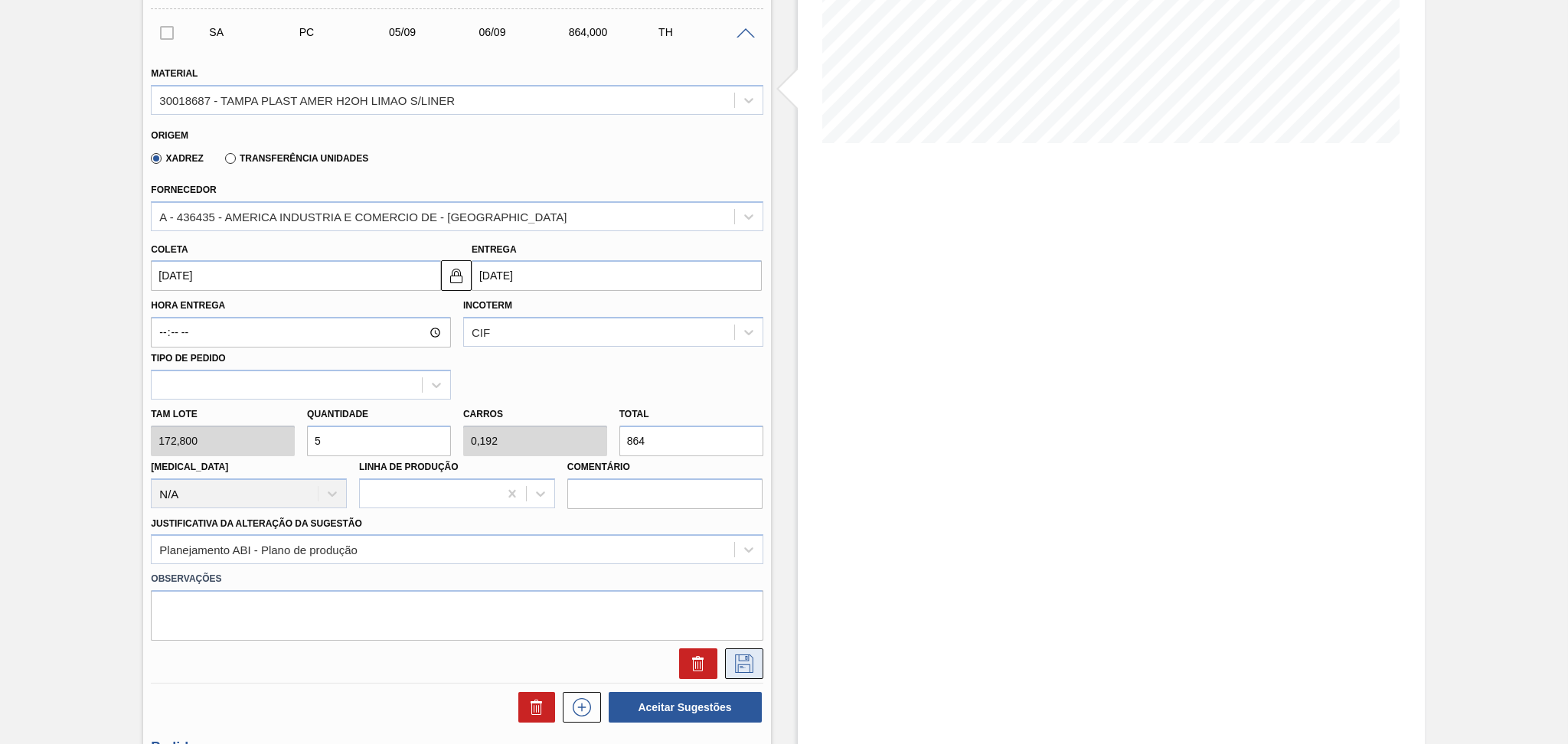
scroll to position [306, 0]
click at [739, 662] on icon at bounding box center [744, 662] width 25 height 18
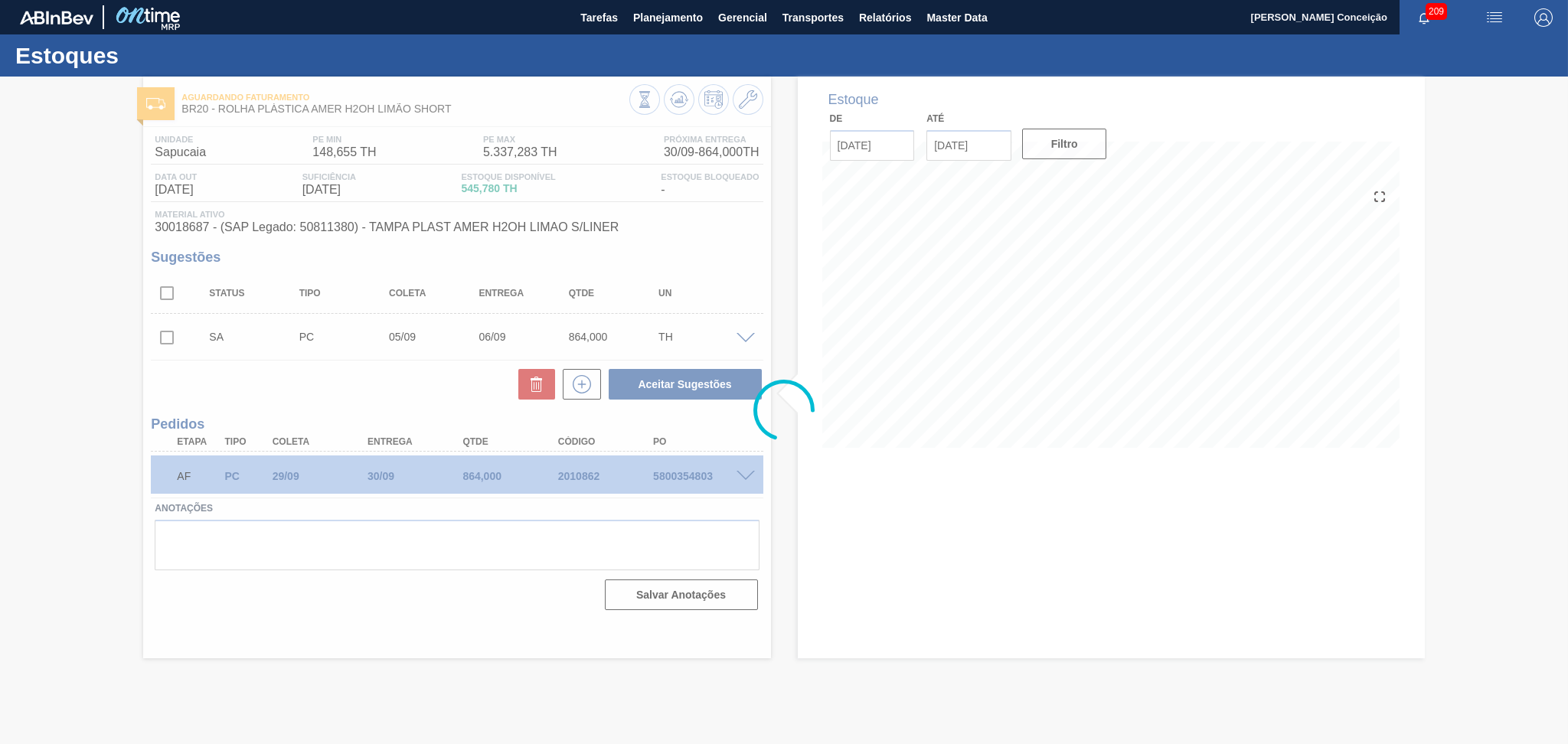
scroll to position [0, 0]
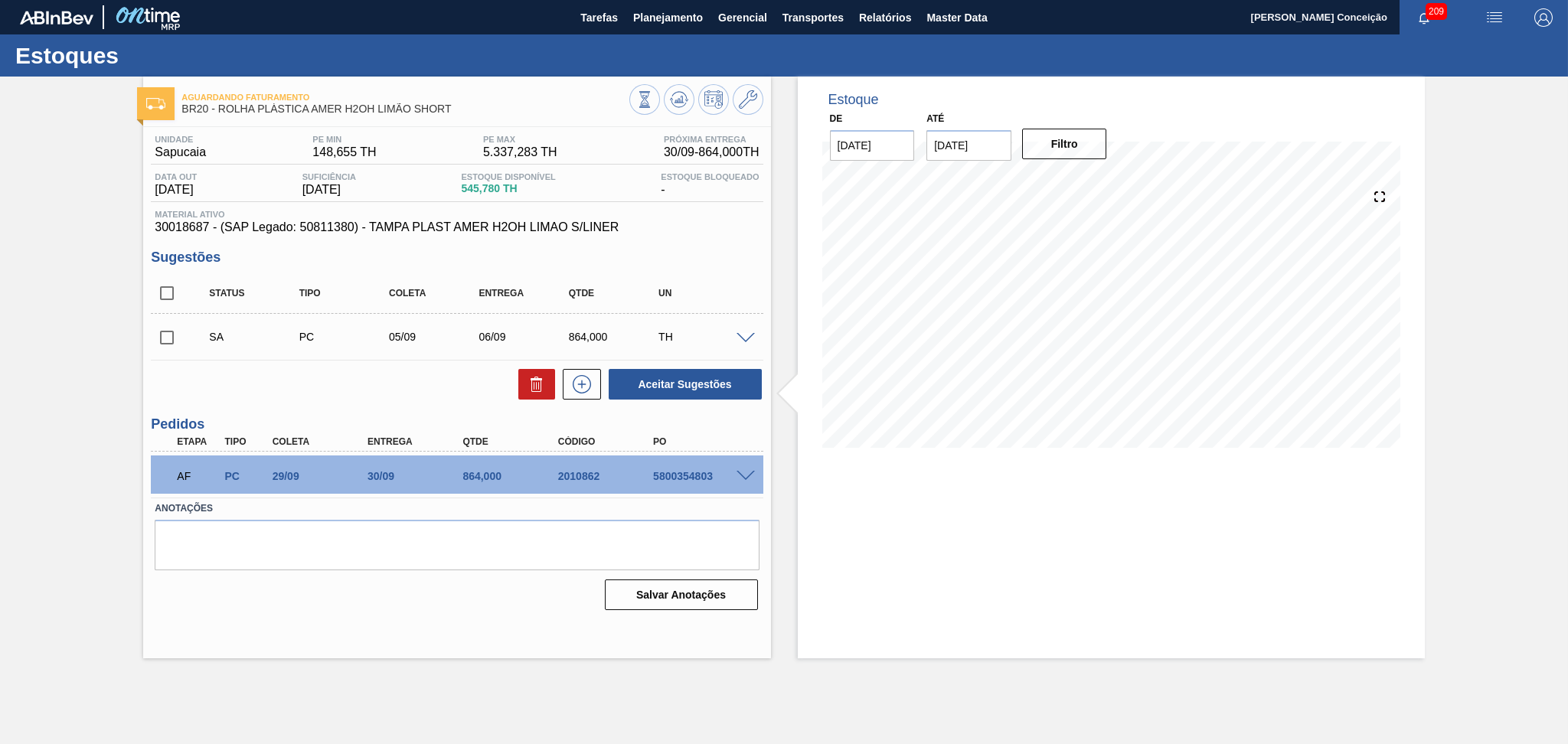
click at [170, 343] on input "checkbox" at bounding box center [166, 338] width 32 height 32
click at [679, 385] on button "Aceitar Sugestões" at bounding box center [685, 384] width 153 height 30
checkbox input "false"
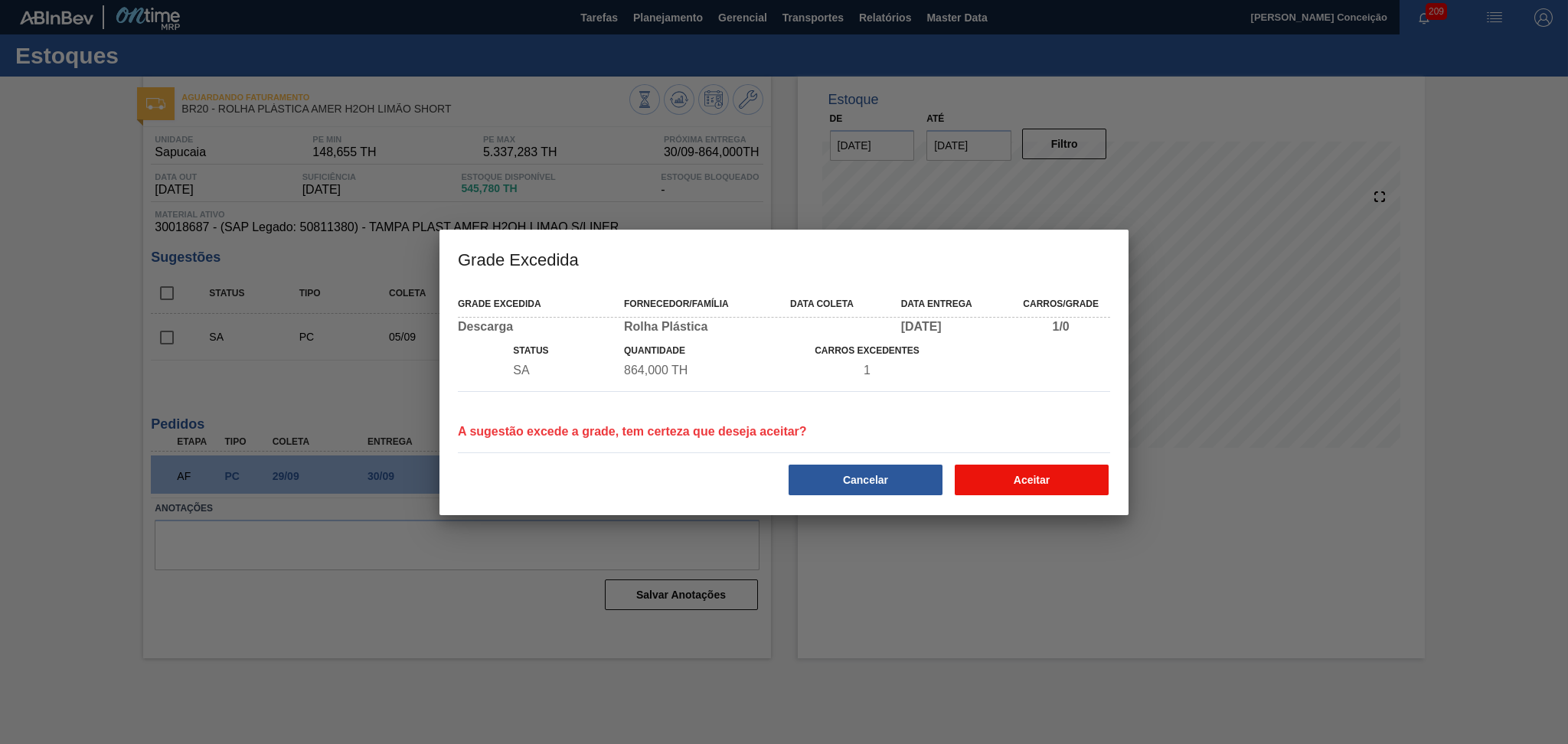
click at [997, 482] on button "Aceitar" at bounding box center [1031, 480] width 154 height 30
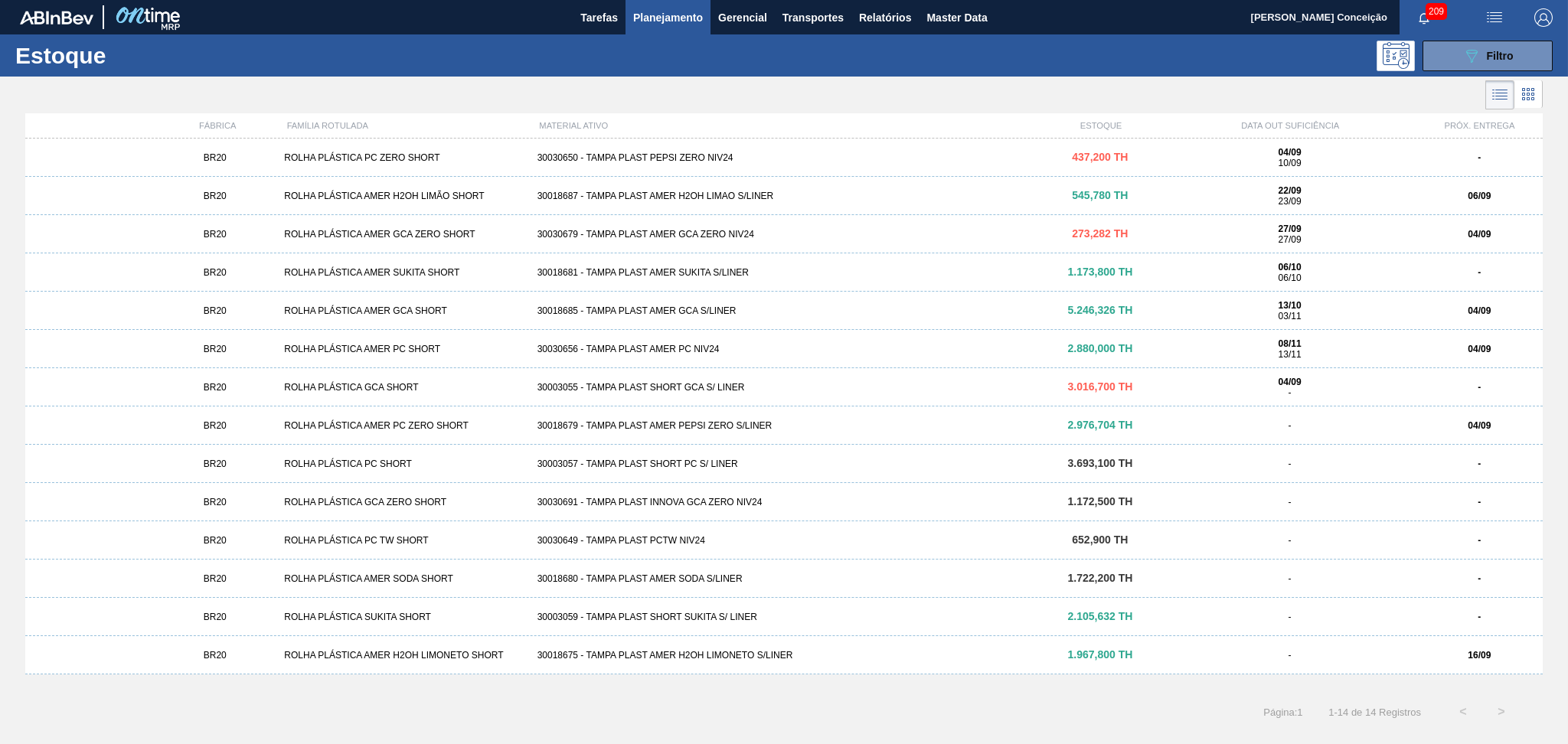
click at [674, 316] on div "BR20 ROLHA PLÁSTICA AMER GCA SHORT 30018685 - TAMPA PLAST AMER GCA S/LINER 5.24…" at bounding box center [784, 311] width 1517 height 38
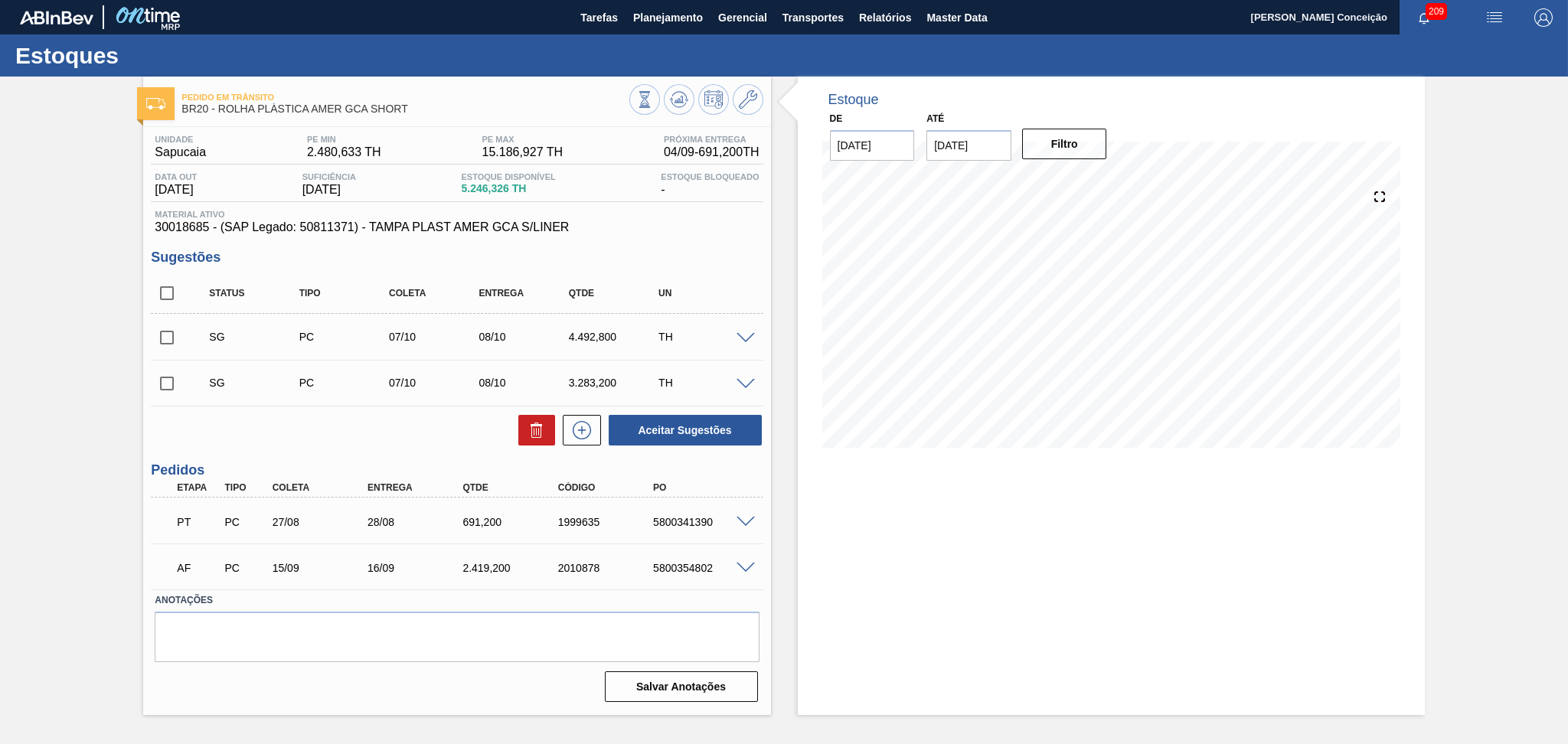
click at [343, 442] on div "Aceitar Sugestões" at bounding box center [456, 430] width 612 height 33
click at [751, 335] on span at bounding box center [745, 339] width 18 height 11
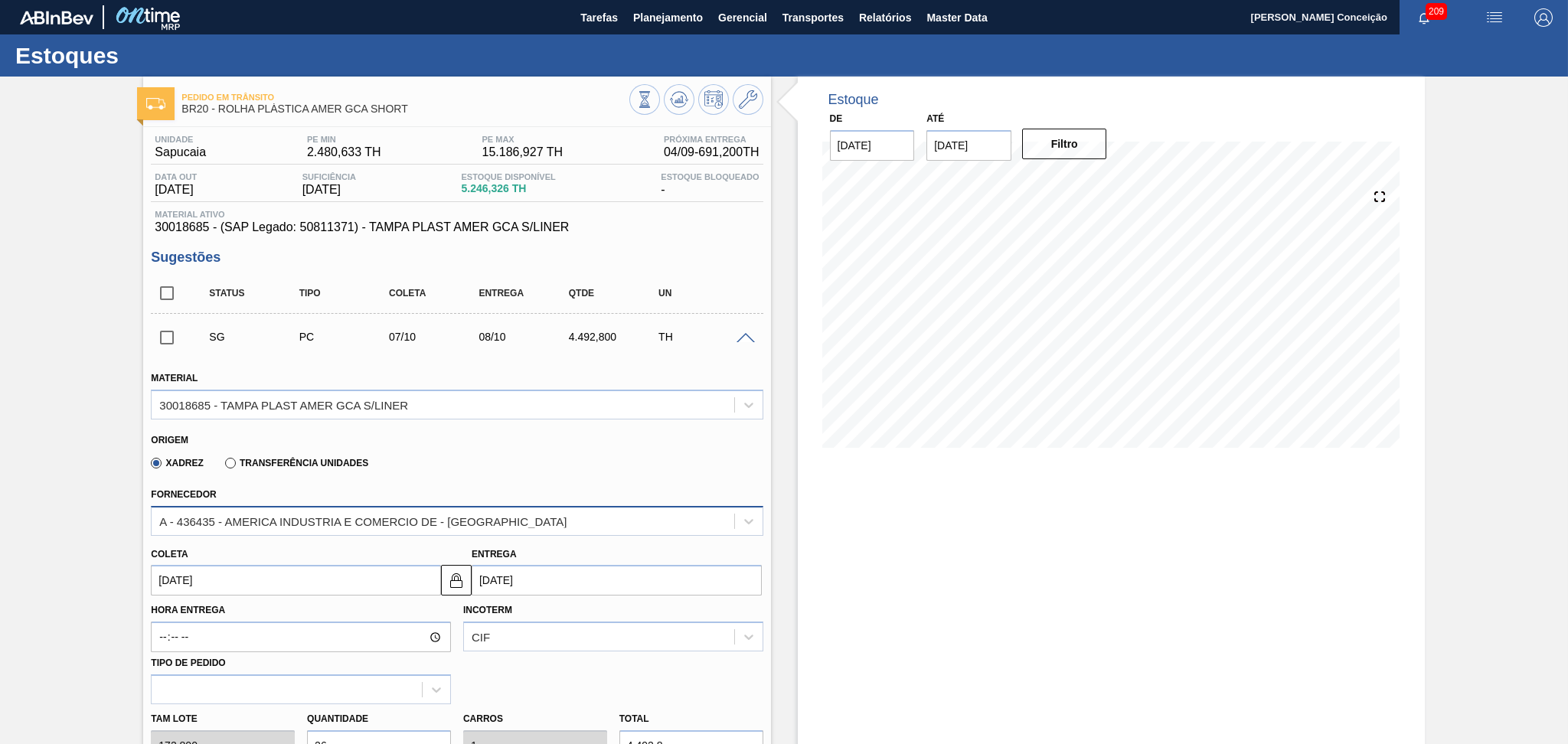
scroll to position [204, 0]
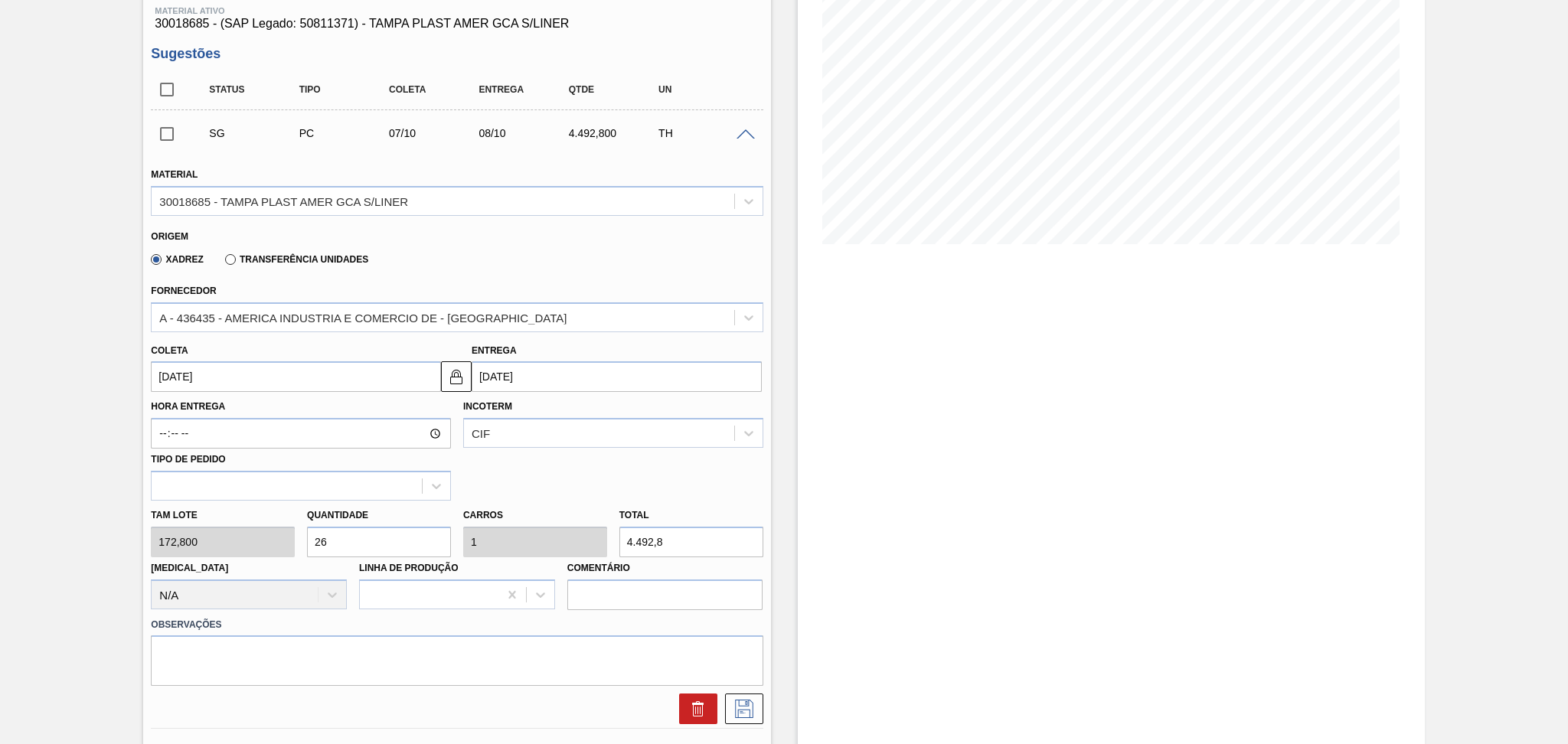
click at [291, 536] on div "Tam lote 172,800 Quantidade 26 Carros 1 Total 4.492,8 Doca N/A Linha de Produçã…" at bounding box center [456, 555] width 624 height 109
type input "3"
type input "0,115"
type input "518,4"
type input "3"
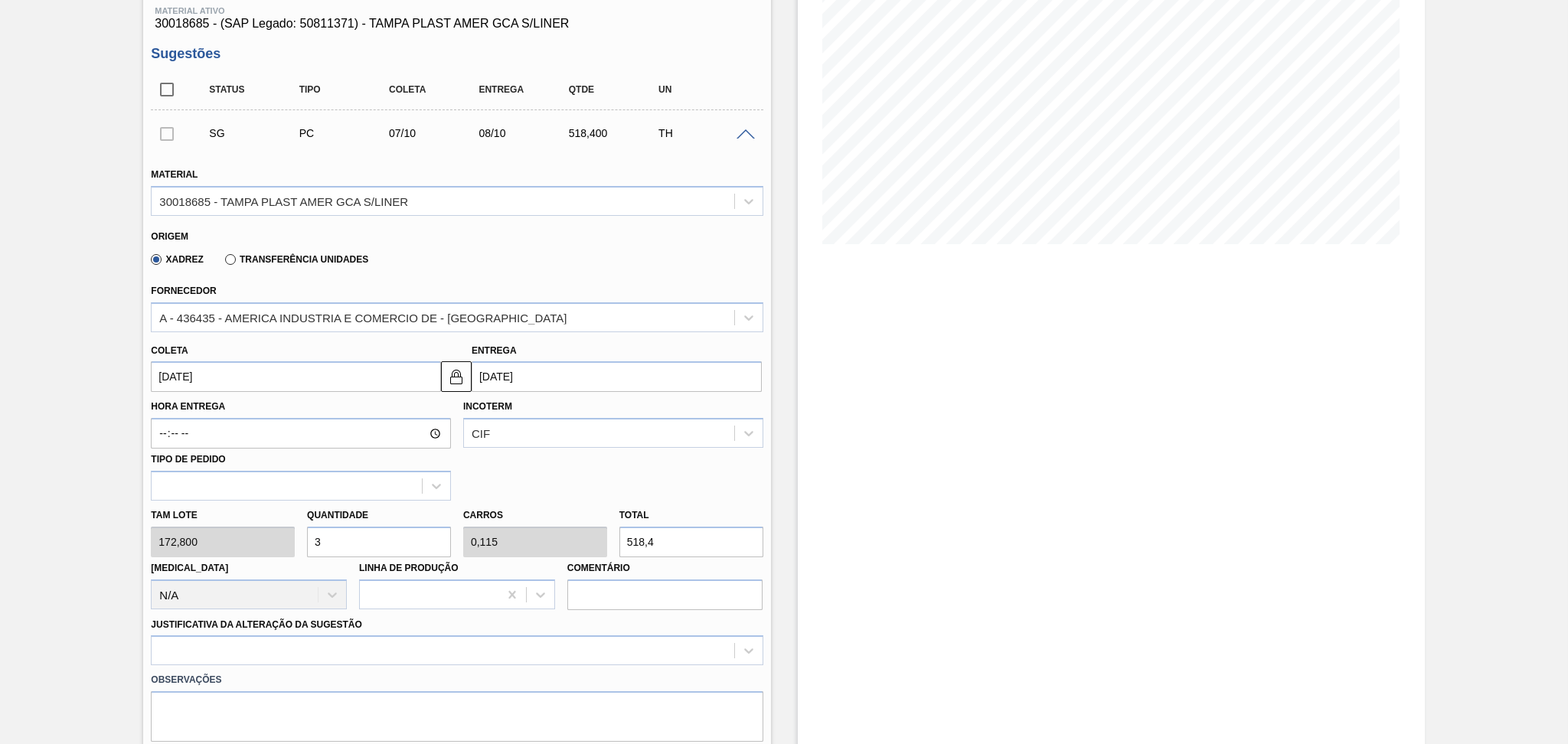
click at [215, 377] on input "07/10/2025" at bounding box center [295, 377] width 290 height 30
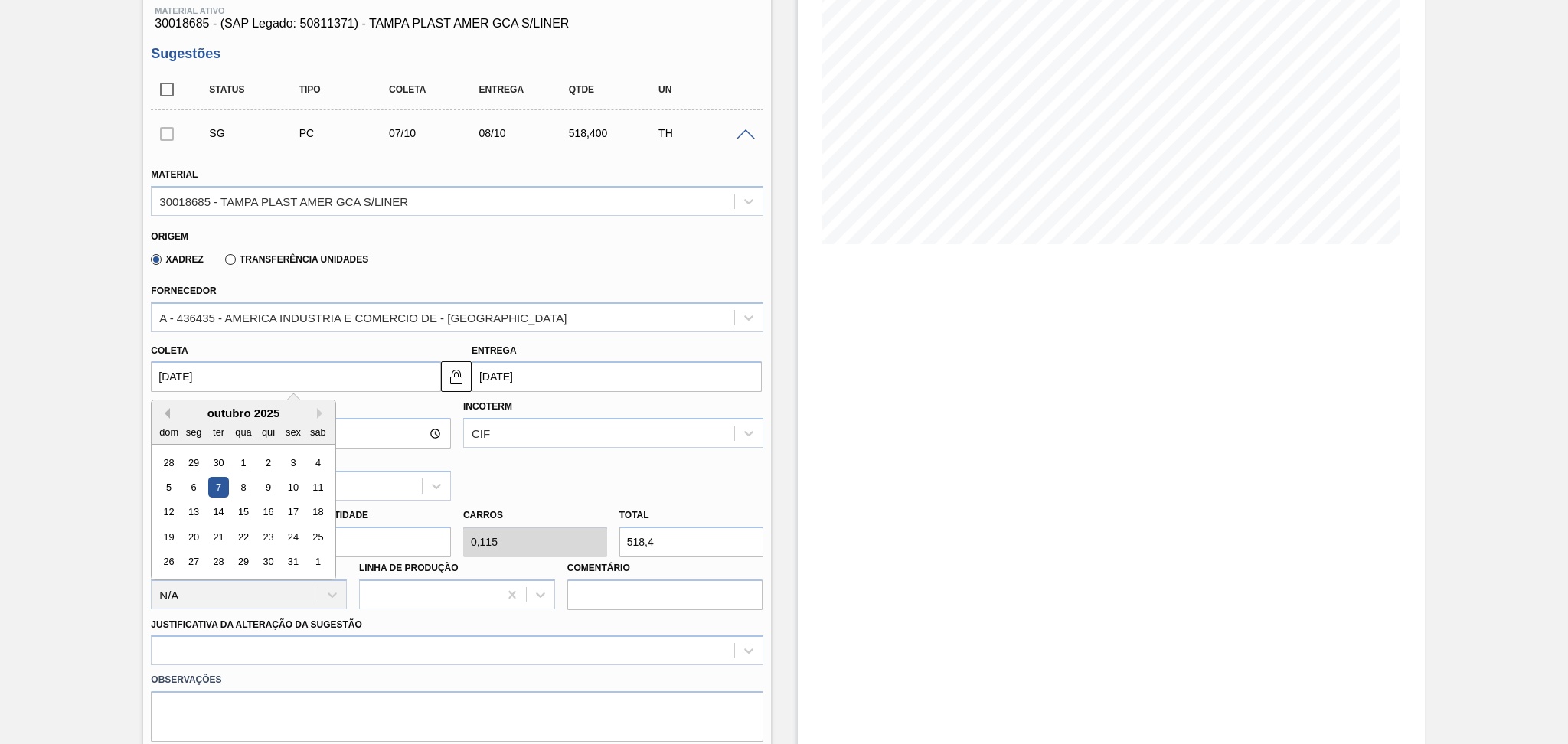
click at [166, 408] on button "Previous Month" at bounding box center [164, 413] width 10 height 10
click at [284, 464] on div "5" at bounding box center [294, 463] width 21 height 21
type input "[DATE]"
type input "06/09/2025"
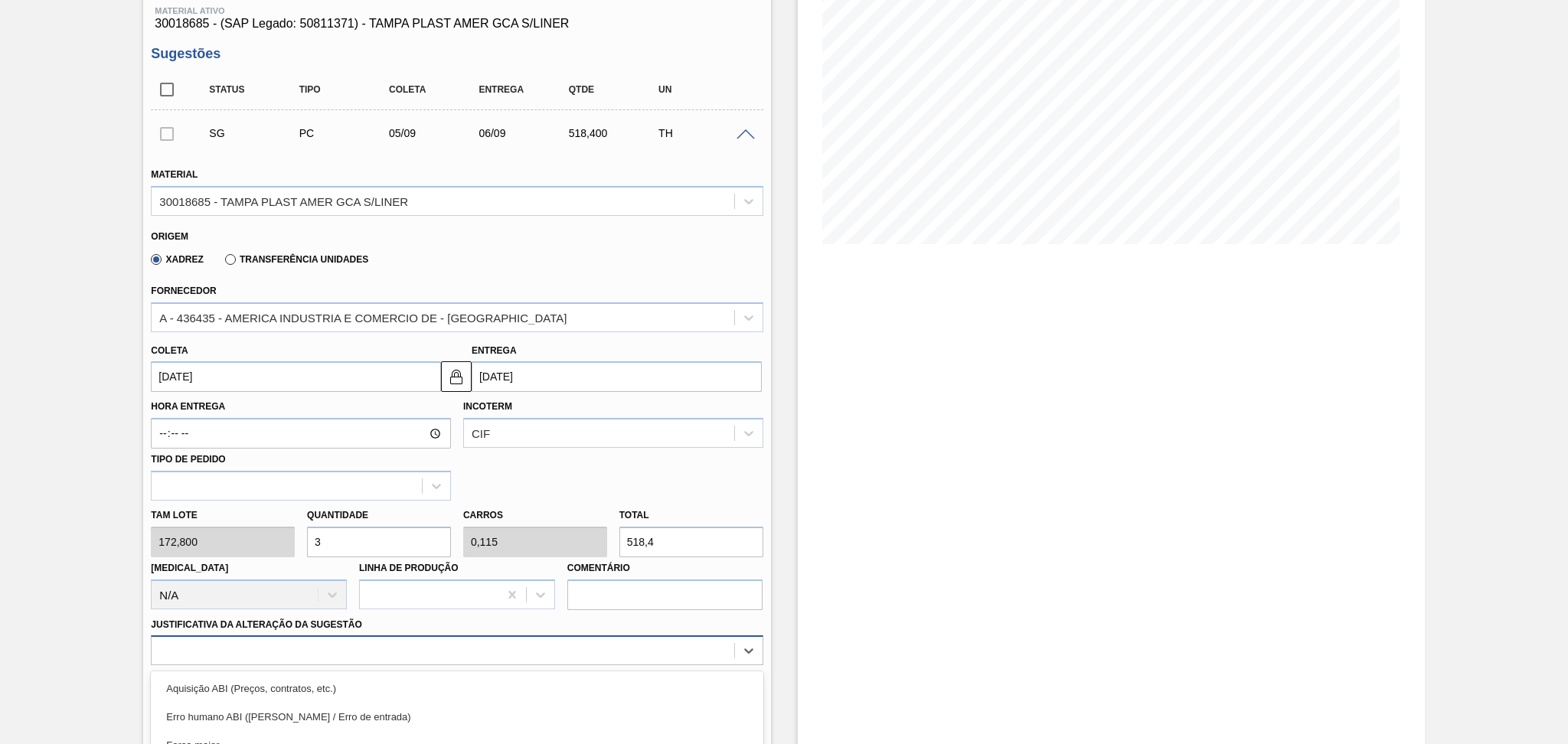
click at [292, 639] on div "option Master data incorreto ABI (LT, MOQ, etc.) focused, 5 of 18. 18 results a…" at bounding box center [456, 650] width 612 height 29
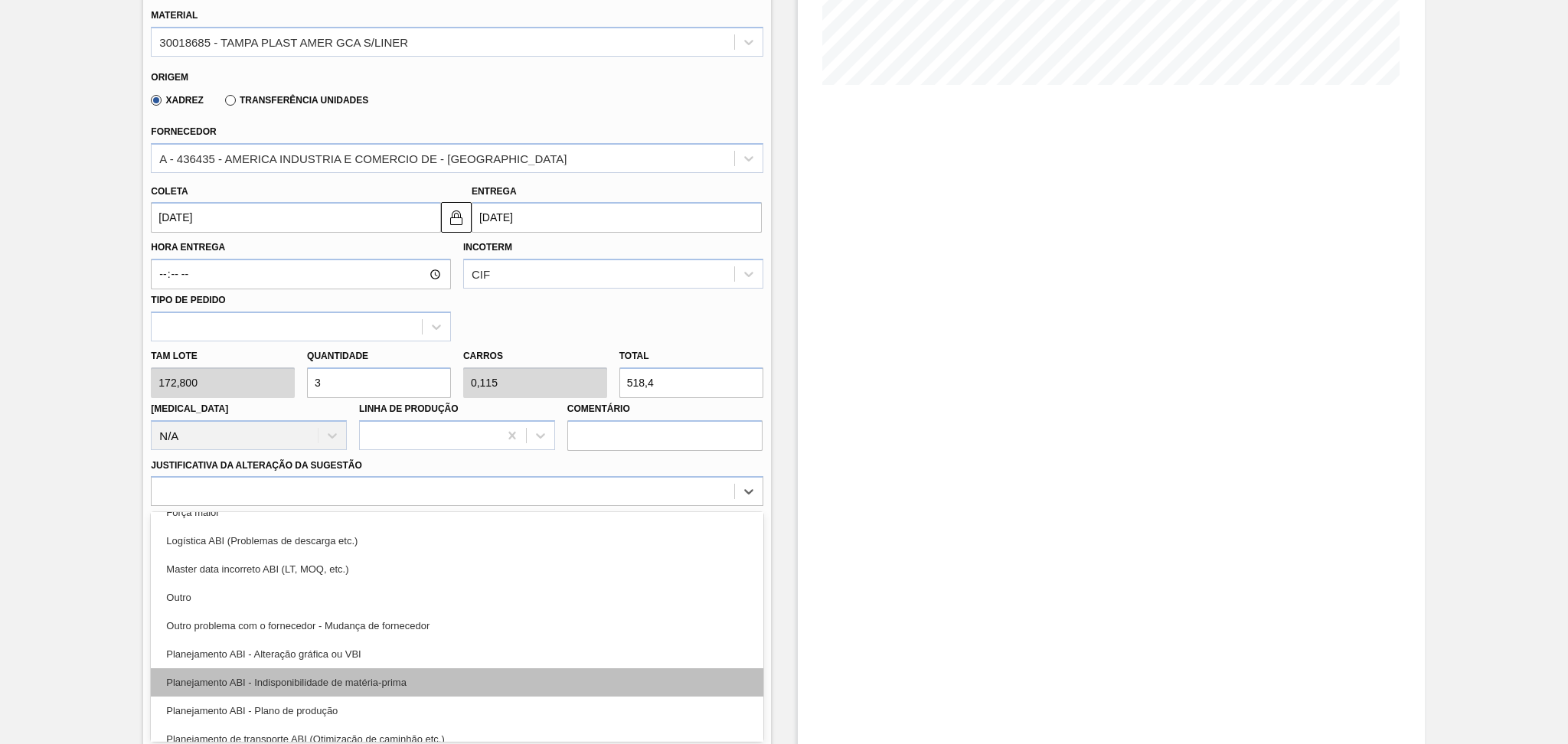
scroll to position [102, 0]
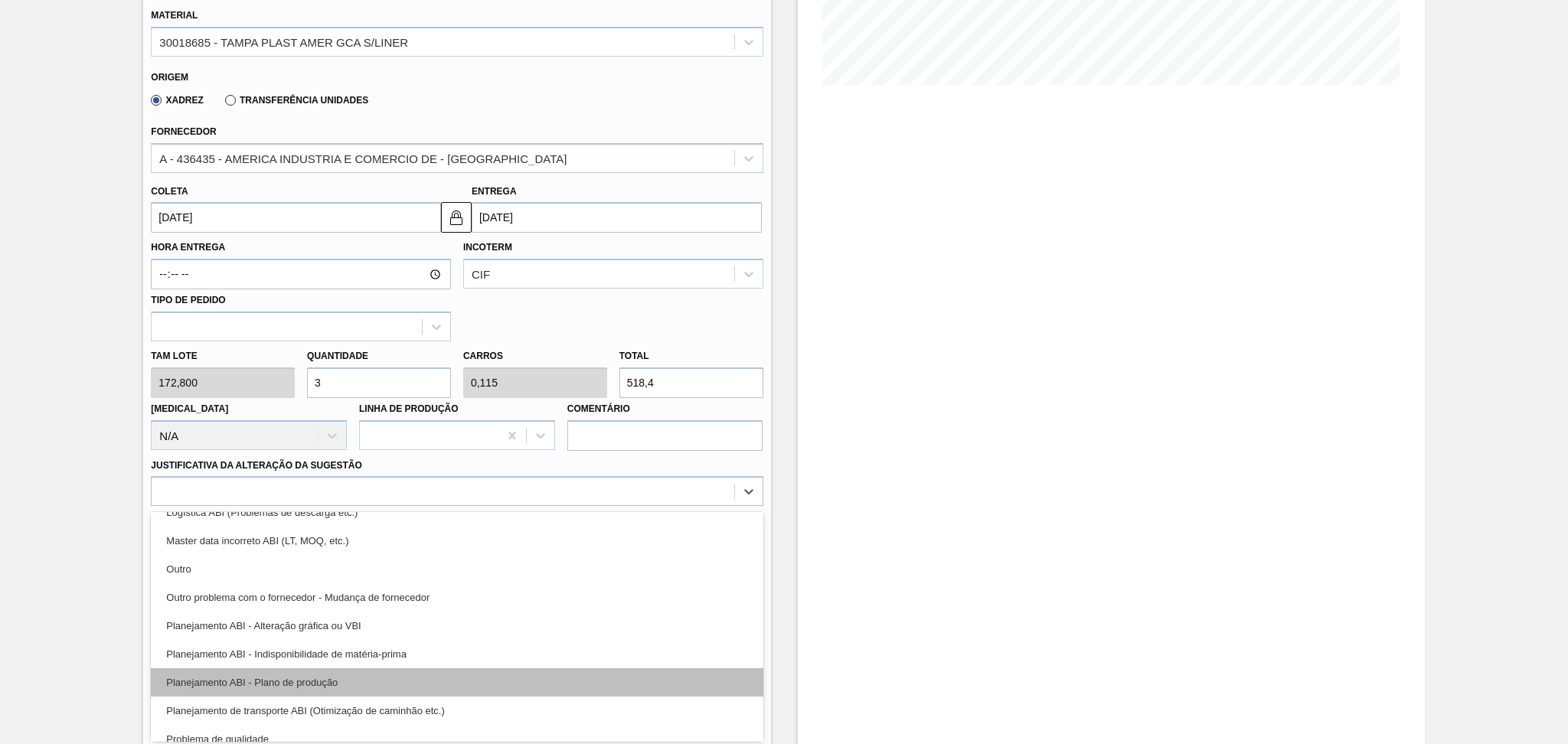
click at [356, 677] on div "Planejamento ABI - Plano de produção" at bounding box center [456, 683] width 612 height 29
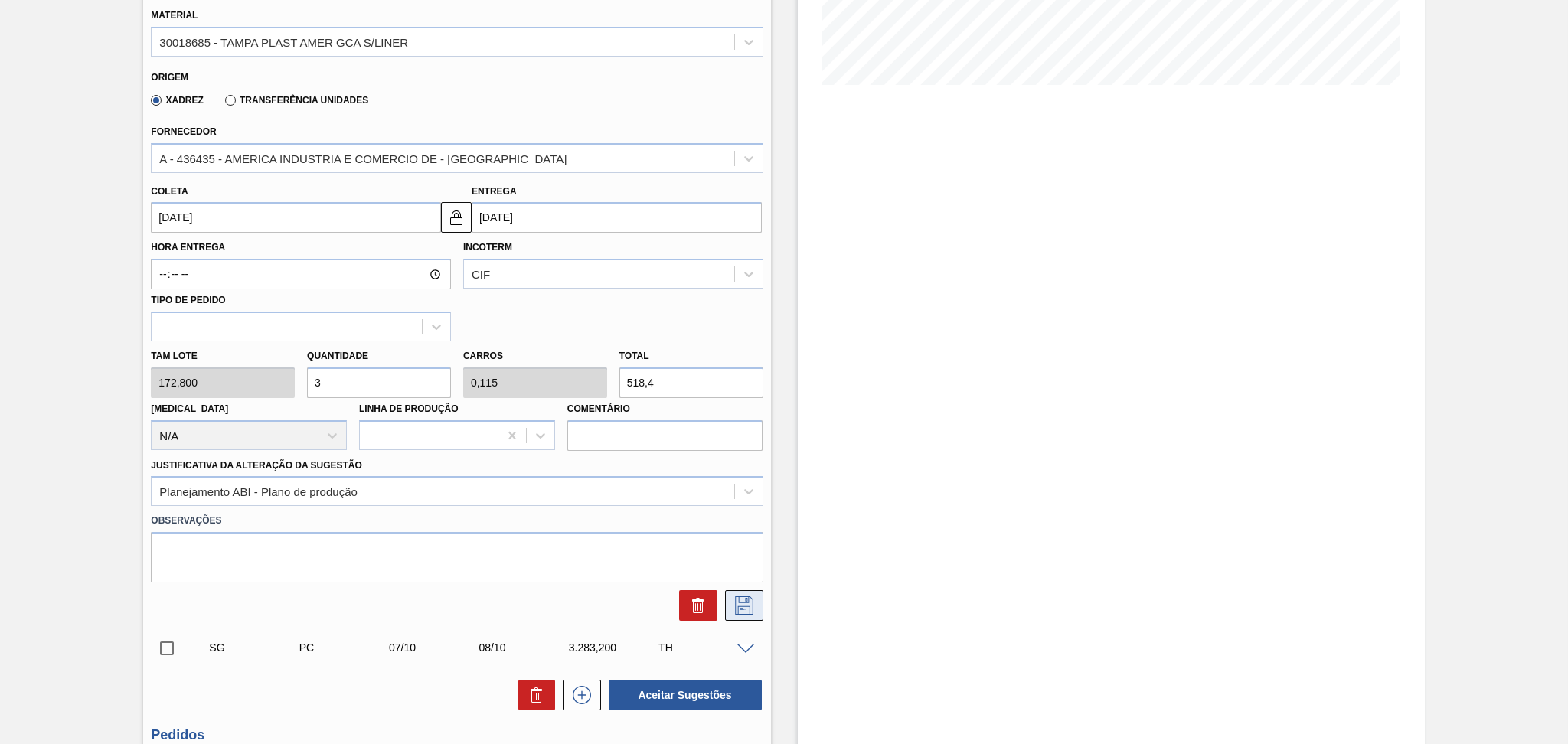
click at [741, 601] on icon at bounding box center [744, 605] width 25 height 18
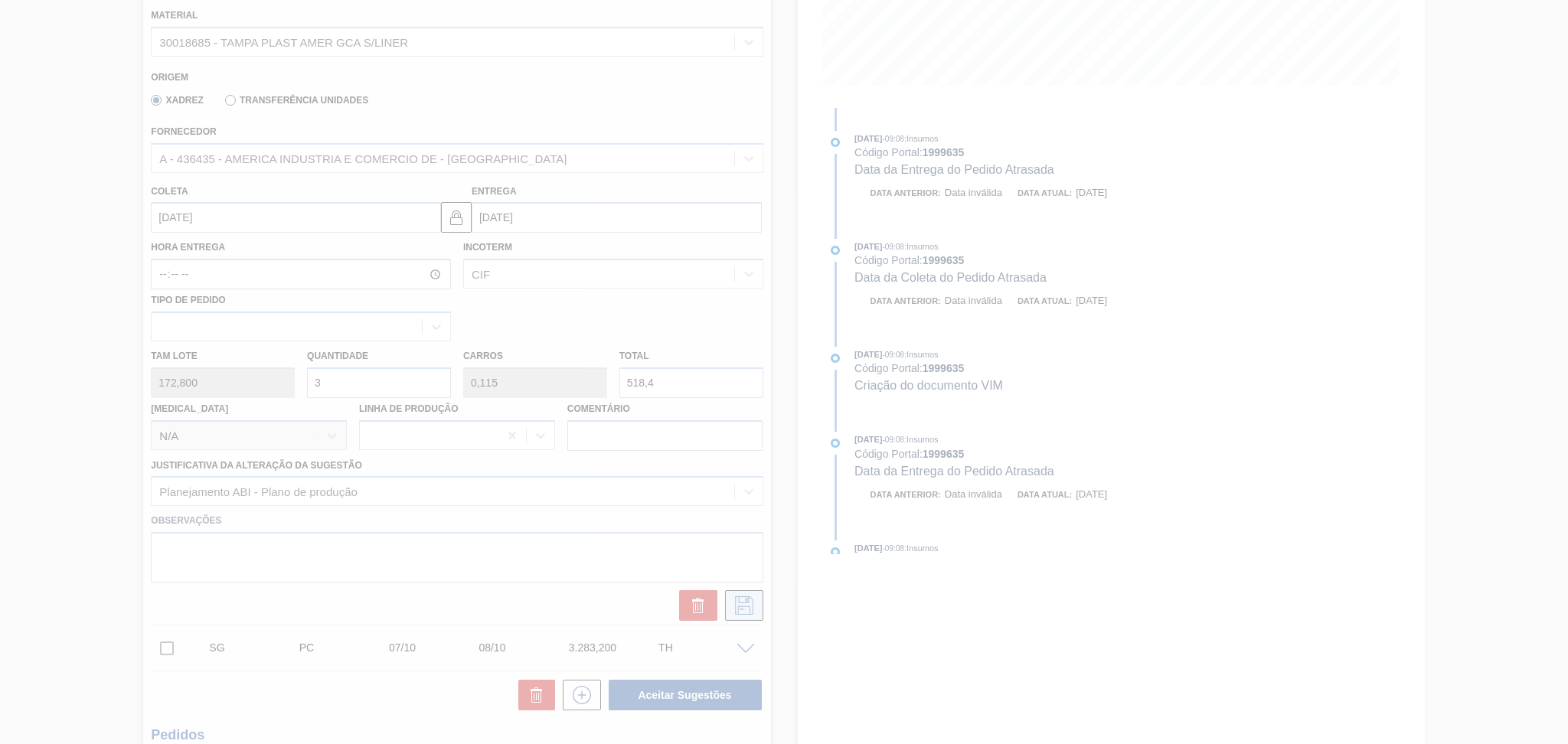
scroll to position [0, 0]
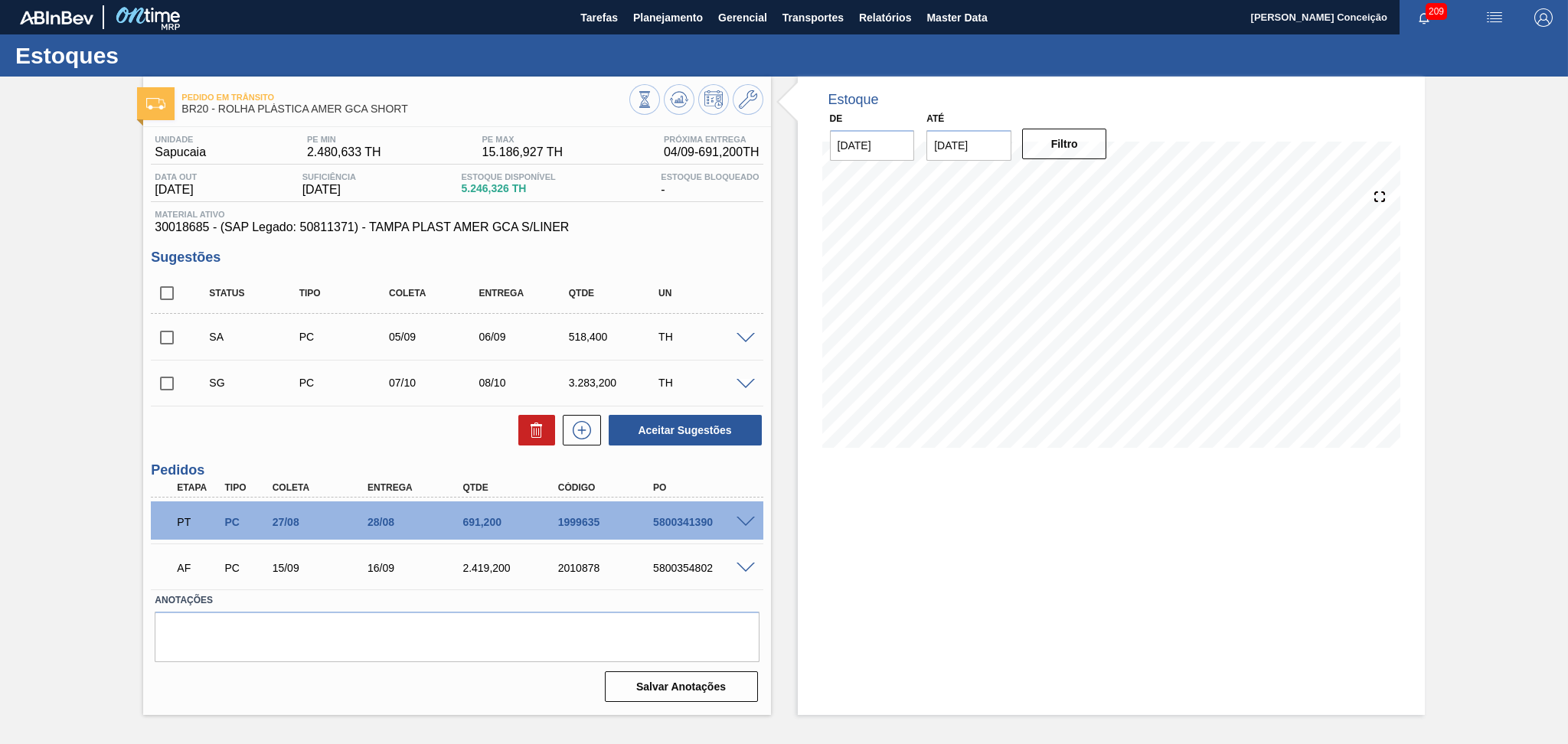
click at [154, 335] on input "checkbox" at bounding box center [166, 338] width 32 height 32
click at [701, 441] on button "Aceitar Sugestões" at bounding box center [685, 430] width 153 height 30
checkbox input "false"
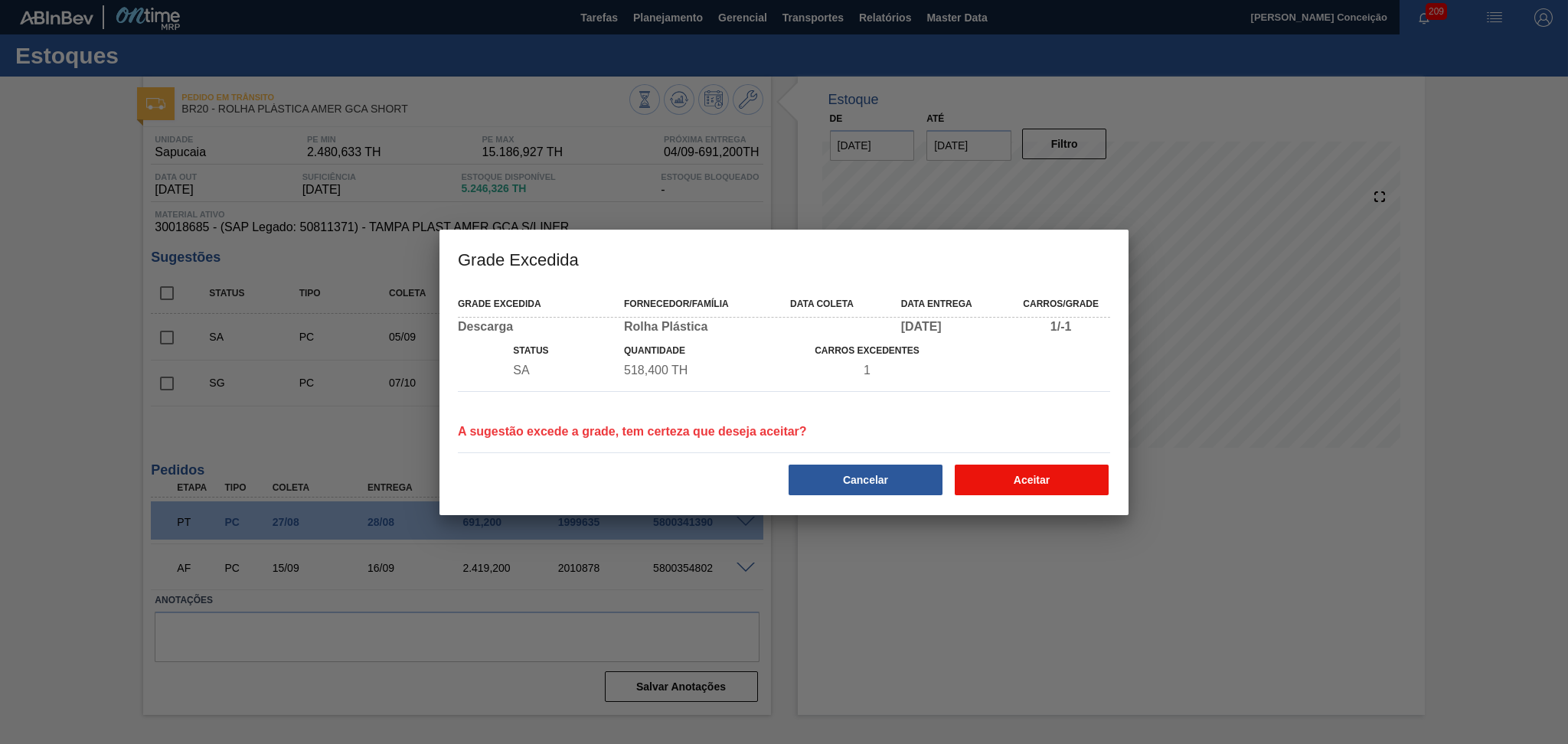
click at [1012, 475] on button "Aceitar" at bounding box center [1031, 480] width 154 height 30
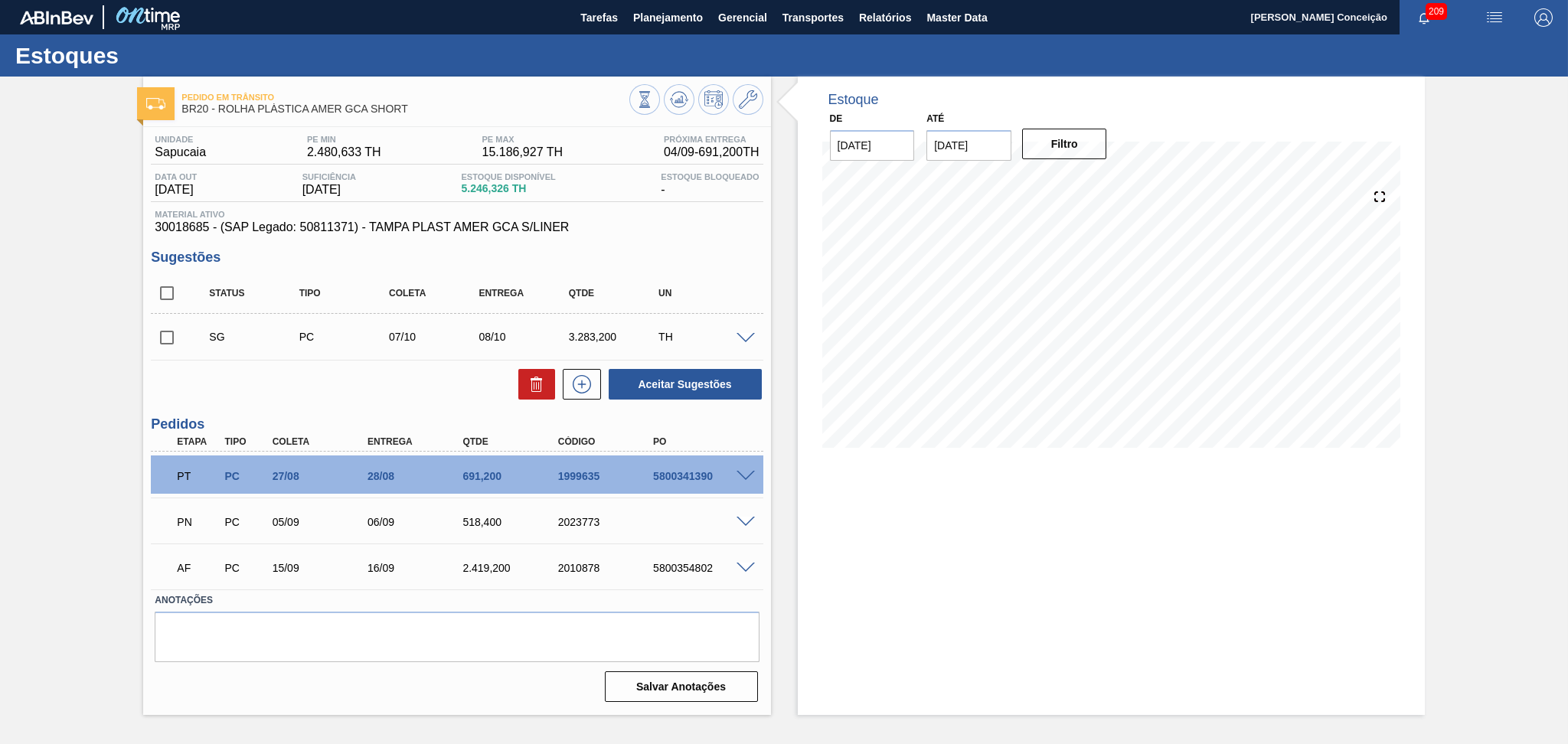
click at [362, 377] on div "Aceitar Sugestões" at bounding box center [456, 384] width 612 height 33
click at [669, 108] on button at bounding box center [678, 100] width 30 height 30
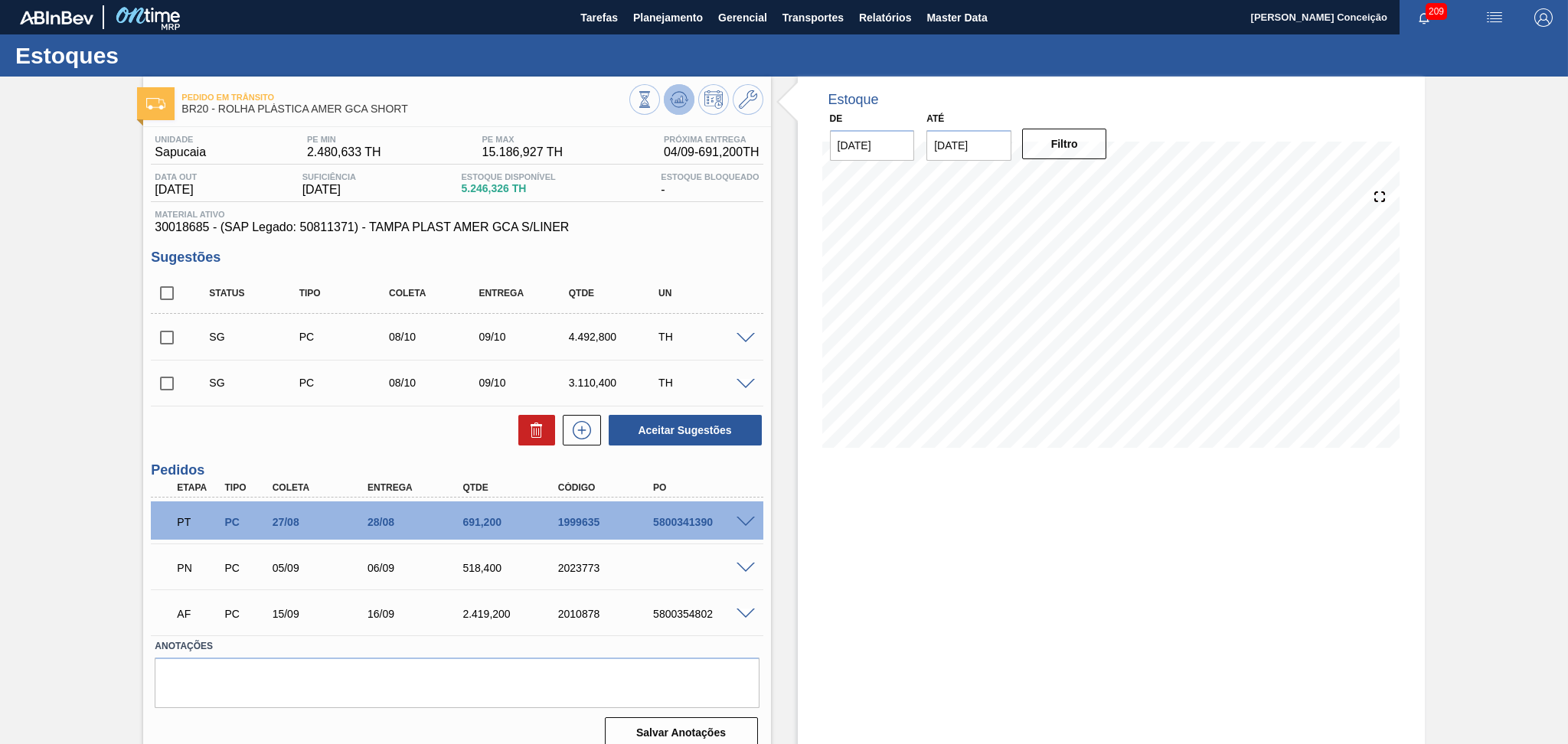
click at [681, 101] on icon at bounding box center [678, 99] width 10 height 7
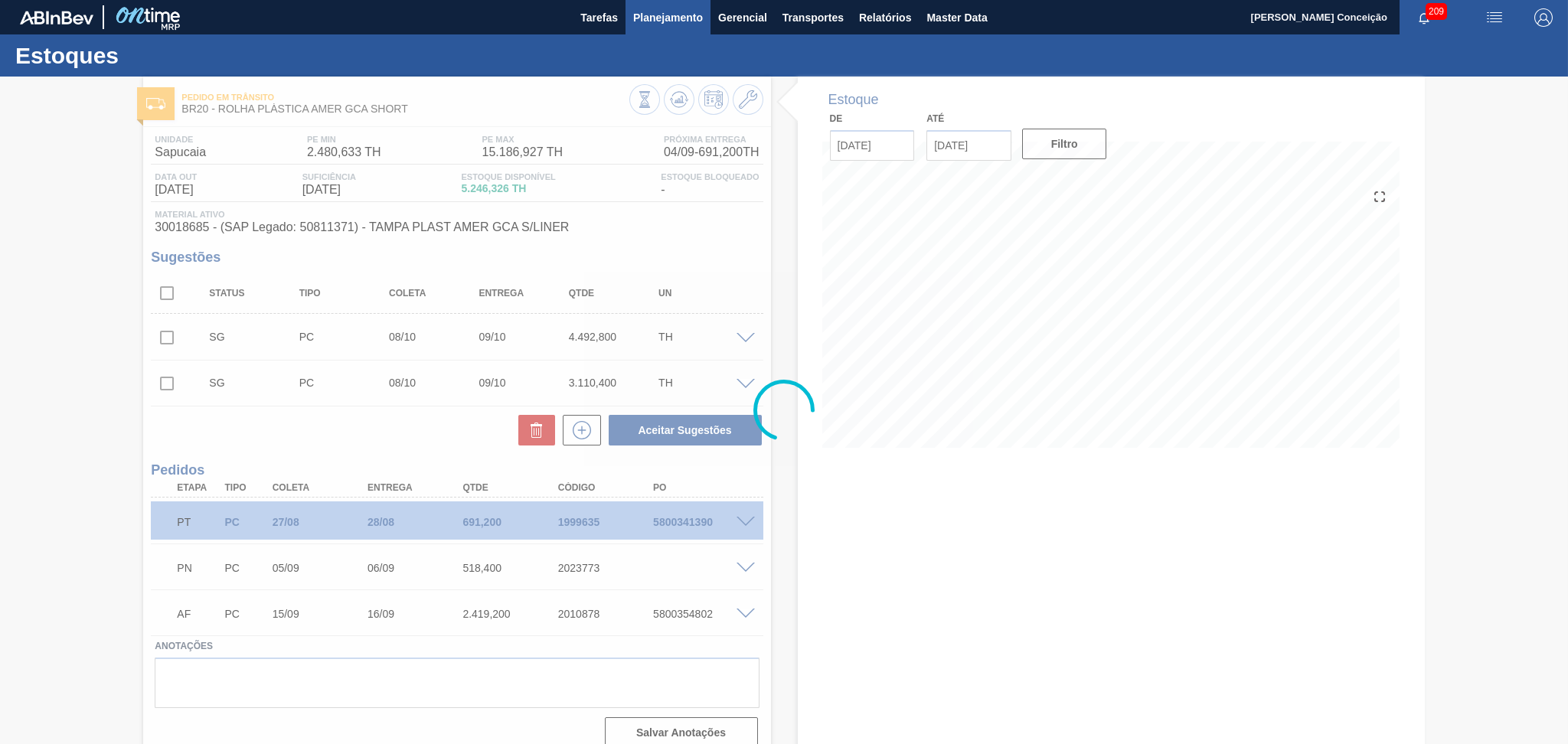
click at [671, 6] on button "Planejamento" at bounding box center [667, 17] width 85 height 34
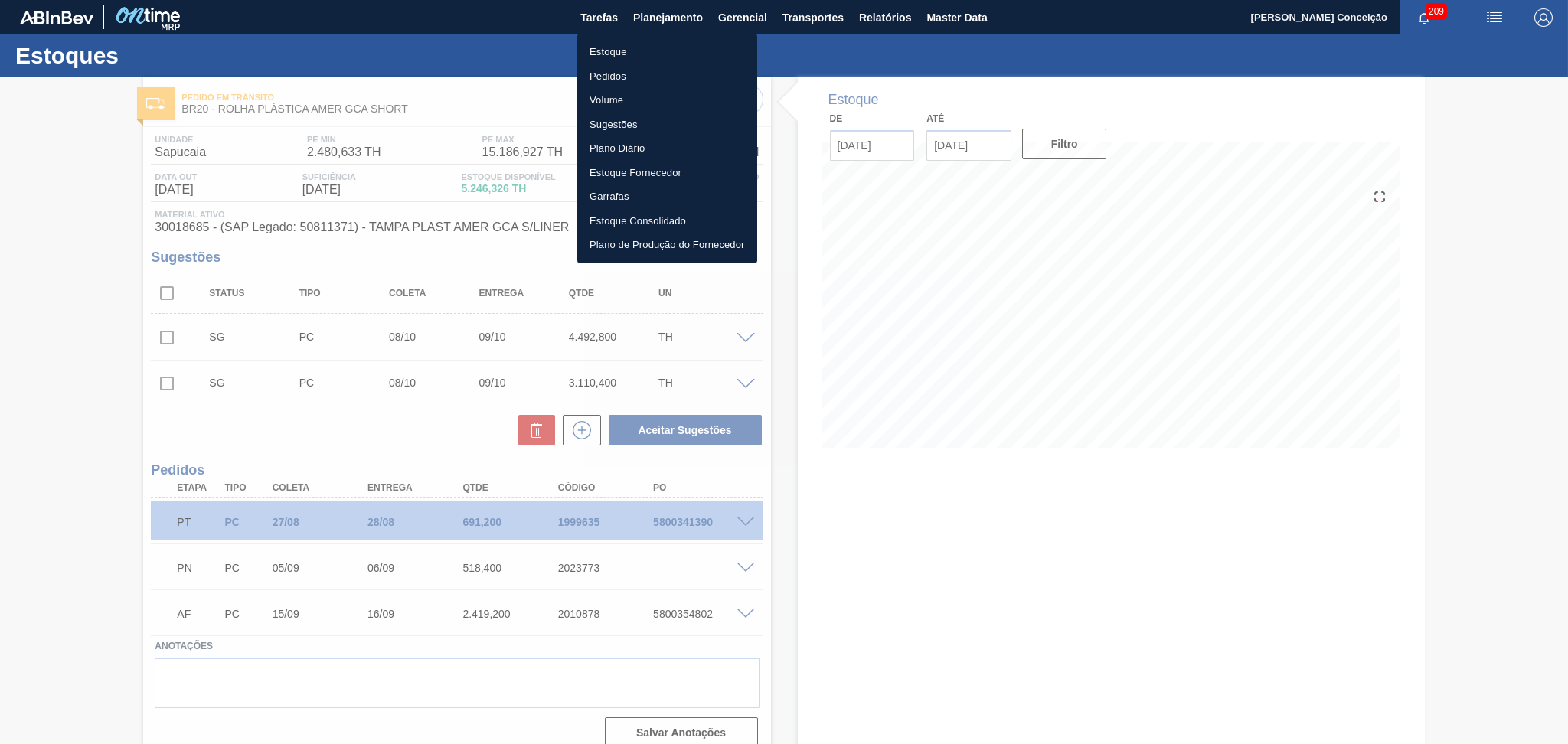
click at [610, 52] on li "Estoque" at bounding box center [667, 52] width 180 height 25
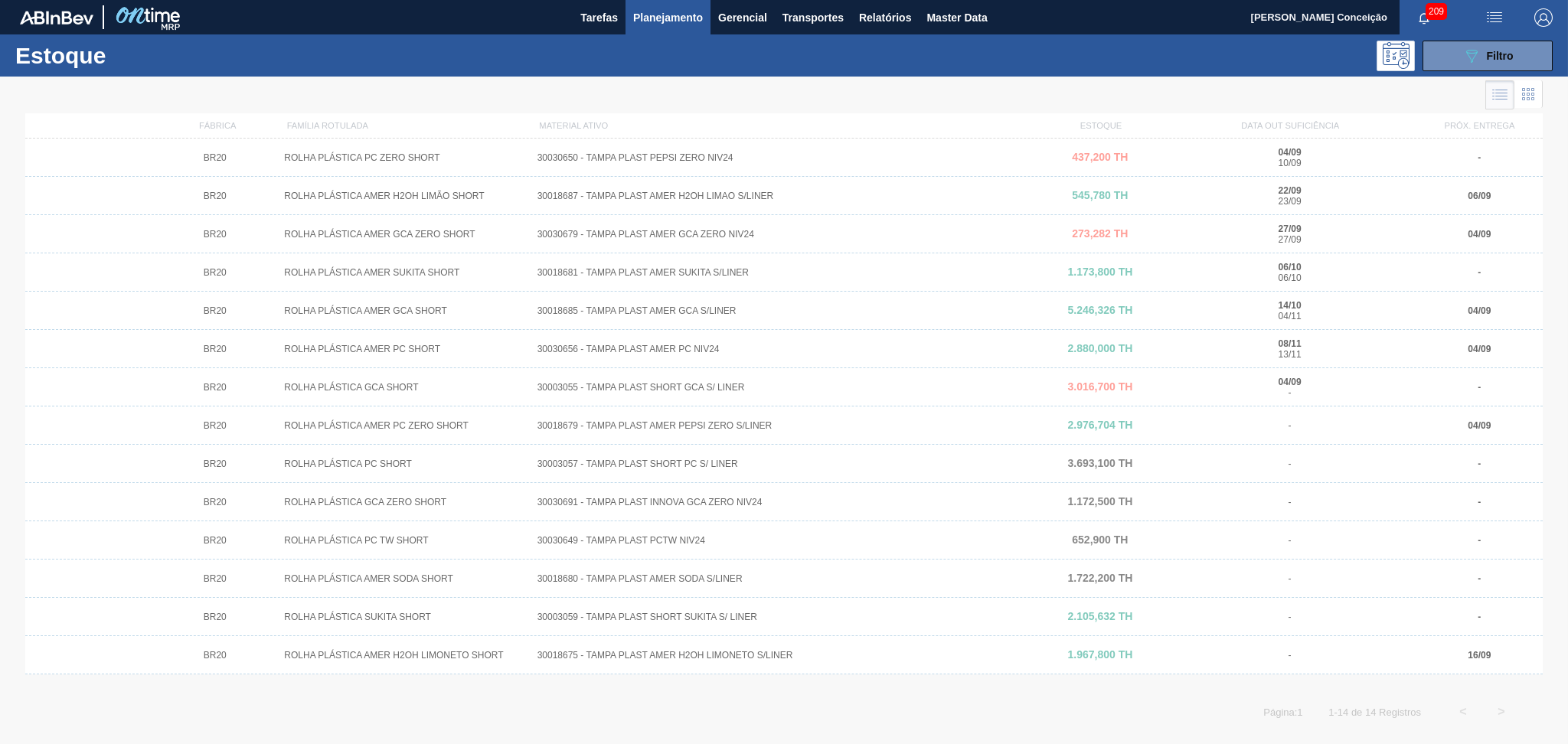
click at [681, 25] on span "Planejamento" at bounding box center [667, 18] width 69 height 18
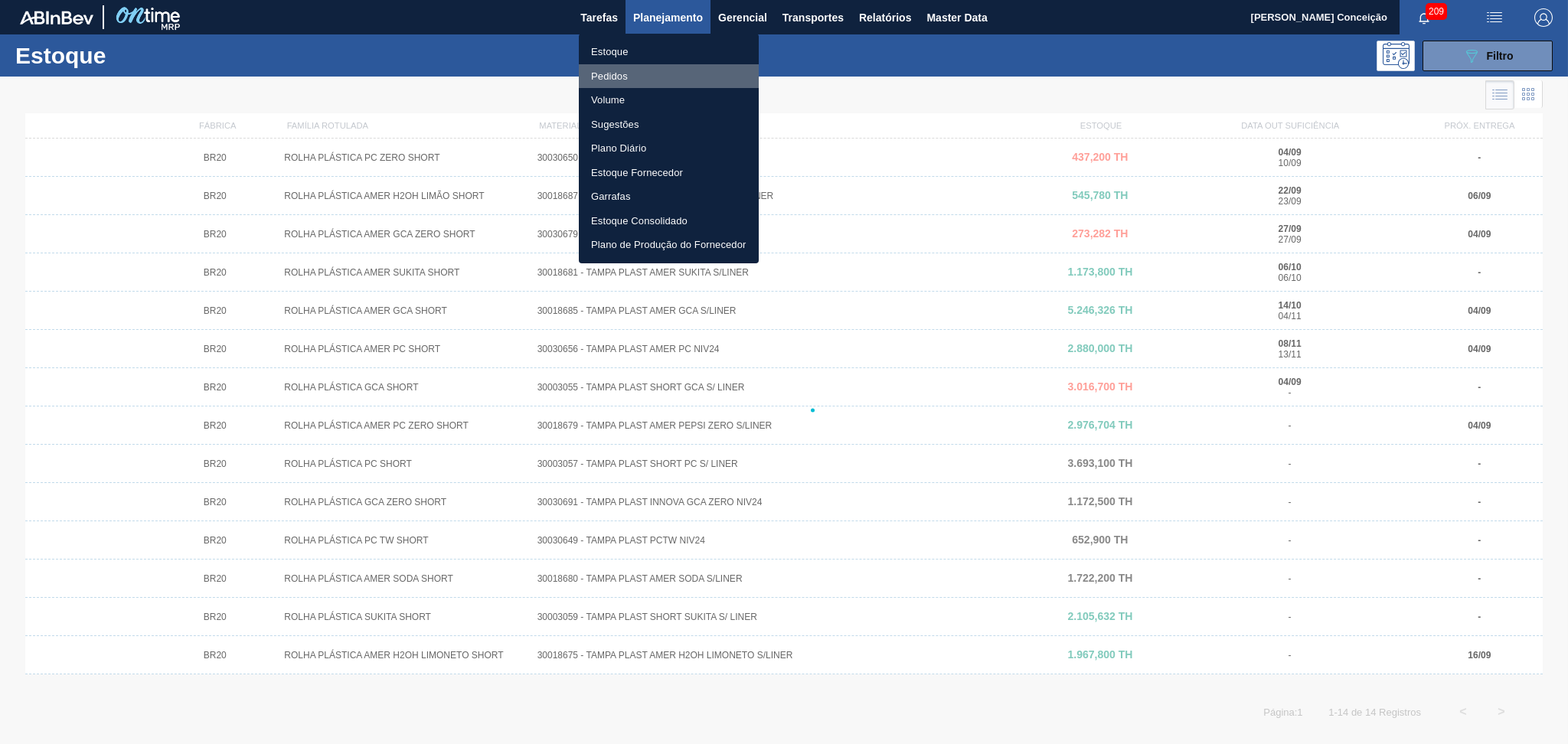
click at [612, 76] on li "Pedidos" at bounding box center [669, 76] width 180 height 25
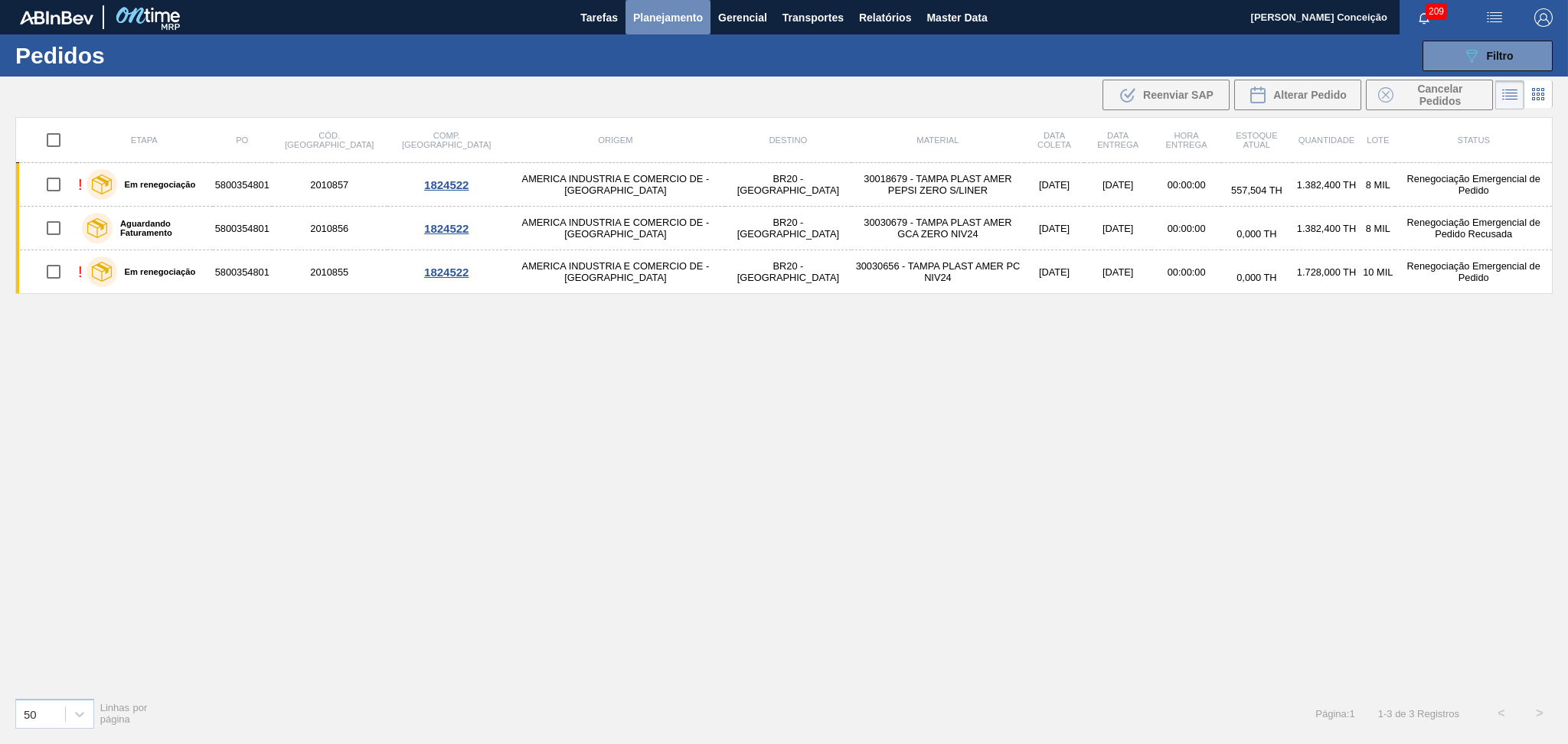
click at [659, 14] on span "Planejamento" at bounding box center [667, 18] width 69 height 18
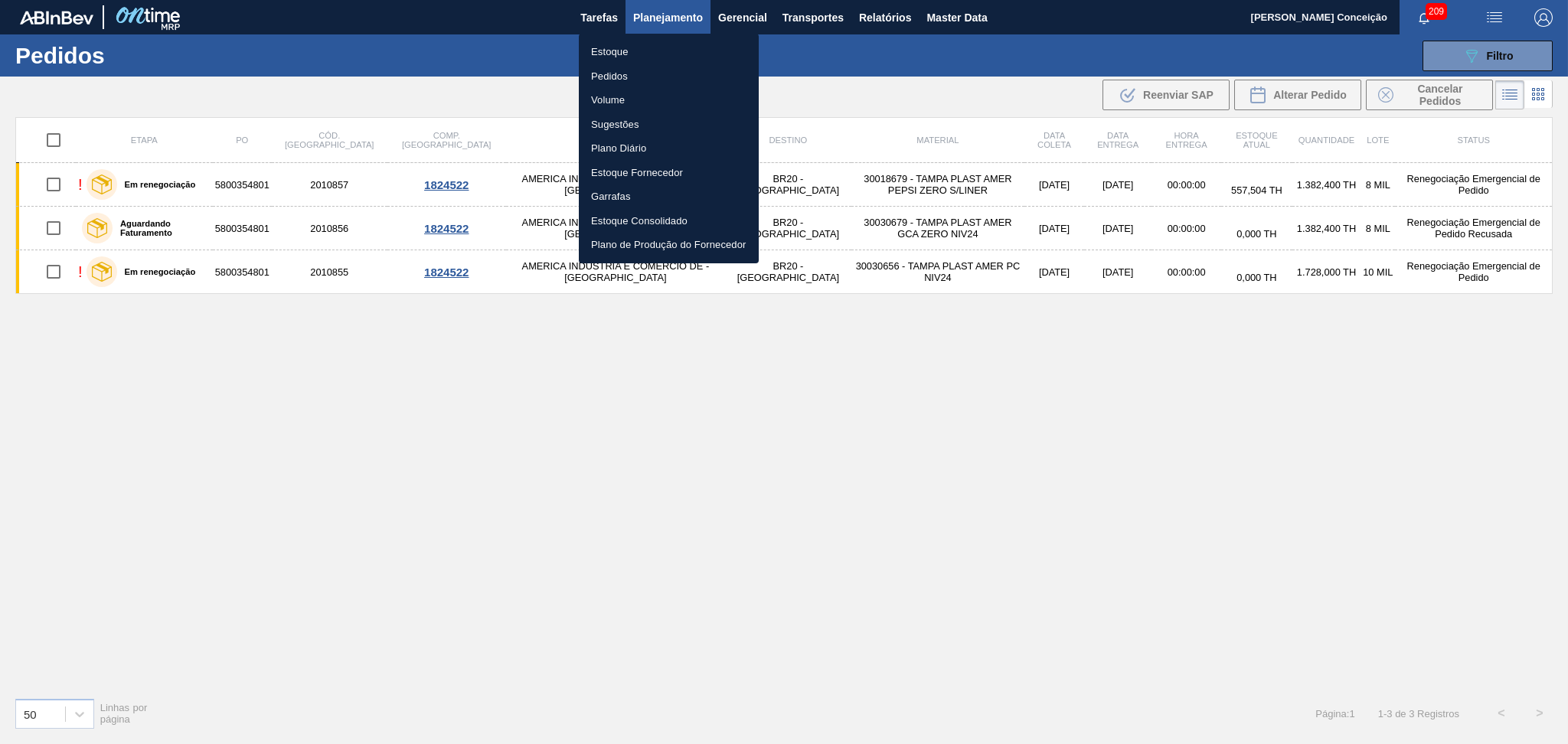
click at [620, 50] on li "Estoque" at bounding box center [669, 52] width 180 height 25
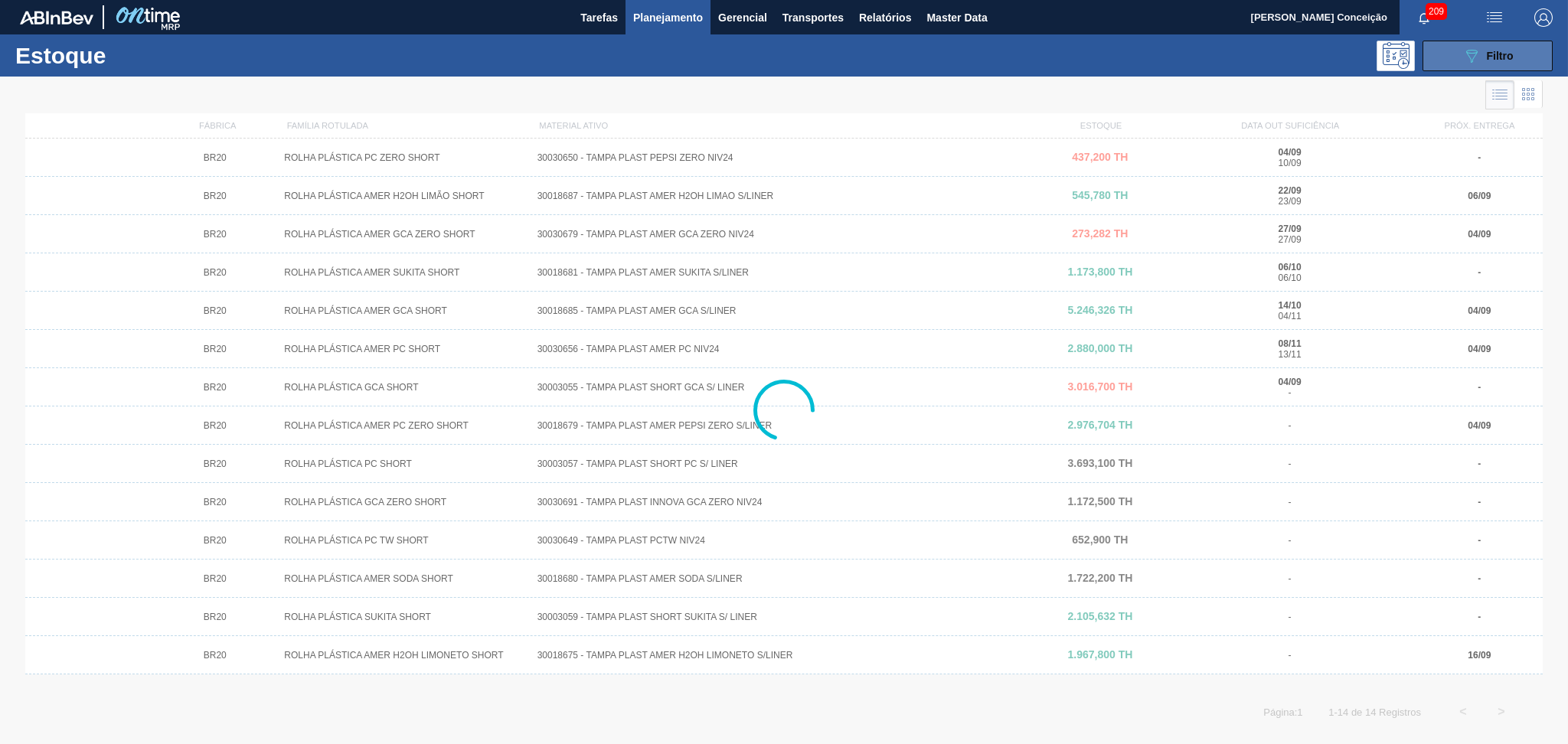
click at [1497, 59] on span "Filtro" at bounding box center [1500, 55] width 27 height 12
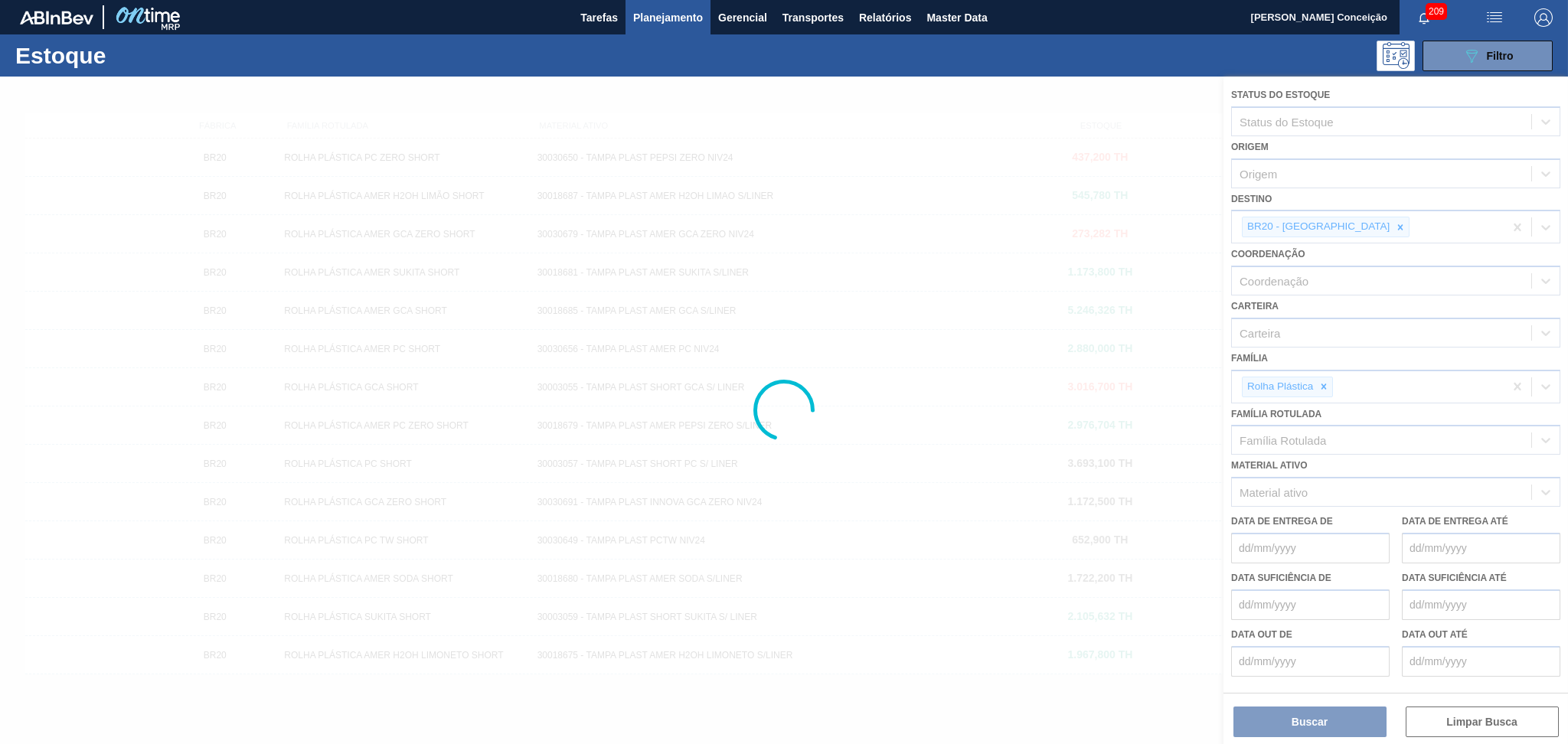
click at [1332, 221] on div at bounding box center [784, 410] width 1568 height 668
click at [1337, 225] on div at bounding box center [784, 410] width 1568 height 668
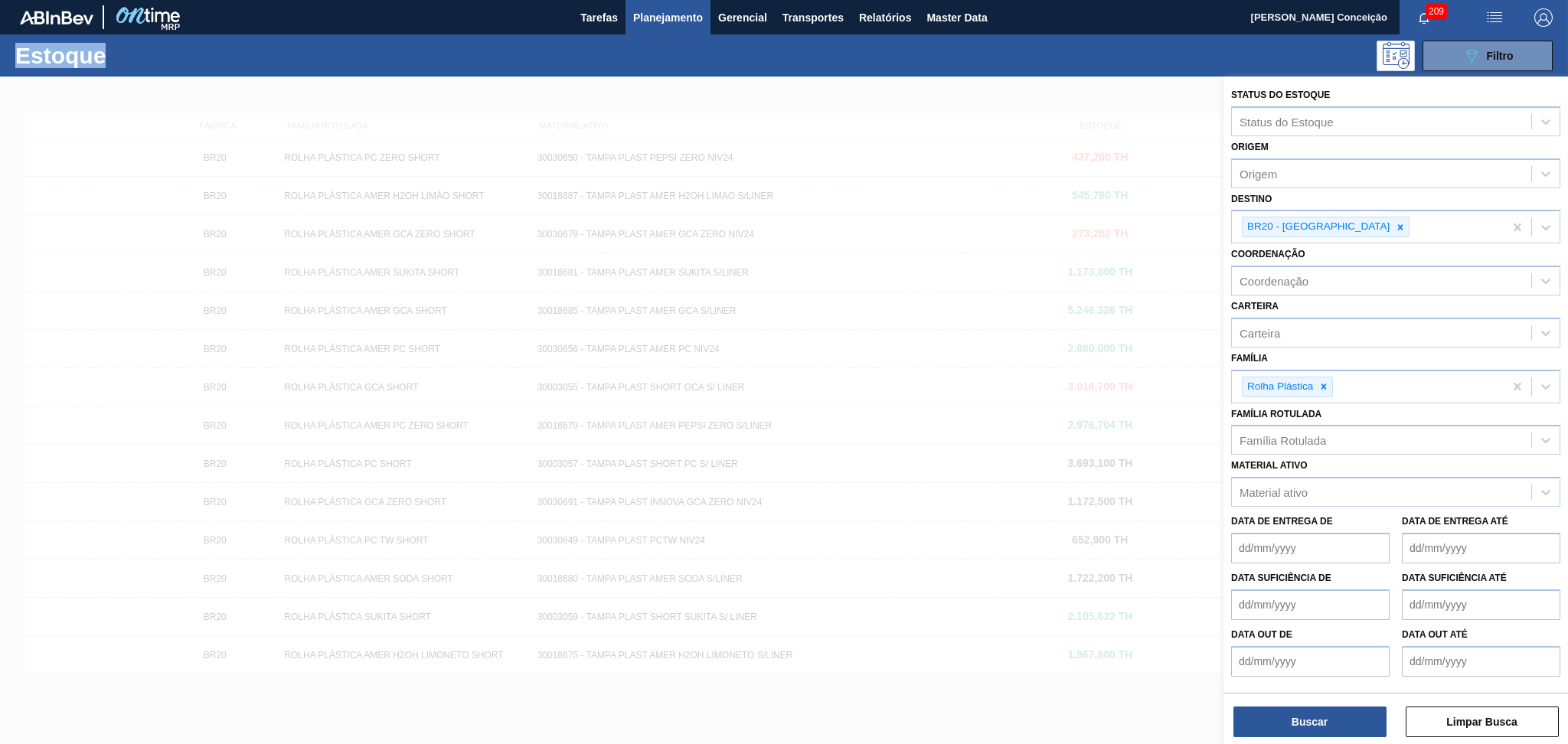
click at [1394, 225] on icon at bounding box center [1399, 227] width 10 height 10
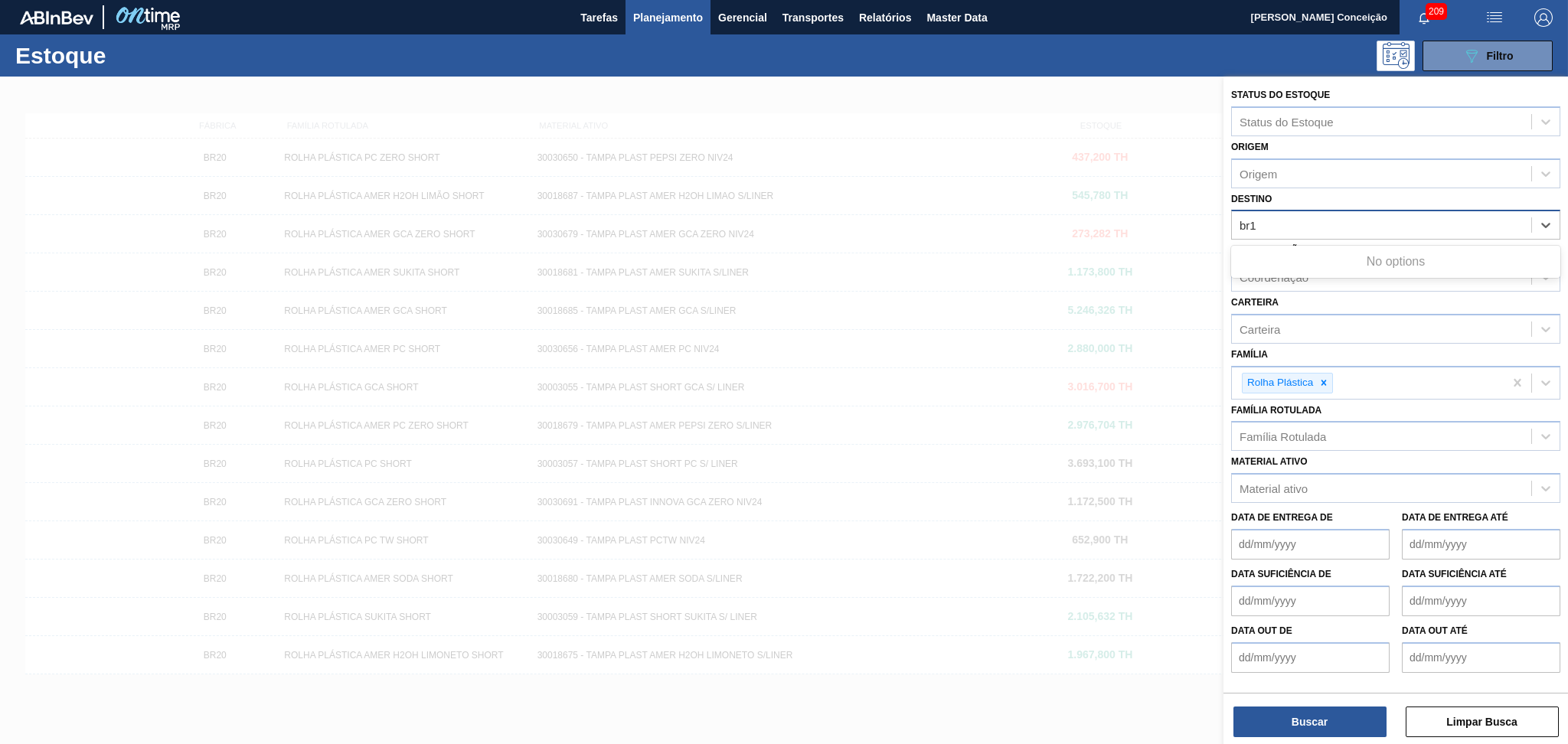
type input "br14"
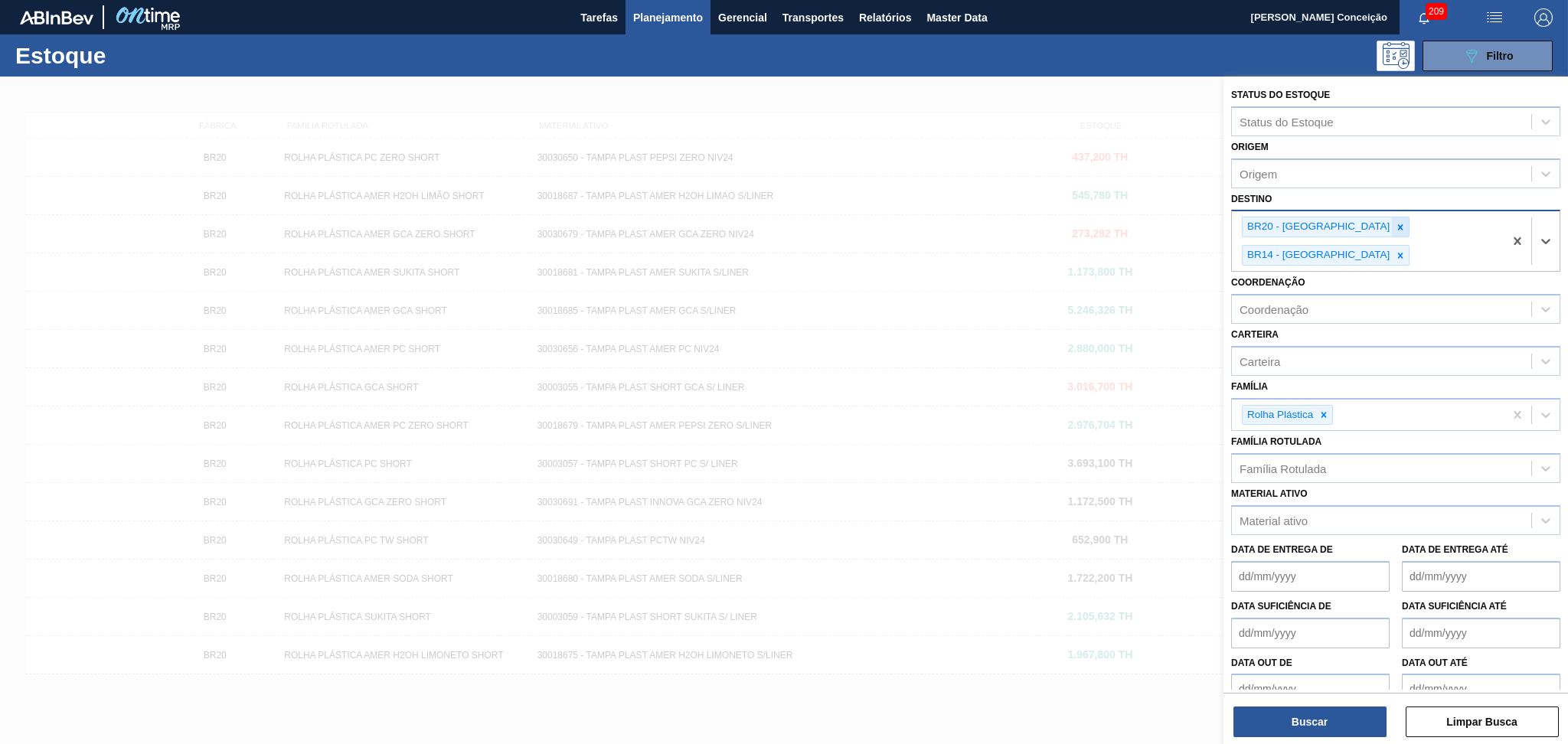
click at [1394, 226] on icon at bounding box center [1399, 227] width 10 height 10
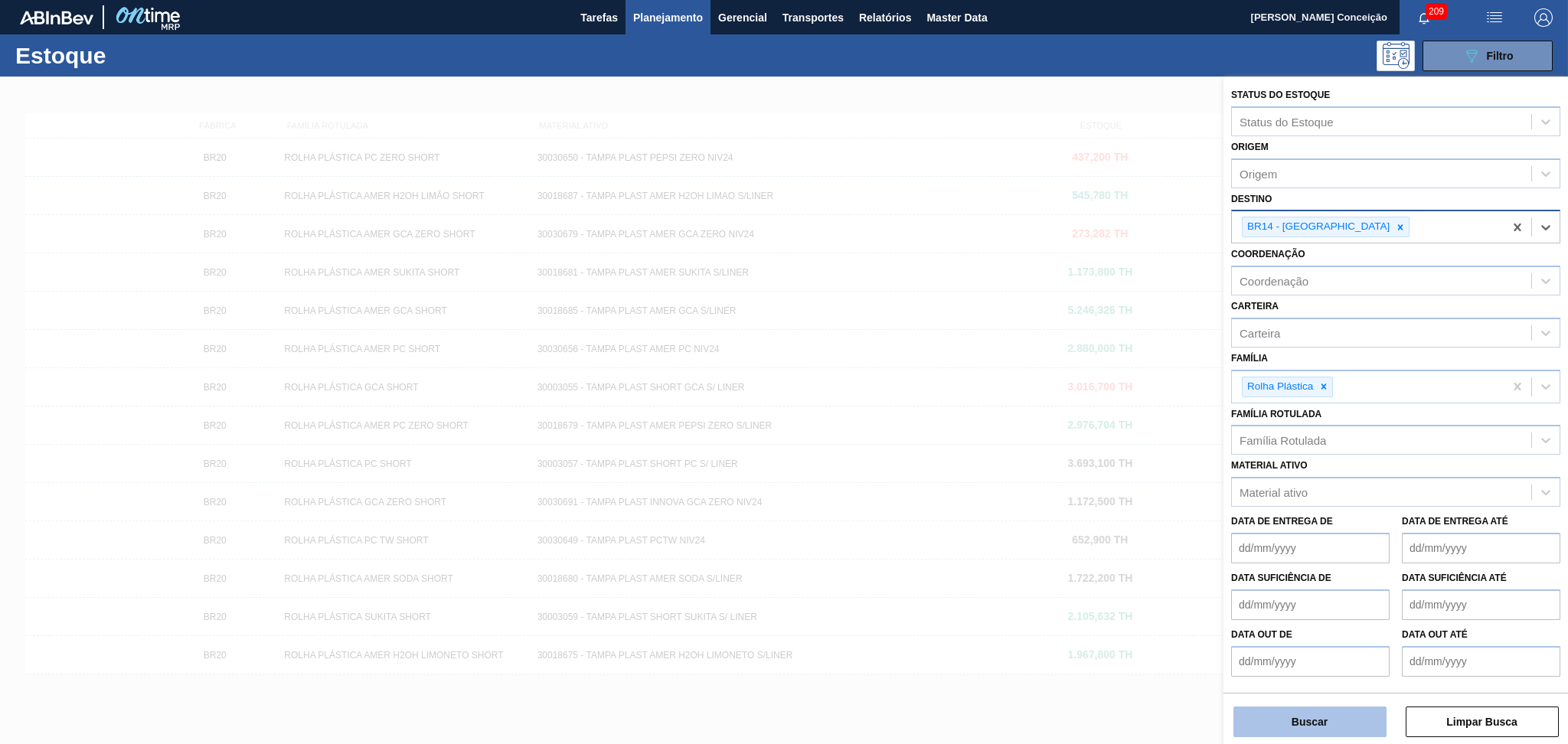
click at [1296, 711] on button "Buscar" at bounding box center [1309, 722] width 153 height 30
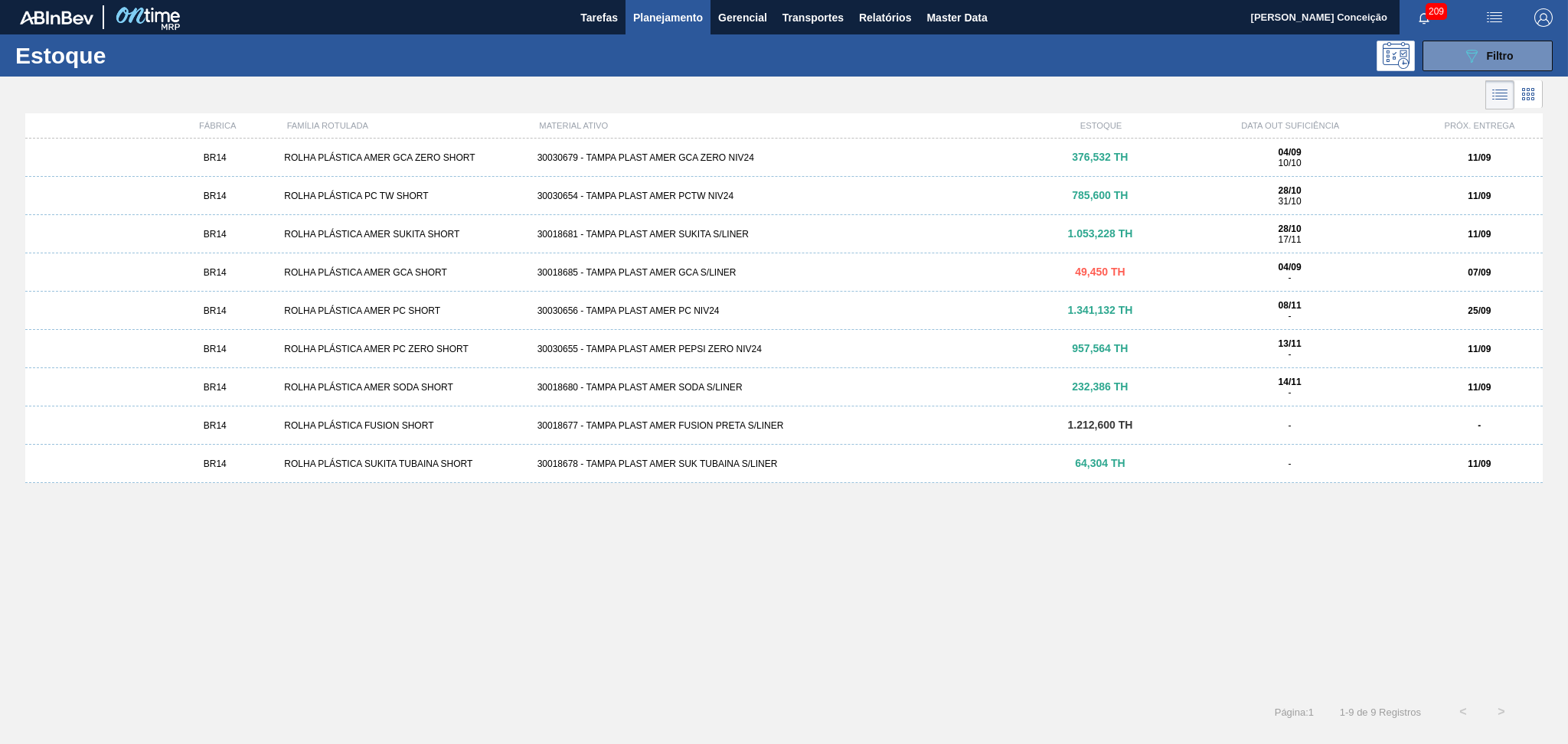
click at [705, 276] on div "30018685 - TAMPA PLAST AMER GCA S/LINER" at bounding box center [784, 272] width 506 height 10
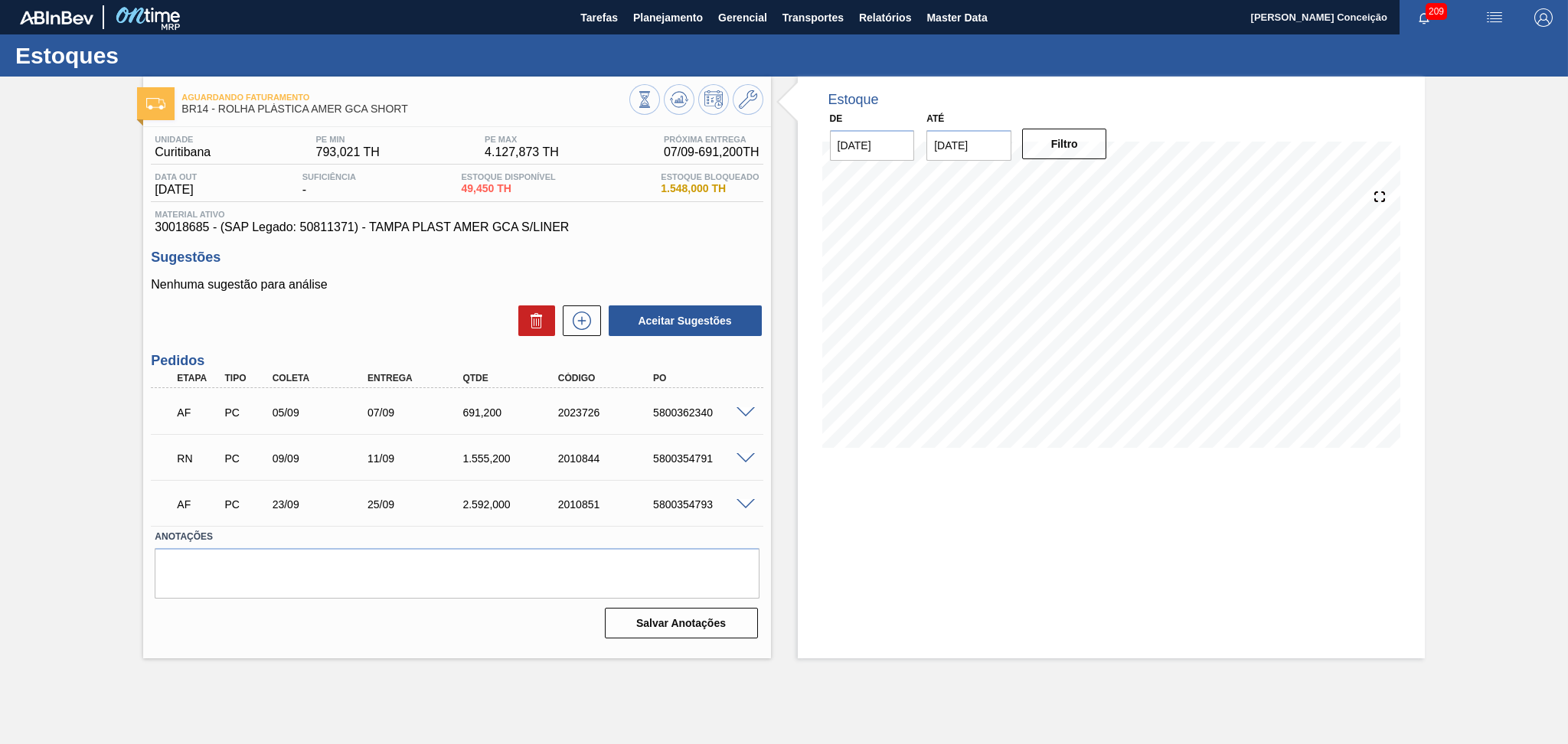
click at [352, 304] on div "Aceitar Sugestões" at bounding box center [456, 321] width 612 height 33
click at [788, 421] on div "Estoque De [DATE] Até [DATE] Filtro" at bounding box center [1097, 367] width 654 height 582
click at [784, 456] on div "Estoque De [DATE] Até [DATE] Filtro" at bounding box center [1097, 367] width 654 height 582
click at [743, 456] on span at bounding box center [745, 459] width 18 height 11
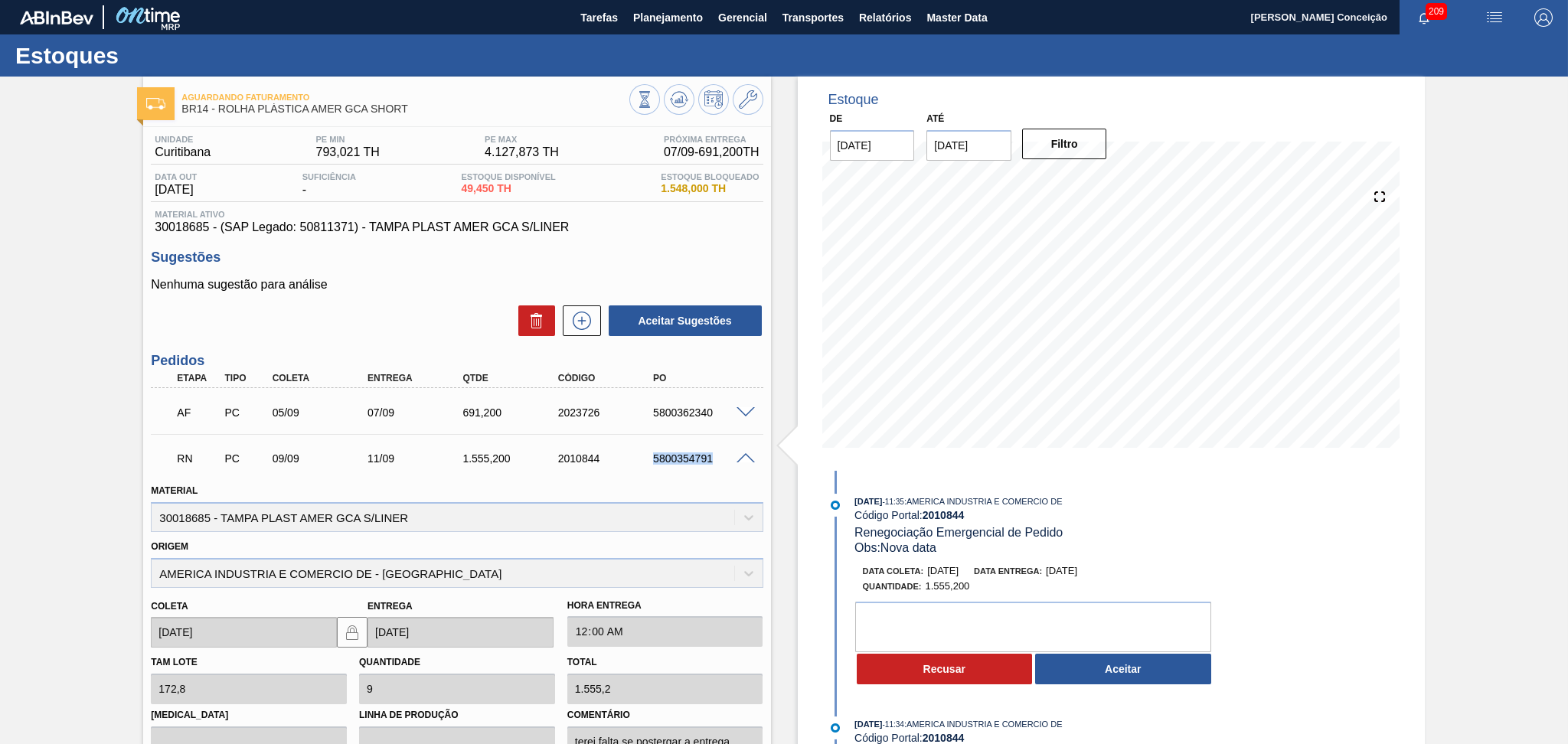
drag, startPoint x: 710, startPoint y: 456, endPoint x: 625, endPoint y: 442, distance: 86.1
click at [625, 441] on div "RN PC 09/09 11/09 1.555,200 2010844 5800354791" at bounding box center [456, 457] width 612 height 38
copy div "5800354791"
click at [668, 9] on span "Planejamento" at bounding box center [667, 18] width 69 height 18
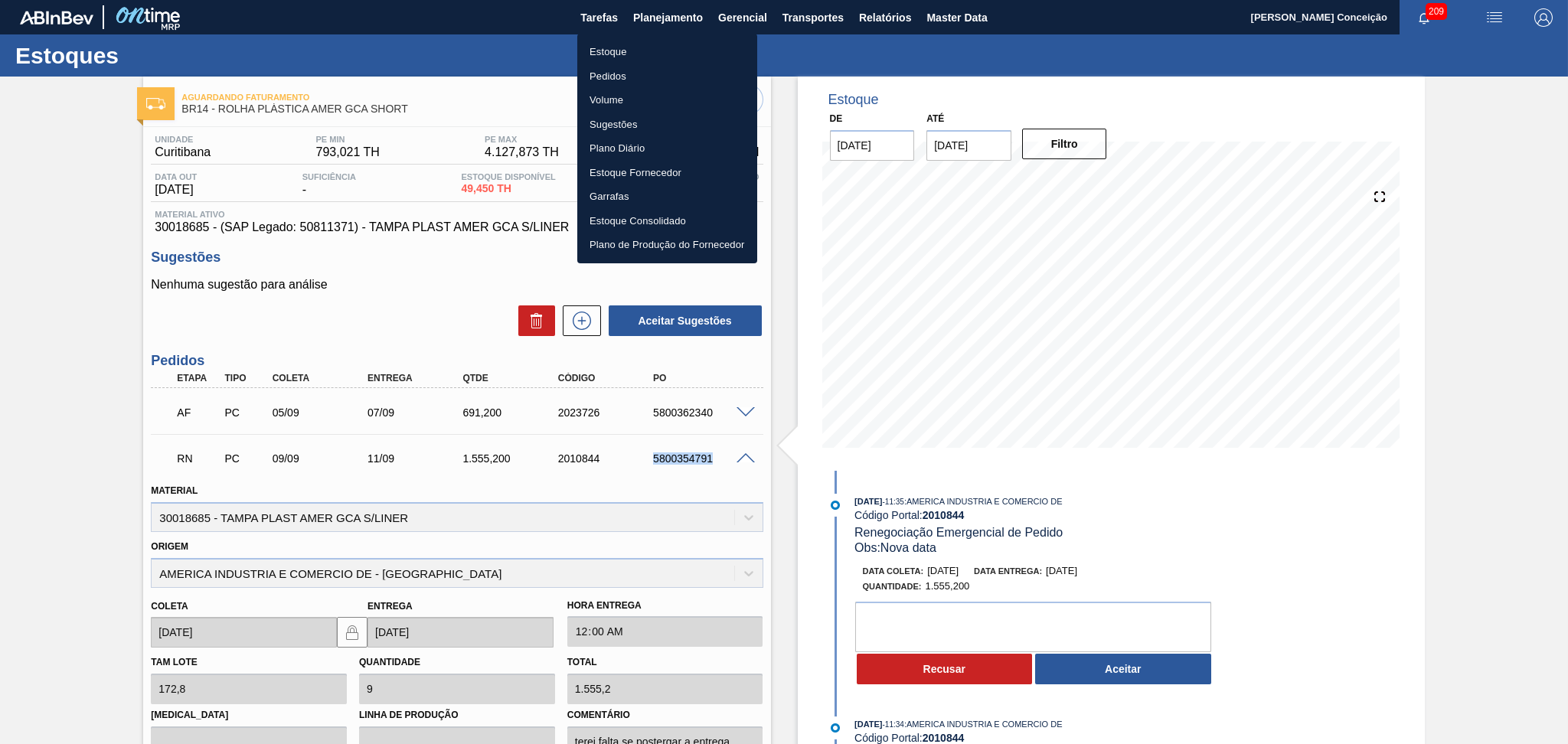
click at [595, 79] on li "Pedidos" at bounding box center [667, 76] width 180 height 25
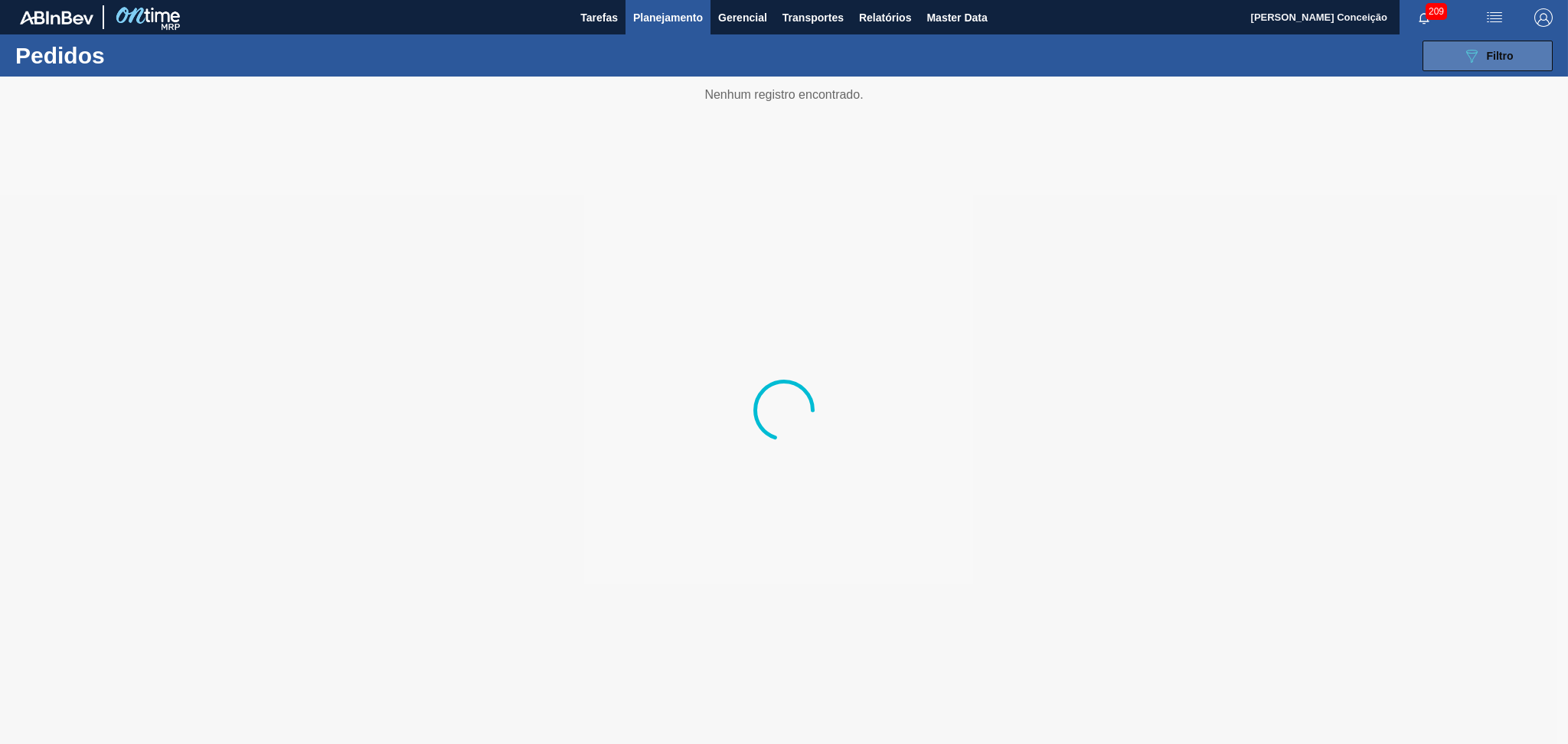
click at [1492, 54] on span "Filtro" at bounding box center [1500, 55] width 27 height 12
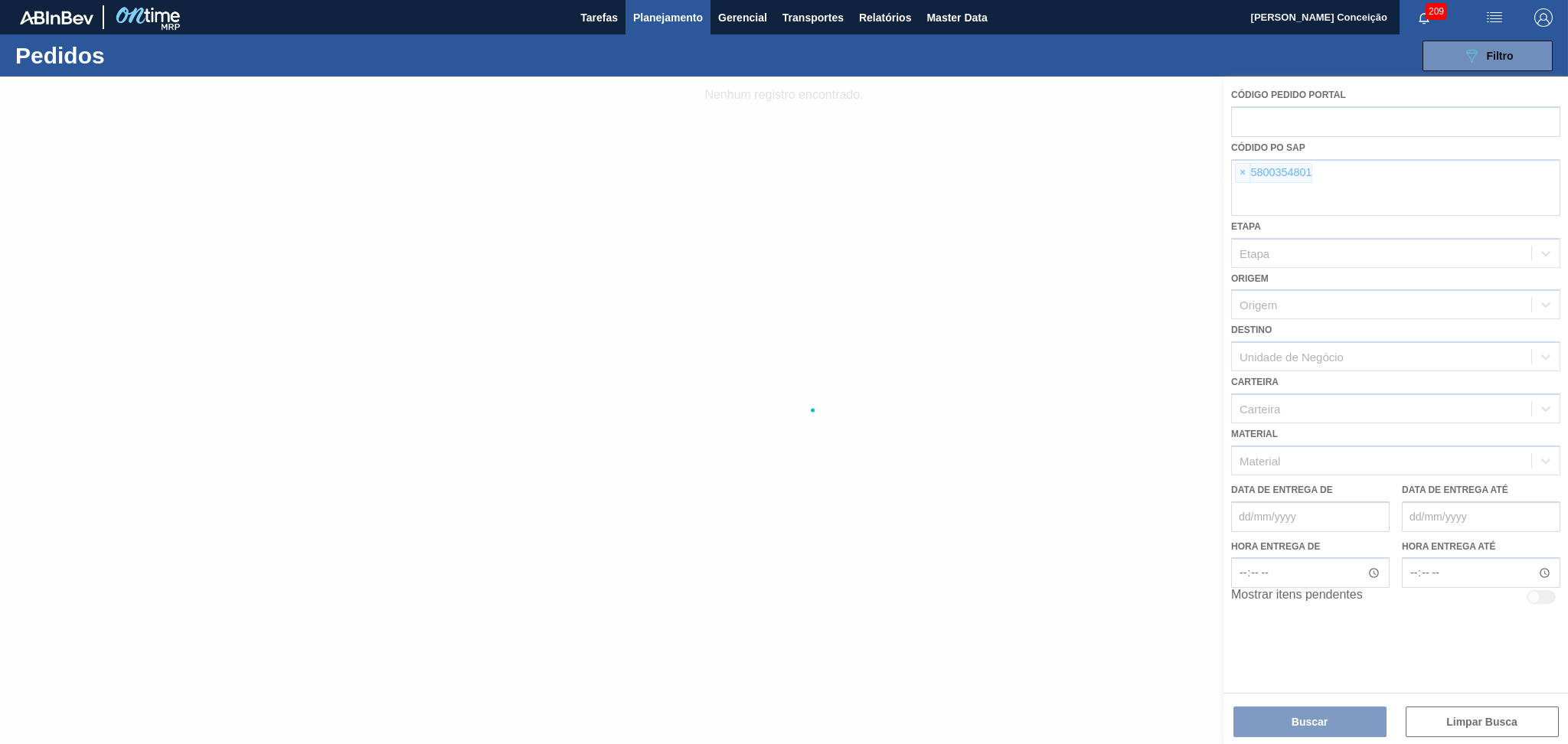
click at [1241, 168] on div at bounding box center [784, 410] width 1568 height 668
click at [1242, 174] on div at bounding box center [784, 410] width 1568 height 668
click at [1242, 171] on div at bounding box center [784, 410] width 1568 height 668
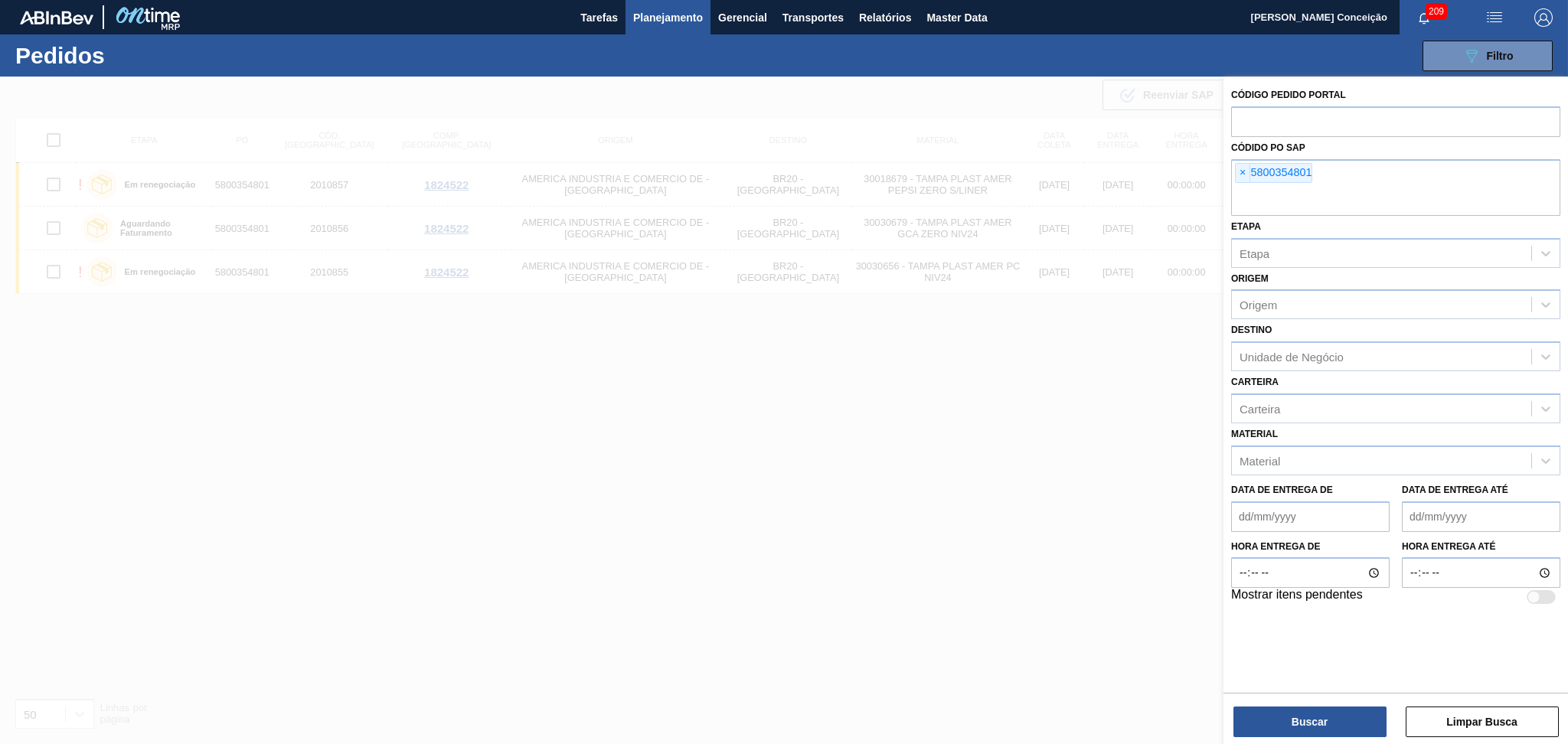
click at [1242, 171] on span "×" at bounding box center [1242, 173] width 14 height 18
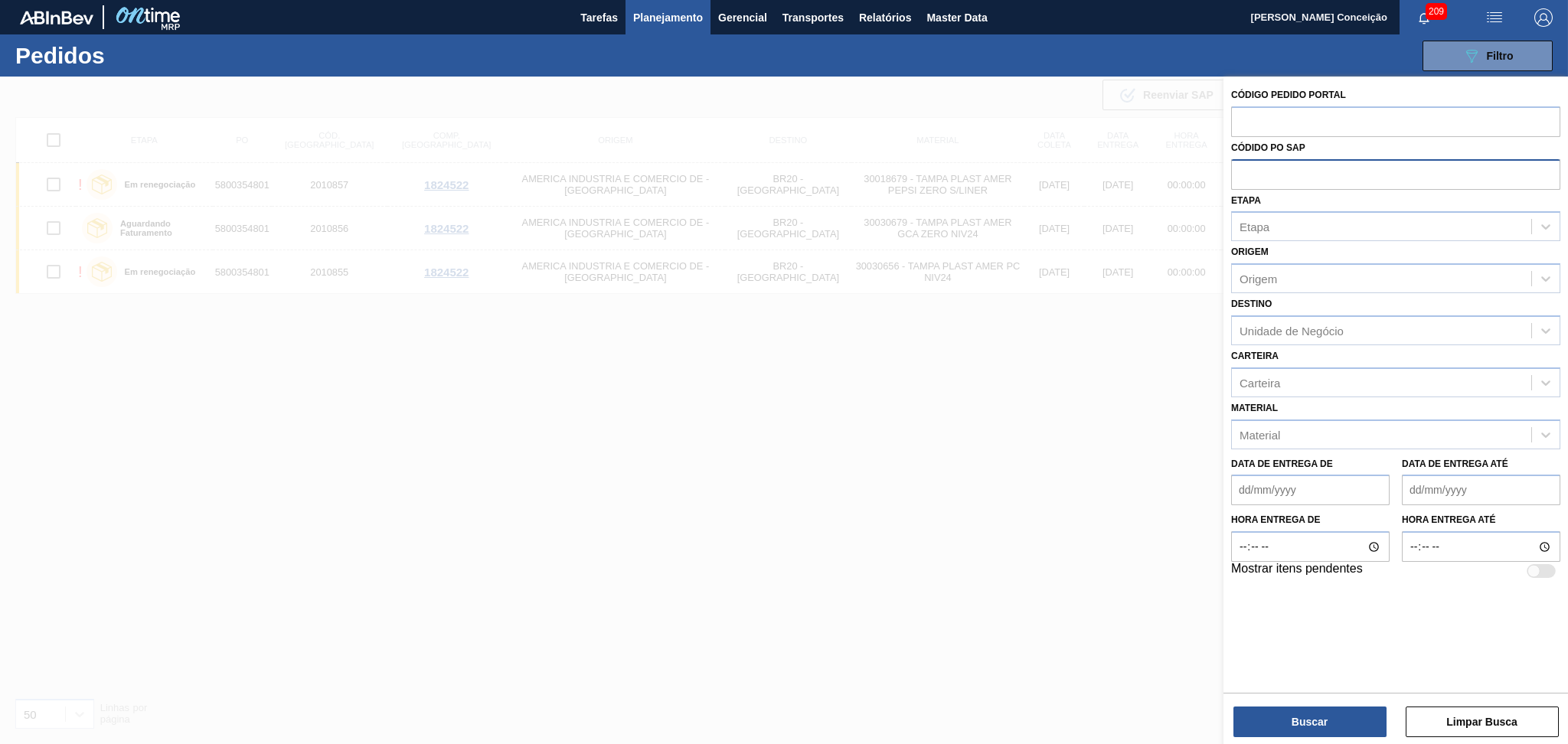
paste input "text"
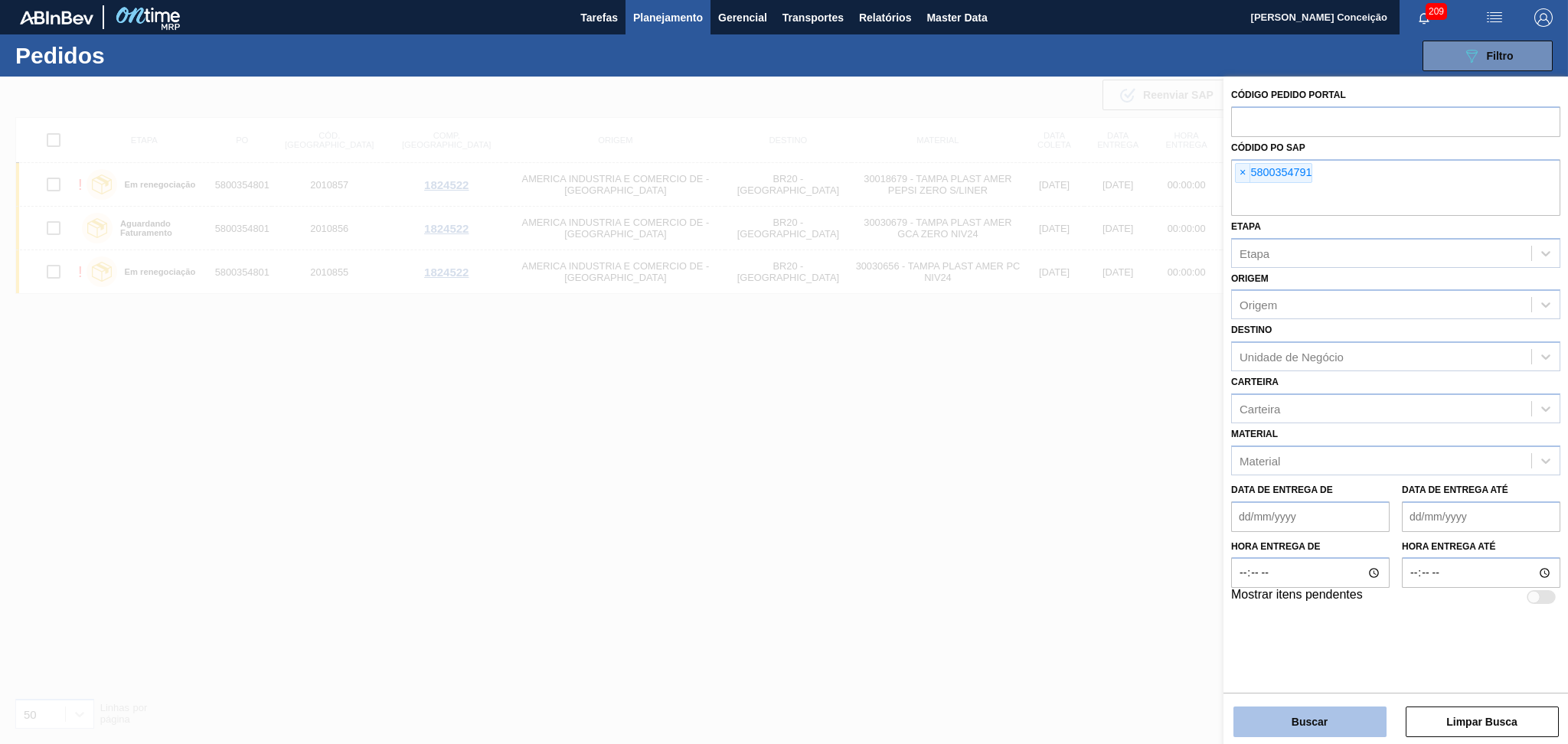
click at [1309, 724] on button "Buscar" at bounding box center [1309, 722] width 153 height 30
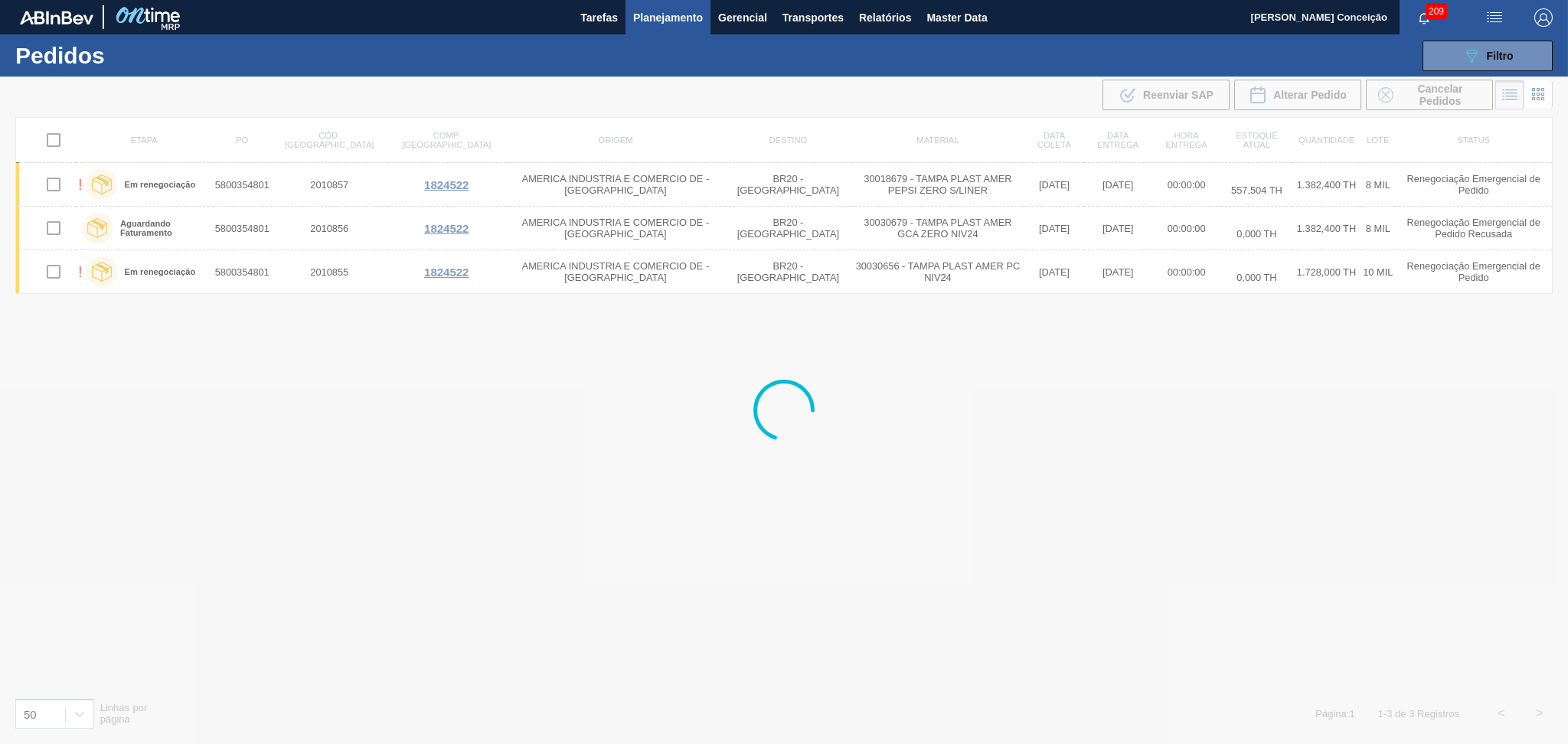
click at [873, 424] on div at bounding box center [784, 410] width 1568 height 668
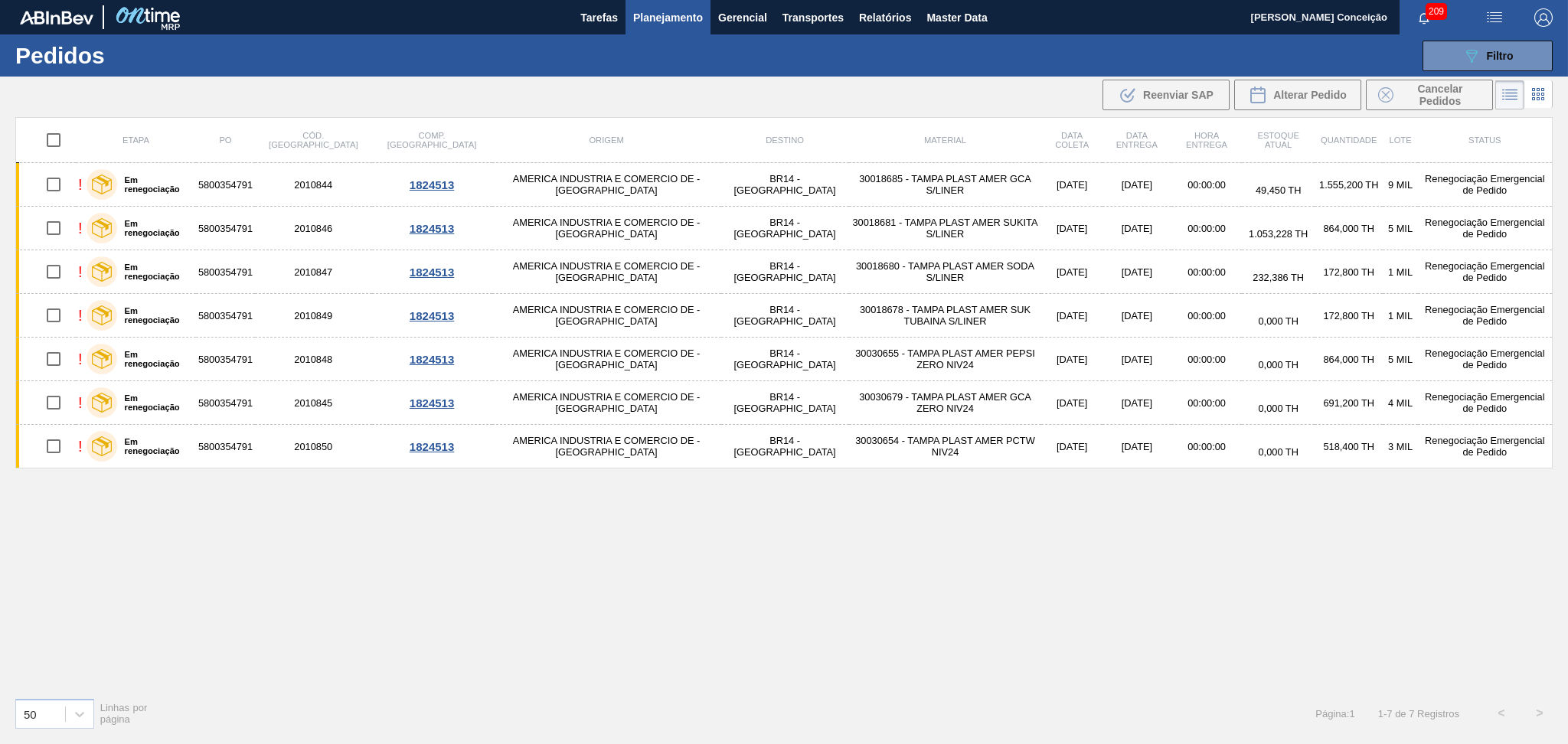
click at [1070, 606] on div "Etapa PO Cód. Pedido Comp. Carga Origem Destino Material Data coleta Data entre…" at bounding box center [784, 401] width 1537 height 568
click at [966, 590] on div "Etapa PO Cód. Pedido Comp. Carga Origem Destino Material Data coleta Data entre…" at bounding box center [784, 401] width 1537 height 568
click at [599, 616] on div "Etapa PO Cód. Pedido Comp. Carga Origem Destino Material Data coleta Data entre…" at bounding box center [784, 401] width 1537 height 568
click at [488, 621] on div "Etapa PO Cód. Pedido Comp. Carga Origem Destino Material Data coleta Data entre…" at bounding box center [784, 401] width 1537 height 568
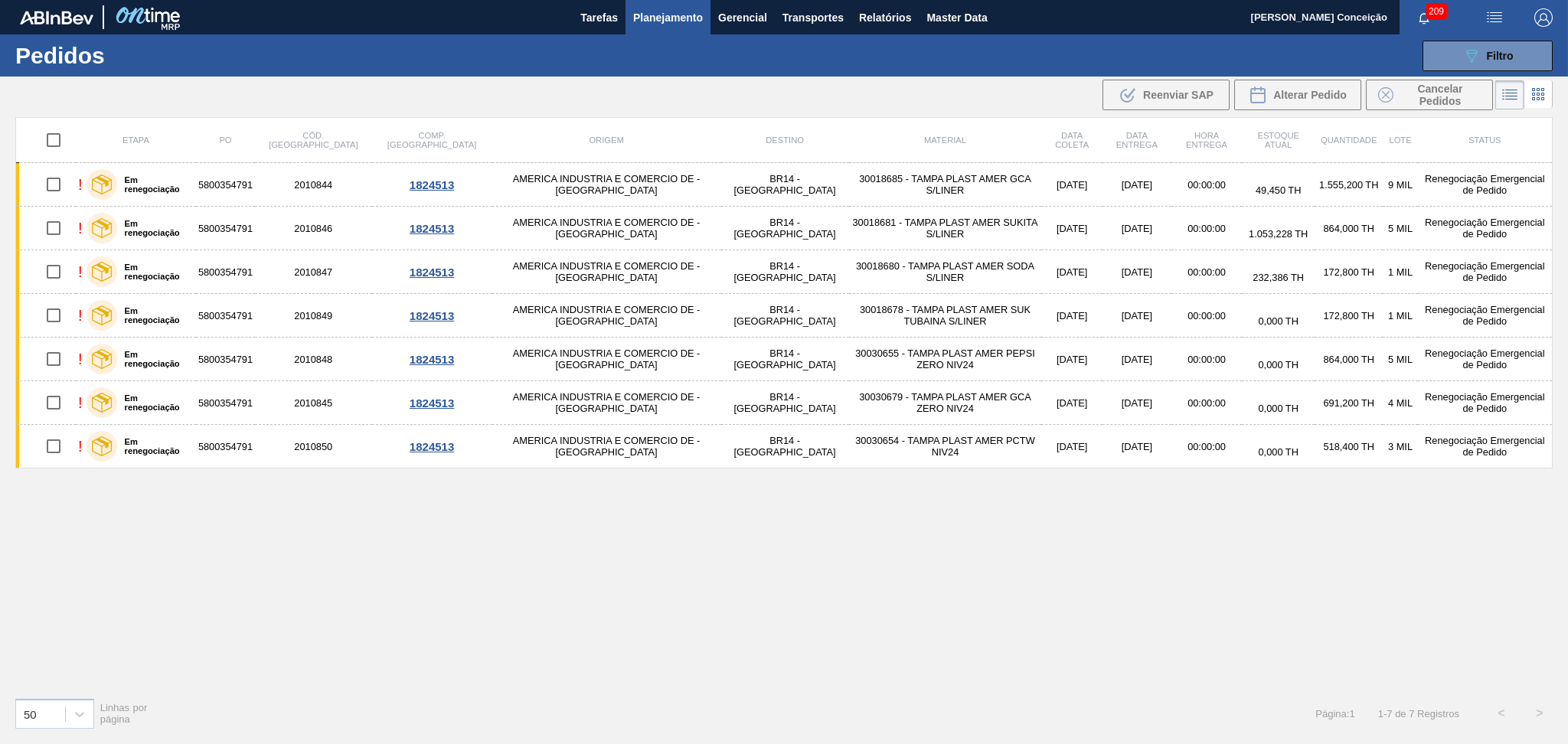
click at [625, 499] on div "Etapa PO Cód. Pedido Comp. Carga Origem Destino Material Data coleta Data entre…" at bounding box center [784, 401] width 1537 height 568
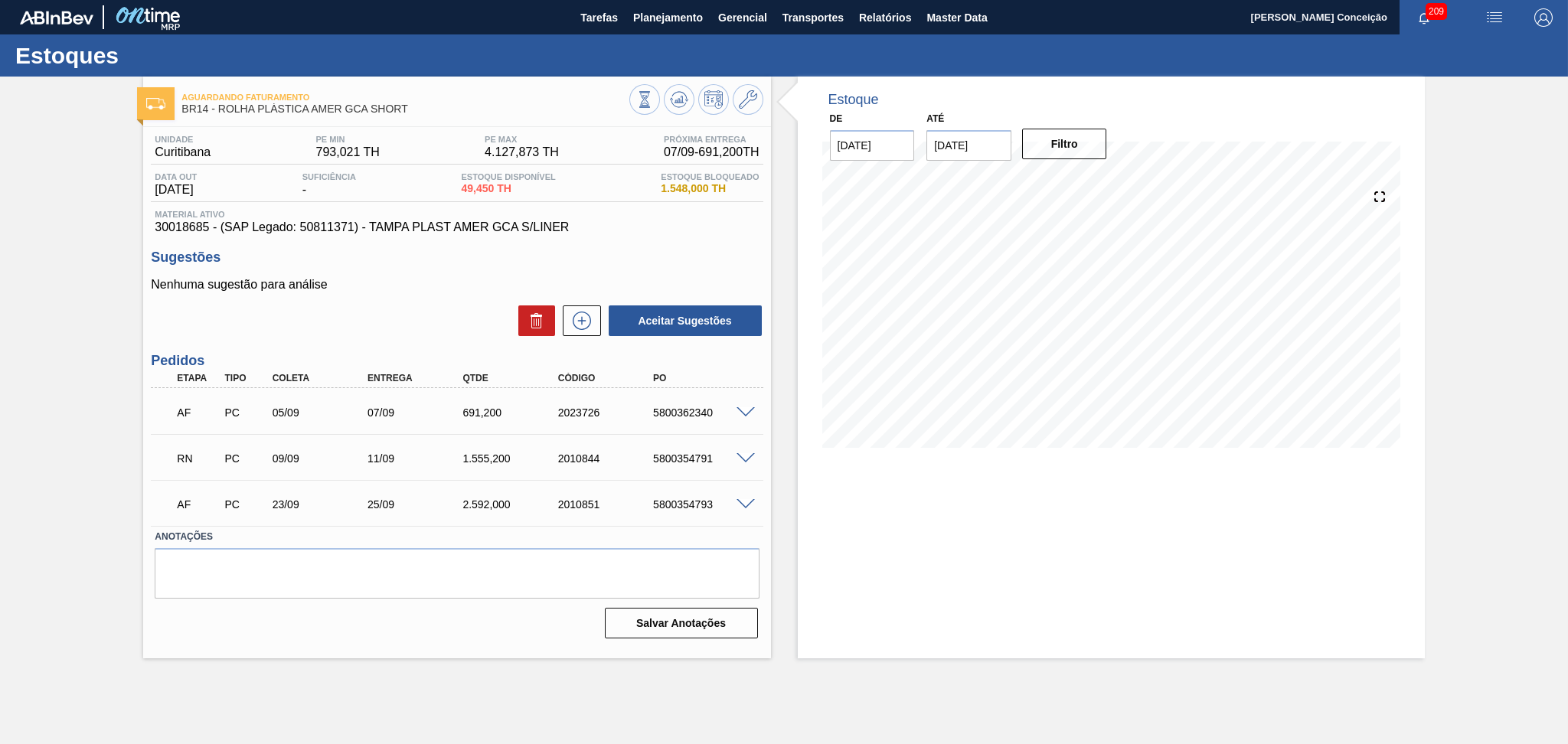
click at [112, 480] on div "Aguardando Faturamento BR14 - ROLHA PLÁSTICA AMER GCA SHORT Unidade Curitibana …" at bounding box center [784, 367] width 1568 height 582
click at [696, 254] on h3 "Sugestões" at bounding box center [456, 257] width 612 height 16
click at [777, 394] on div "Estoque De [DATE] Até [DATE] Filtro" at bounding box center [1097, 367] width 654 height 582
click at [420, 321] on div "Aceitar Sugestões" at bounding box center [456, 321] width 612 height 33
click at [428, 334] on div "Aceitar Sugestões" at bounding box center [456, 321] width 612 height 33
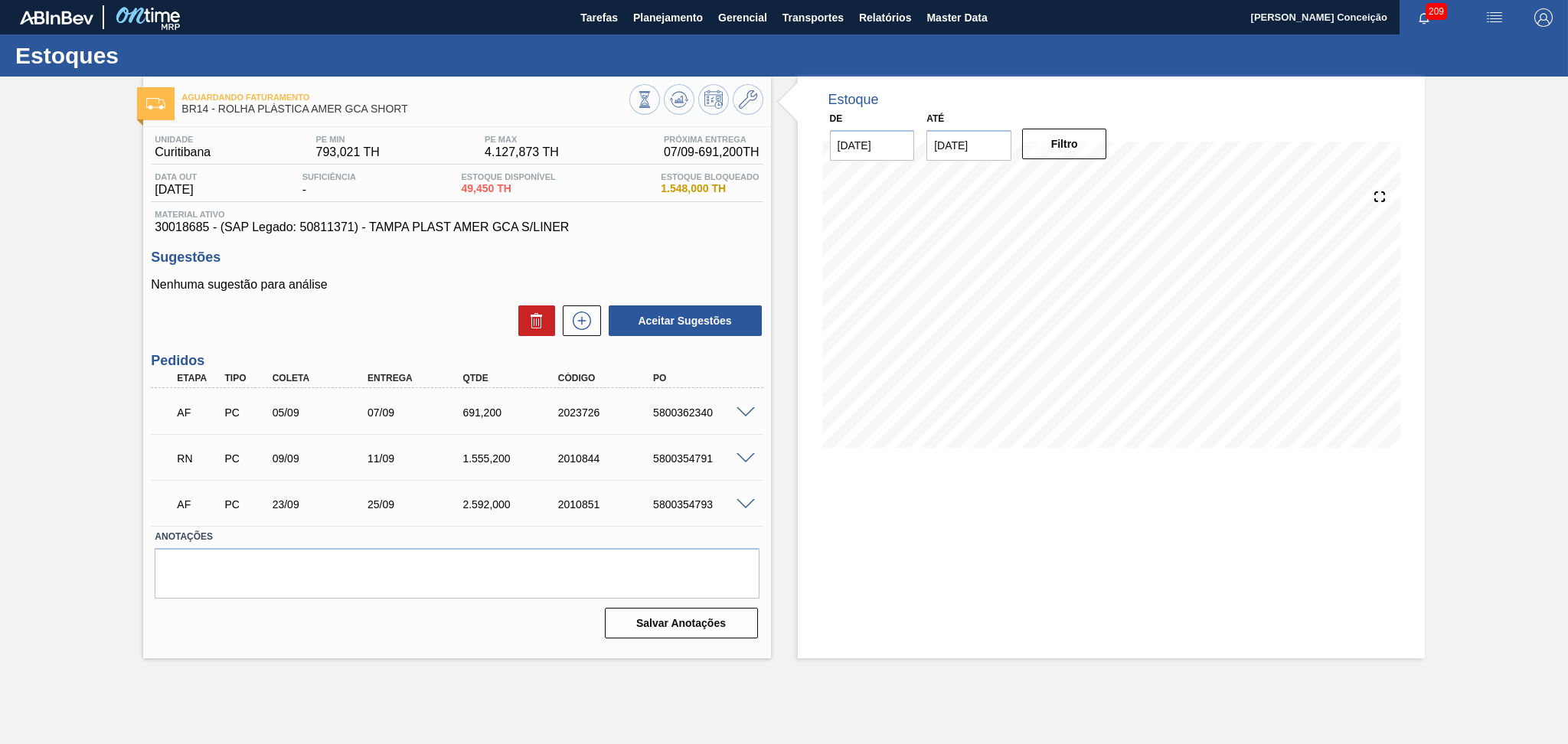
click at [430, 272] on div "Sugestões Nenhuma sugestão para análise Aceitar Sugestões" at bounding box center [456, 293] width 612 height 88
click at [792, 438] on div "Estoque De [DATE] Até [DATE] Filtro" at bounding box center [1097, 367] width 654 height 582
click at [749, 459] on span at bounding box center [745, 459] width 18 height 11
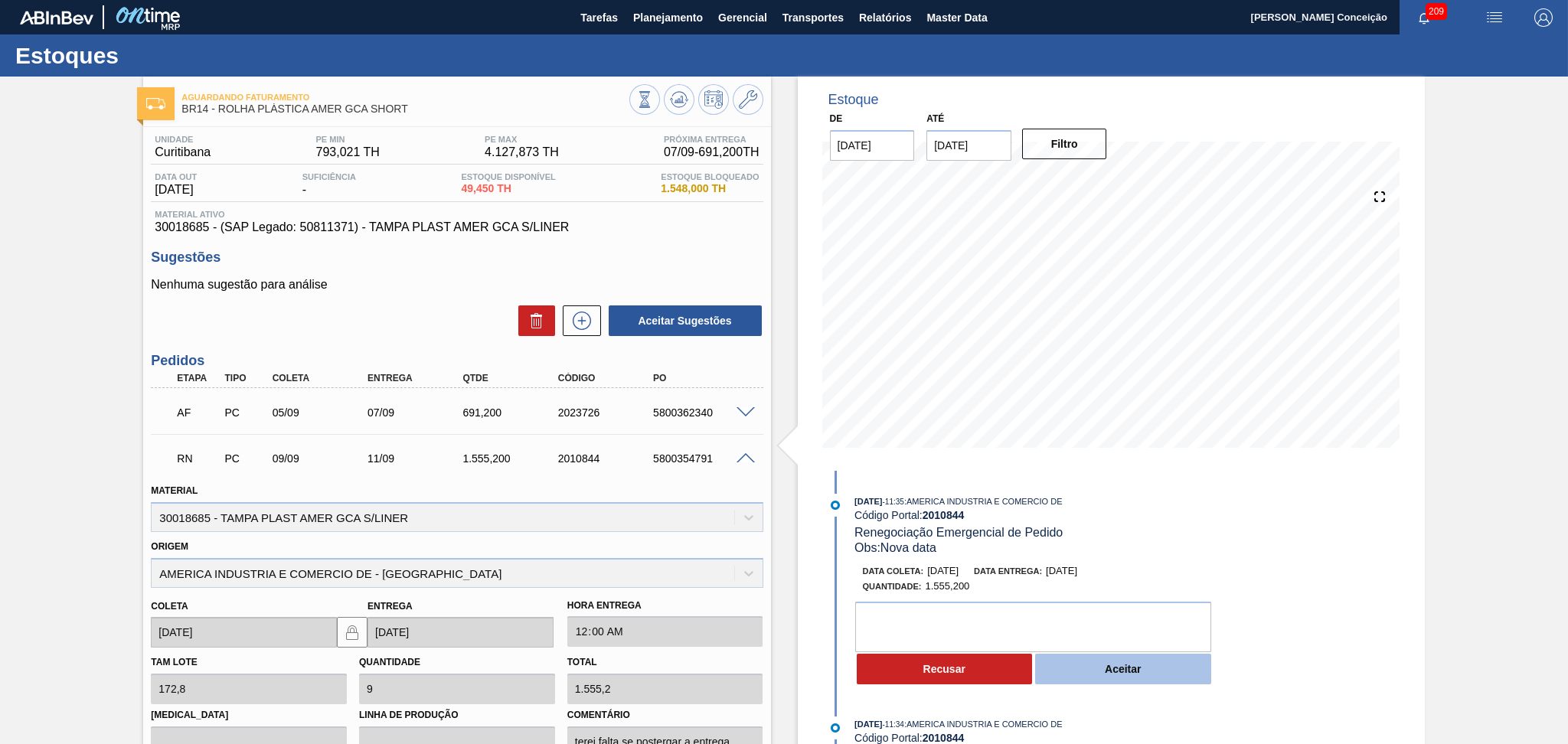
click at [1133, 675] on button "Aceitar" at bounding box center [1123, 669] width 176 height 30
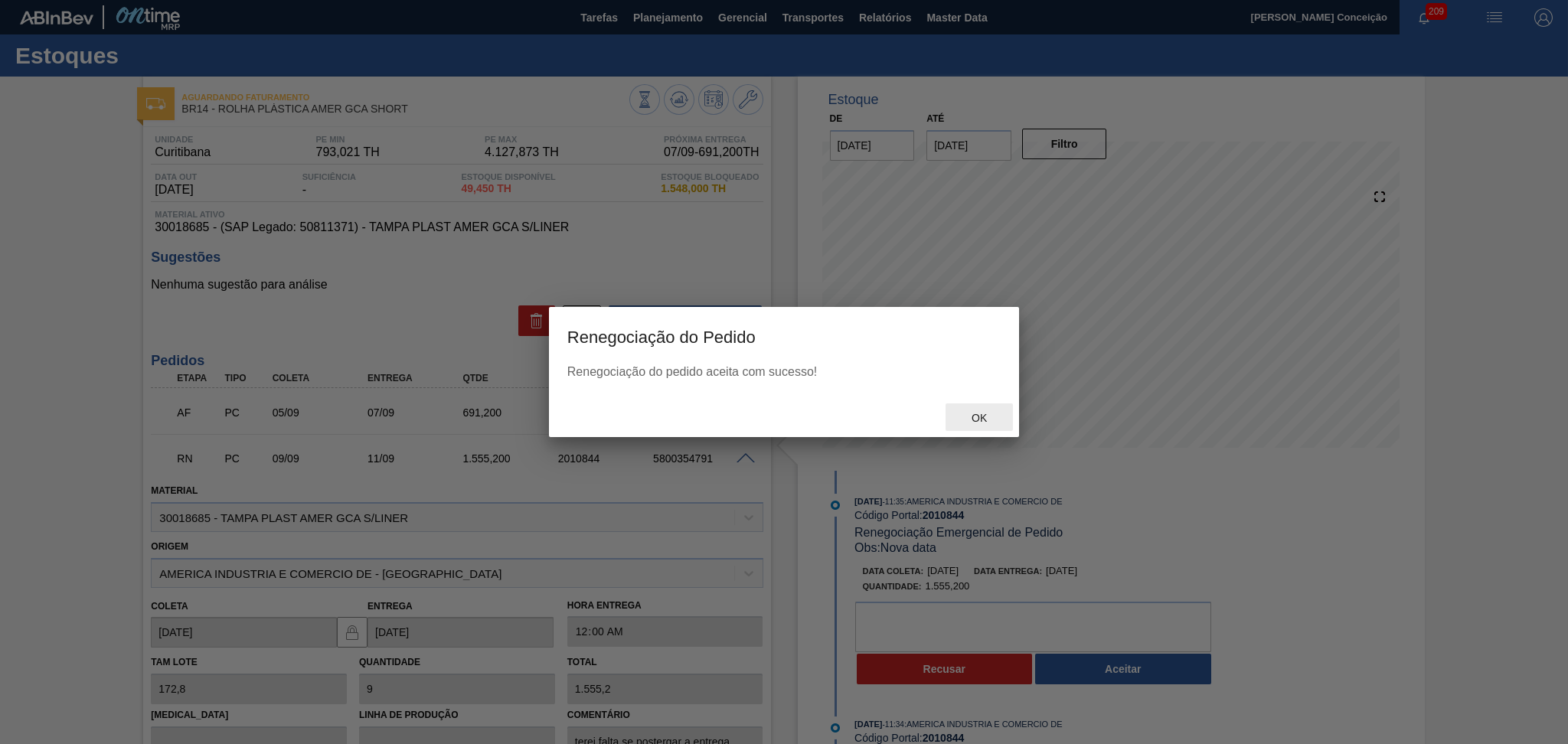
click at [977, 415] on span "Ok" at bounding box center [979, 417] width 40 height 12
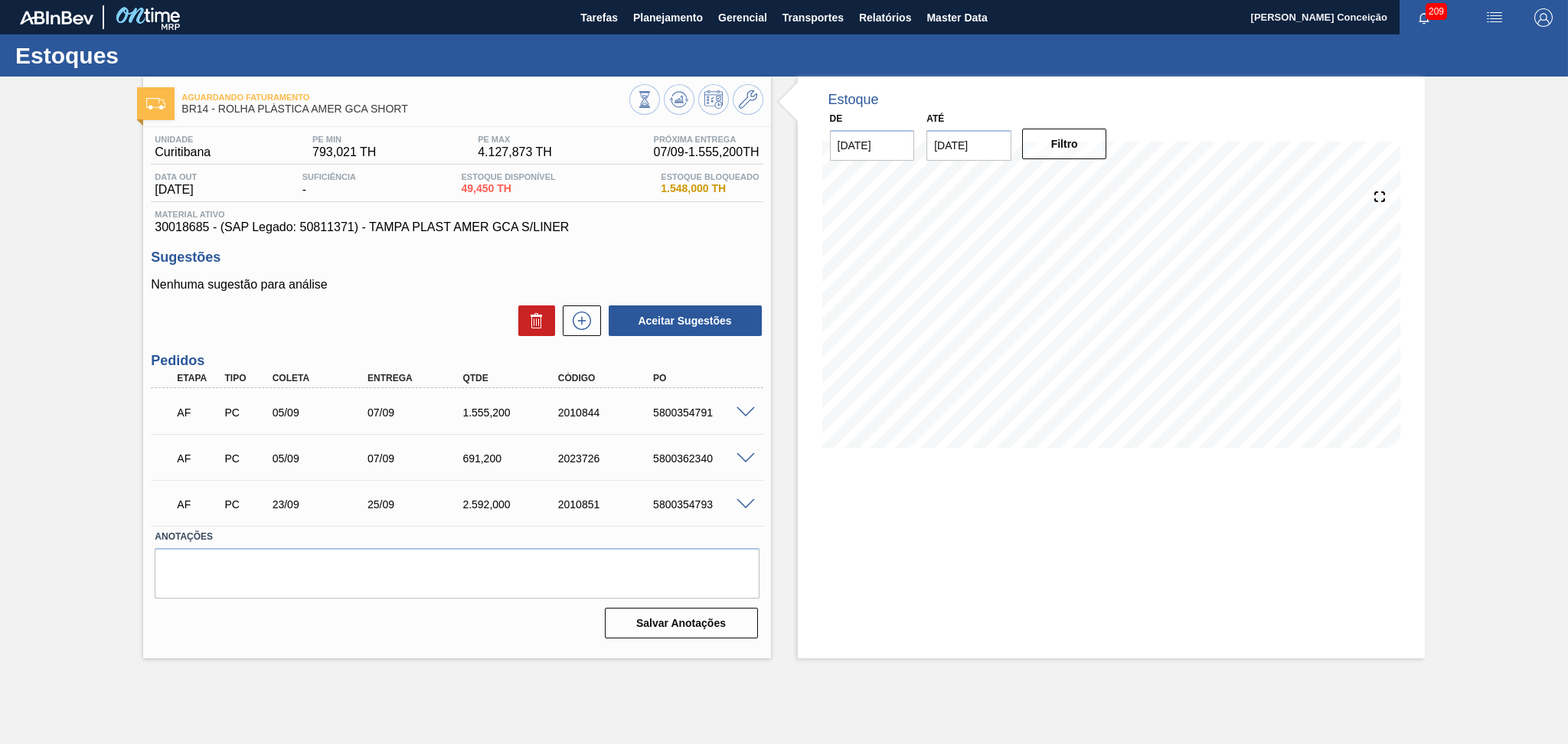
click at [784, 430] on div "Estoque De [DATE] Até [DATE] Filtro" at bounding box center [1097, 367] width 654 height 582
click at [776, 267] on div "Estoque De [DATE] Até [DATE] Filtro" at bounding box center [1097, 367] width 654 height 582
click at [65, 356] on div "Aguardando Faturamento BR14 - ROLHA PLÁSTICA AMER GCA SHORT Unidade [GEOGRAPHIC…" at bounding box center [784, 367] width 1568 height 582
click at [244, 313] on div "Aceitar Sugestões" at bounding box center [456, 321] width 612 height 33
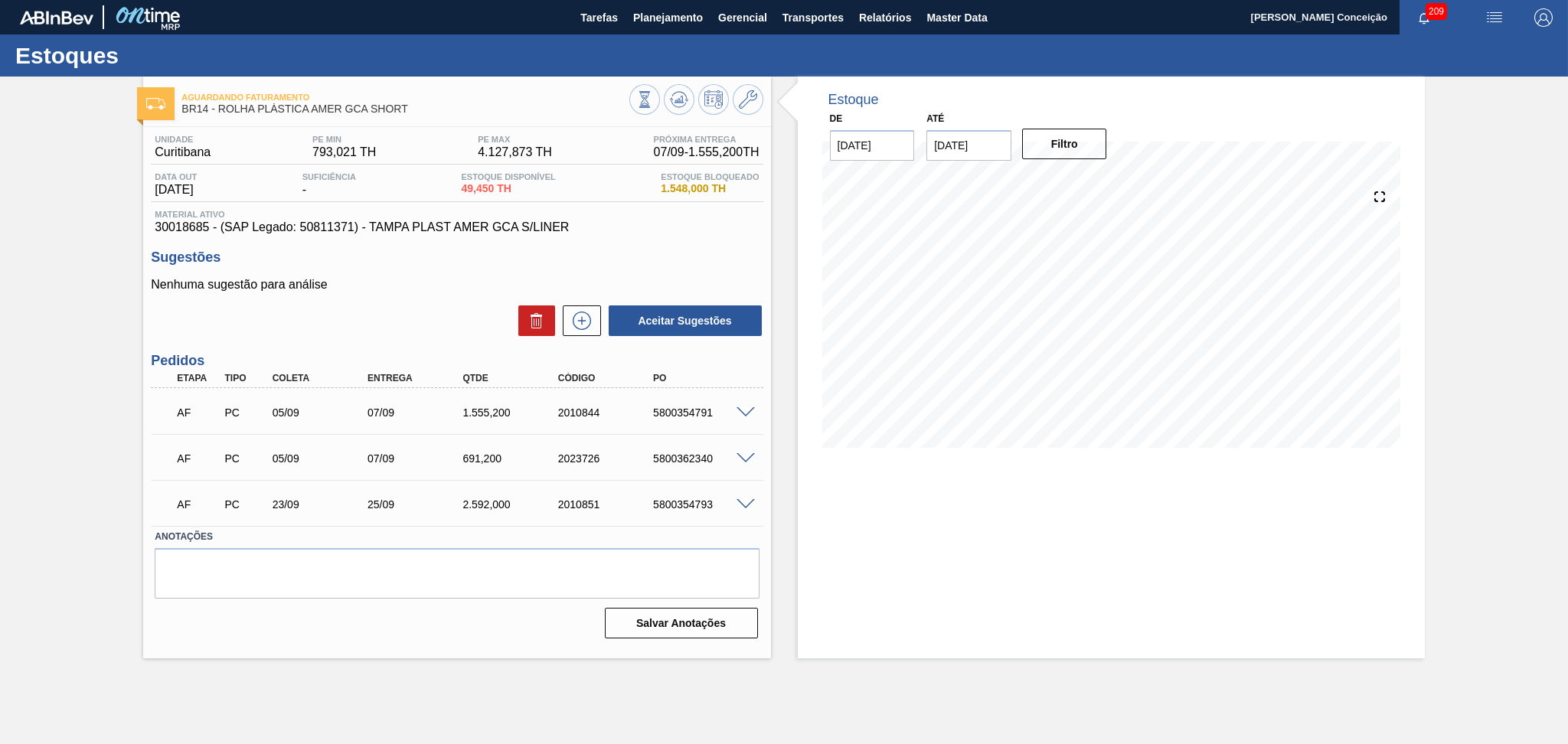
click at [427, 328] on div "Aceitar Sugestões" at bounding box center [456, 321] width 612 height 33
click at [437, 307] on div "Aceitar Sugestões" at bounding box center [456, 321] width 612 height 33
click at [56, 385] on div "Aguardando Faturamento BR14 - ROLHA PLÁSTICA AMER GCA SHORT Unidade [GEOGRAPHIC…" at bounding box center [784, 367] width 1568 height 582
